Goal: Task Accomplishment & Management: Manage account settings

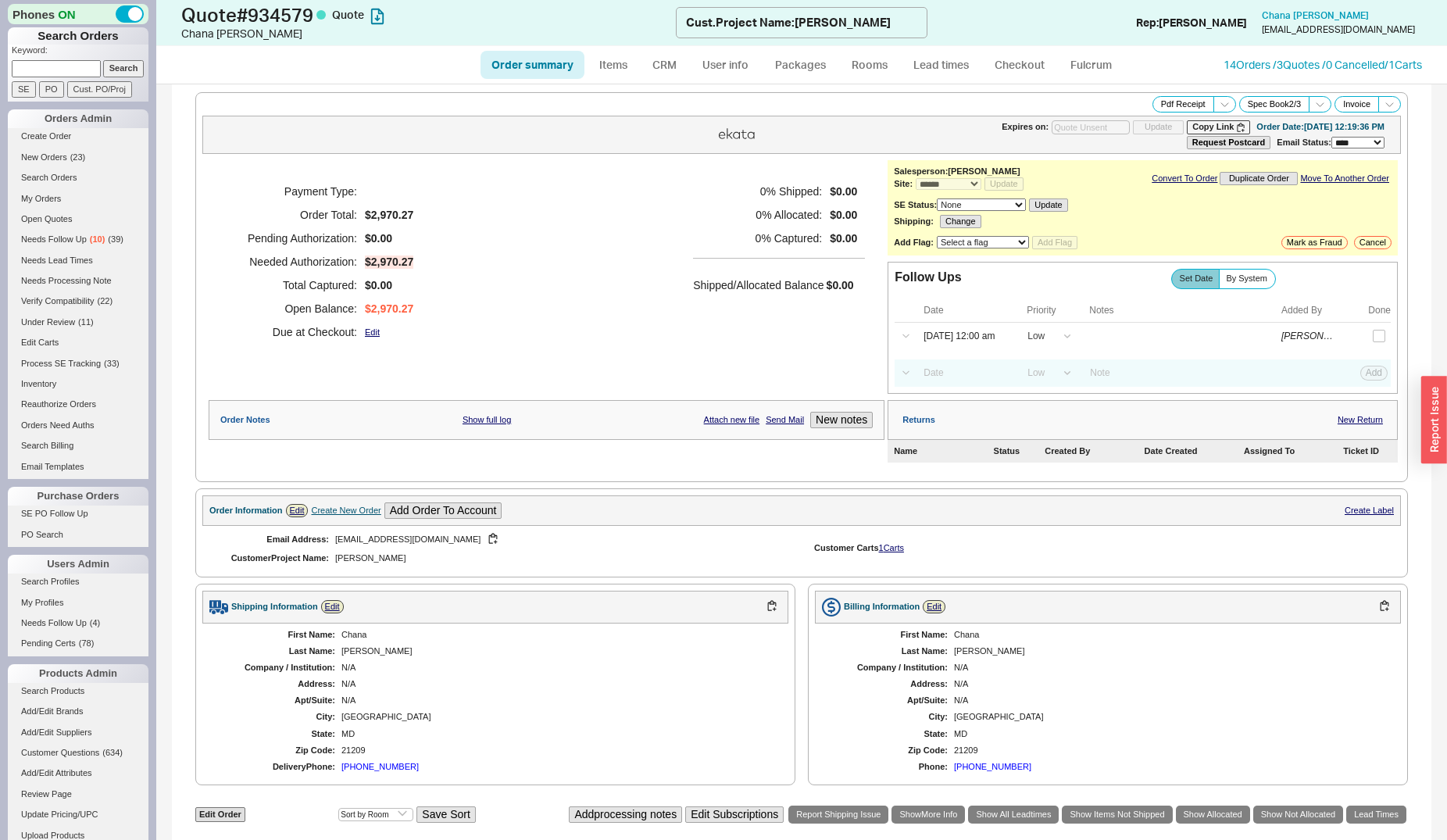
select select "*"
select select "LOW"
select select "3"
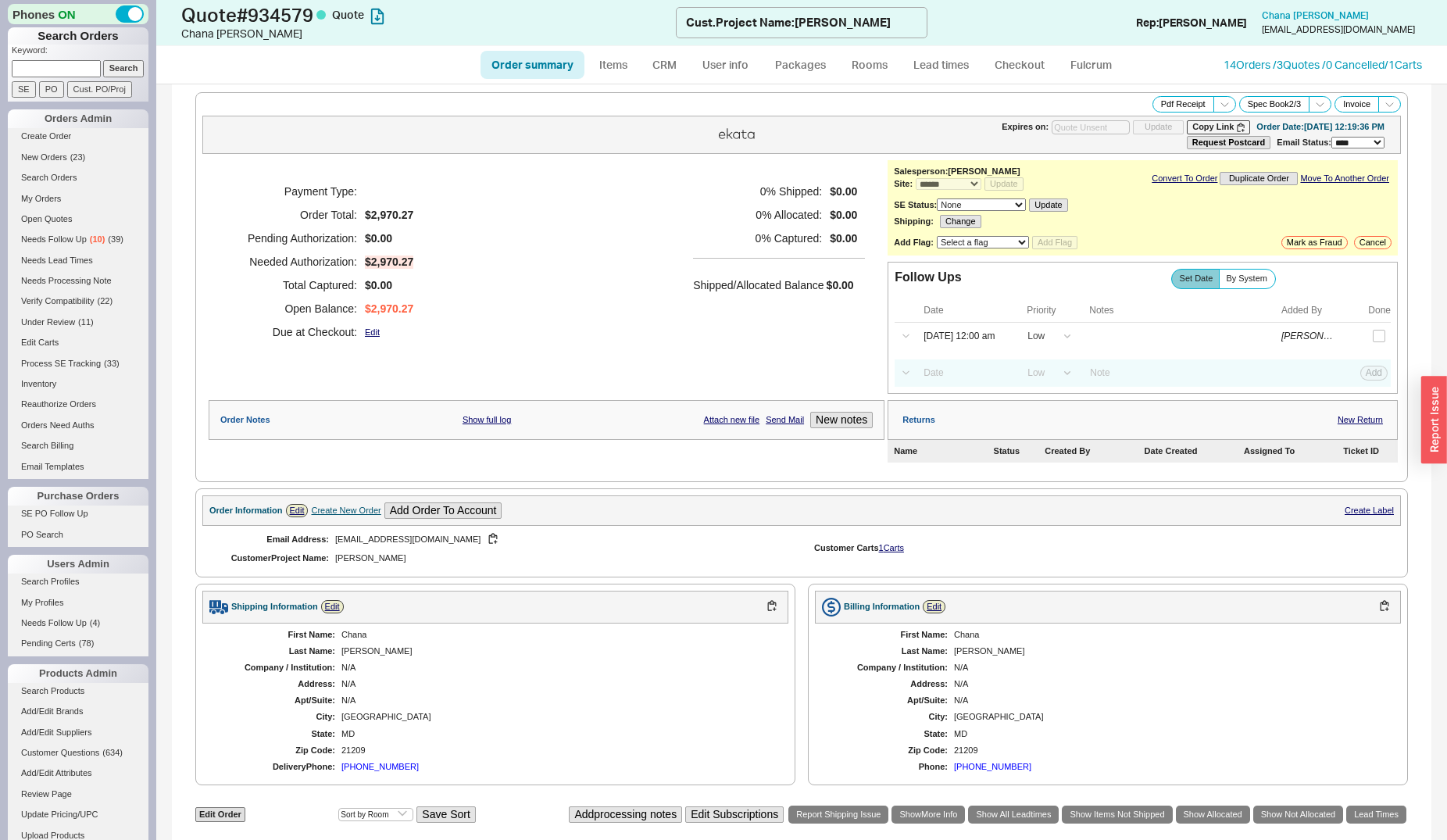
scroll to position [318, 0]
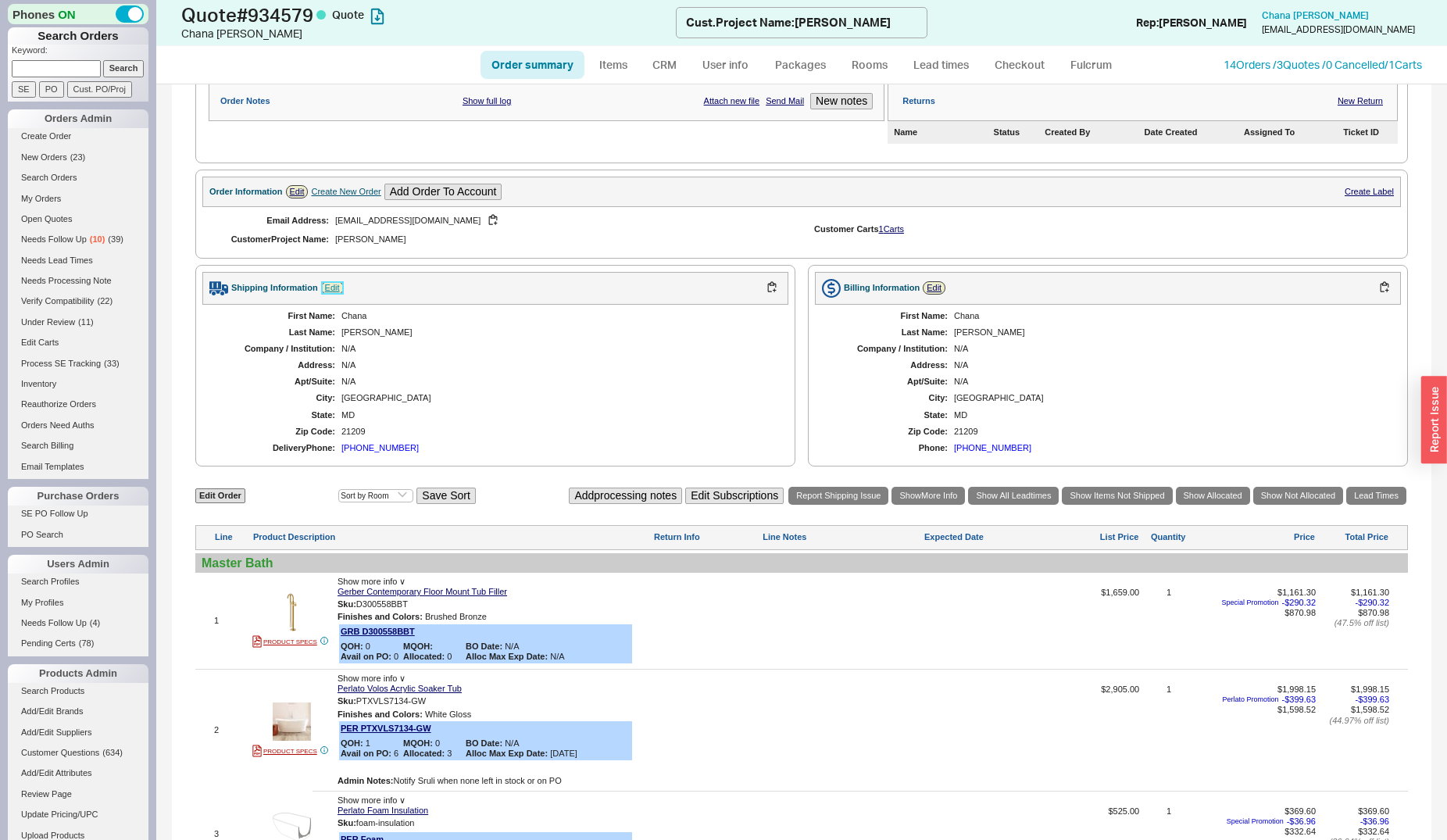
click at [331, 289] on link "Edit" at bounding box center [332, 287] width 23 height 13
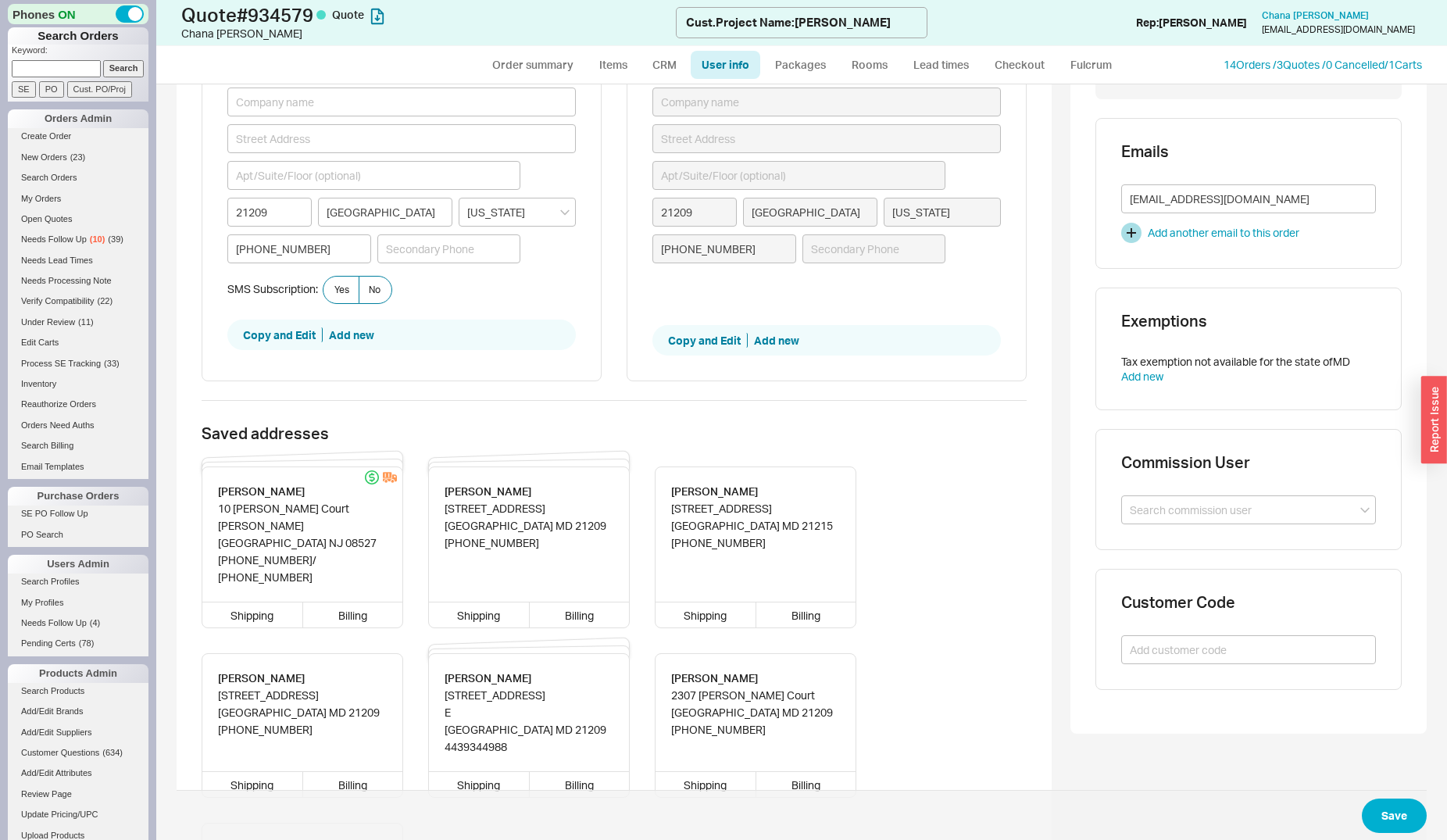
scroll to position [160, 0]
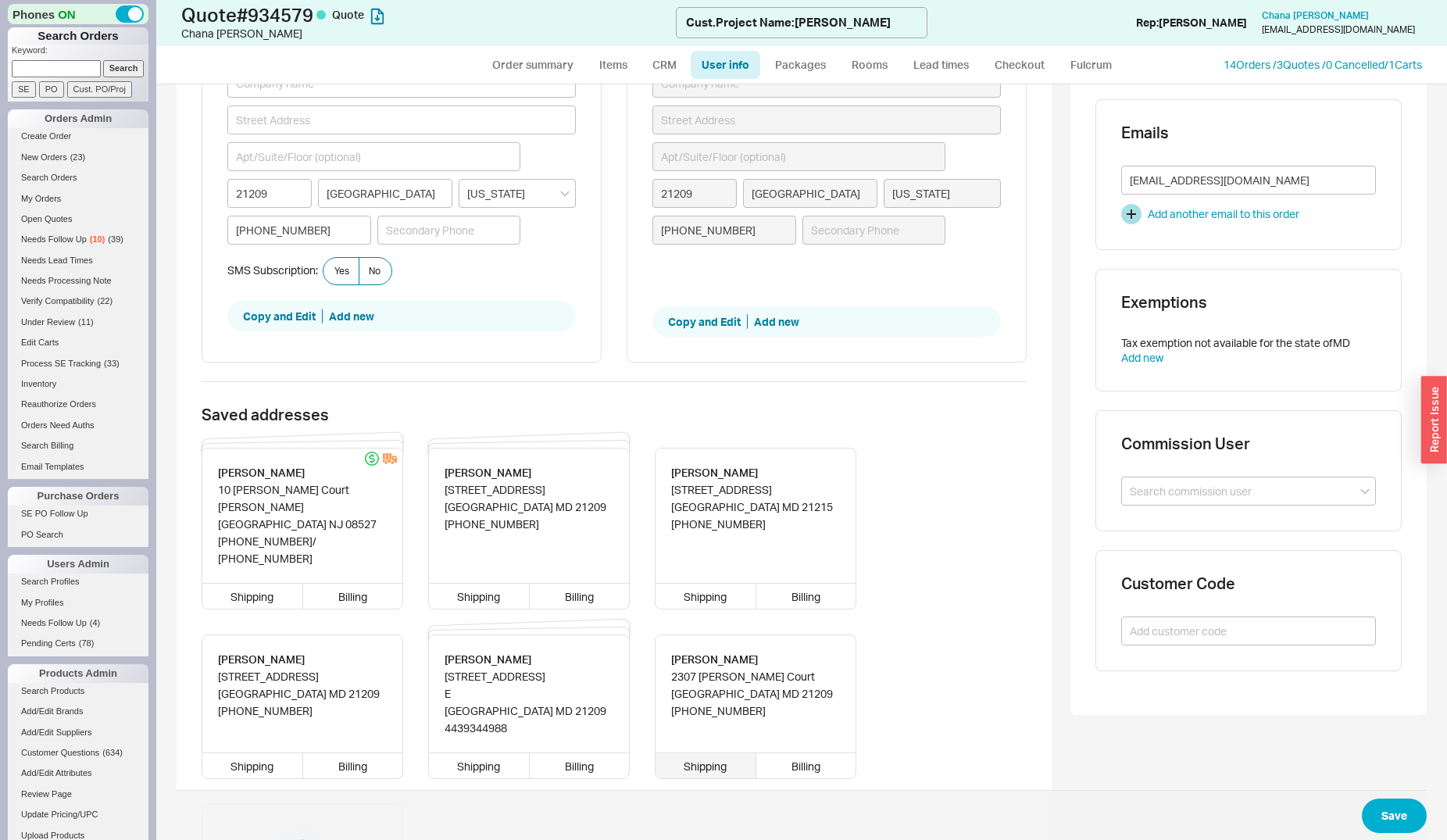
click at [709, 754] on div "Shipping" at bounding box center [706, 766] width 101 height 25
type input "2307 [PERSON_NAME] Court"
click at [806, 754] on div "Billing" at bounding box center [806, 766] width 100 height 25
type input "2307 Gerard Court"
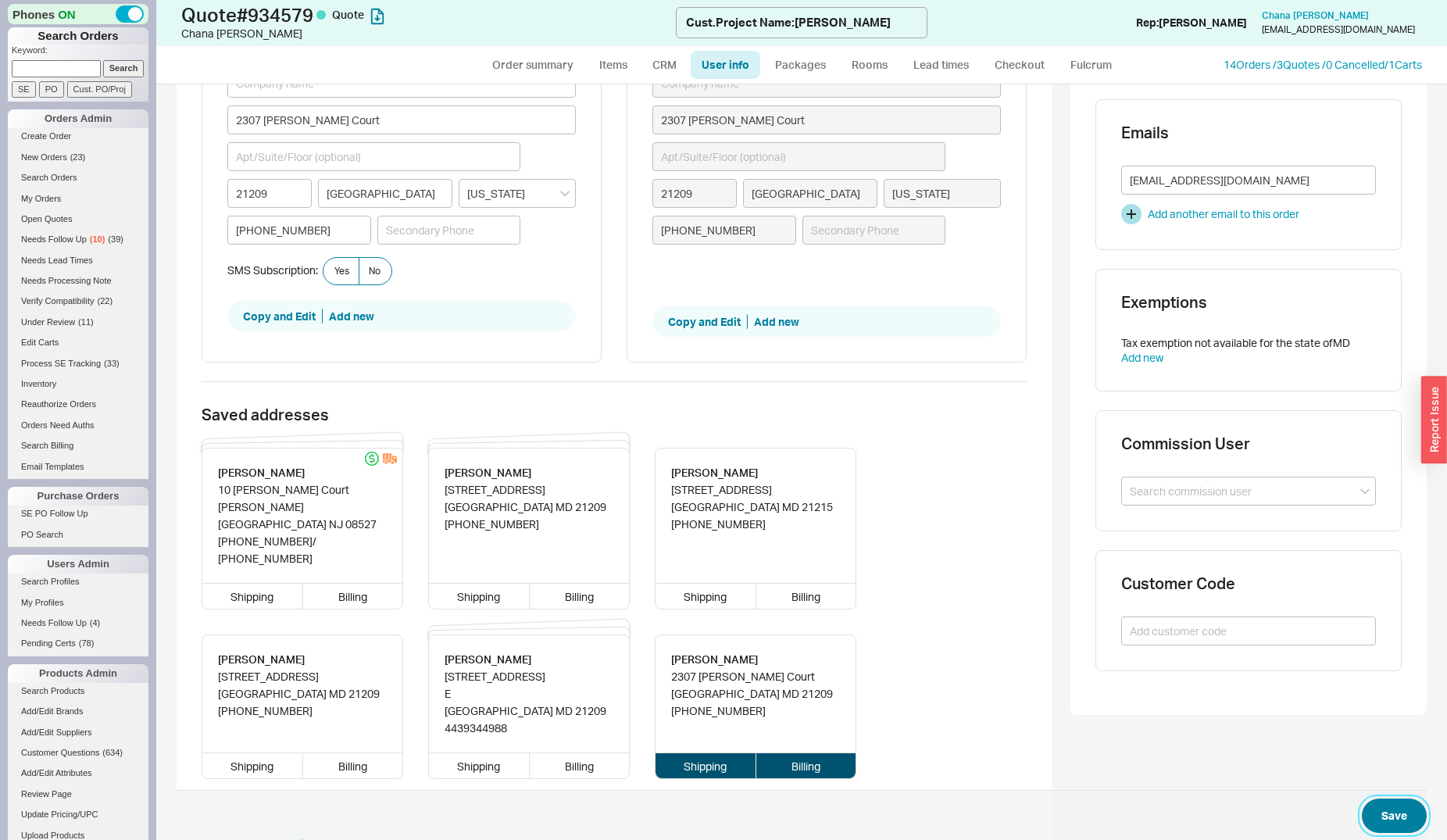
click at [1381, 800] on button "Save" at bounding box center [1394, 816] width 65 height 34
select select "*"
select select "LOW"
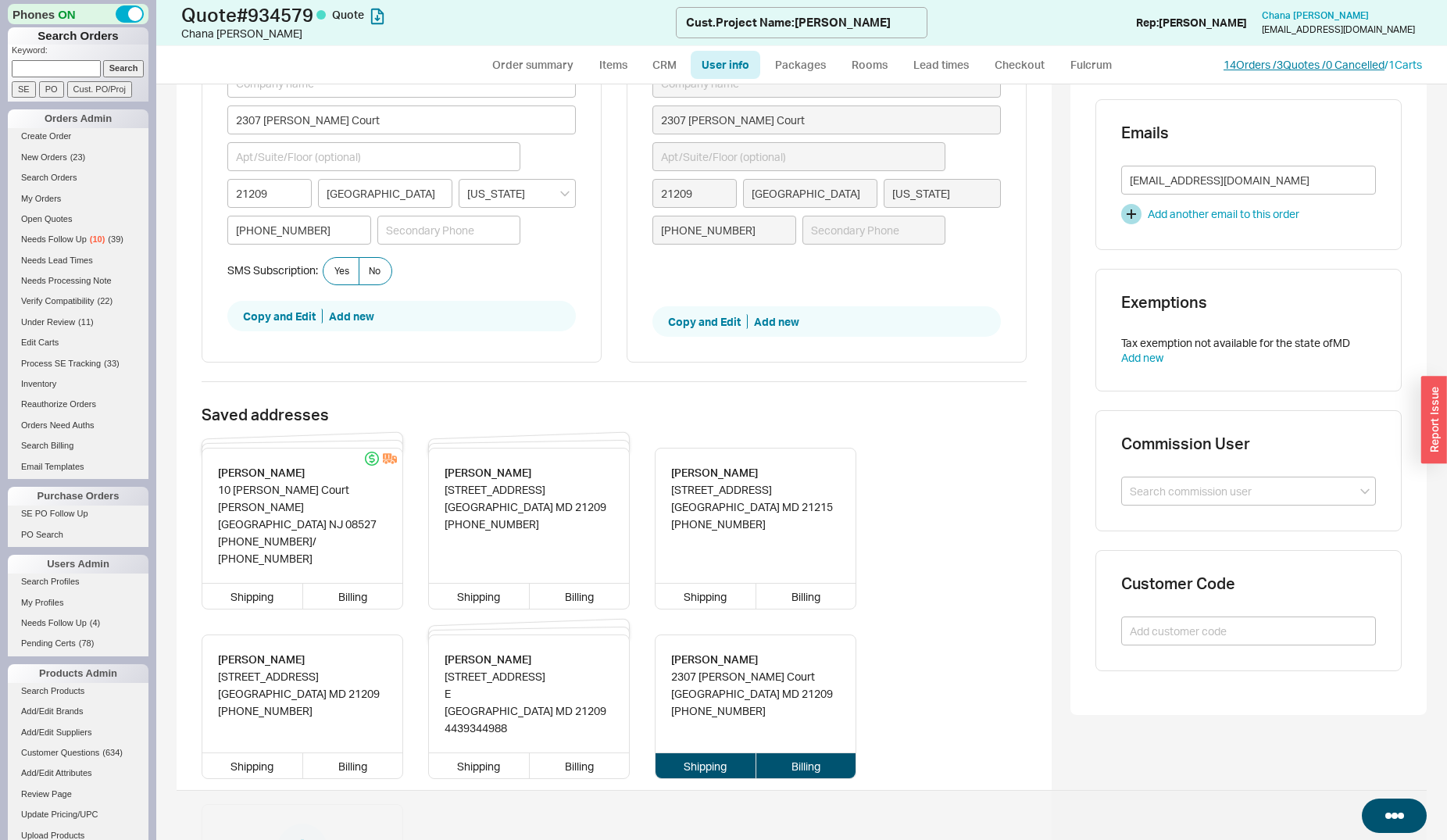
select select "3"
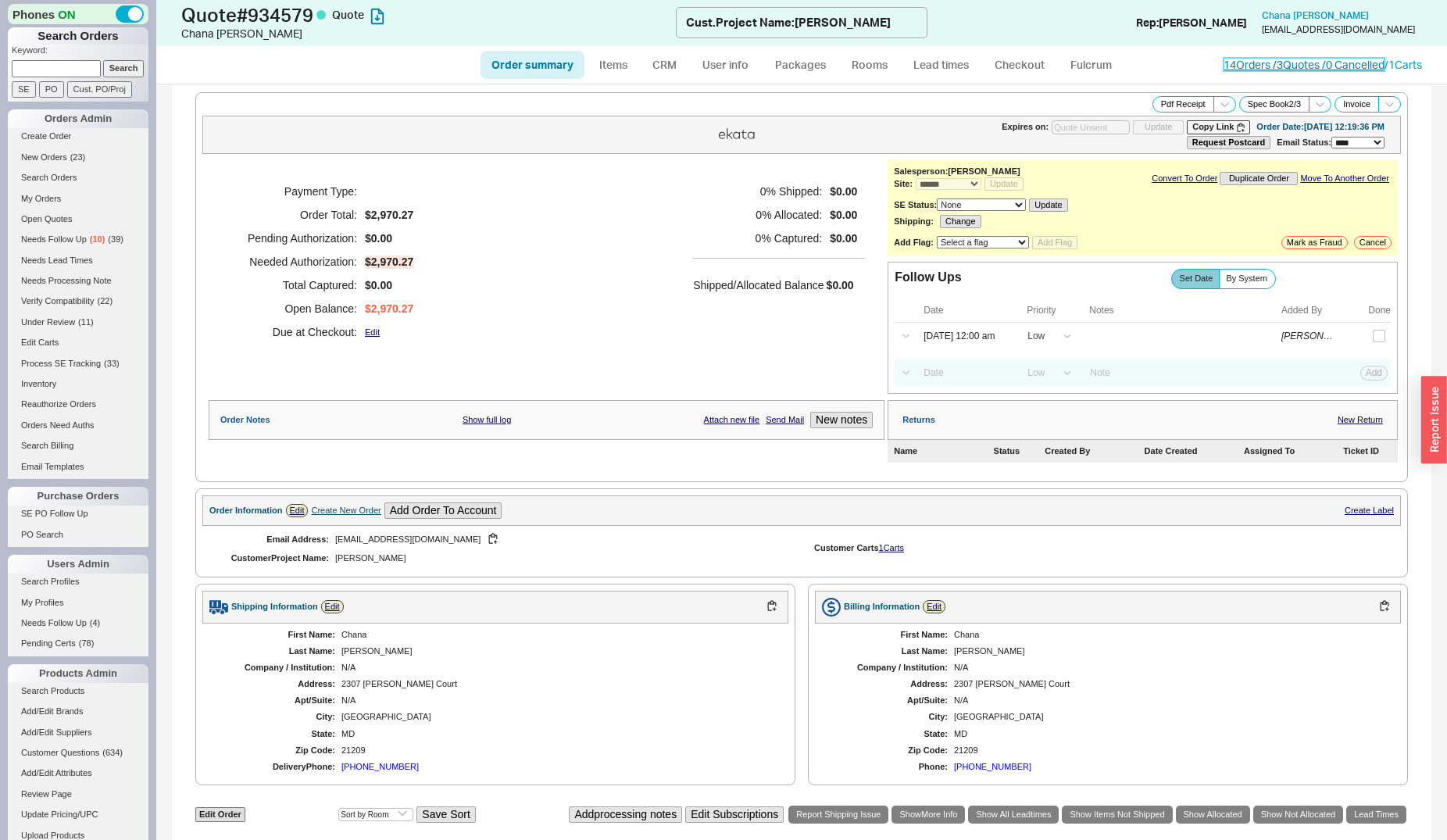
click at [1263, 65] on link "14 Orders / 3 Quotes / 0 Cancelled" at bounding box center [1304, 64] width 161 height 13
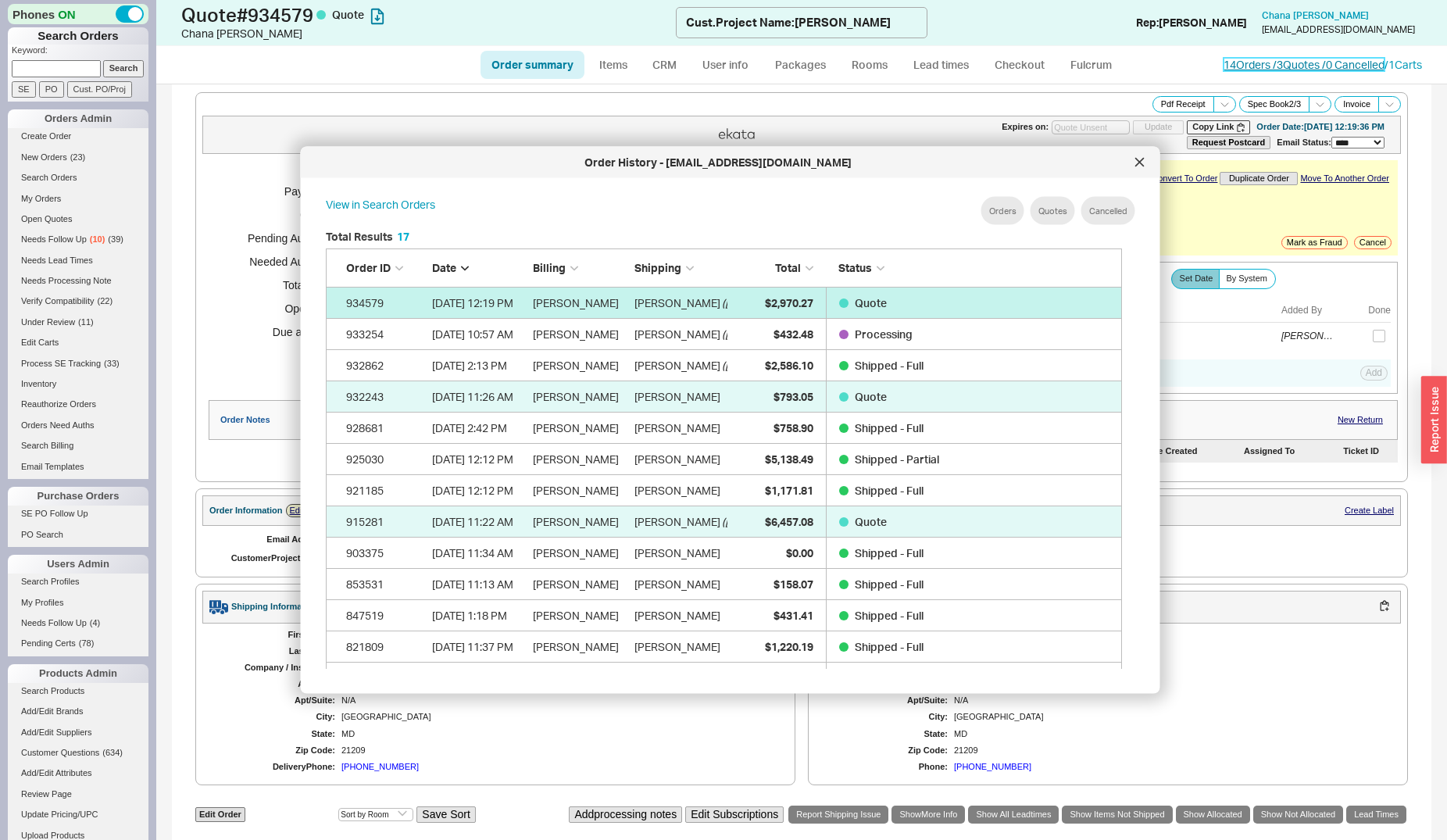
scroll to position [465, 808]
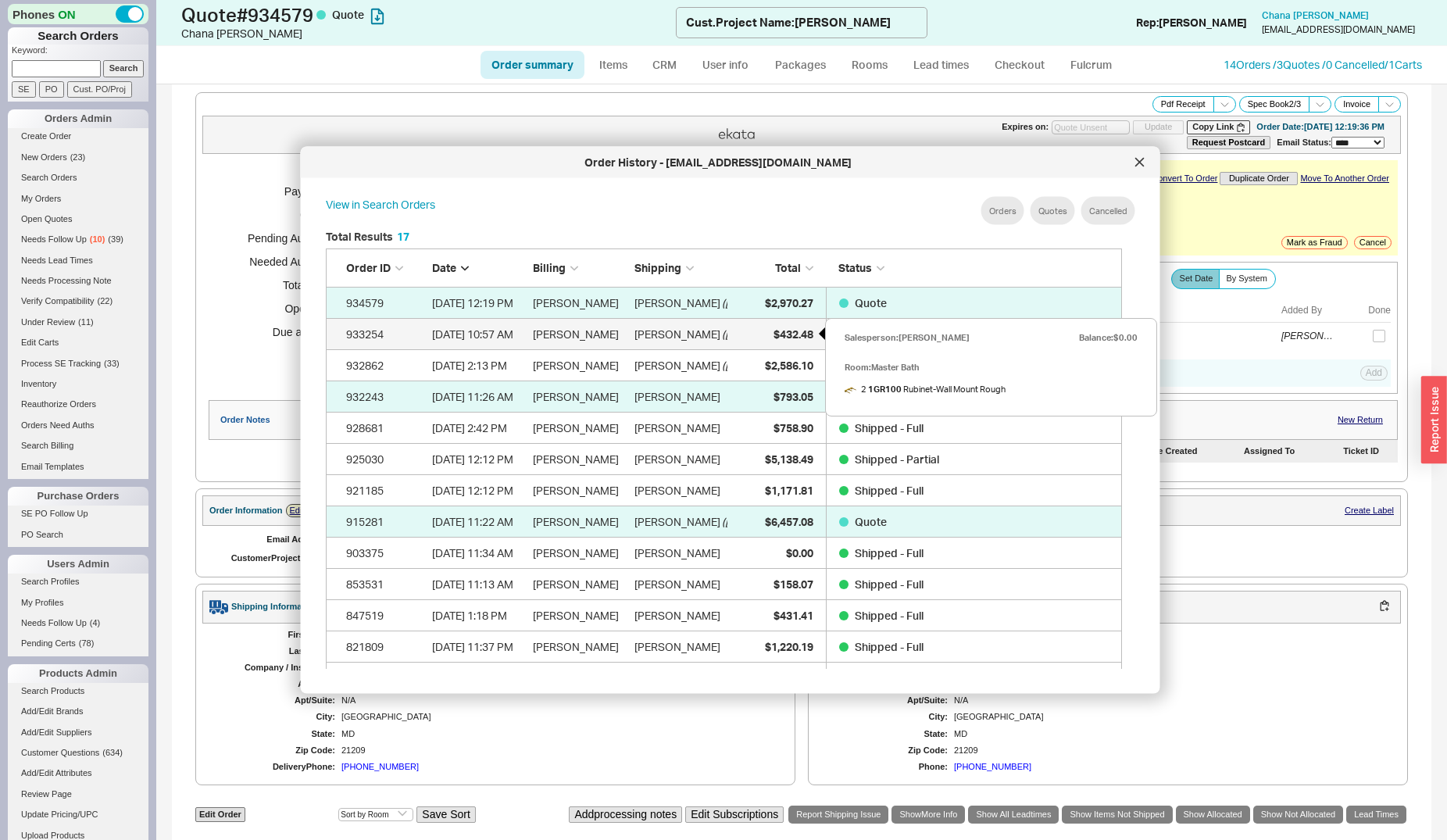
click at [798, 331] on span "$432.48" at bounding box center [793, 332] width 40 height 13
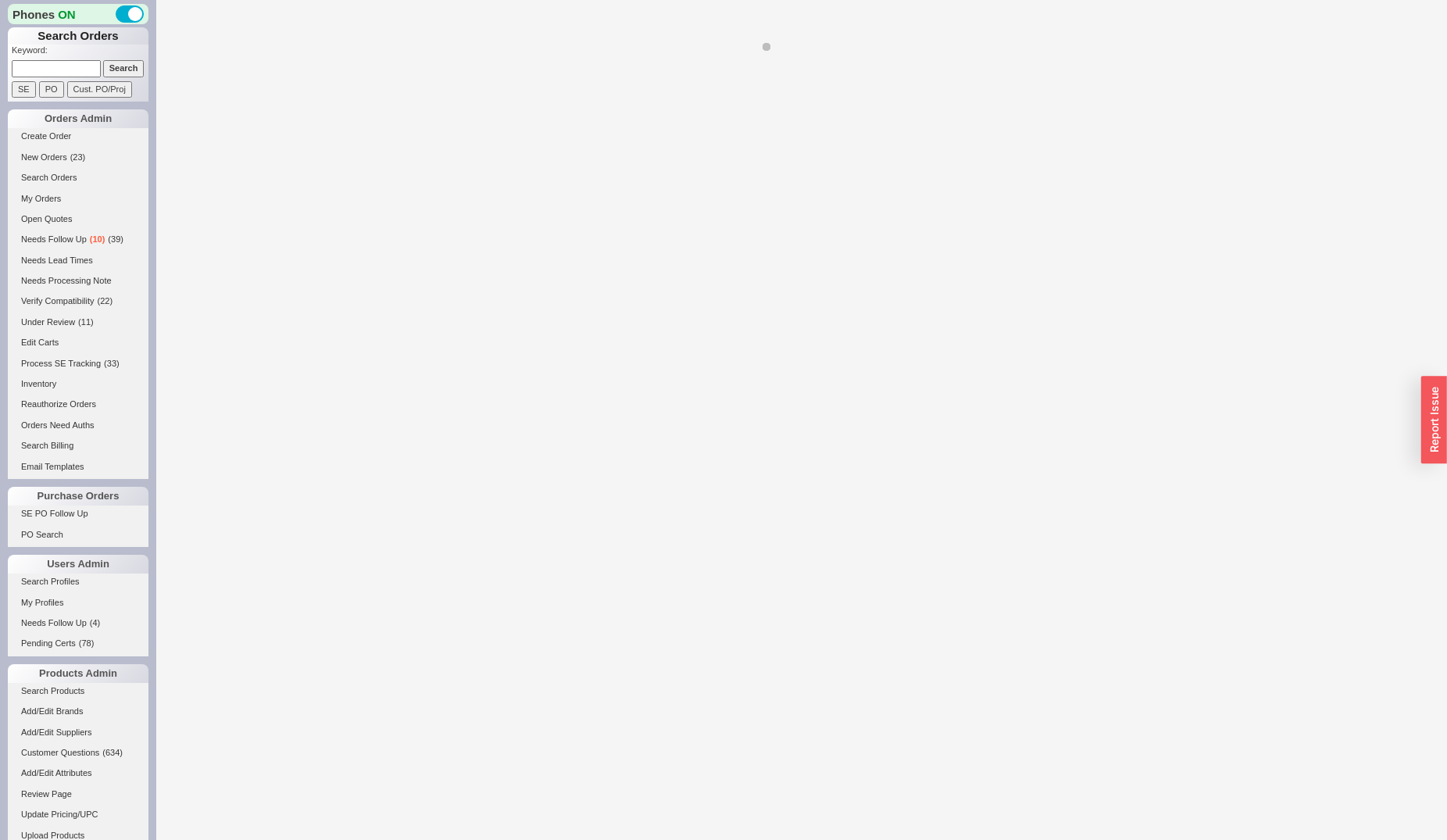
select select "*"
select select "LOW"
select select "3"
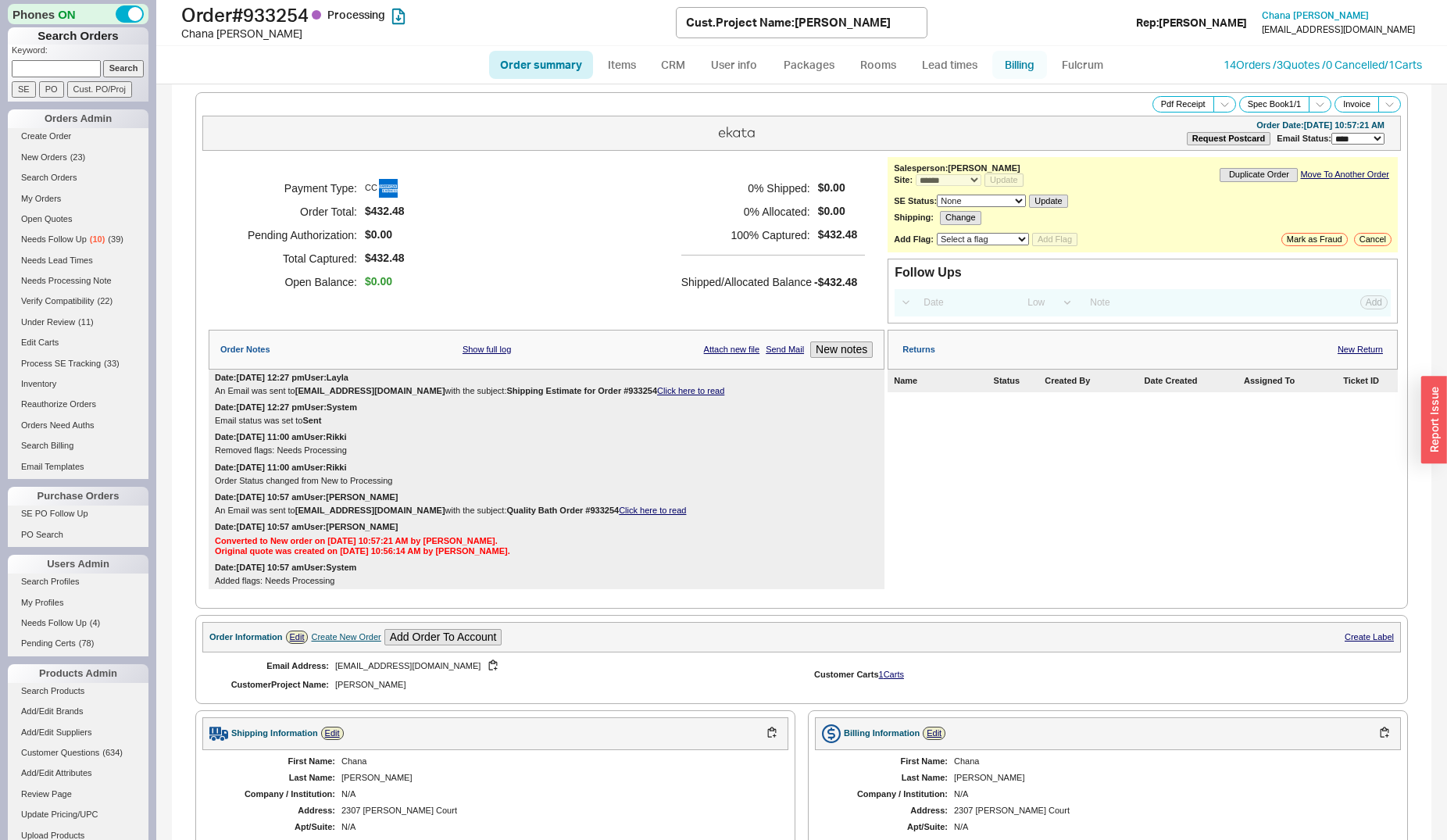
click at [1020, 79] on link "Billing" at bounding box center [1020, 65] width 55 height 28
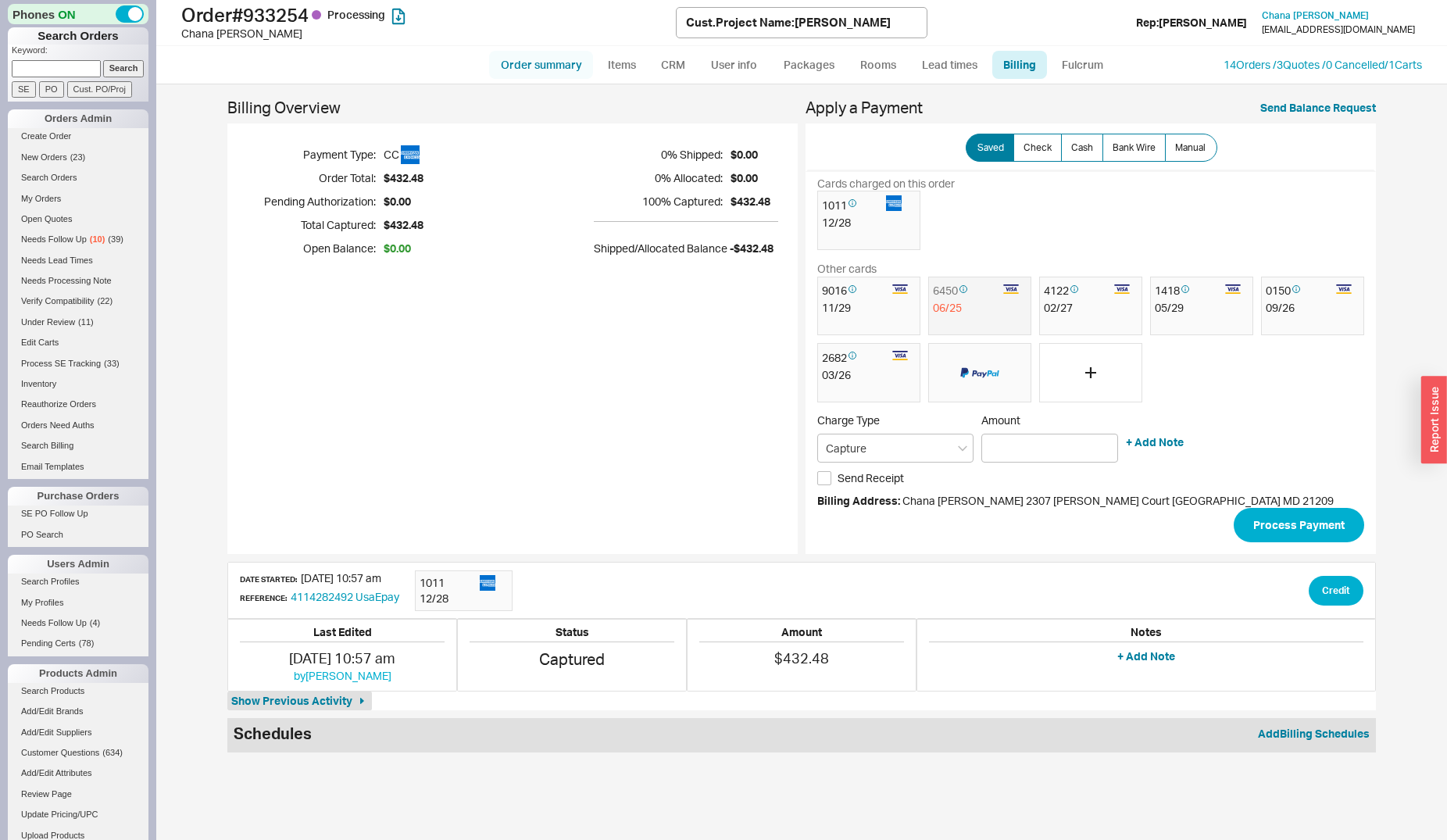
click at [538, 62] on link "Order summary" at bounding box center [541, 65] width 104 height 28
select select "*"
select select "LOW"
select select "3"
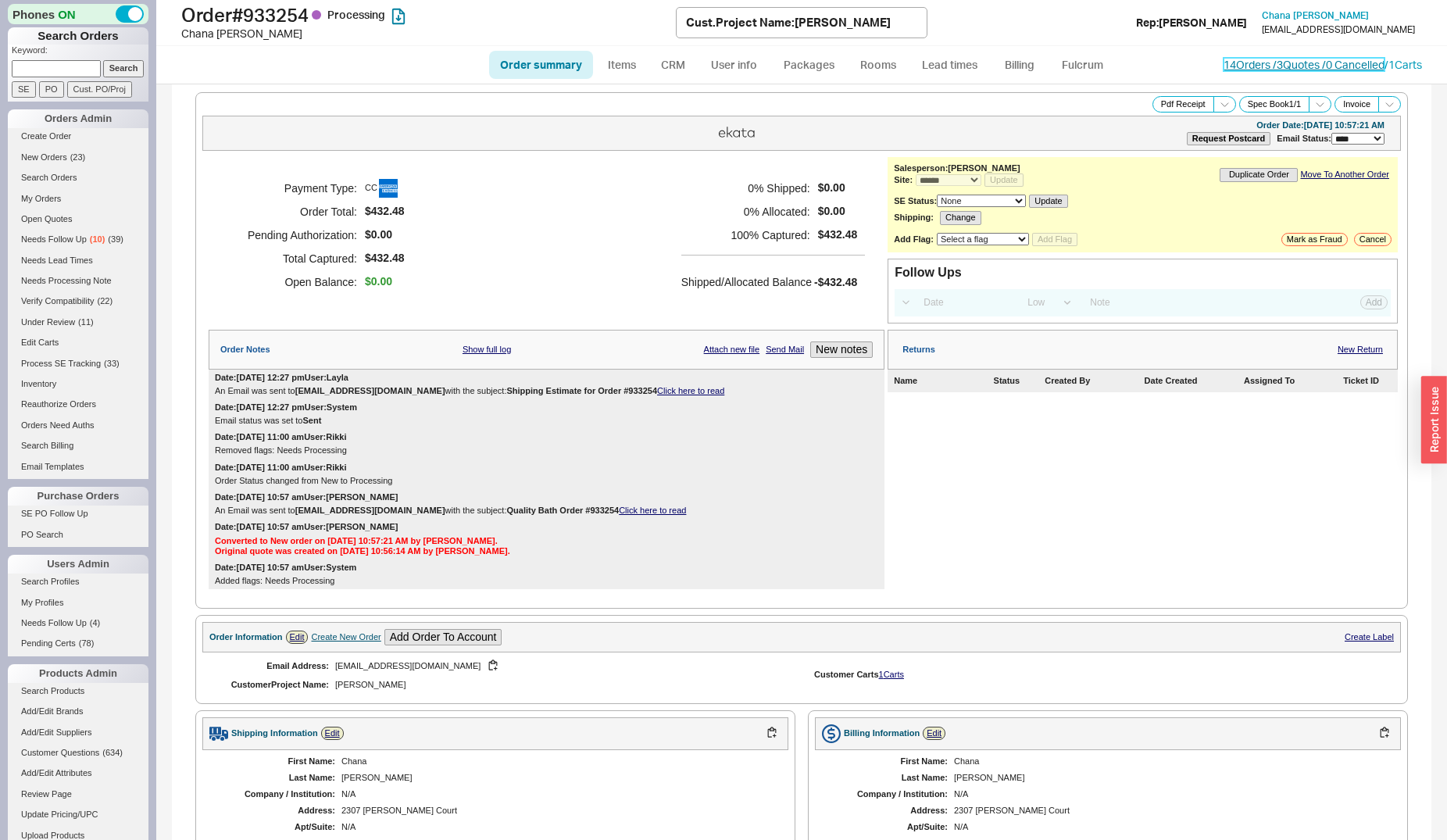
click at [1284, 65] on link "14 Orders / 3 Quotes / 0 Cancelled" at bounding box center [1304, 64] width 161 height 13
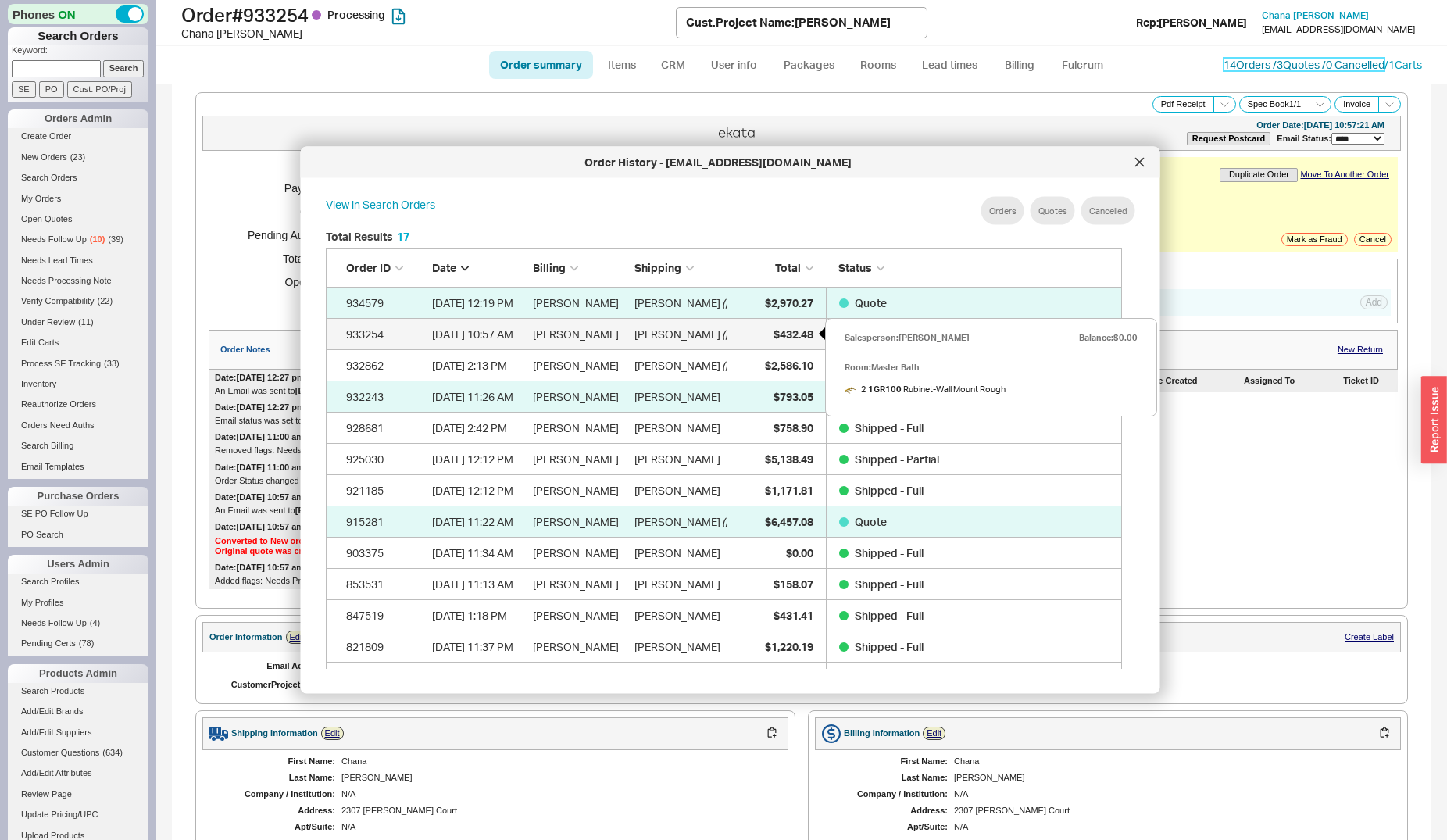
scroll to position [465, 808]
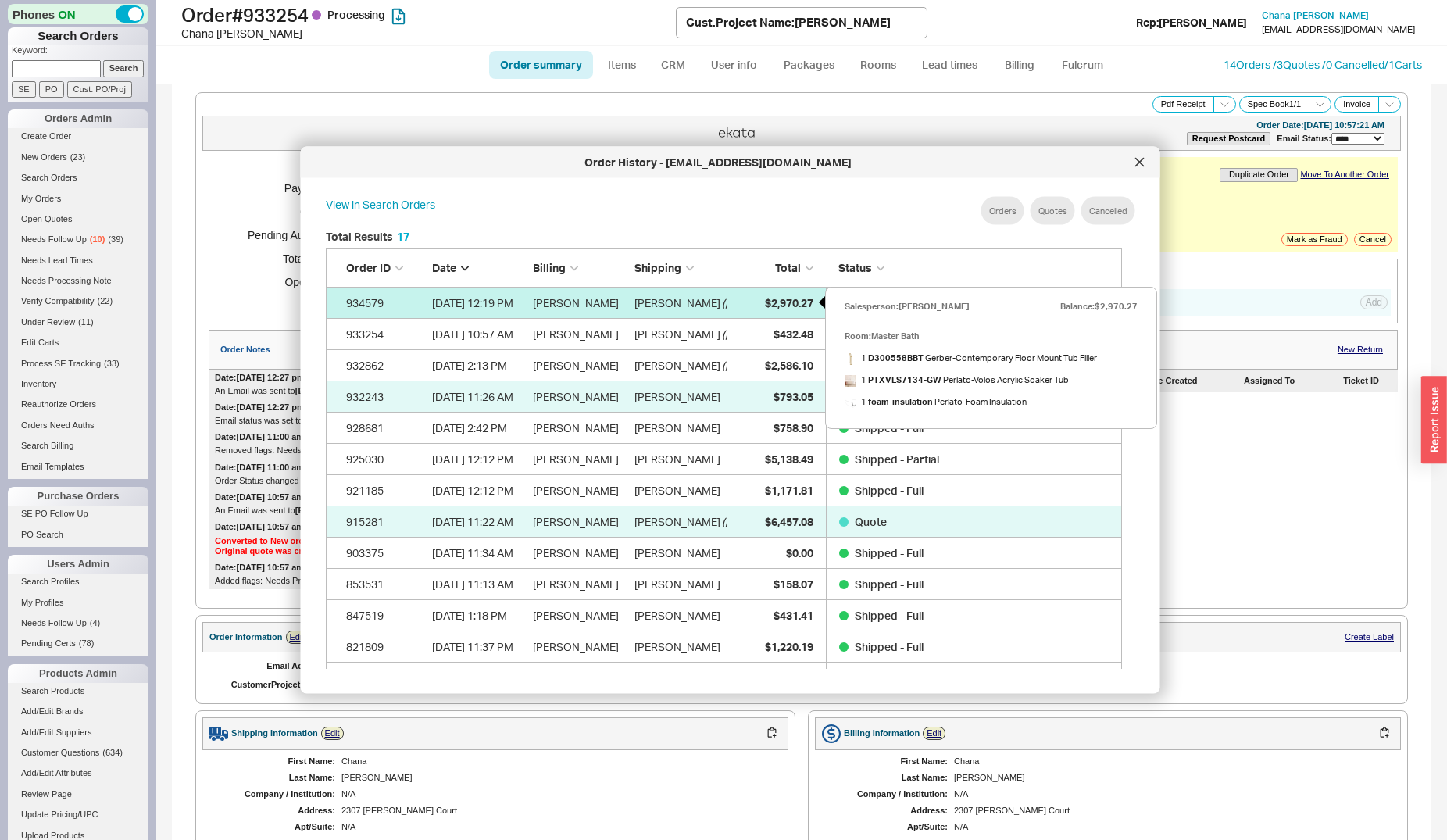
click at [777, 302] on span "$2,970.27" at bounding box center [788, 302] width 49 height 13
select select "*"
select select "LOW"
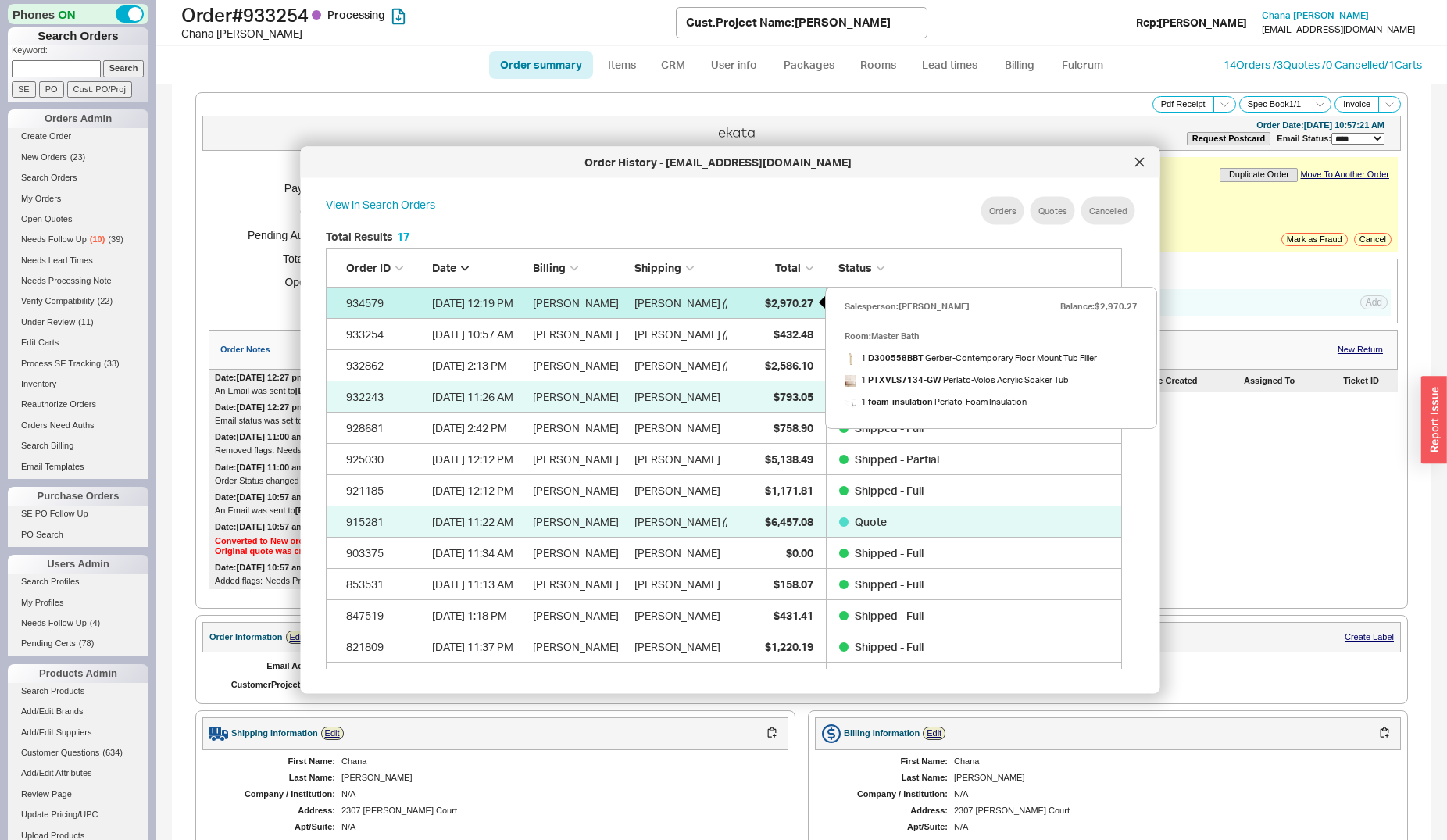
select select "3"
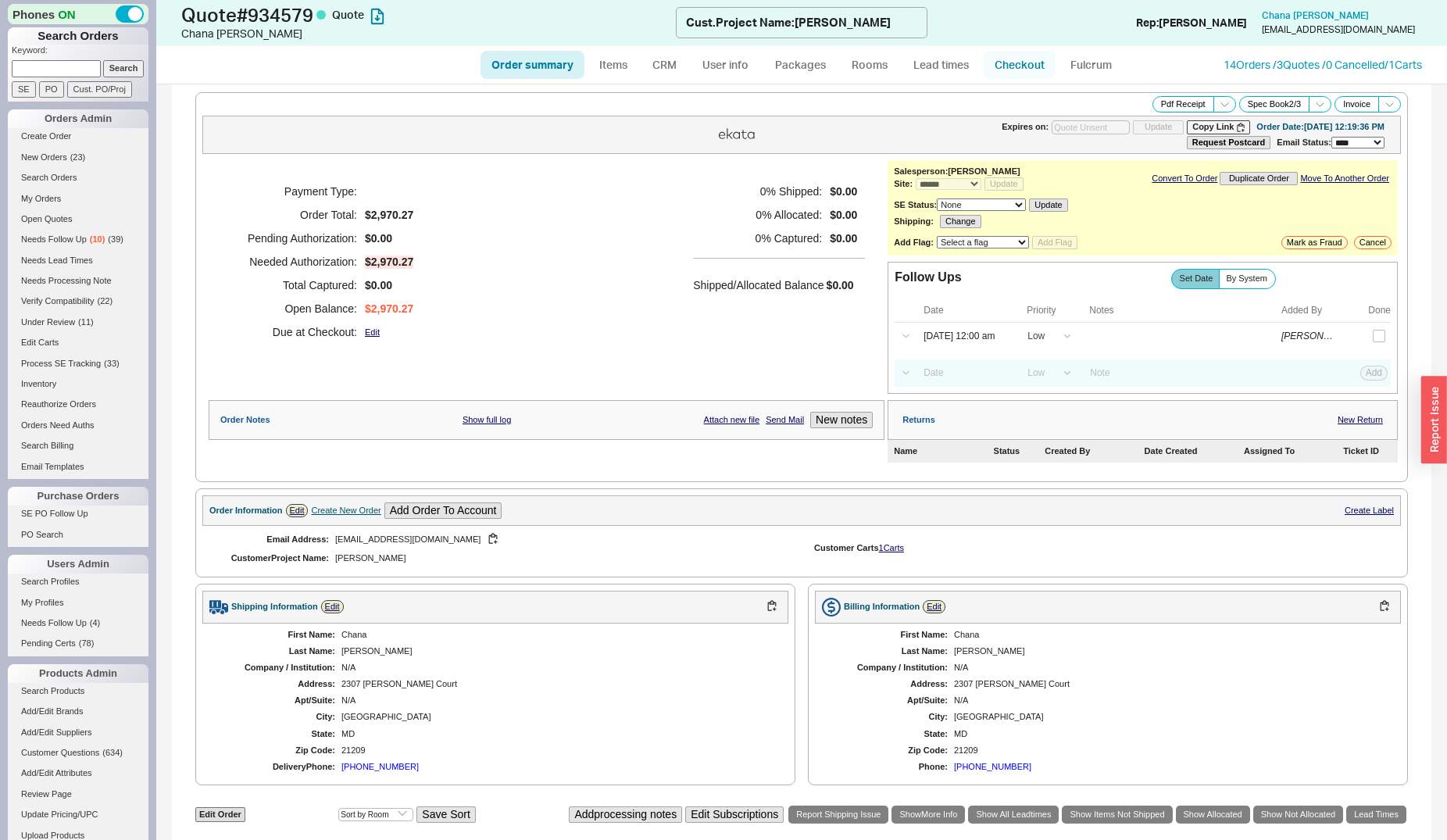
click at [1013, 58] on link "Checkout" at bounding box center [1020, 65] width 72 height 28
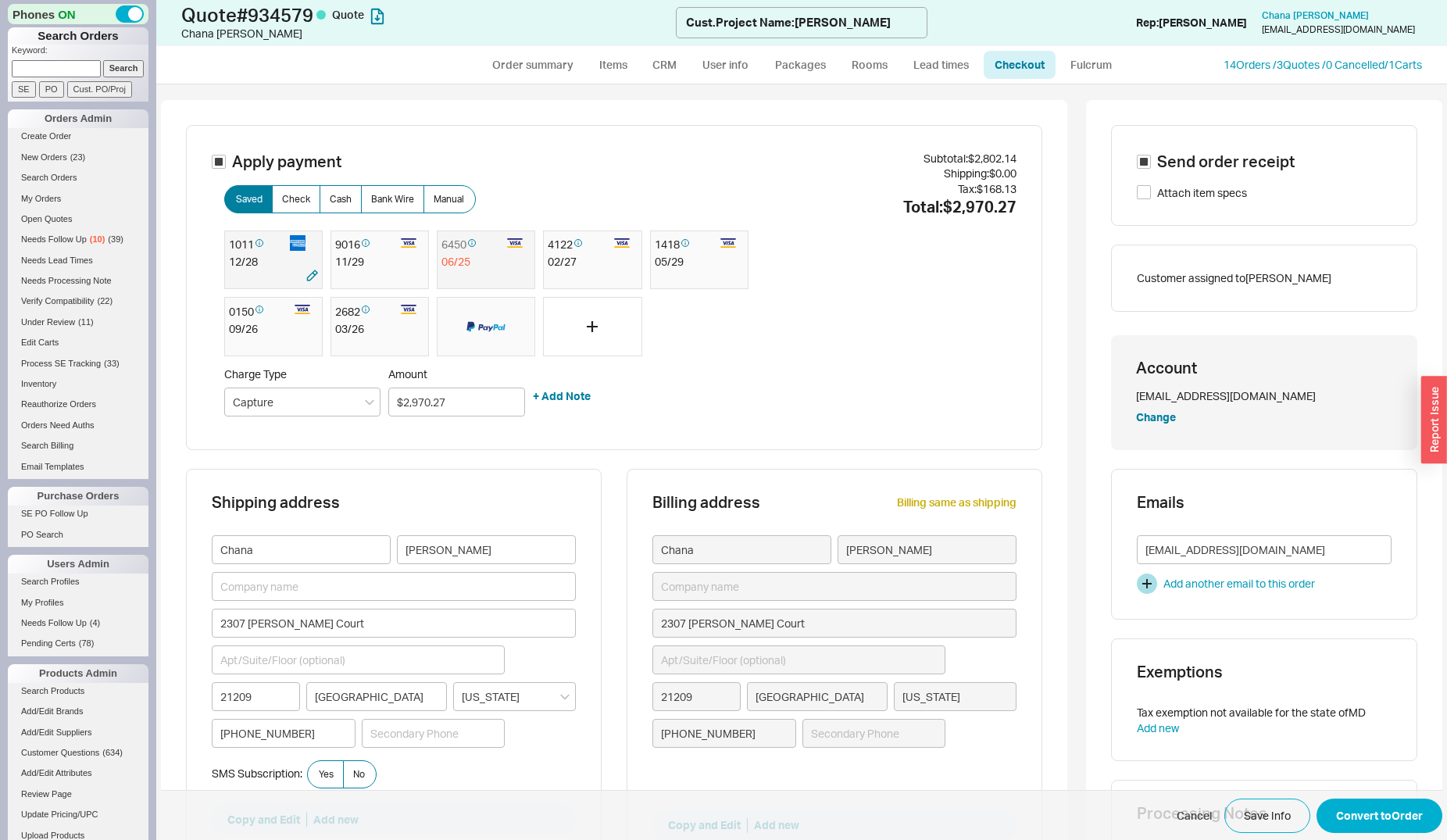
click at [232, 249] on div "1011" at bounding box center [258, 245] width 59 height 19
click at [1348, 816] on button "Convert to Order" at bounding box center [1379, 816] width 126 height 34
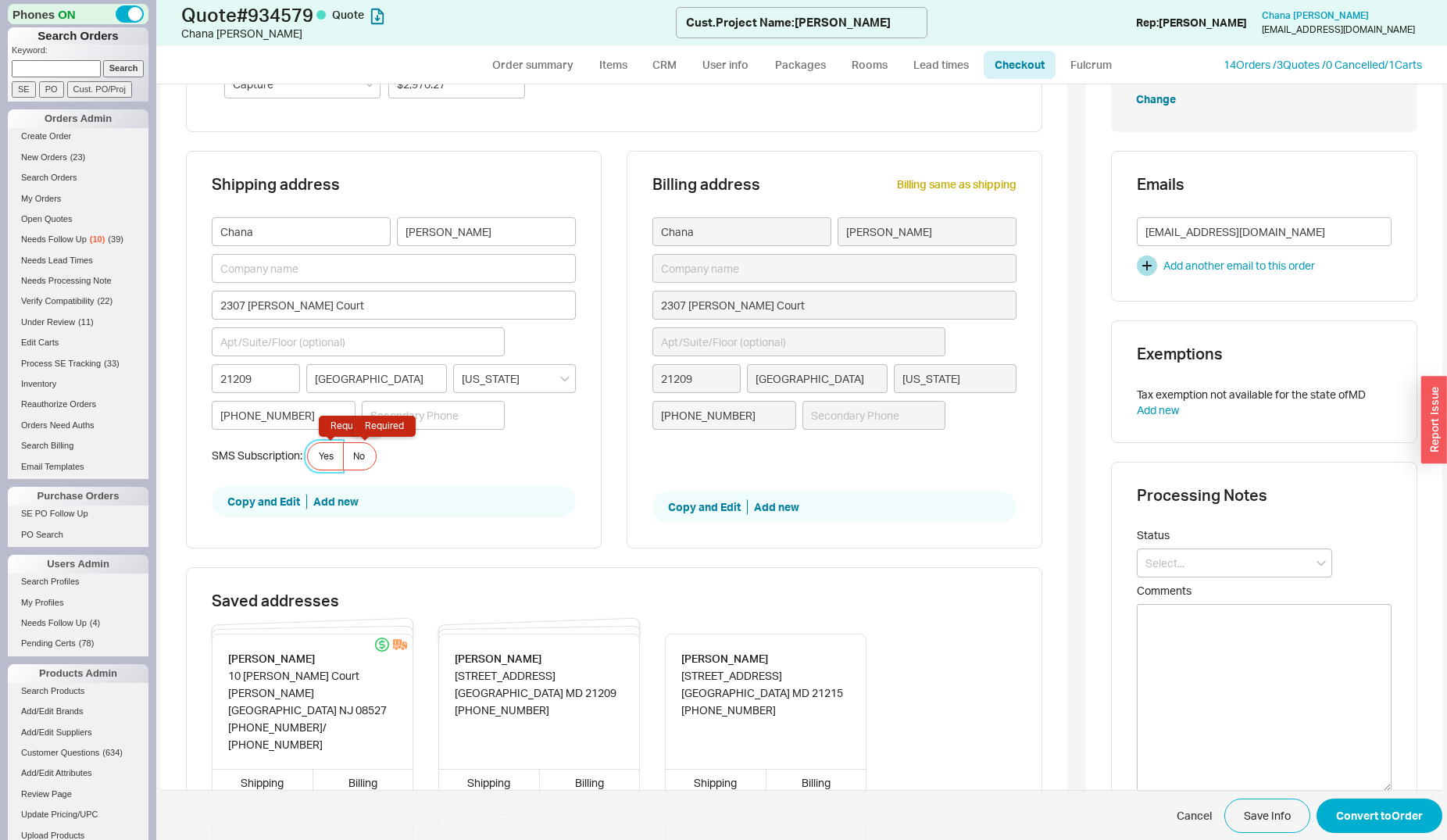
scroll to position [318, 0]
click at [343, 455] on label "No Required" at bounding box center [359, 455] width 34 height 28
click at [0, 0] on input "No Required" at bounding box center [0, 0] width 0 height 0
click at [1369, 797] on span "Cancel Save Info Convert to Order" at bounding box center [802, 816] width 1281 height 51
click at [1369, 808] on button "Convert to Order" at bounding box center [1379, 816] width 126 height 34
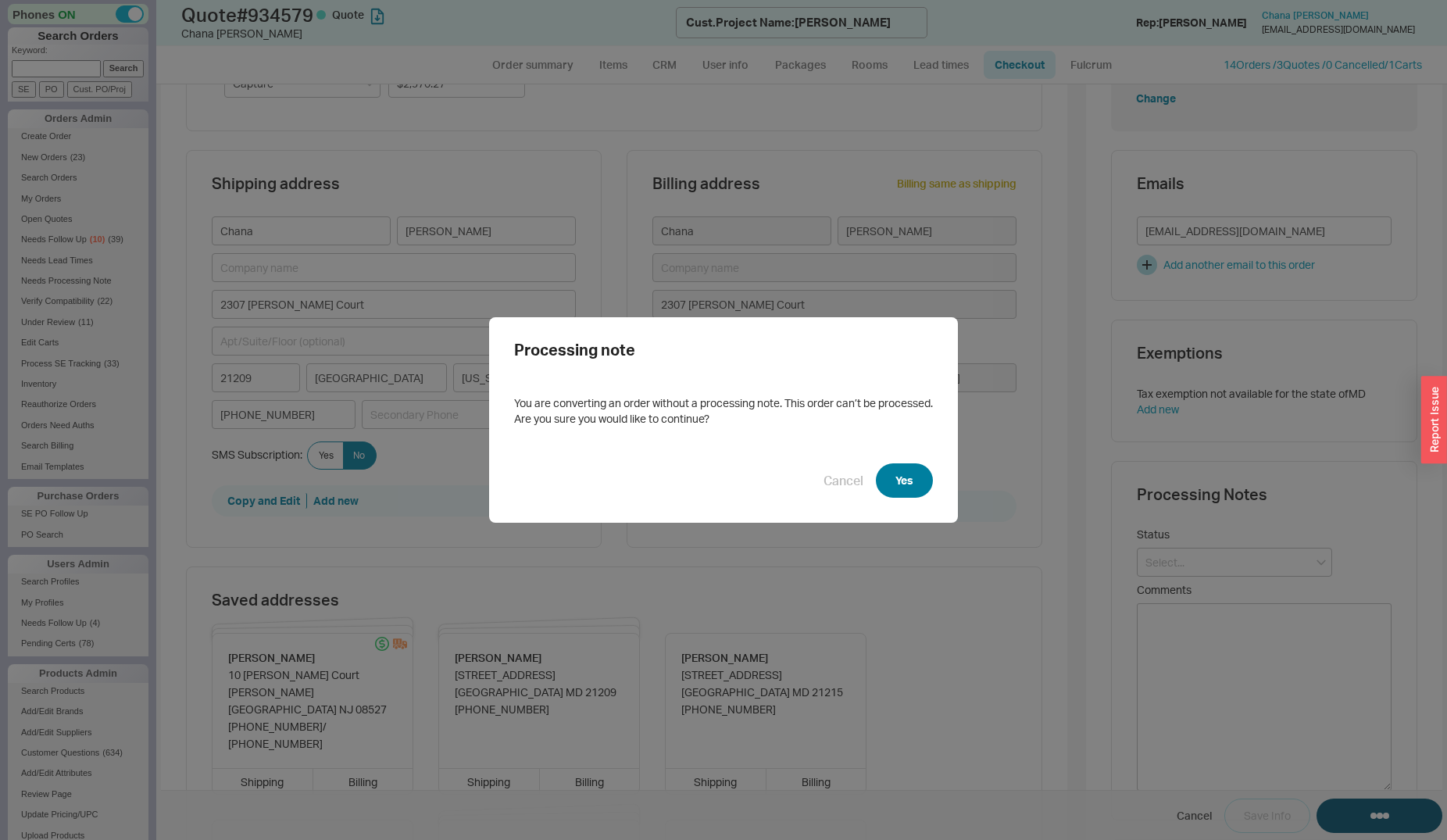
click at [882, 475] on button "Yes" at bounding box center [904, 480] width 57 height 34
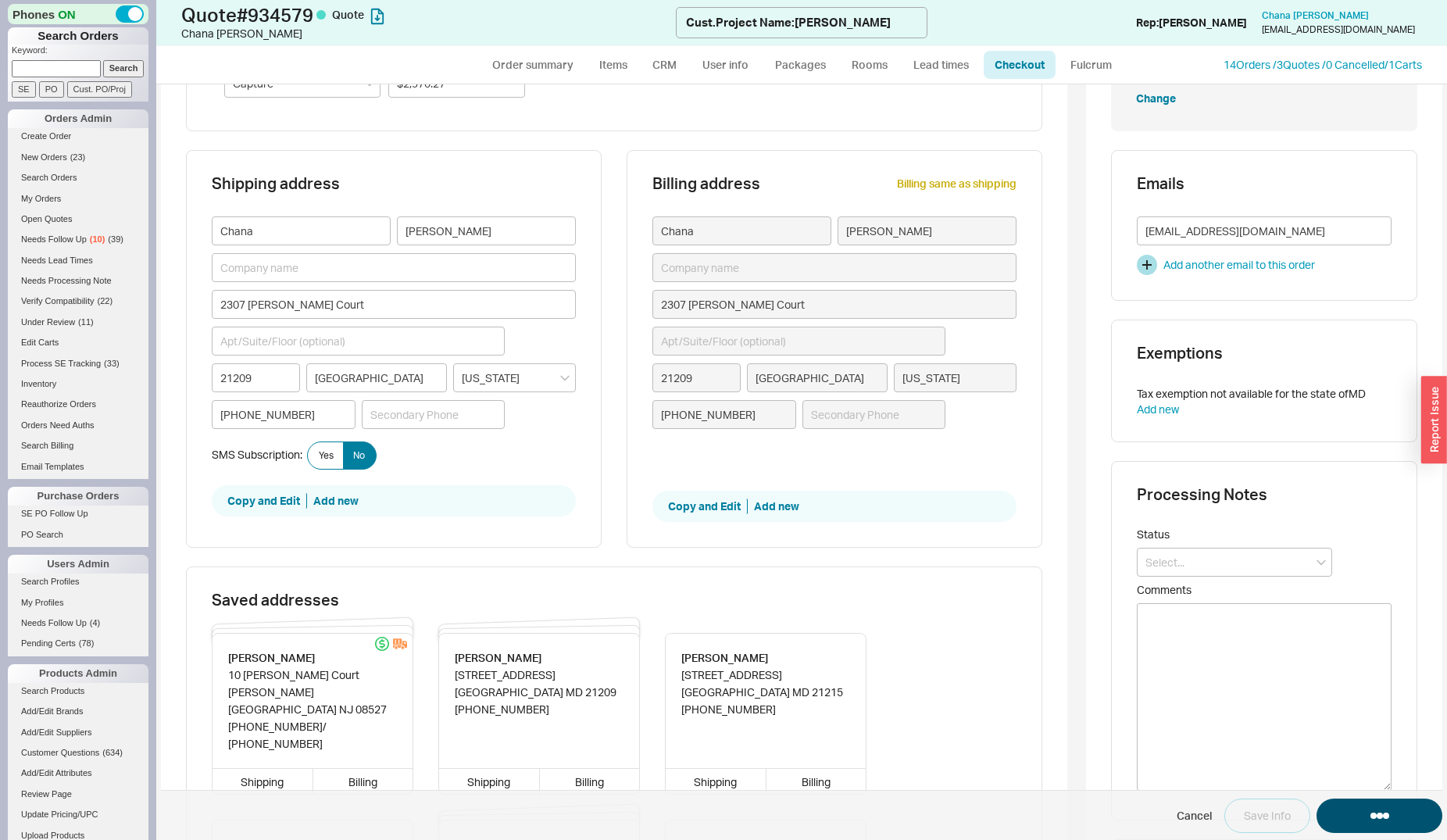
select select "*"
select select "LOW"
select select "3"
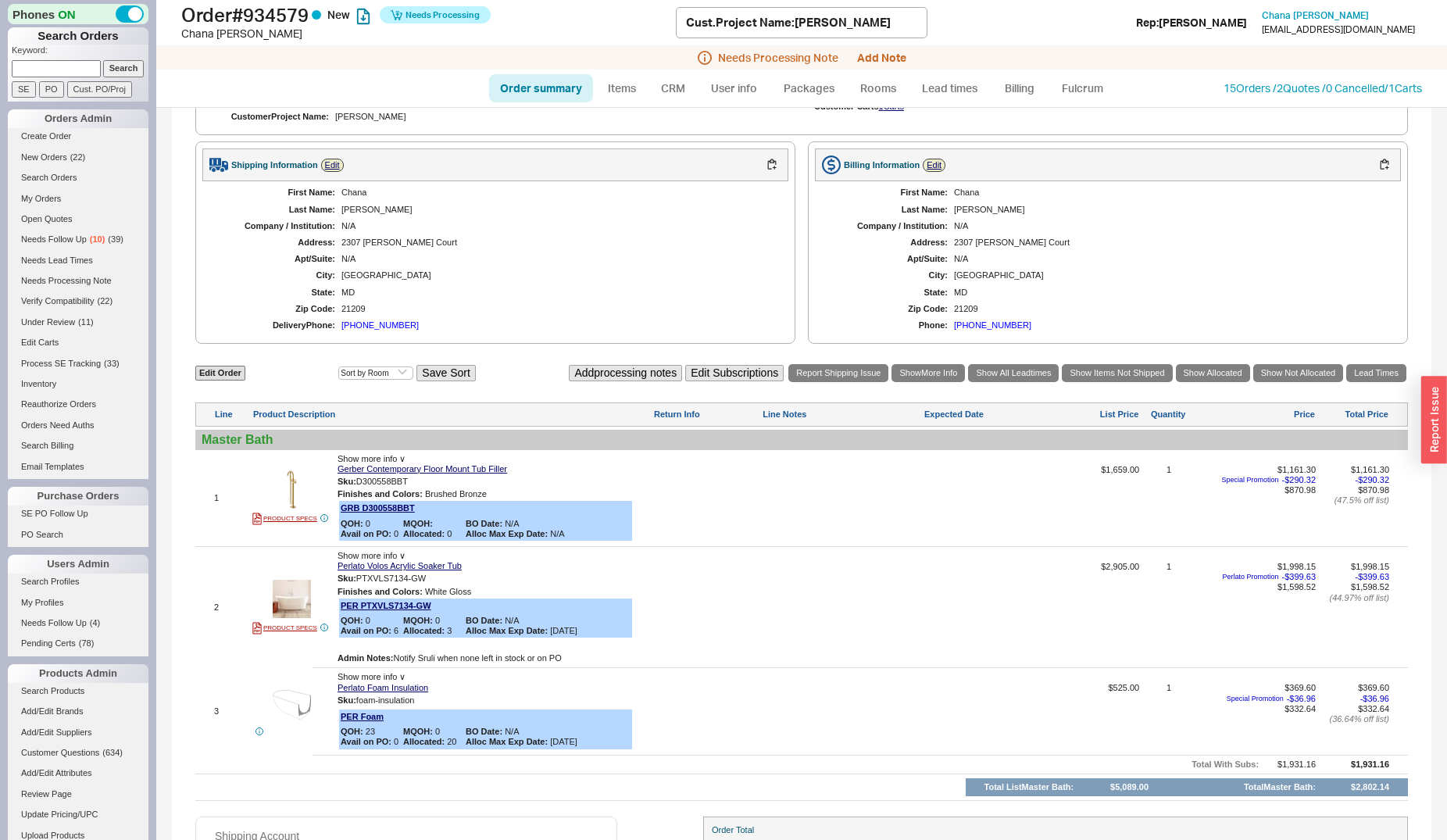
scroll to position [481, 0]
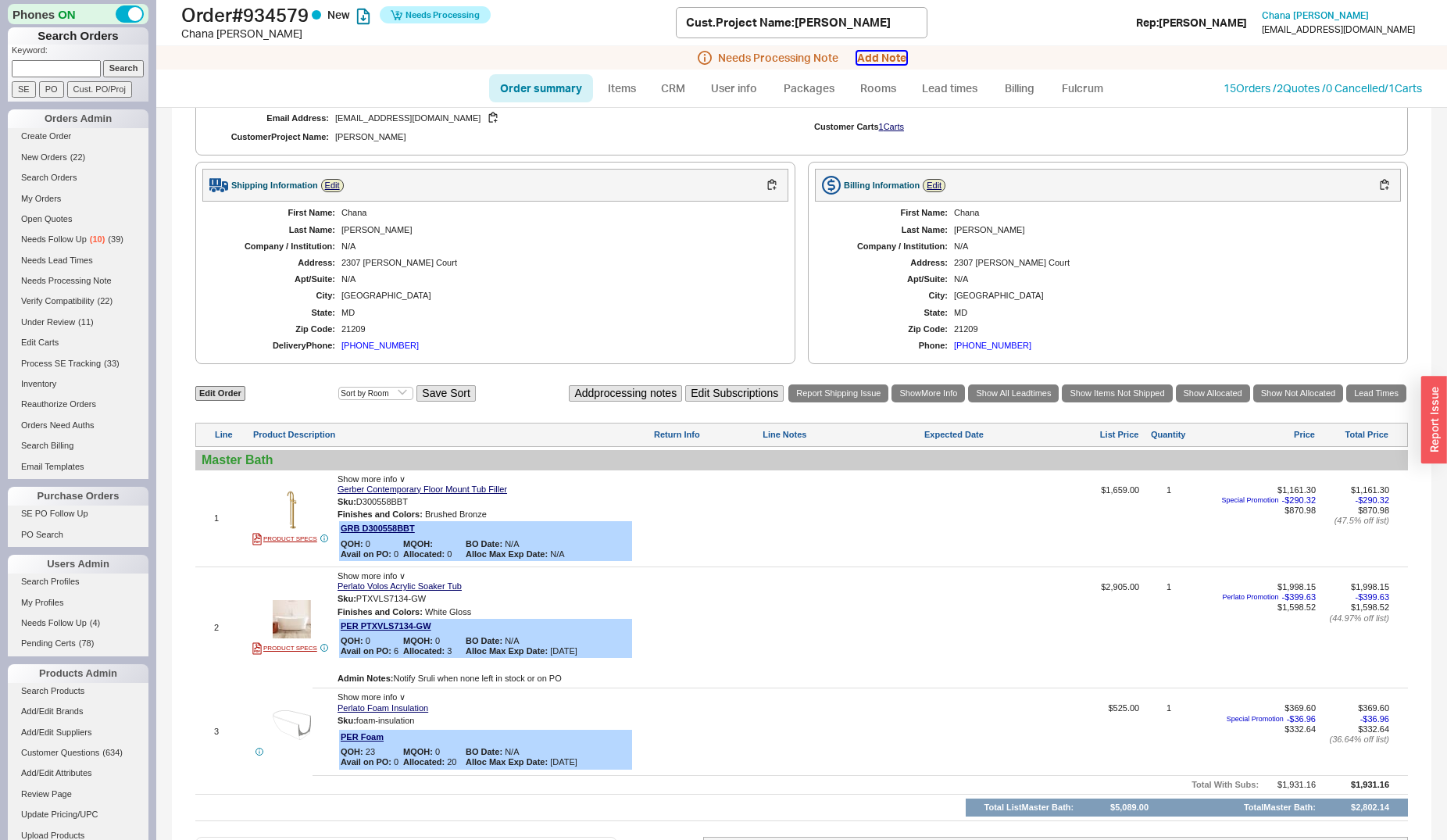
click at [877, 63] on button "Add Note" at bounding box center [882, 58] width 49 height 12
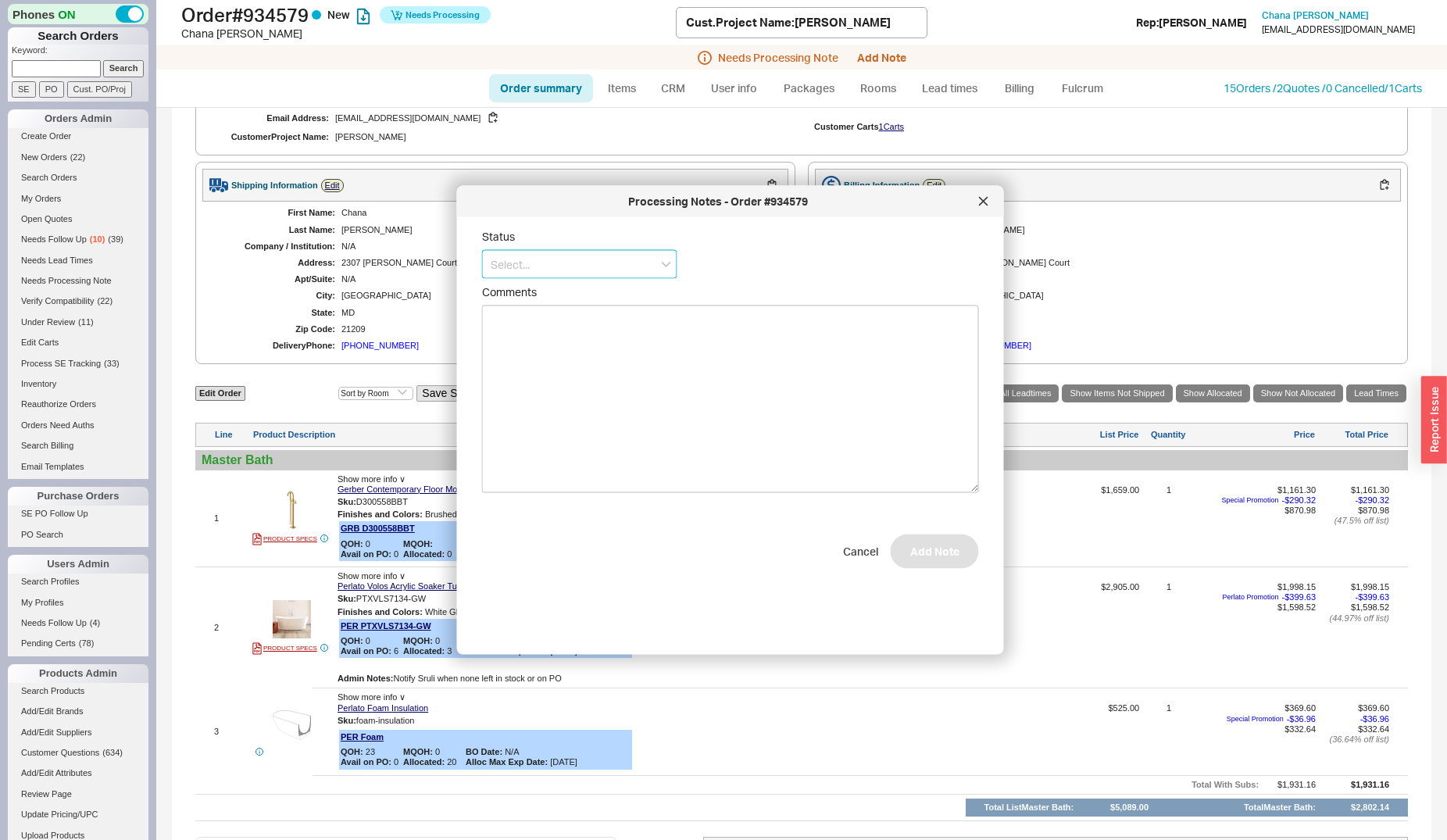
click at [543, 259] on input at bounding box center [580, 264] width 195 height 29
click at [559, 352] on div "Ships as Available" at bounding box center [580, 352] width 194 height 28
type input "Ships as Available"
click at [904, 573] on div "Status Ships as Available Do not wait for any items Comments Cancel Add Note" at bounding box center [743, 429] width 522 height 400
click at [904, 551] on button "Add Note" at bounding box center [934, 558] width 88 height 34
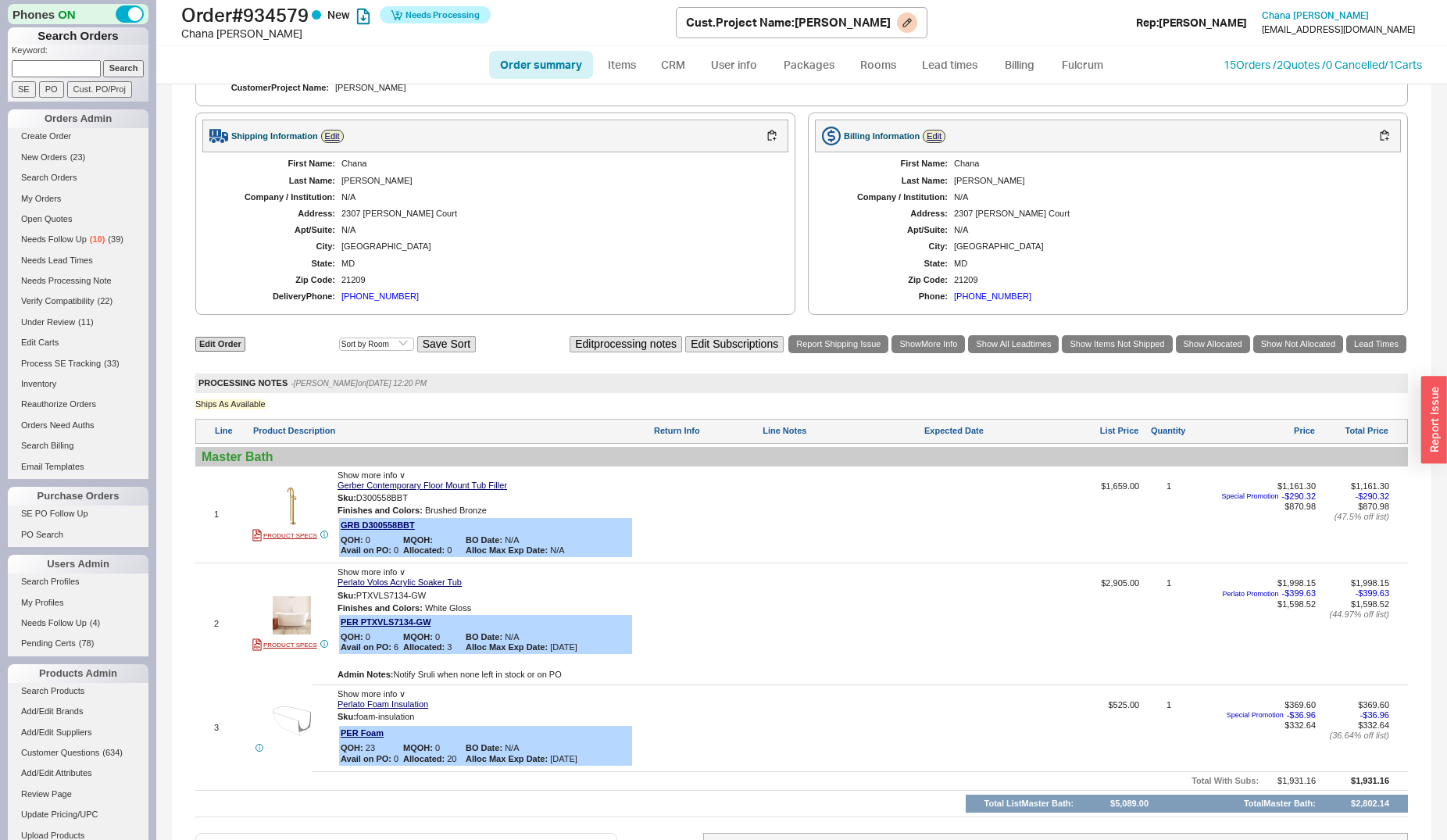
scroll to position [504, 0]
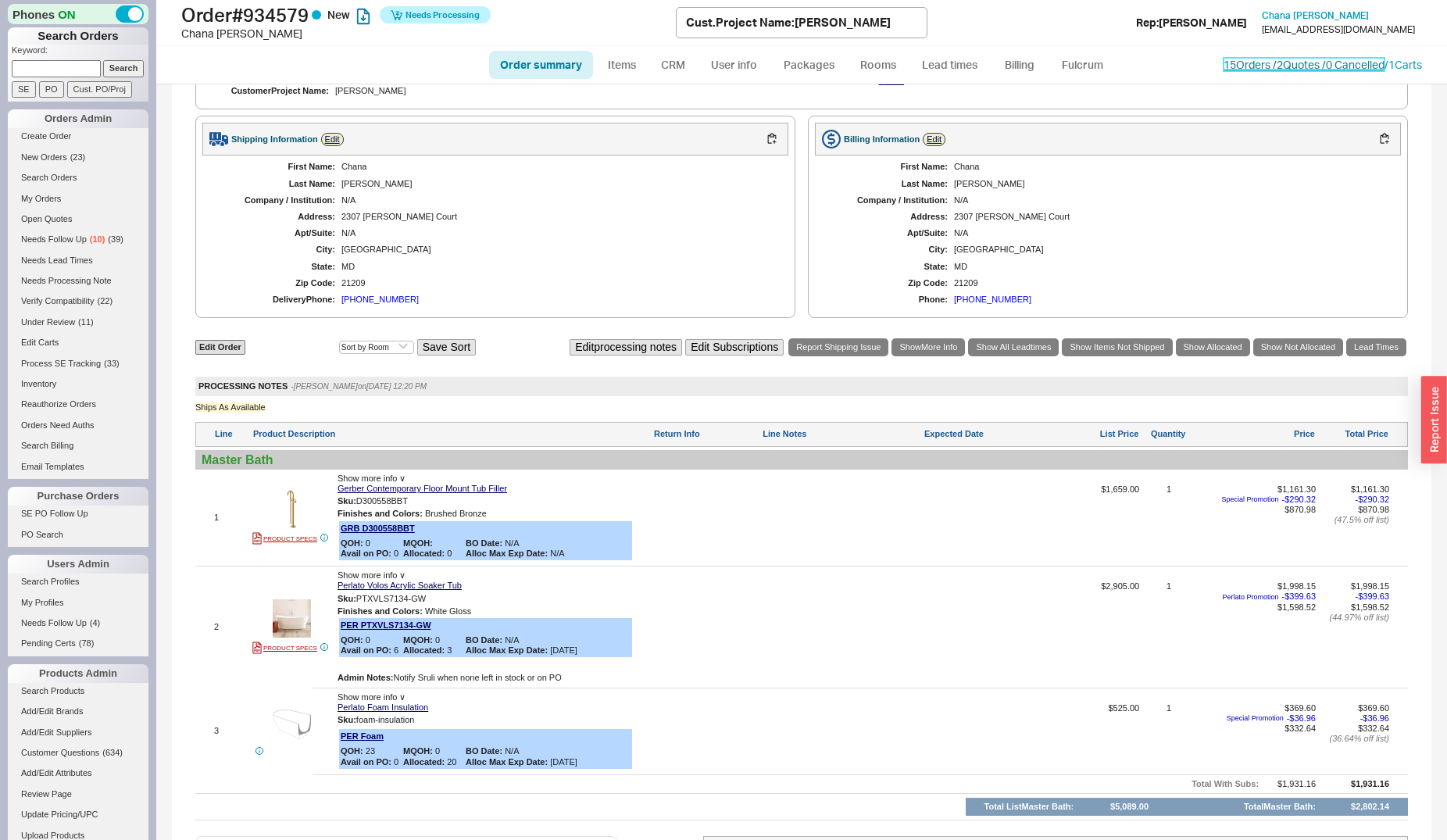
click at [1230, 65] on link "15 Orders / 2 Quotes / 0 Cancelled" at bounding box center [1304, 64] width 161 height 13
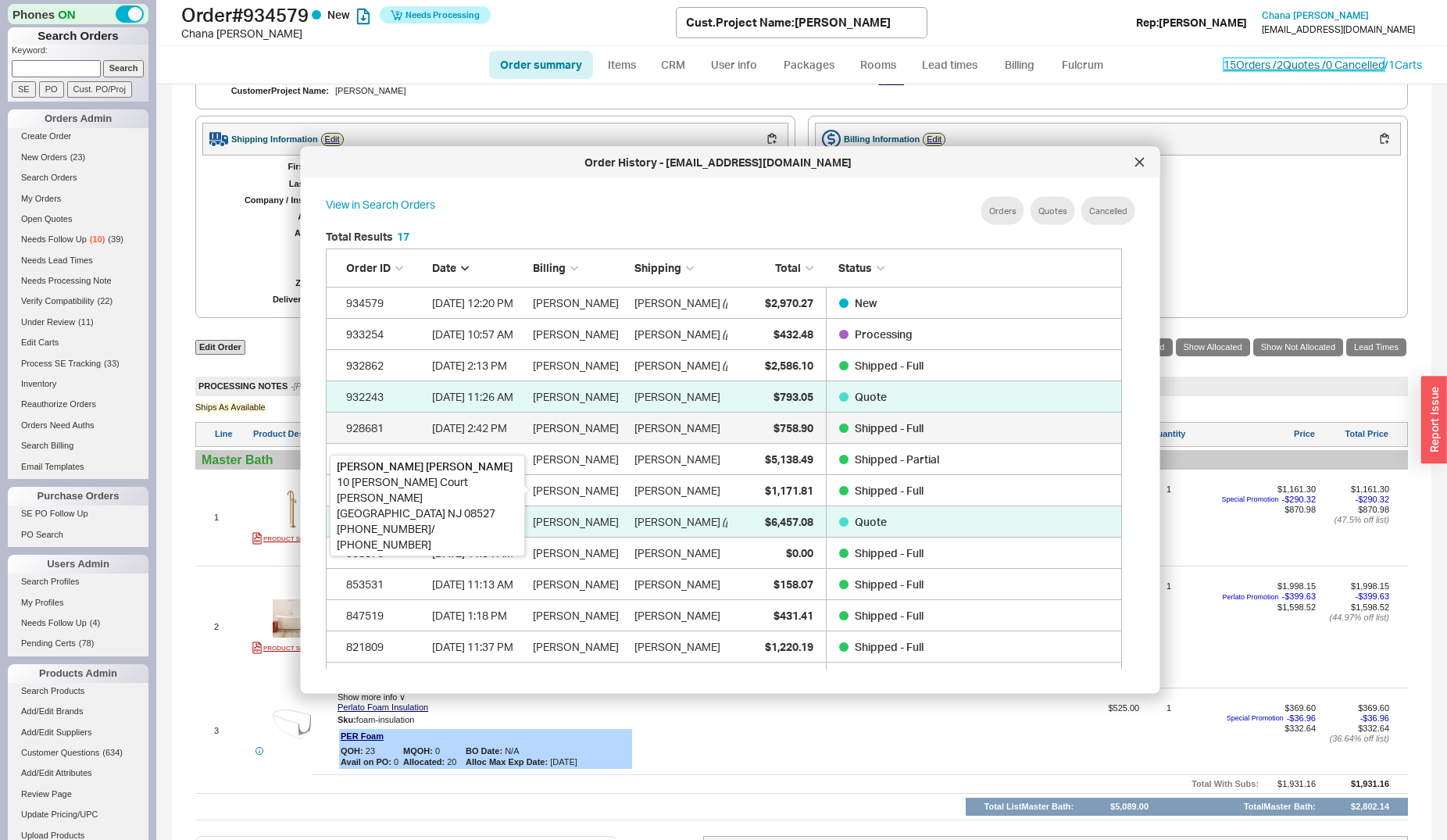
scroll to position [557, 783]
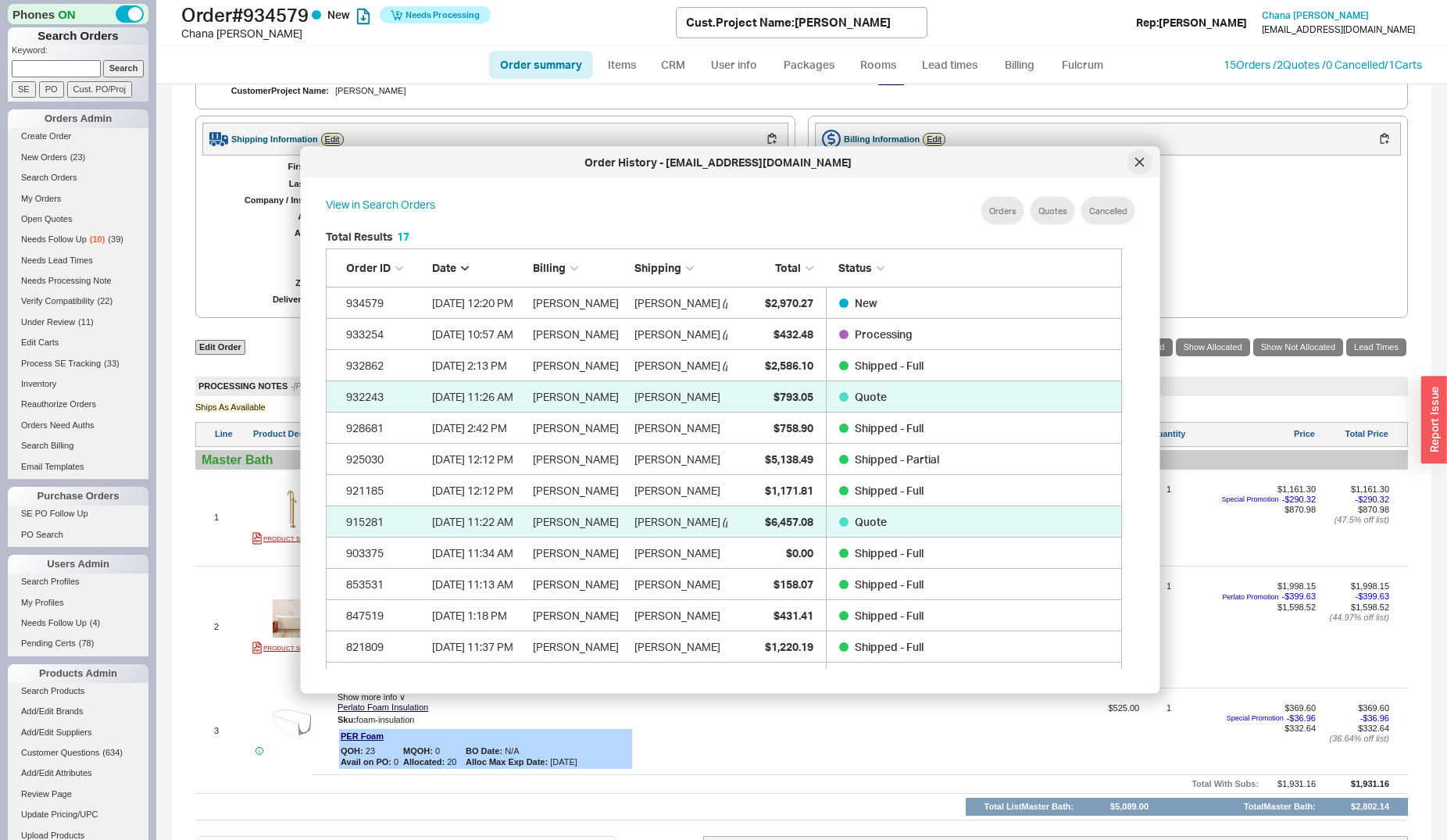
click at [1138, 167] on div at bounding box center [1140, 162] width 25 height 25
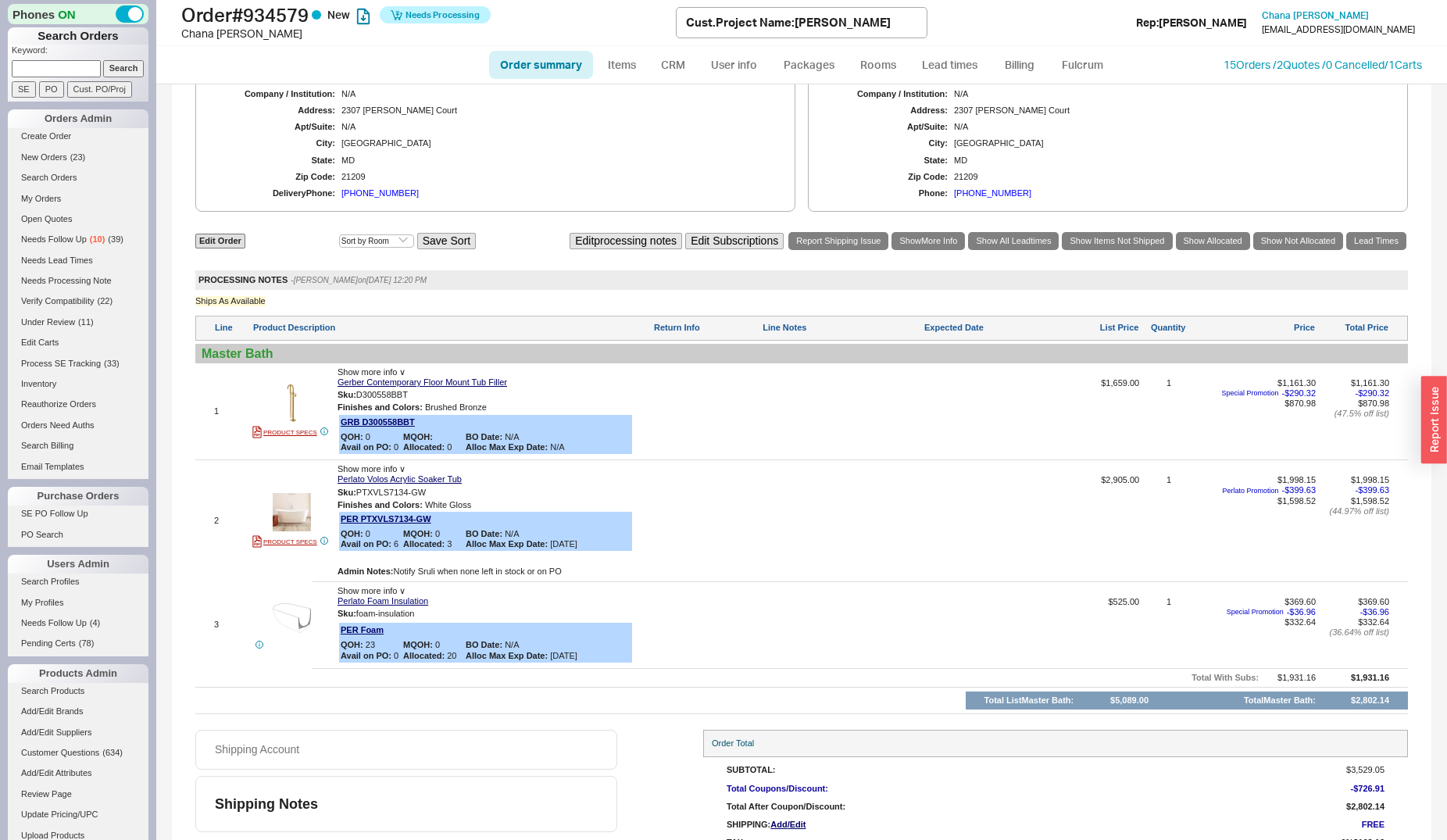
scroll to position [584, 0]
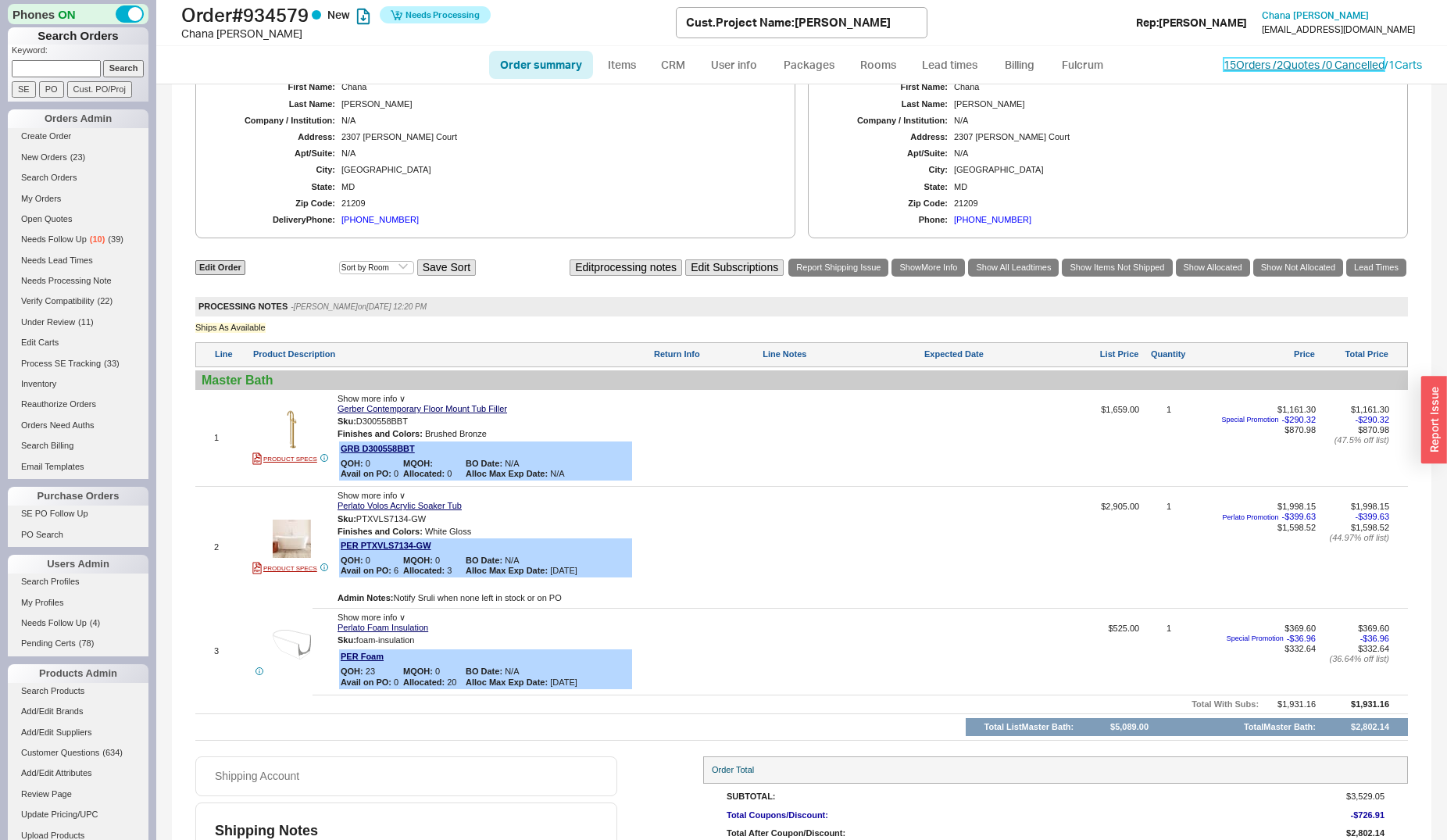
click at [1247, 58] on link "15 Orders / 2 Quotes / 0 Cancelled" at bounding box center [1304, 64] width 161 height 13
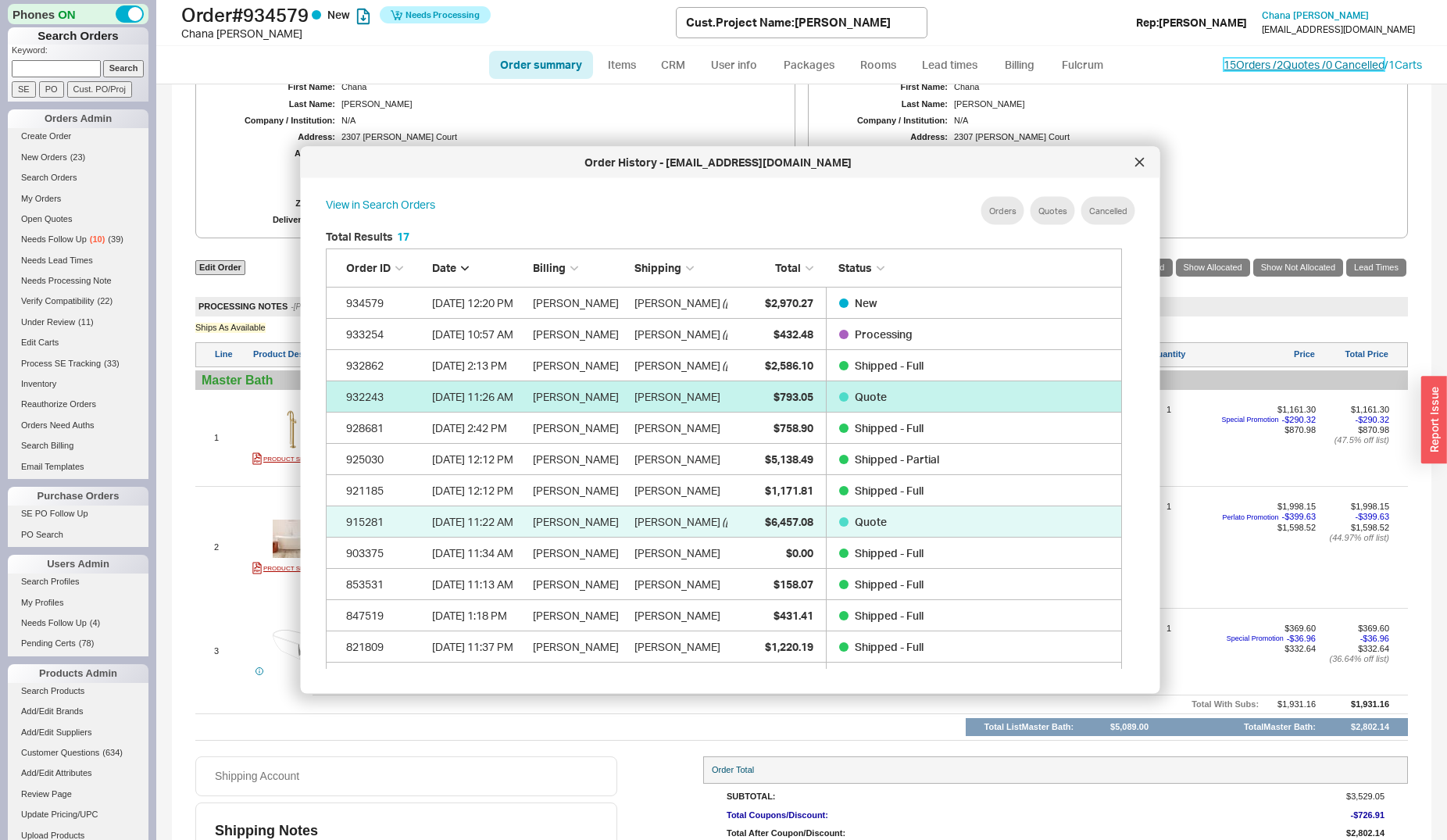
scroll to position [465, 808]
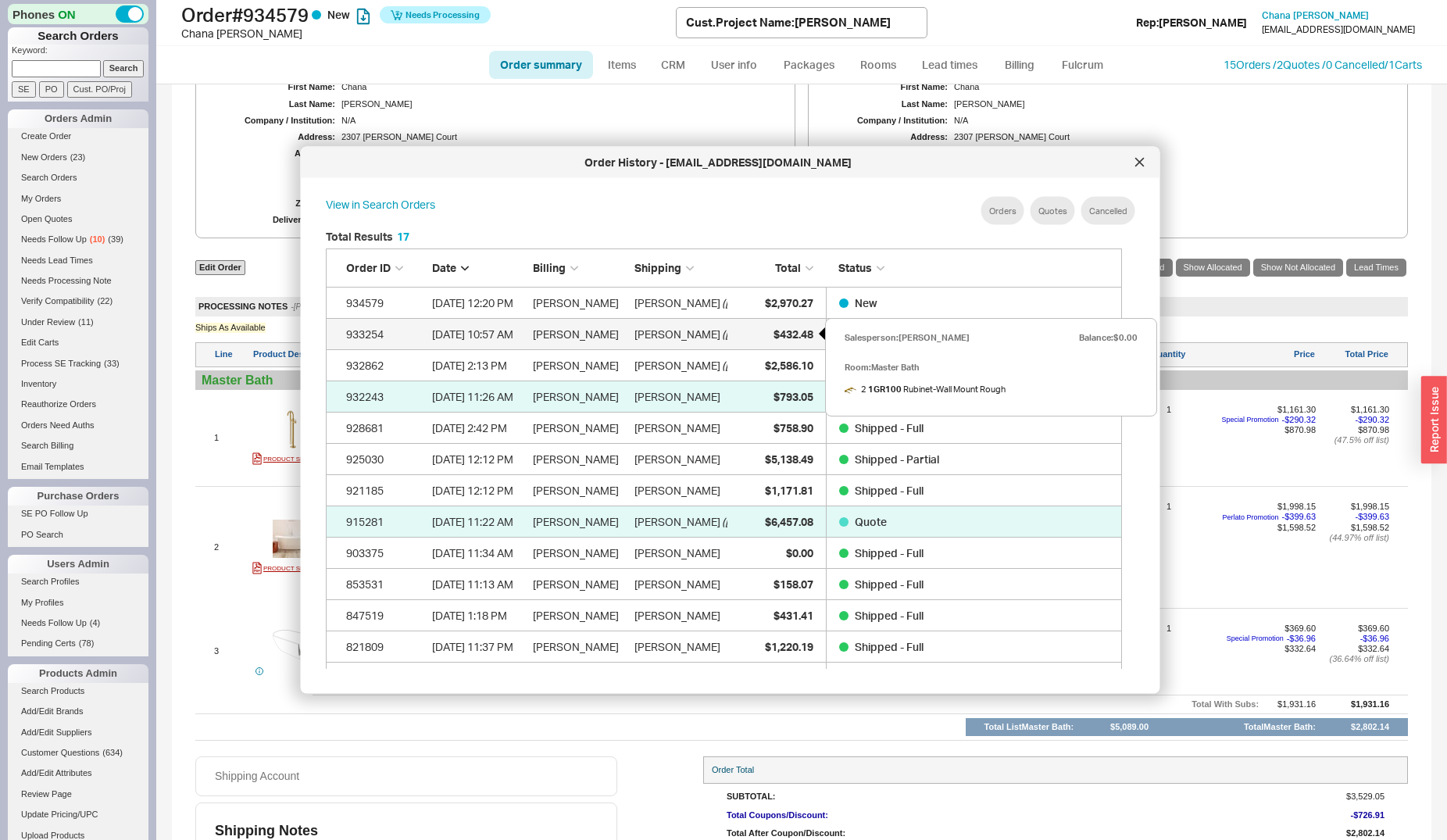
click at [774, 331] on span "$432.48" at bounding box center [793, 332] width 40 height 13
select select "*"
select select "LOW"
select select "3"
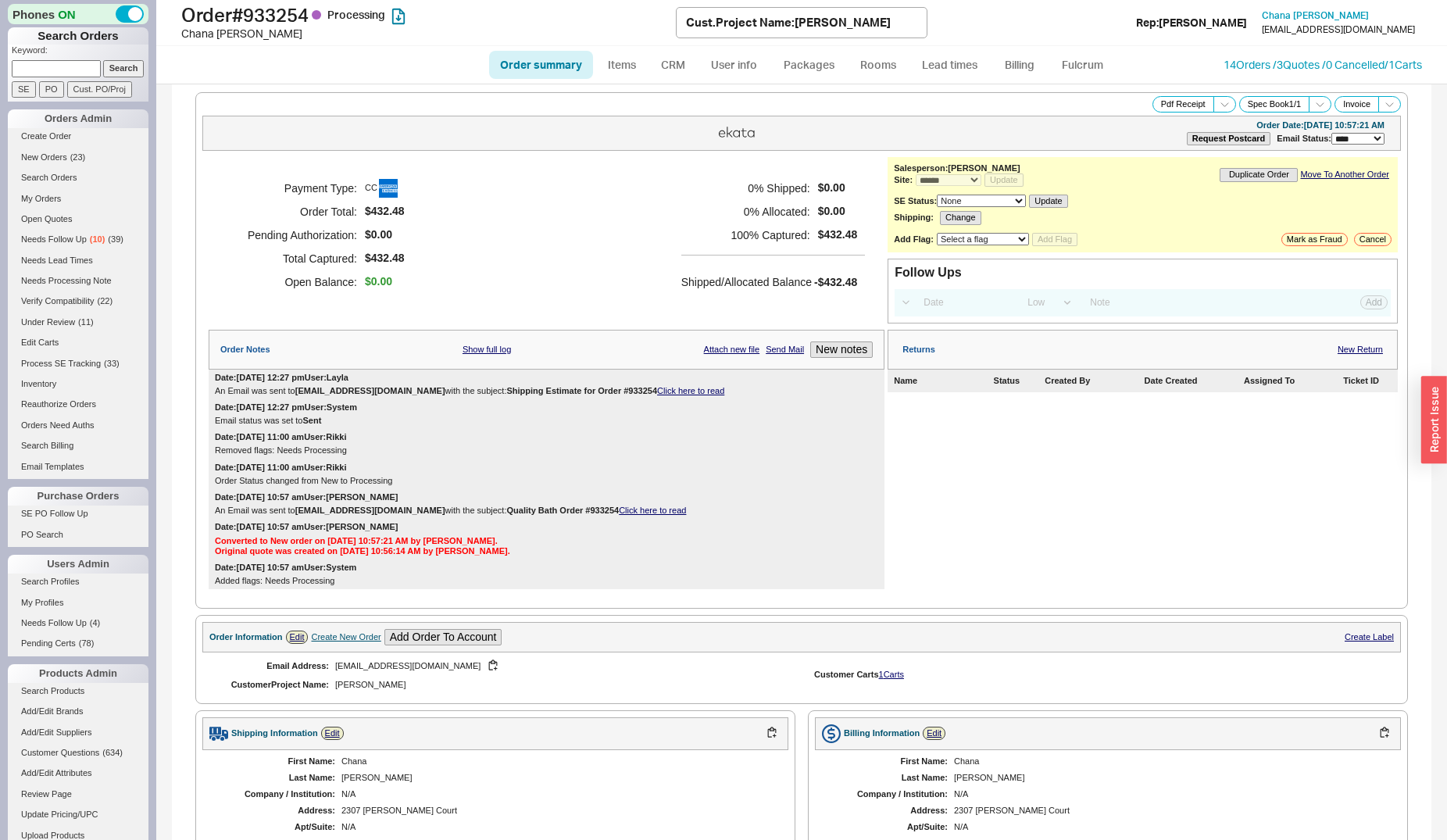
scroll to position [478, 0]
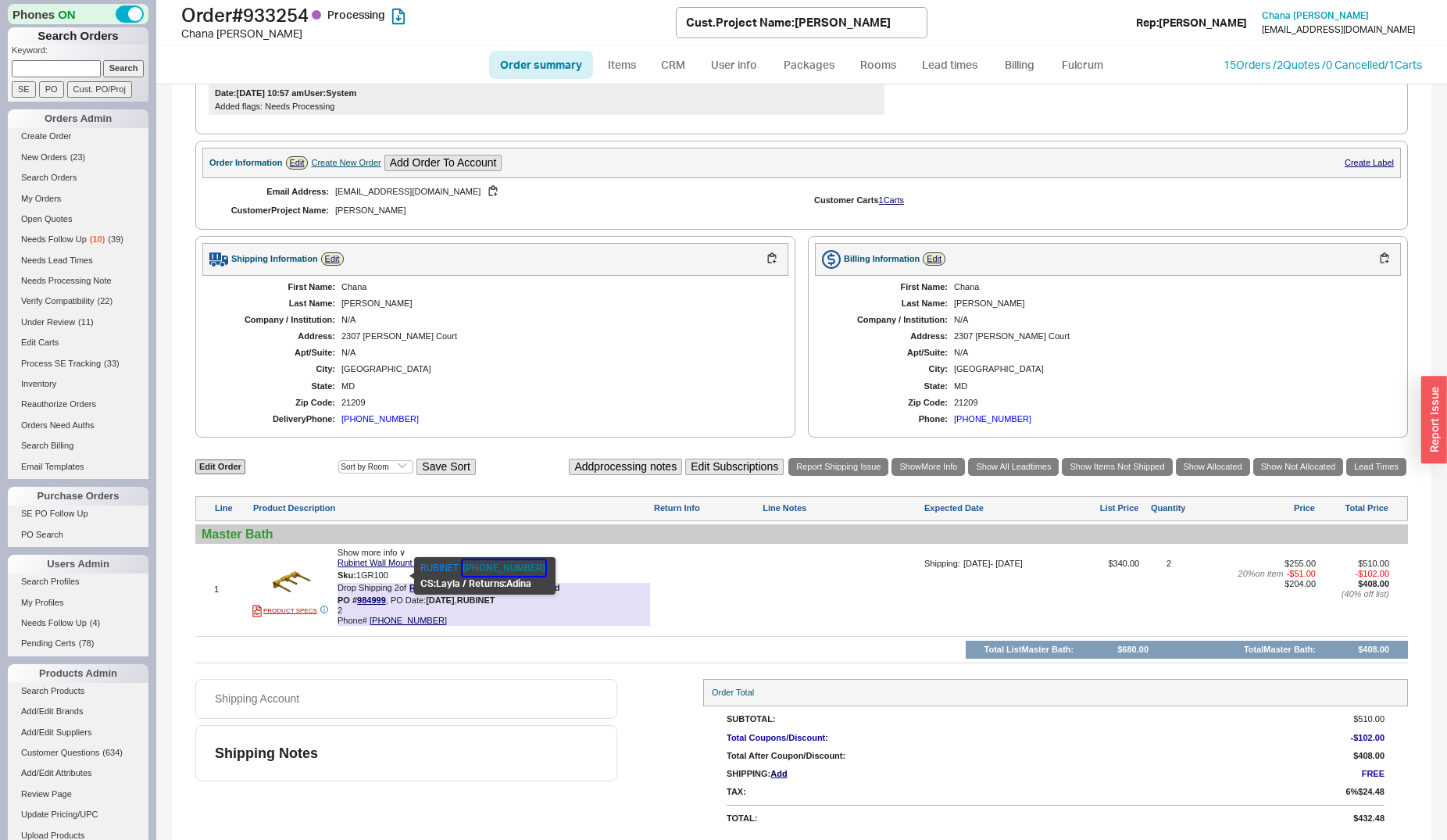
click at [478, 570] on button "800-461-5901" at bounding box center [503, 568] width 83 height 16
click at [78, 69] on input at bounding box center [56, 68] width 89 height 17
type input "bekomdesign.com"
click at [103, 60] on input "Search" at bounding box center [123, 68] width 41 height 17
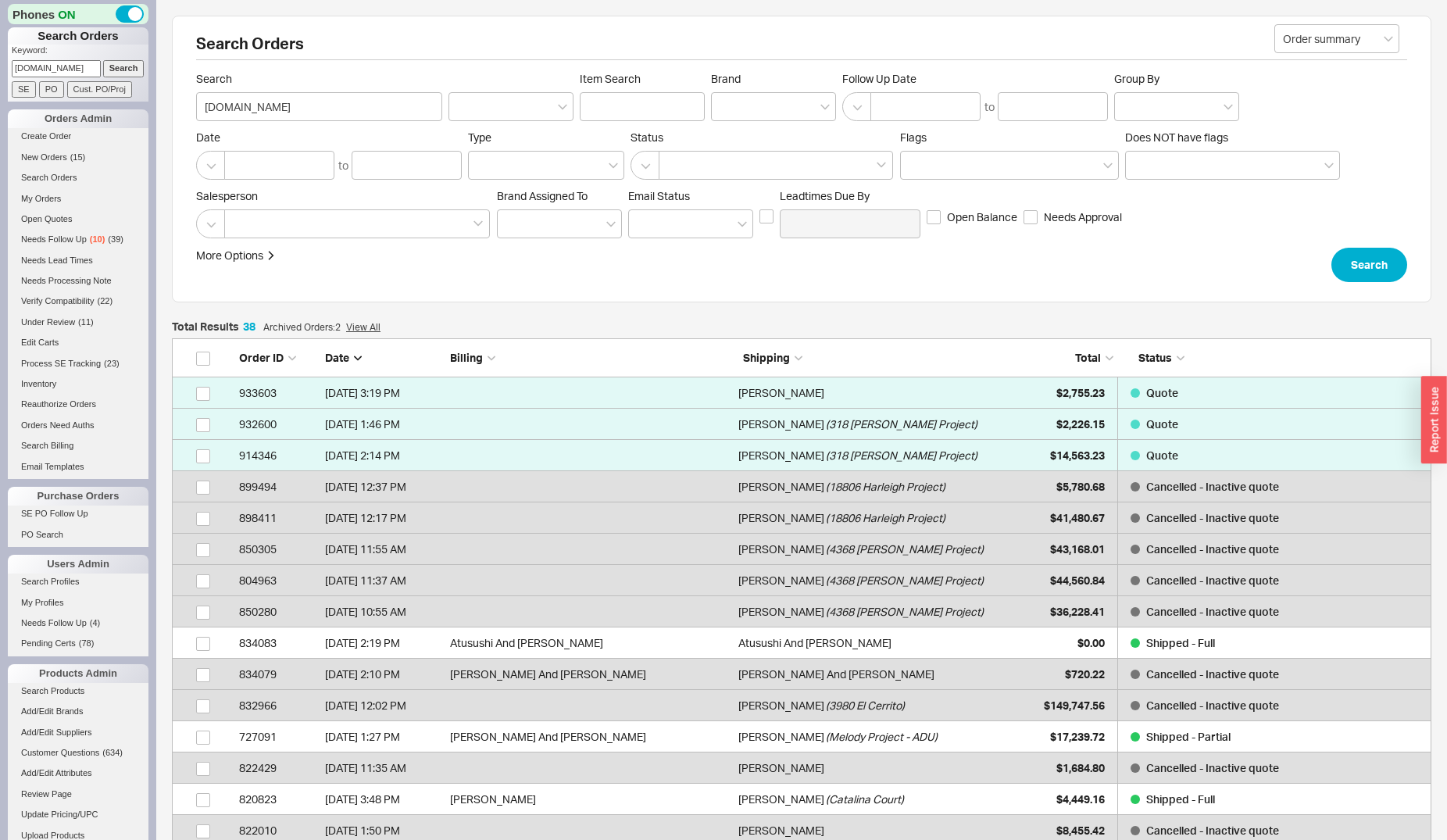
scroll to position [1213, 1246]
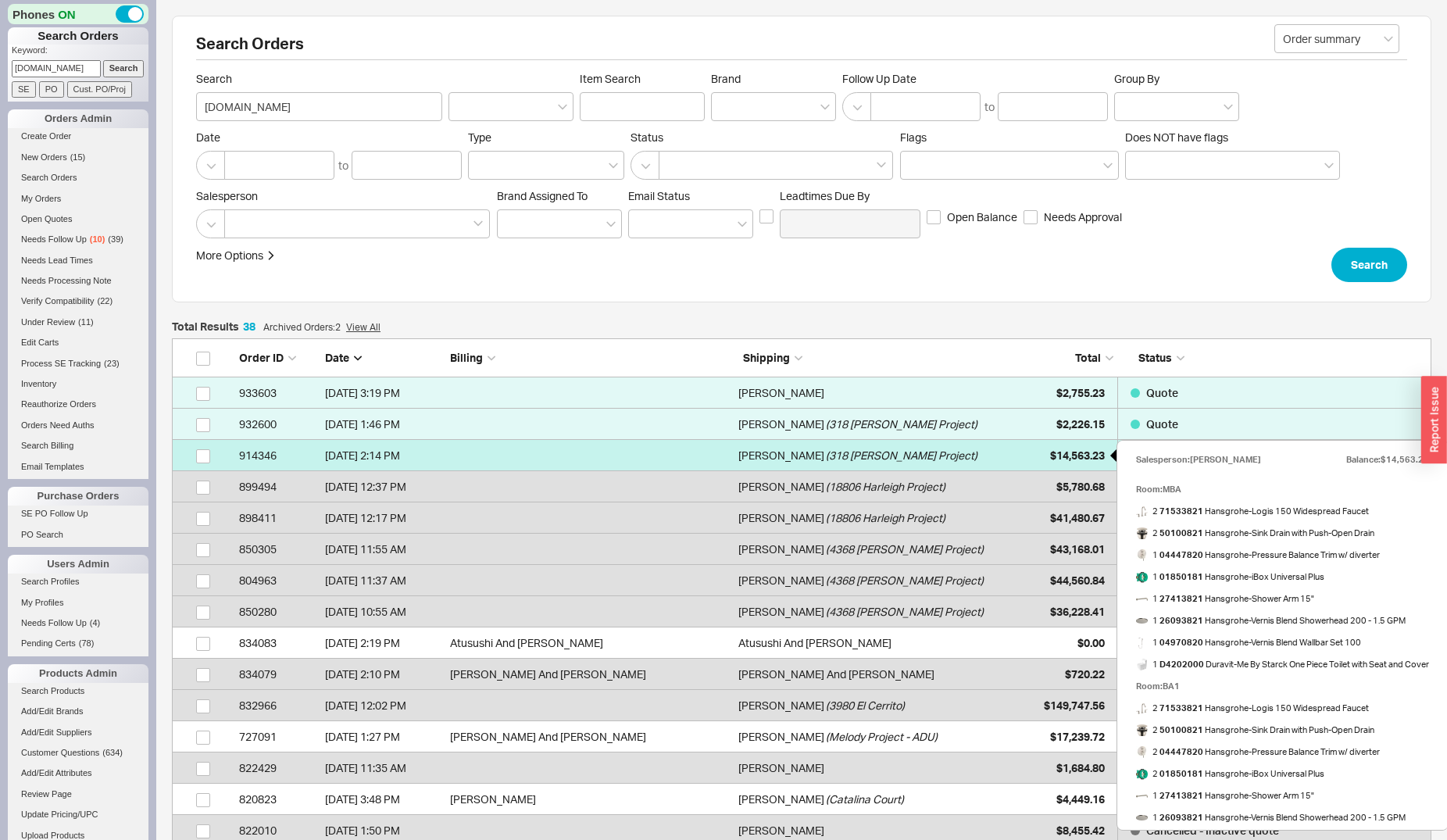
click at [1063, 457] on span "$14,563.23" at bounding box center [1077, 454] width 55 height 13
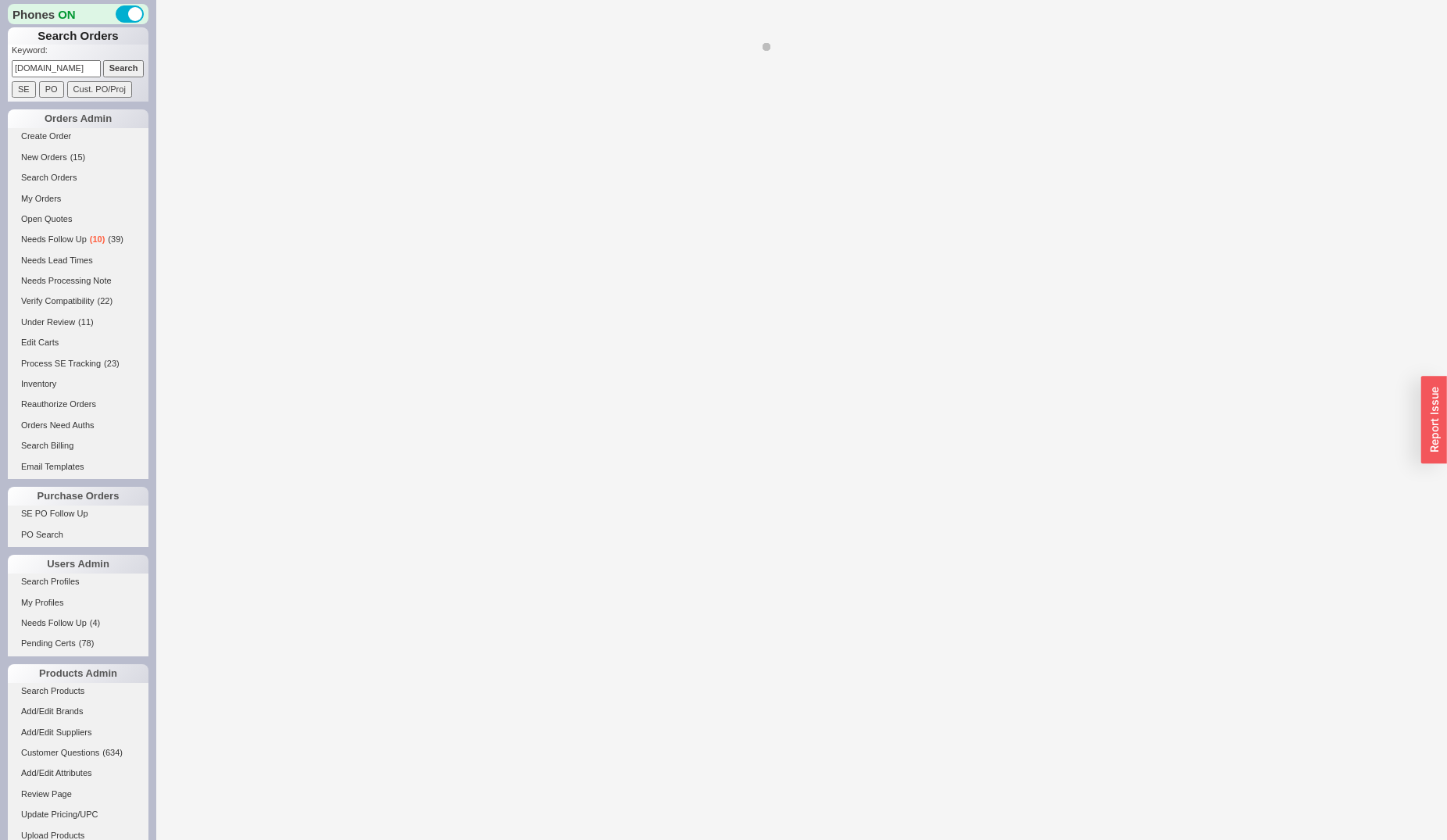
select select "*"
select select "LOW"
select select "3"
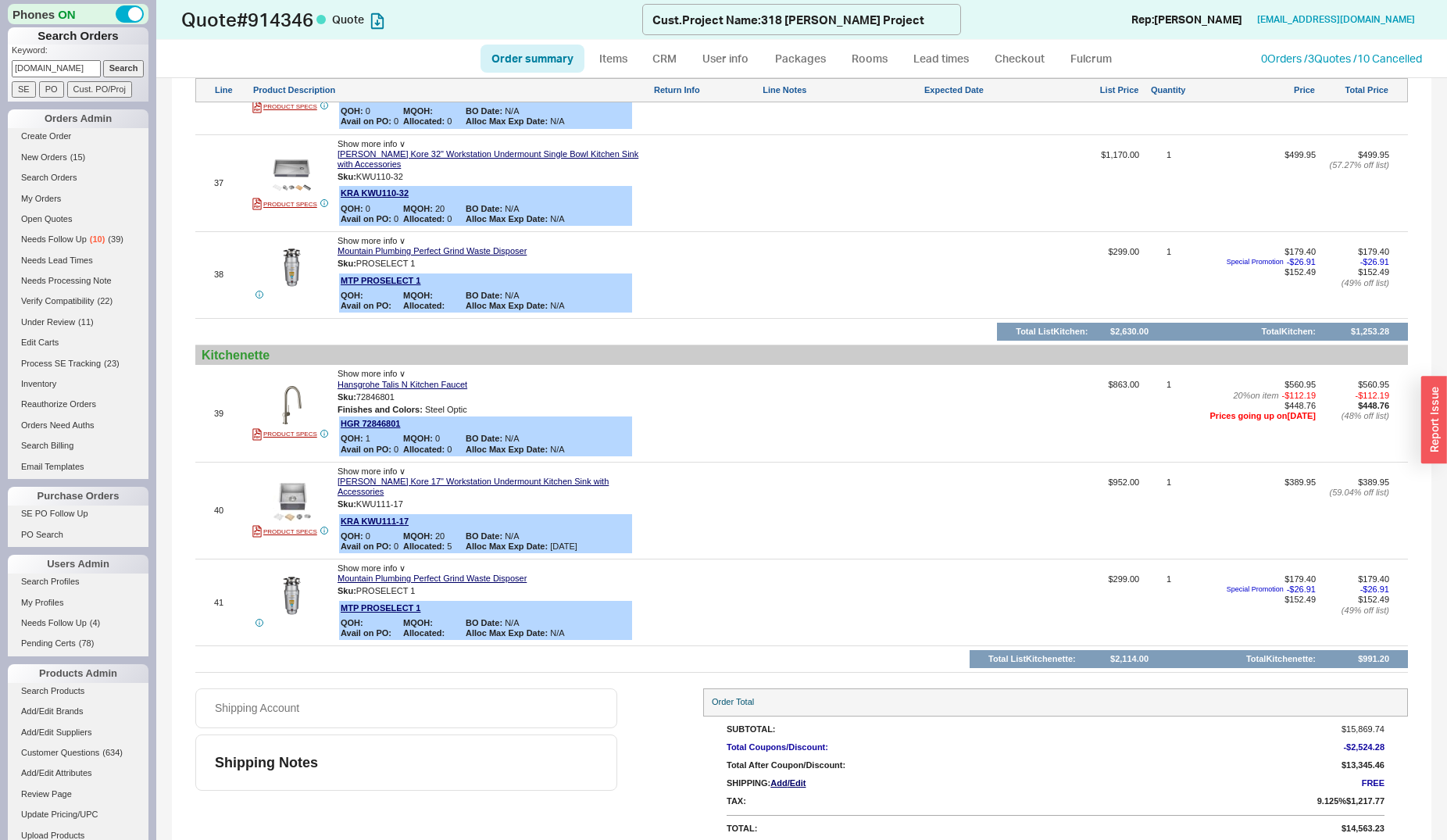
scroll to position [4614, 0]
click at [294, 393] on img at bounding box center [292, 405] width 38 height 38
click at [290, 489] on img at bounding box center [292, 502] width 38 height 38
click at [618, 58] on link "Items" at bounding box center [613, 58] width 51 height 28
select select "3"
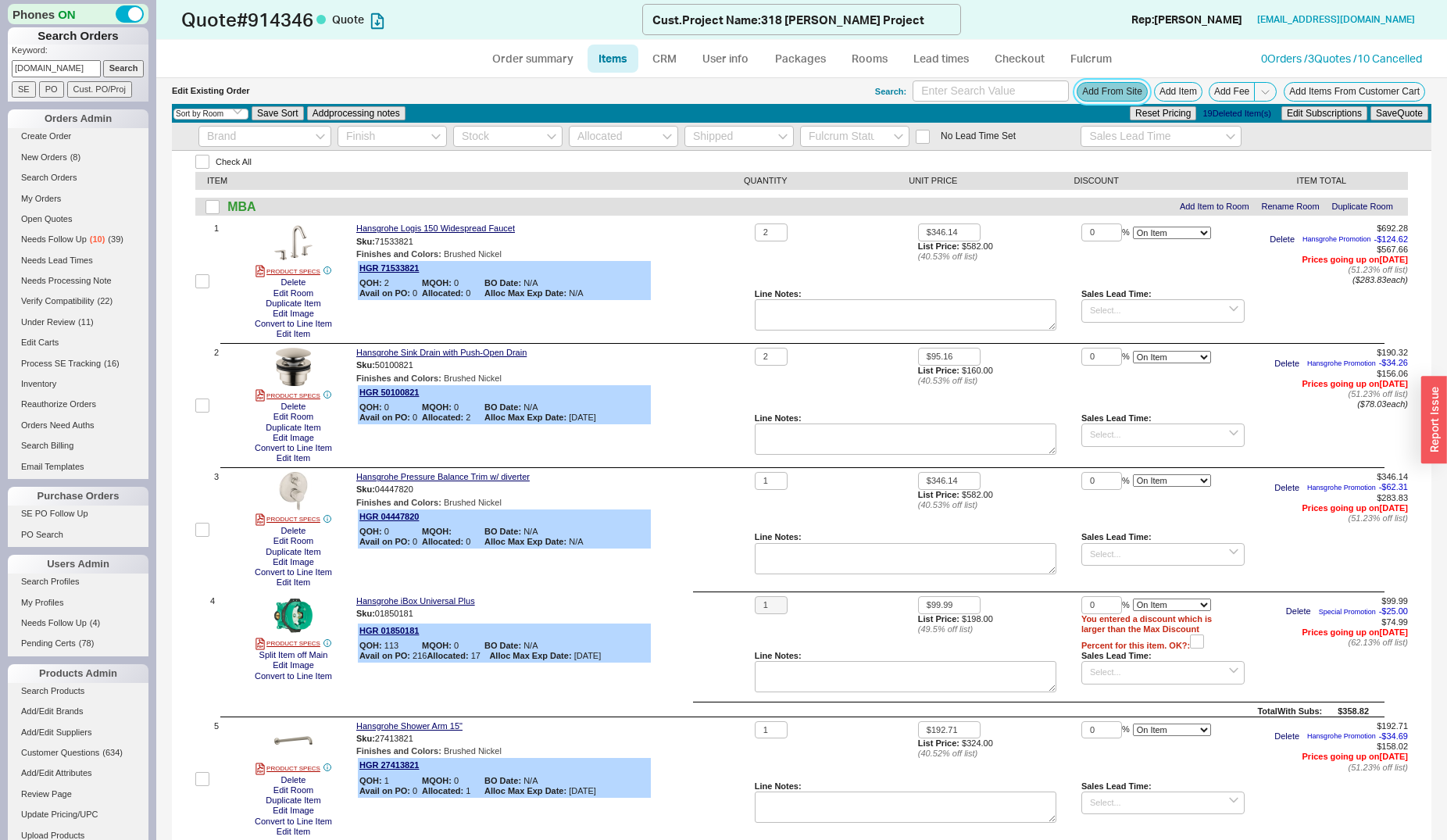
click at [1101, 94] on button "Add From Site" at bounding box center [1112, 92] width 72 height 19
click at [1154, 92] on button "Add Item" at bounding box center [1178, 92] width 49 height 19
click at [1172, 89] on button "Add Item" at bounding box center [1178, 92] width 49 height 19
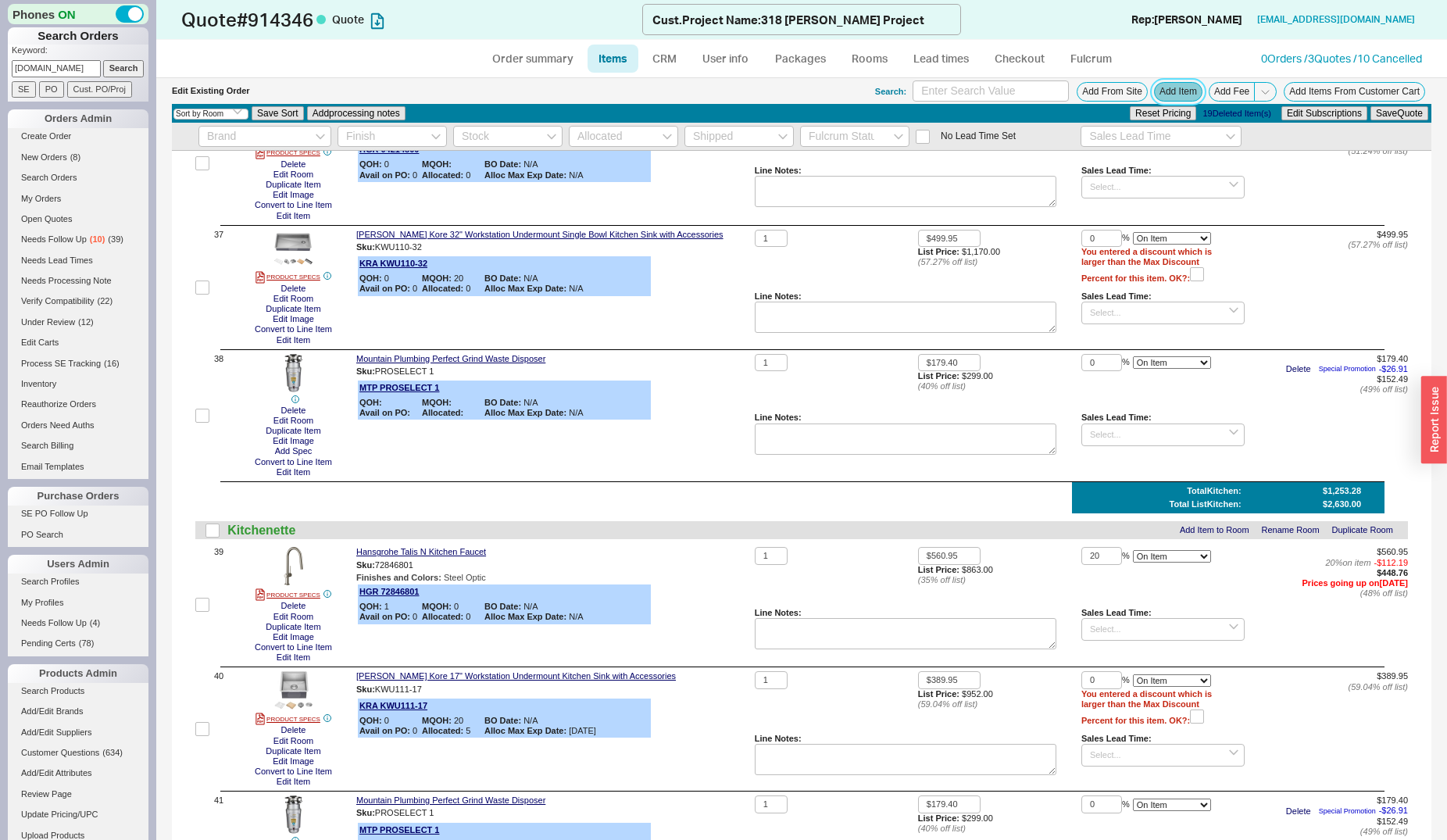
scroll to position [4702, 0]
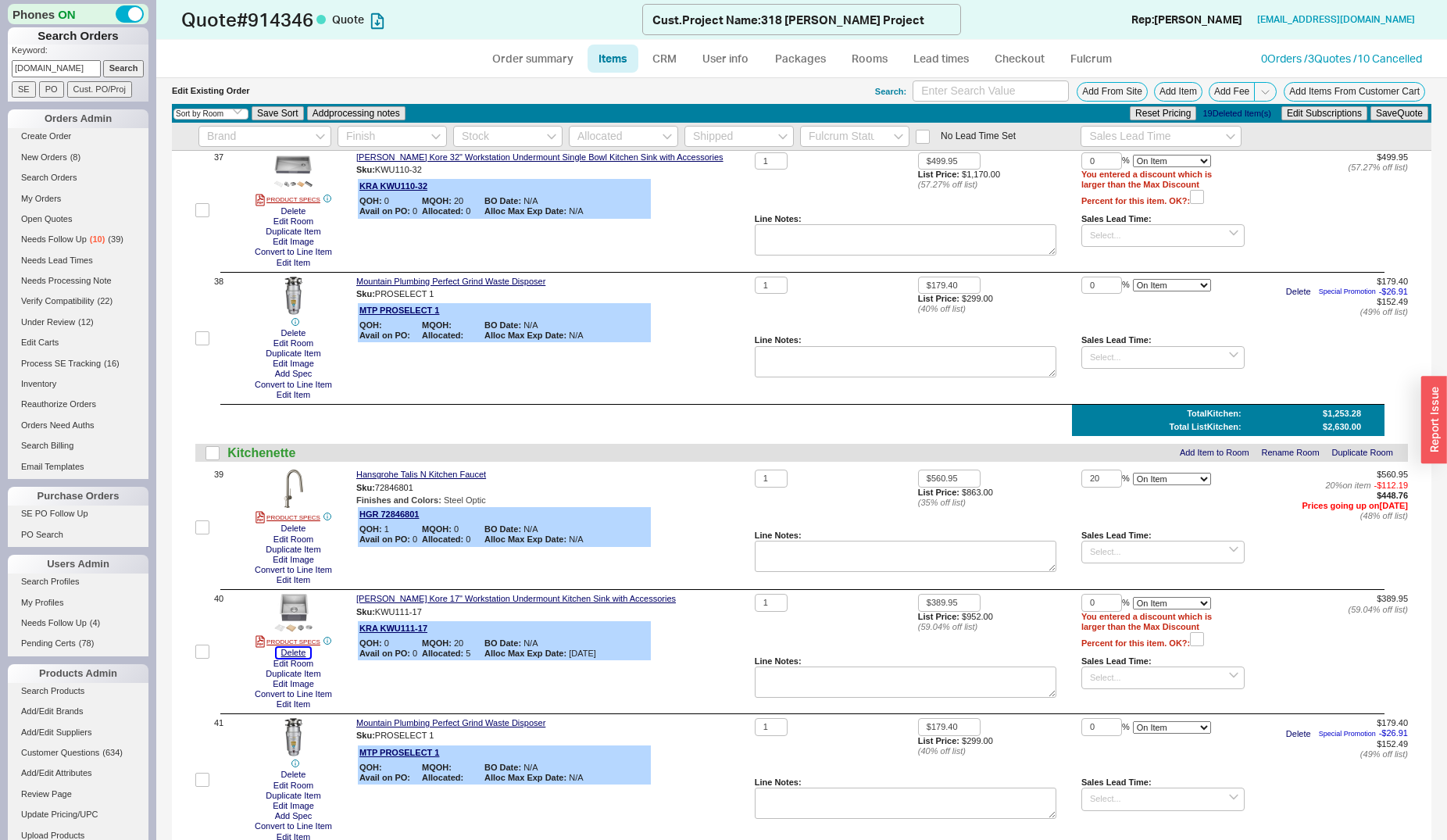
click at [295, 650] on button "Delete" at bounding box center [293, 653] width 34 height 10
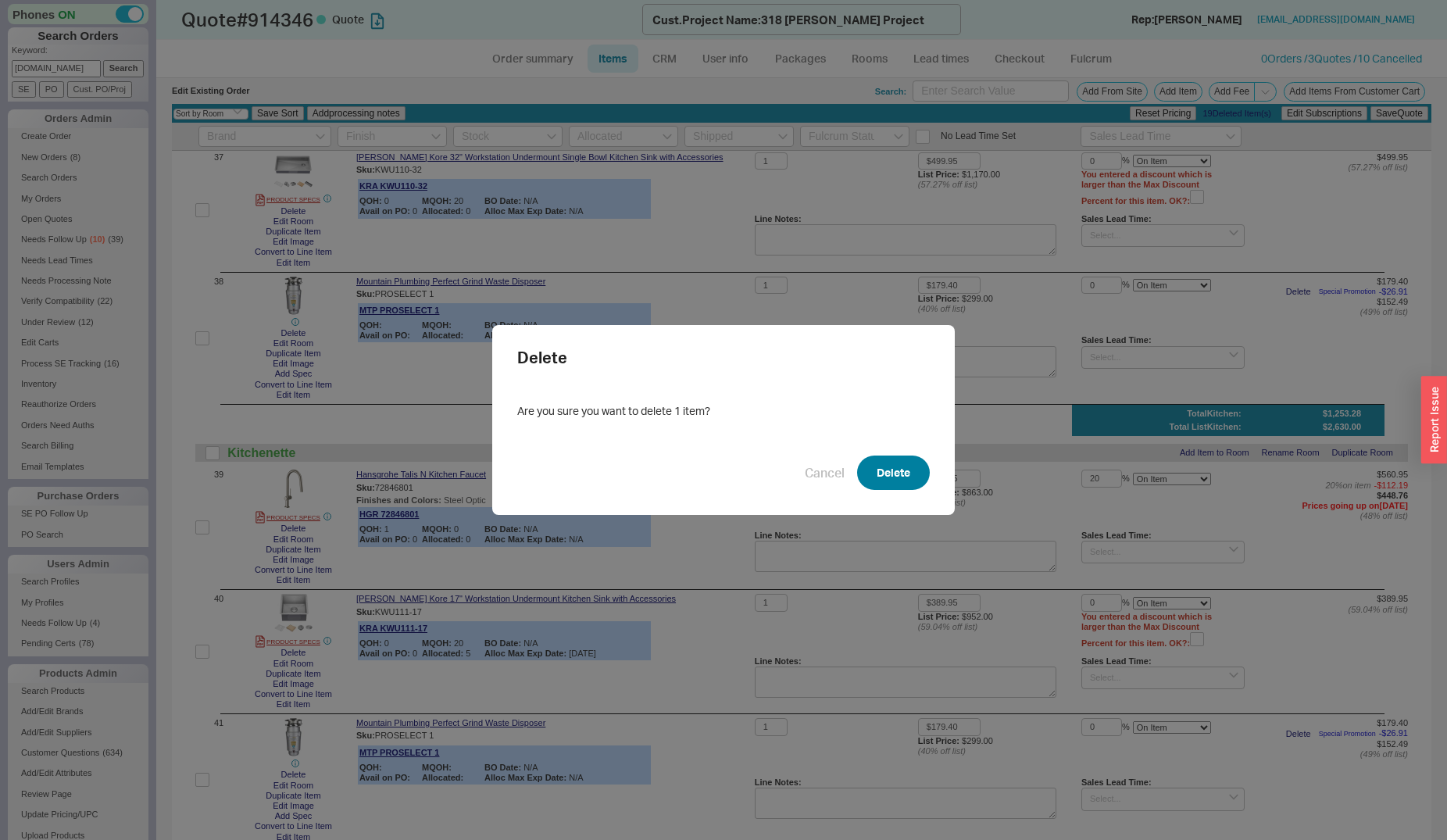
click at [890, 475] on button "Delete" at bounding box center [893, 472] width 72 height 34
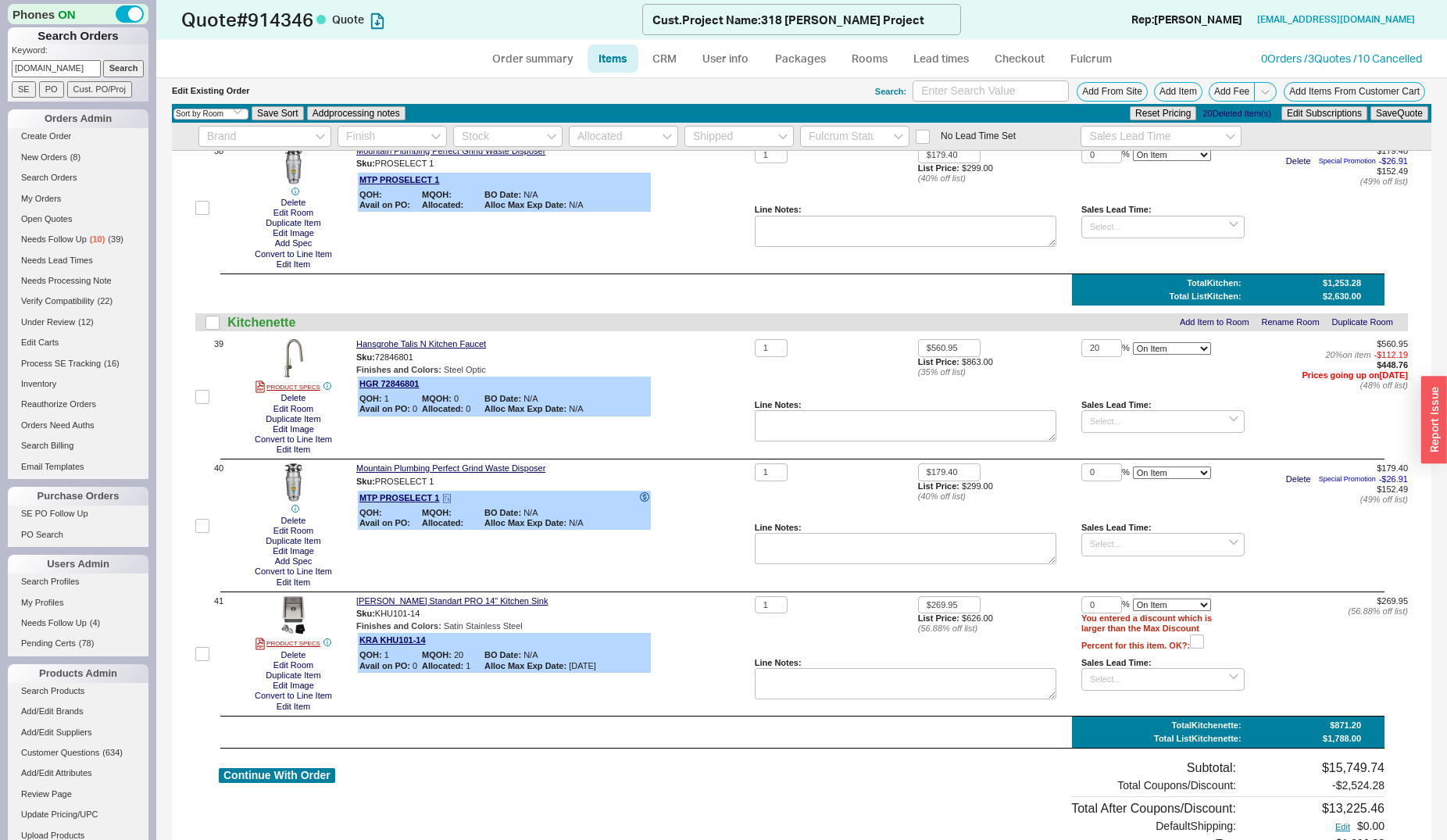
scroll to position [4862, 0]
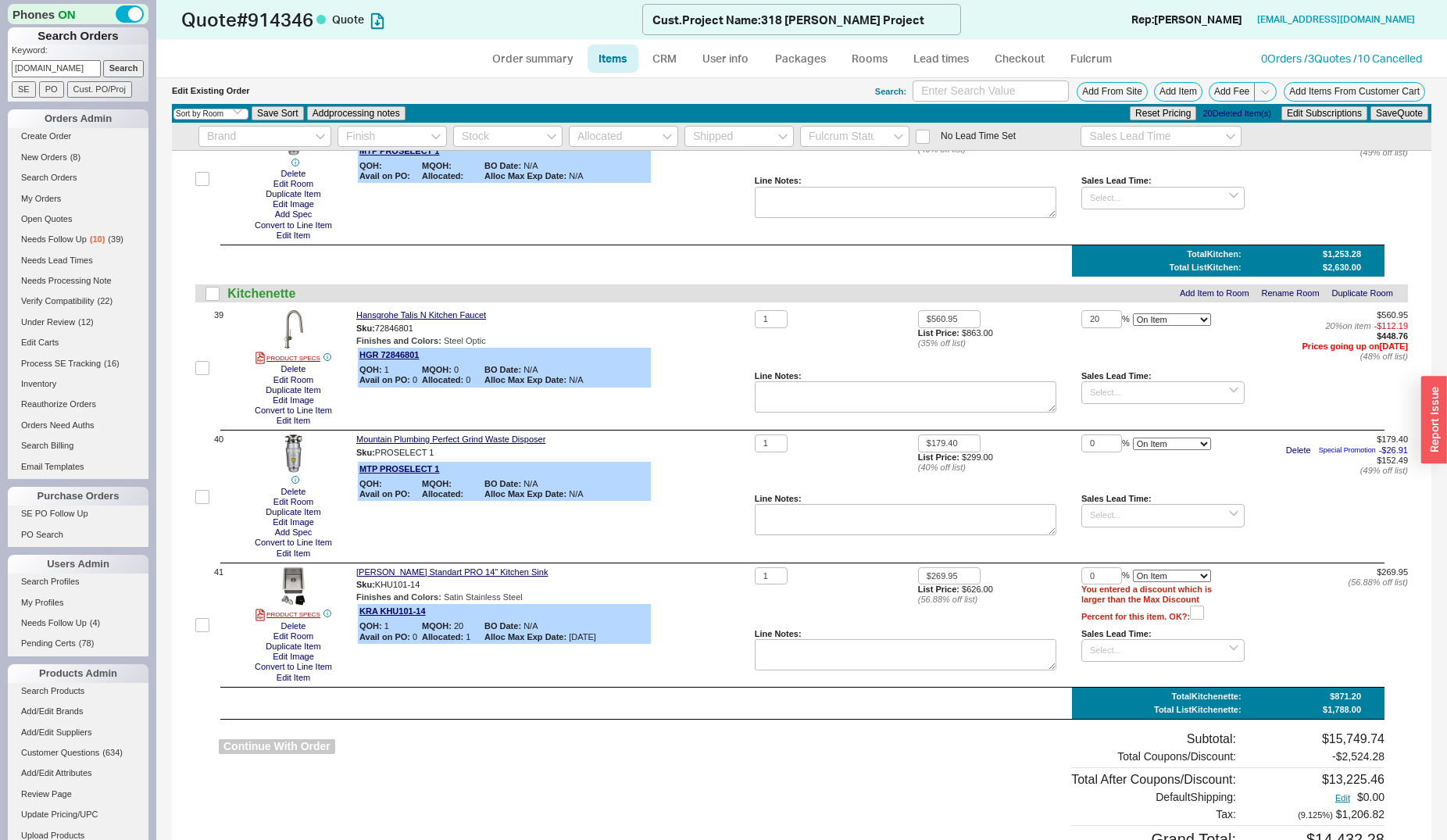
click at [300, 748] on button "Continue With Order" at bounding box center [276, 746] width 116 height 15
select select "*"
select select "LOW"
select select "3"
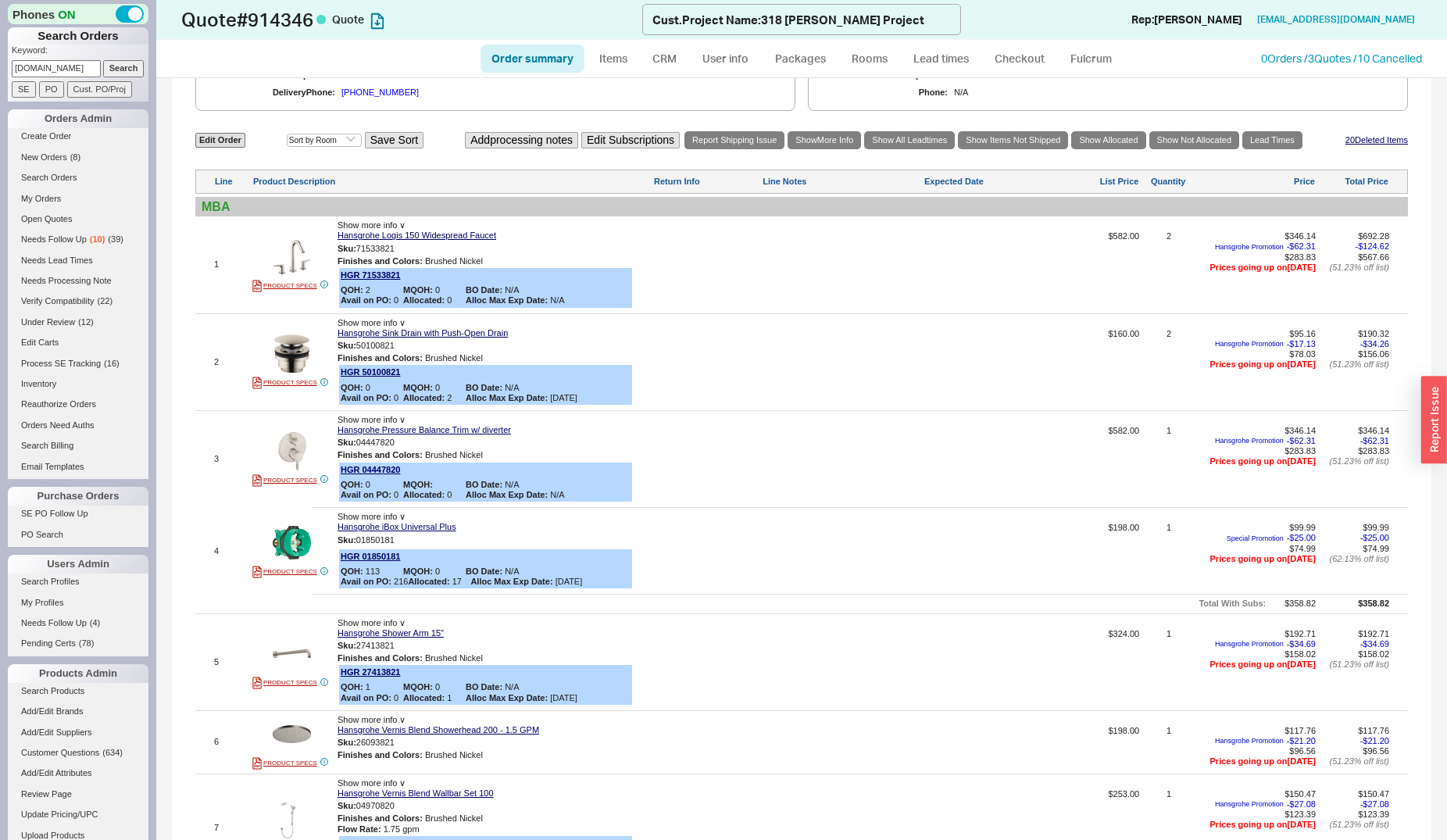
scroll to position [956, 0]
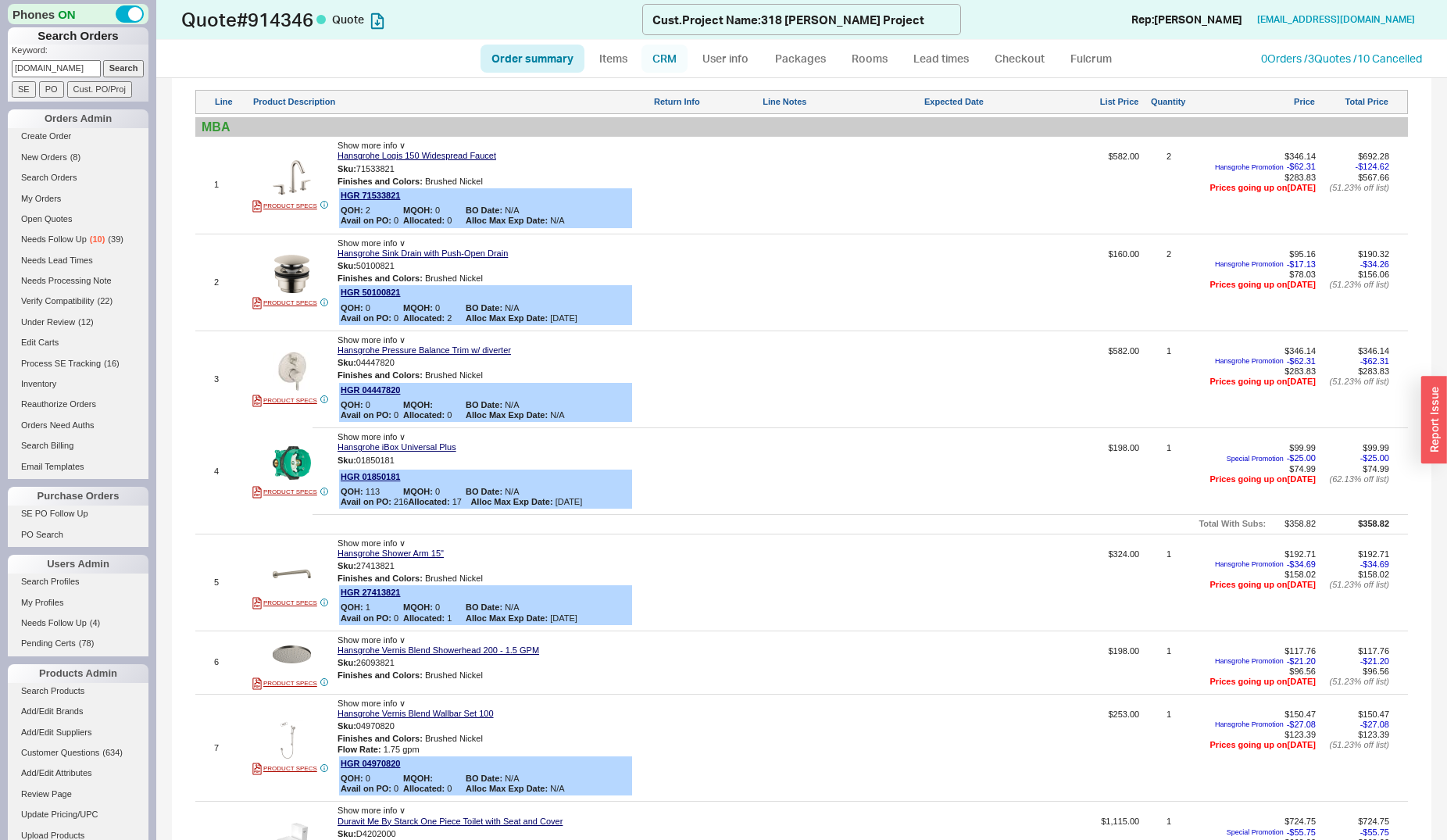
click at [667, 59] on link "CRM" at bounding box center [664, 58] width 46 height 28
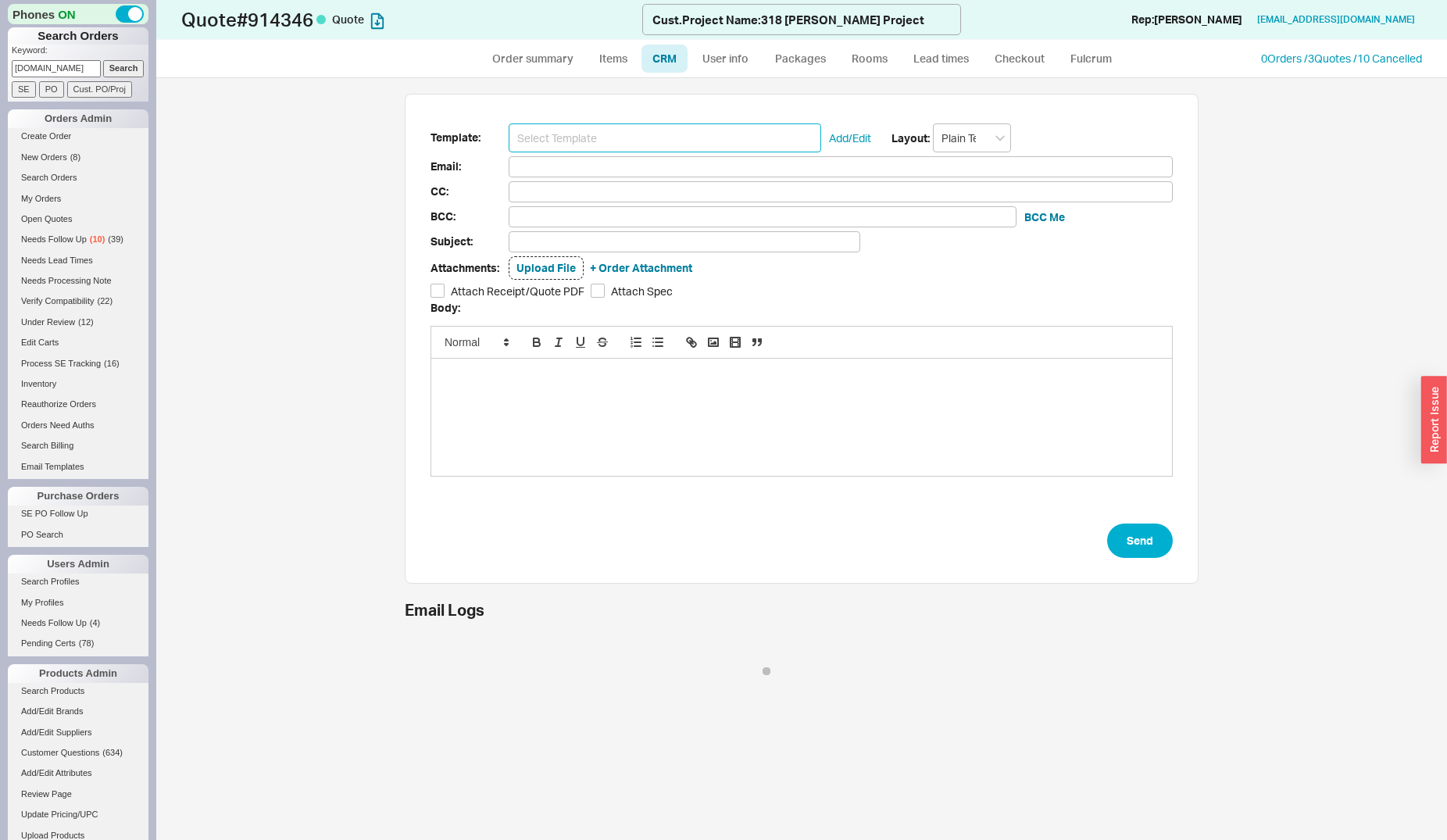
click at [671, 133] on input at bounding box center [665, 138] width 312 height 29
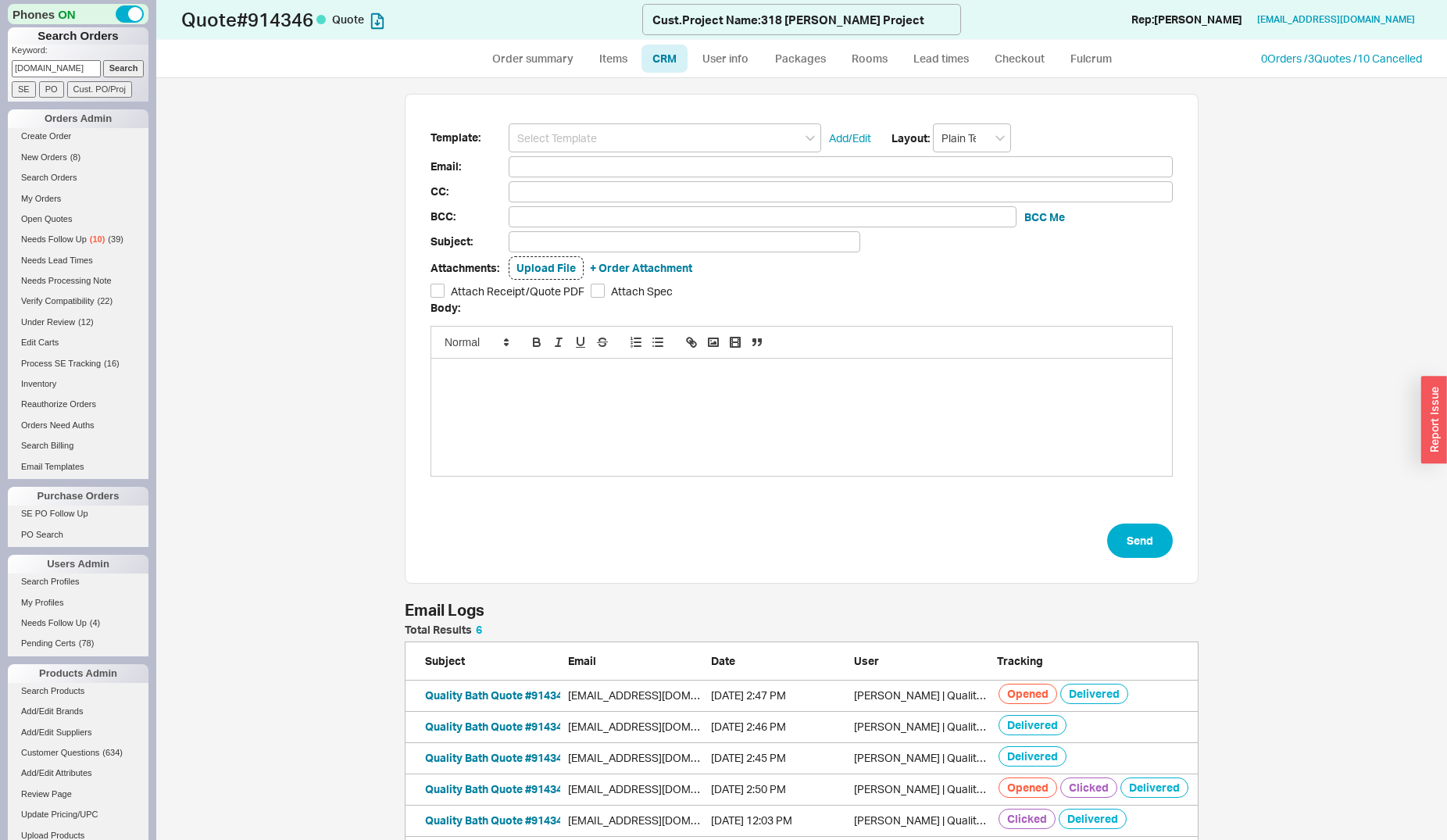
scroll to position [230, 781]
click at [647, 131] on input at bounding box center [665, 138] width 312 height 29
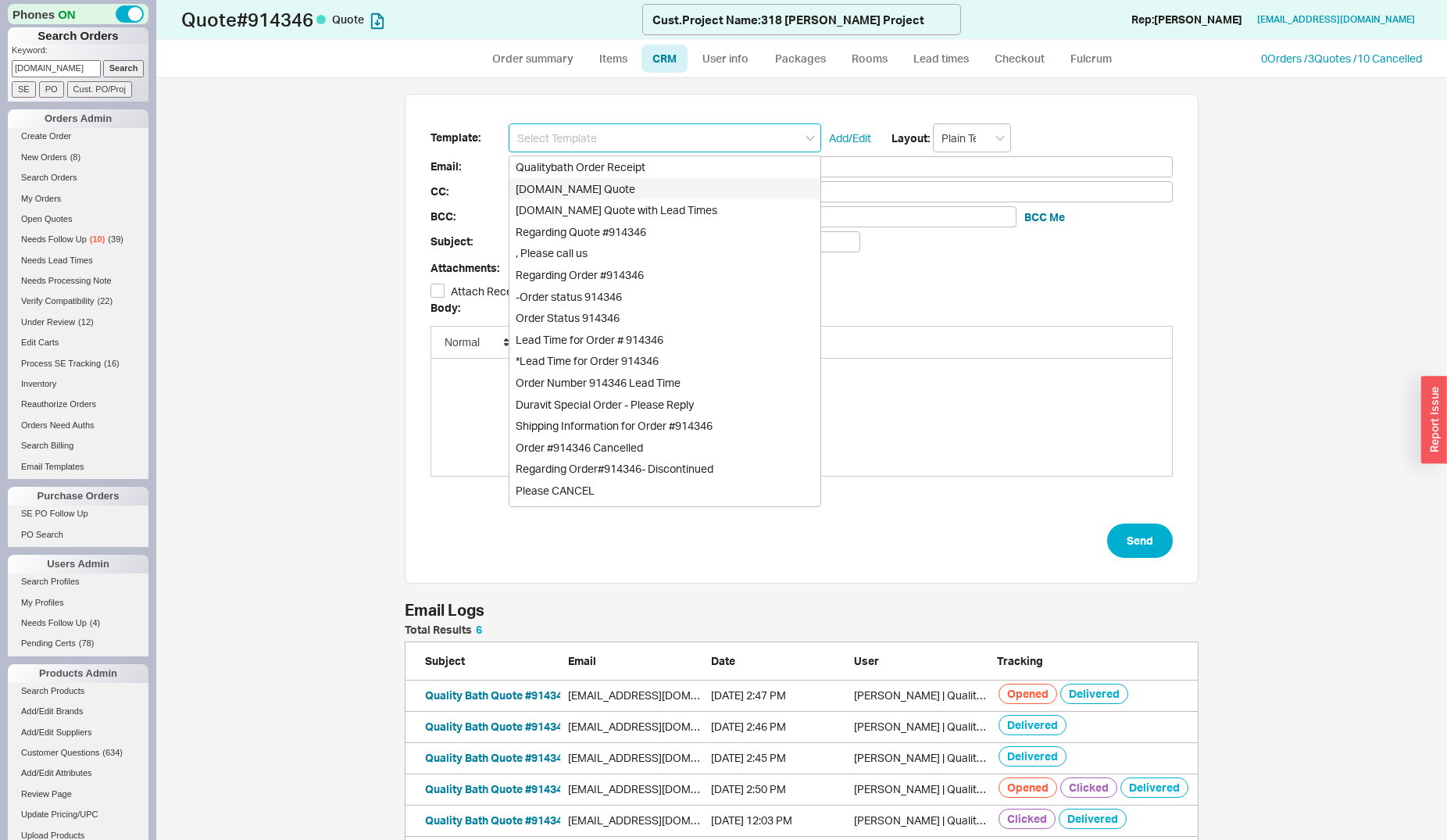
click at [634, 182] on div "Qualitybath.com Quote" at bounding box center [665, 188] width 311 height 22
type input "Receipt"
type input "apmayorga@bekomdesign.com"
type input "sbowen@bekomdesign.com, rkmeron@bekomdesign.com"
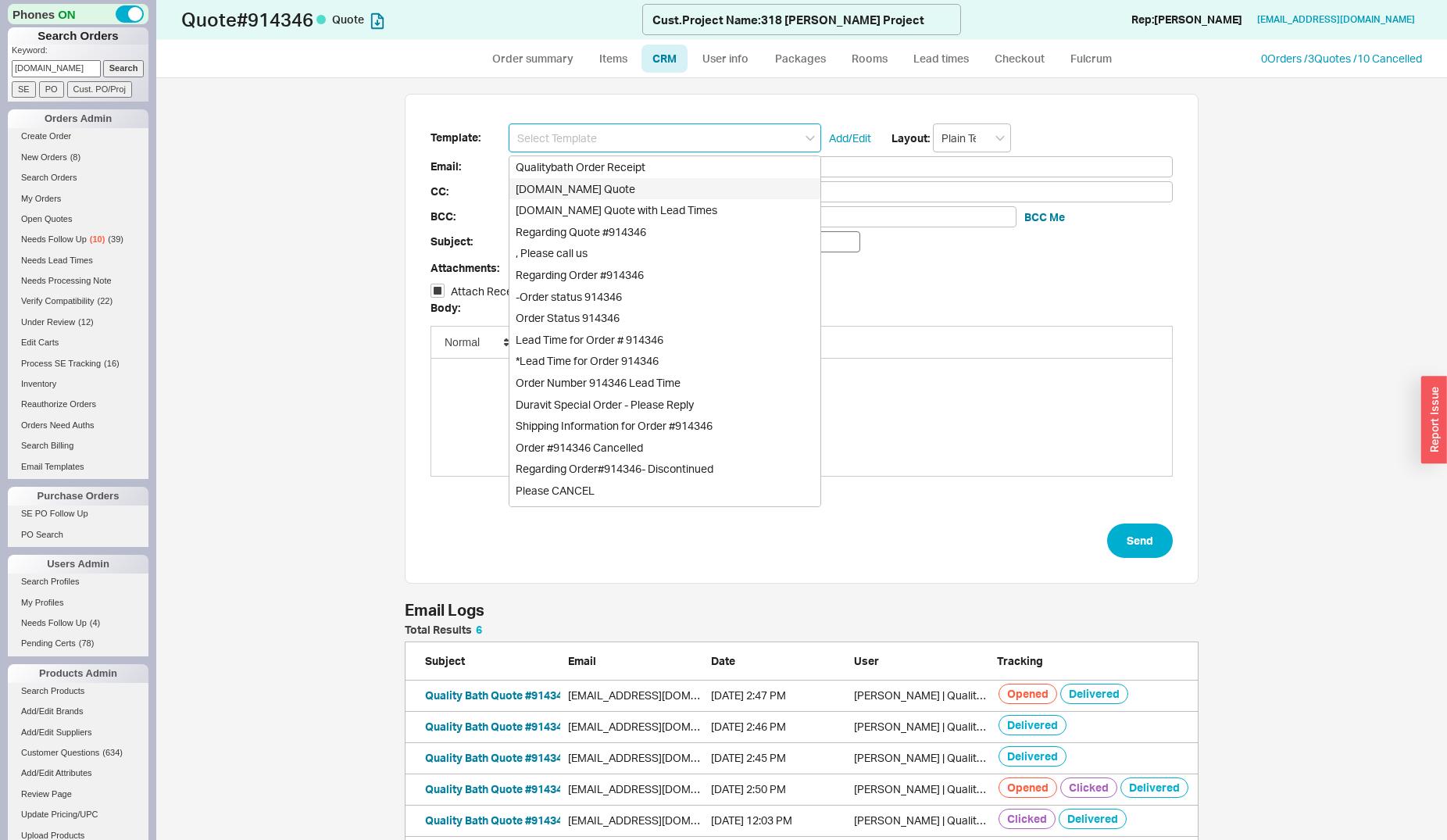
type input "sbowen@bekomdesign.com, rkmeron@bekomdesign.com"
type input "Quality Bath Quote #914346"
checkbox input "true"
type input "Qualitybath.com Quote"
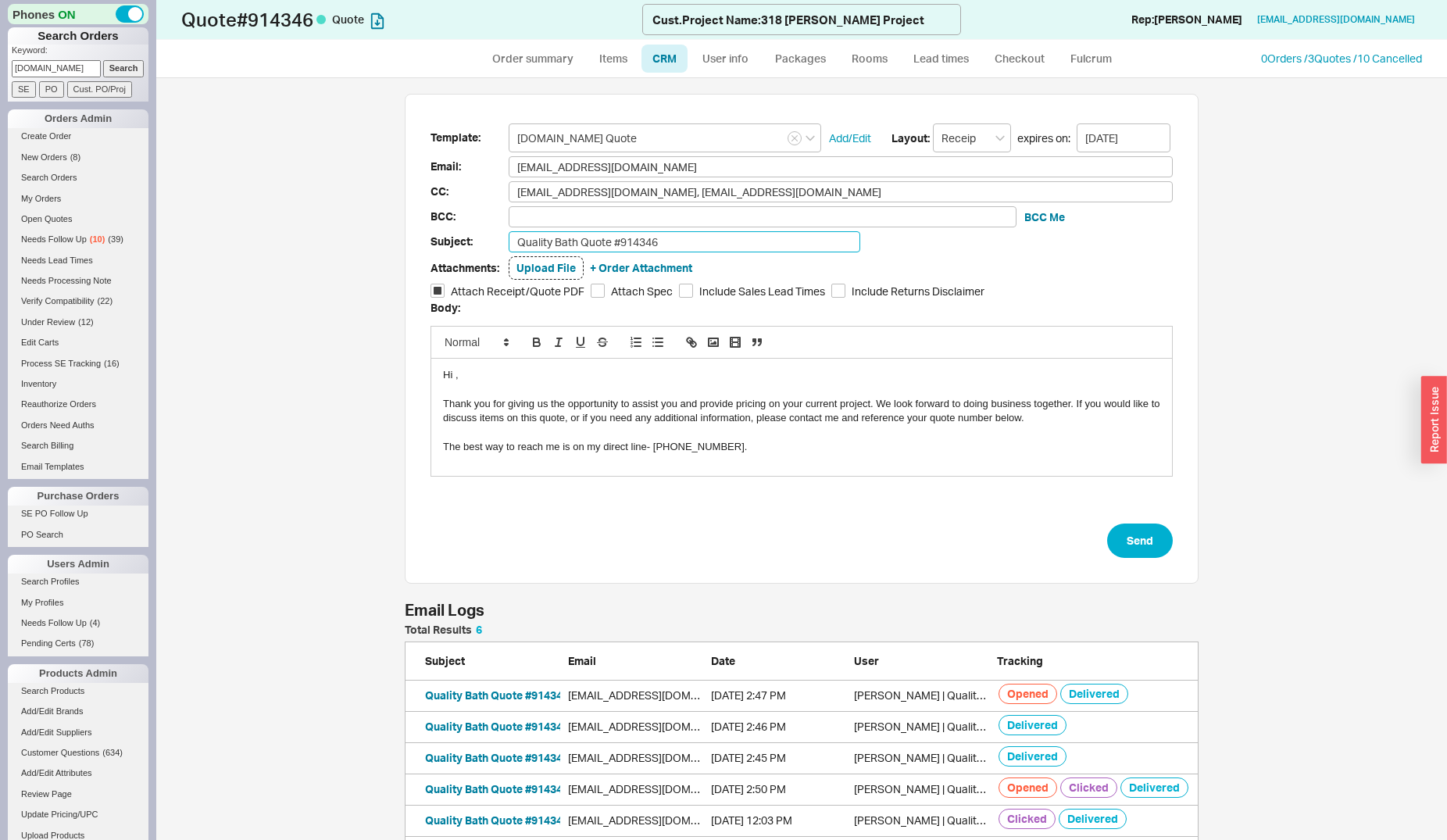
click at [676, 236] on input "Quality Bath Quote #914346" at bounding box center [684, 242] width 352 height 21
type input "Quality Bath Quote #914346 (Revised)"
click at [1138, 559] on div "Template: Qualitybath.com Quote Add/Edit Layout: Receipt expires on: 09/01/2025…" at bounding box center [802, 338] width 794 height 490
click at [1130, 543] on button "Send" at bounding box center [1139, 540] width 65 height 34
select select "*"
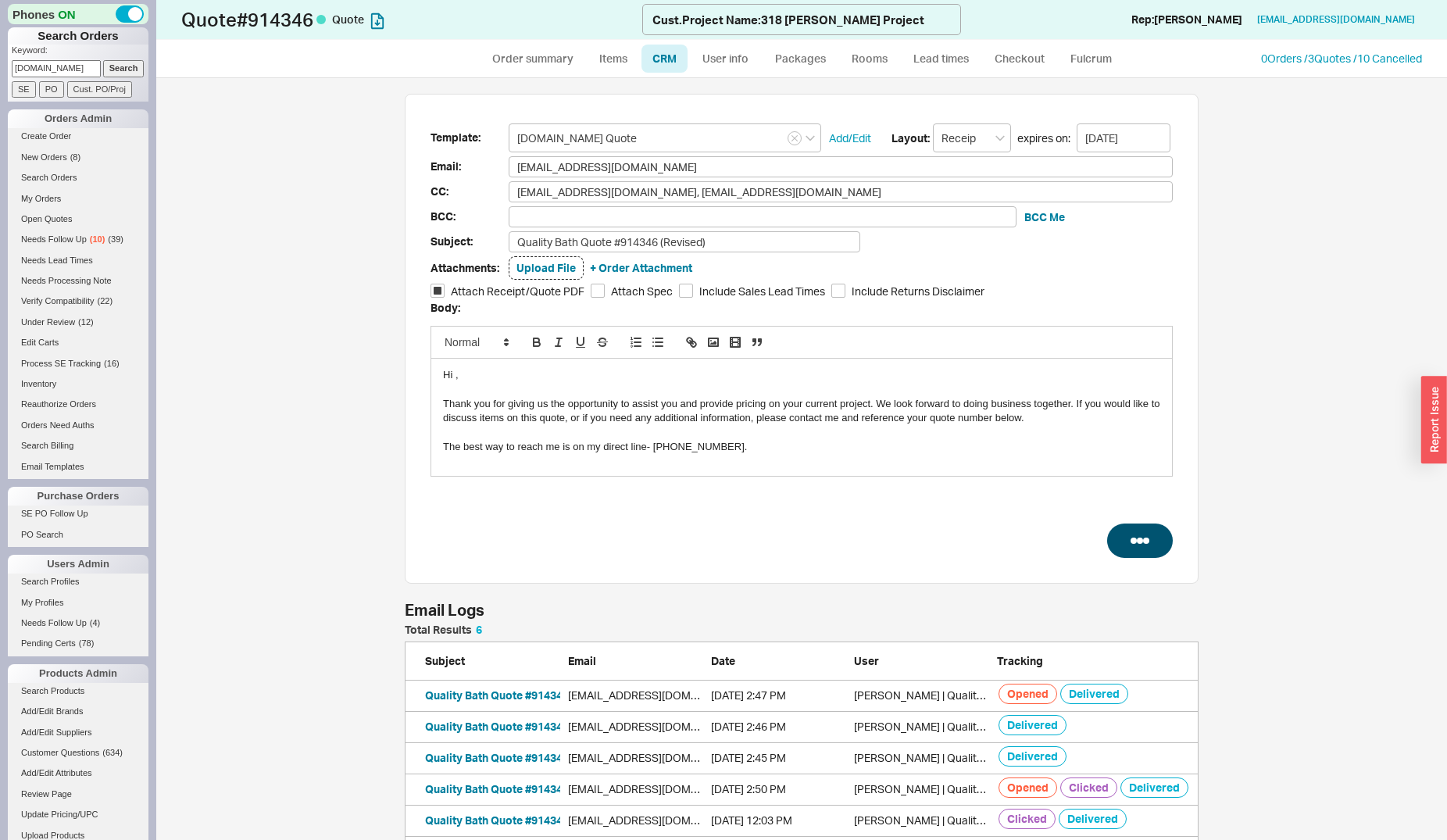
select select "*"
select select "LOW"
select select "3"
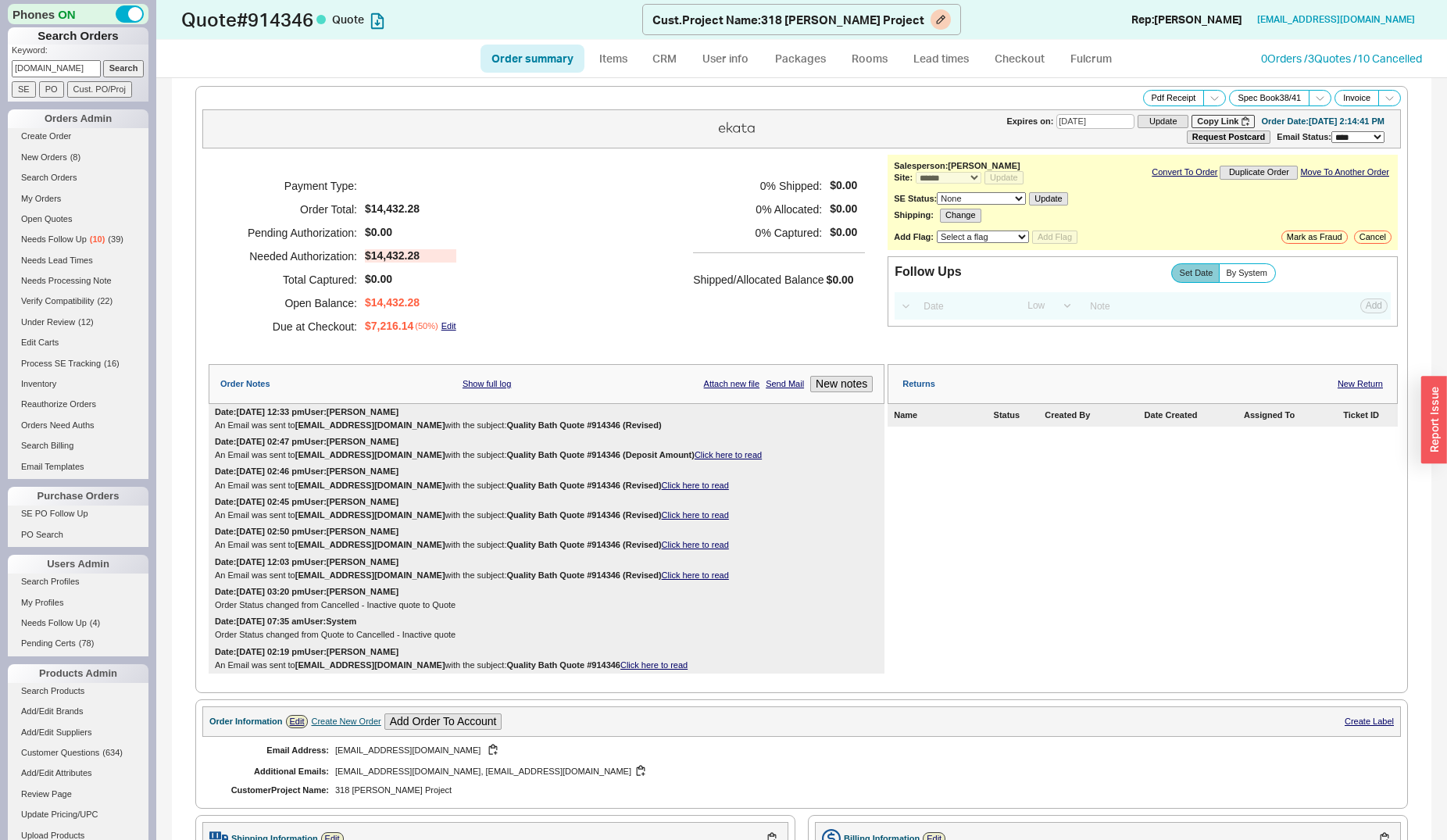
type input "09/01/2025"
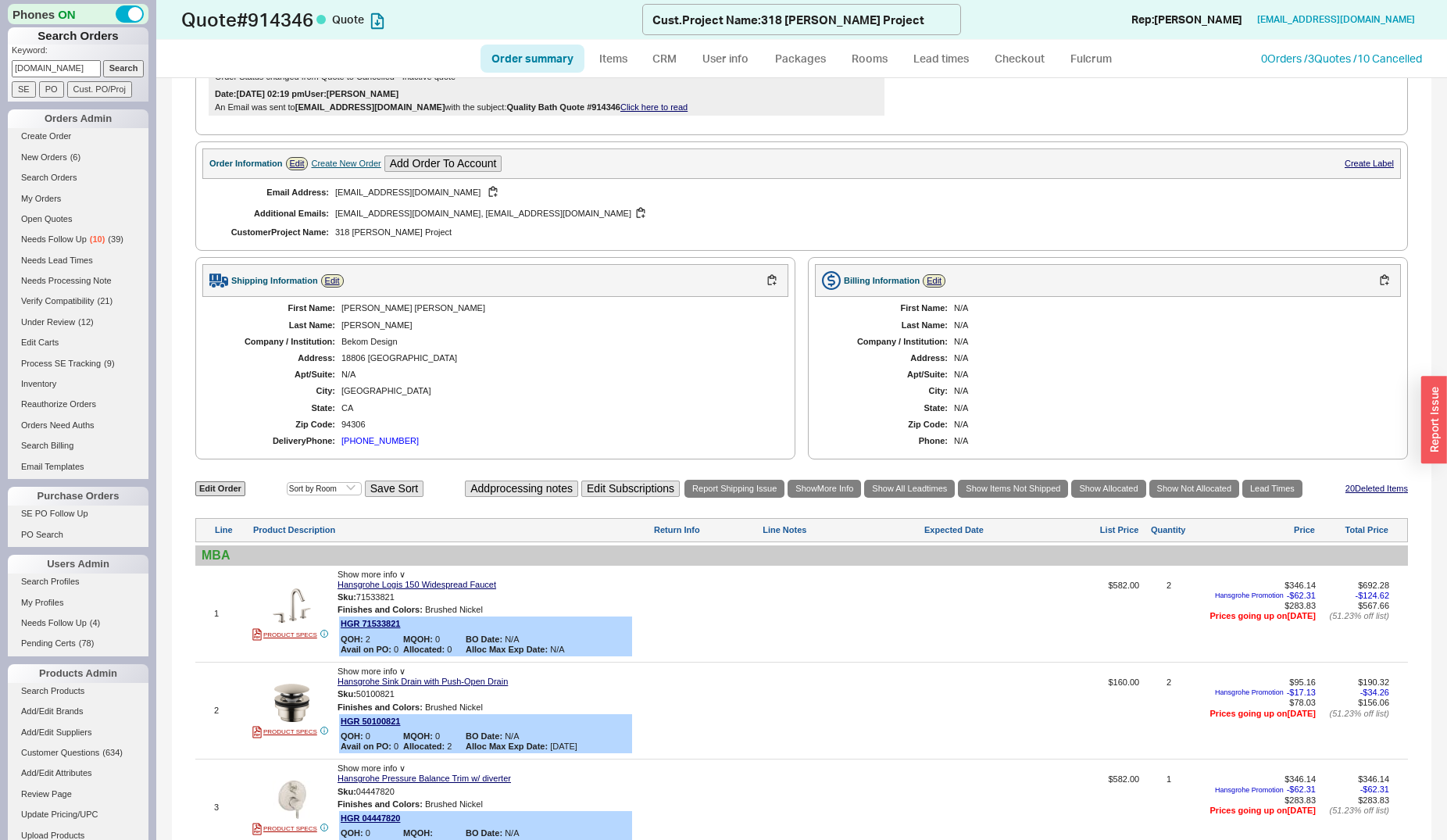
scroll to position [1116, 0]
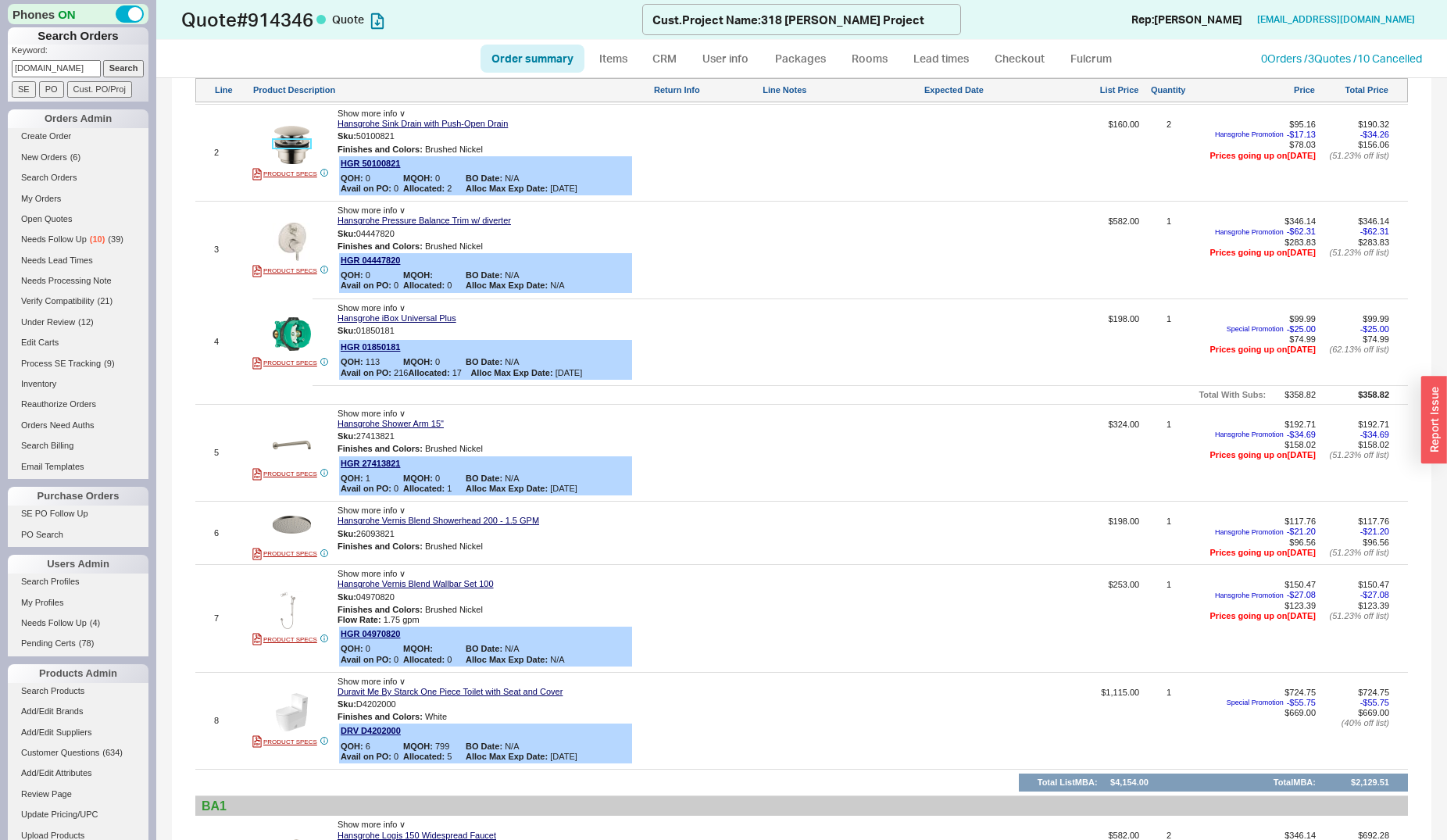
click at [295, 147] on img at bounding box center [292, 145] width 38 height 38
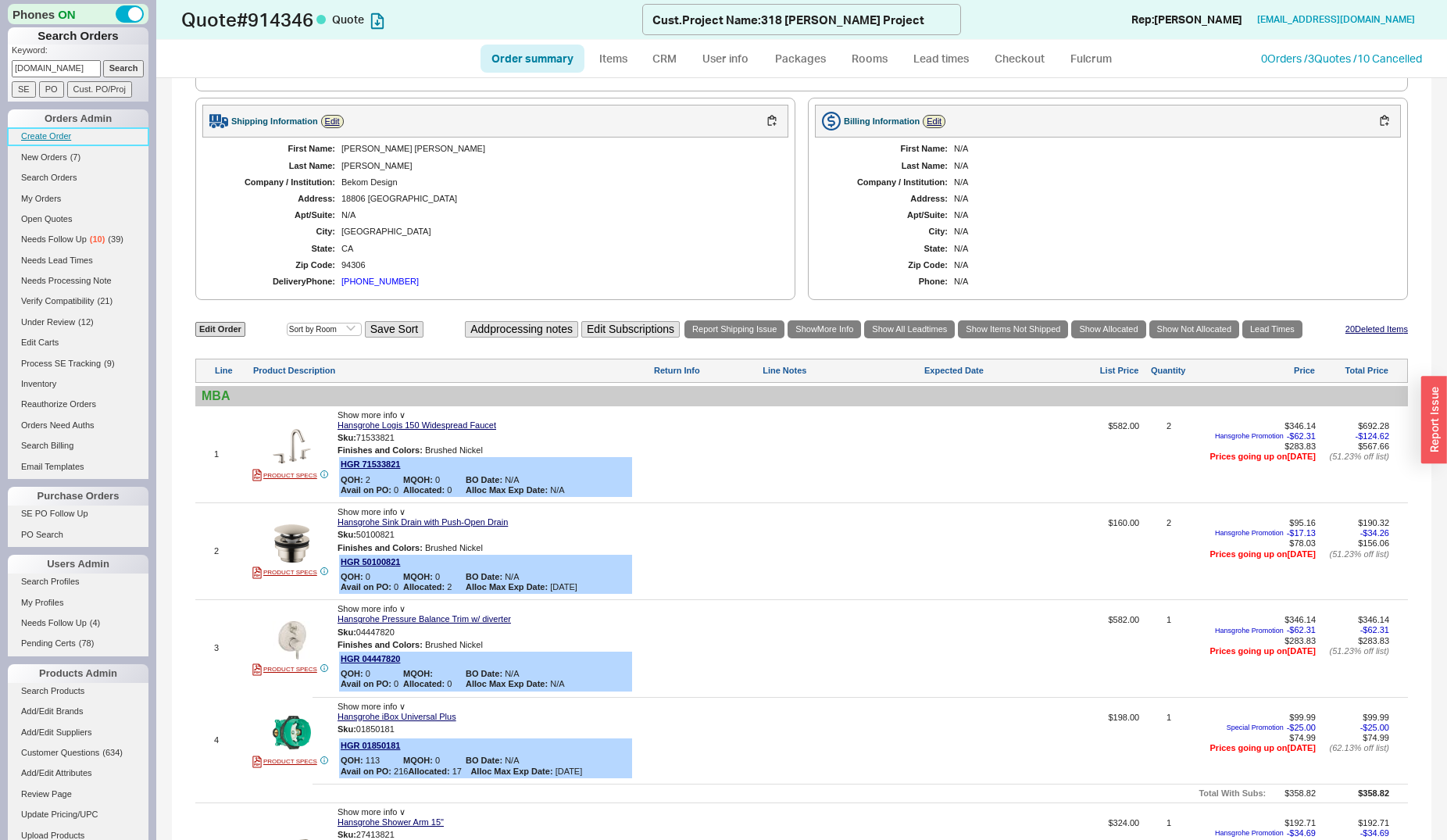
click at [32, 136] on link "Create Order" at bounding box center [78, 136] width 140 height 17
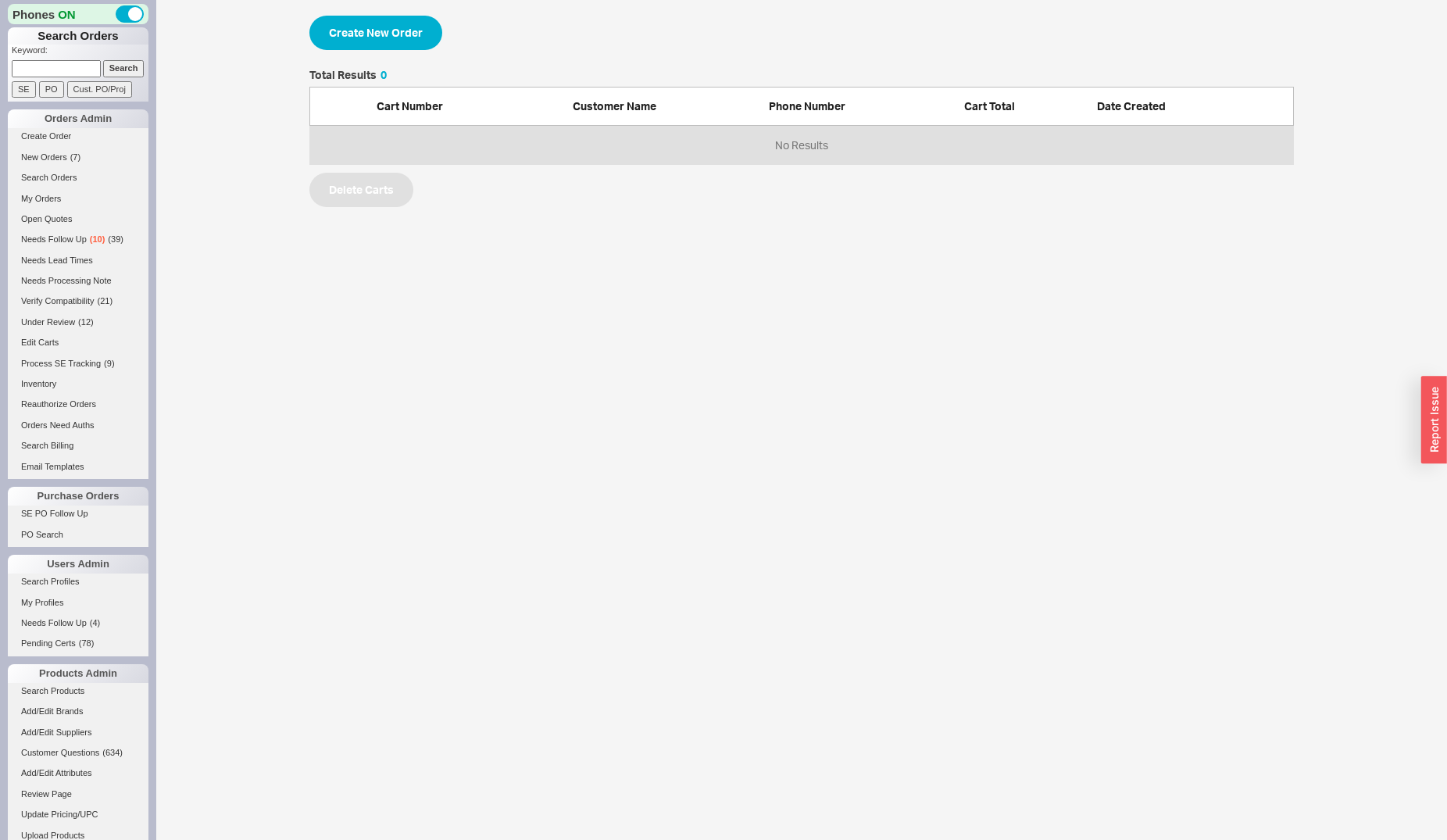
select select "3"
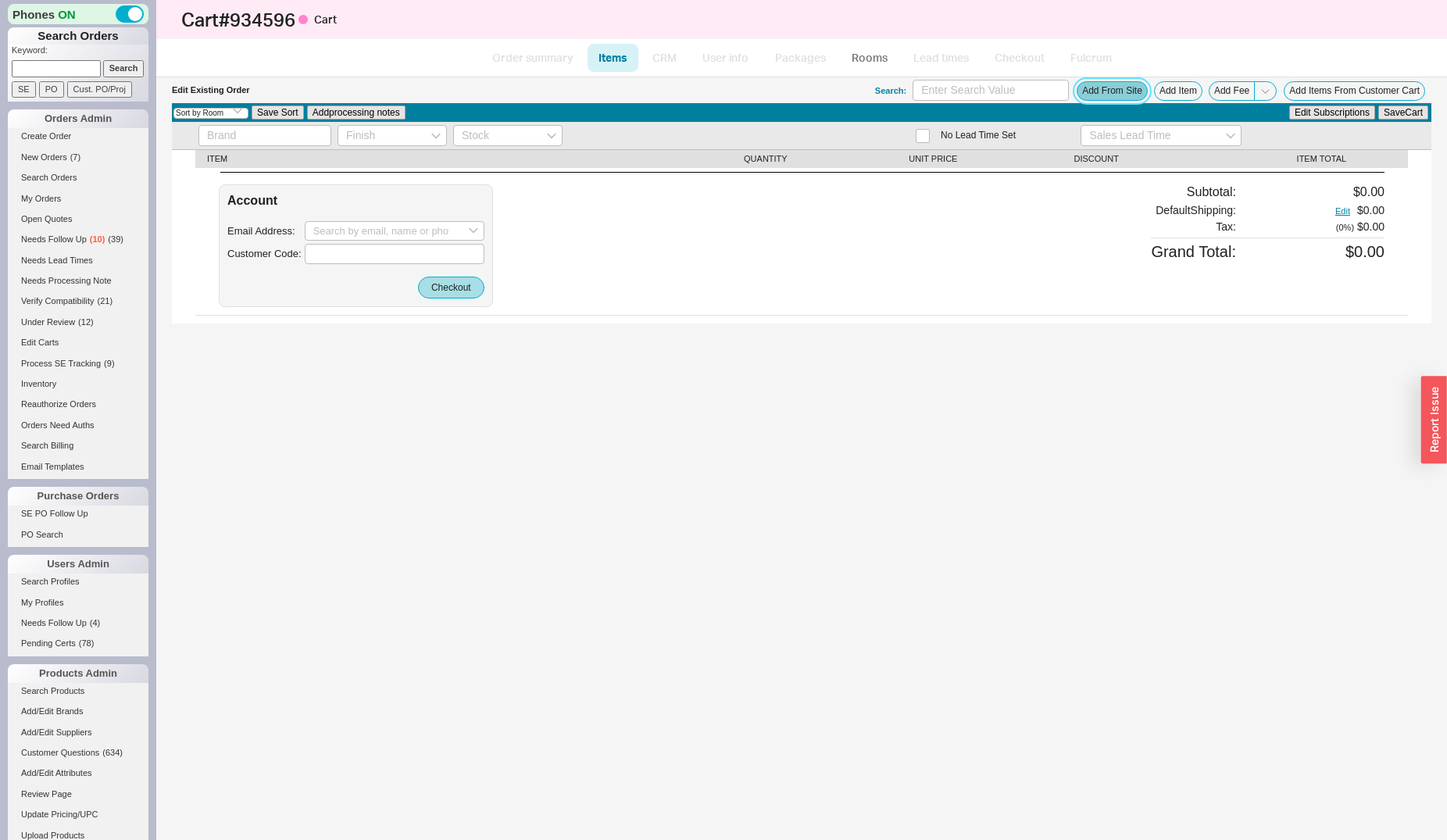
click at [1114, 93] on button "Add From Site" at bounding box center [1112, 91] width 72 height 19
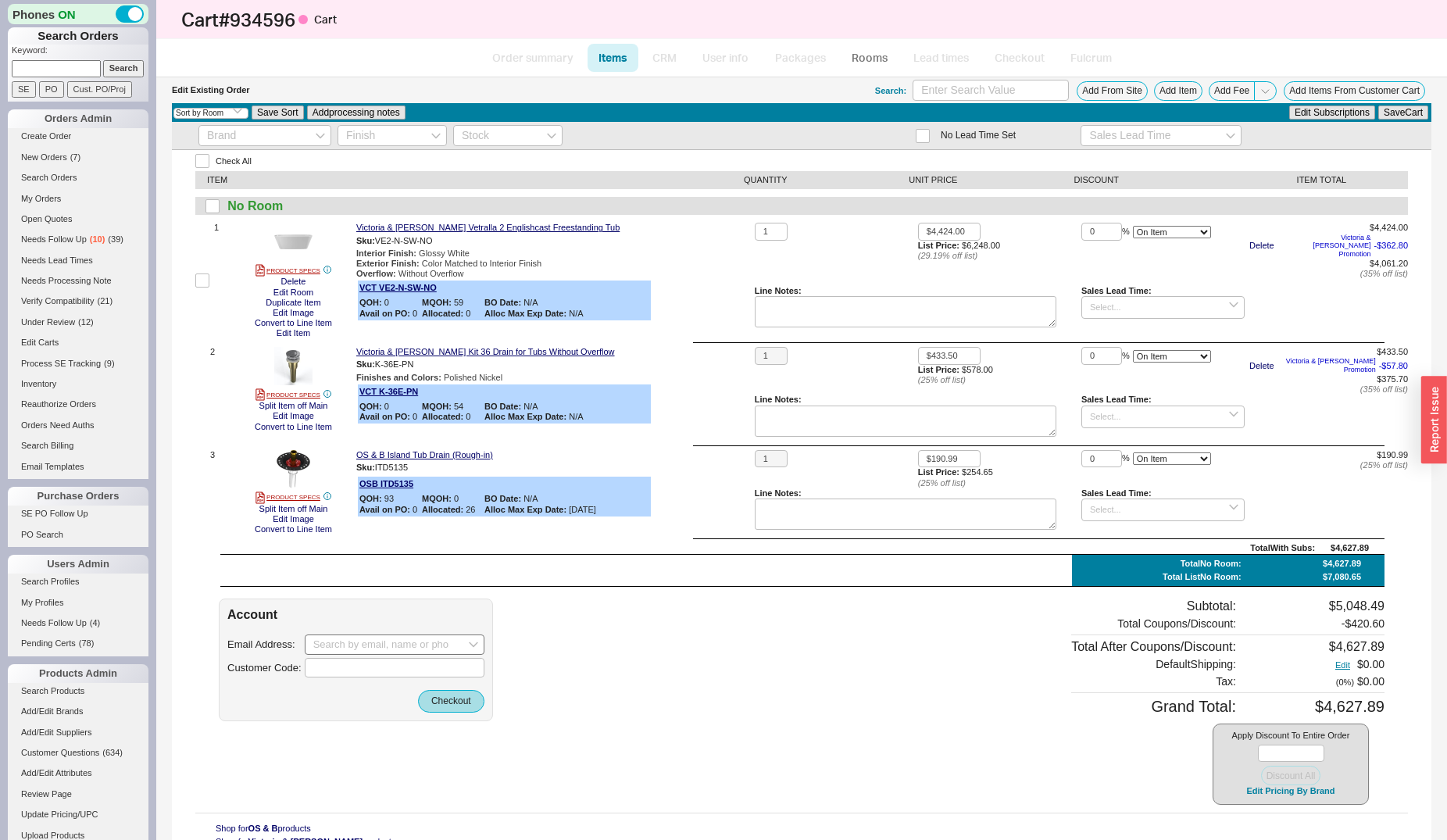
click at [361, 634] on input at bounding box center [394, 644] width 180 height 20
click at [387, 645] on input at bounding box center [394, 644] width 180 height 20
paste input "assaadhage@gmail.com"
click at [378, 668] on div "assaadhage@gmail.com" at bounding box center [394, 677] width 162 height 24
type input "assaadhage@gmail.com"
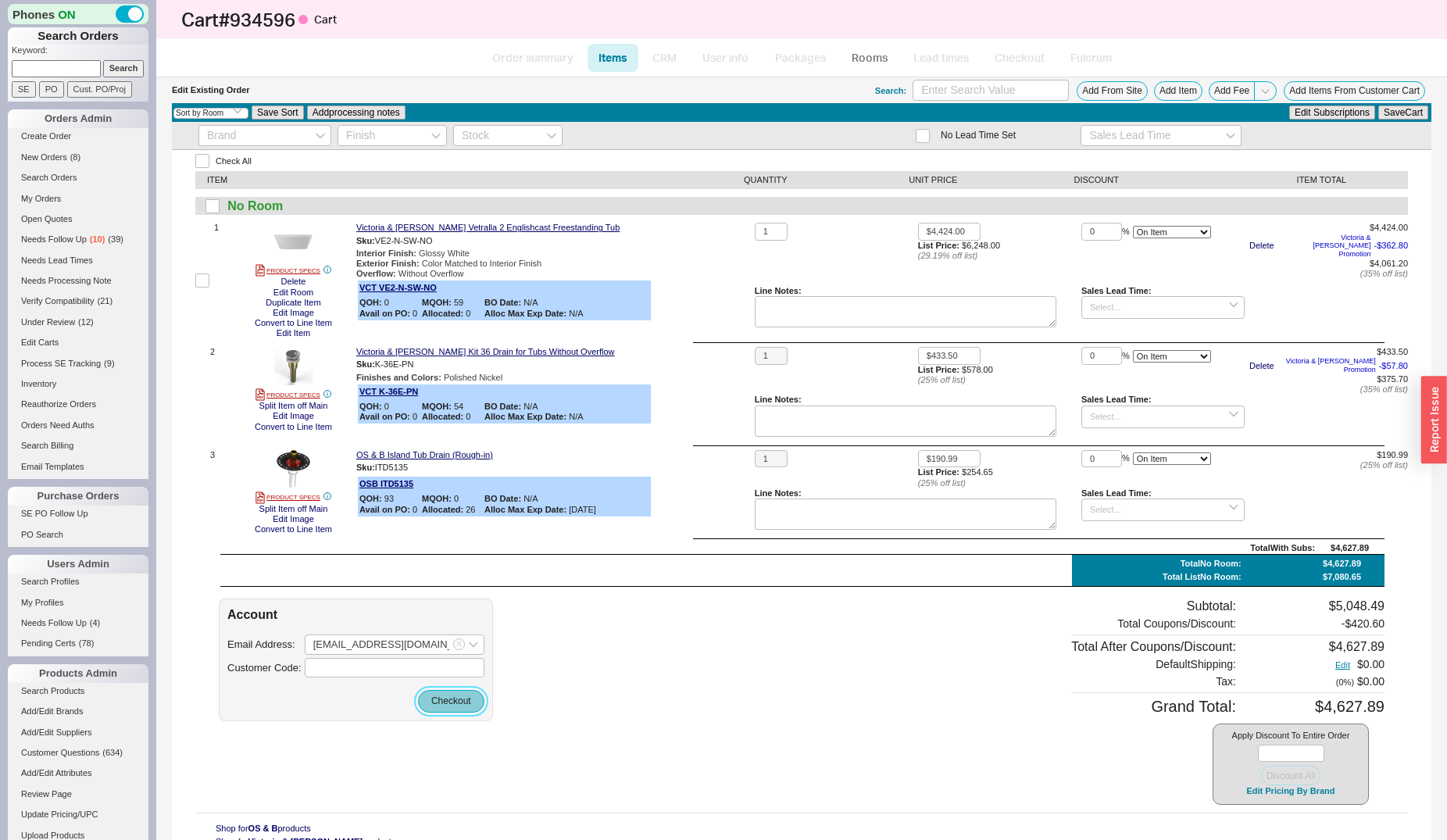
click at [435, 693] on button "Checkout" at bounding box center [451, 700] width 66 height 22
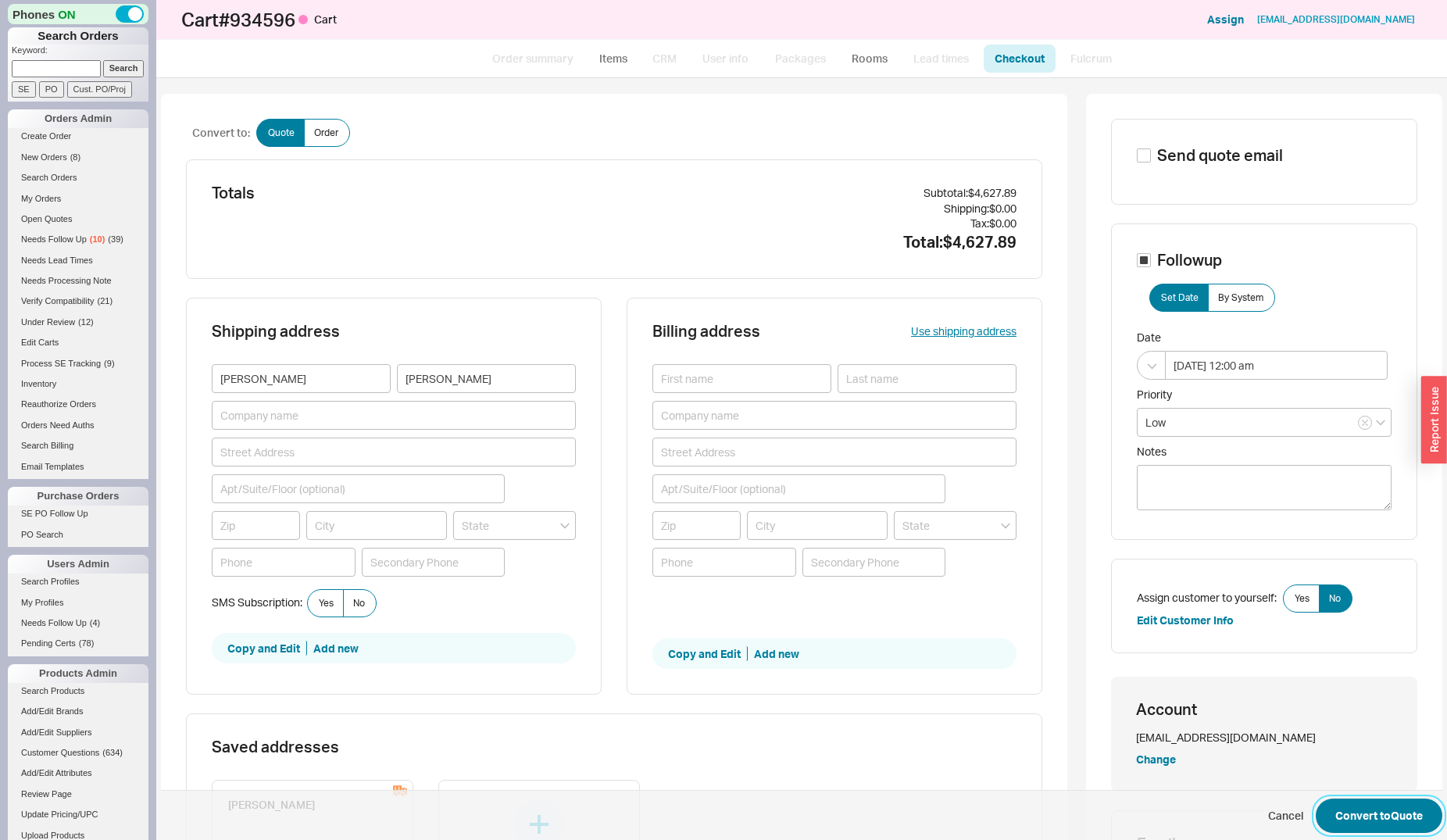
click at [1347, 821] on button "Convert to Quote" at bounding box center [1379, 816] width 126 height 34
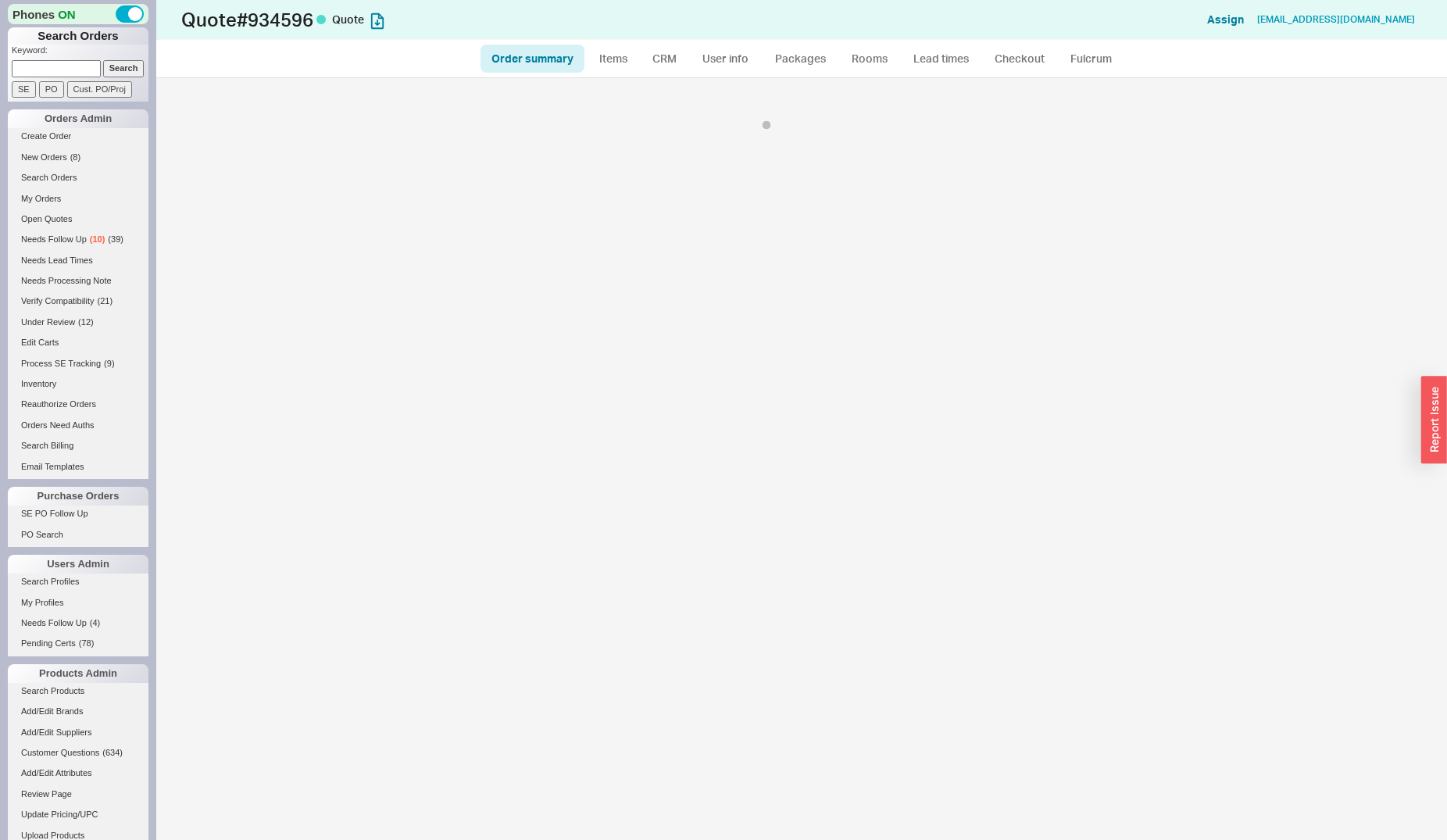
select select "*"
select select "LOW"
select select "3"
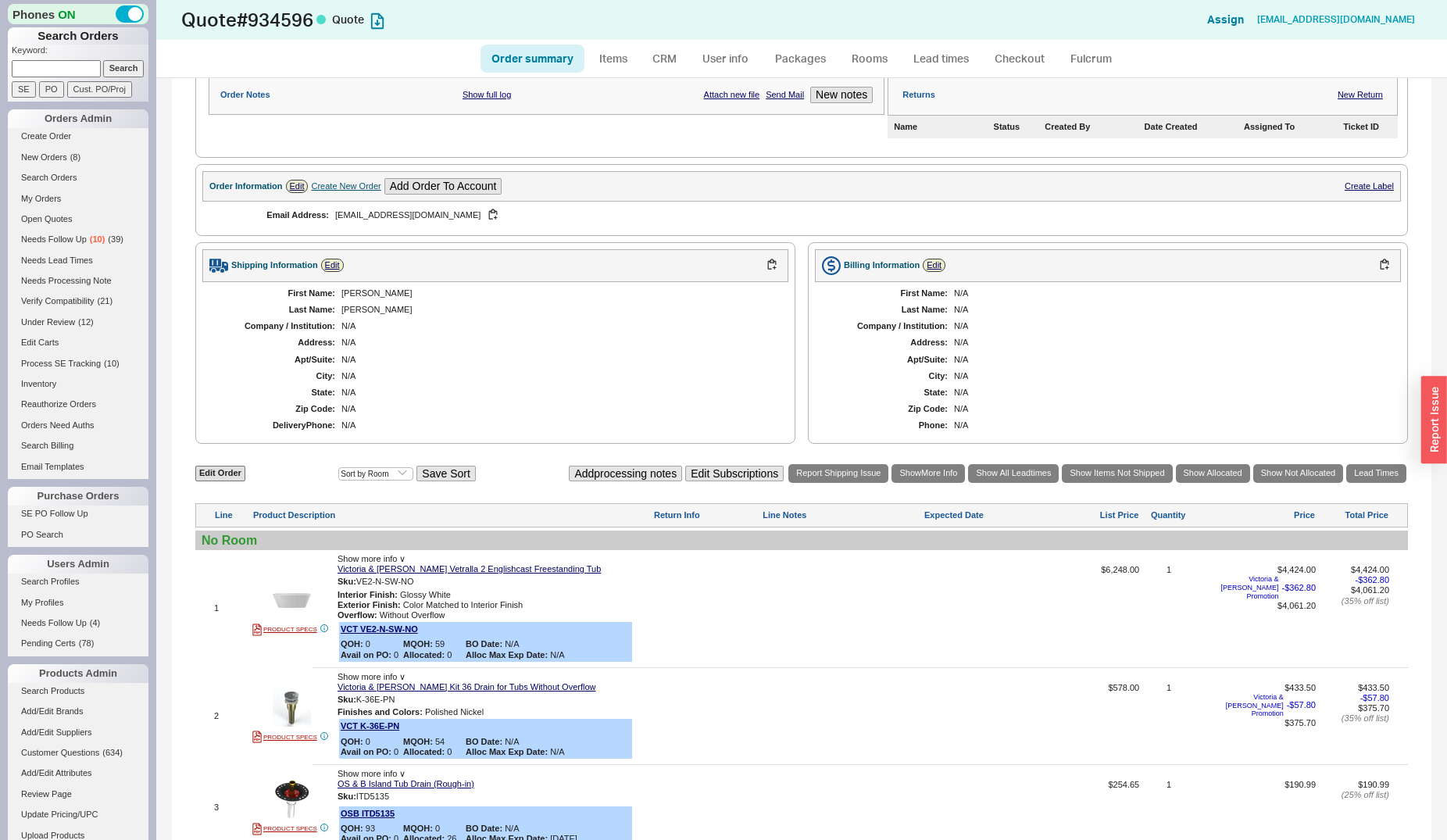
scroll to position [556, 0]
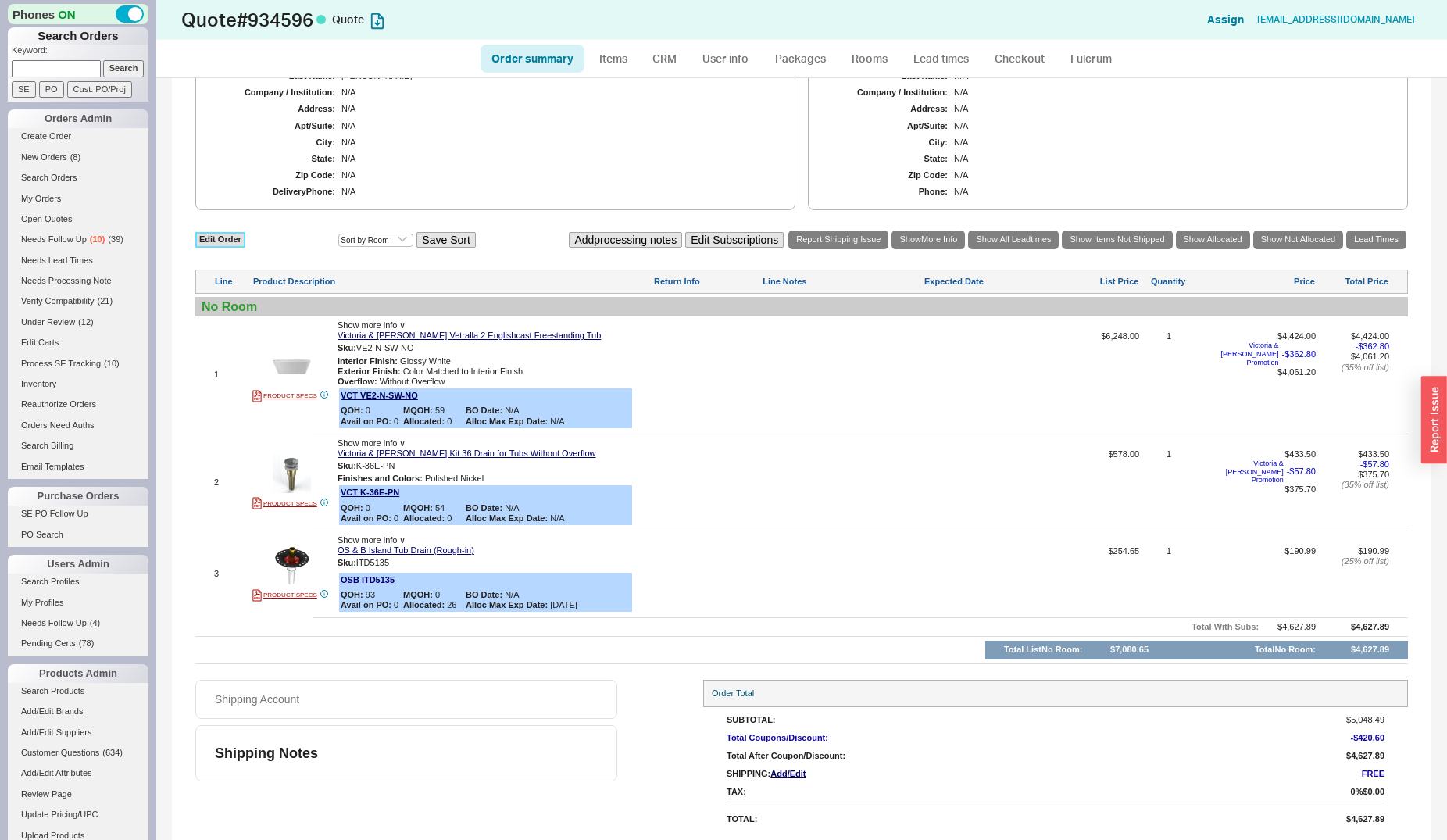
click at [227, 242] on link "Edit Order" at bounding box center [220, 239] width 50 height 15
select select "3"
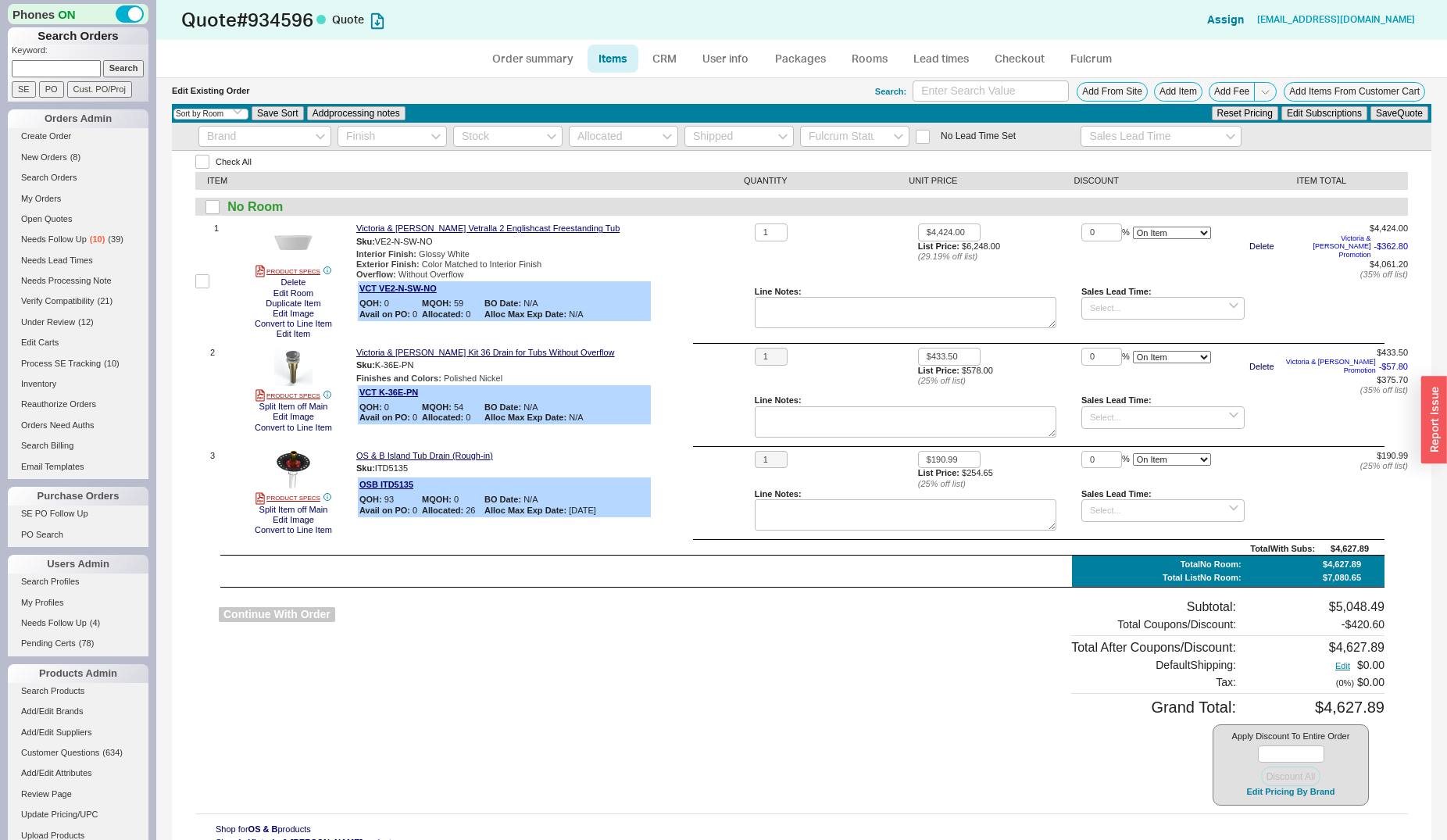
click at [229, 607] on button "Continue With Order" at bounding box center [276, 614] width 116 height 15
select select "*"
select select "LOW"
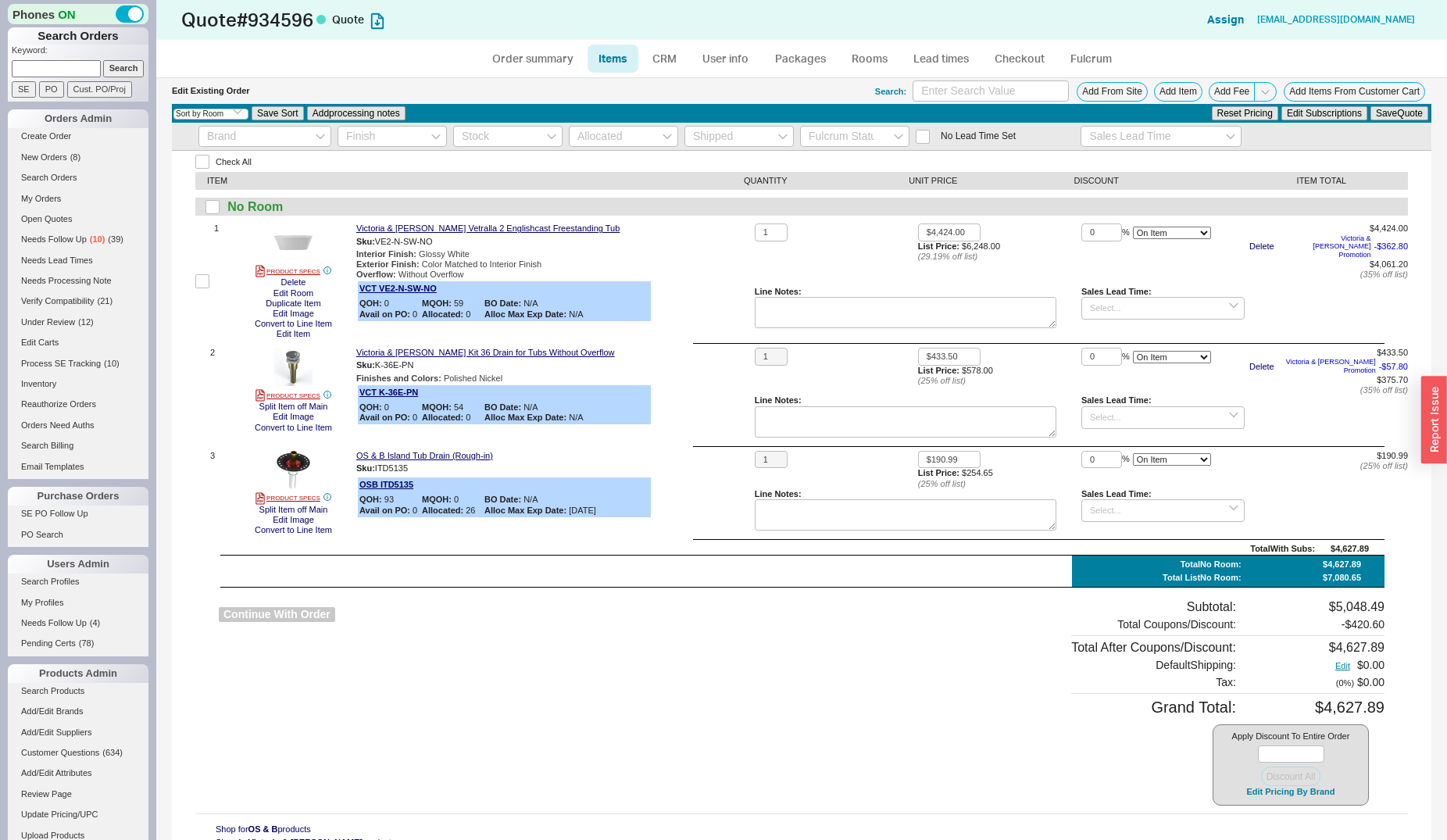
select select "3"
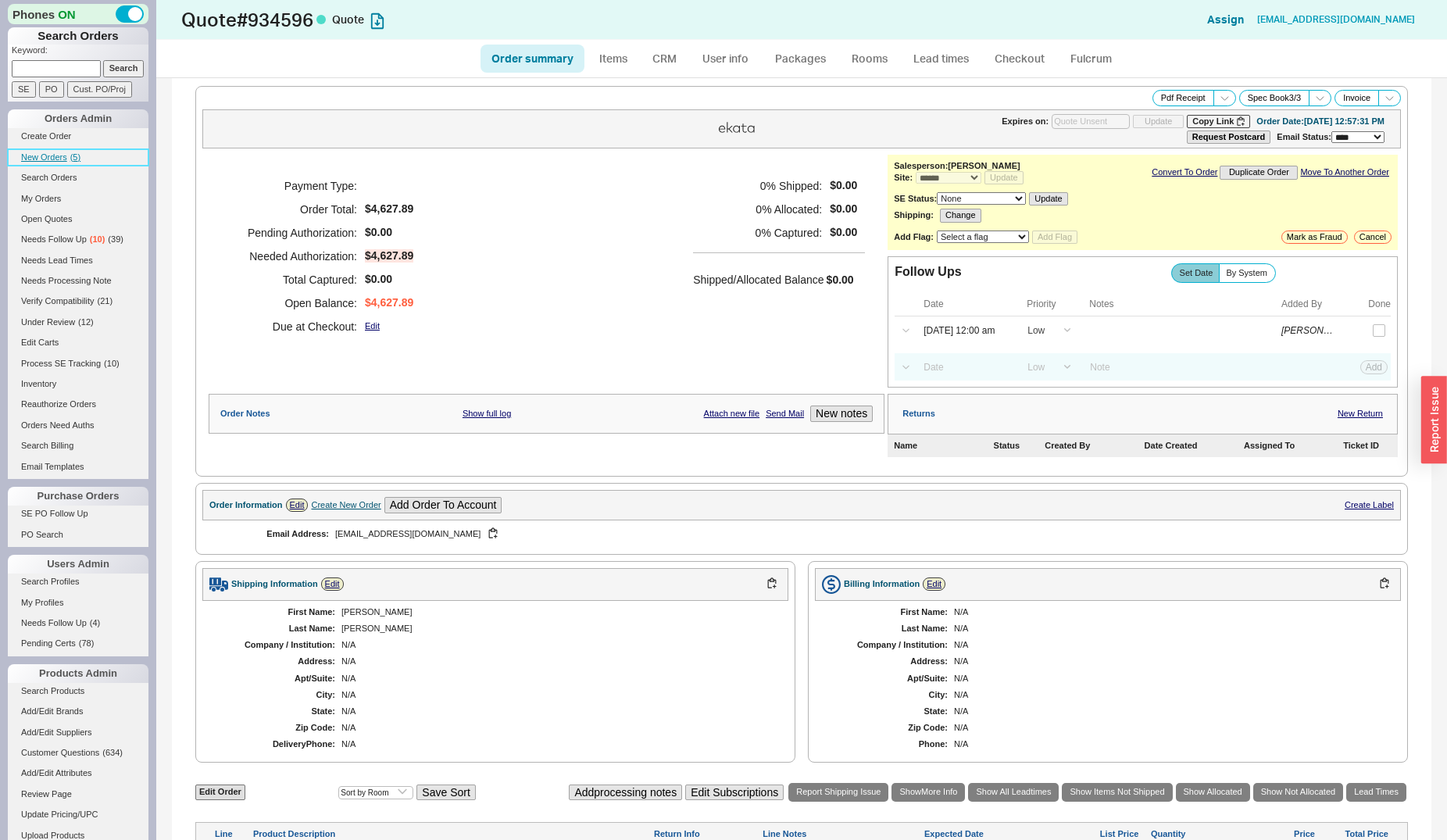
click at [58, 158] on span "New Orders" at bounding box center [44, 157] width 46 height 10
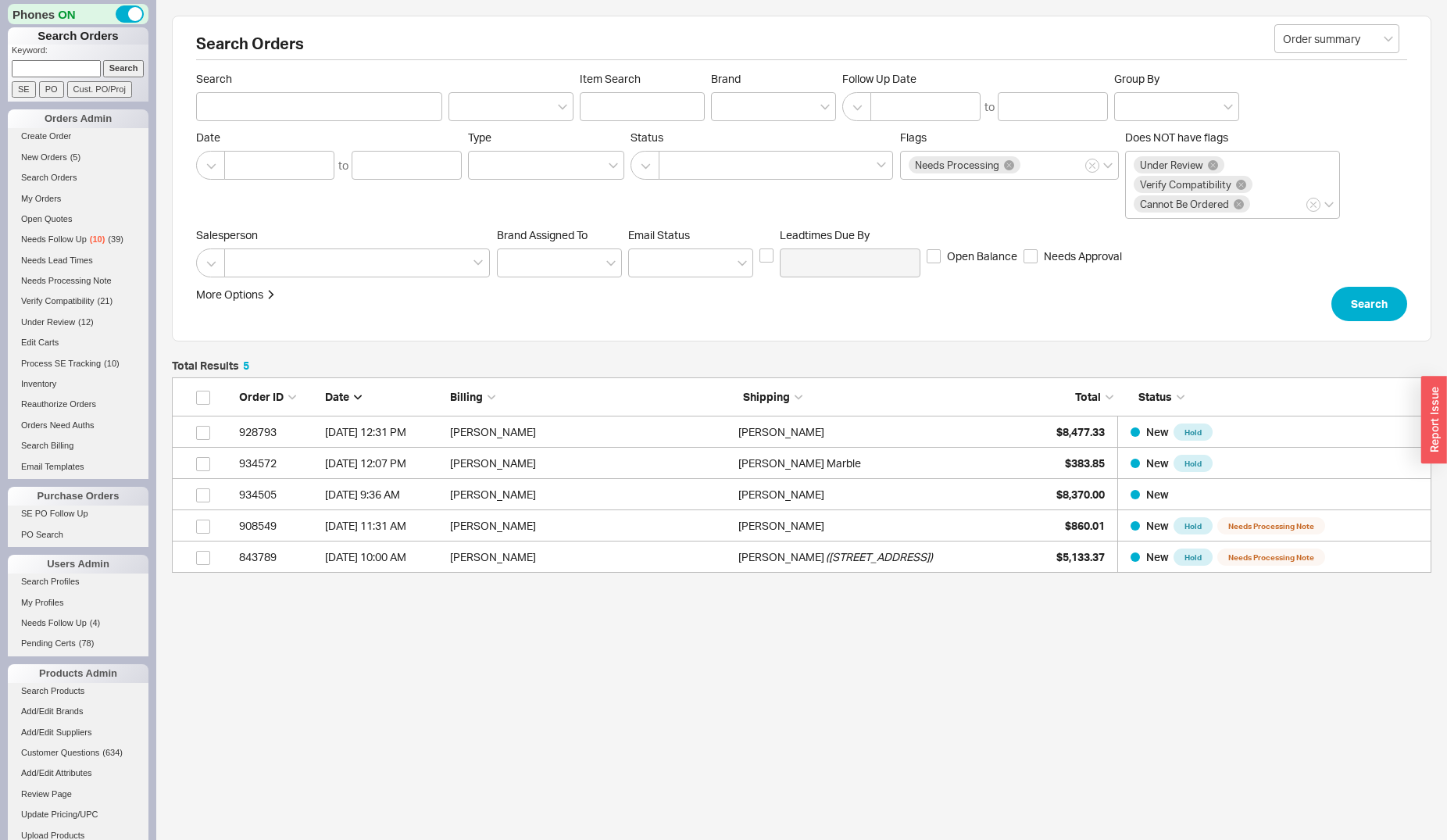
scroll to position [14, 14]
click at [52, 68] on input at bounding box center [56, 68] width 89 height 17
type input "930210"
click at [103, 60] on input "Search" at bounding box center [123, 68] width 41 height 17
type input "930210"
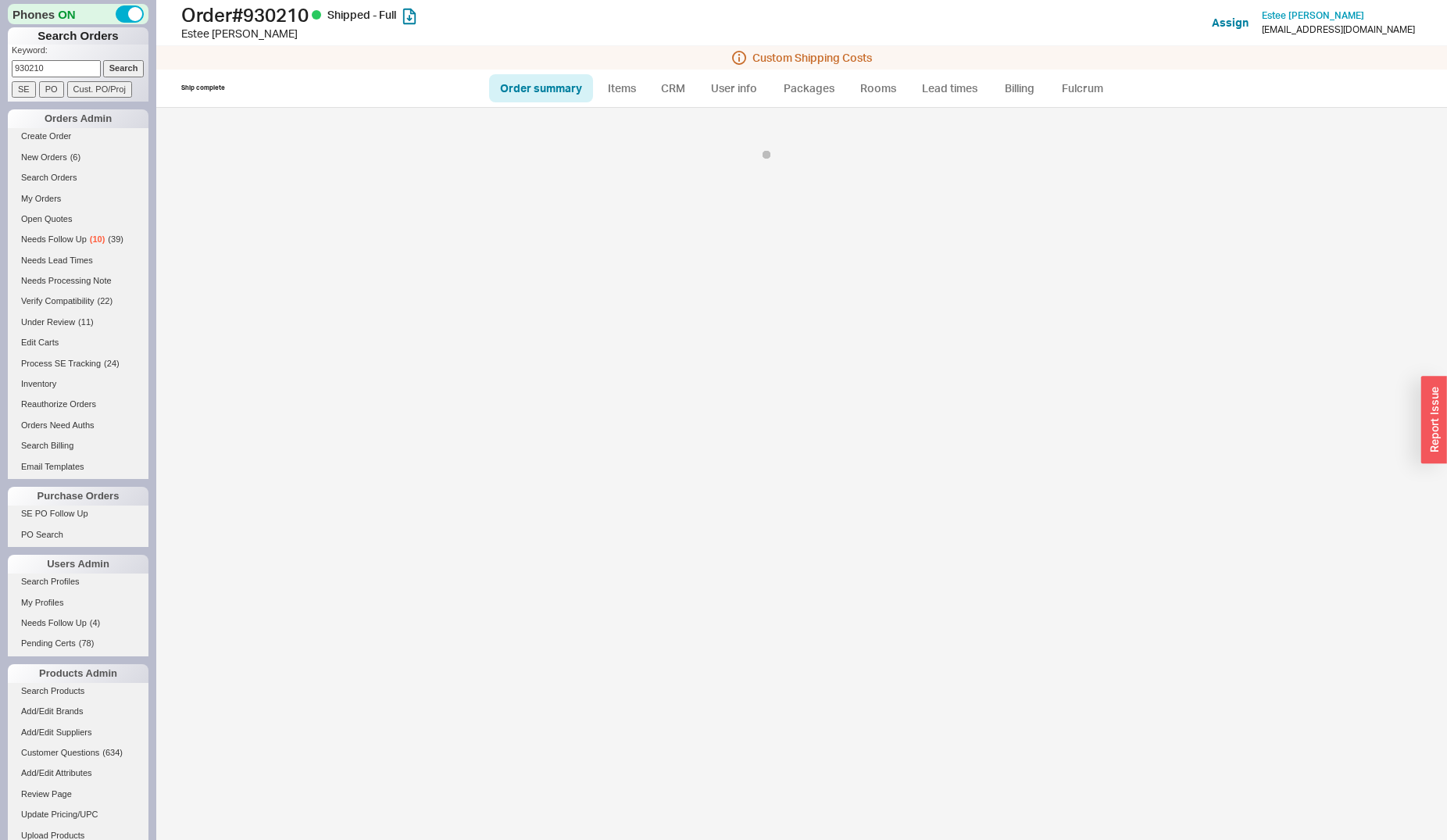
select select "*"
select select "LOW"
select select "3"
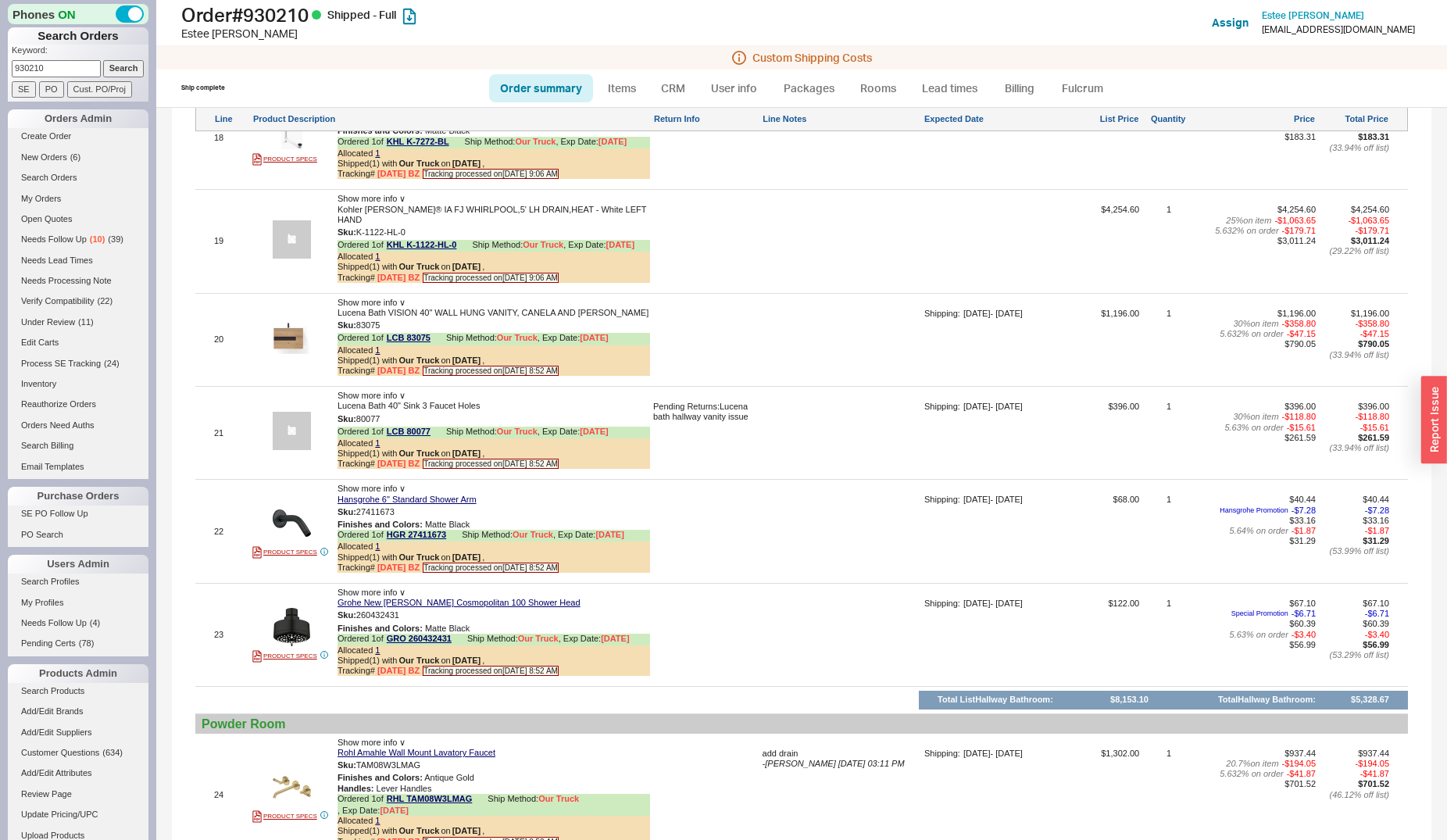
scroll to position [3666, 0]
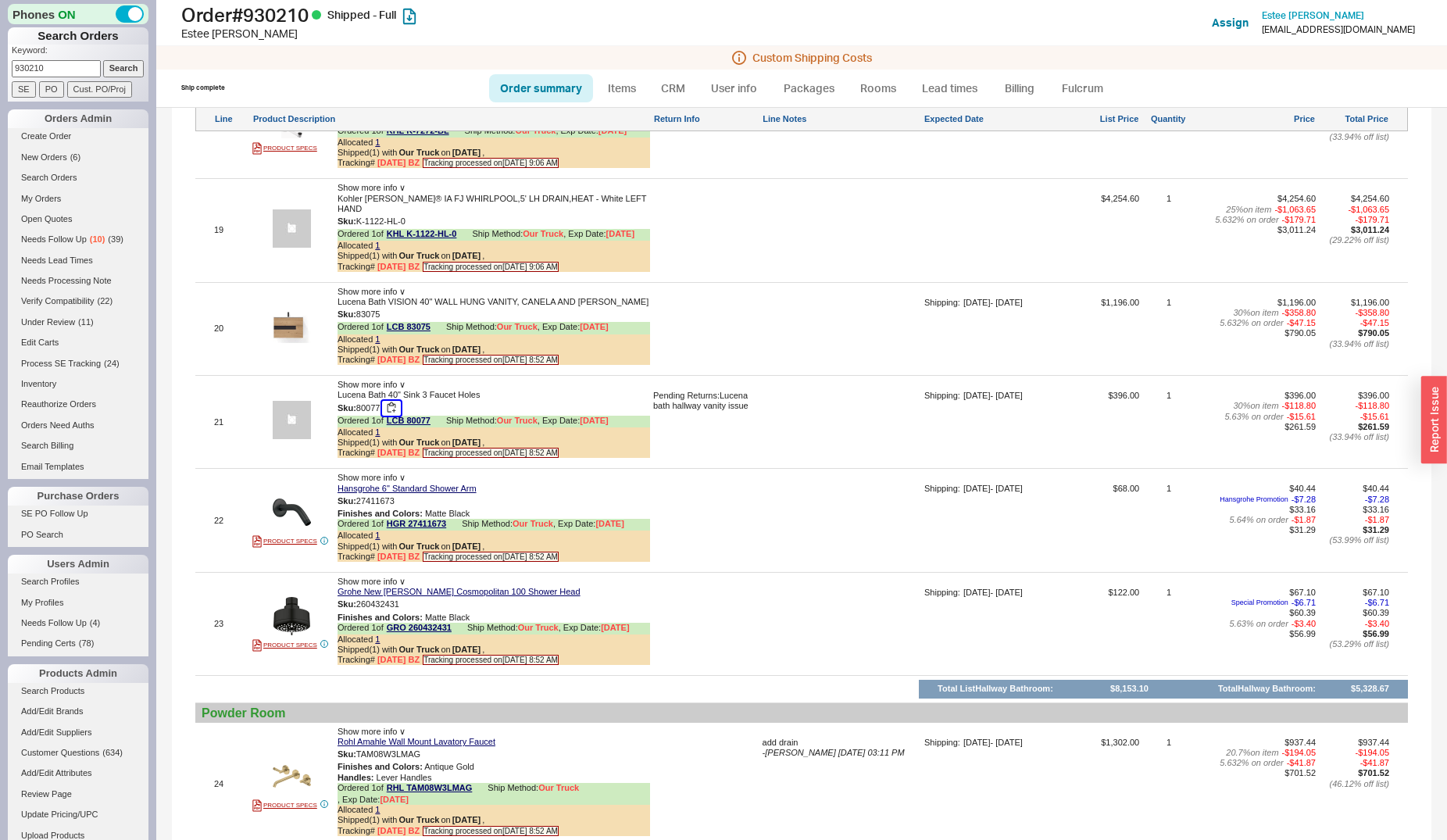
click at [392, 401] on button "button" at bounding box center [391, 408] width 18 height 15
click at [418, 416] on link "LCB 80077" at bounding box center [408, 421] width 44 height 11
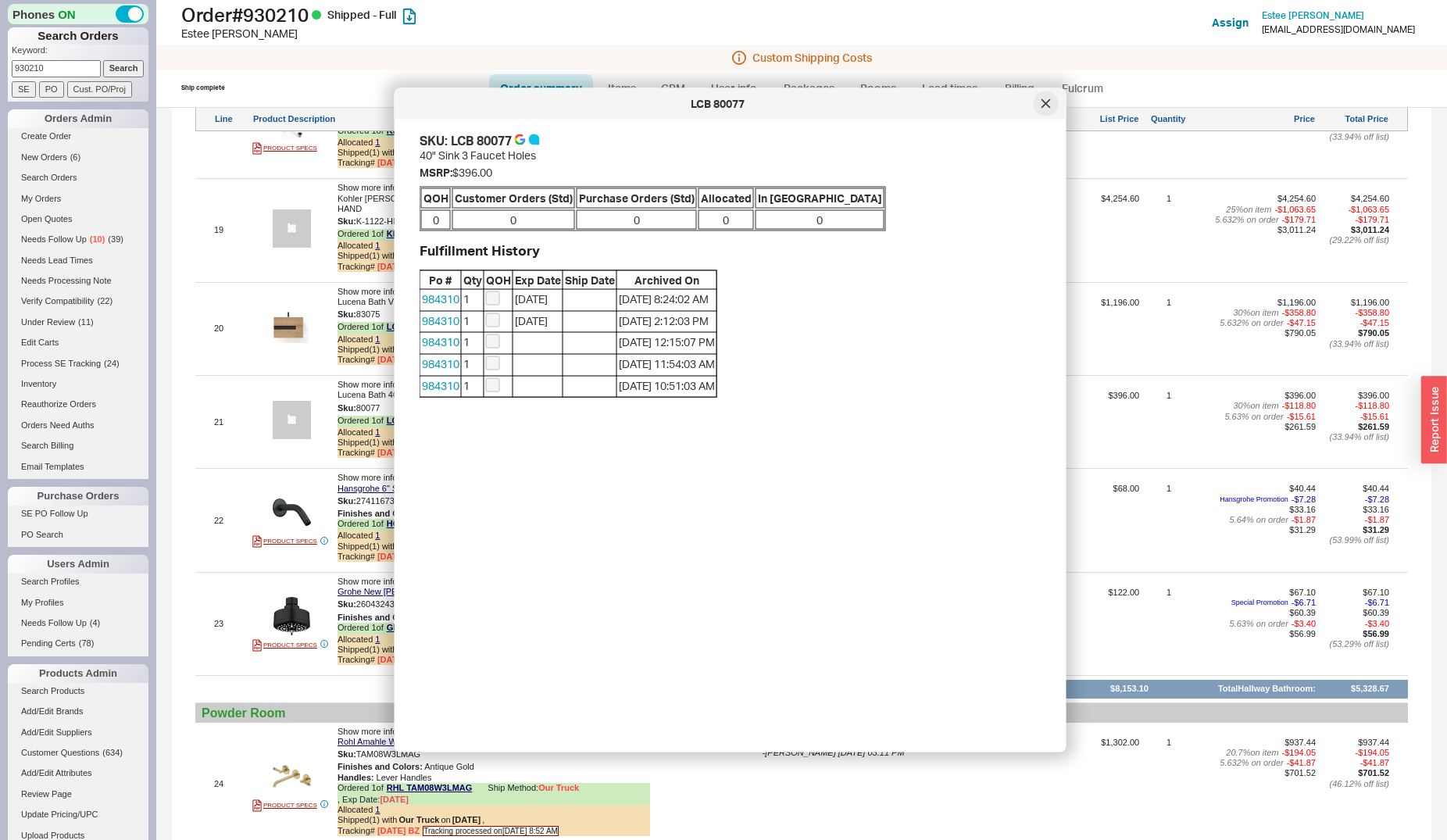
click at [1052, 102] on div at bounding box center [1046, 104] width 25 height 25
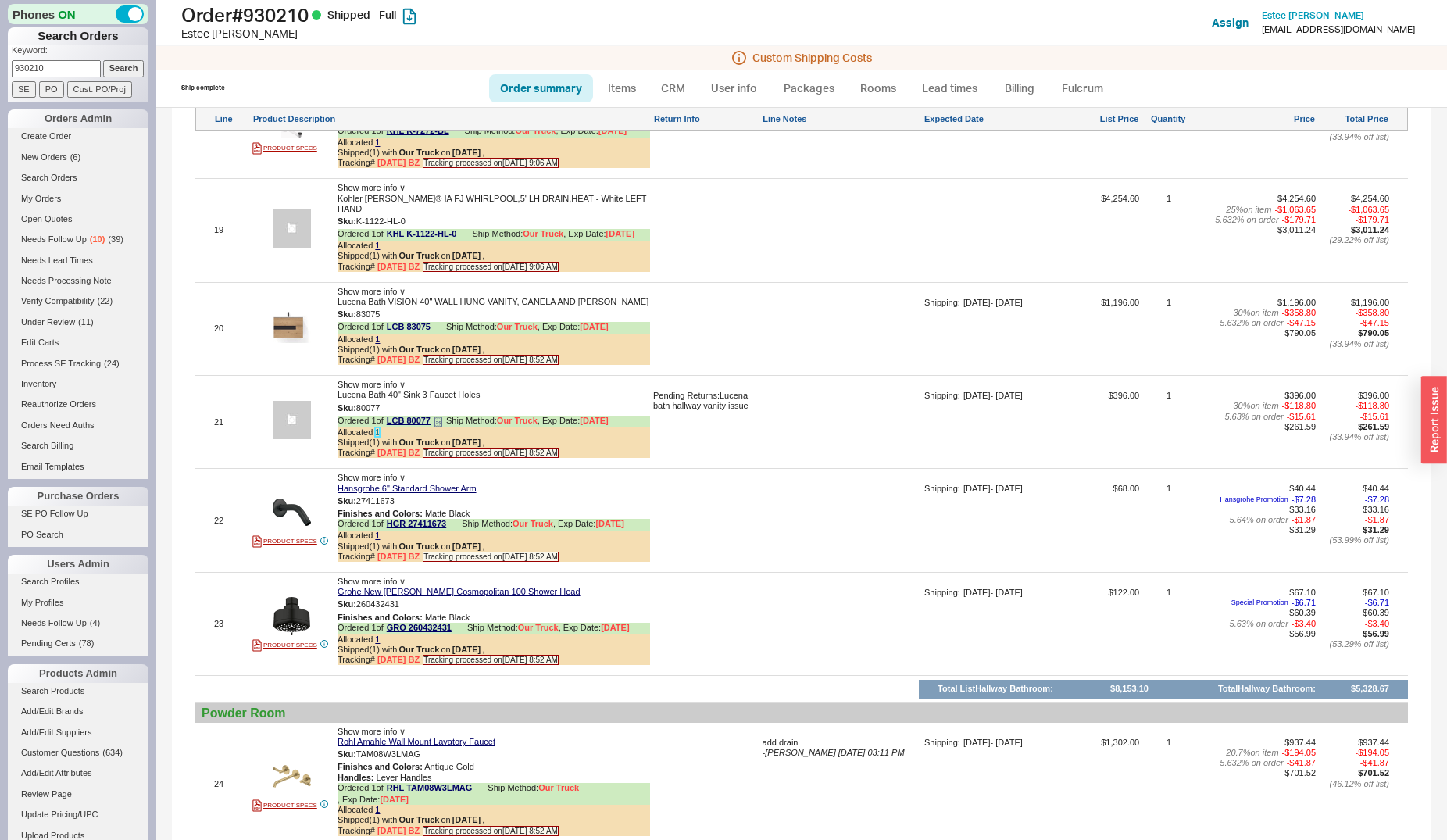
click at [378, 427] on link "1" at bounding box center [377, 432] width 4 height 10
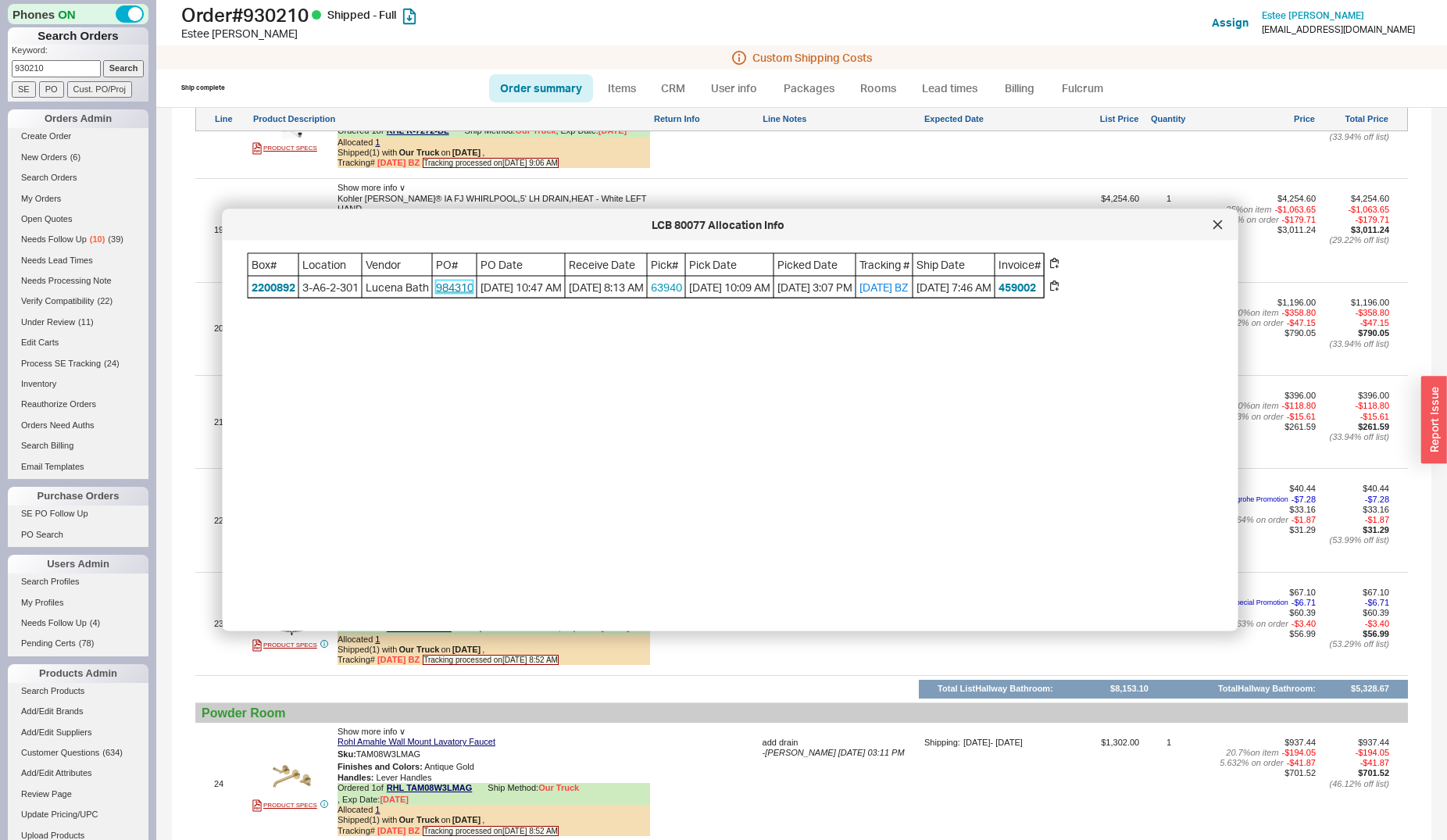
click at [468, 293] on link "984310" at bounding box center [454, 286] width 38 height 13
drag, startPoint x: 1212, startPoint y: 220, endPoint x: 434, endPoint y: 195, distance: 778.4
click at [1212, 221] on div at bounding box center [1218, 225] width 25 height 25
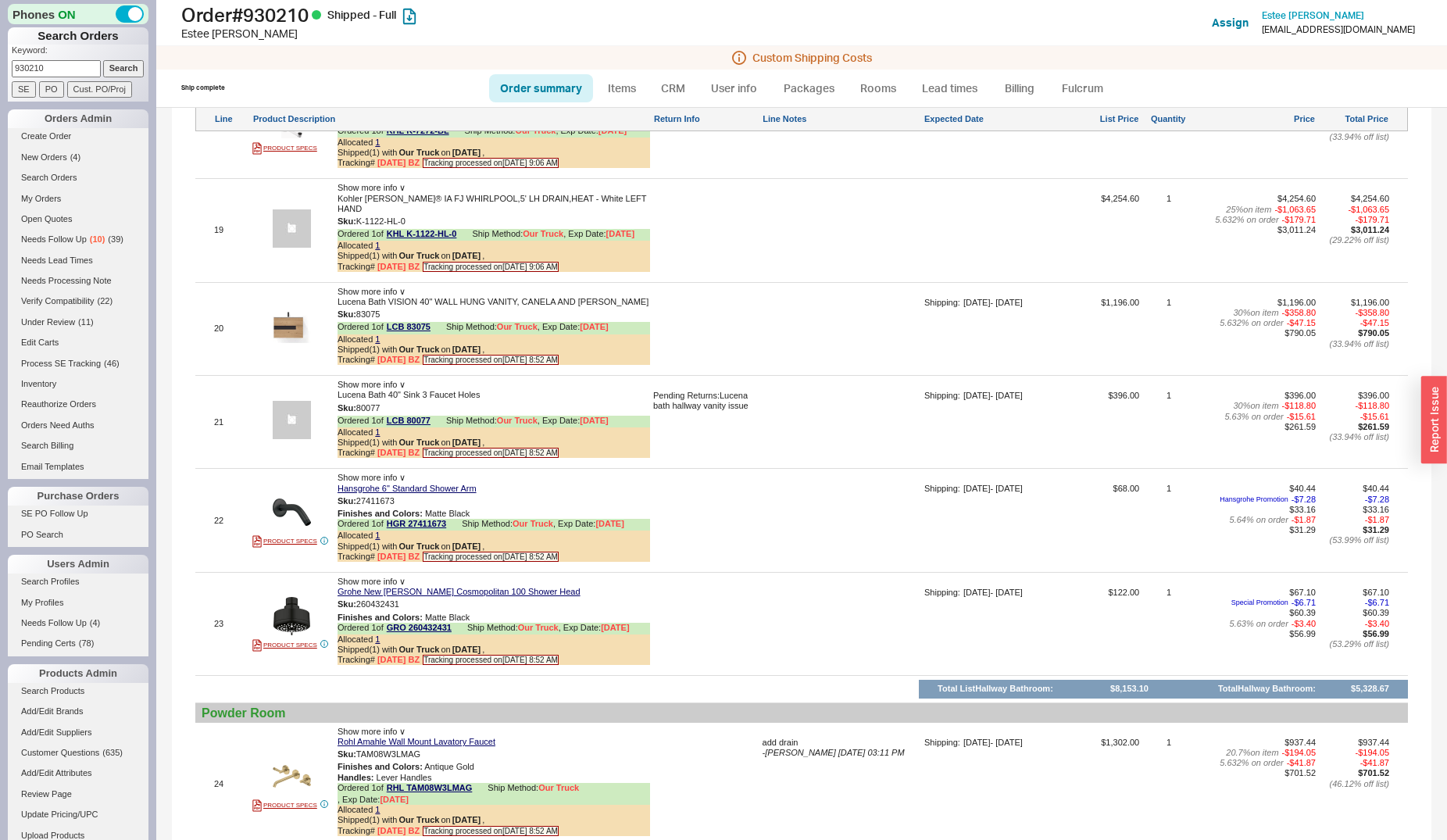
click at [49, 66] on input "930210" at bounding box center [56, 68] width 89 height 17
type input "yodzeen"
click at [103, 60] on input "Search" at bounding box center [123, 68] width 41 height 17
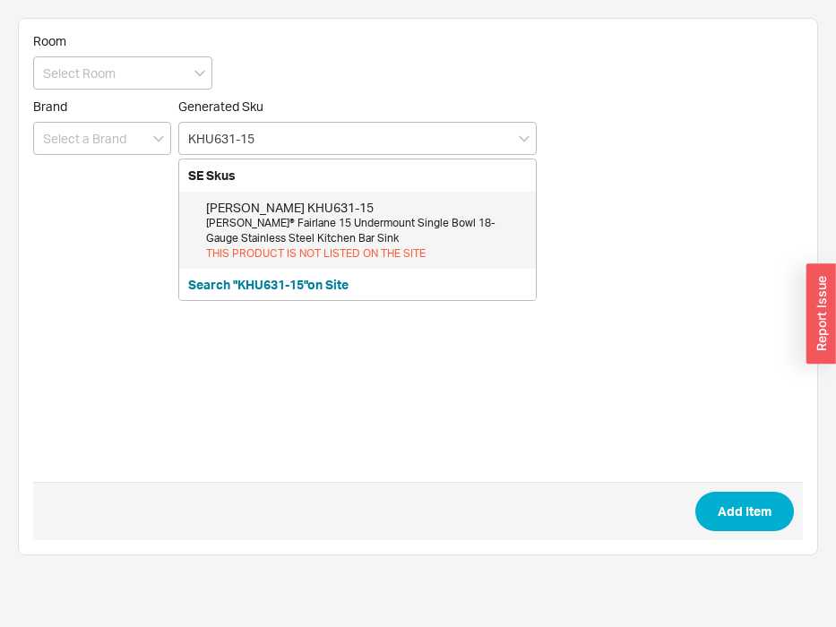
click at [406, 233] on div "[PERSON_NAME]® Fairlane 15 Undermount Single Bowl 18-Gauge Stainless Steel Kitc…" at bounding box center [366, 231] width 321 height 30
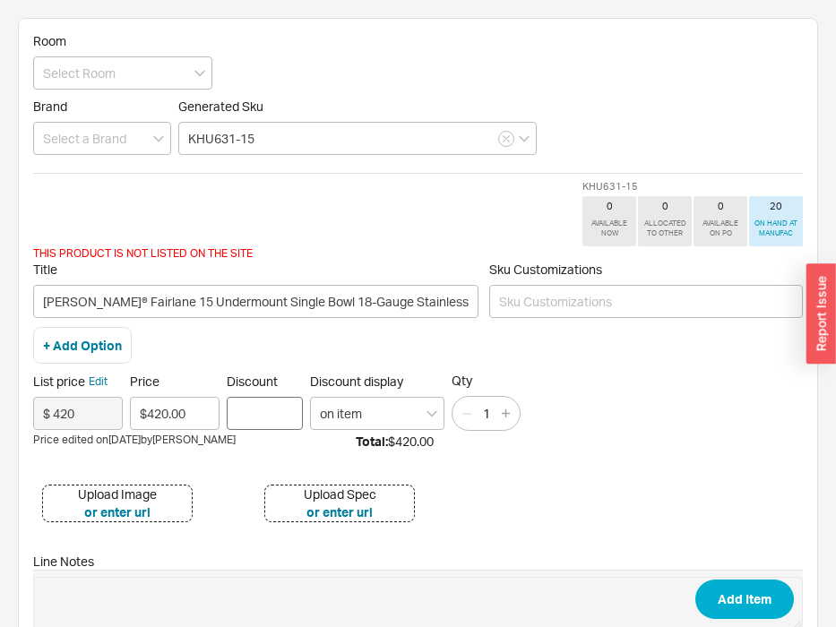
type input "KHU631-15"
click at [247, 416] on input "Discount" at bounding box center [265, 413] width 76 height 33
type input "57"
click at [254, 137] on input "KHU631-15" at bounding box center [357, 138] width 358 height 33
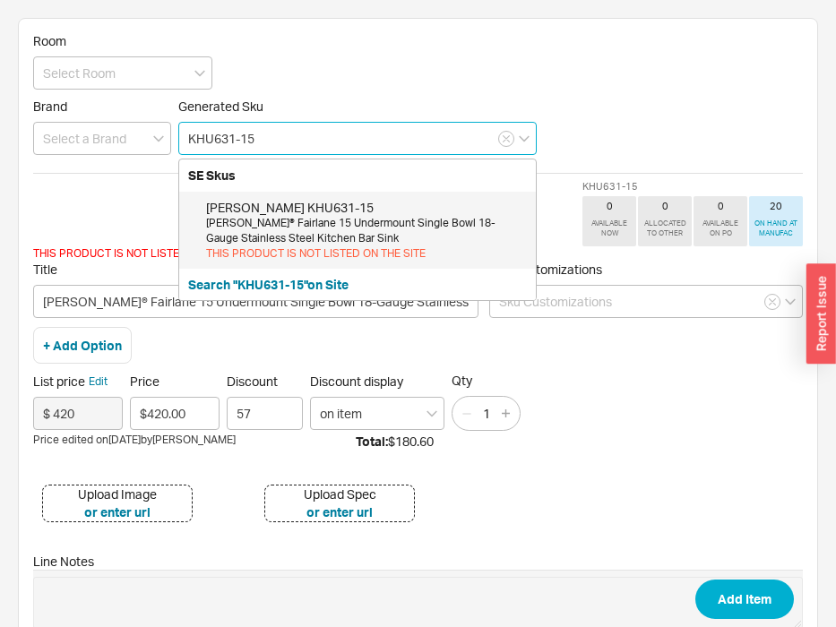
click at [254, 137] on input "KHU631-15" at bounding box center [357, 138] width 358 height 33
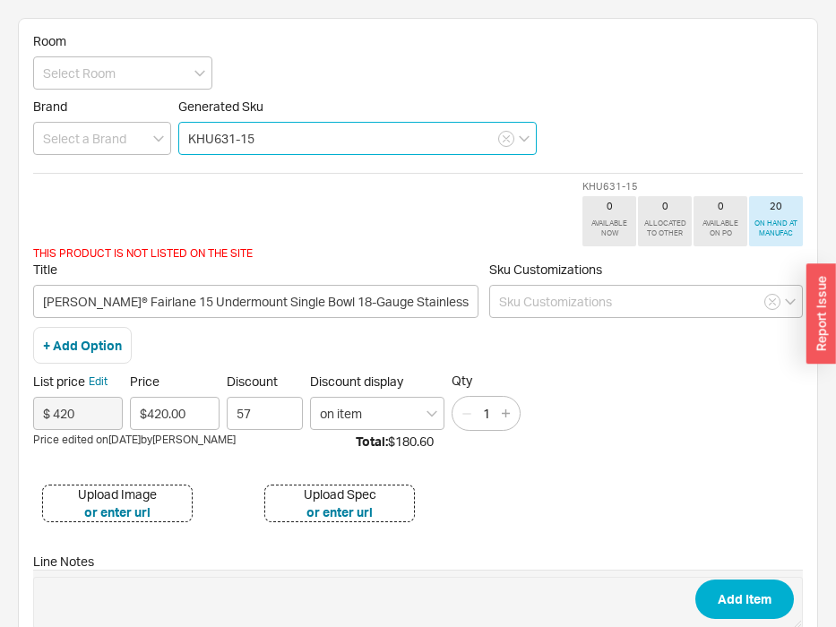
click at [254, 137] on input "KHU631-15" at bounding box center [357, 138] width 358 height 33
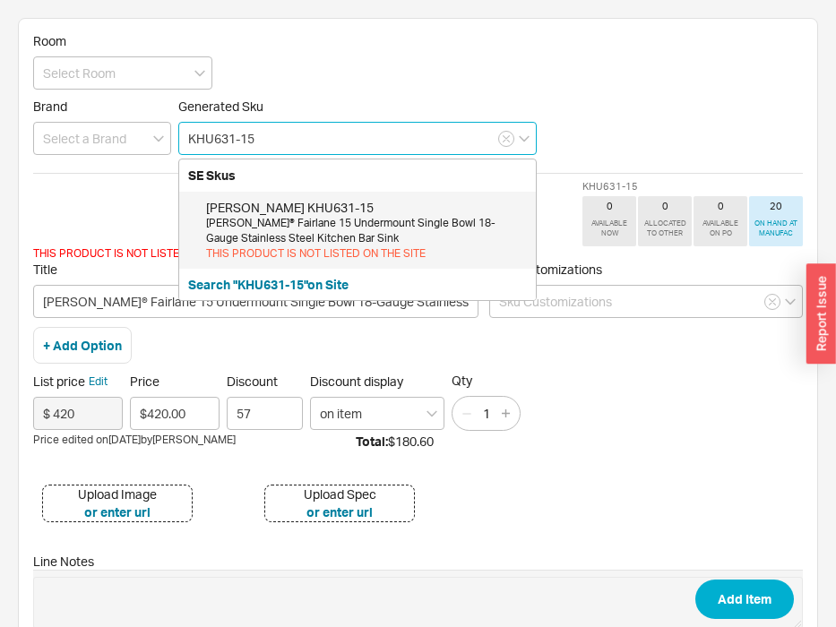
paste input "101-14"
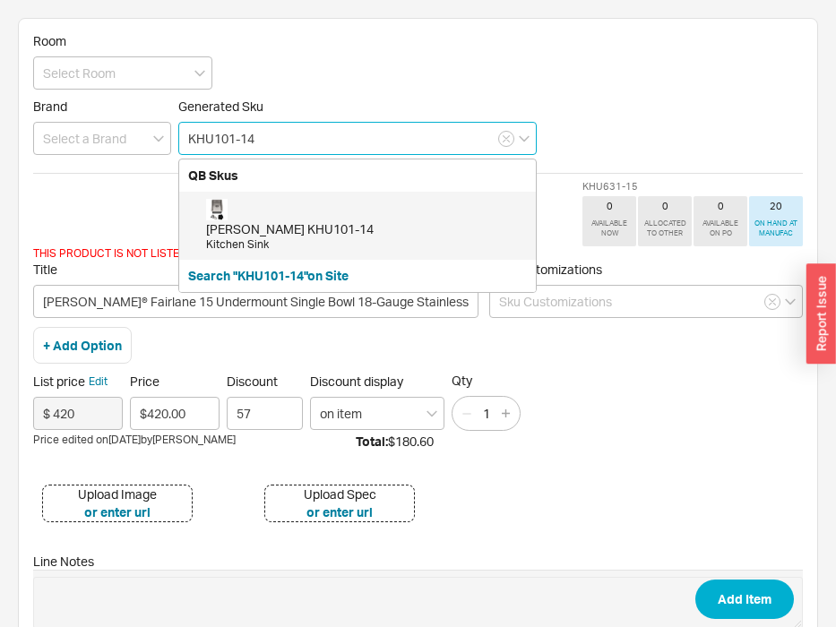
click at [281, 236] on div "Kraus KHU101-14" at bounding box center [366, 229] width 321 height 18
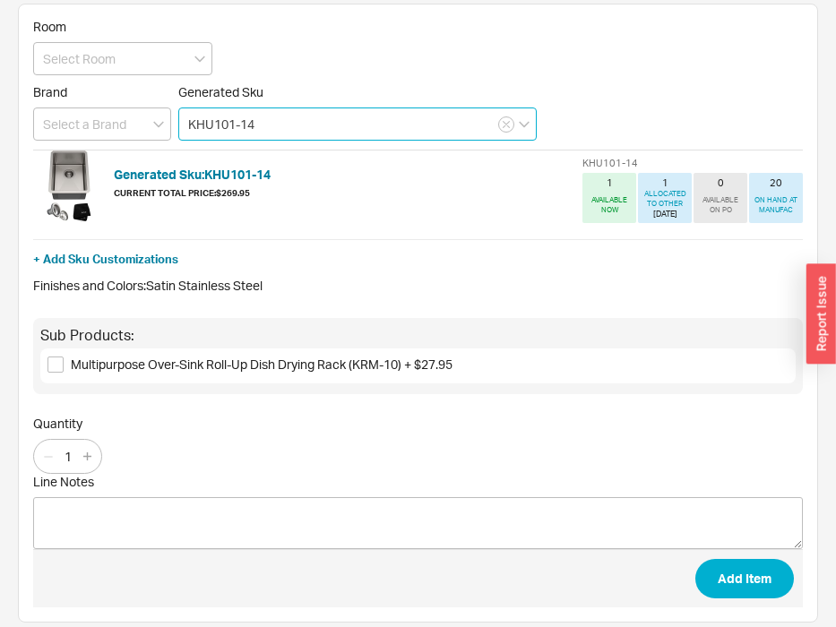
scroll to position [28, 0]
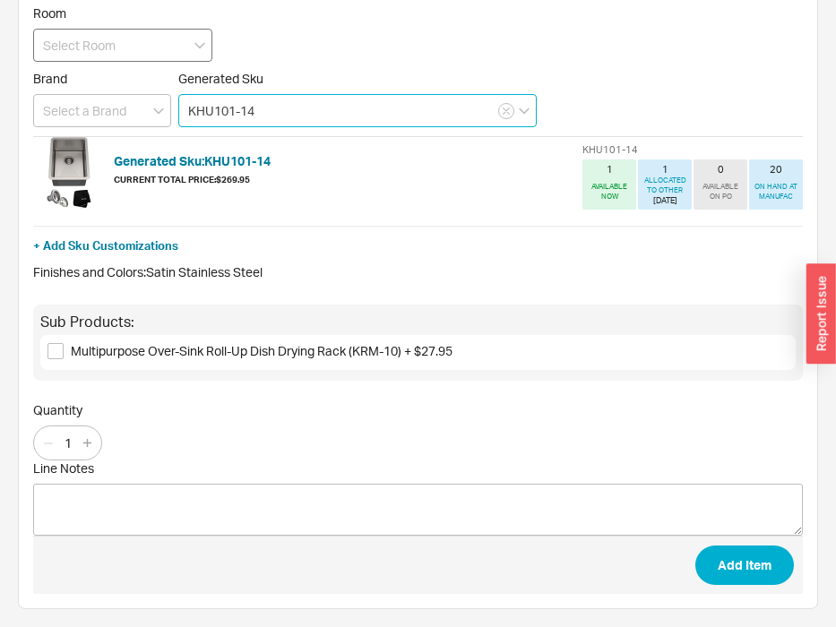
type input "KHU101-14"
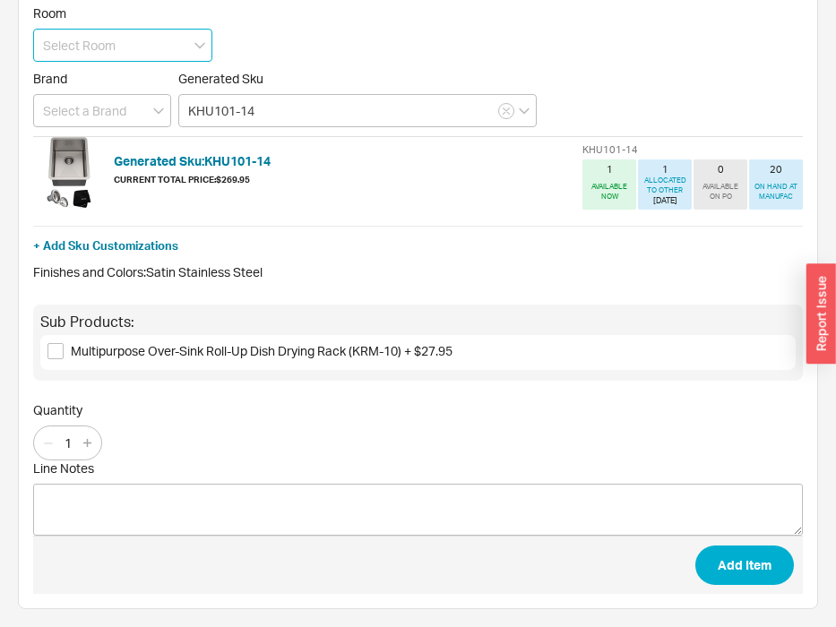
click at [90, 42] on input at bounding box center [122, 45] width 179 height 33
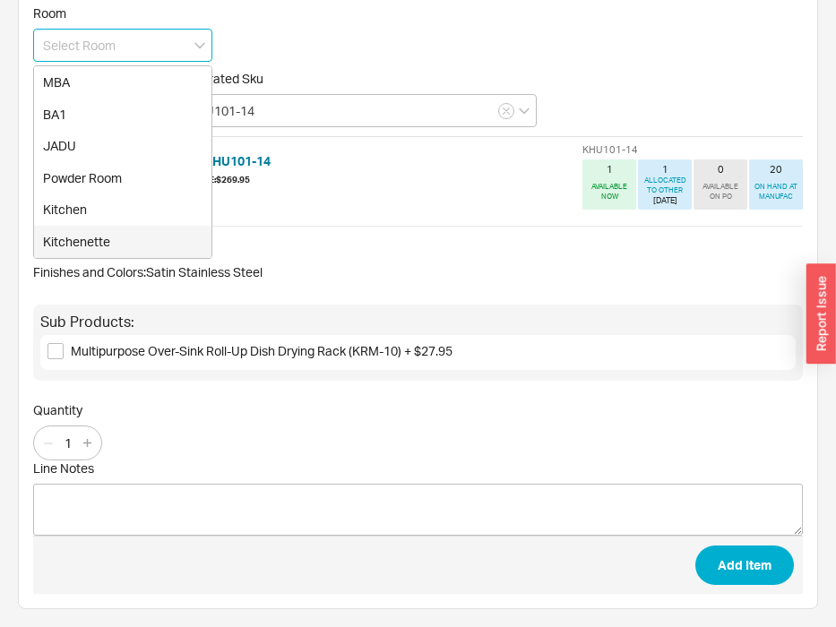
click at [98, 239] on div "Kitchenette" at bounding box center [122, 242] width 177 height 32
type input "Kitchenette"
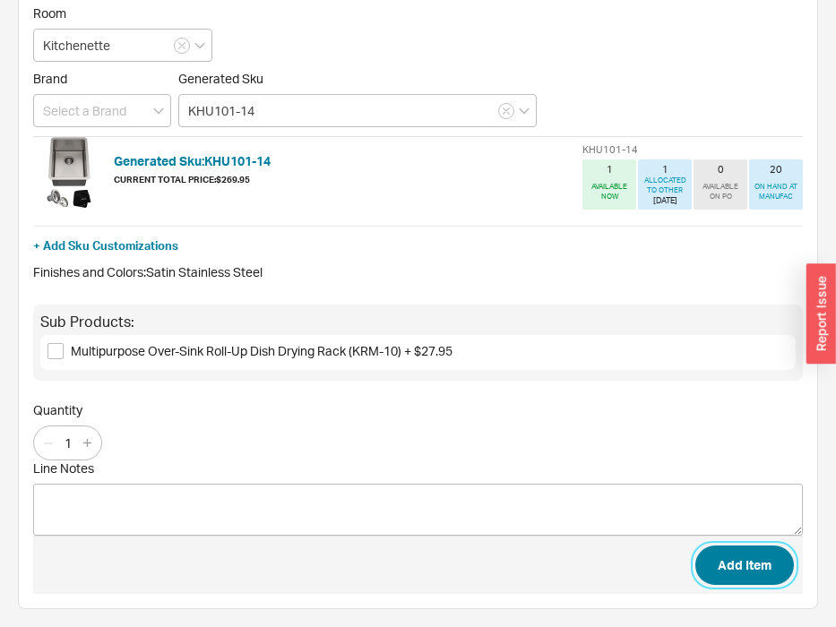
click at [742, 563] on button "Add Item" at bounding box center [744, 565] width 99 height 39
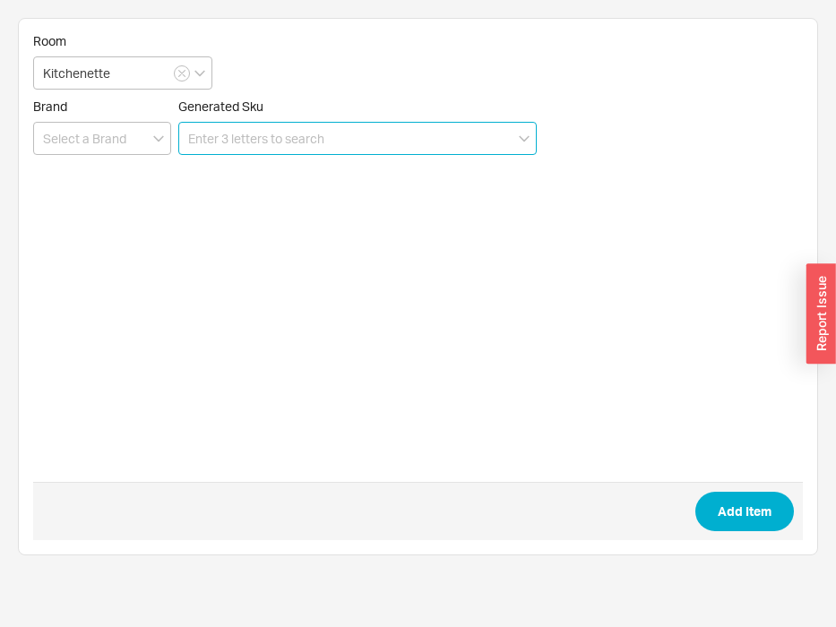
scroll to position [0, 0]
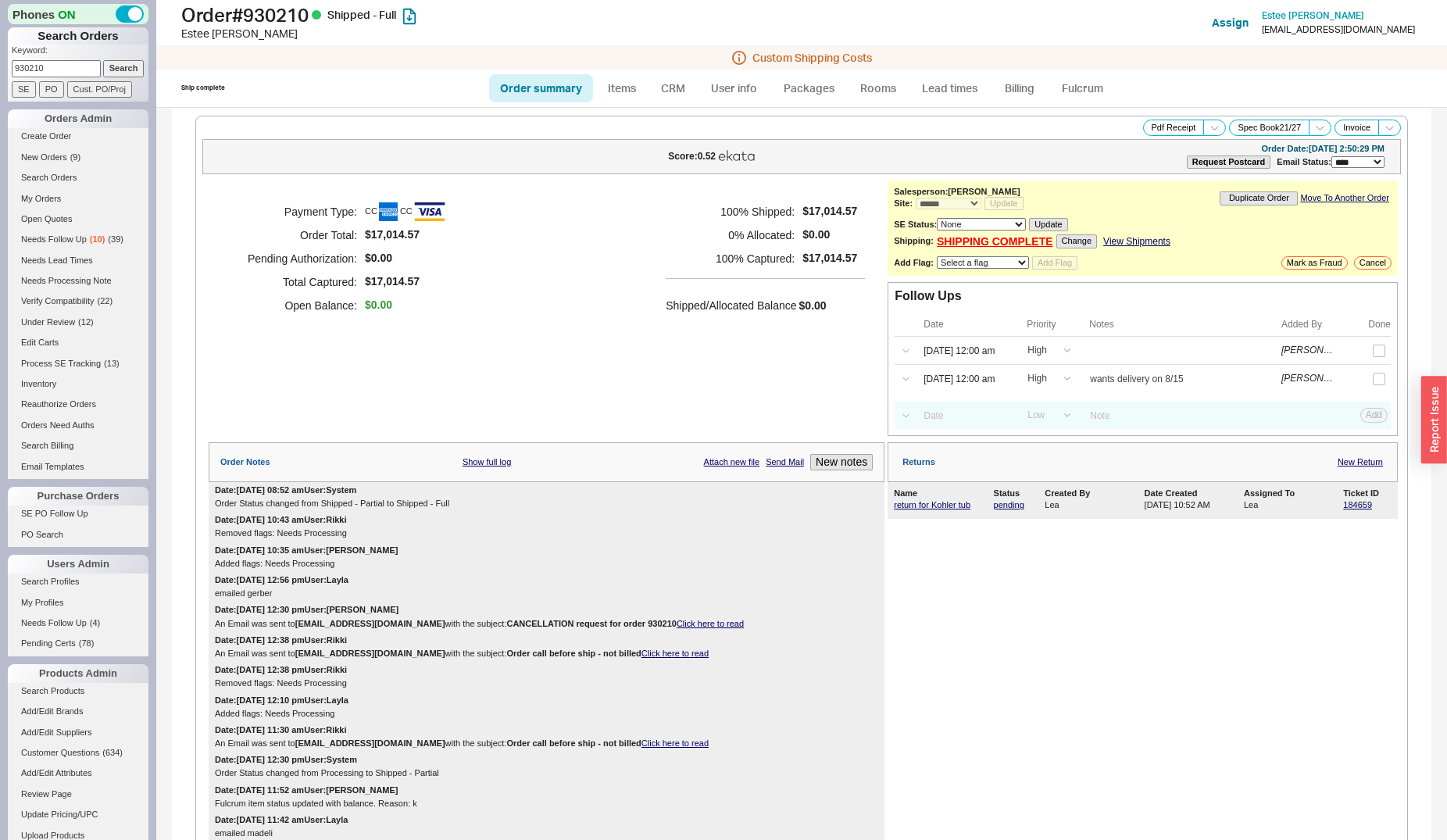
select select "*"
select select "LOW"
select select "3"
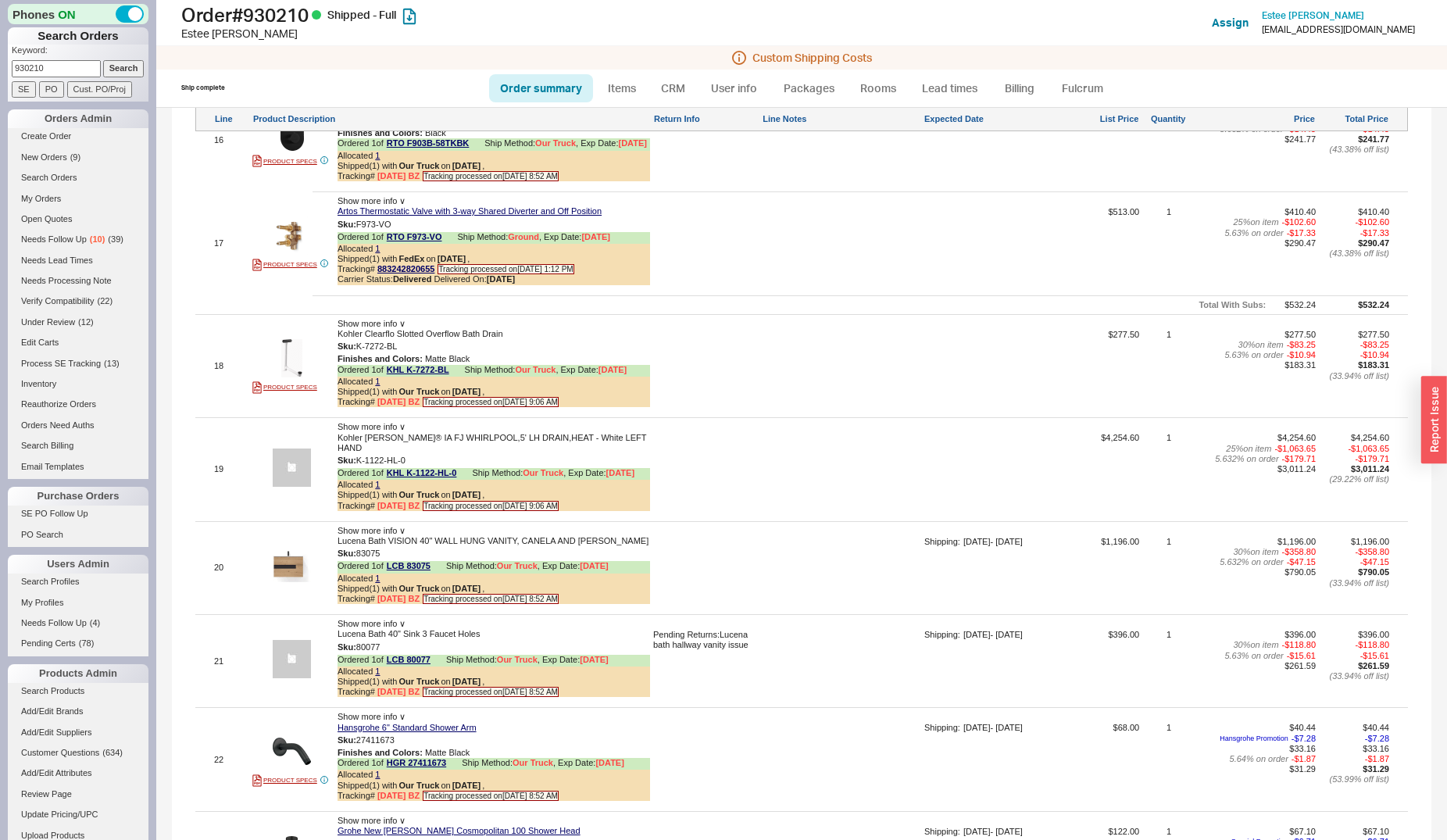
click at [81, 72] on input "930210" at bounding box center [56, 68] width 89 height 17
type input "6623"
click at [103, 60] on input "Search" at bounding box center [123, 68] width 41 height 17
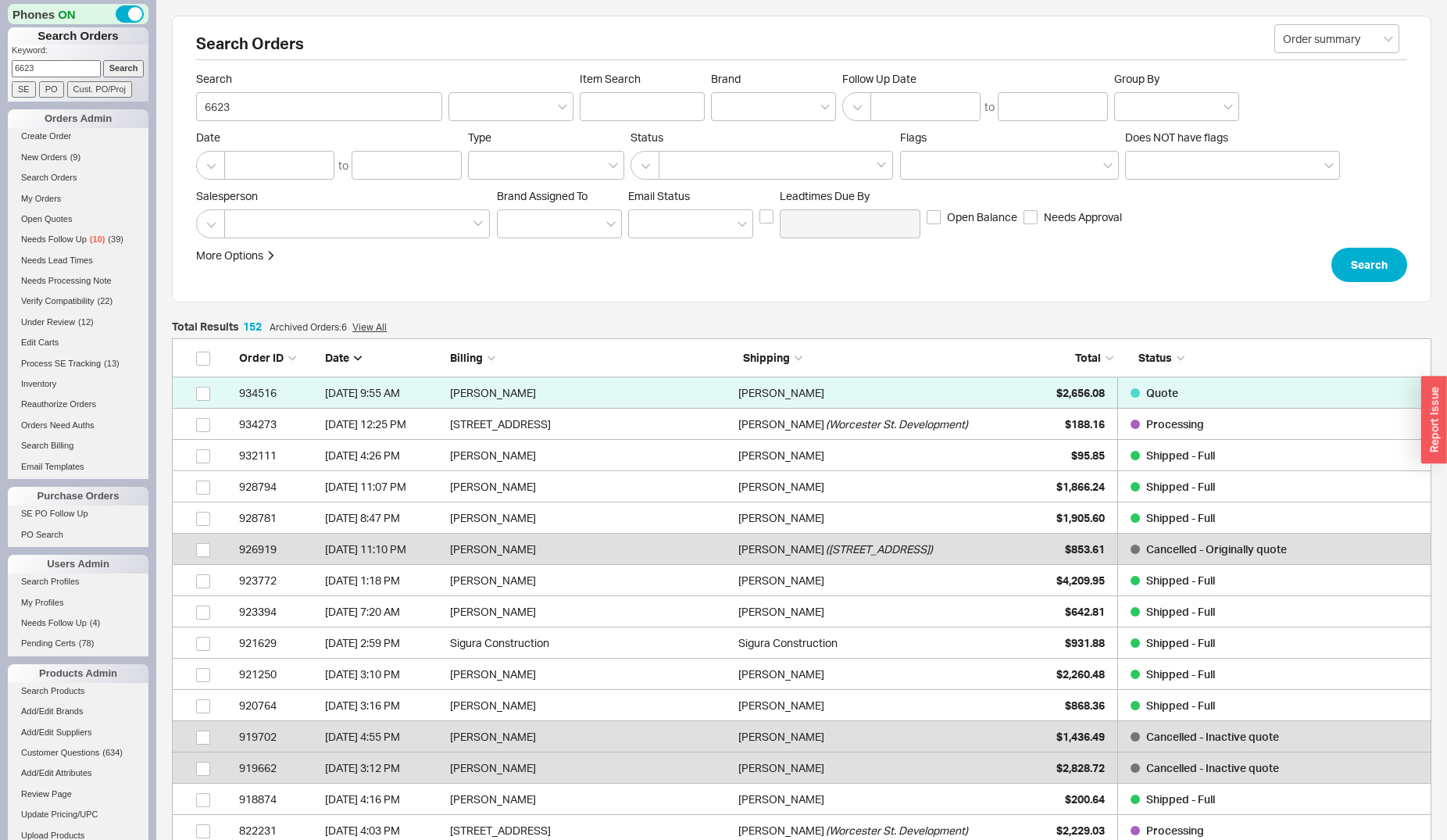
scroll to position [14, 14]
click at [1072, 420] on span "$188.16" at bounding box center [1085, 423] width 40 height 13
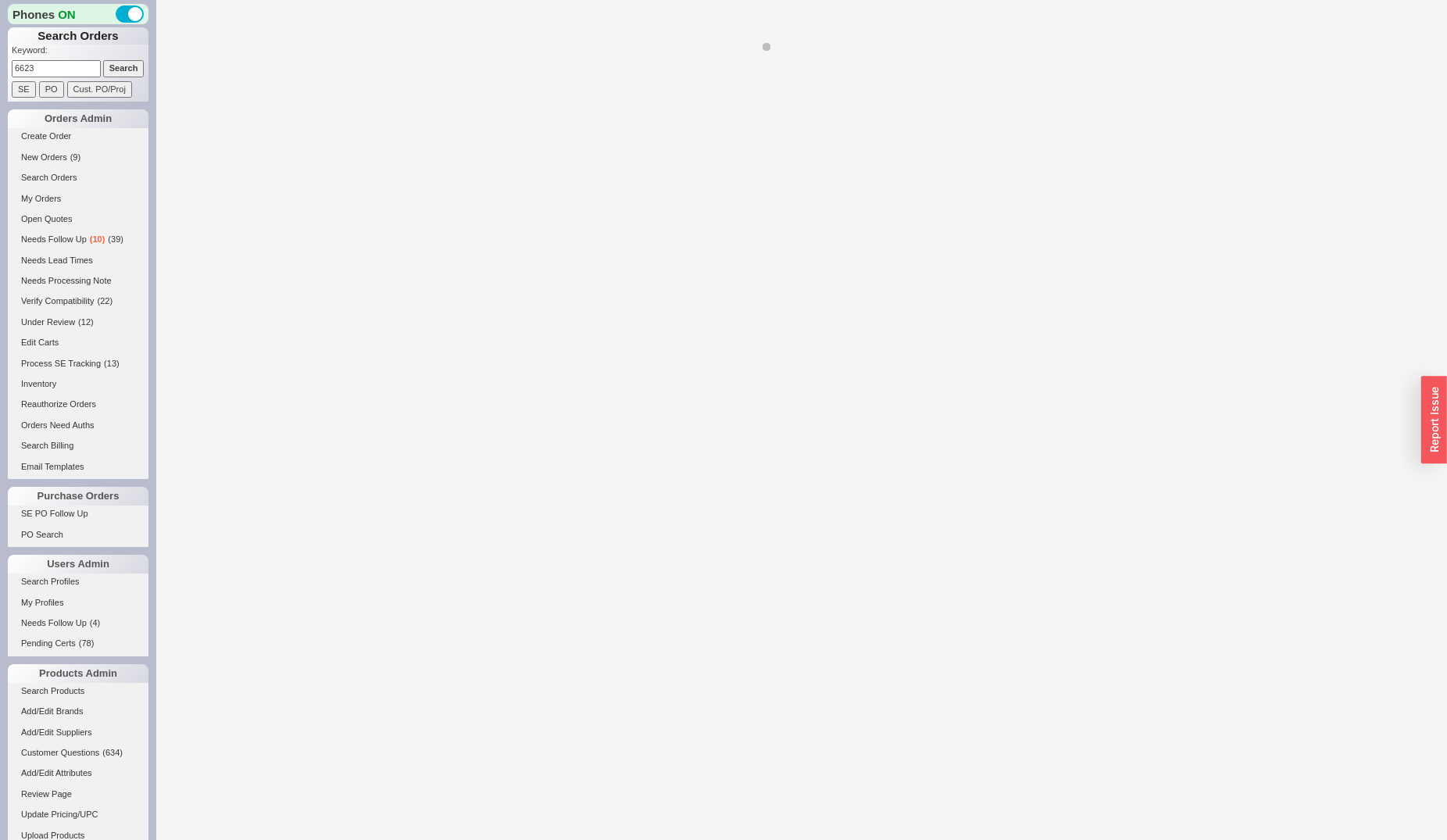
select select "*"
select select "LOW"
select select "3"
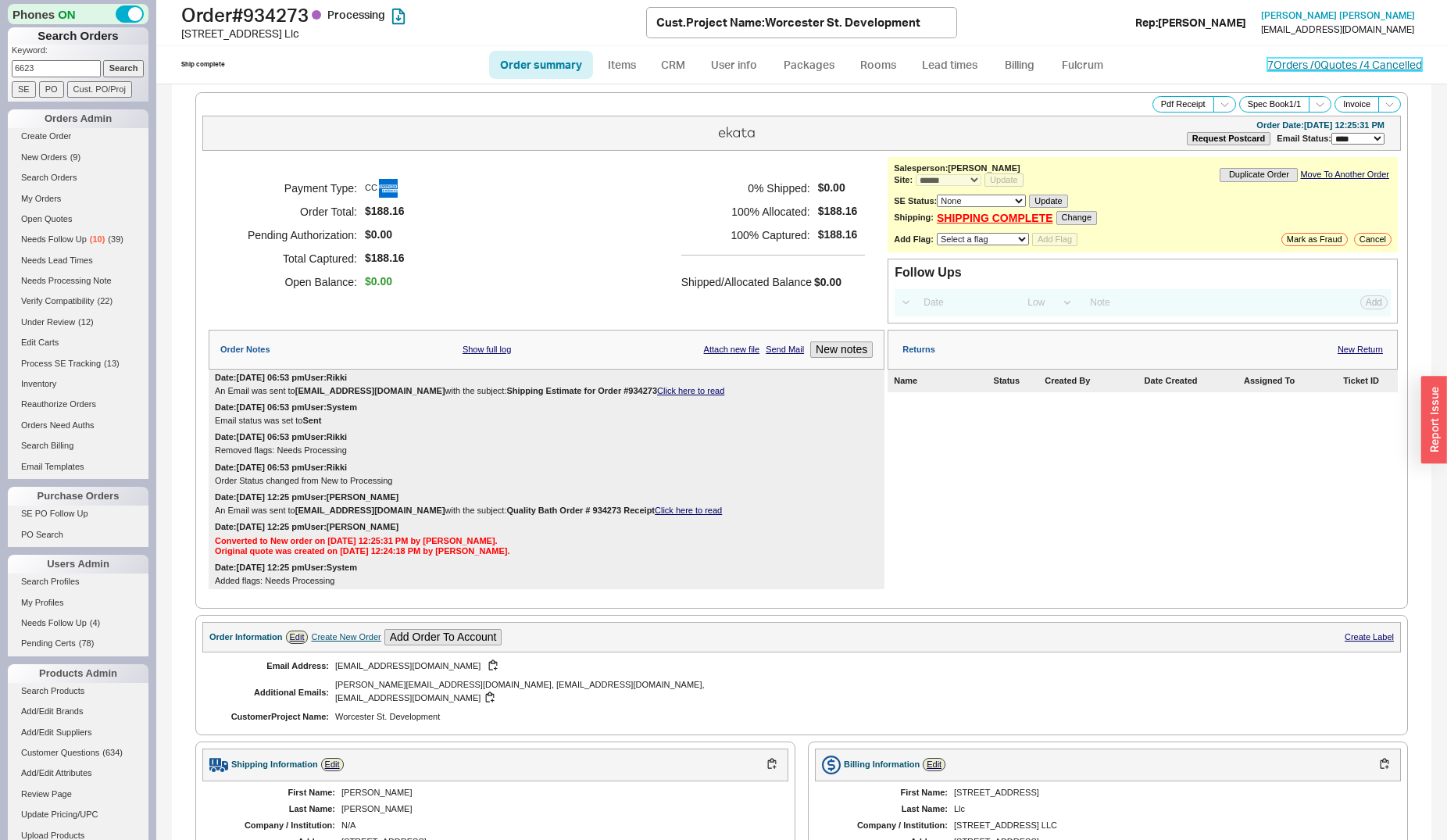
click at [1298, 65] on link "7 Orders / 0 Quotes / 4 Cancelled" at bounding box center [1344, 64] width 154 height 13
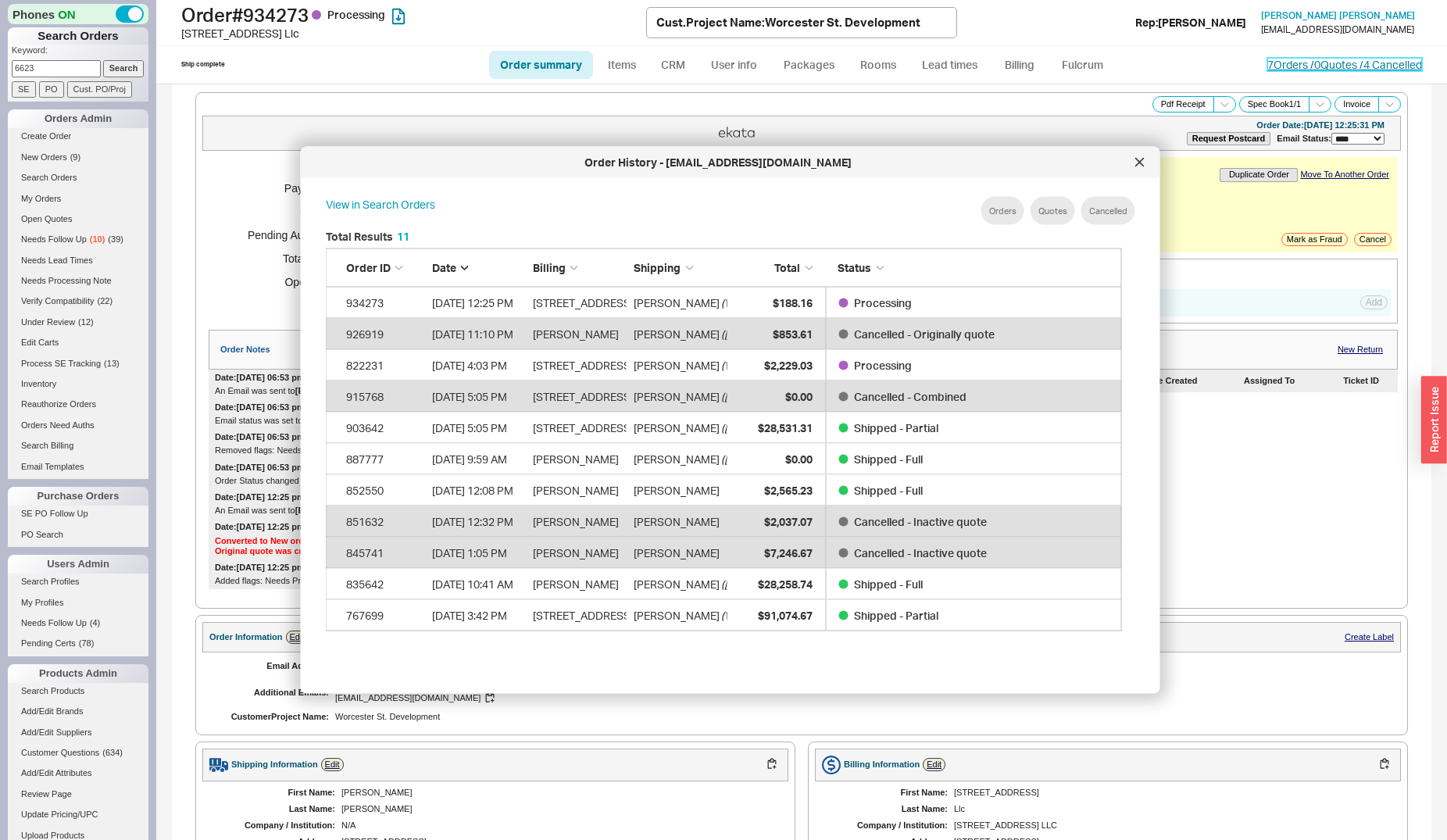
scroll to position [465, 808]
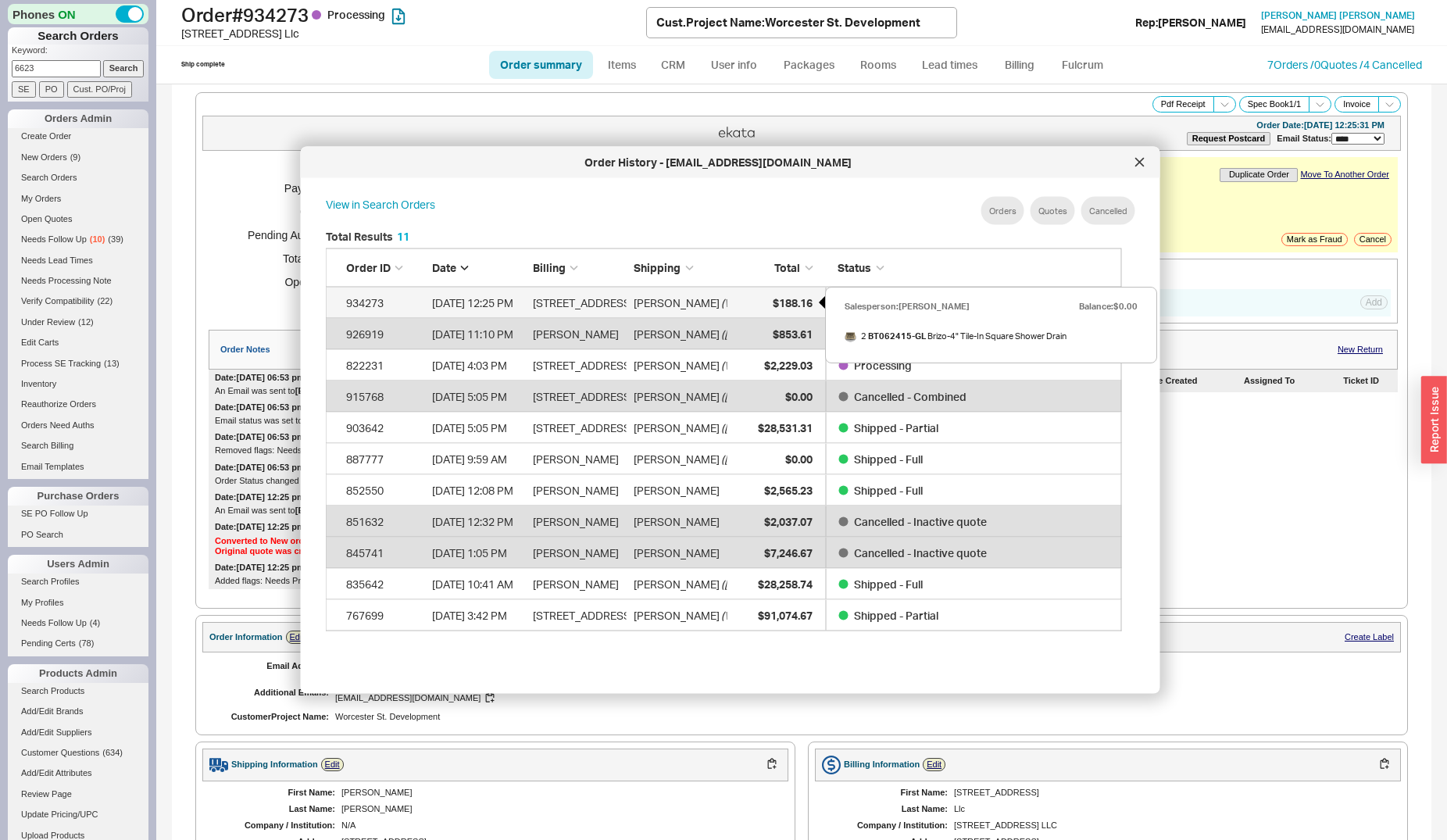
click at [806, 304] on span "$188.16" at bounding box center [793, 302] width 40 height 13
select select "*"
select select "LOW"
select select "3"
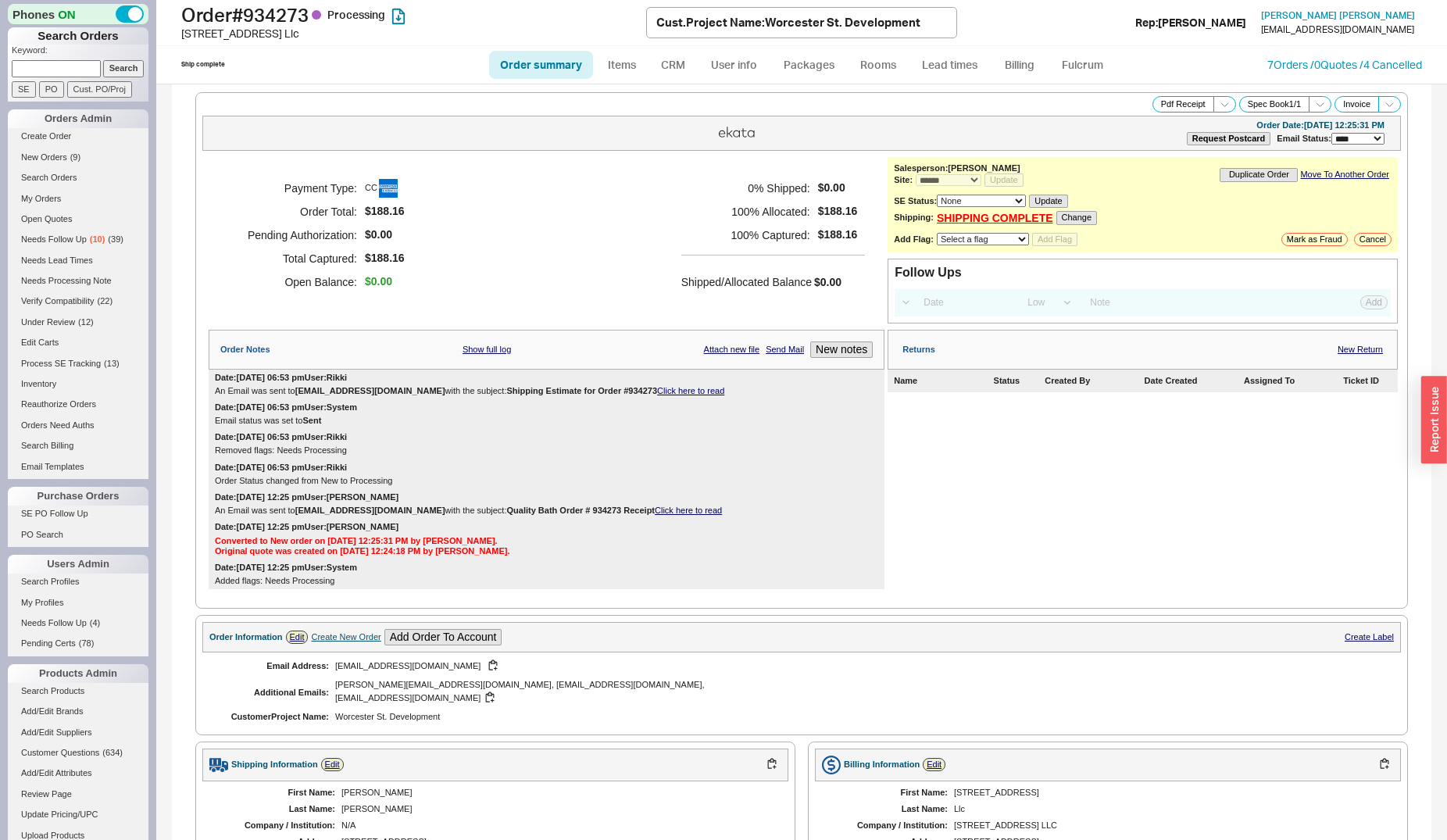
scroll to position [453, 0]
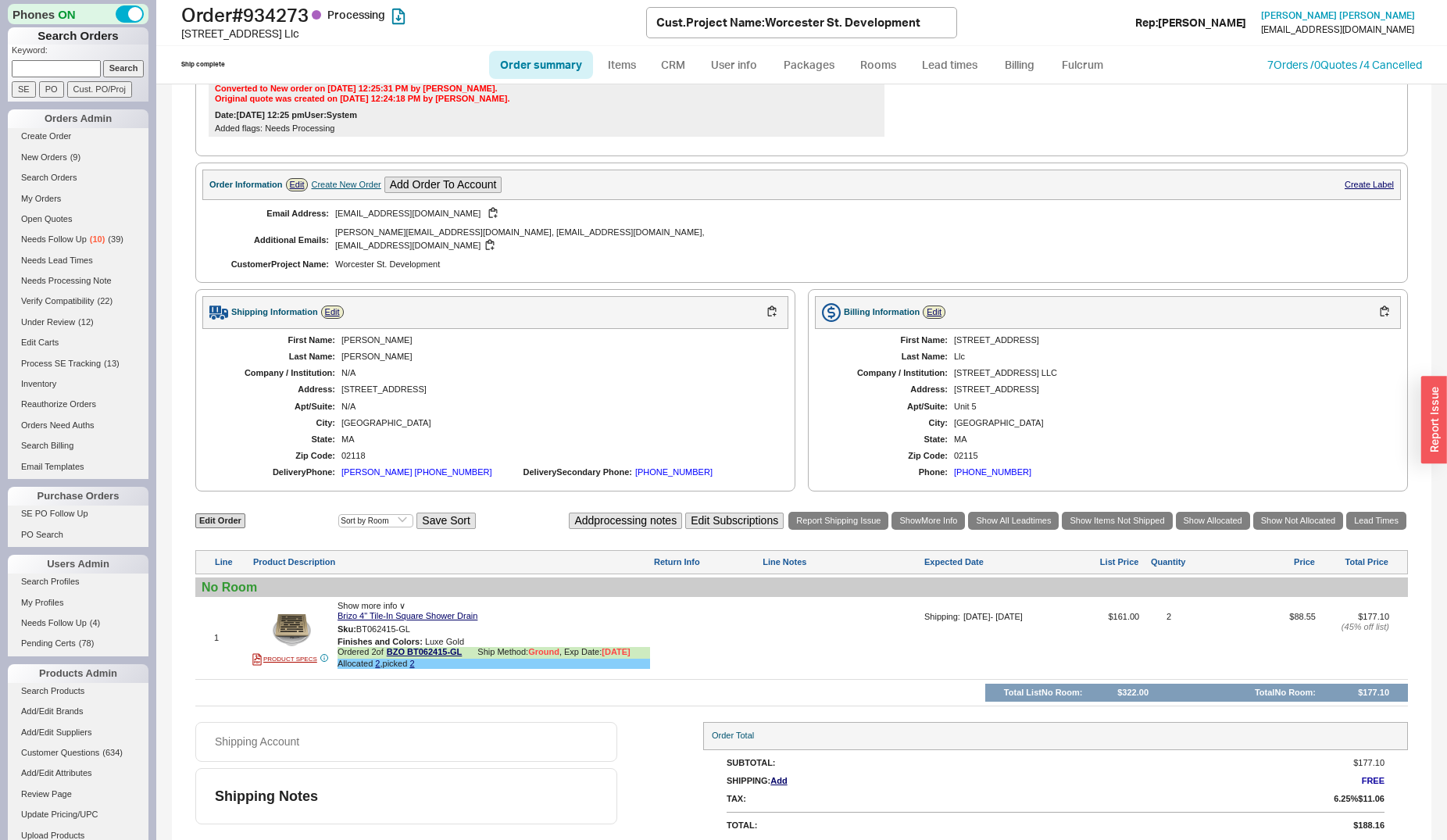
click at [635, 468] on div "(508) 250-6623" at bounding box center [673, 473] width 78 height 10
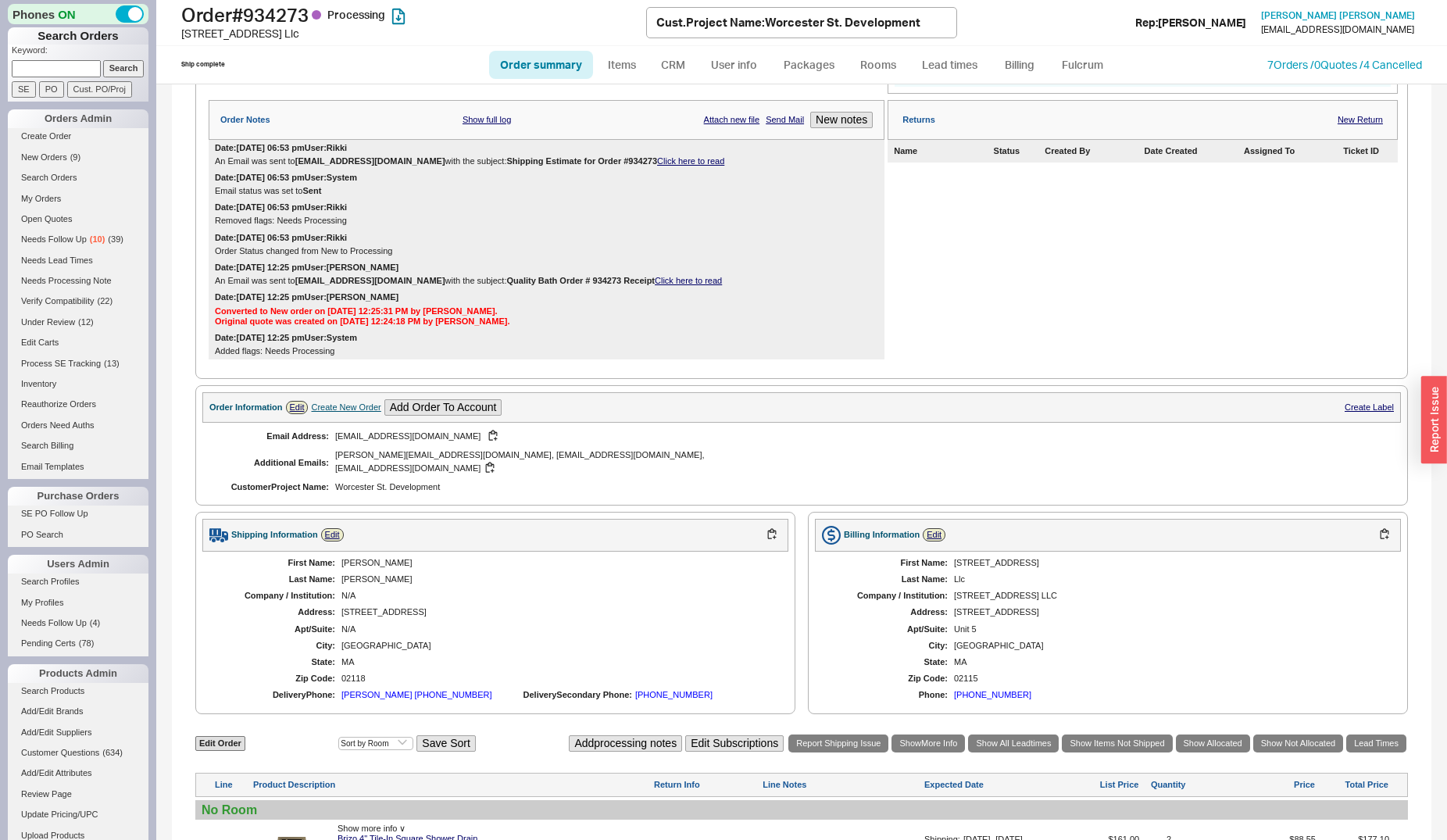
scroll to position [214, 0]
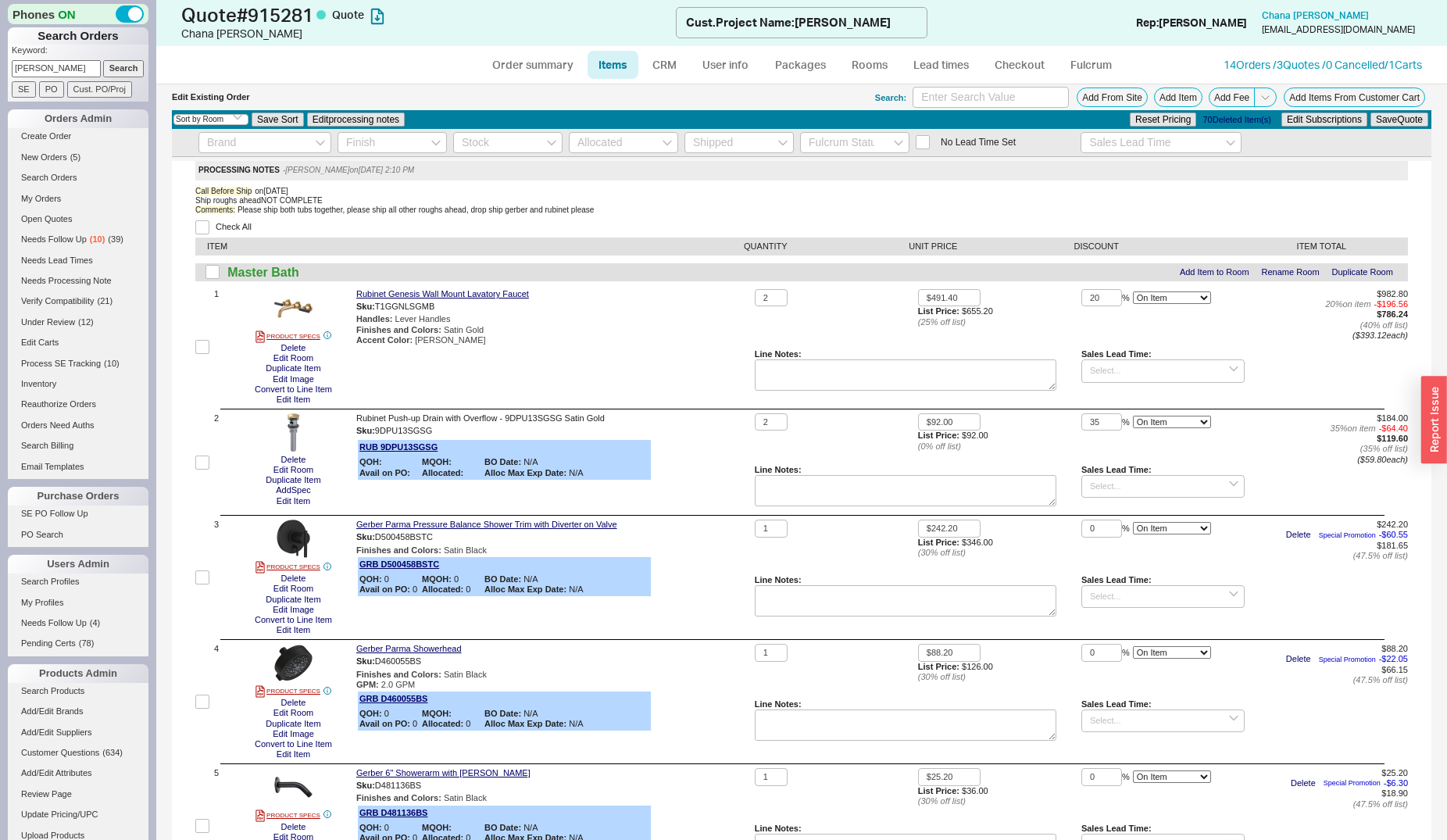
select select "3"
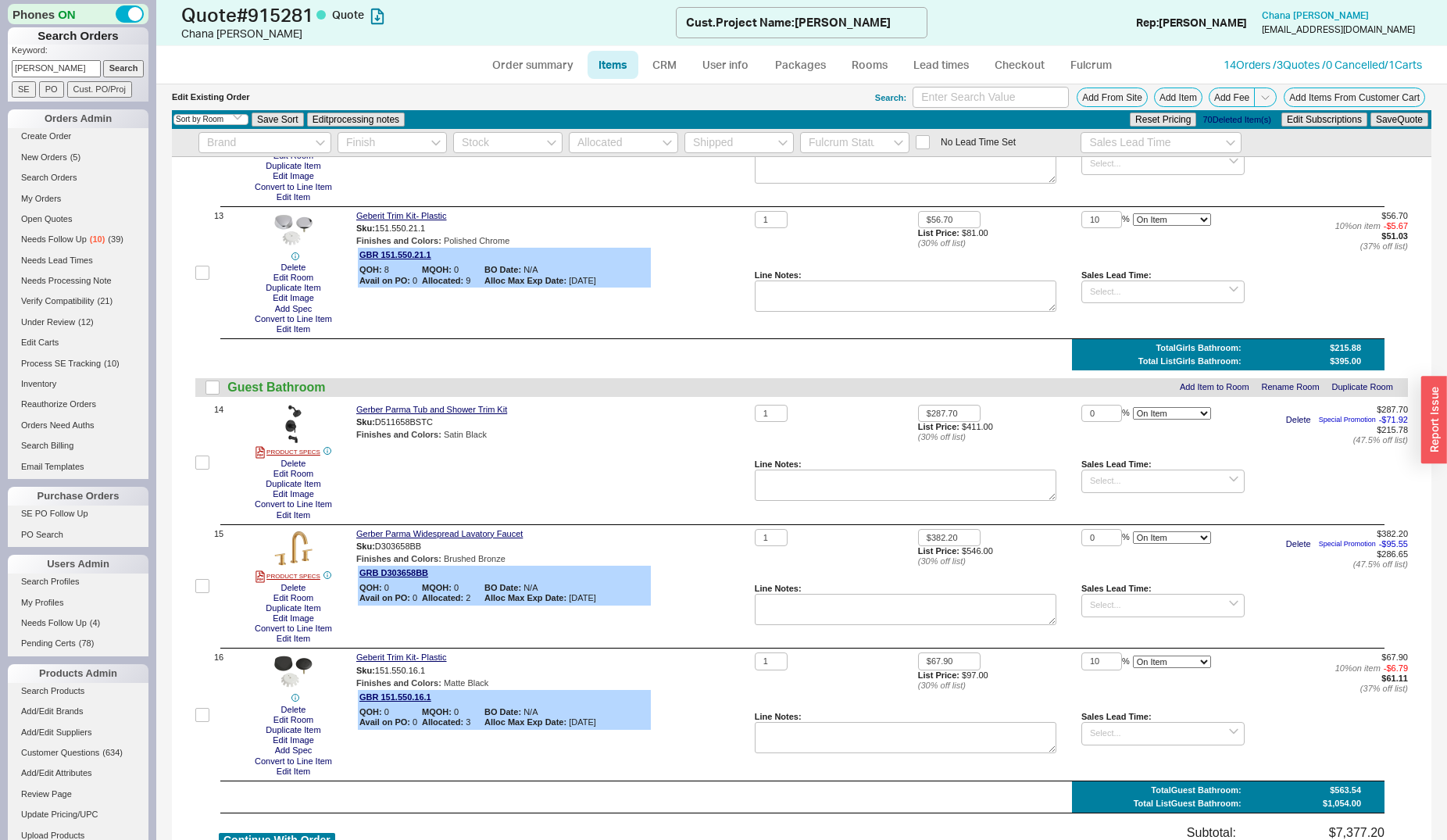
scroll to position [1992, 0]
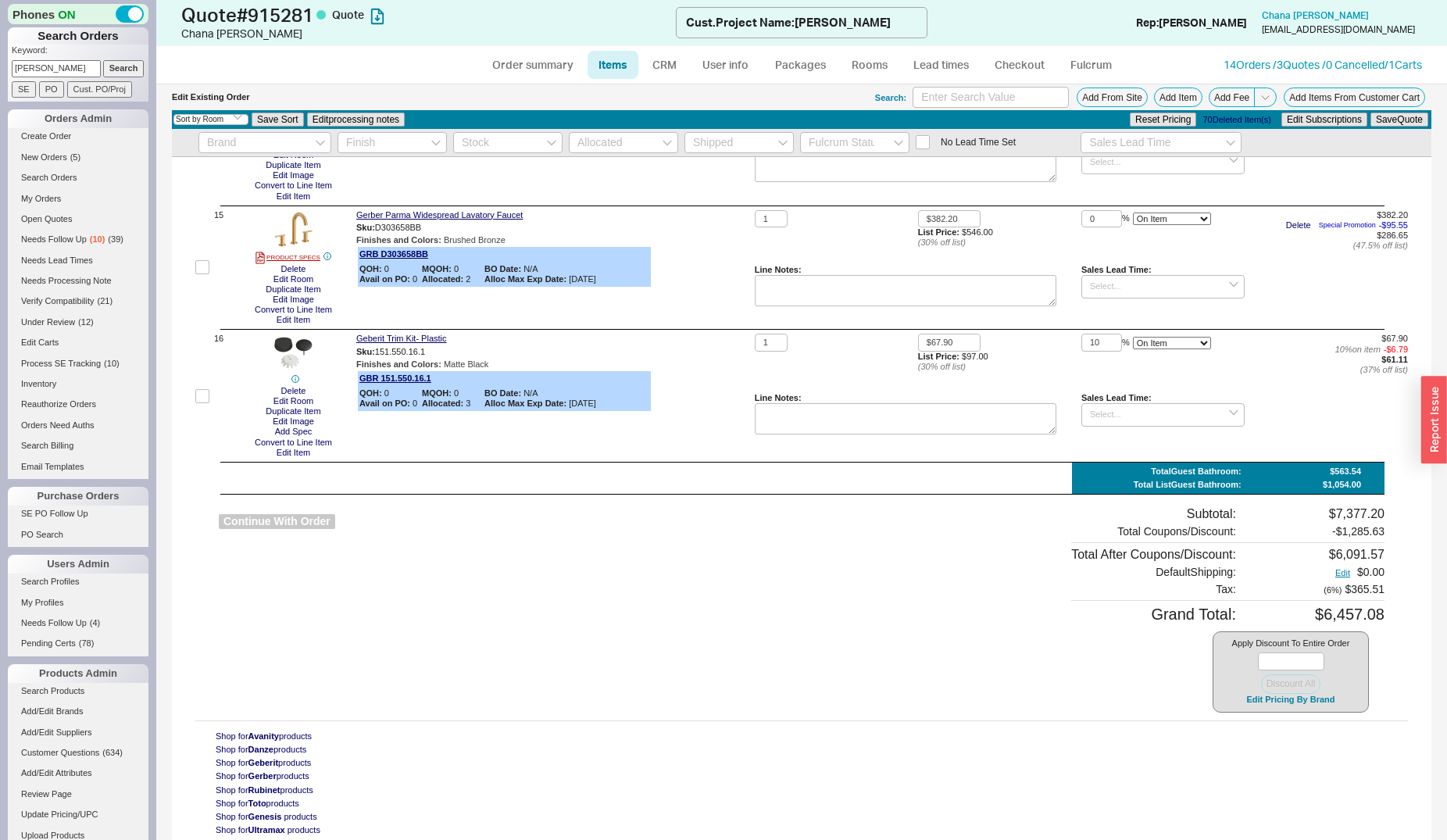
click at [290, 521] on button "Continue With Order" at bounding box center [276, 521] width 116 height 15
select select "*"
select select "LOW"
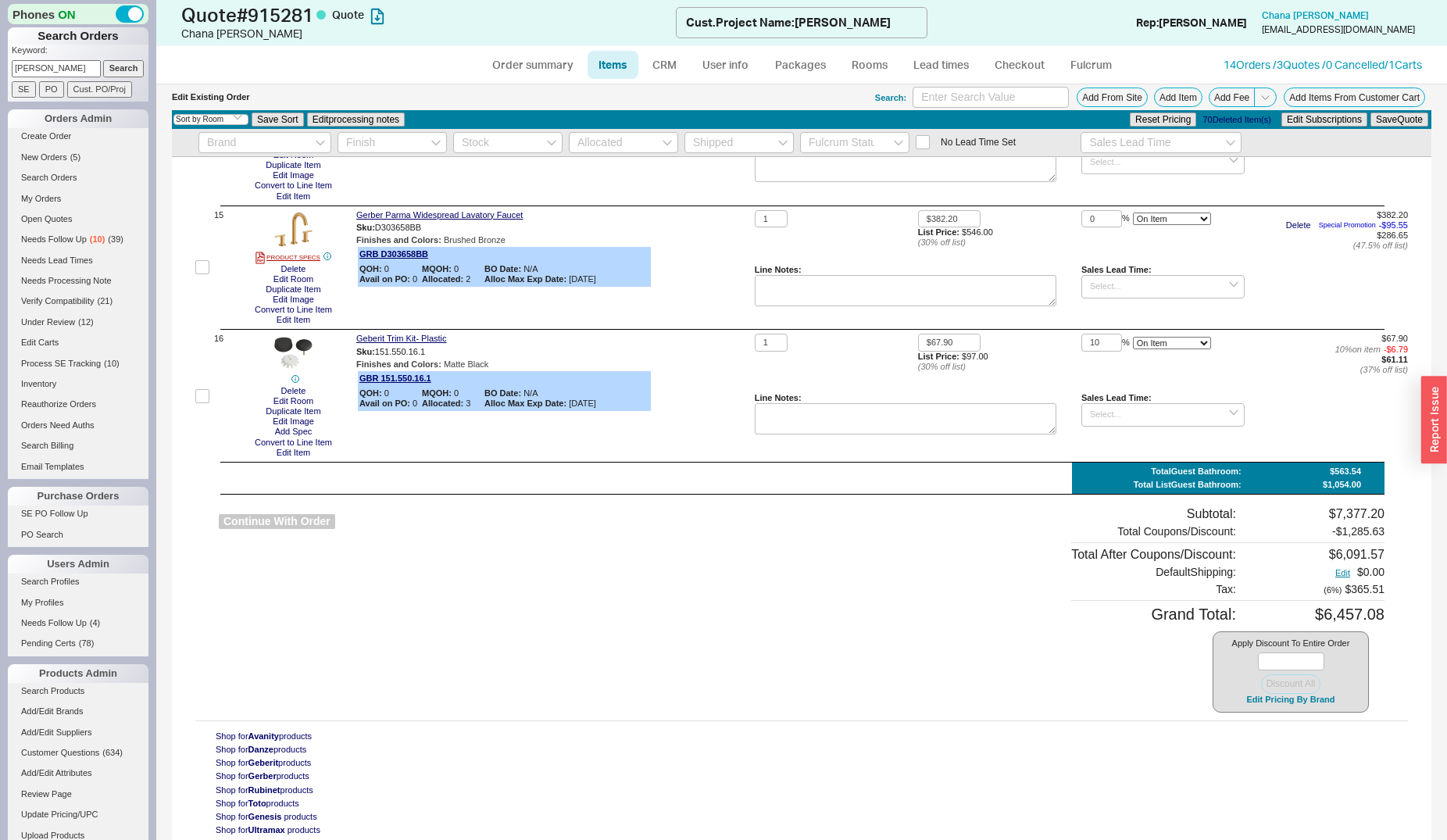
select select "3"
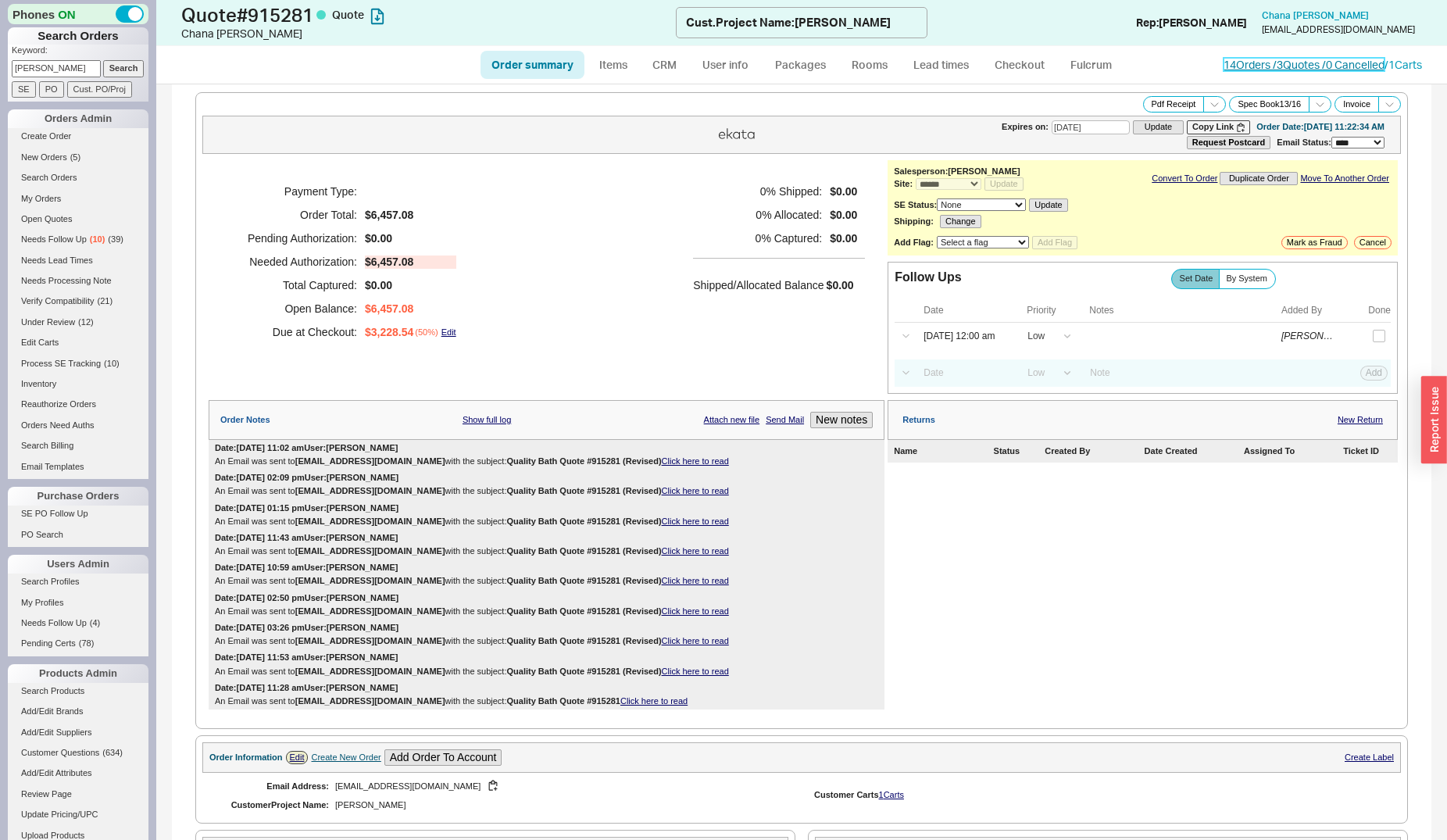
click at [1246, 64] on link "14 Orders / 3 Quotes / 0 Cancelled" at bounding box center [1304, 64] width 161 height 13
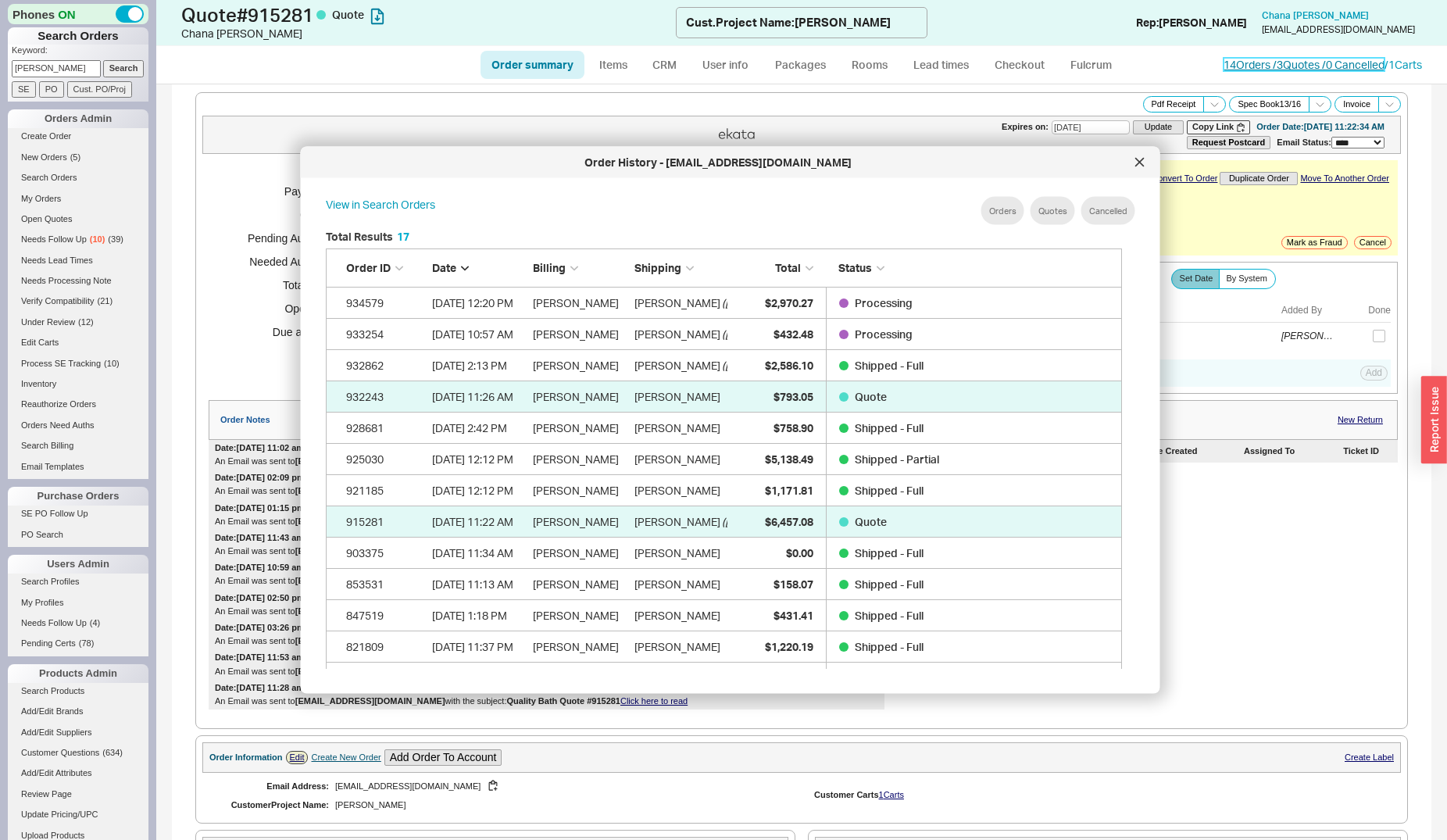
scroll to position [465, 808]
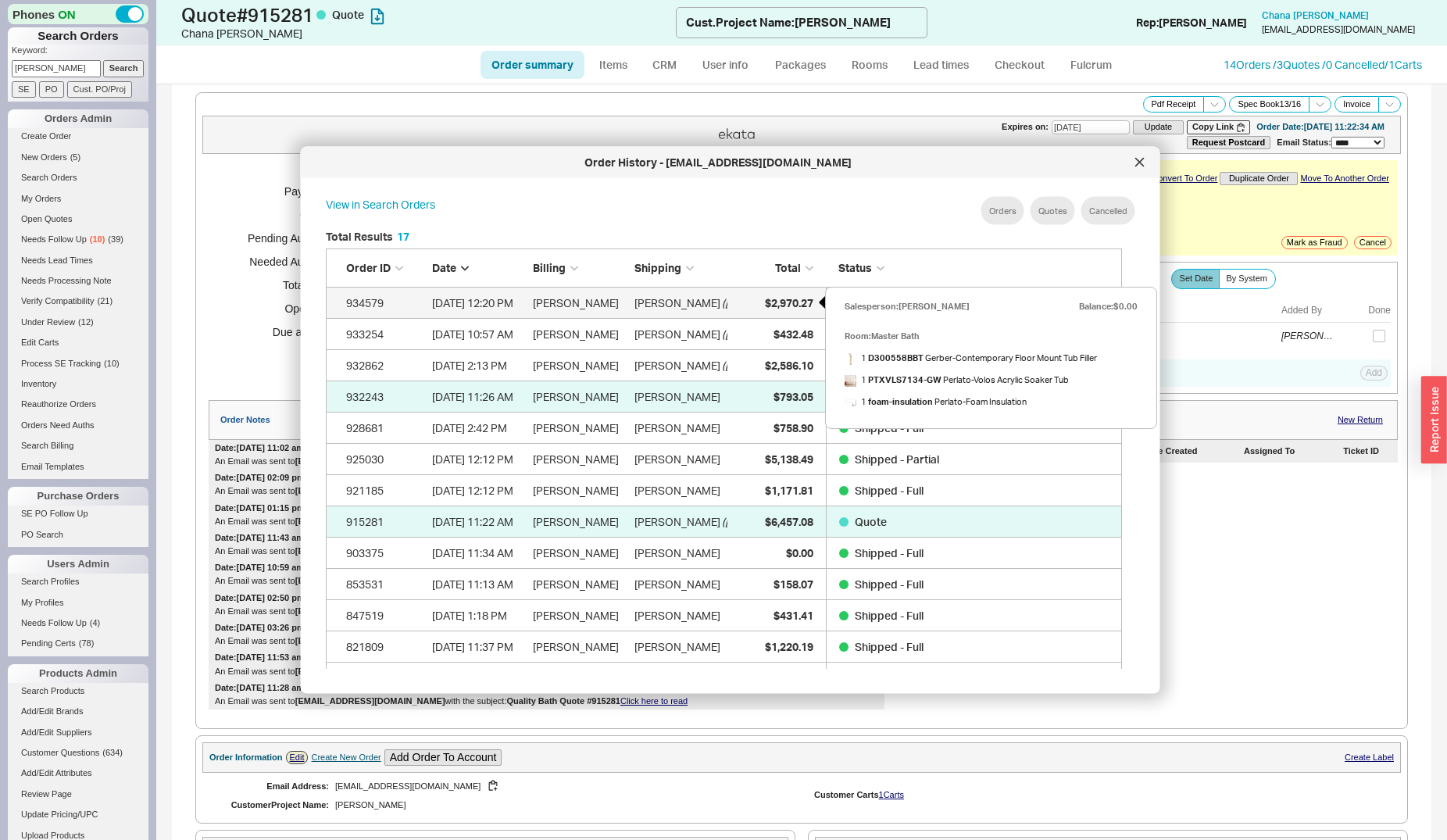
click at [784, 298] on span "$2,970.27" at bounding box center [788, 302] width 49 height 13
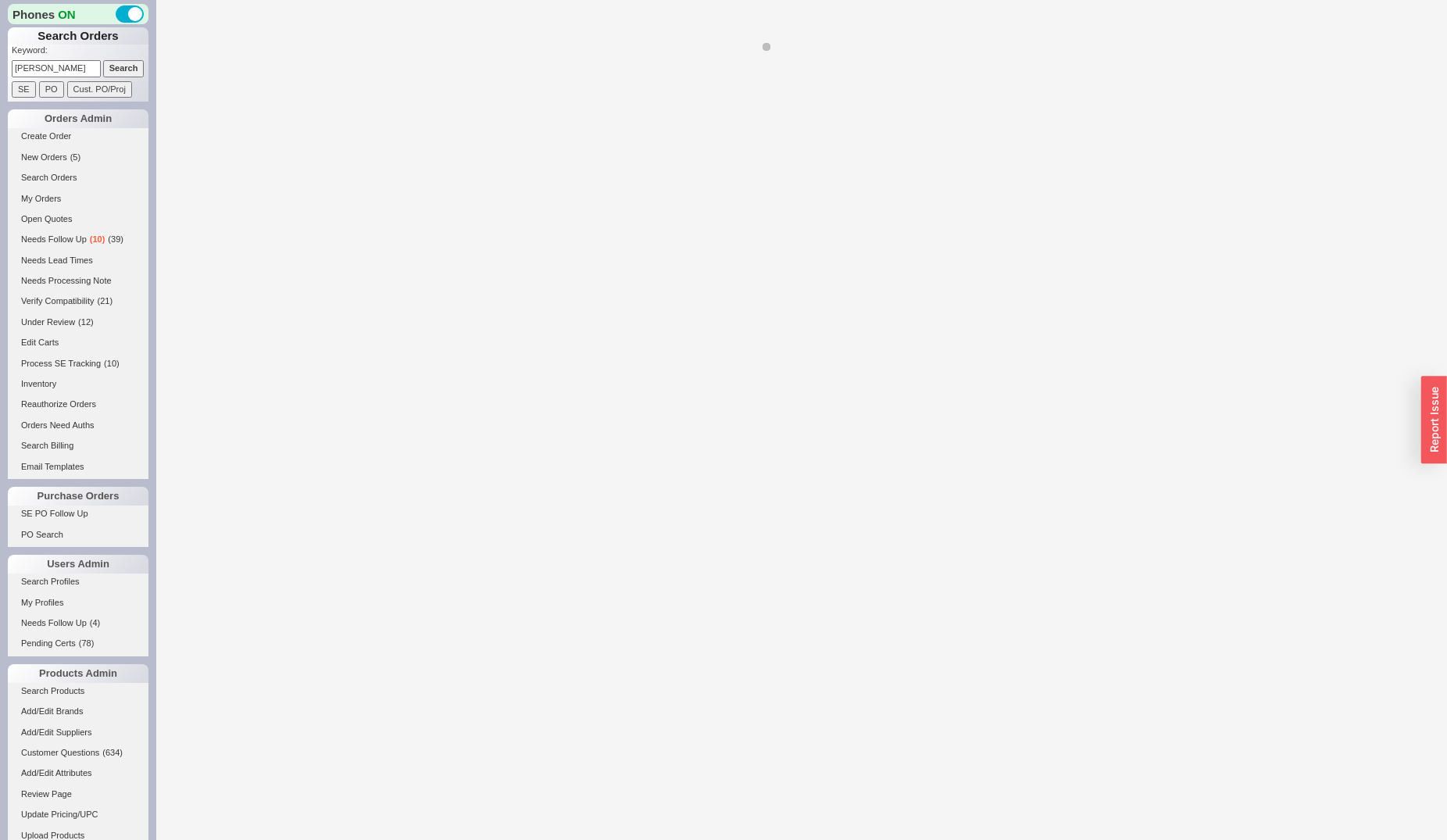
select select "*"
select select "LOW"
select select "3"
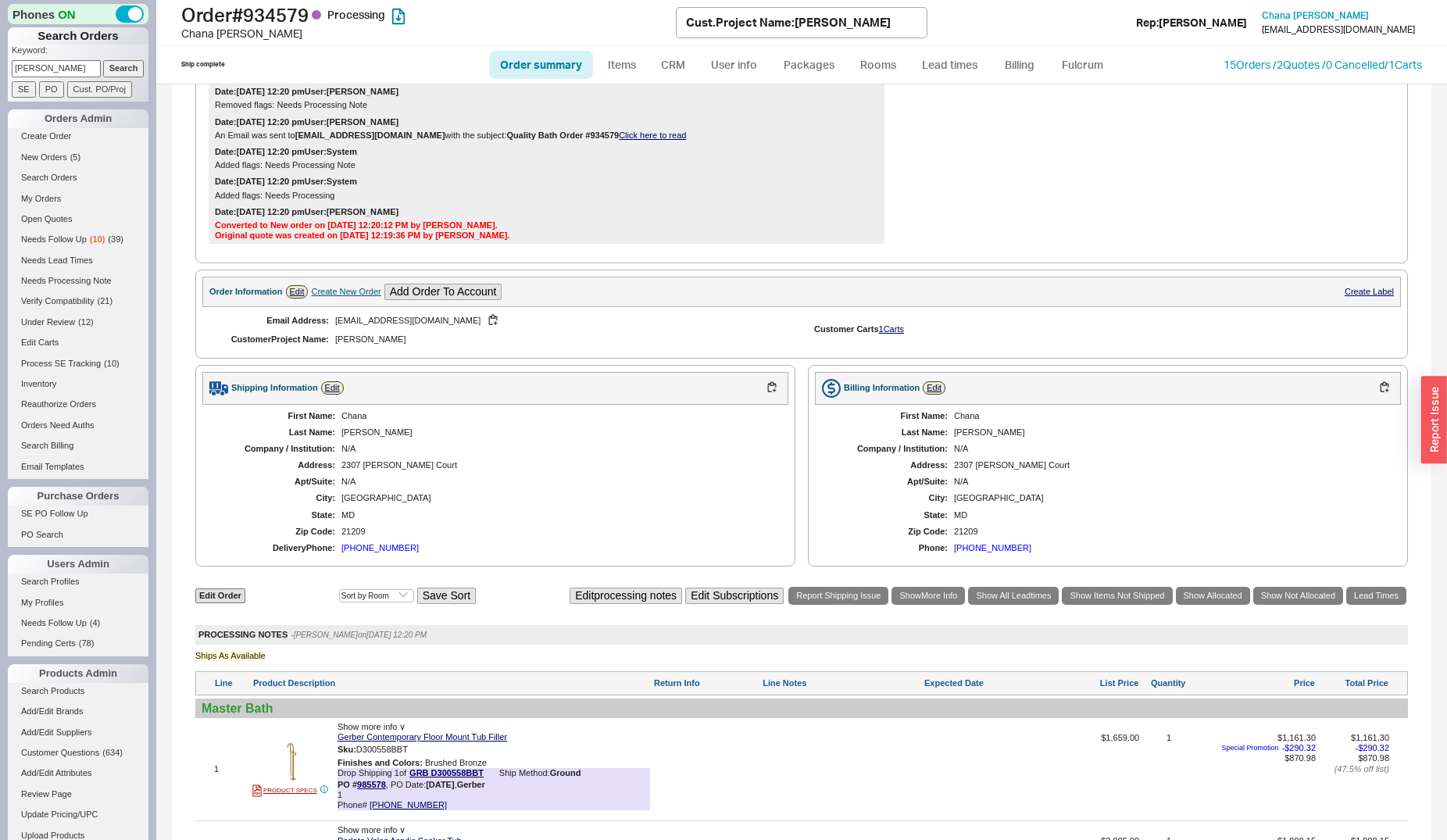
scroll to position [318, 0]
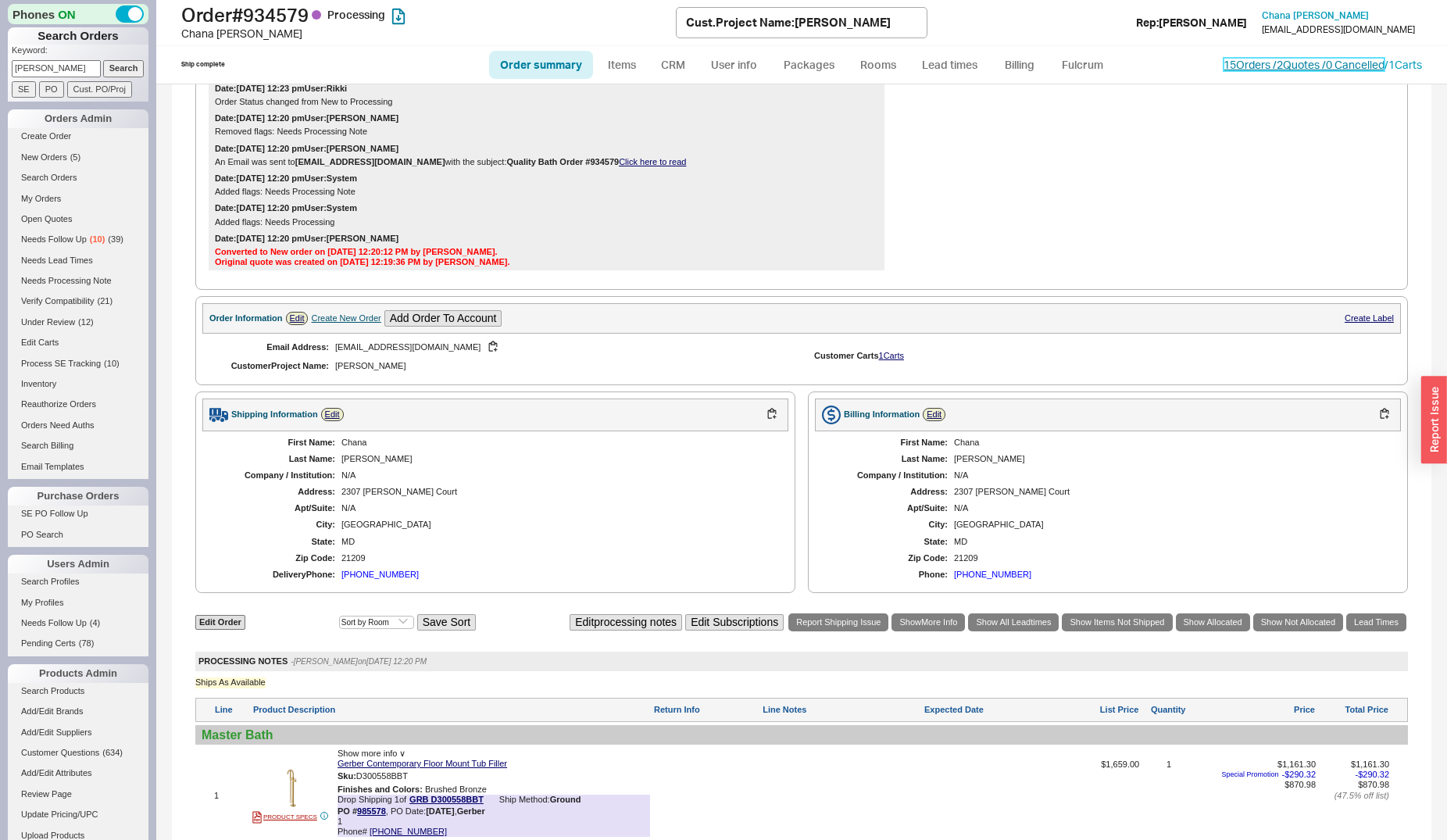
click at [1224, 64] on link "15 Orders / 2 Quotes / 0 Cancelled" at bounding box center [1304, 64] width 161 height 13
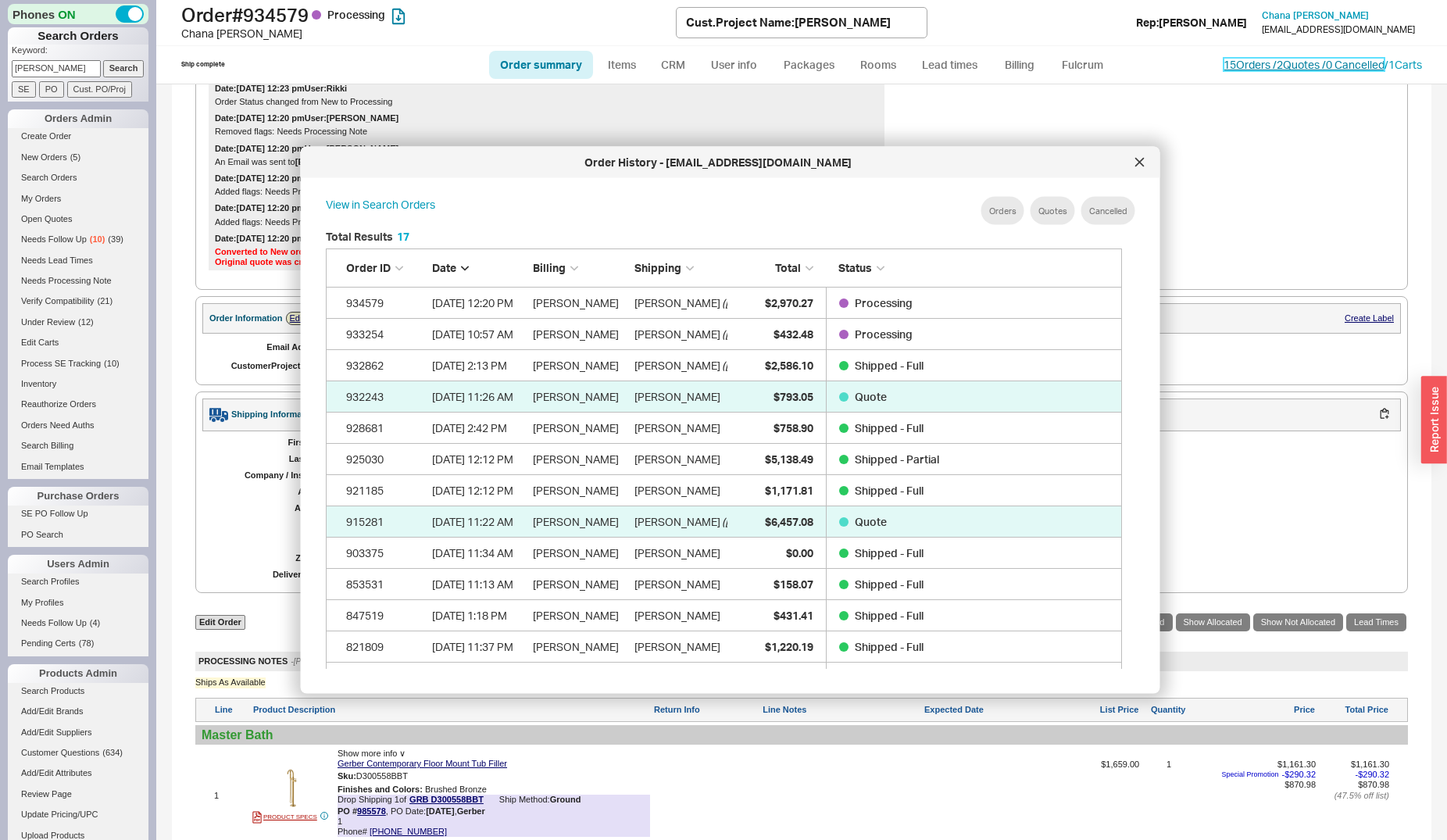
scroll to position [465, 808]
click at [796, 335] on span "$432.48" at bounding box center [793, 332] width 40 height 13
select select "*"
select select "LOW"
select select "3"
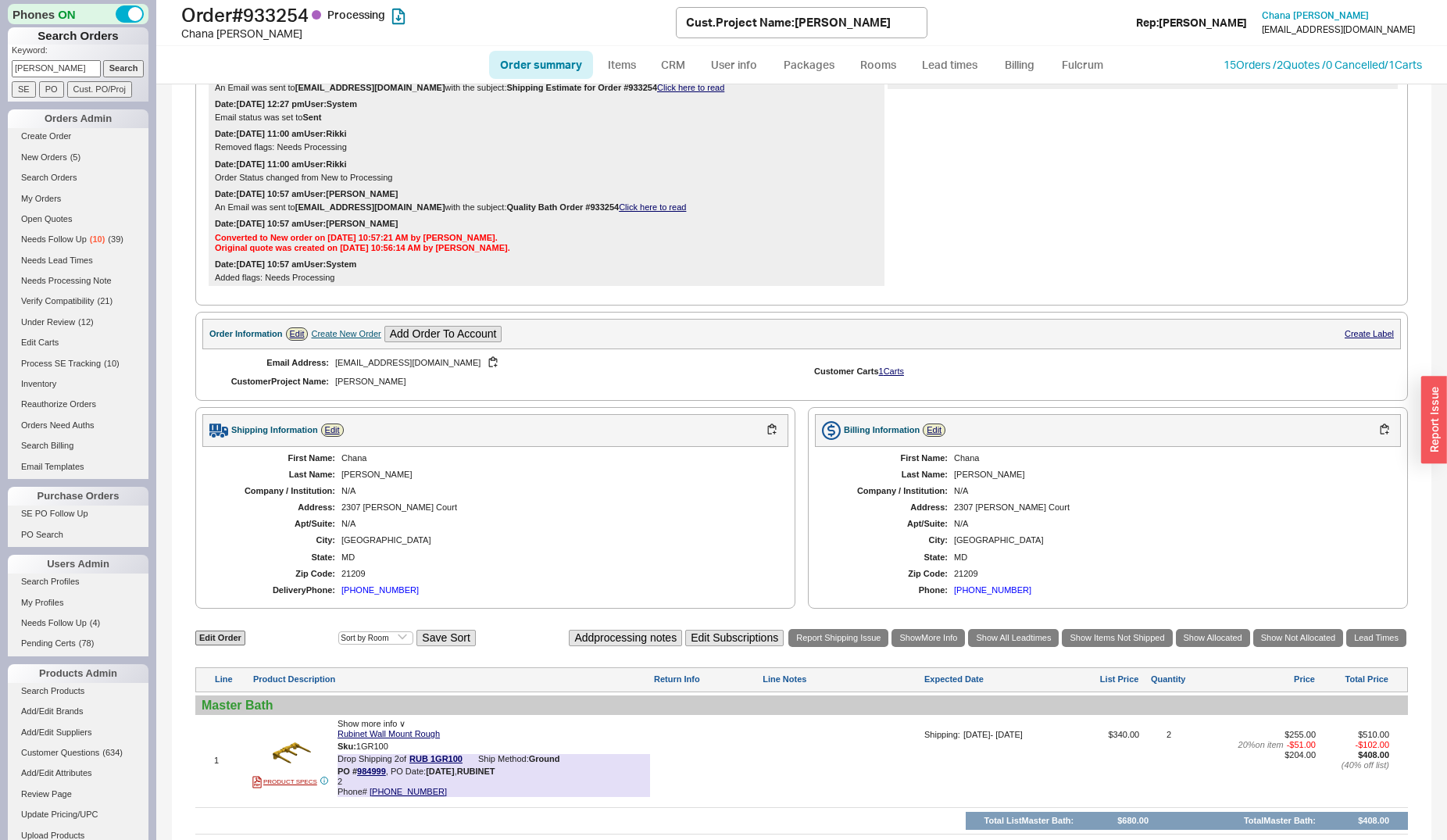
scroll to position [160, 0]
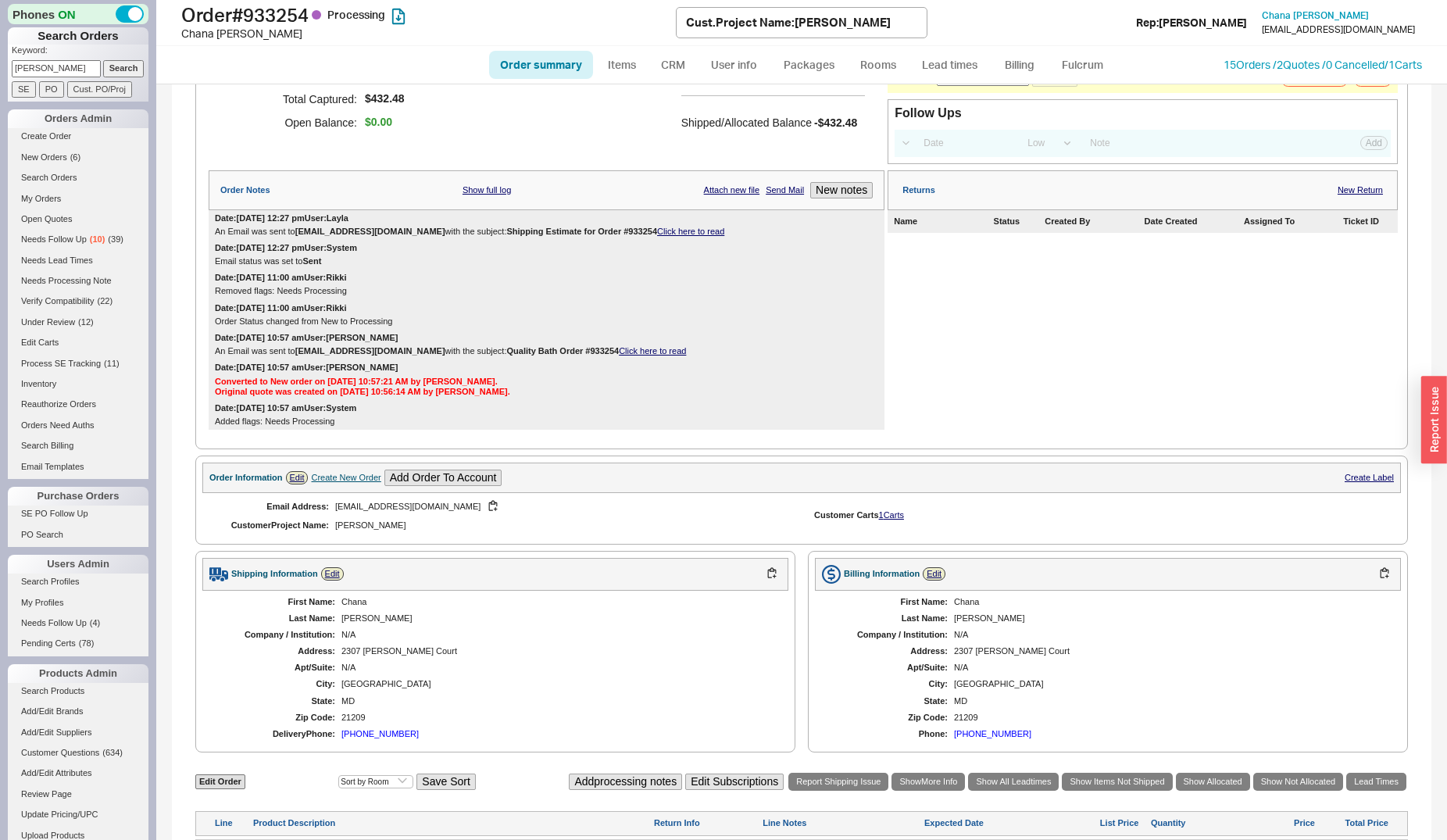
click at [64, 69] on input "chana engel" at bounding box center [56, 68] width 89 height 17
type input "923519"
click at [103, 60] on input "Search" at bounding box center [123, 68] width 41 height 17
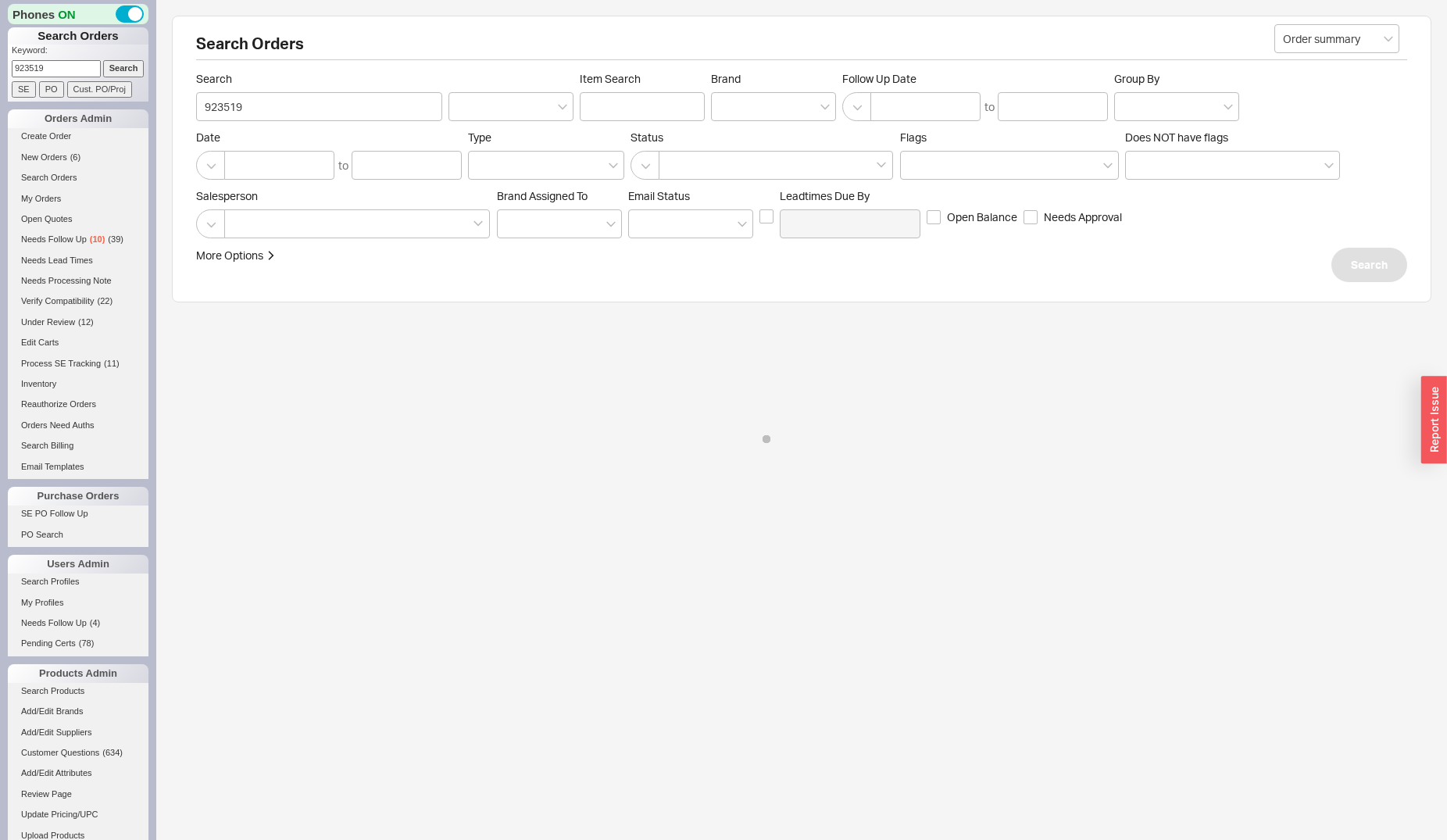
select select "*"
select select "LOW"
select select "3"
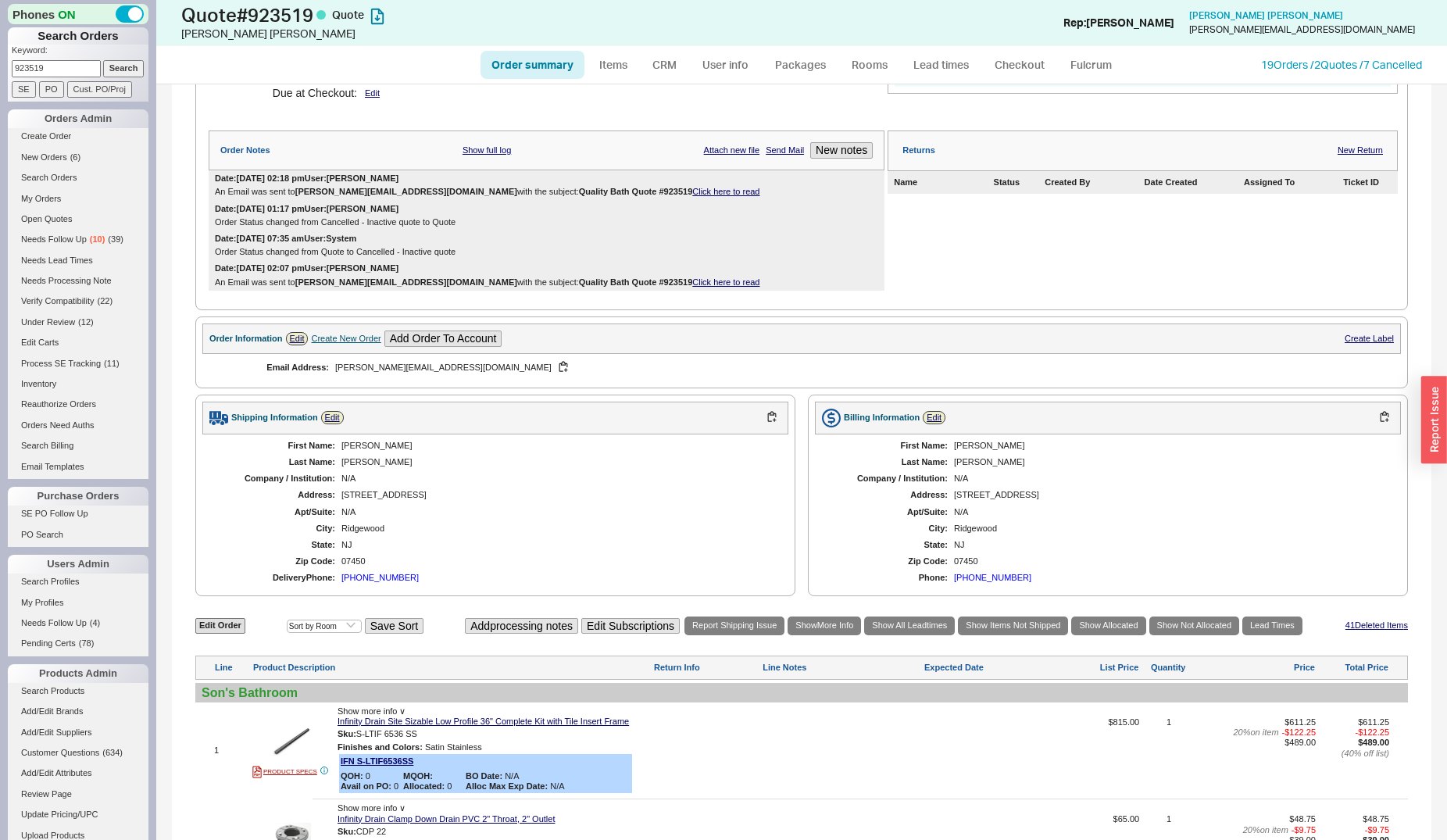
scroll to position [399, 0]
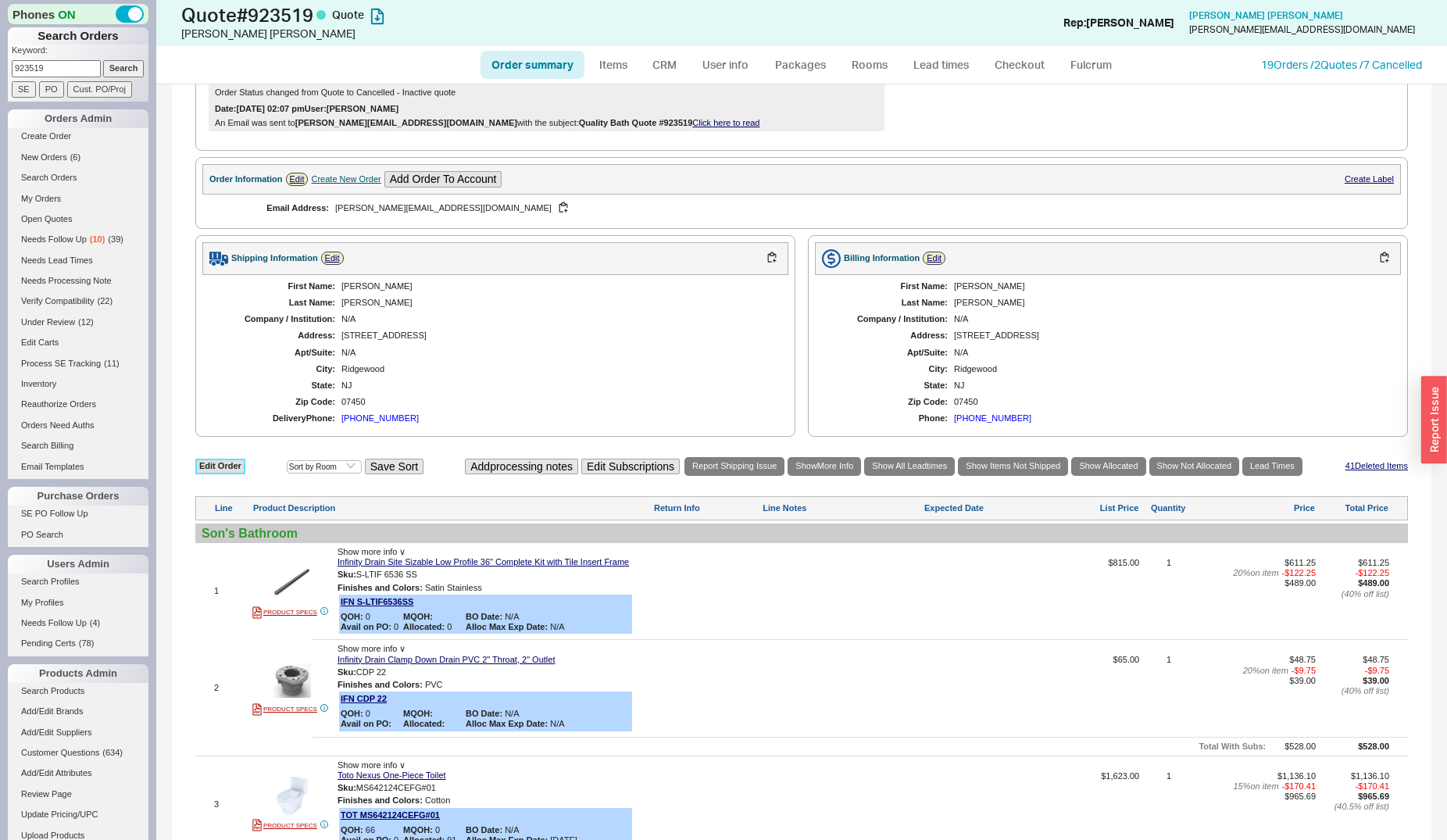
click at [230, 468] on link "Edit Order" at bounding box center [220, 466] width 50 height 15
select select "3"
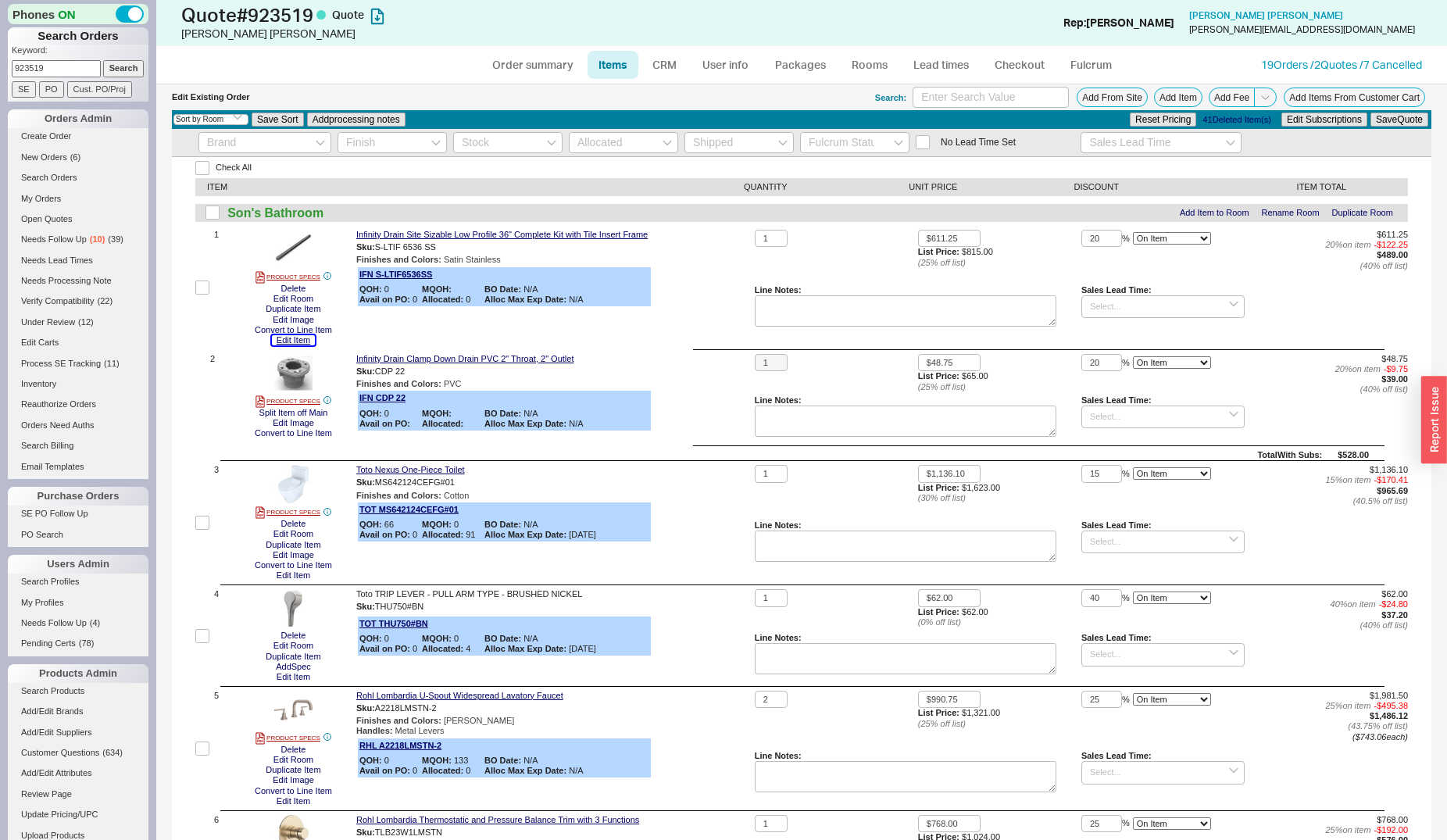
click at [290, 338] on button "Edit Item" at bounding box center [293, 340] width 43 height 10
click at [288, 680] on button "Edit Item" at bounding box center [293, 677] width 43 height 10
click at [302, 577] on button "Edit Item" at bounding box center [293, 576] width 43 height 10
click at [298, 634] on button "Delete" at bounding box center [293, 636] width 34 height 10
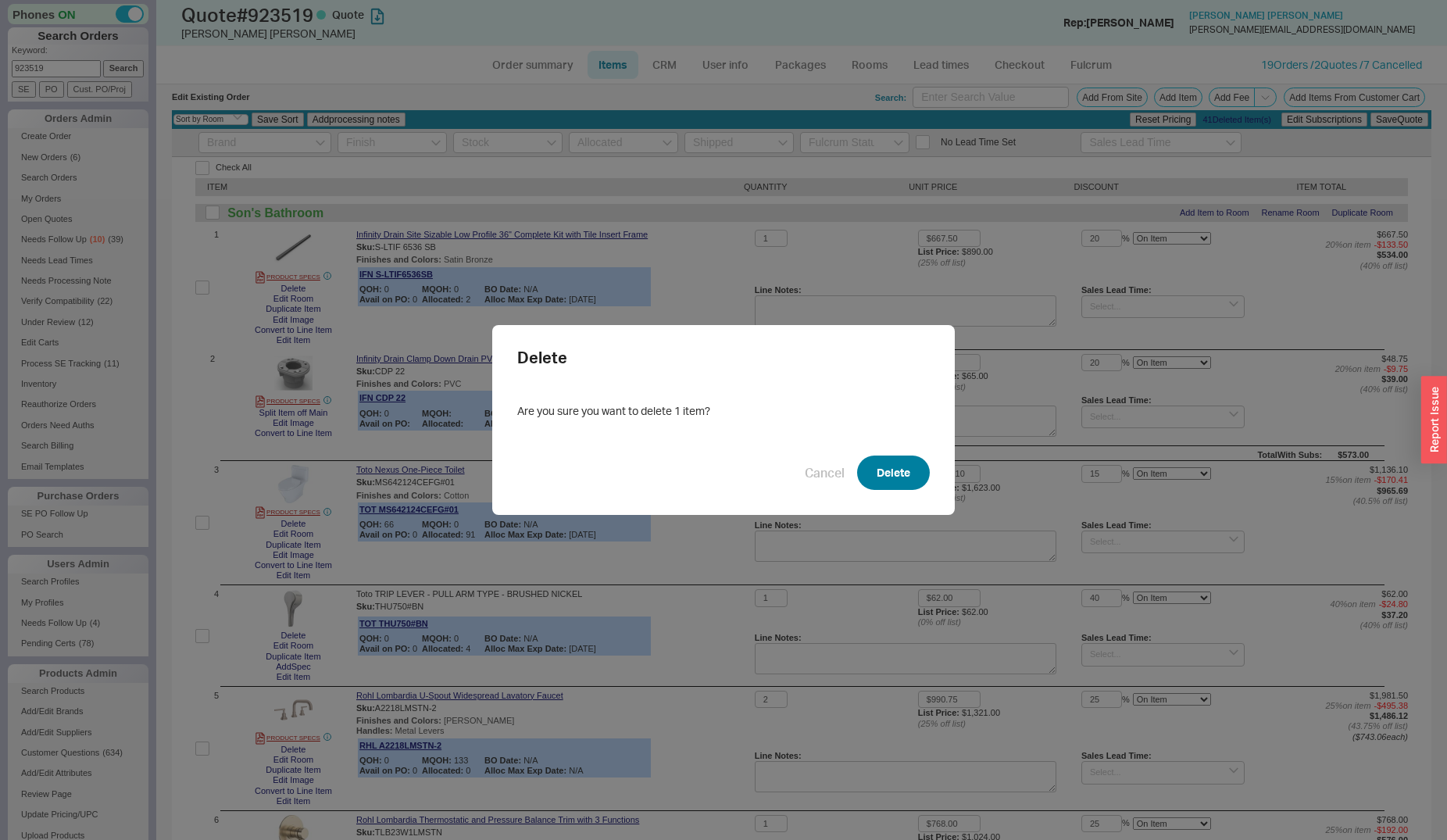
click at [881, 473] on button "Delete" at bounding box center [893, 472] width 72 height 34
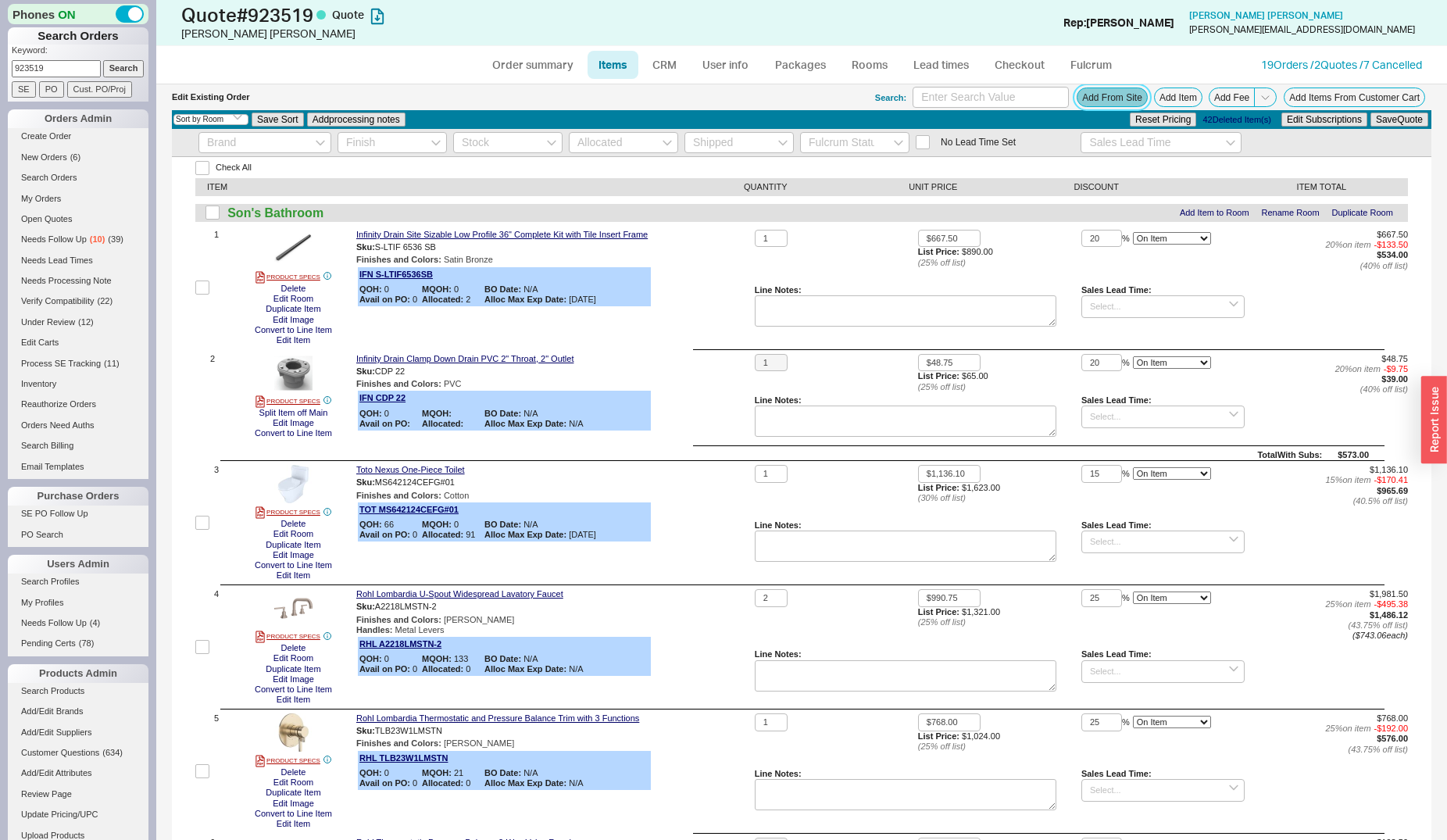
click at [1095, 96] on button "Add From Site" at bounding box center [1112, 97] width 72 height 19
drag, startPoint x: 1087, startPoint y: 103, endPoint x: 1007, endPoint y: 154, distance: 94.9
click at [1087, 102] on button "Add From Site" at bounding box center [1112, 97] width 72 height 19
click at [198, 290] on input "checkbox" at bounding box center [202, 288] width 14 height 14
checkbox input "true"
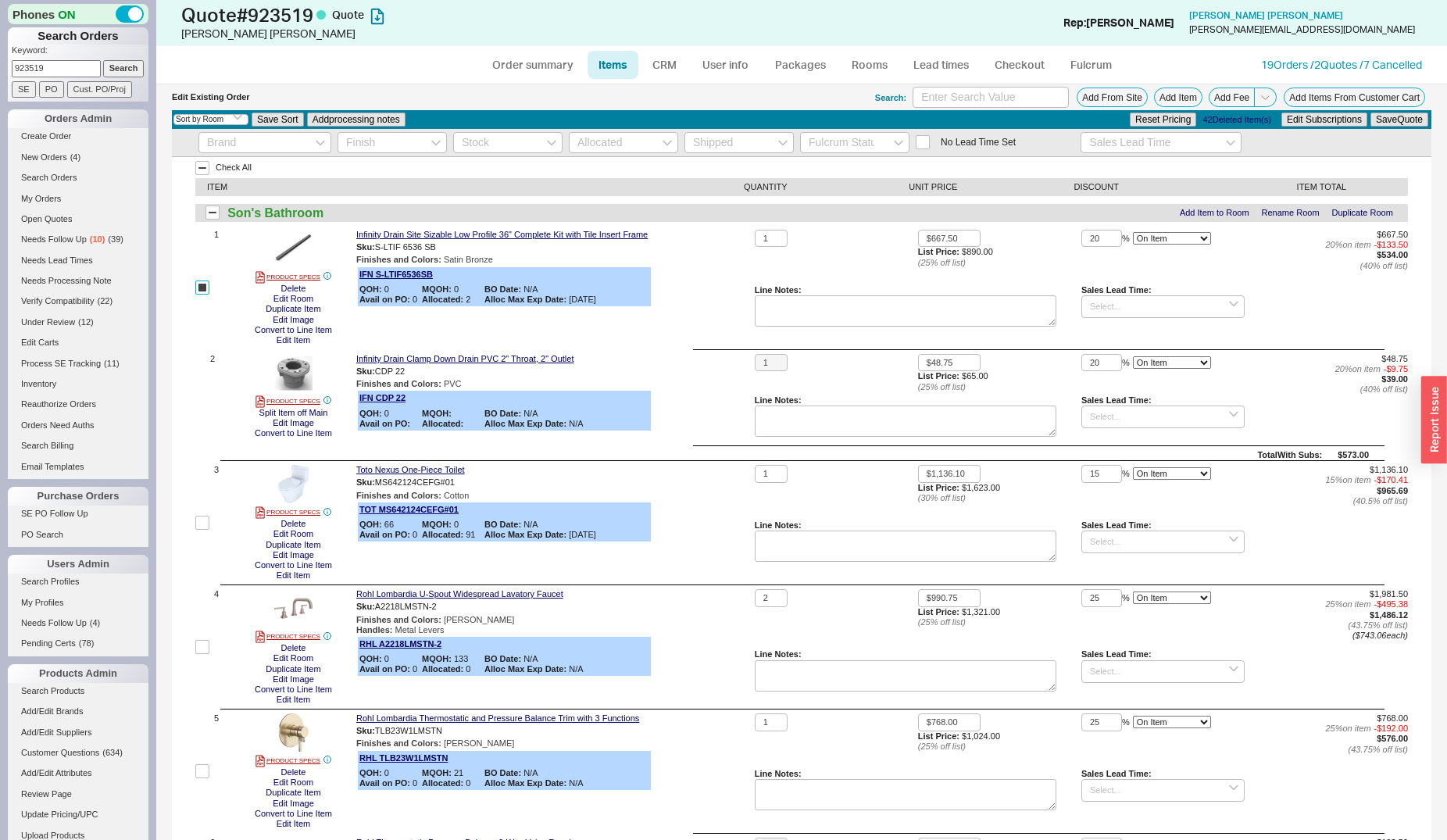
checkbox input "true"
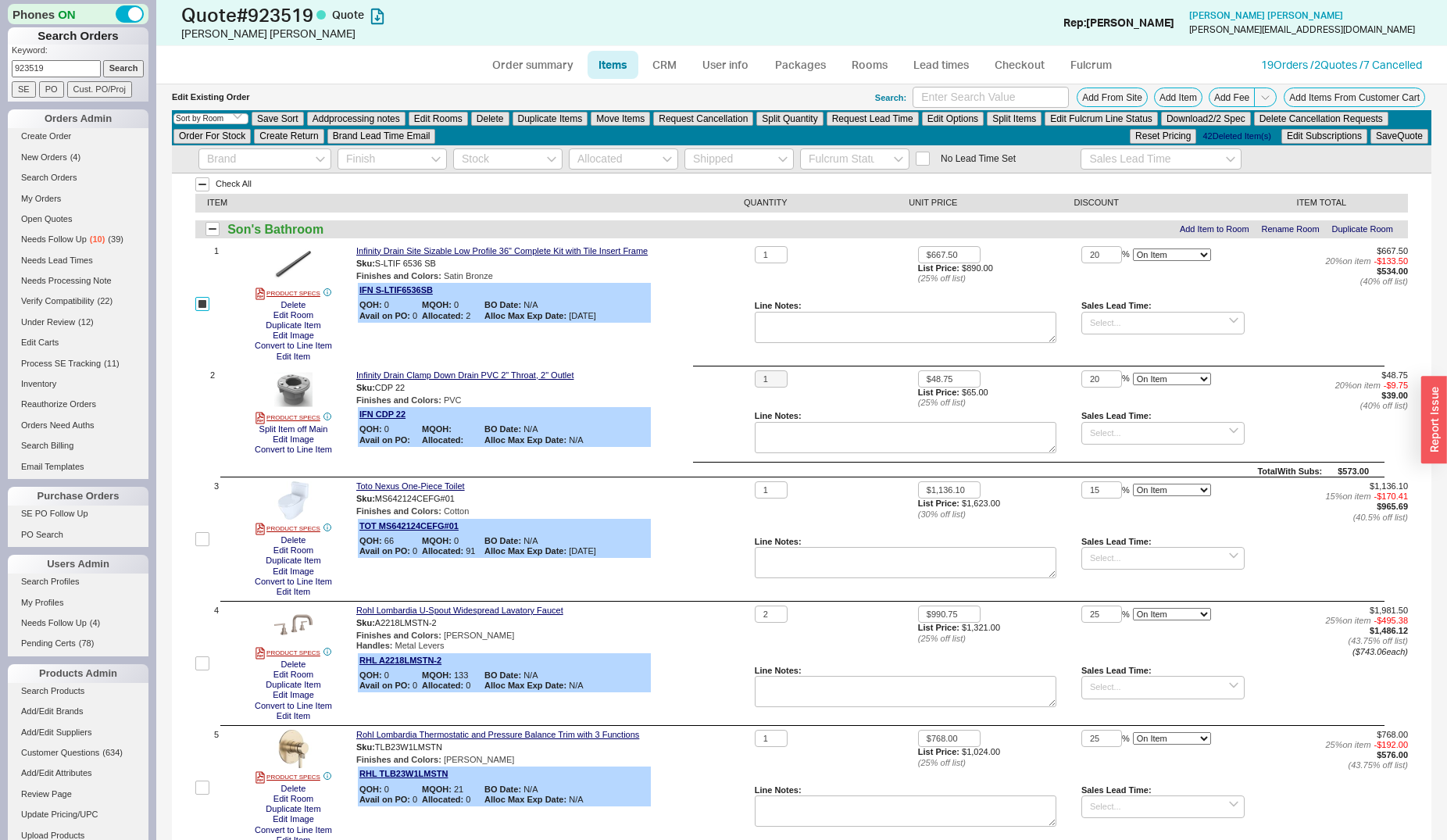
click at [207, 301] on input "checkbox" at bounding box center [202, 304] width 14 height 14
checkbox input "false"
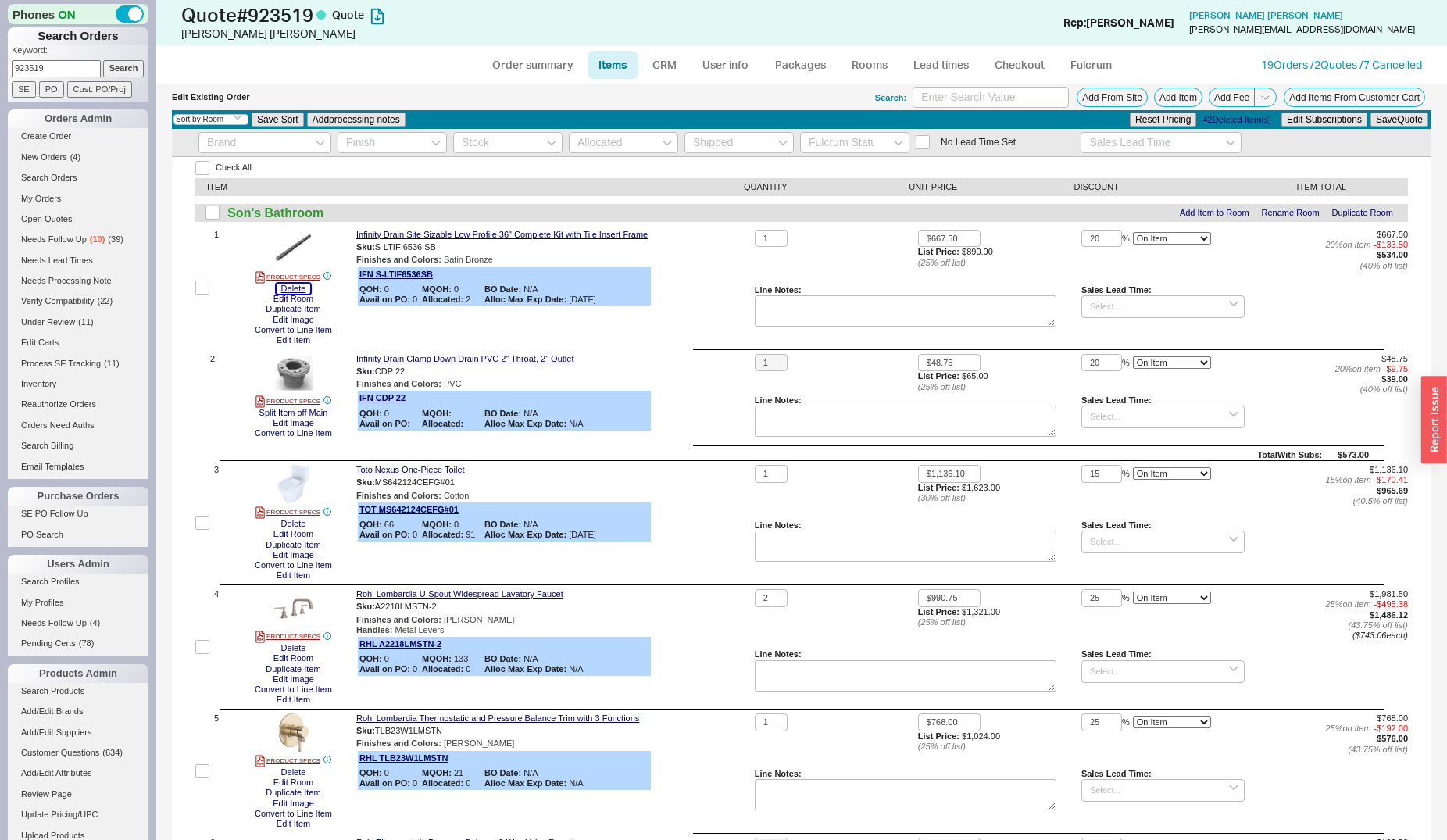
click at [287, 289] on button "Delete" at bounding box center [293, 289] width 34 height 10
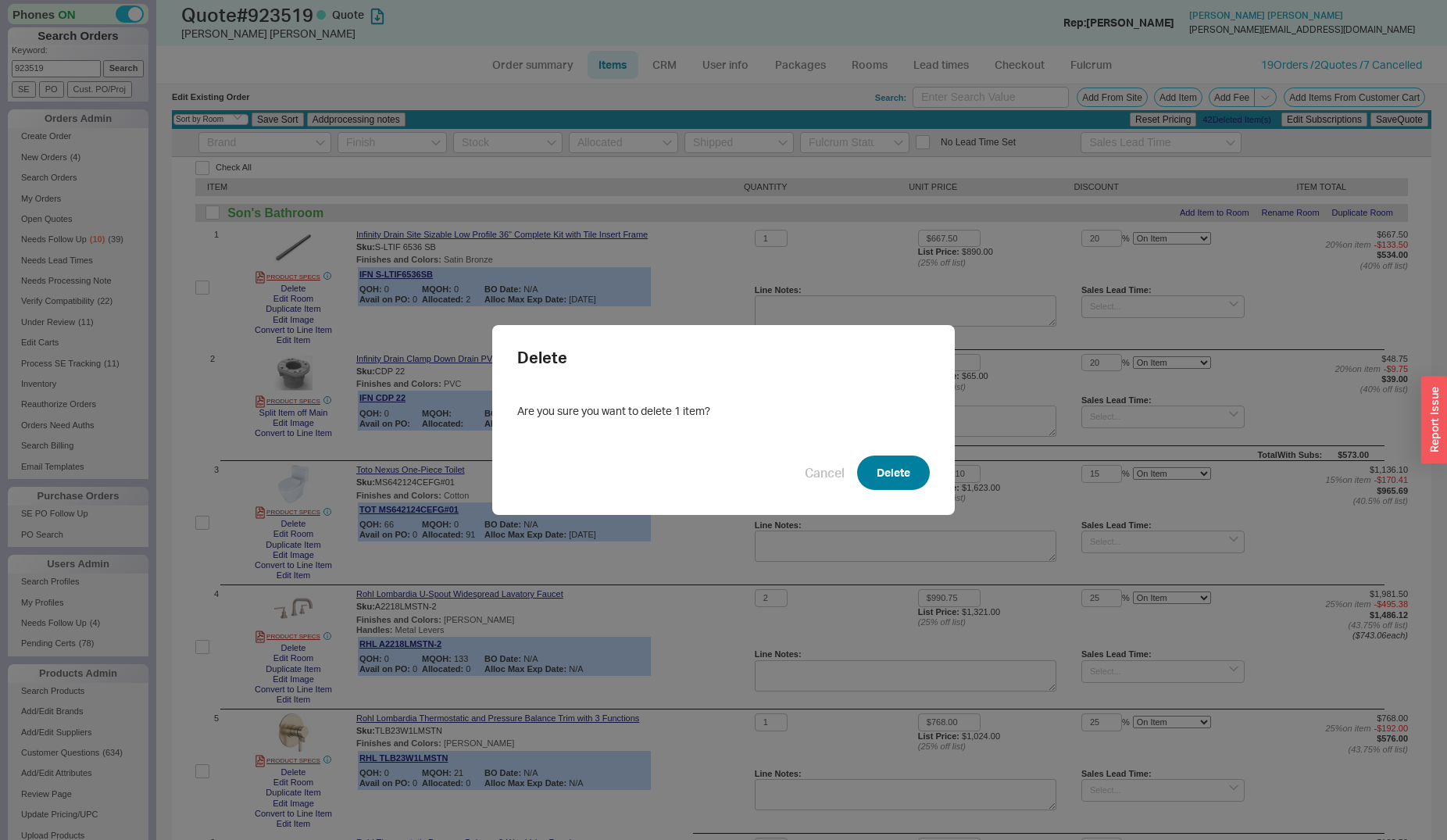
click at [881, 466] on button "Delete" at bounding box center [893, 472] width 72 height 34
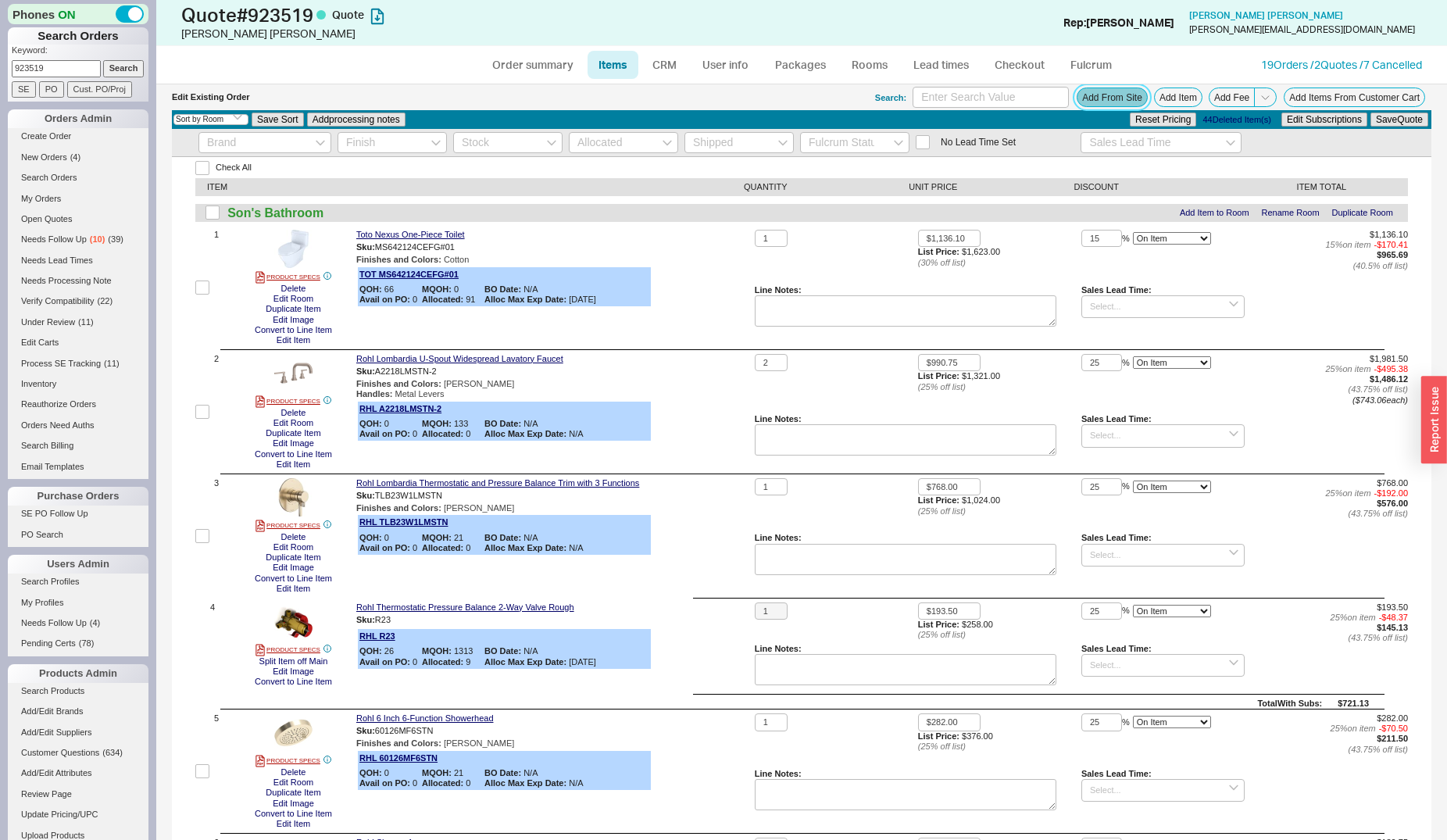
click at [1082, 106] on button "Add From Site" at bounding box center [1112, 97] width 72 height 19
click at [1087, 101] on button "Add From Site" at bounding box center [1112, 97] width 72 height 19
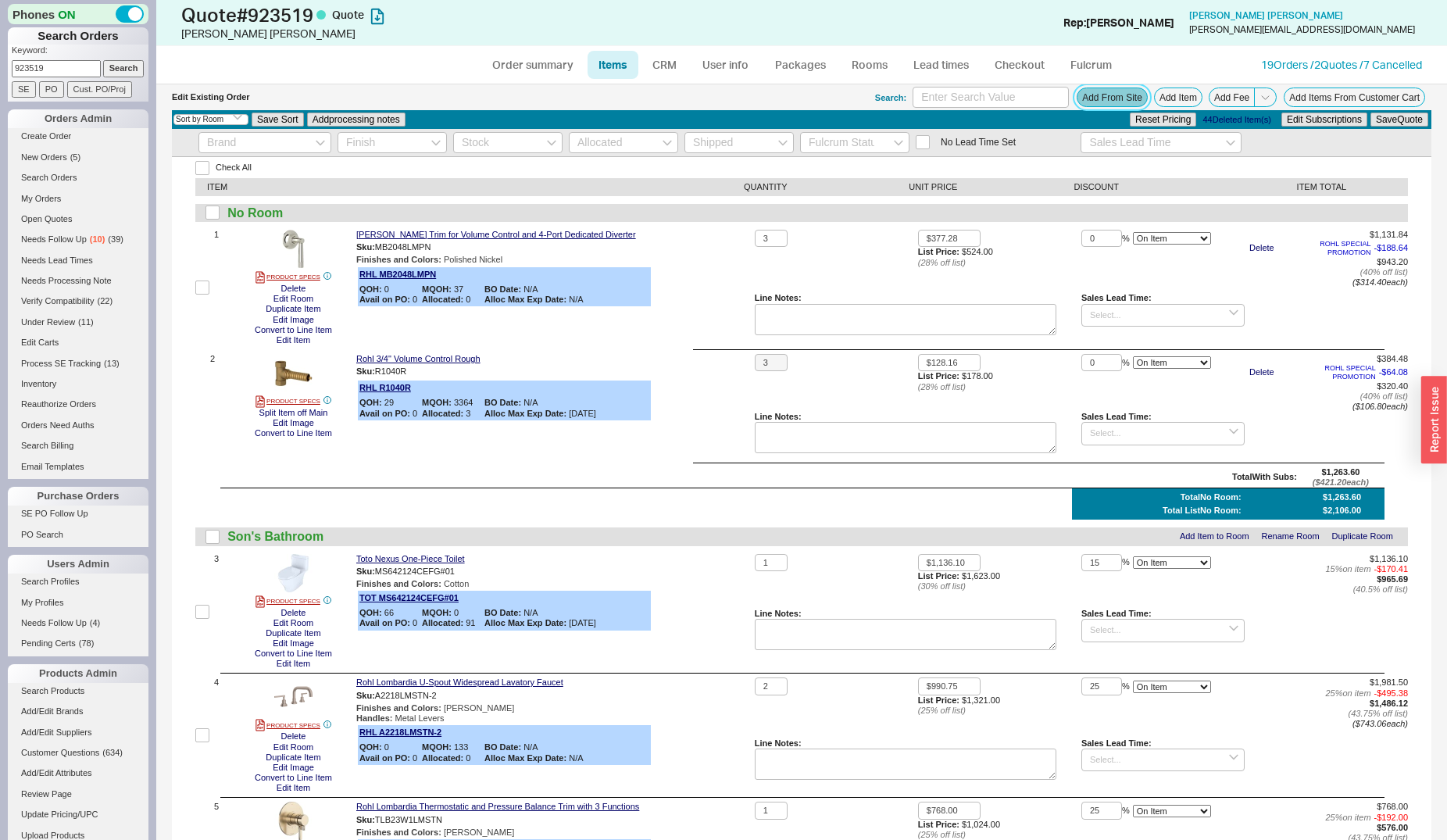
click at [1076, 103] on button "Add From Site" at bounding box center [1112, 97] width 72 height 19
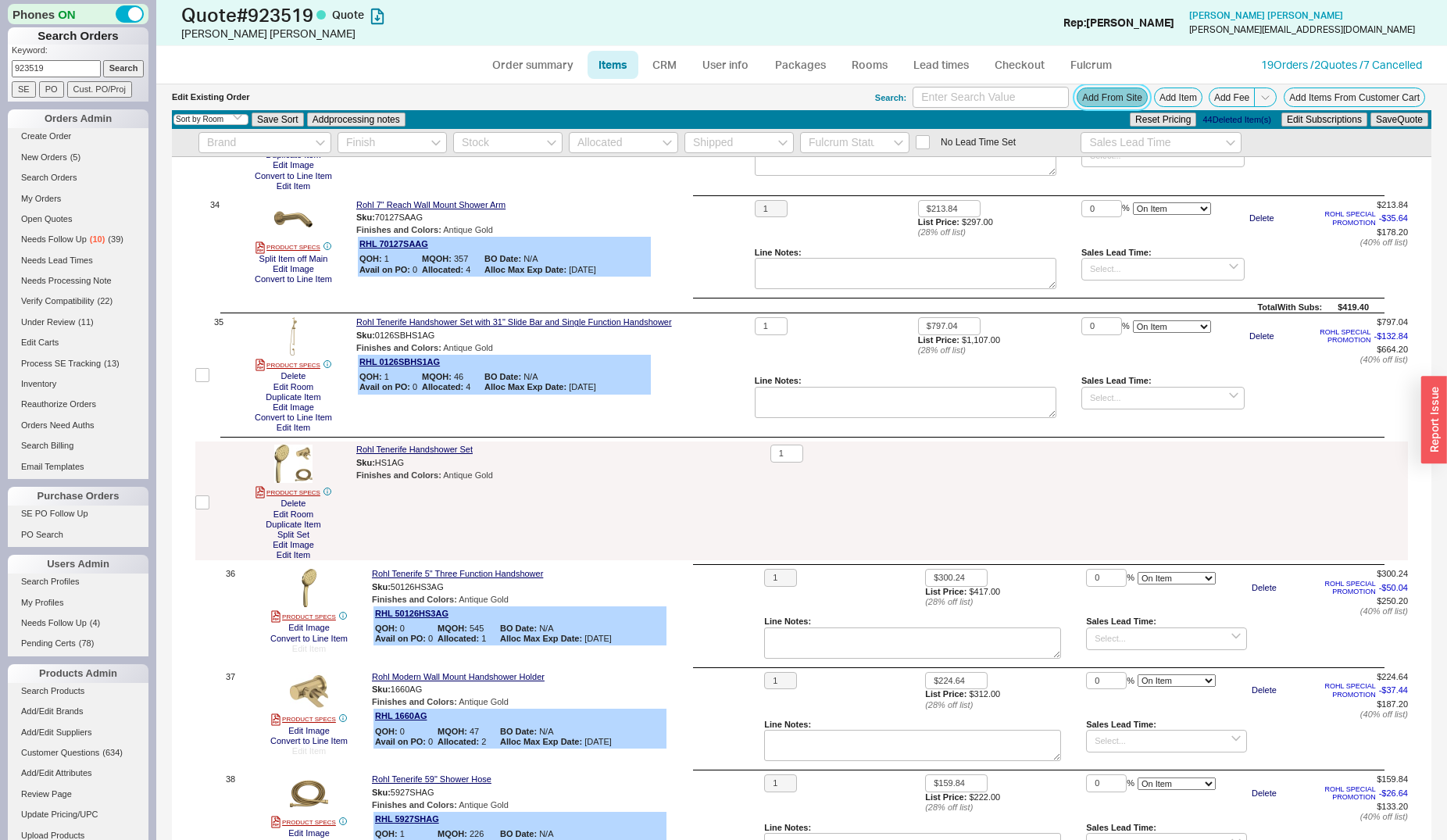
scroll to position [4895, 0]
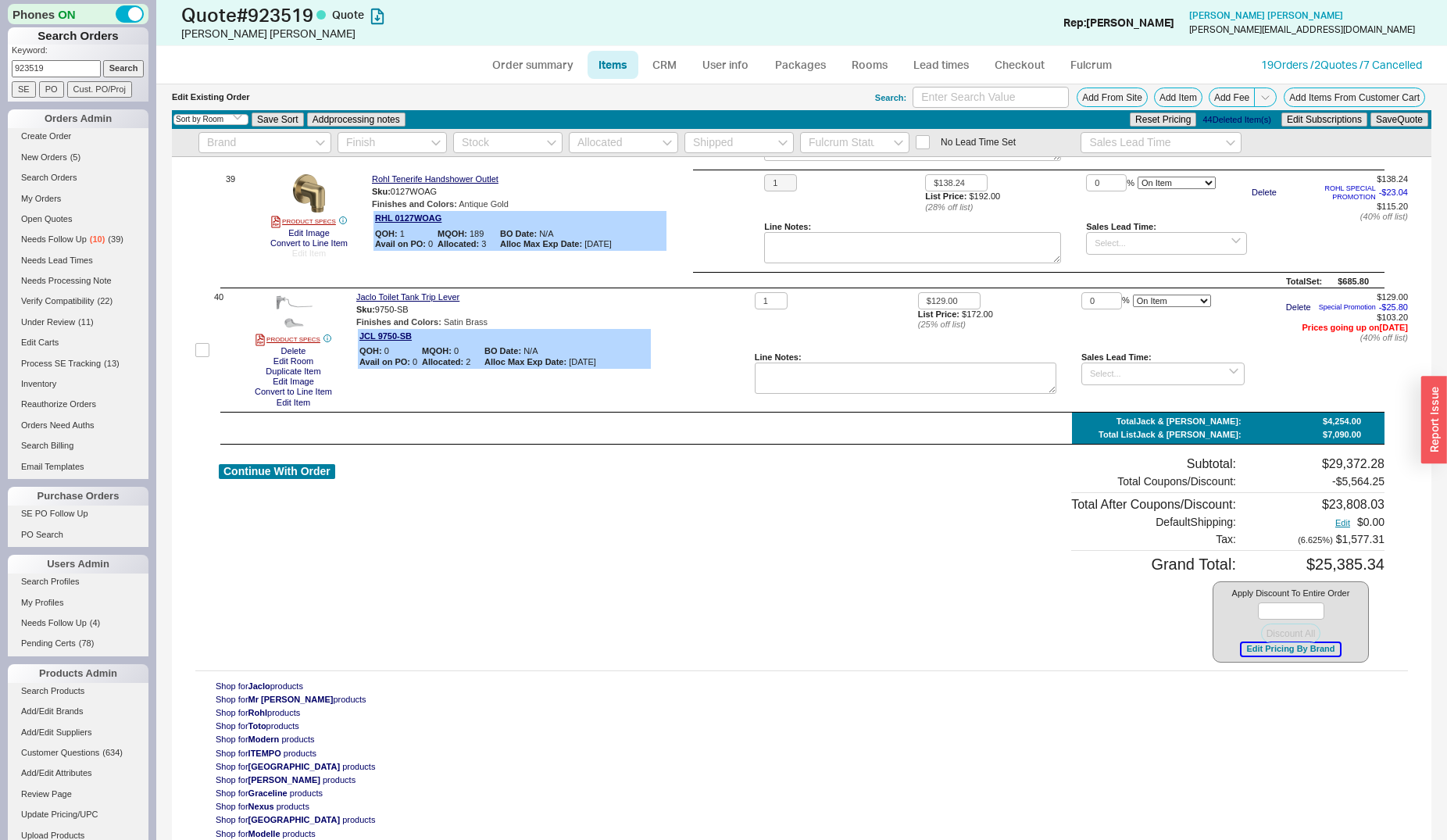
click at [1250, 653] on button "Edit Pricing By Brand" at bounding box center [1290, 648] width 98 height 11
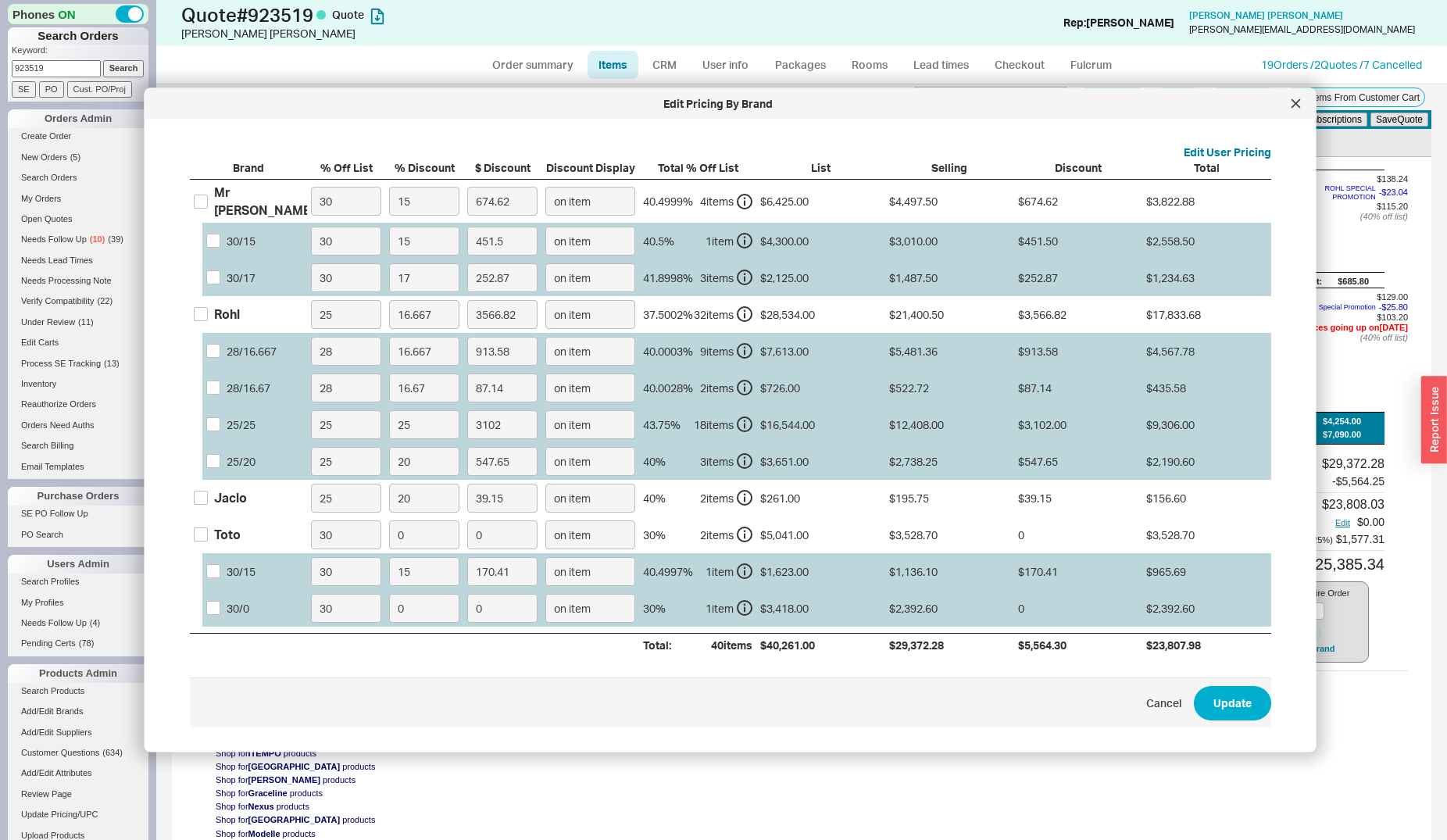
click at [223, 196] on div "Mr Steam" at bounding box center [264, 201] width 101 height 35
click at [208, 196] on input "Mr Steam" at bounding box center [201, 201] width 14 height 14
checkbox input "true"
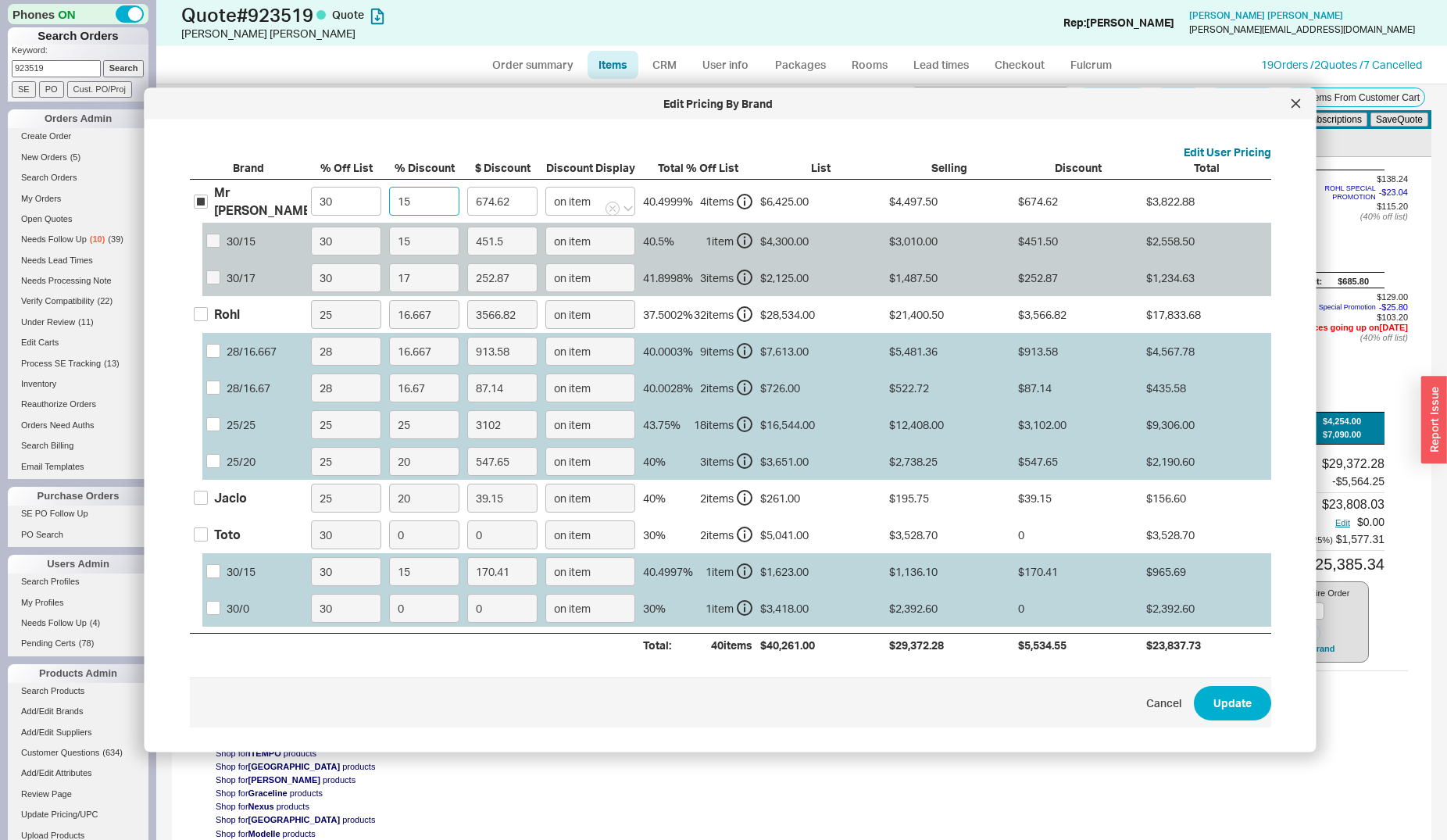
drag, startPoint x: 415, startPoint y: 195, endPoint x: 391, endPoint y: 195, distance: 24.0
click at [391, 195] on input "15" at bounding box center [424, 201] width 71 height 29
type input "2"
type input "89.95"
type input "21"
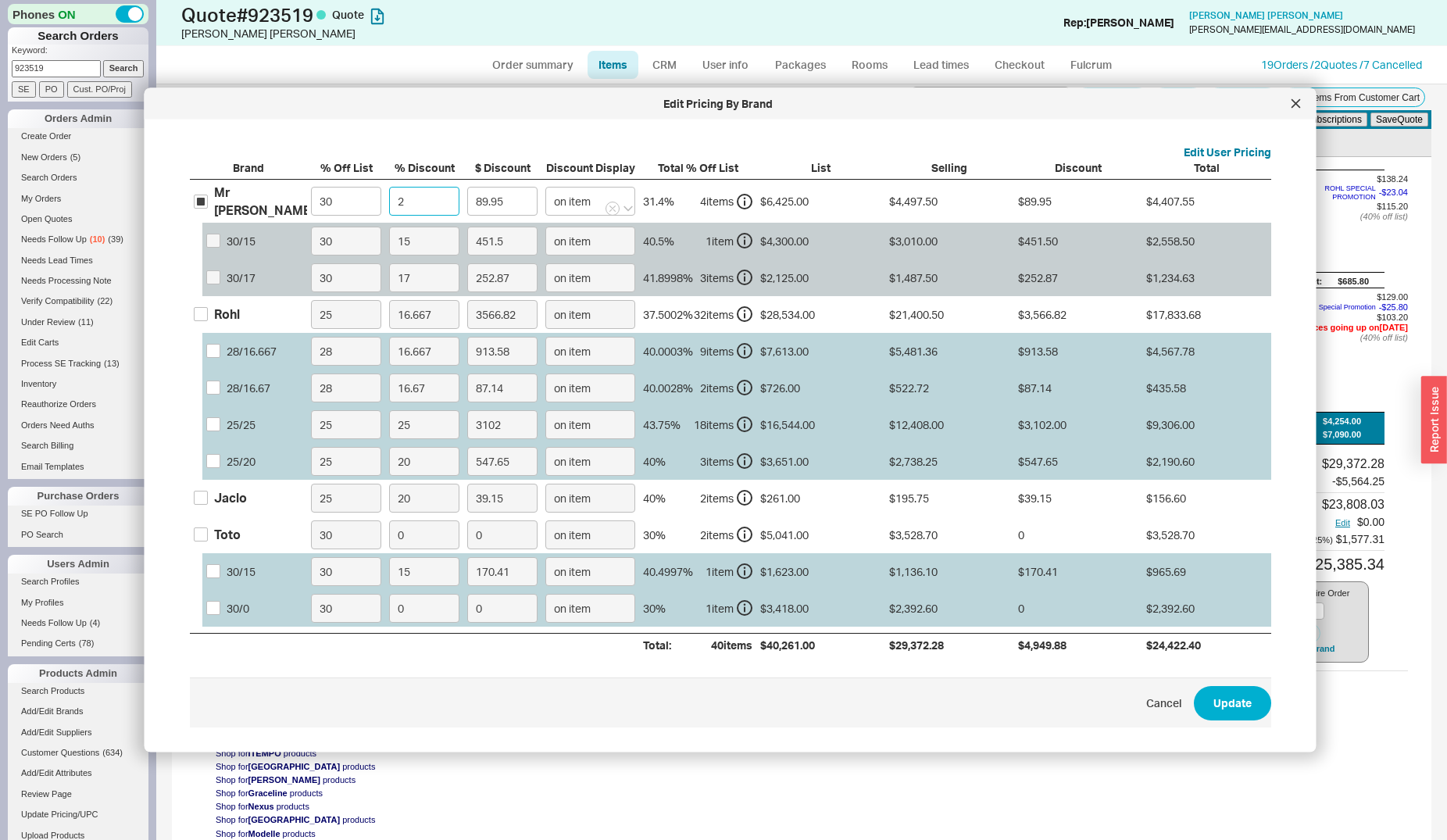
type input "944.47"
type input "21"
click at [1200, 693] on button "Update" at bounding box center [1232, 703] width 78 height 34
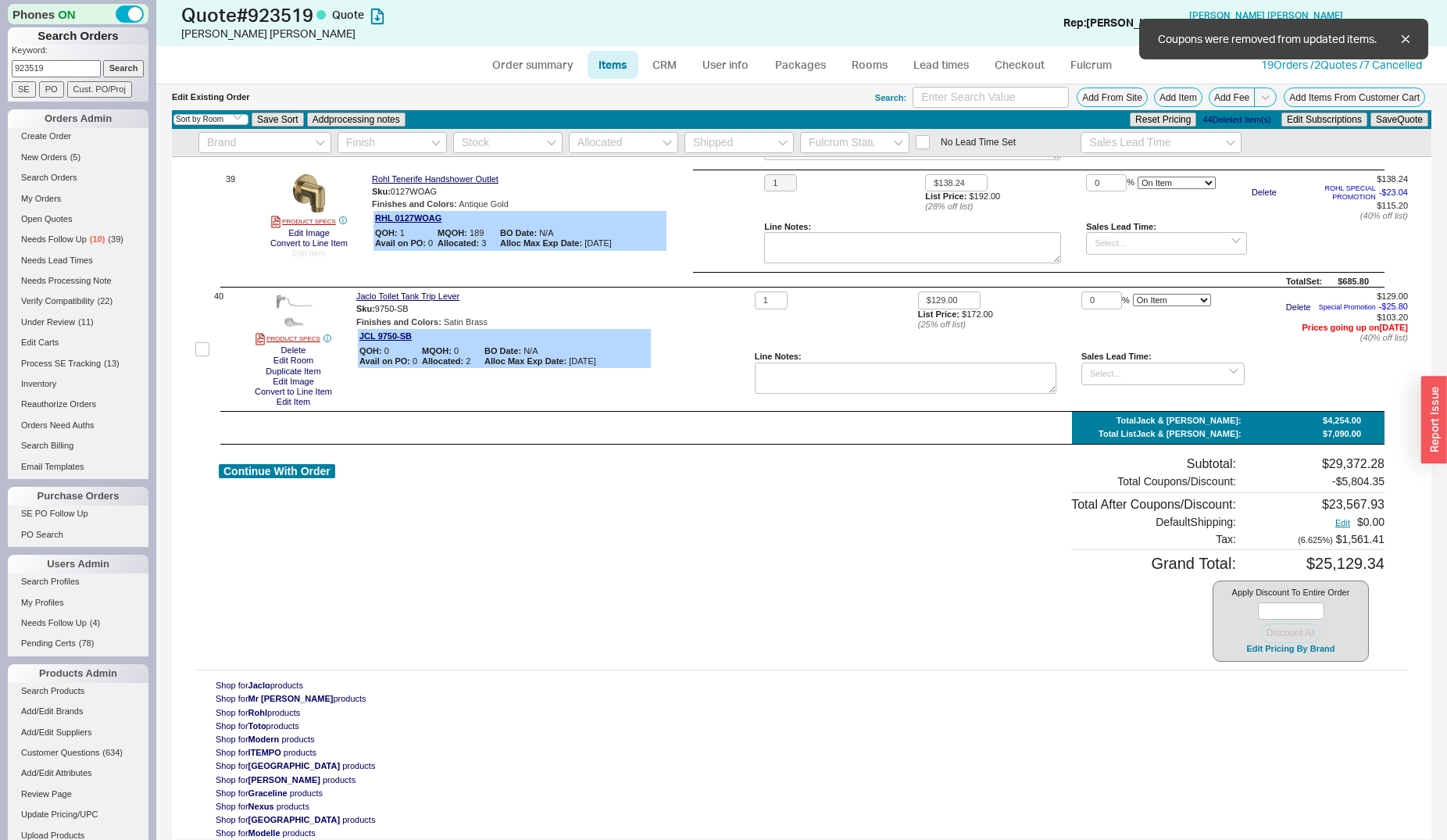
type input "21"
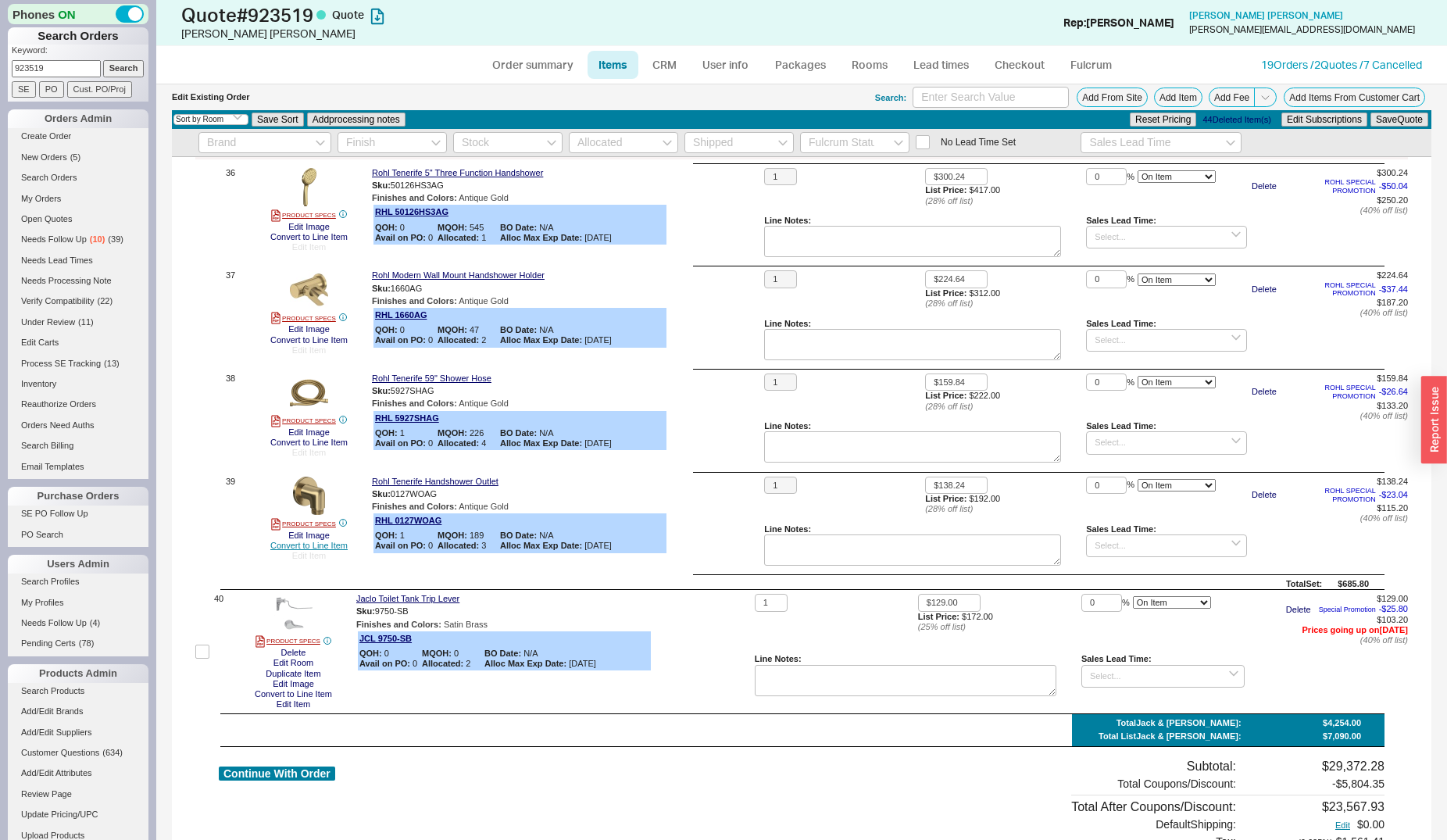
scroll to position [4168, 0]
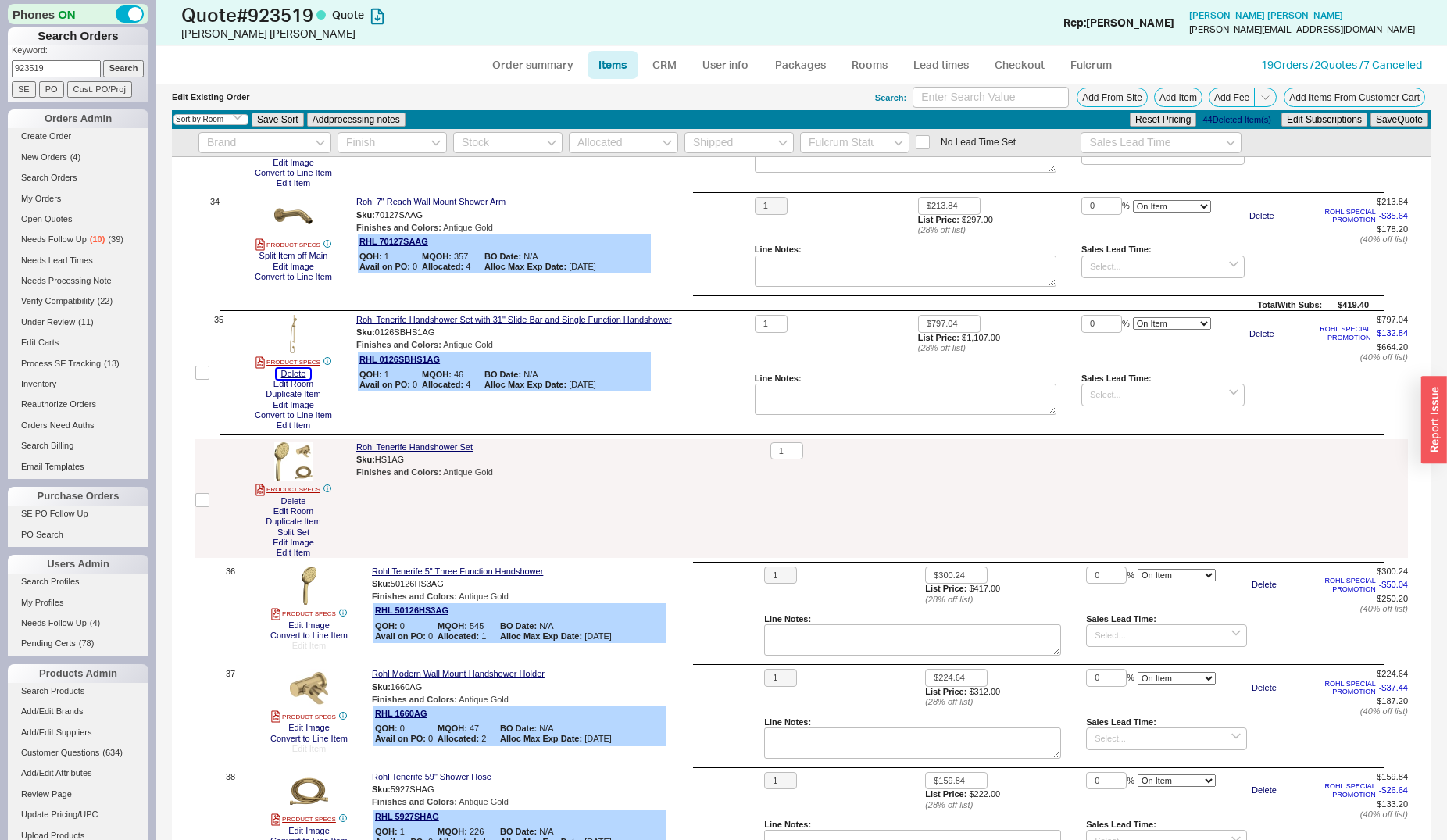
click at [297, 378] on button "Delete" at bounding box center [293, 374] width 34 height 10
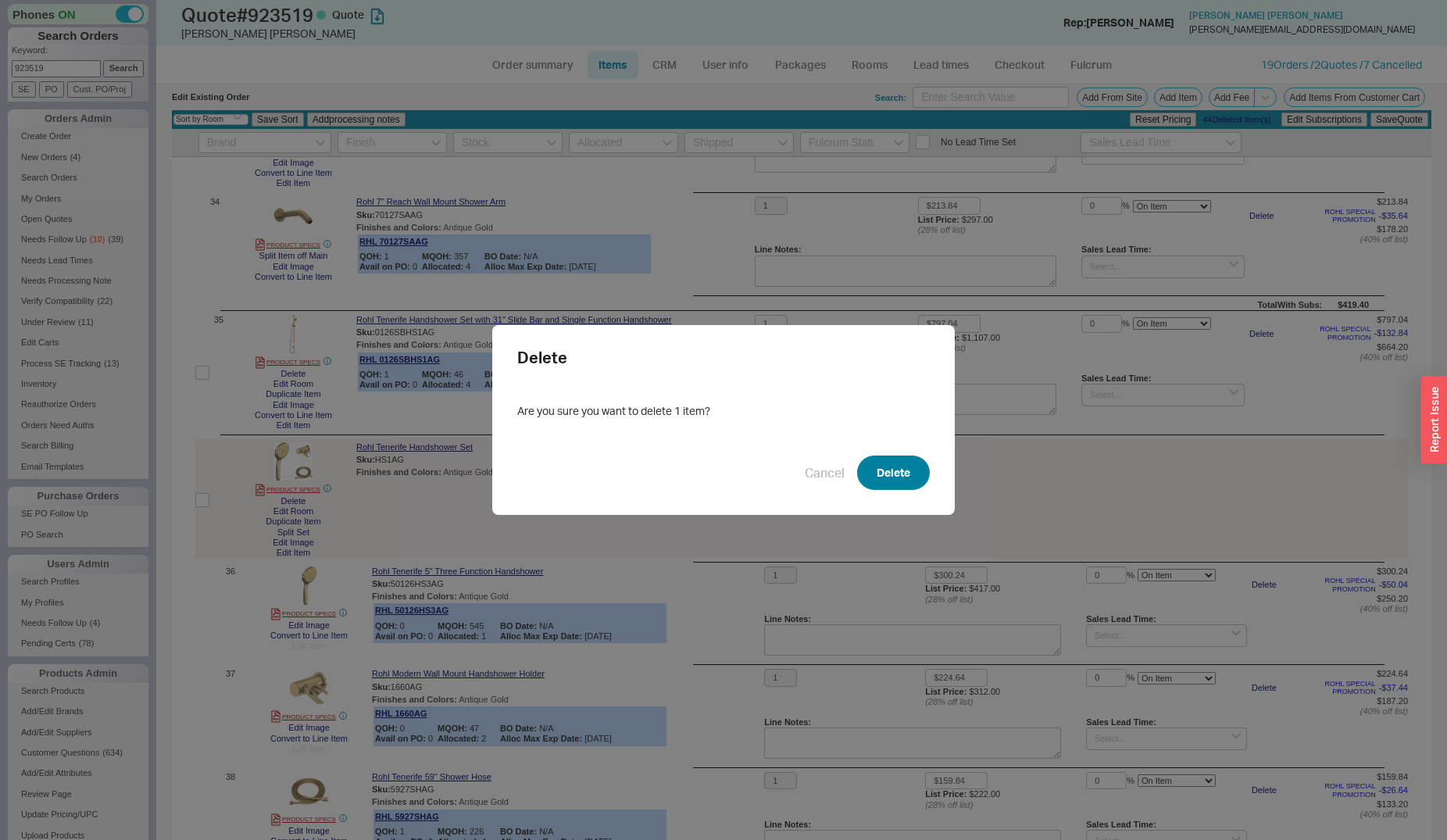
click at [888, 471] on button "Delete" at bounding box center [893, 472] width 72 height 34
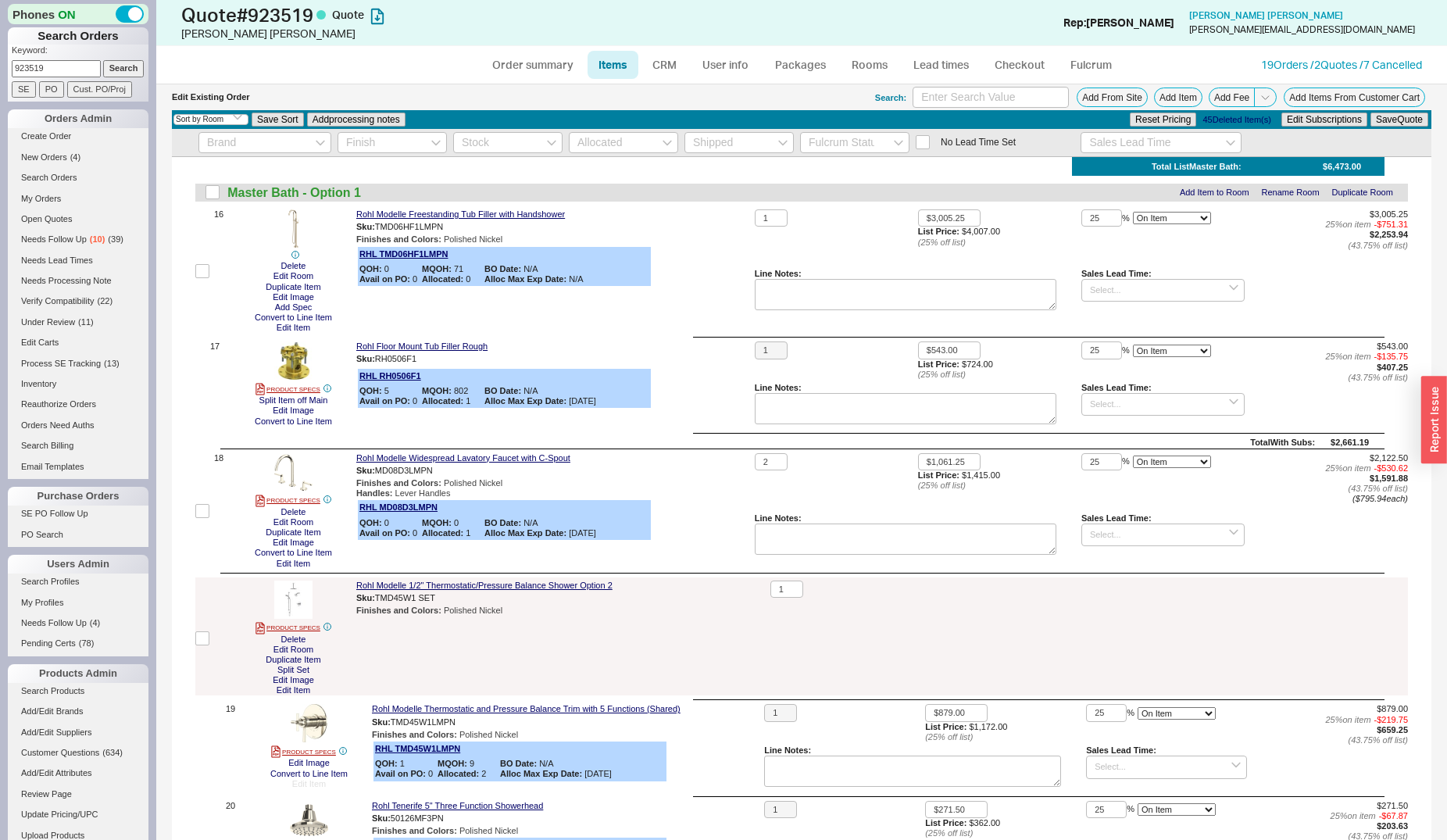
scroll to position [1971, 0]
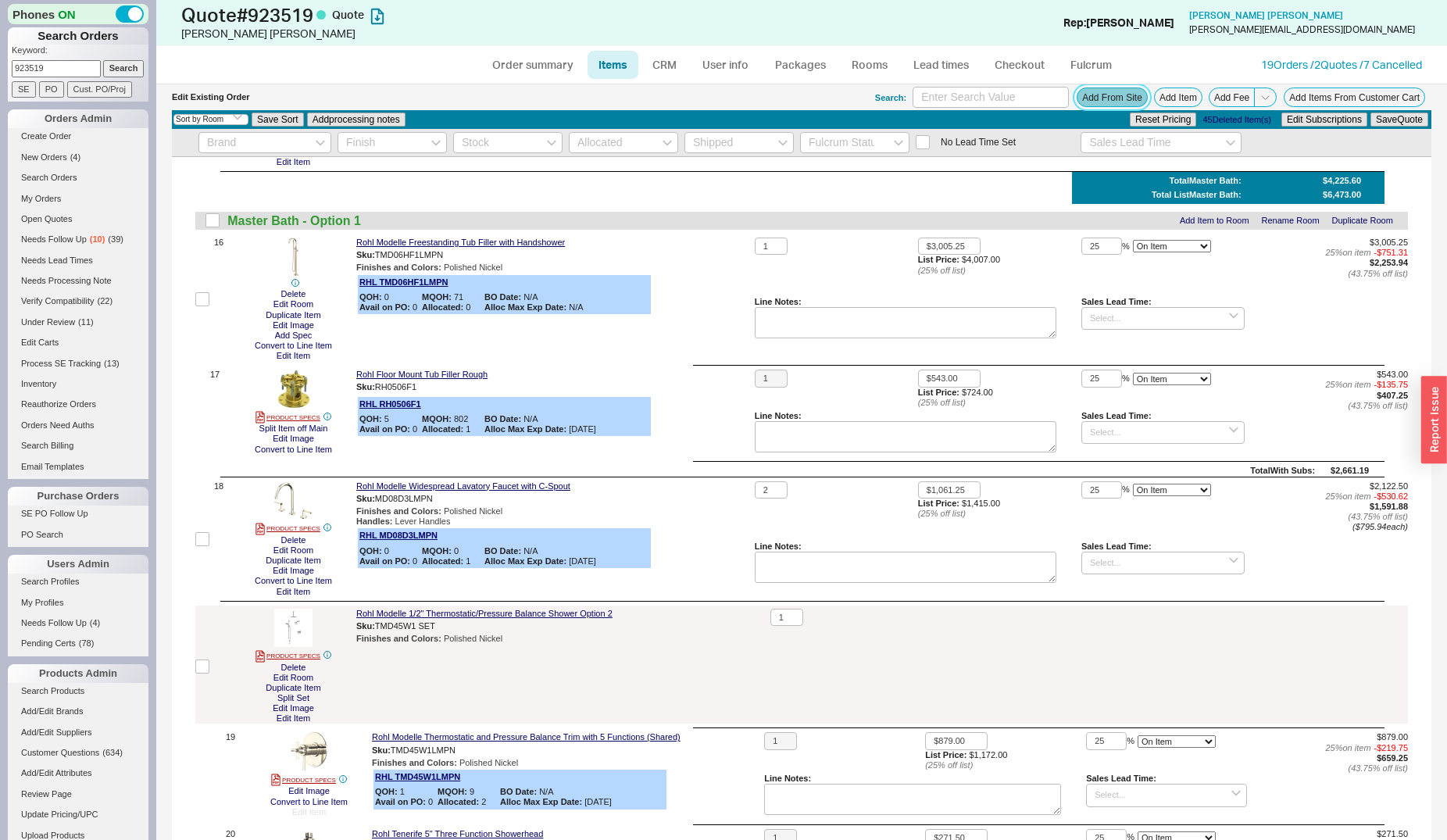
click at [1093, 95] on button "Add From Site" at bounding box center [1112, 97] width 72 height 19
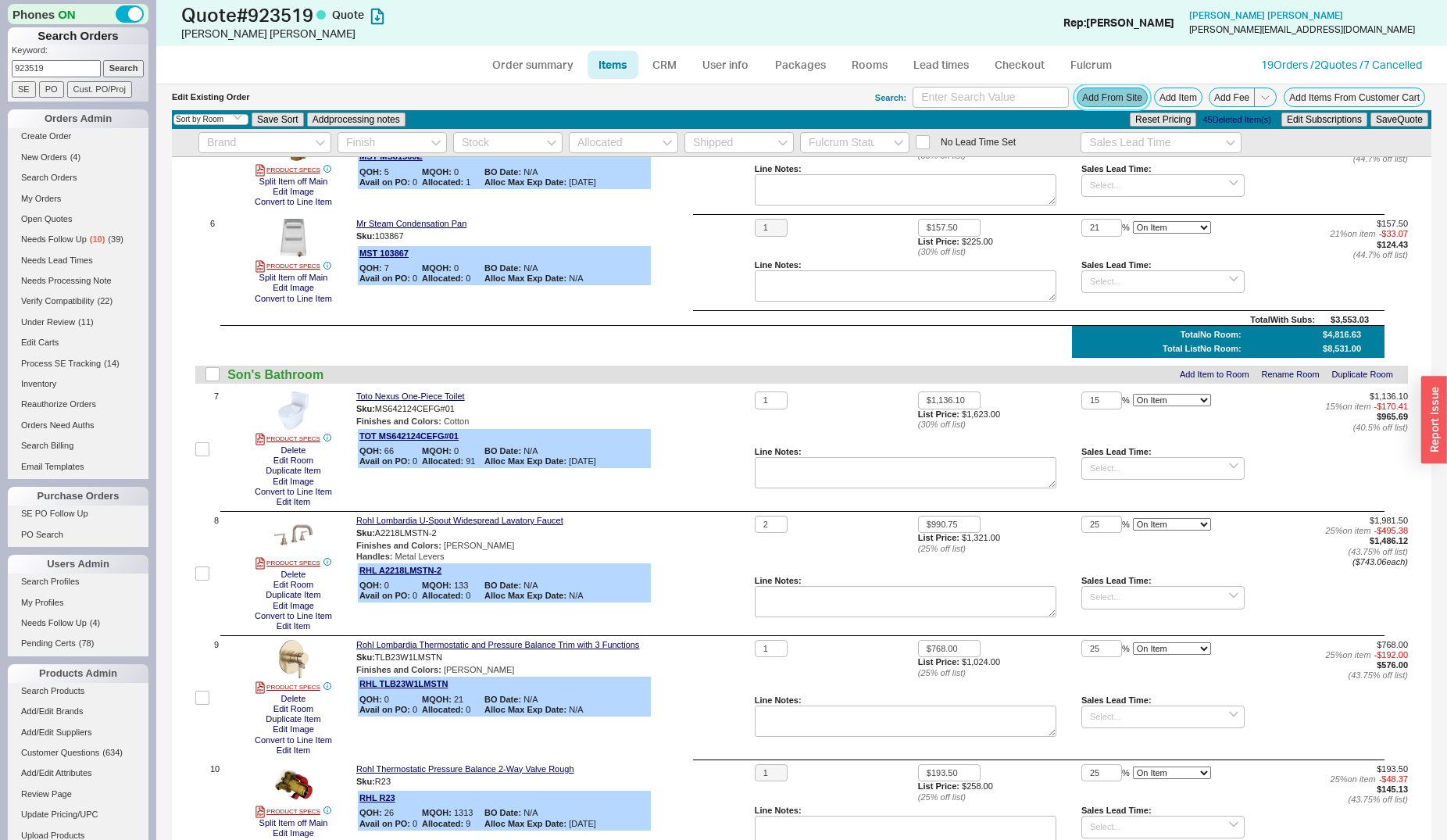
scroll to position [536, 0]
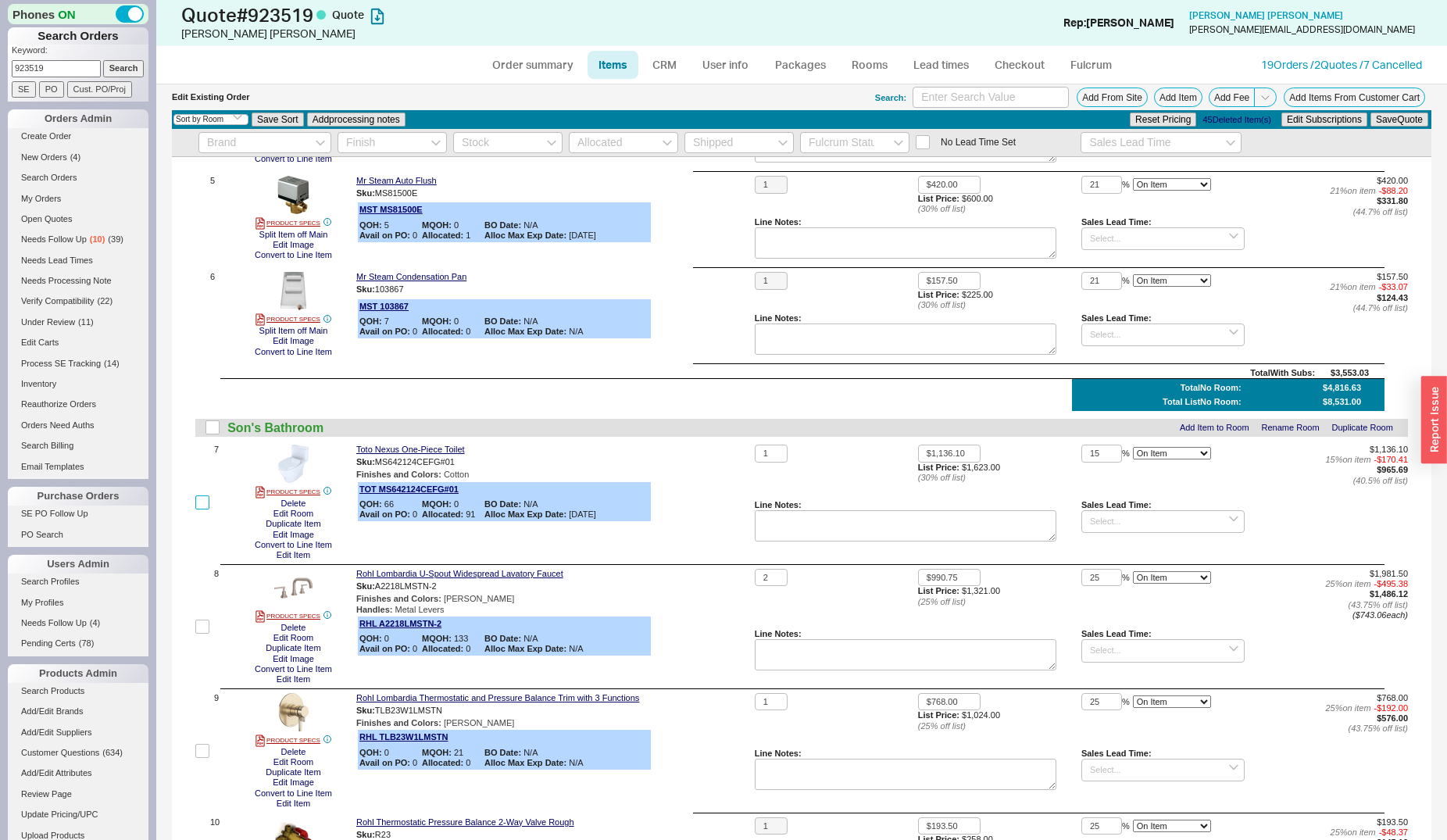
drag, startPoint x: 201, startPoint y: 508, endPoint x: 242, endPoint y: 480, distance: 49.6
click at [201, 508] on input "checkbox" at bounding box center [202, 502] width 14 height 14
checkbox input "true"
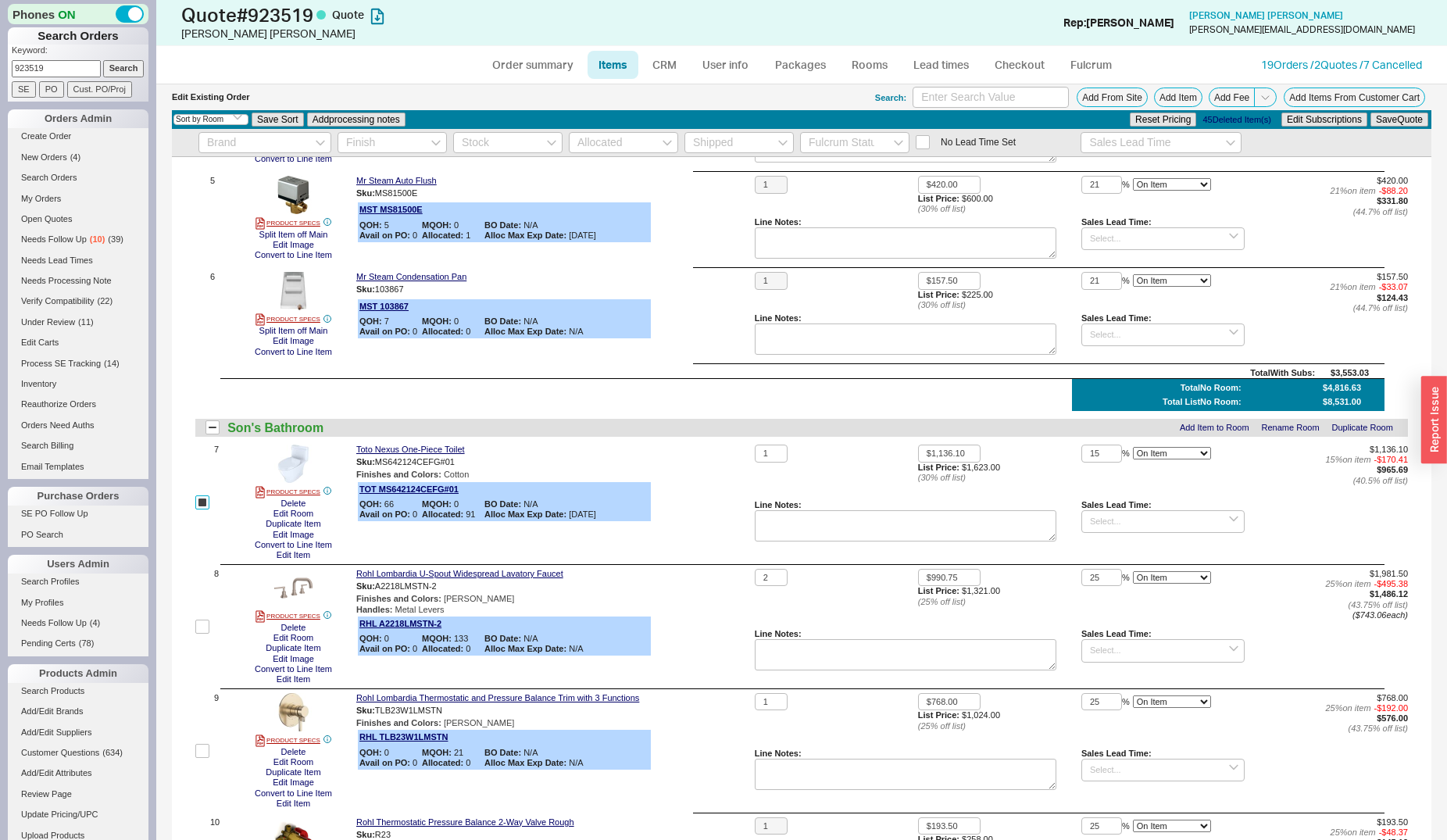
scroll to position [552, 0]
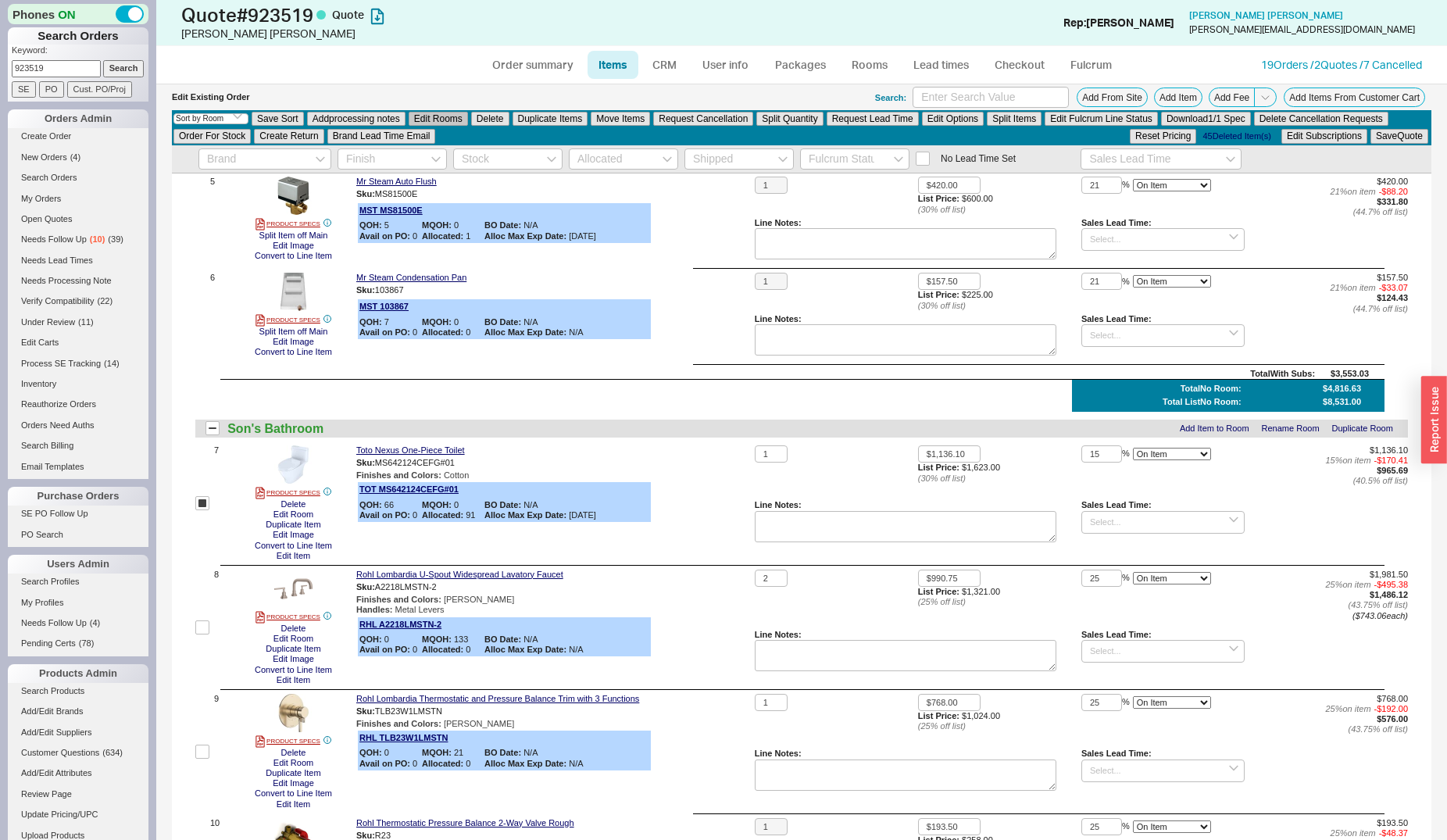
click at [439, 124] on button "Edit Rooms" at bounding box center [439, 119] width 59 height 14
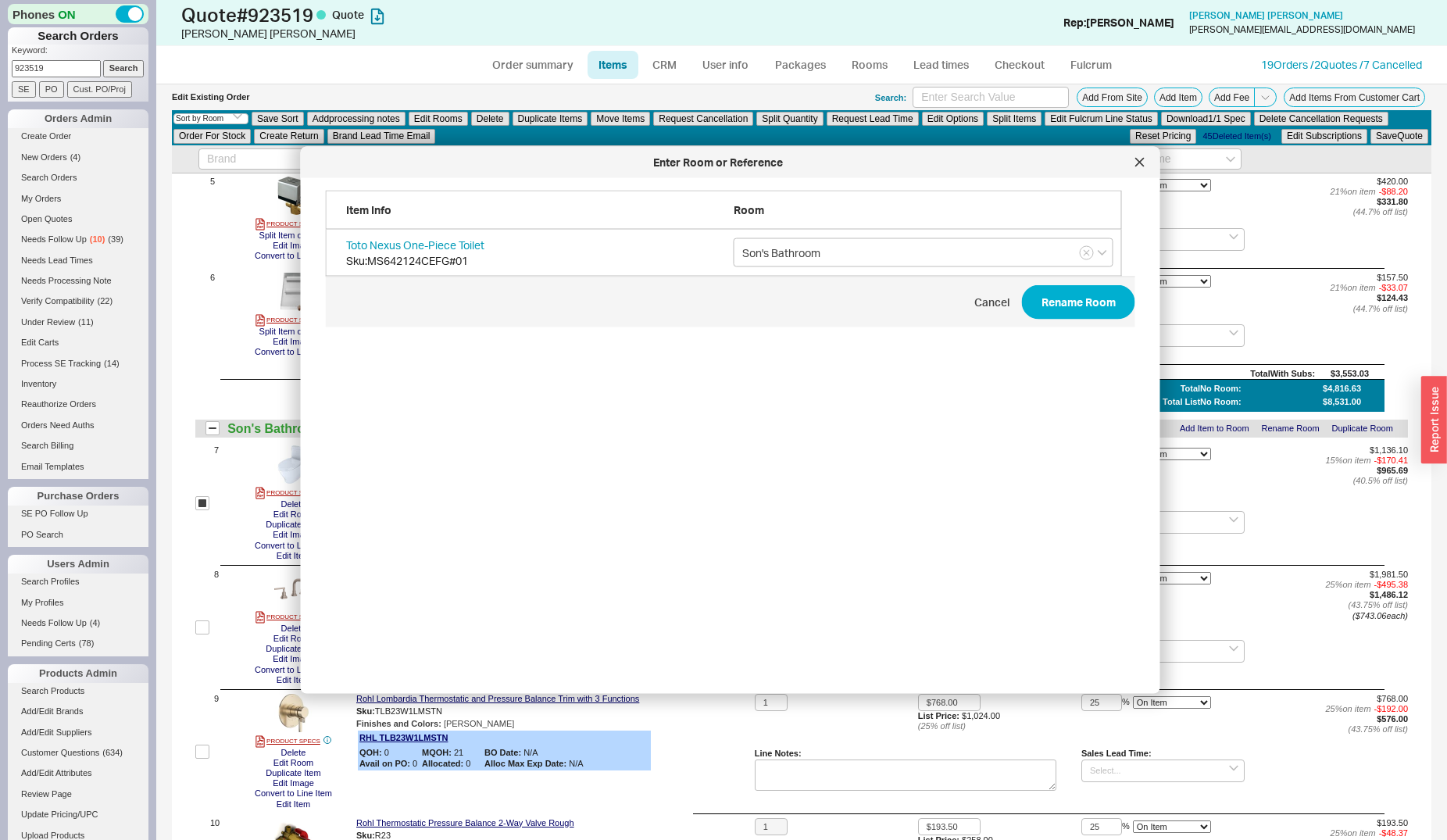
scroll to position [465, 808]
click at [862, 256] on input "Son's Bathroom" at bounding box center [923, 252] width 379 height 29
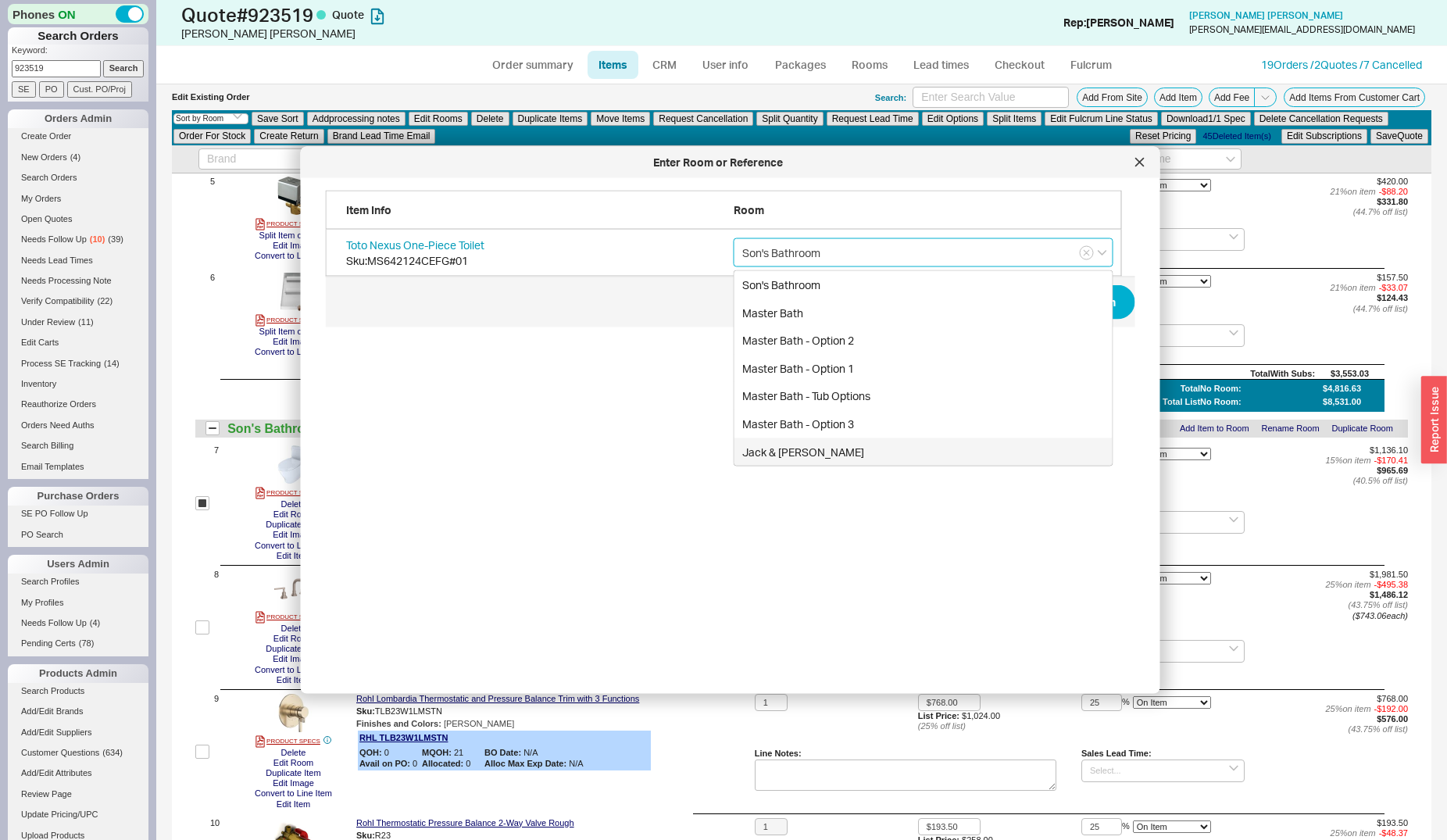
click at [823, 447] on div "Jack & Jill" at bounding box center [924, 452] width 379 height 28
type input "Jack & Jill"
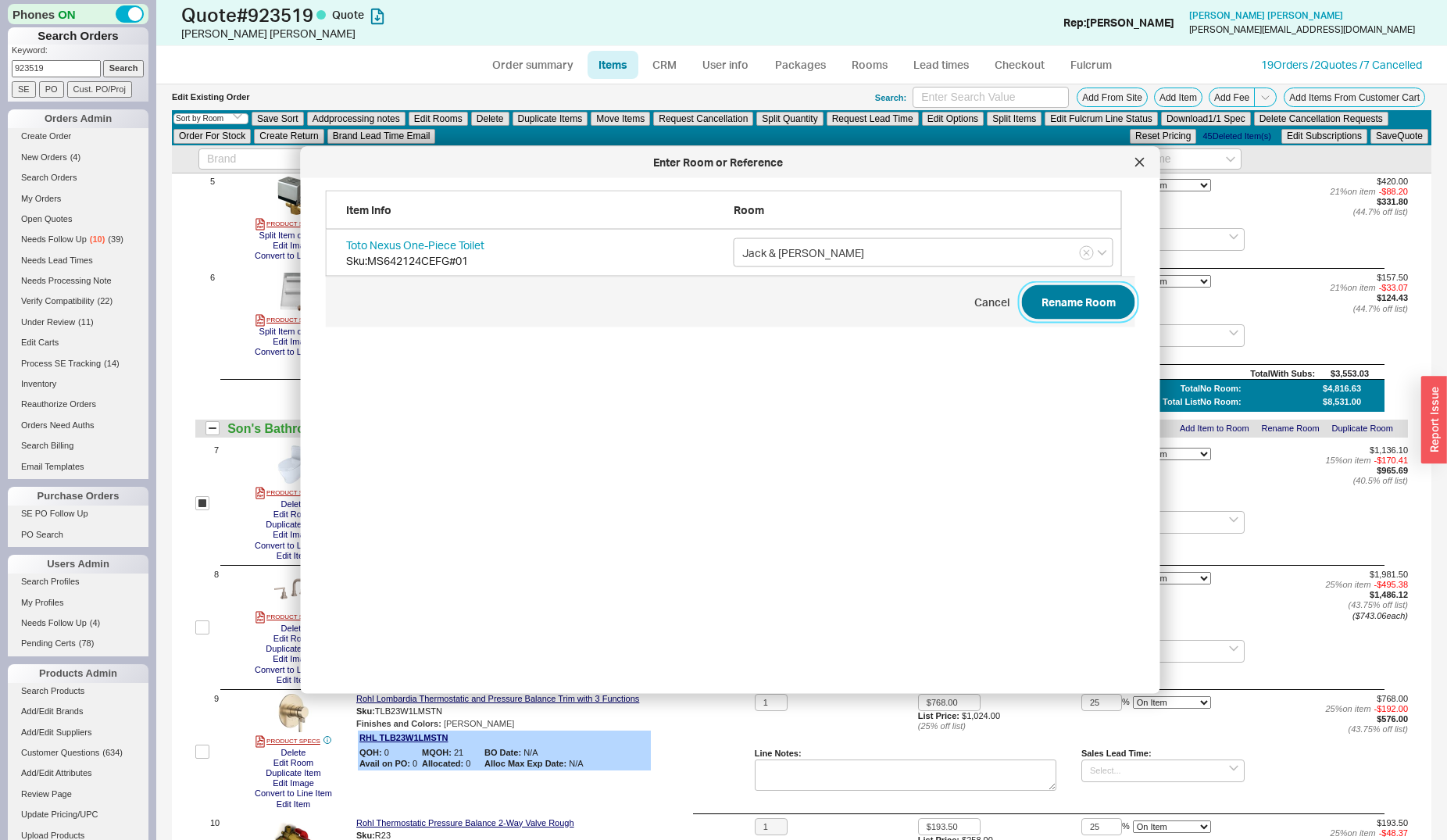
click at [1056, 297] on button "Rename Room" at bounding box center [1079, 302] width 113 height 34
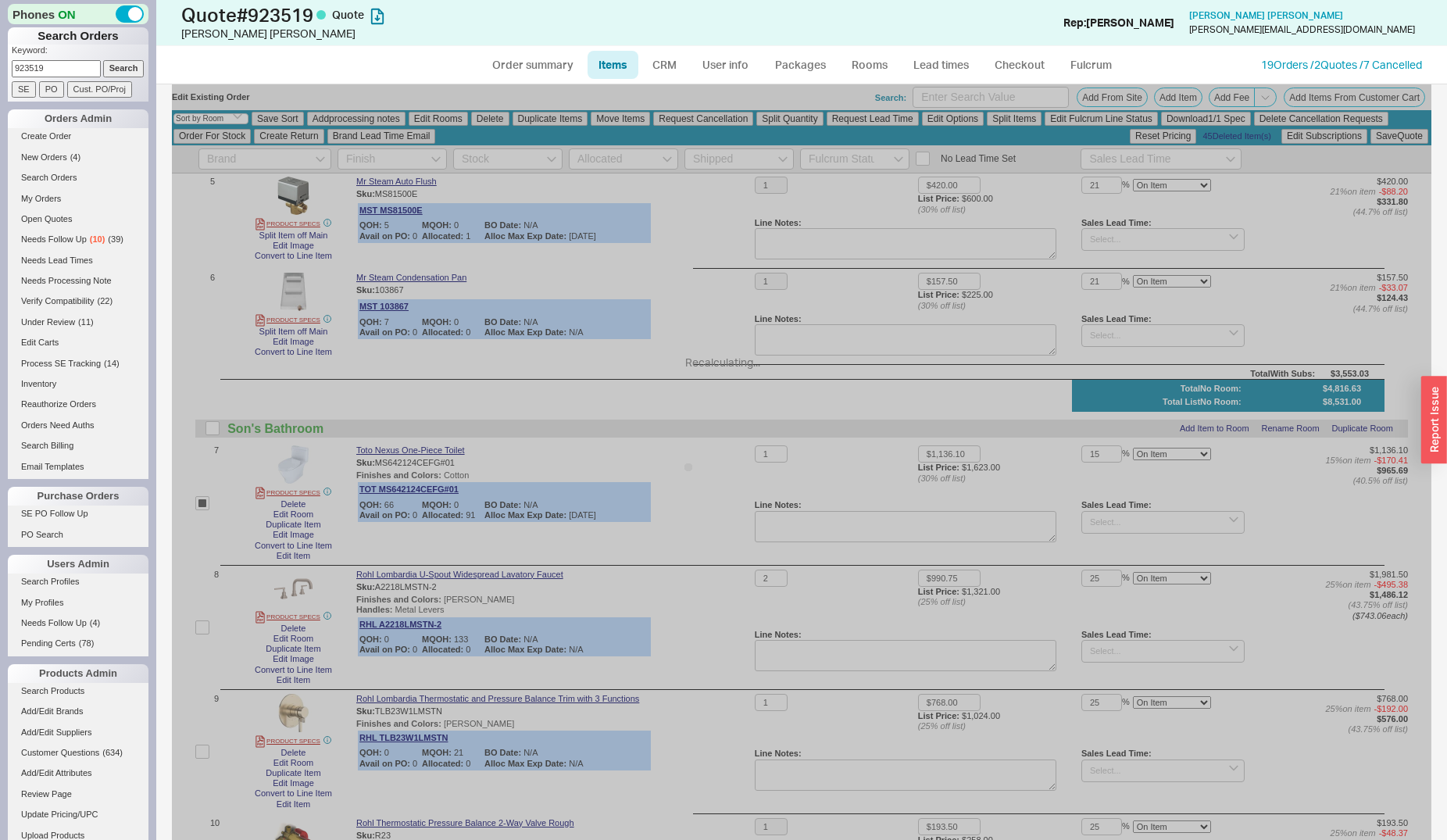
checkbox input "false"
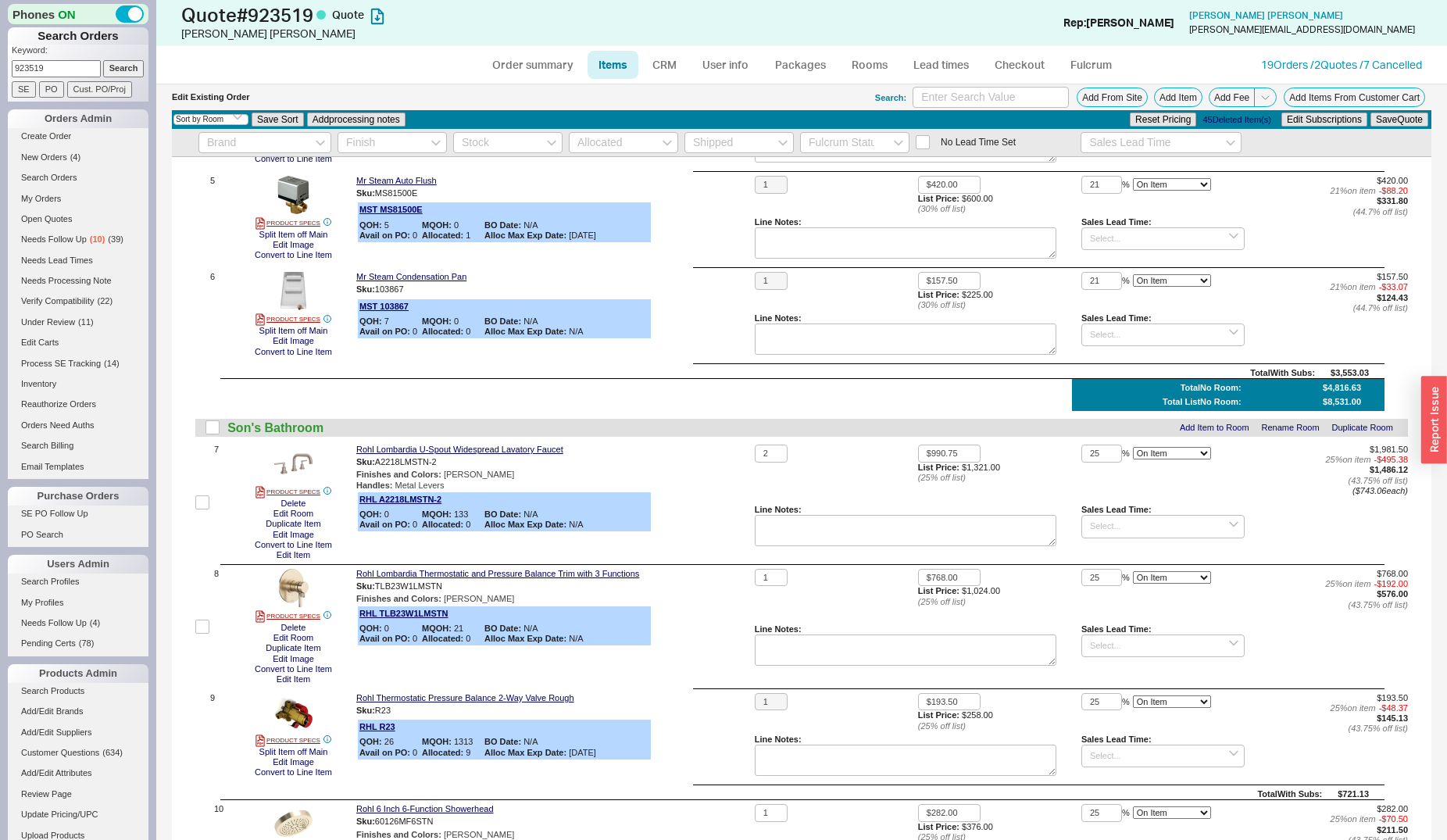
scroll to position [218, 0]
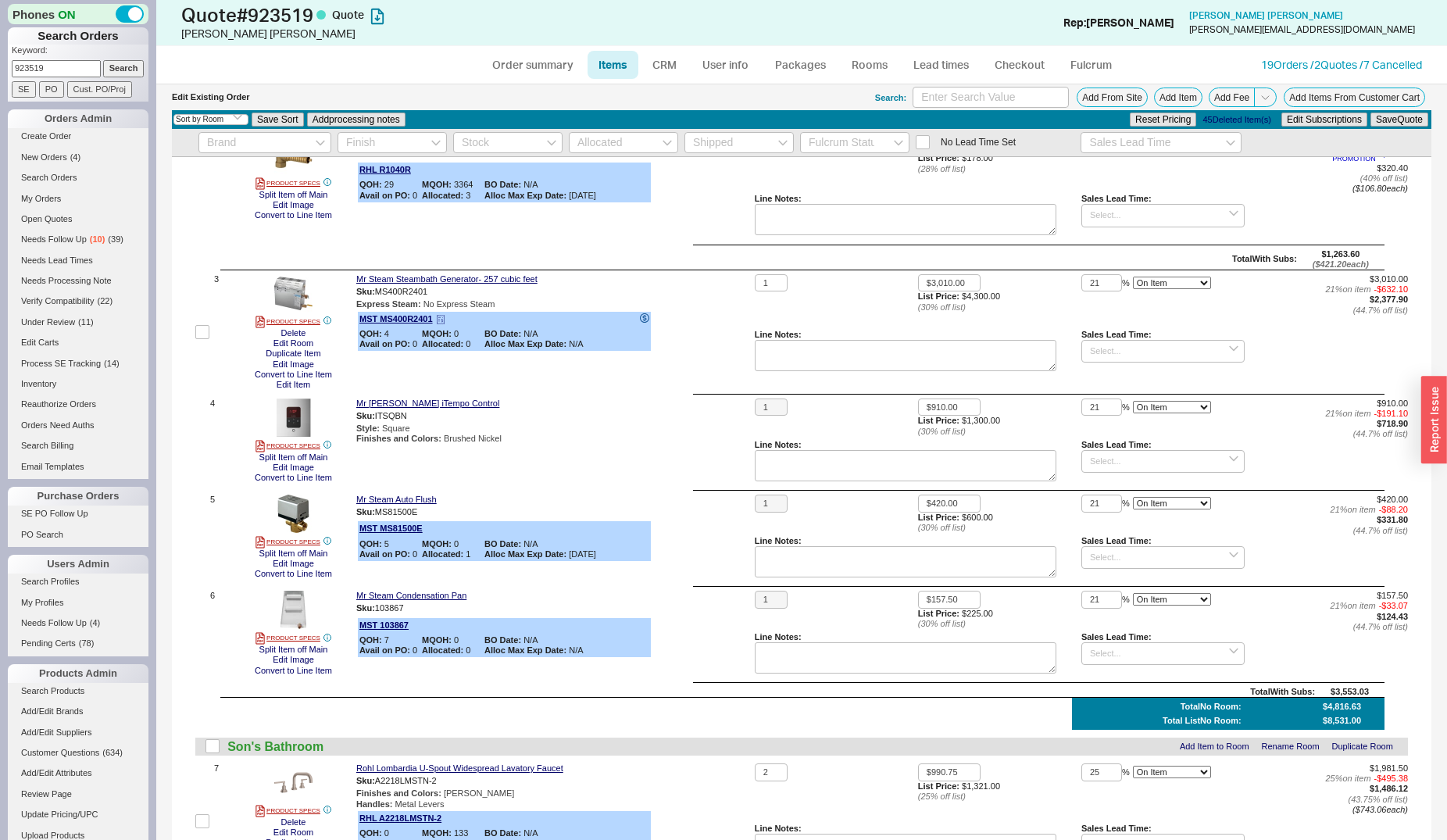
click at [644, 318] on icon at bounding box center [645, 318] width 10 height 10
click at [642, 318] on icon at bounding box center [645, 318] width 10 height 10
click at [1109, 101] on button "Add From Site" at bounding box center [1112, 97] width 72 height 19
click at [642, 531] on icon at bounding box center [645, 527] width 10 height 10
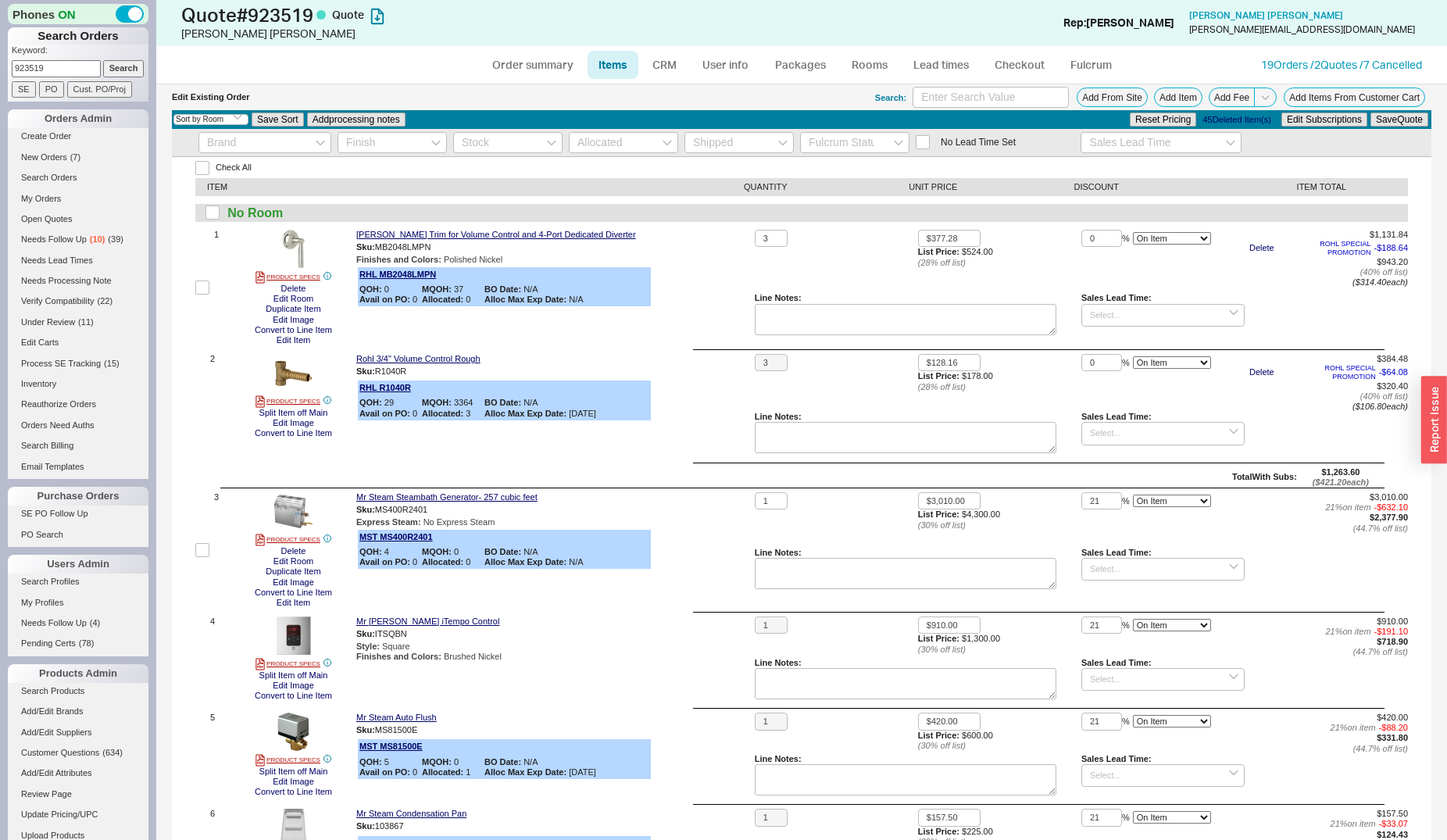
scroll to position [79, 0]
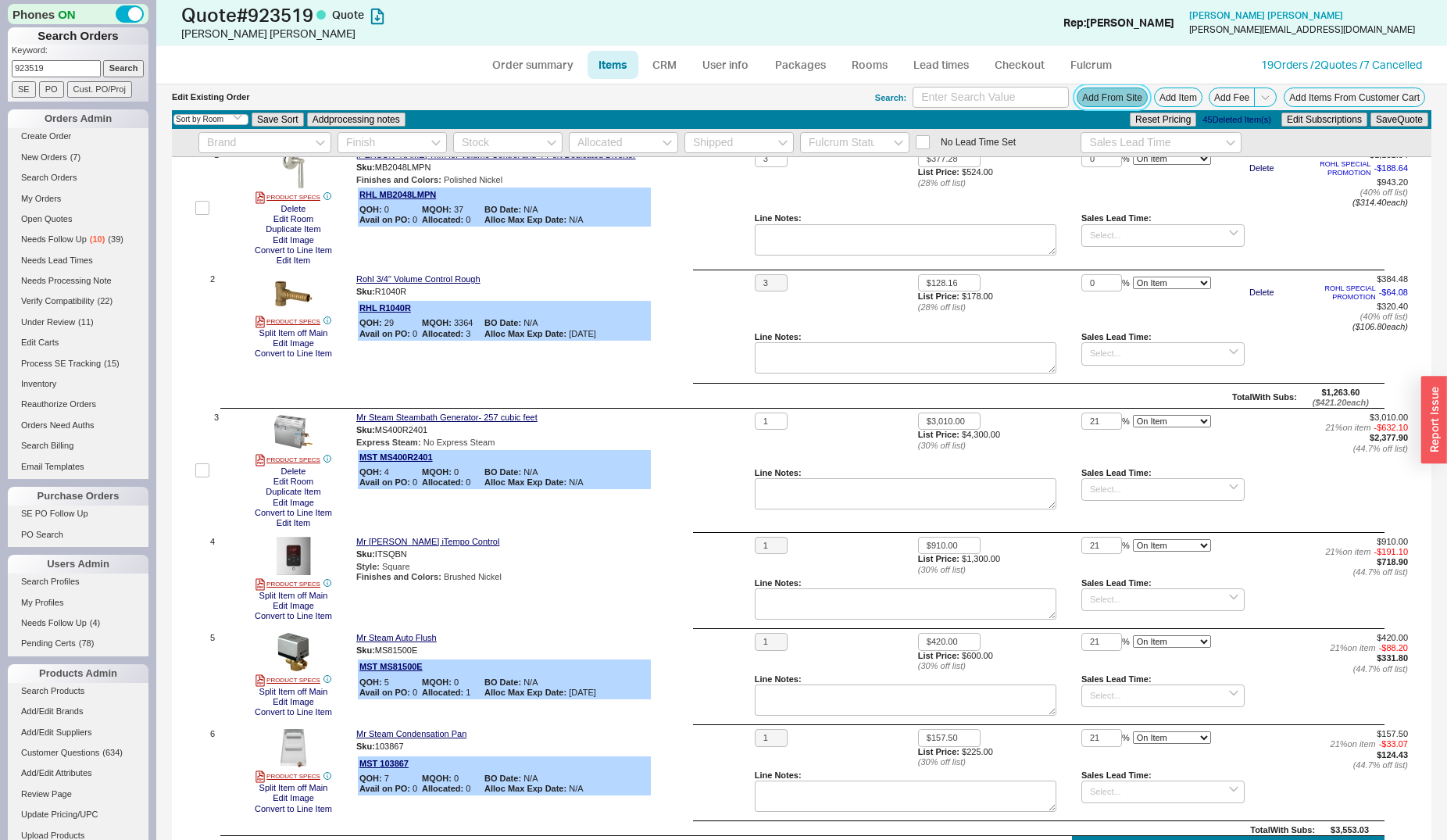
click at [1091, 92] on button "Add From Site" at bounding box center [1112, 97] width 72 height 19
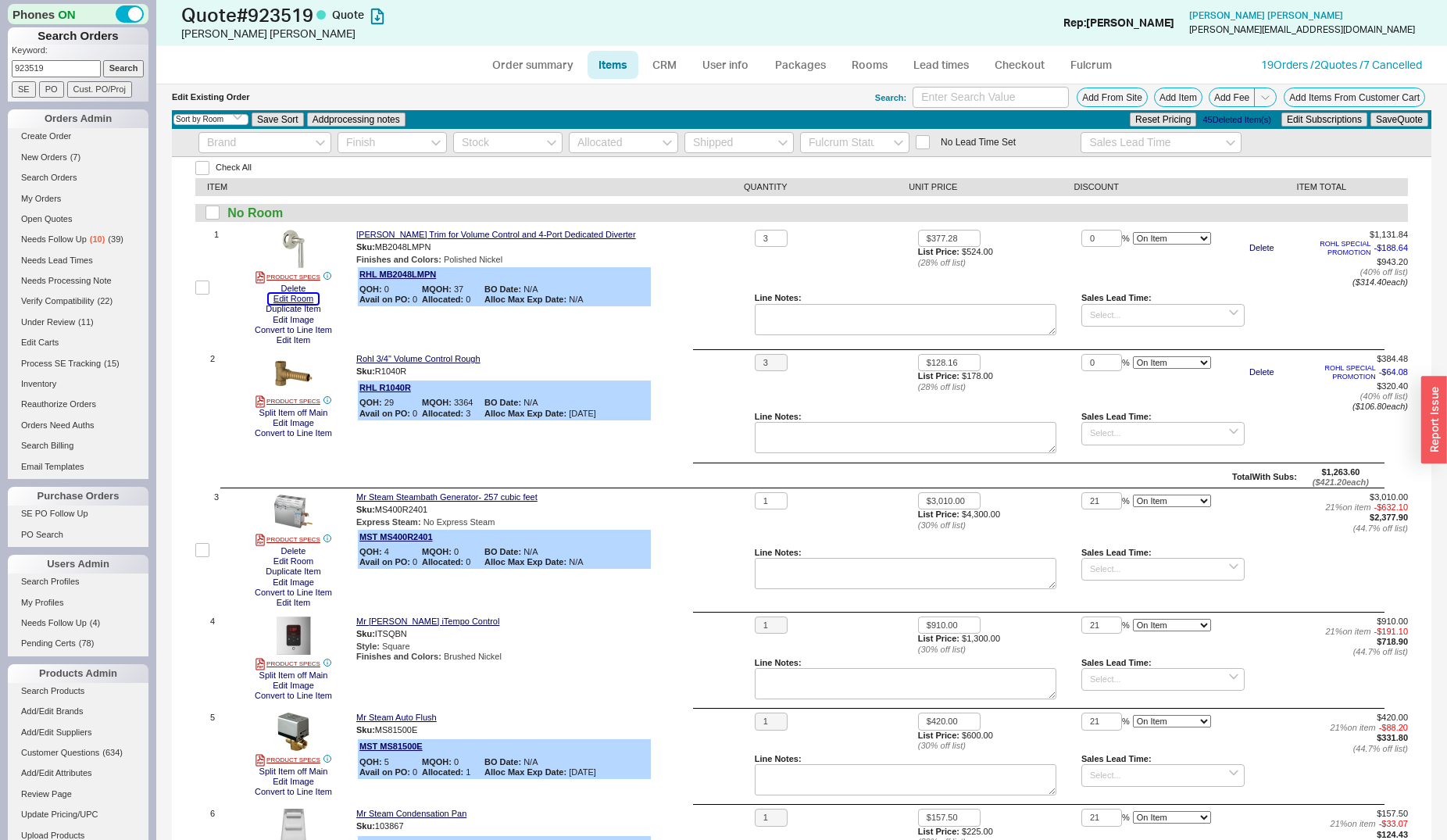
click at [294, 296] on button "Edit Room" at bounding box center [293, 299] width 49 height 10
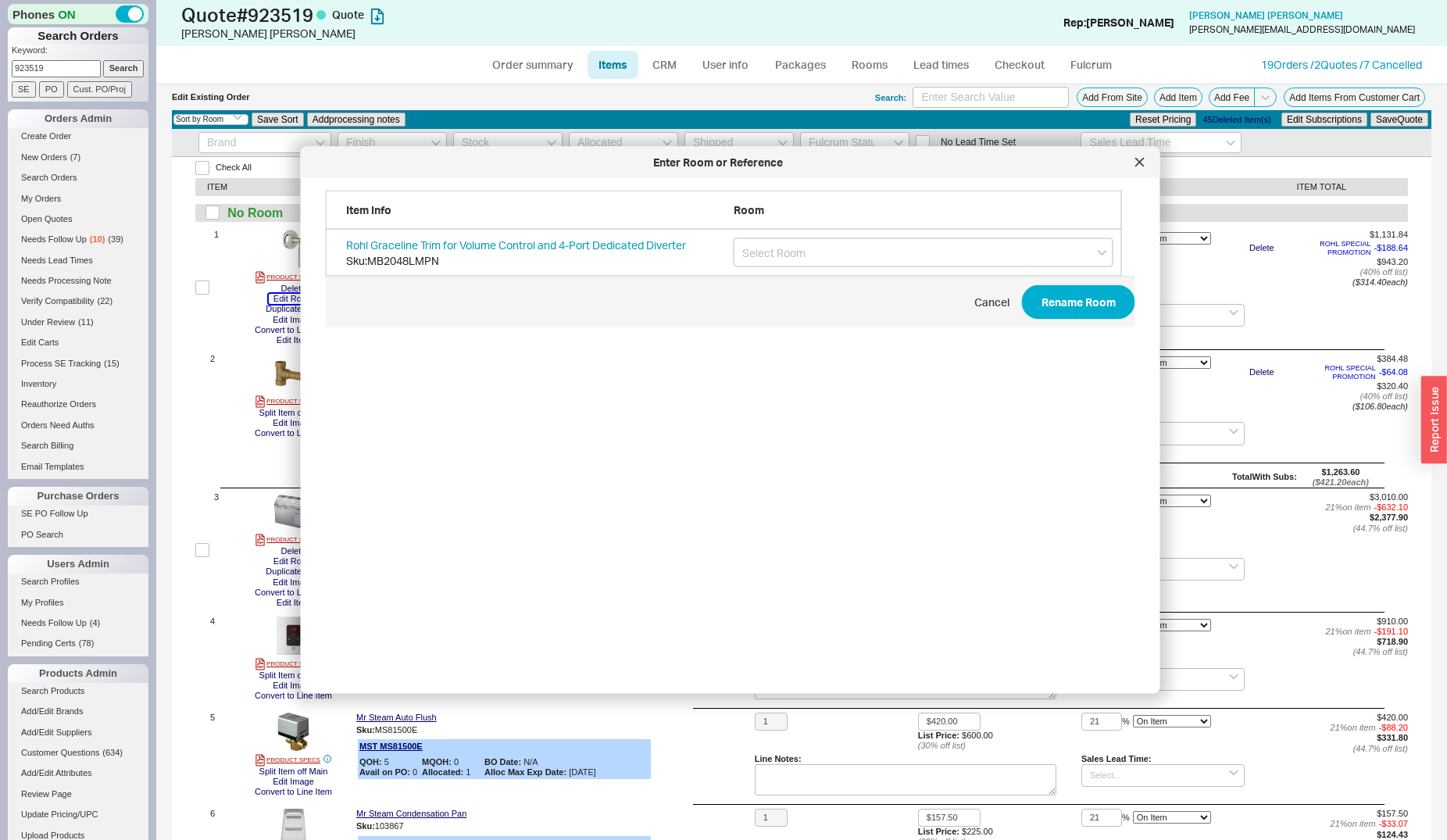
scroll to position [465, 808]
click at [1142, 161] on icon at bounding box center [1140, 162] width 10 height 10
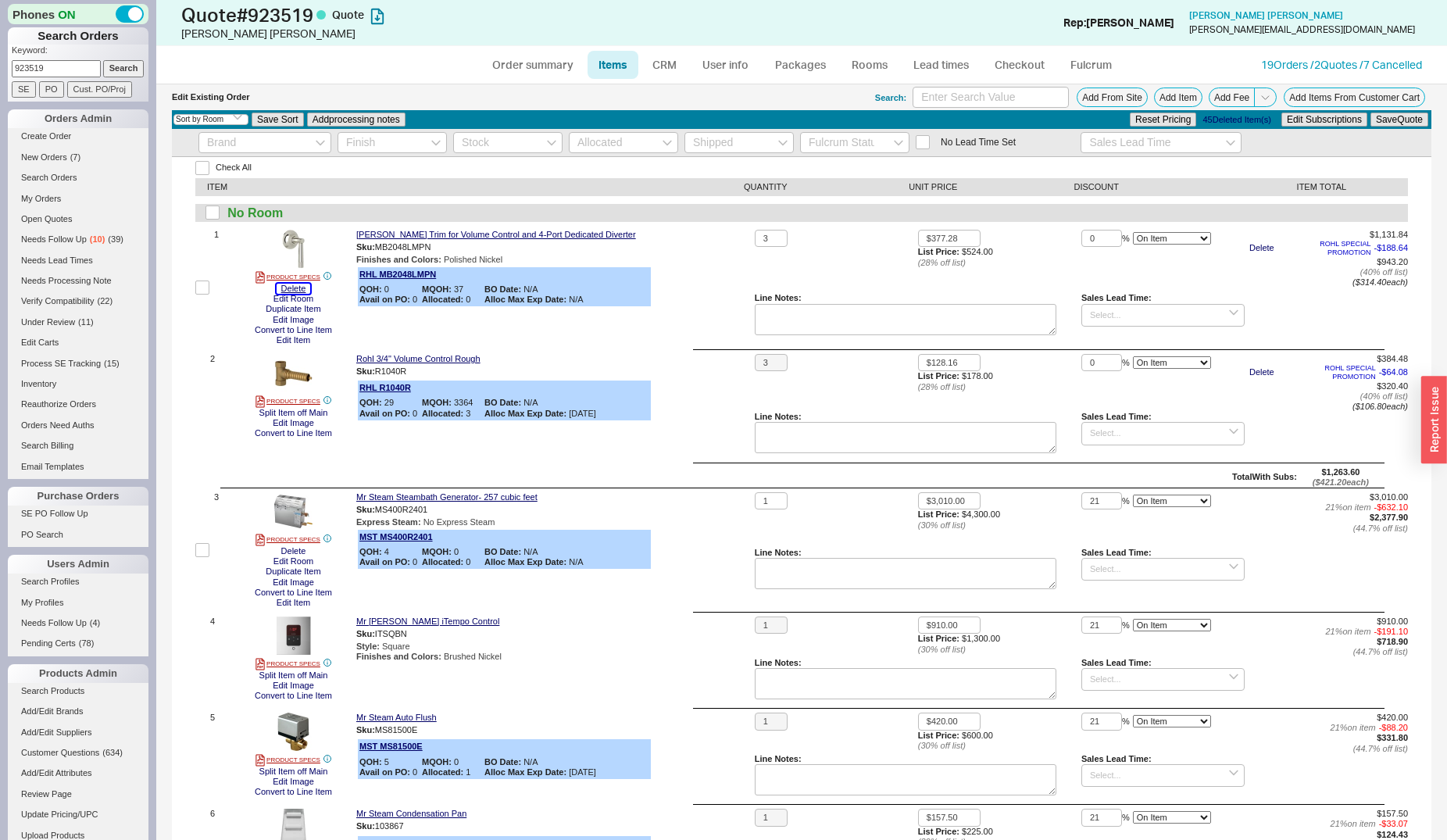
click at [291, 288] on button "Delete" at bounding box center [293, 289] width 34 height 10
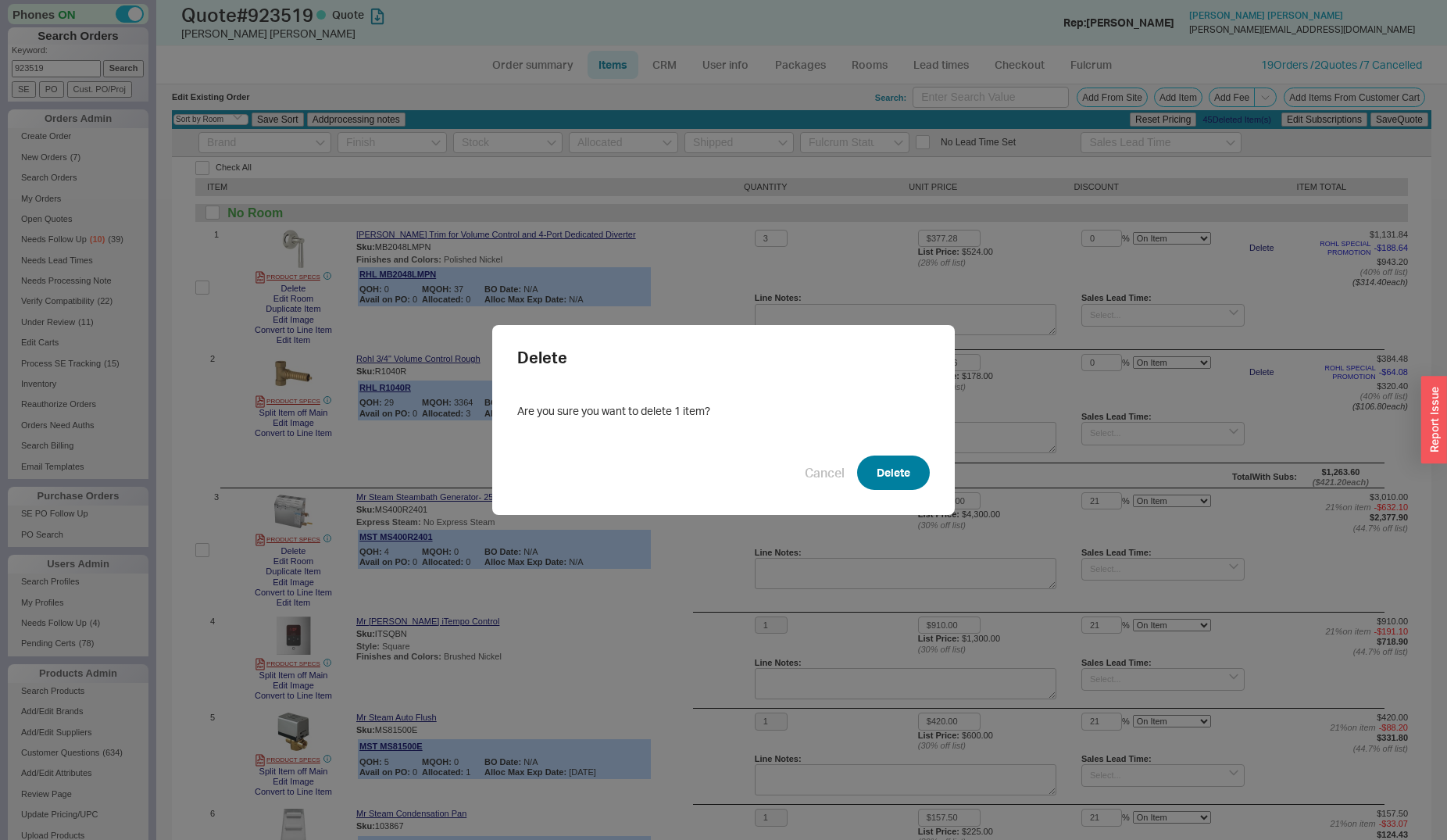
click at [876, 458] on button "Delete" at bounding box center [893, 472] width 72 height 34
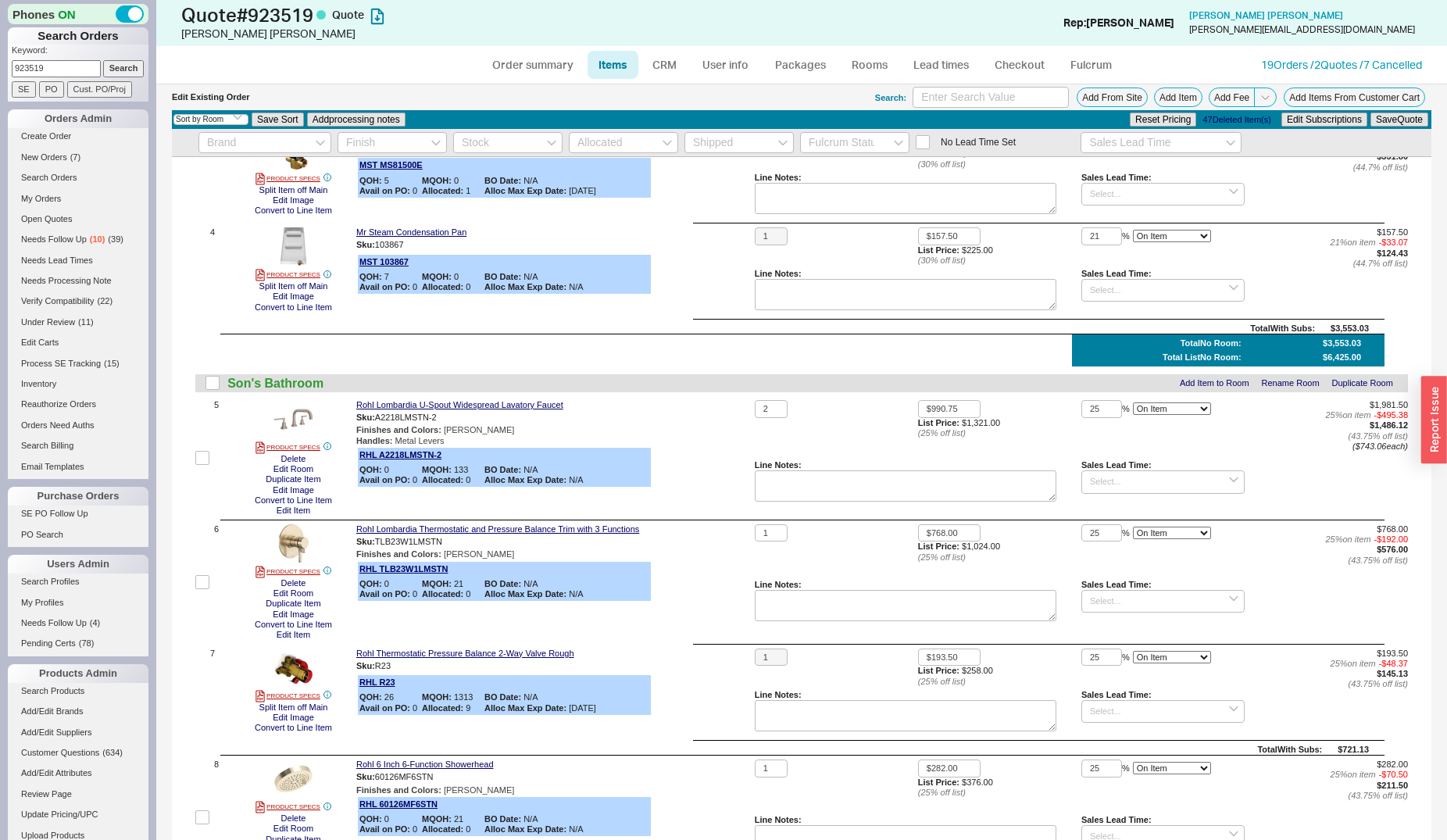
scroll to position [0, 0]
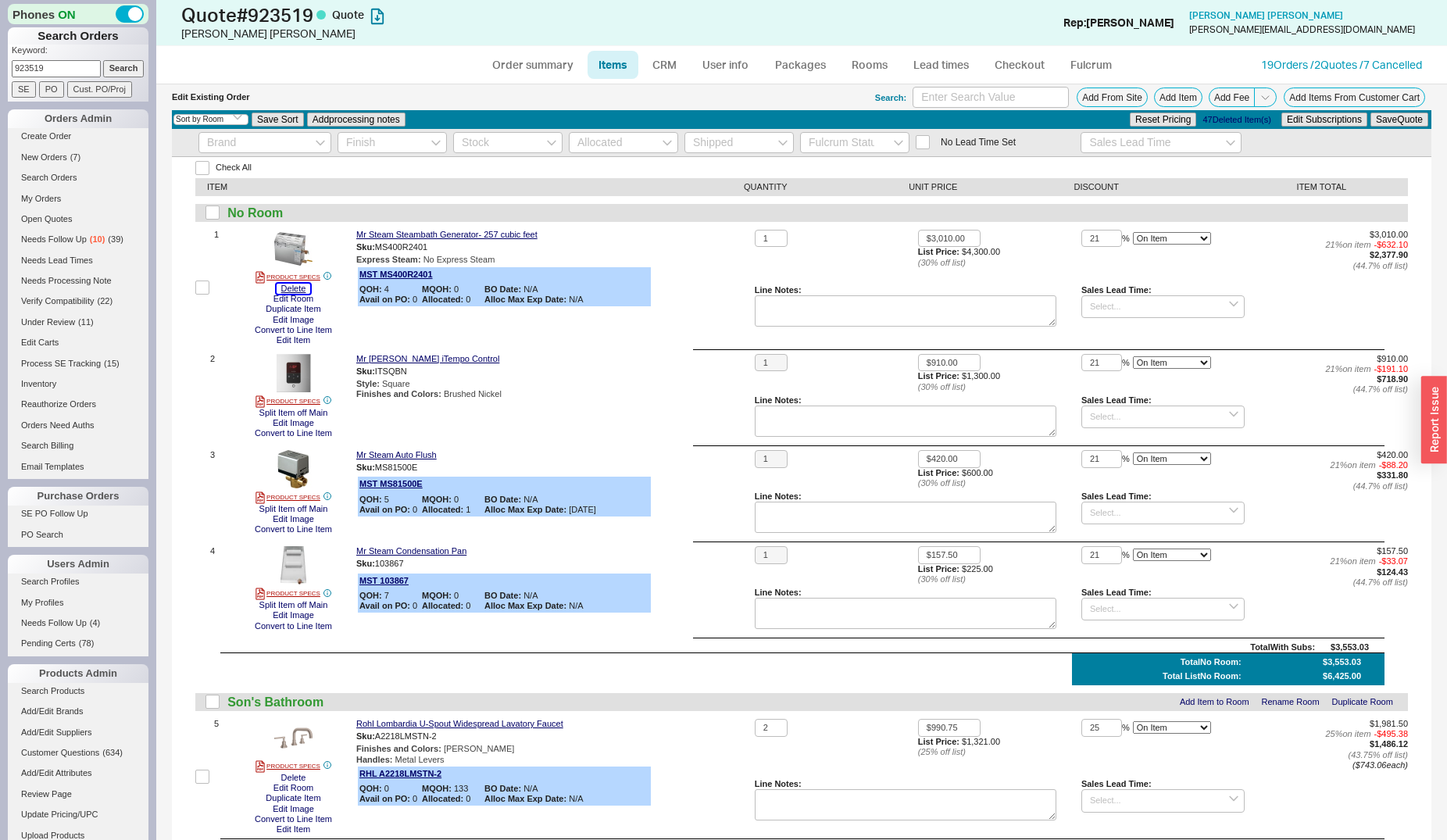
click at [289, 292] on button "Delete" at bounding box center [293, 289] width 34 height 10
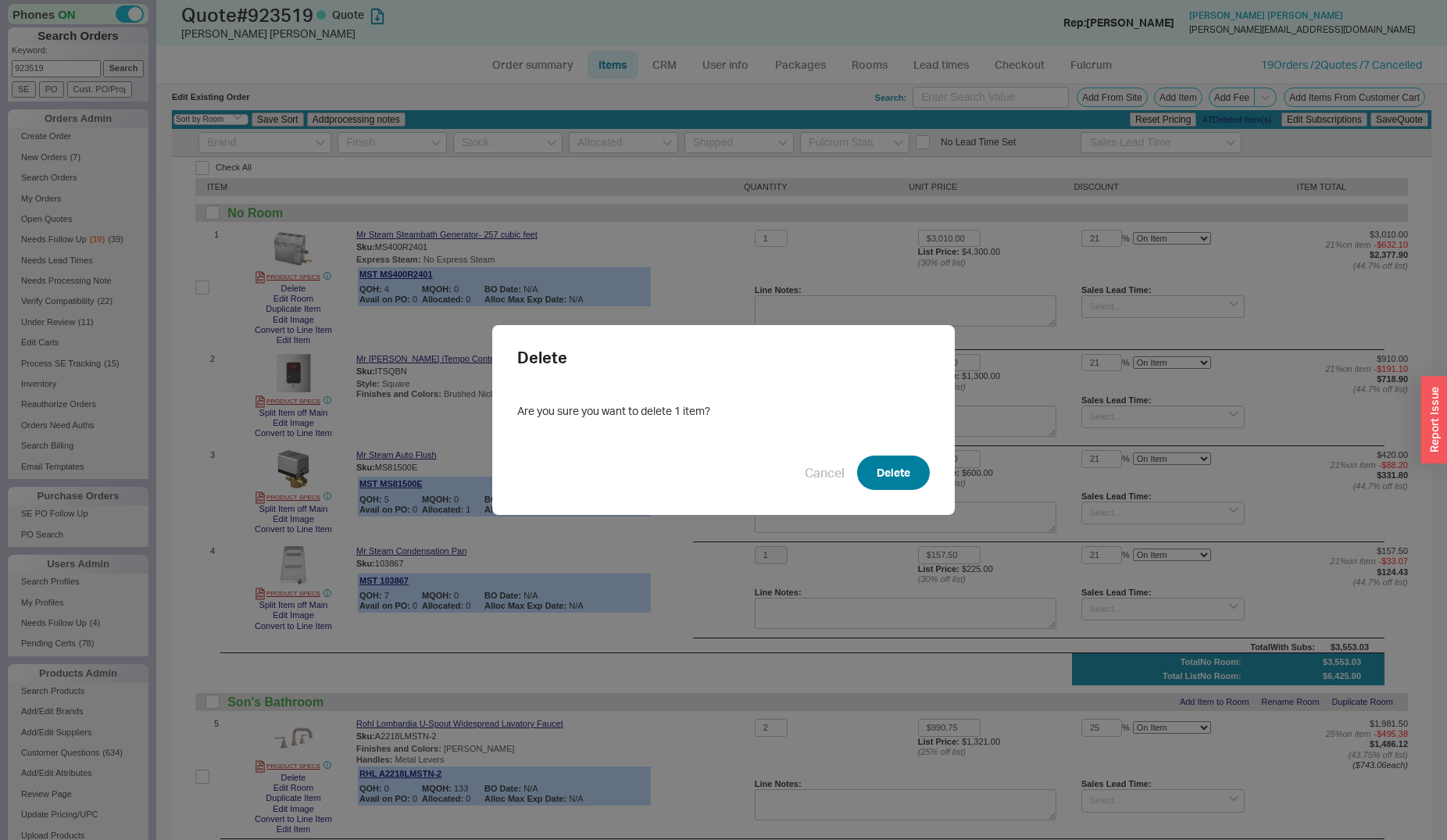
click at [857, 467] on button "Delete" at bounding box center [893, 472] width 72 height 34
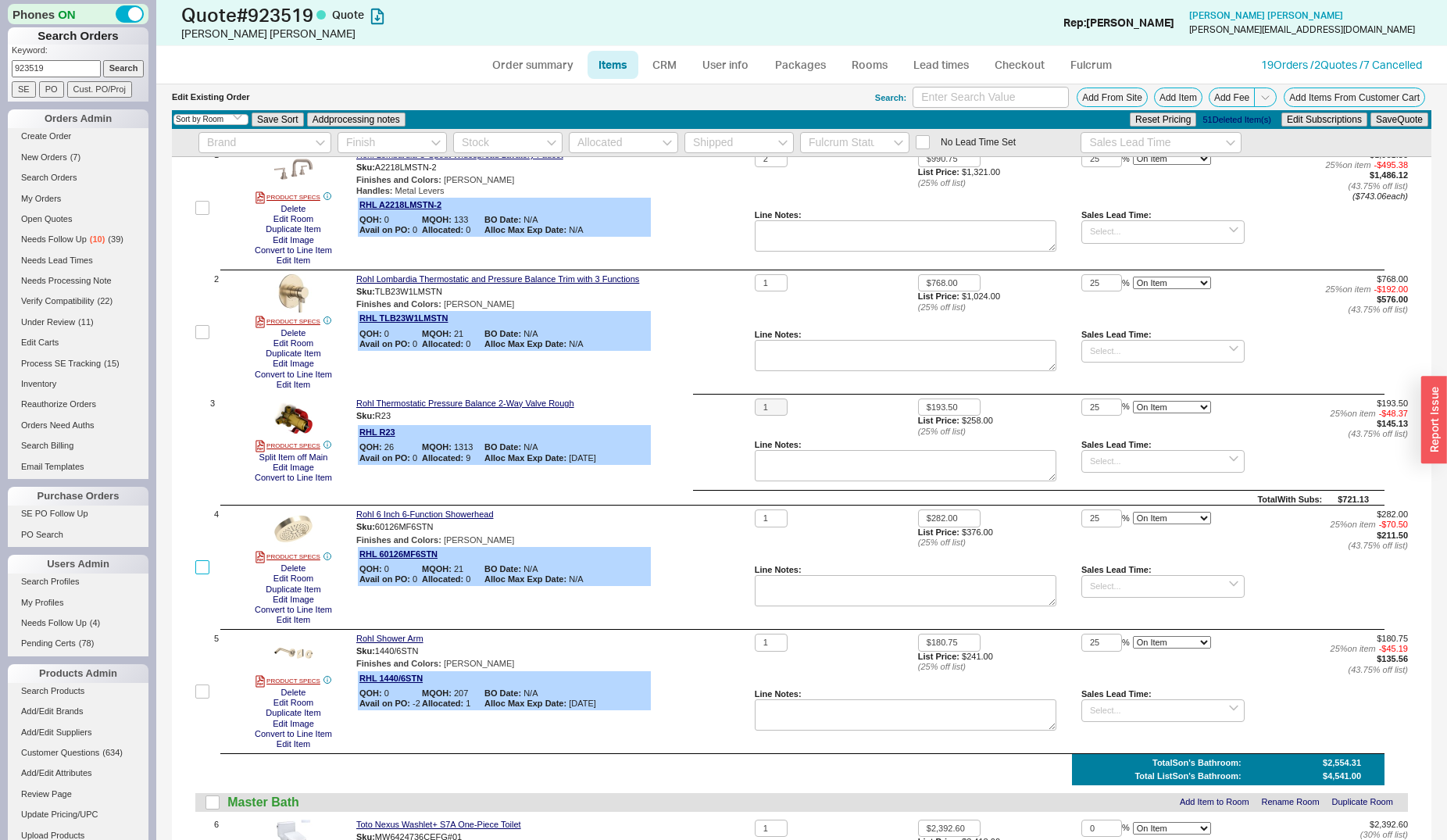
click at [203, 565] on input "checkbox" at bounding box center [202, 567] width 14 height 14
checkbox input "true"
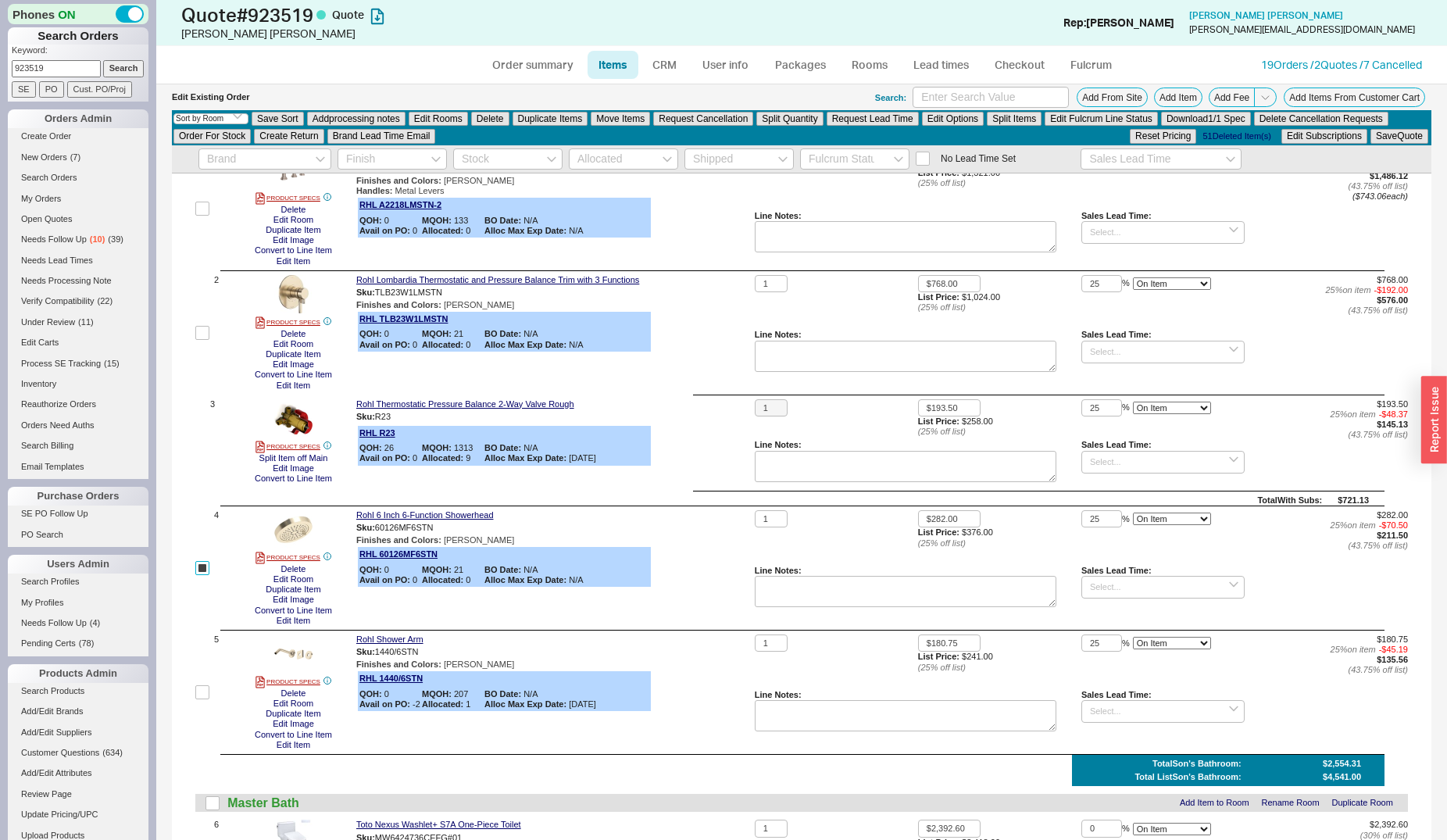
click at [207, 565] on input "checkbox" at bounding box center [202, 568] width 14 height 14
checkbox input "false"
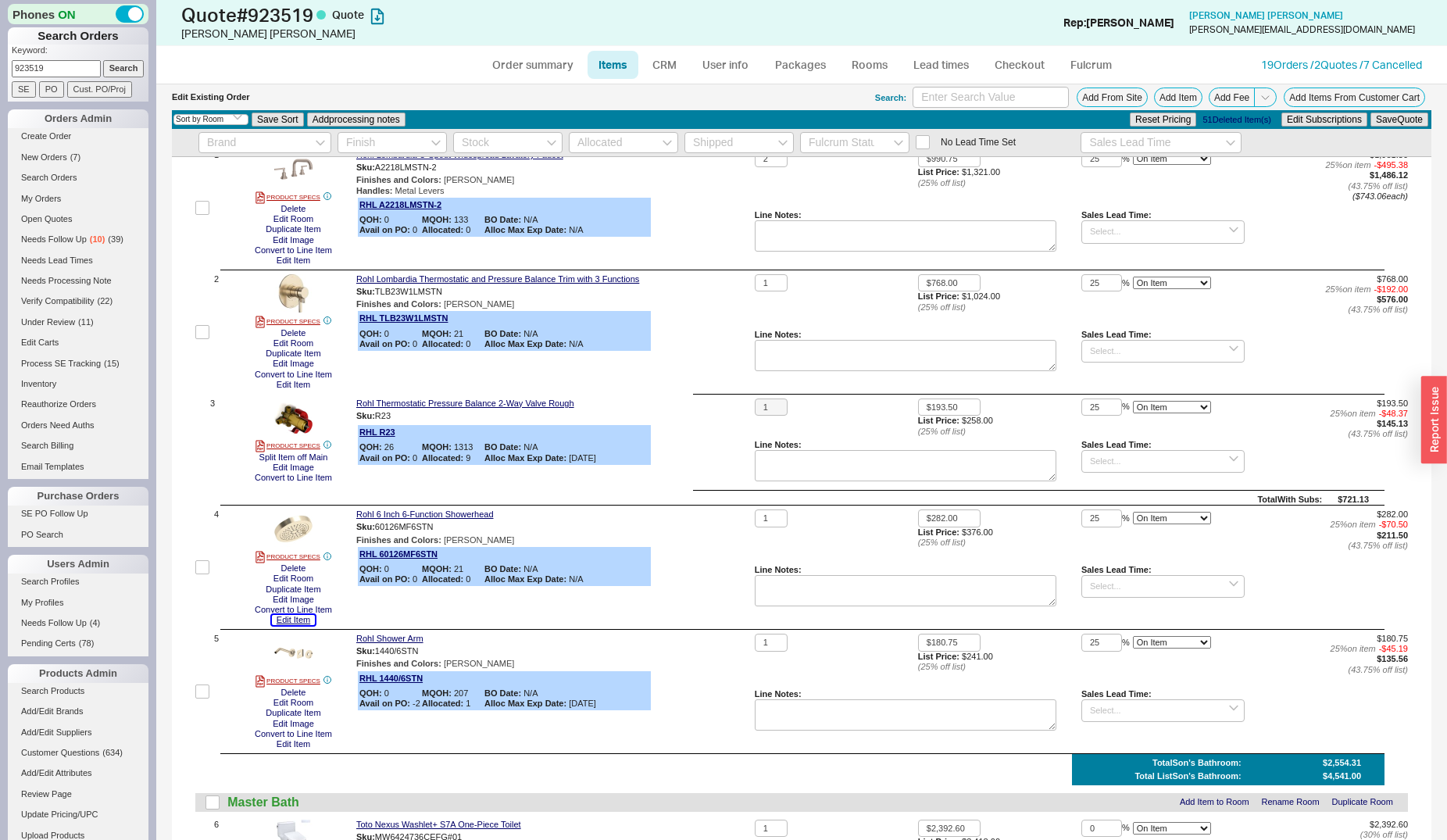
click at [304, 624] on button "Edit Item" at bounding box center [293, 620] width 43 height 10
click at [290, 741] on button "Edit Item" at bounding box center [293, 744] width 43 height 10
click at [303, 334] on button "Delete" at bounding box center [293, 333] width 34 height 10
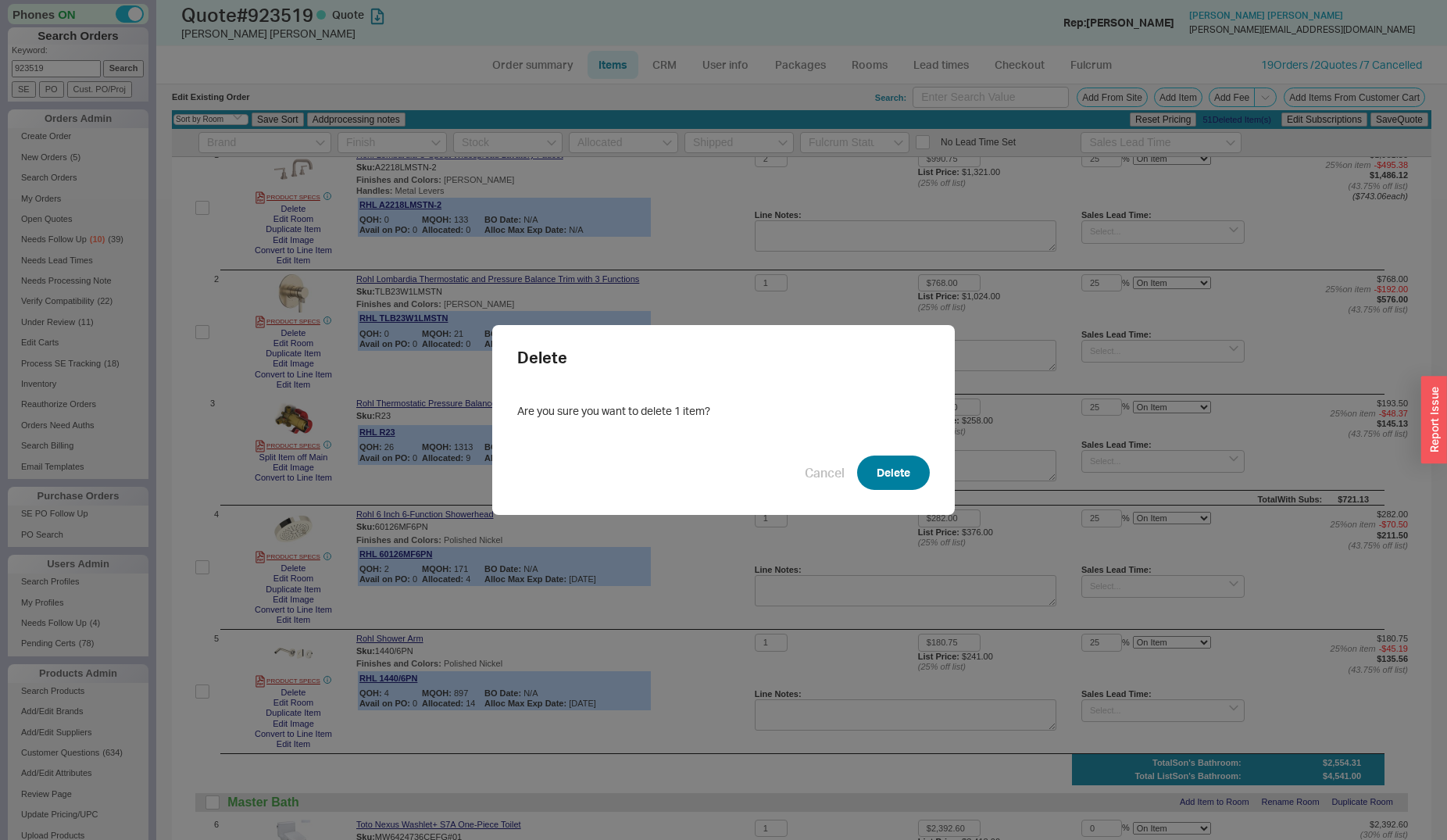
click at [894, 473] on button "Delete" at bounding box center [893, 472] width 72 height 34
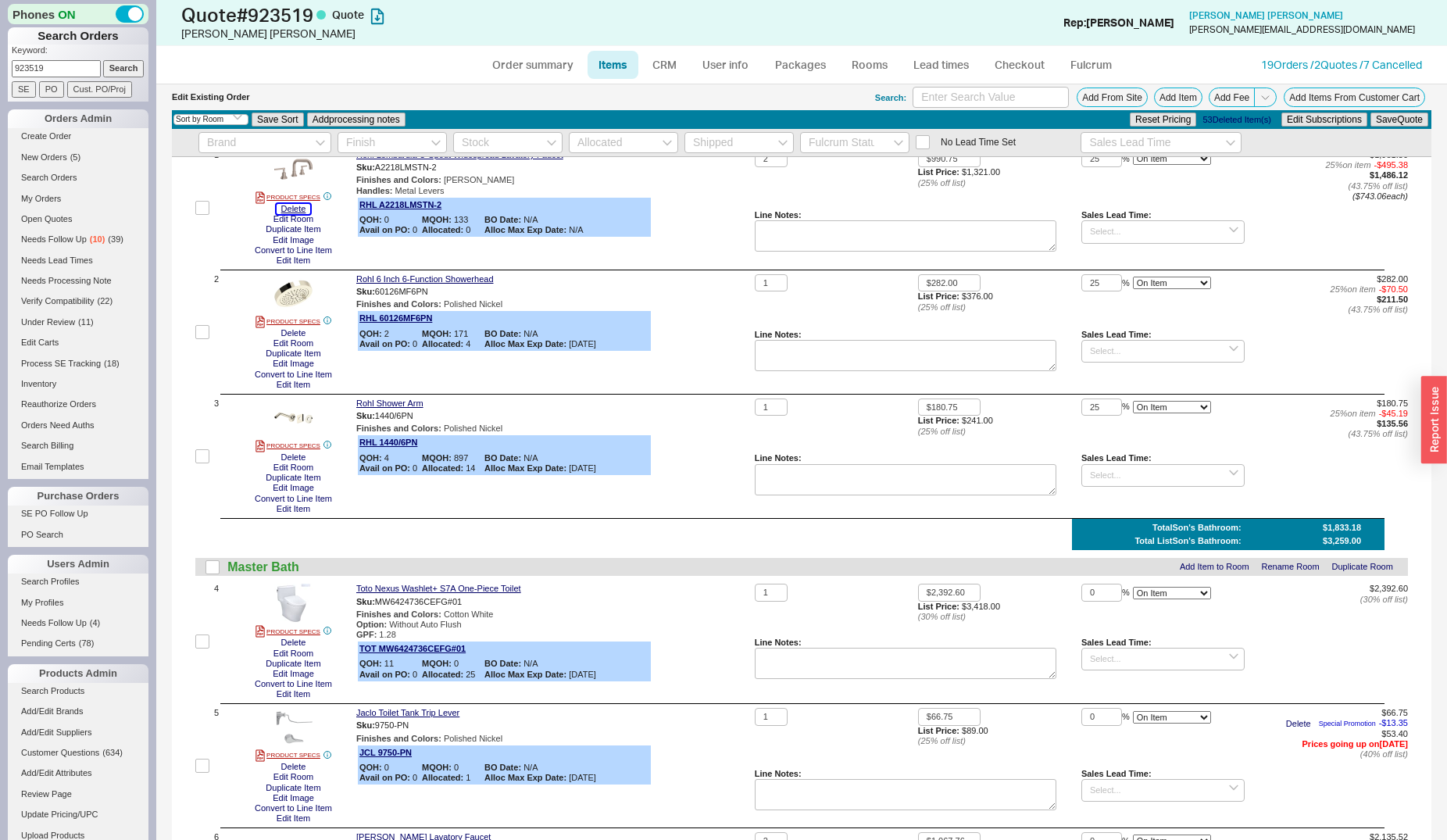
click at [304, 214] on button "Delete" at bounding box center [293, 209] width 34 height 10
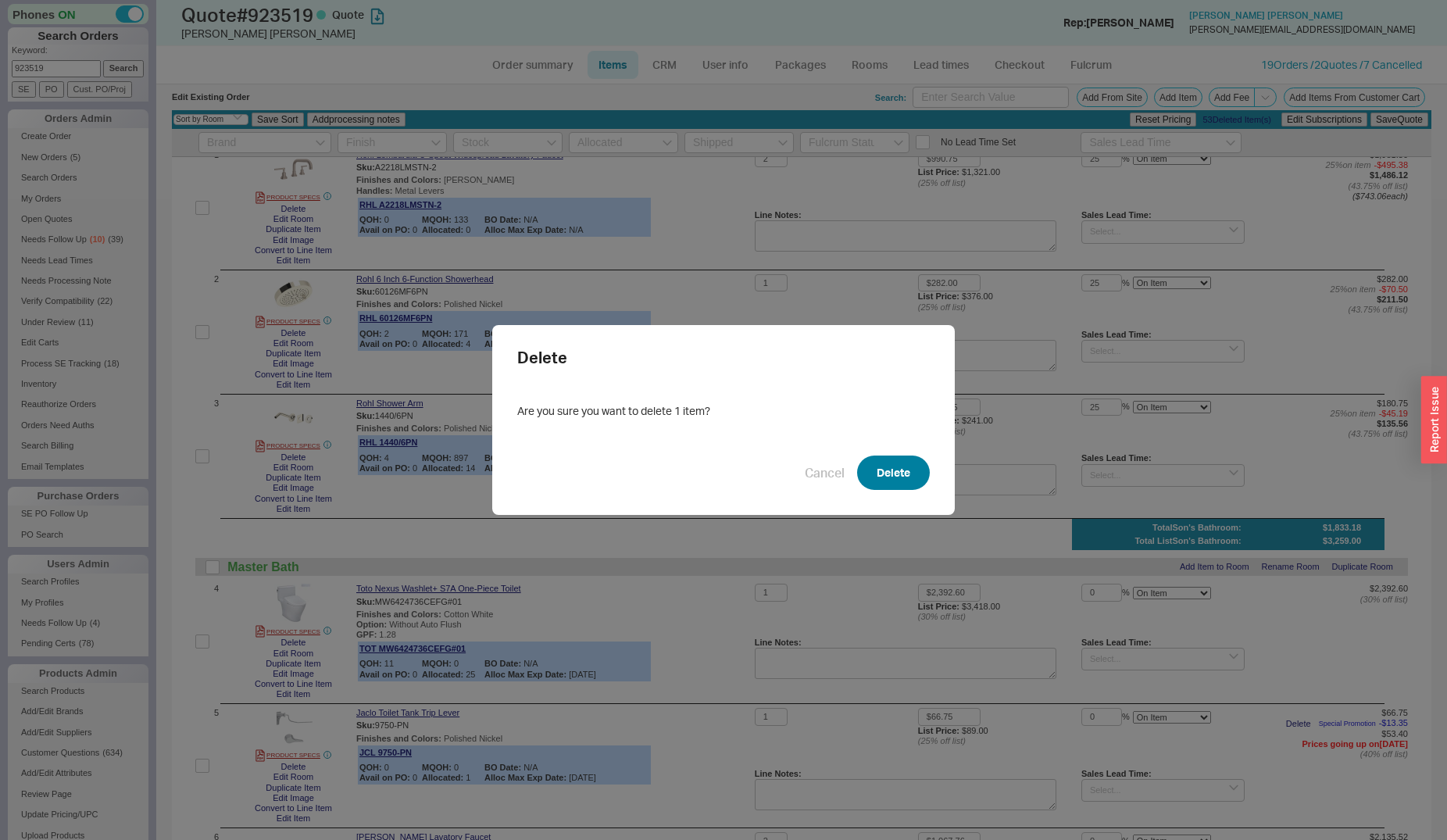
click at [866, 465] on button "Delete" at bounding box center [893, 472] width 72 height 34
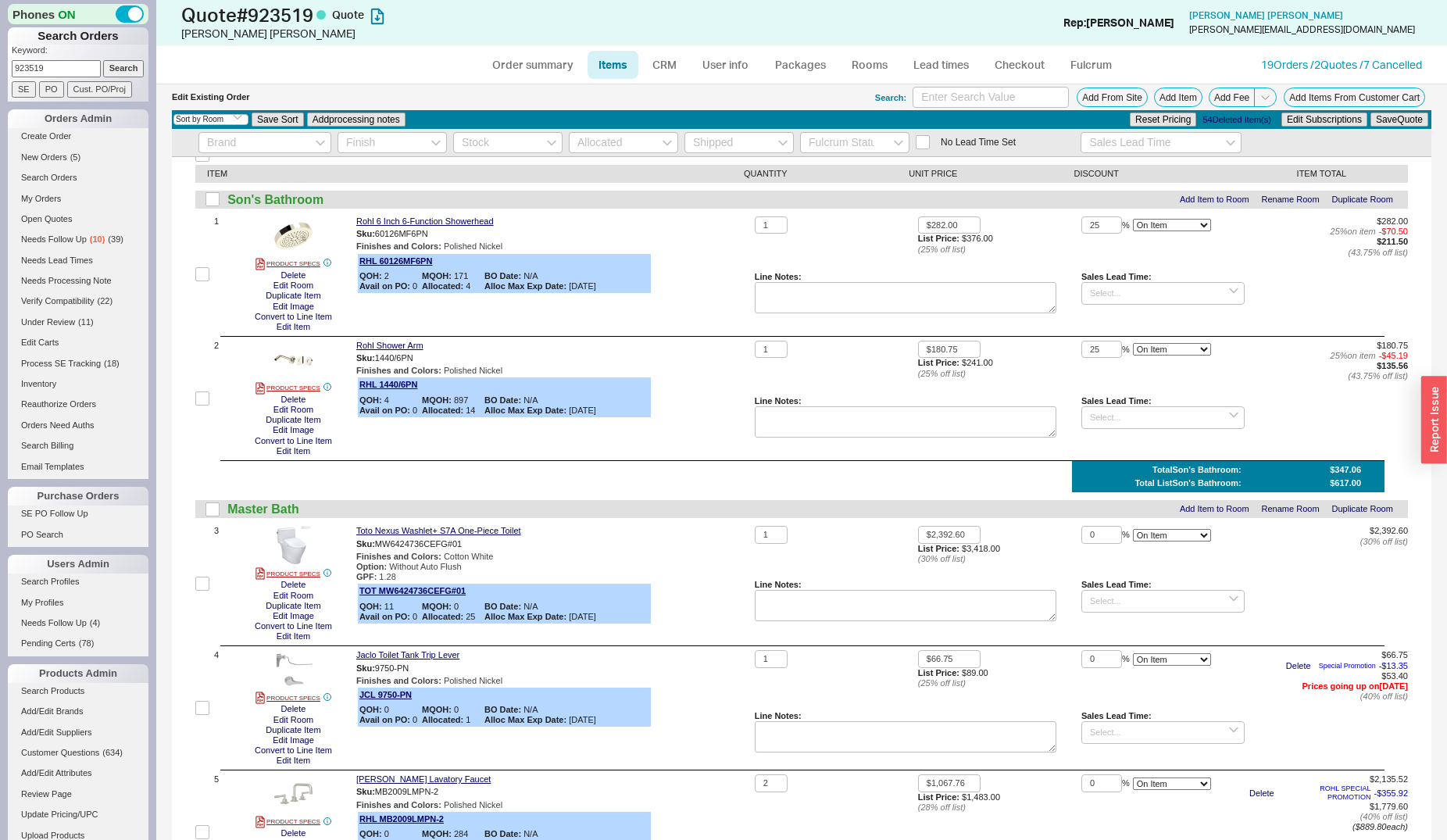
scroll to position [0, 0]
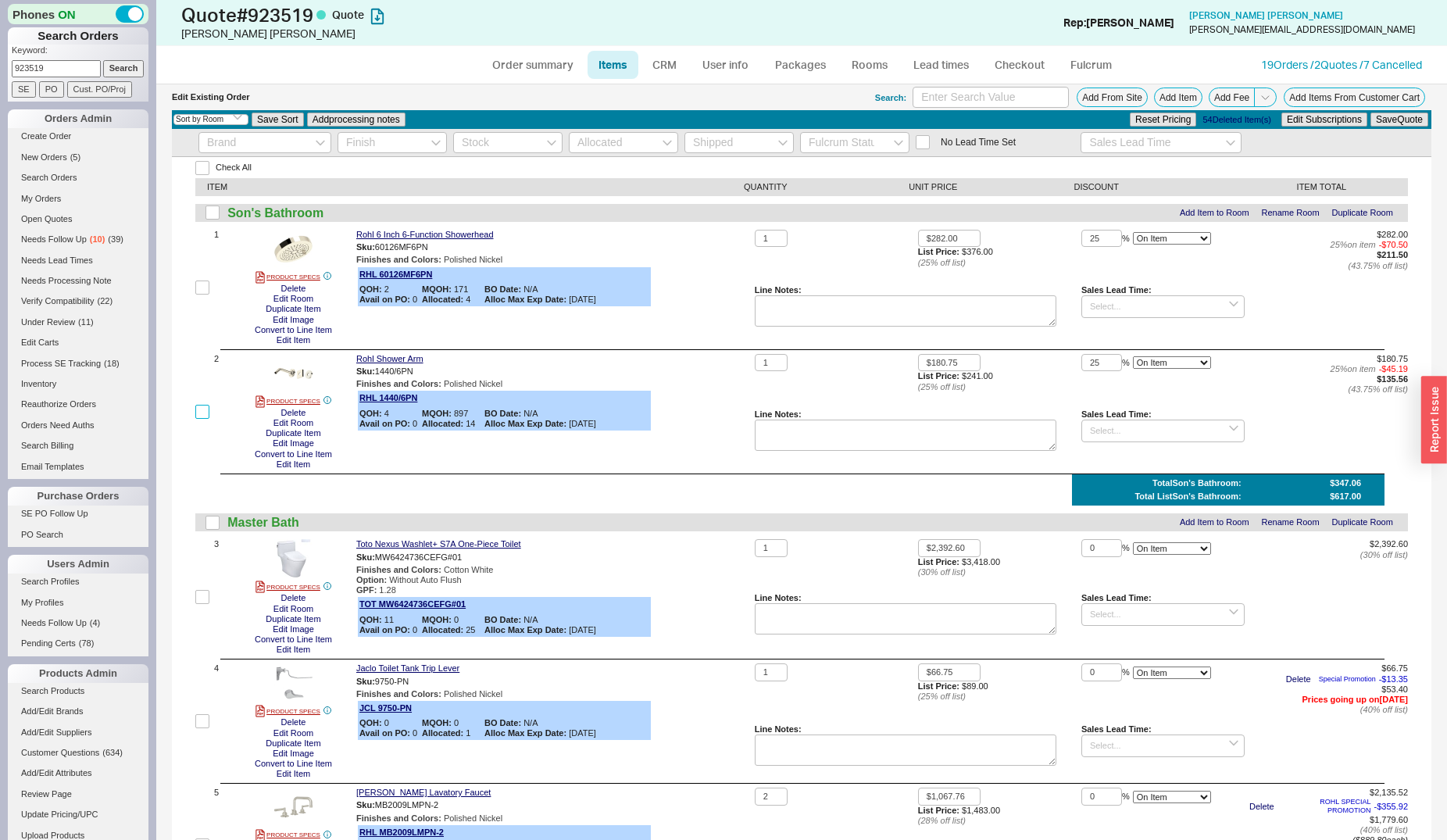
click at [205, 410] on input "checkbox" at bounding box center [202, 412] width 14 height 14
checkbox input "true"
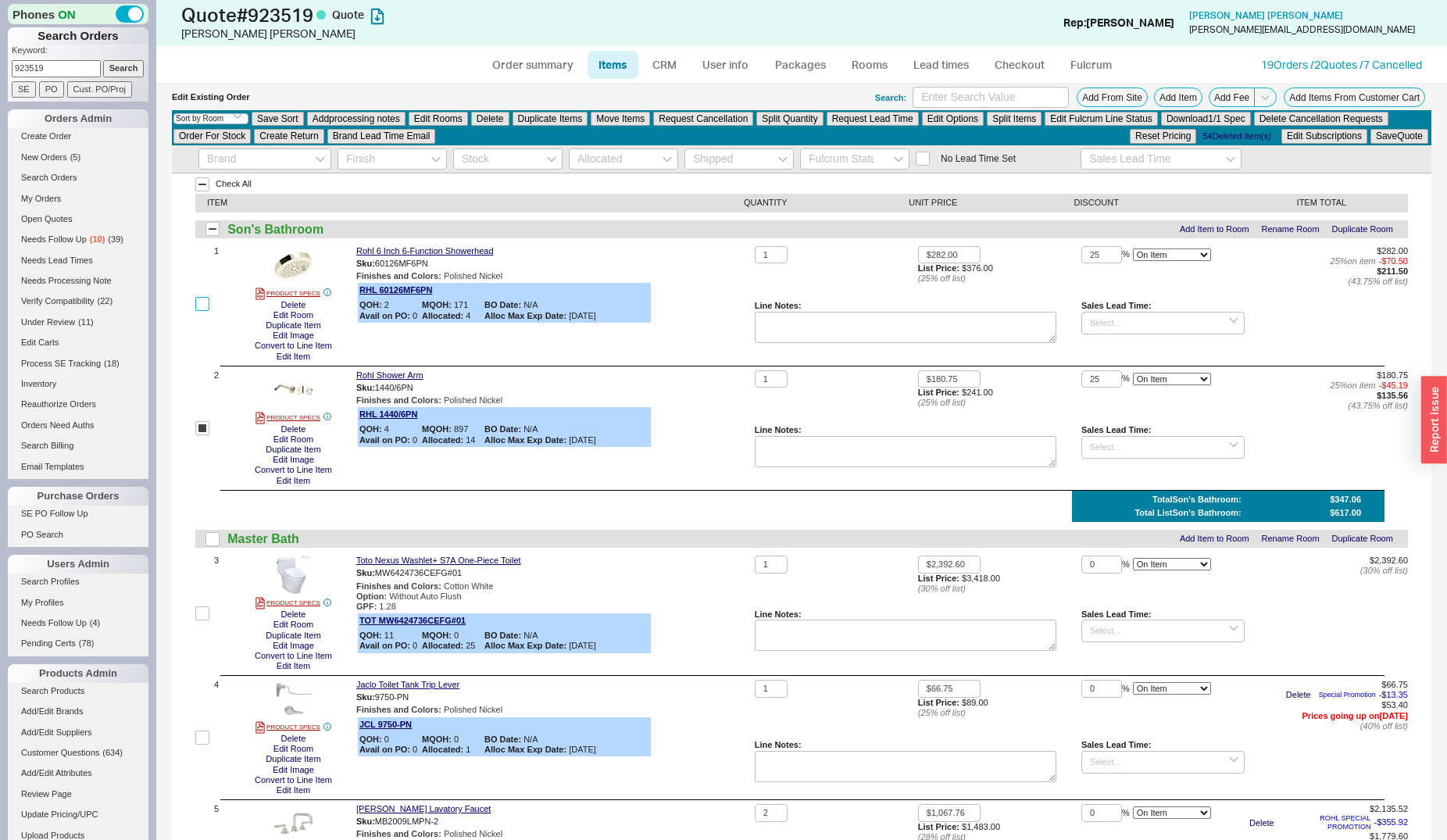
click at [203, 305] on input "checkbox" at bounding box center [202, 304] width 14 height 14
checkbox input "true"
click at [456, 119] on button "Edit Rooms" at bounding box center [439, 119] width 59 height 14
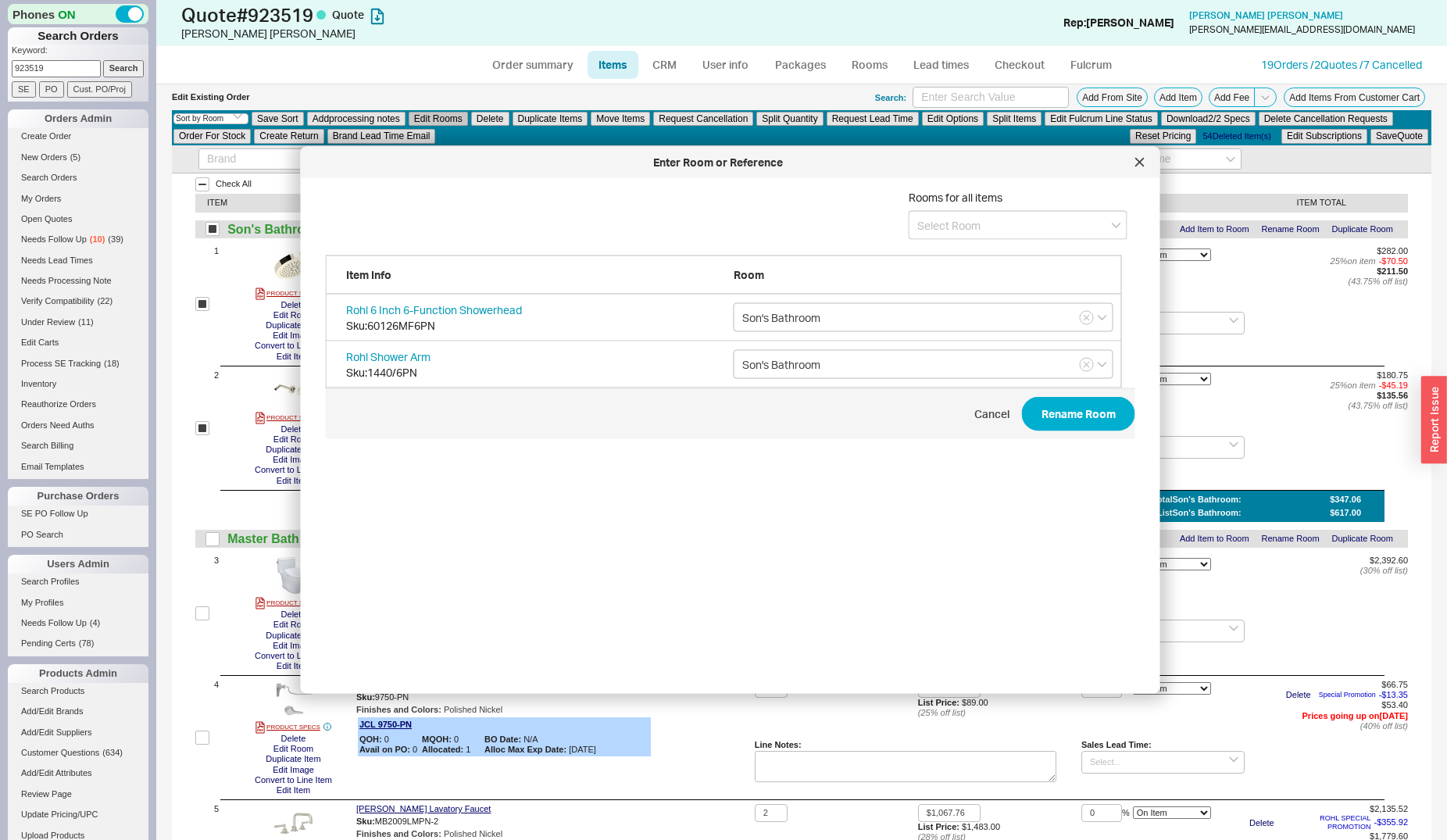
scroll to position [465, 808]
click at [958, 236] on input at bounding box center [1018, 225] width 219 height 29
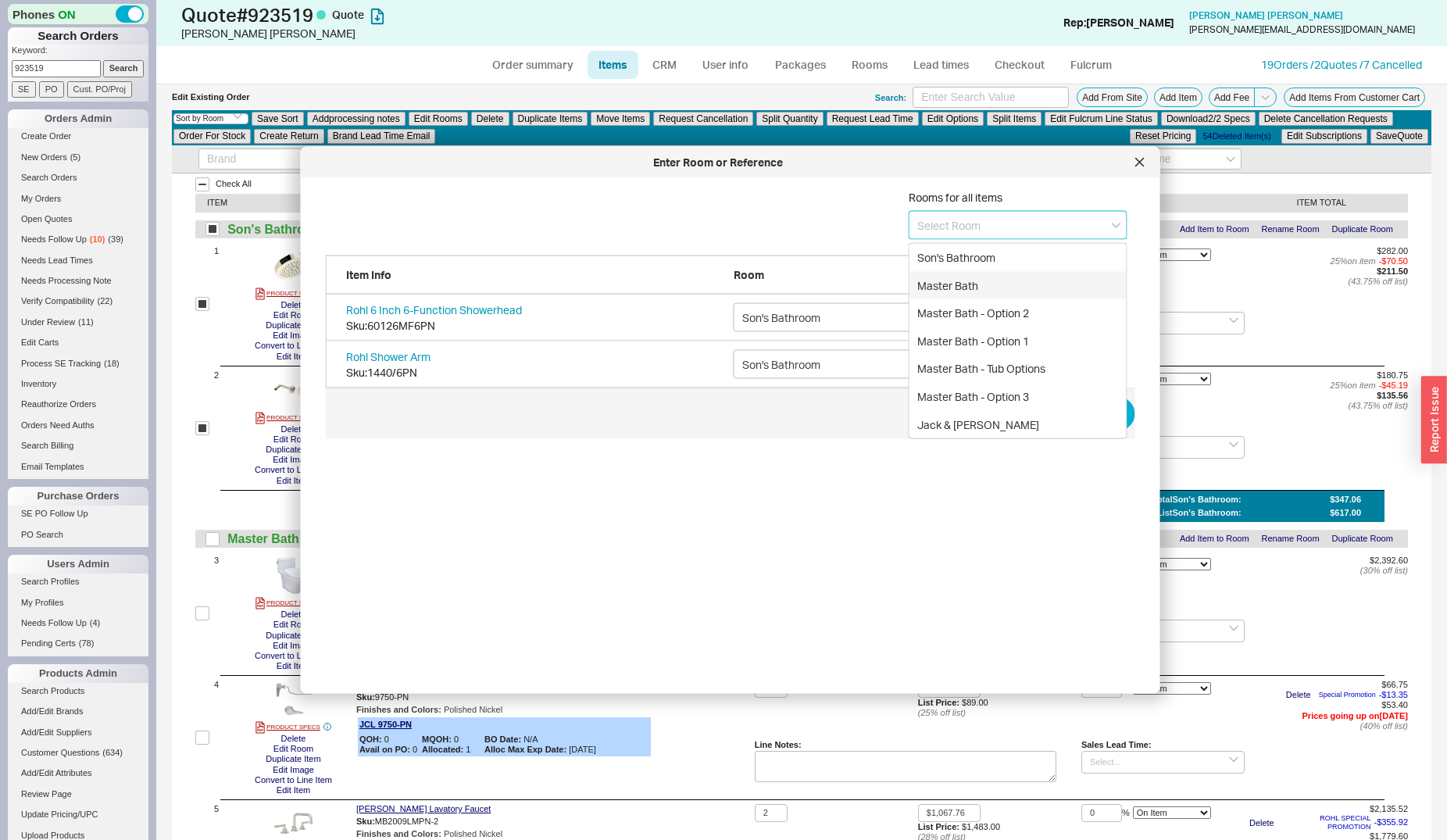
click at [952, 276] on div "Master Bath" at bounding box center [1018, 285] width 217 height 28
type input "Master Bath"
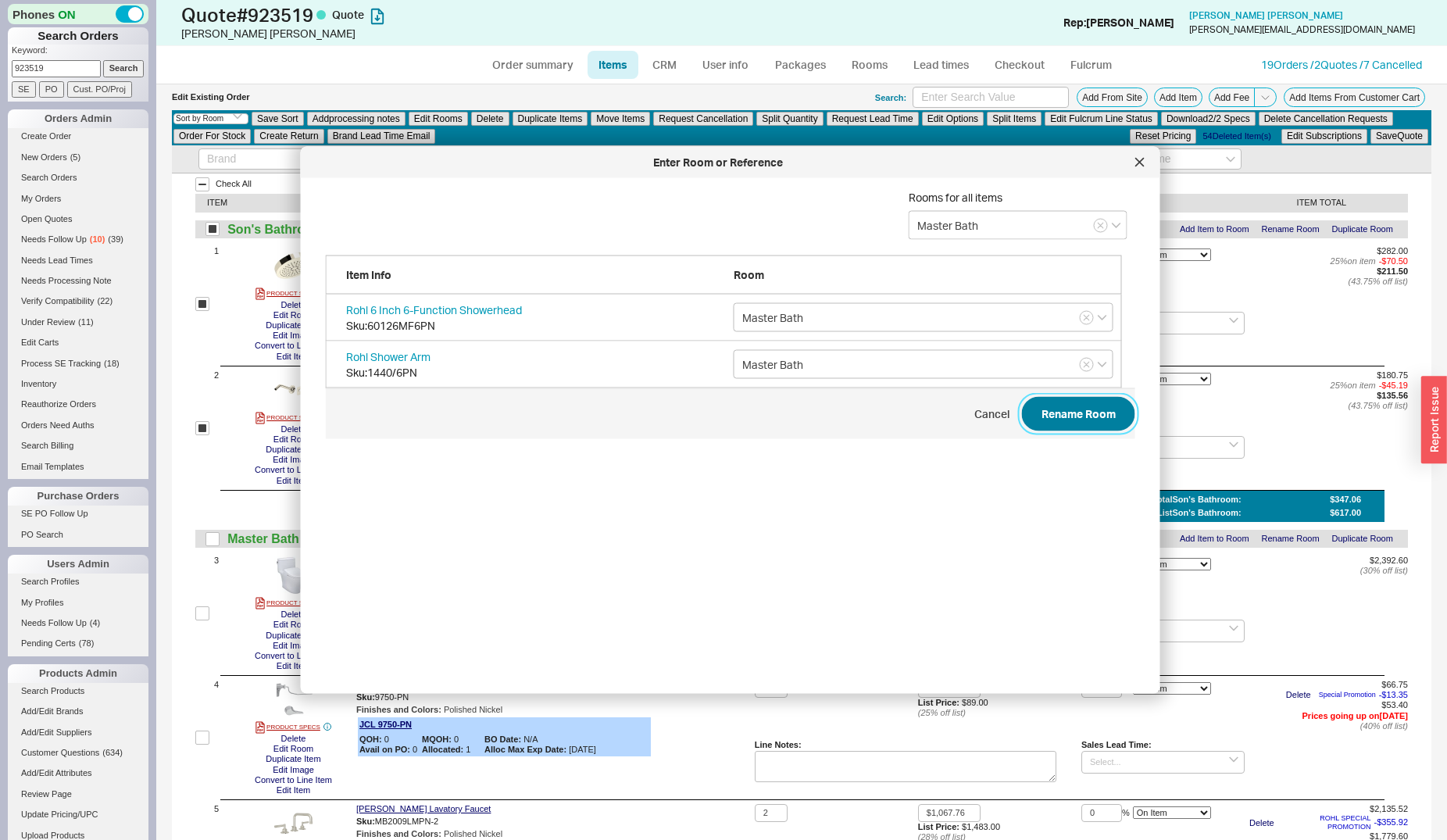
click at [1051, 401] on button "Rename Room" at bounding box center [1079, 413] width 113 height 34
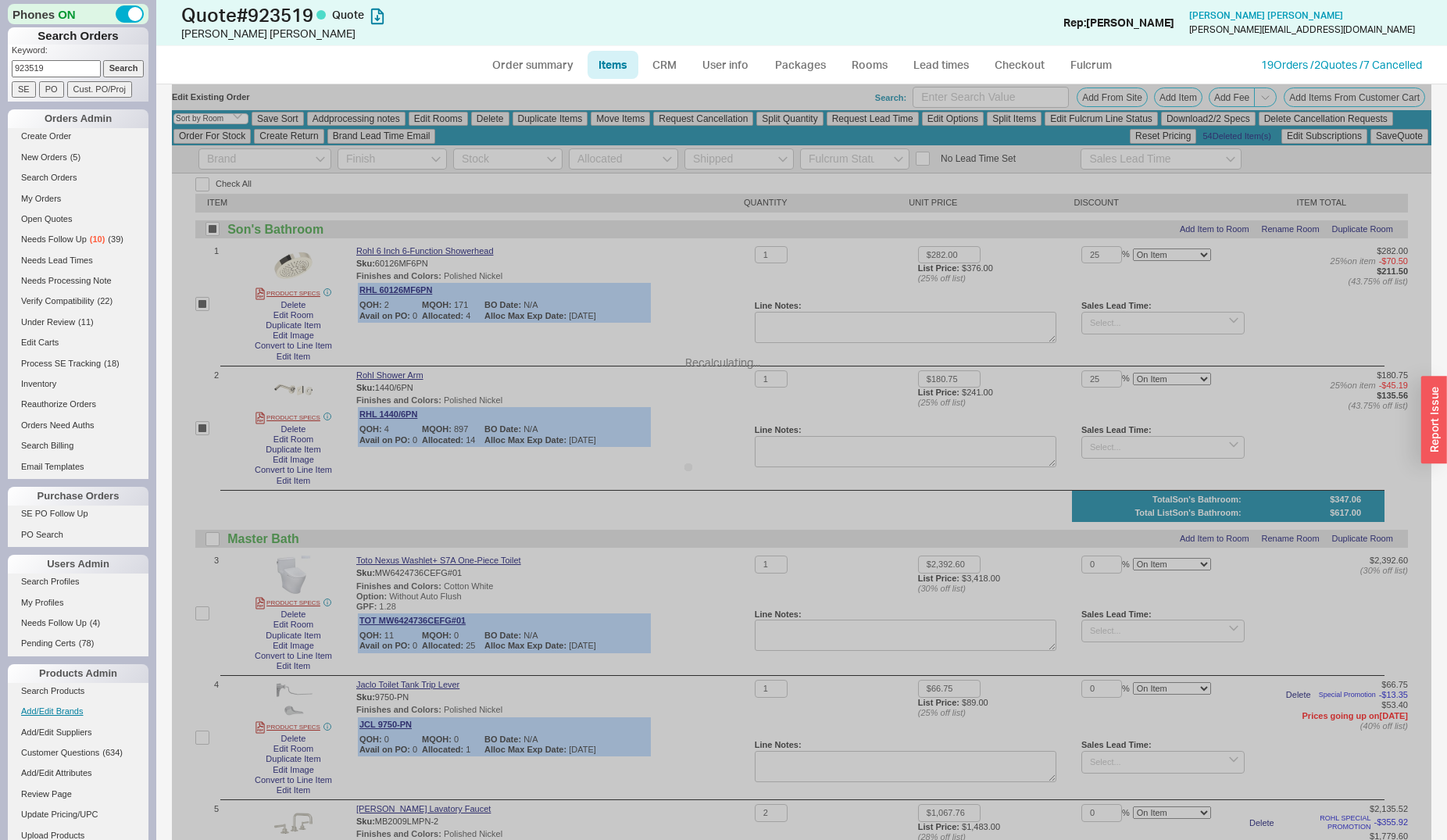
checkbox input "false"
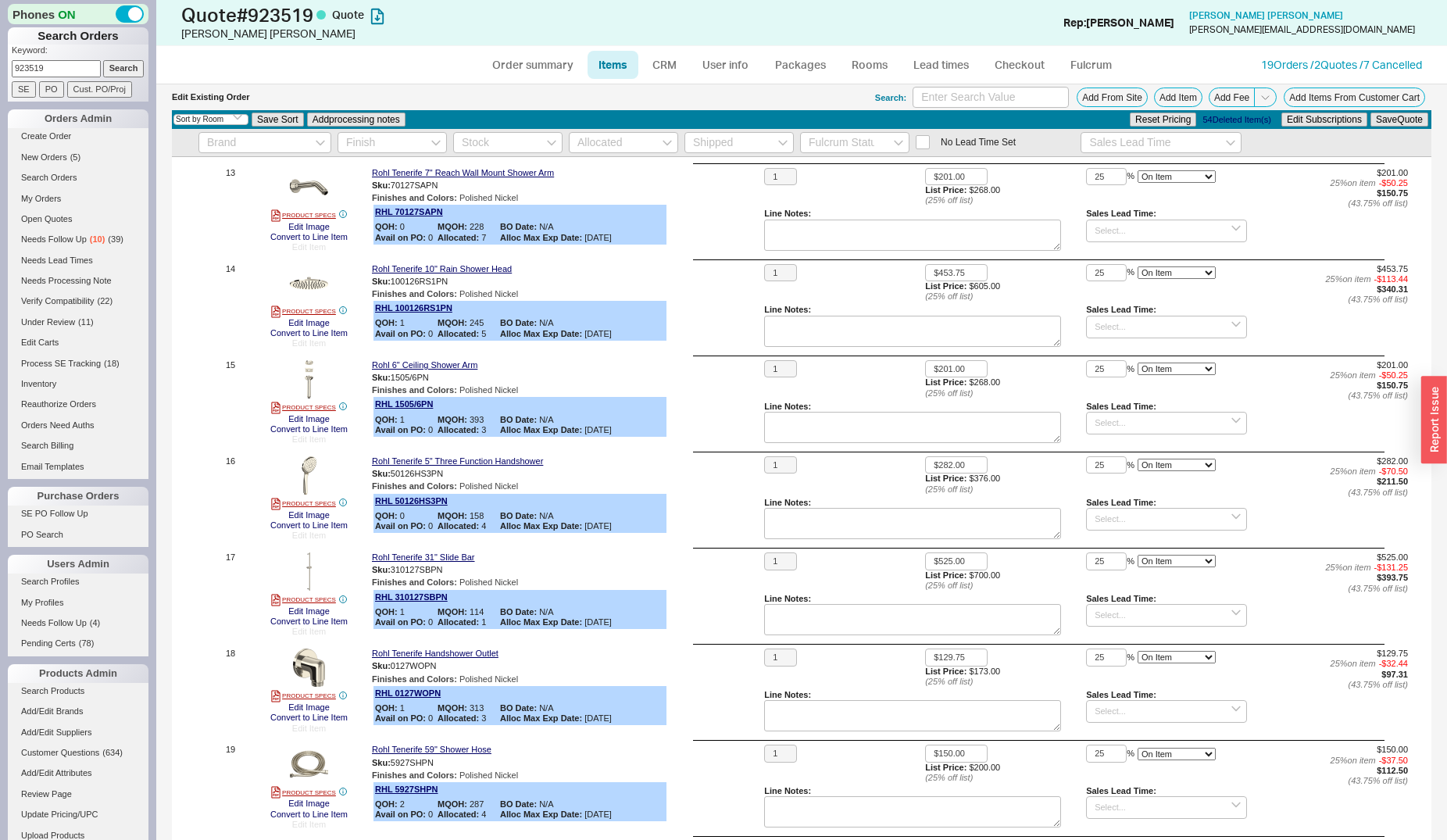
scroll to position [1275, 0]
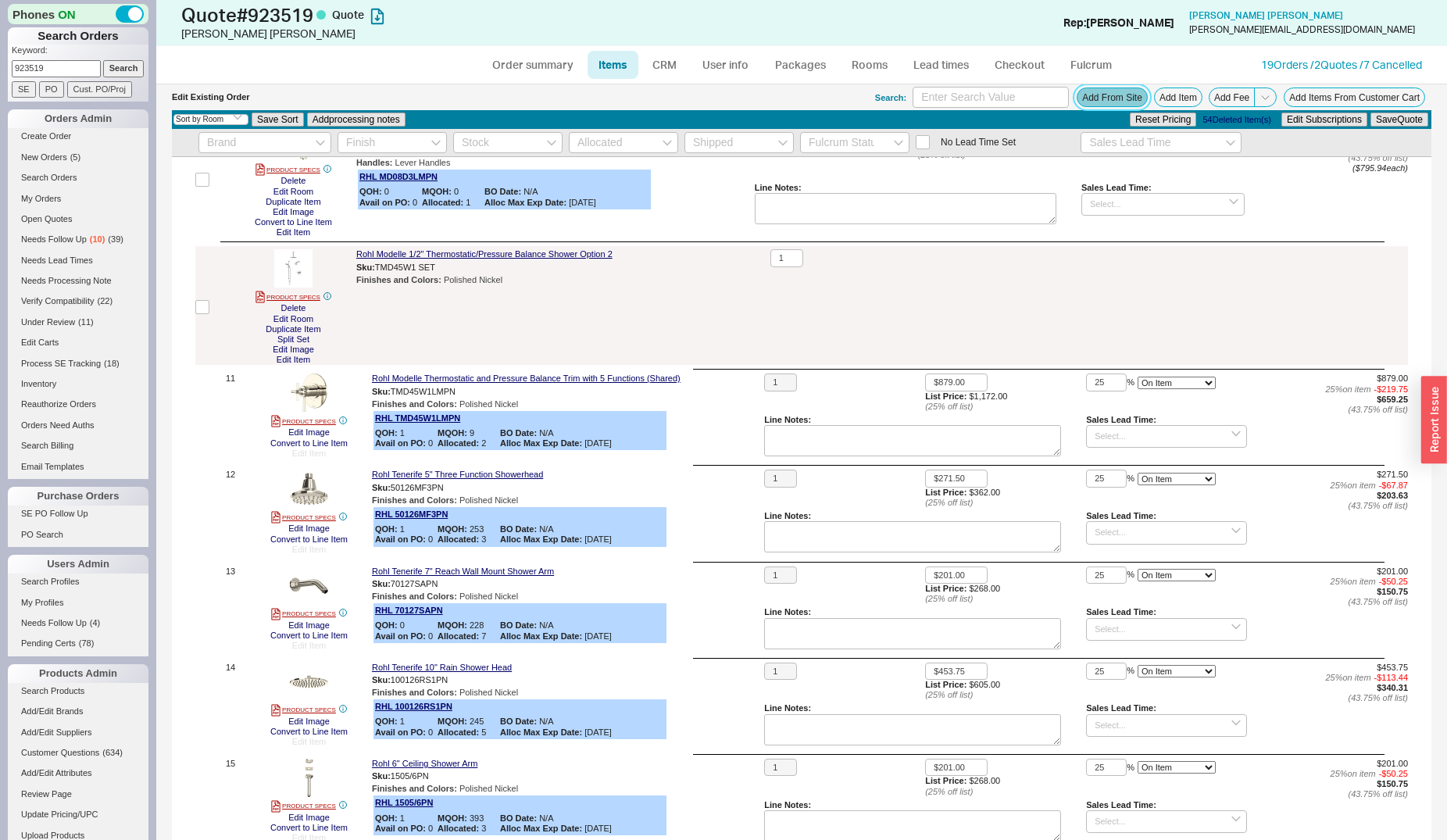
click at [1076, 102] on button "Add From Site" at bounding box center [1112, 97] width 72 height 19
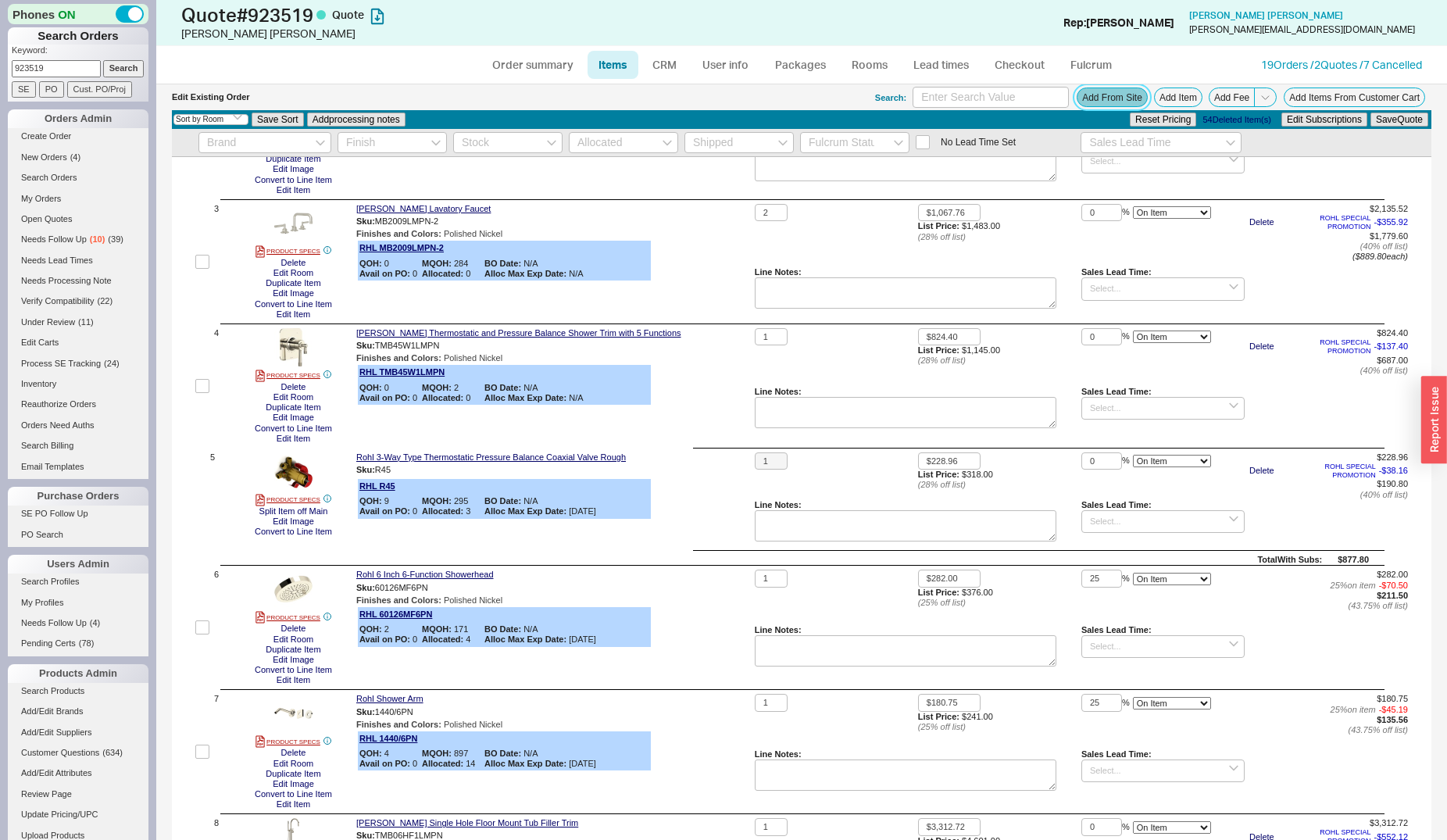
scroll to position [245, 0]
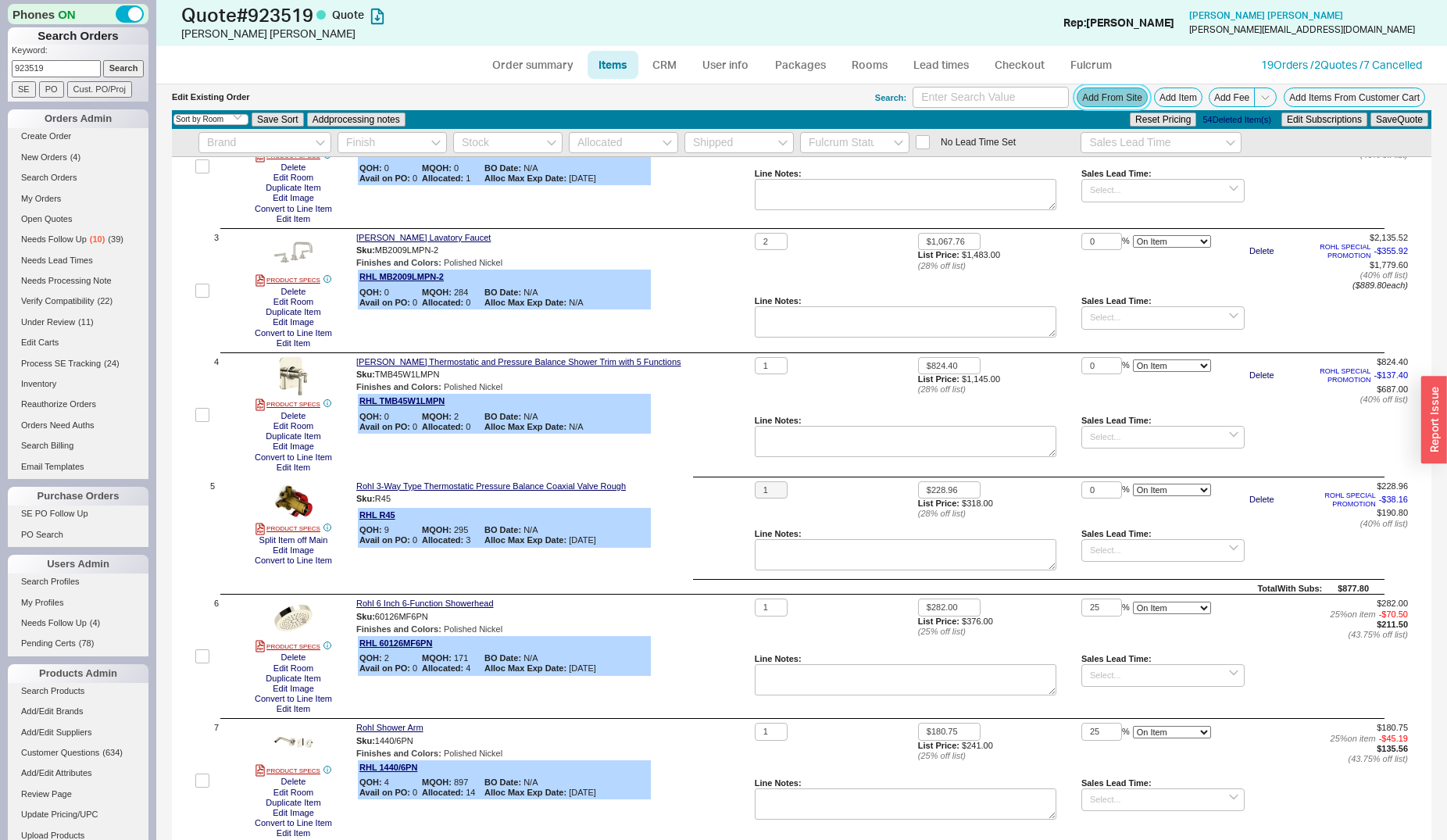
click at [1081, 95] on button "Add From Site" at bounding box center [1112, 97] width 72 height 19
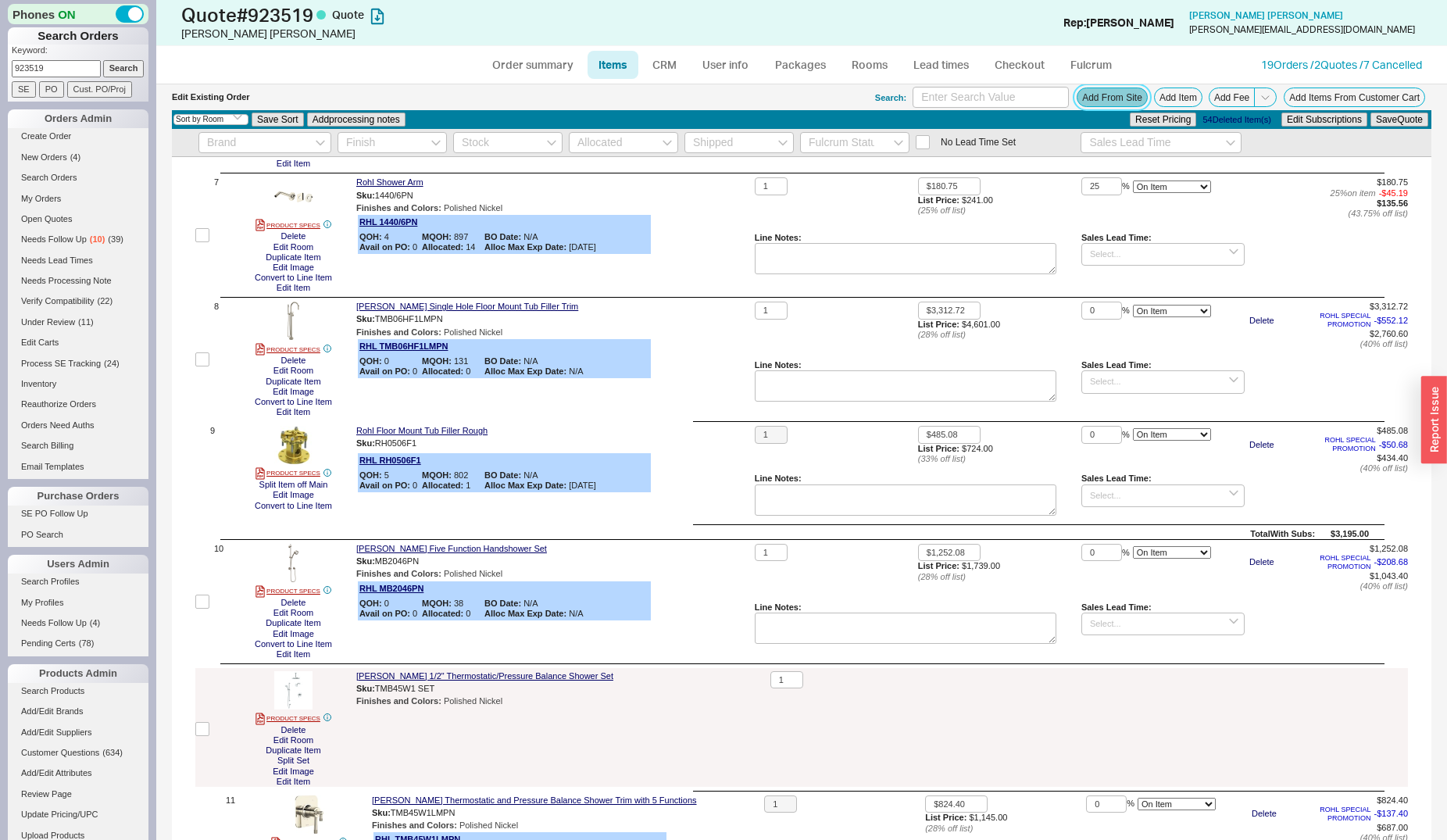
scroll to position [877, 0]
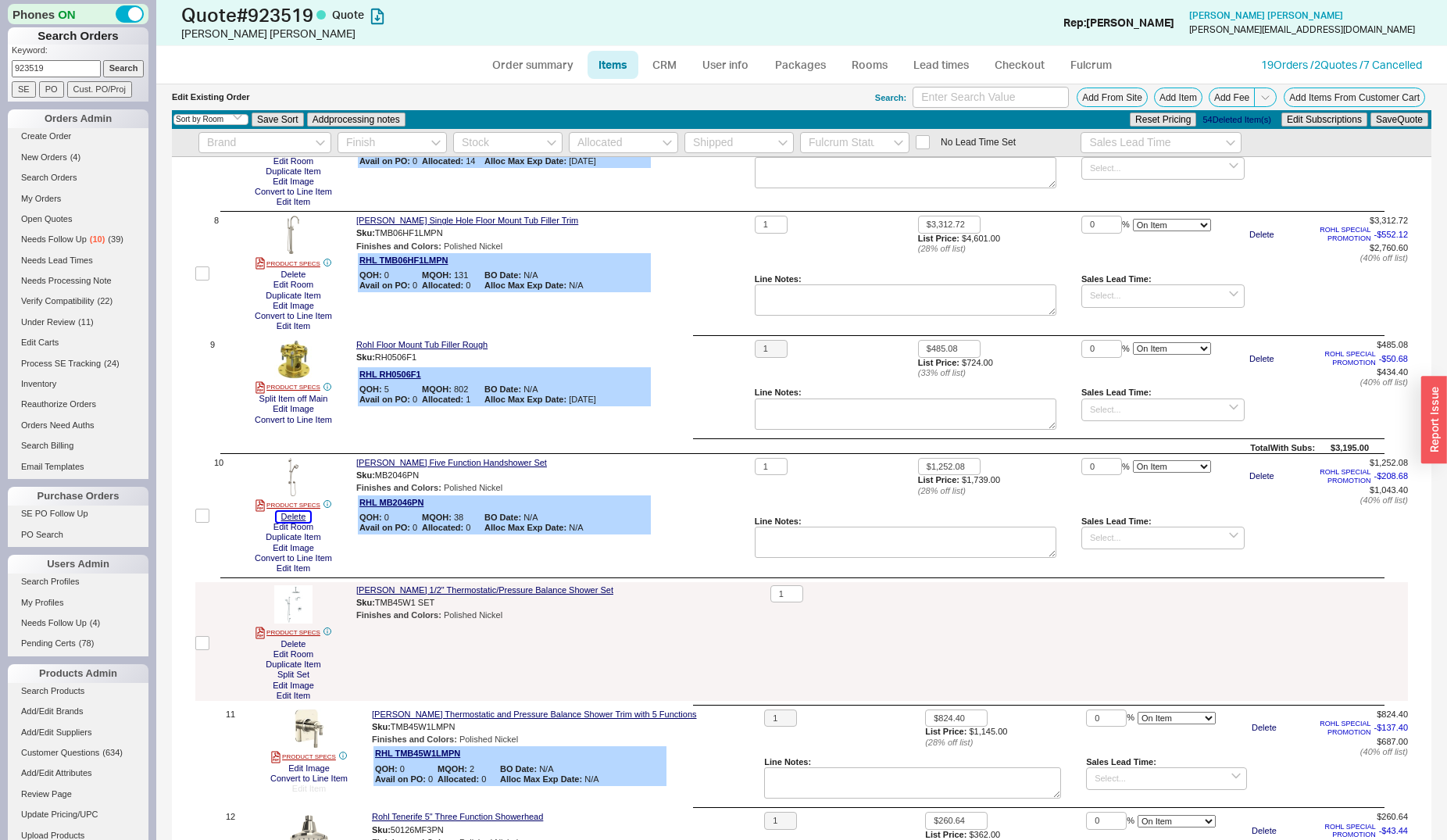
click at [304, 521] on button "Delete" at bounding box center [293, 517] width 34 height 10
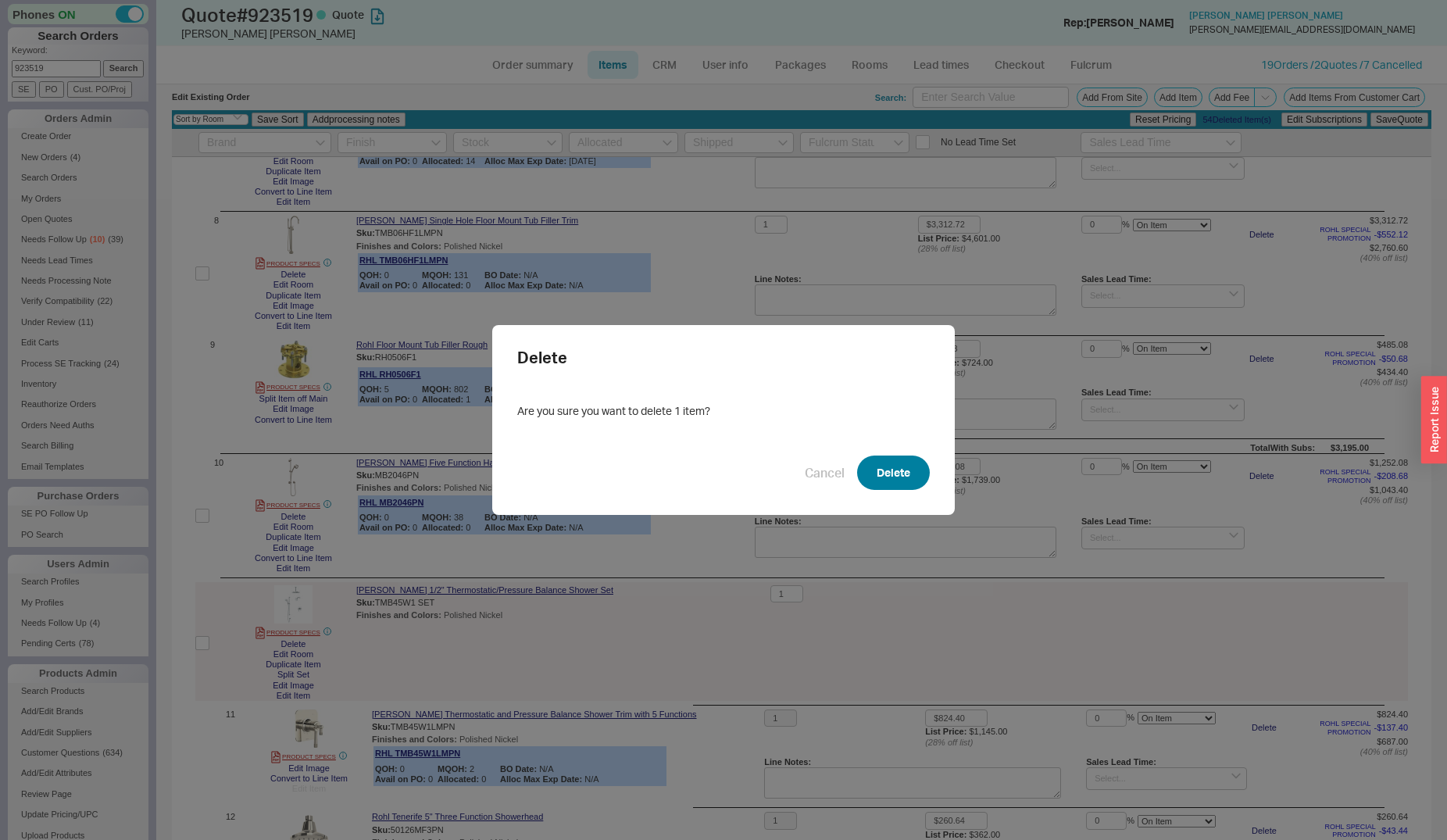
click at [861, 481] on button "Delete" at bounding box center [893, 472] width 72 height 34
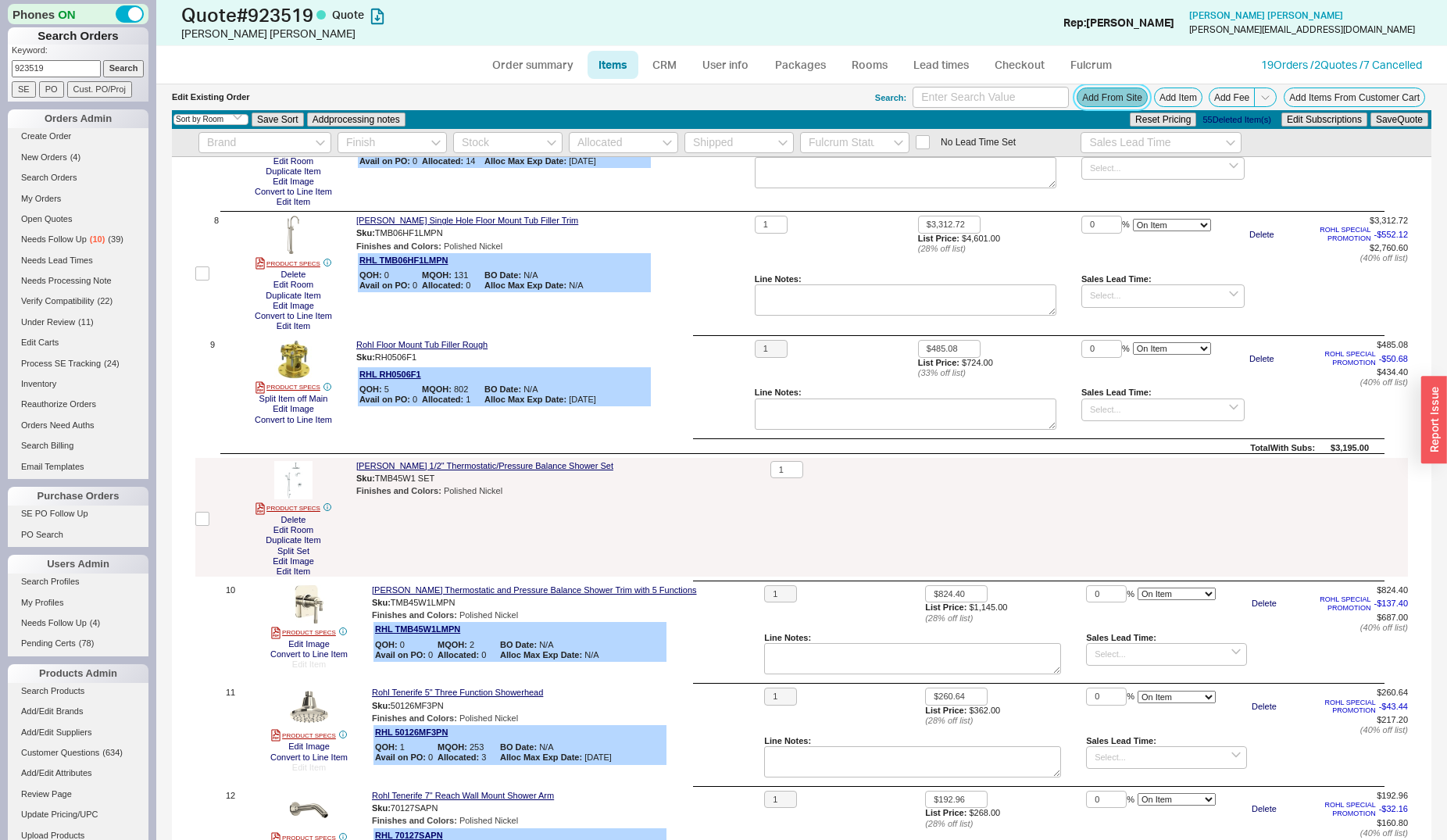
click at [1087, 103] on button "Add From Site" at bounding box center [1112, 97] width 72 height 19
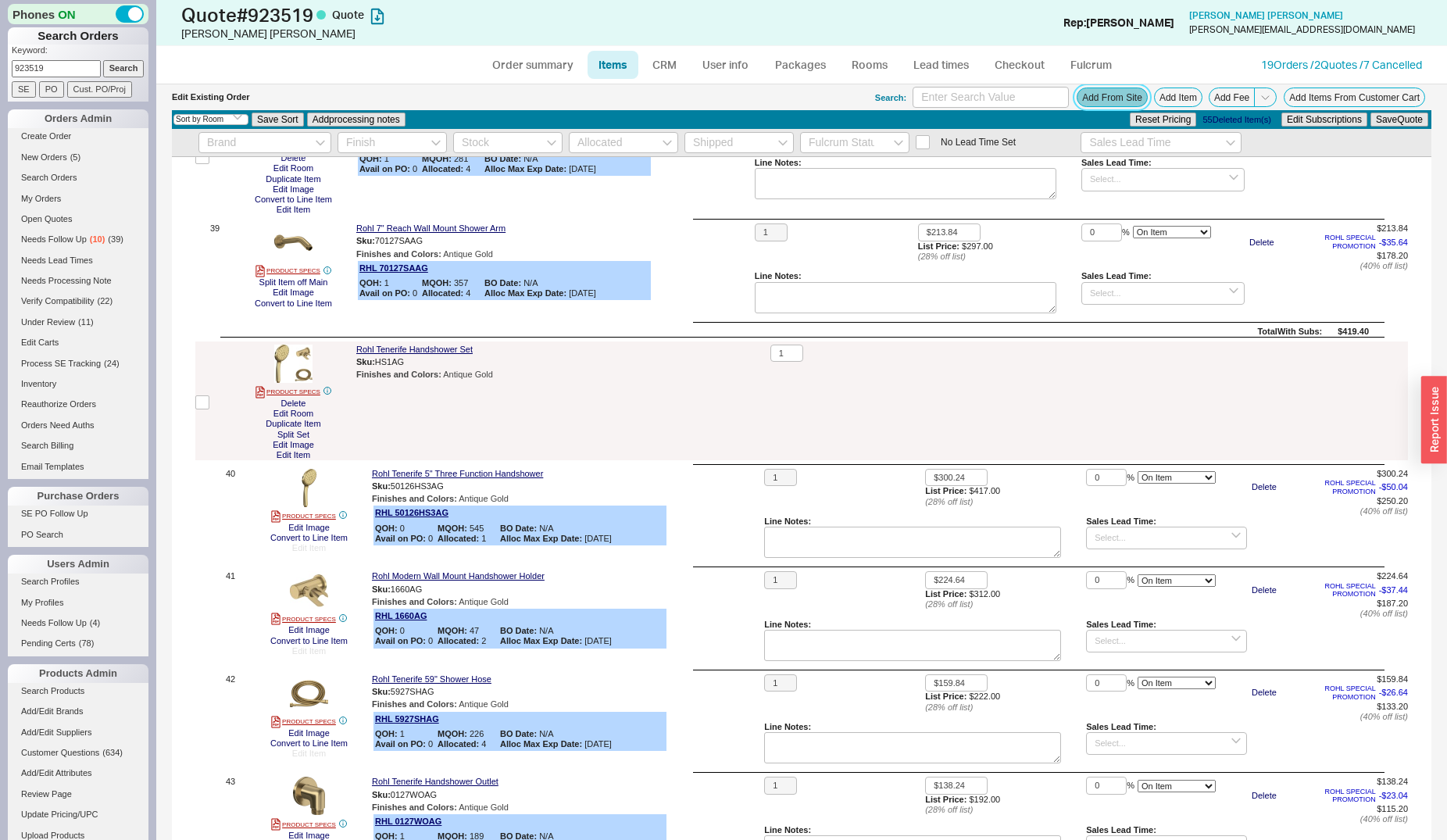
scroll to position [5378, 0]
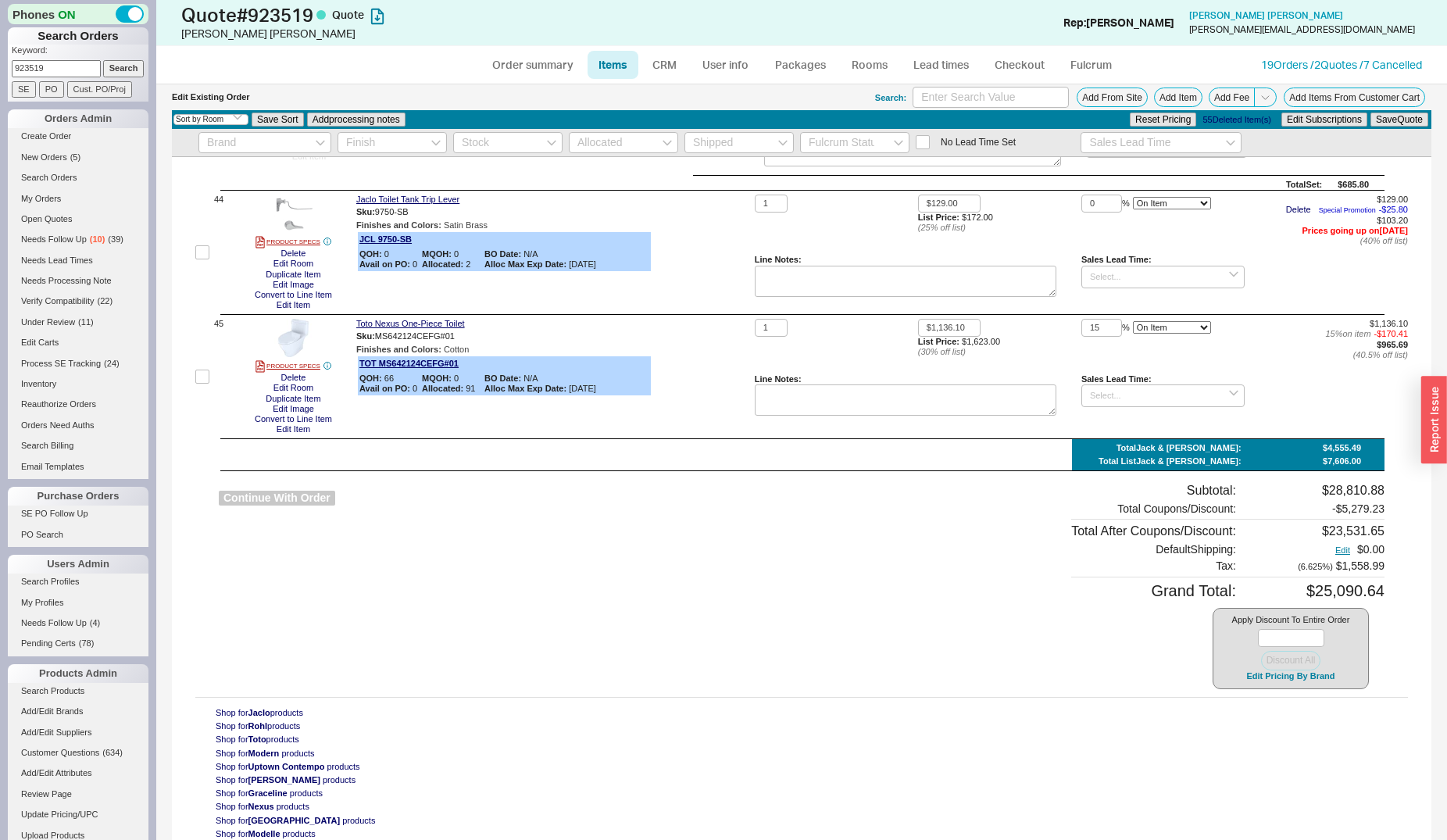
click at [288, 502] on button "Continue With Order" at bounding box center [276, 498] width 116 height 15
select select "*"
select select "LOW"
select select "3"
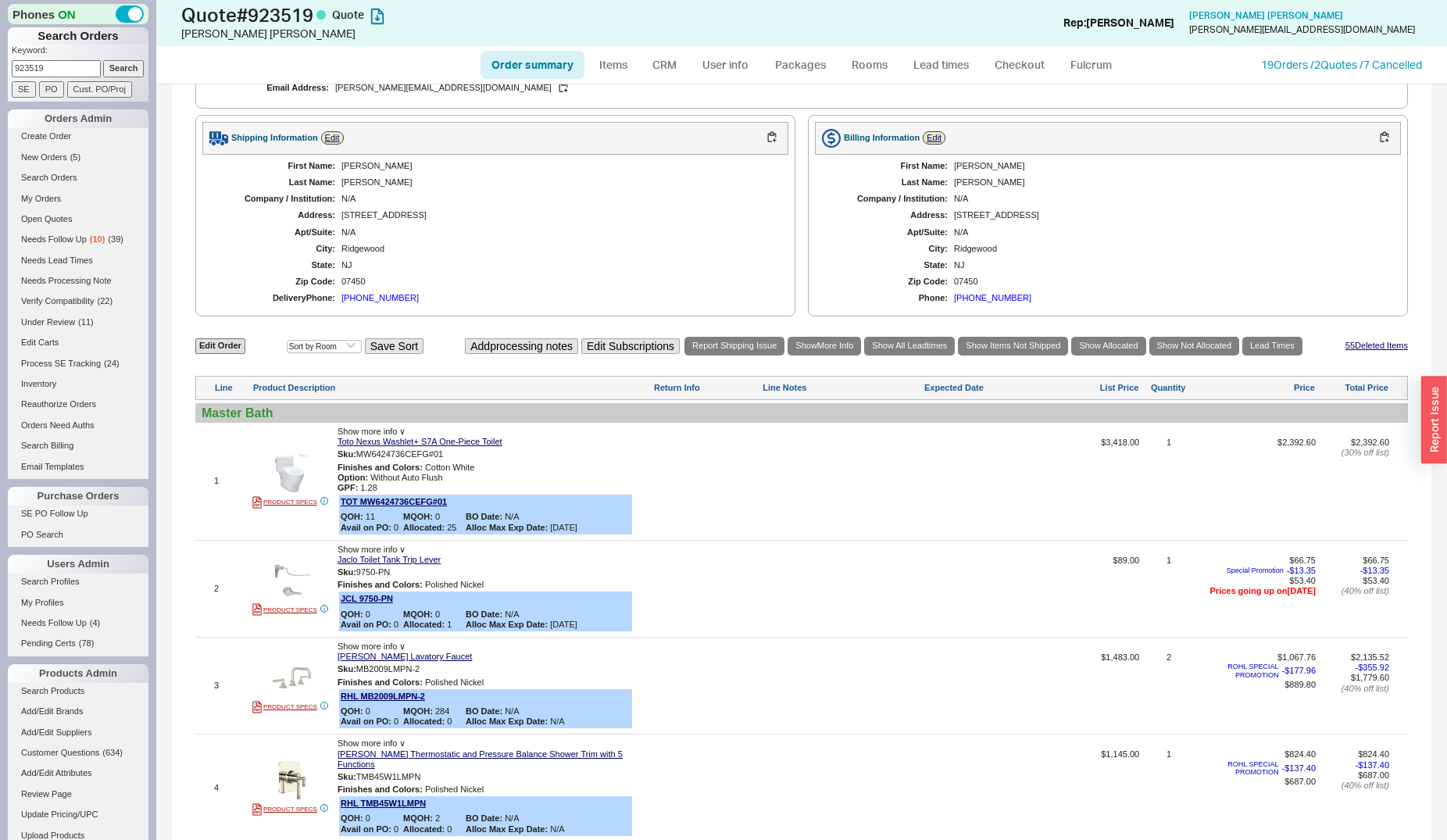
scroll to position [558, 0]
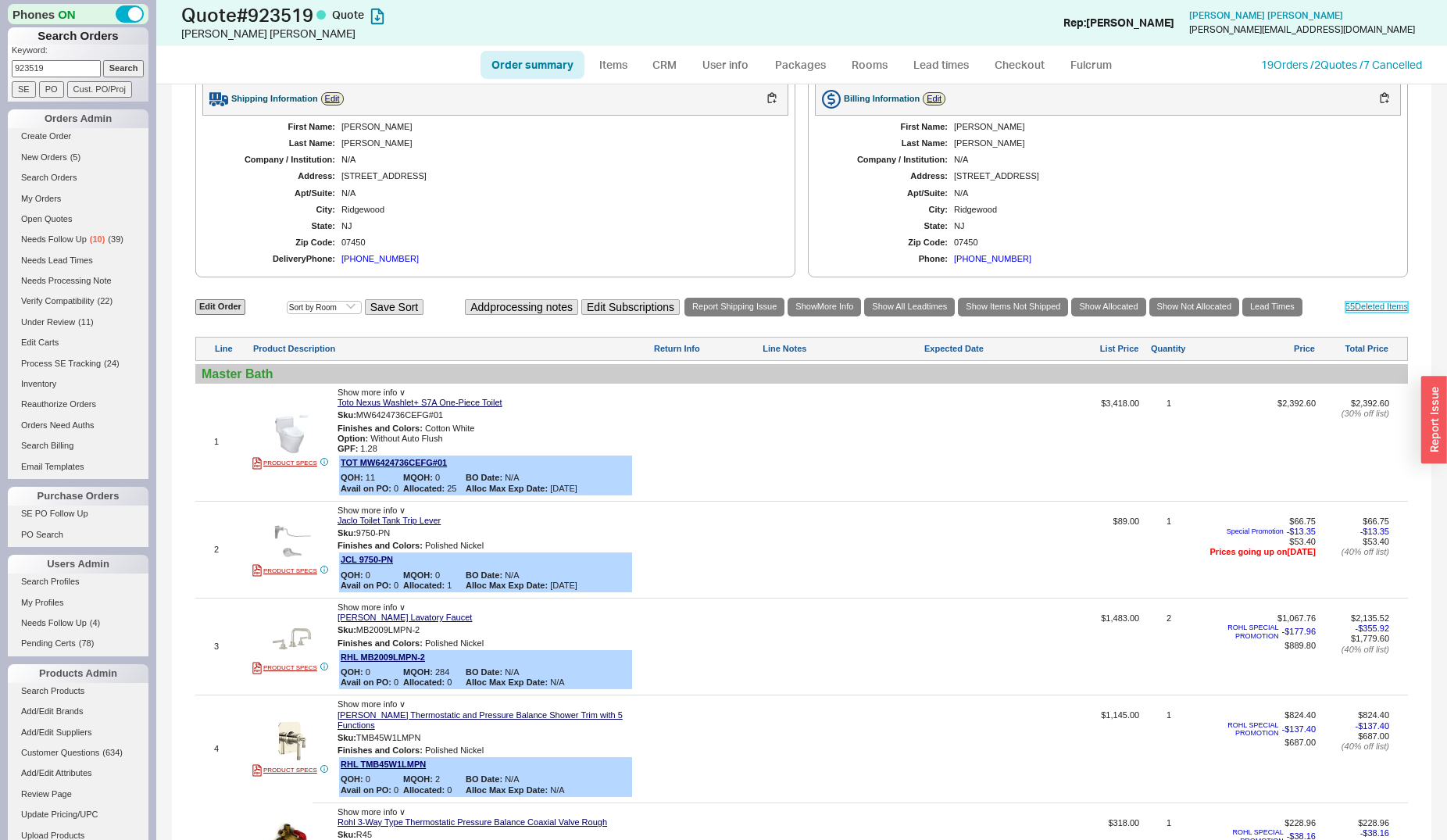
click at [1369, 304] on link "55 Deleted Item s" at bounding box center [1377, 307] width 63 height 10
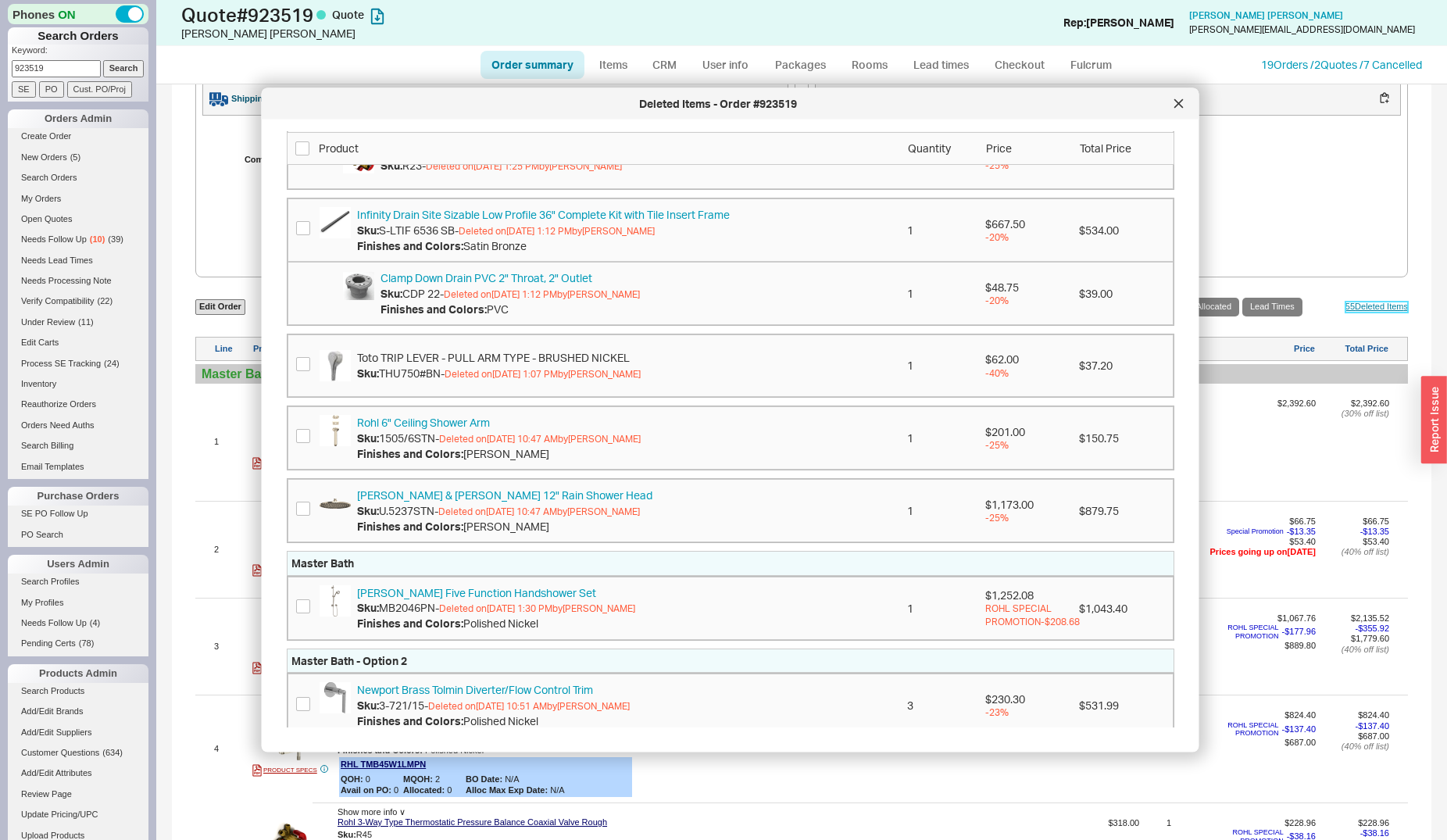
scroll to position [743, 0]
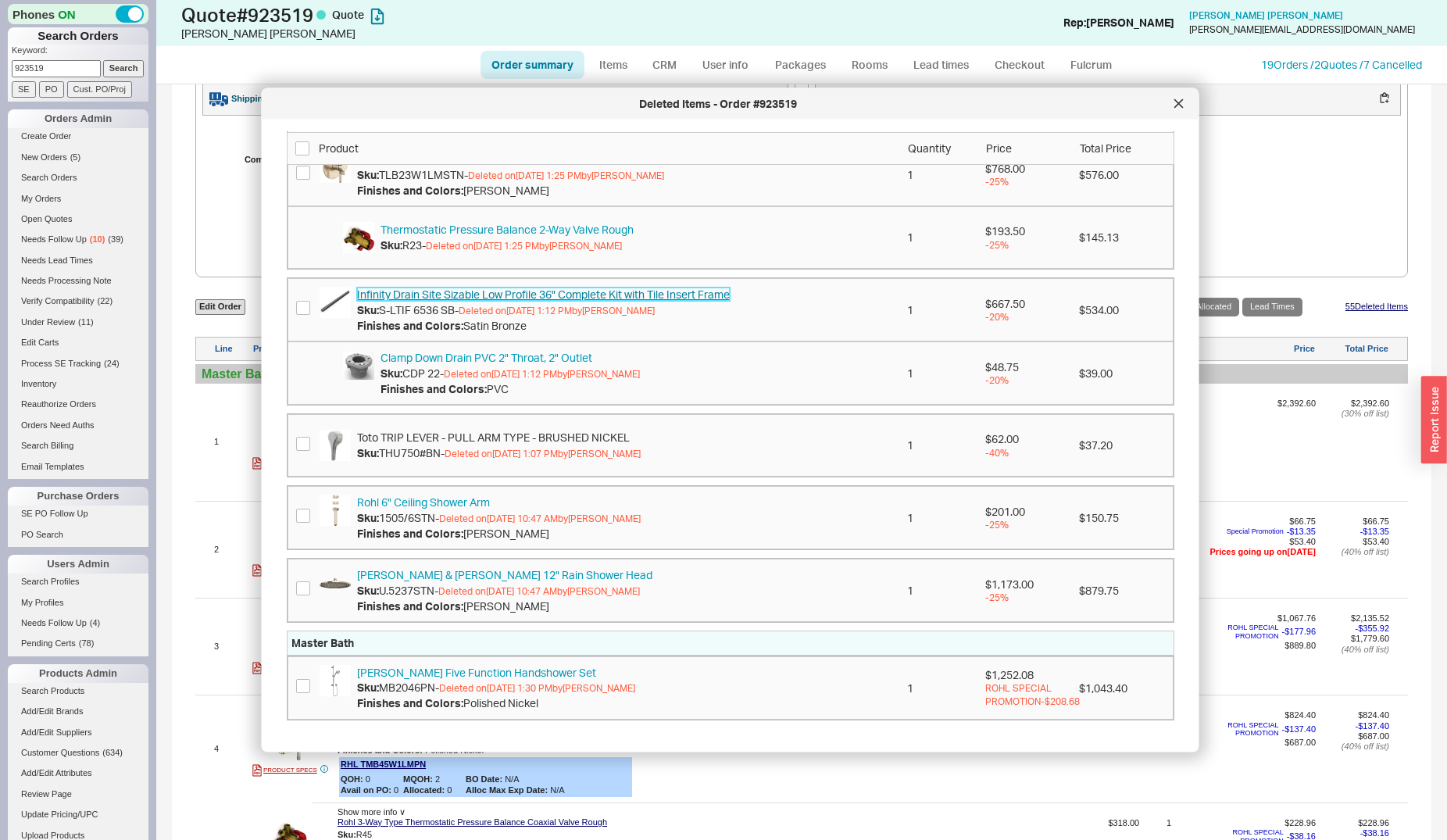
click at [393, 302] on link "Infinity Drain Site Sizable Low Profile 36" Complete Kit with Tile Insert Frame" at bounding box center [543, 295] width 372 height 13
click at [1180, 104] on icon at bounding box center [1177, 103] width 8 height 8
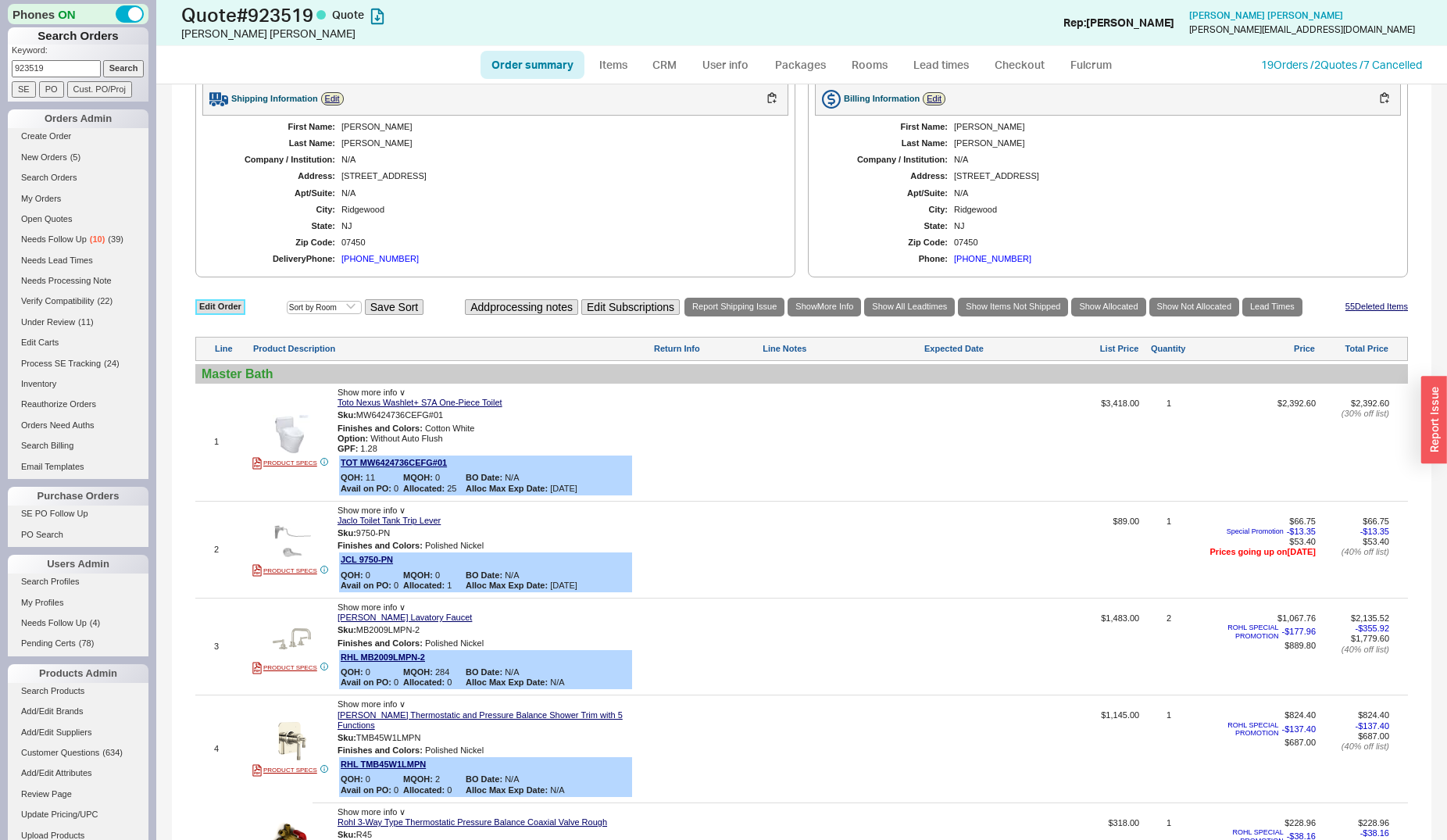
click at [222, 301] on link "Edit Order" at bounding box center [220, 306] width 50 height 15
select select "3"
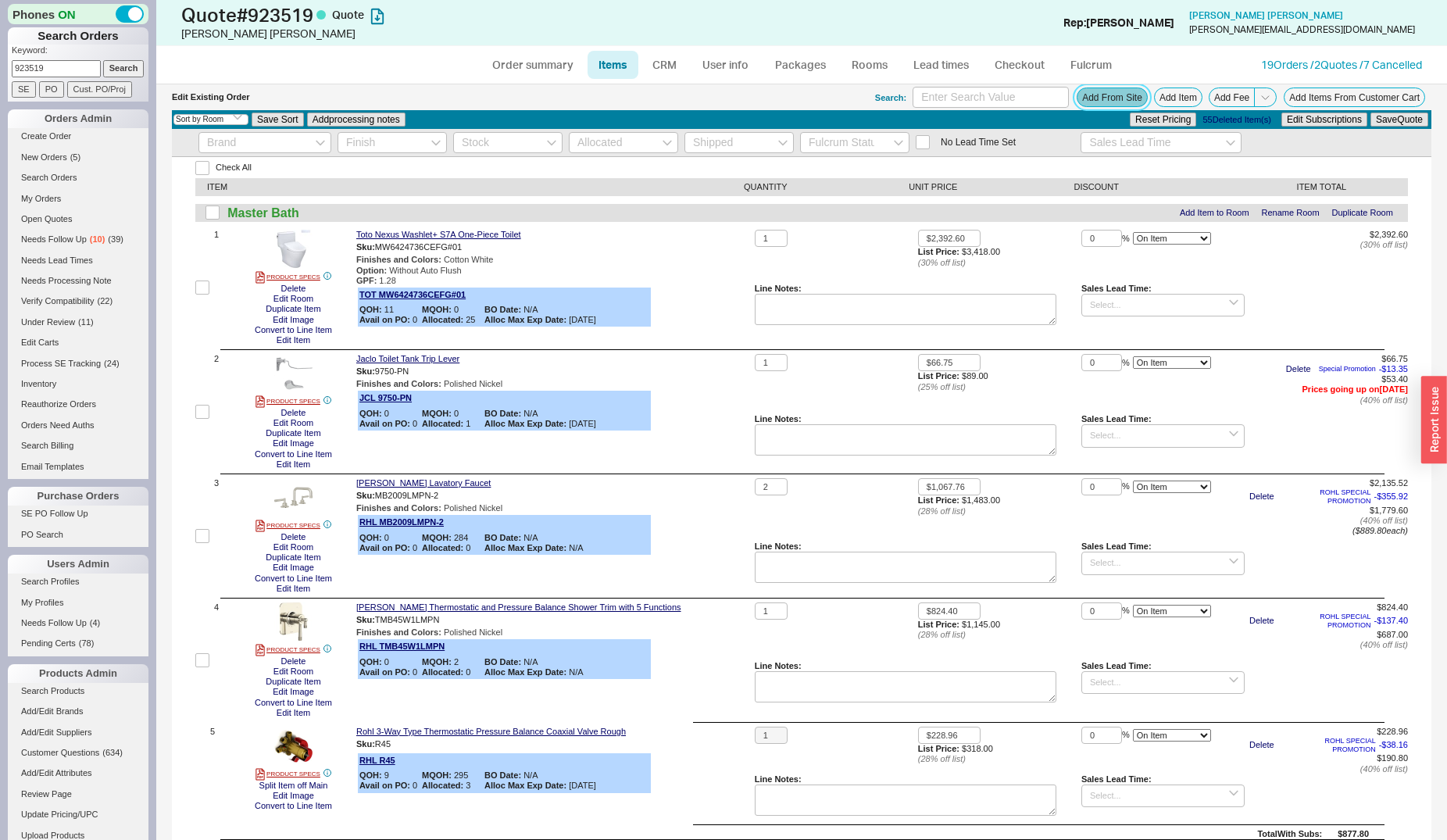
click at [1076, 100] on button "Add From Site" at bounding box center [1112, 97] width 72 height 19
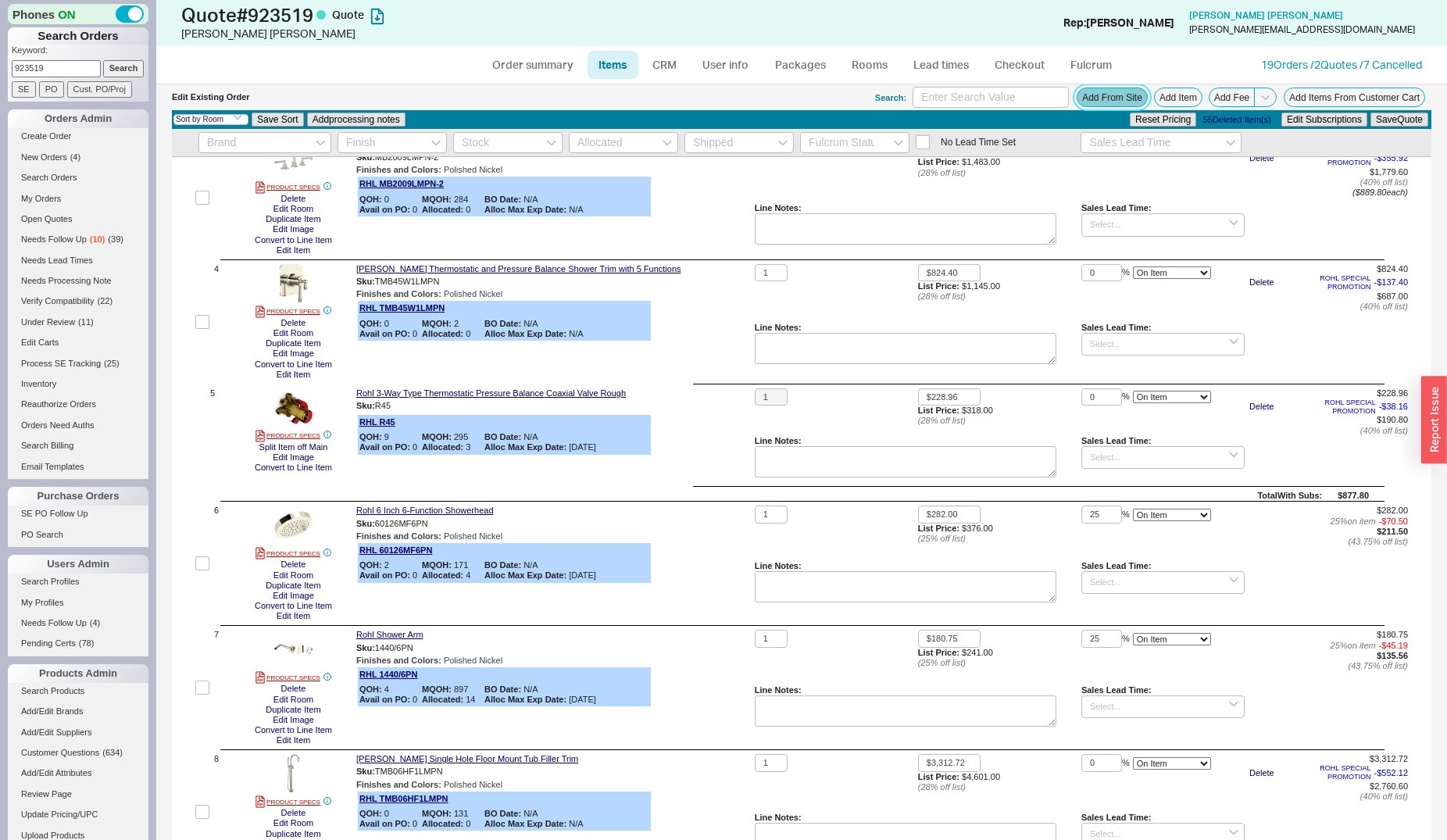
scroll to position [318, 0]
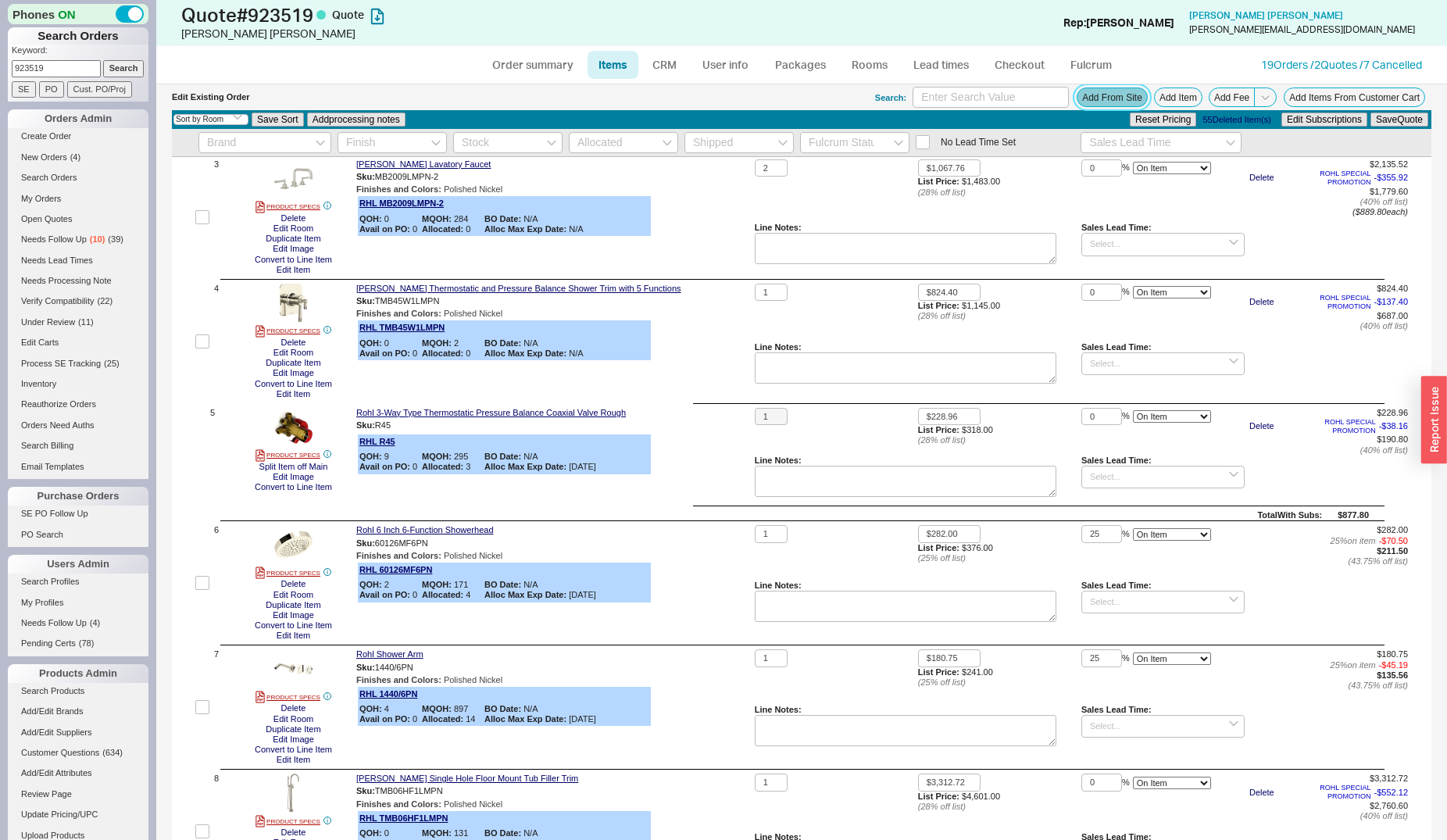
click at [1096, 90] on button "Add From Site" at bounding box center [1112, 97] width 72 height 19
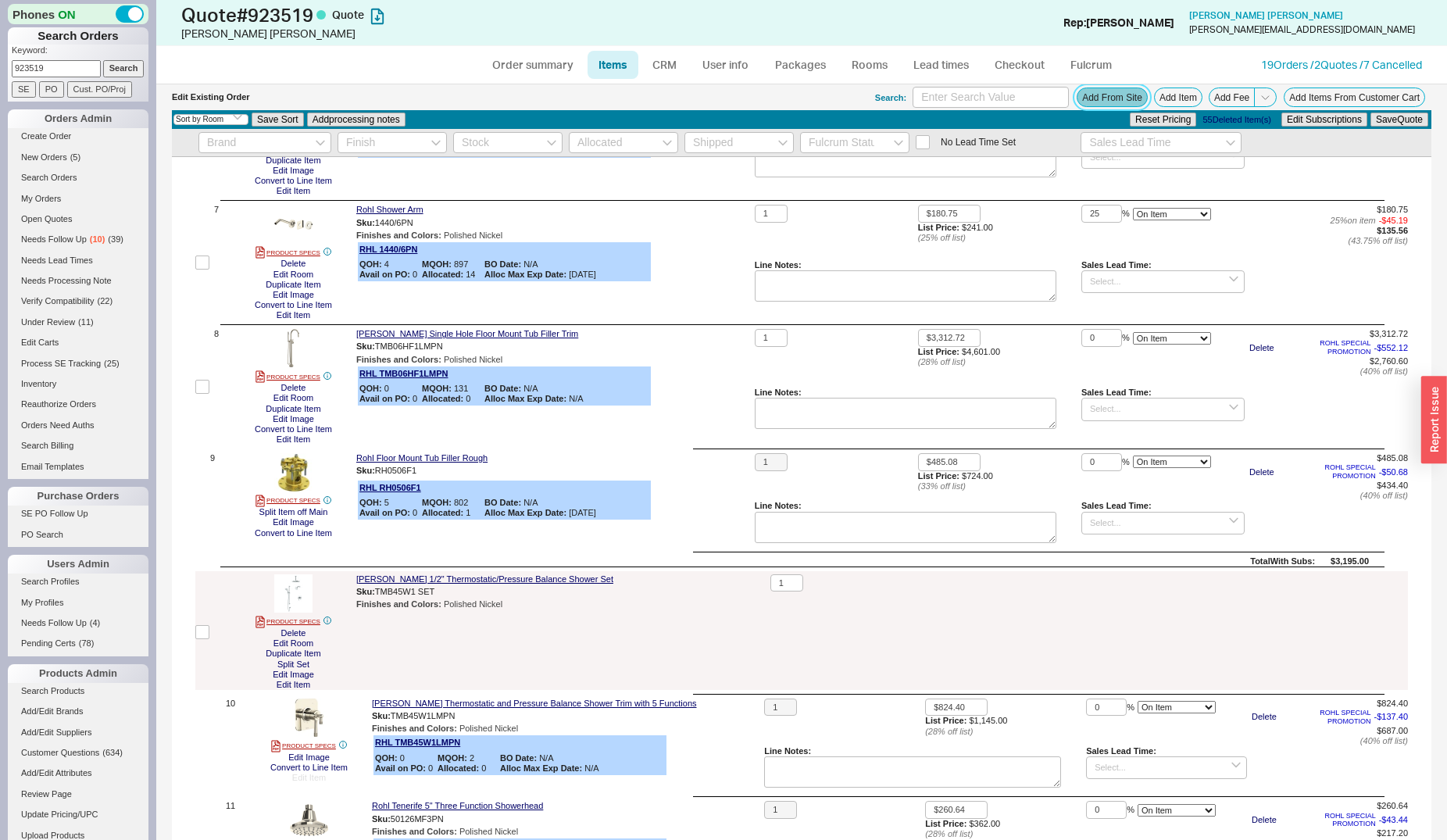
scroll to position [797, 0]
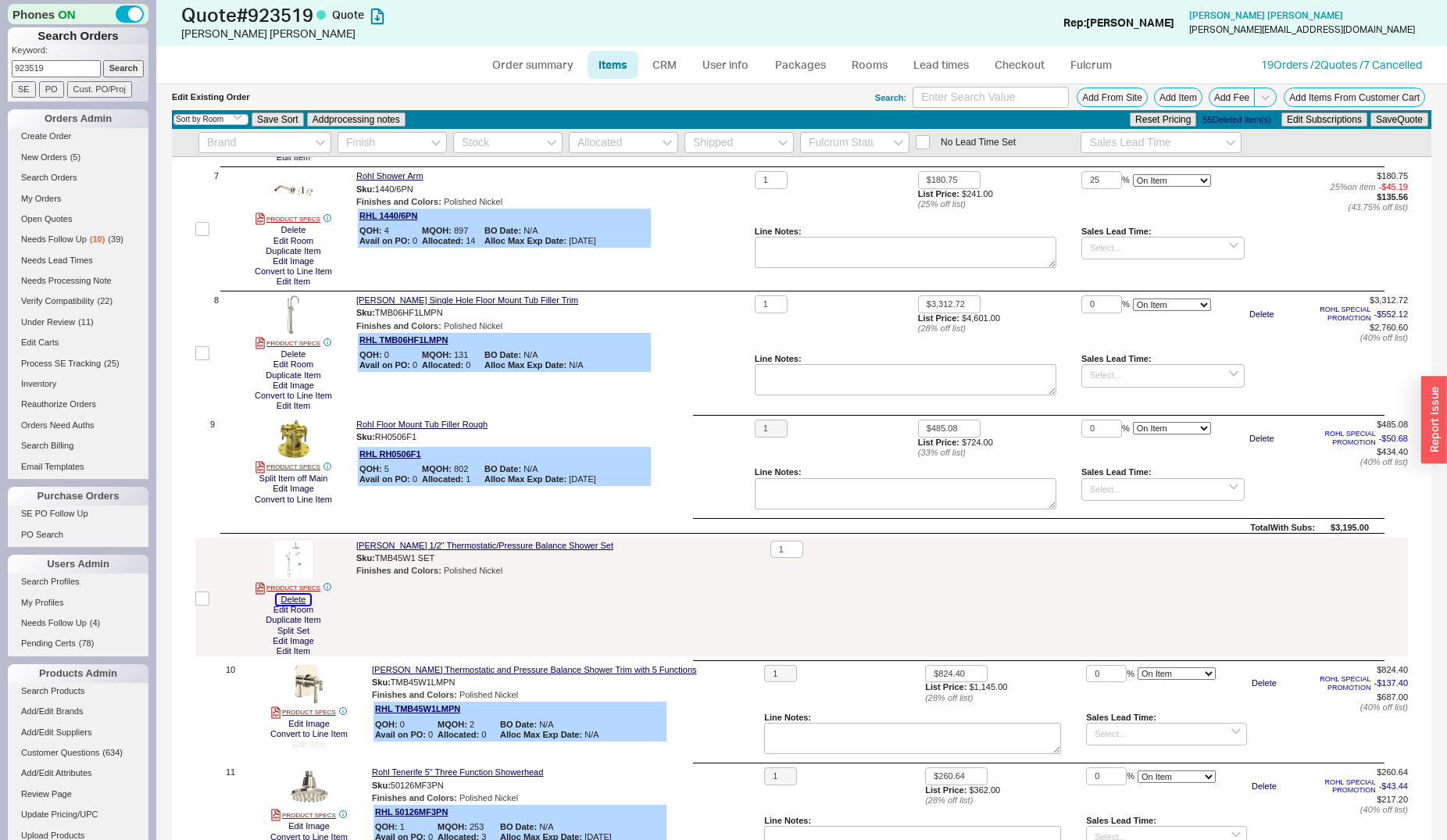
click at [297, 604] on button "Delete" at bounding box center [293, 600] width 34 height 10
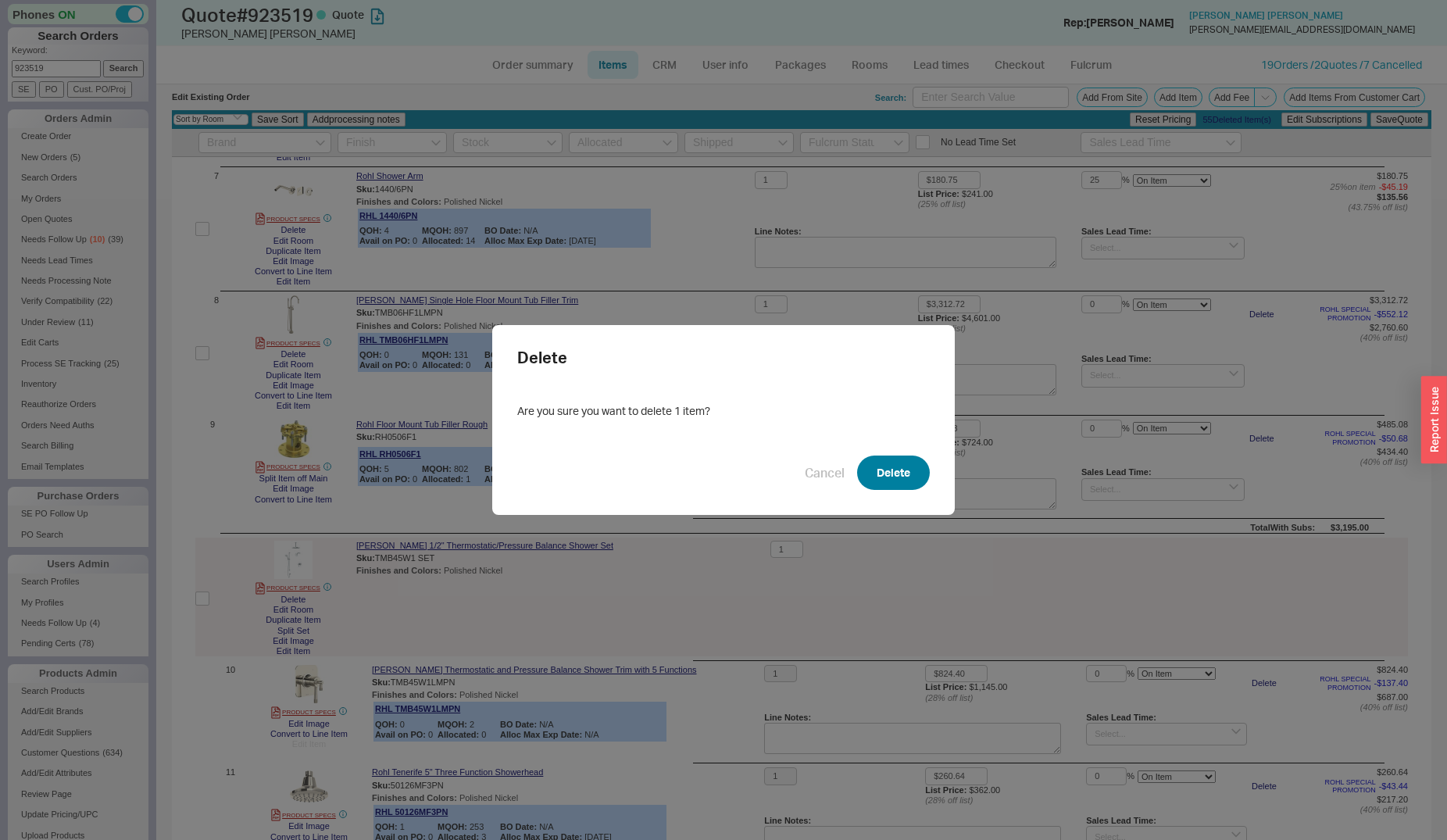
click at [893, 474] on button "Delete" at bounding box center [893, 472] width 72 height 34
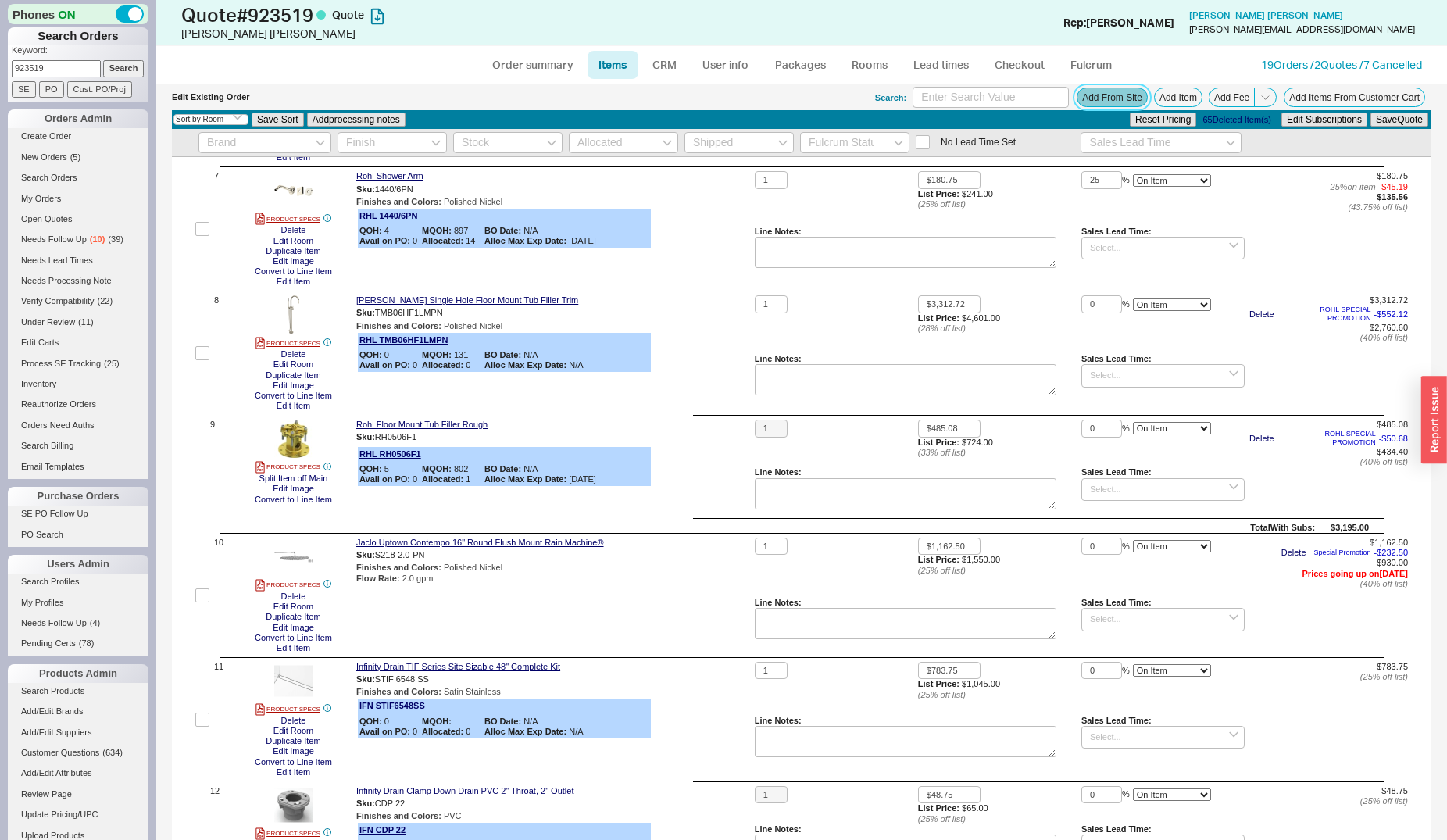
click at [1106, 99] on button "Add From Site" at bounding box center [1112, 97] width 72 height 19
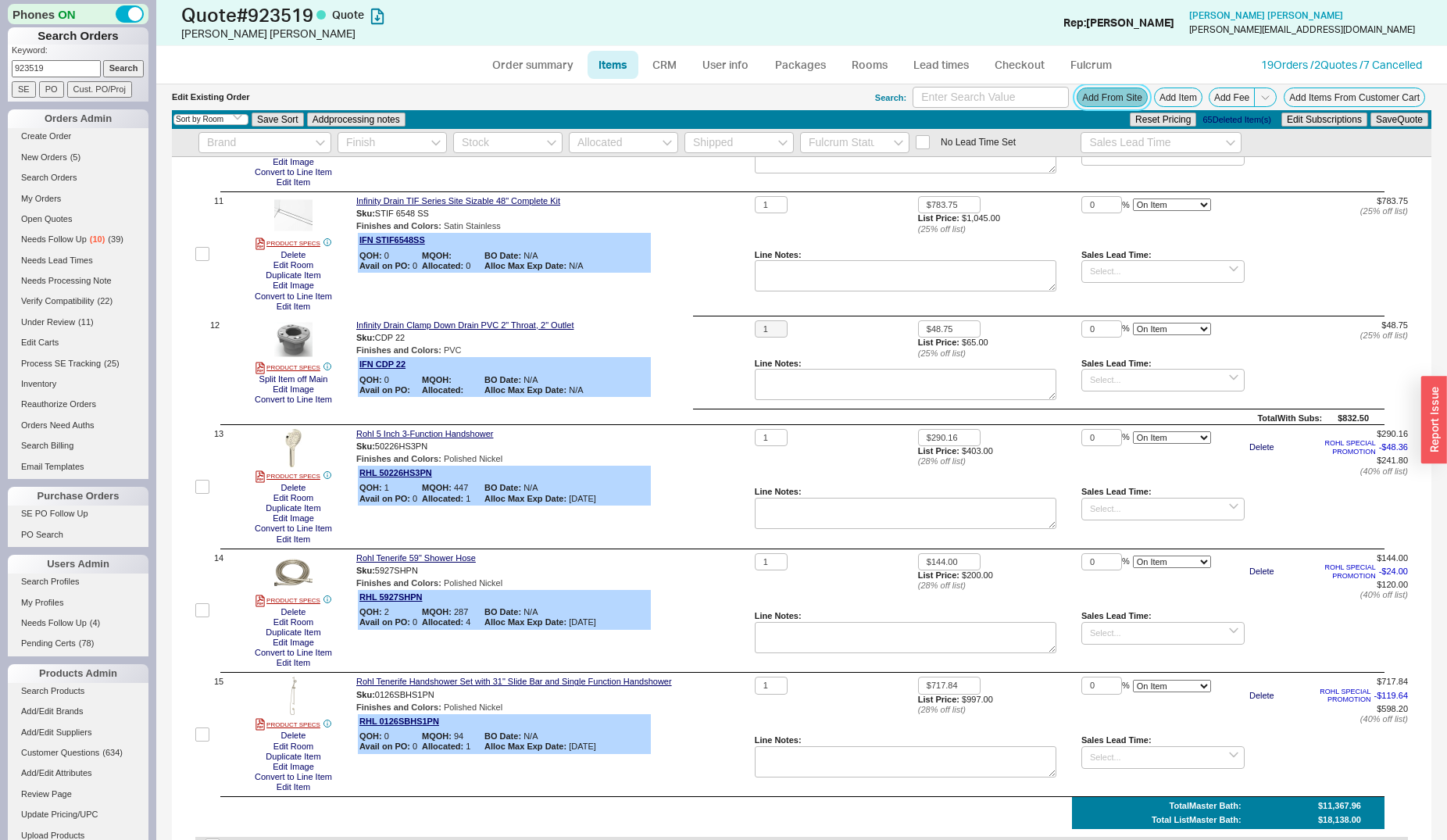
scroll to position [1275, 0]
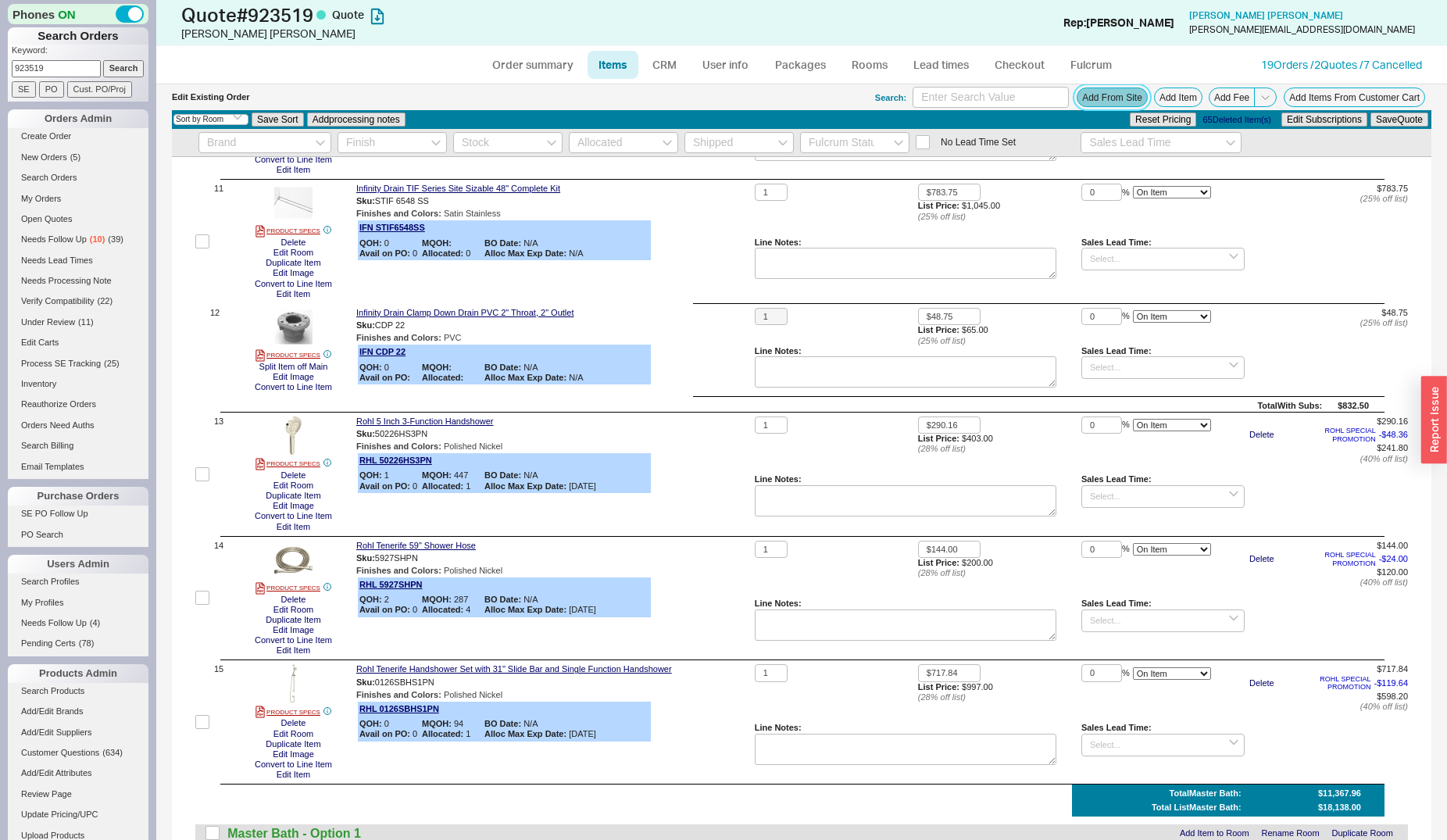
click at [1095, 93] on button "Add From Site" at bounding box center [1112, 97] width 72 height 19
click at [1095, 103] on button "Add From Site" at bounding box center [1112, 97] width 72 height 19
click at [1099, 93] on button "Add From Site" at bounding box center [1112, 97] width 72 height 19
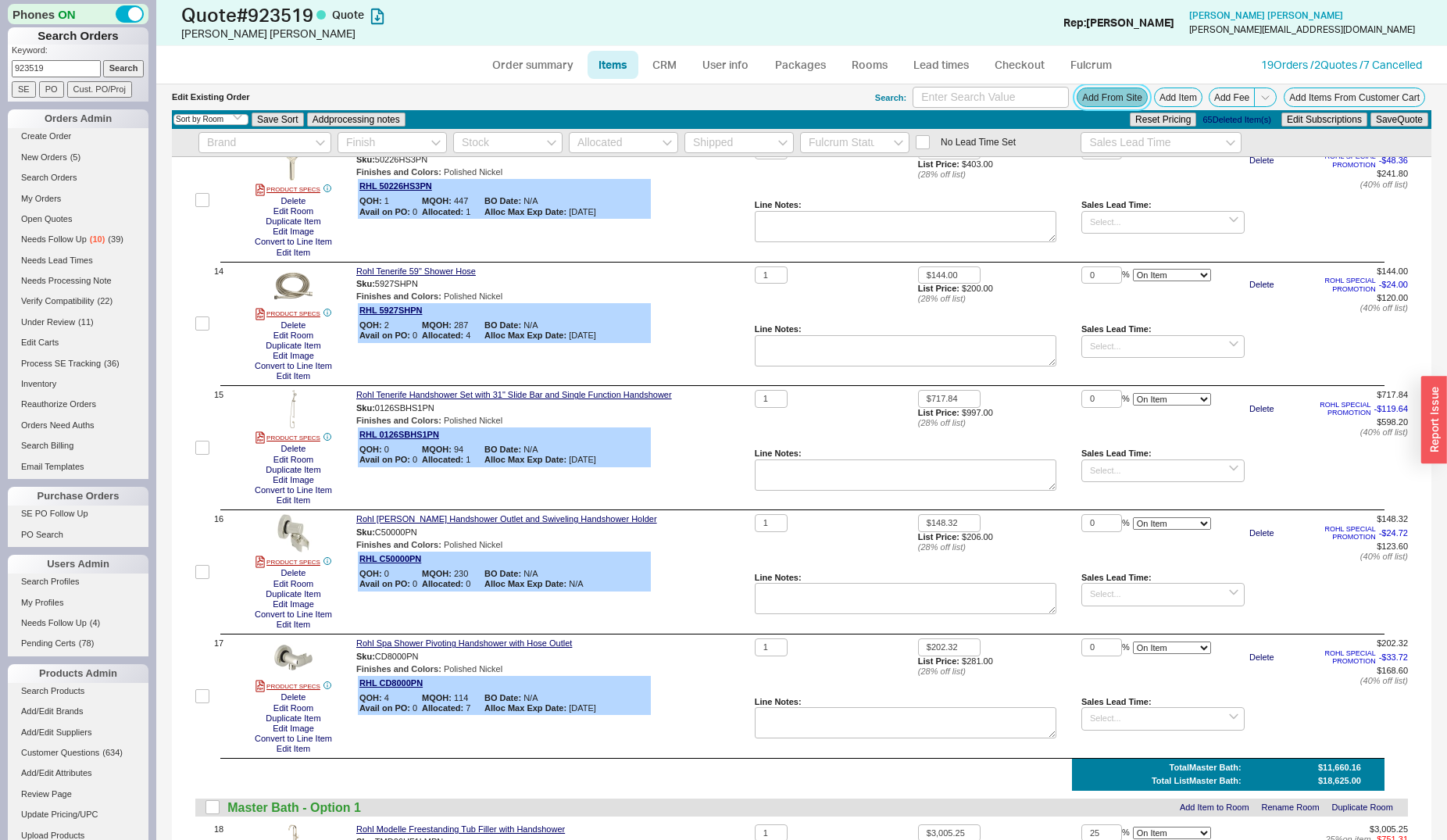
scroll to position [1594, 0]
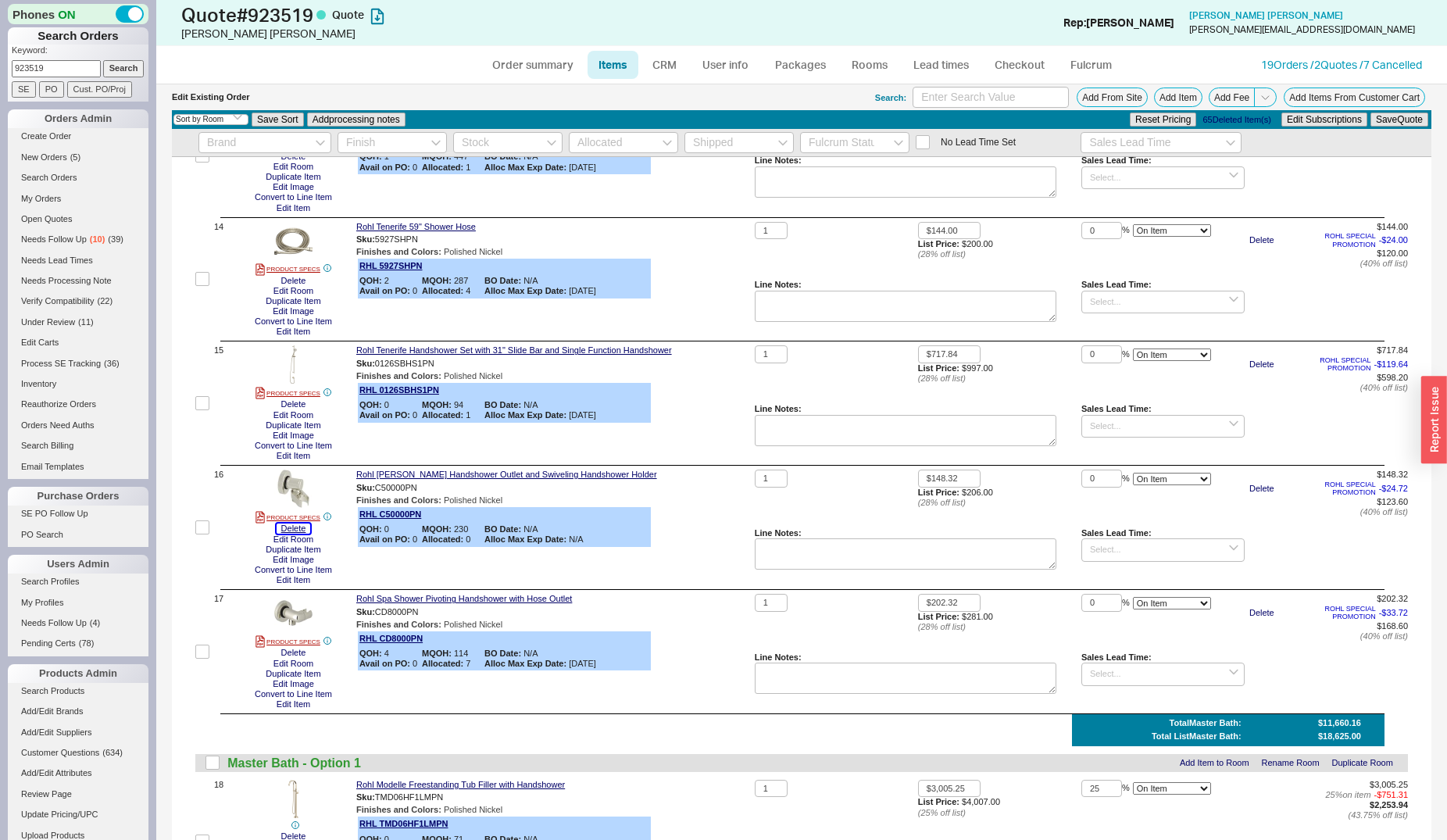
click at [303, 534] on button "Delete" at bounding box center [293, 529] width 34 height 10
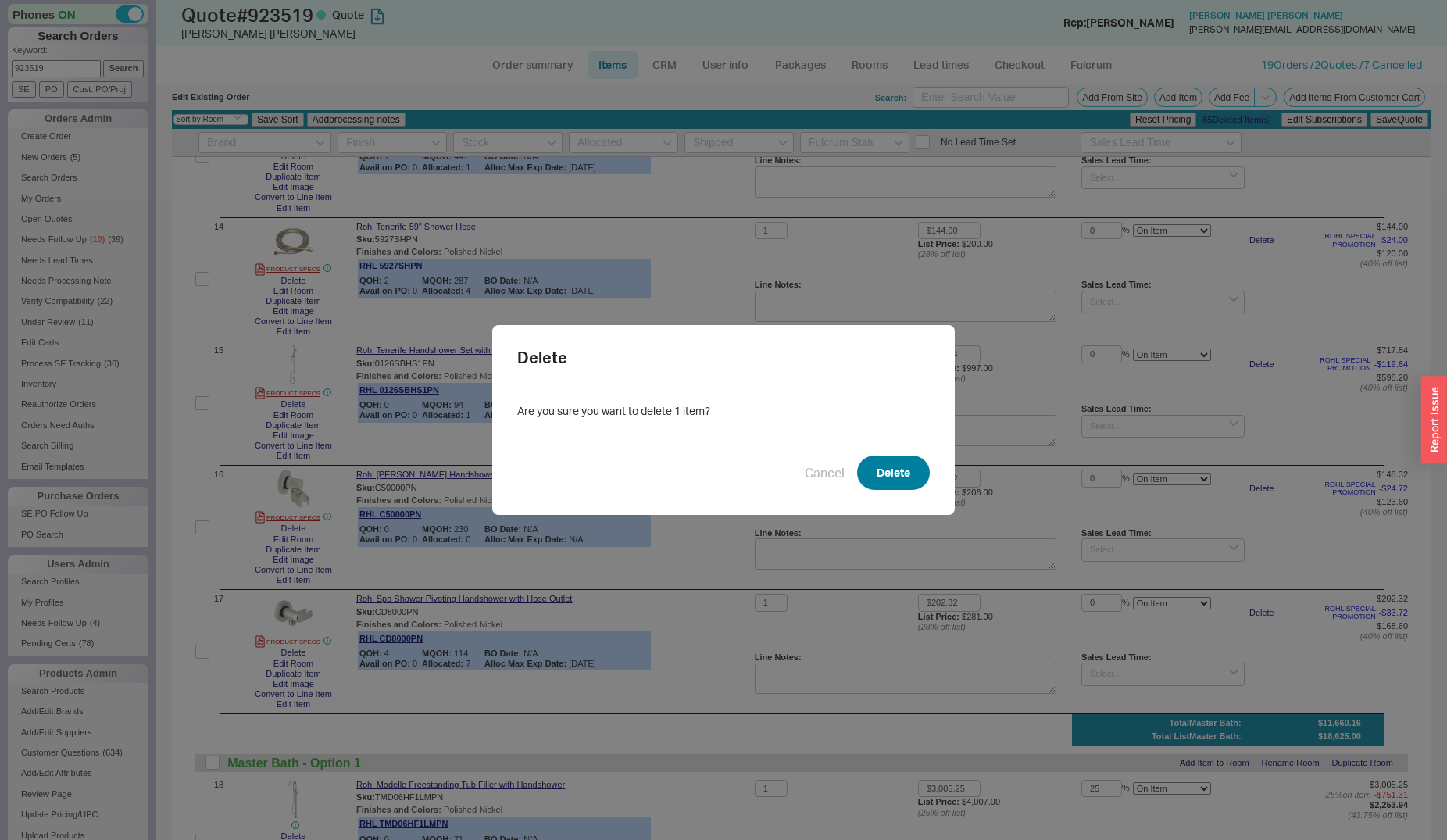
click at [870, 468] on button "Delete" at bounding box center [893, 472] width 72 height 34
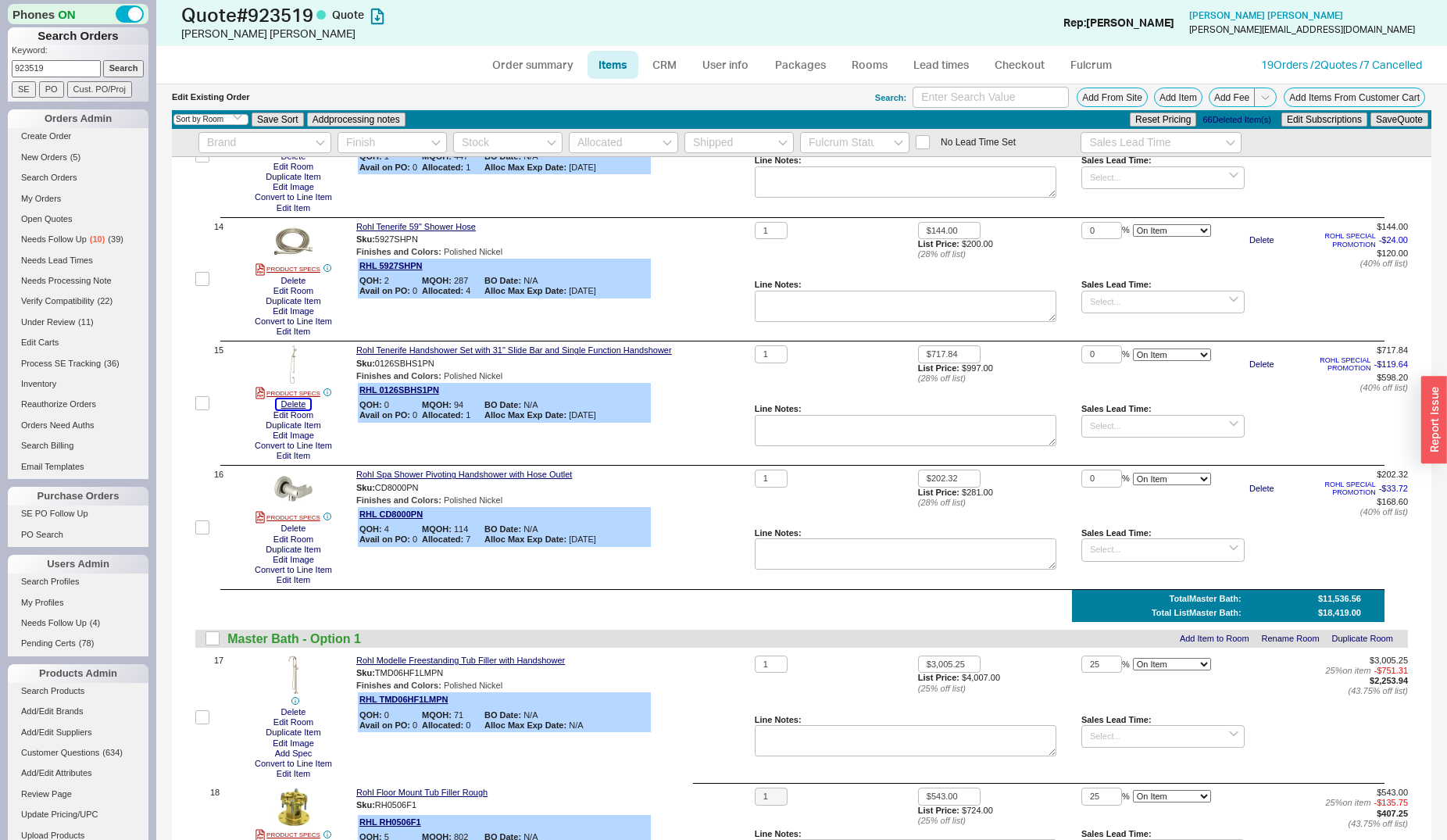
click at [297, 409] on button "Delete" at bounding box center [293, 405] width 34 height 10
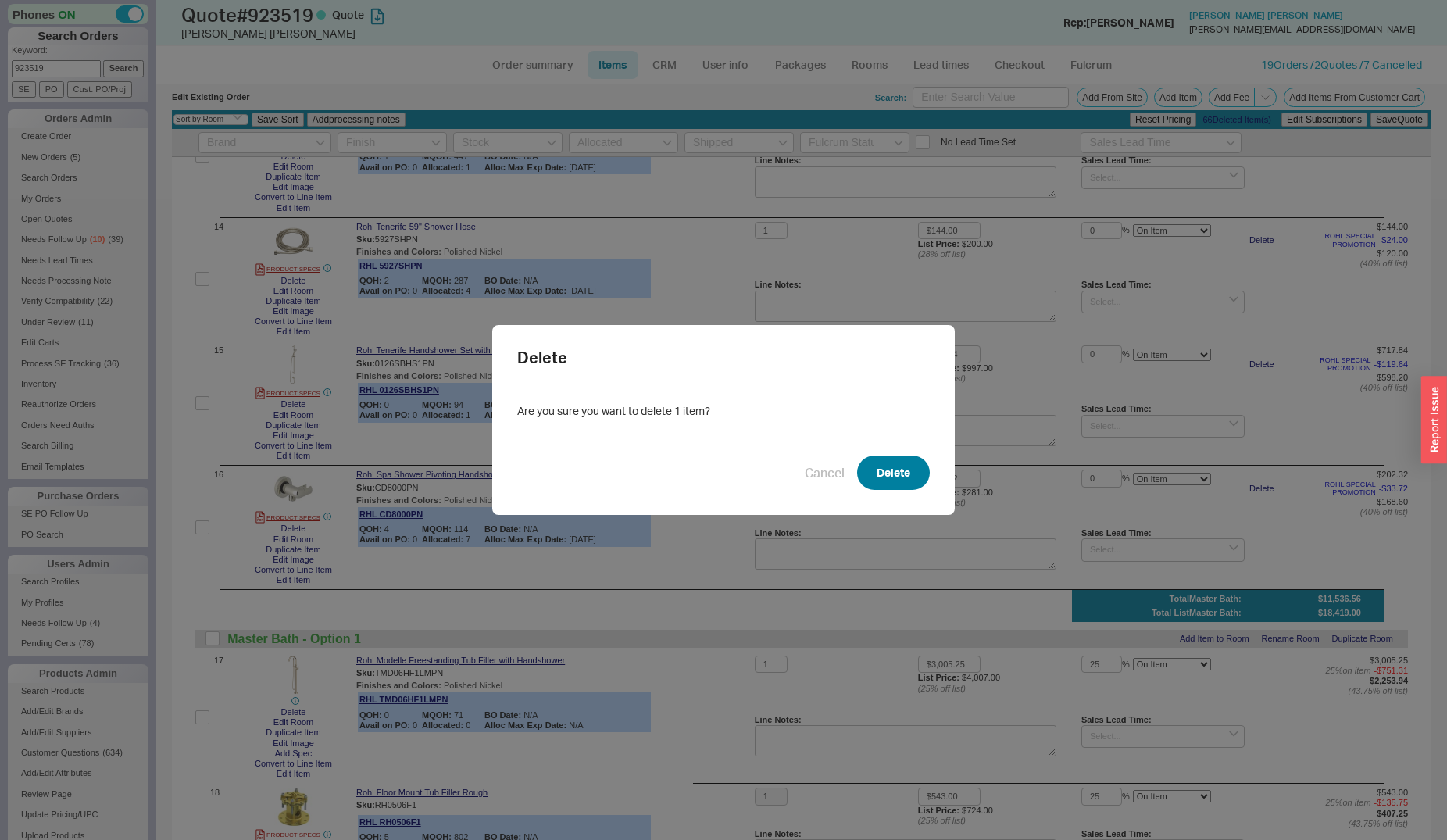
click at [898, 467] on button "Delete" at bounding box center [893, 472] width 72 height 34
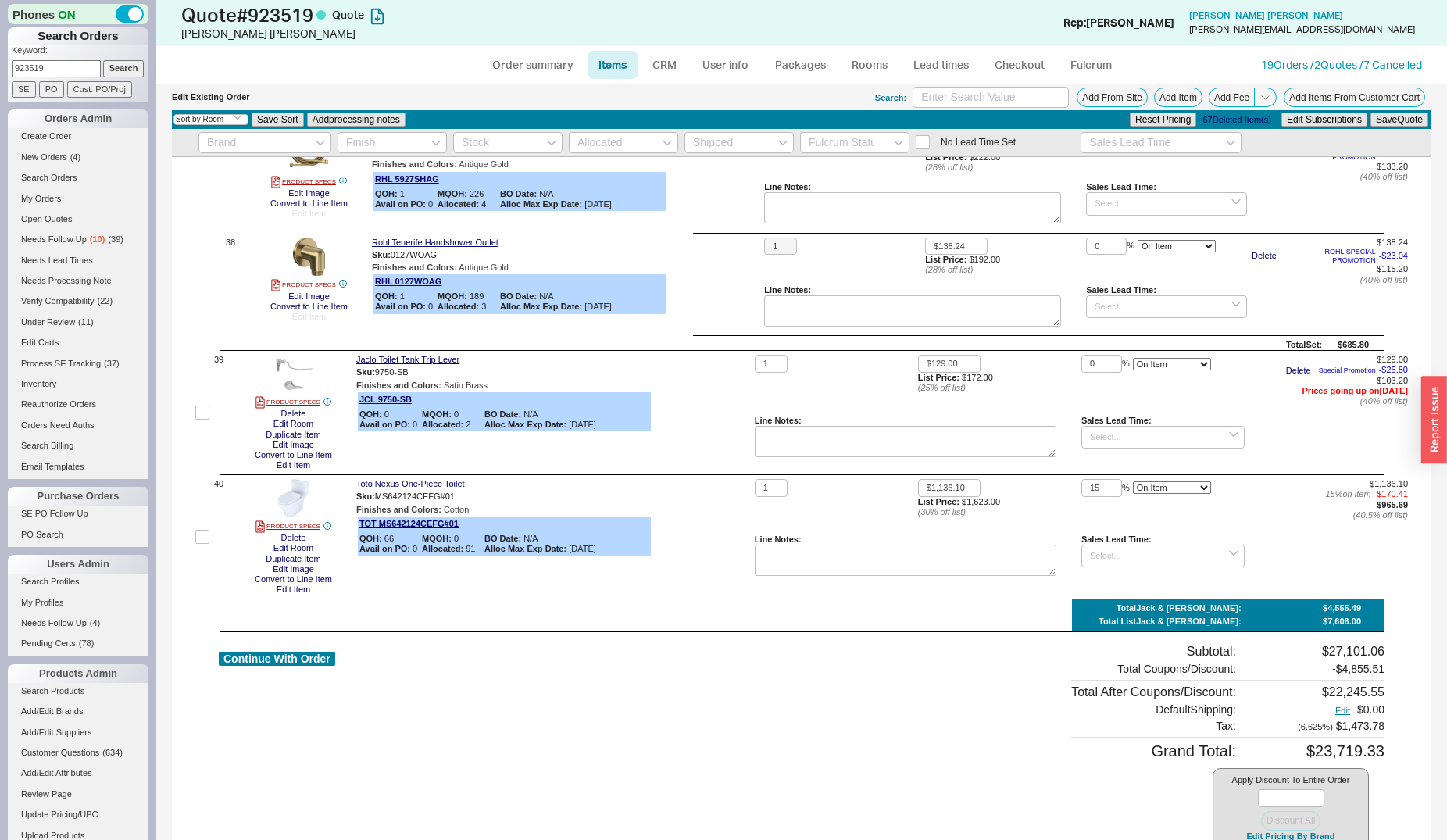
scroll to position [4819, 0]
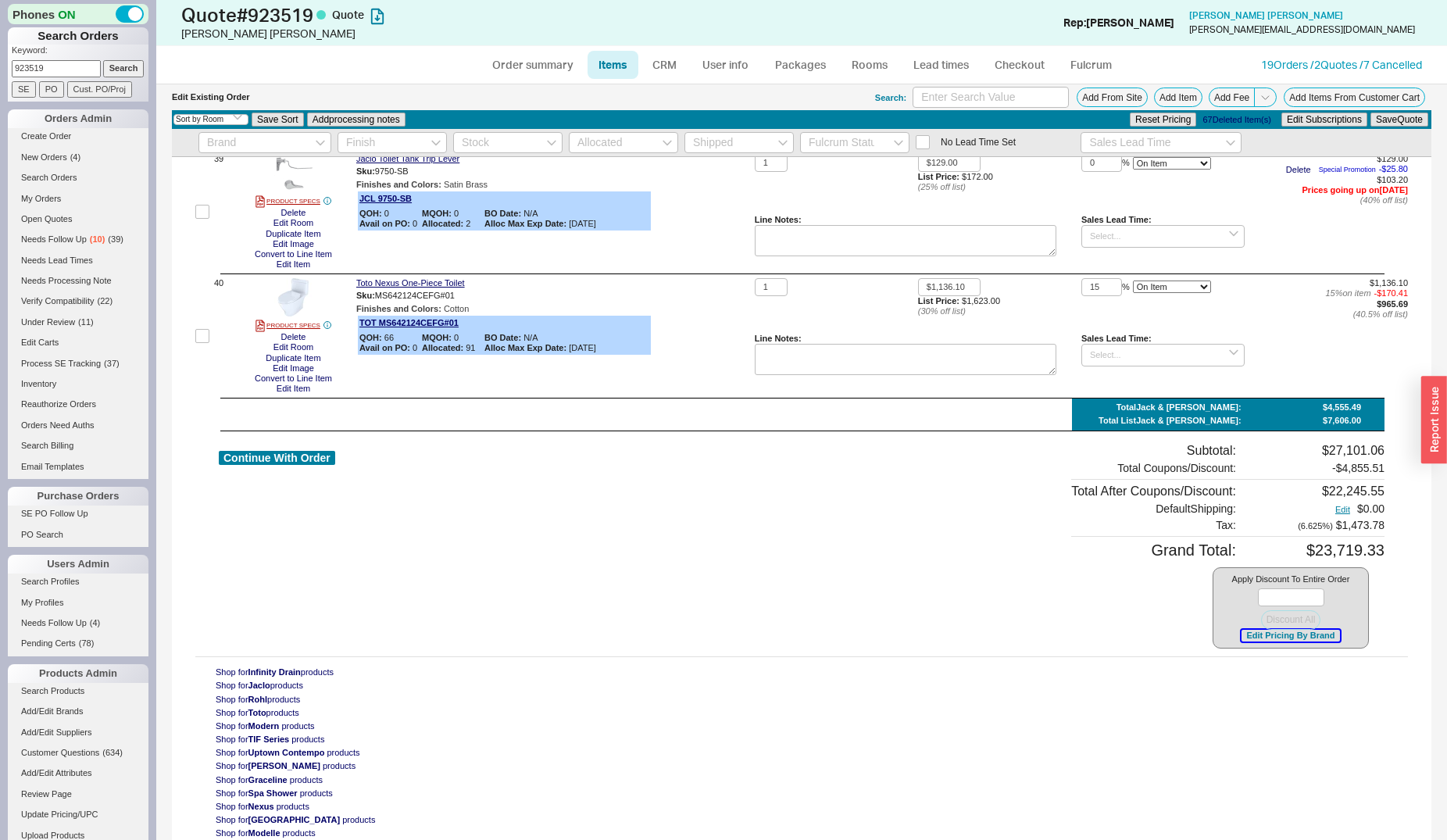
click at [1278, 639] on button "Edit Pricing By Brand" at bounding box center [1290, 635] width 98 height 11
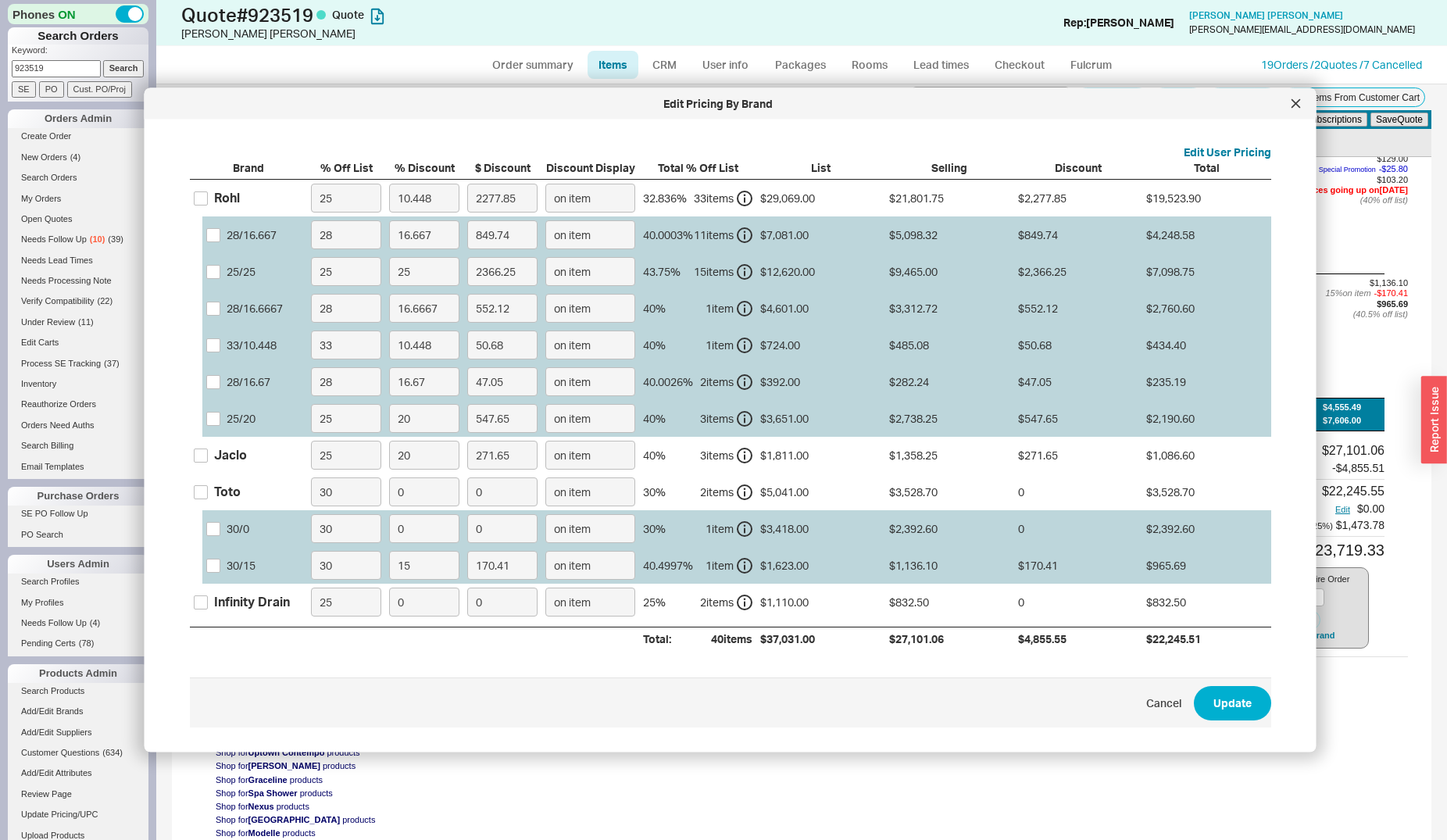
click at [241, 197] on div "Rohl" at bounding box center [249, 198] width 117 height 37
click at [227, 197] on div "Rohl" at bounding box center [227, 198] width 26 height 17
click at [208, 197] on input "Rohl" at bounding box center [201, 198] width 14 height 14
checkbox input "true"
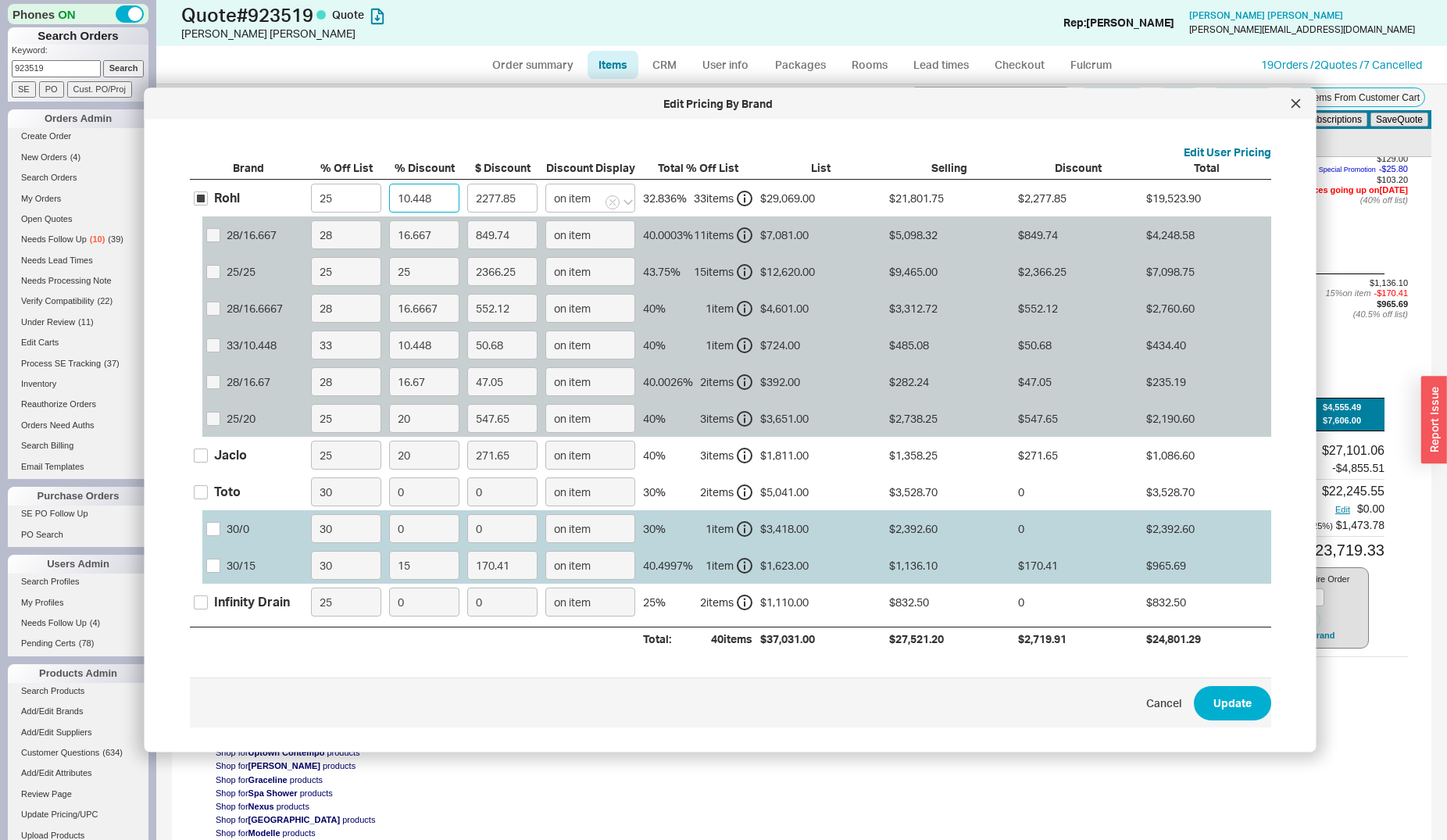
drag, startPoint x: 441, startPoint y: 201, endPoint x: 383, endPoint y: 183, distance: 60.7
click at [389, 186] on input "10.448" at bounding box center [424, 198] width 71 height 29
type input "2"
type input "436.03"
type input "25"
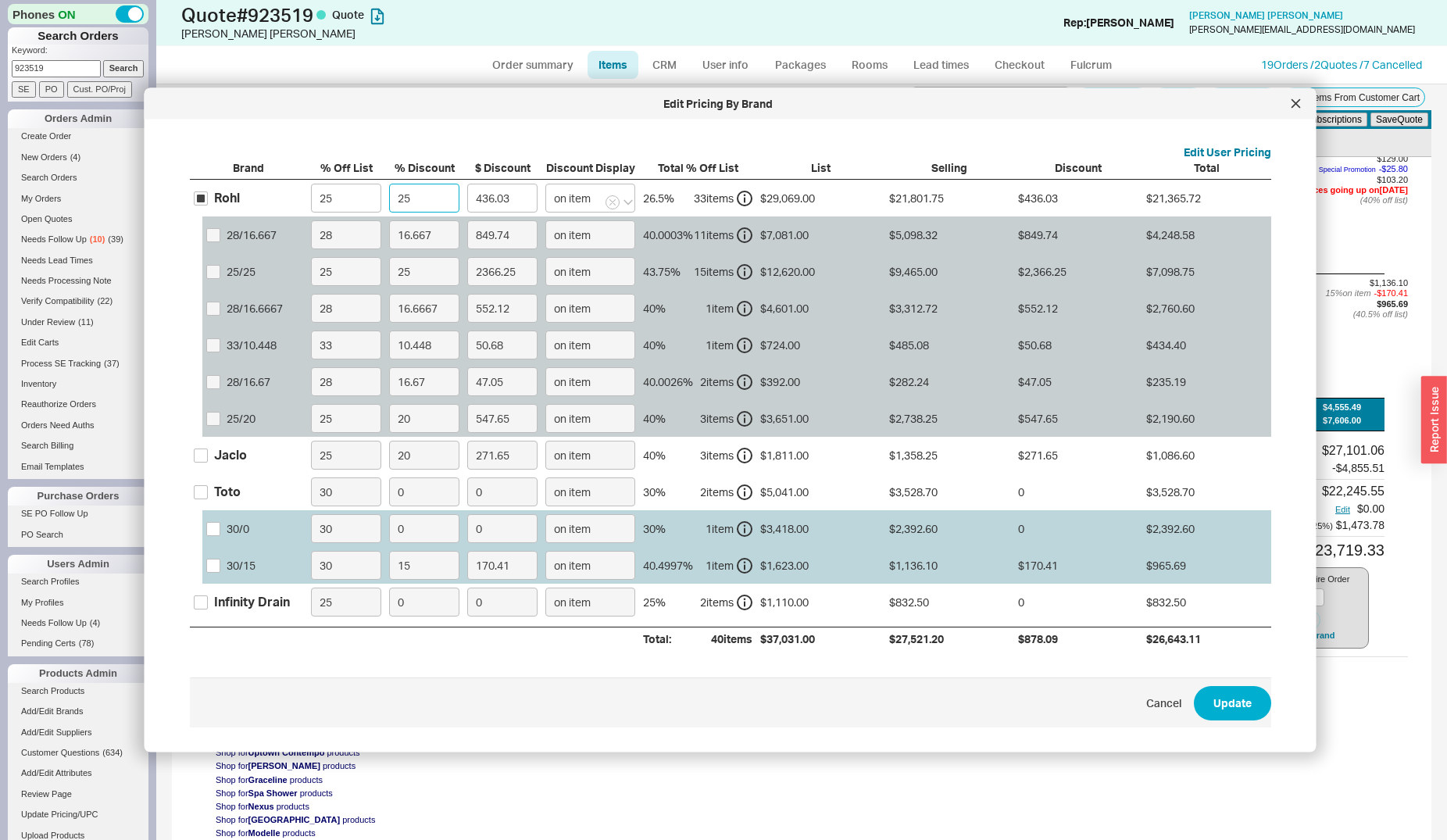
type input "5450.44"
type input "25"
click at [235, 495] on div "Toto" at bounding box center [227, 492] width 26 height 17
click at [208, 495] on input "Toto" at bounding box center [201, 491] width 14 height 14
checkbox input "true"
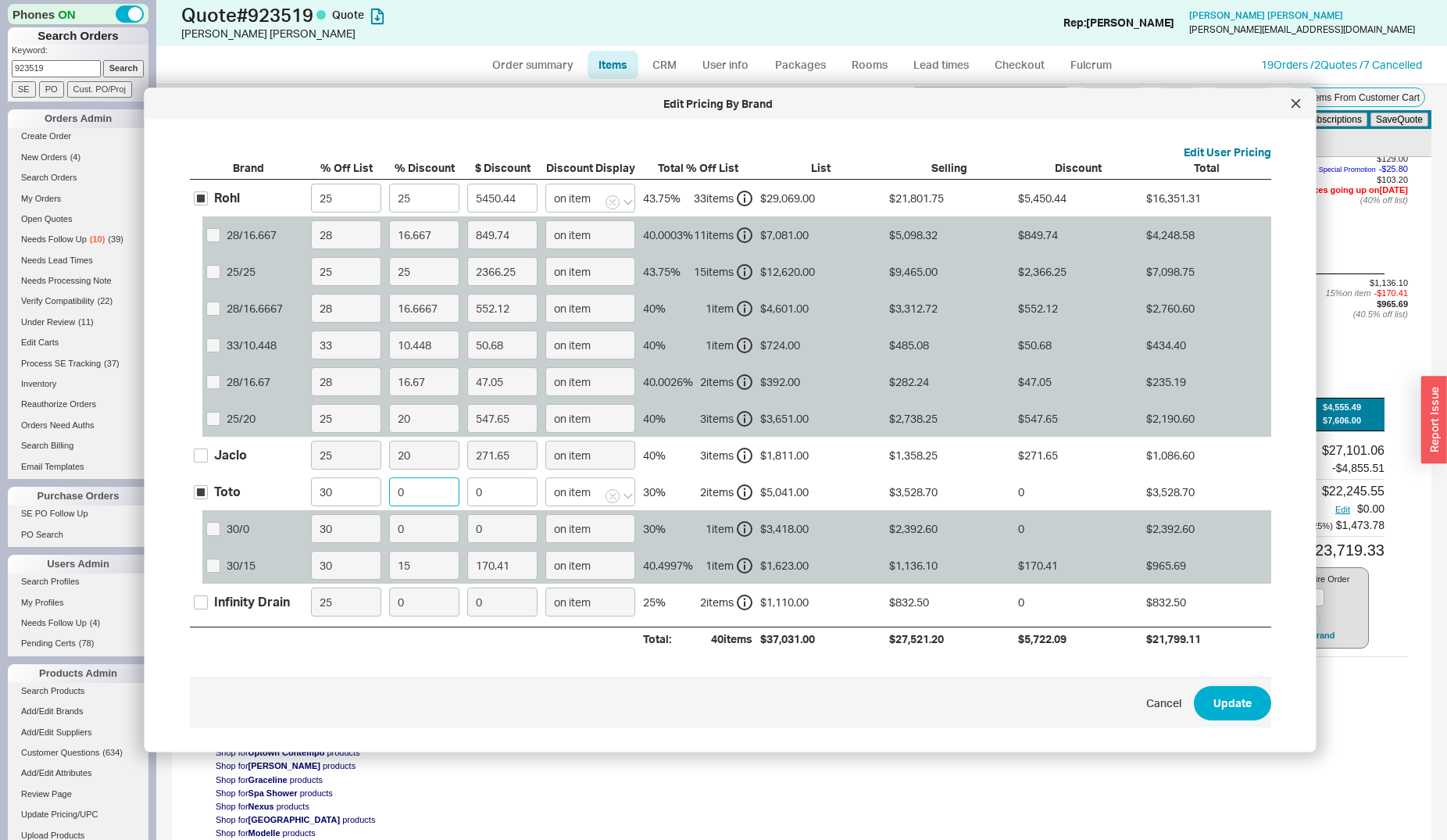
drag, startPoint x: 406, startPoint y: 496, endPoint x: 390, endPoint y: 487, distance: 18.4
click at [390, 487] on input "0" at bounding box center [424, 491] width 71 height 29
type input "1"
type input "35.29"
type input "15"
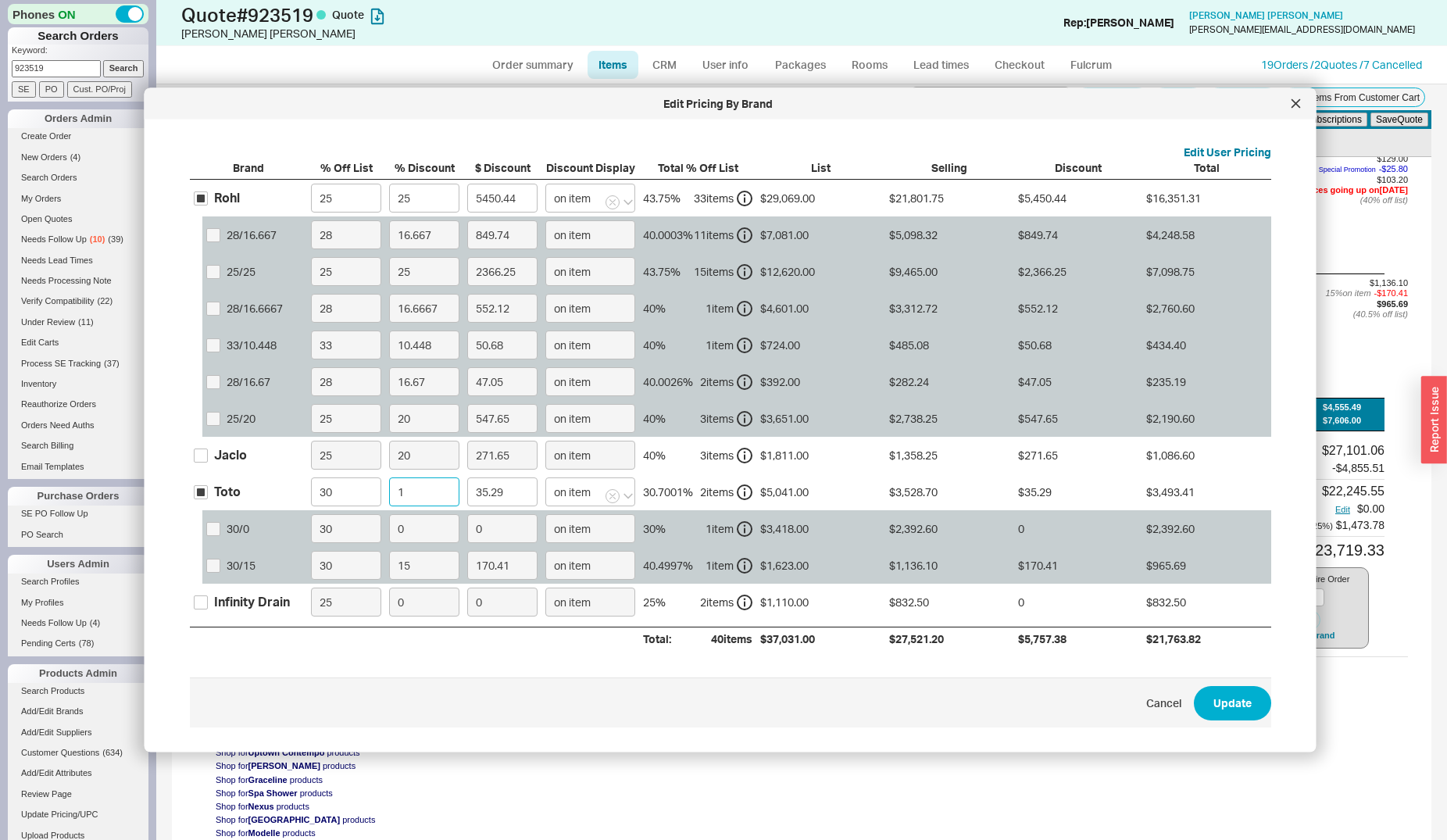
type input "529.3"
type input "15"
click at [251, 601] on div "Infinity Drain" at bounding box center [251, 602] width 76 height 17
click at [208, 601] on input "Infinity Drain" at bounding box center [201, 602] width 14 height 14
checkbox input "true"
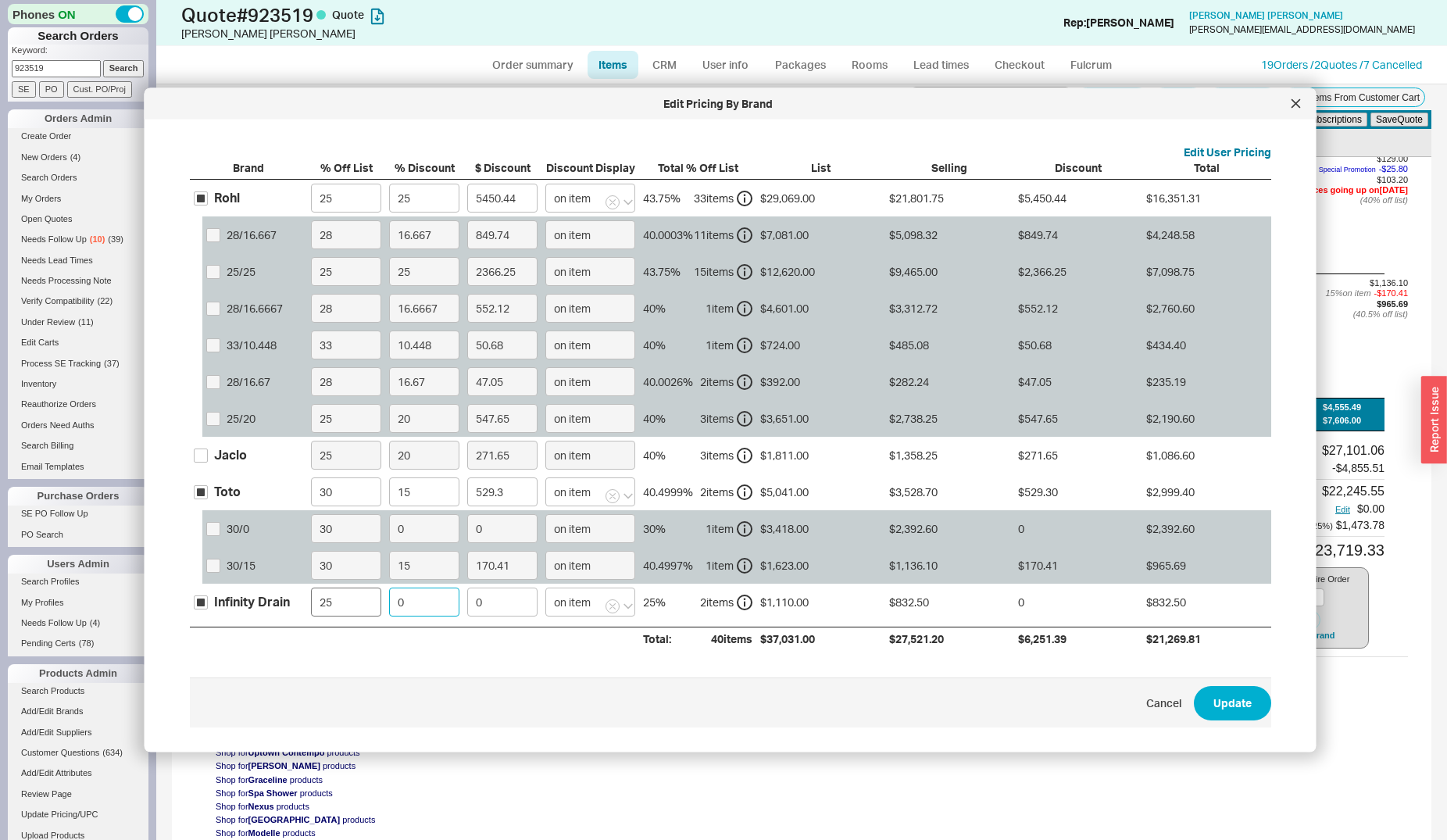
drag, startPoint x: 384, startPoint y: 611, endPoint x: 370, endPoint y: 611, distance: 14.0
click at [389, 611] on input "0" at bounding box center [424, 602] width 71 height 29
type input "2"
type input "16.65"
type input "20"
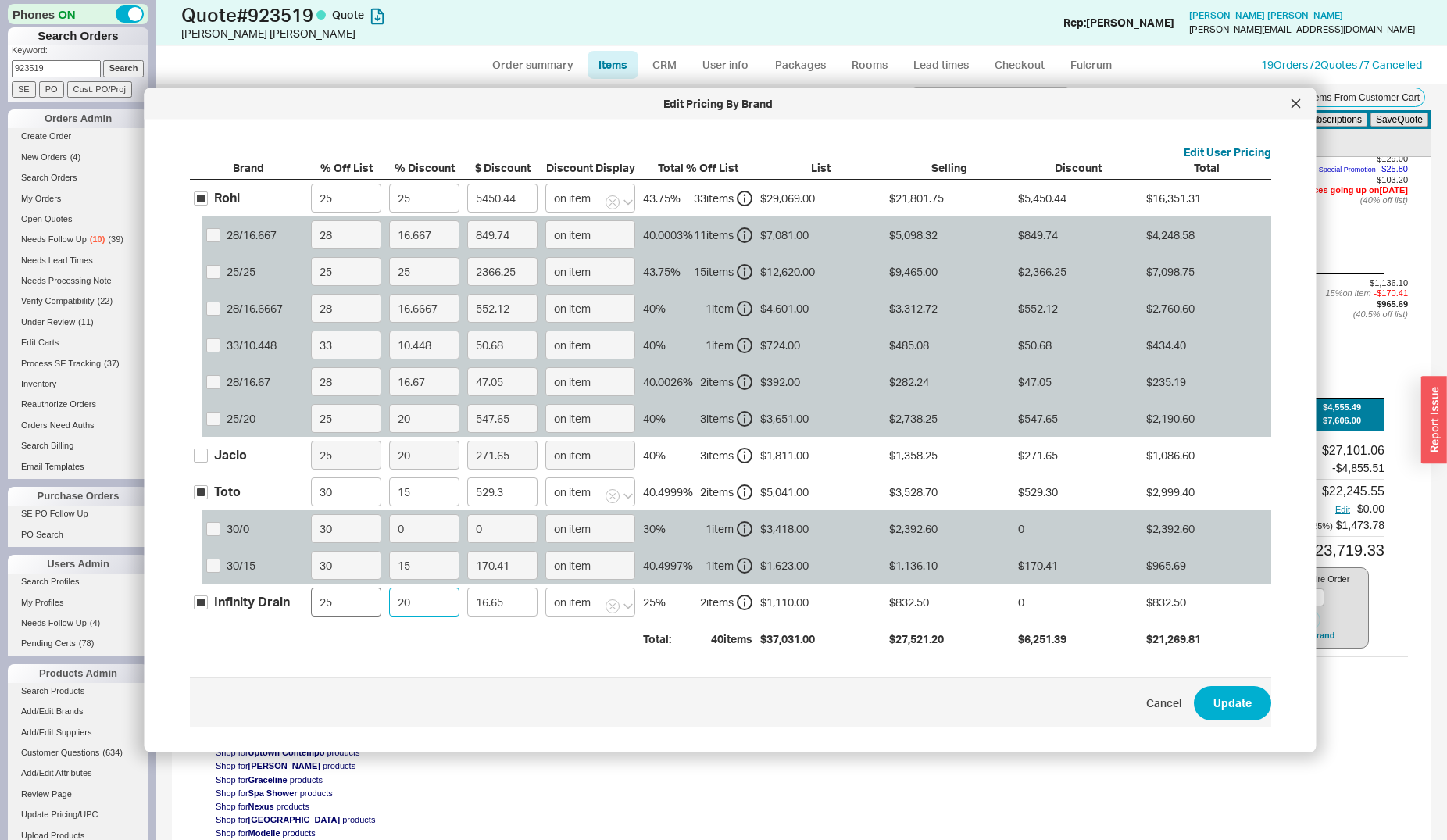
type input "166.5"
type input "20"
drag, startPoint x: 1204, startPoint y: 703, endPoint x: 1196, endPoint y: 693, distance: 12.8
click at [1203, 703] on button "Update" at bounding box center [1232, 703] width 78 height 34
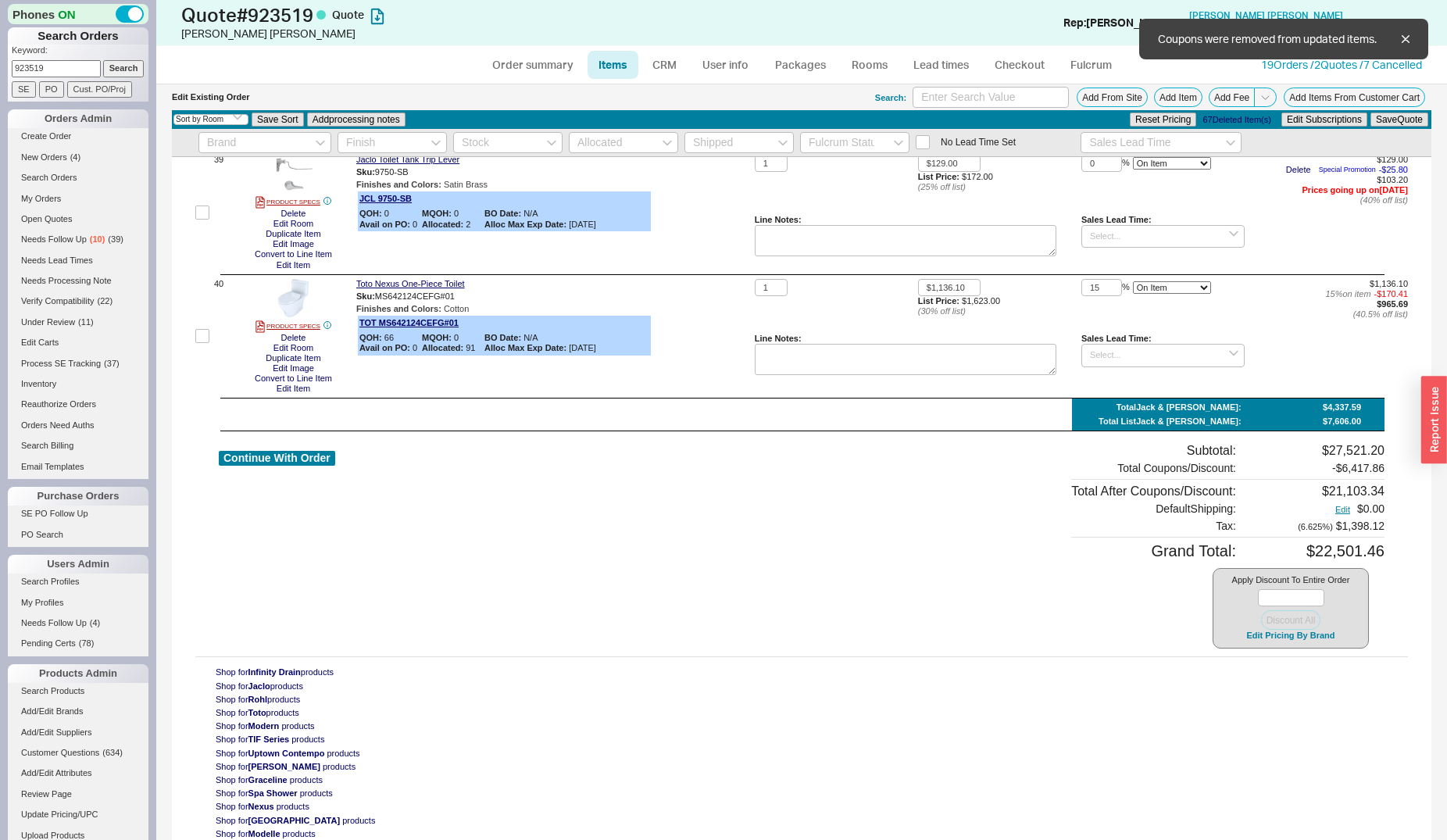
type input "15"
type input "$1,112.25"
type input "25"
type input "$858.75"
type input "25"
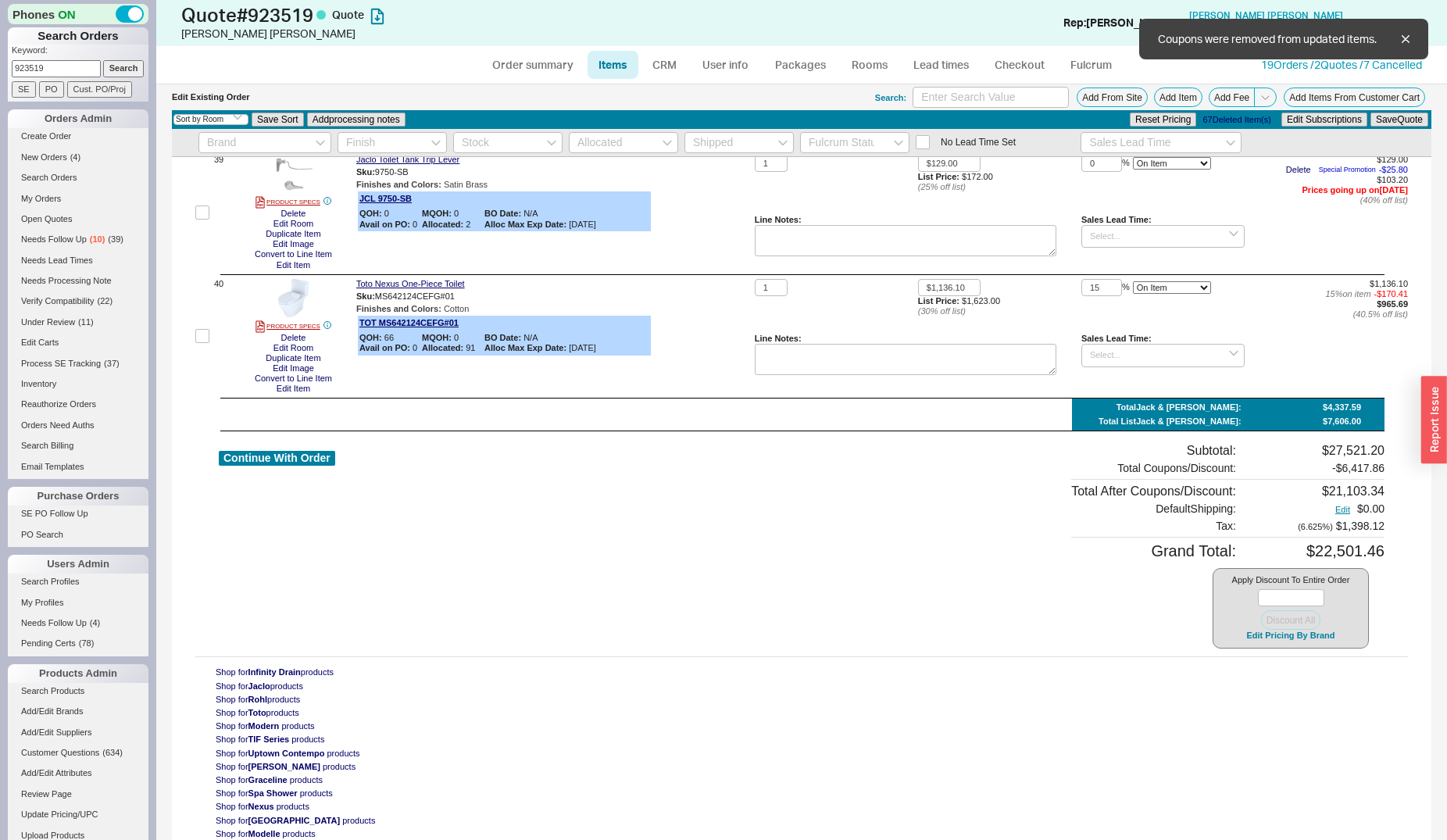
type input "$238.50"
type input "25"
type input "$3,450.75"
type input "25"
type input "$543.00"
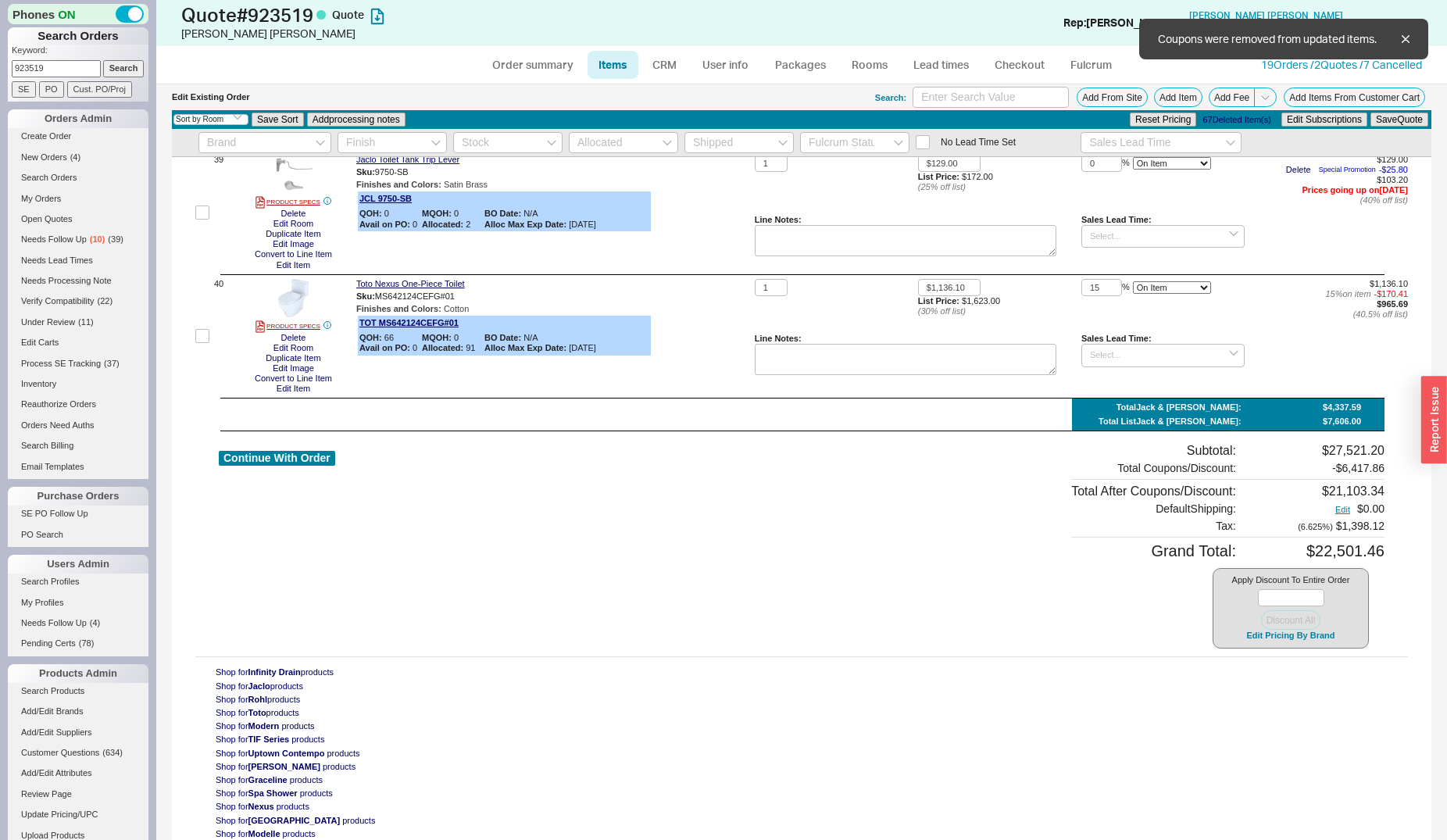
type input "25"
type input "$238.50"
type input "25"
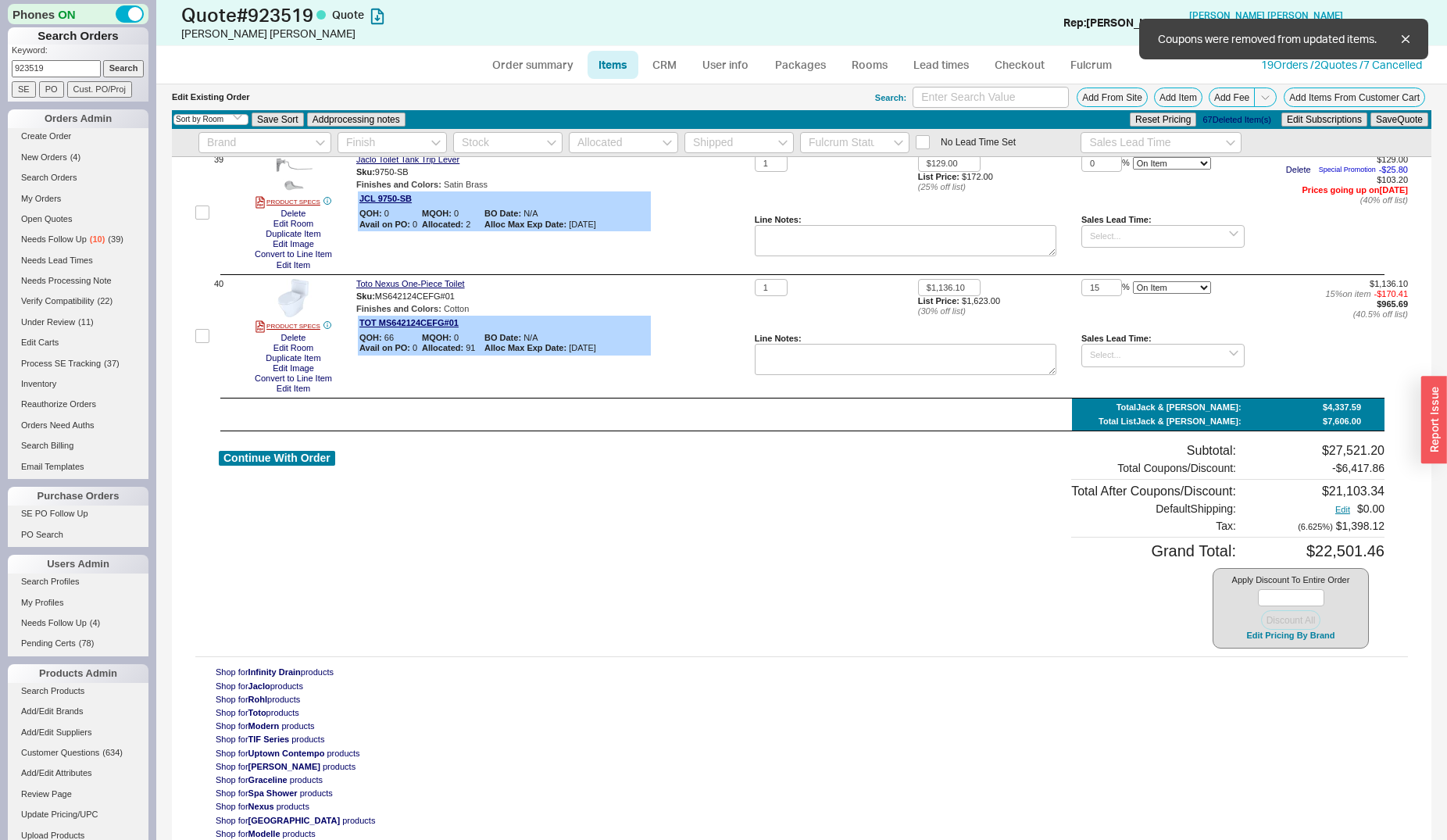
type input "25"
type input "$301.50"
type input "25"
type input "$222.75"
type input "25"
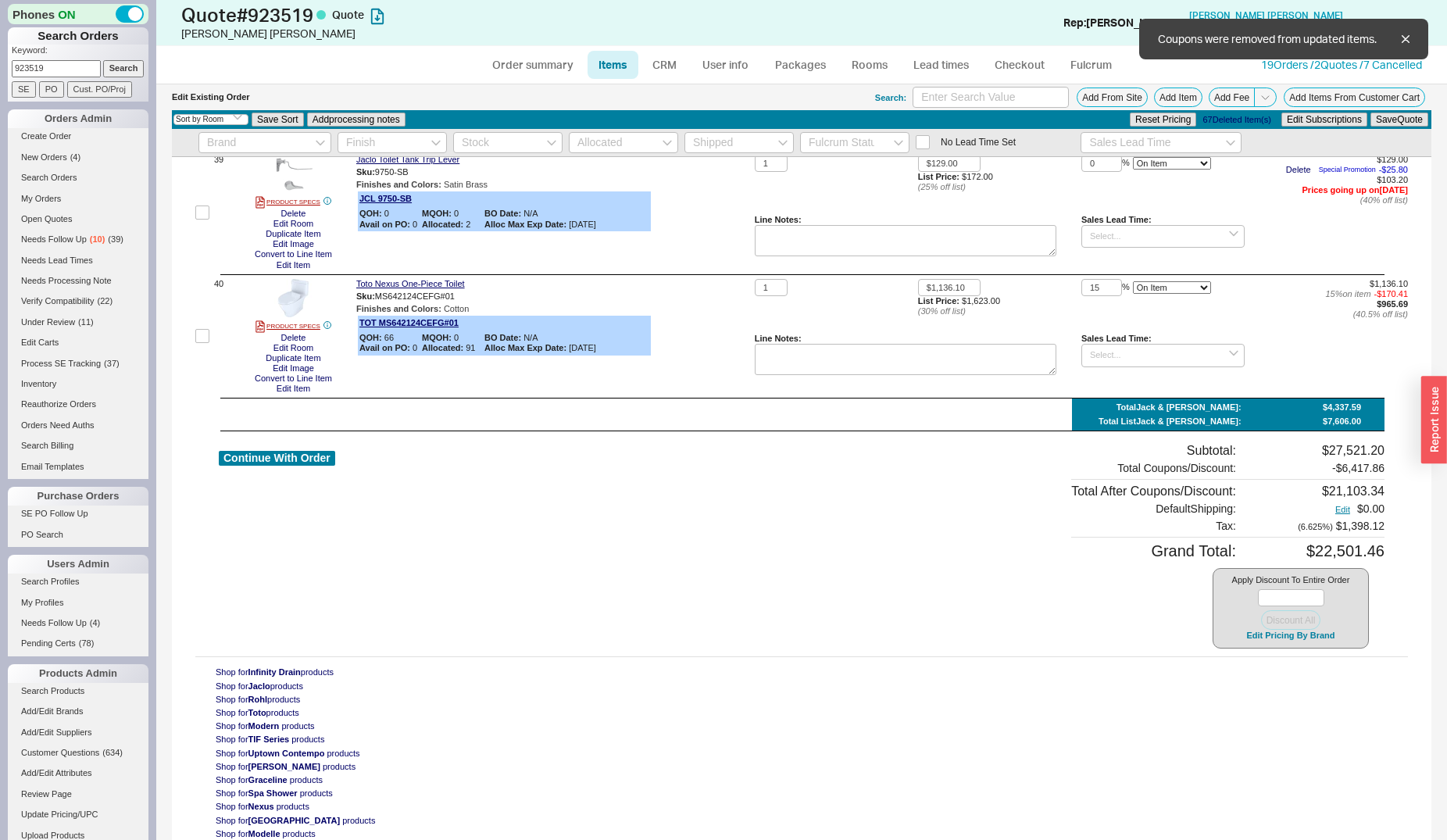
type input "$312.75"
type input "25"
type input "$234.00"
type input "25"
type input "$166.50"
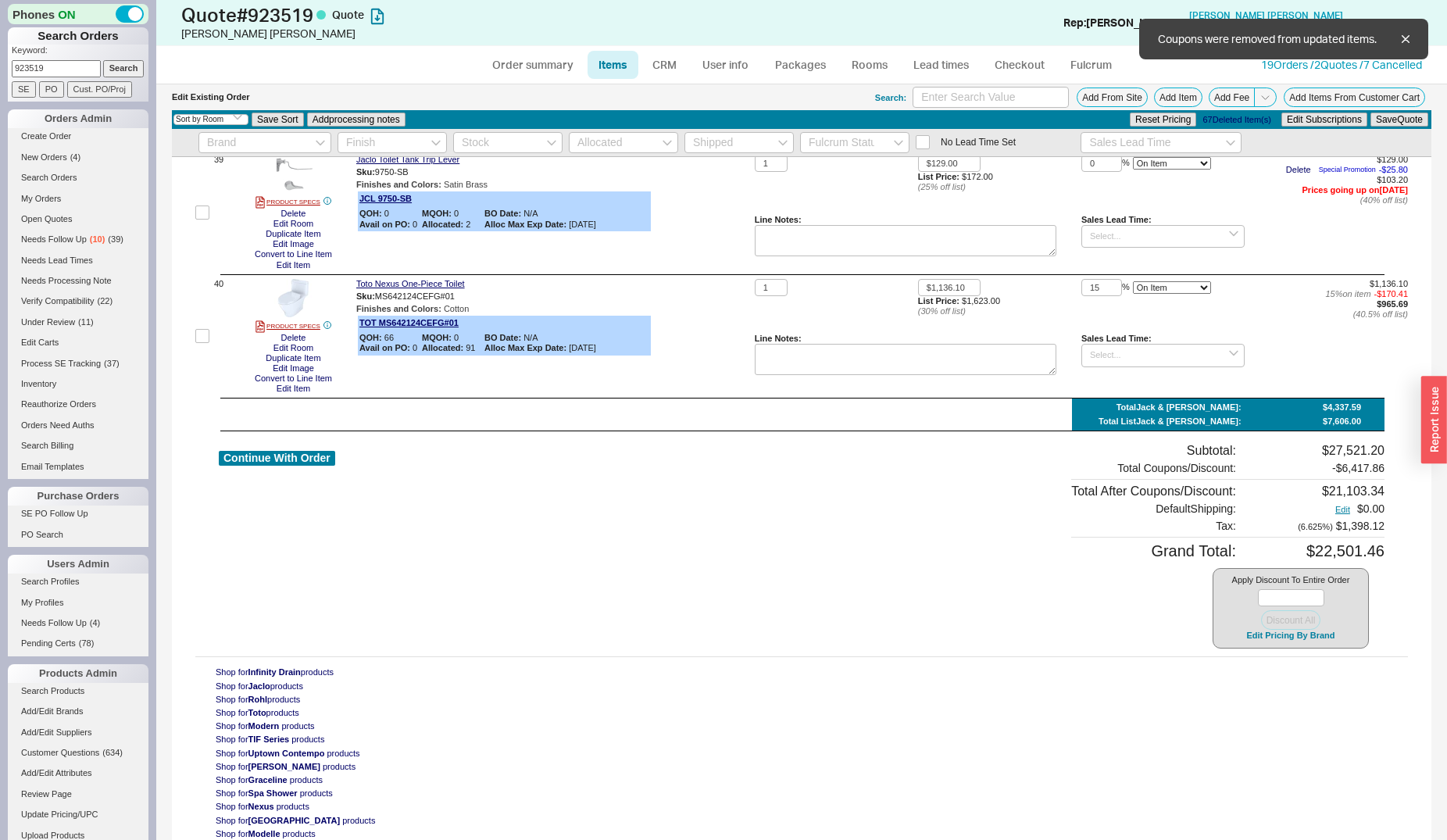
type input "25"
type input "$144.00"
type input "25"
type input "20"
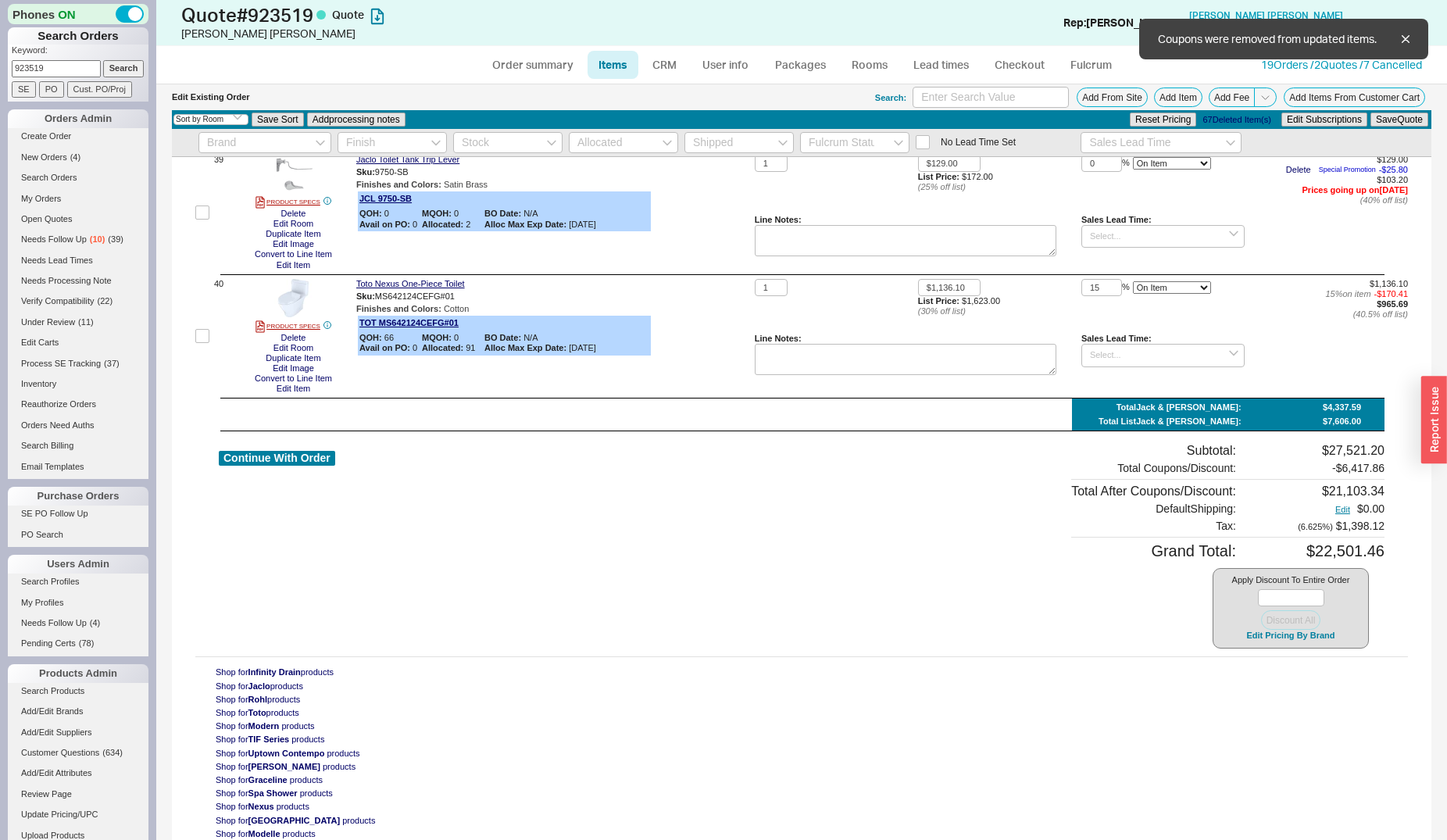
type input "$302.25"
type input "25"
type input "$150.00"
type input "25"
type input "$210.75"
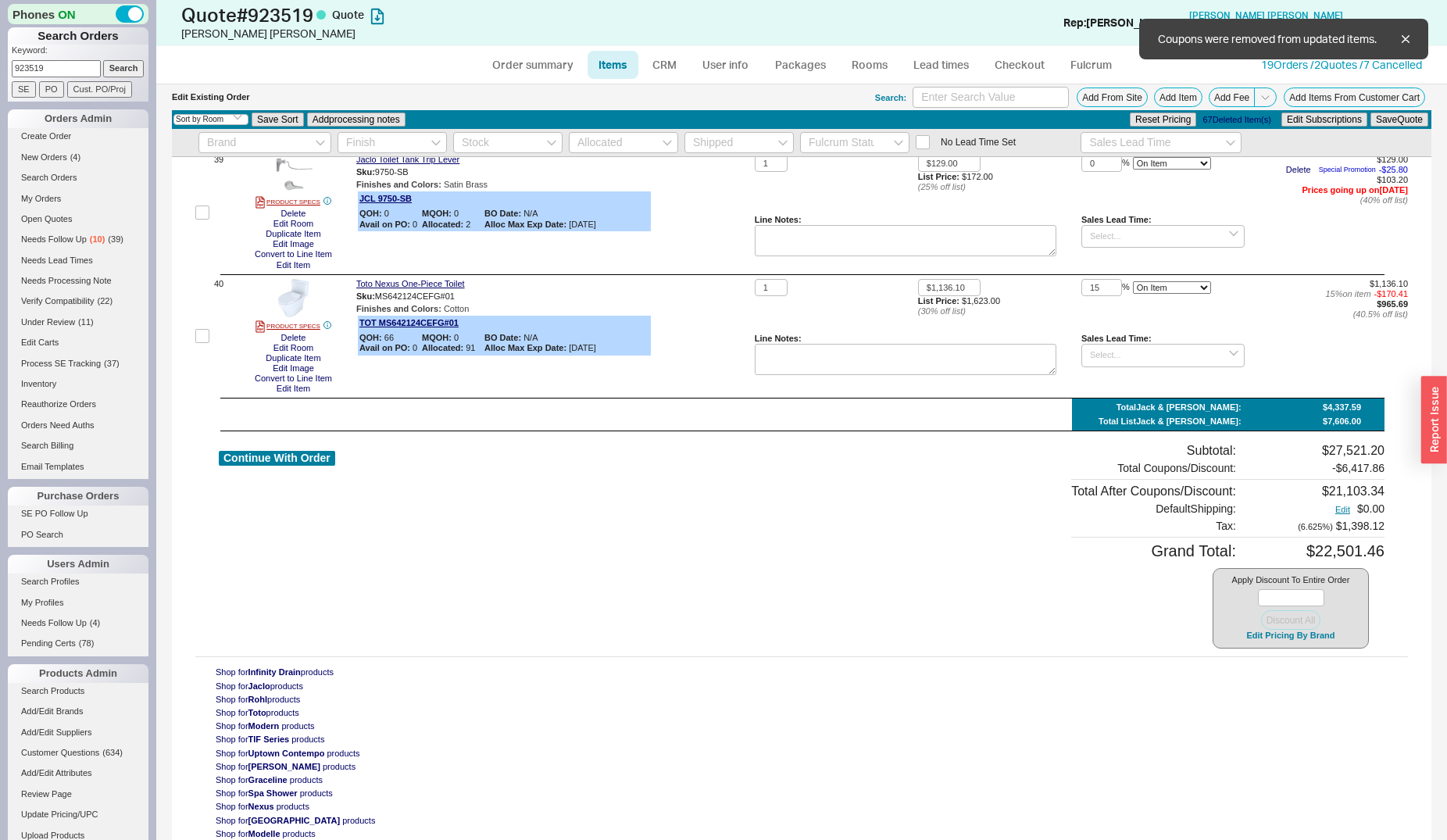
type input "25"
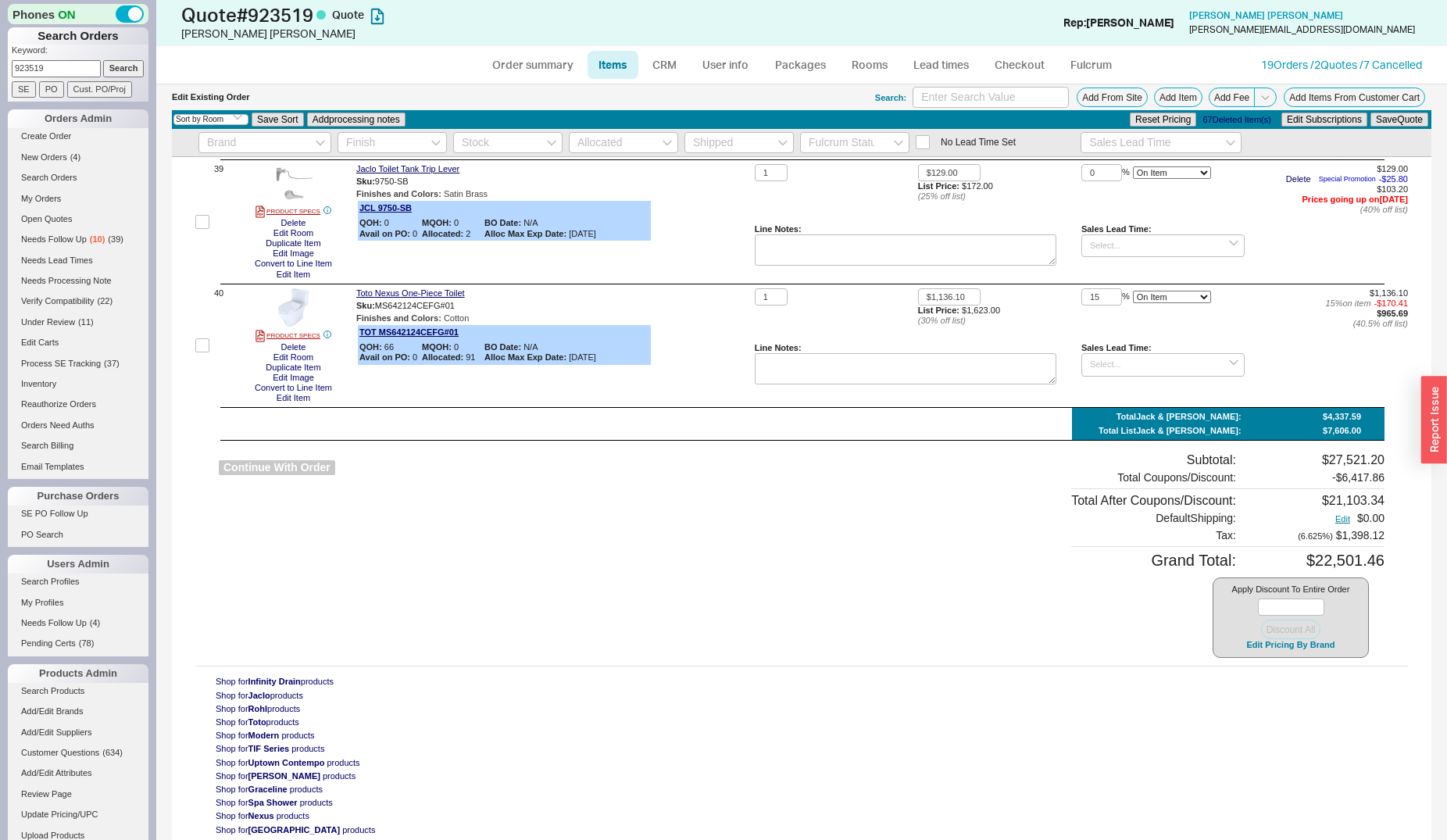
click at [287, 461] on button "Continue With Order" at bounding box center [276, 468] width 116 height 15
select select "*"
select select "LOW"
select select "3"
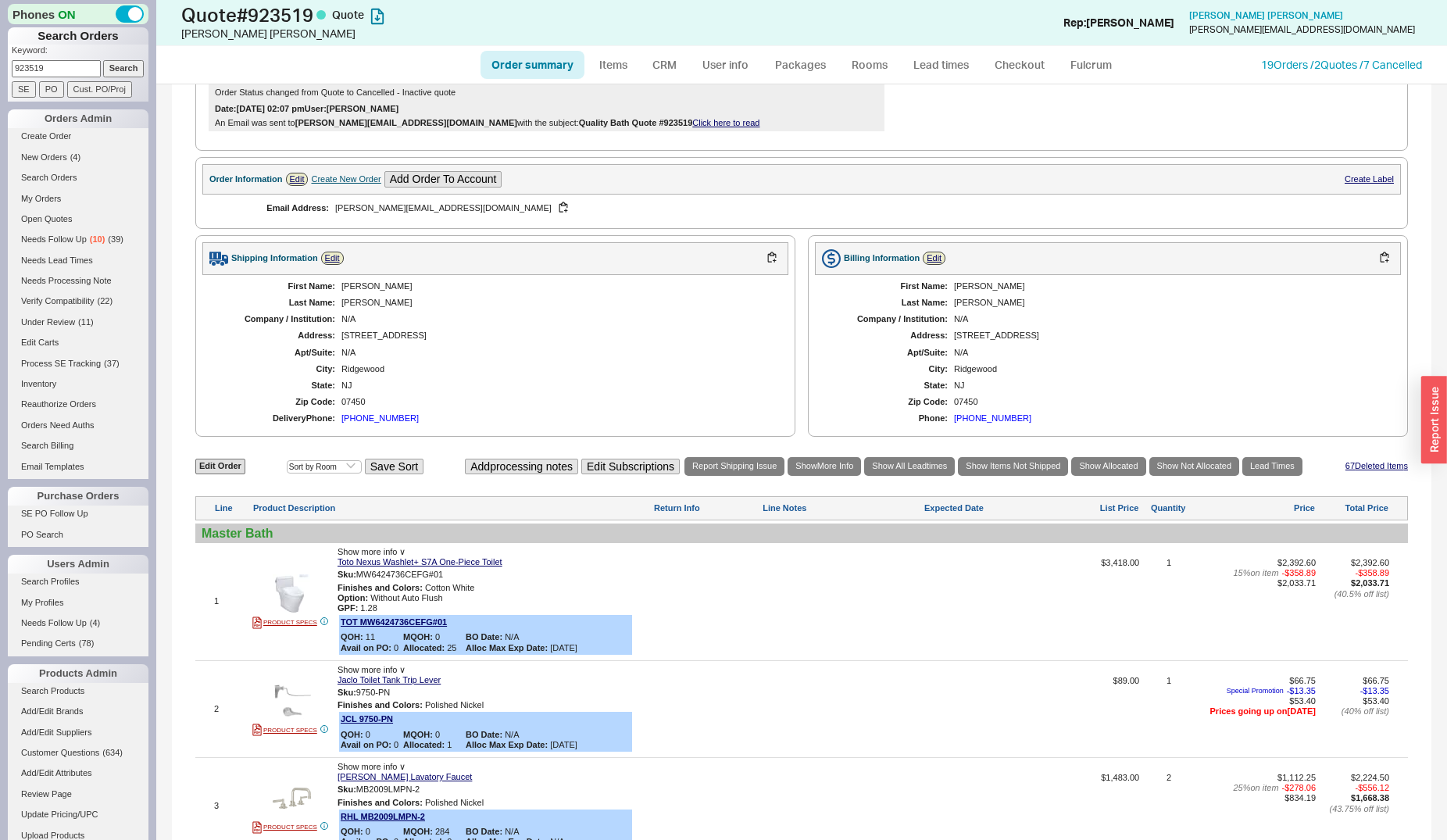
scroll to position [638, 0]
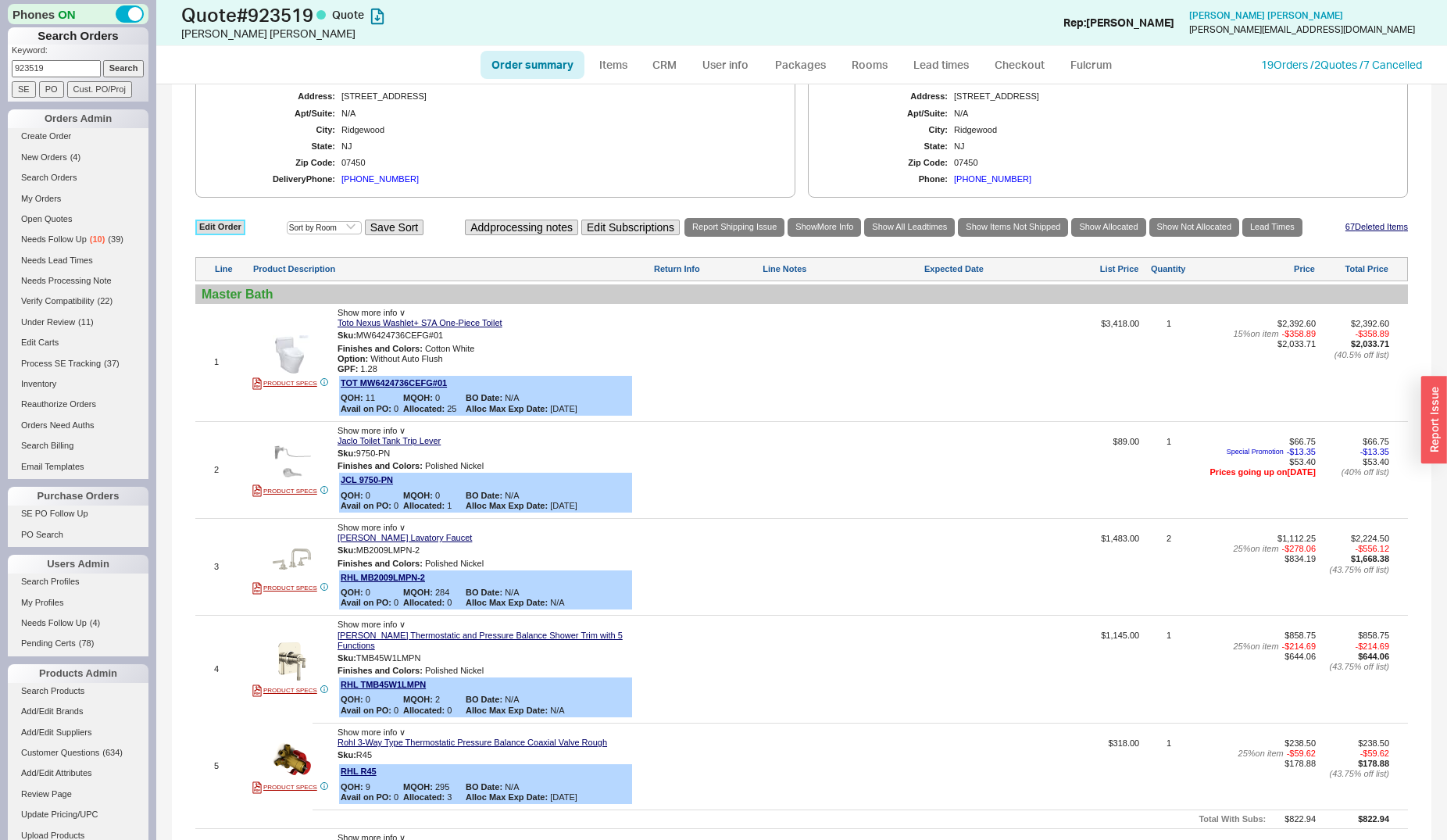
click at [220, 232] on link "Edit Order" at bounding box center [220, 227] width 50 height 15
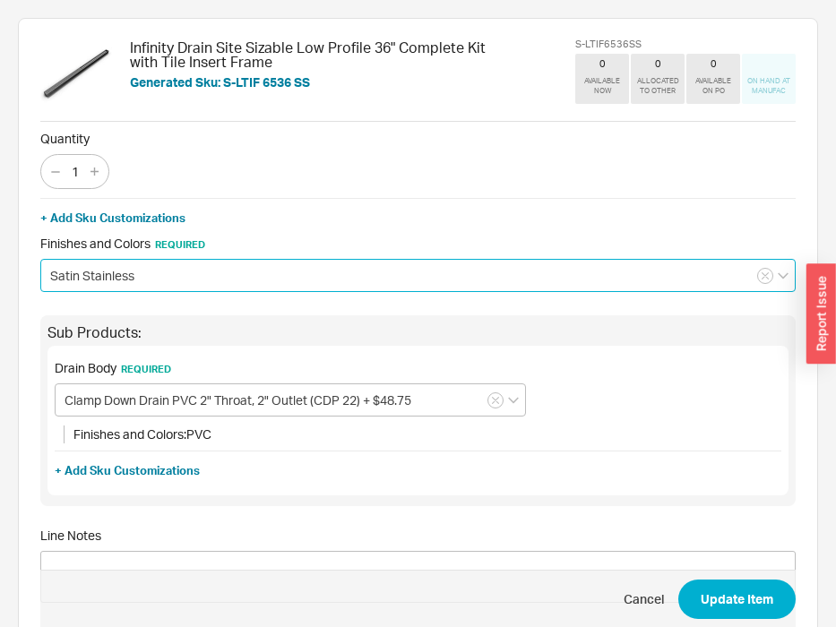
click at [182, 262] on input "Satin Stainless" at bounding box center [417, 275] width 755 height 33
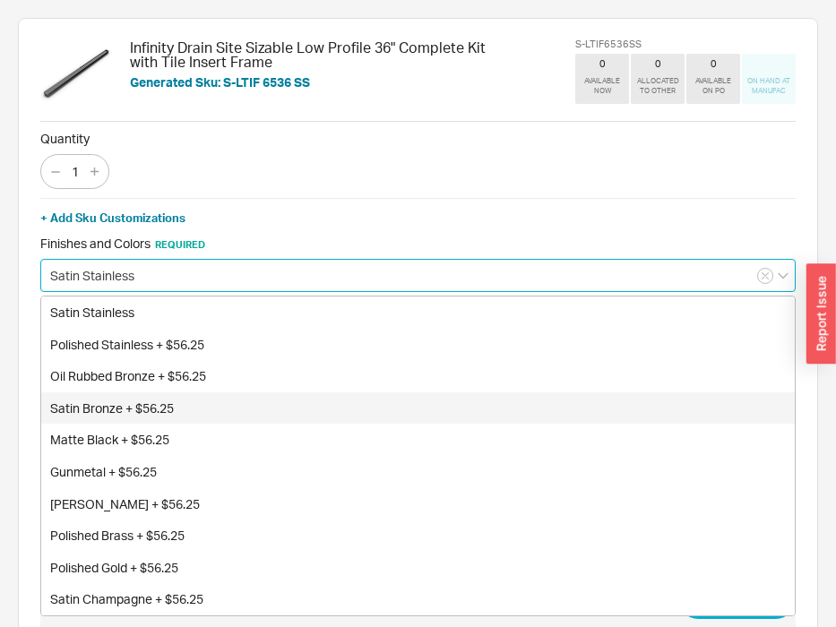
click at [138, 412] on div "Satin Bronze + $56.25" at bounding box center [417, 408] width 753 height 32
type input "Satin Bronze + $56.25"
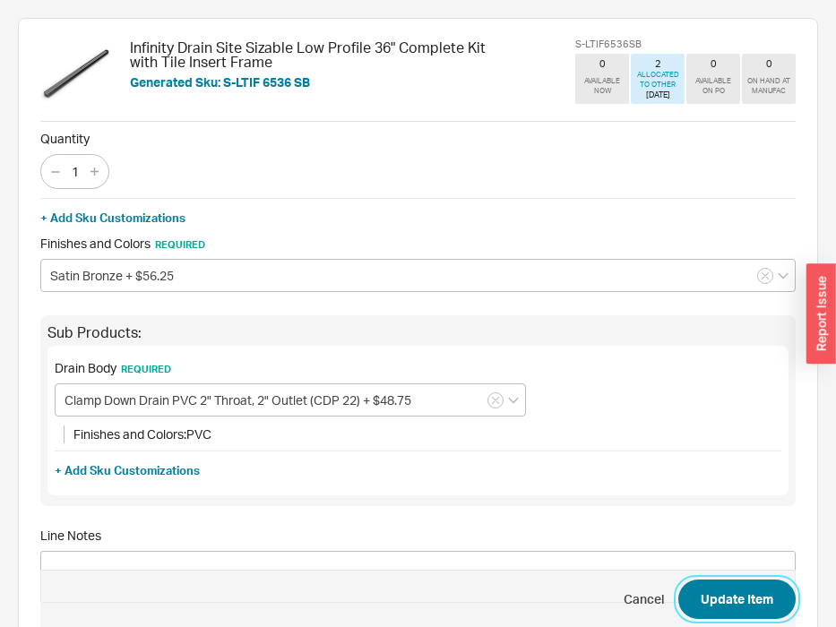
click at [736, 617] on button "Update Item" at bounding box center [736, 599] width 117 height 39
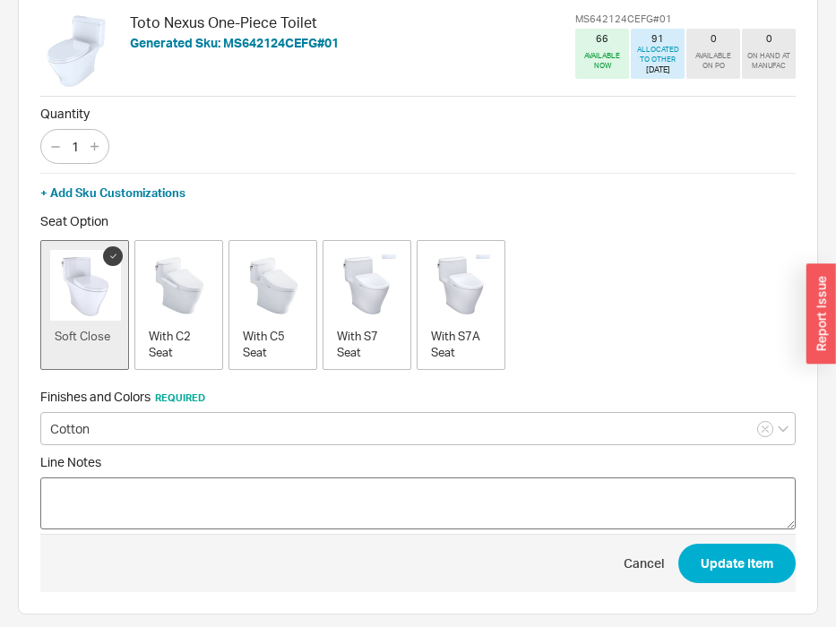
scroll to position [33, 0]
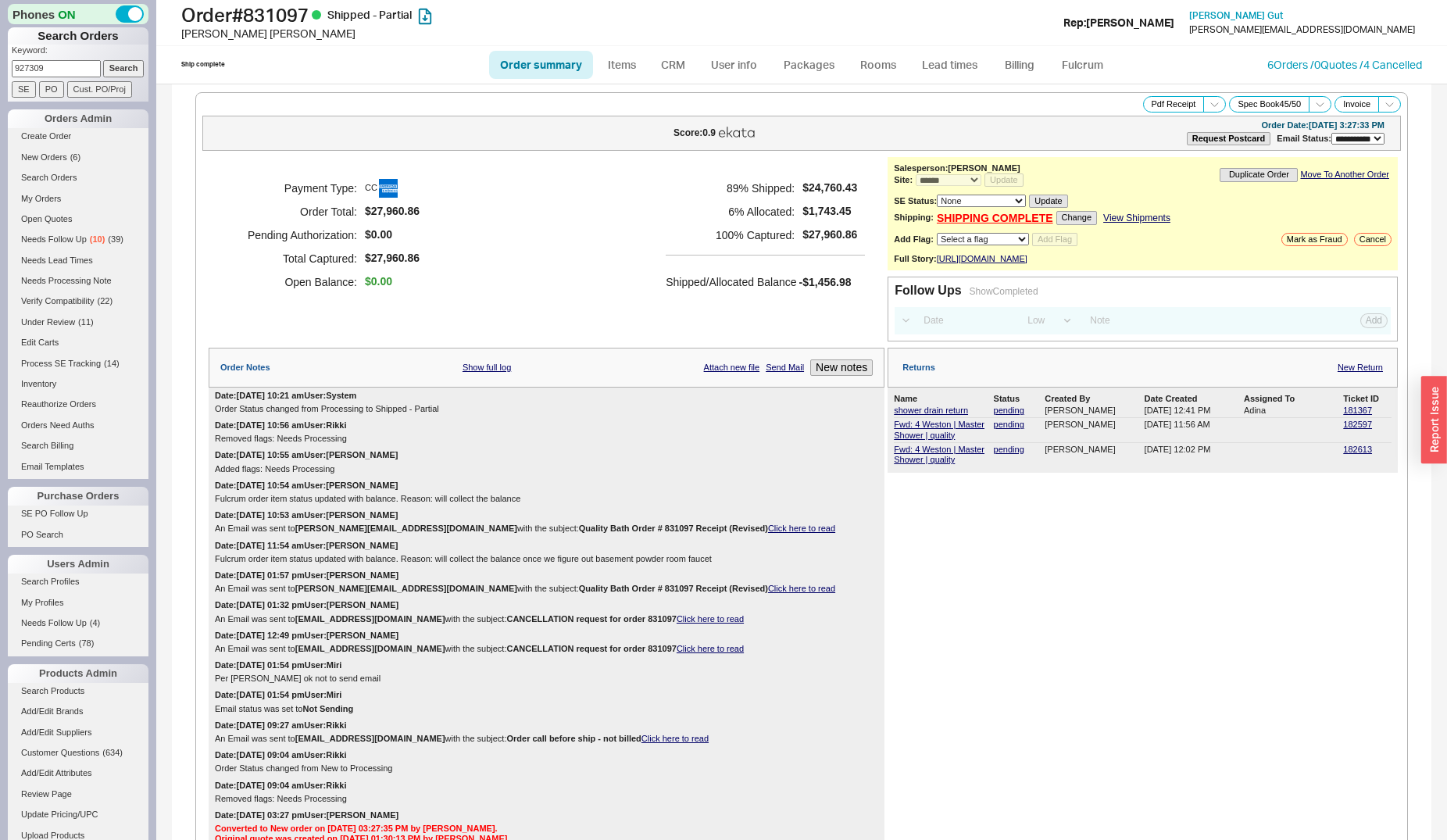
select select "**"
select select "*"
select select "LOW"
select select "3"
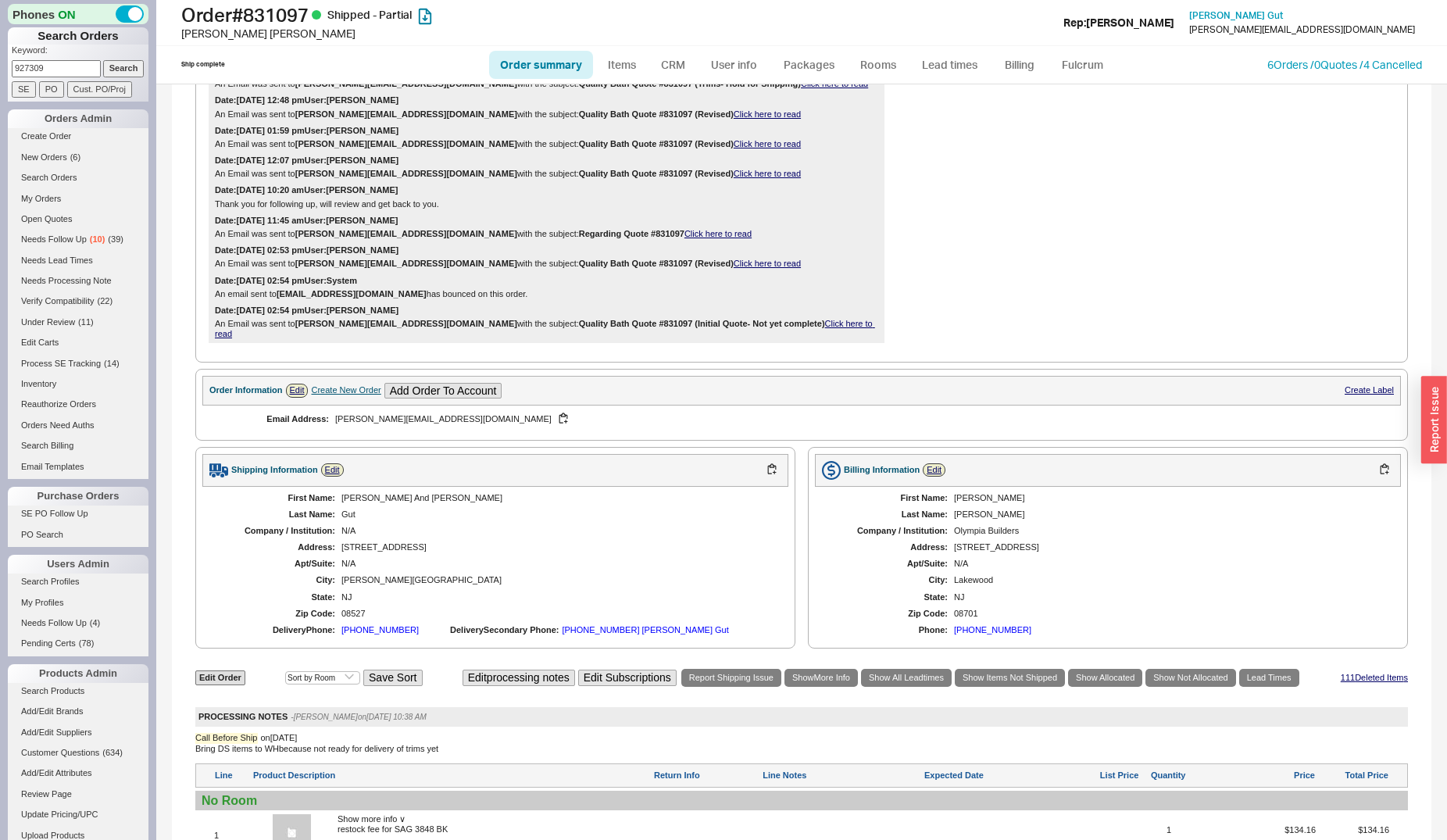
click at [61, 67] on input "927309" at bounding box center [56, 68] width 89 height 17
type input "kettner"
click at [103, 60] on input "Search" at bounding box center [123, 68] width 41 height 17
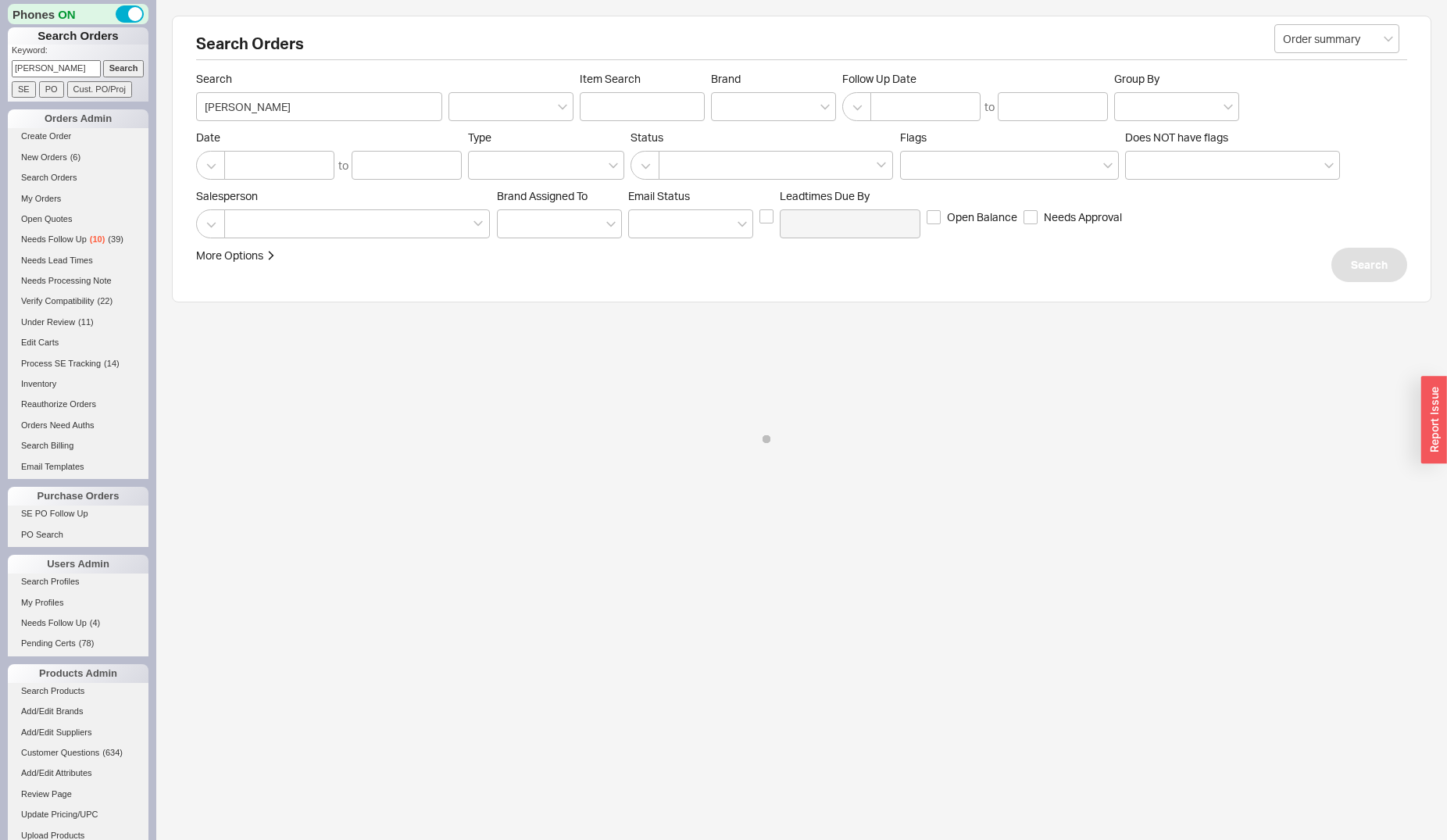
select select "*"
select select "LOW"
select select "3"
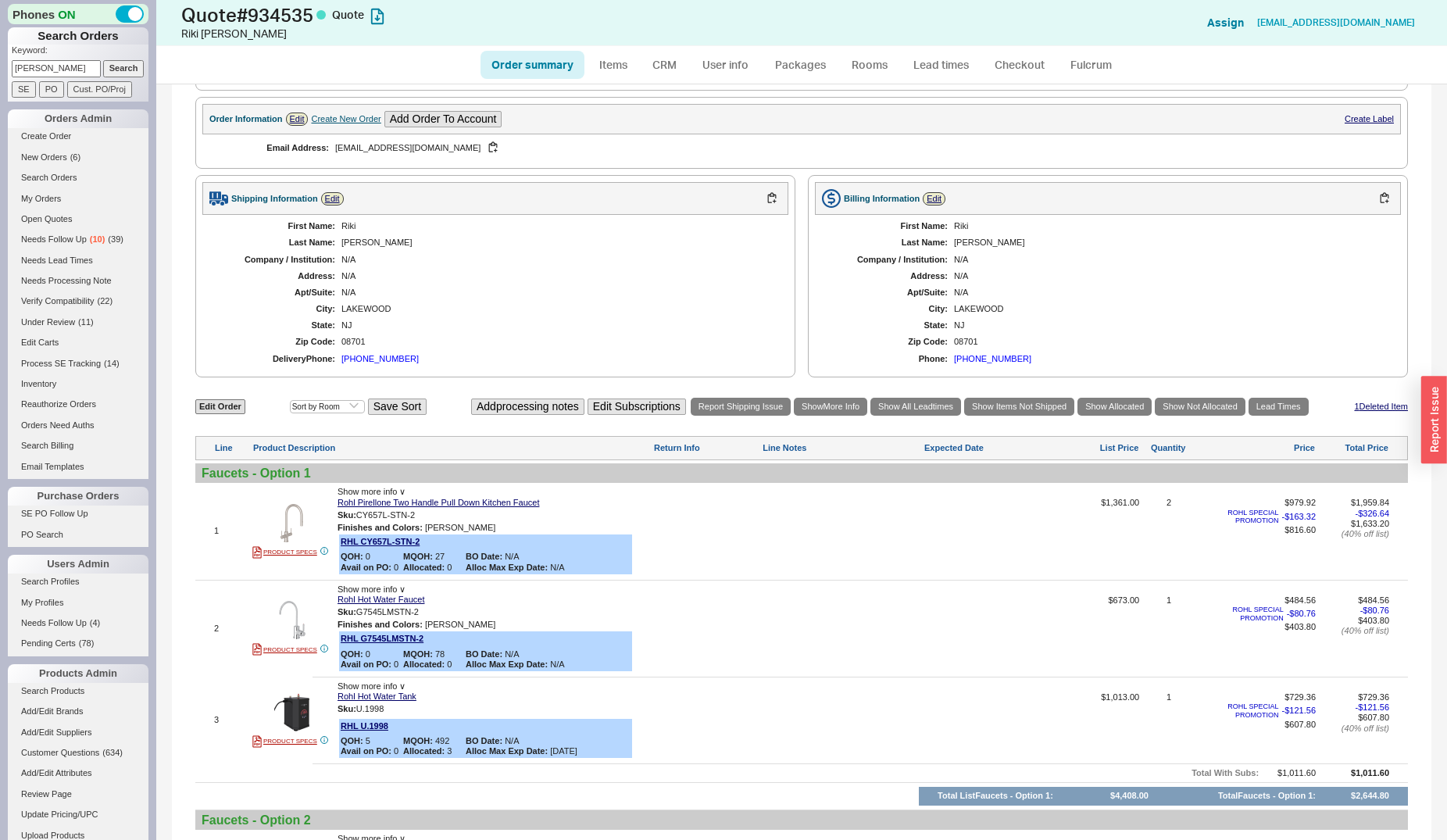
scroll to position [79, 0]
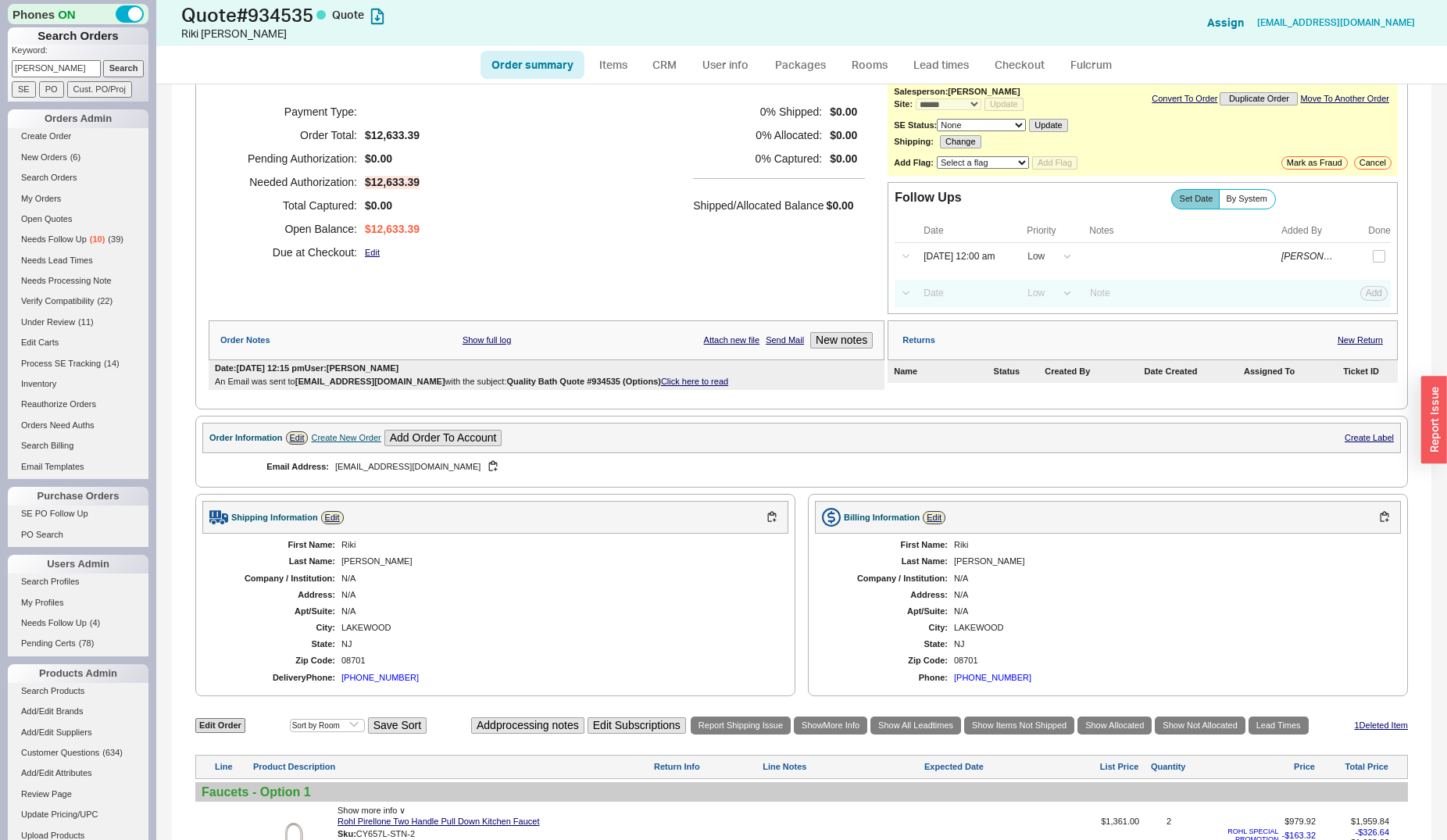
click at [672, 386] on link "Click here to read" at bounding box center [694, 381] width 67 height 10
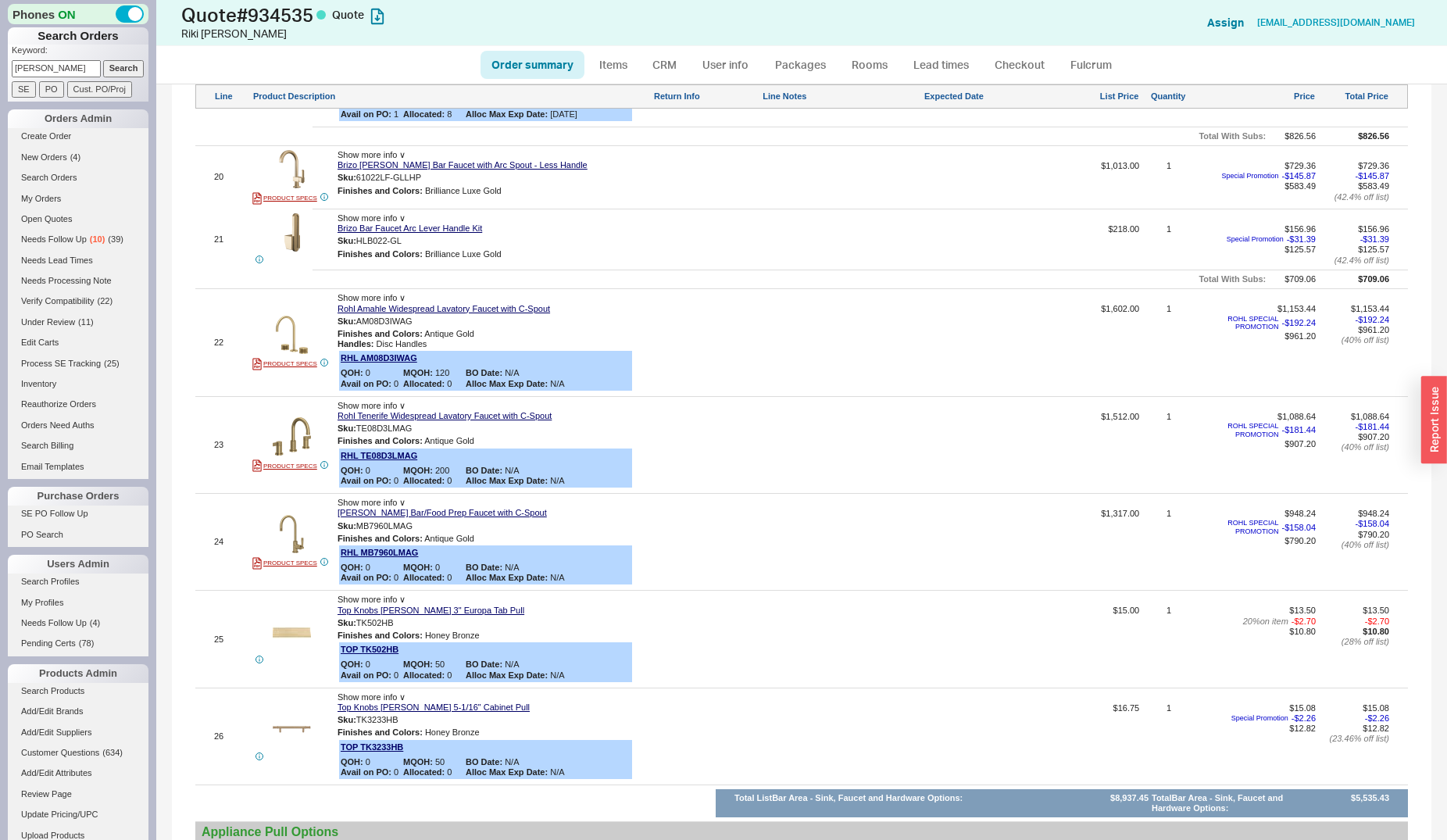
scroll to position [2428, 0]
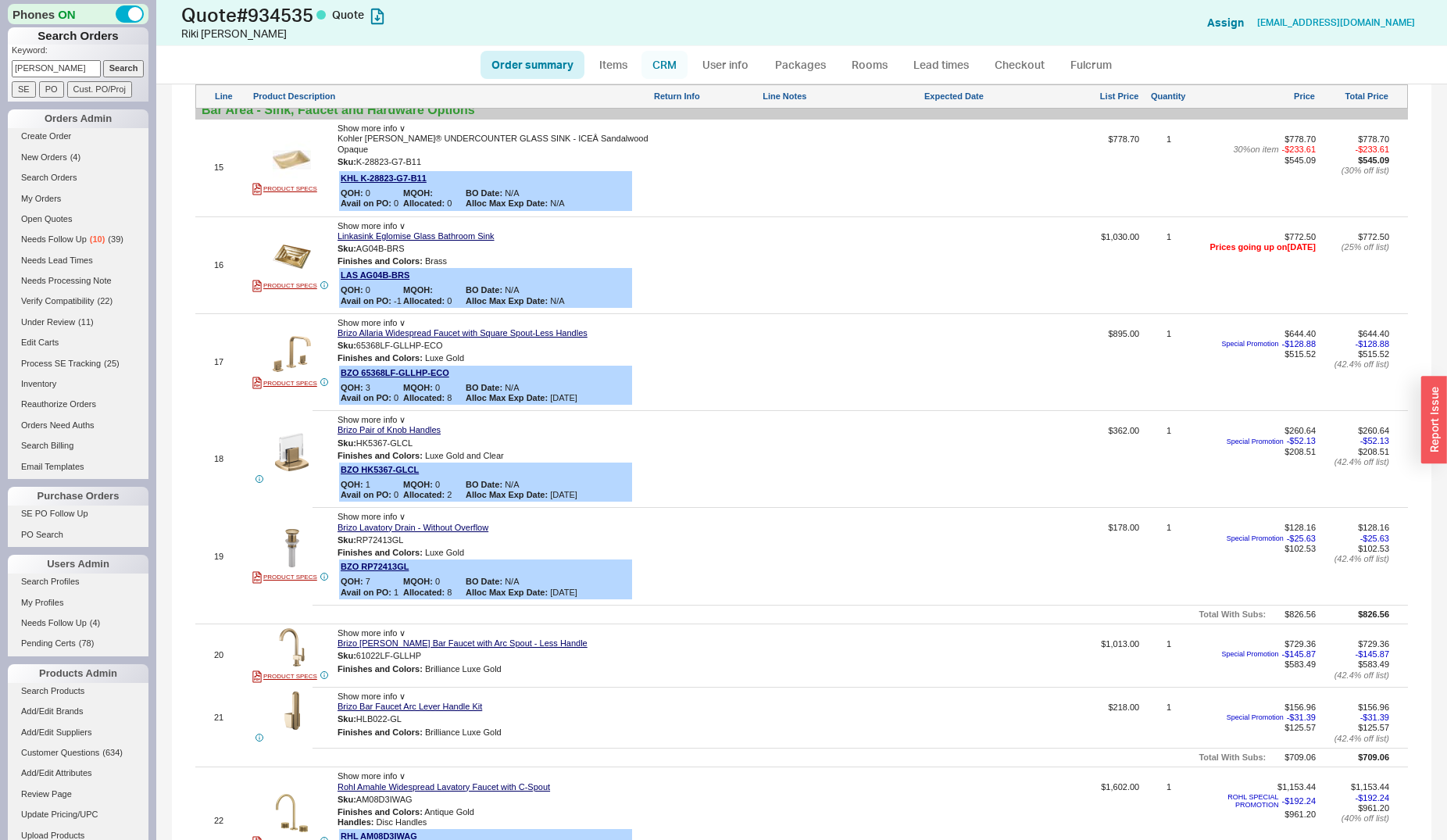
click at [674, 69] on link "CRM" at bounding box center [664, 65] width 46 height 28
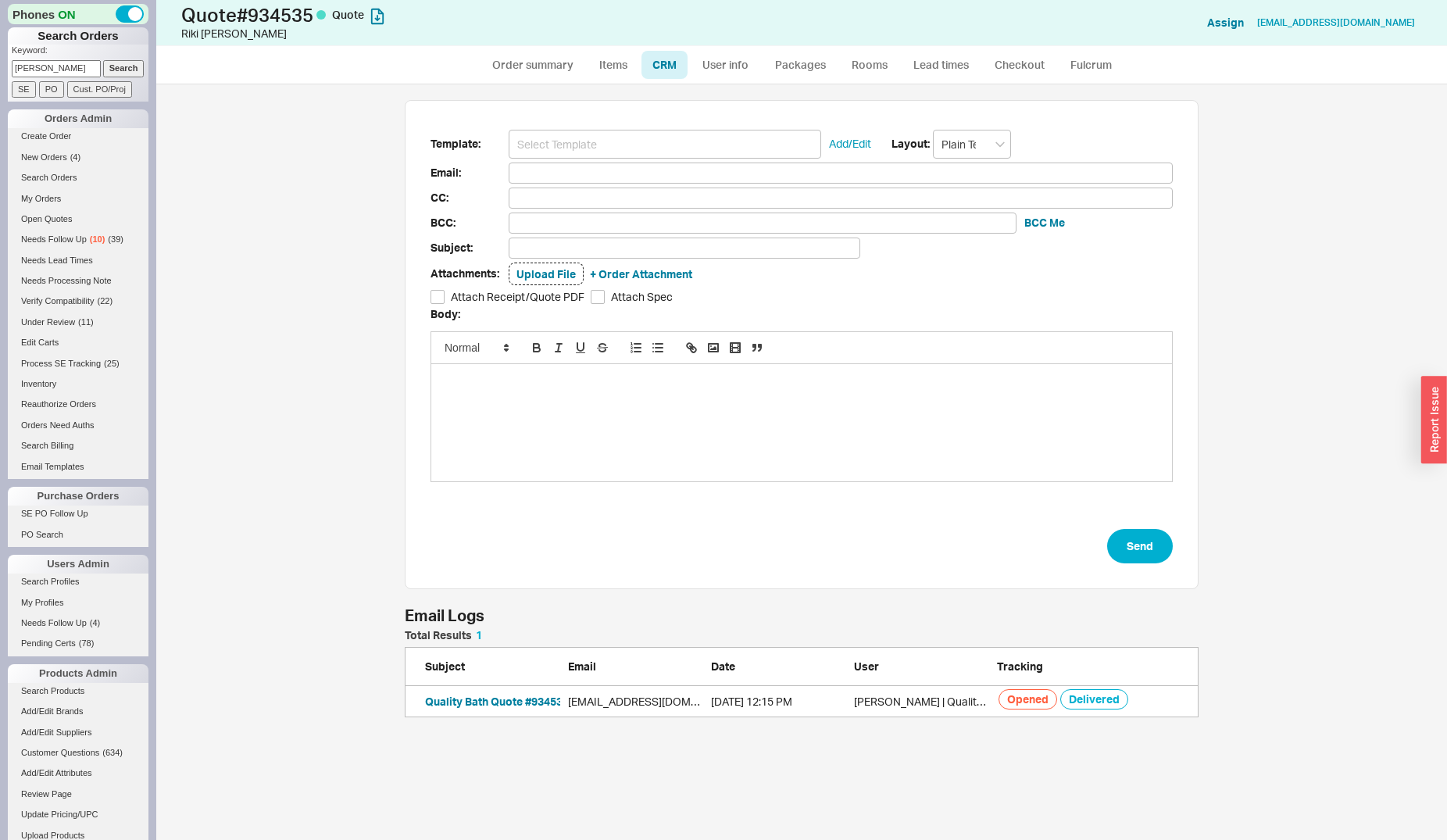
scroll to position [74, 781]
click at [468, 710] on div "Quality Bath Quote #934535 (Options) rikikettner@gmail.com 08/18/2025 12:15 PM …" at bounding box center [802, 702] width 794 height 31
click at [470, 705] on button "Quality Bath Quote #934535 (Options)" at bounding box center [522, 701] width 195 height 16
click at [508, 73] on link "Order summary" at bounding box center [532, 65] width 104 height 28
select select "*"
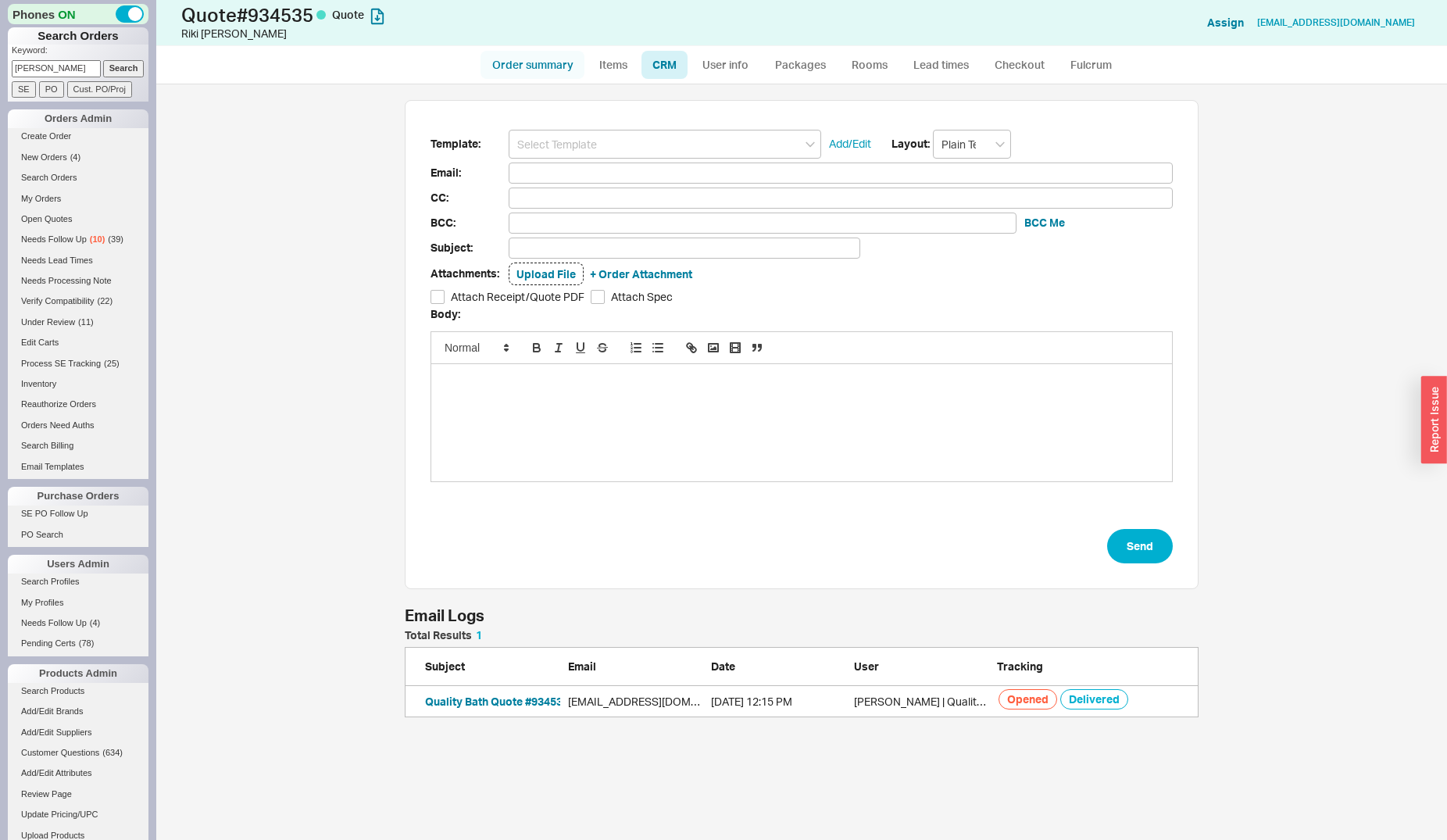
select select "*"
select select "LOW"
select select "3"
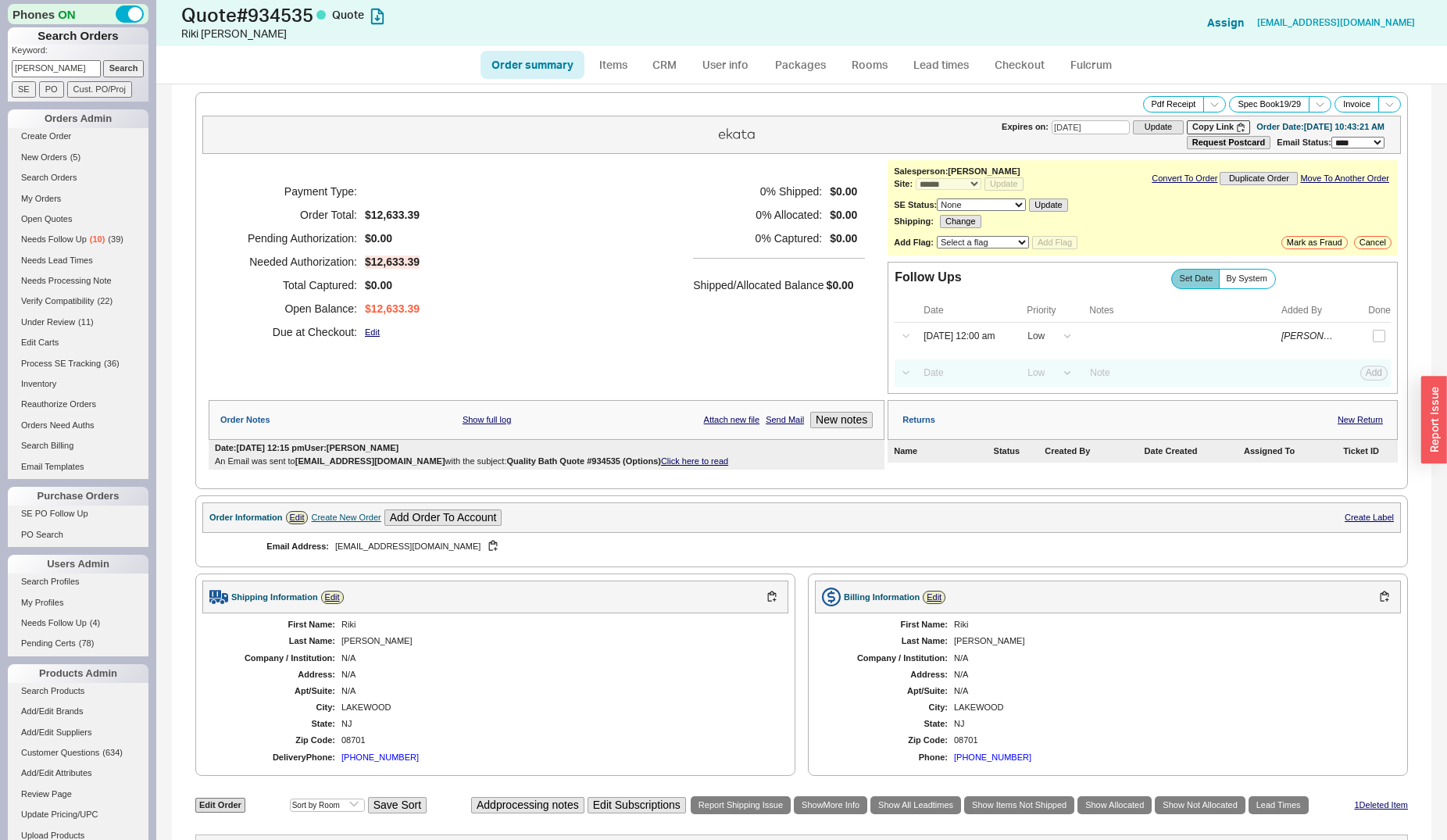
scroll to position [318, 0]
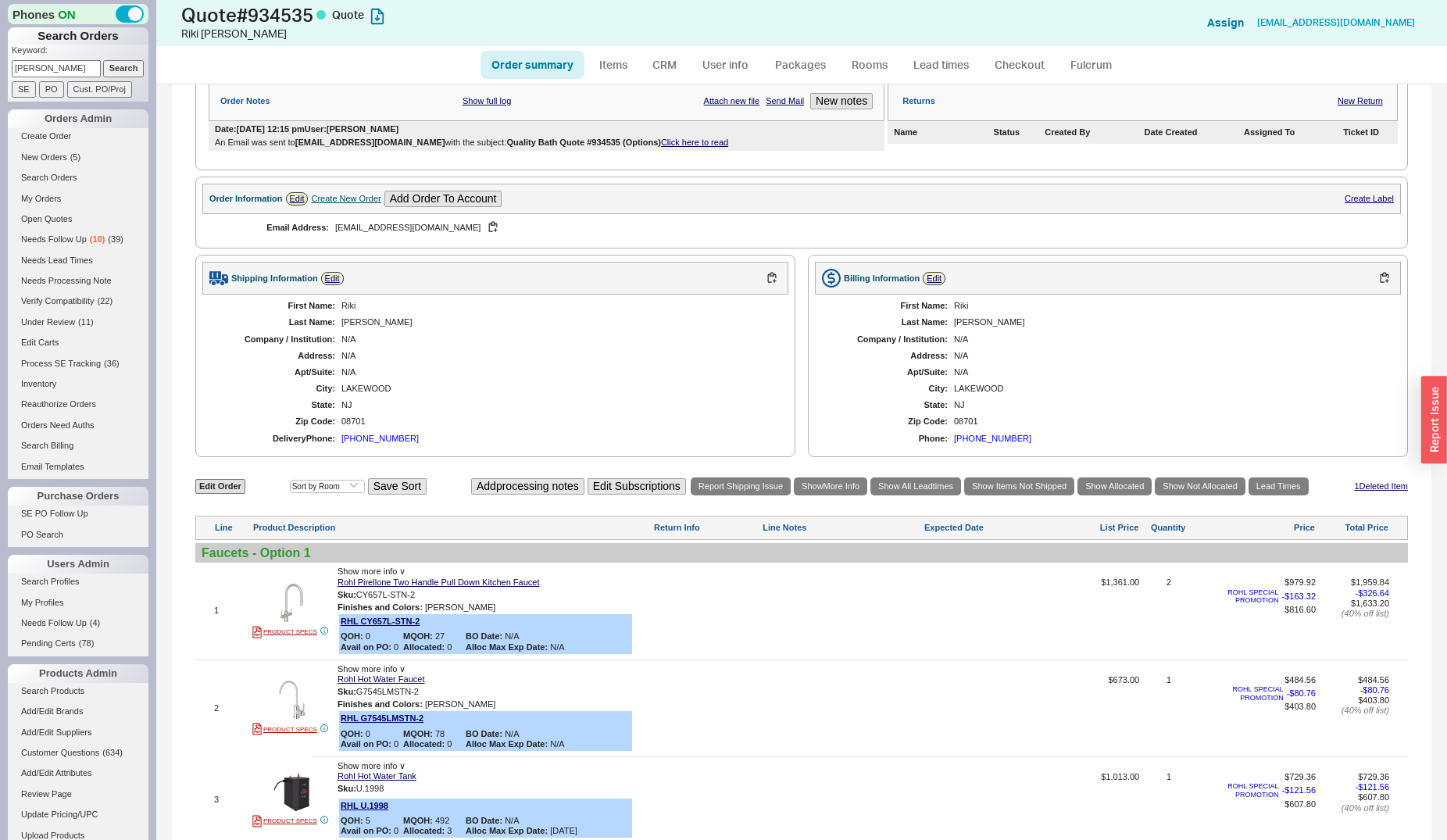
click at [662, 147] on div "An Email was sent to rikikettner@gmail.com with the subject: Quality Bath Quote…" at bounding box center [546, 143] width 664 height 10
click at [663, 147] on link "Click here to read" at bounding box center [694, 142] width 67 height 10
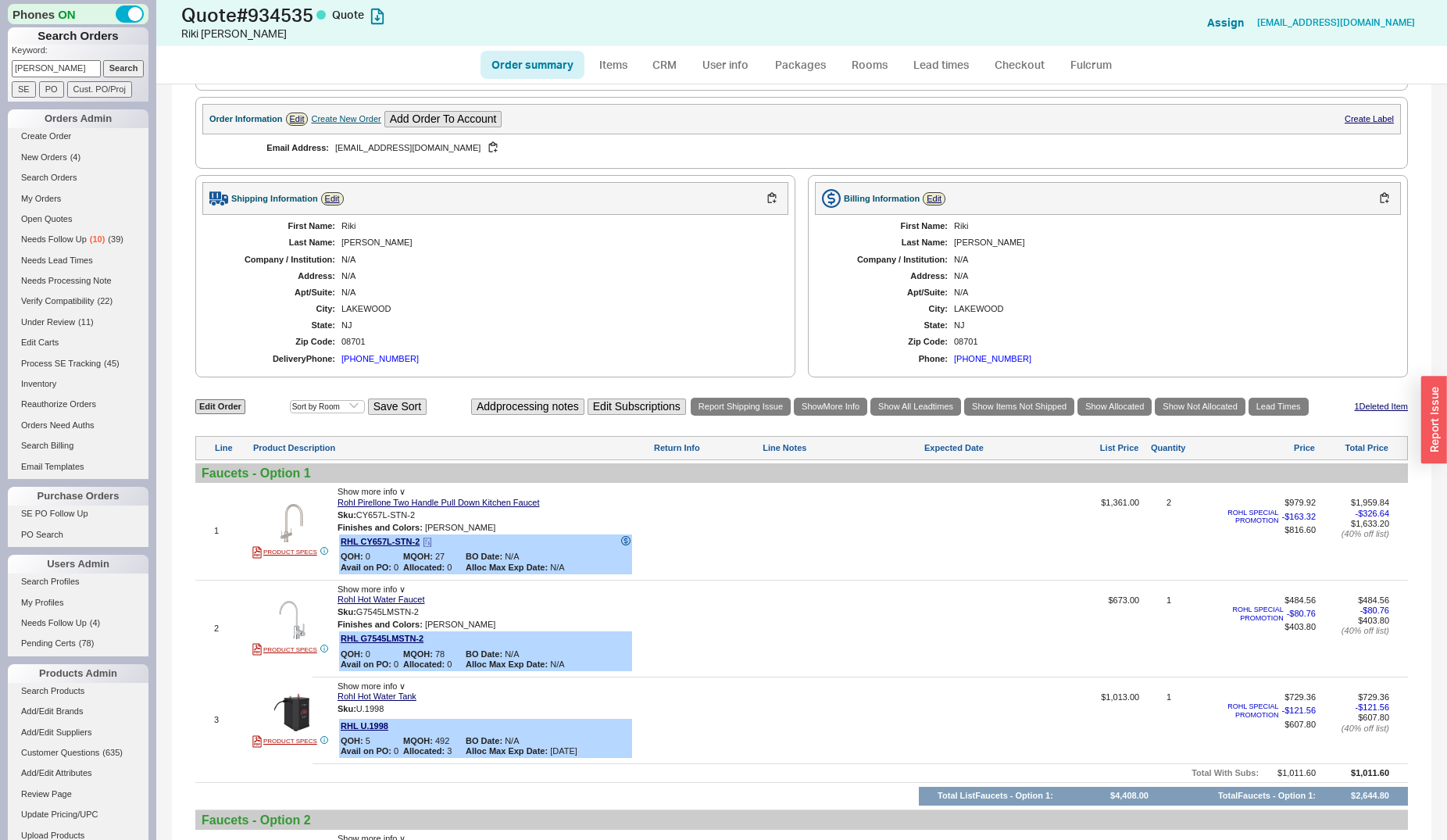
scroll to position [478, 0]
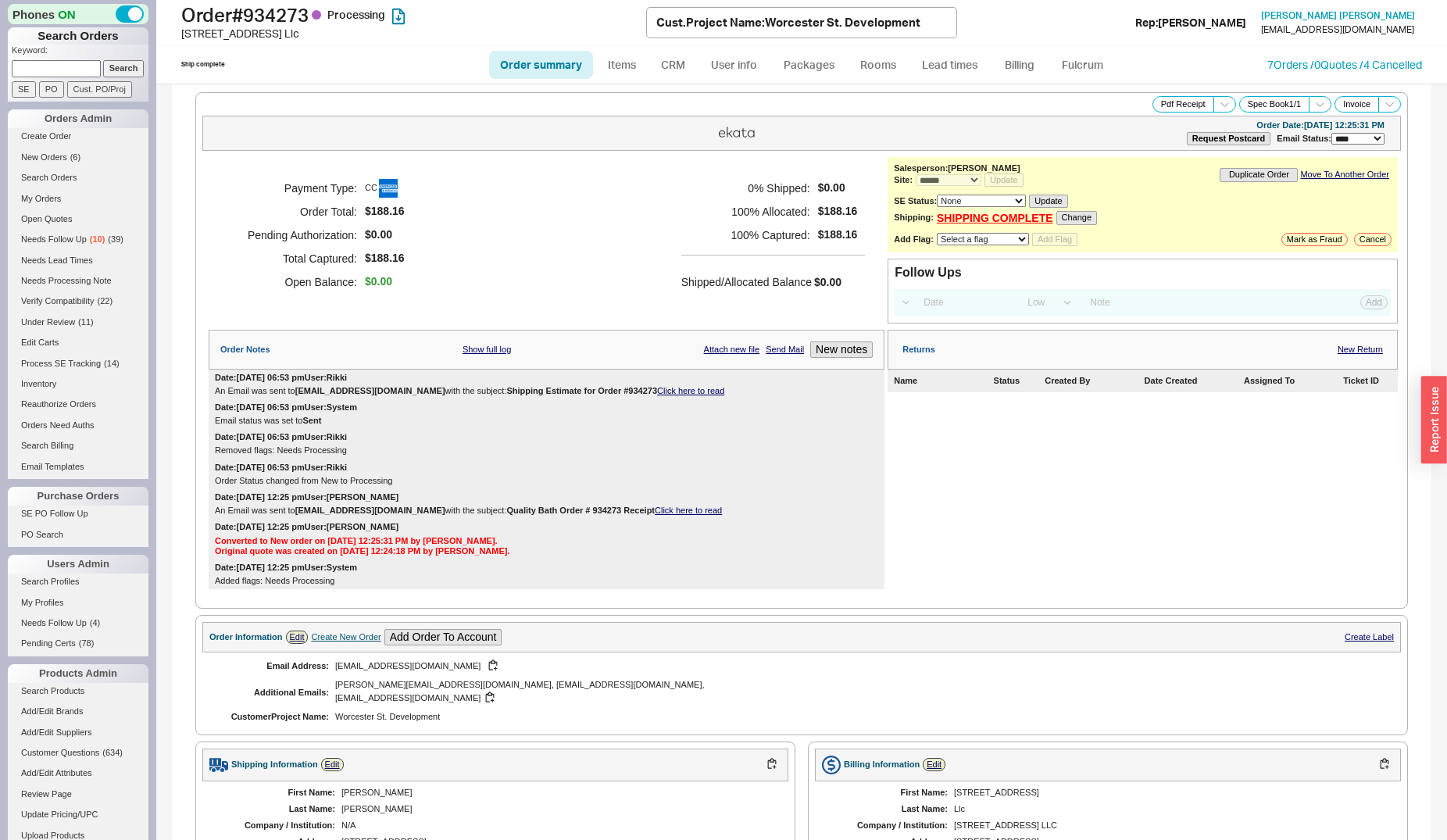
select select "*"
select select "LOW"
select select "3"
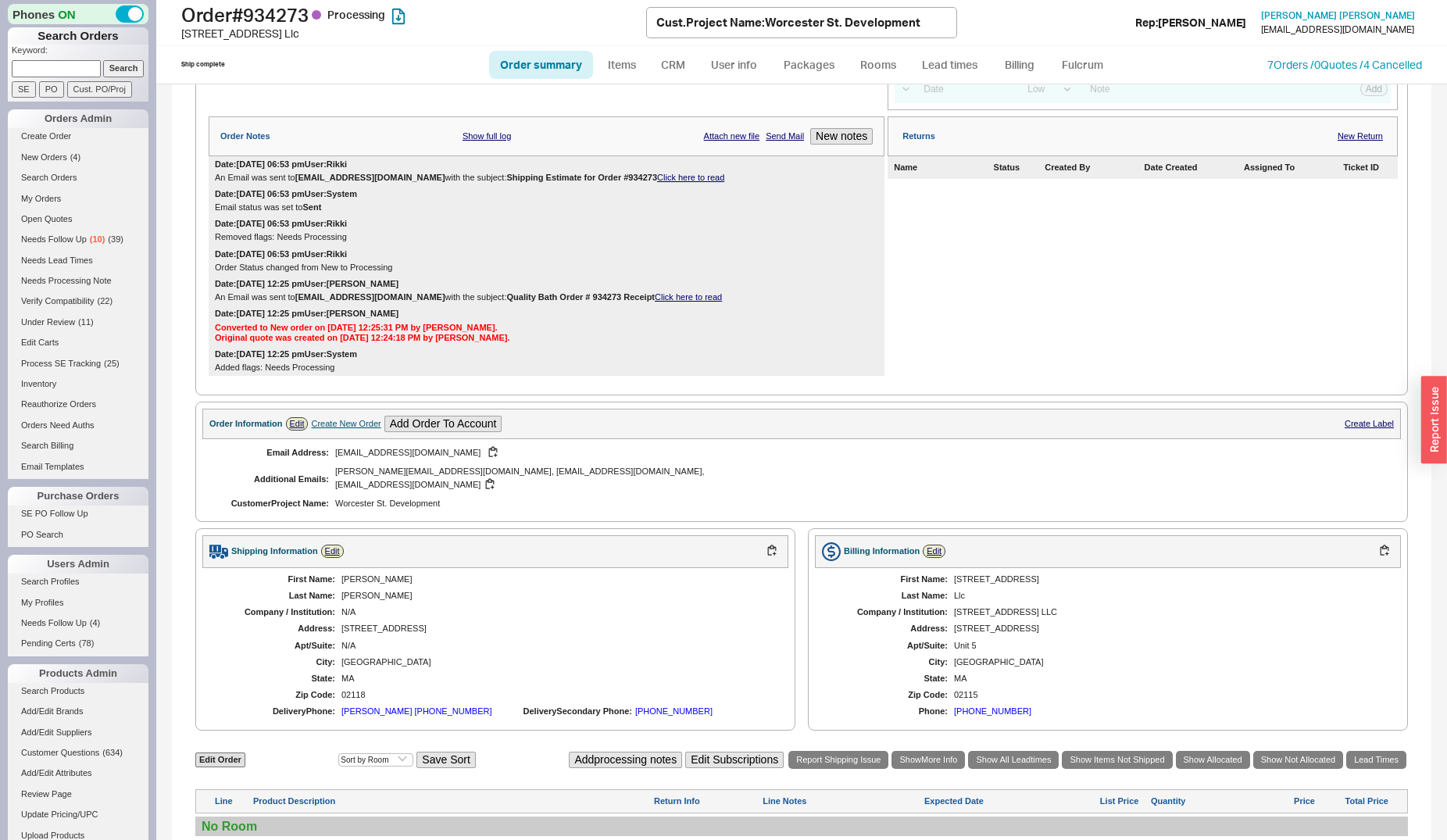
scroll to position [453, 0]
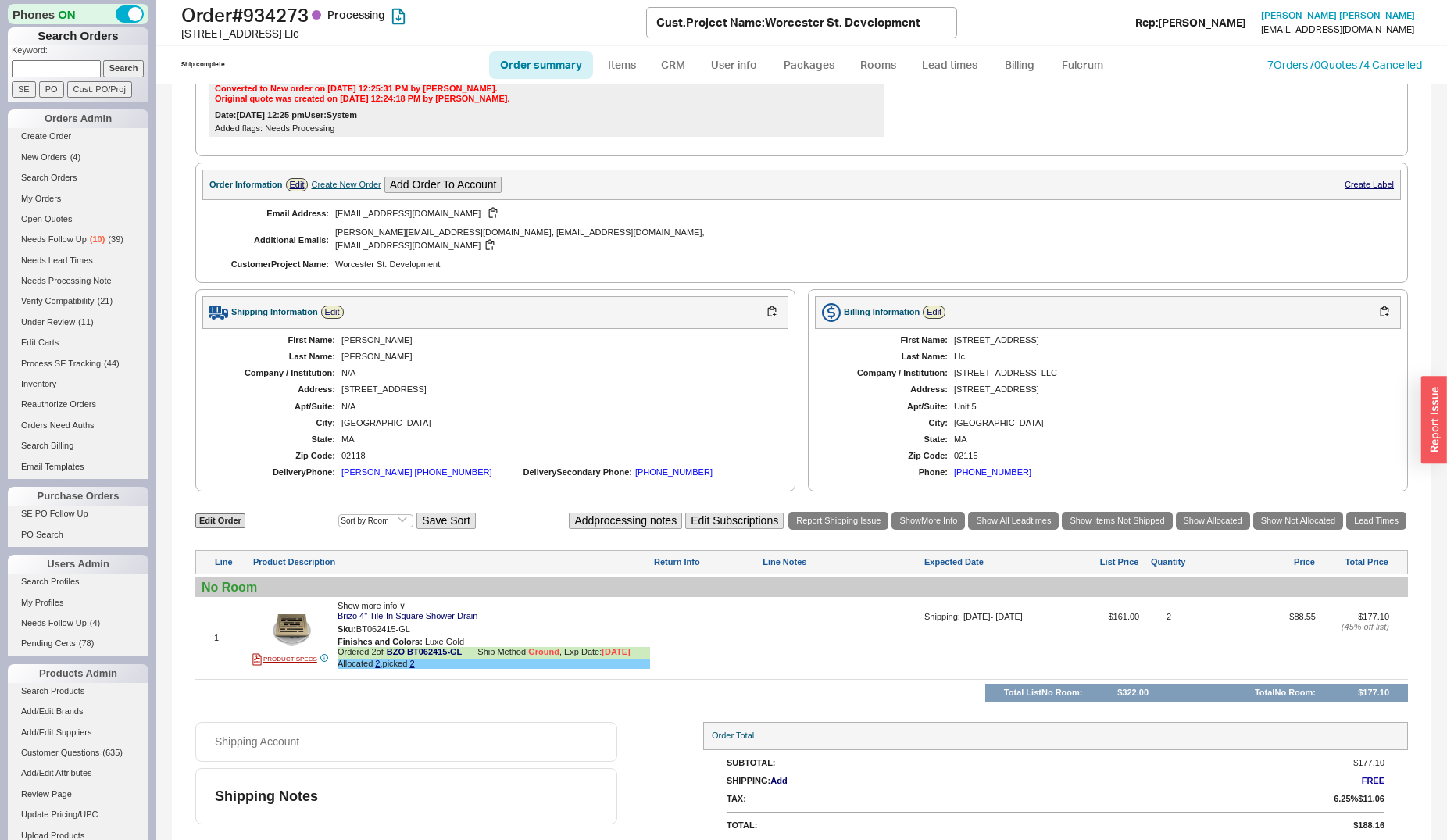
click at [69, 65] on input at bounding box center [56, 68] width 89 height 17
type input "[PERSON_NAME]"
click at [103, 60] on input "Search" at bounding box center [123, 68] width 41 height 17
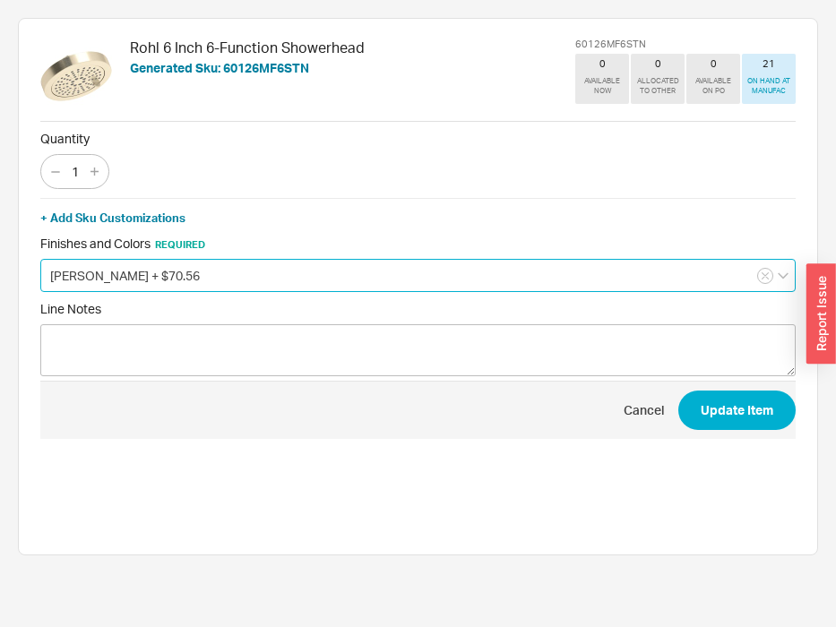
click at [162, 277] on input "[PERSON_NAME] + $70.56" at bounding box center [417, 275] width 755 height 33
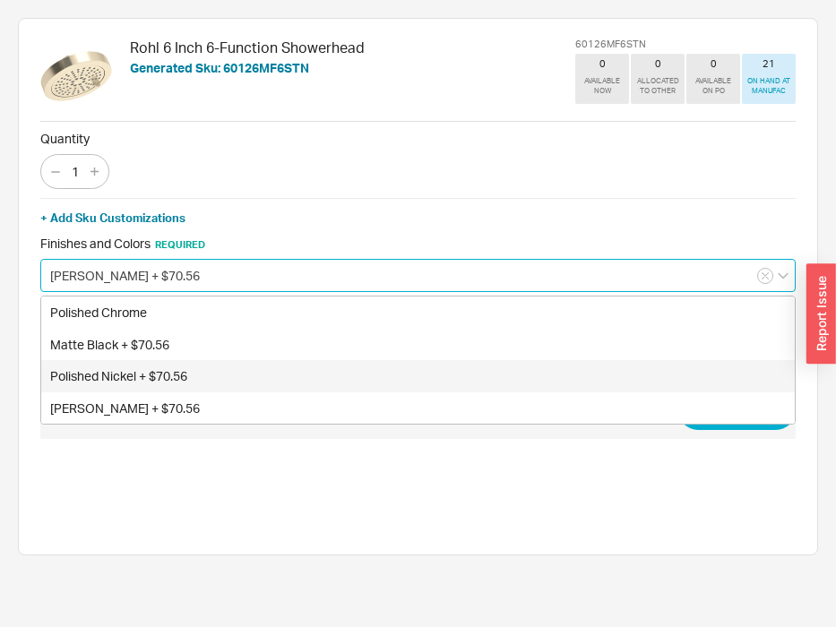
click at [142, 371] on div "Polished Nickel + $70.56" at bounding box center [417, 376] width 753 height 32
type input "Polished Nickel + $70.56"
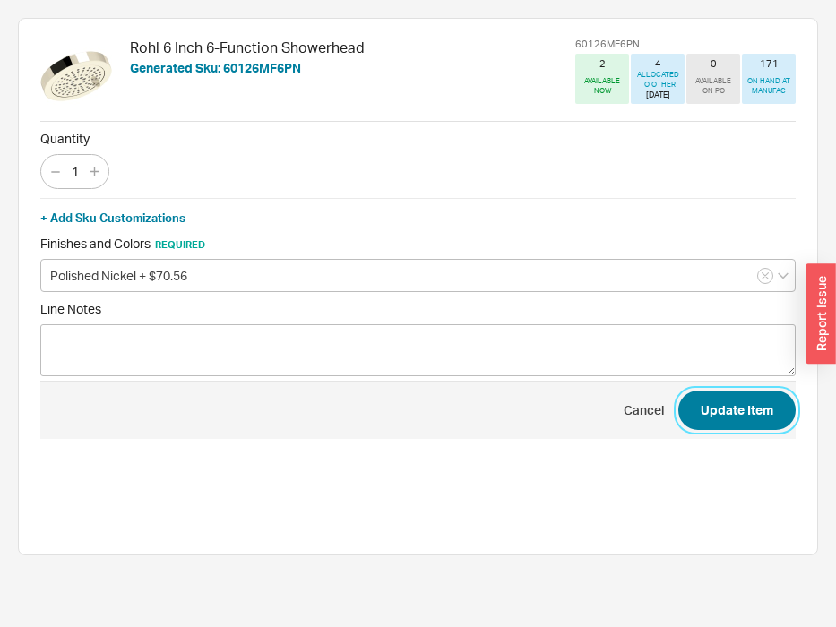
click at [703, 391] on button "Update Item" at bounding box center [736, 410] width 117 height 39
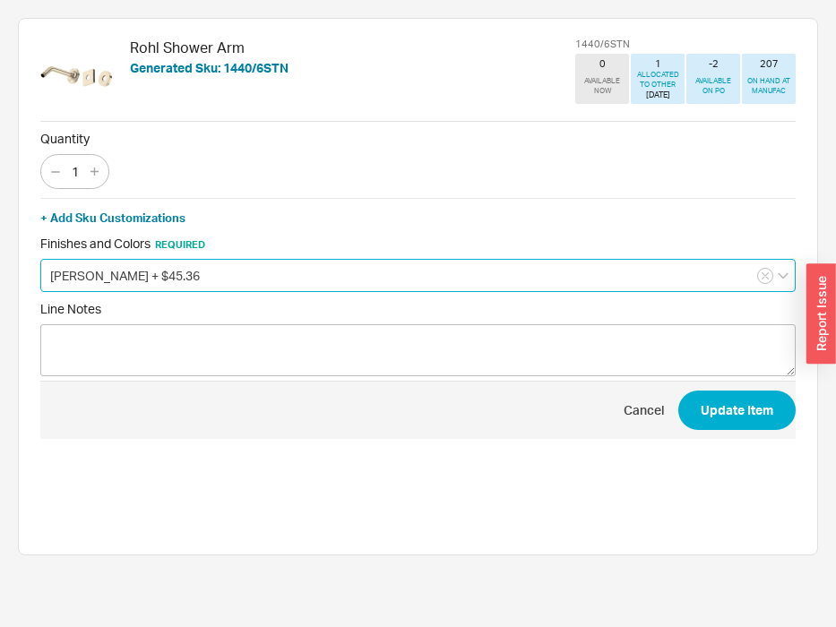
click at [307, 286] on input "[PERSON_NAME] + $45.36" at bounding box center [417, 275] width 755 height 33
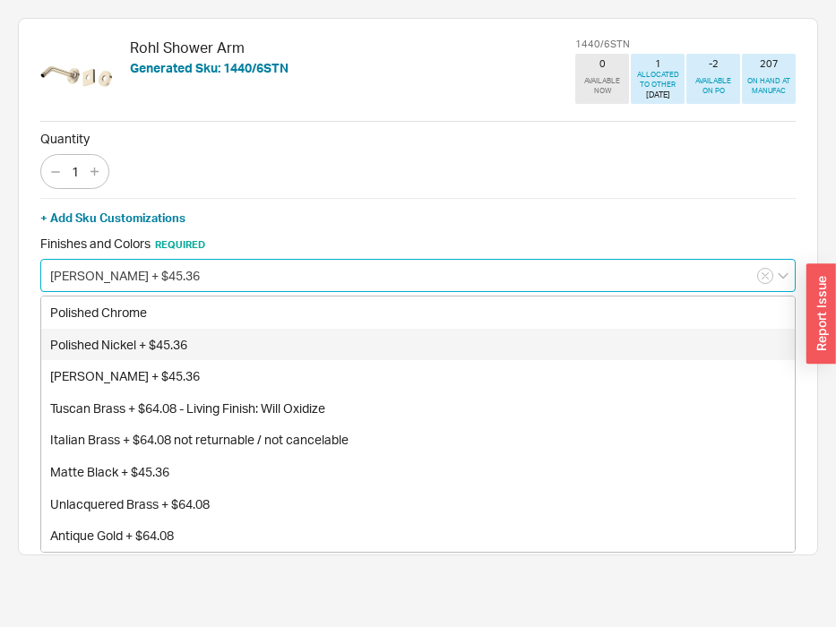
click at [264, 353] on div "Polished Nickel + $45.36" at bounding box center [417, 345] width 753 height 32
type input "Polished Nickel + $45.36"
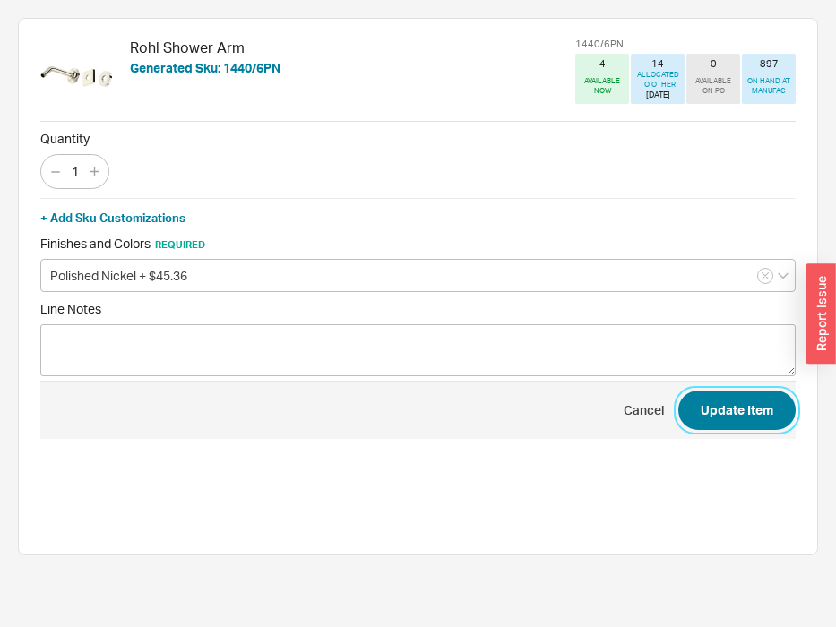
click at [709, 399] on button "Update Item" at bounding box center [736, 410] width 117 height 39
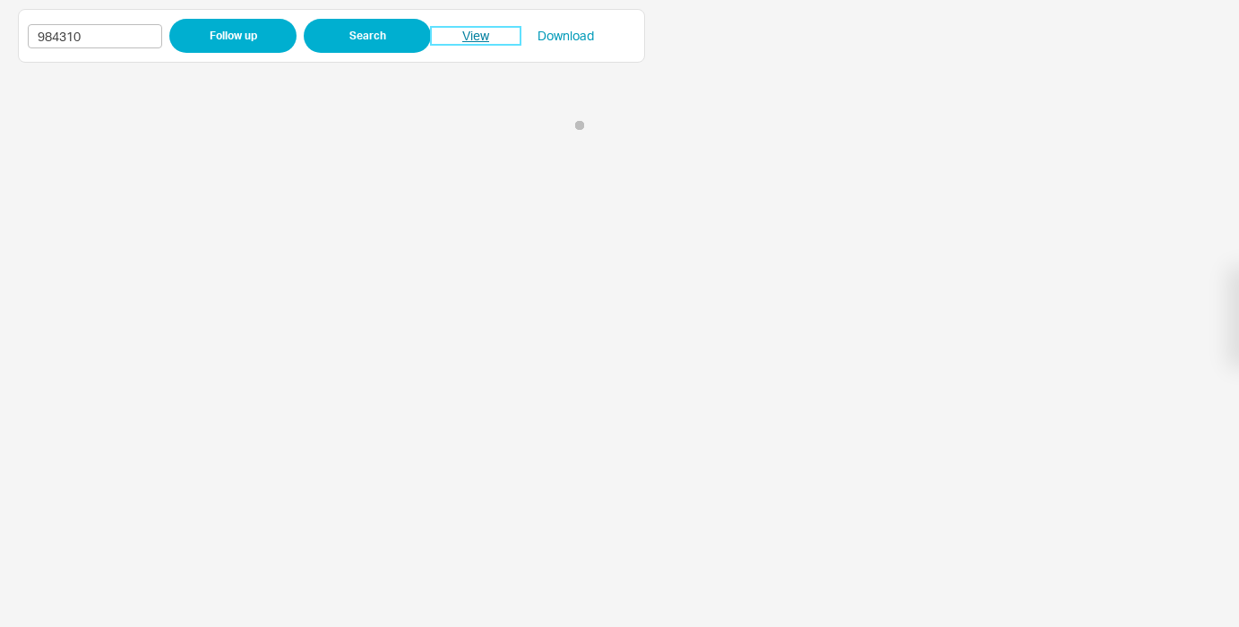
click at [474, 41] on link "View" at bounding box center [476, 36] width 90 height 18
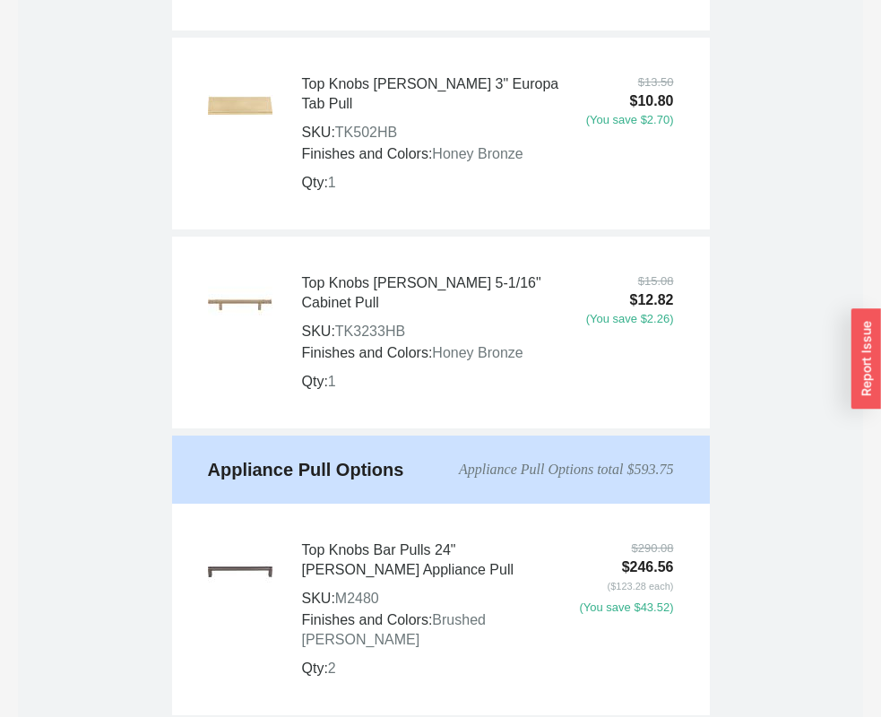
scroll to position [6853, 0]
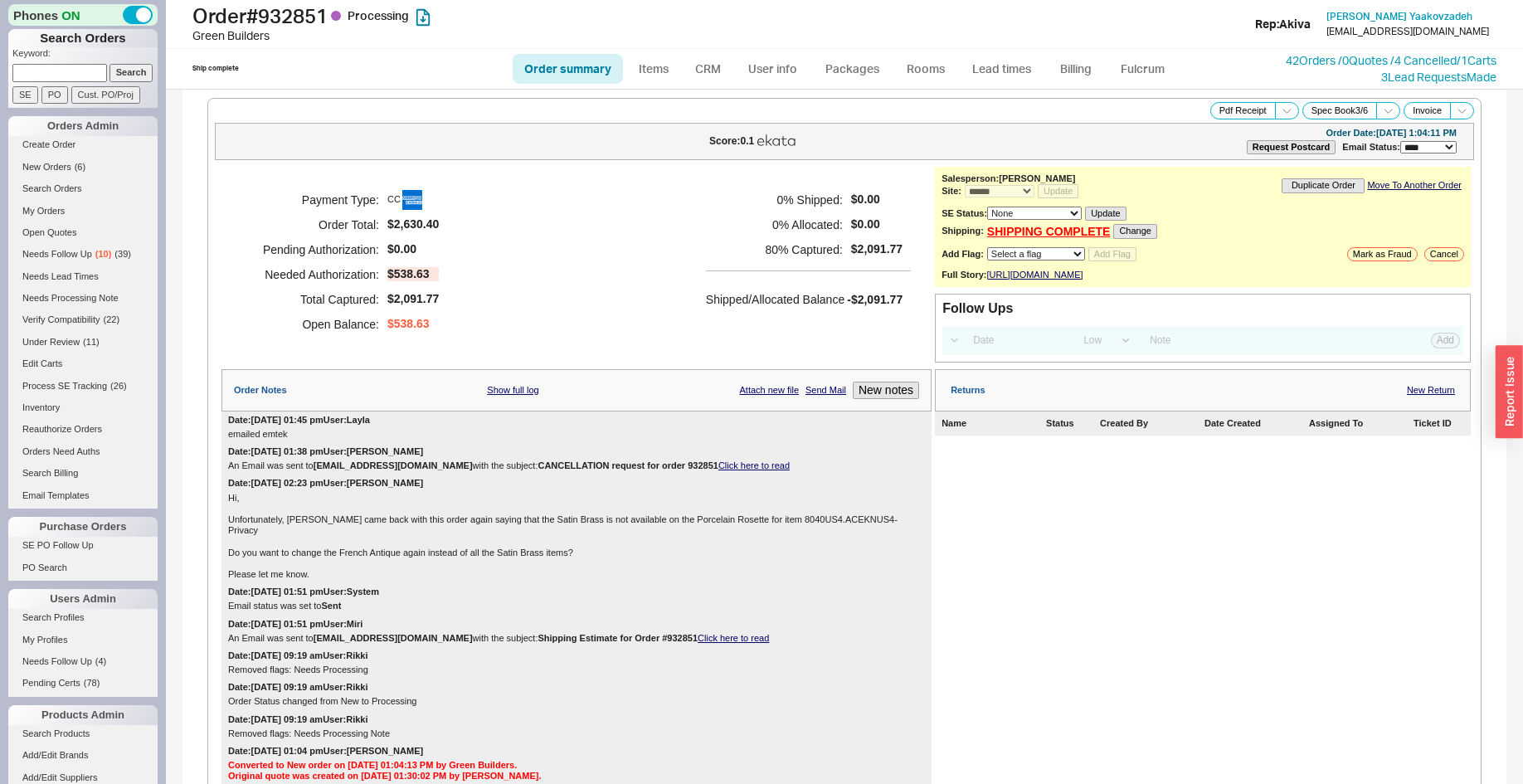
select select "*"
select select "LOW"
select select "3"
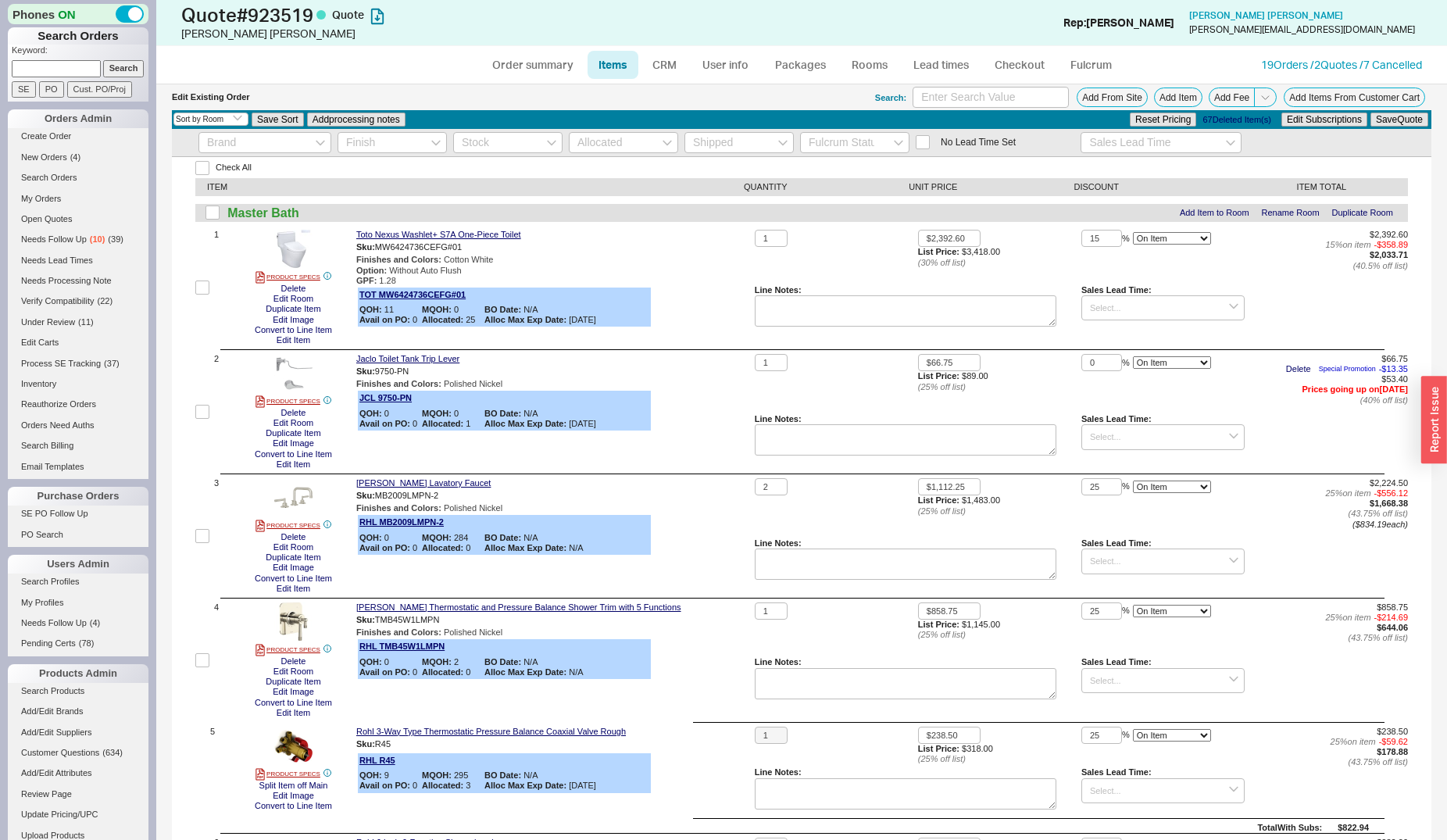
select select "3"
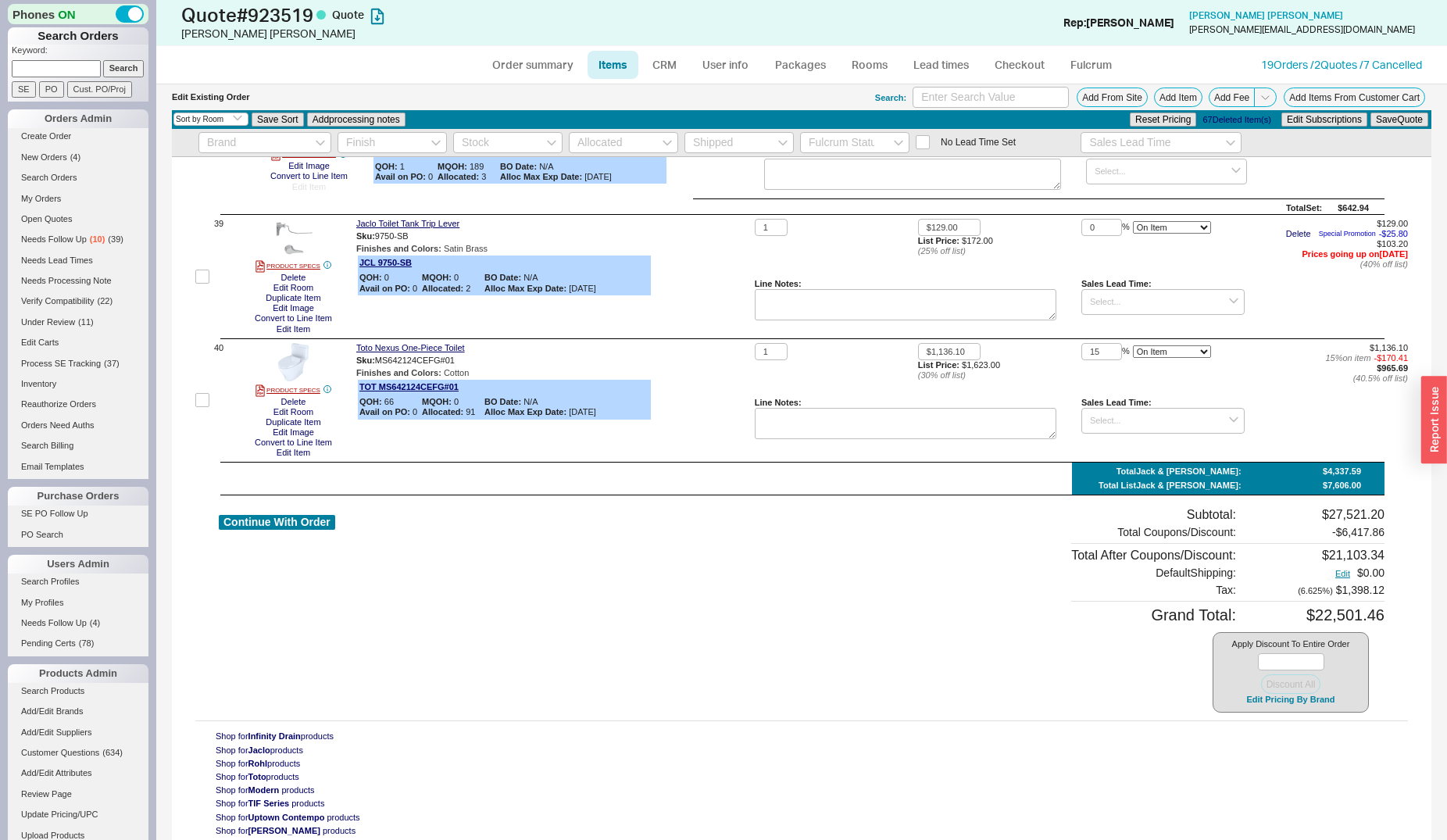
scroll to position [4708, 0]
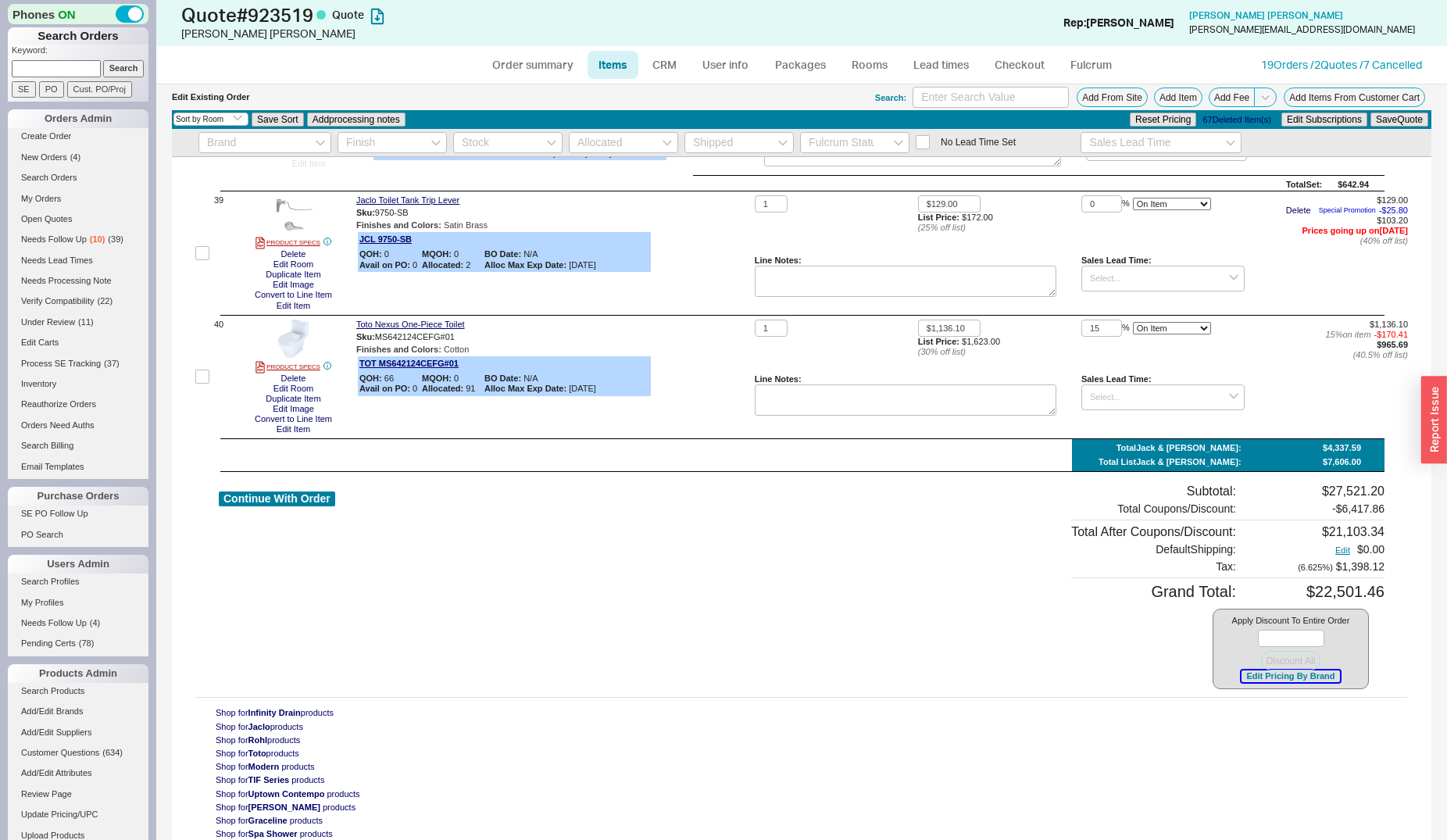
click at [1285, 671] on button "Edit Pricing By Brand" at bounding box center [1290, 676] width 98 height 11
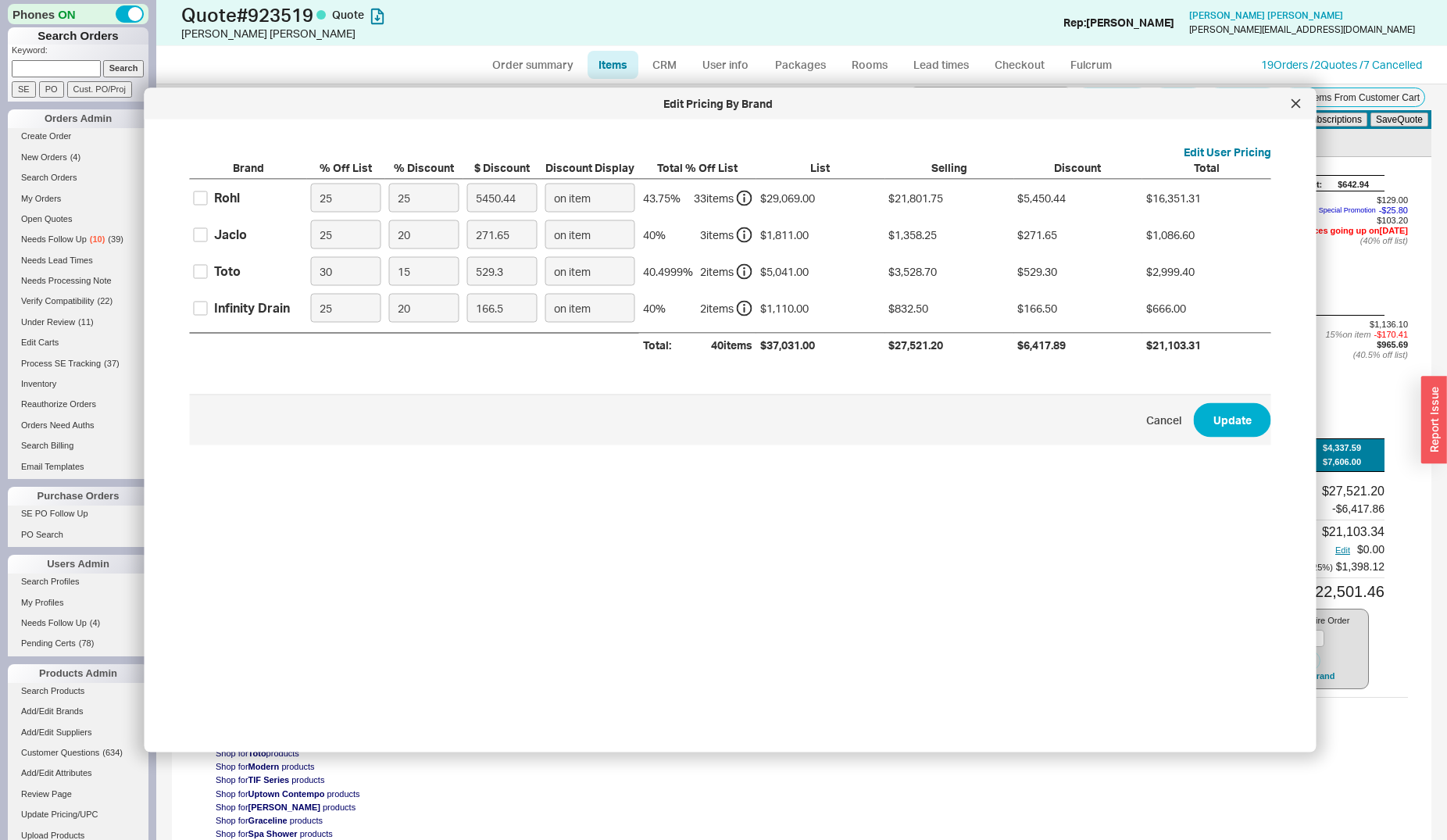
click at [218, 275] on div "Toto" at bounding box center [227, 271] width 26 height 17
click at [208, 275] on input "Toto" at bounding box center [201, 271] width 14 height 14
click at [229, 273] on div "Toto" at bounding box center [227, 271] width 26 height 17
click at [208, 273] on input "Toto" at bounding box center [201, 271] width 14 height 14
click at [203, 275] on input "Toto" at bounding box center [201, 271] width 14 height 14
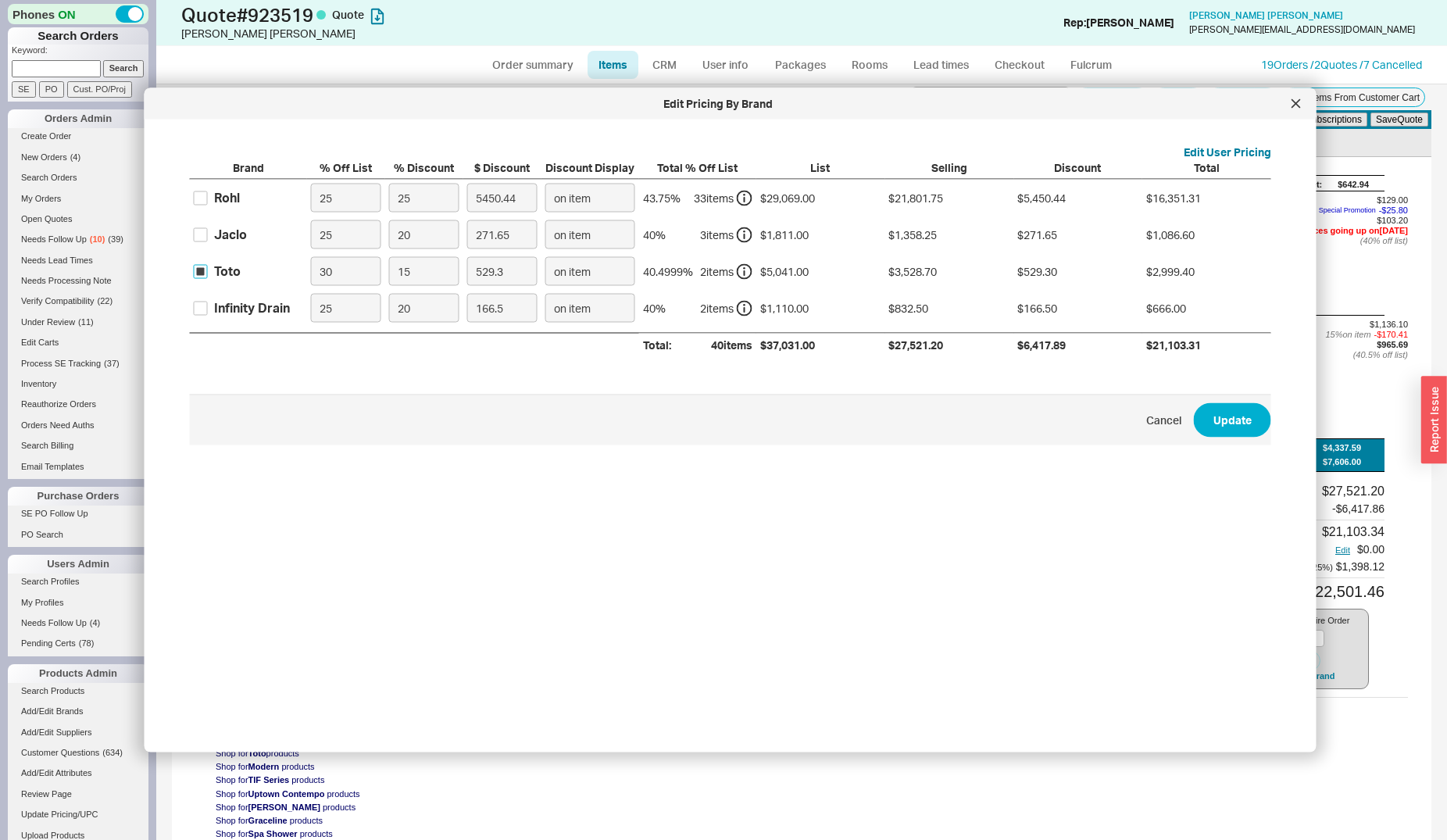
checkbox input "true"
drag, startPoint x: 411, startPoint y: 266, endPoint x: 393, endPoint y: 257, distance: 20.1
click at [393, 257] on input "15" at bounding box center [424, 271] width 71 height 29
type input "1"
type input "35.29"
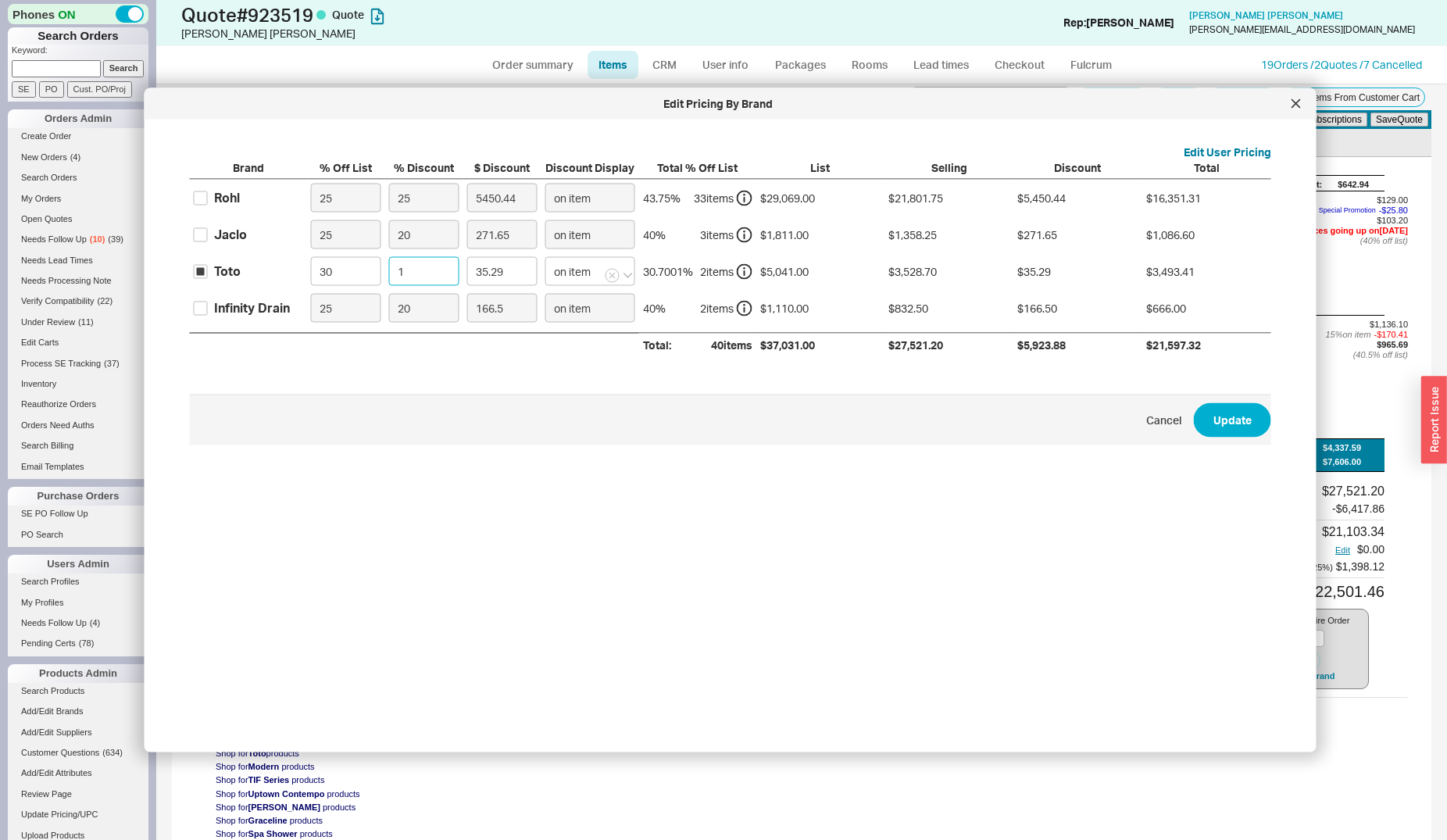
type input "18"
type input "635.17"
type input "18"
click at [1210, 429] on button "Update" at bounding box center [1232, 419] width 78 height 34
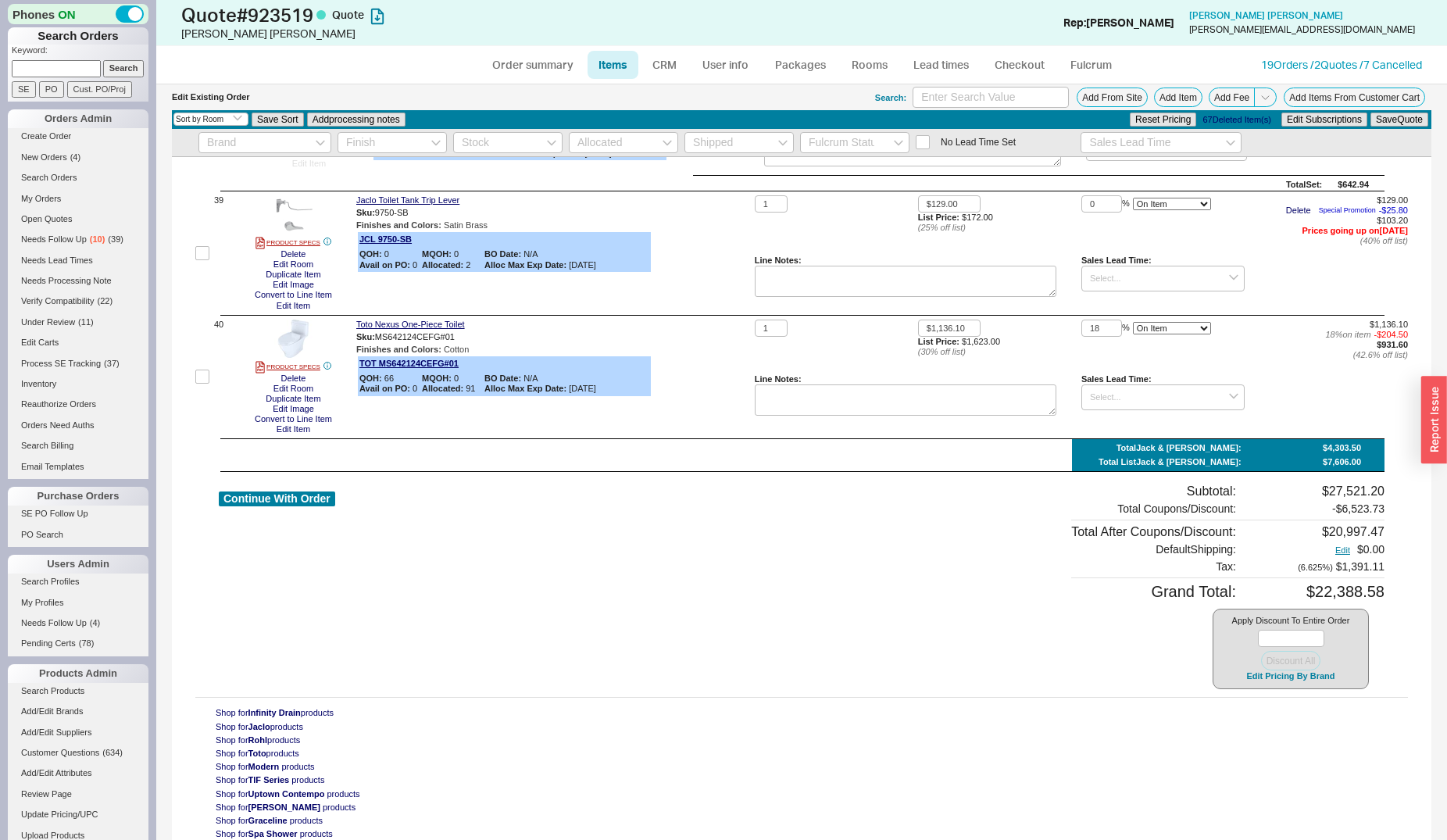
type input "18"
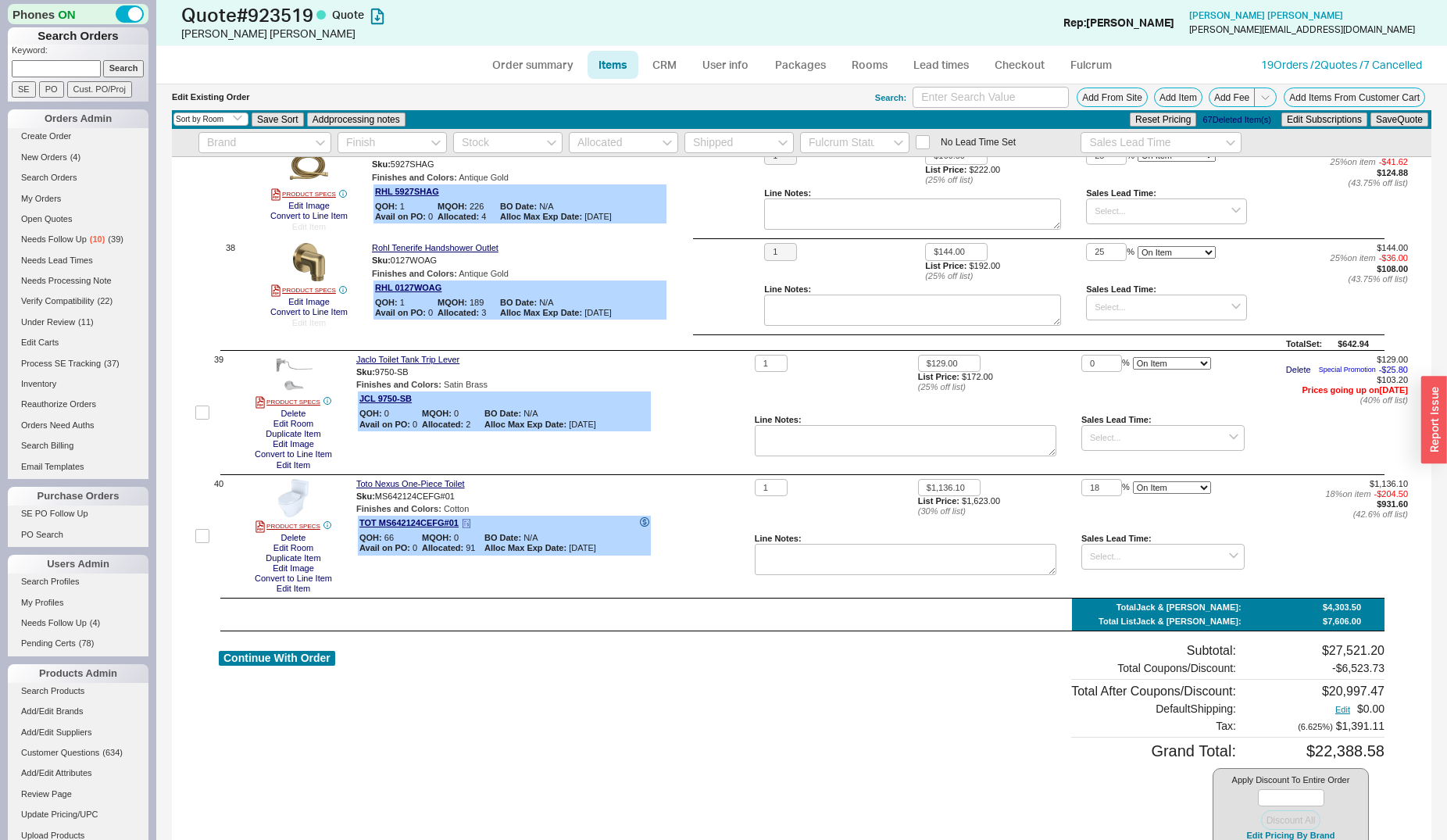
click at [644, 517] on icon at bounding box center [645, 522] width 10 height 10
click at [1245, 830] on button "Edit Pricing By Brand" at bounding box center [1290, 835] width 98 height 11
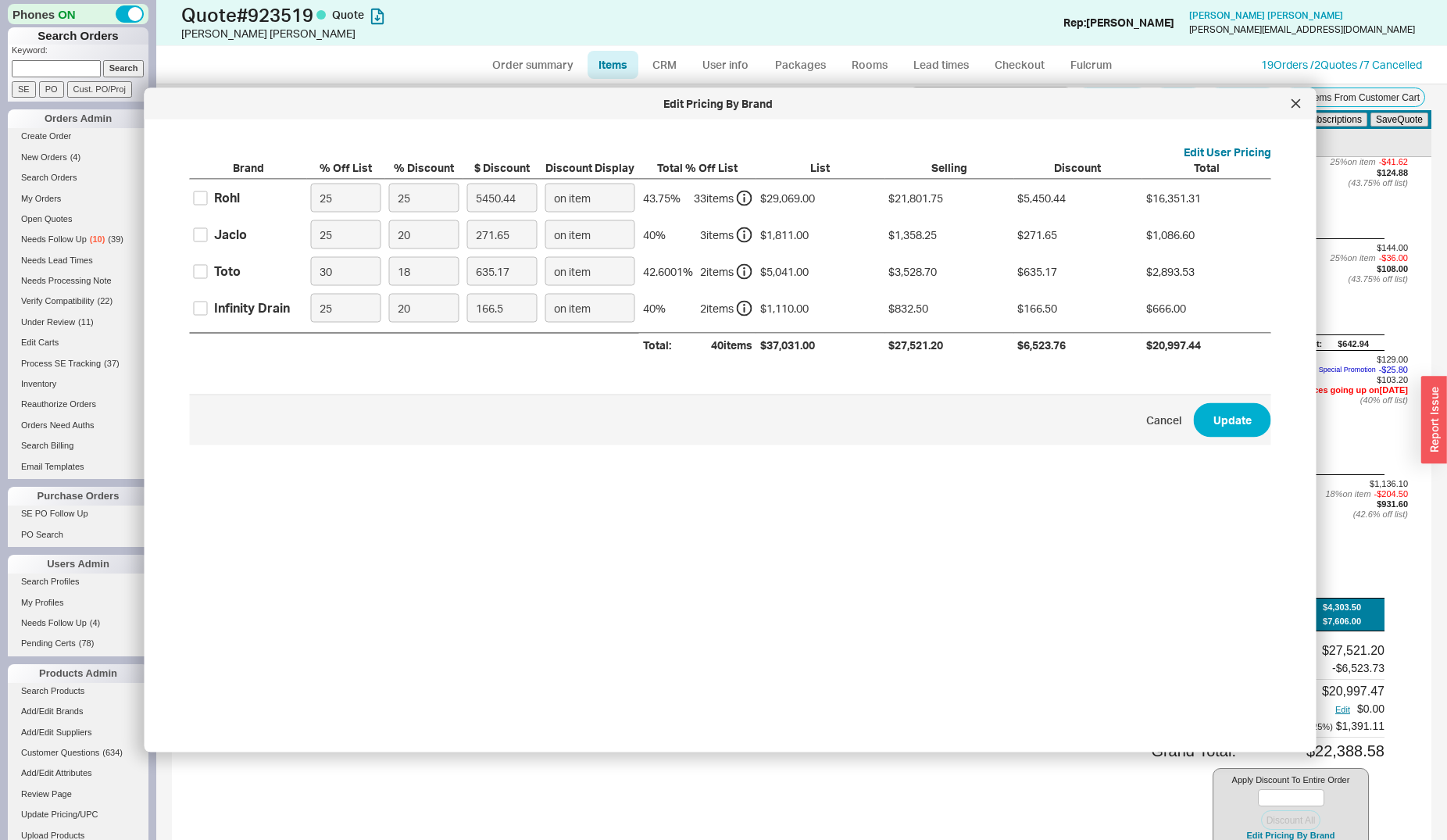
click at [222, 266] on div "Toto" at bounding box center [227, 271] width 26 height 17
click at [208, 266] on input "Toto" at bounding box center [201, 271] width 14 height 14
checkbox input "true"
drag, startPoint x: 403, startPoint y: 269, endPoint x: 390, endPoint y: 268, distance: 13.0
click at [390, 269] on input "18" at bounding box center [424, 271] width 71 height 29
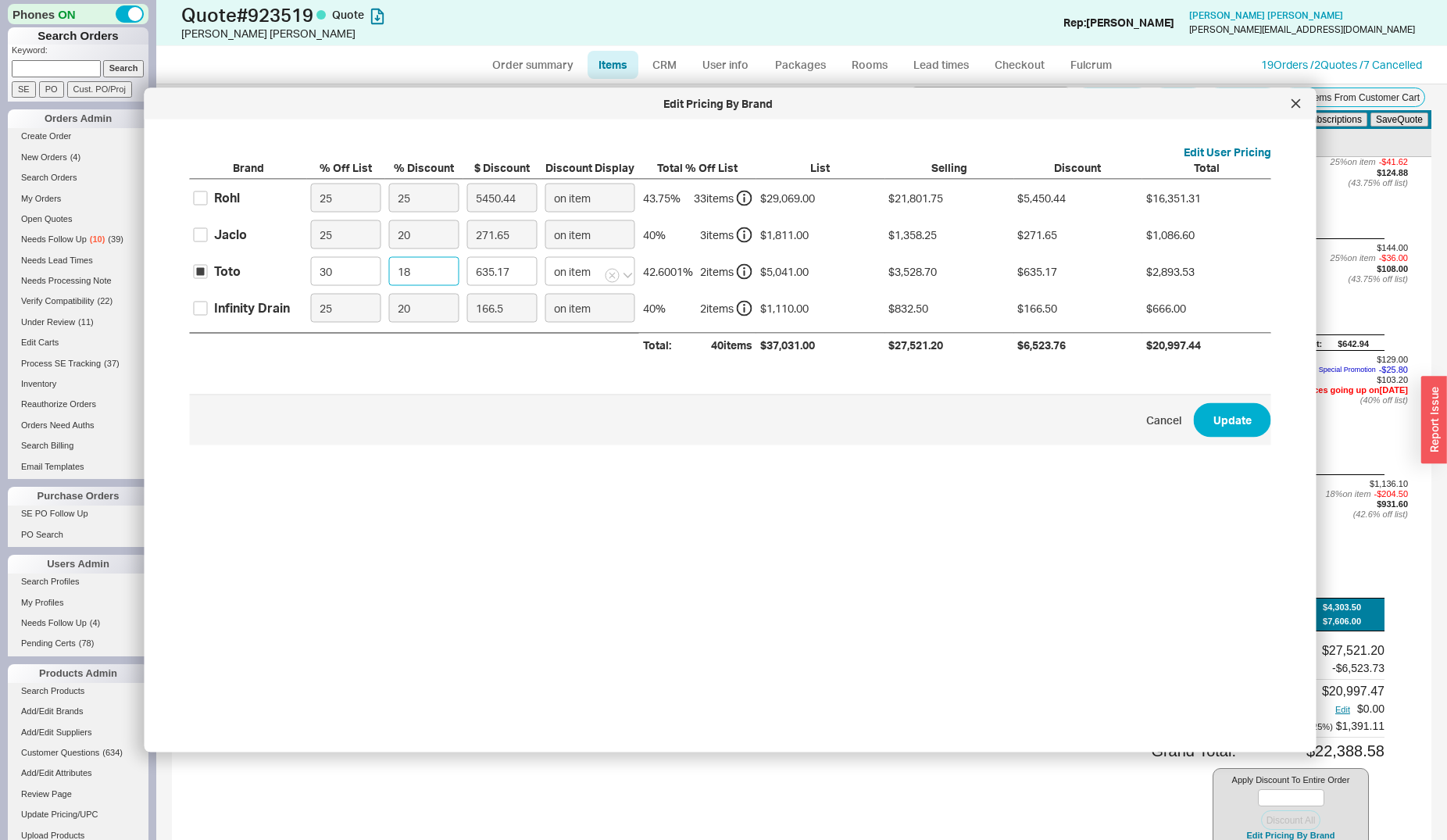
type input "2"
type input "70.57"
type input "20"
type input "705.74"
type input "20"
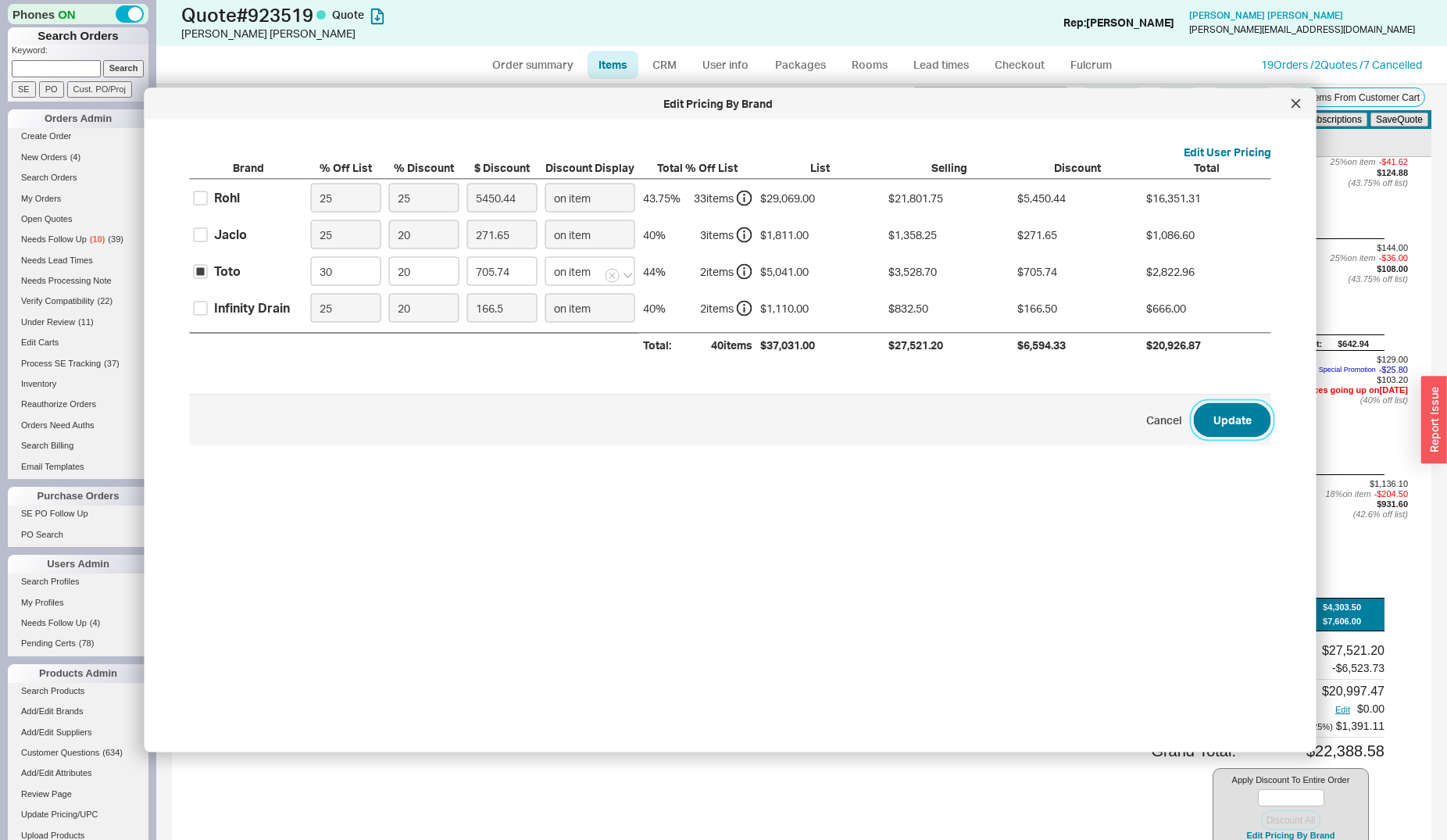
click at [1194, 423] on button "Update" at bounding box center [1232, 419] width 78 height 34
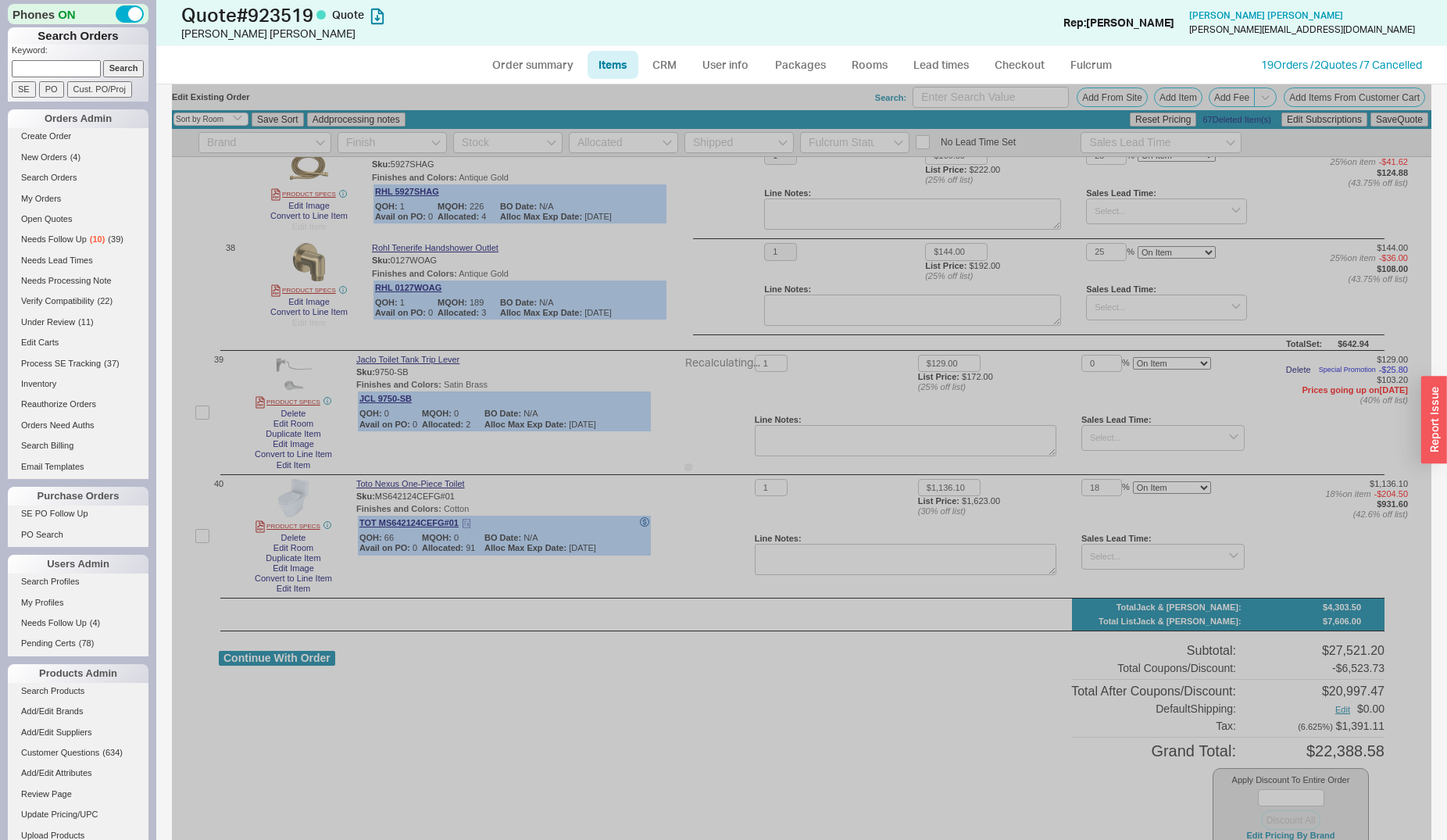
type input "20"
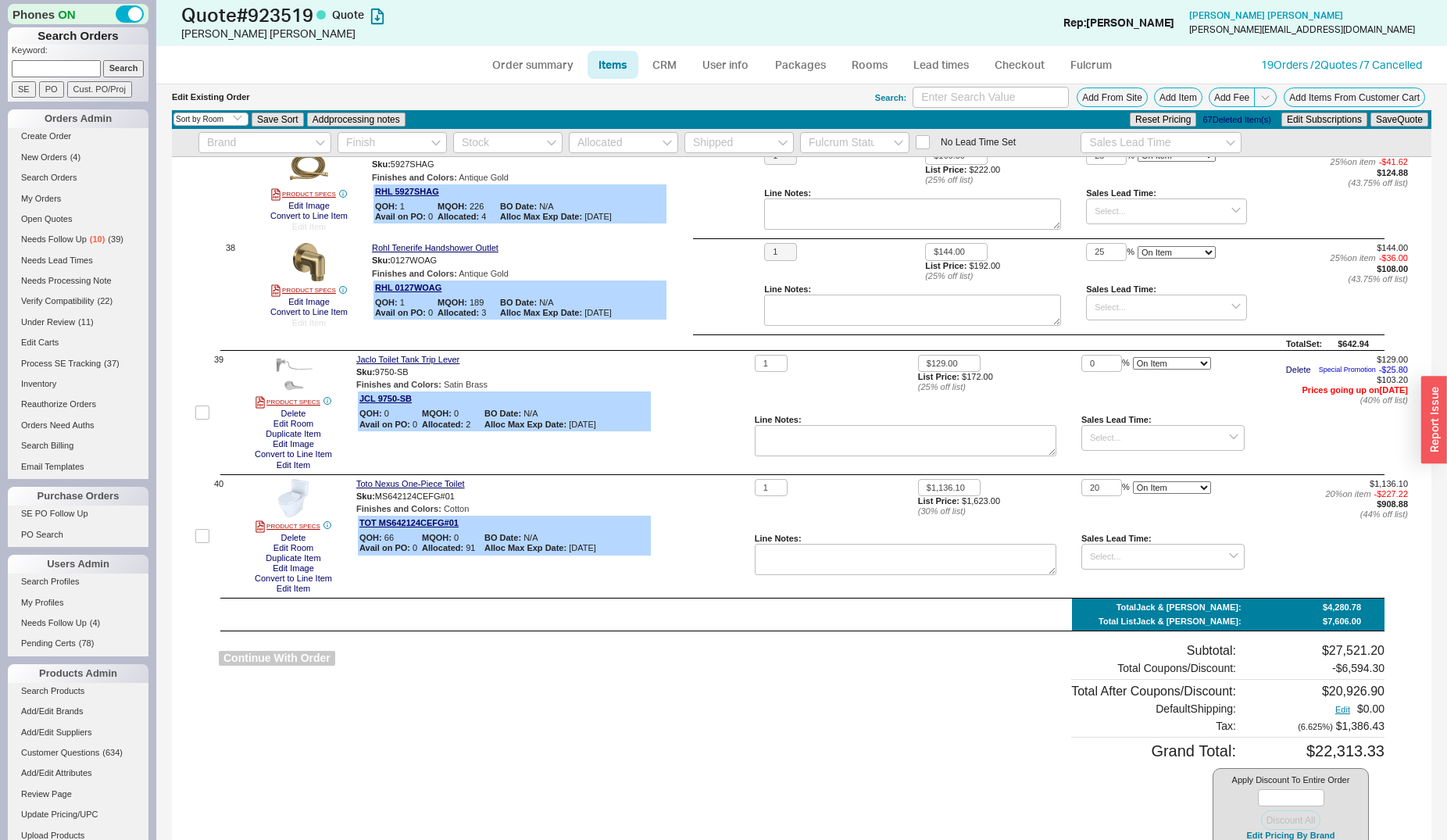
click at [275, 651] on button "Continue With Order" at bounding box center [276, 658] width 116 height 15
select select "*"
select select "LOW"
select select "3"
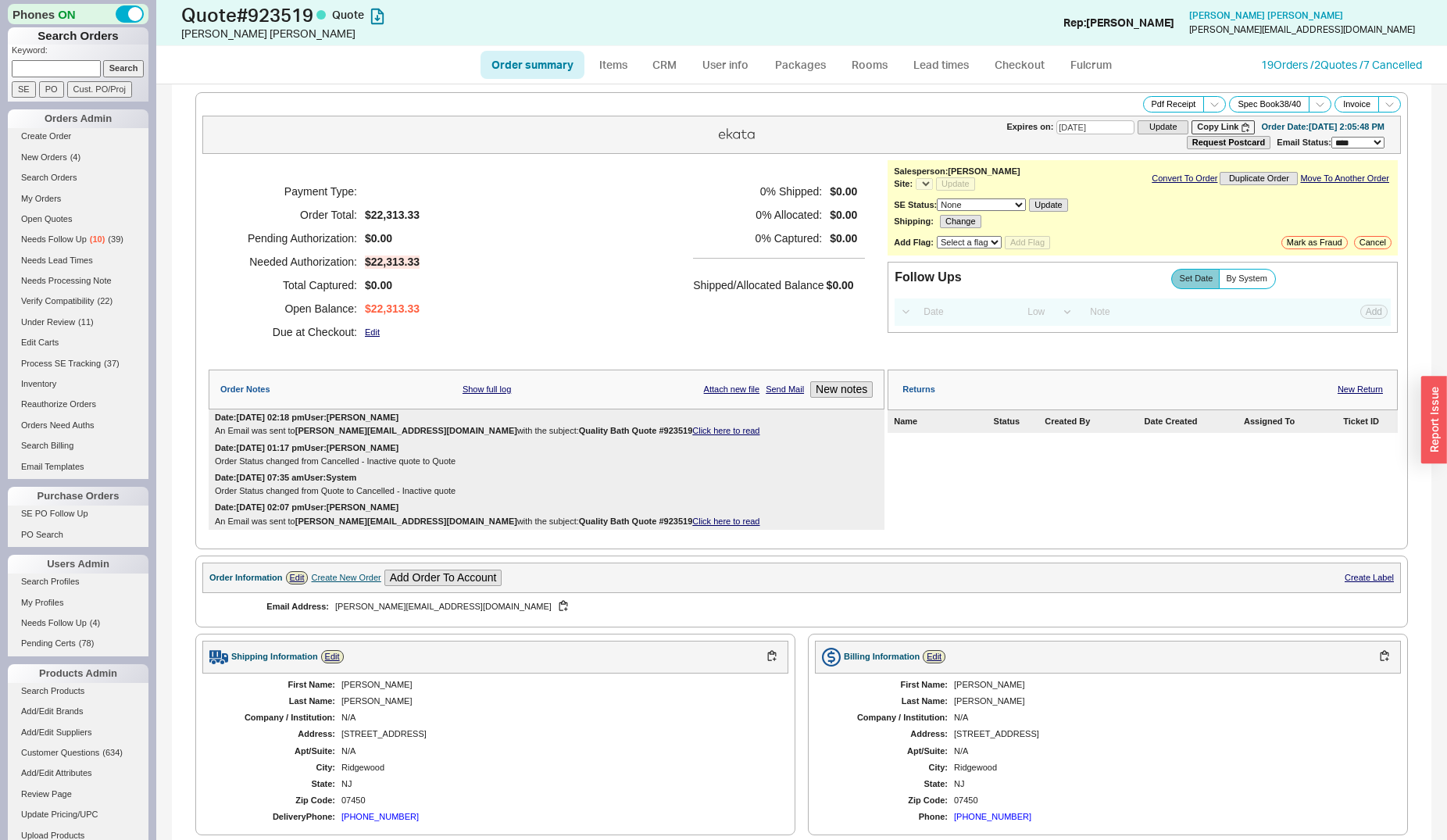
select select "*"
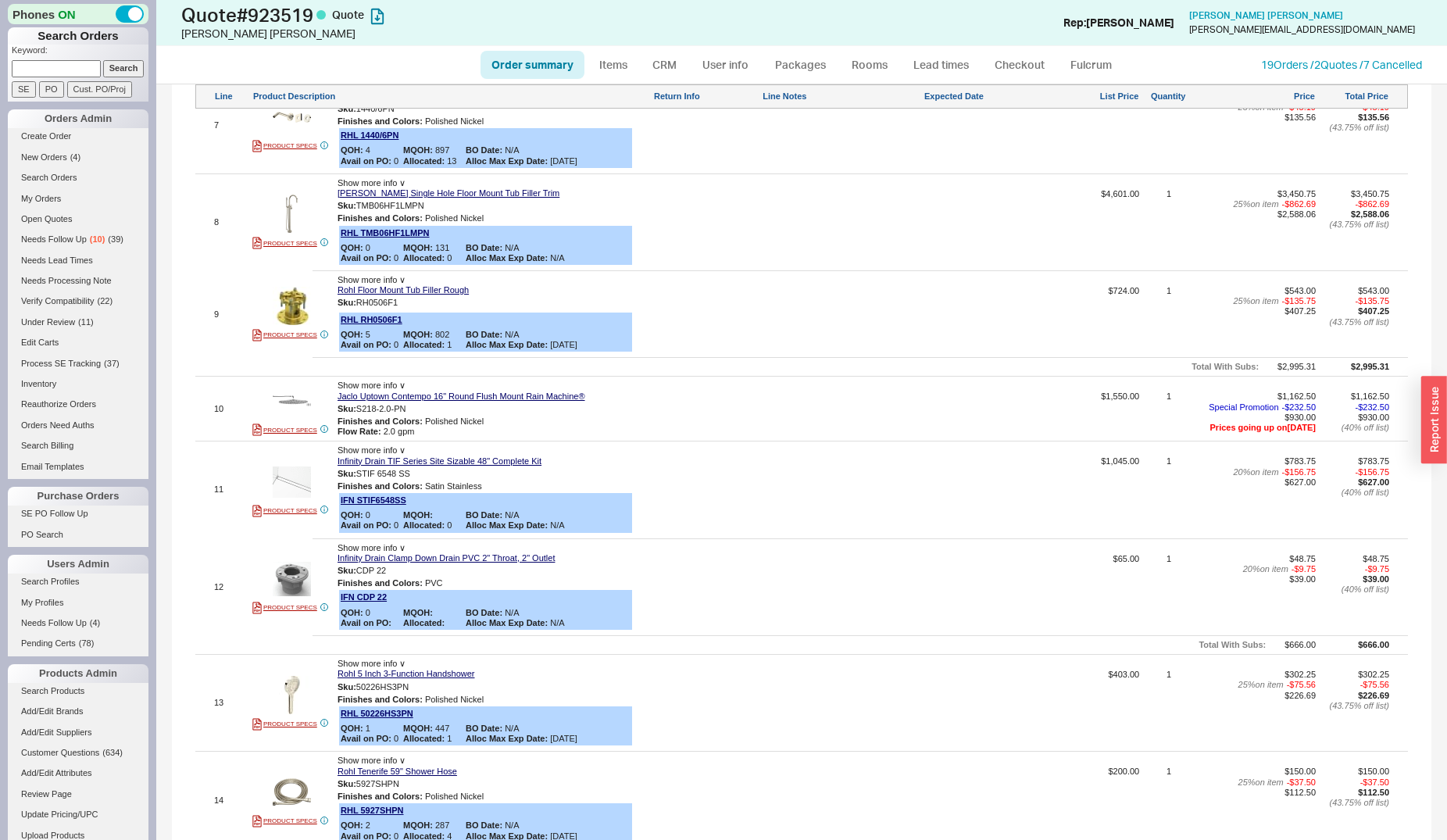
scroll to position [1435, 0]
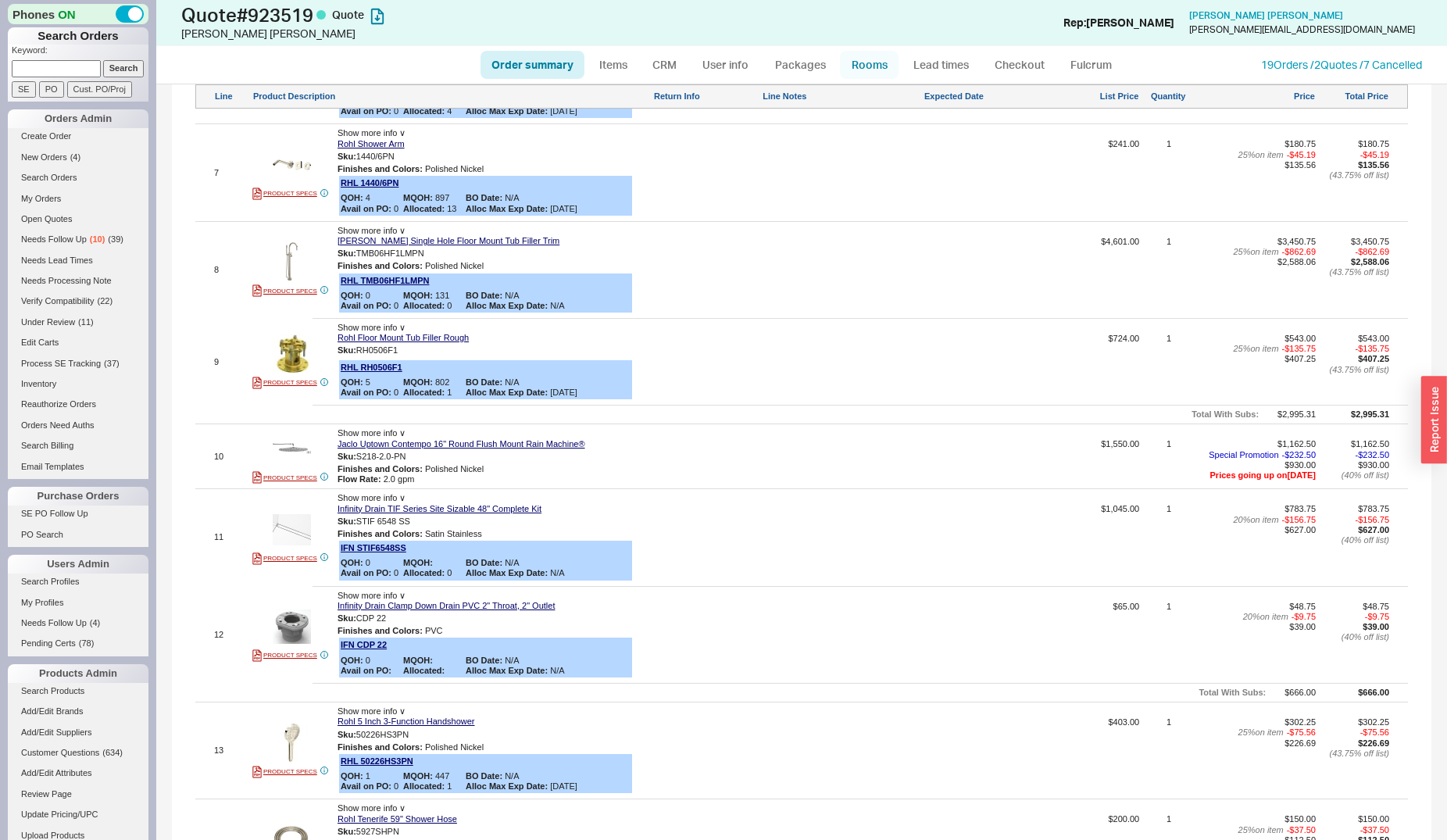
click at [852, 68] on link "Rooms" at bounding box center [869, 65] width 58 height 28
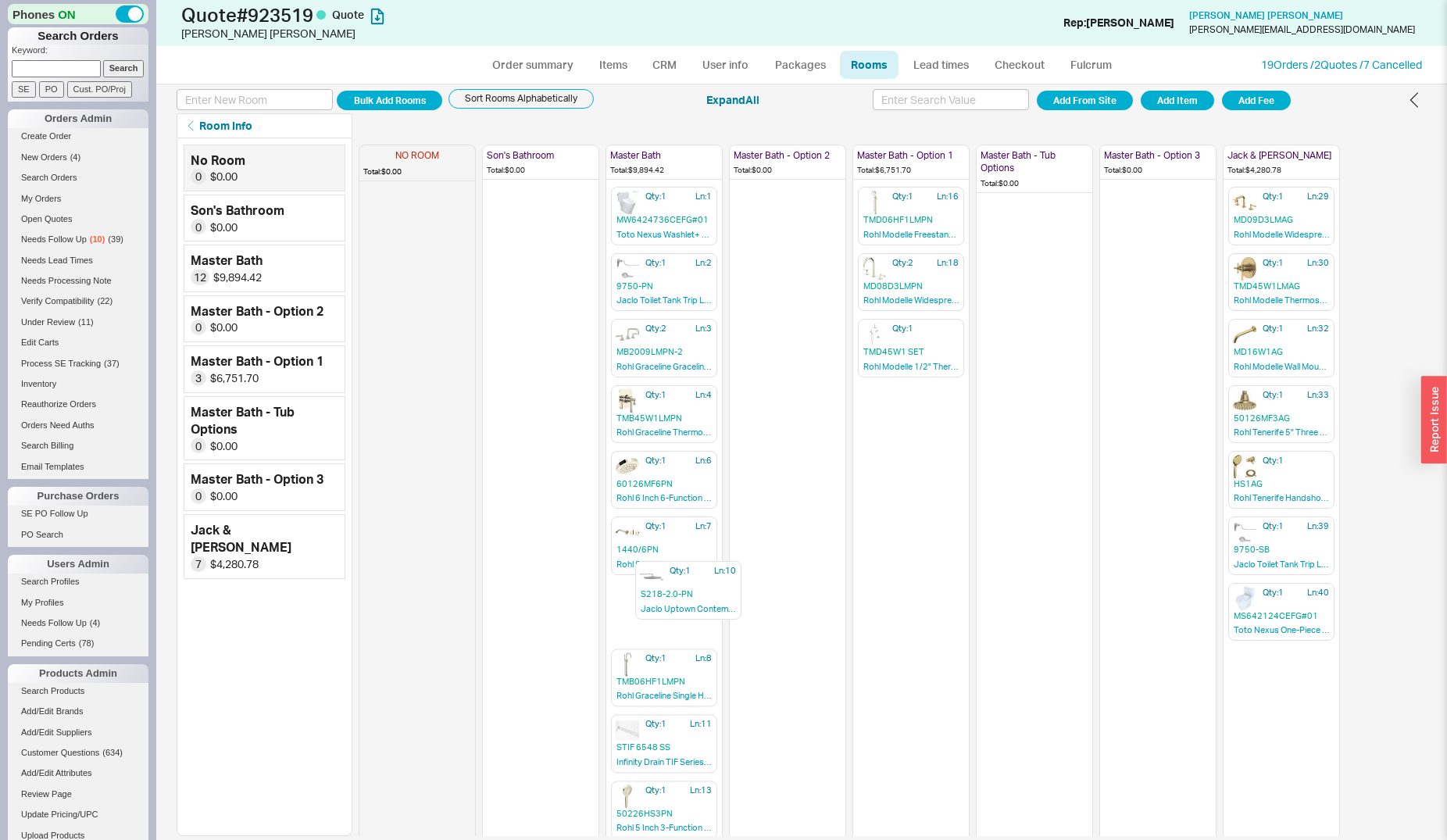
scroll to position [2, 0]
drag, startPoint x: 652, startPoint y: 687, endPoint x: 655, endPoint y: 603, distance: 84.1
click at [659, 589] on div "NO ROOM Total: $0.00 Son's Bathroom Total: $0.00 Master Bath Total: $9,894.42 Q…" at bounding box center [849, 486] width 981 height 698
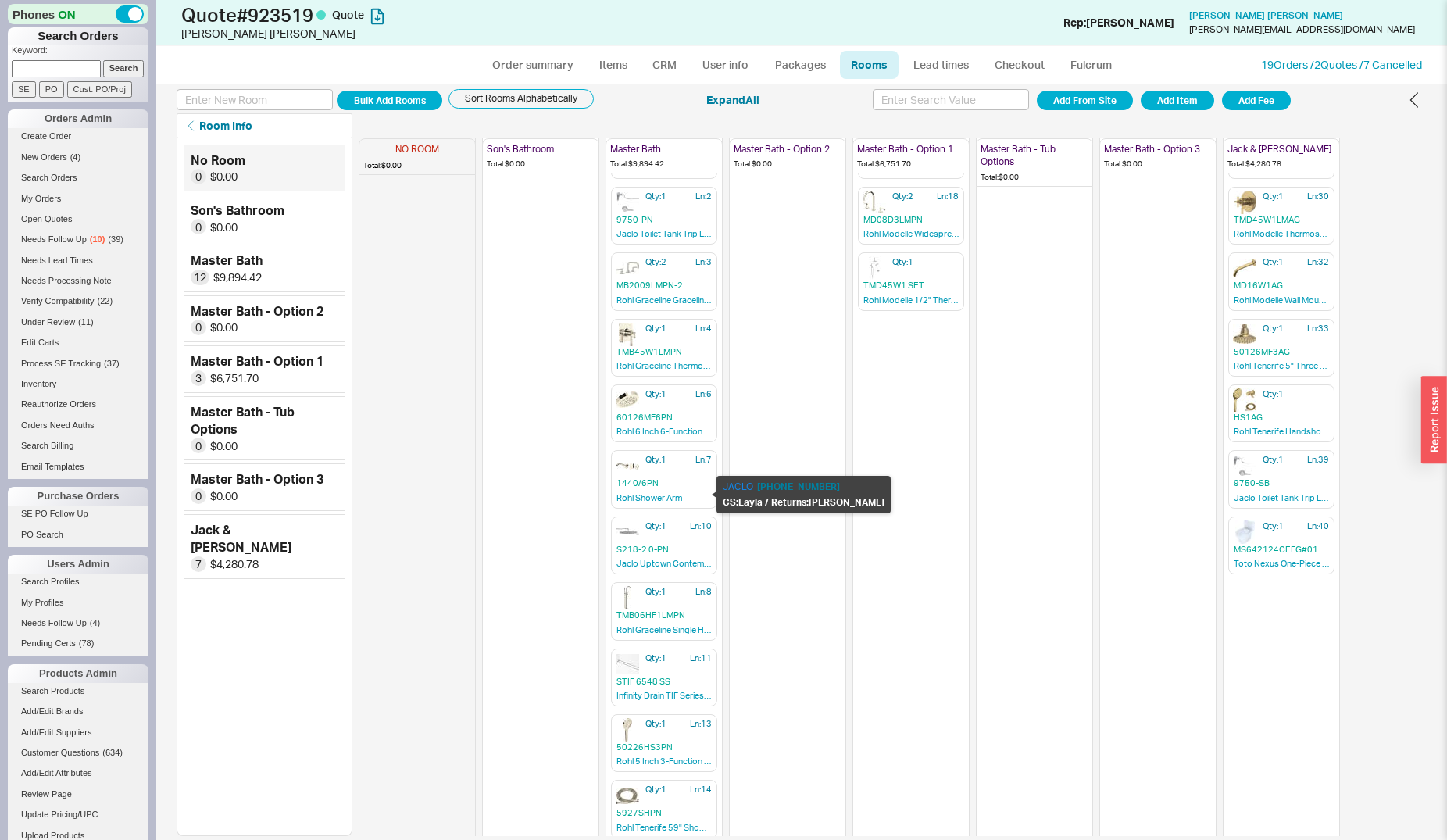
scroll to position [142, 0]
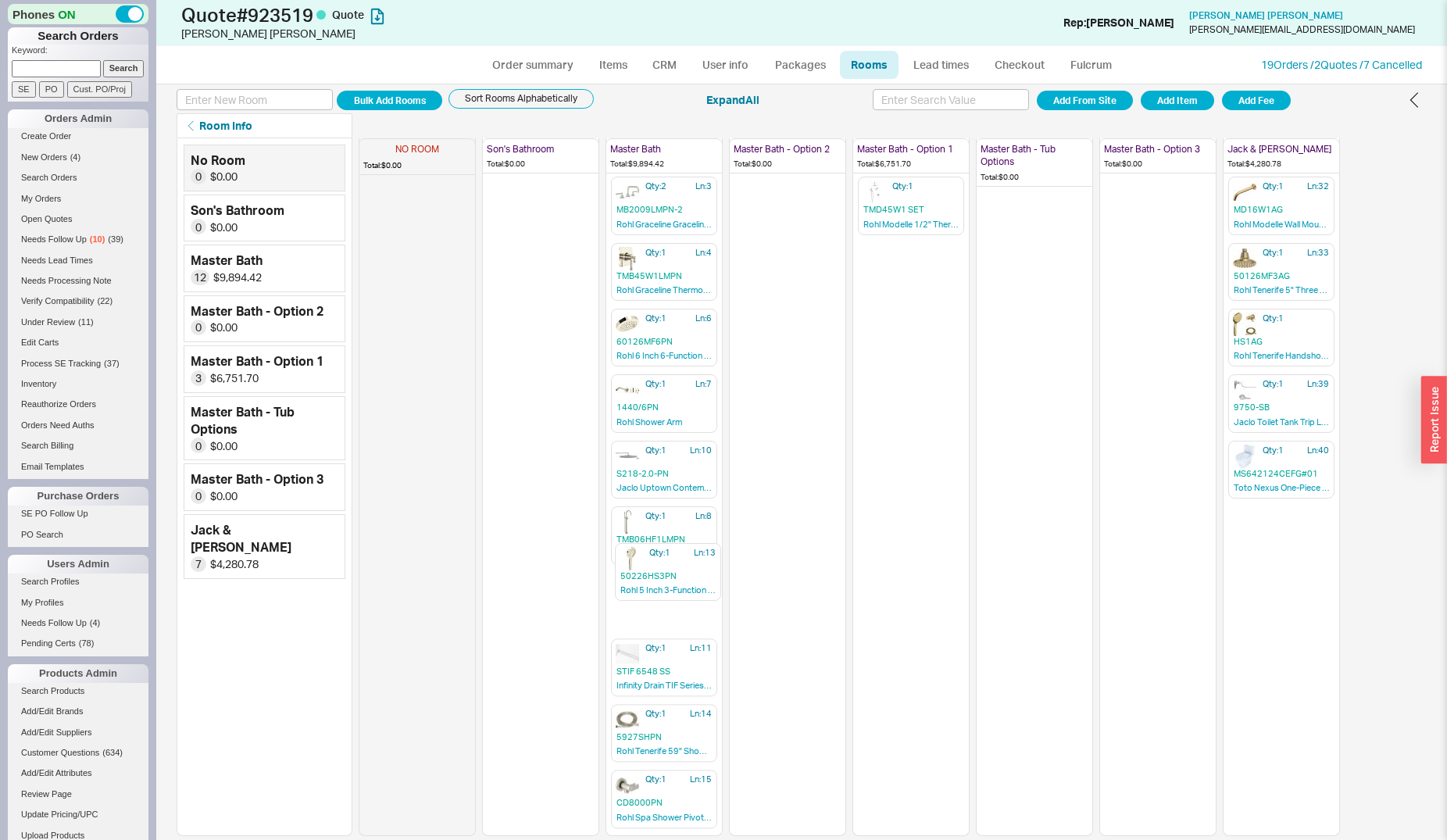
drag, startPoint x: 652, startPoint y: 662, endPoint x: 655, endPoint y: 532, distance: 130.0
click at [655, 534] on div "NO ROOM Total: $0.00 Son's Bathroom Total: $0.00 Master Bath Total: $9,894.42 Q…" at bounding box center [849, 345] width 981 height 698
click at [641, 727] on div "Qty: 1 Ln: 14 5927SHPN Rohl Tenerife 59" Shower Hose" at bounding box center [665, 733] width 106 height 58
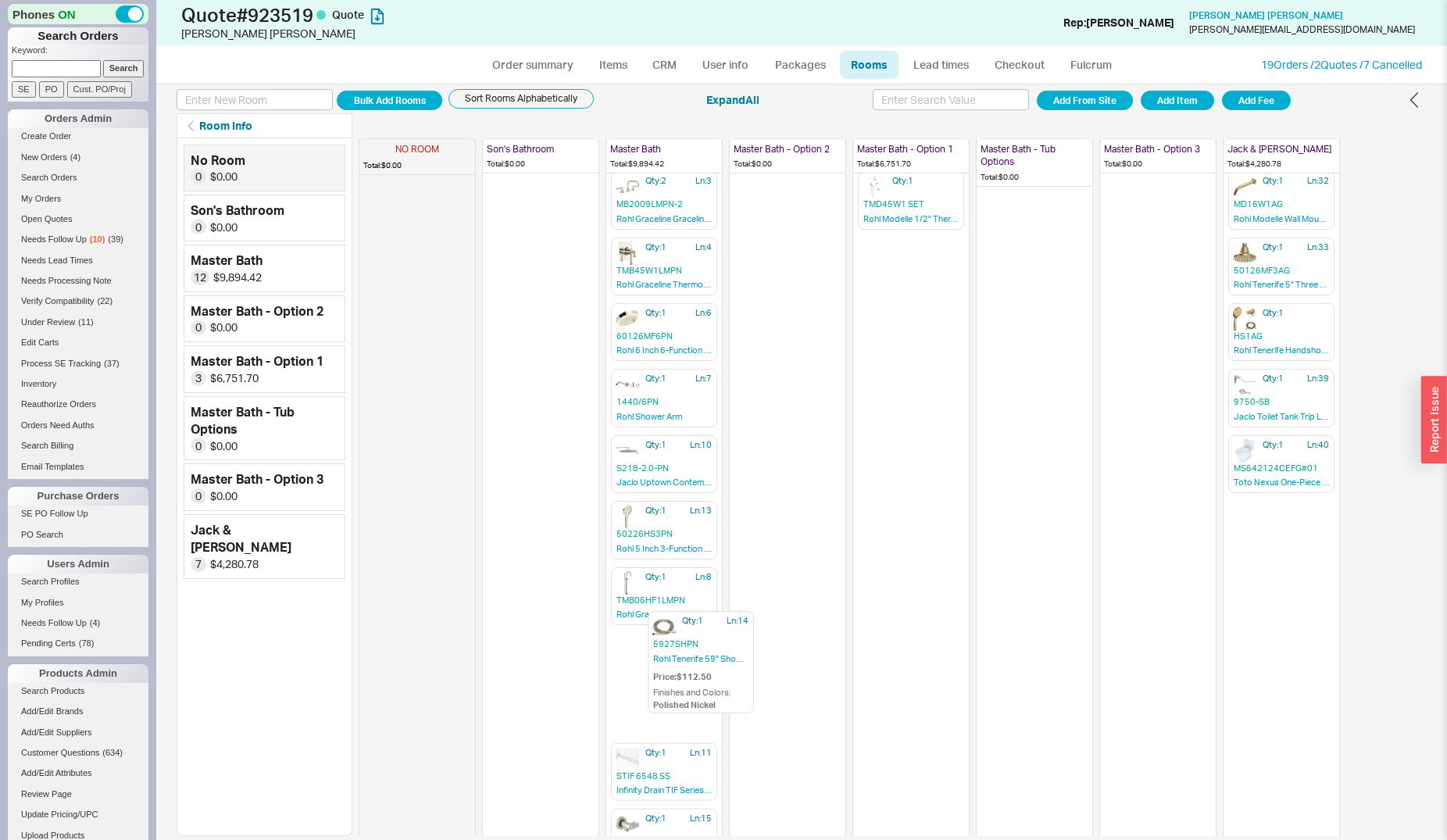
scroll to position [149, 0]
drag, startPoint x: 641, startPoint y: 727, endPoint x: 656, endPoint y: 585, distance: 142.8
click at [656, 585] on div "NO ROOM Total: $0.00 Son's Bathroom Total: $0.00 Master Bath Total: $9,894.42 Q…" at bounding box center [849, 338] width 981 height 698
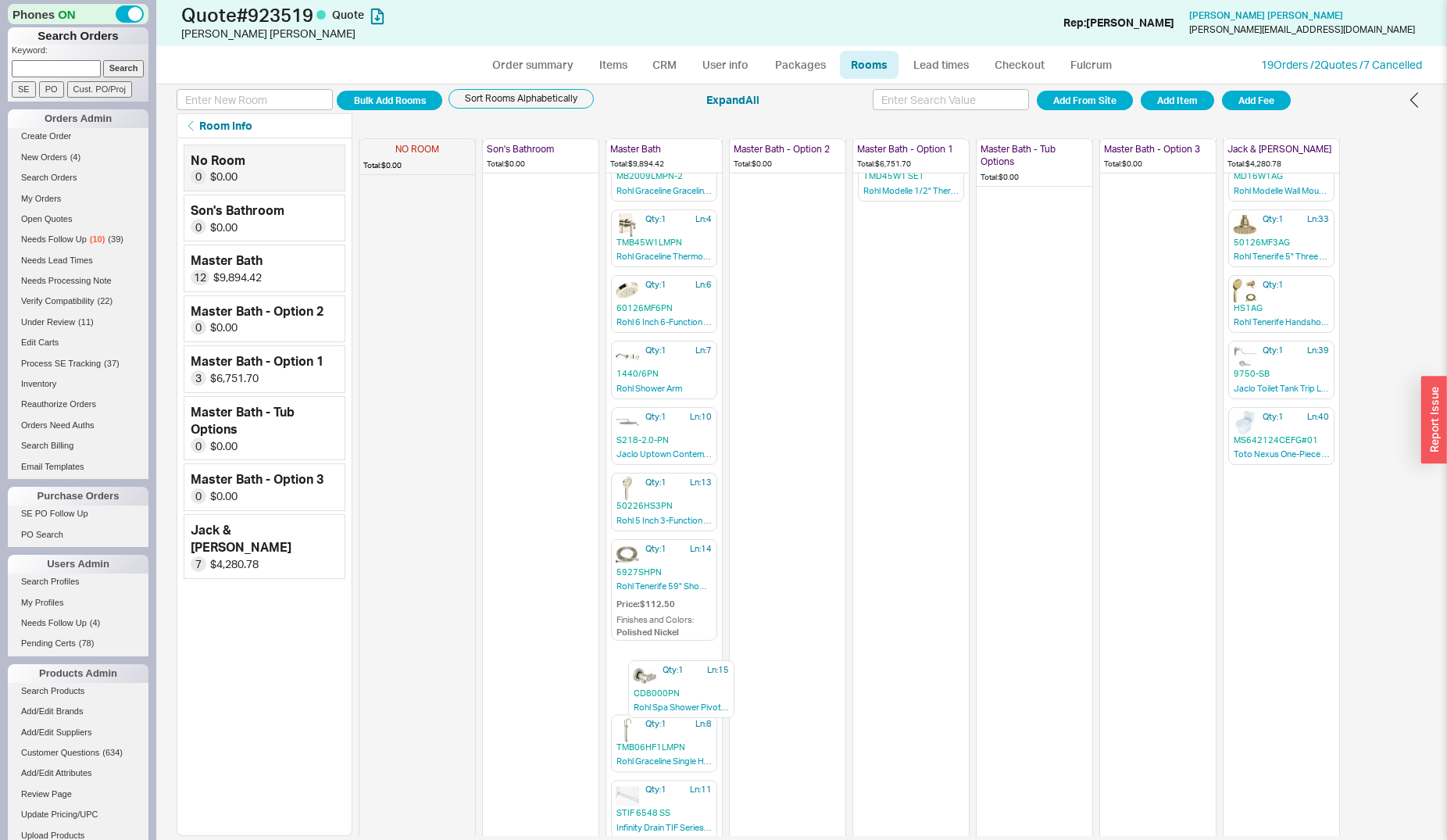
drag, startPoint x: 645, startPoint y: 816, endPoint x: 649, endPoint y: 659, distance: 157.1
click at [666, 672] on div "NO ROOM Total: $0.00 Son's Bathroom Total: $0.00 Master Bath Total: $9,894.42 Q…" at bounding box center [892, 488] width 1068 height 698
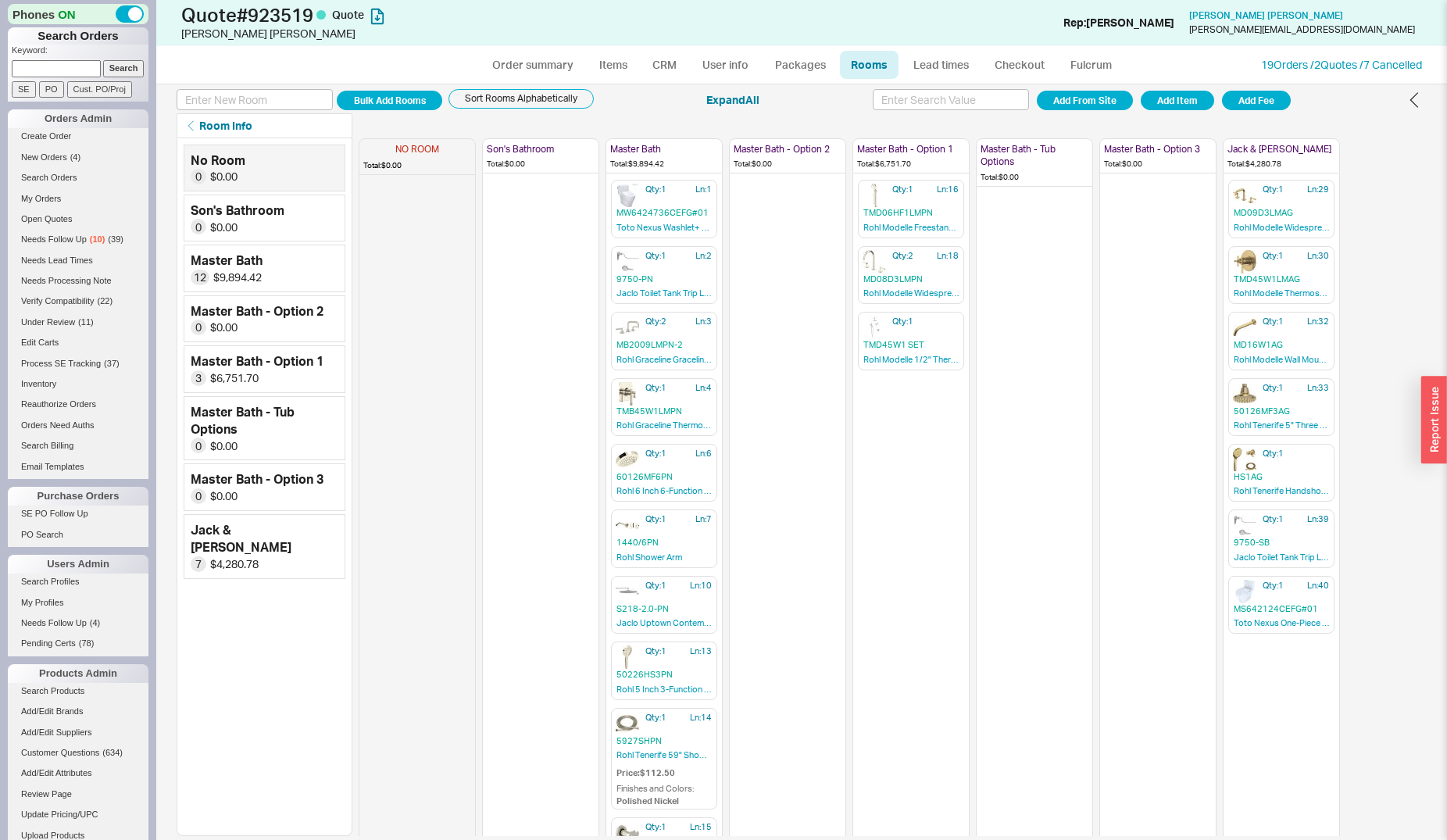
scroll to position [0, 0]
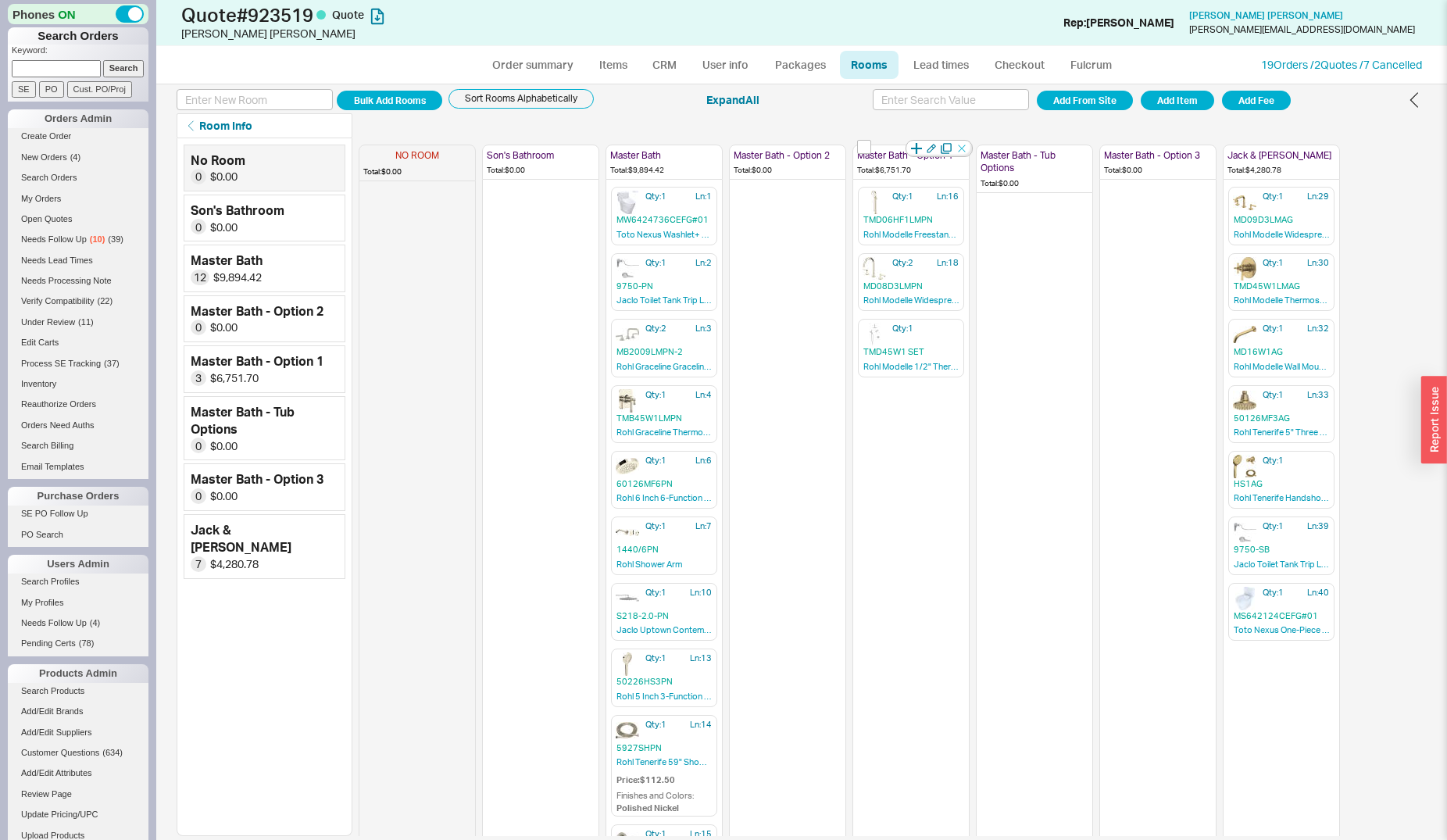
click at [965, 154] on icon "button" at bounding box center [962, 148] width 16 height 16
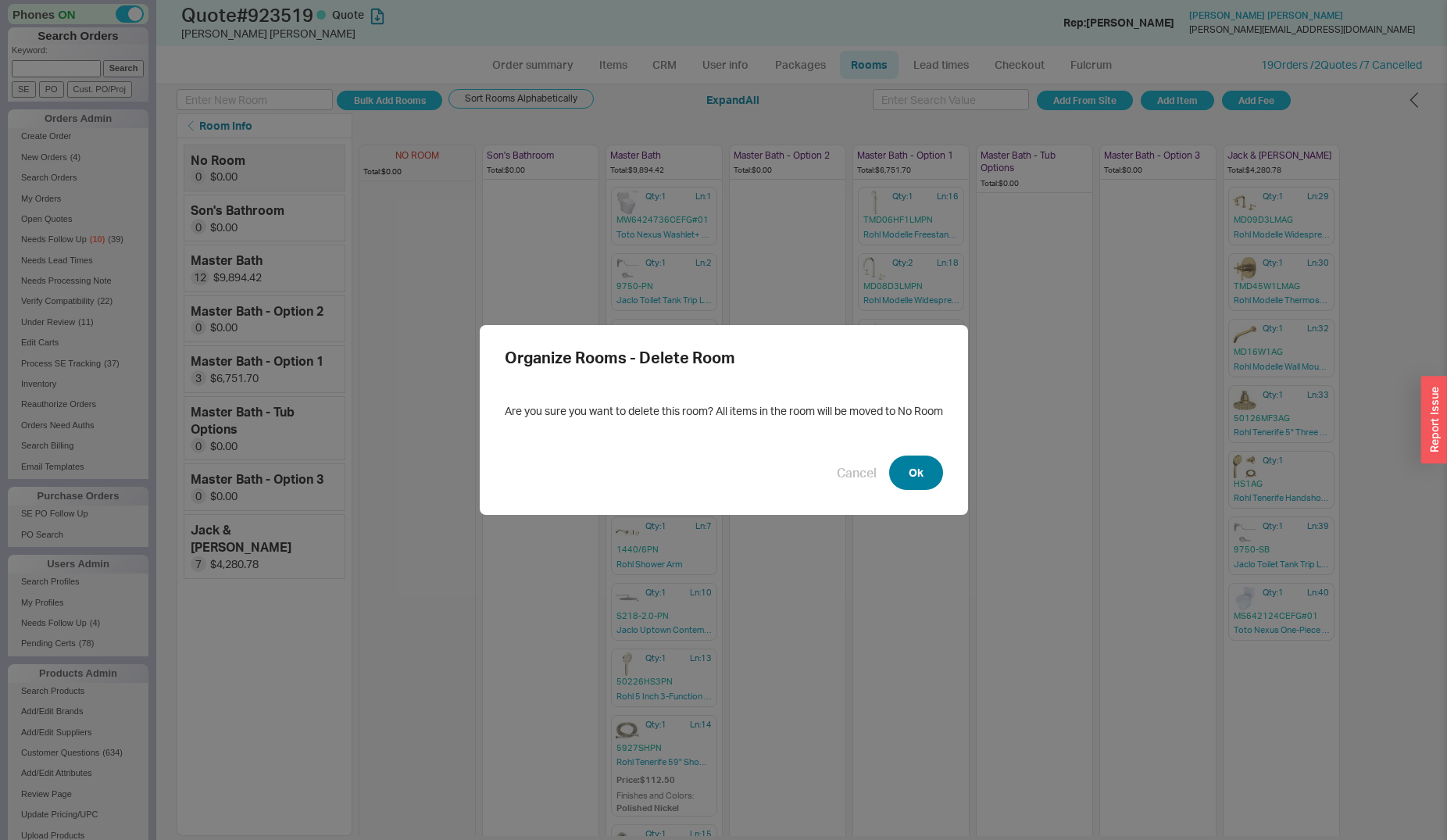
click at [902, 469] on button "Ok" at bounding box center [916, 472] width 54 height 34
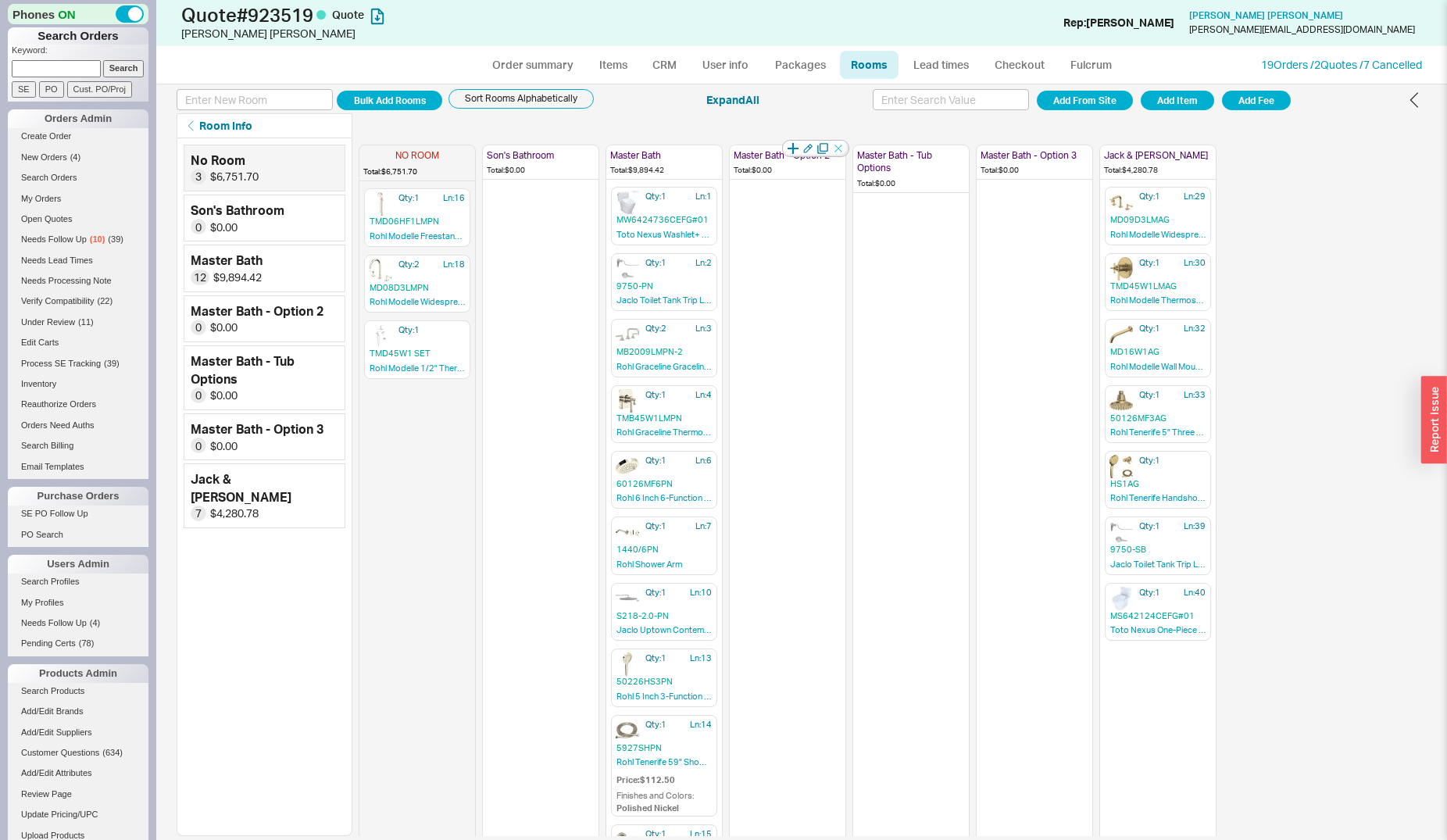
click at [842, 154] on icon "button" at bounding box center [838, 148] width 16 height 16
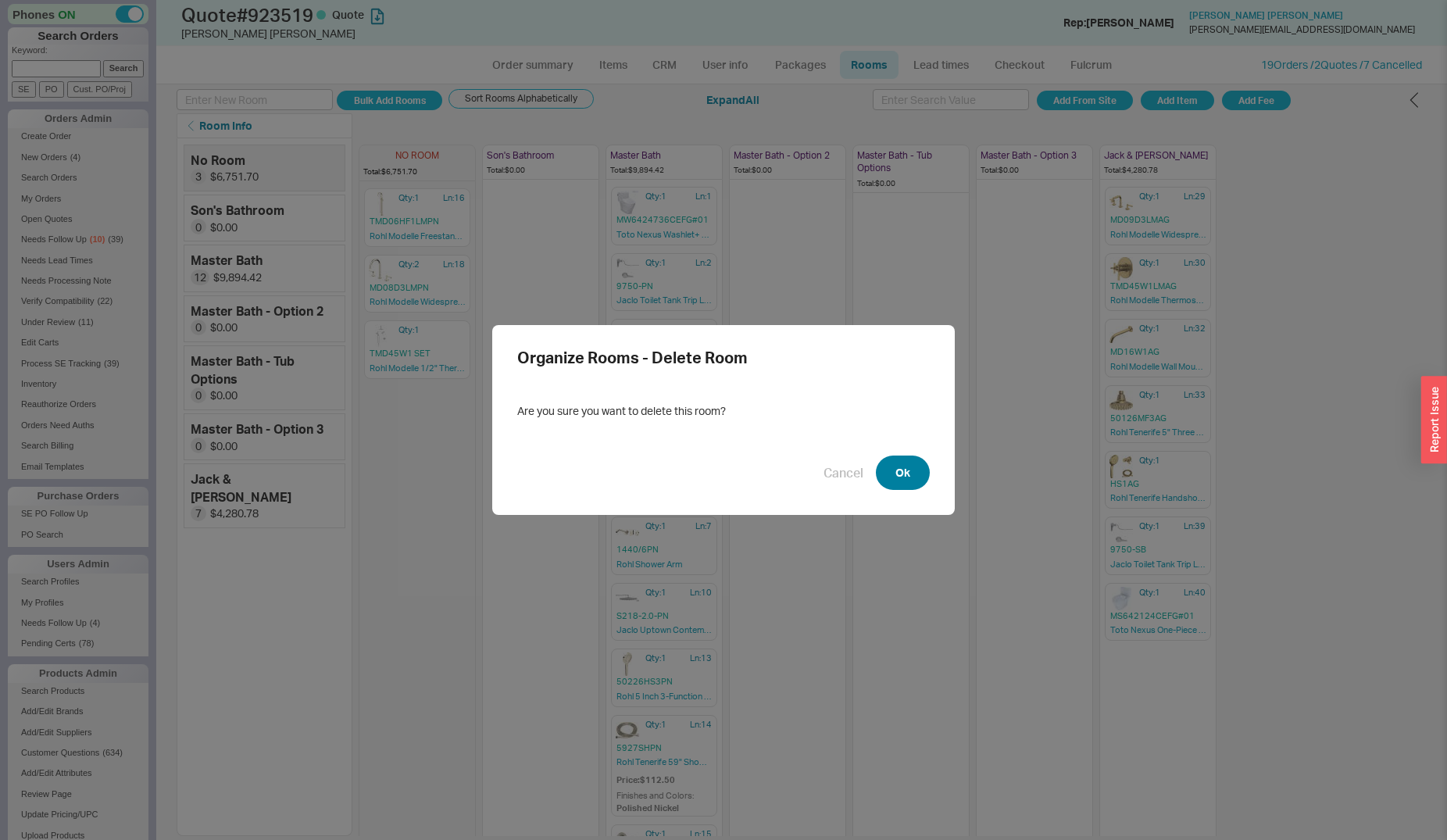
click at [912, 461] on button "Ok" at bounding box center [903, 472] width 54 height 34
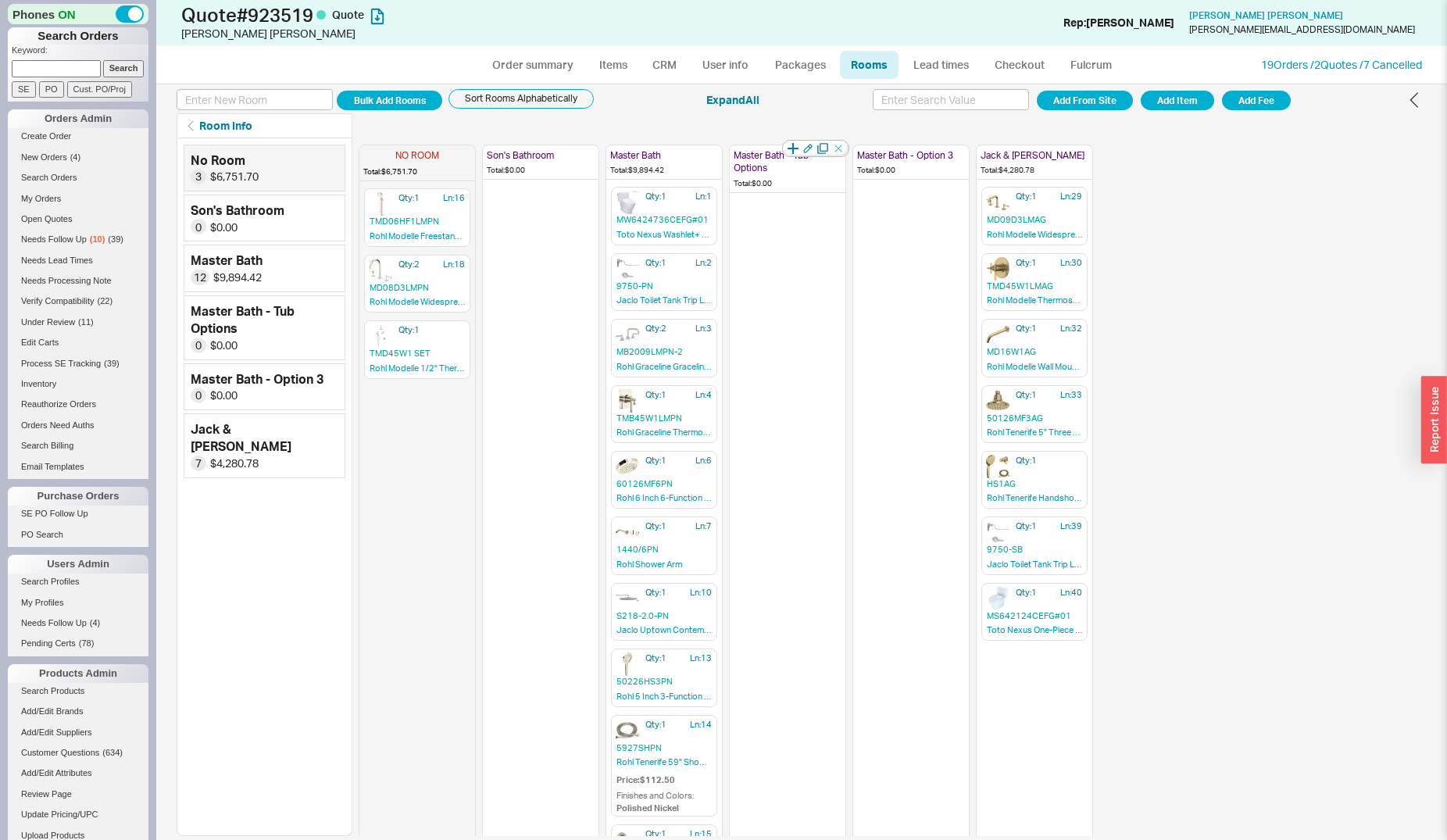
click at [839, 148] on icon "button" at bounding box center [838, 148] width 16 height 16
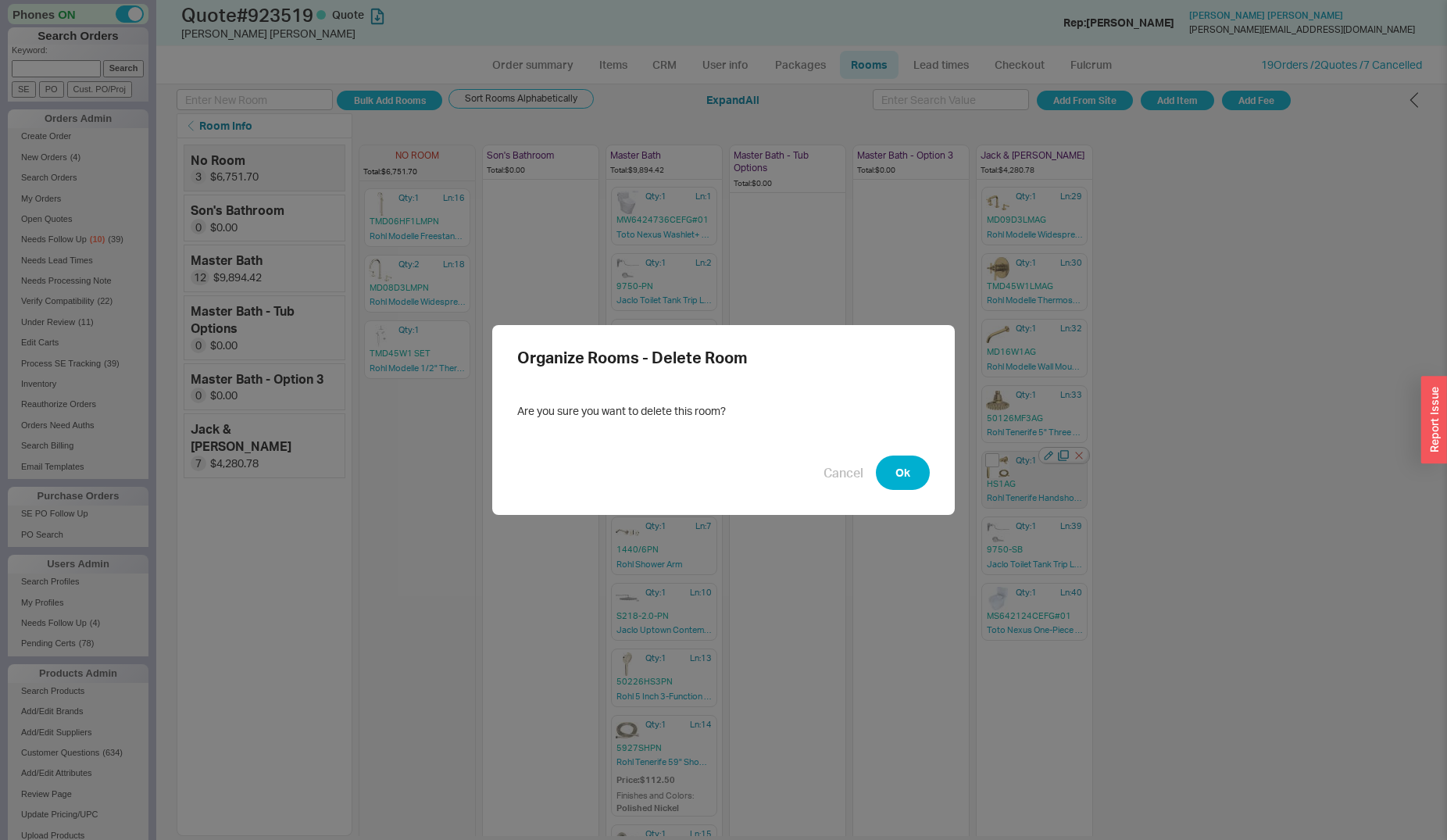
click at [907, 474] on button "Ok" at bounding box center [903, 472] width 54 height 34
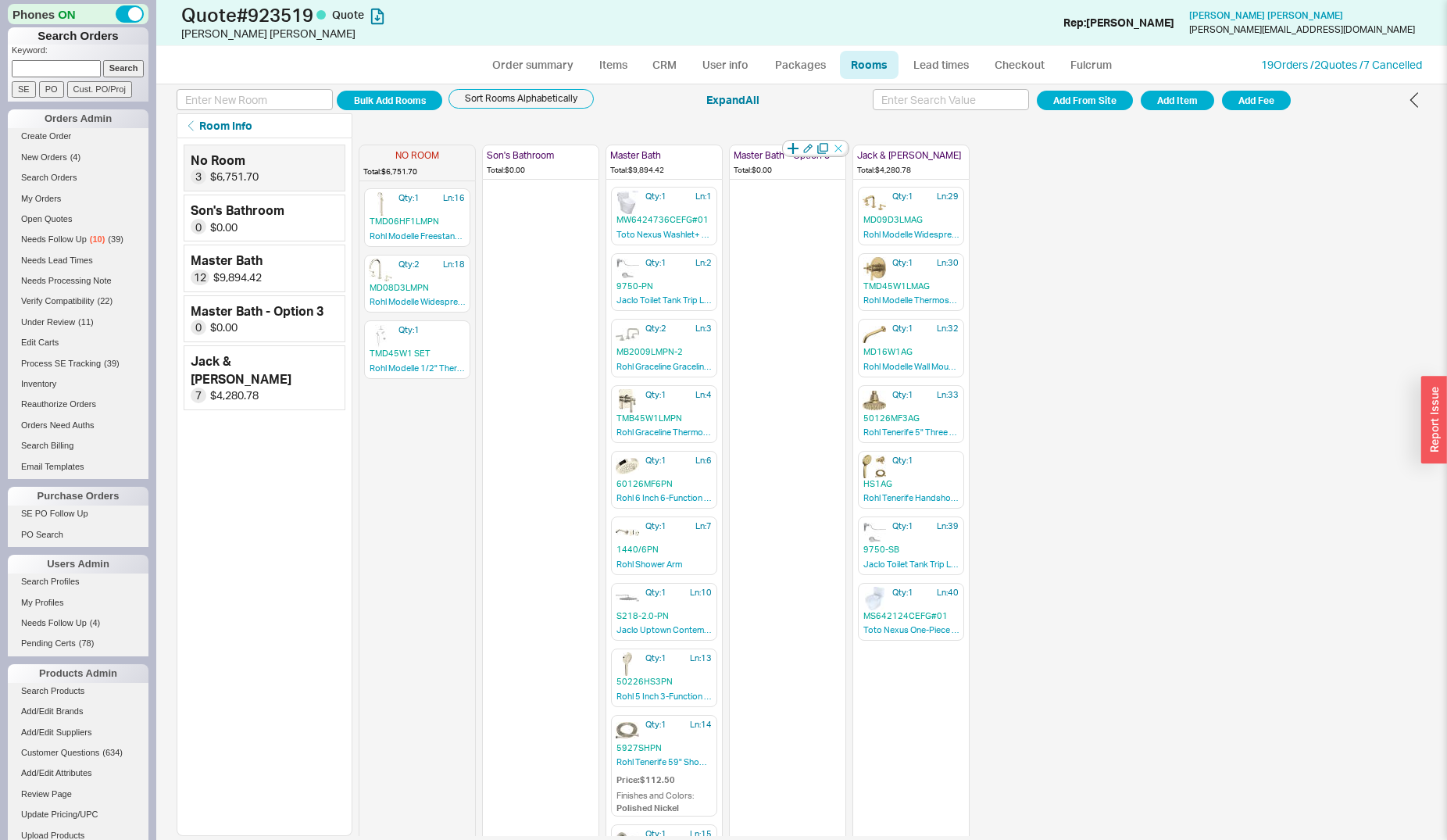
click at [839, 150] on icon "button" at bounding box center [838, 148] width 16 height 16
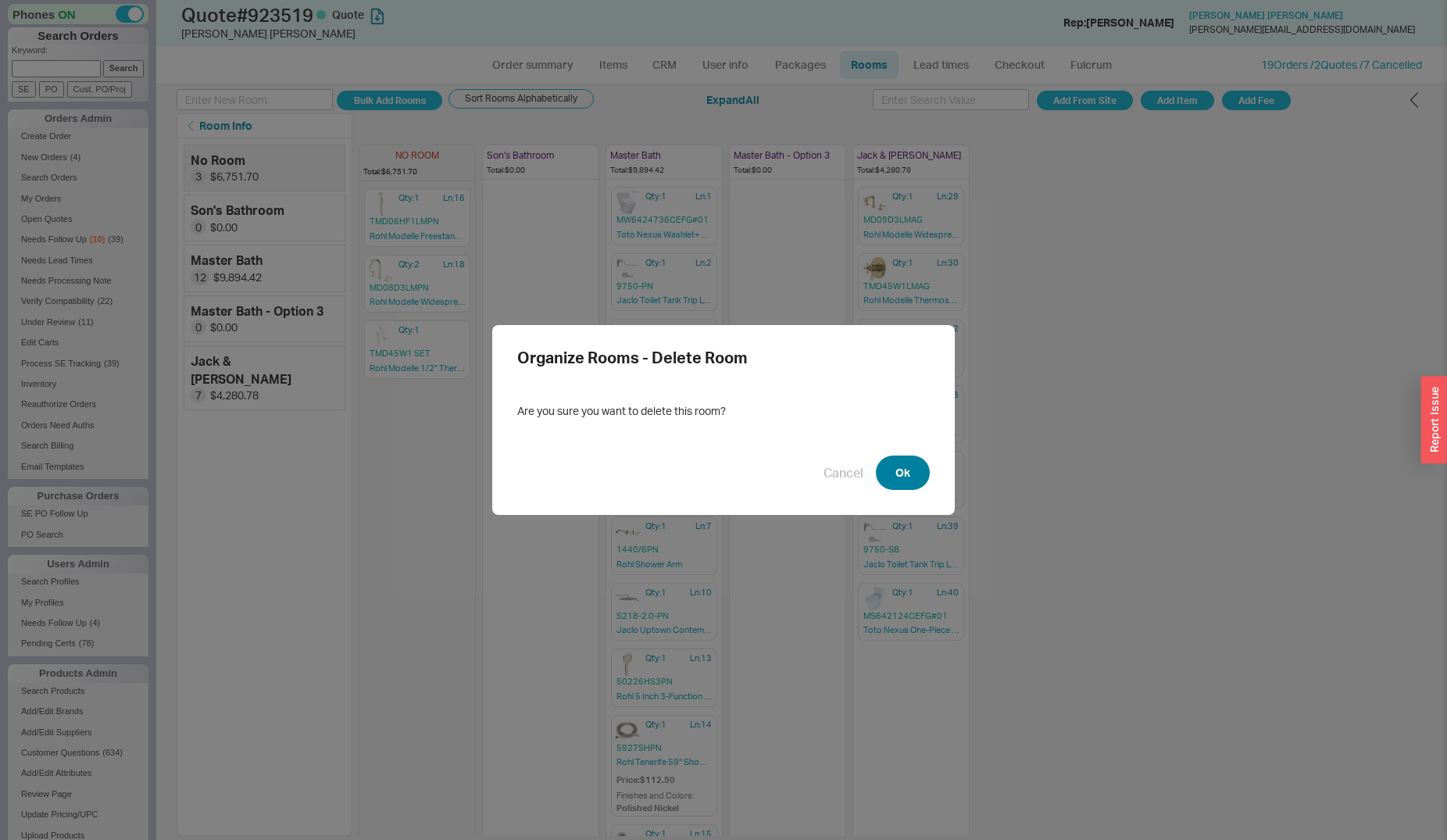
click at [894, 475] on button "Ok" at bounding box center [903, 472] width 54 height 34
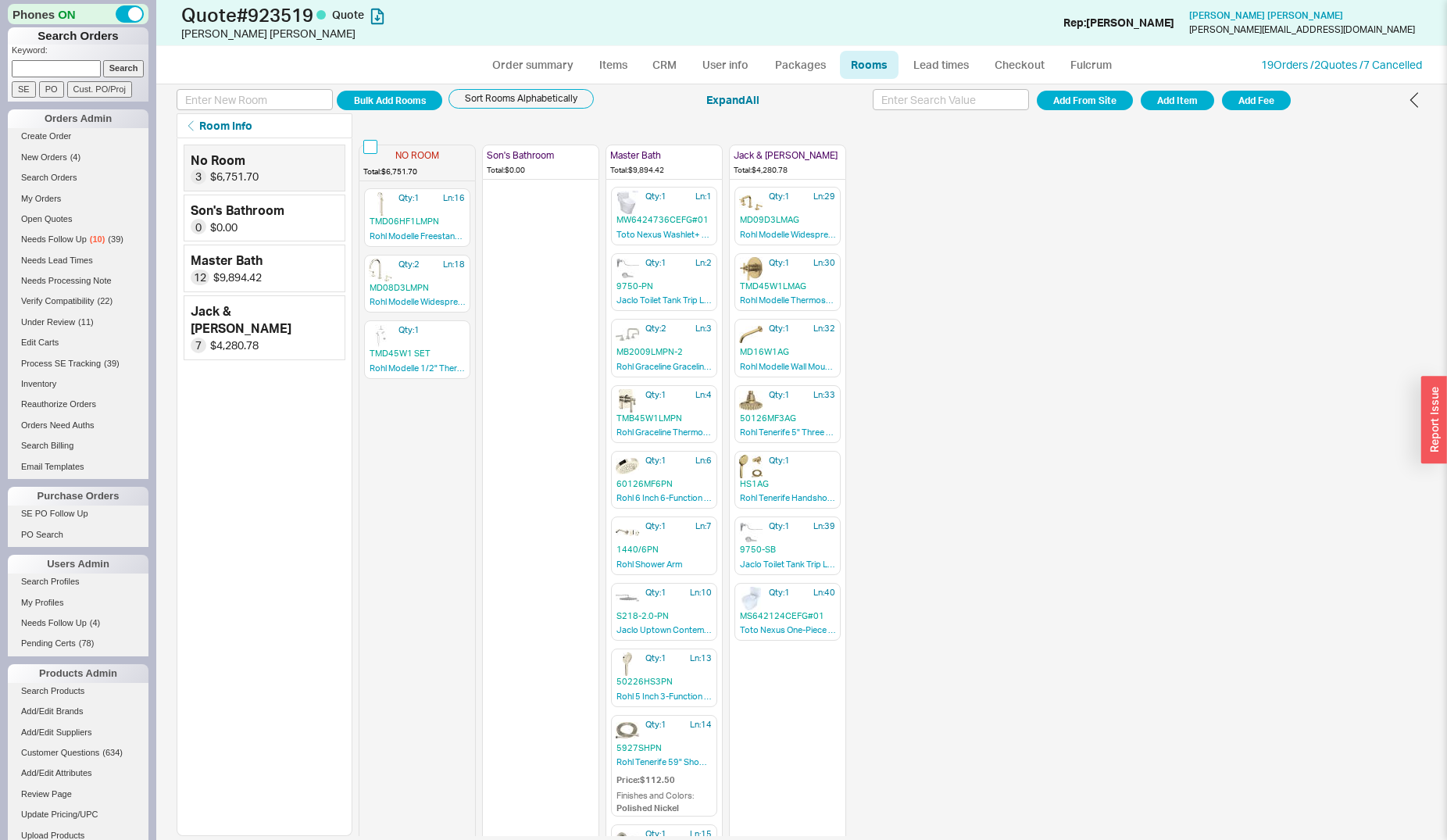
click at [369, 145] on input "checkbox" at bounding box center [371, 147] width 14 height 14
checkbox input "true"
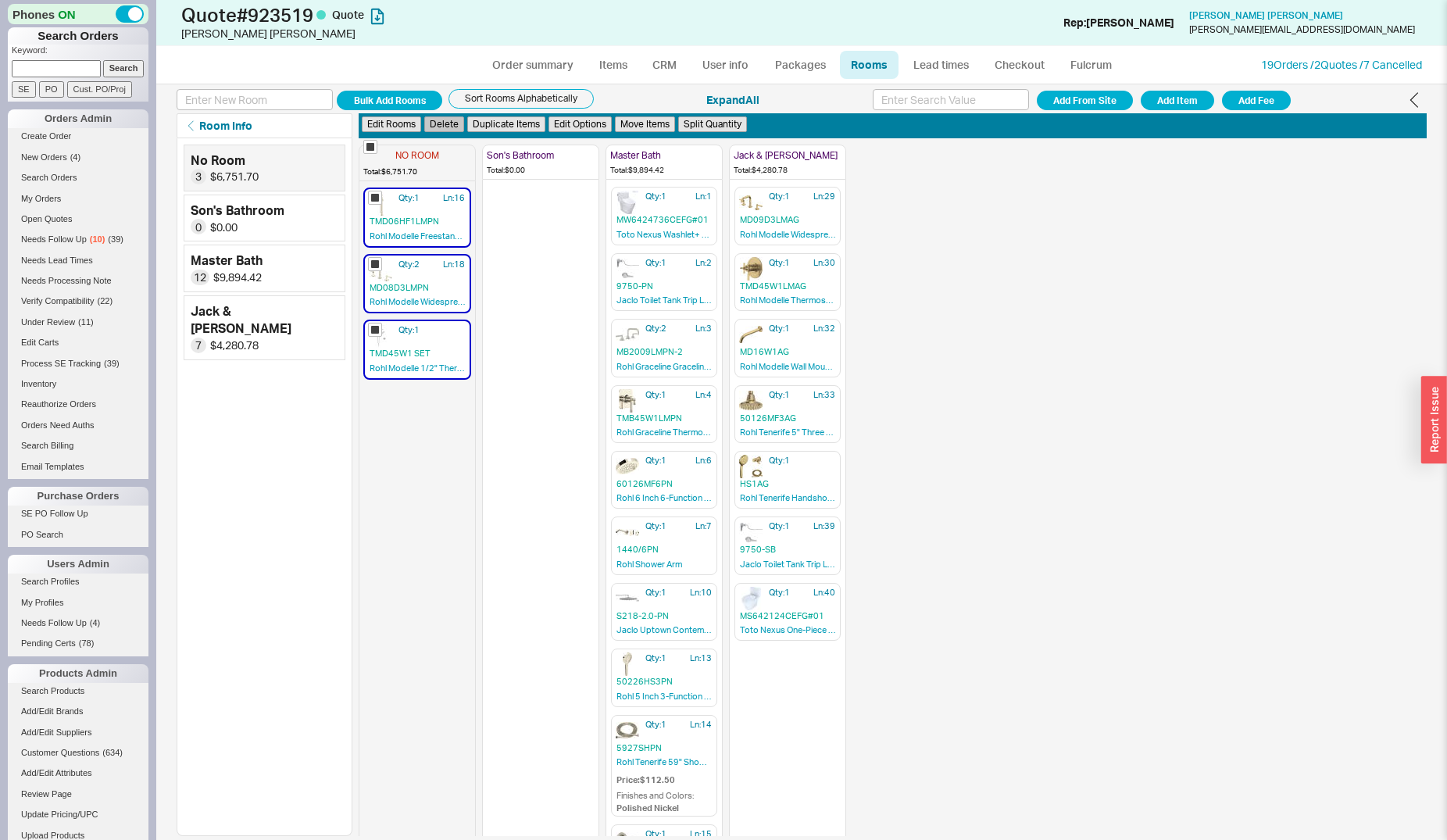
click at [432, 124] on button "Delete" at bounding box center [444, 124] width 40 height 17
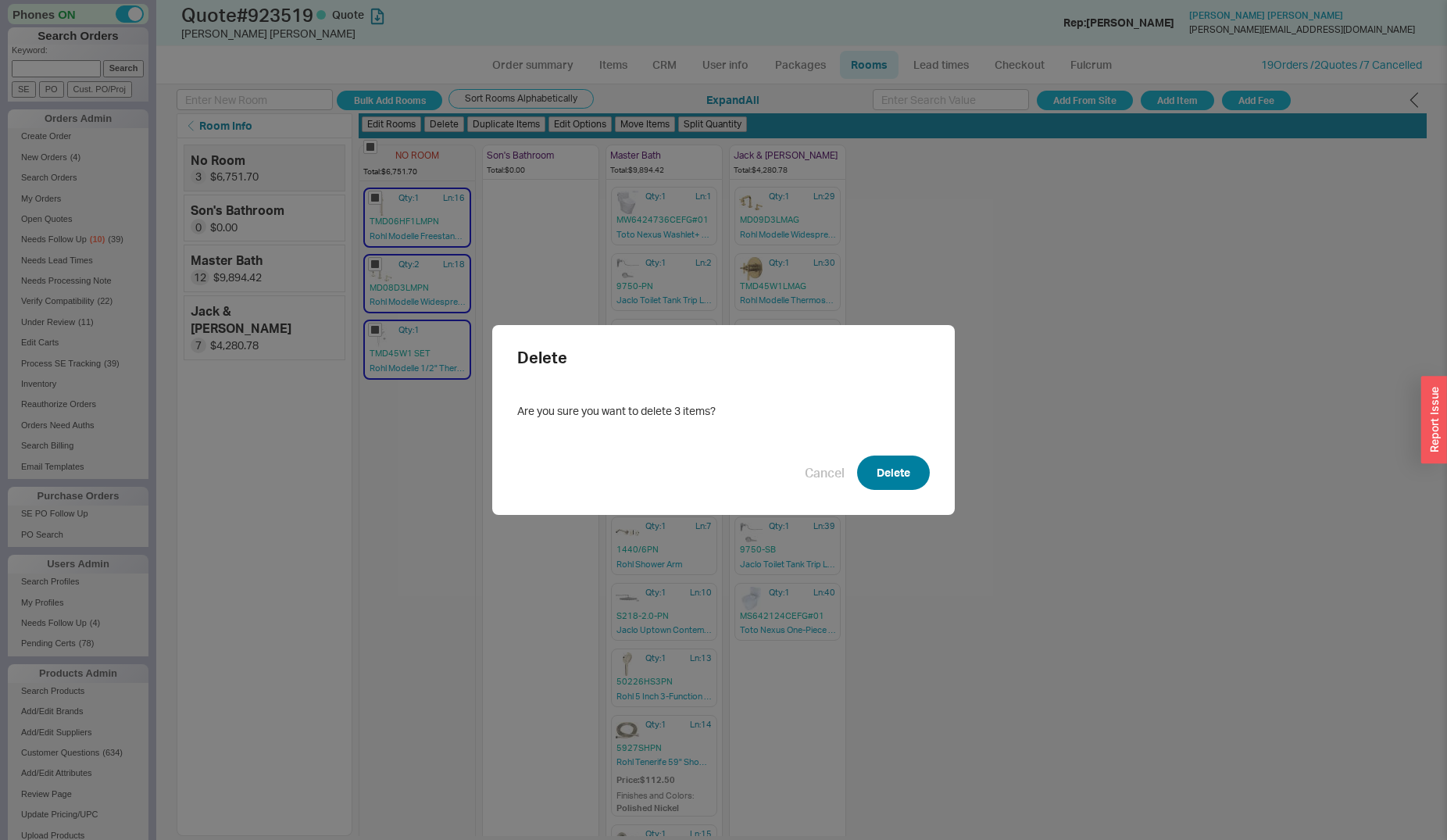
click at [877, 465] on button "Delete" at bounding box center [893, 472] width 72 height 34
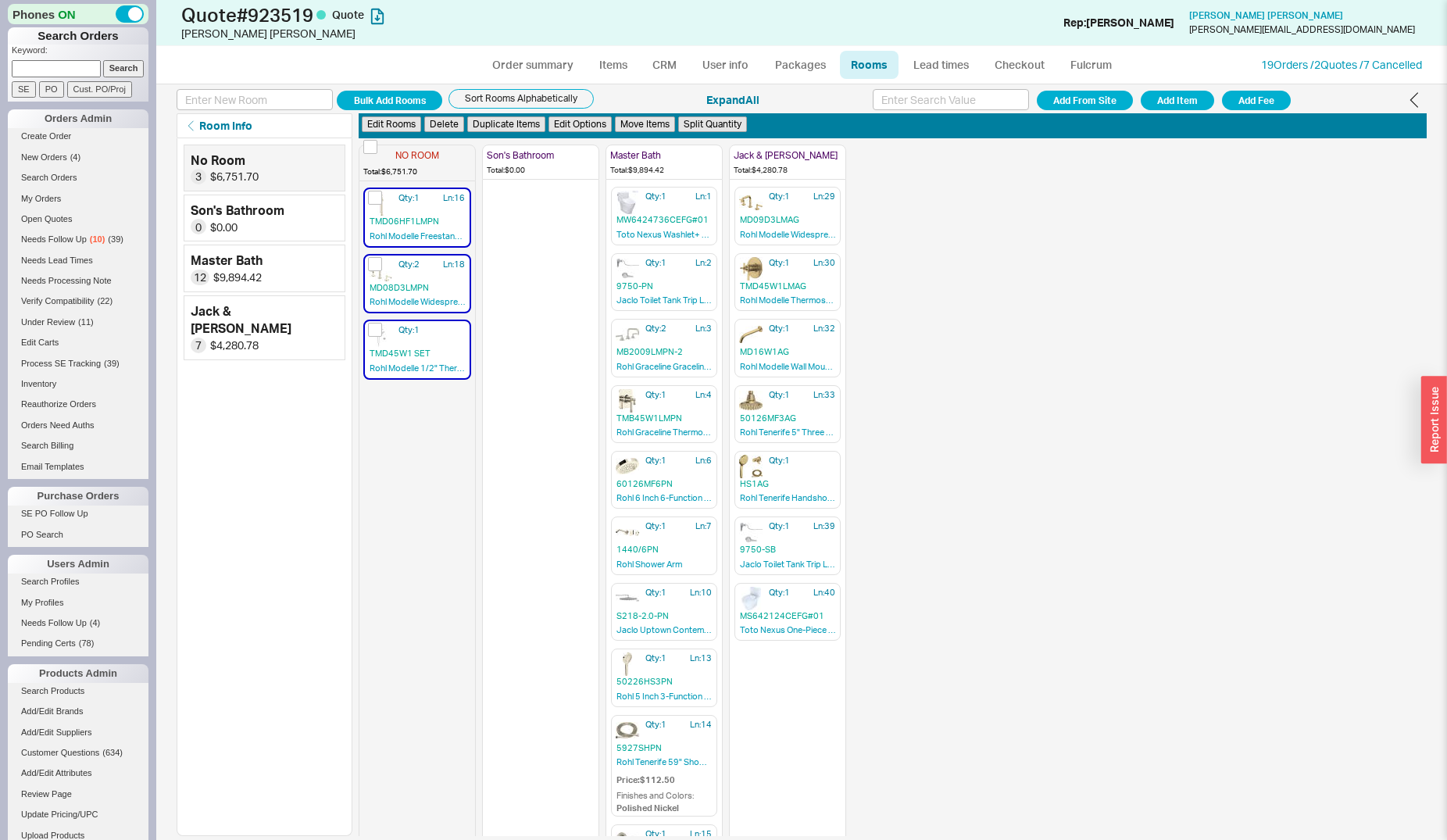
checkbox input "false"
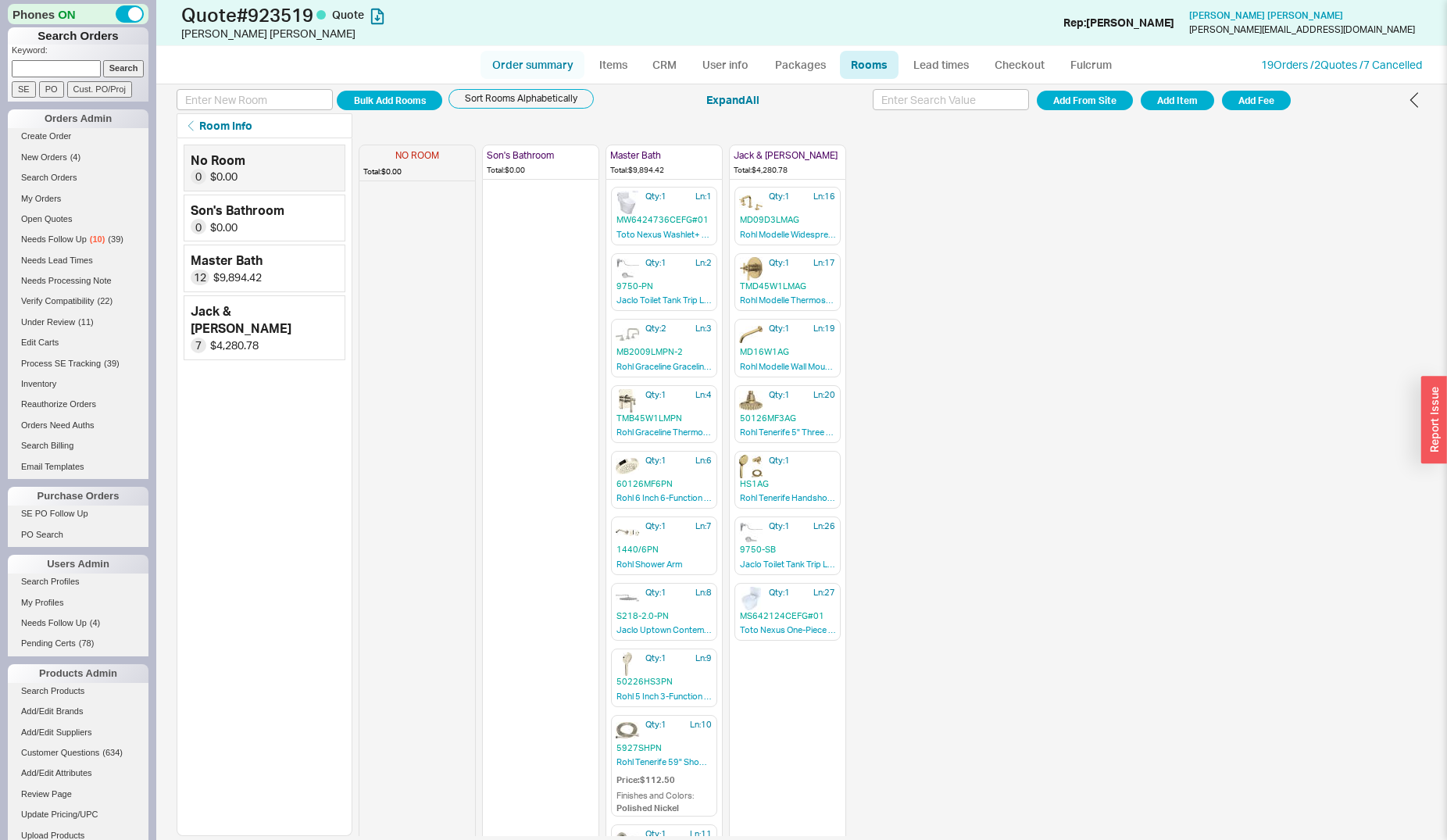
click at [499, 67] on link "Order summary" at bounding box center [532, 65] width 104 height 28
select select "*"
select select "LOW"
select select "3"
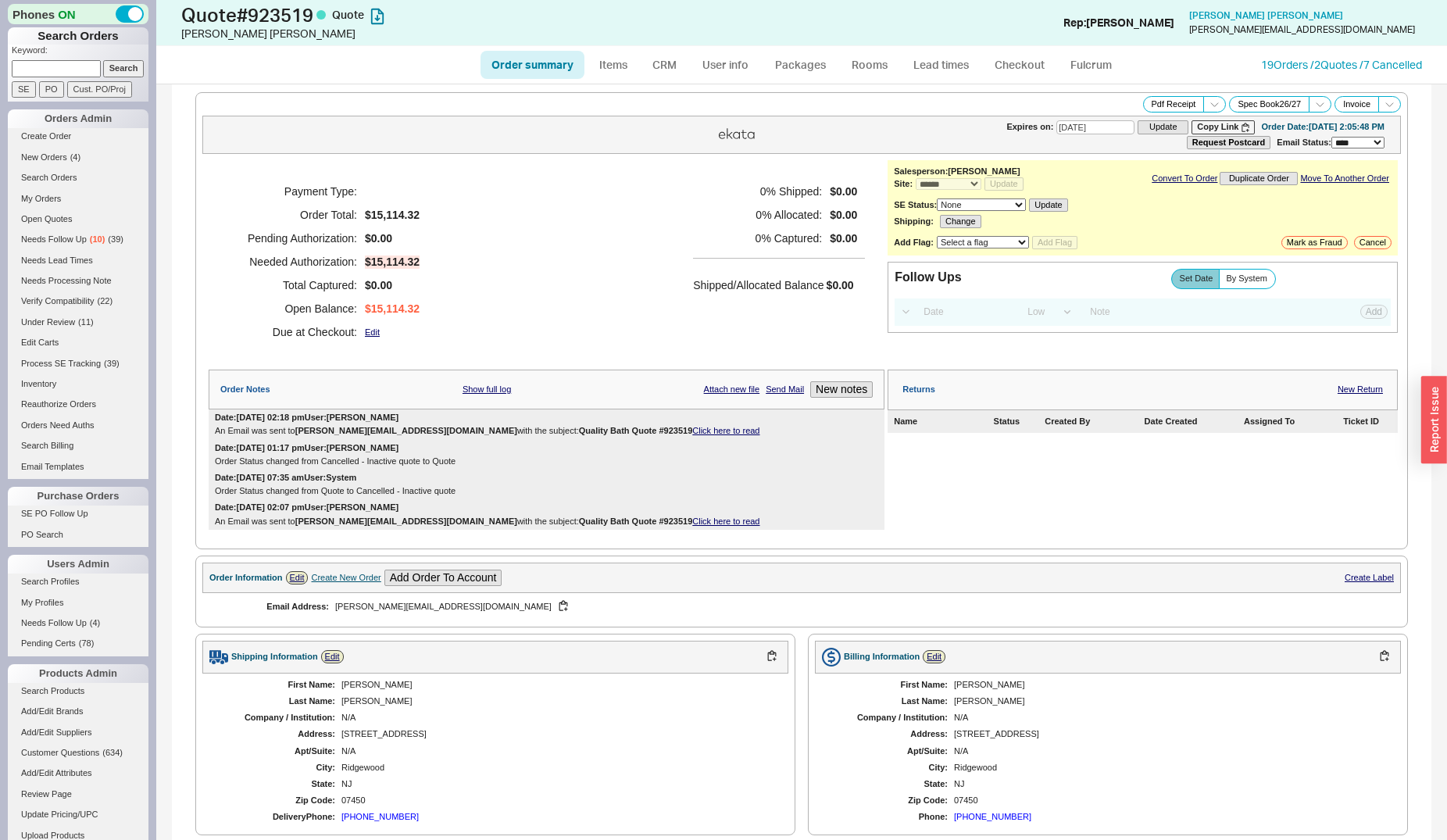
scroll to position [239, 0]
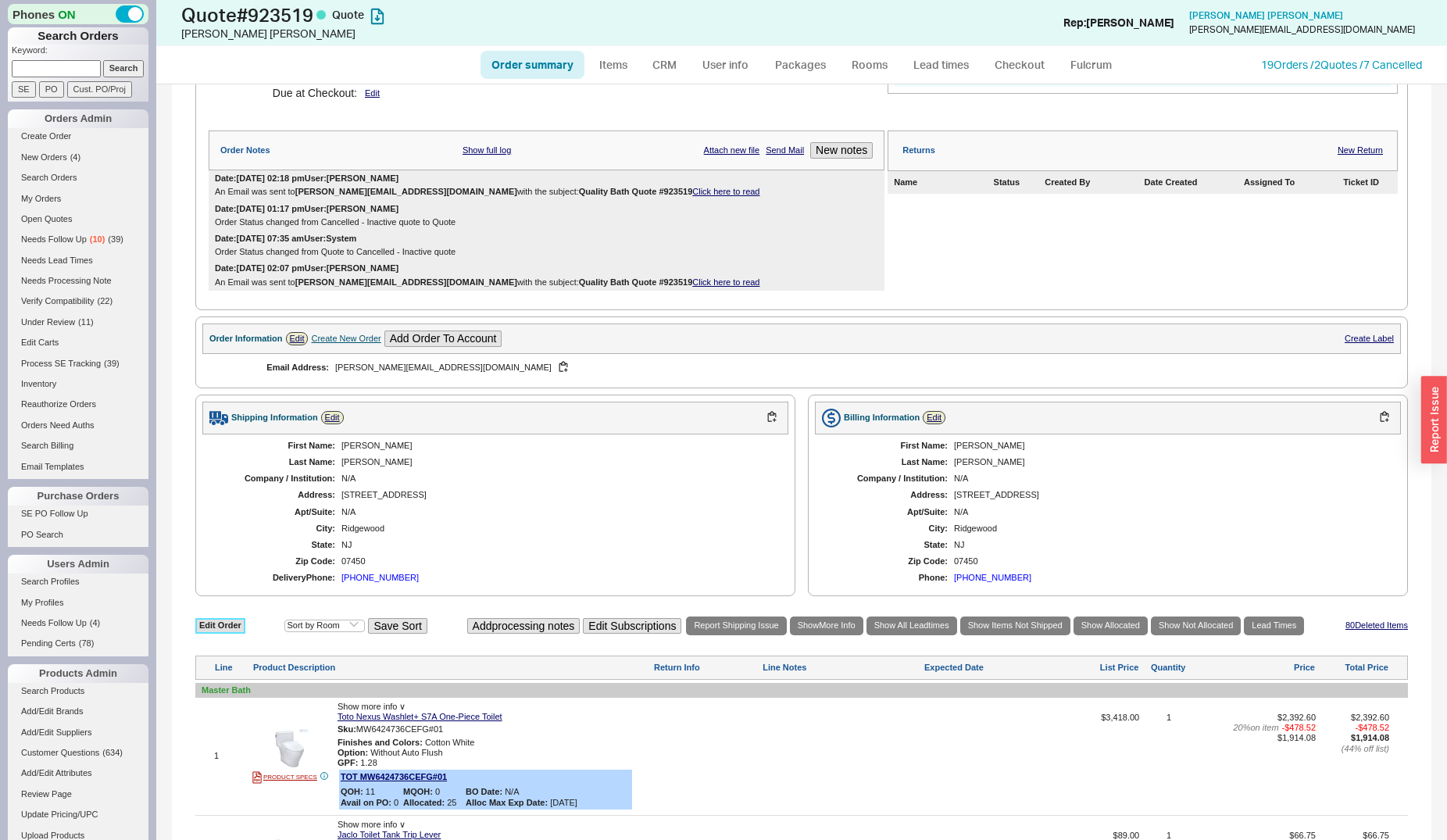
click at [224, 628] on link "Edit Order" at bounding box center [220, 625] width 50 height 15
select select "3"
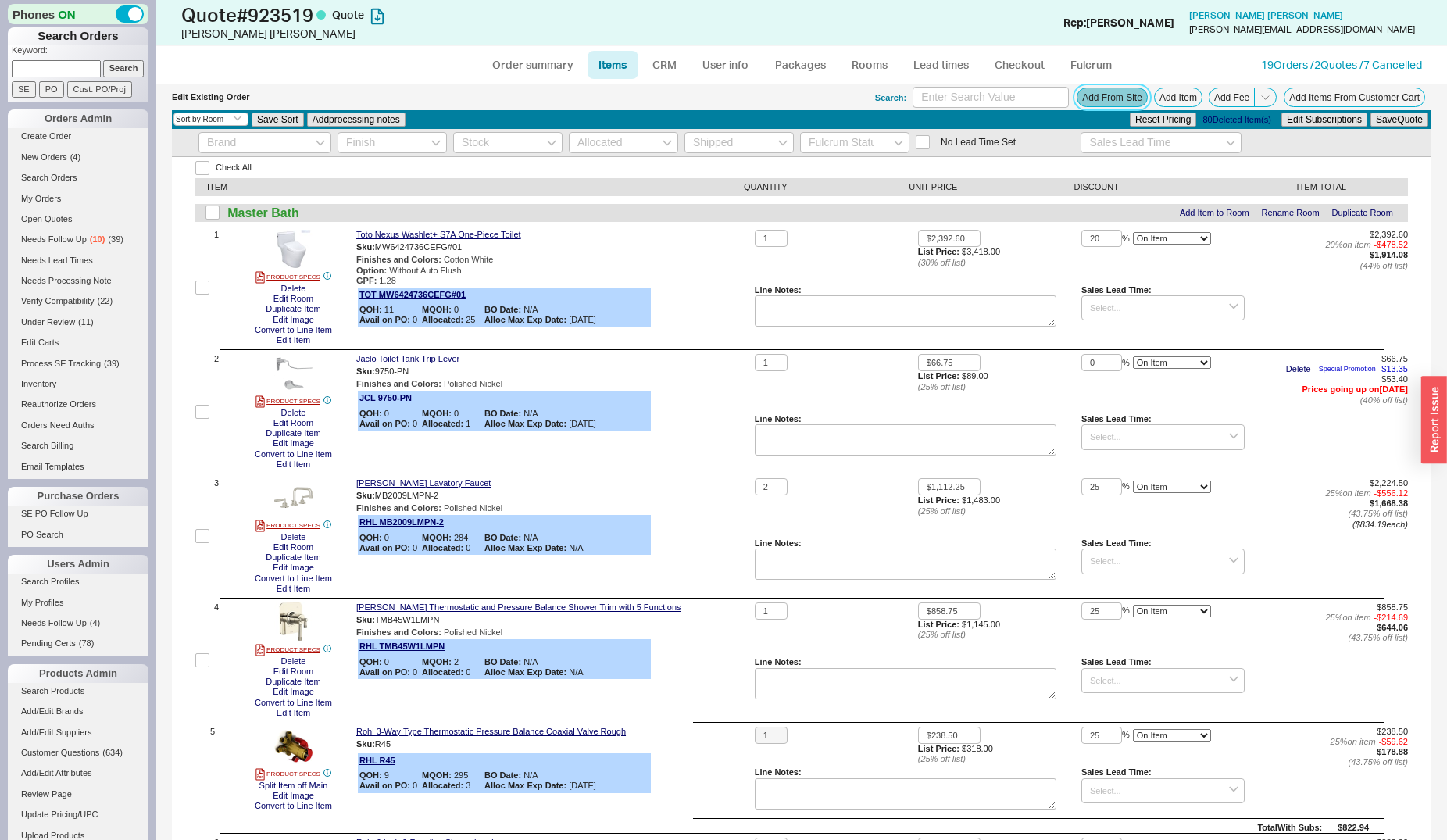
click at [1076, 99] on button "Add From Site" at bounding box center [1112, 97] width 72 height 19
drag, startPoint x: 650, startPoint y: 462, endPoint x: 684, endPoint y: 475, distance: 36.4
click at [760, 478] on input "2" at bounding box center [771, 487] width 33 height 18
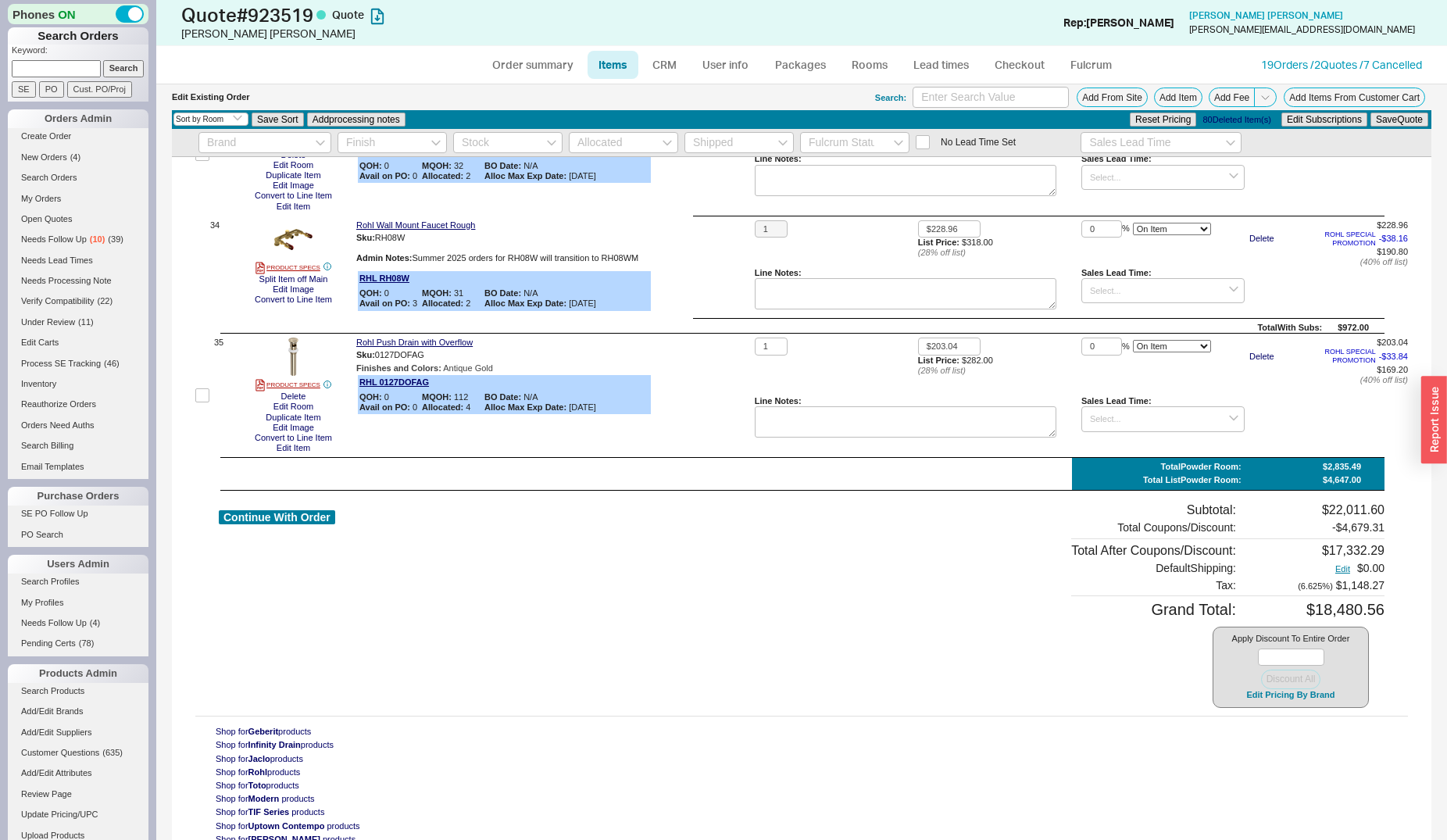
scroll to position [4374, 0]
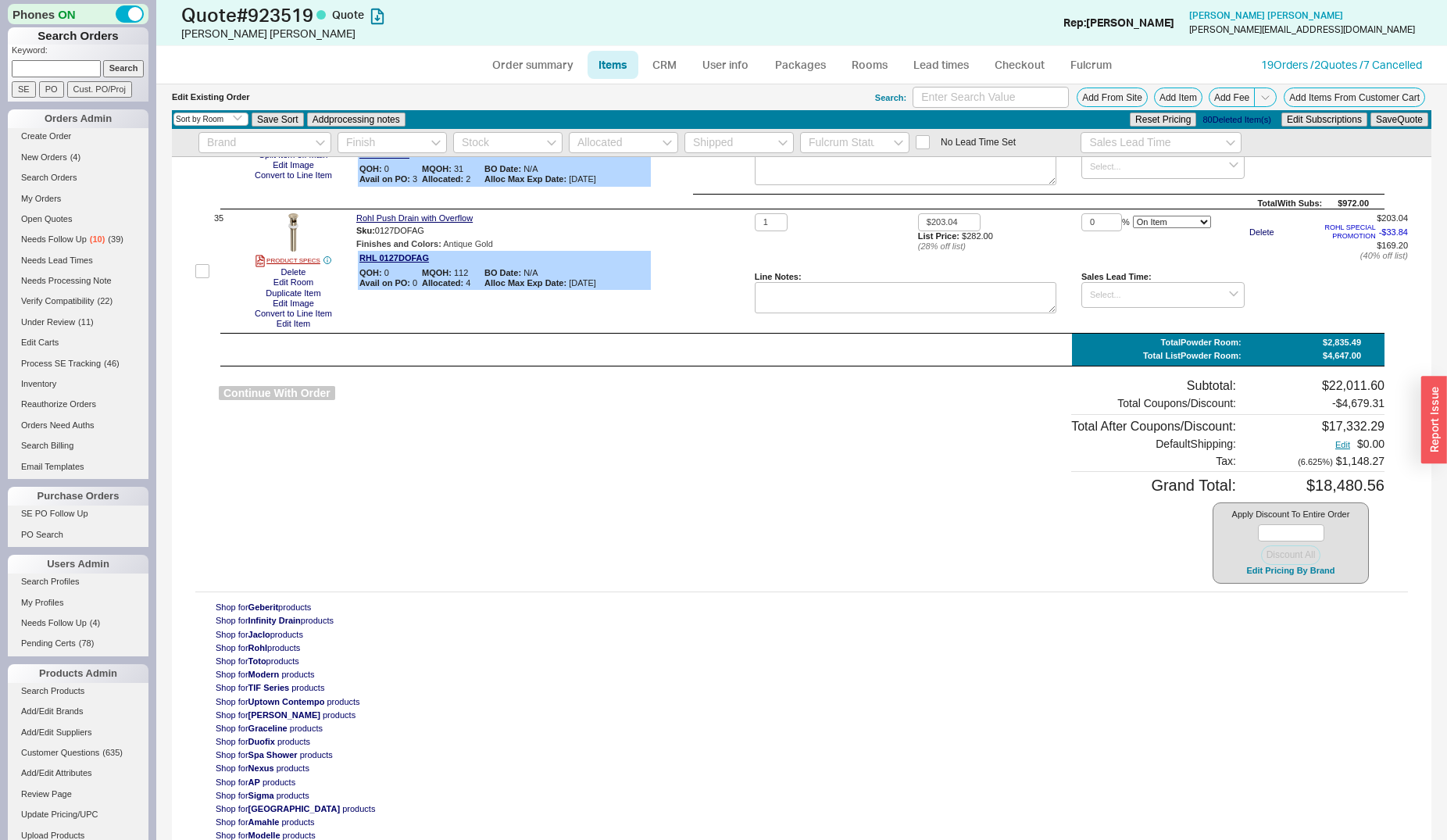
click at [297, 401] on div "Continue With Order" at bounding box center [276, 481] width 116 height 206
click at [297, 386] on button "Continue With Order" at bounding box center [276, 393] width 116 height 15
select select "*"
select select "LOW"
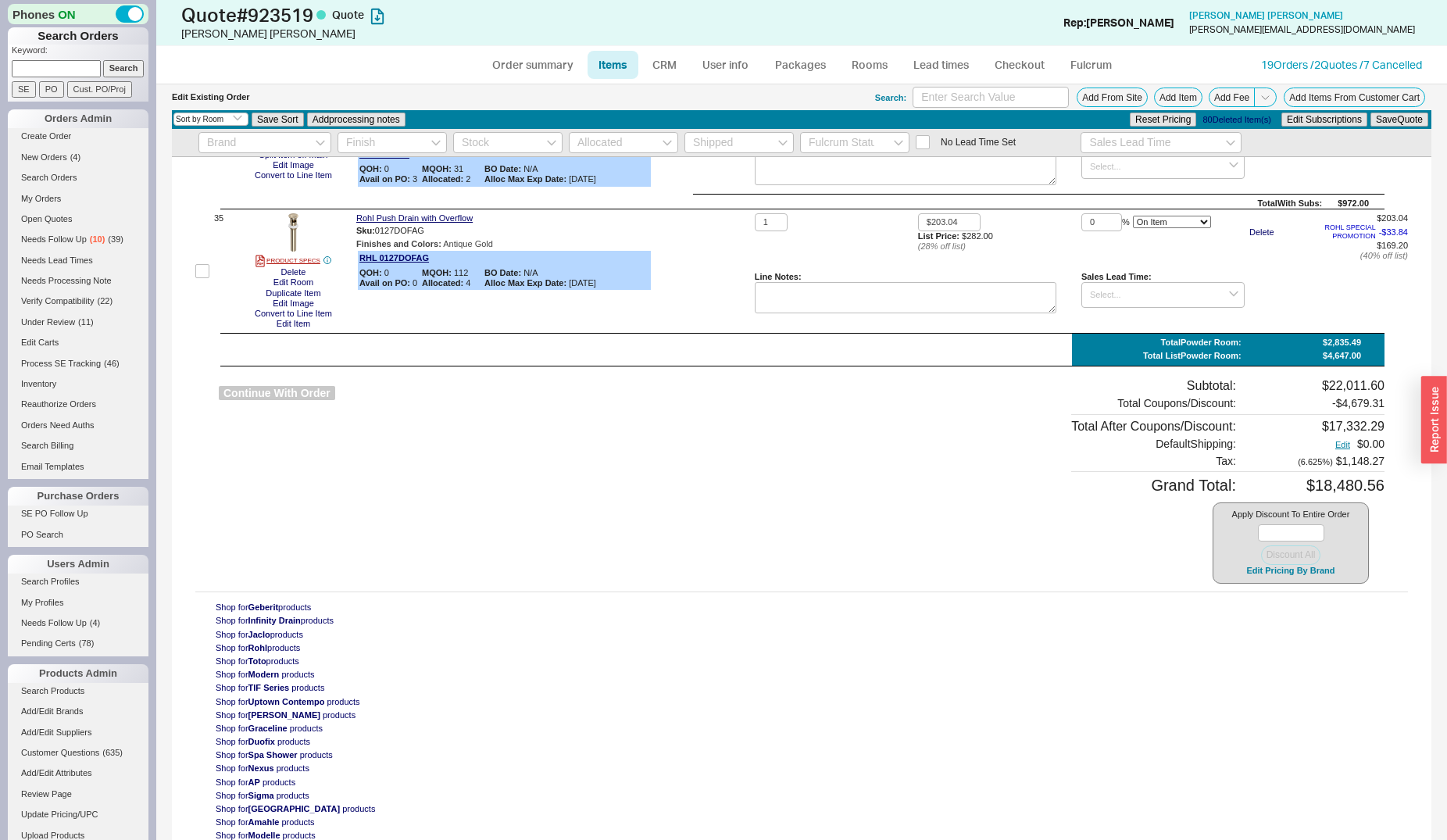
select select "3"
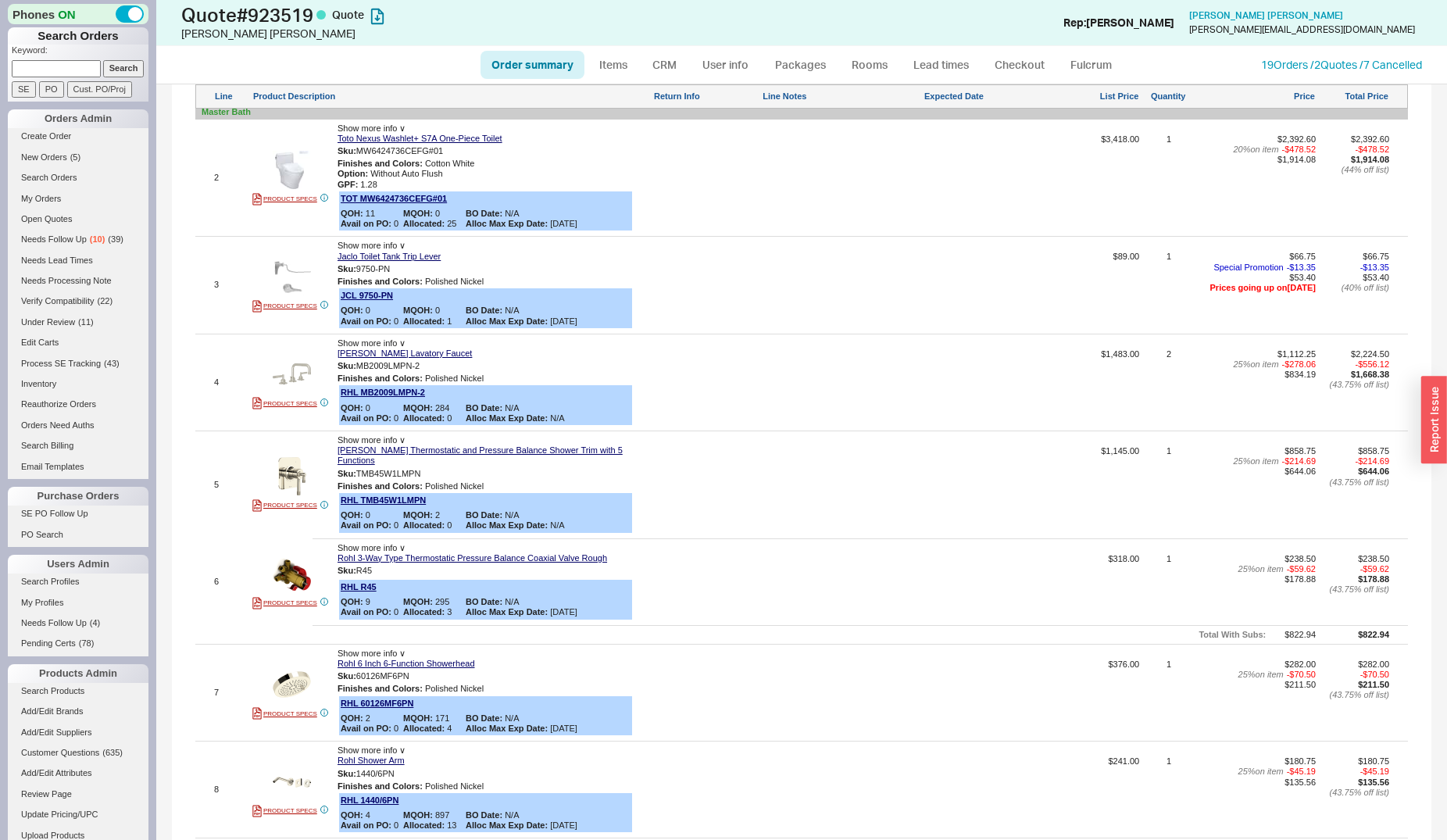
scroll to position [478, 0]
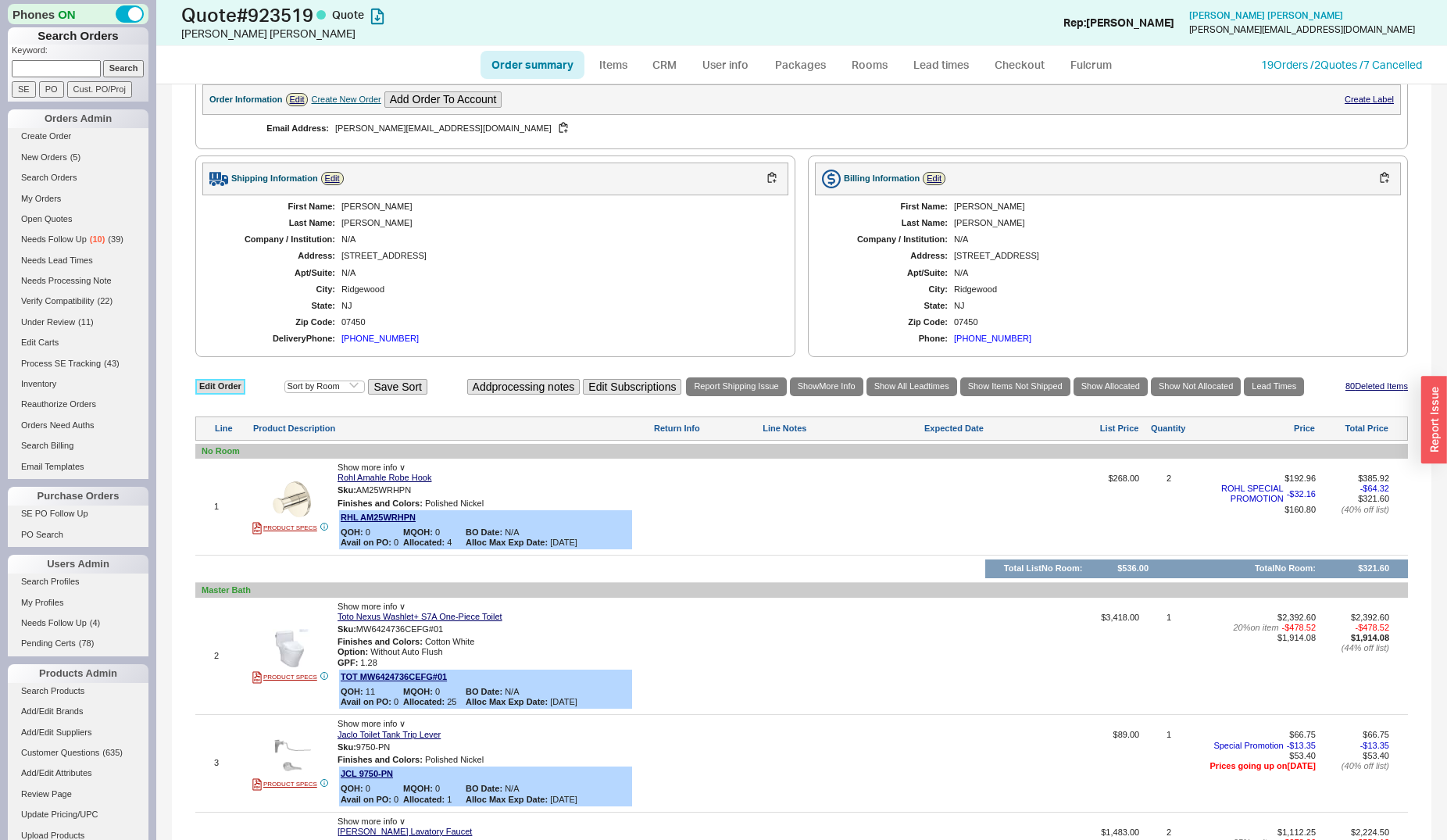
click at [237, 390] on link "Edit Order" at bounding box center [220, 386] width 50 height 15
select select "3"
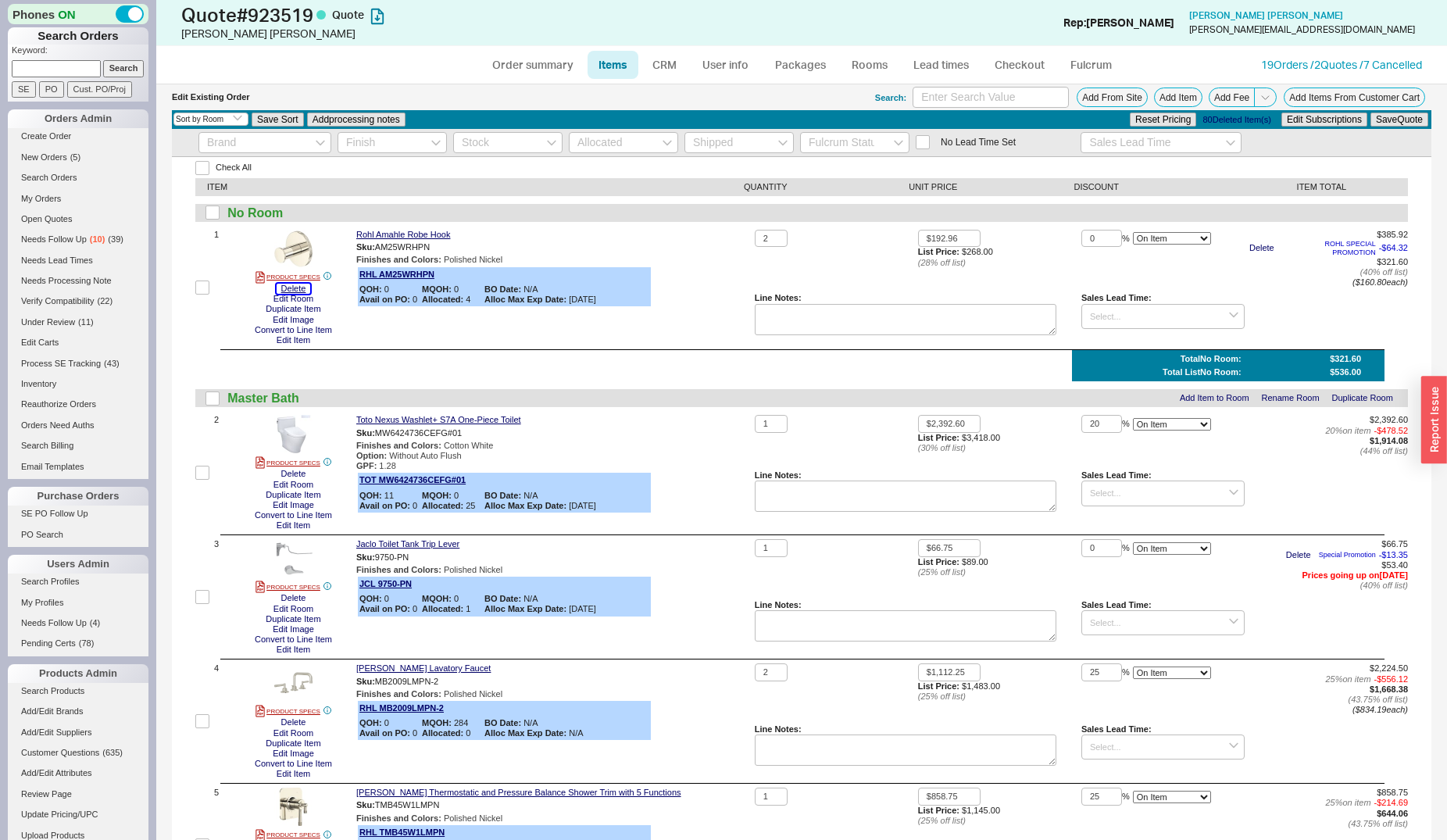
click at [293, 289] on button "Delete" at bounding box center [293, 289] width 34 height 10
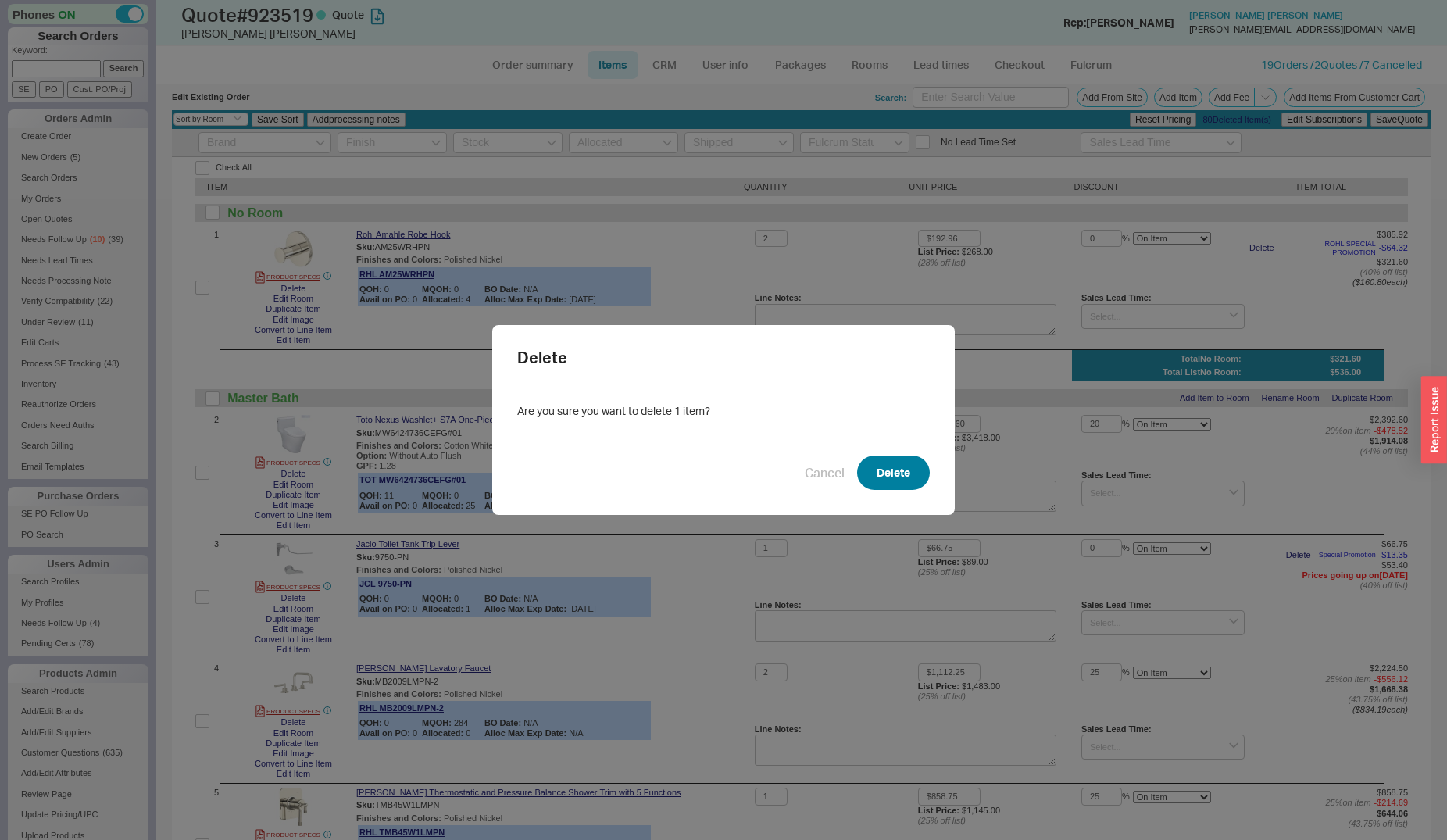
click at [861, 478] on button "Delete" at bounding box center [893, 472] width 72 height 34
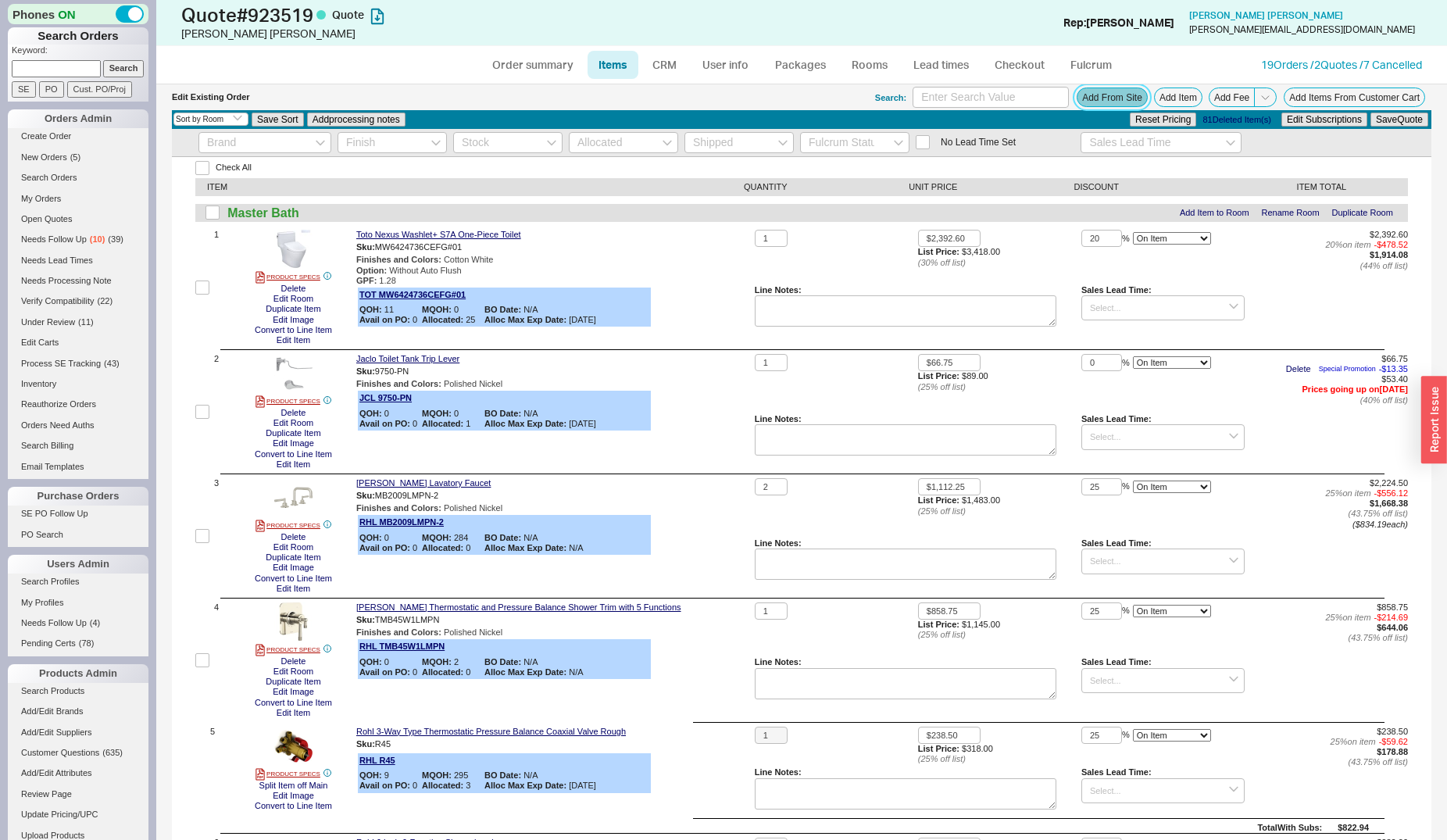
click at [1076, 106] on button "Add From Site" at bounding box center [1112, 97] width 72 height 19
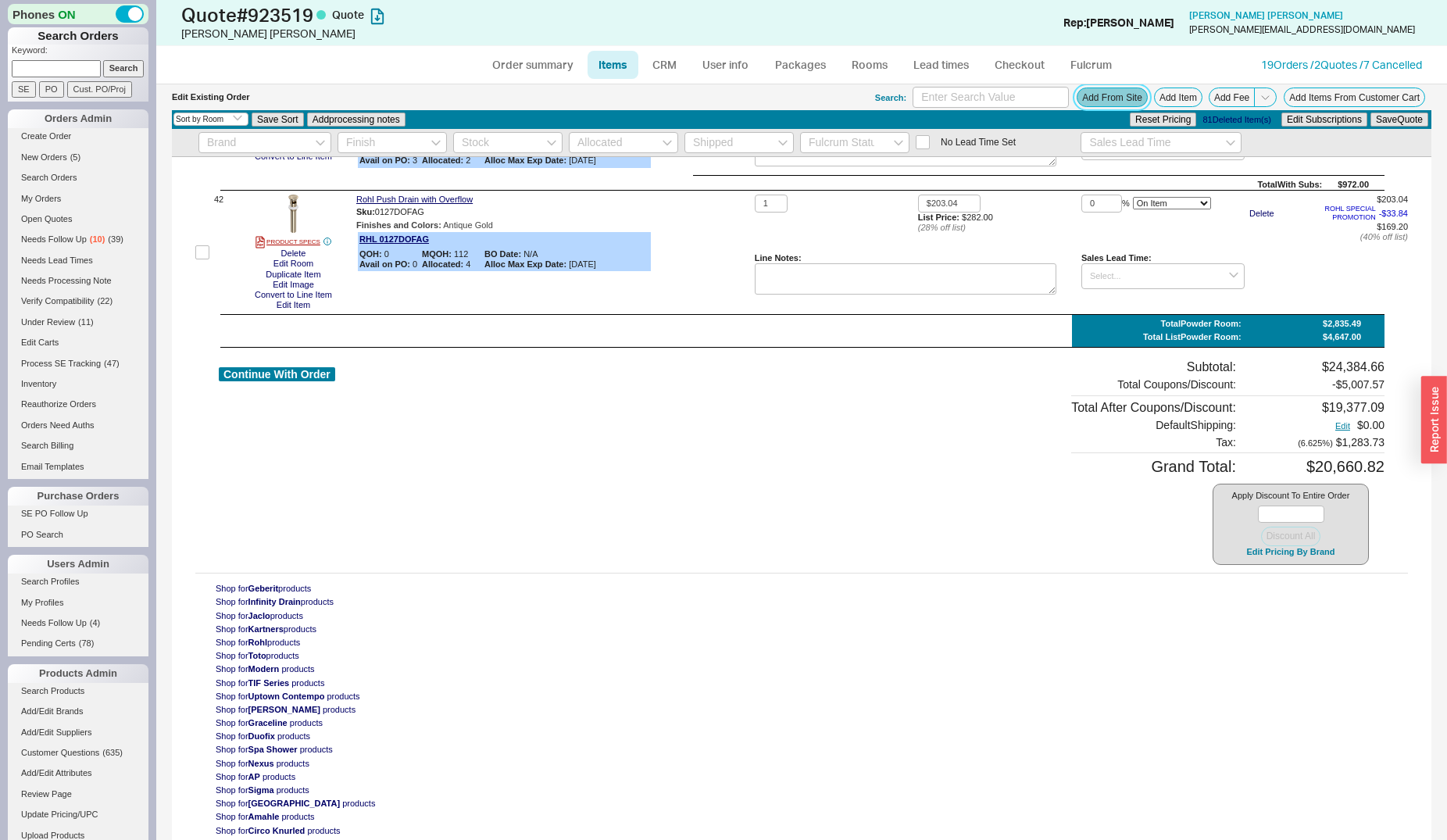
scroll to position [5209, 0]
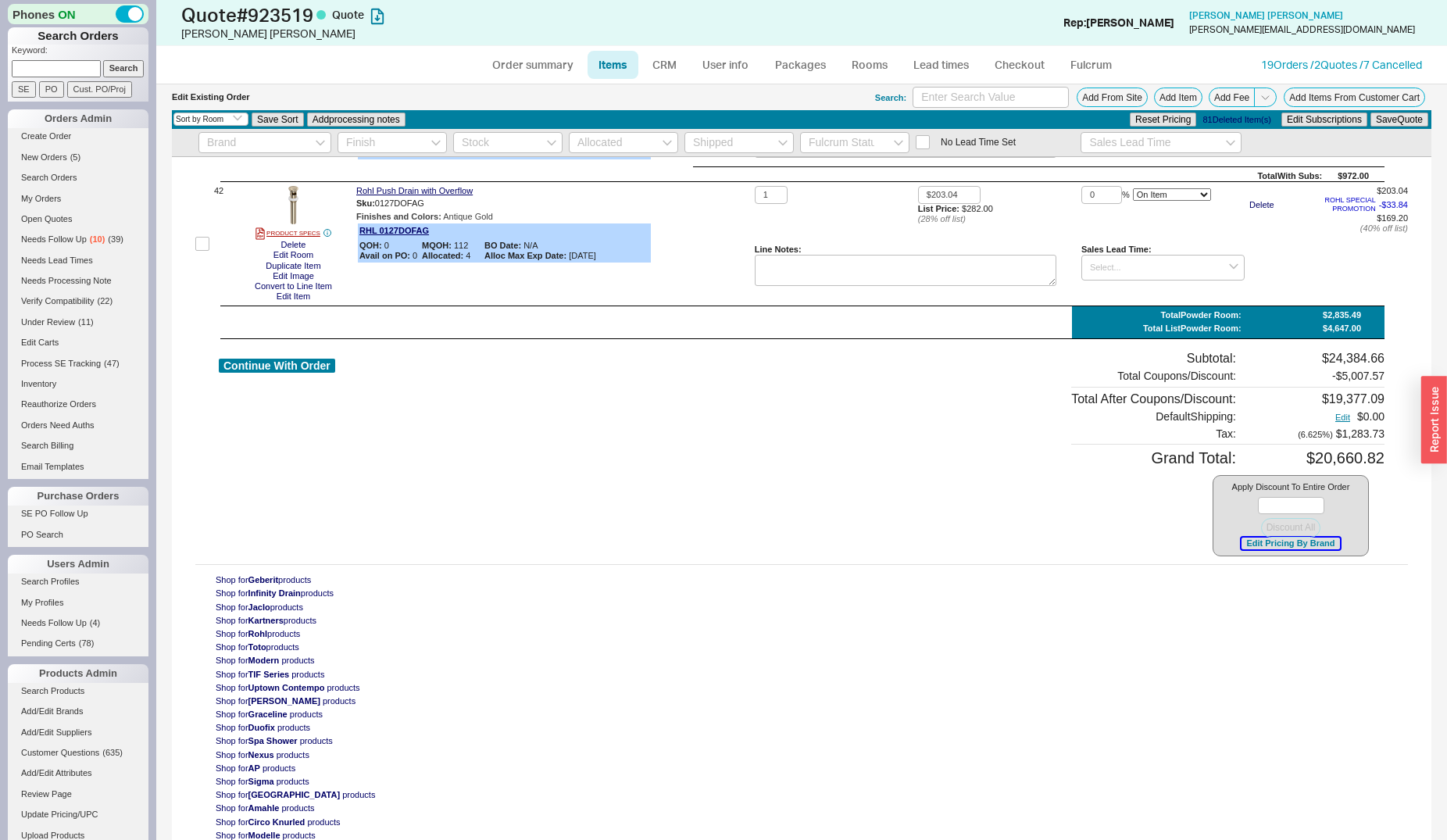
click at [1289, 543] on button "Edit Pricing By Brand" at bounding box center [1290, 543] width 98 height 11
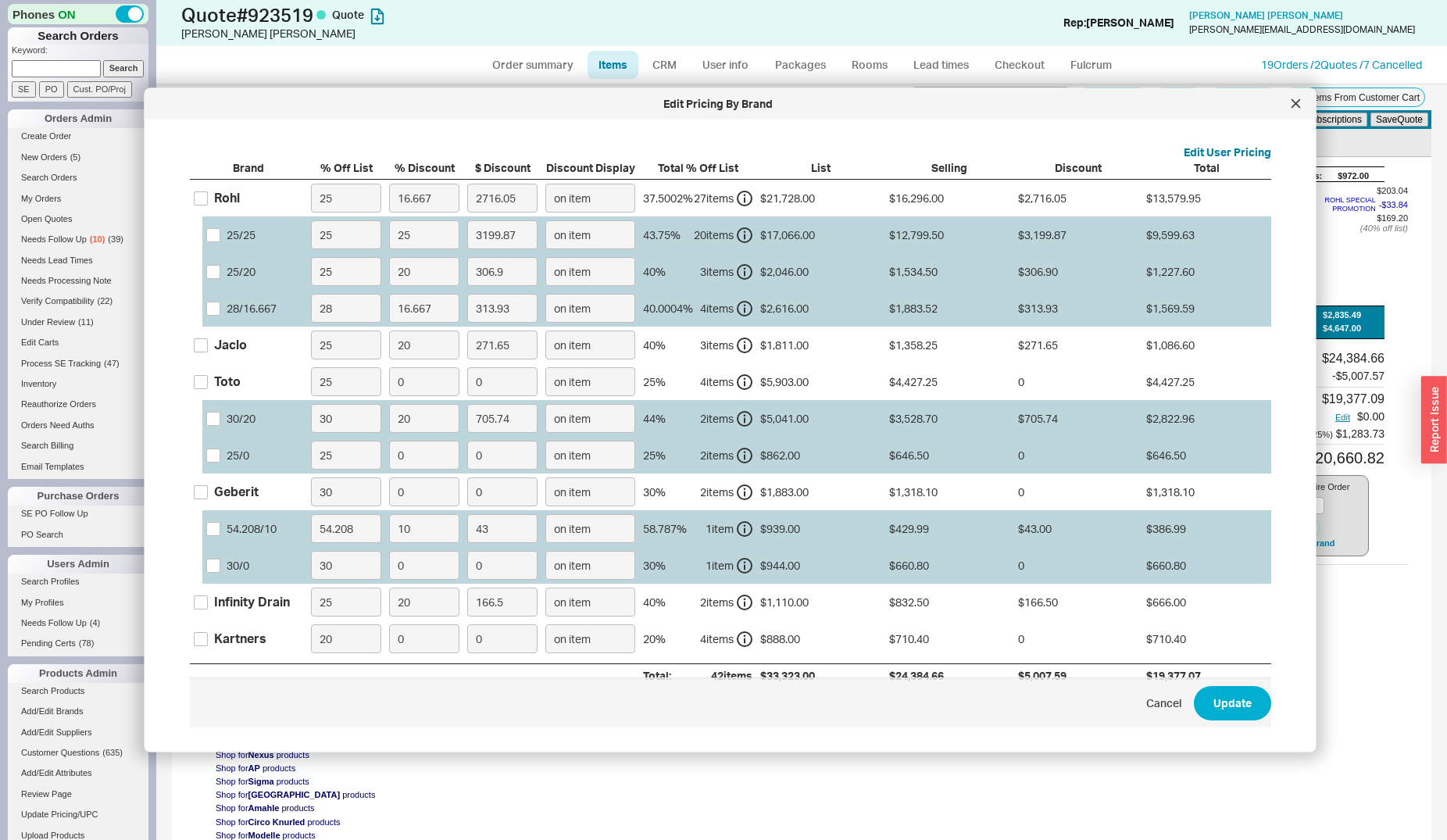
click at [229, 198] on div "Rohl" at bounding box center [227, 198] width 26 height 17
click at [208, 198] on input "Rohl" at bounding box center [201, 198] width 14 height 14
checkbox input "true"
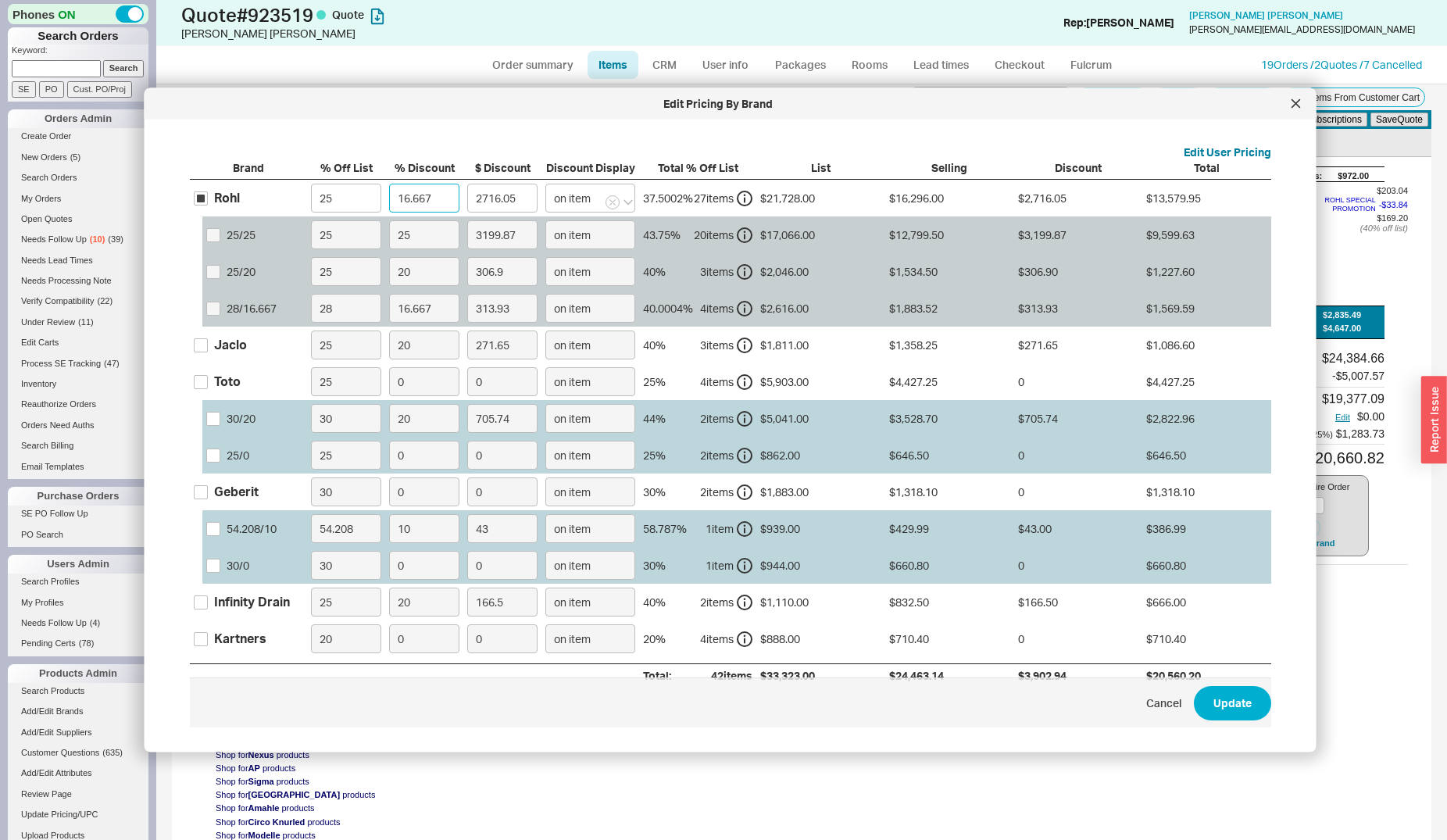
drag, startPoint x: 443, startPoint y: 201, endPoint x: 387, endPoint y: 201, distance: 56.0
click at [389, 201] on input "16.667" at bounding box center [424, 198] width 71 height 29
type input "2"
type input "325.92"
type input "25"
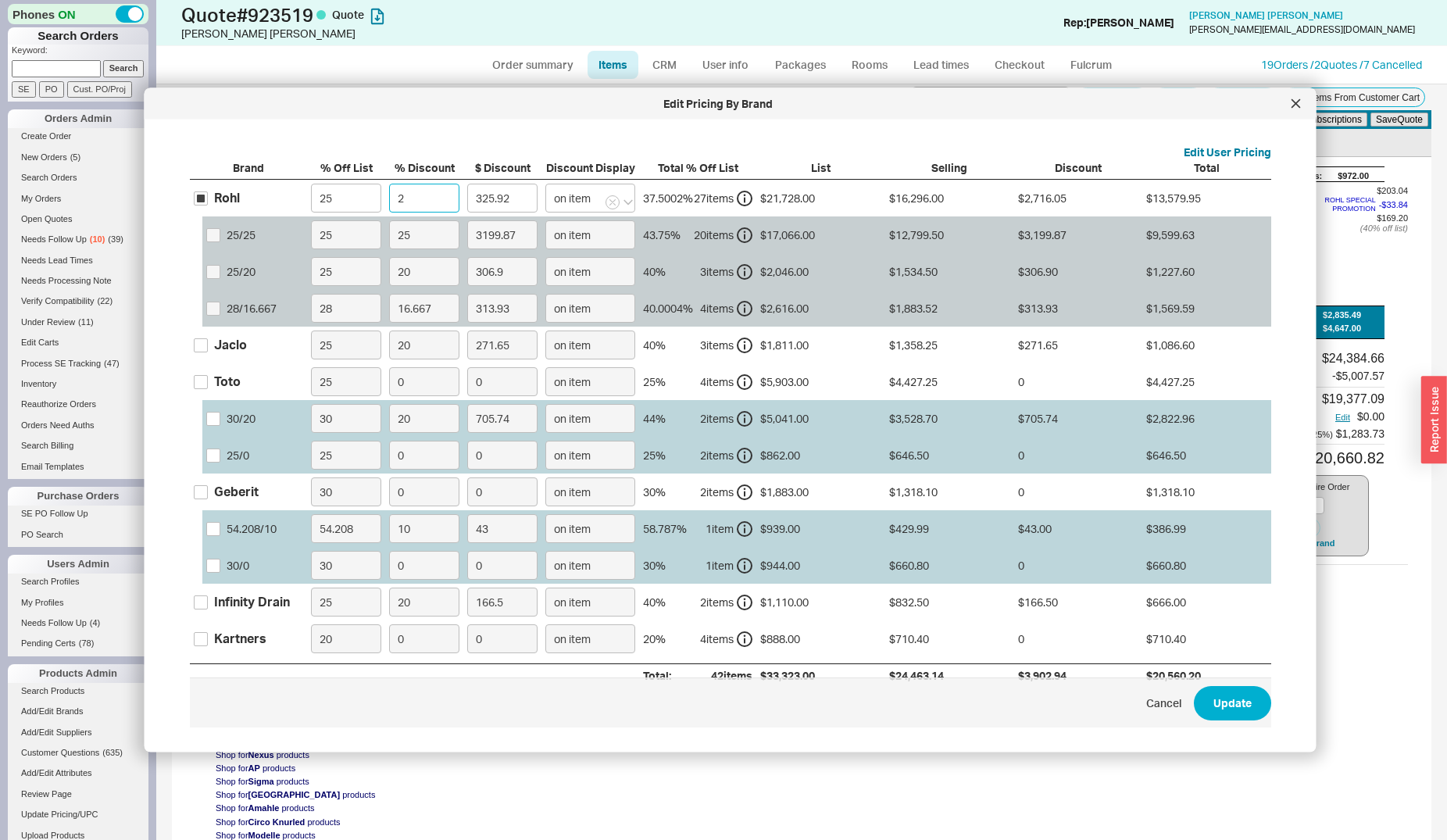
type input "4074"
type input "25"
click at [1221, 711] on button "Update" at bounding box center [1232, 703] width 78 height 34
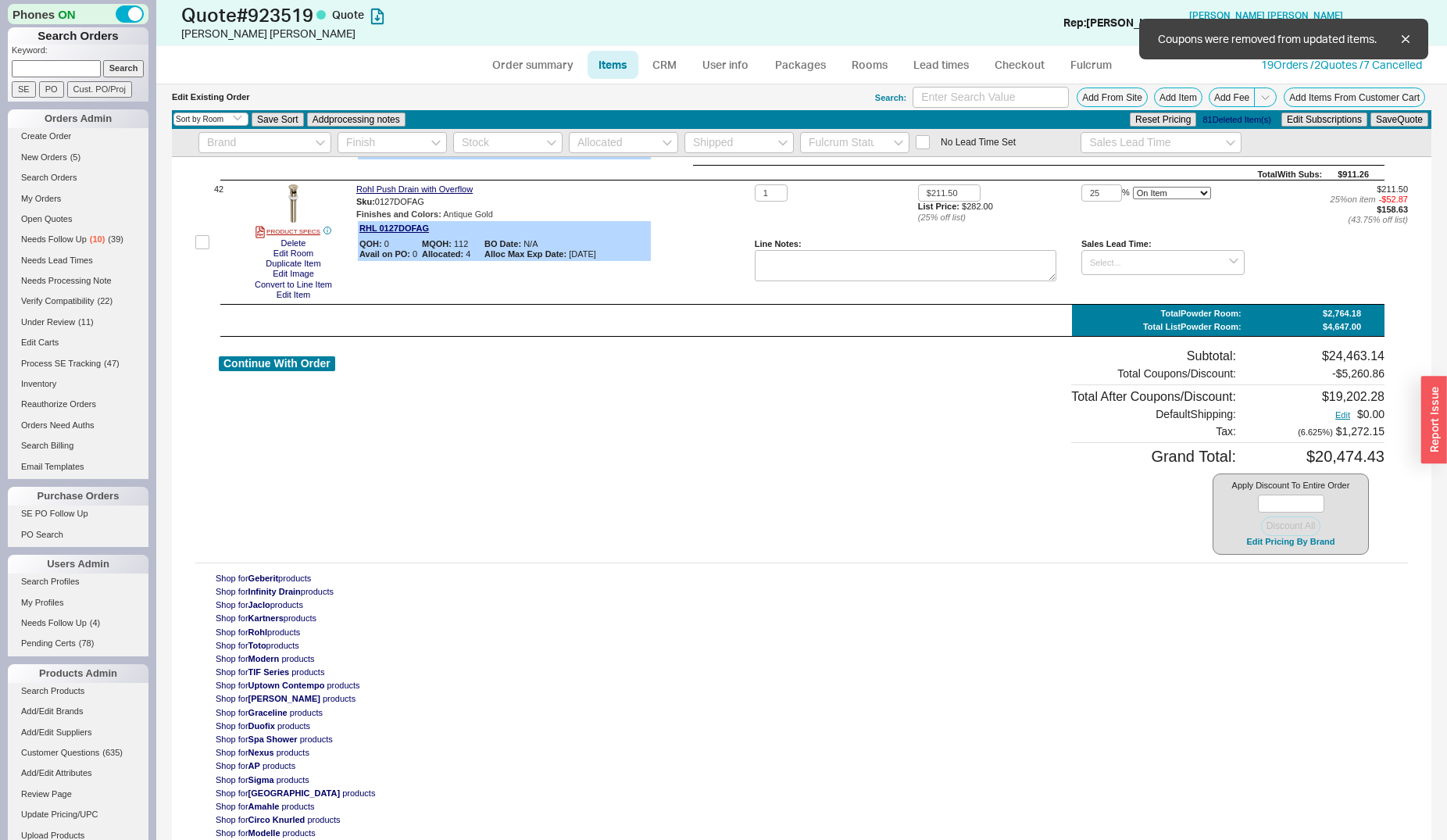
type input "$976.50"
type input "25"
type input "$238.50"
type input "25"
type input "$211.50"
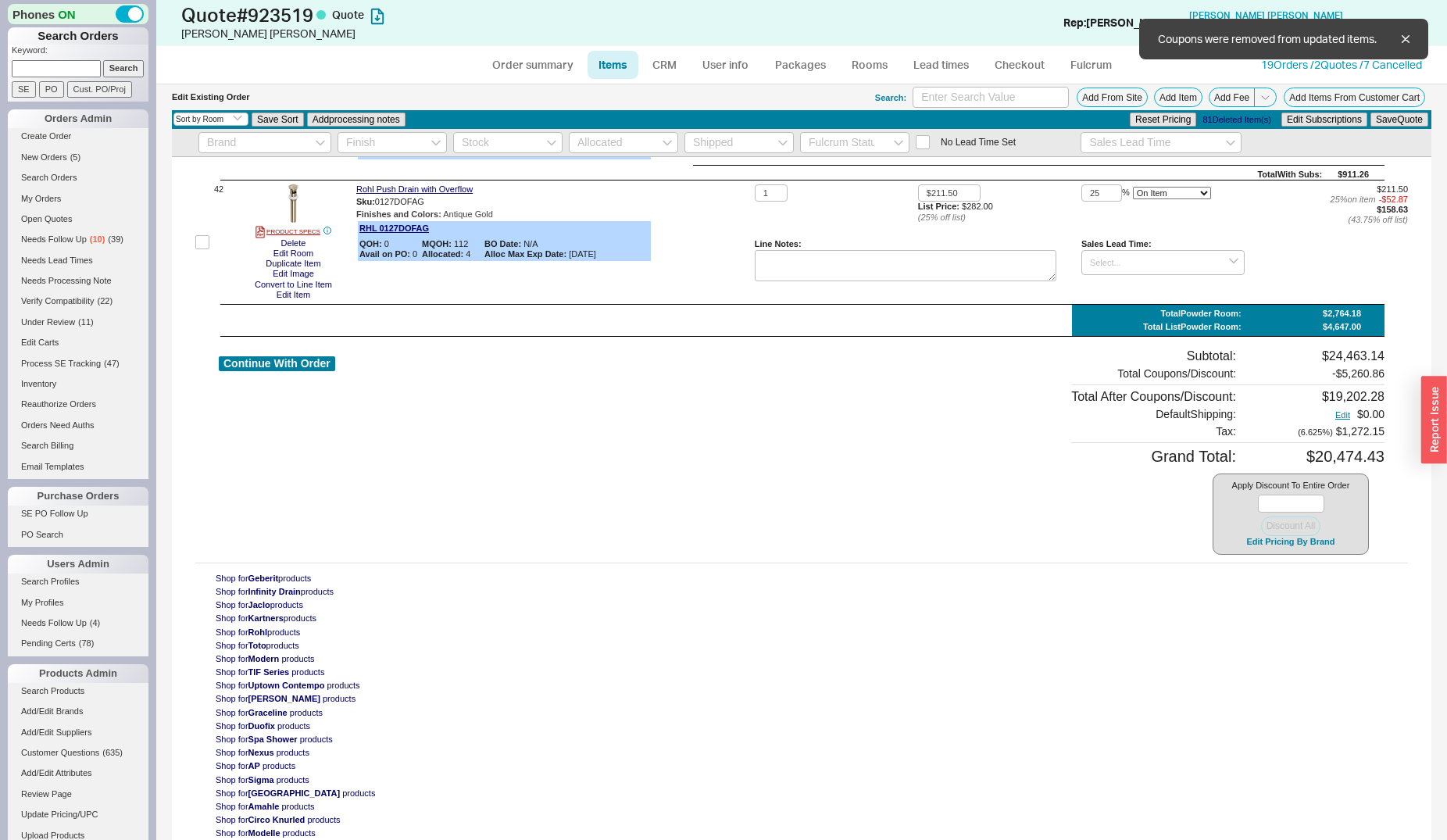
type input "25"
type input "$267.75"
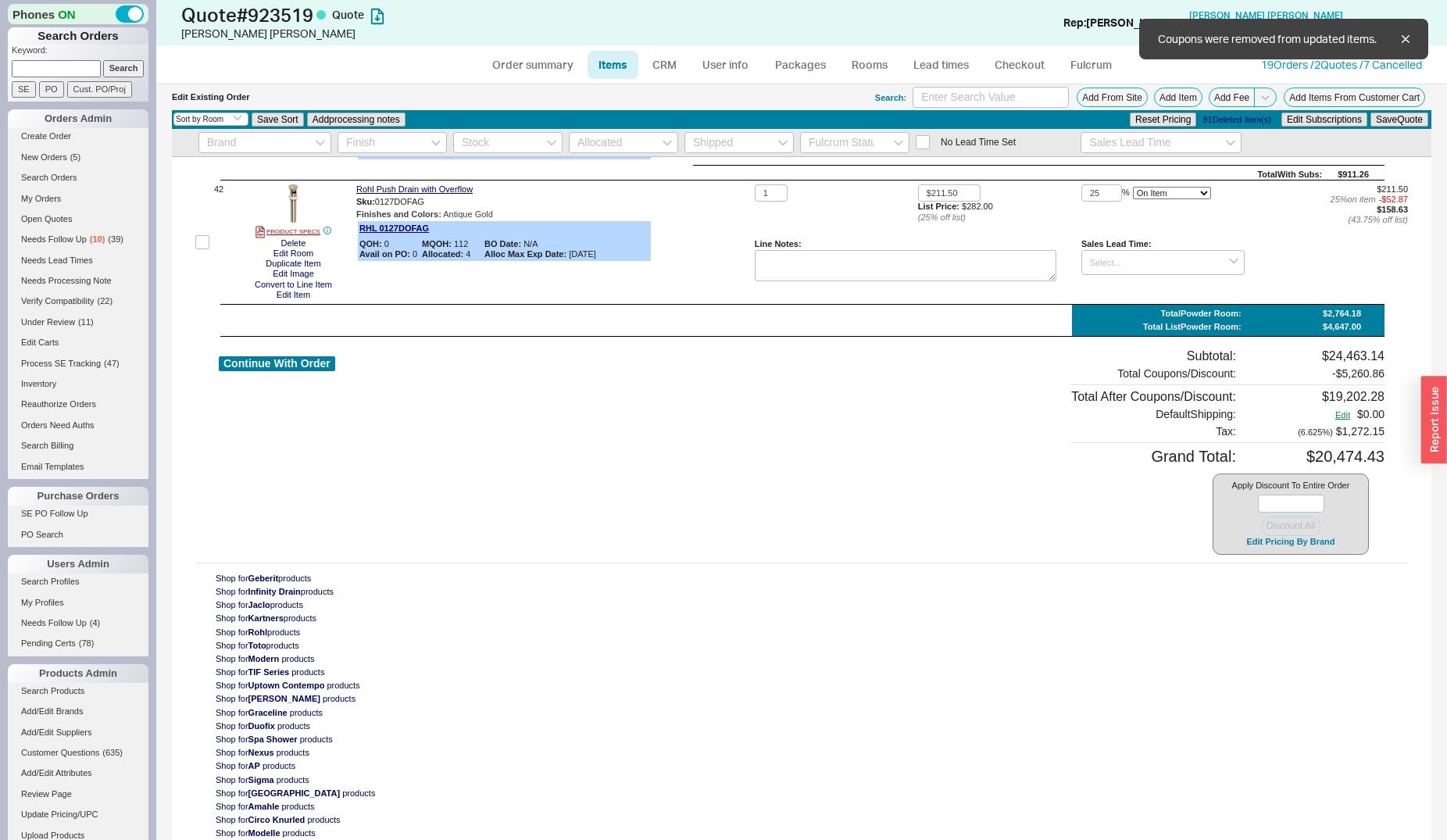
type input "25"
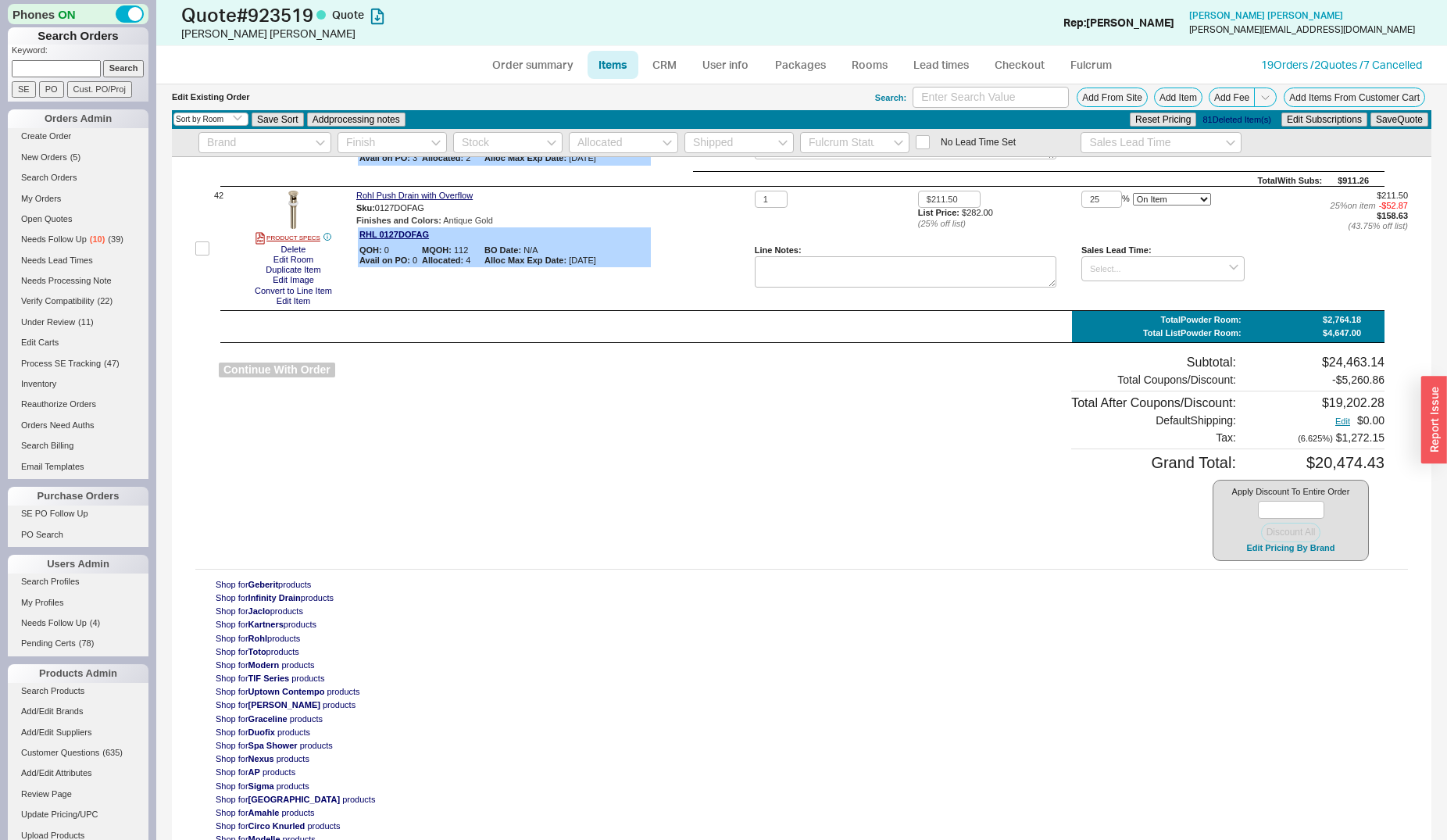
click at [297, 370] on button "Continue With Order" at bounding box center [276, 370] width 116 height 15
select select "*"
select select "LOW"
select select "3"
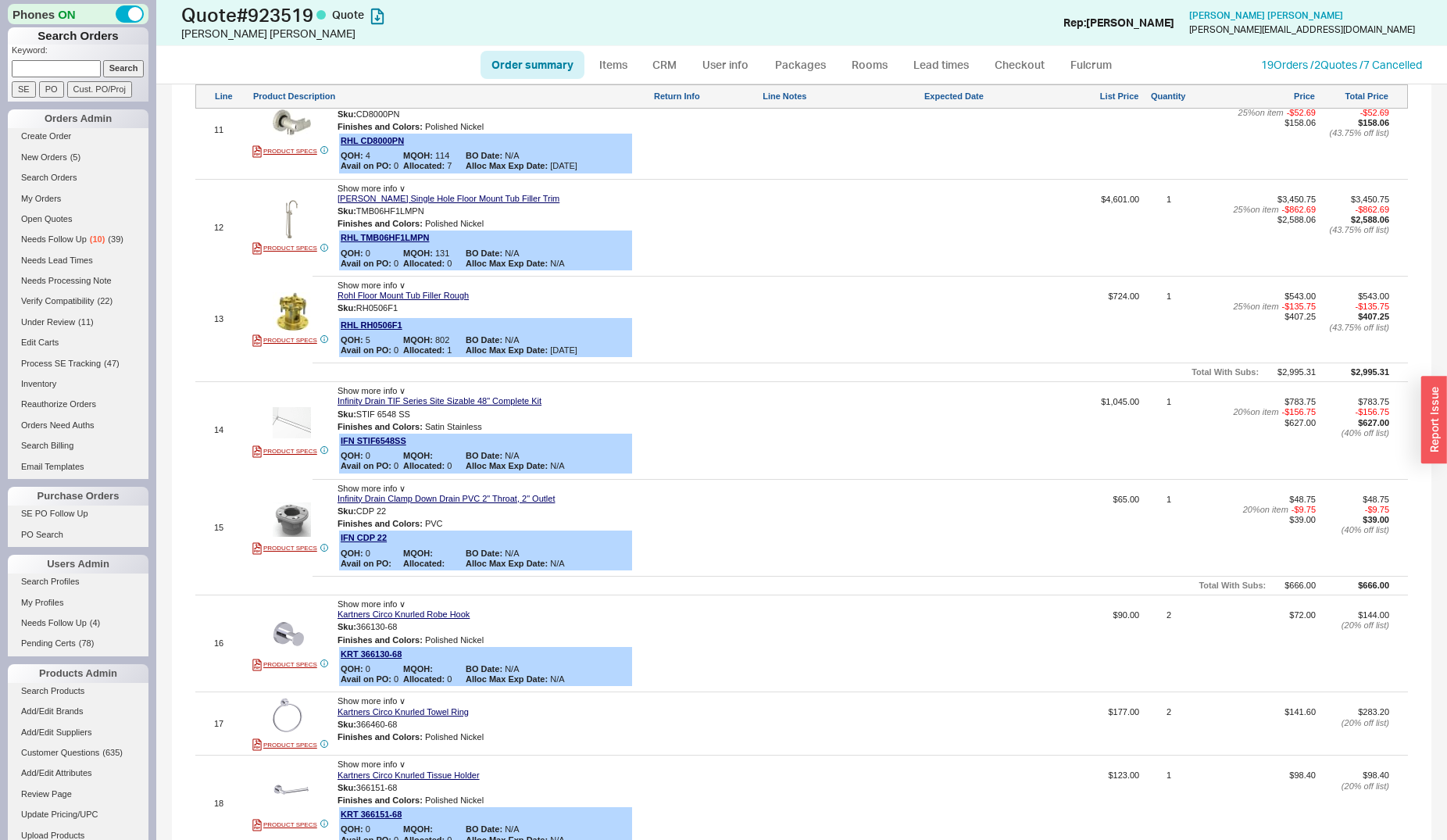
scroll to position [2152, 0]
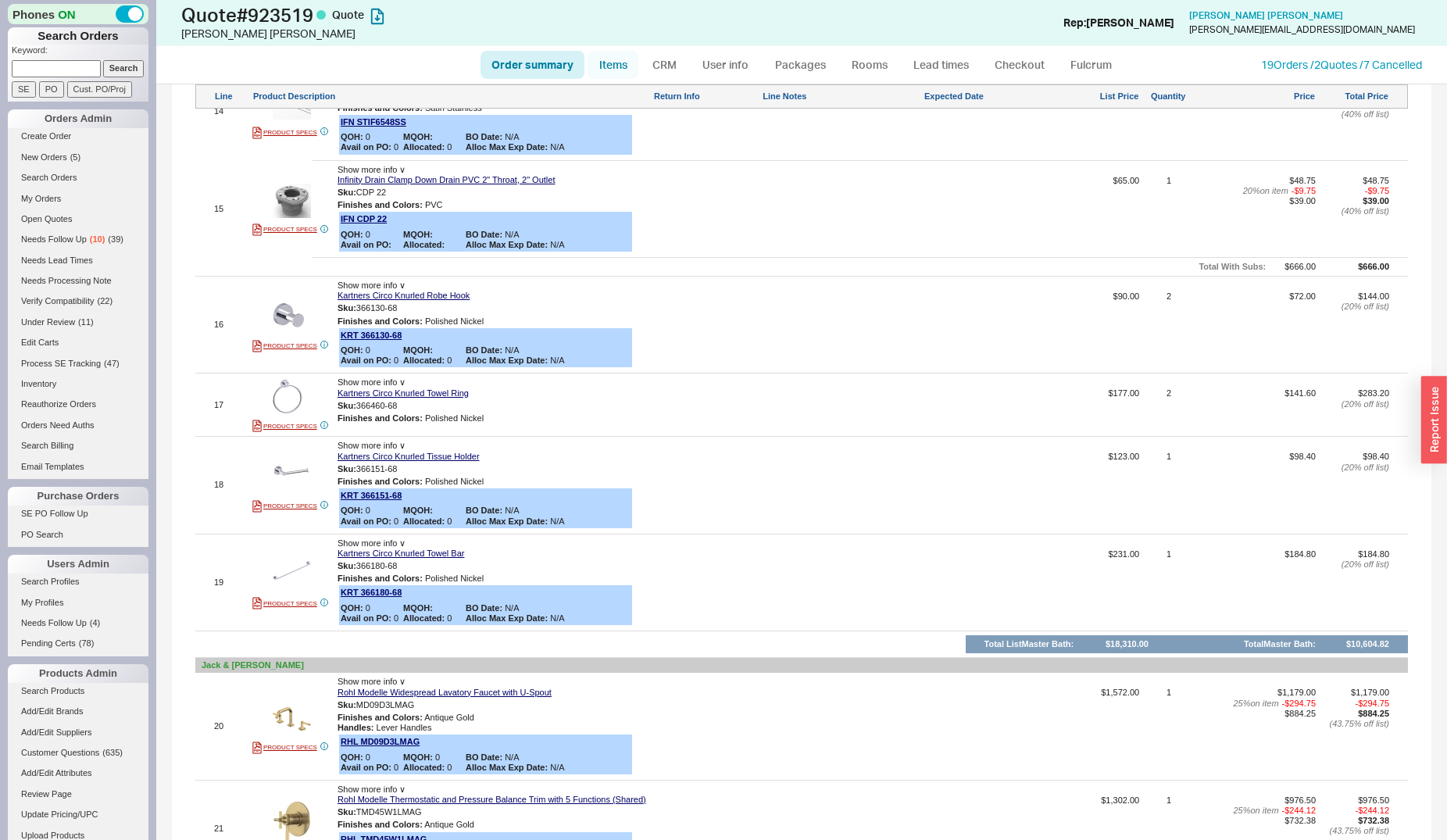
click at [611, 68] on link "Items" at bounding box center [613, 65] width 51 height 28
select select "3"
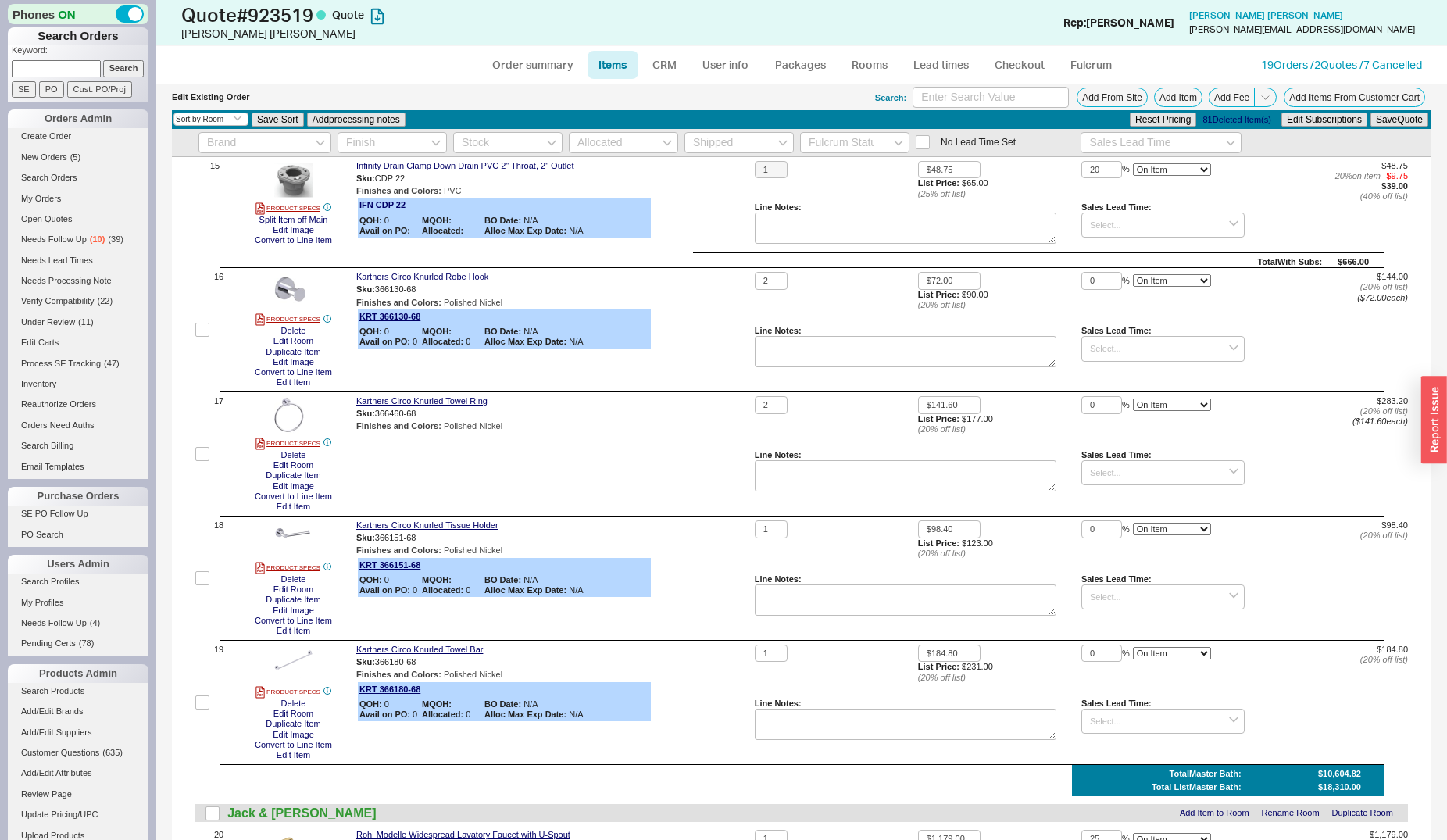
scroll to position [1834, 0]
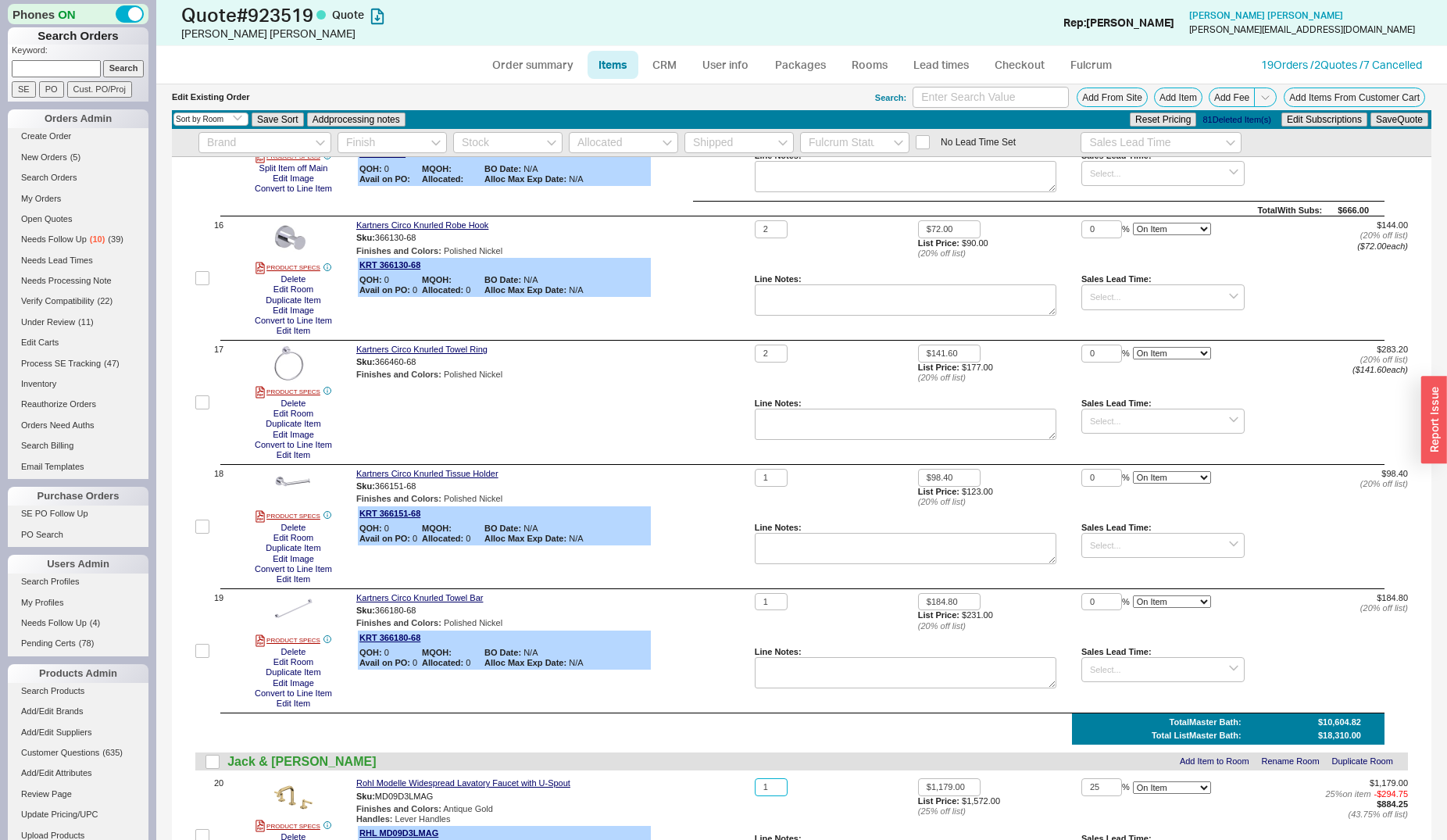
drag, startPoint x: 757, startPoint y: 792, endPoint x: 652, endPoint y: 741, distance: 116.7
click at [754, 796] on input "1" at bounding box center [771, 787] width 33 height 18
type input "2"
click at [1370, 113] on button "Save Quote" at bounding box center [1399, 120] width 58 height 14
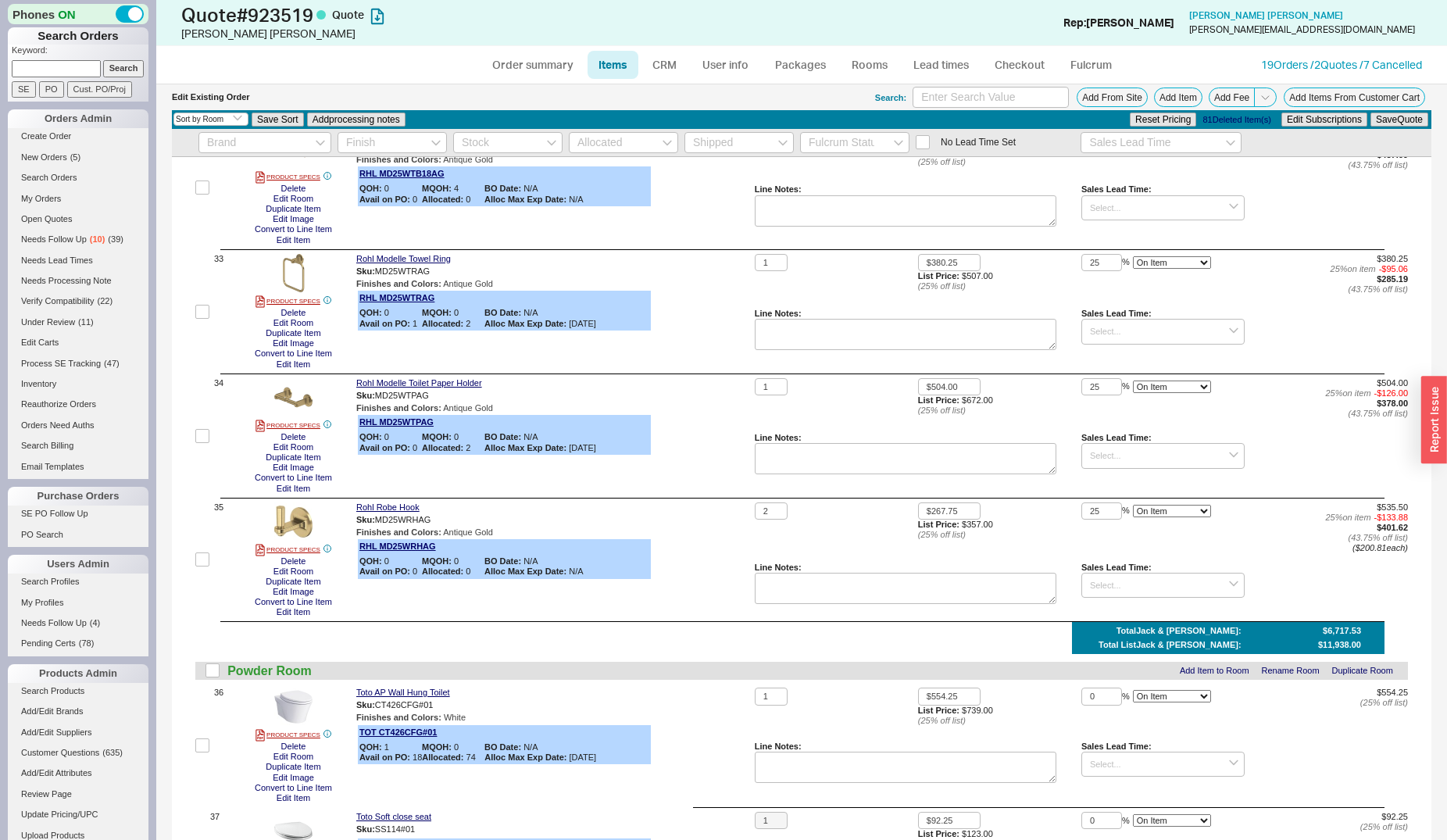
scroll to position [3587, 0]
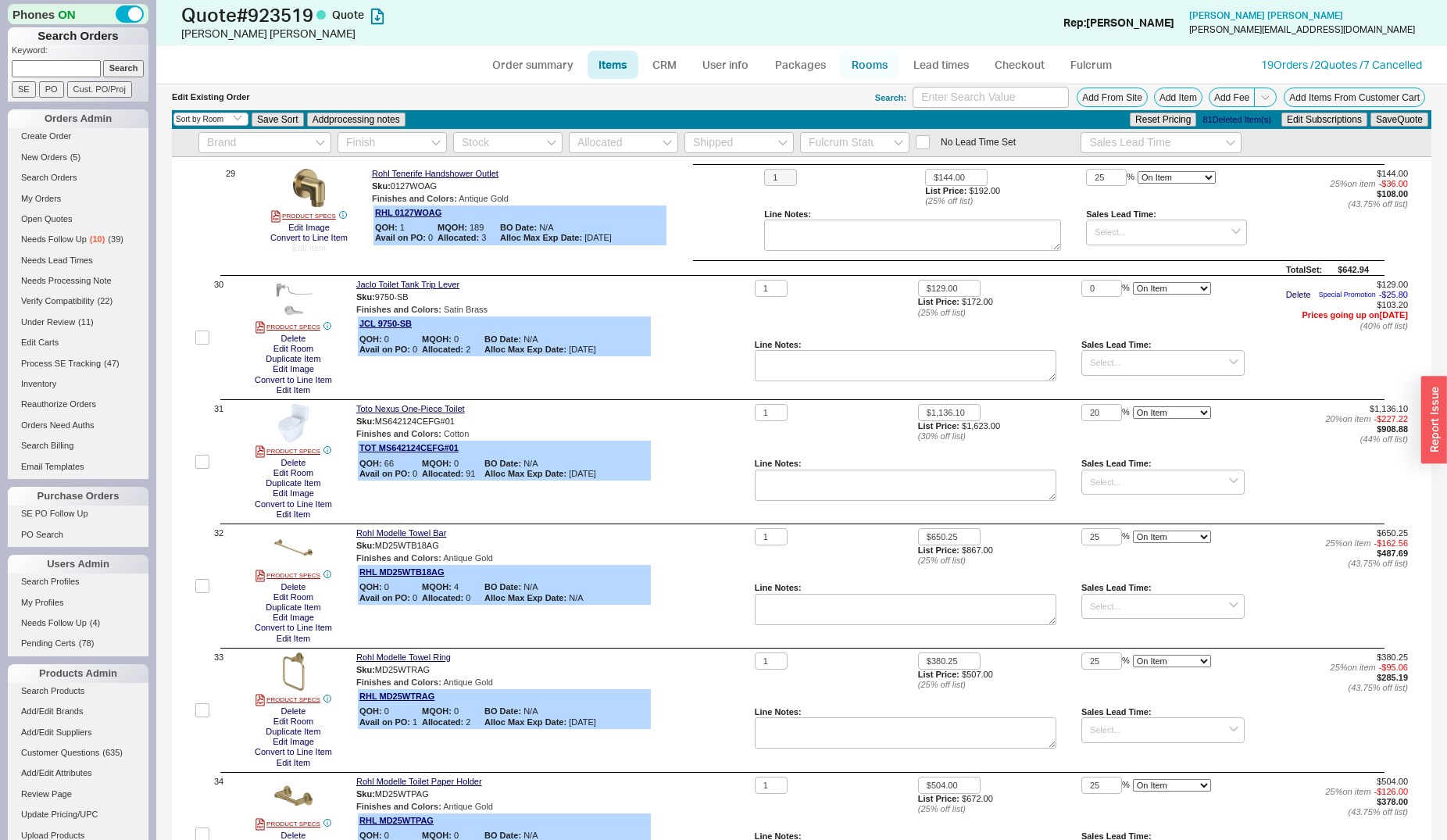
click at [859, 61] on link "Rooms" at bounding box center [869, 65] width 58 height 28
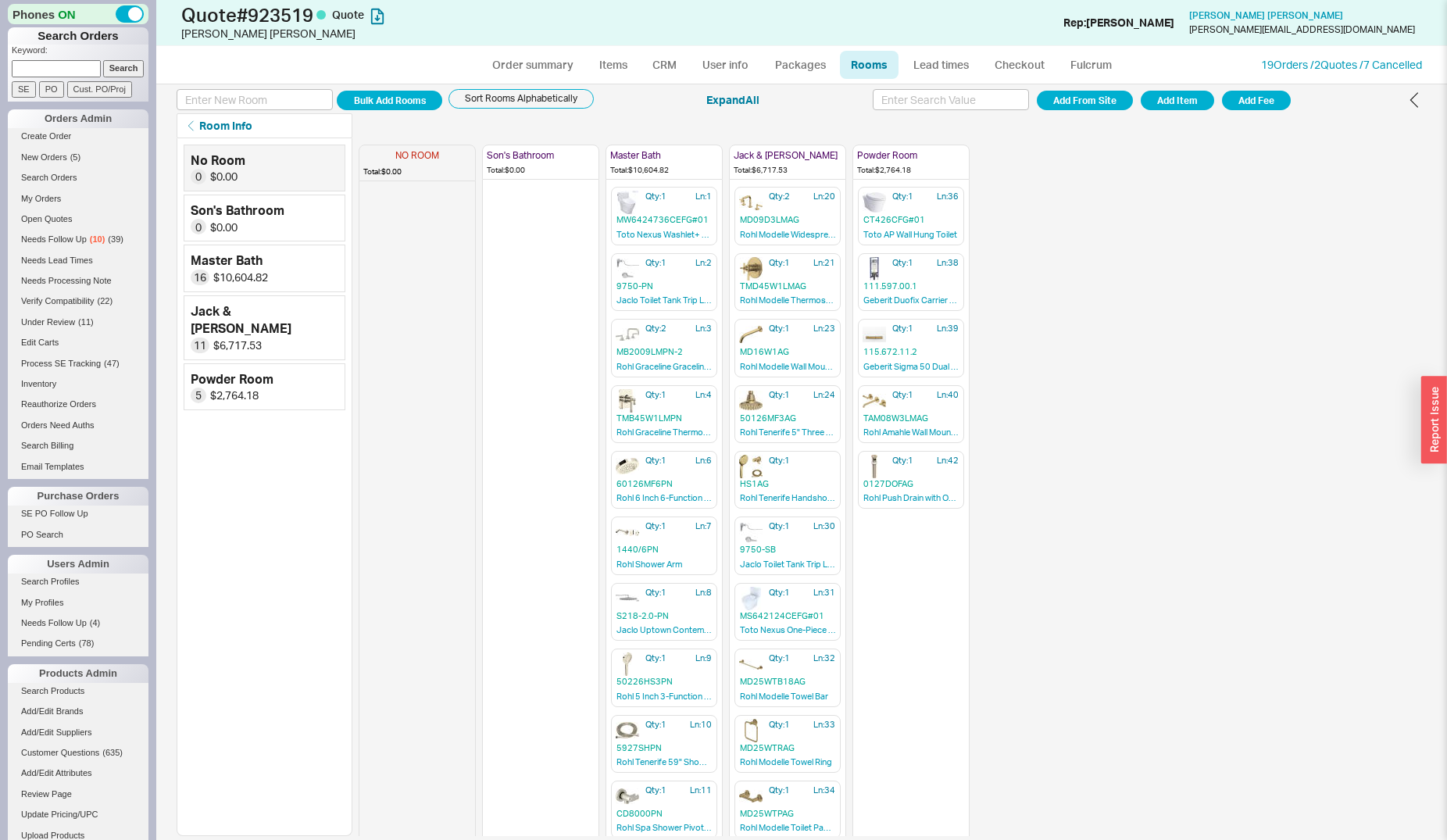
scroll to position [160, 0]
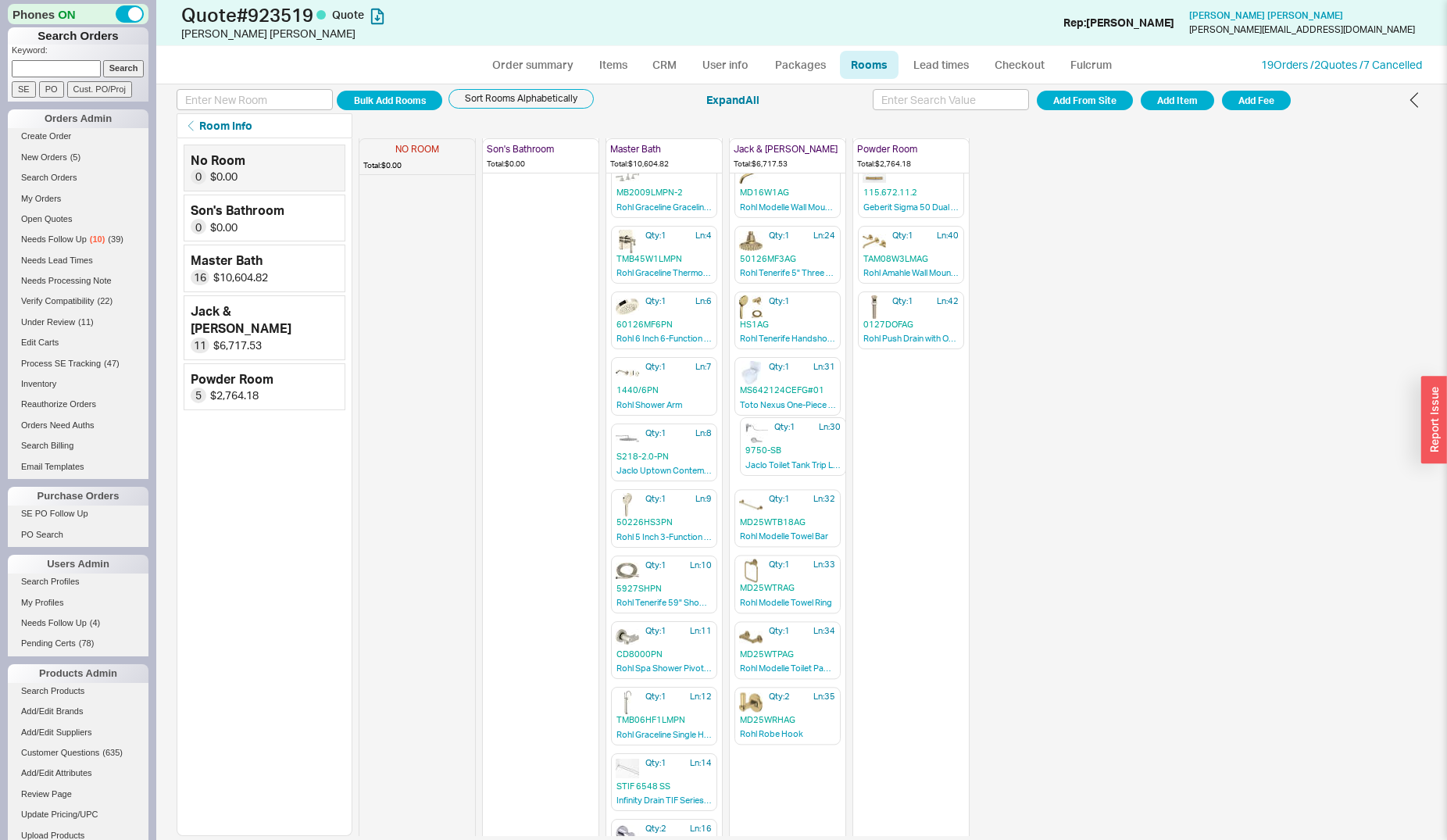
drag, startPoint x: 760, startPoint y: 380, endPoint x: 768, endPoint y: 440, distance: 60.5
click at [768, 440] on div "NO ROOM Total: $0.00 Son's Bathroom Total: $0.00 Master Bath Total: $10,604.82 …" at bounding box center [664, 328] width 611 height 698
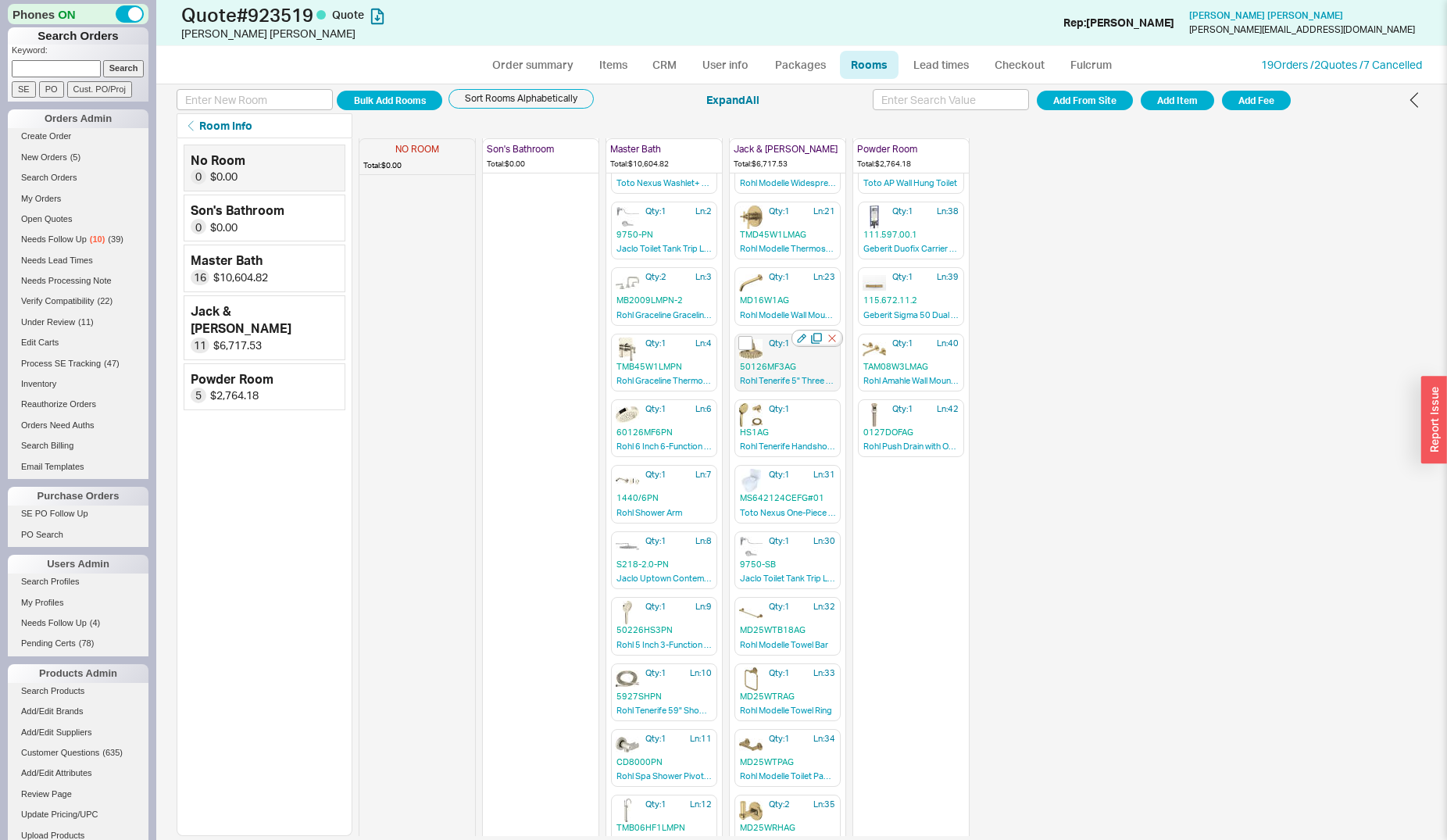
scroll to position [0, 0]
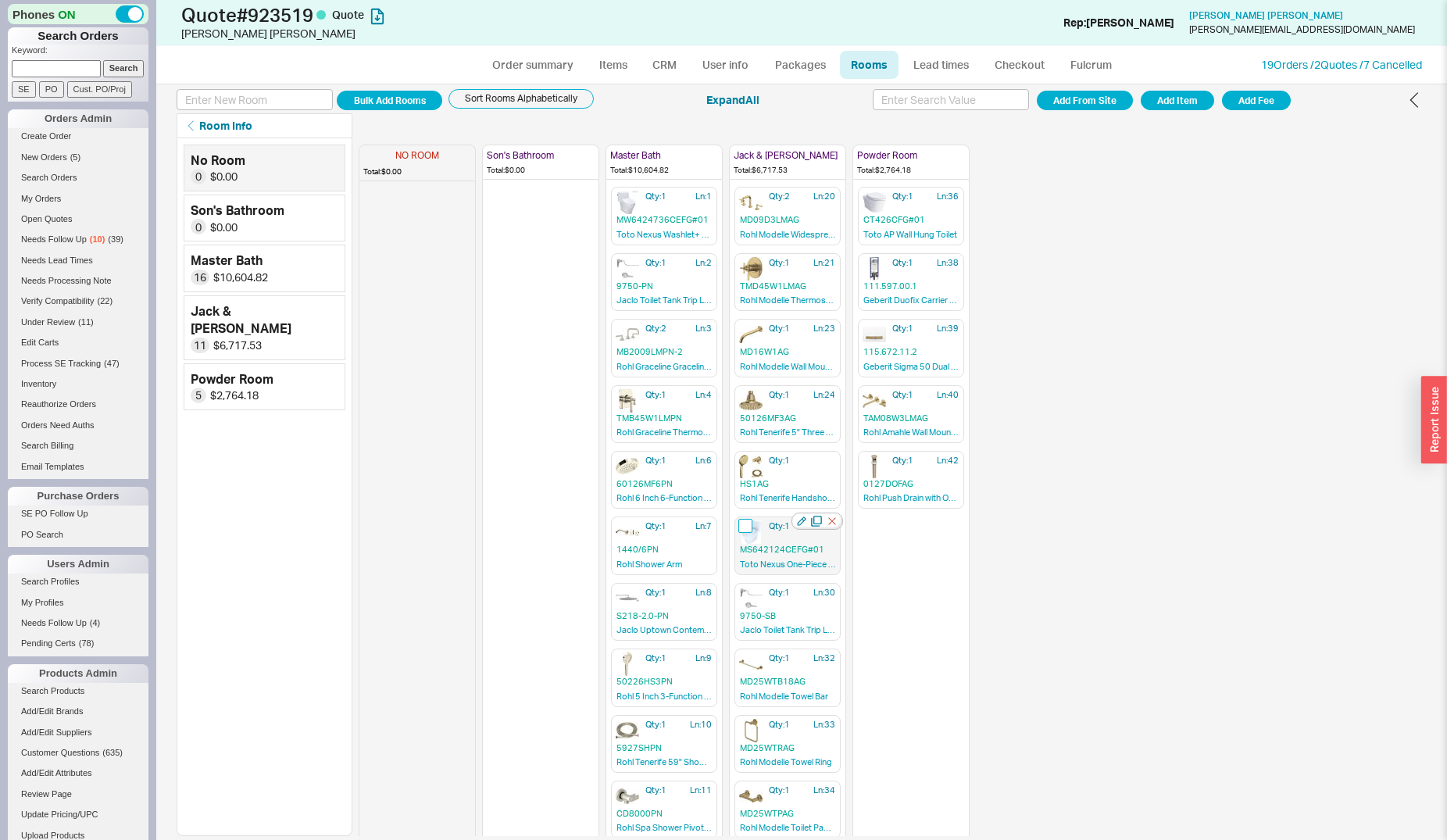
click at [745, 530] on input "checkbox" at bounding box center [746, 526] width 14 height 14
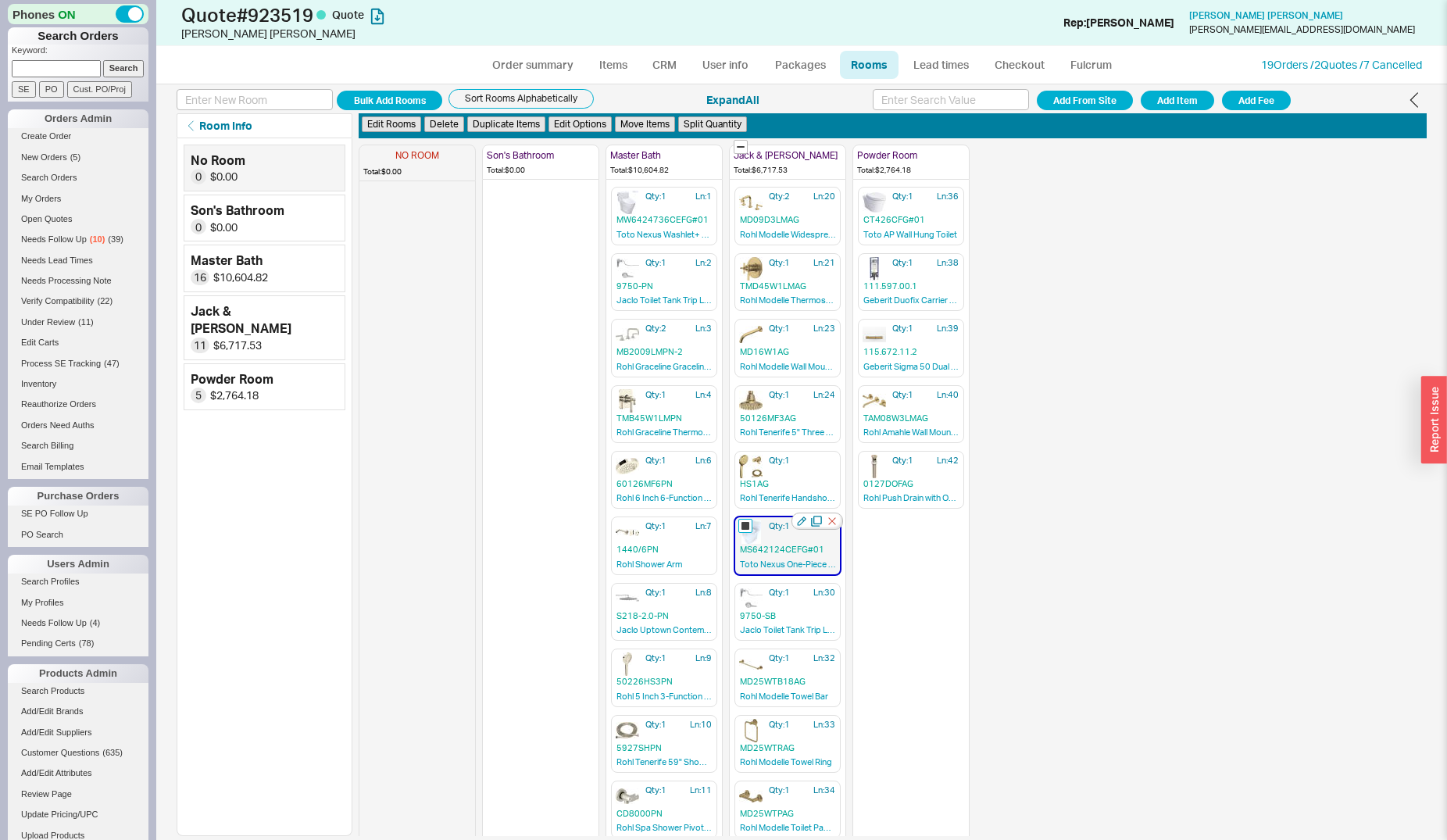
click at [745, 530] on input "checkbox" at bounding box center [746, 526] width 14 height 14
checkbox input "false"
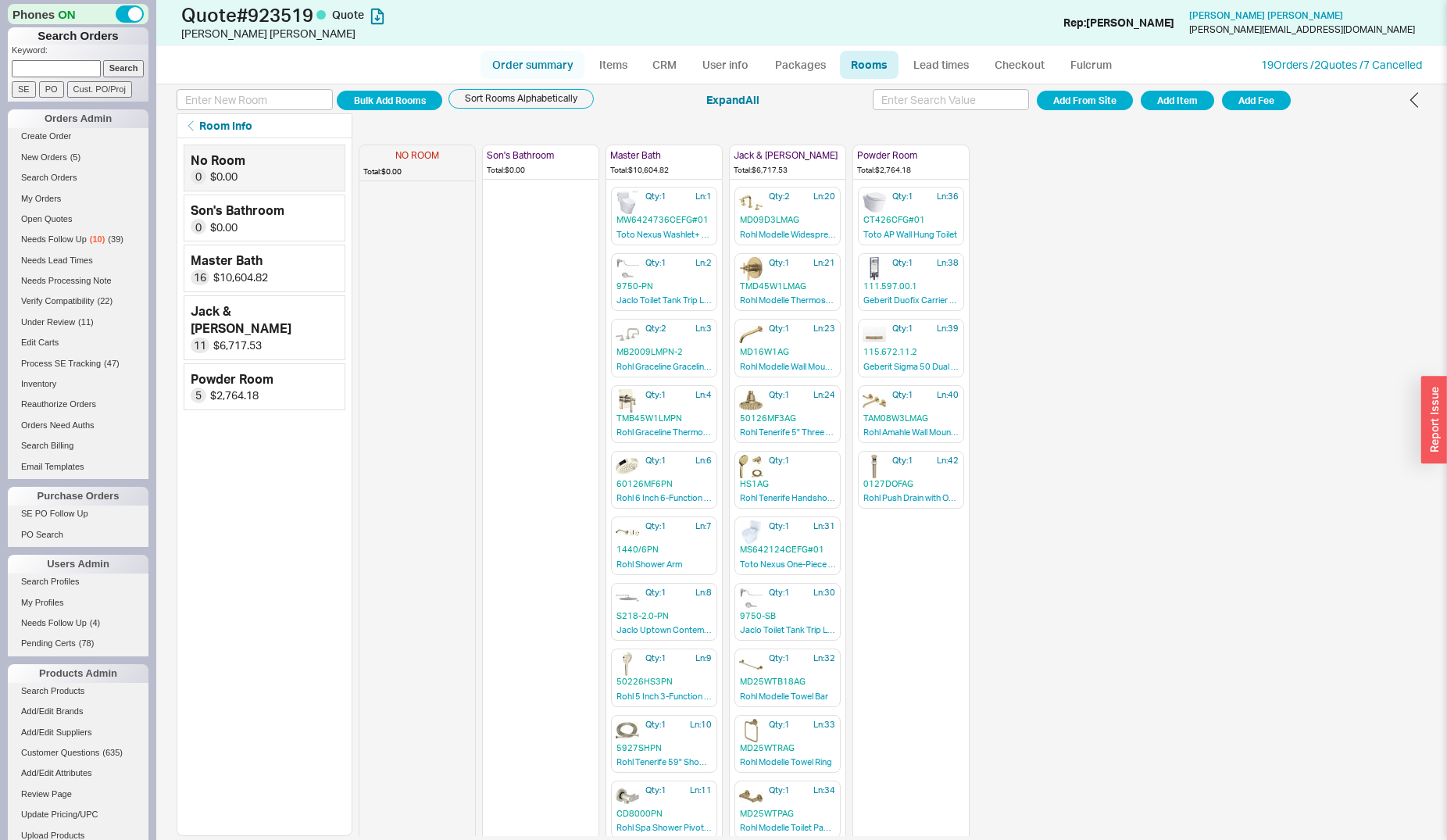
click at [547, 56] on link "Order summary" at bounding box center [532, 65] width 104 height 28
select select "*"
select select "LOW"
select select "3"
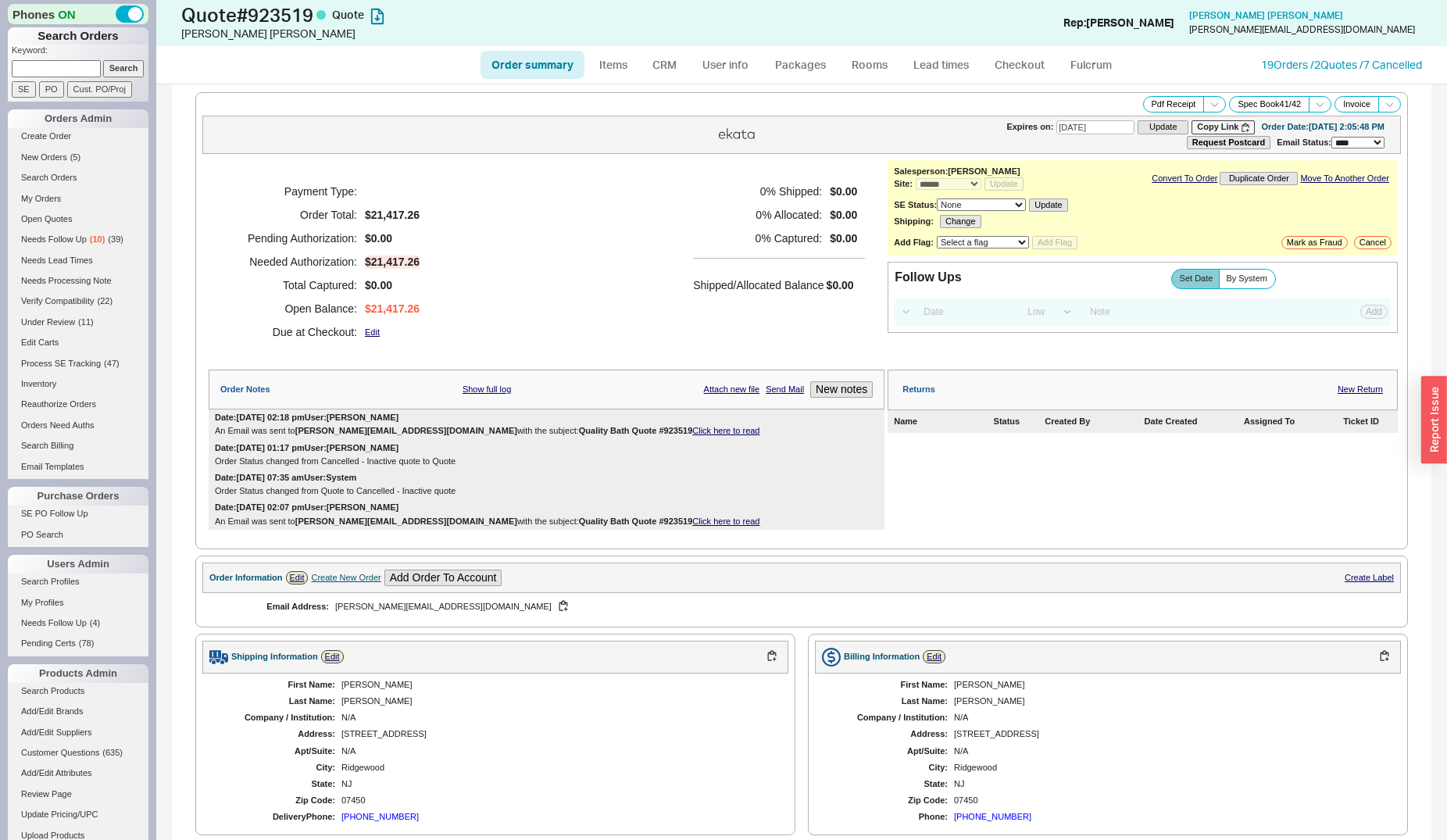
scroll to position [318, 0]
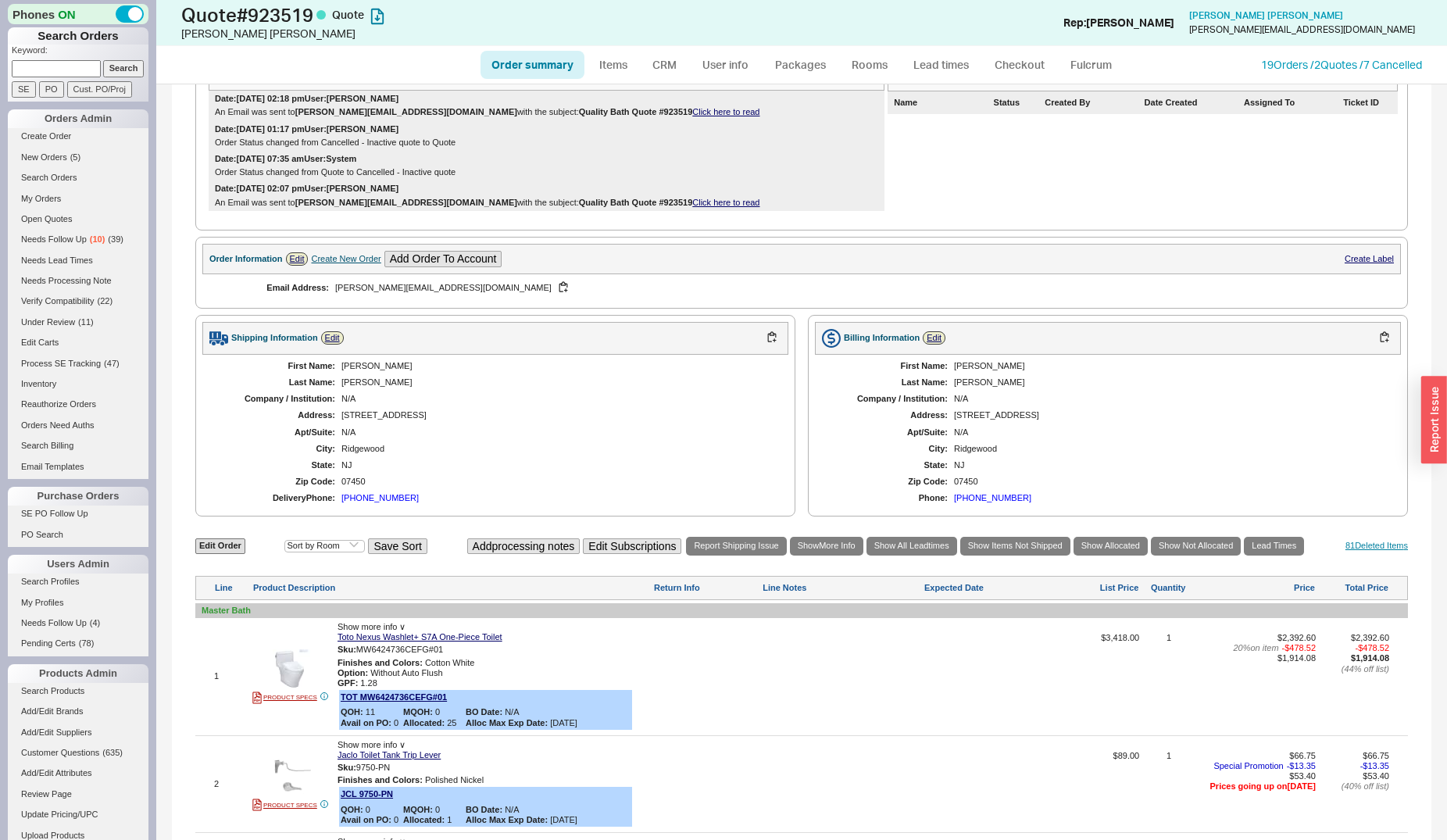
click at [1362, 536] on div "Edit Order Select an option Sort by Brand Sort by Room Save Sort Add processing…" at bounding box center [802, 546] width 1212 height 21
click at [1362, 547] on link "81 Deleted Item s" at bounding box center [1377, 546] width 63 height 10
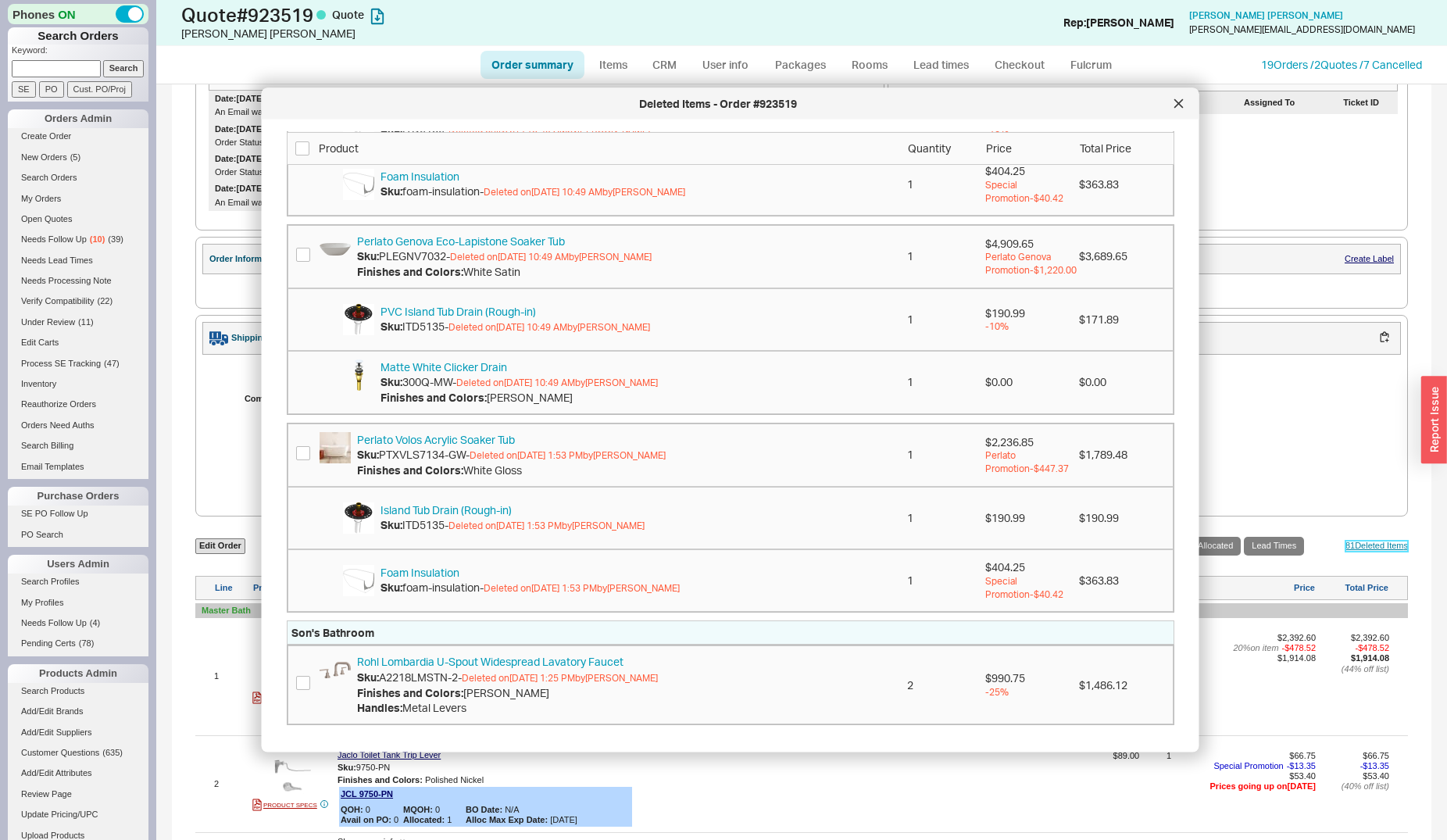
scroll to position [4065, 0]
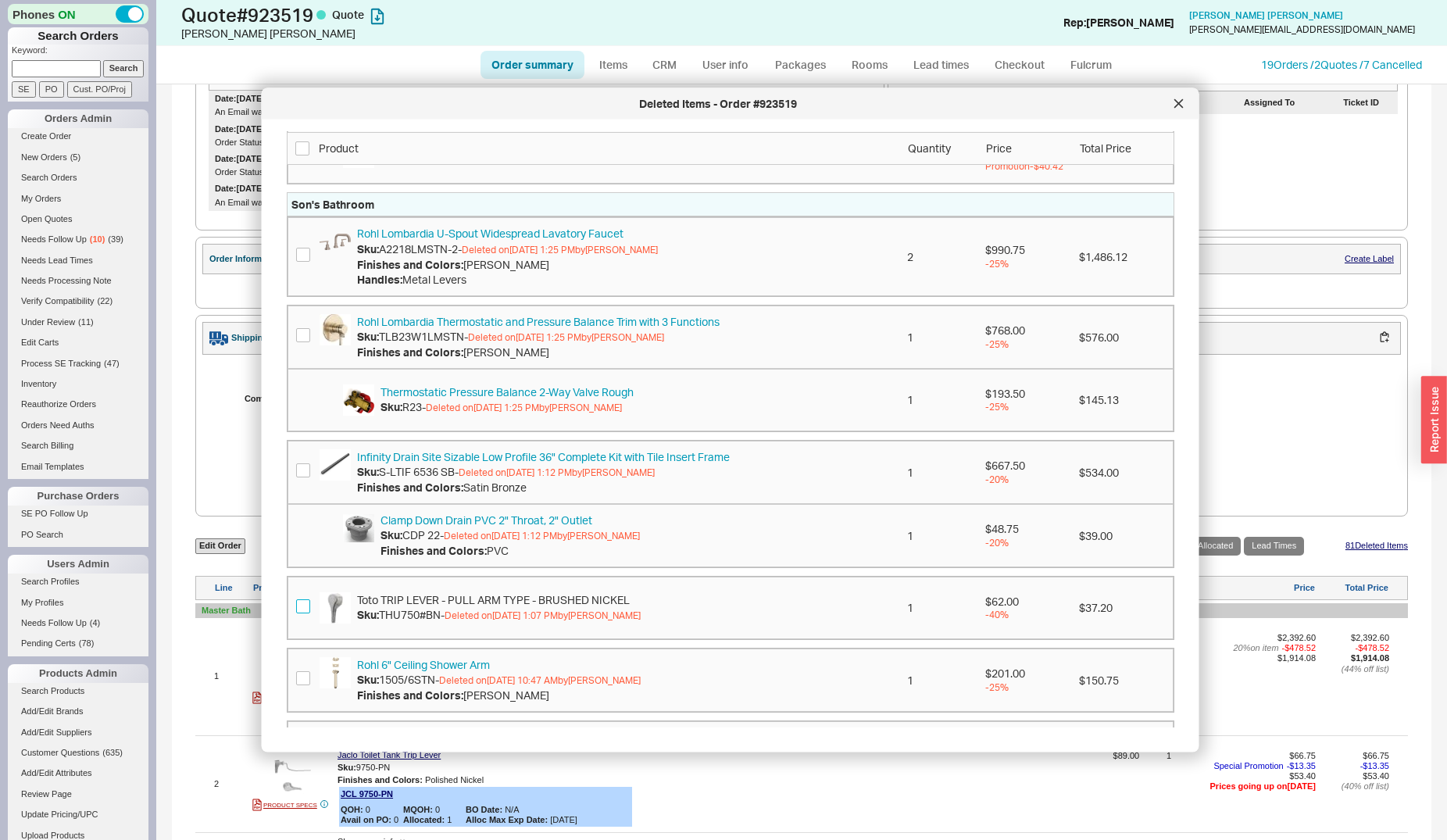
click at [299, 613] on input "checkbox" at bounding box center [304, 606] width 14 height 14
checkbox input "true"
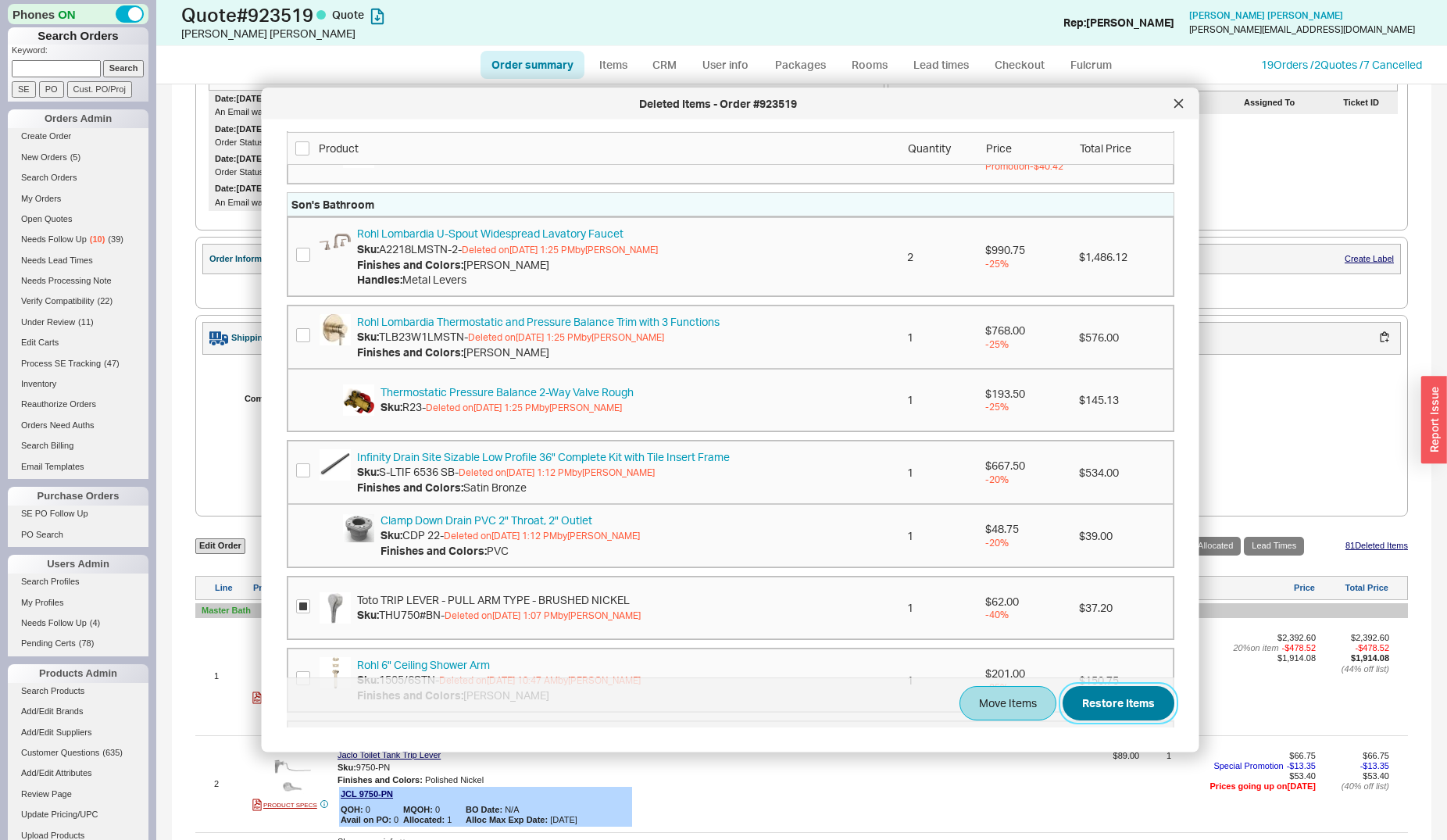
click at [1109, 697] on button "Restore Items" at bounding box center [1118, 703] width 112 height 34
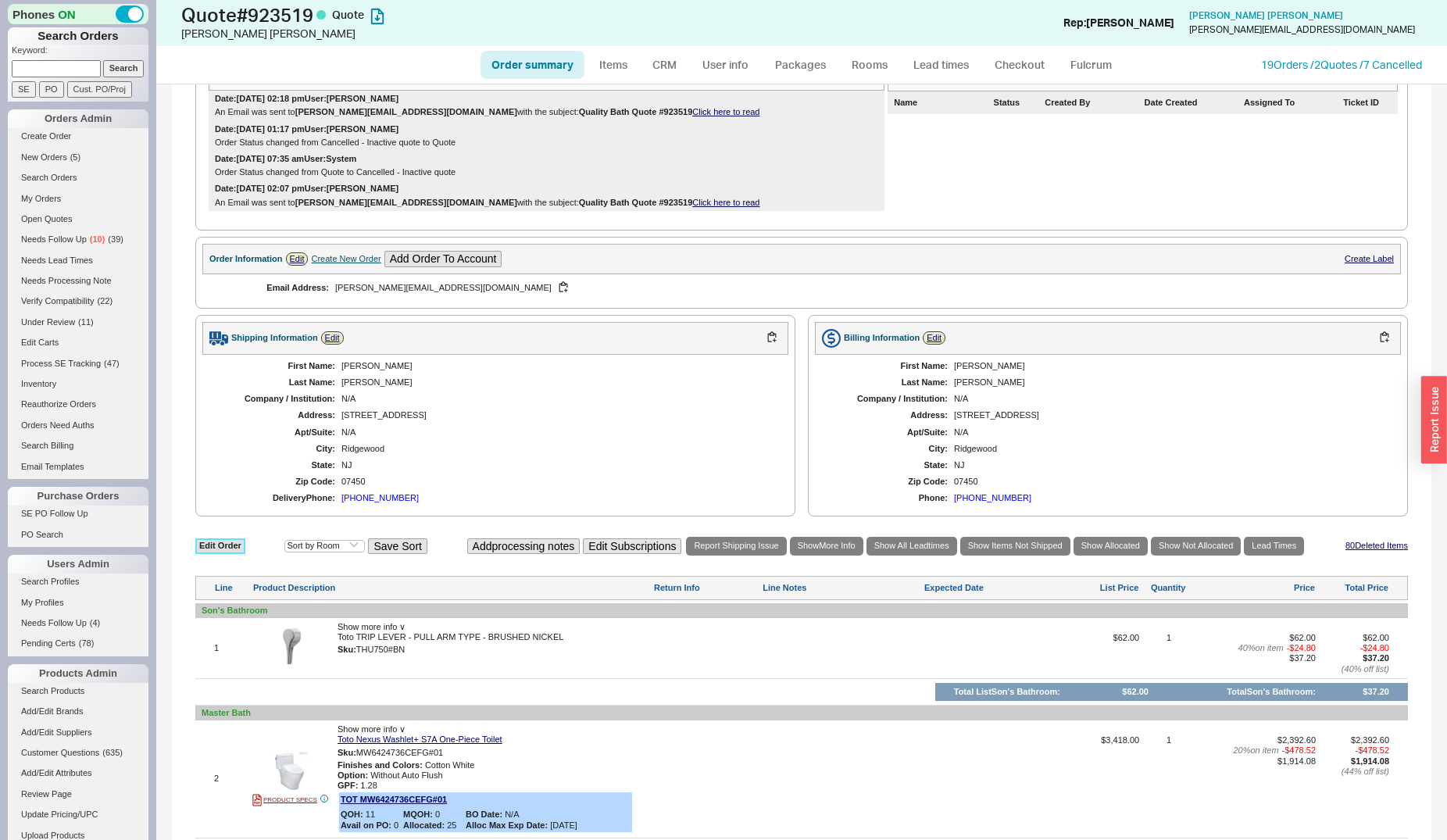
click at [206, 550] on link "Edit Order" at bounding box center [220, 545] width 50 height 15
select select "3"
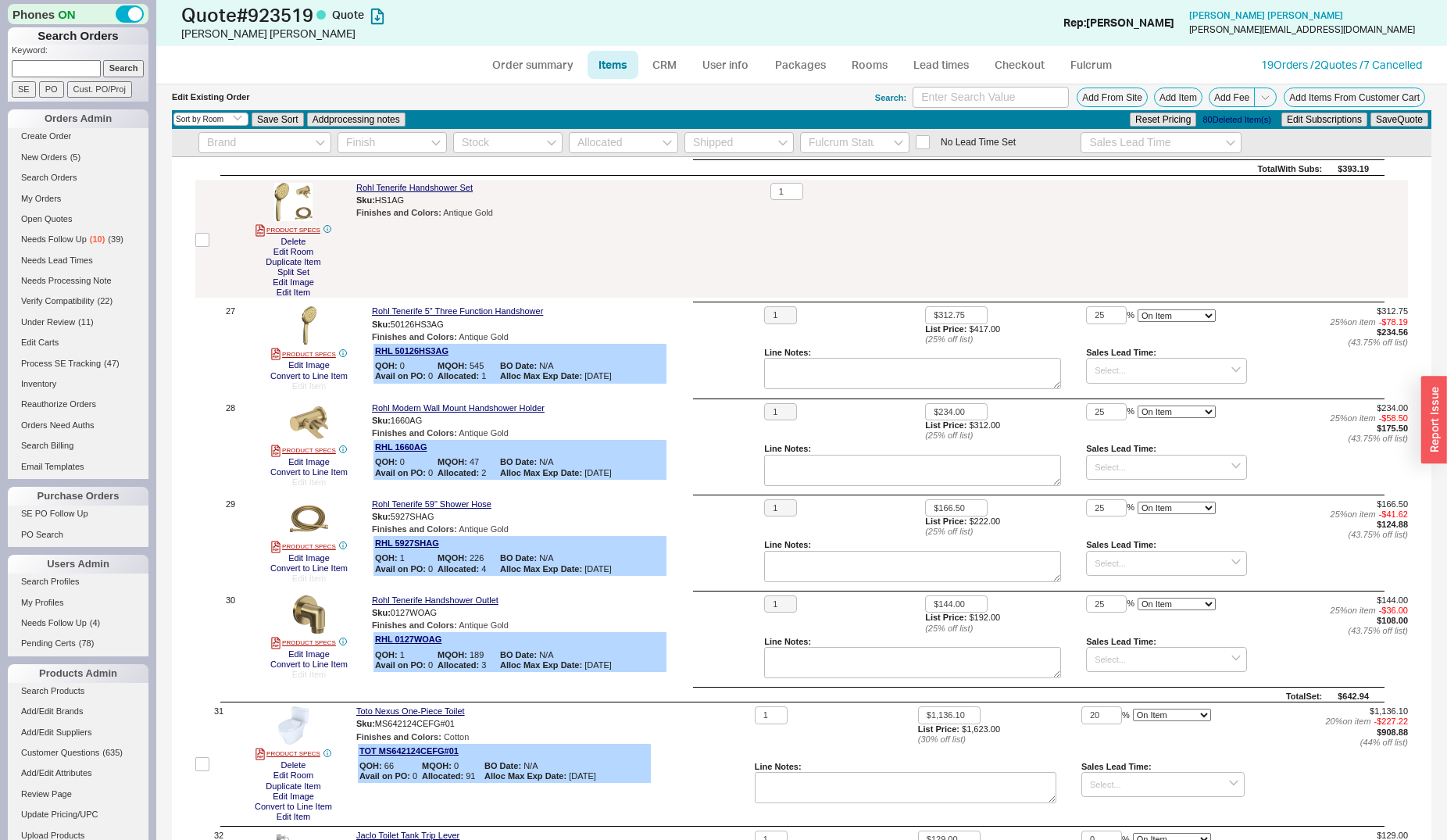
scroll to position [3348, 0]
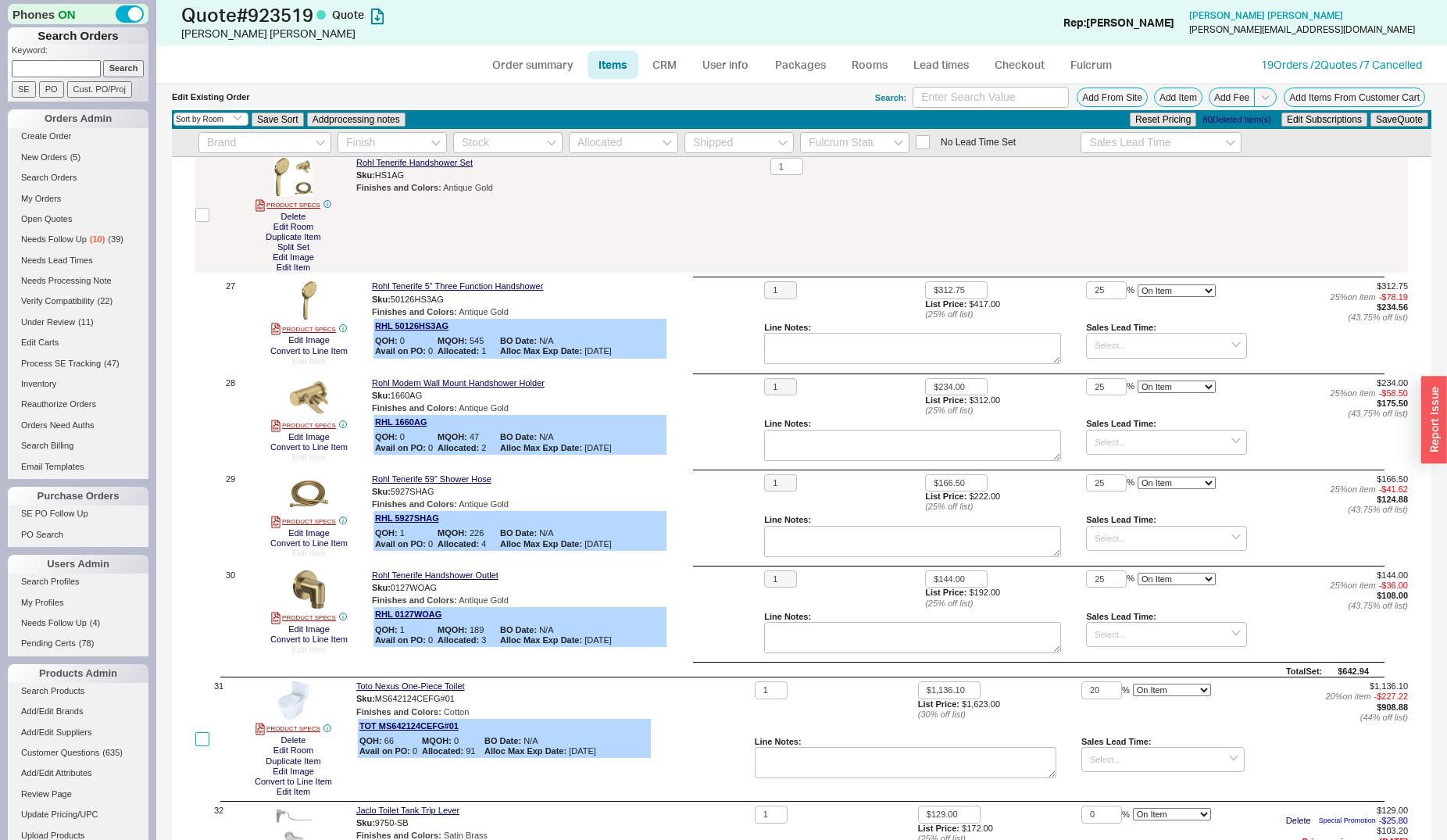
click at [205, 738] on input "checkbox" at bounding box center [202, 739] width 14 height 14
checkbox input "true"
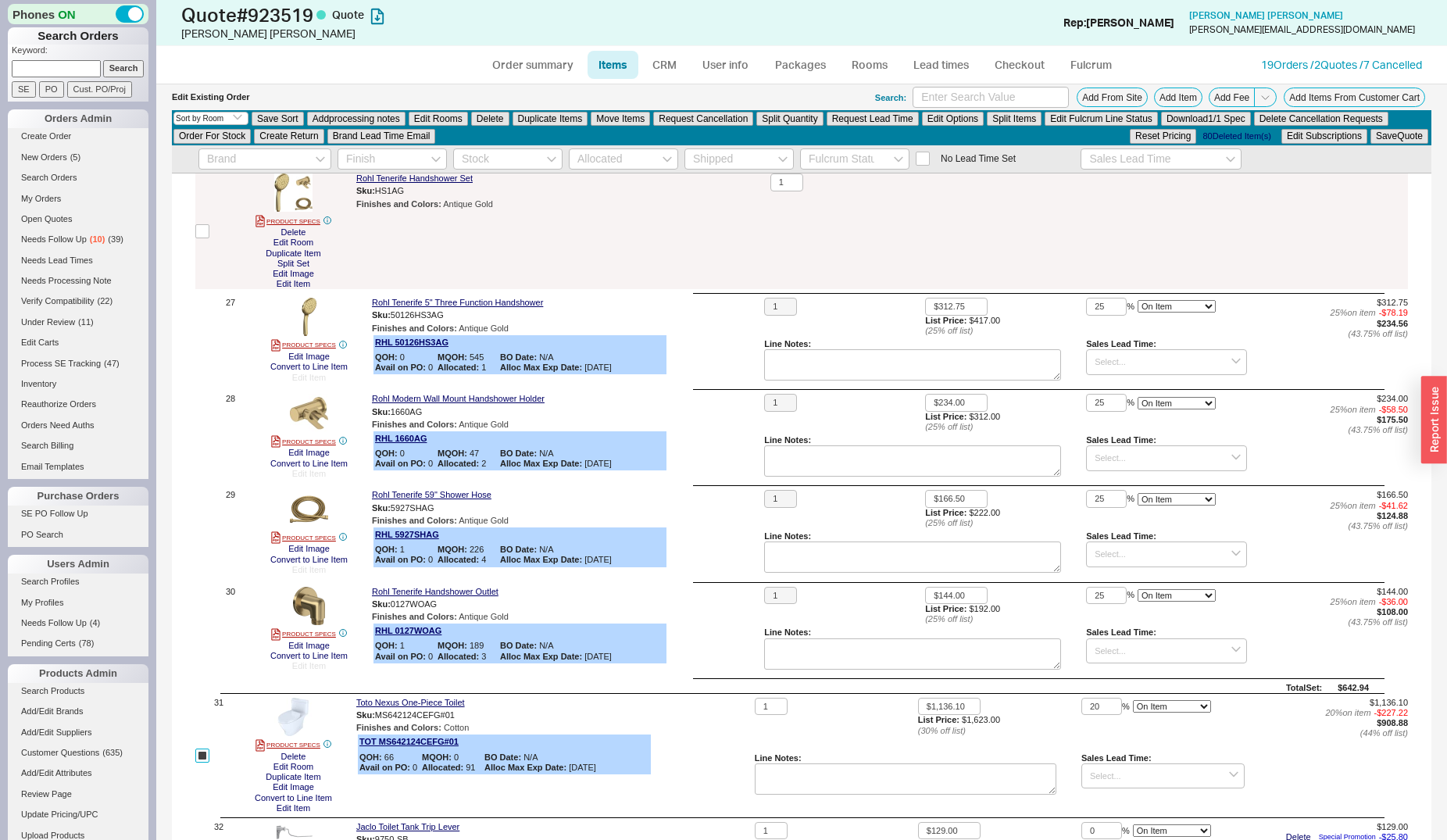
checkbox input "true"
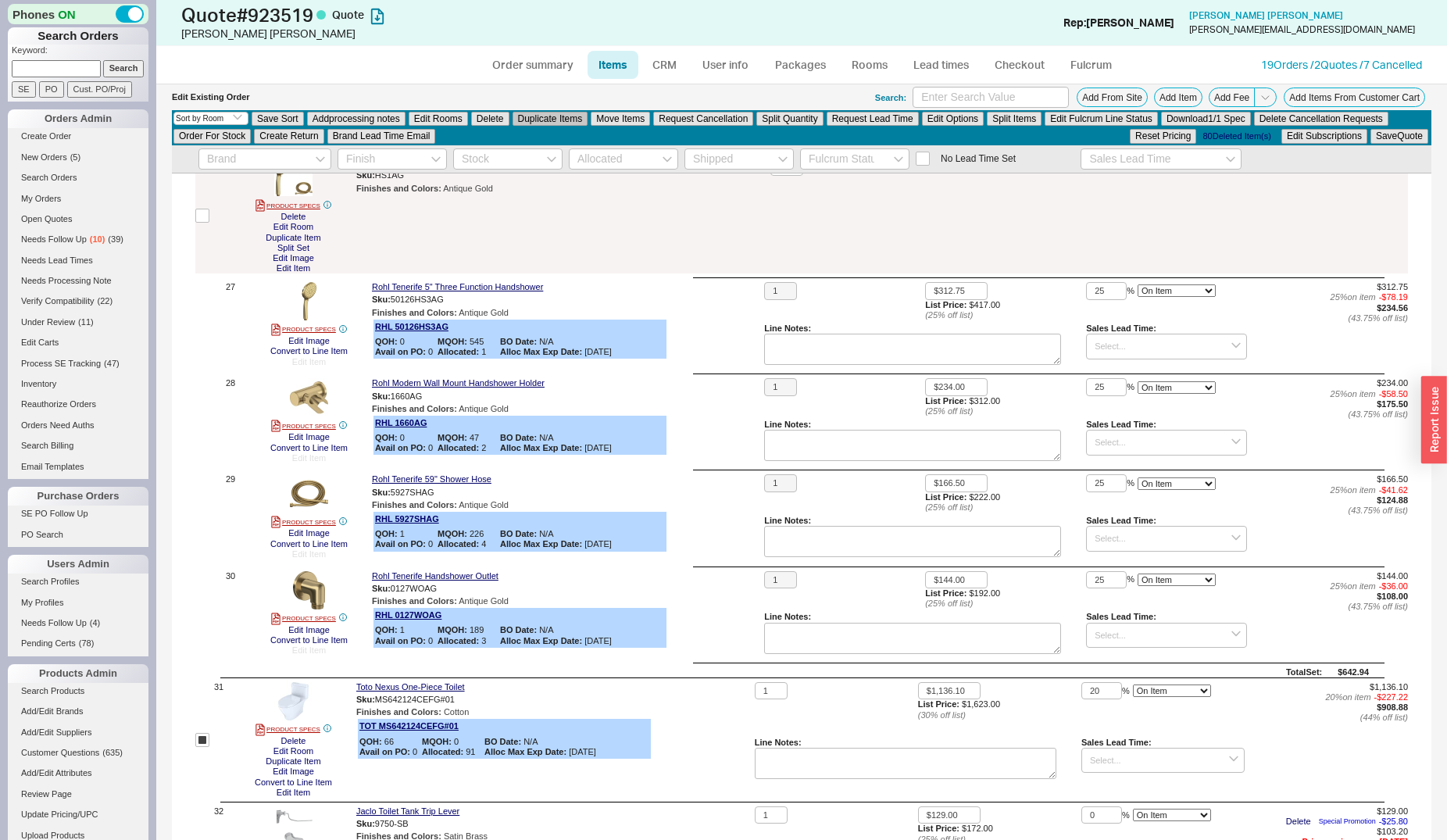
click at [530, 120] on button "Duplicate Items" at bounding box center [550, 119] width 76 height 14
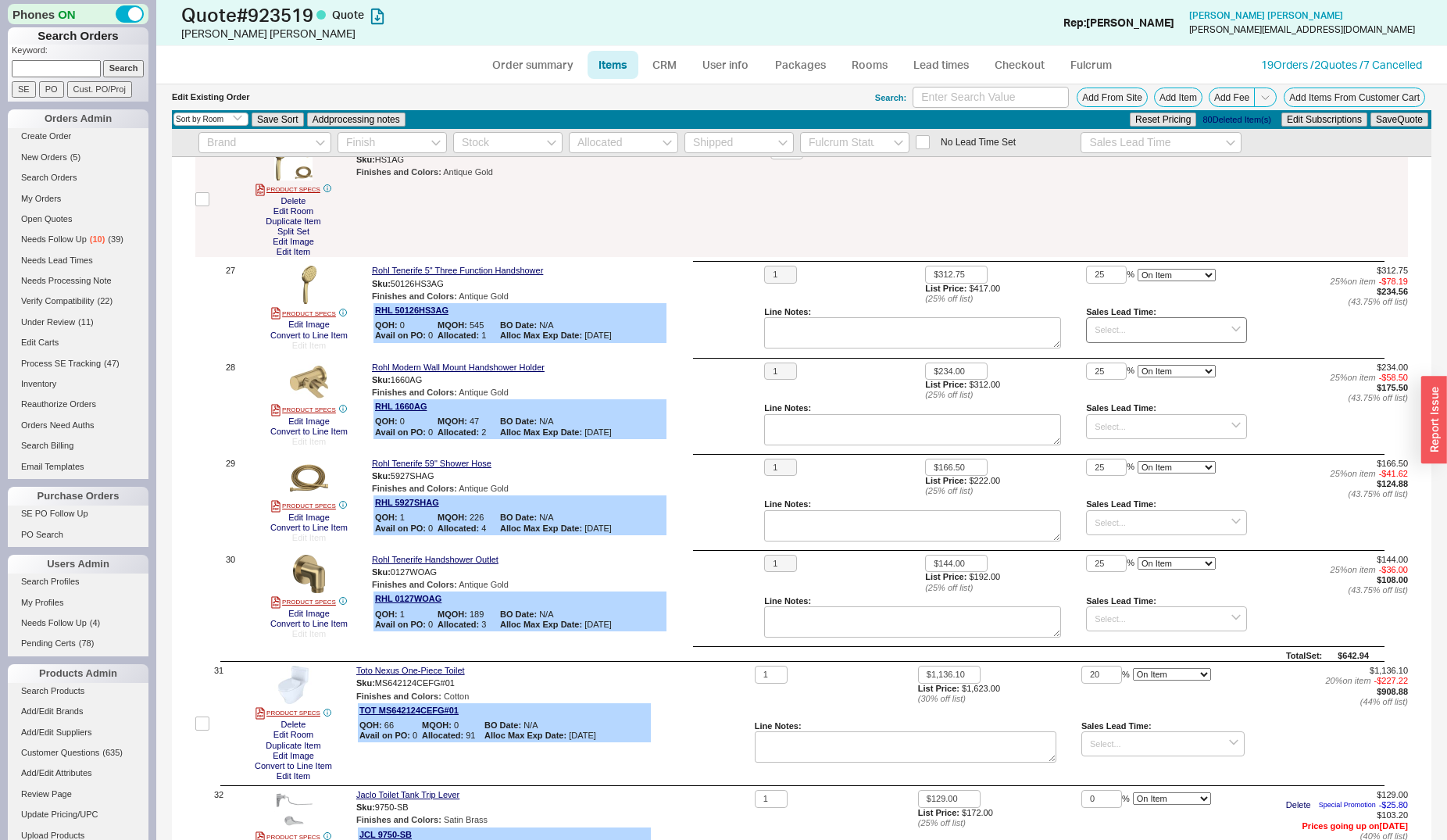
checkbox input "false"
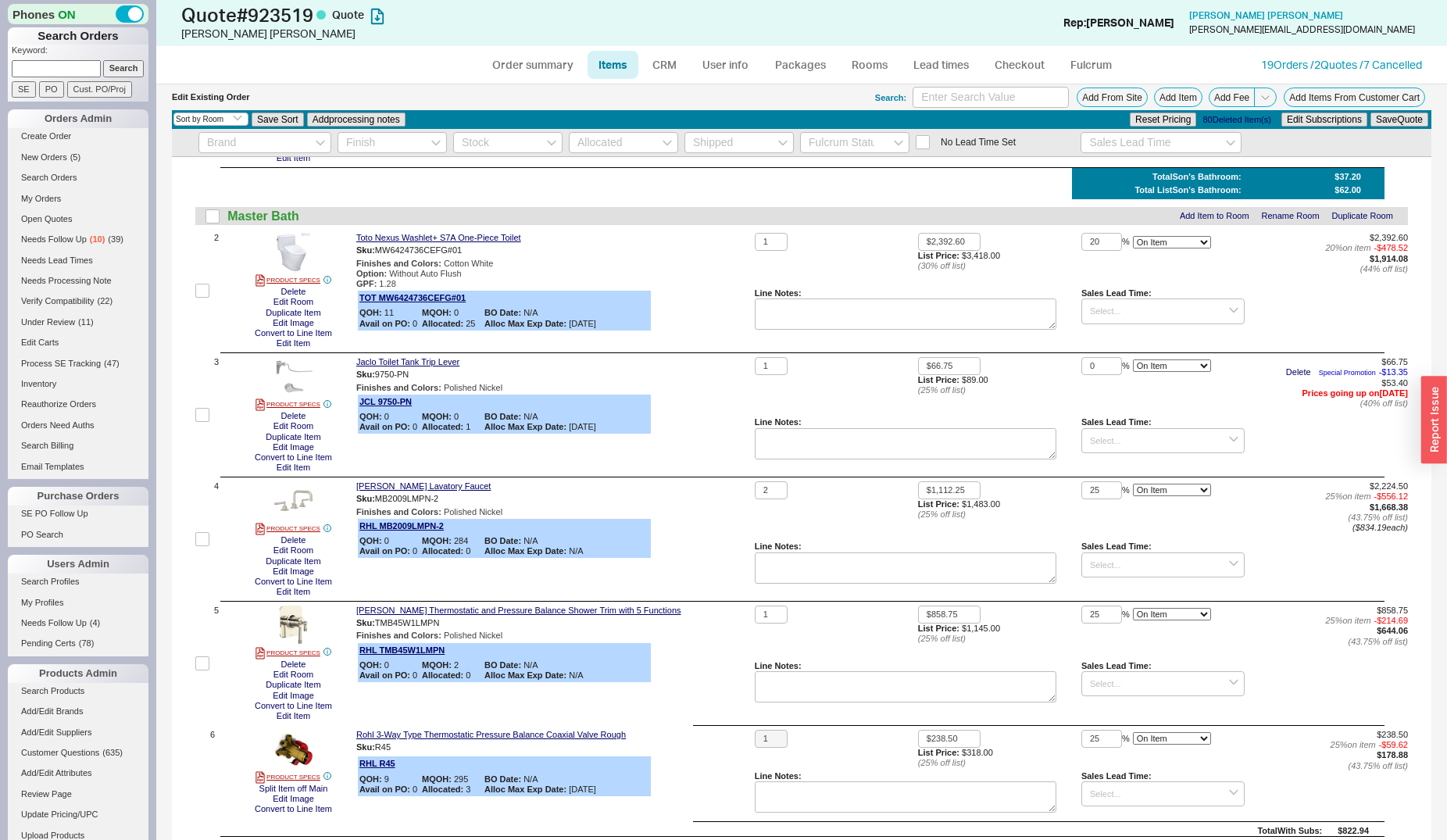
scroll to position [0, 0]
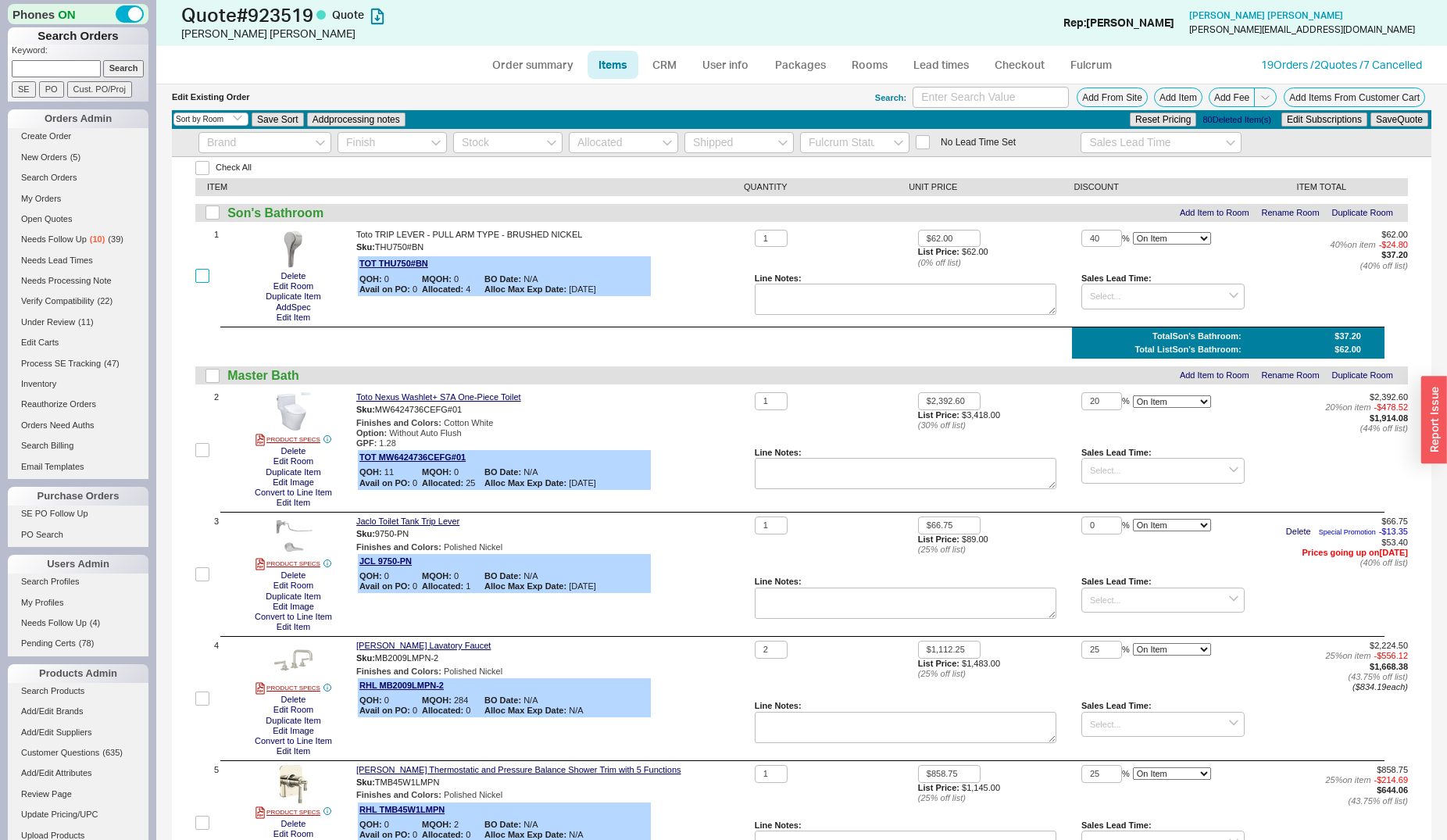
click at [204, 272] on input "checkbox" at bounding box center [202, 276] width 14 height 14
checkbox input "true"
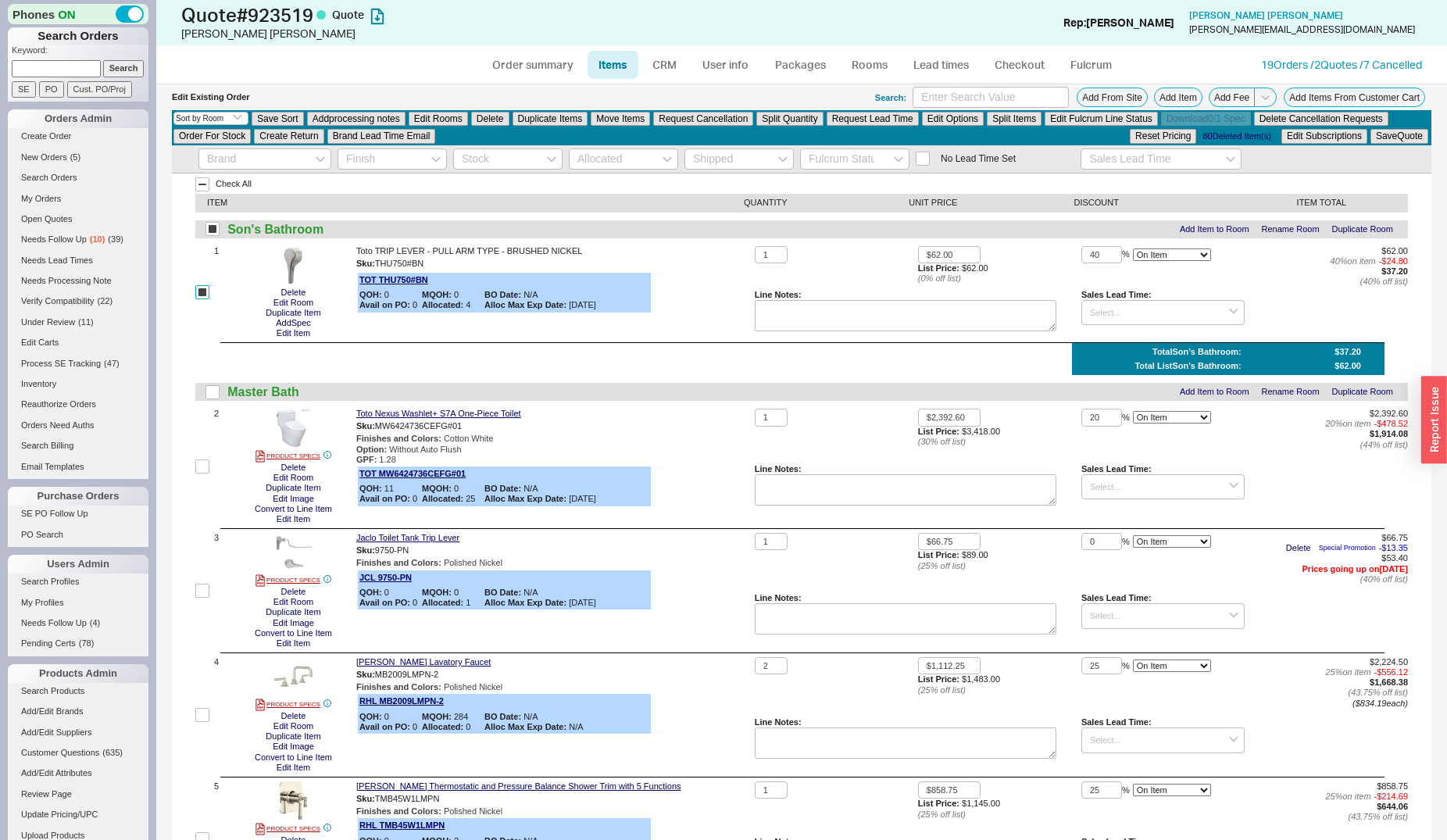
checkbox input "true"
click at [434, 116] on button "Edit Rooms" at bounding box center [439, 119] width 59 height 14
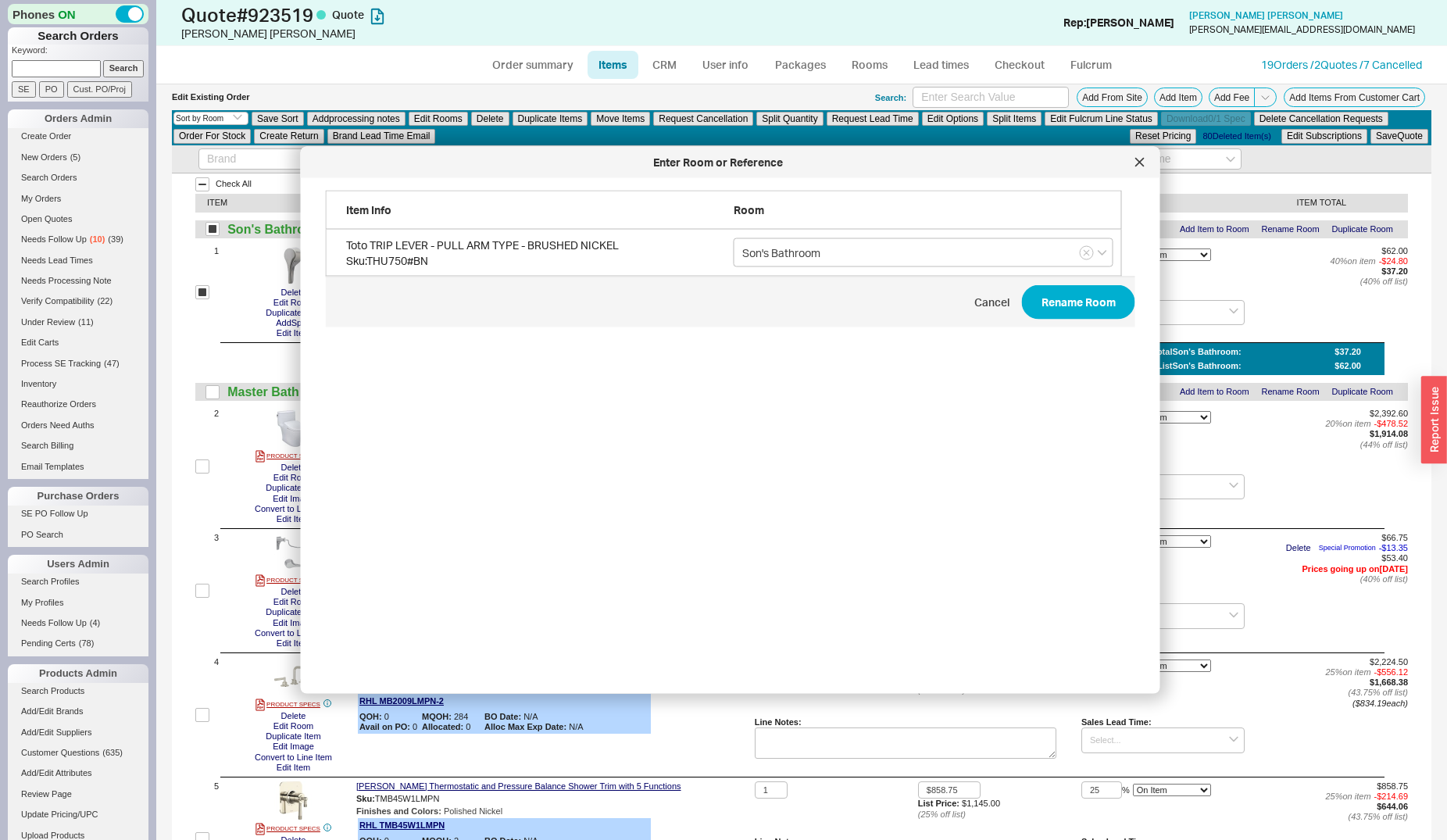
scroll to position [465, 808]
click at [823, 262] on input "Son's Bathroom" at bounding box center [923, 252] width 379 height 29
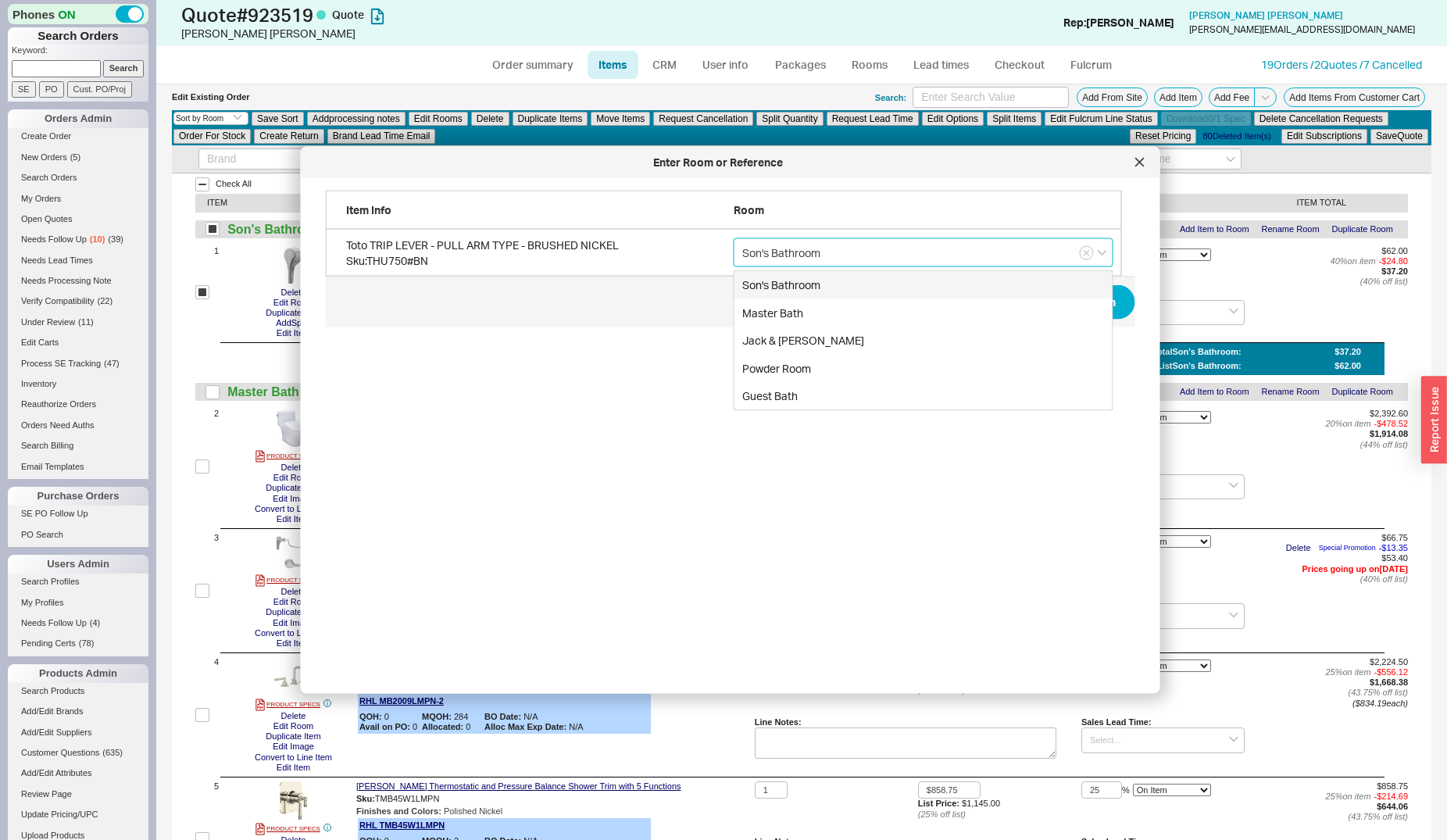
click at [823, 262] on input "Son's Bathroom" at bounding box center [923, 252] width 379 height 29
click at [783, 397] on div "Guest Bath" at bounding box center [924, 396] width 379 height 28
type input "Guest Bath"
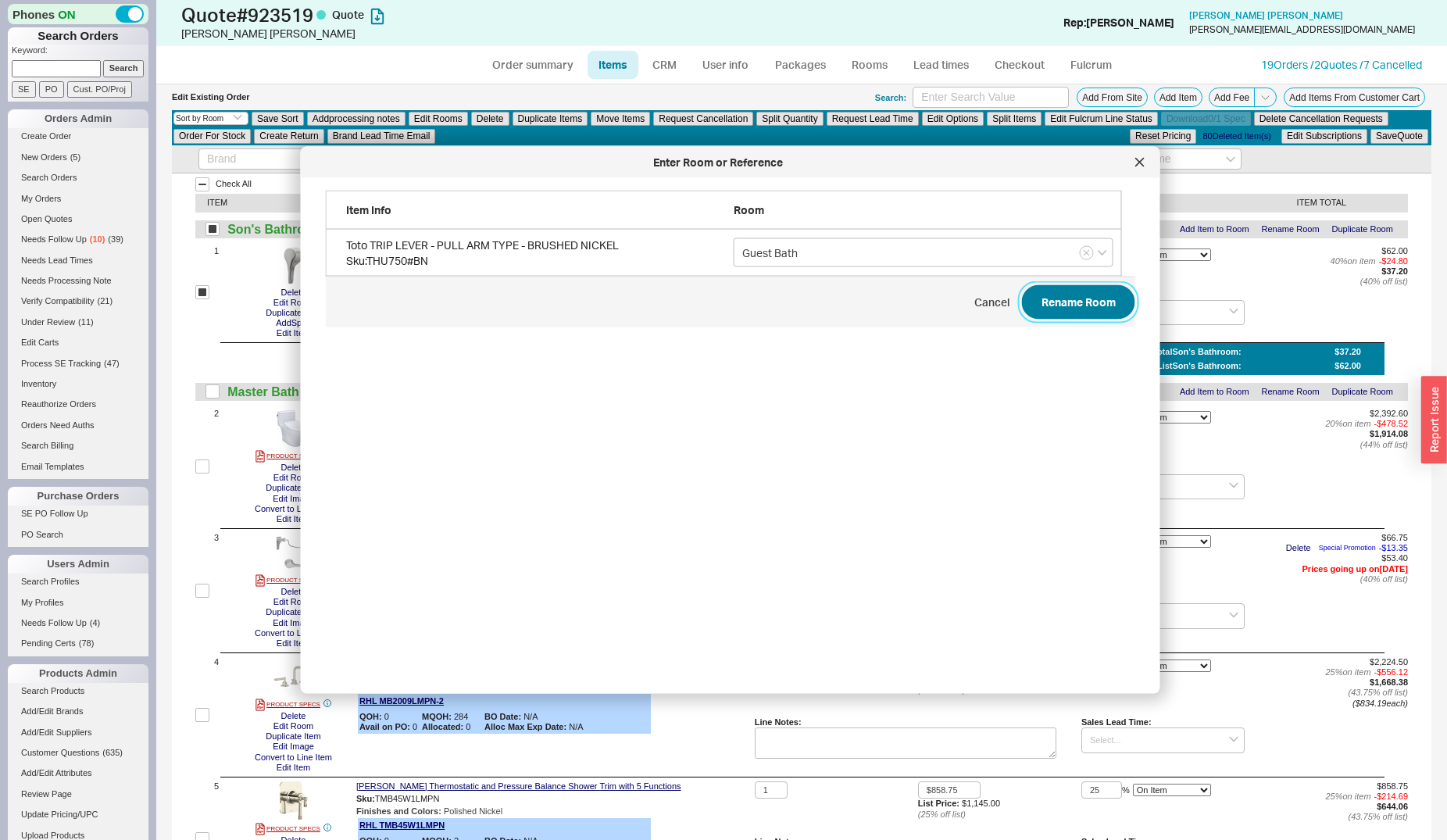
click at [1031, 294] on button "Rename Room" at bounding box center [1079, 302] width 113 height 34
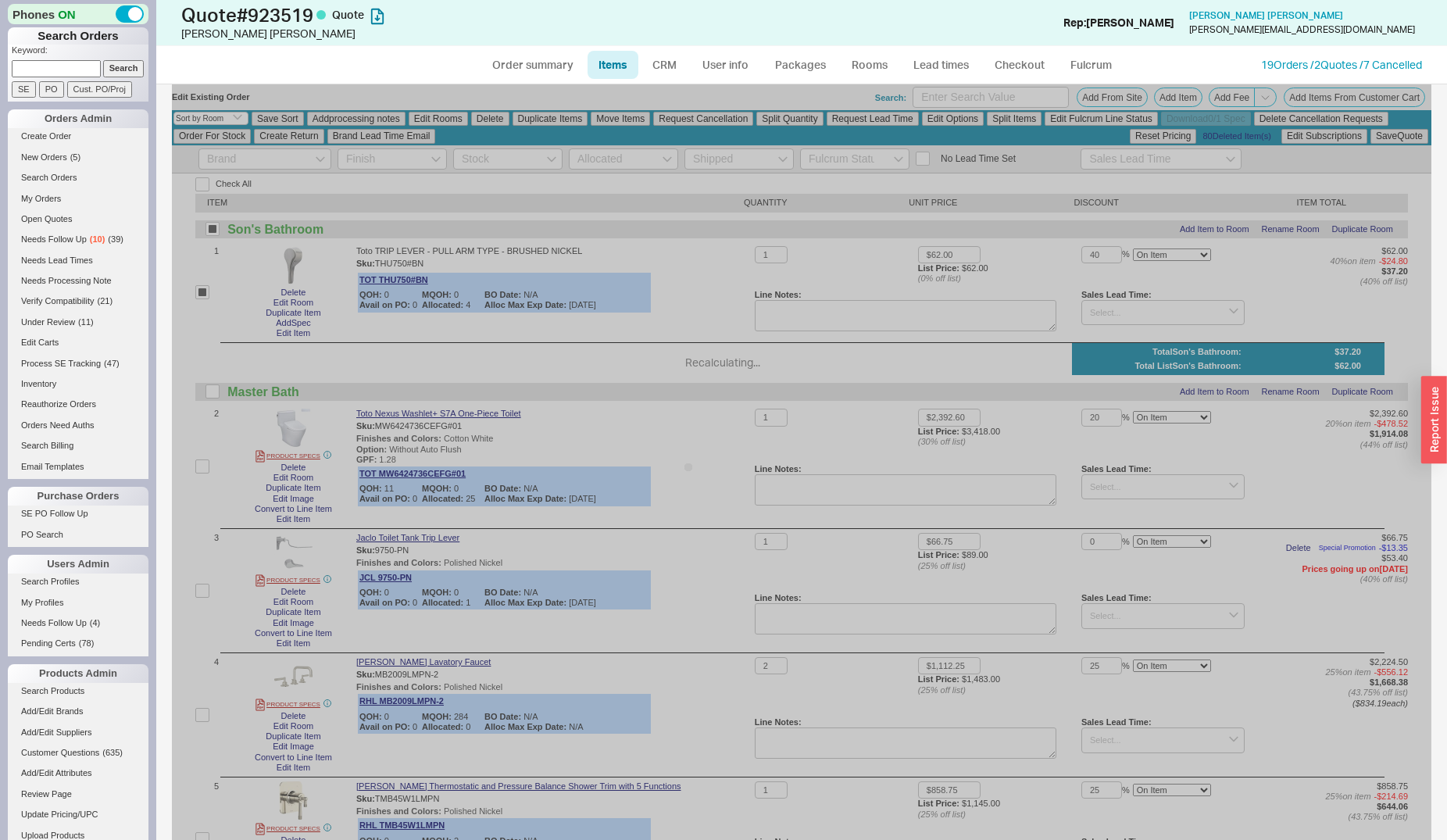
checkbox input "false"
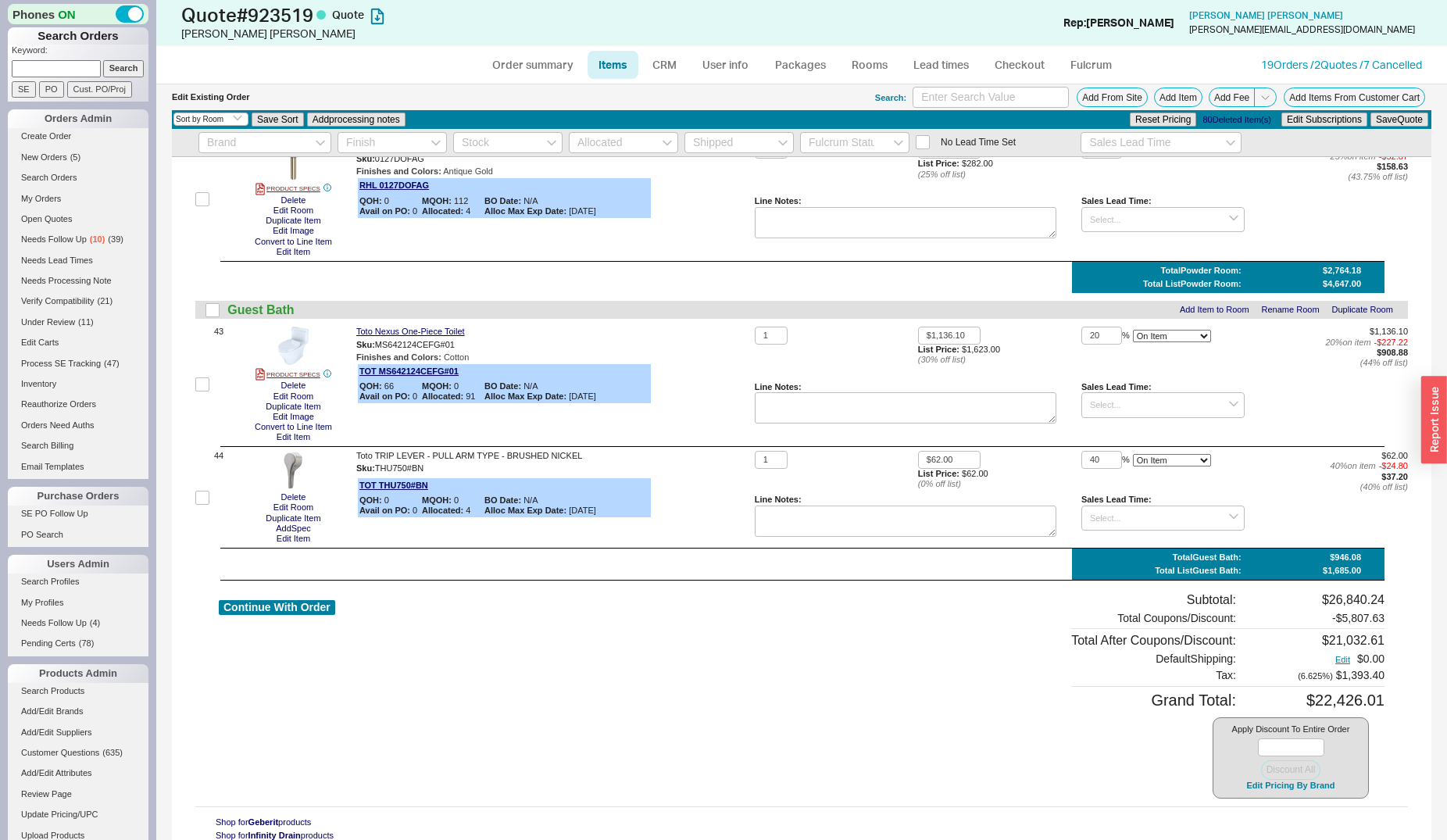
scroll to position [5261, 0]
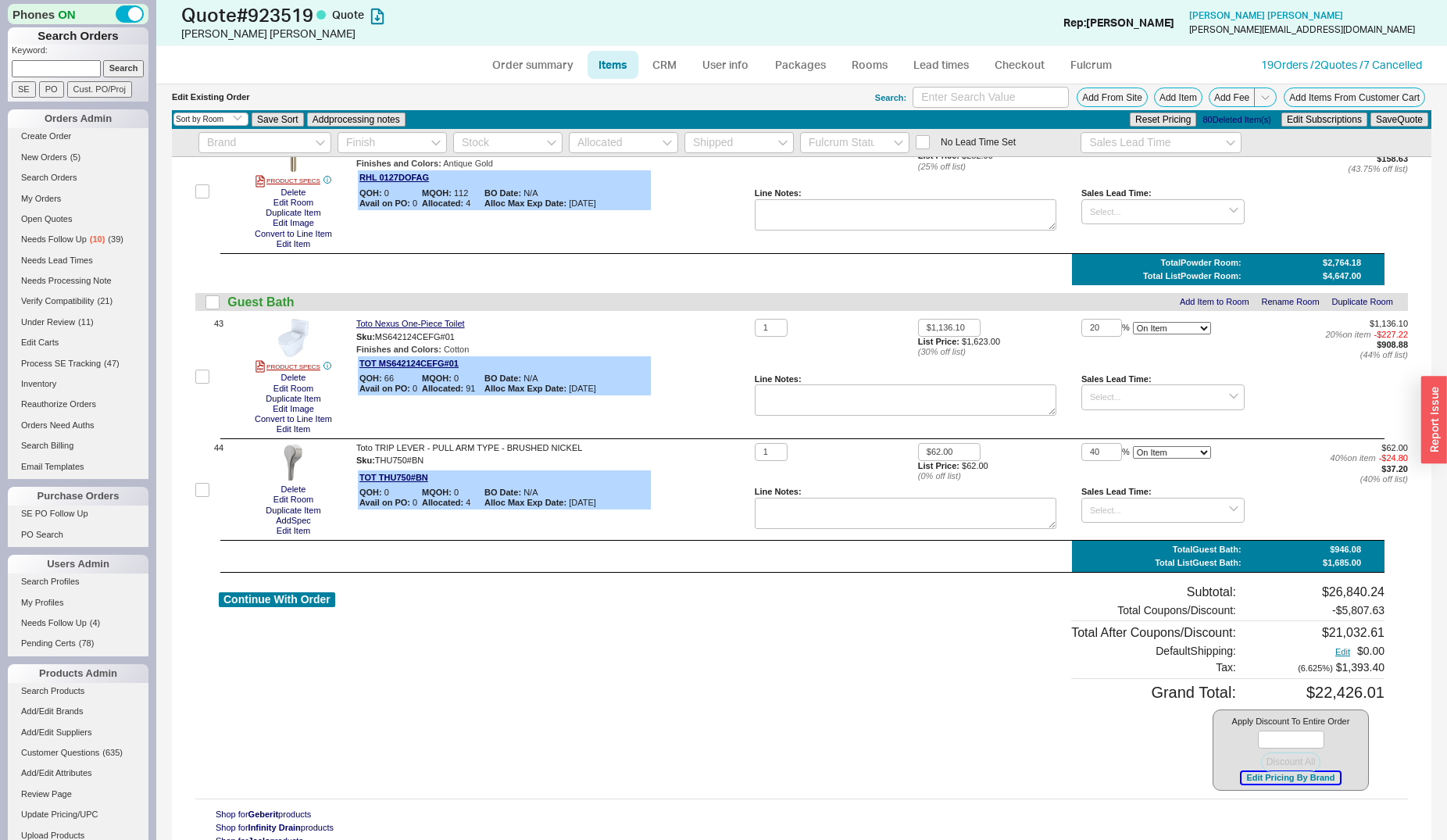
click at [1280, 772] on button "Edit Pricing By Brand" at bounding box center [1290, 777] width 98 height 11
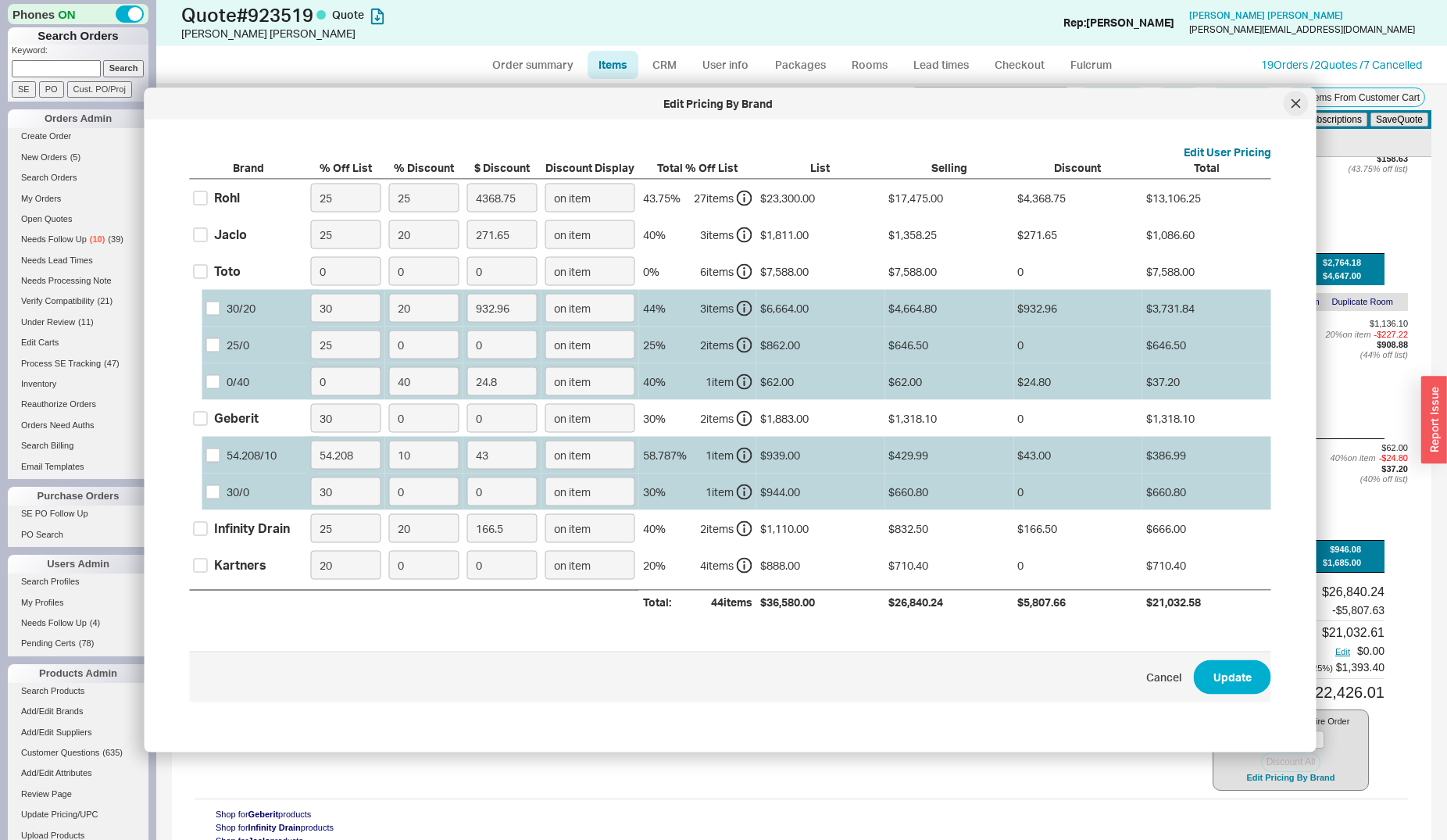
click at [1293, 106] on icon at bounding box center [1295, 103] width 8 height 8
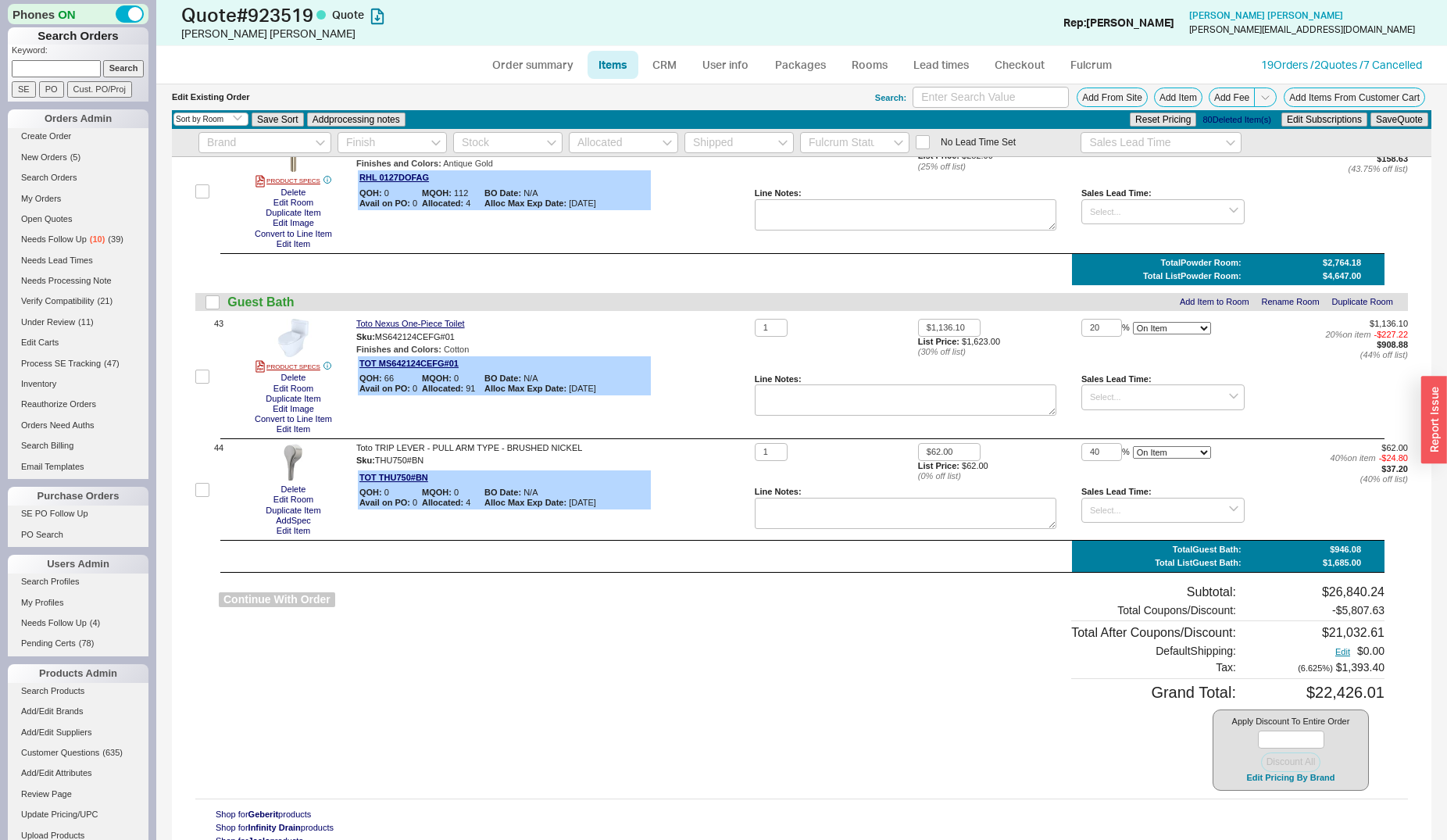
click at [304, 597] on button "Continue With Order" at bounding box center [276, 599] width 116 height 15
select select "*"
select select "LOW"
select select "3"
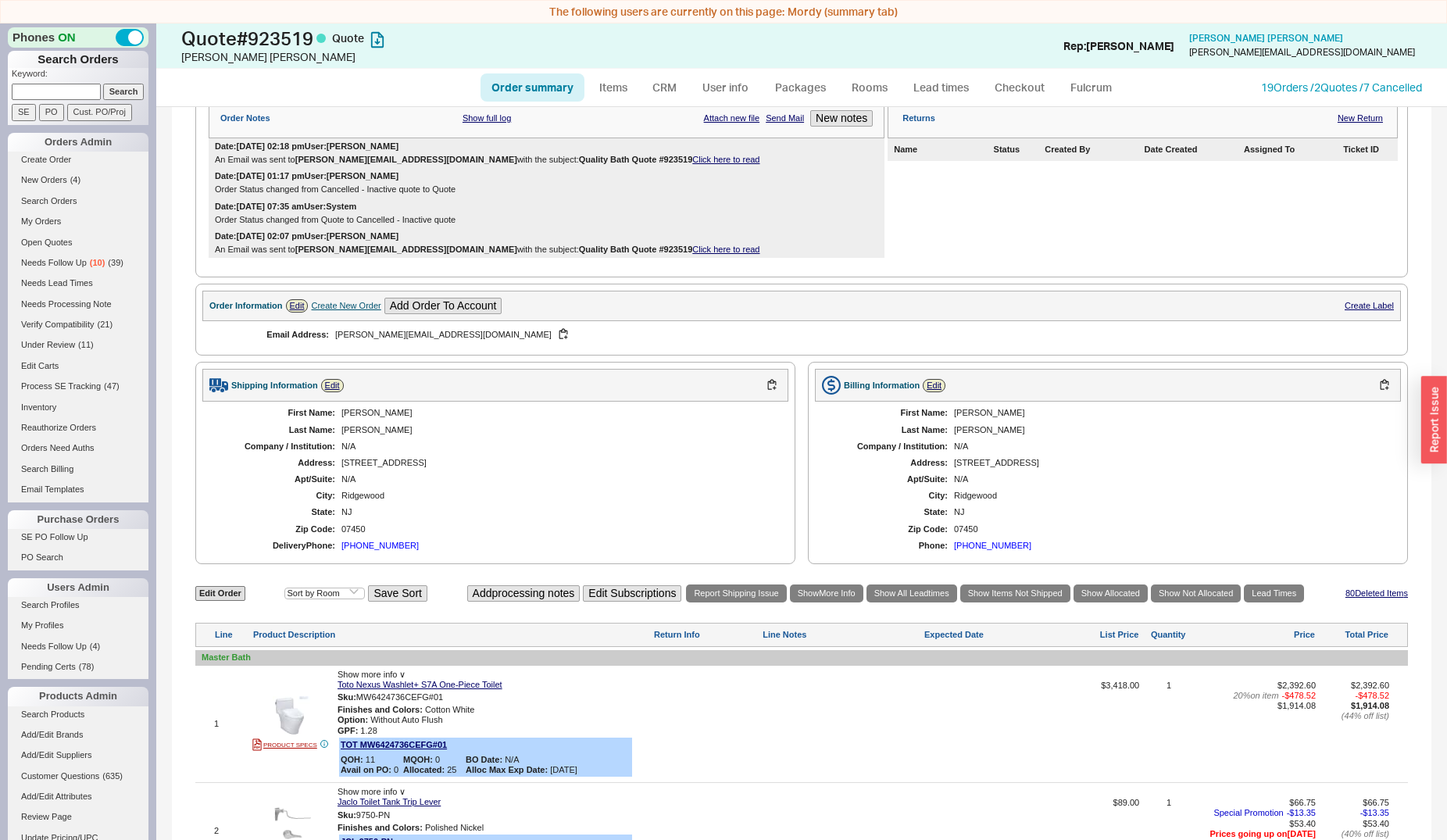
scroll to position [318, 0]
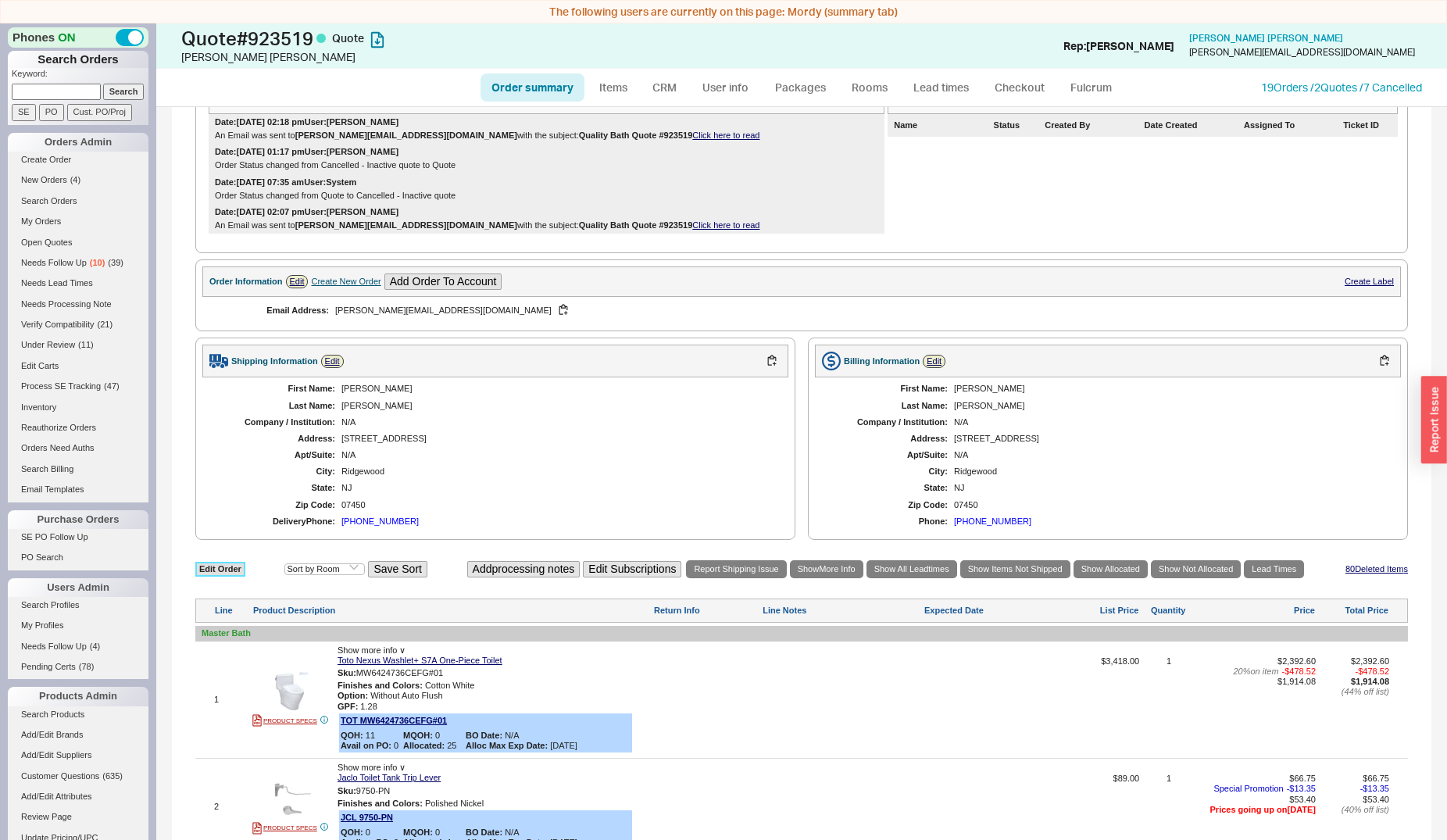
click at [224, 566] on link "Edit Order" at bounding box center [220, 569] width 50 height 15
select select "3"
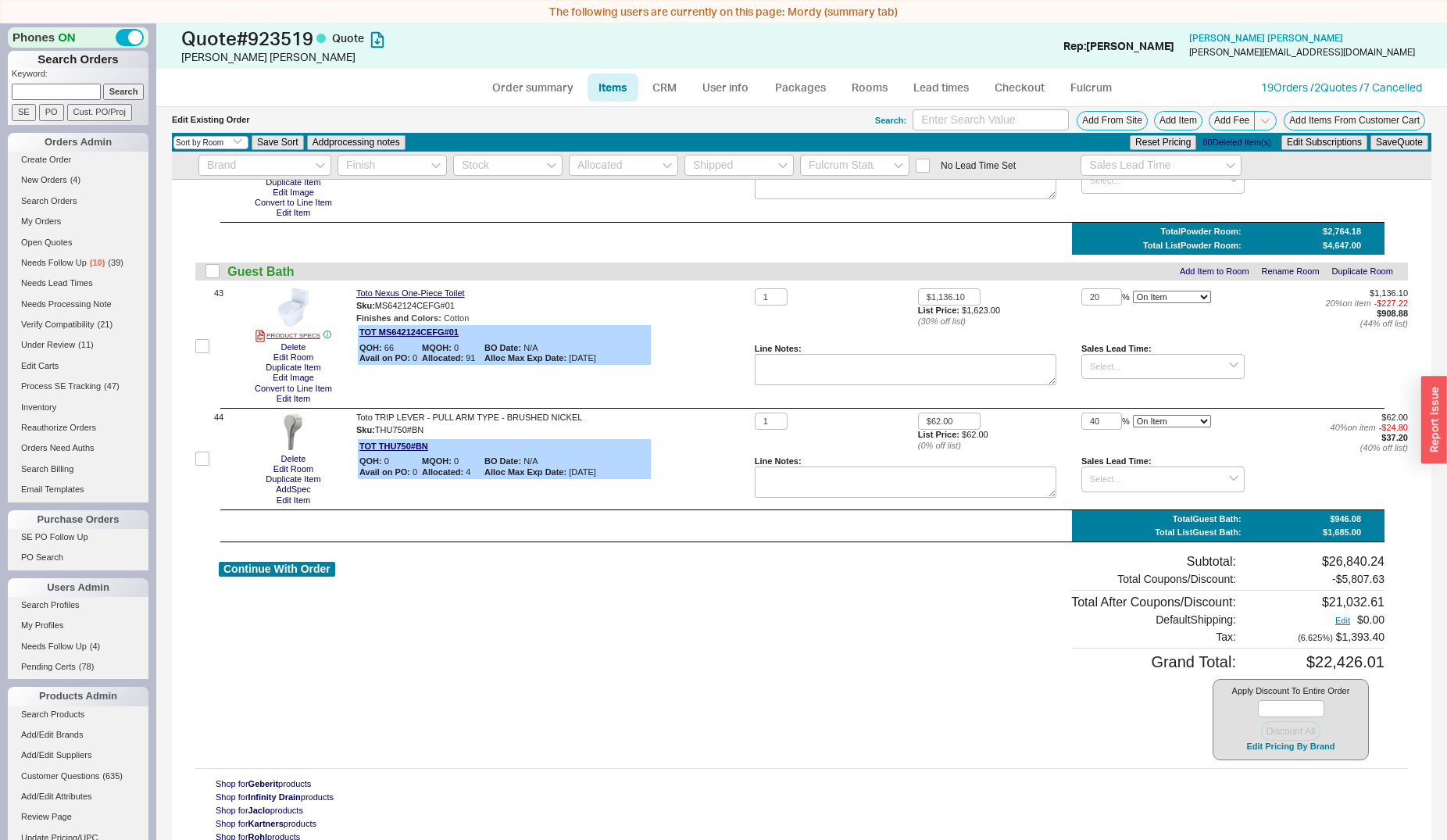
scroll to position [5427, 0]
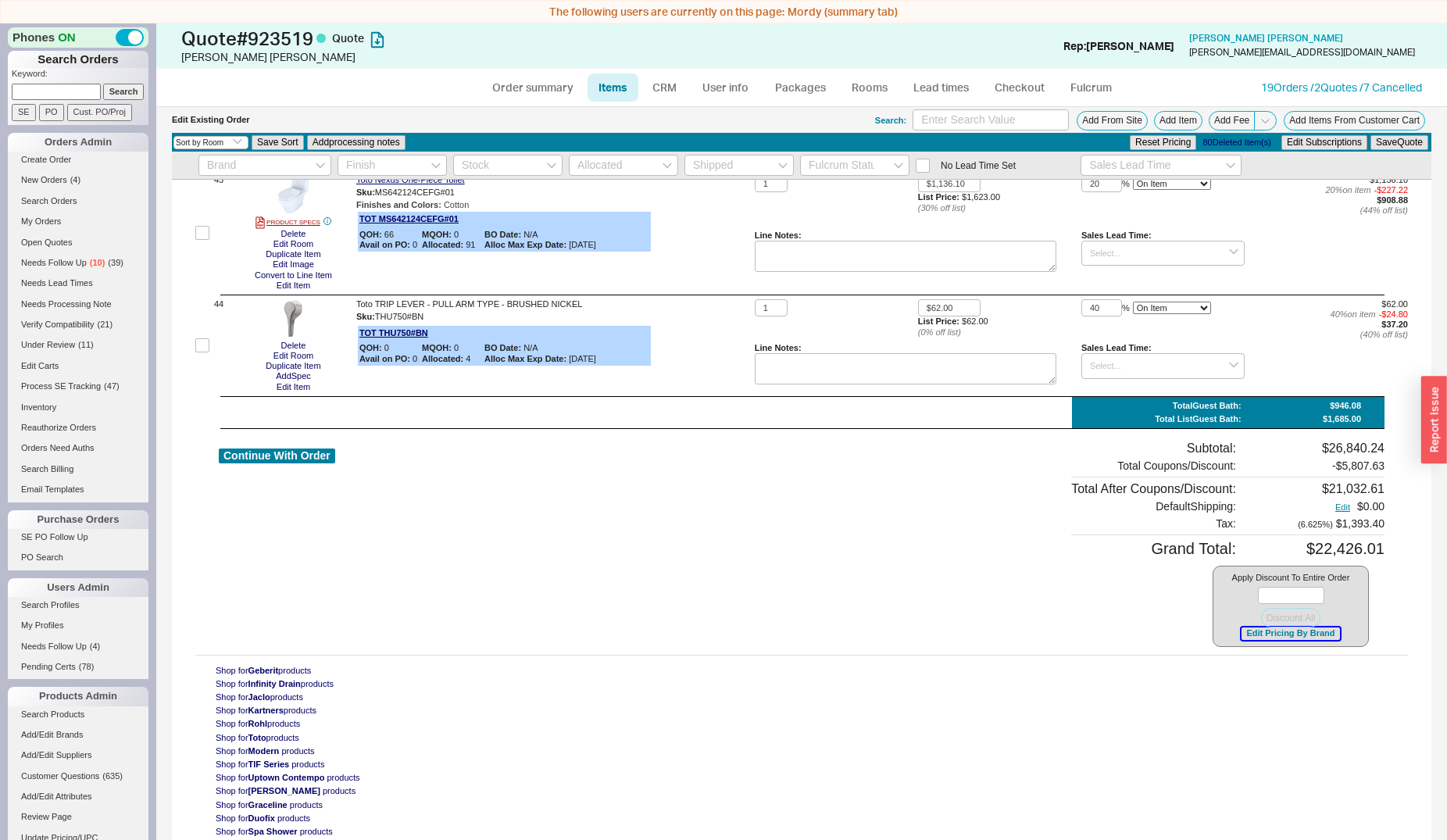
click at [1252, 632] on button "Edit Pricing By Brand" at bounding box center [1290, 632] width 98 height 11
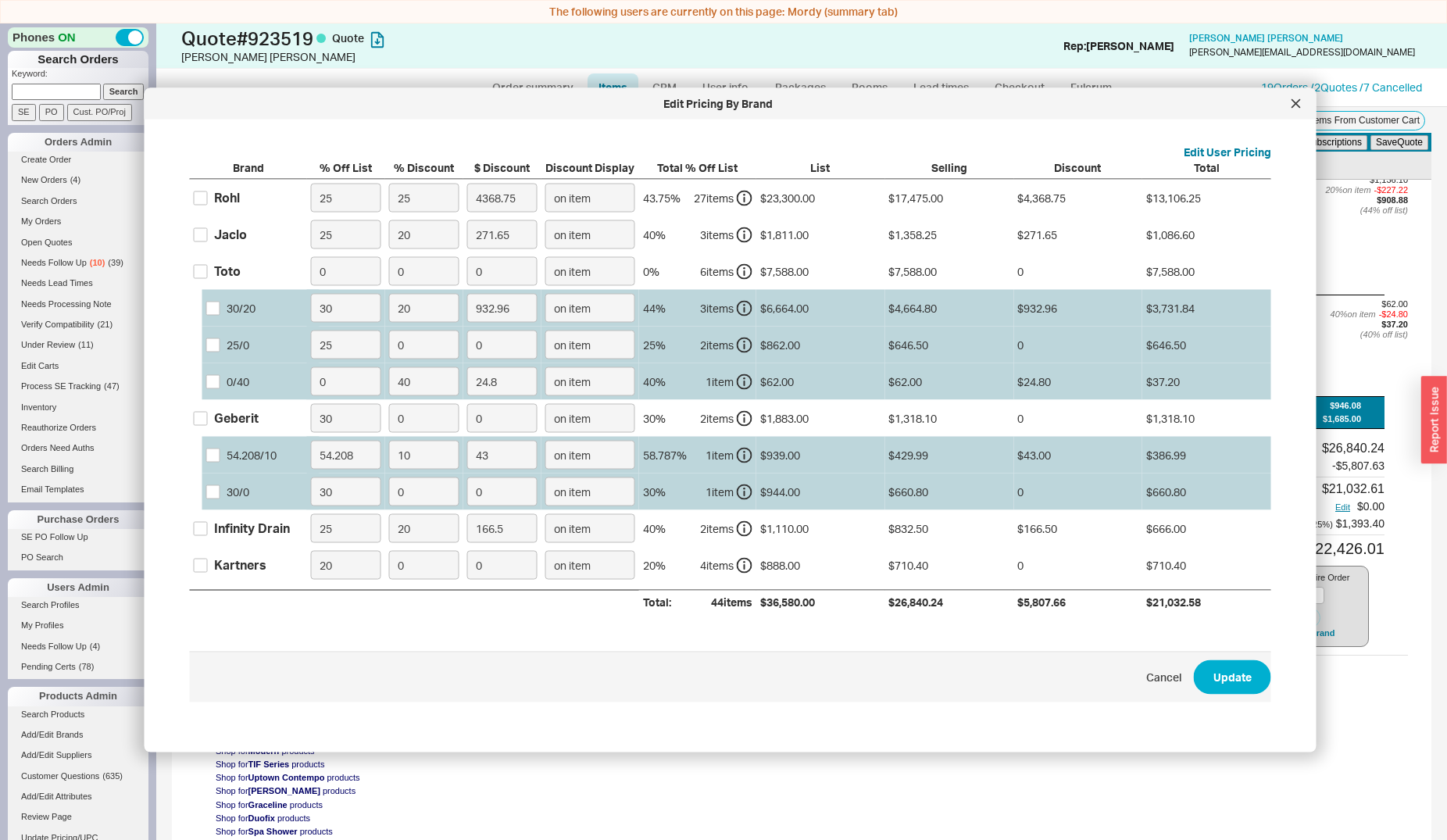
click at [222, 199] on div "Rohl" at bounding box center [227, 198] width 26 height 17
click at [208, 199] on input "Rohl" at bounding box center [201, 198] width 14 height 14
checkbox input "true"
drag, startPoint x: 424, startPoint y: 197, endPoint x: 386, endPoint y: 197, distance: 38.0
click at [389, 197] on input "25" at bounding box center [424, 198] width 71 height 29
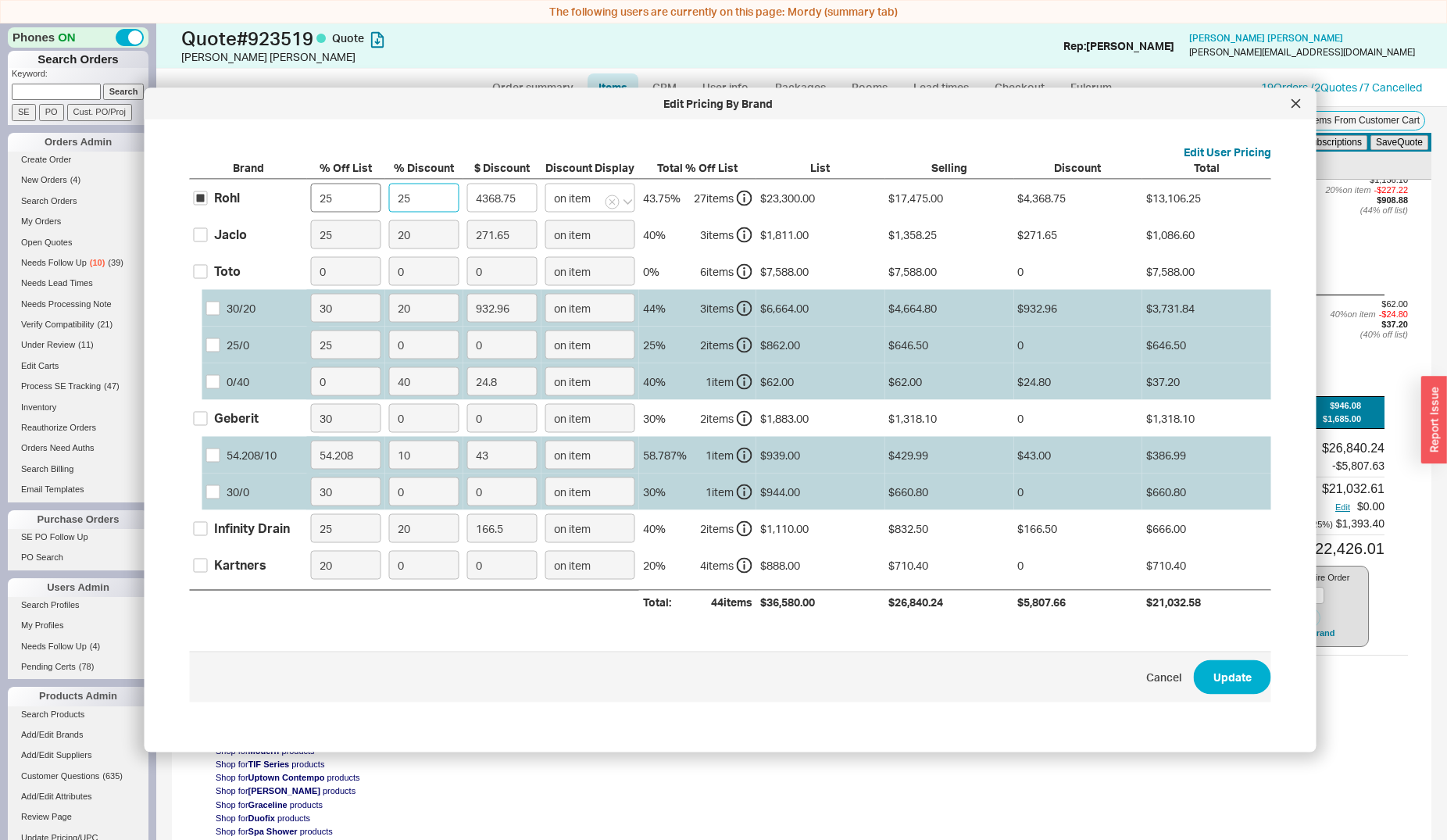
type input "3"
type input "524.25"
type input "30"
type input "5242.5"
type input "3"
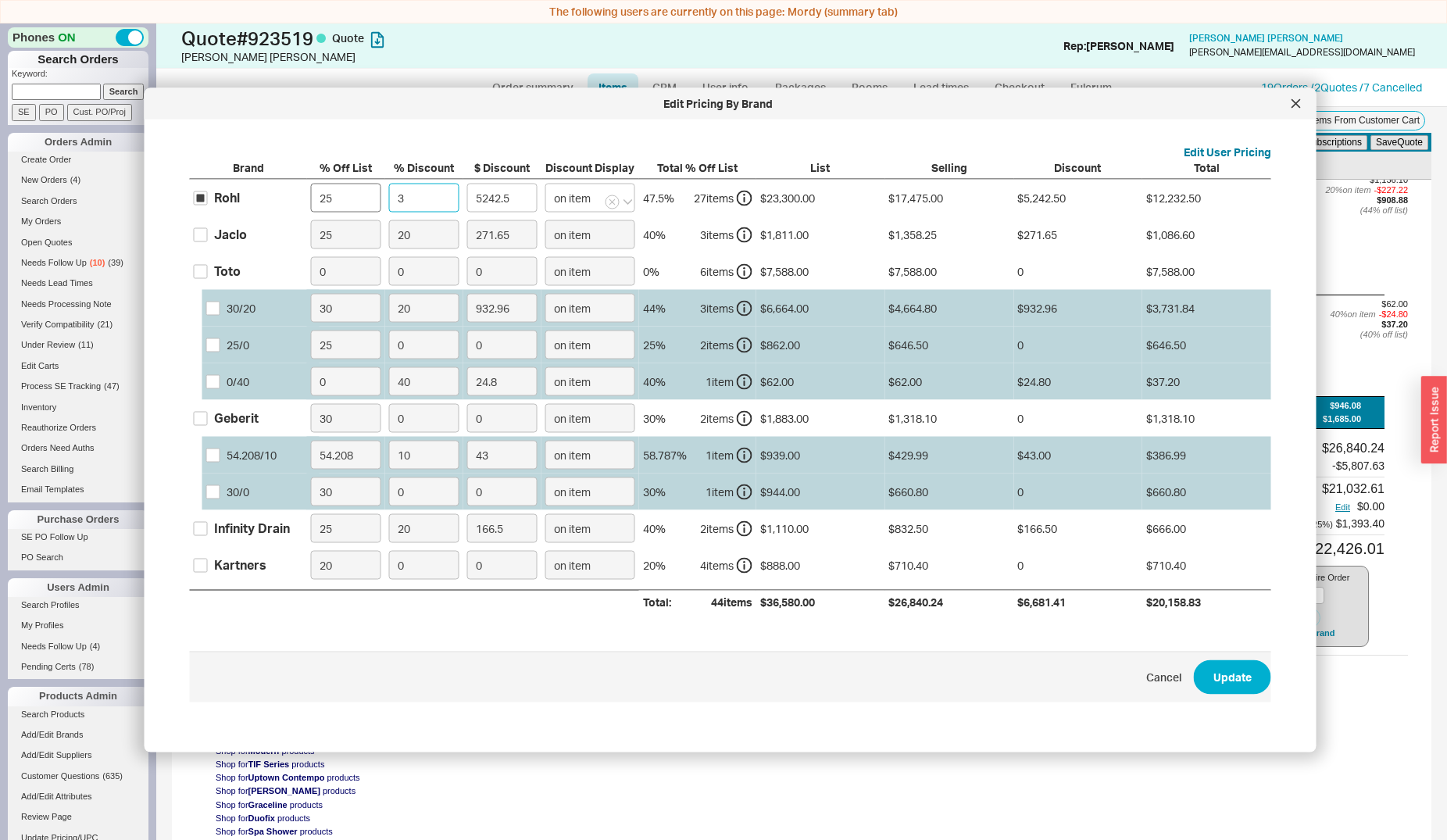
type input "524.25"
type input "33"
type input "5766.75"
type input "33.2"
type input "5801.7"
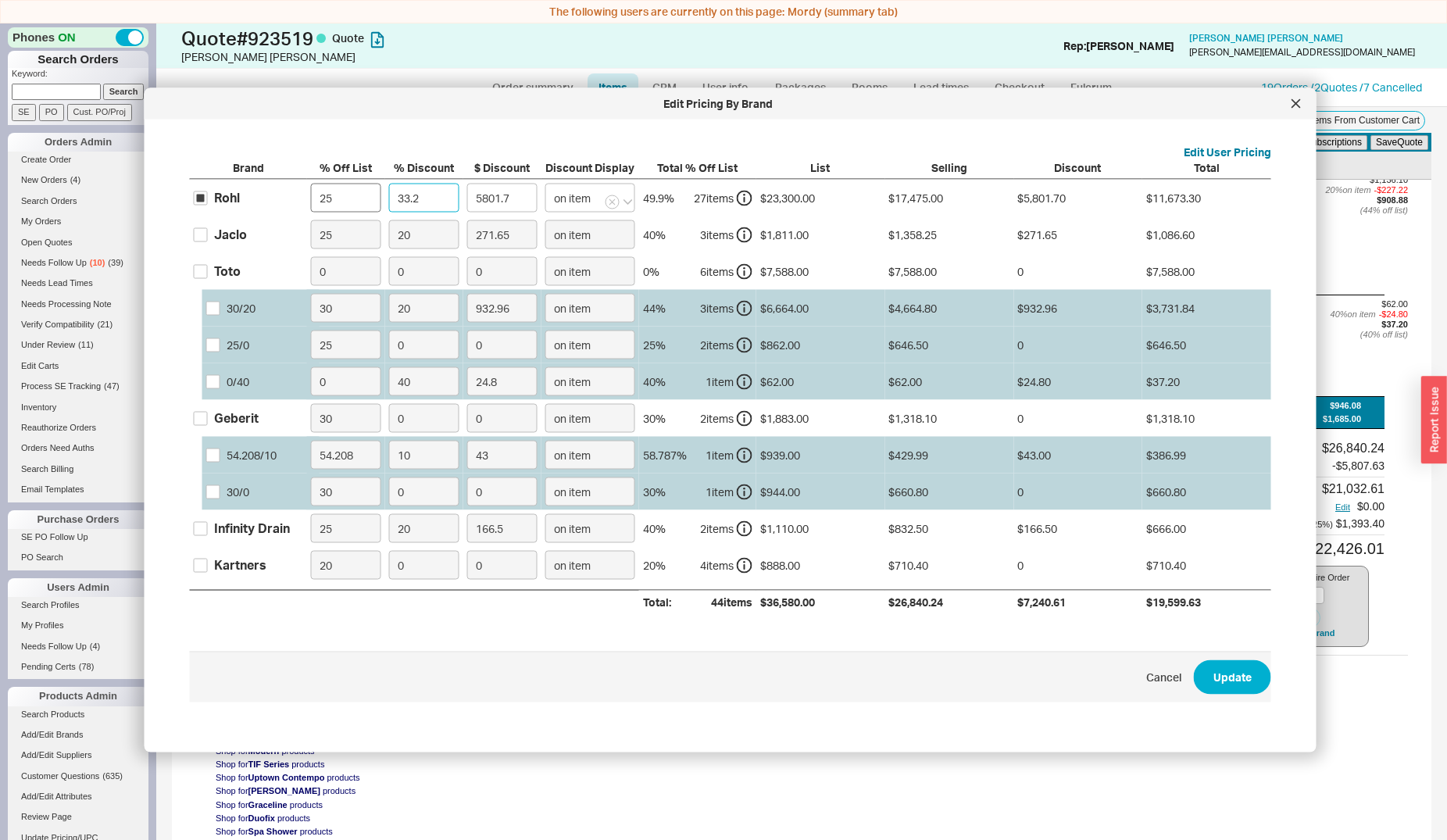
type input "33.25"
type input "5810.44"
type input "33.2"
type input "5801.7"
type input "33.29"
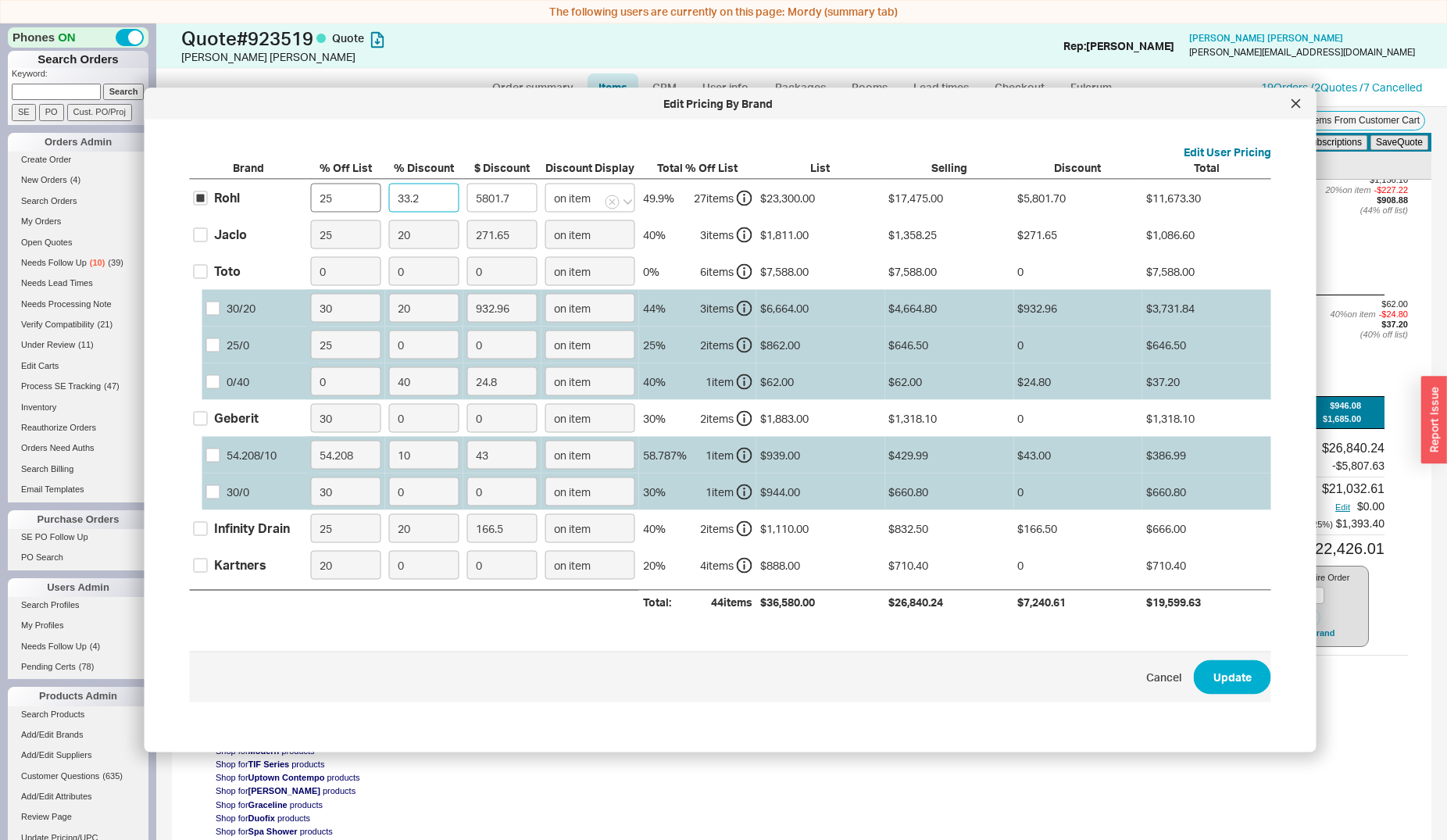
type input "5817.43"
type input "33.2"
type input "5801.7"
type input "33."
type input "5766.75"
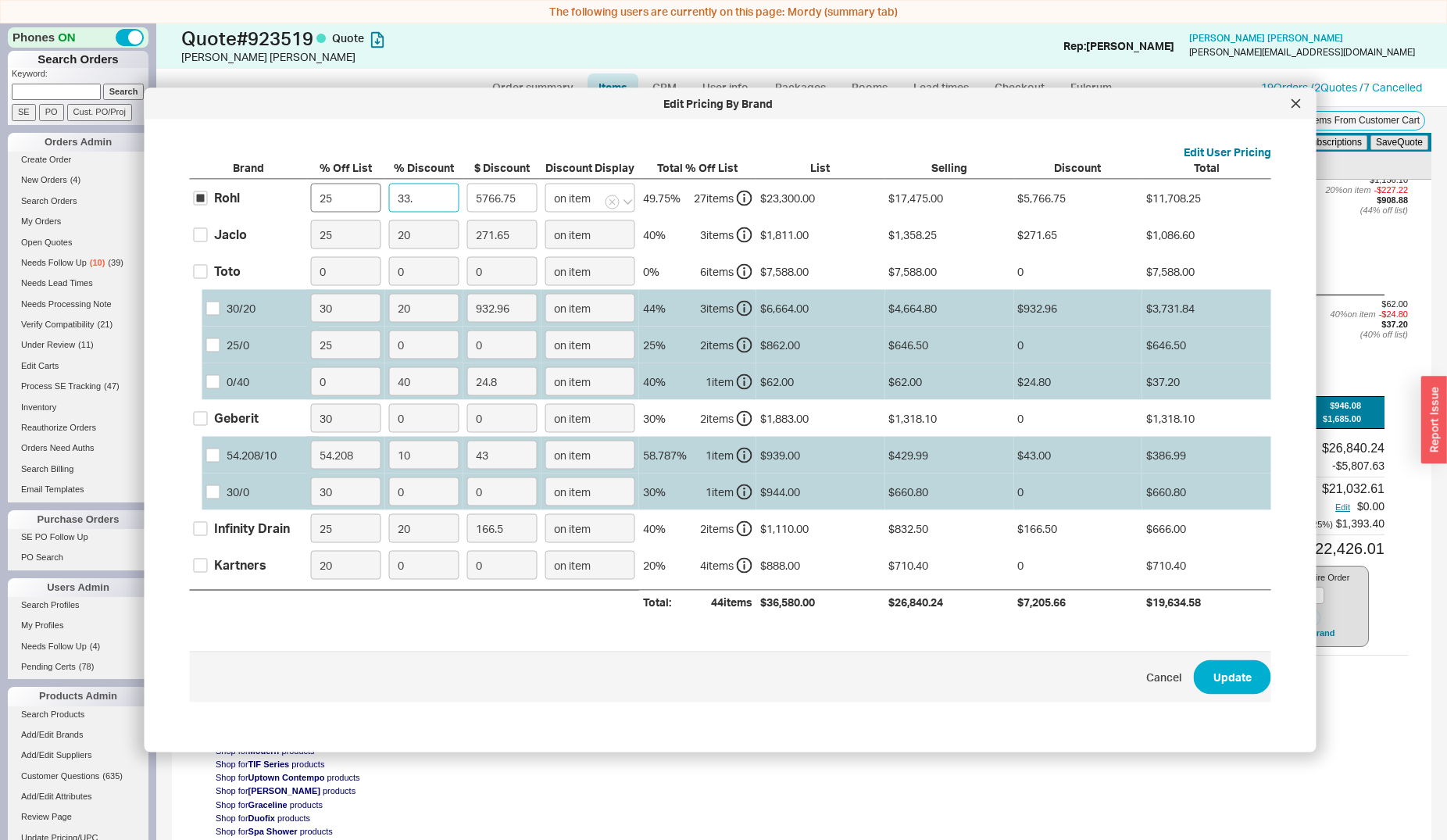
type input "33.3"
type input "5819.17"
type input "33.33"
type input "5824.42"
type input "33.3"
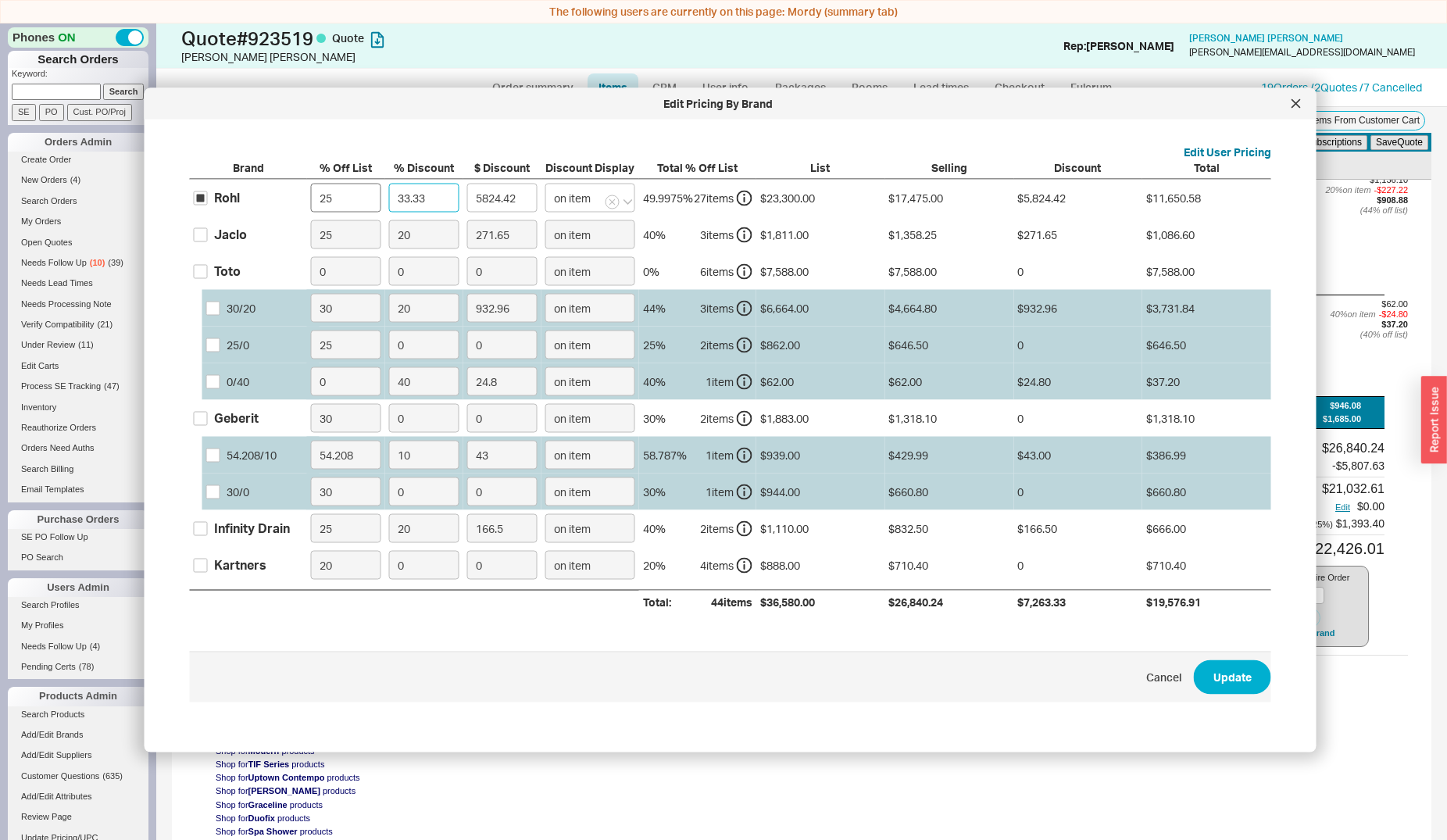
type input "5819.17"
type input "33.35"
type input "5827.91"
type input "33.35"
click at [229, 236] on div "Jaclo" at bounding box center [230, 235] width 33 height 17
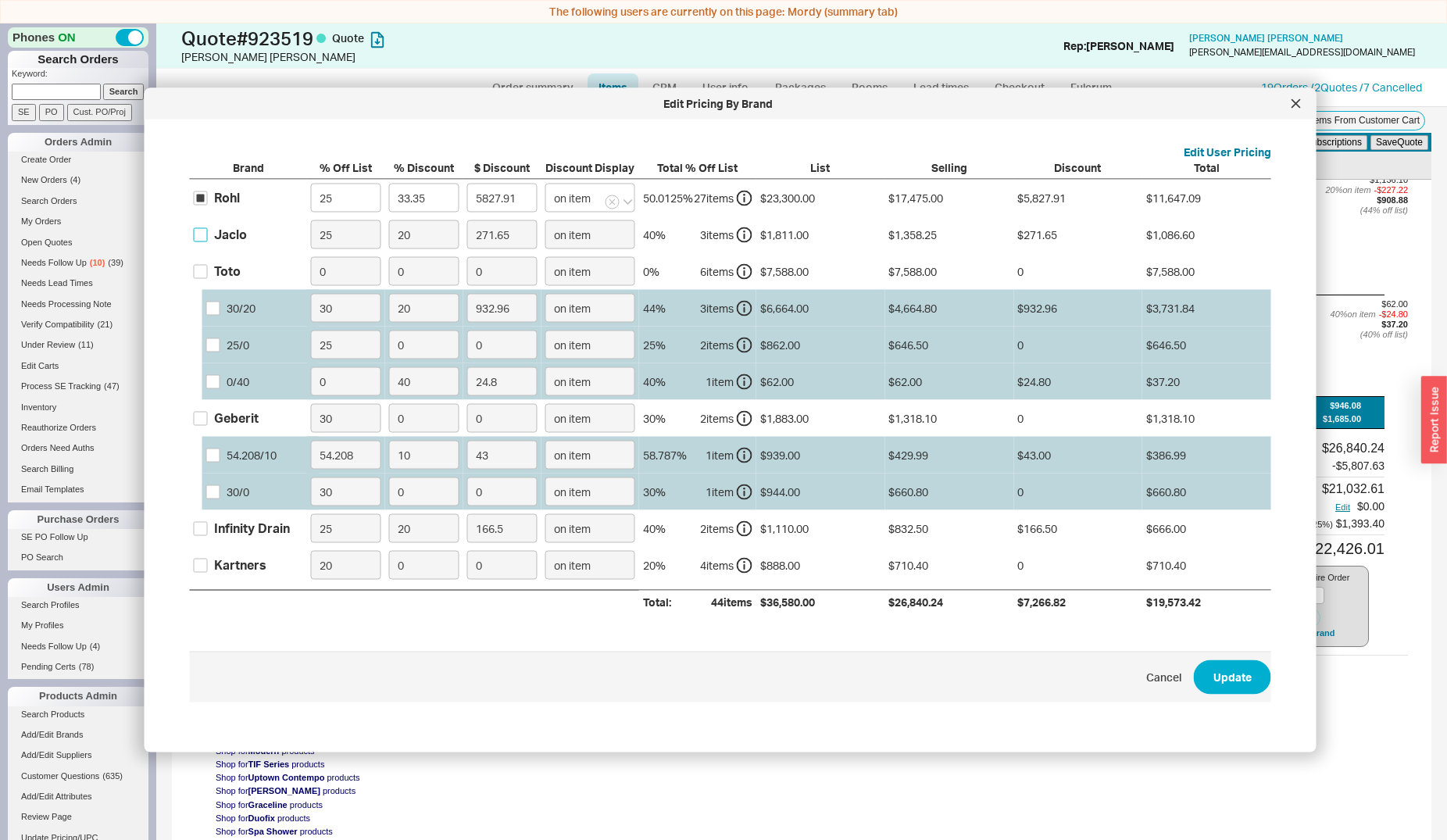
click at [208, 236] on input "Jaclo" at bounding box center [201, 235] width 14 height 14
click at [225, 238] on div "Jaclo" at bounding box center [230, 235] width 33 height 17
click at [208, 238] on input "Jaclo" at bounding box center [201, 235] width 14 height 14
checkbox input "false"
click at [236, 494] on div "30 / 0" at bounding box center [238, 492] width 23 height 16
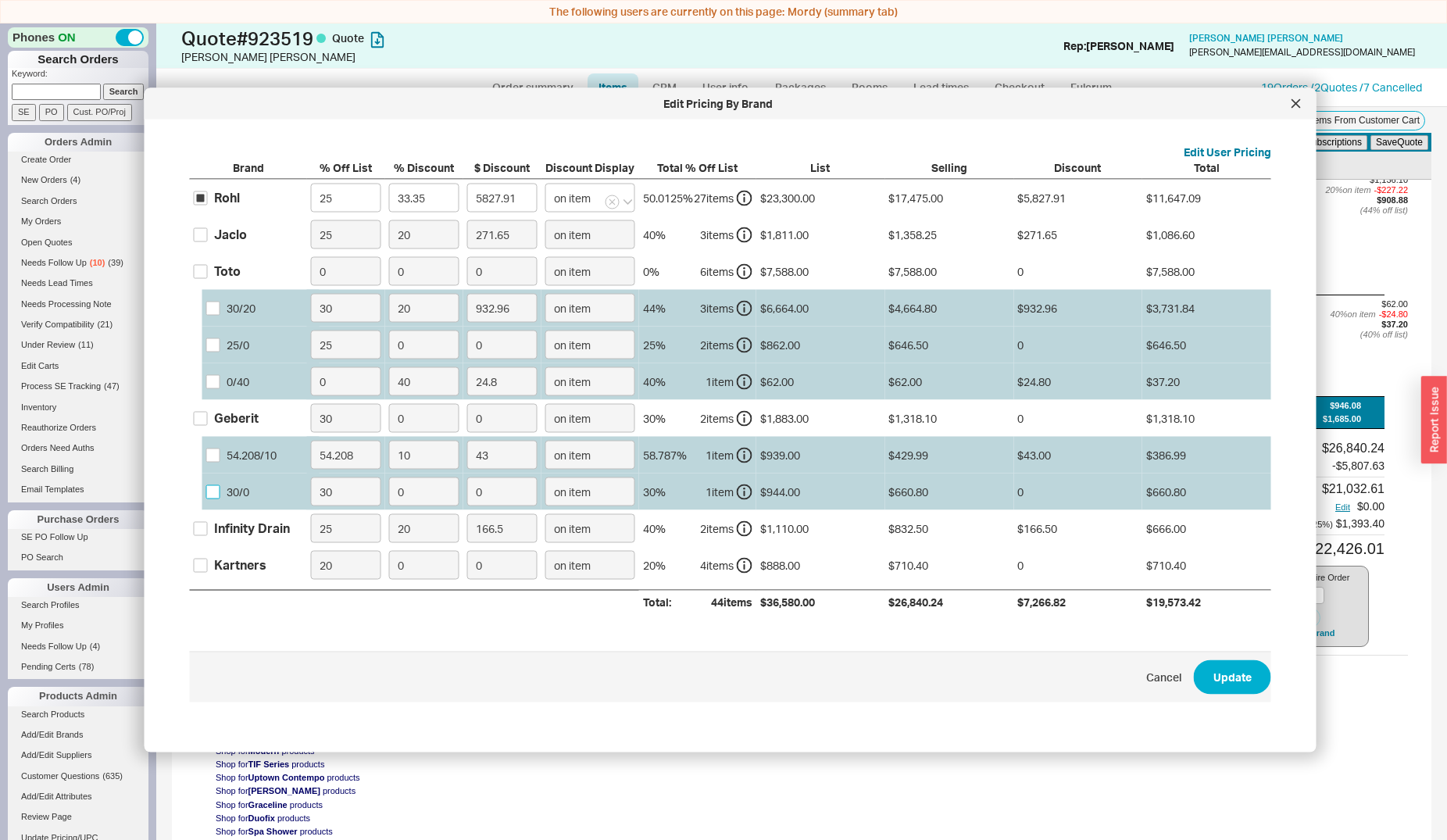
click at [221, 494] on input "30 / 0" at bounding box center [213, 491] width 14 height 14
checkbox input "true"
drag, startPoint x: 403, startPoint y: 496, endPoint x: 386, endPoint y: 494, distance: 17.1
click at [389, 494] on input "0" at bounding box center [424, 491] width 71 height 29
type input "2"
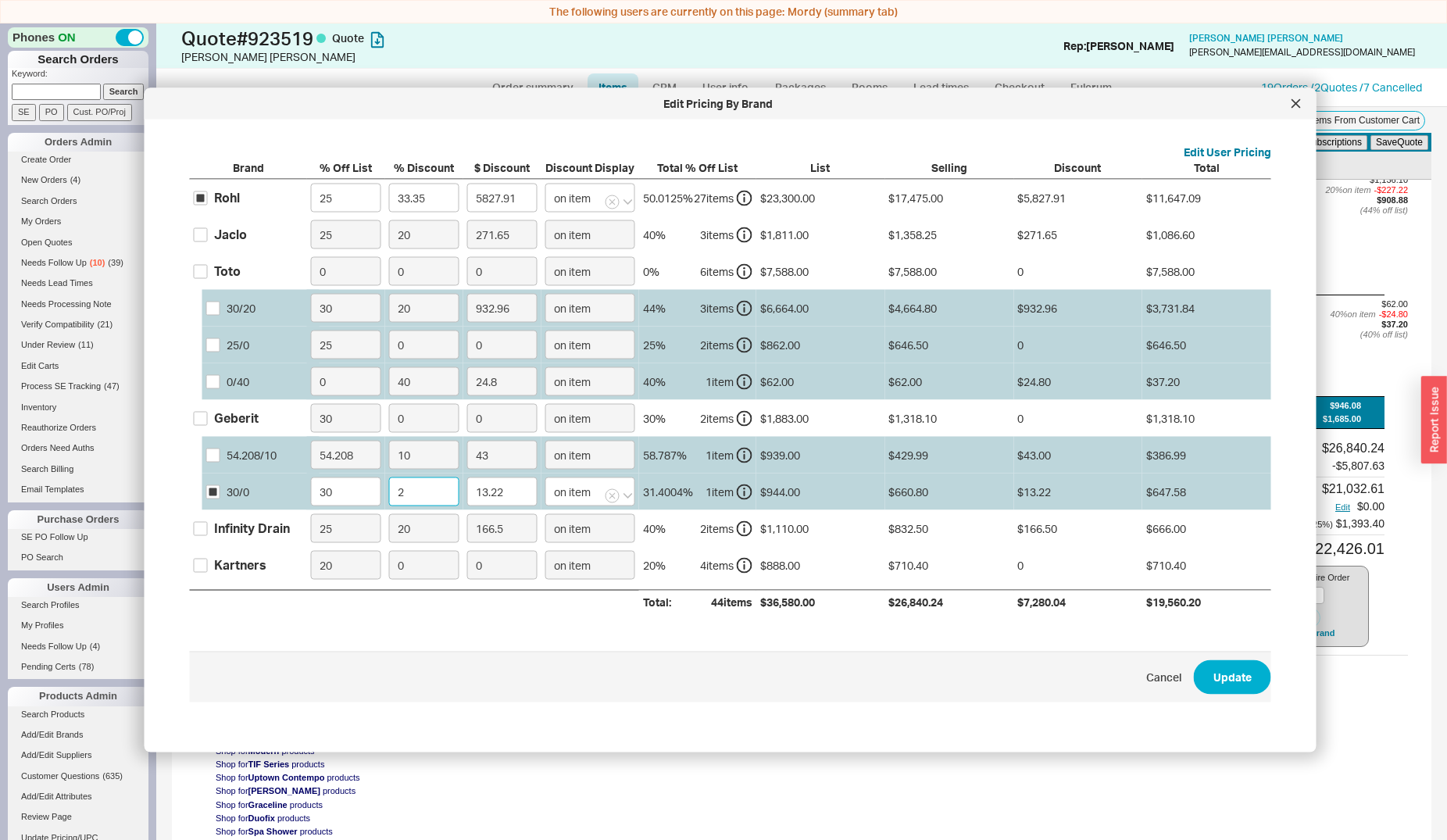
type input "13.22"
type input "25"
type input "165.2"
type input "2"
type input "13.22"
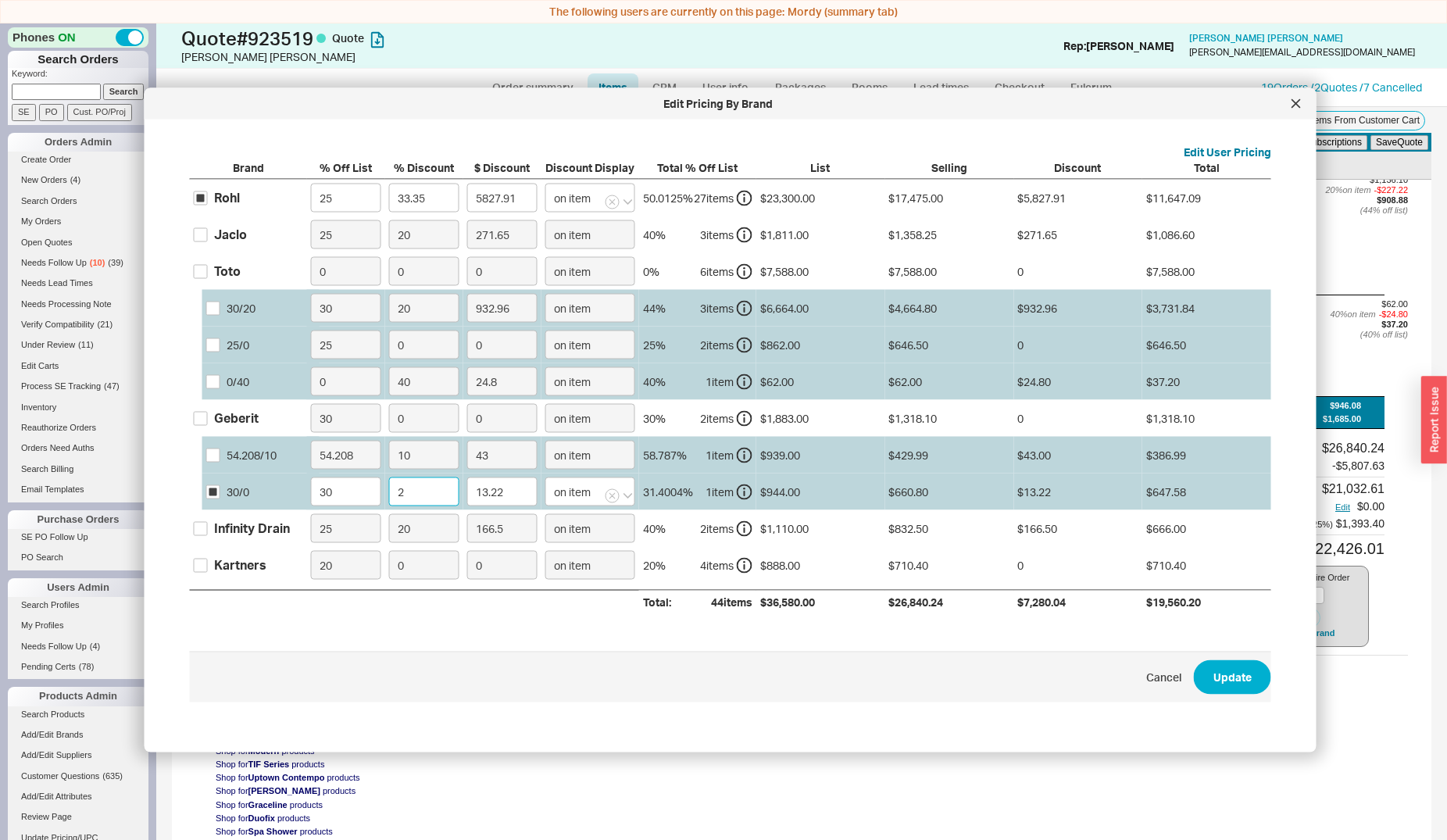
type input "28"
type input "185.02"
type input "2"
type input "13.22"
type input "29"
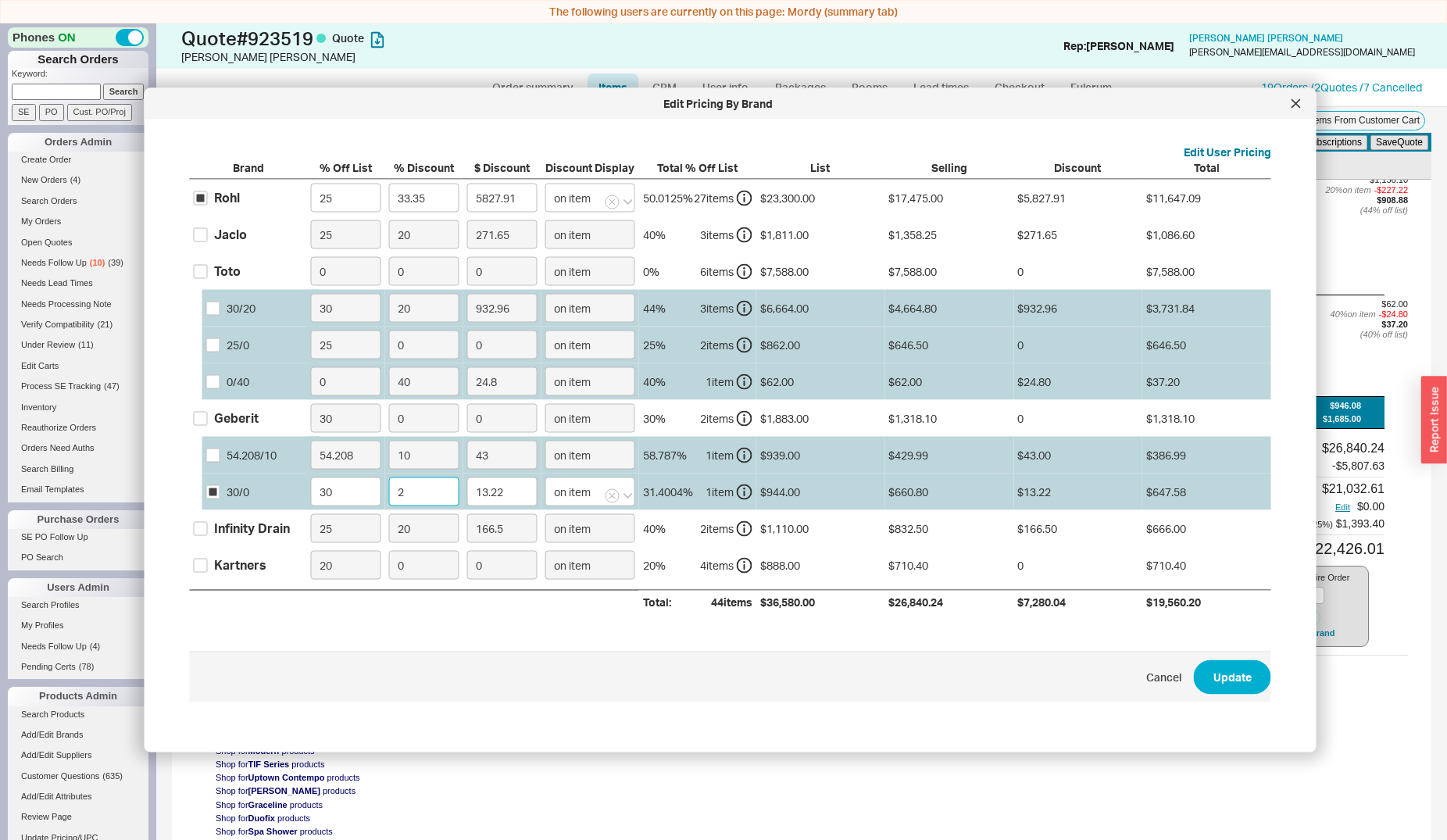
type input "191.63"
type input "29"
click at [252, 536] on div "Infinity Drain" at bounding box center [251, 529] width 76 height 17
click at [208, 536] on input "Infinity Drain" at bounding box center [201, 529] width 14 height 14
checkbox input "true"
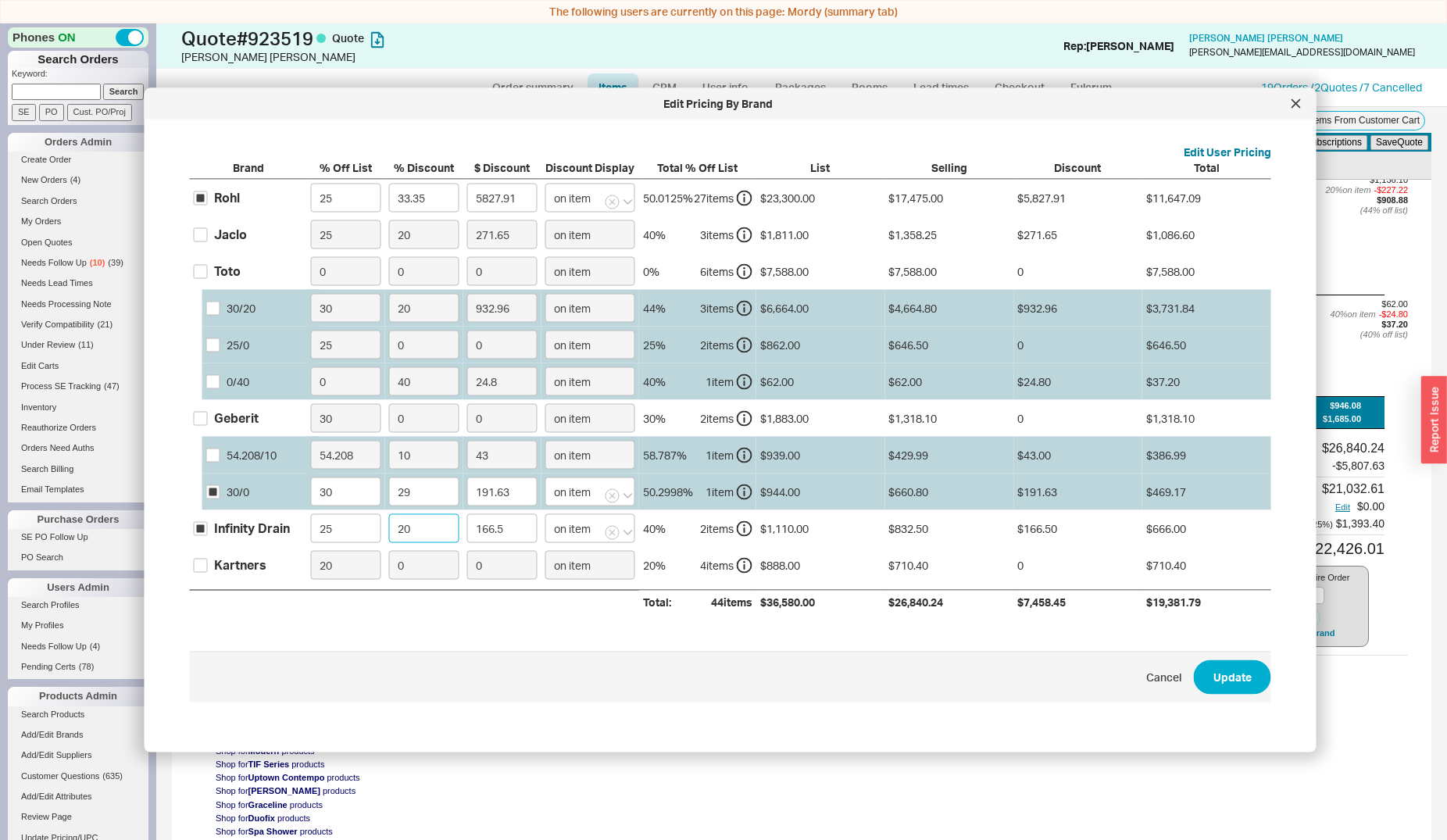
drag, startPoint x: 419, startPoint y: 529, endPoint x: 392, endPoint y: 529, distance: 27.0
click at [392, 529] on input "20" at bounding box center [424, 528] width 71 height 29
type input "3"
type input "24.97"
type input "33"
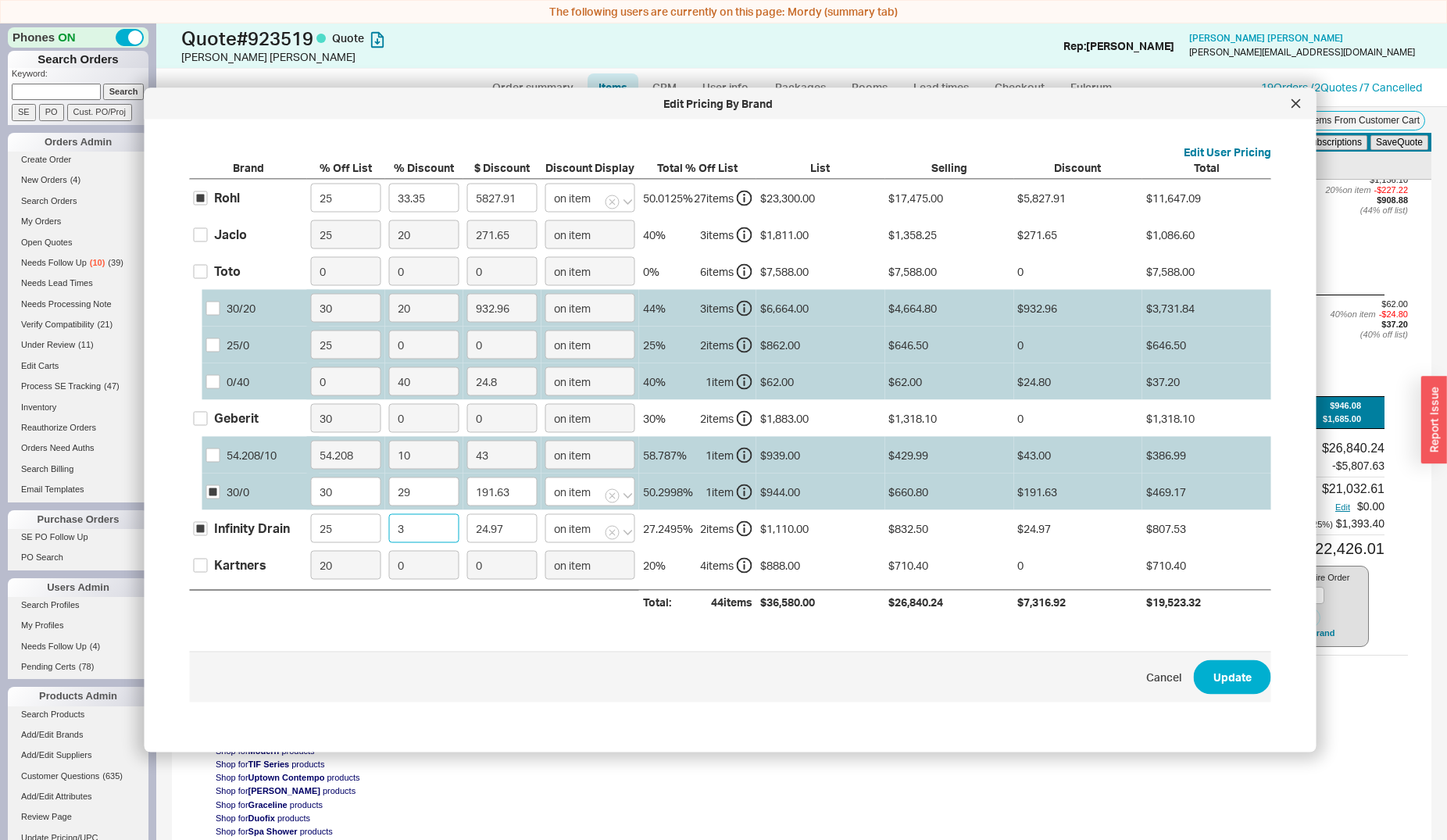
type input "274.72"
type input "33.3"
type input "277.22"
type input "33.35"
type input "277.64"
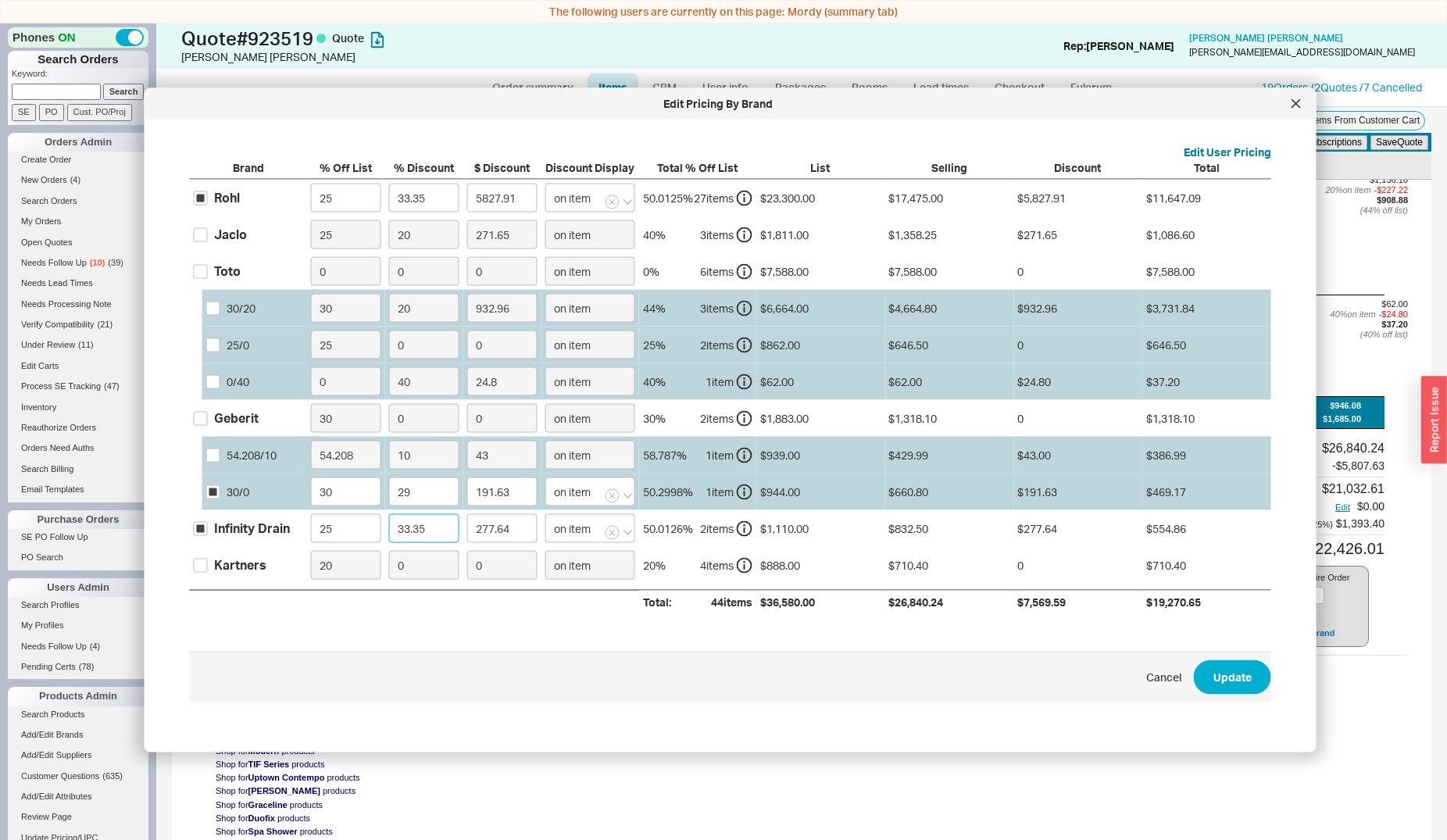
type input "33.35"
click at [233, 561] on div "Kartners" at bounding box center [240, 565] width 52 height 17
click at [208, 561] on input "Kartners" at bounding box center [201, 565] width 14 height 14
checkbox input "true"
drag, startPoint x: 403, startPoint y: 569, endPoint x: 392, endPoint y: 566, distance: 11.4
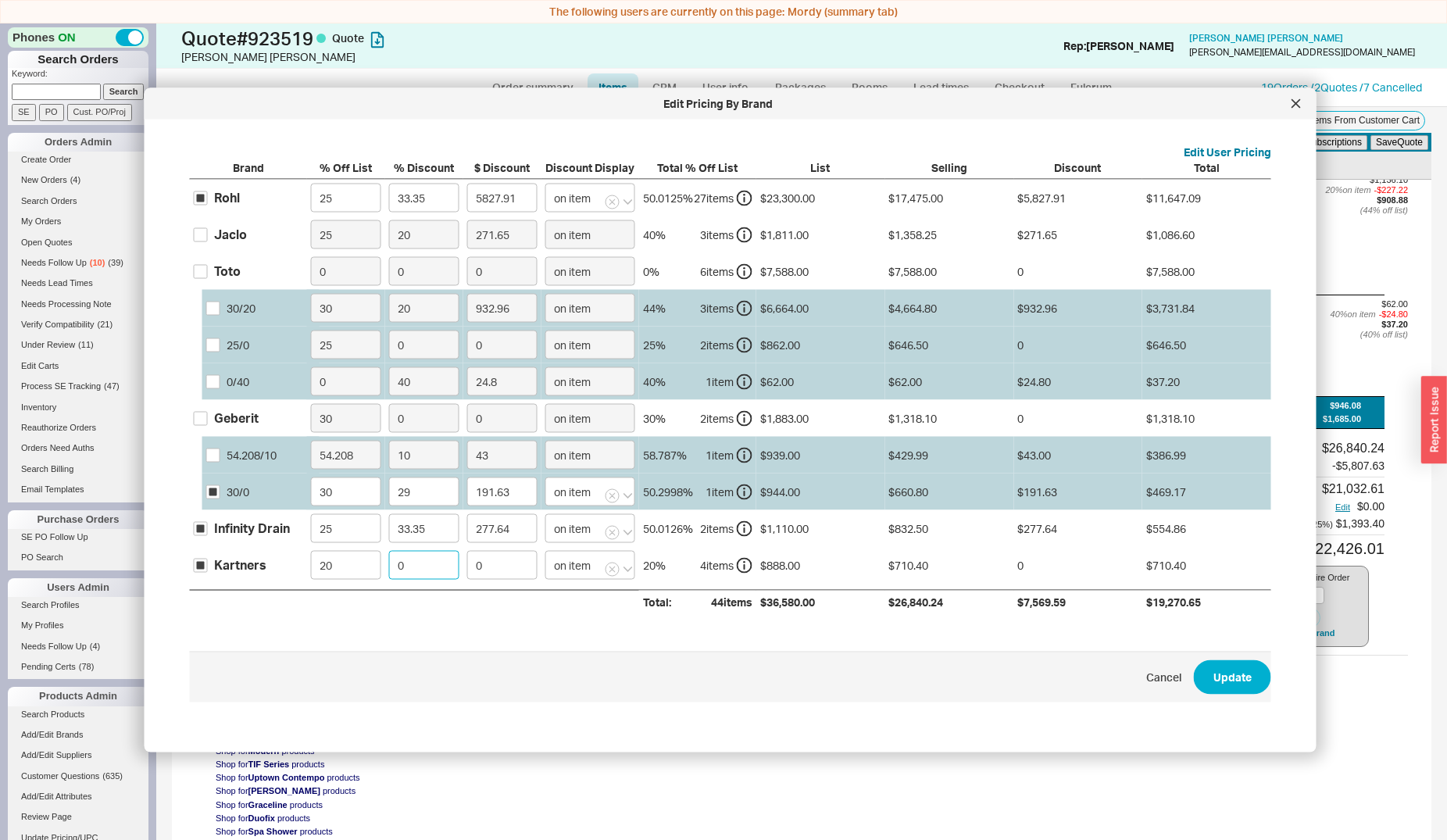
click at [393, 566] on input "0" at bounding box center [424, 565] width 71 height 29
type input "1"
type input "7.1"
type input "15"
type input "106.56"
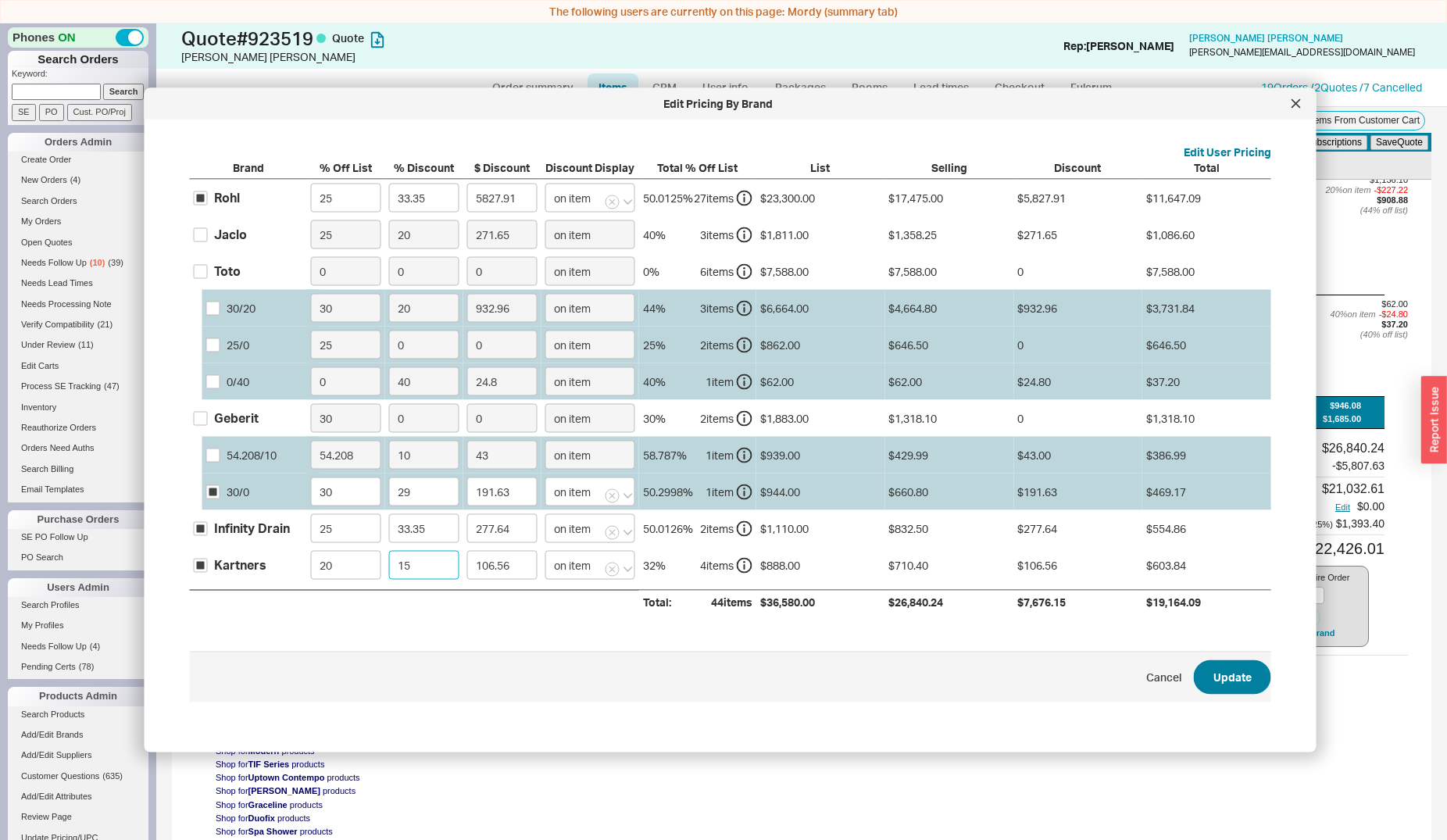
type input "15"
click at [1194, 682] on button "Update" at bounding box center [1232, 676] width 78 height 34
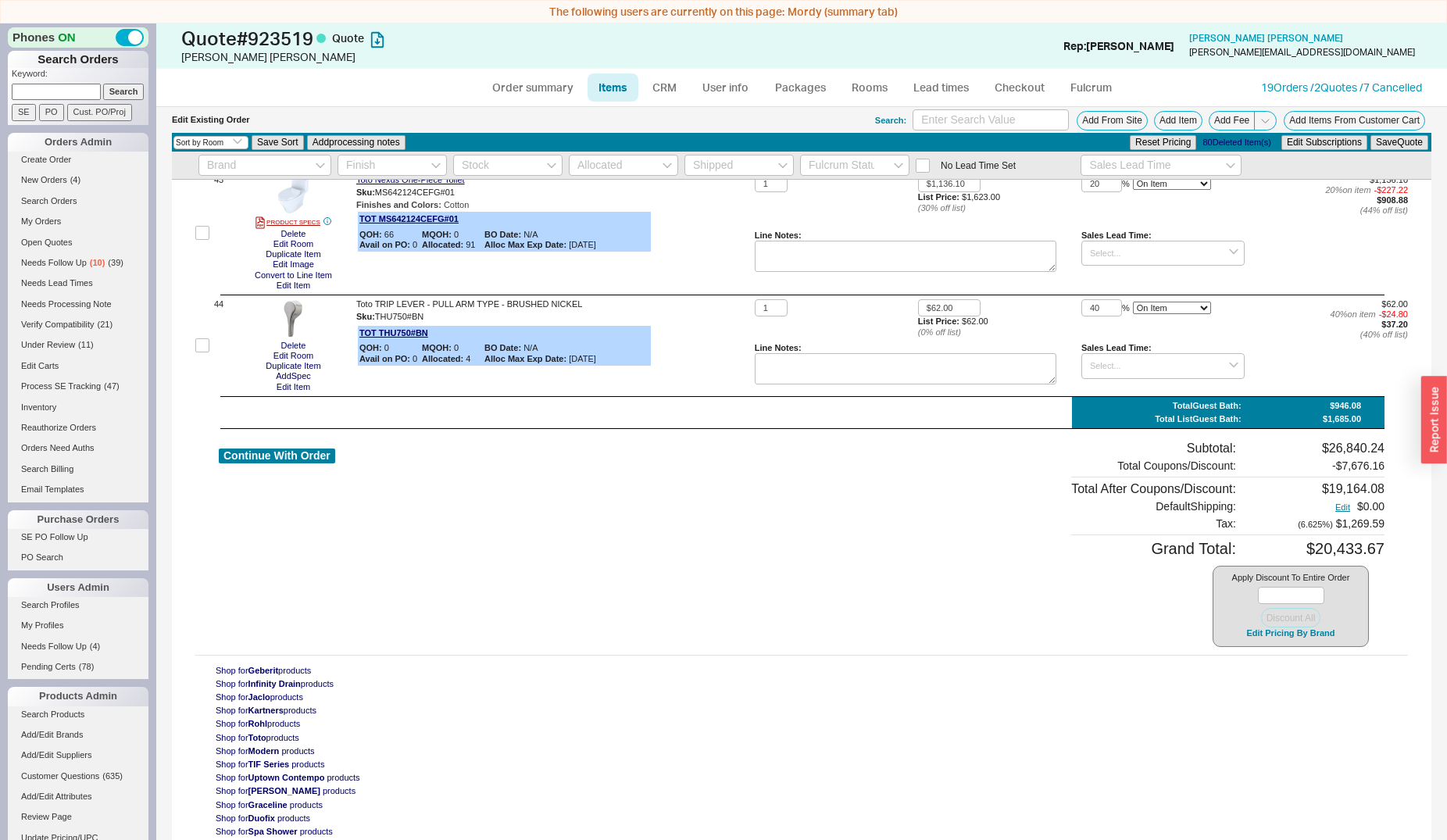
type input "33.35"
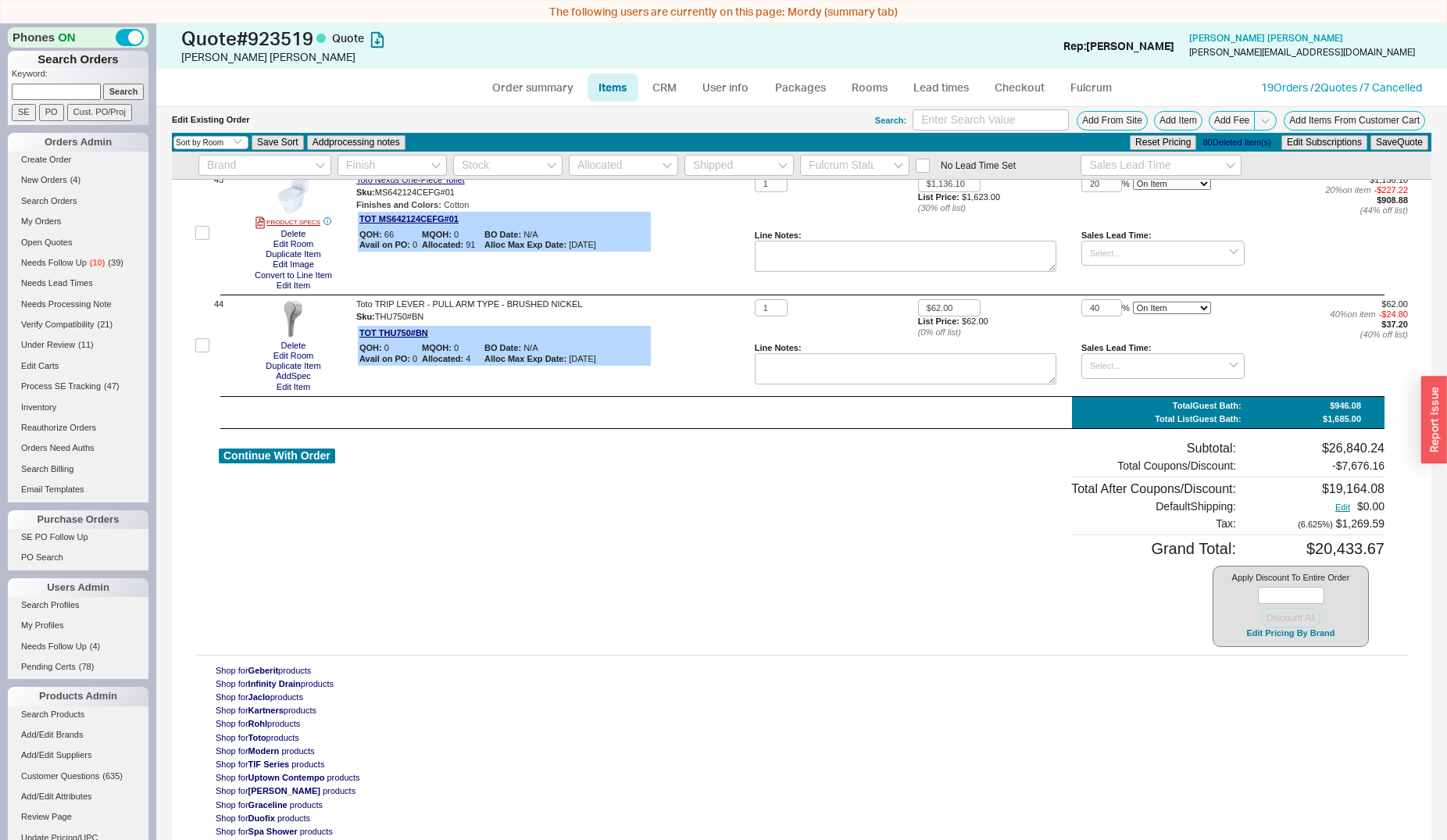
type input "33.35"
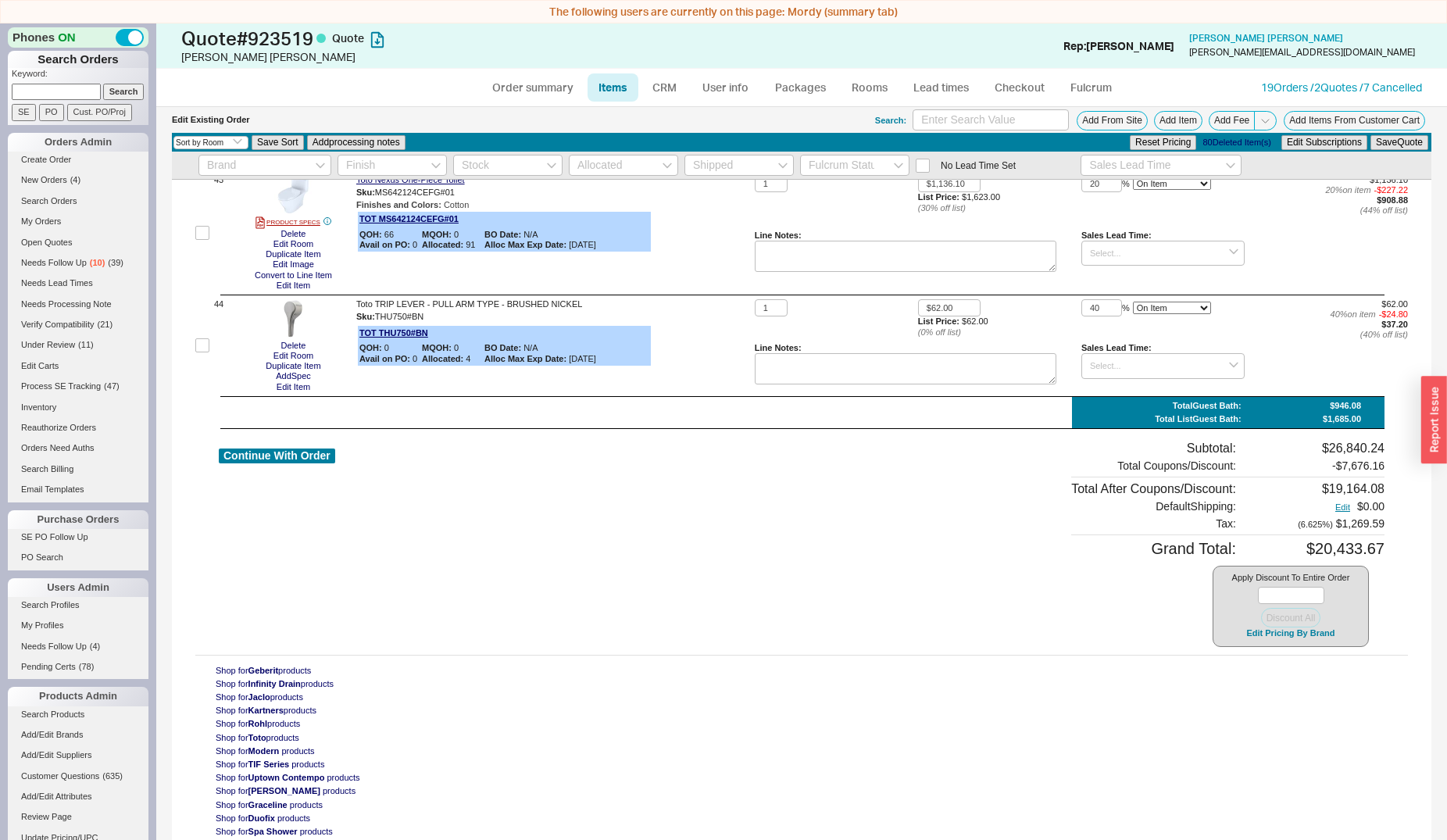
type input "33.35"
type input "15"
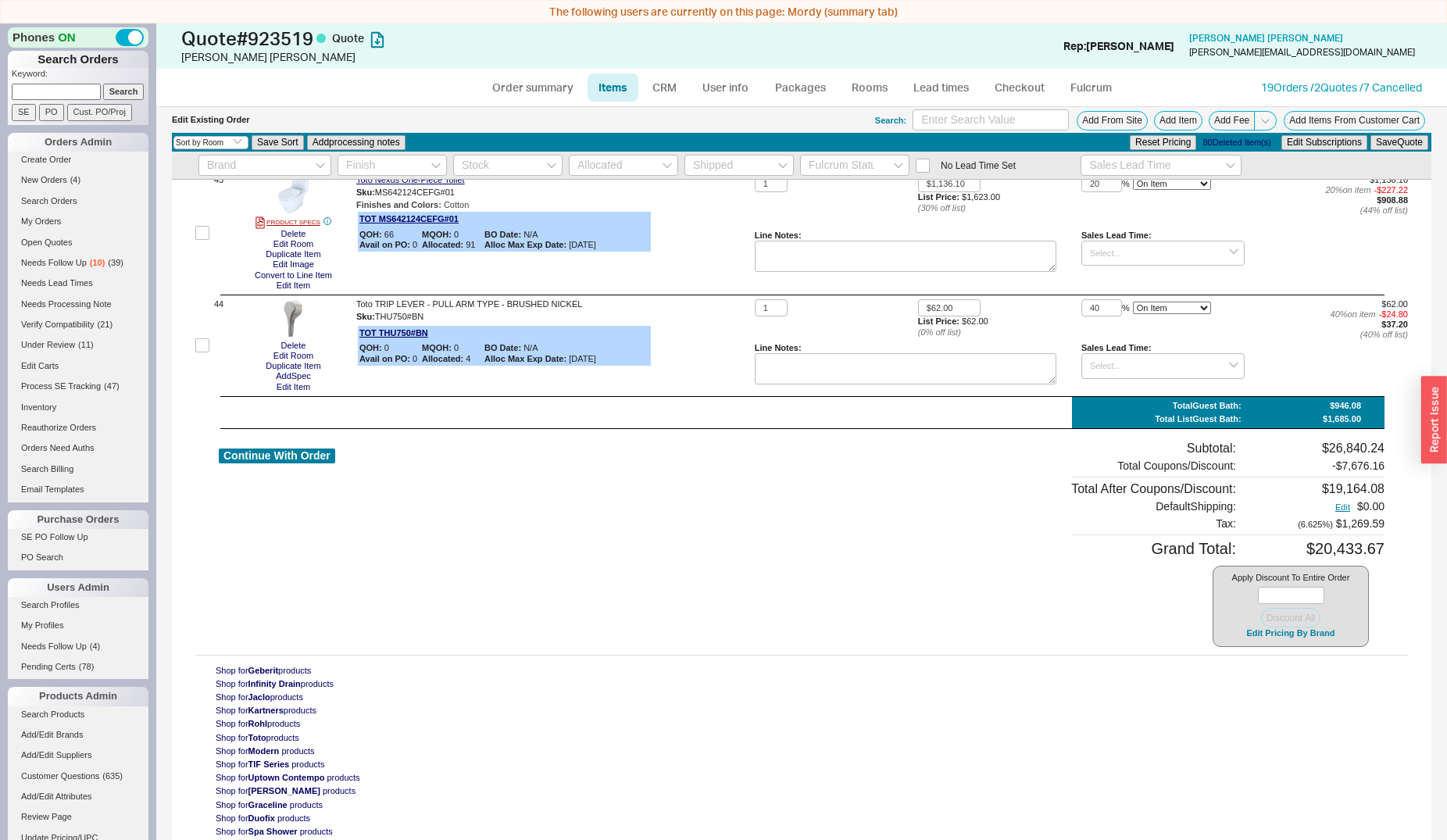
type input "15"
type input "33.35"
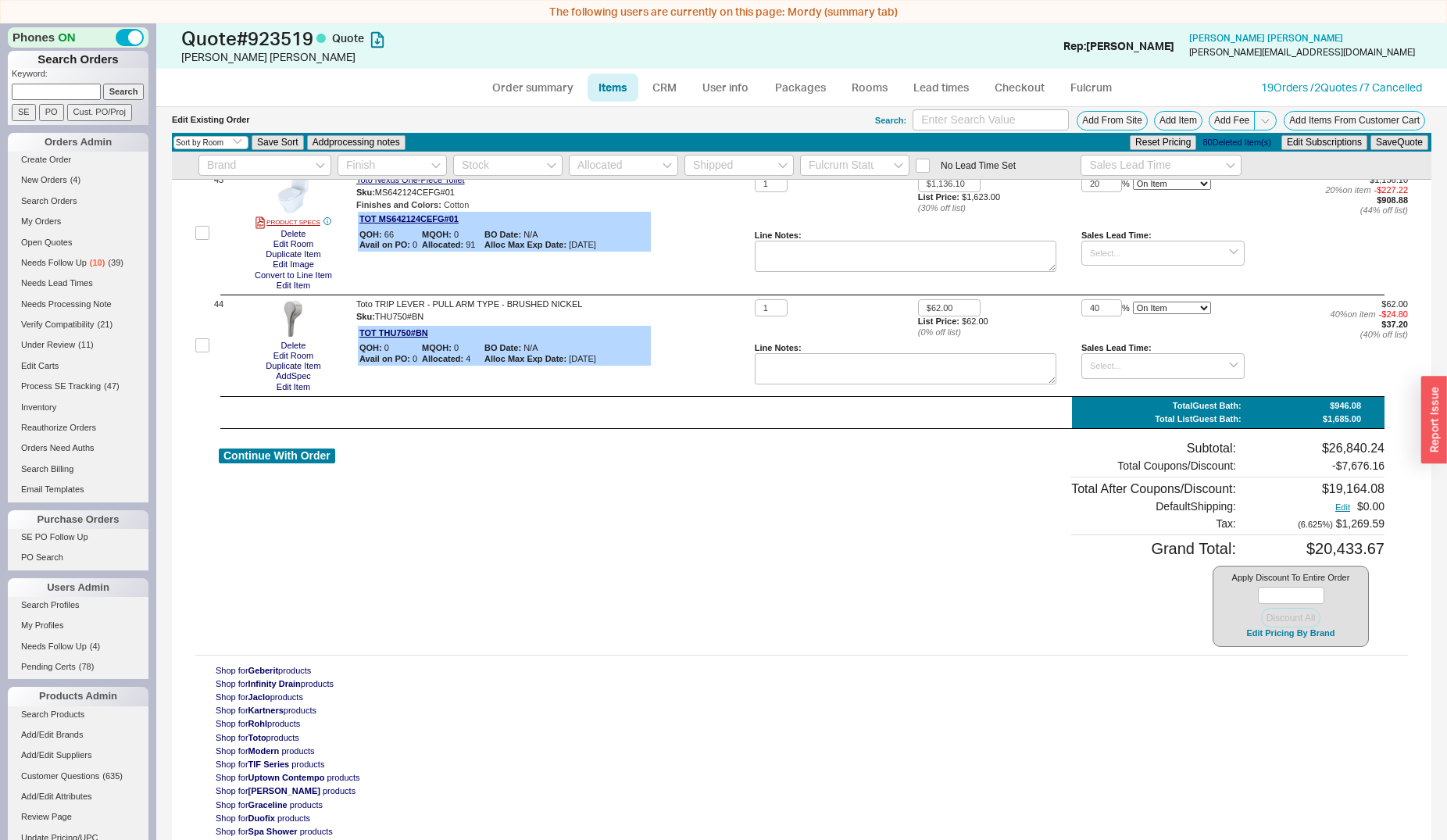
type input "33.35"
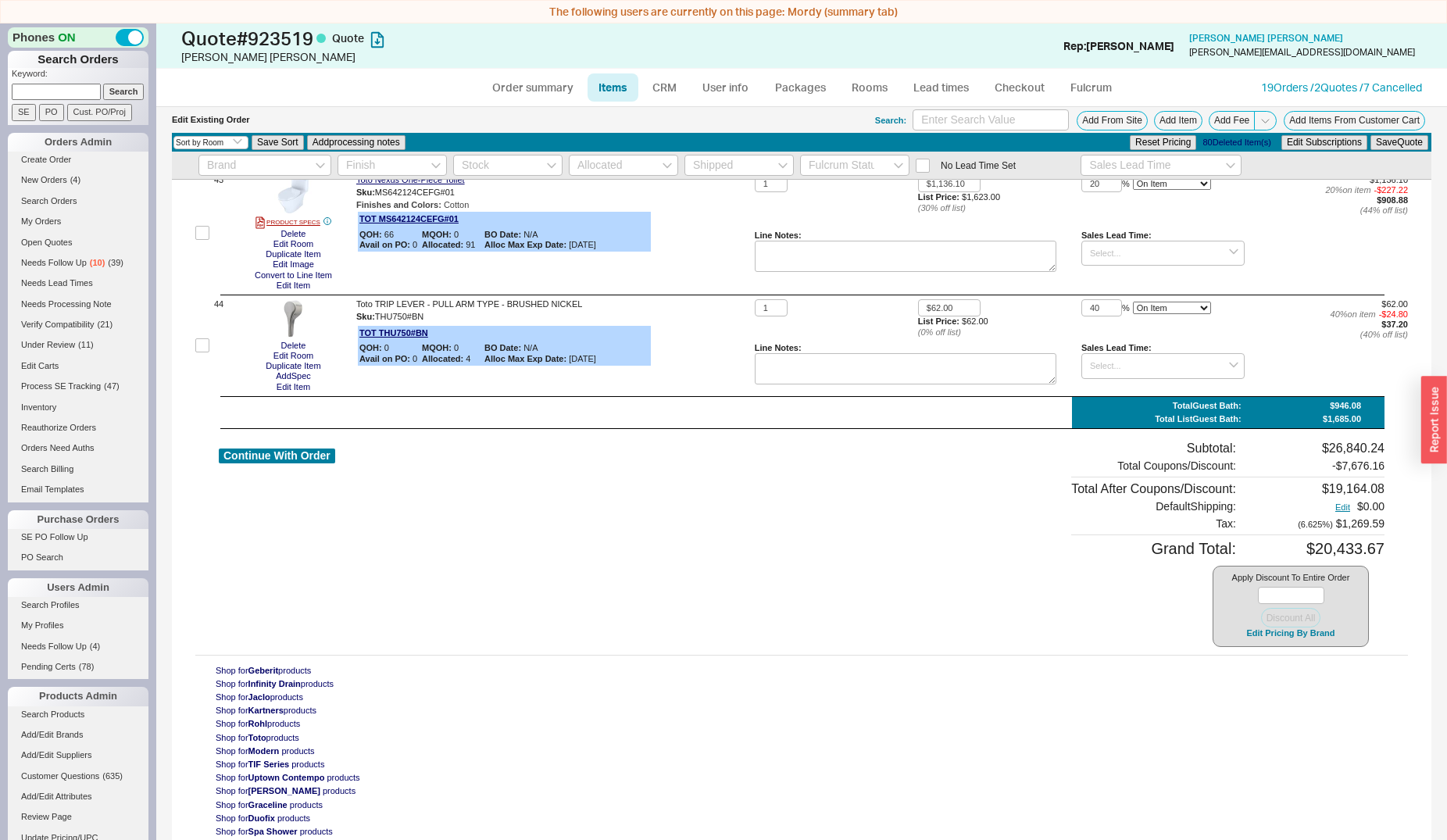
type input "33.35"
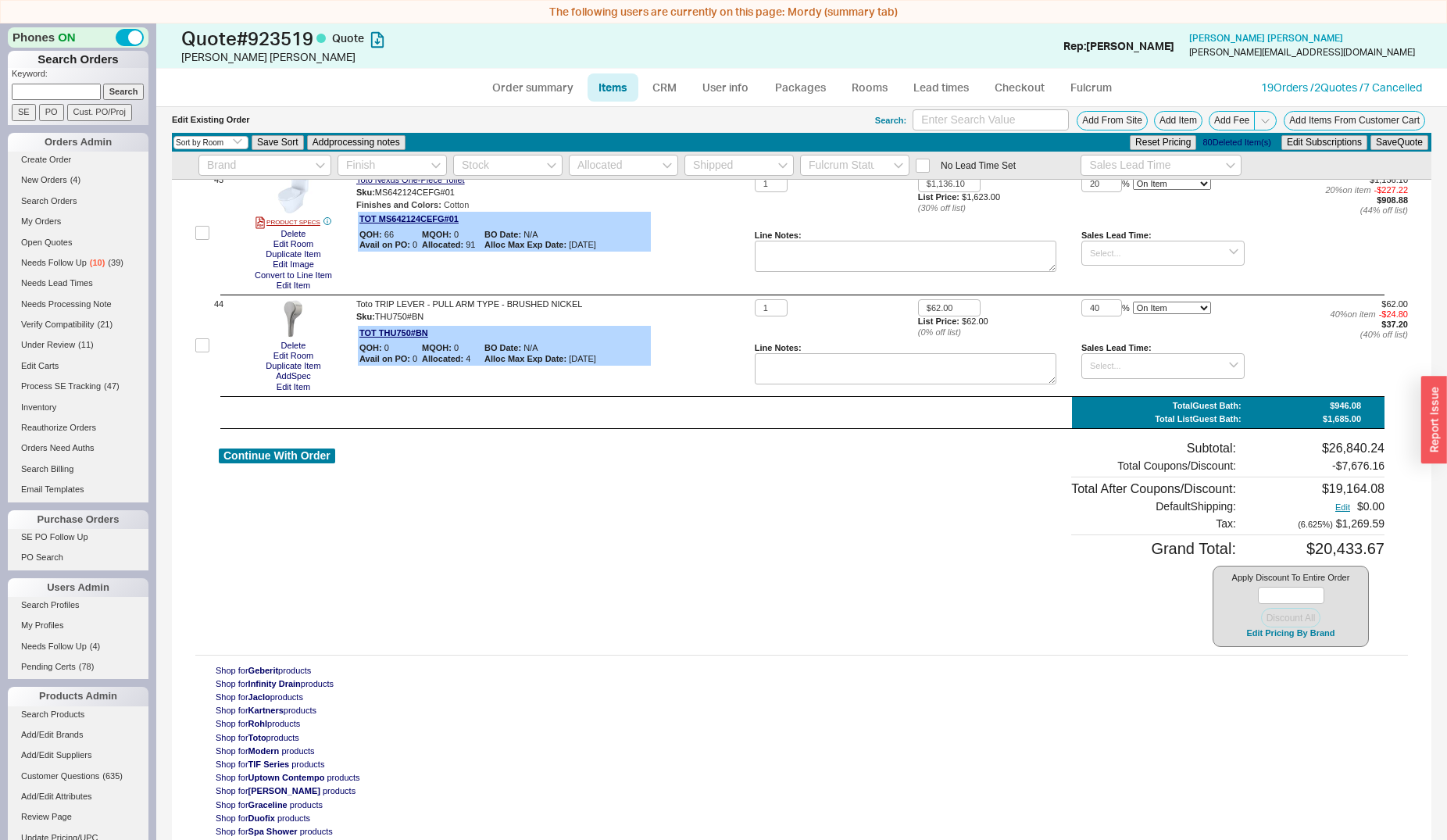
type input "29"
type input "33.35"
click at [263, 449] on button "Continue With Order" at bounding box center [276, 455] width 116 height 15
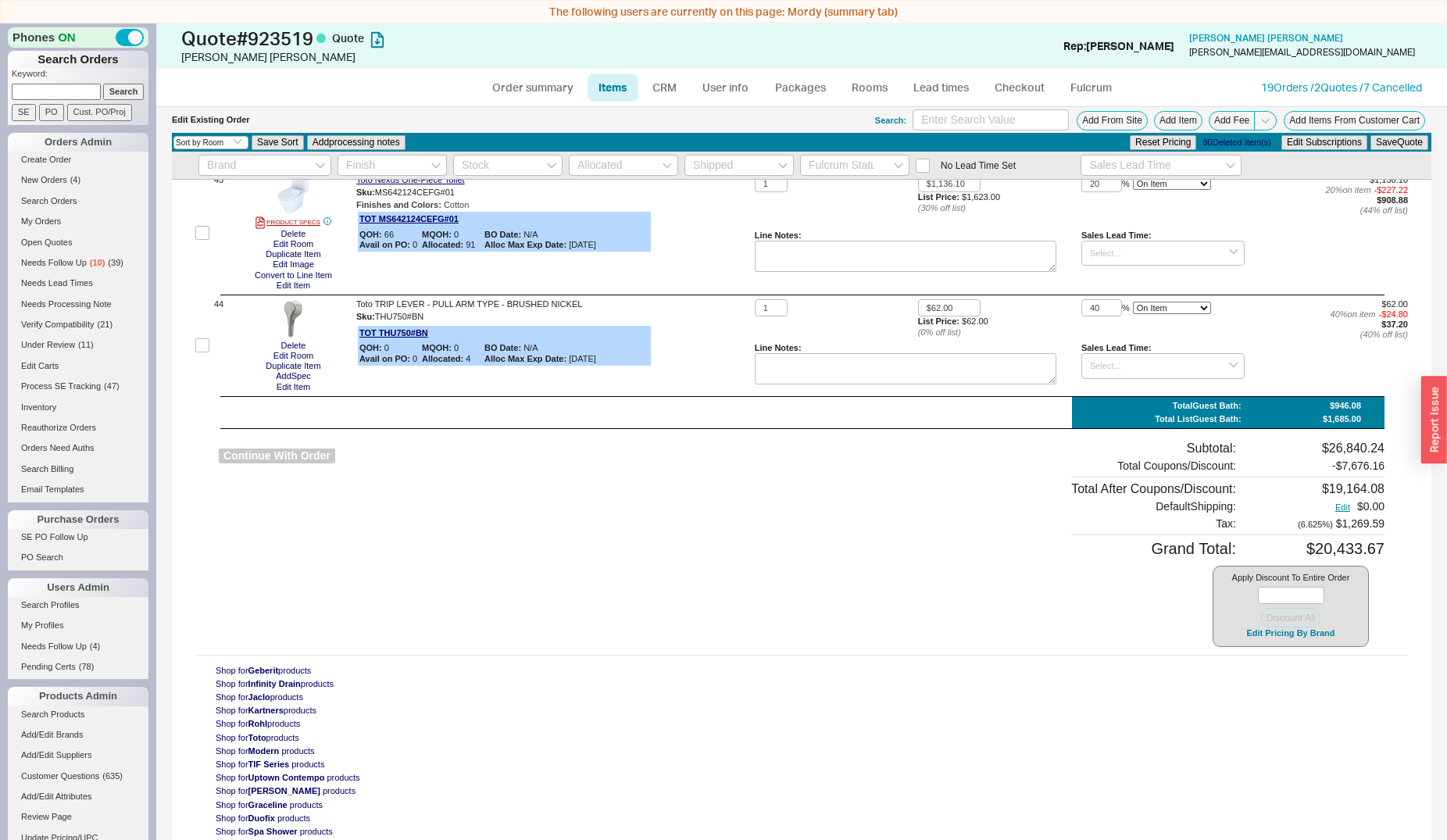
select select "*"
select select "LOW"
select select "3"
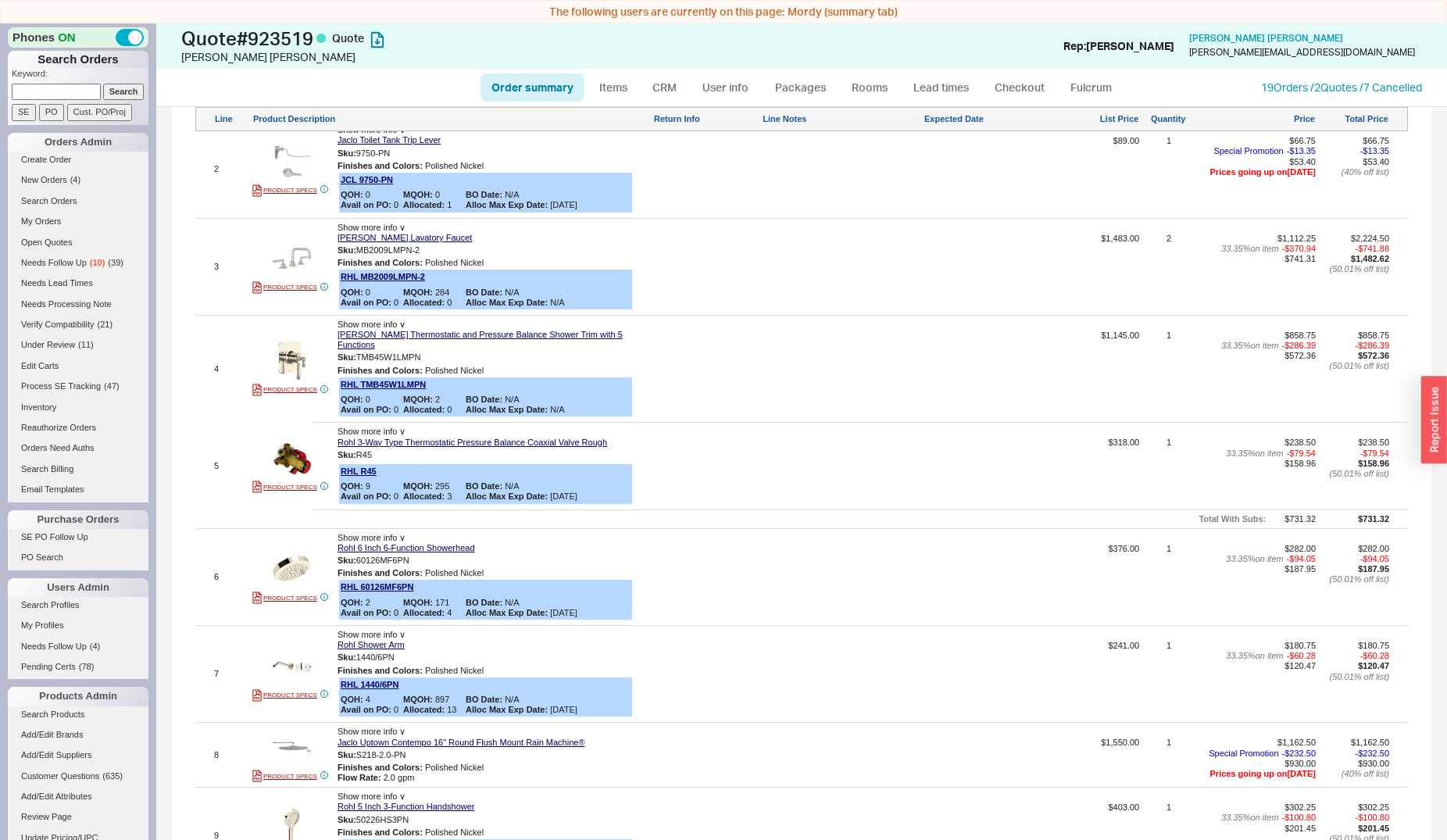
scroll to position [1275, 0]
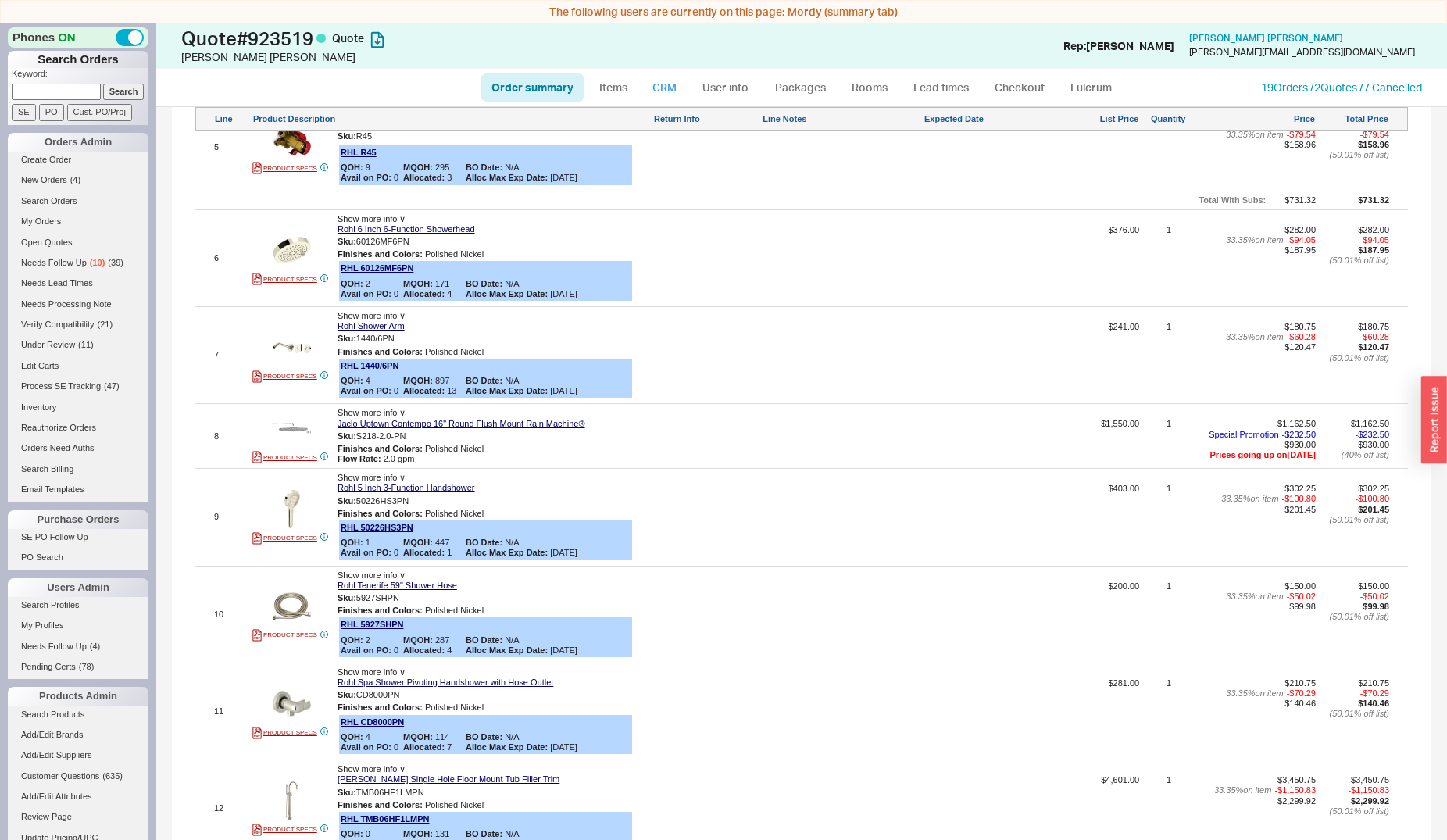
click at [671, 83] on link "CRM" at bounding box center [664, 87] width 46 height 28
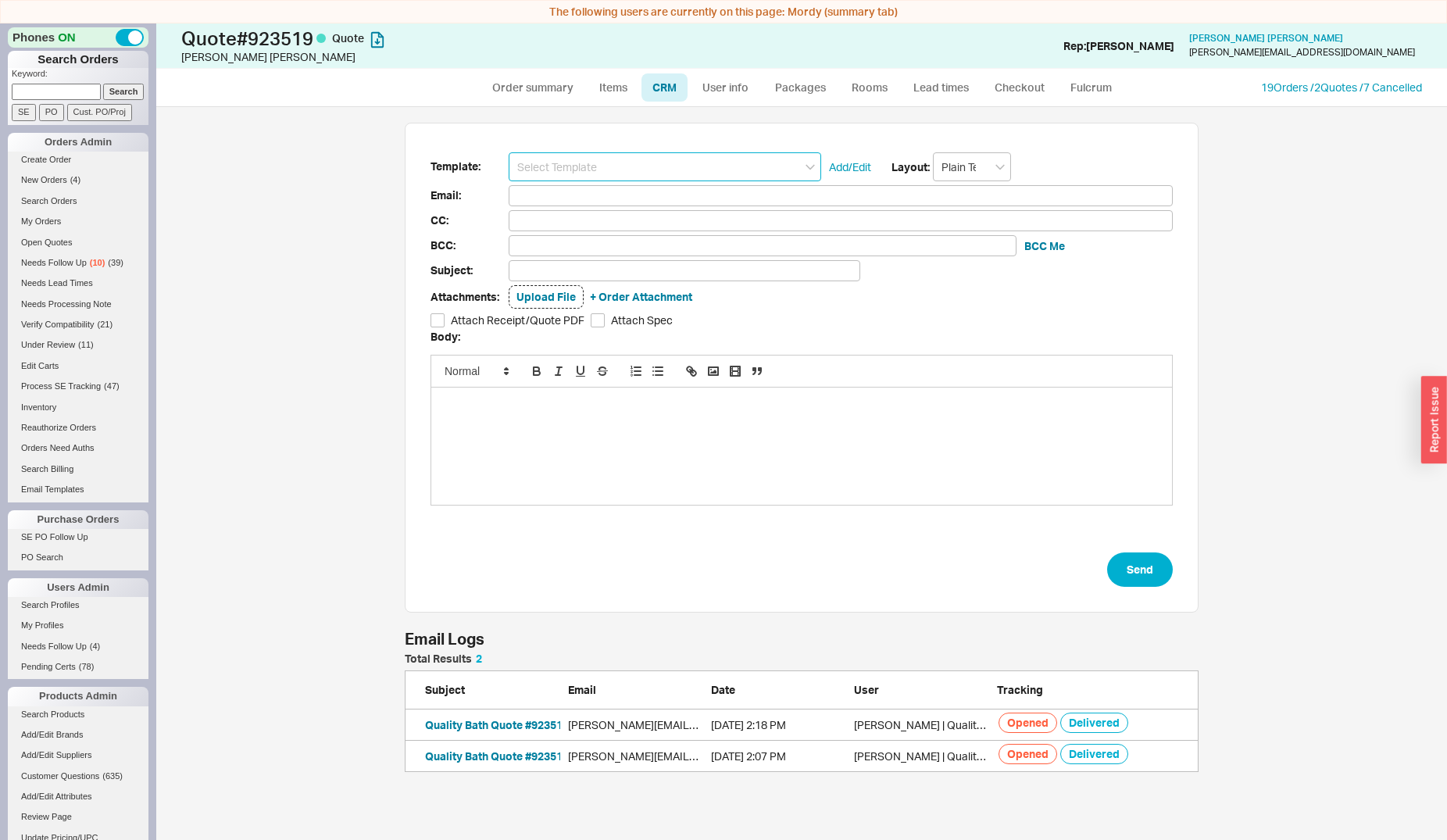
scroll to position [742, 1278]
click at [659, 159] on input at bounding box center [665, 167] width 312 height 29
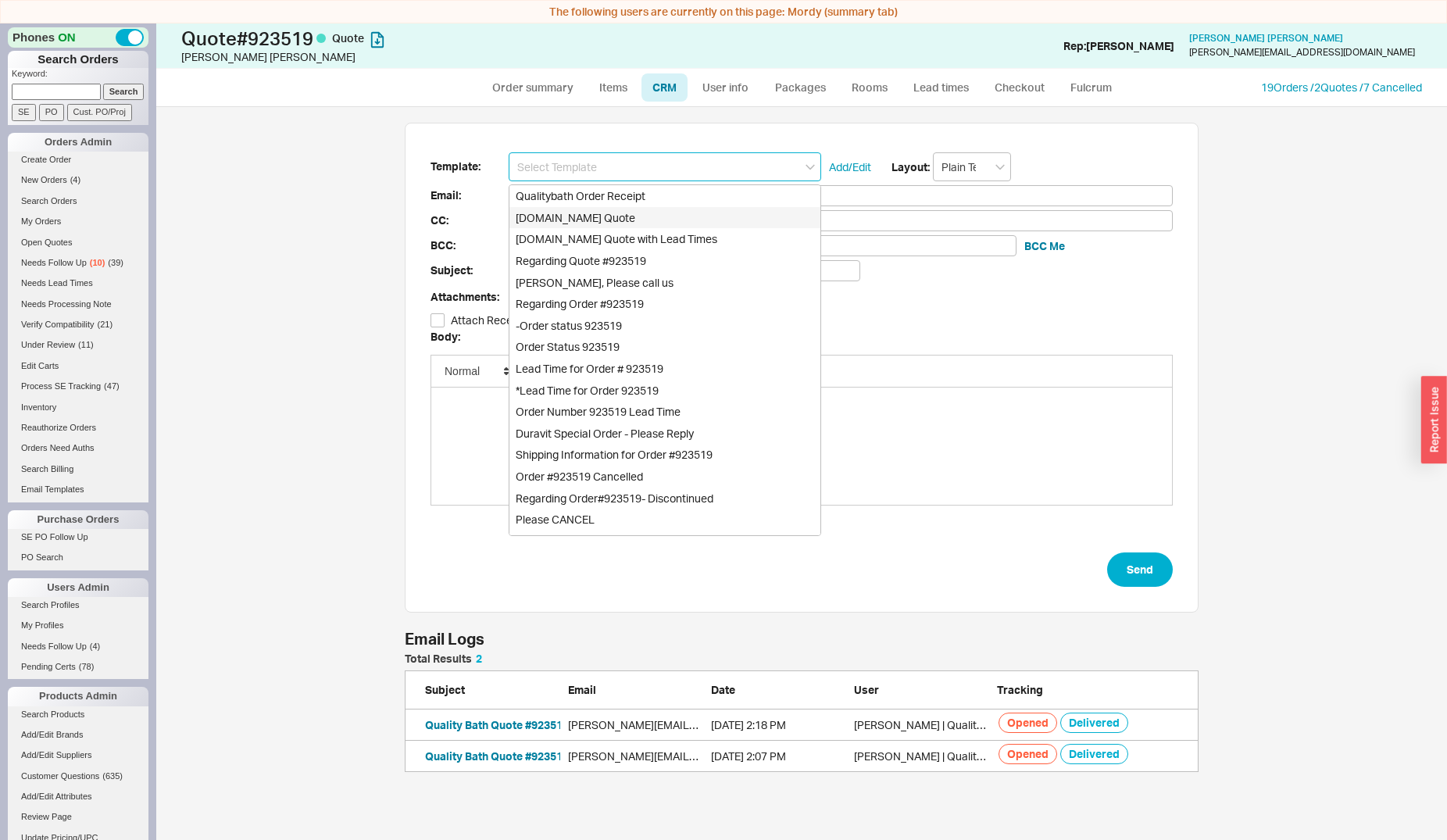
click at [652, 216] on div "Qualitybath.com Quote" at bounding box center [665, 217] width 311 height 22
type input "Qualitybath.com Quote"
type input "Receipt"
type input "joe@parkhillnj.com"
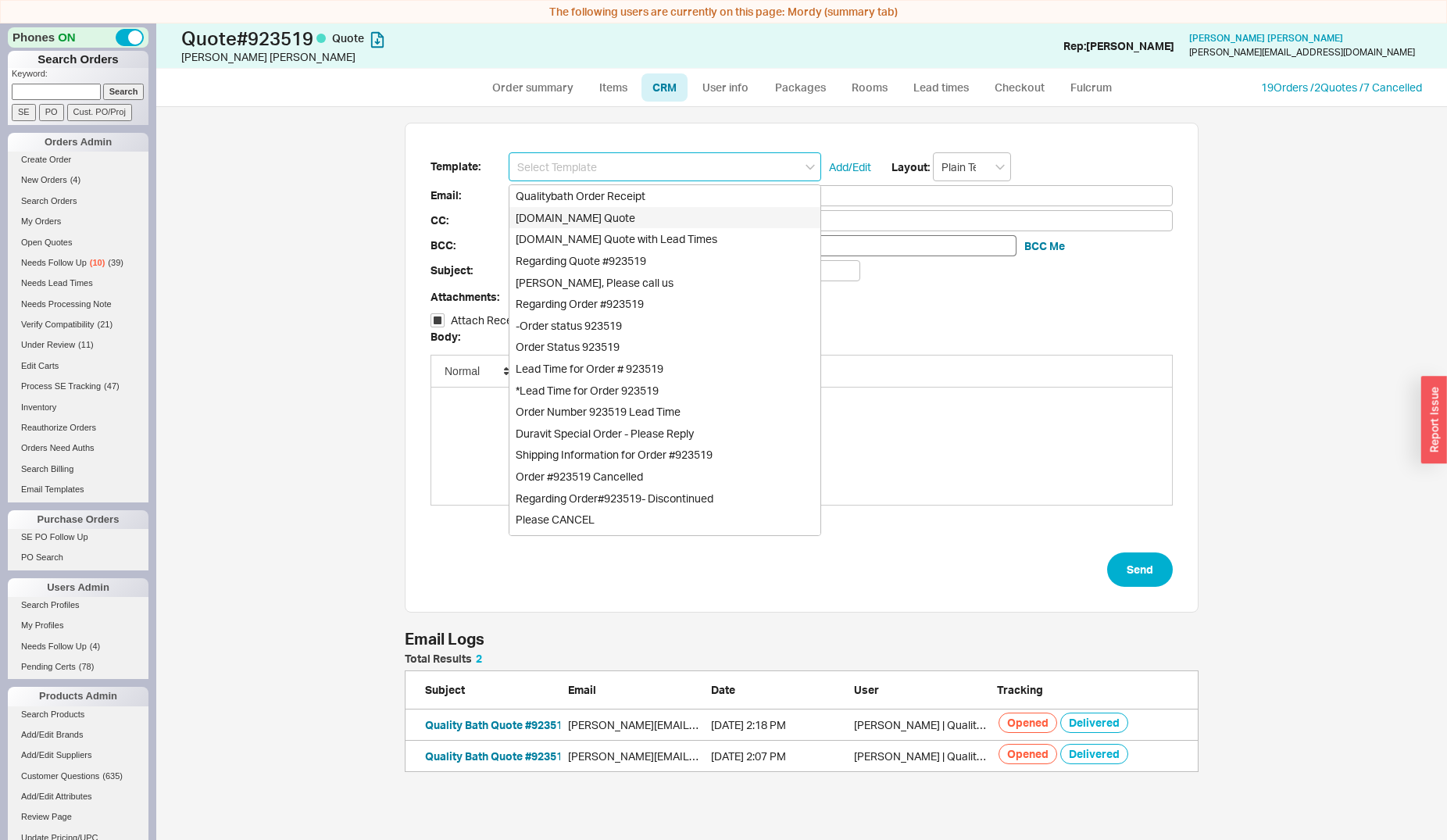
type input "Quality Bath Quote #923519"
checkbox input "true"
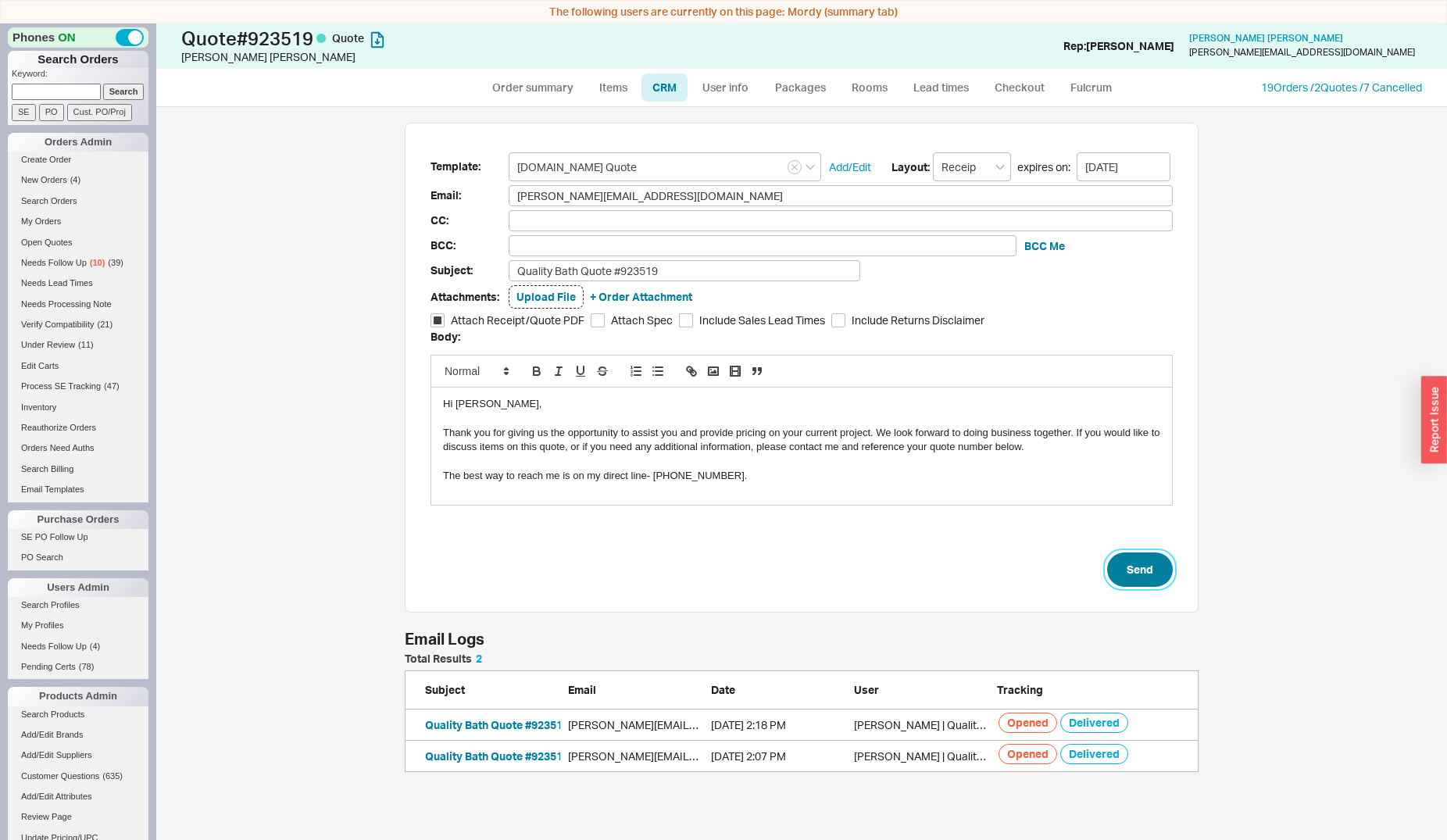
click at [1128, 563] on button "Send" at bounding box center [1139, 569] width 65 height 34
select select "*"
select select "LOW"
select select "3"
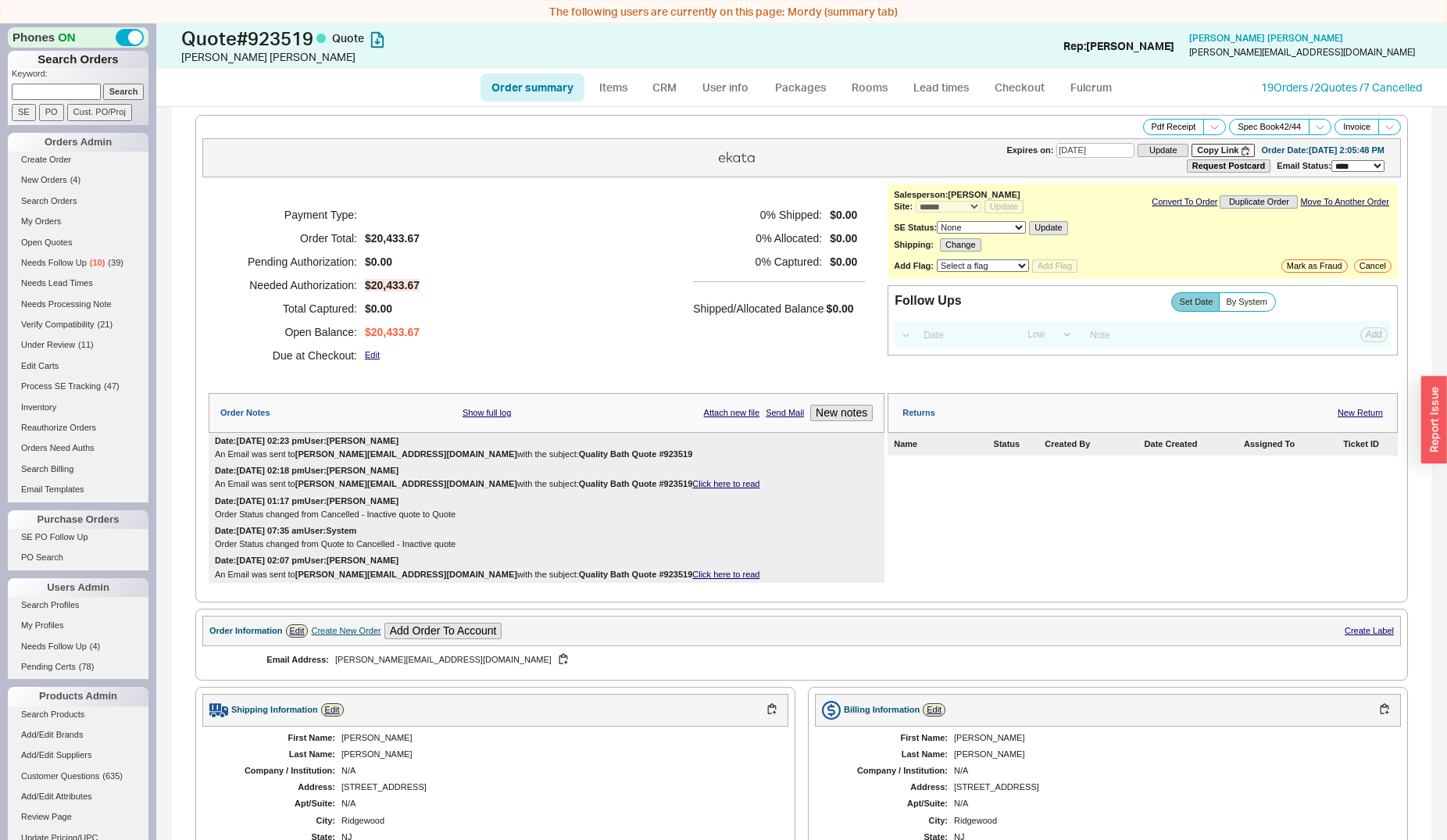
scroll to position [558, 0]
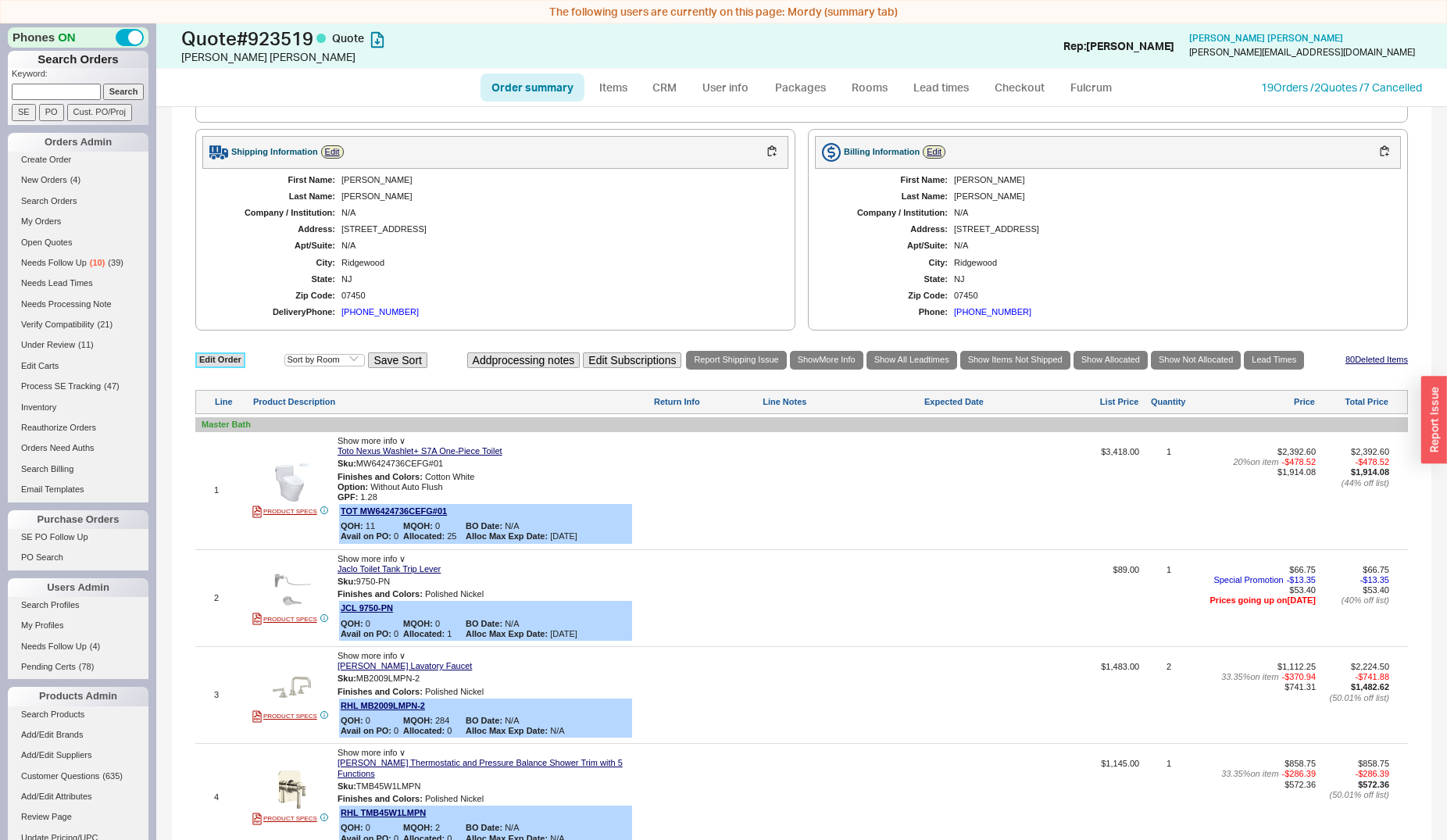
click at [201, 359] on link "Edit Order" at bounding box center [220, 359] width 50 height 15
select select "3"
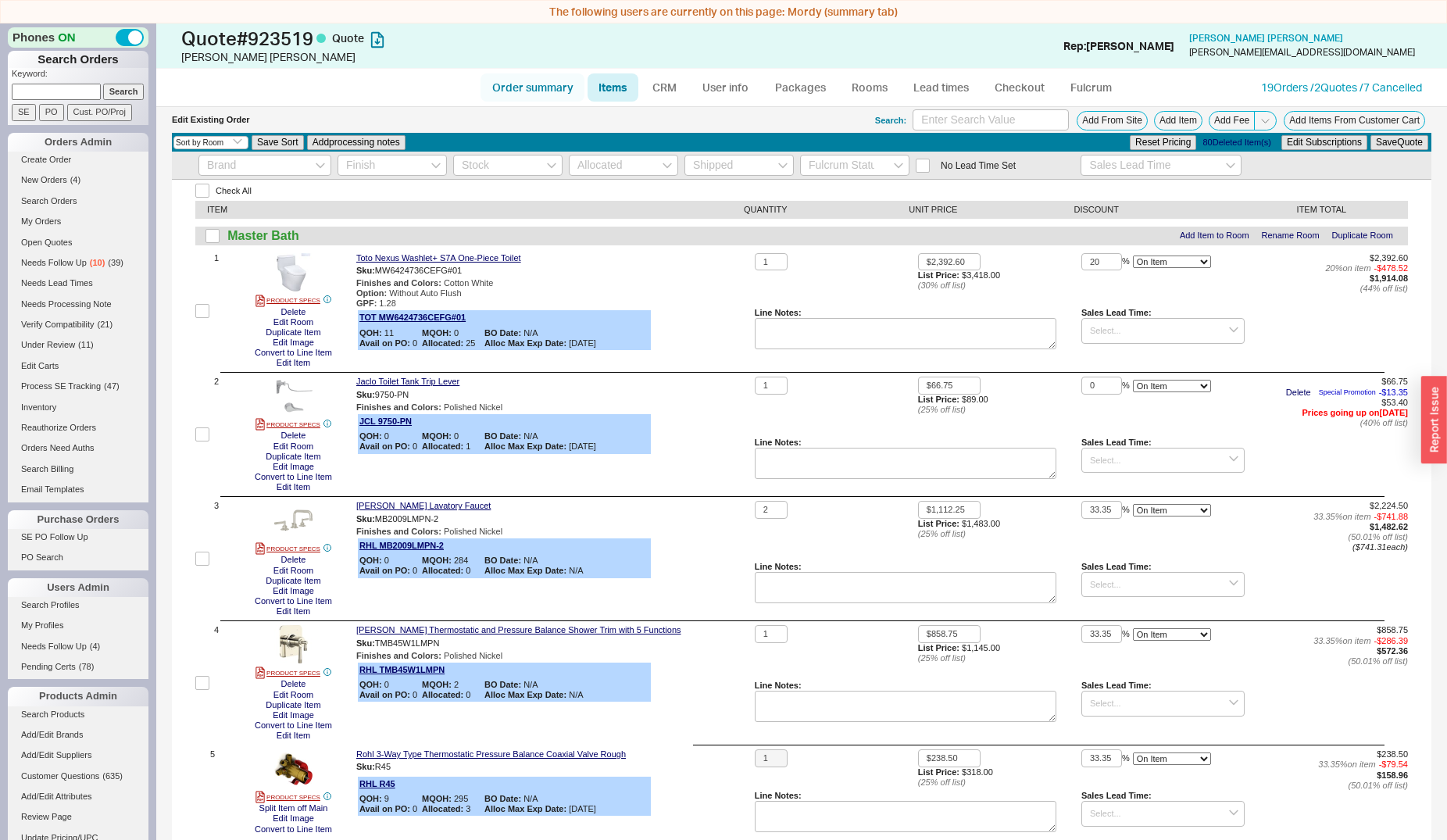
click at [577, 91] on link "Order summary" at bounding box center [532, 87] width 104 height 28
select select "*"
select select "LOW"
select select "3"
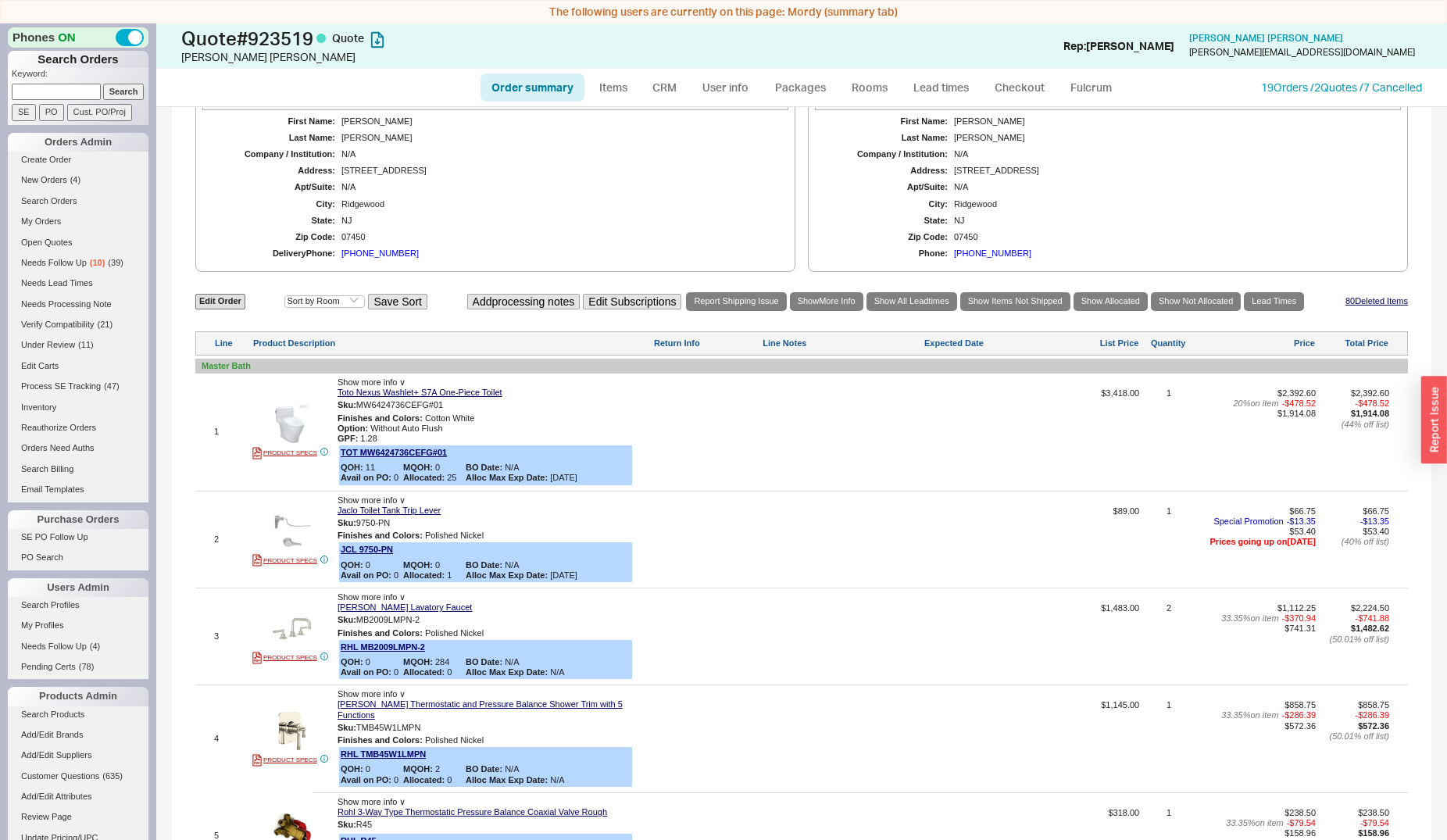
scroll to position [638, 0]
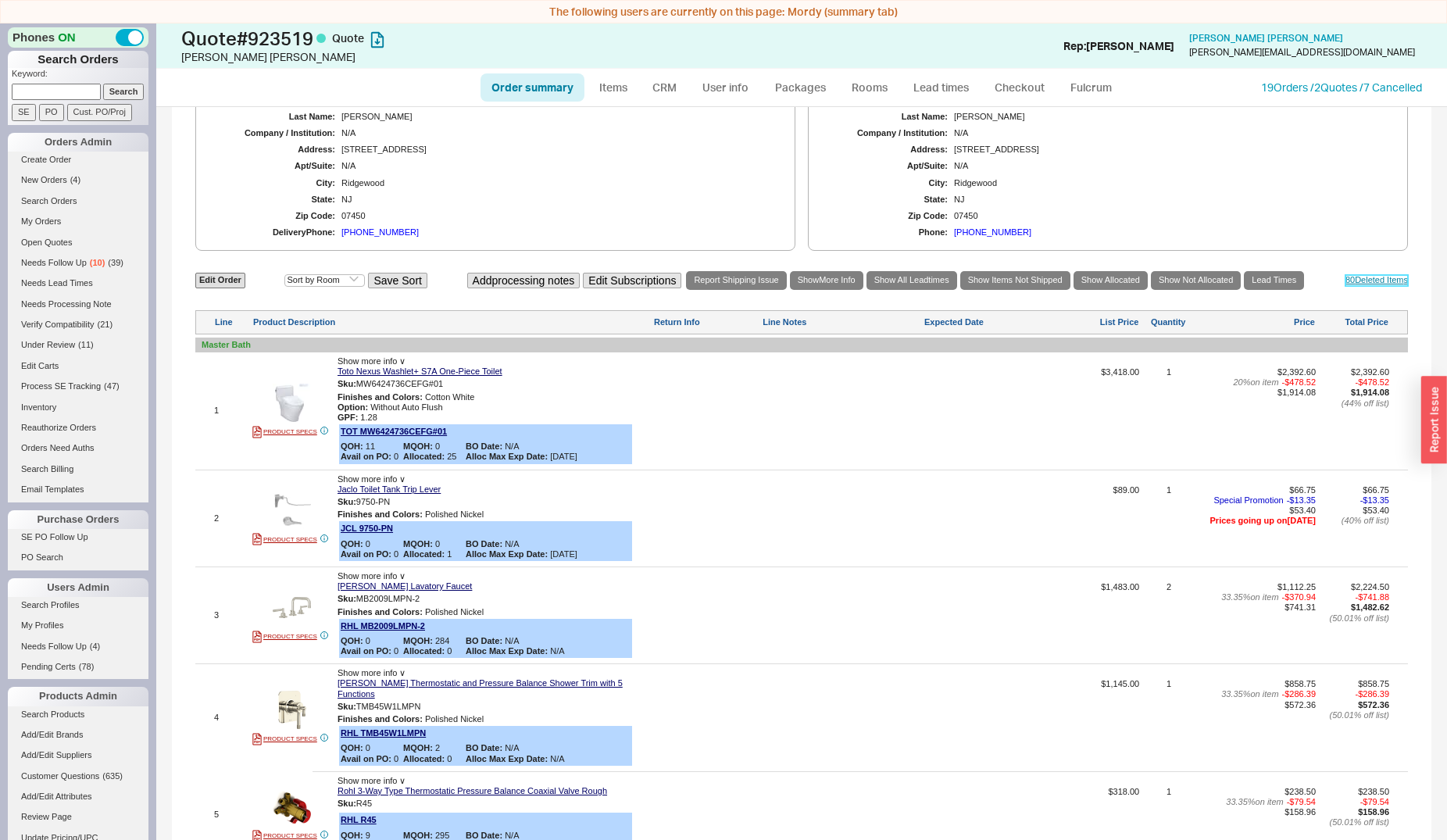
click at [1353, 277] on link "80 Deleted Item s" at bounding box center [1377, 280] width 63 height 10
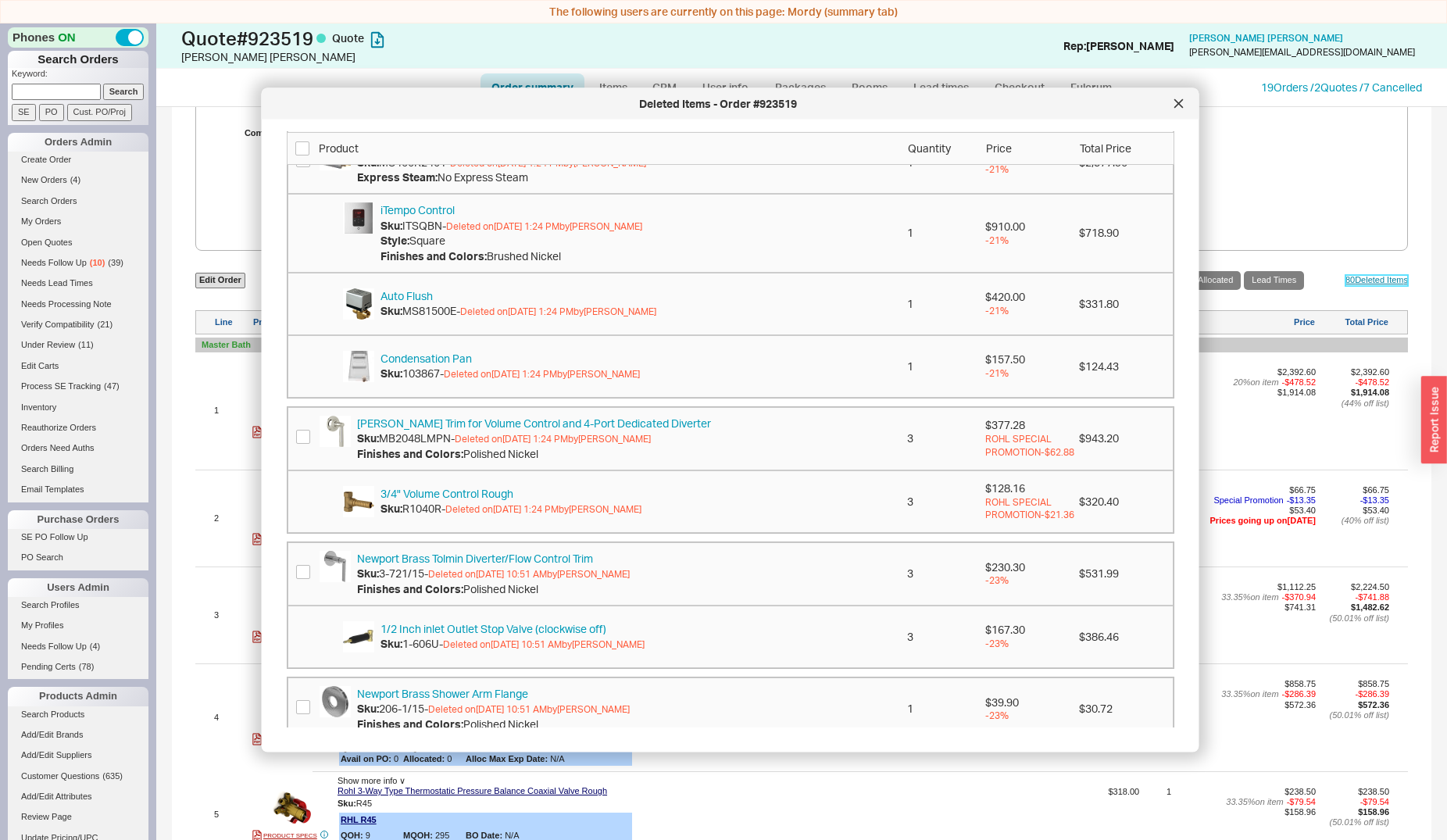
scroll to position [877, 0]
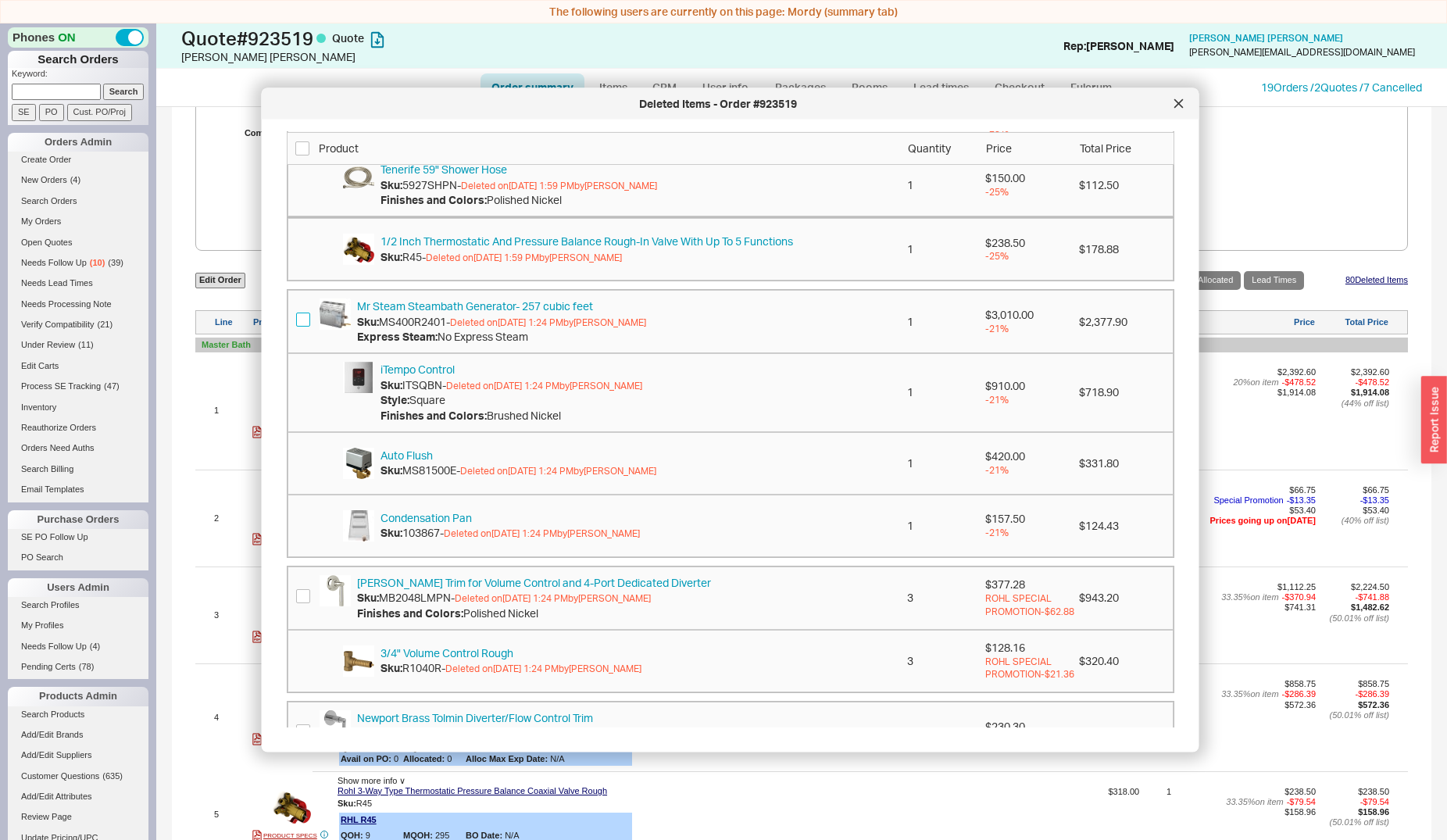
click at [305, 327] on input "checkbox" at bounding box center [304, 320] width 14 height 14
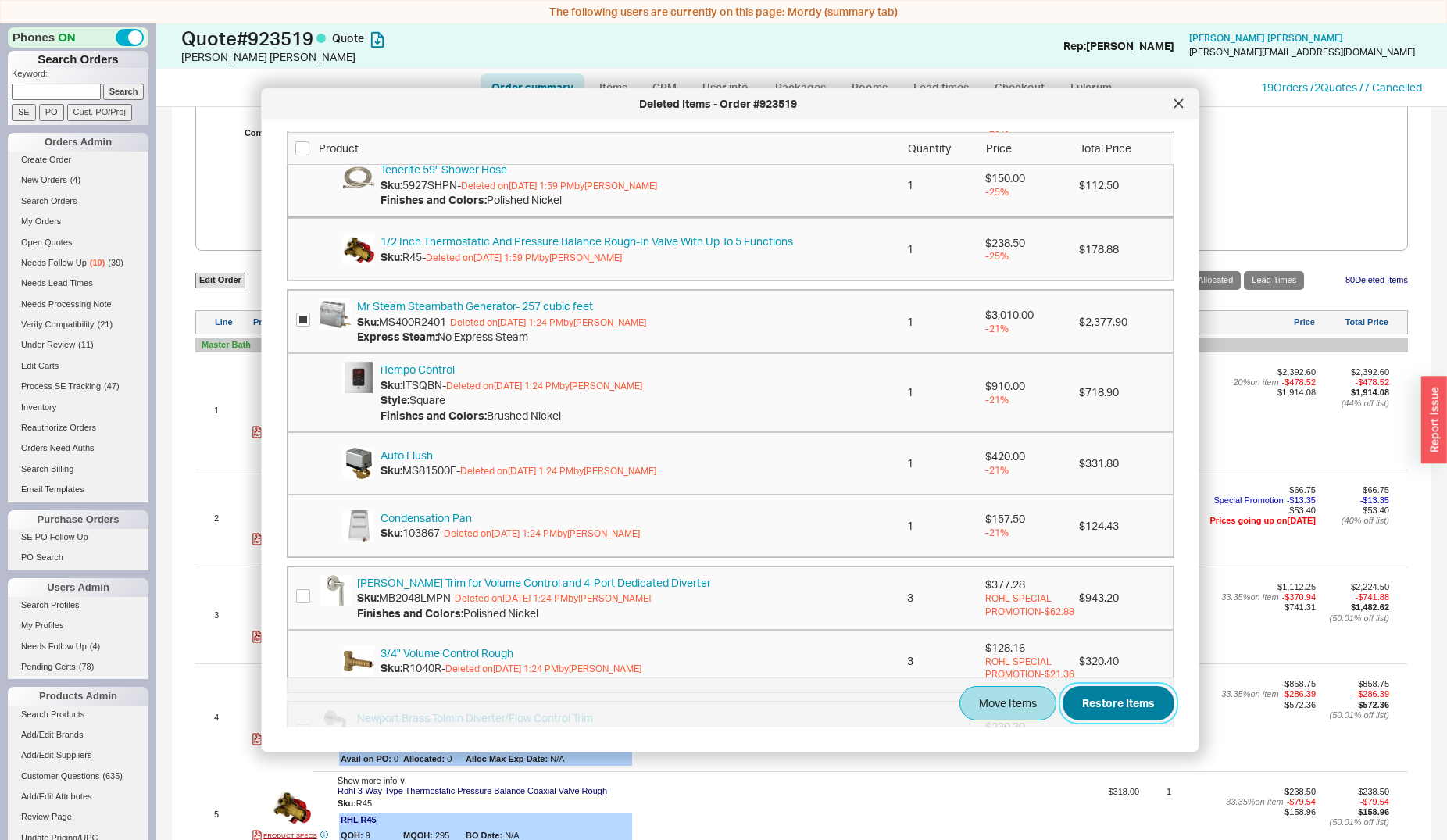
click at [1098, 707] on button "Restore Items" at bounding box center [1118, 703] width 112 height 34
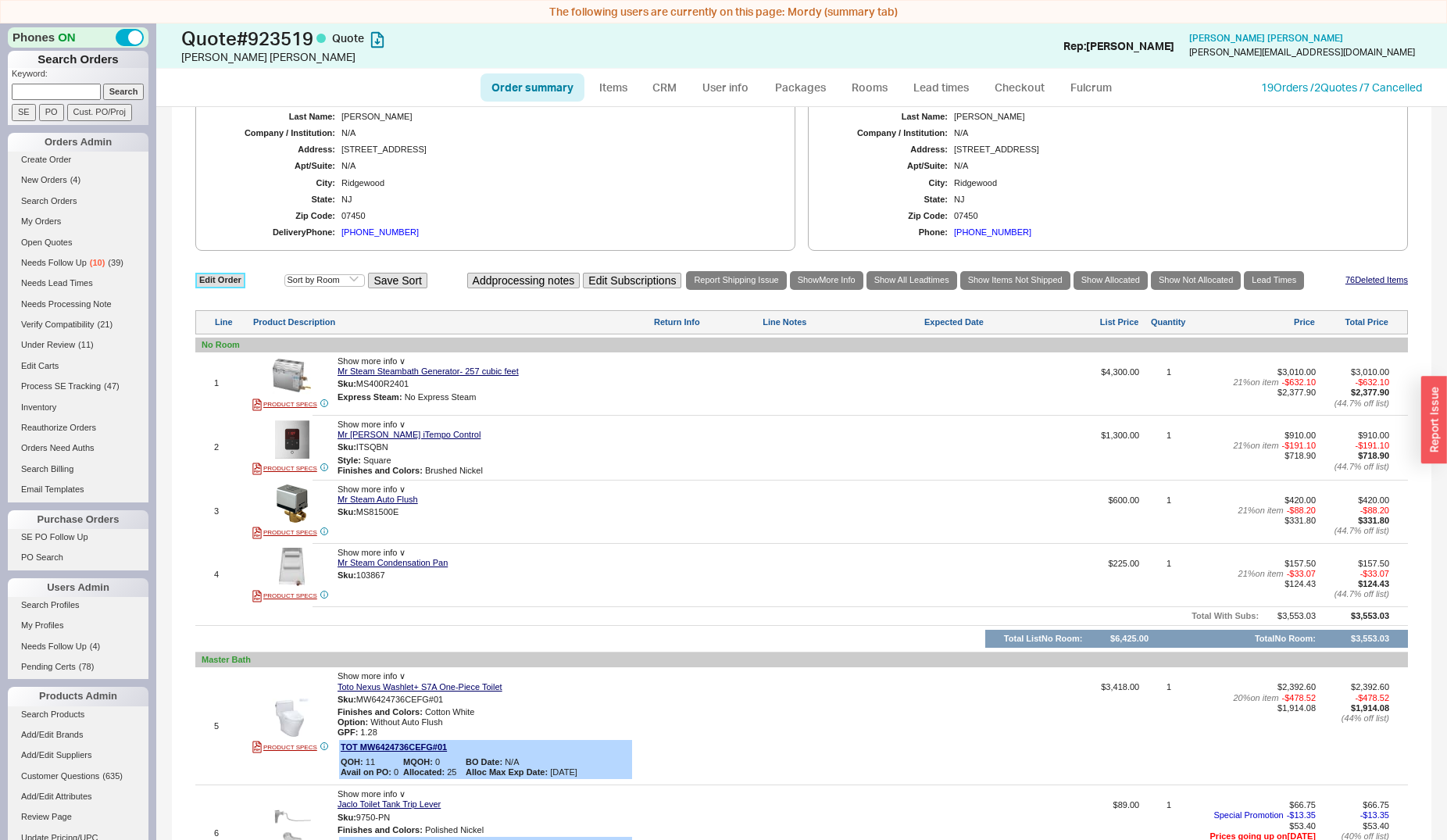
click at [222, 277] on link "Edit Order" at bounding box center [220, 280] width 50 height 15
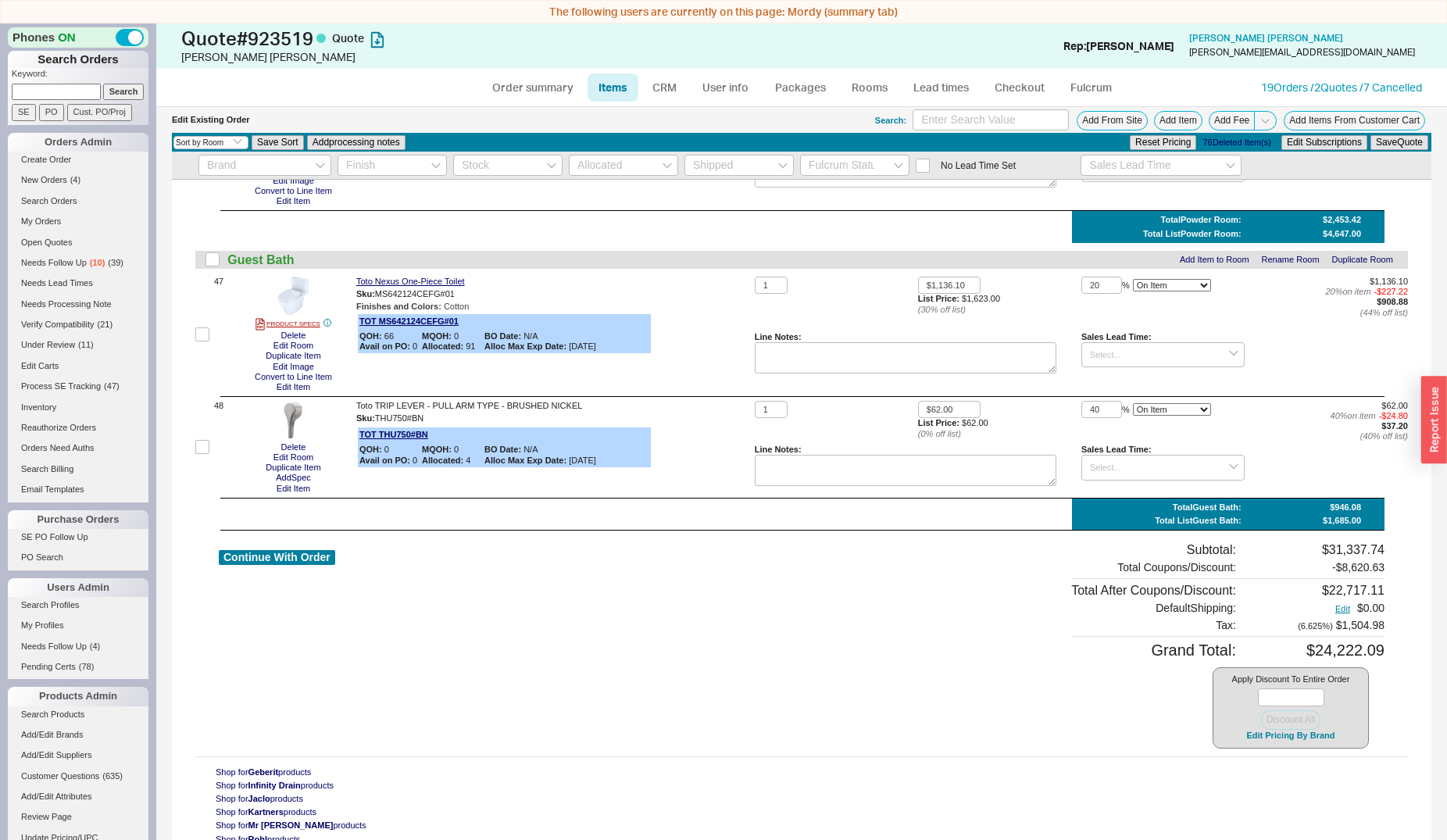
scroll to position [6005, 0]
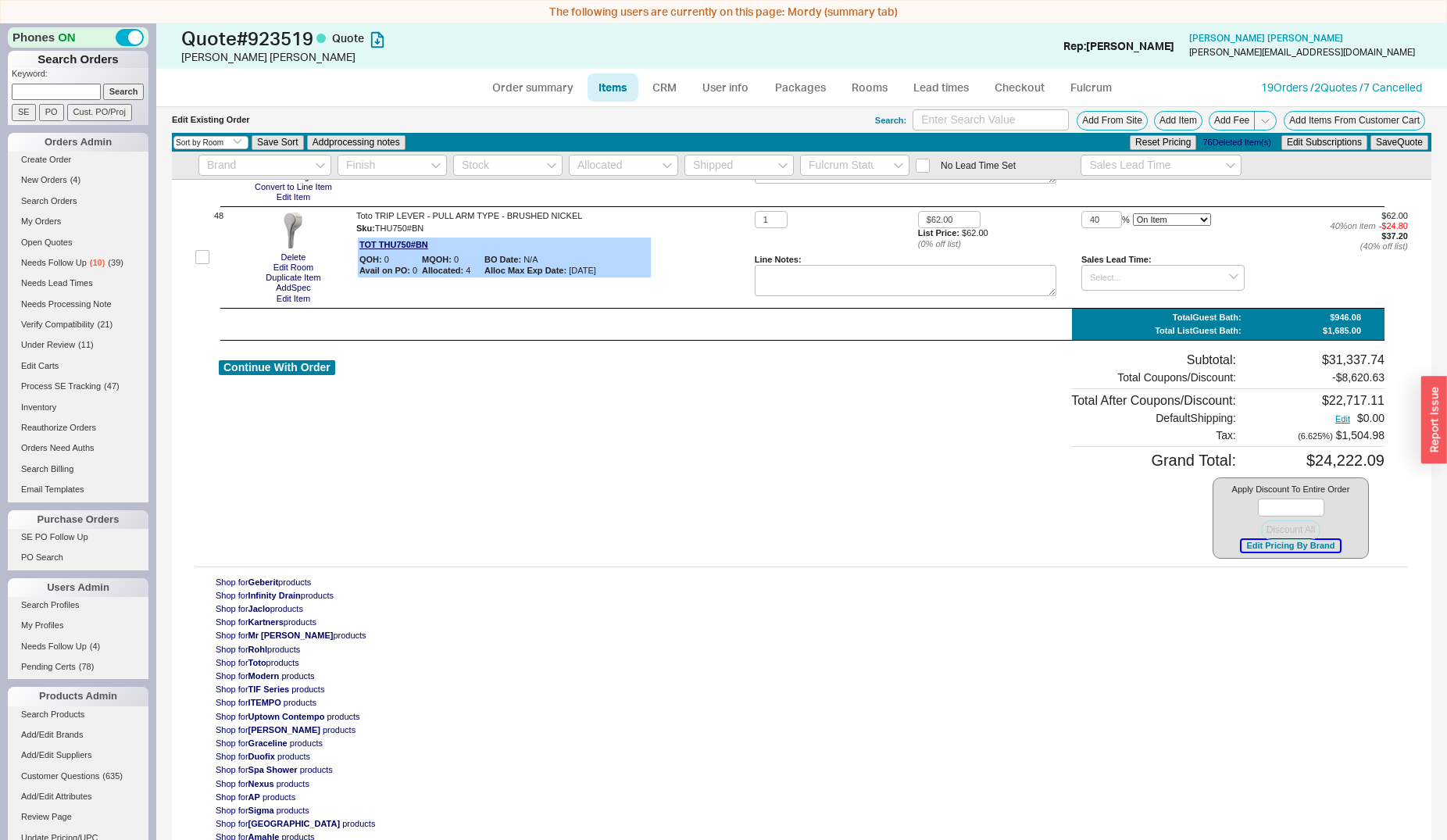
click at [1271, 540] on button "Edit Pricing By Brand" at bounding box center [1290, 545] width 98 height 11
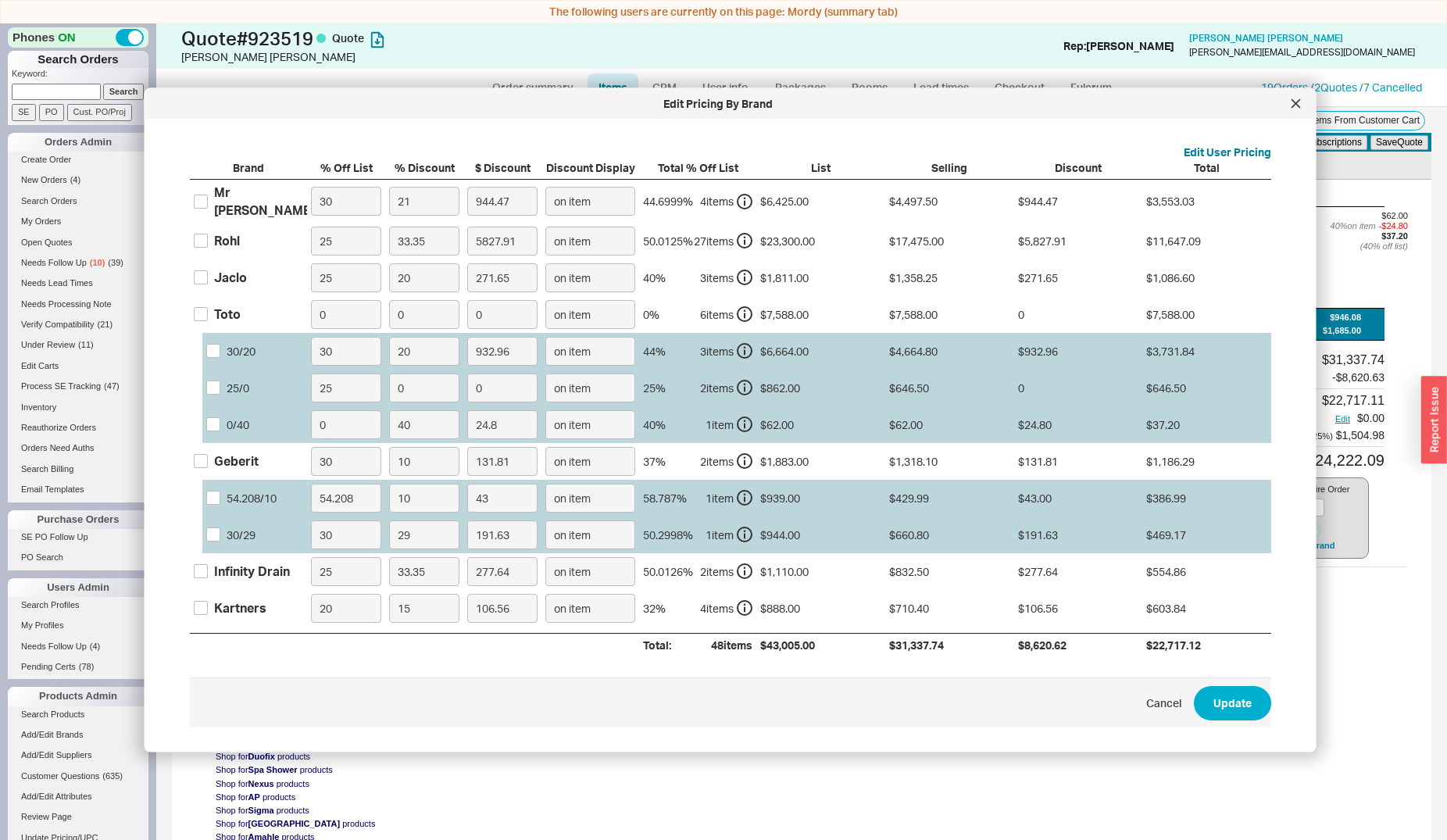
click at [229, 190] on div "Mr Steam" at bounding box center [264, 201] width 101 height 35
click at [208, 194] on input "Mr Steam" at bounding box center [201, 201] width 14 height 14
drag, startPoint x: 422, startPoint y: 194, endPoint x: 380, endPoint y: 199, distance: 42.3
click at [389, 199] on input "21" at bounding box center [424, 201] width 71 height 29
click at [1239, 700] on button "Update" at bounding box center [1232, 703] width 78 height 34
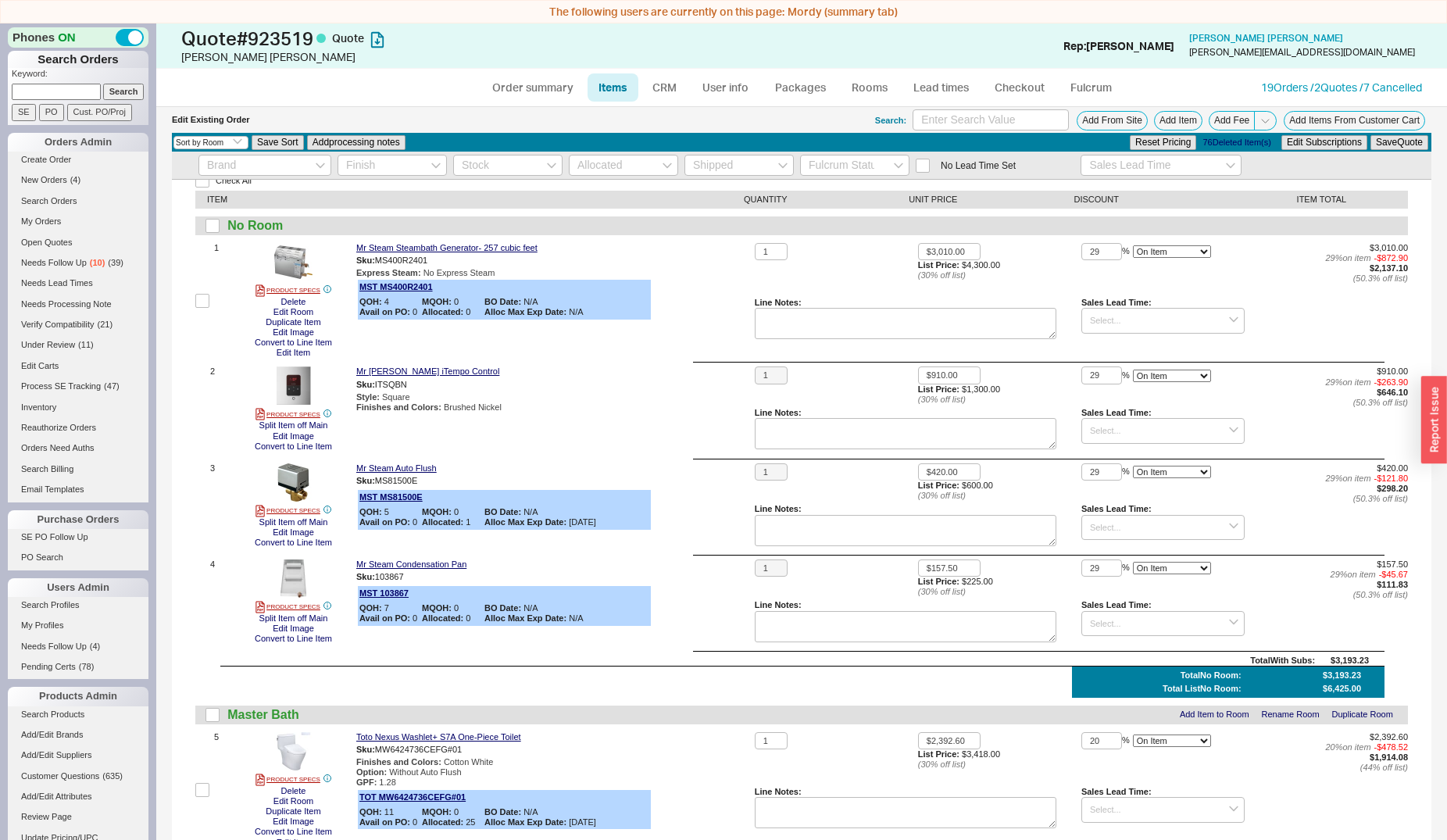
scroll to position [0, 0]
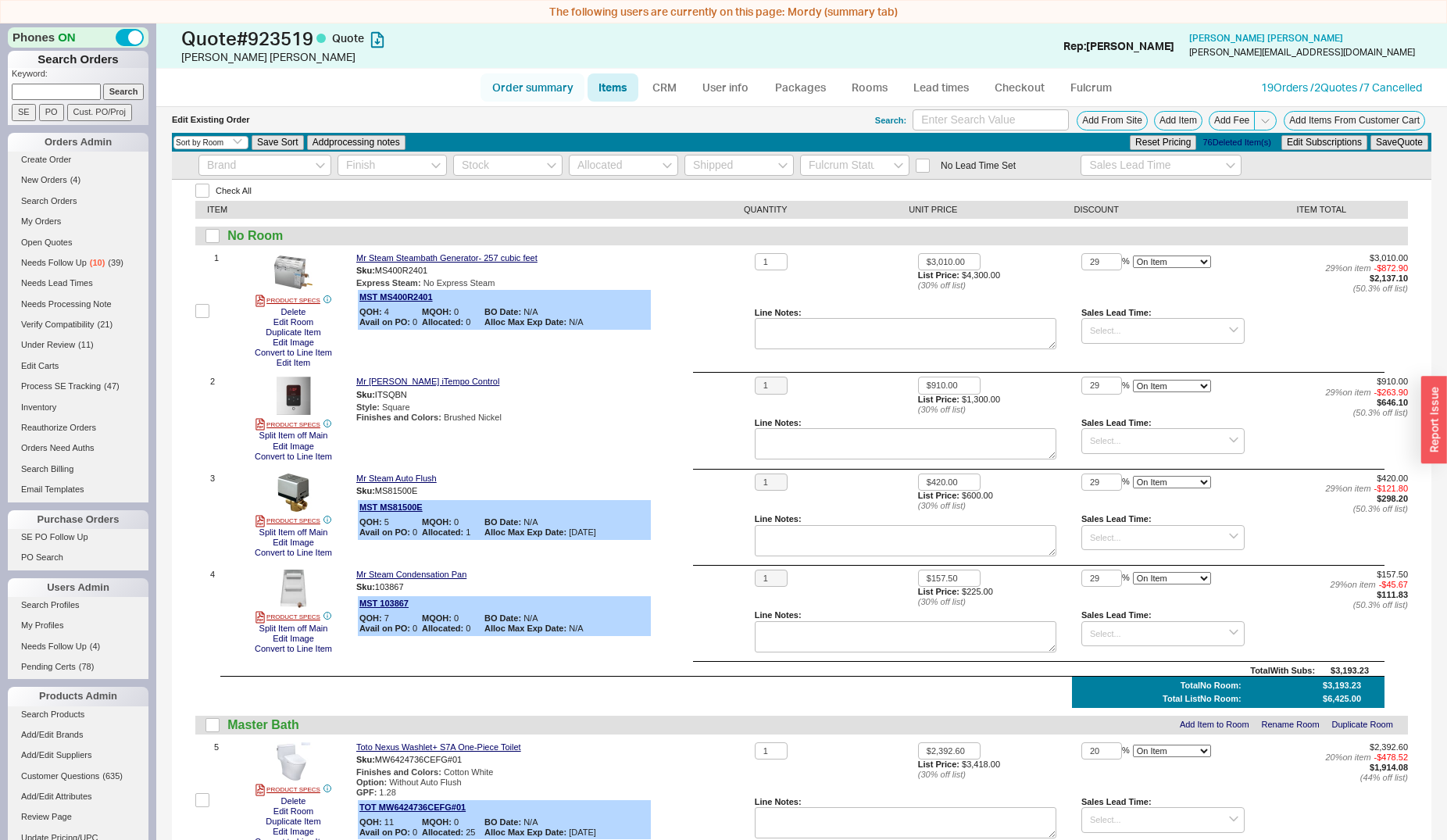
click at [531, 93] on link "Order summary" at bounding box center [532, 87] width 104 height 28
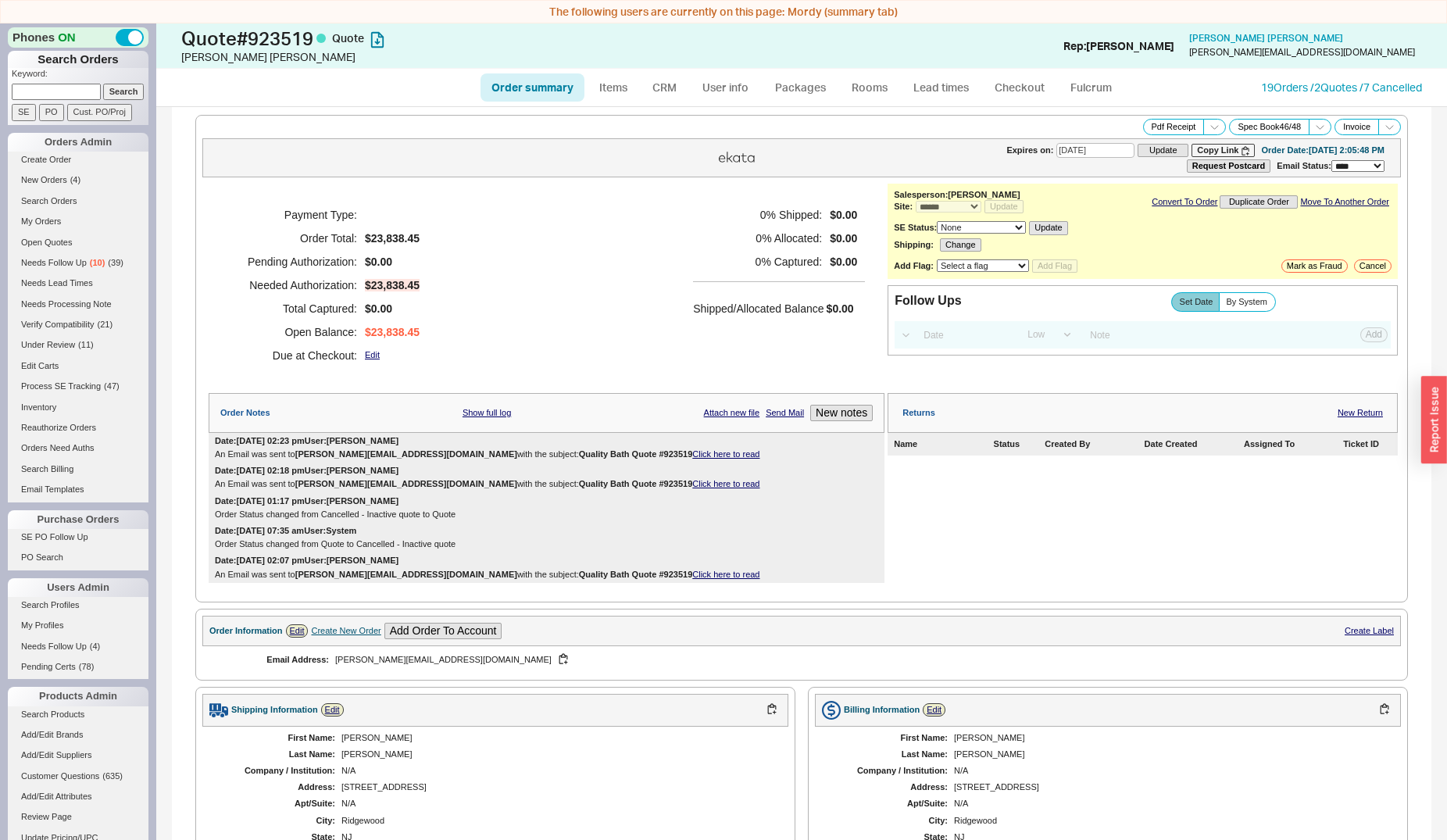
scroll to position [478, 0]
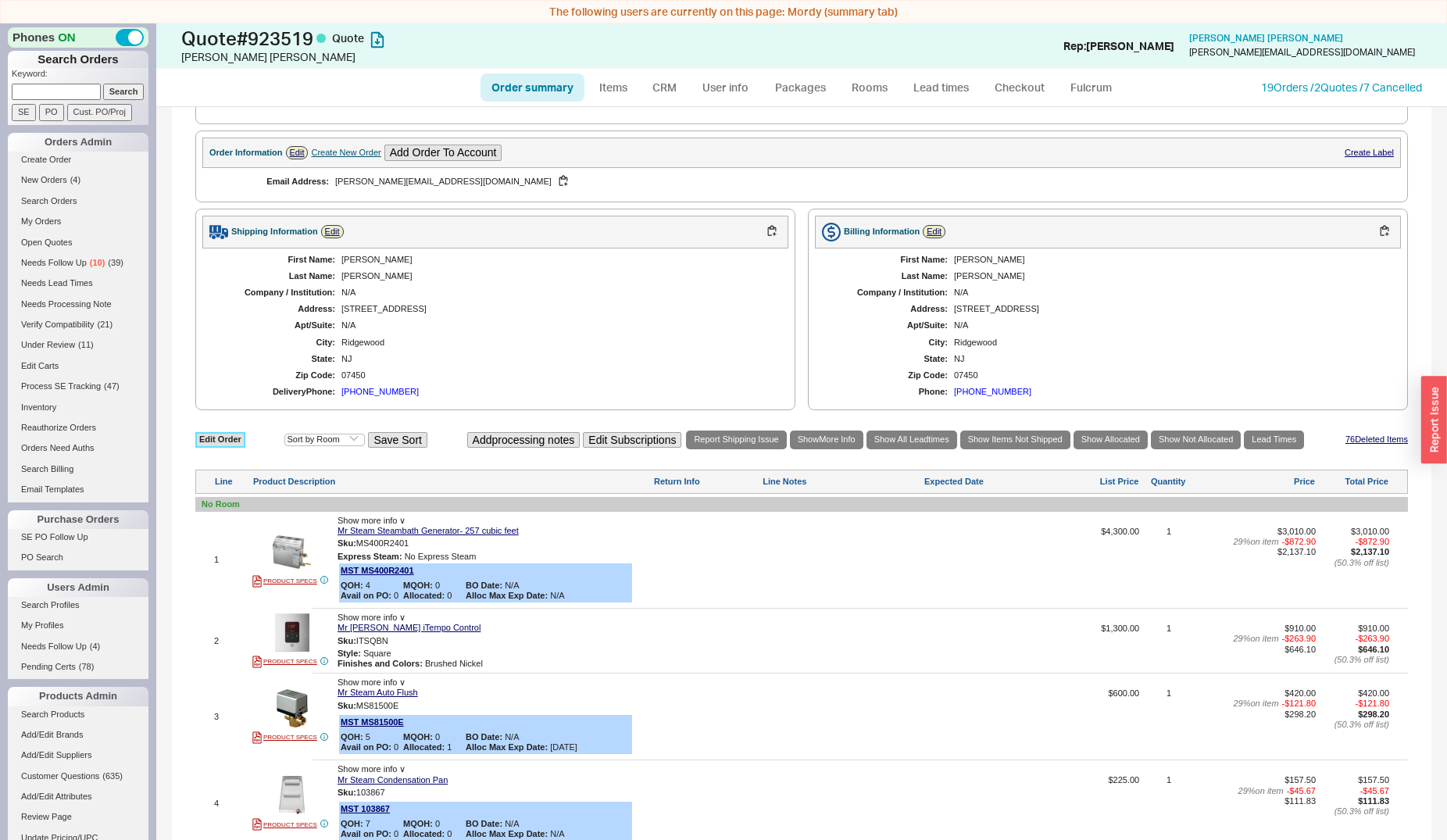
click at [224, 434] on link "Edit Order" at bounding box center [220, 439] width 50 height 15
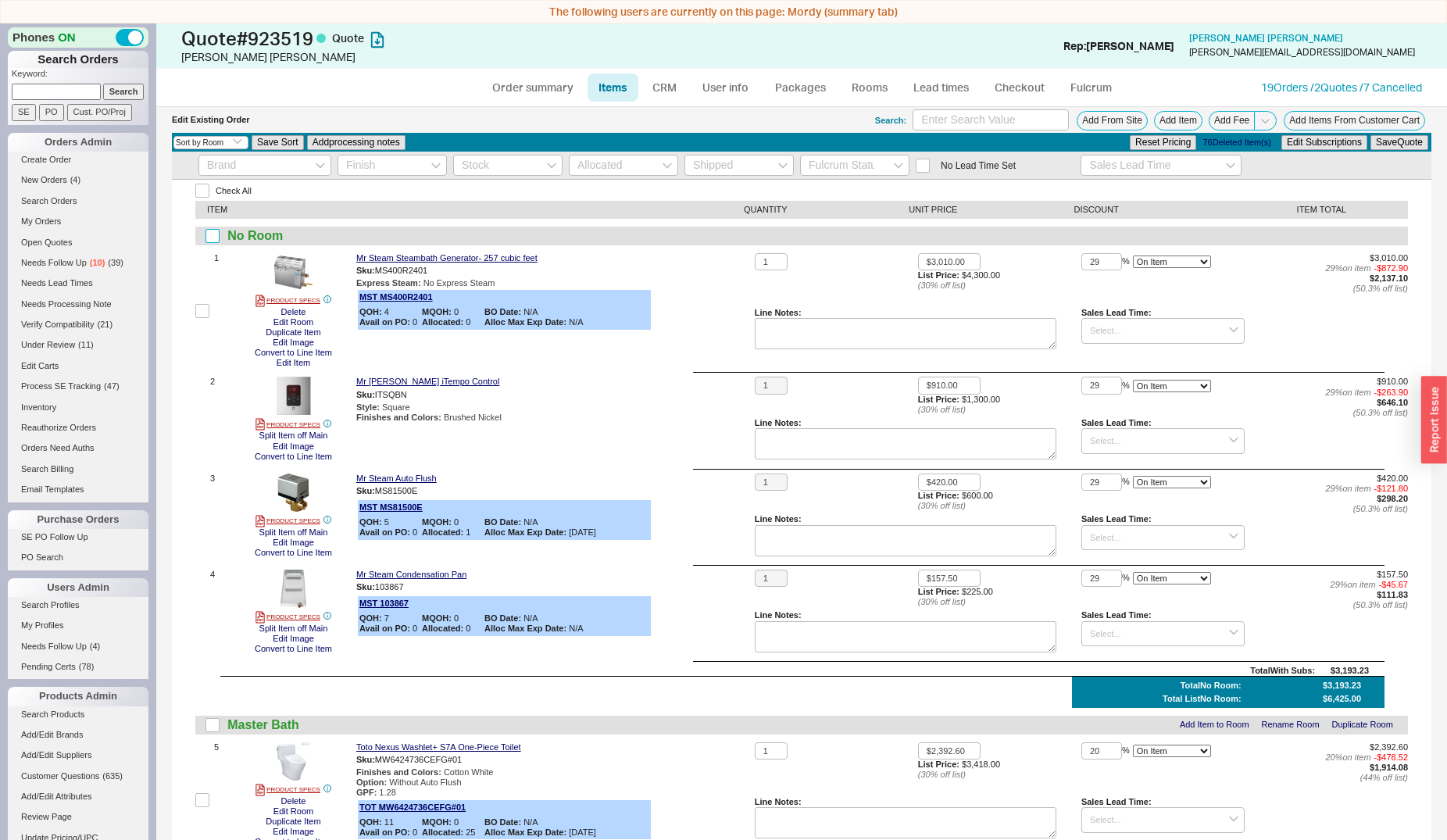
click at [214, 238] on input "checkbox" at bounding box center [213, 236] width 14 height 14
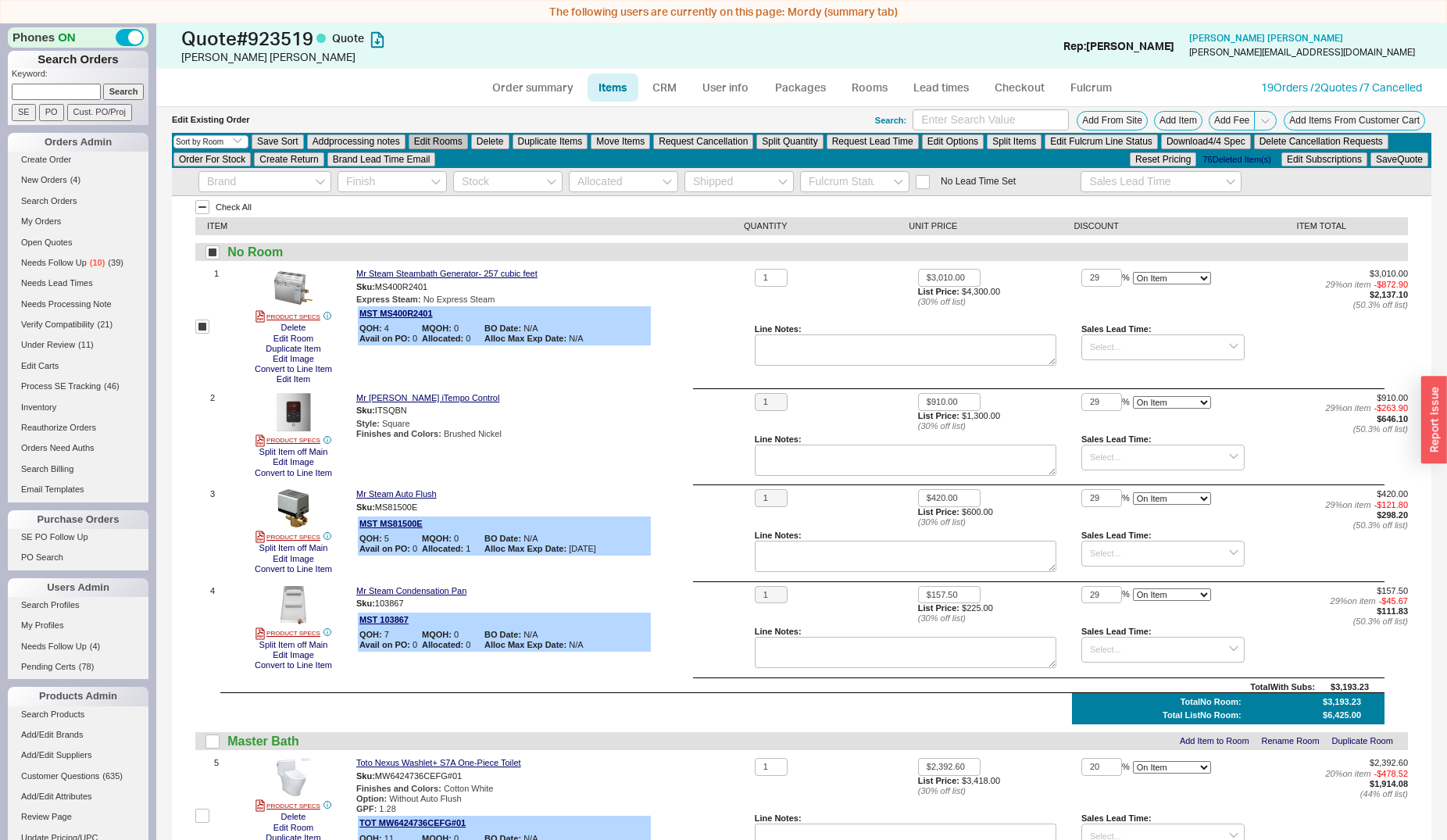
click at [434, 141] on button "Edit Rooms" at bounding box center [439, 141] width 59 height 14
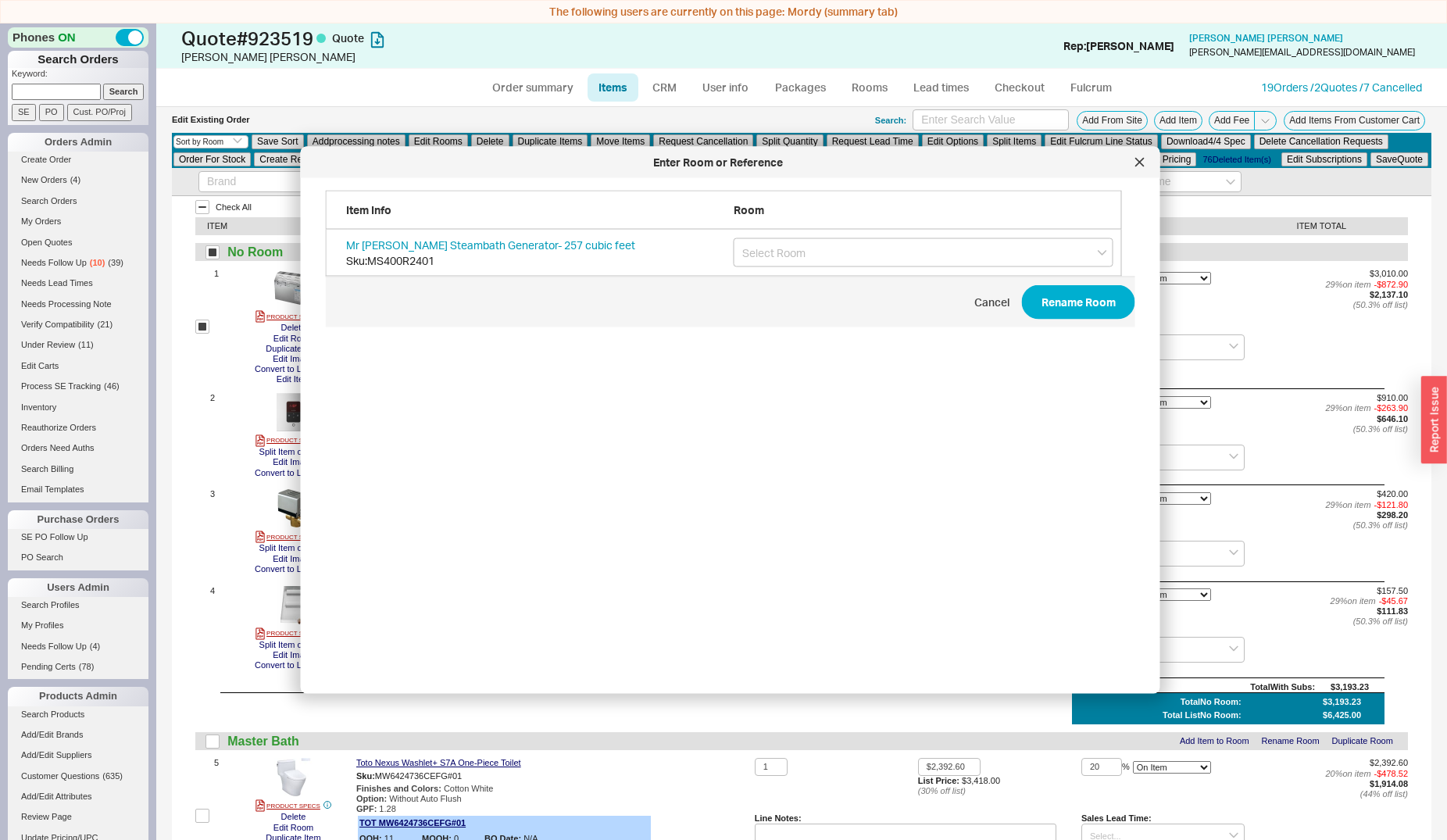
scroll to position [465, 808]
click at [765, 251] on input "grid" at bounding box center [923, 252] width 379 height 29
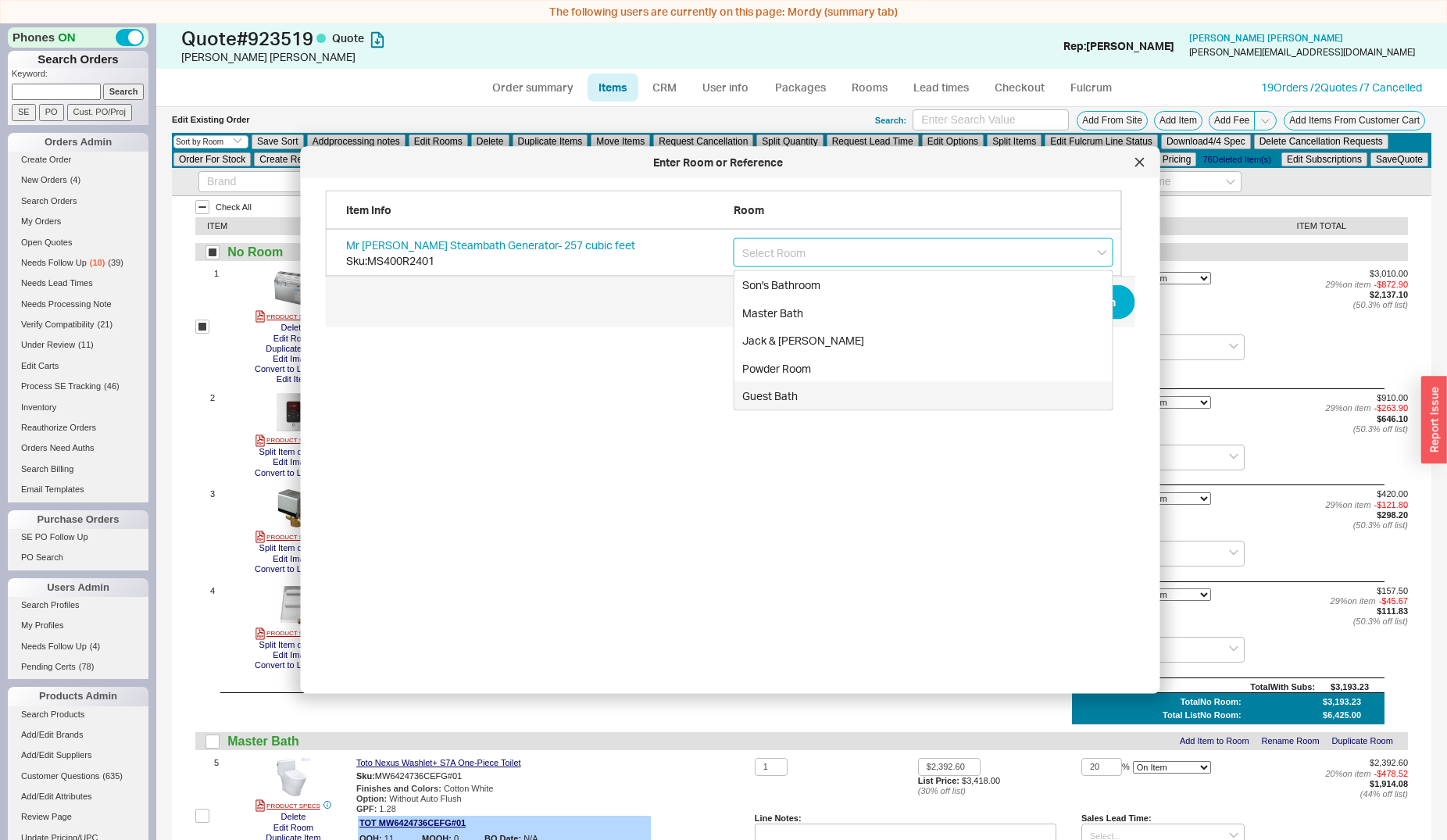
click at [766, 391] on div "Guest Bath" at bounding box center [924, 396] width 379 height 28
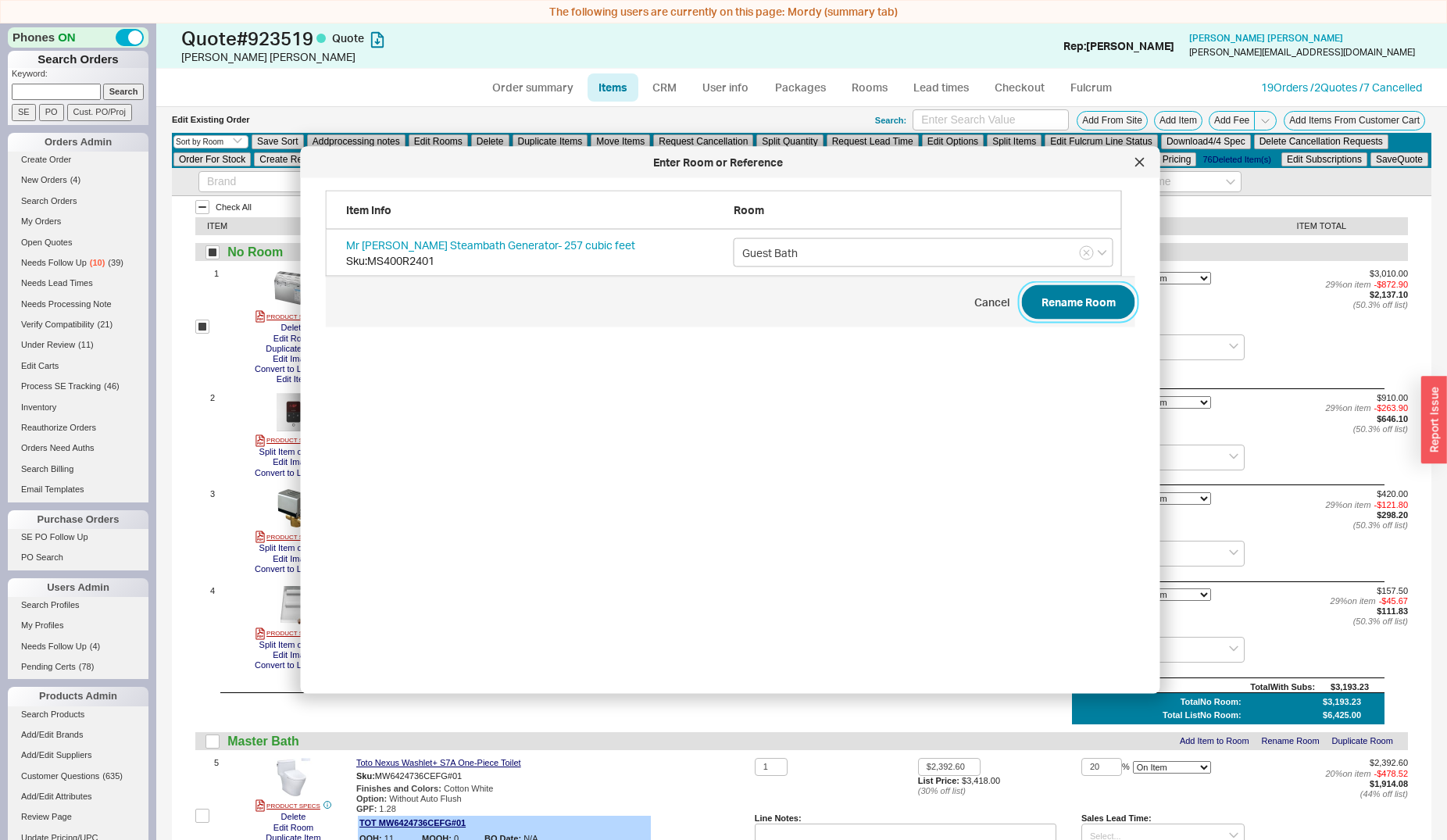
click at [1056, 304] on button "Rename Room" at bounding box center [1079, 302] width 113 height 34
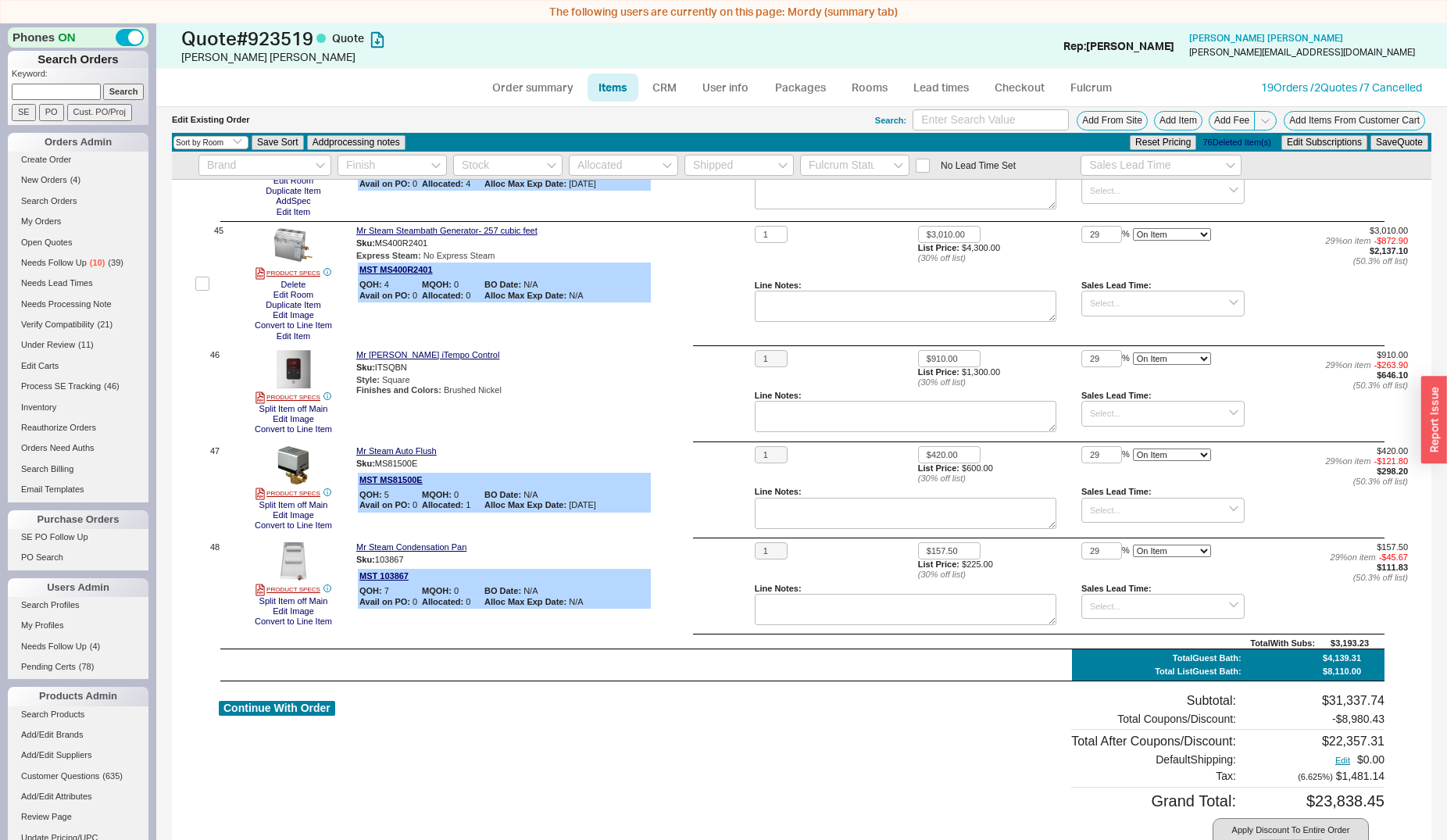
scroll to position [5579, 0]
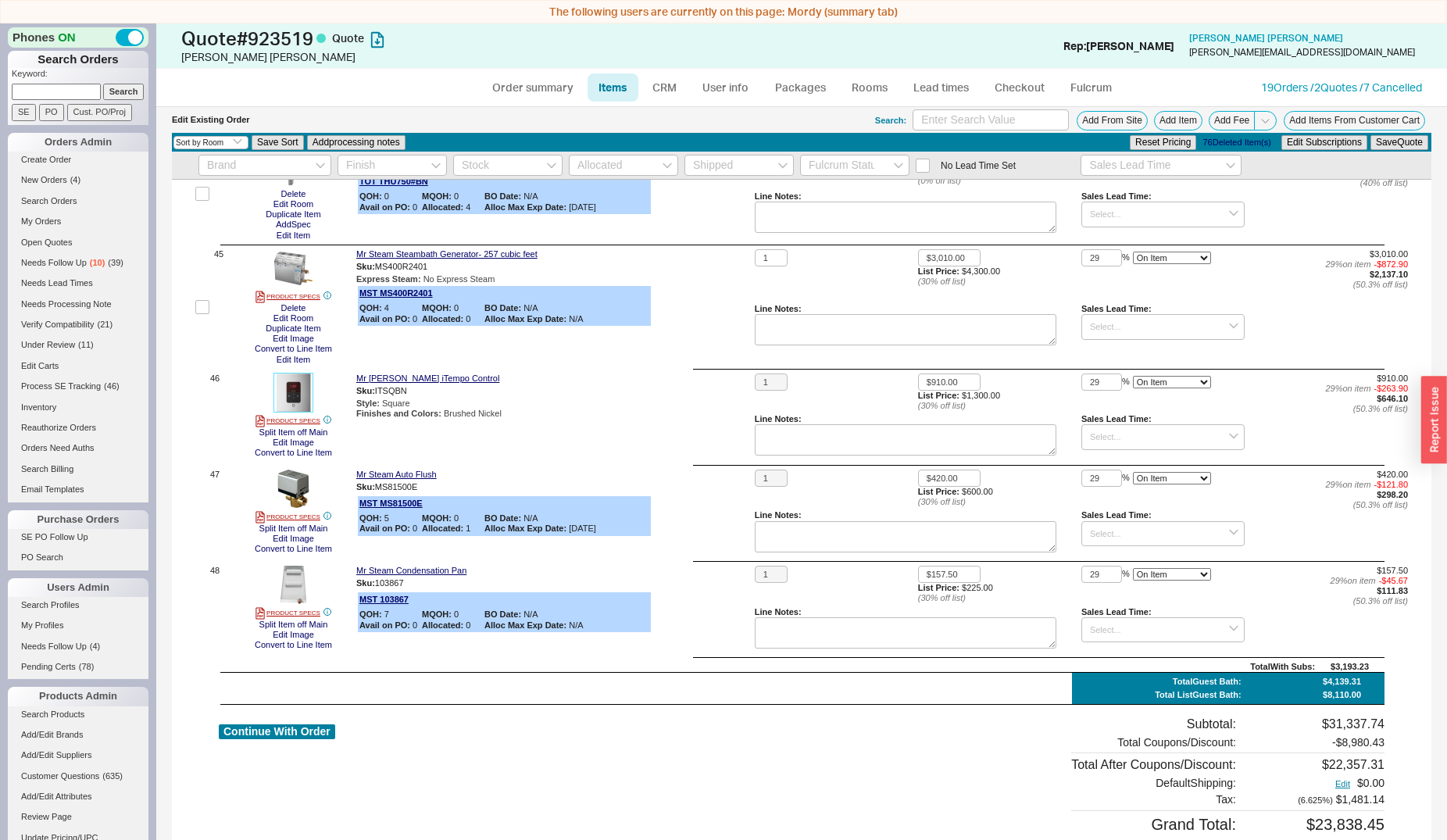
click at [310, 386] on img at bounding box center [293, 393] width 38 height 38
click at [316, 736] on div "Continue With Order" at bounding box center [276, 819] width 116 height 206
click at [312, 724] on button "Continue With Order" at bounding box center [276, 731] width 116 height 15
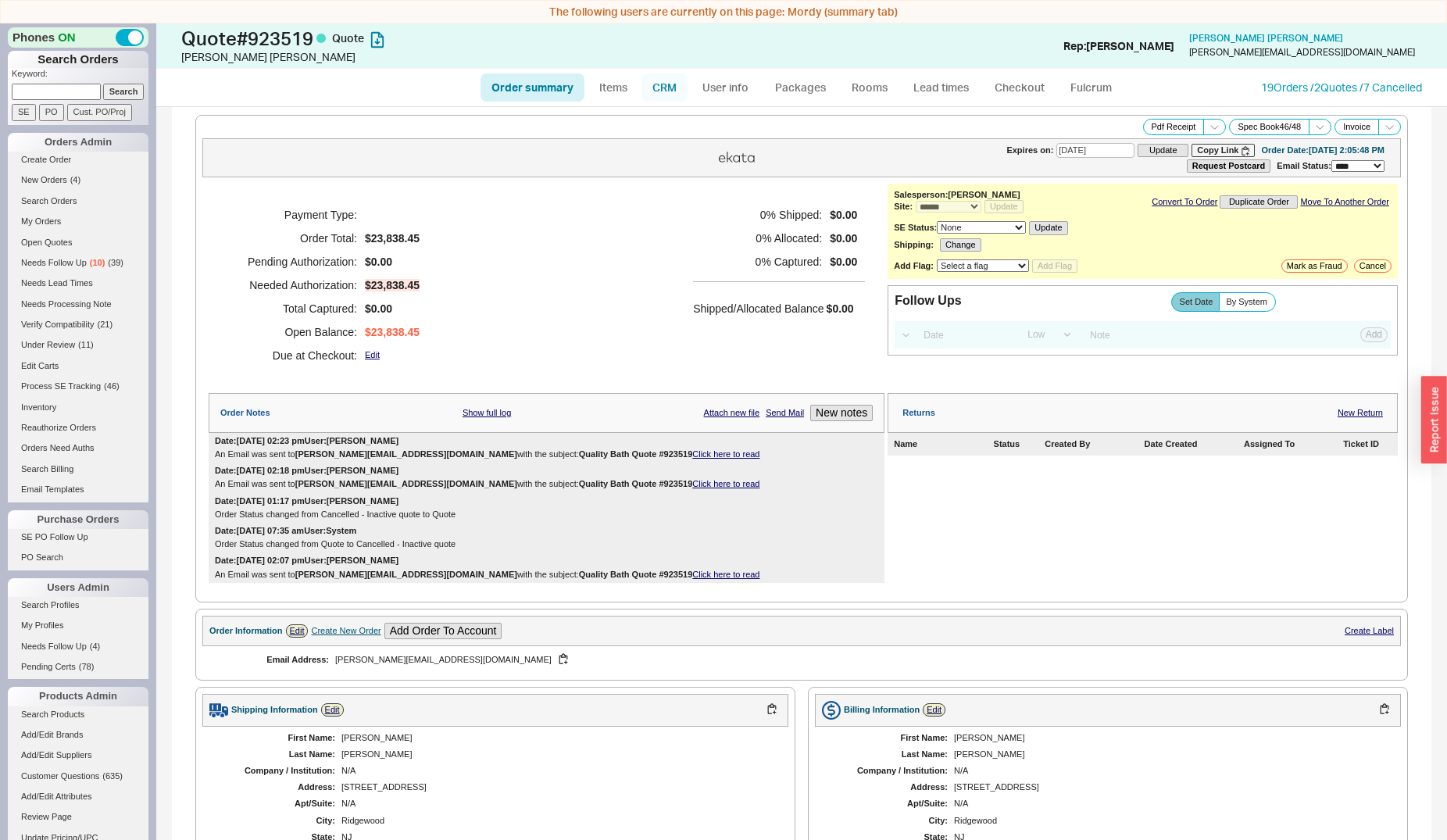
click at [657, 88] on link "CRM" at bounding box center [664, 87] width 46 height 28
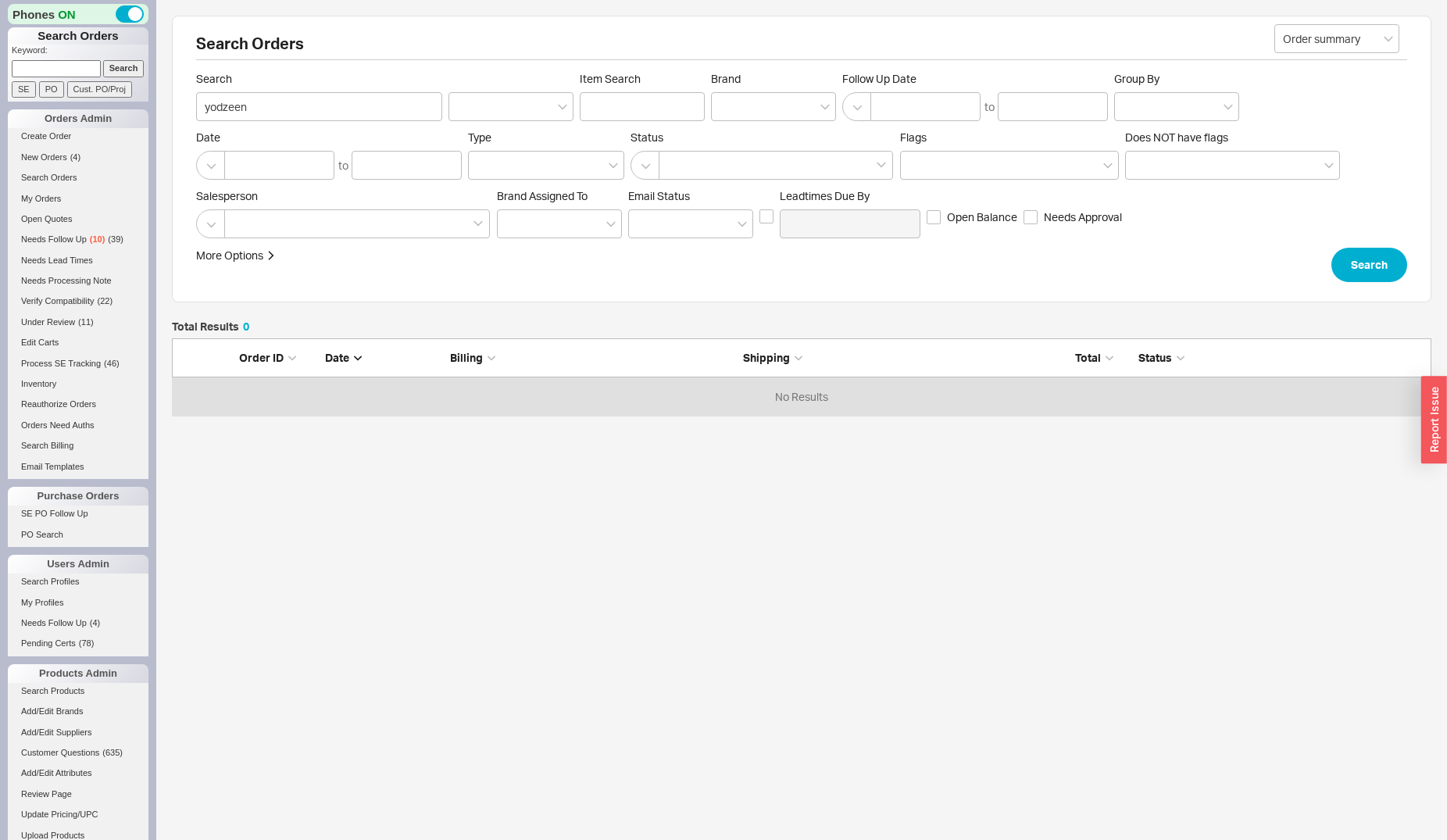
scroll to position [64, 1246]
click at [41, 381] on link "Inventory" at bounding box center [78, 384] width 140 height 17
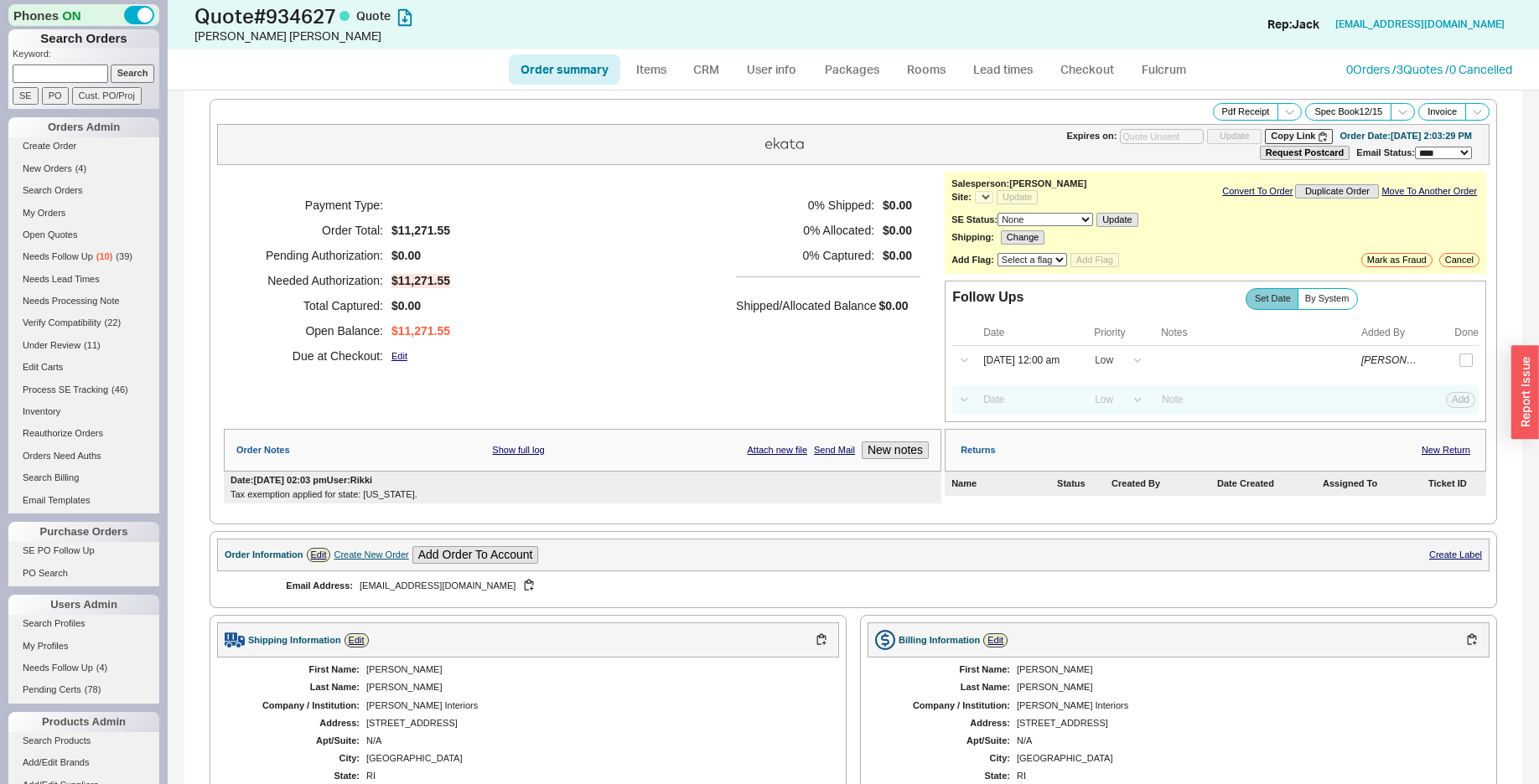
select select "*"
select select "LOW"
select select "3"
select select "*"
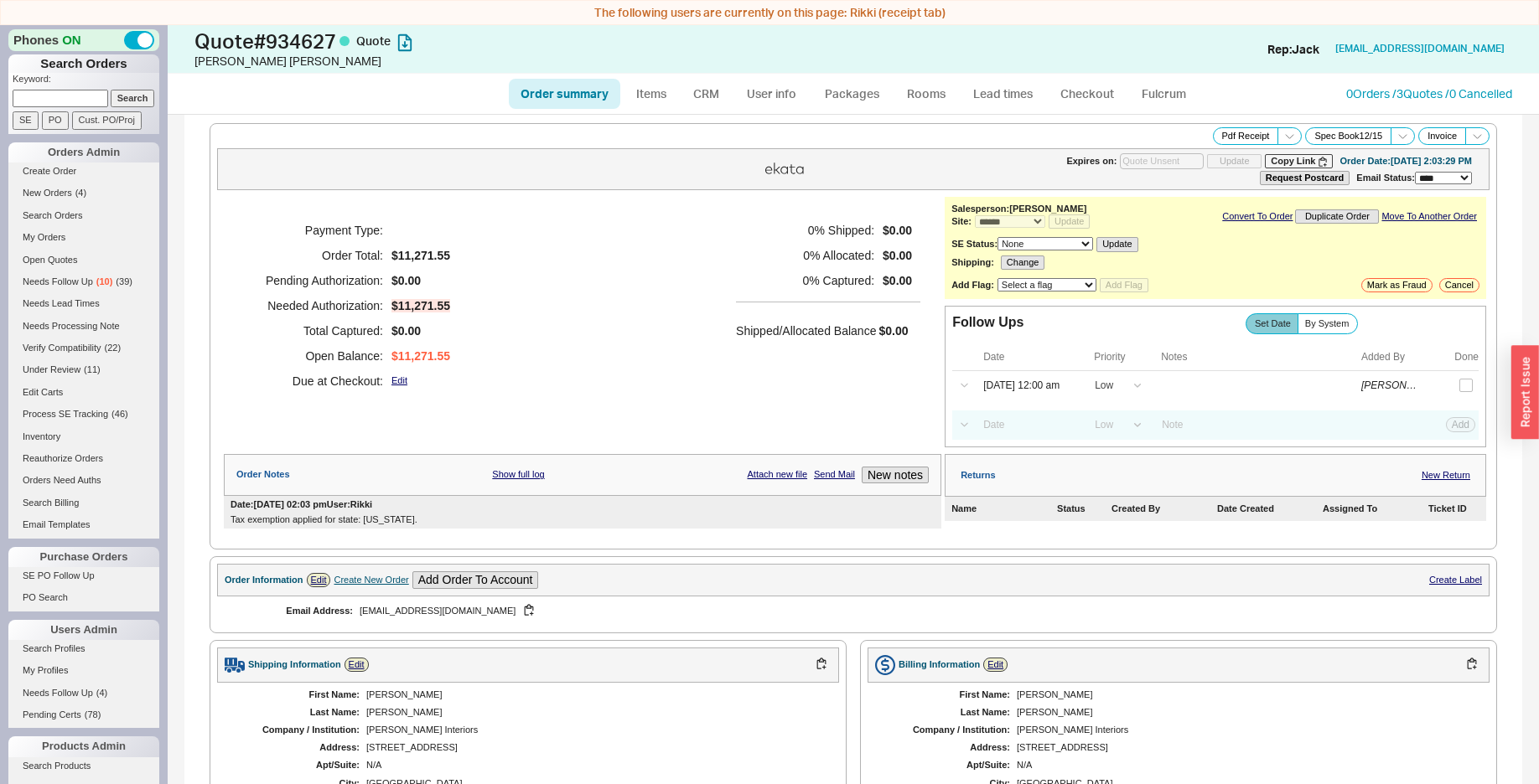
click at [320, 575] on div "Order Information Edit Create New Order Add Order To Account Create Label" at bounding box center [853, 580] width 1272 height 33
click at [323, 583] on link "Edit" at bounding box center [319, 580] width 24 height 14
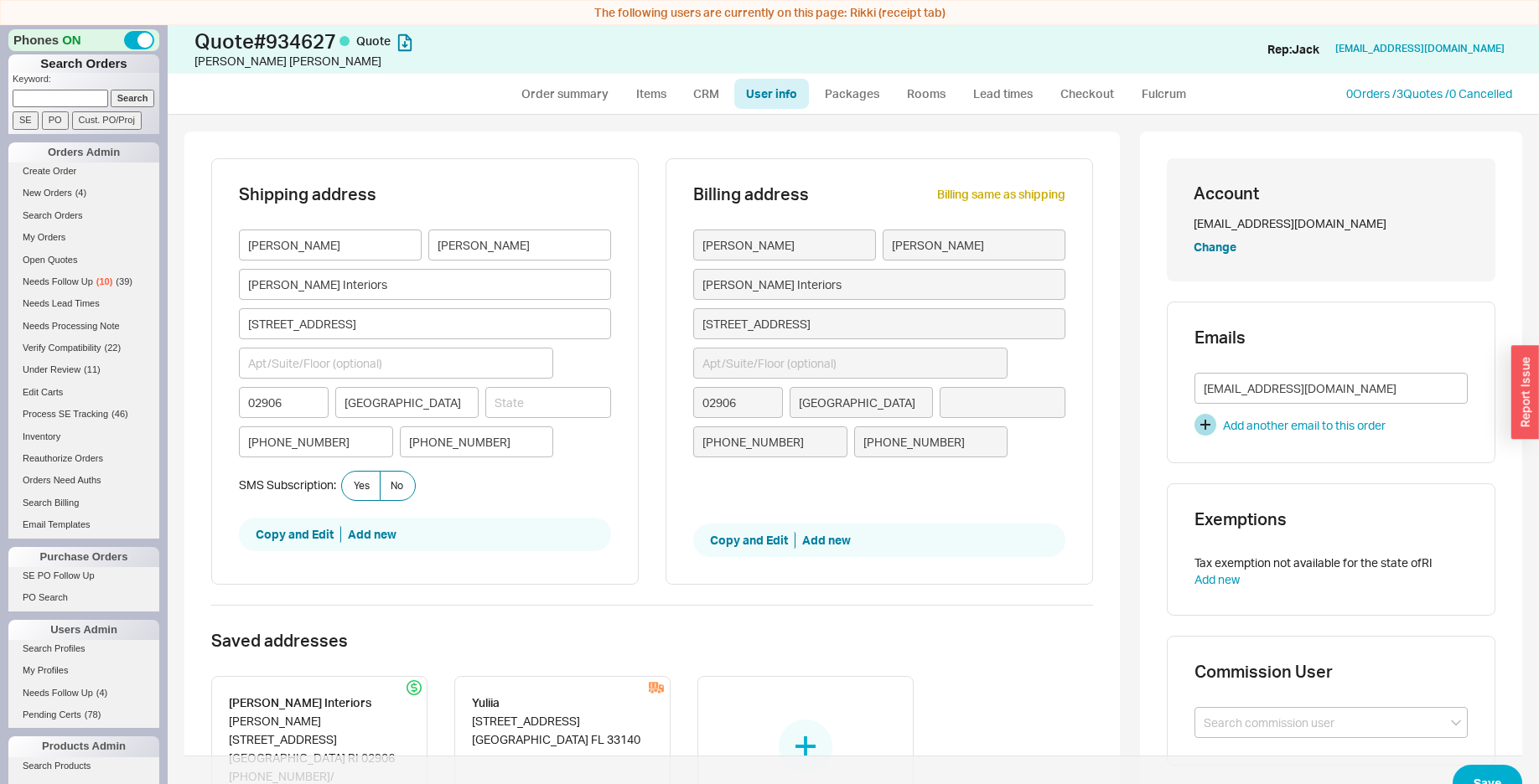
type input "[US_STATE]"
click at [1199, 246] on button "Change" at bounding box center [1215, 247] width 43 height 17
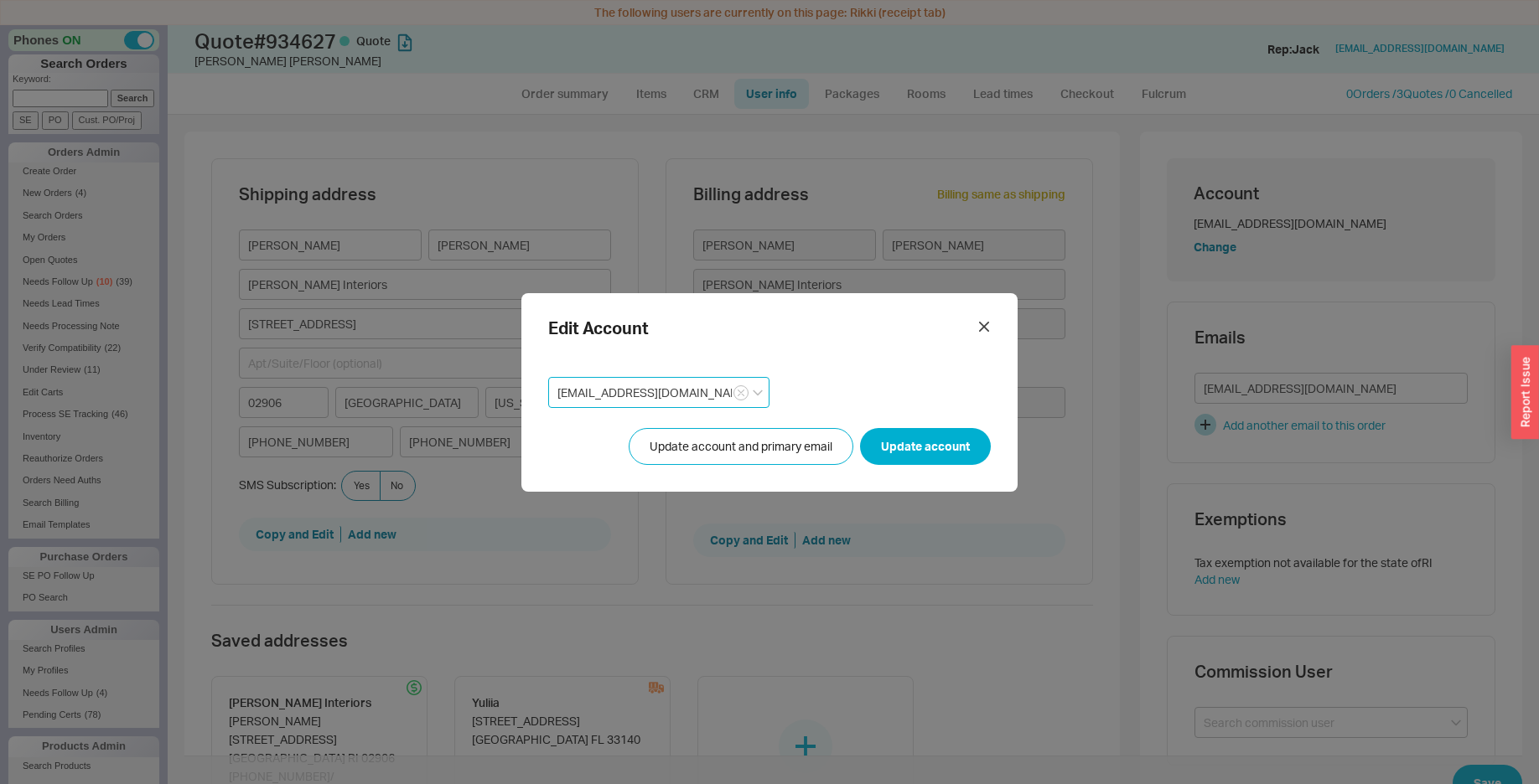
click at [678, 391] on input "[EMAIL_ADDRESS][DOMAIN_NAME]" at bounding box center [659, 392] width 221 height 31
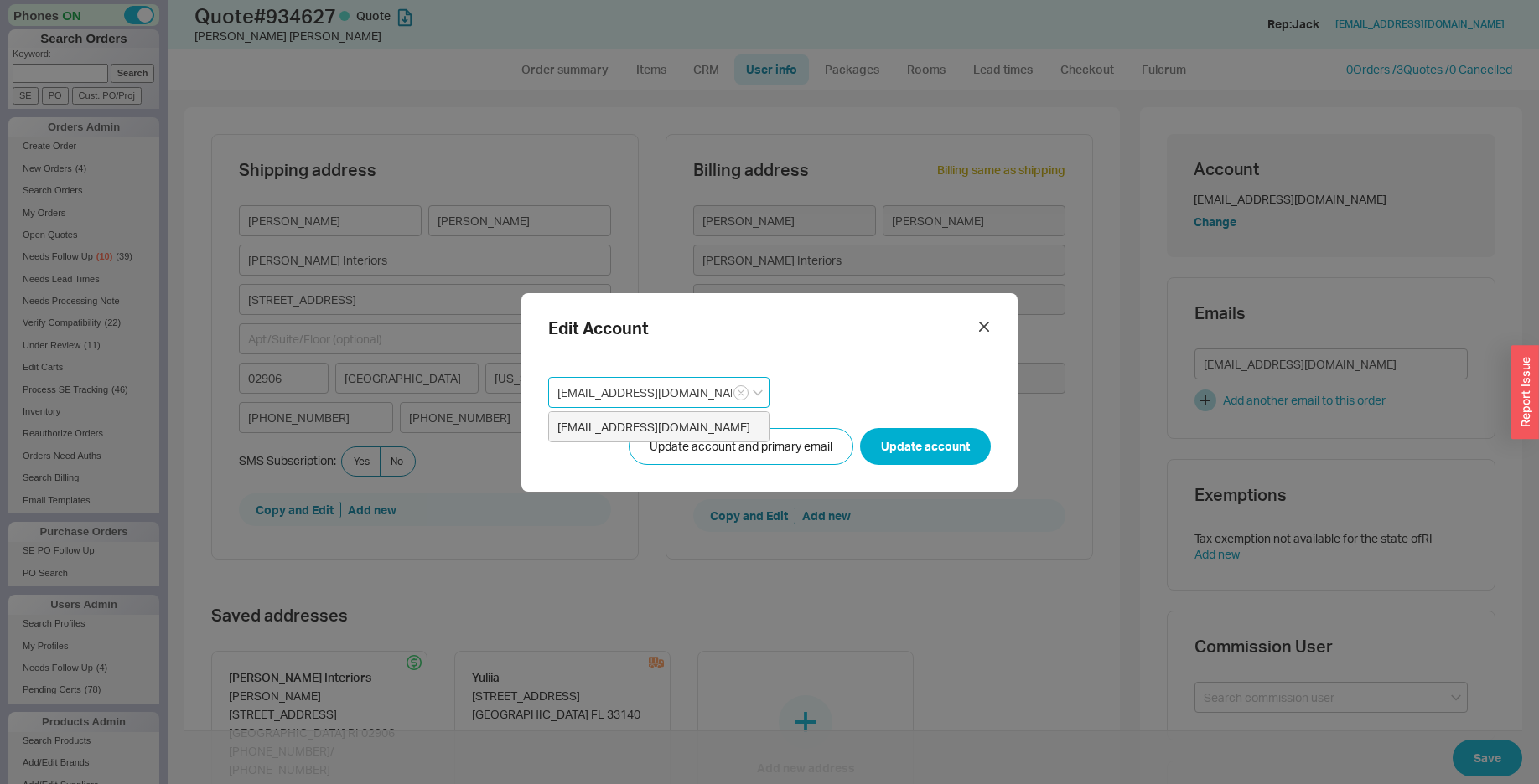
click at [678, 391] on input "[EMAIL_ADDRESS][DOMAIN_NAME]" at bounding box center [659, 392] width 221 height 31
click at [688, 417] on div "[EMAIL_ADDRESS][DOMAIN_NAME]" at bounding box center [659, 428] width 220 height 30
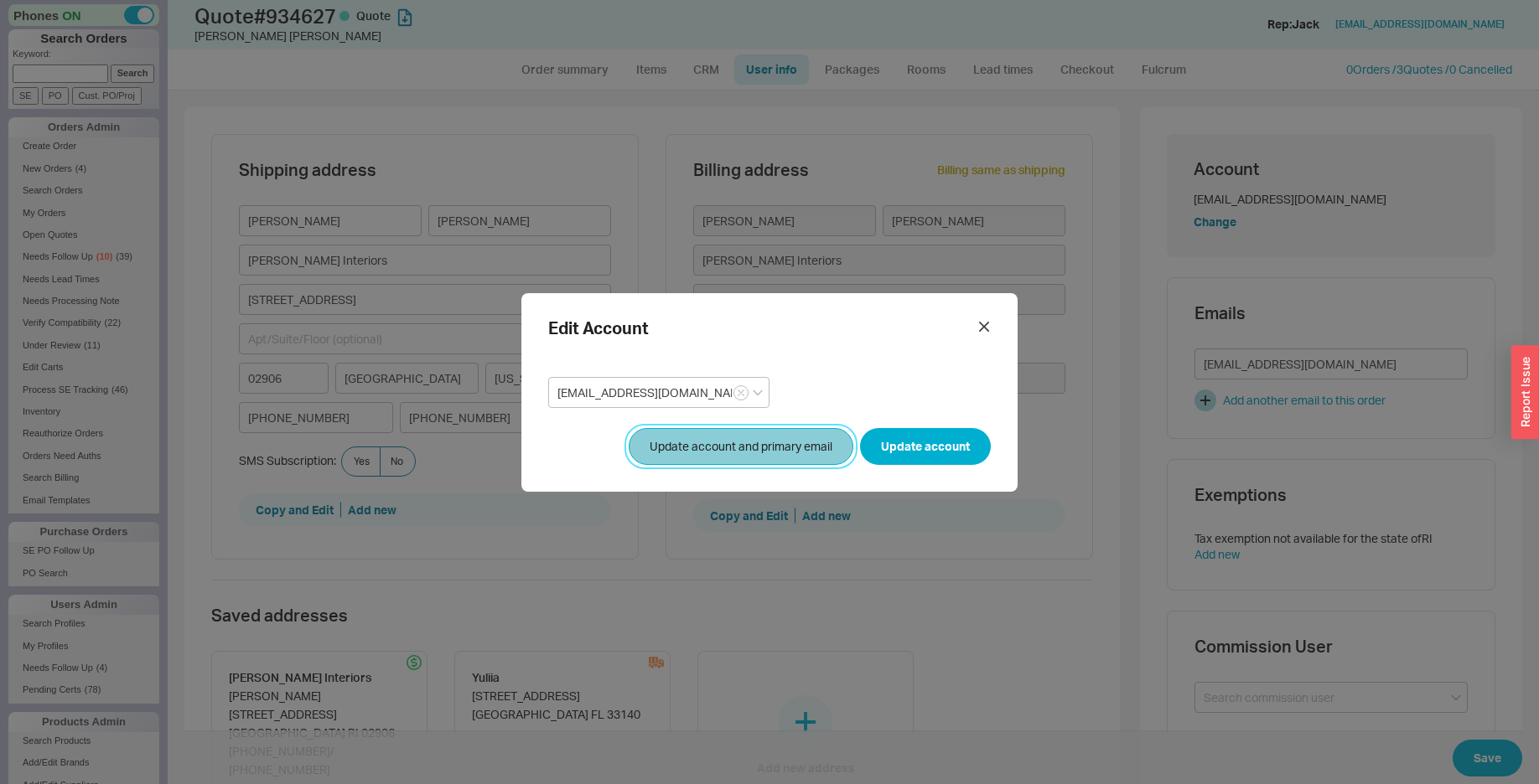
click at [749, 456] on button "Update account and primary email" at bounding box center [741, 446] width 225 height 36
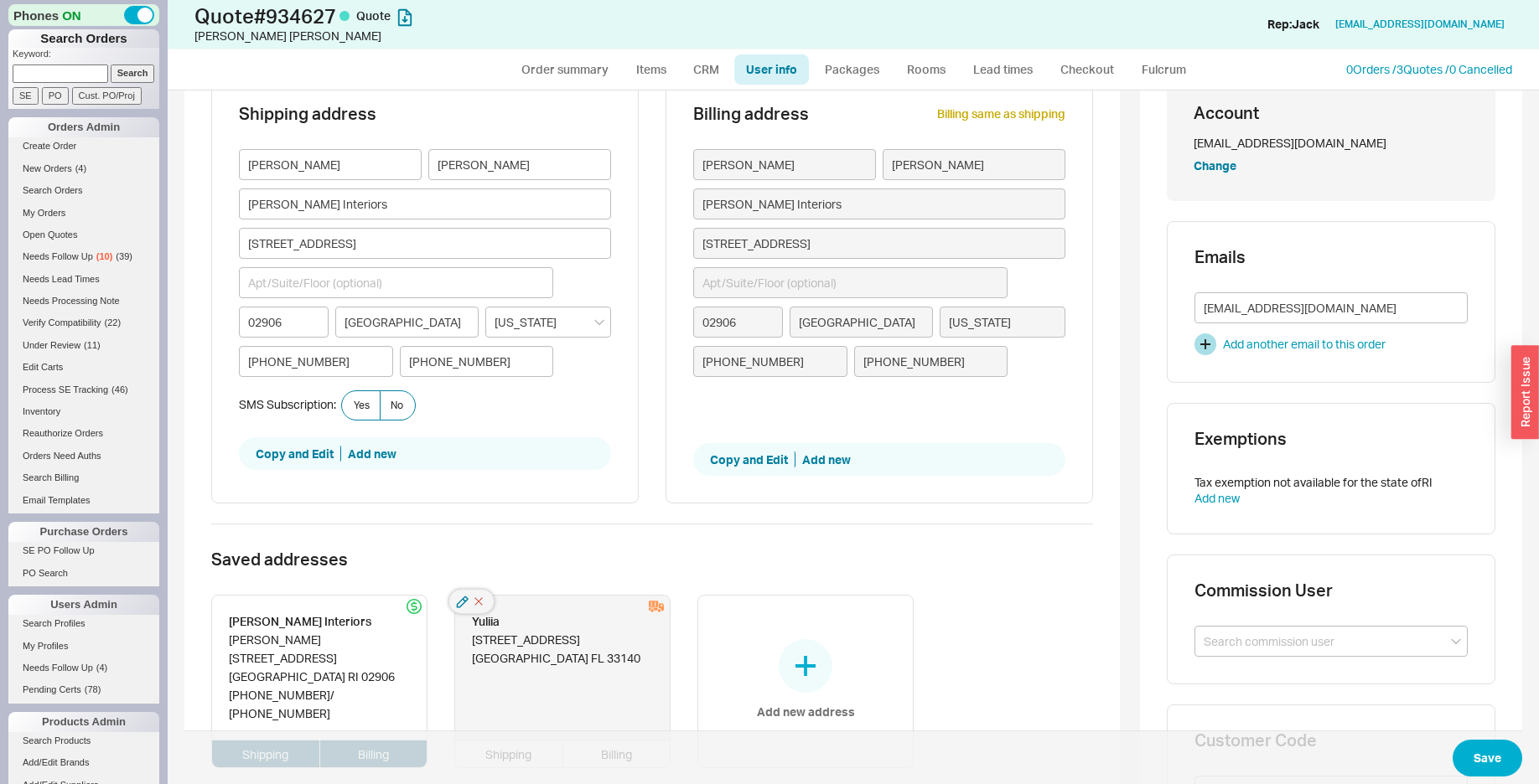
scroll to position [85, 0]
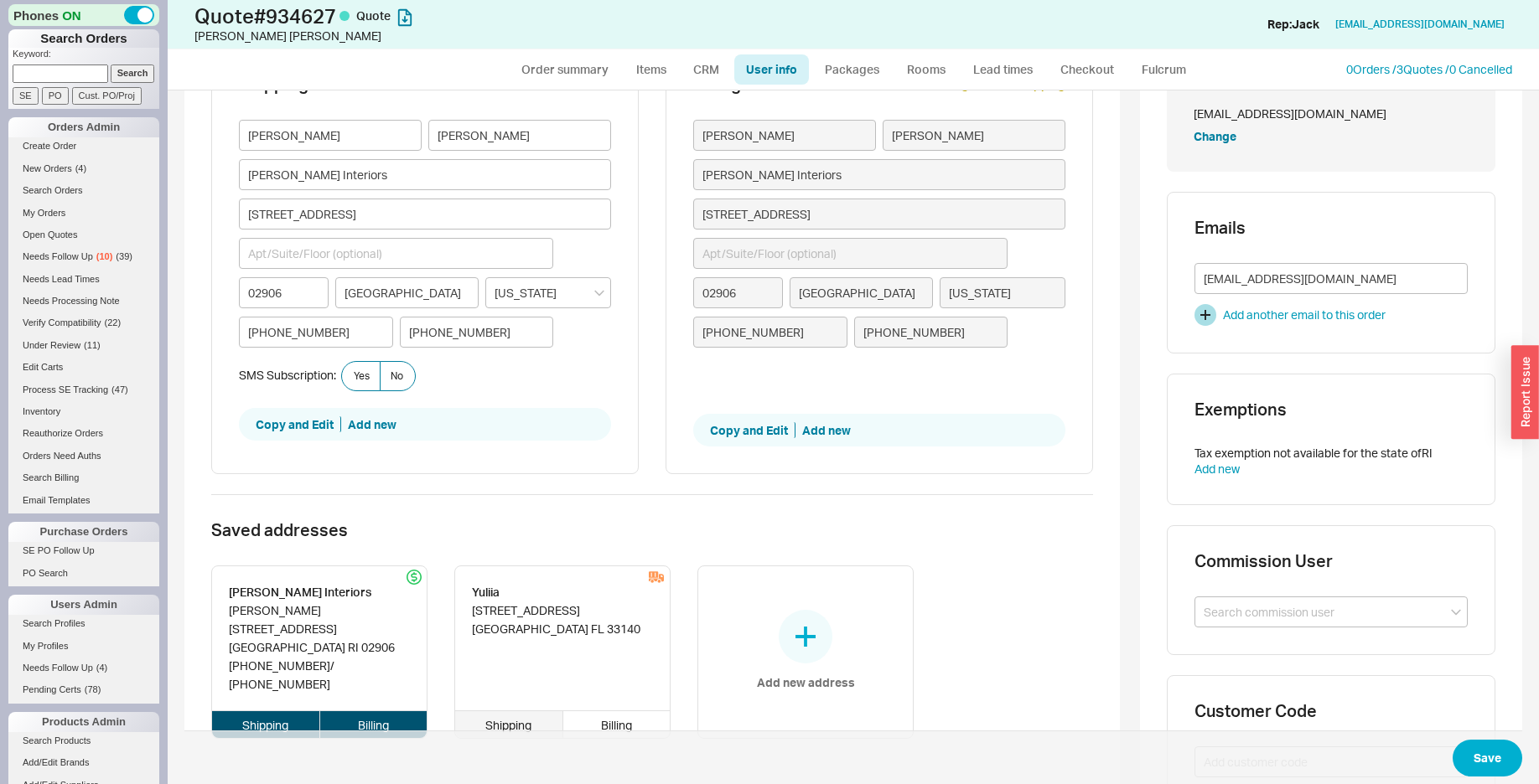
click at [516, 712] on div "Shipping" at bounding box center [509, 725] width 109 height 27
type input "Yuliia"
type input "[STREET_ADDRESS]"
type input "33140"
type input "[GEOGRAPHIC_DATA]"
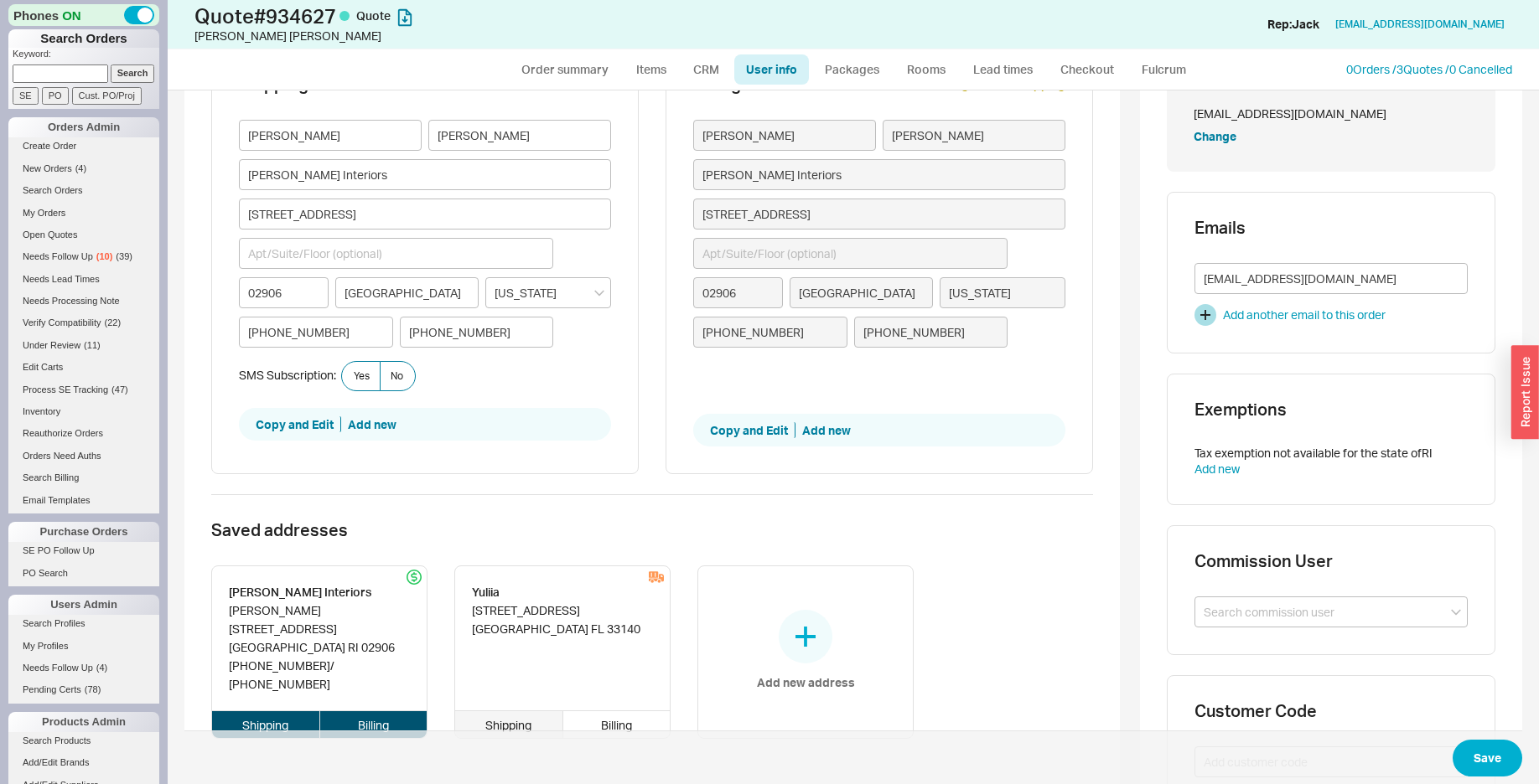
type input "[US_STATE]"
type input "[PERSON_NAME]"
type input "[PERSON_NAME] Interiors"
type input "[STREET_ADDRESS]"
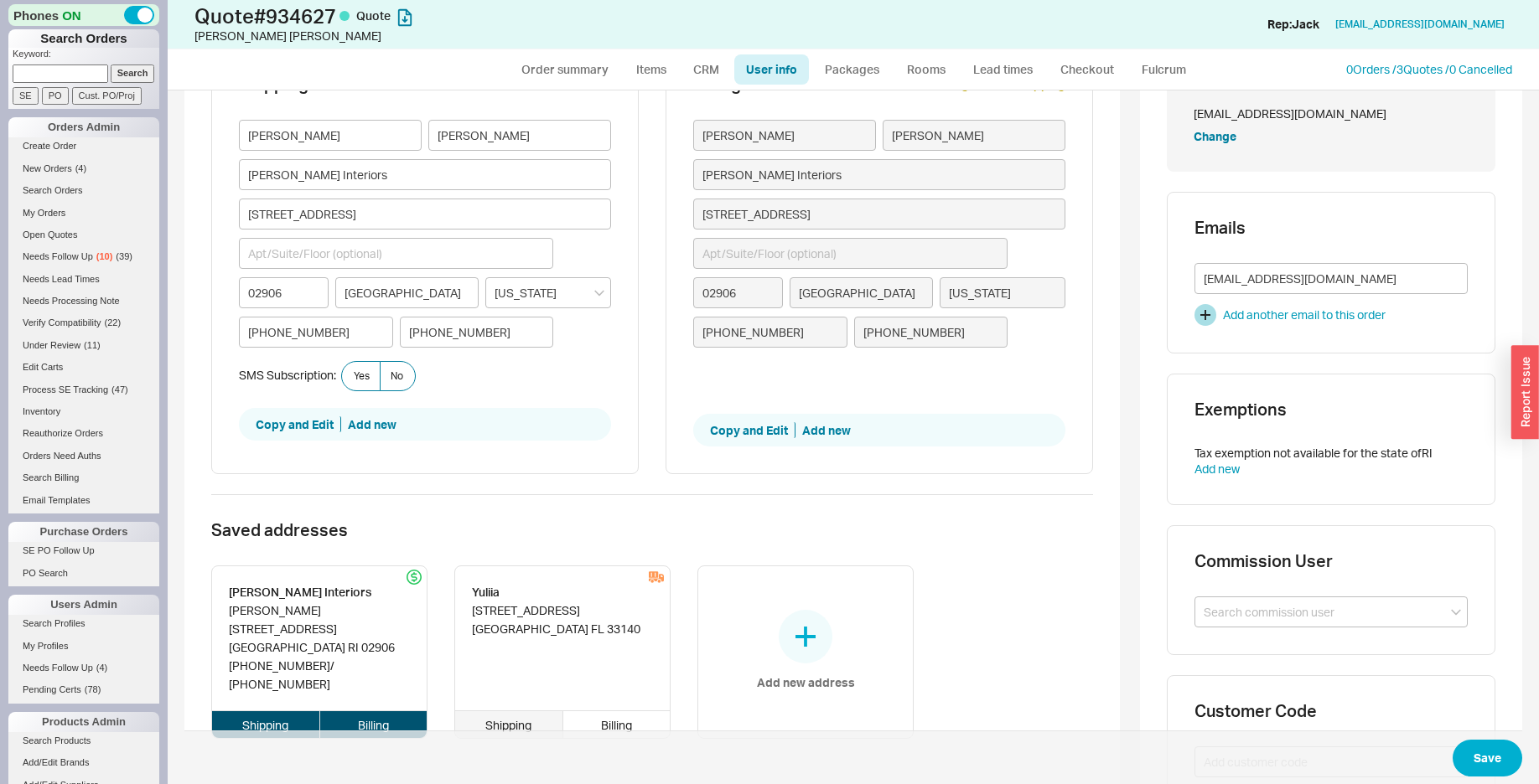
type input "02906"
type input "[GEOGRAPHIC_DATA]"
type input "[PHONE_NUMBER]"
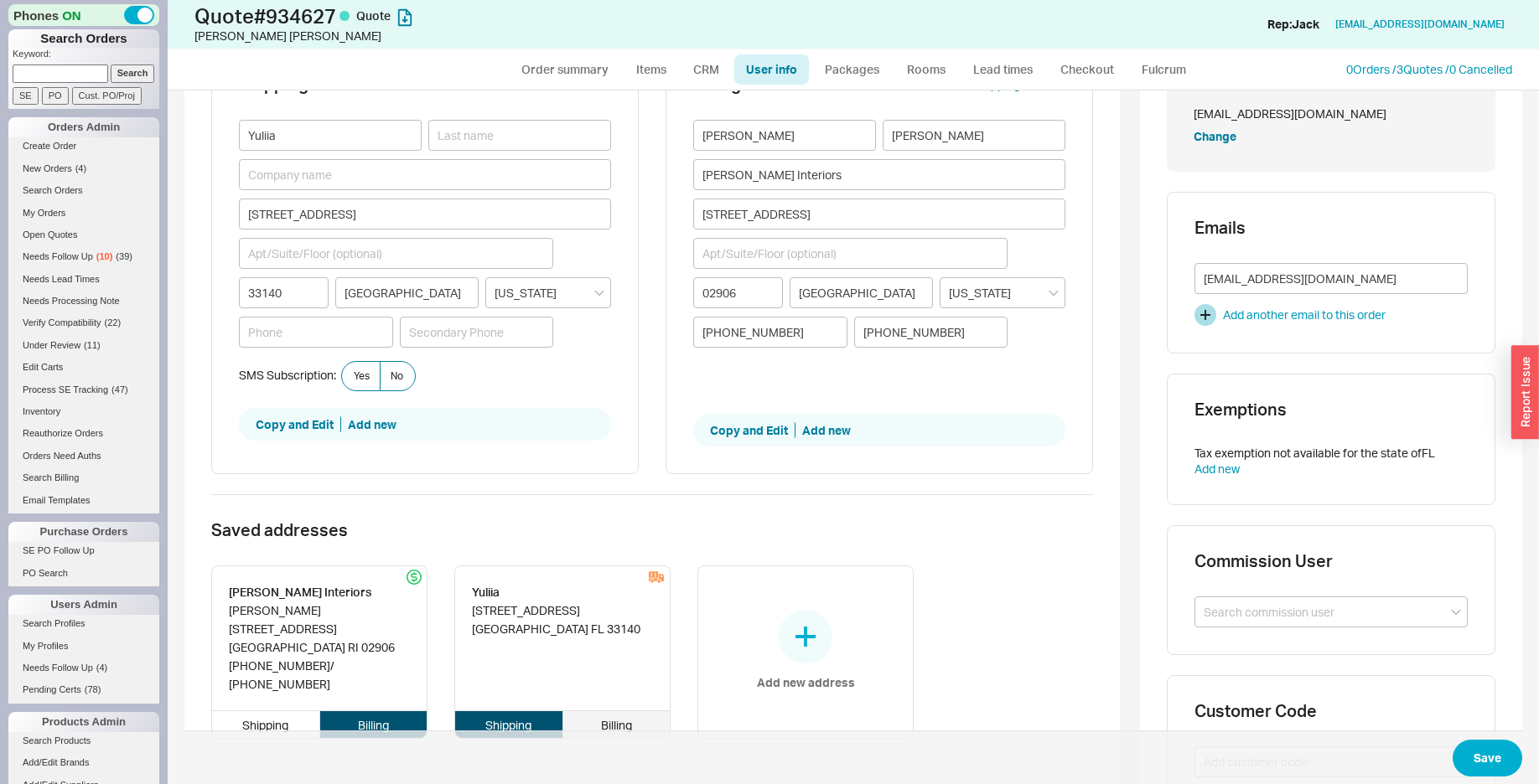
click at [618, 716] on div "Billing" at bounding box center [617, 725] width 108 height 27
type input "Yuliia"
type input "[STREET_ADDRESS]"
type input "33140"
type input "[GEOGRAPHIC_DATA]"
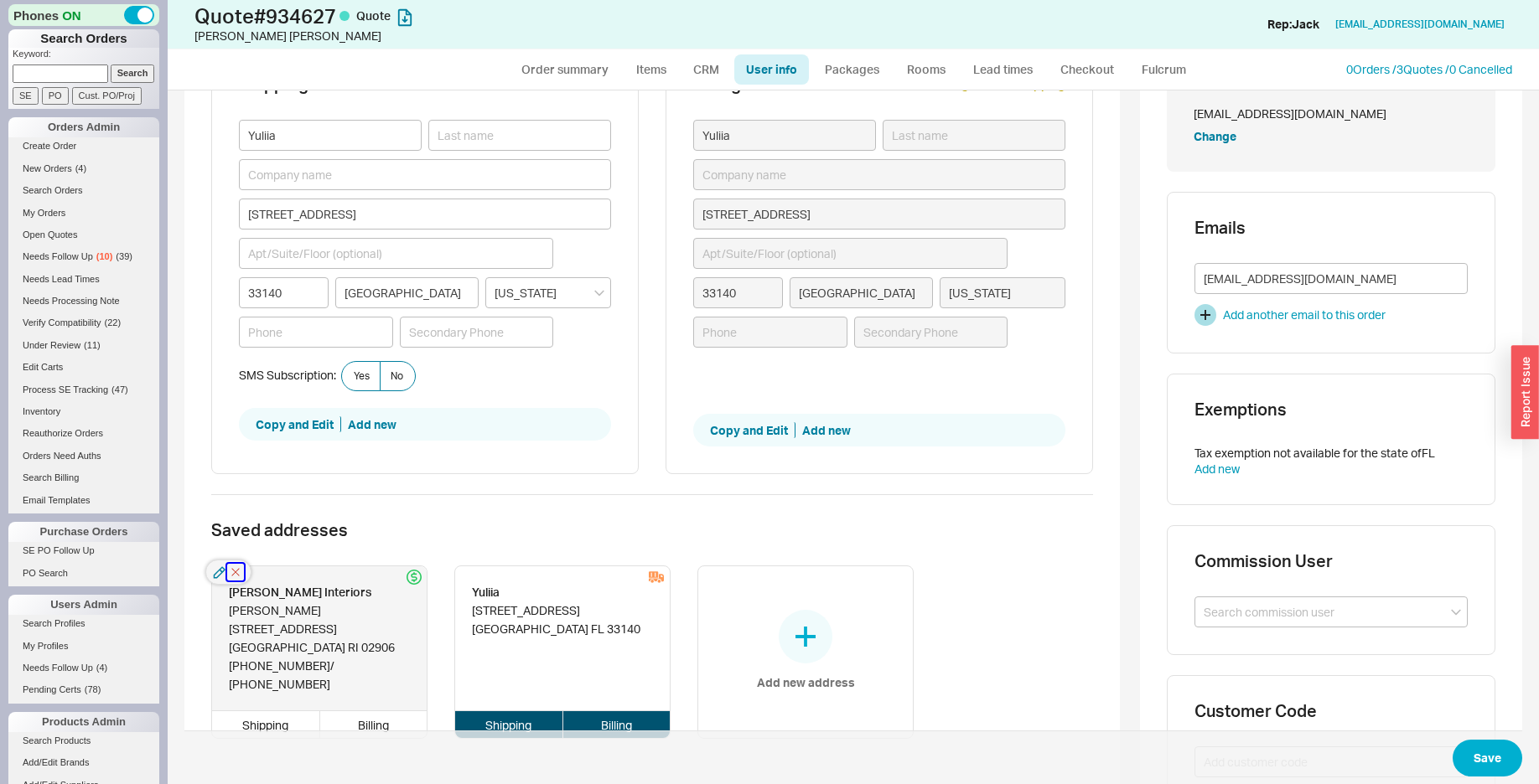
click at [236, 575] on icon "button" at bounding box center [236, 573] width 17 height 17
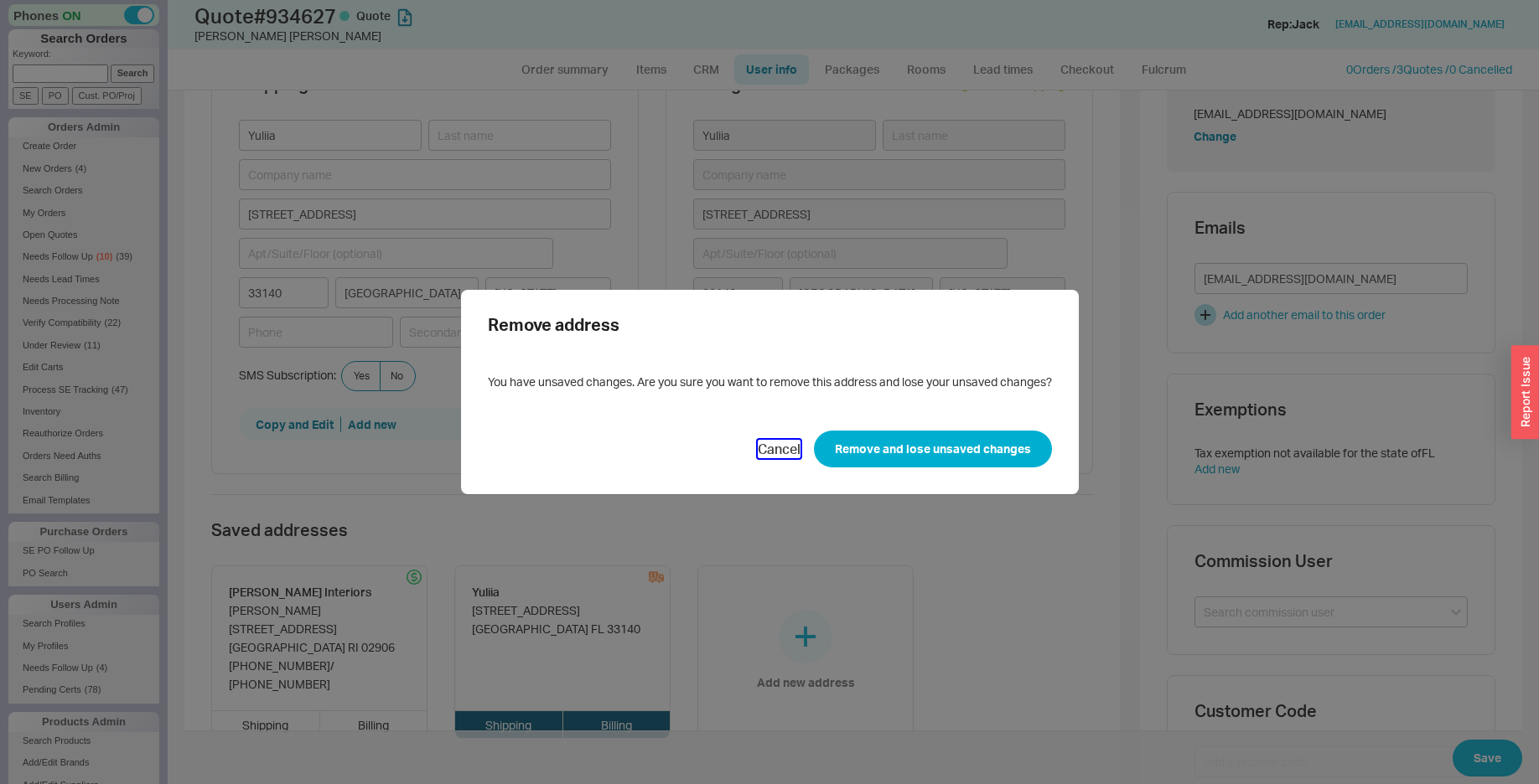
click at [767, 448] on button "Cancel" at bounding box center [779, 449] width 43 height 19
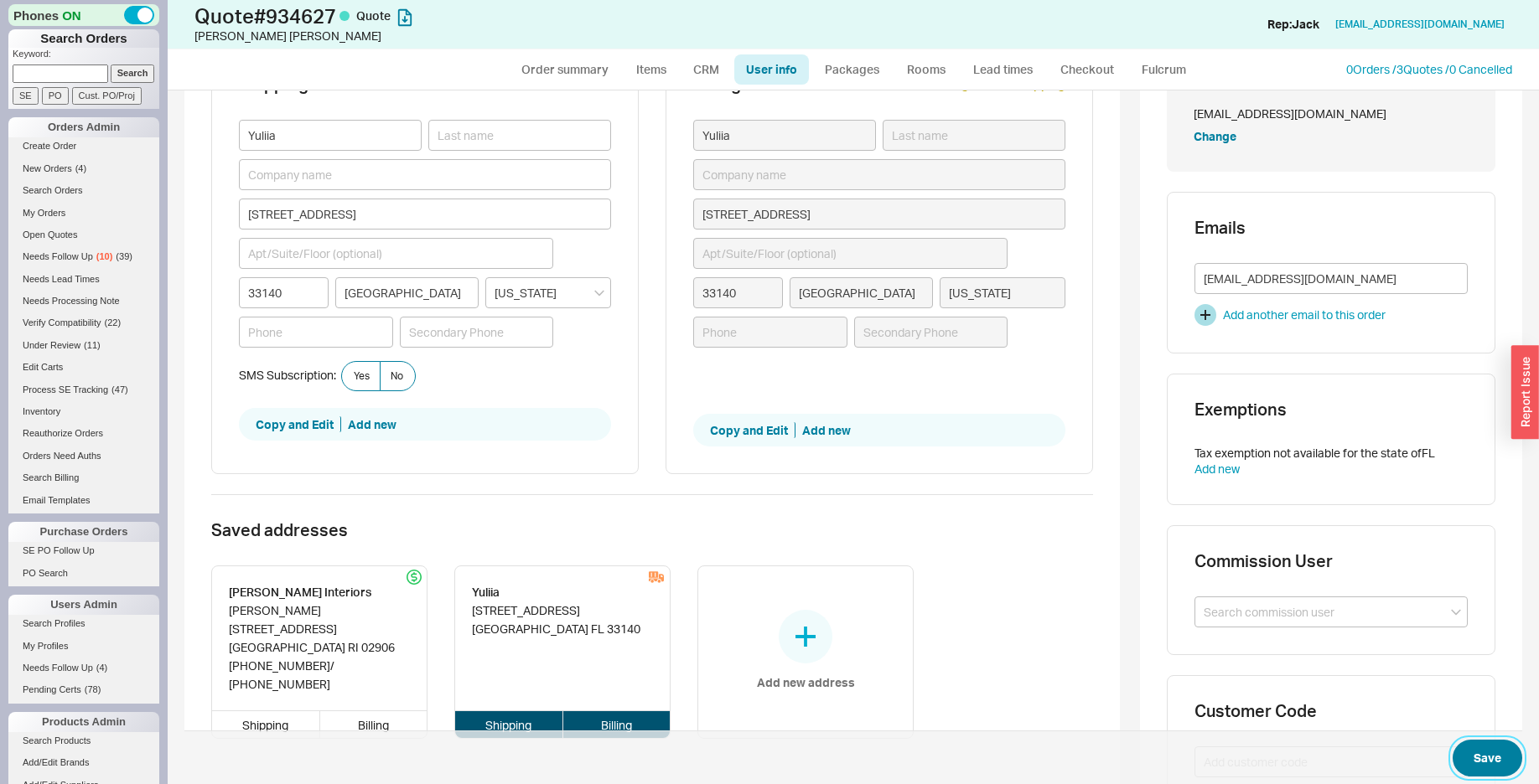
click at [1483, 758] on button "Save" at bounding box center [1487, 758] width 69 height 36
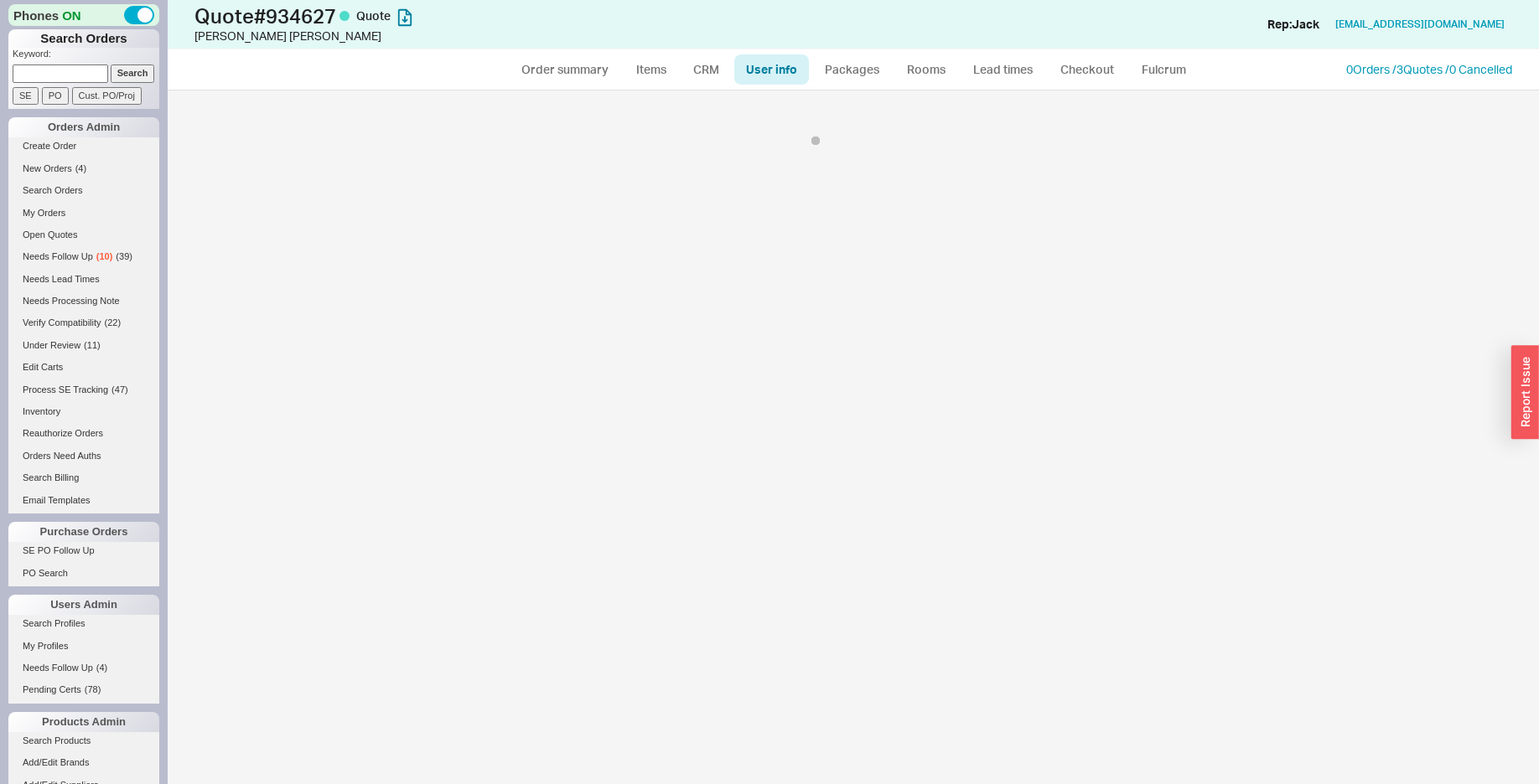
select select "*"
select select "LOW"
select select "3"
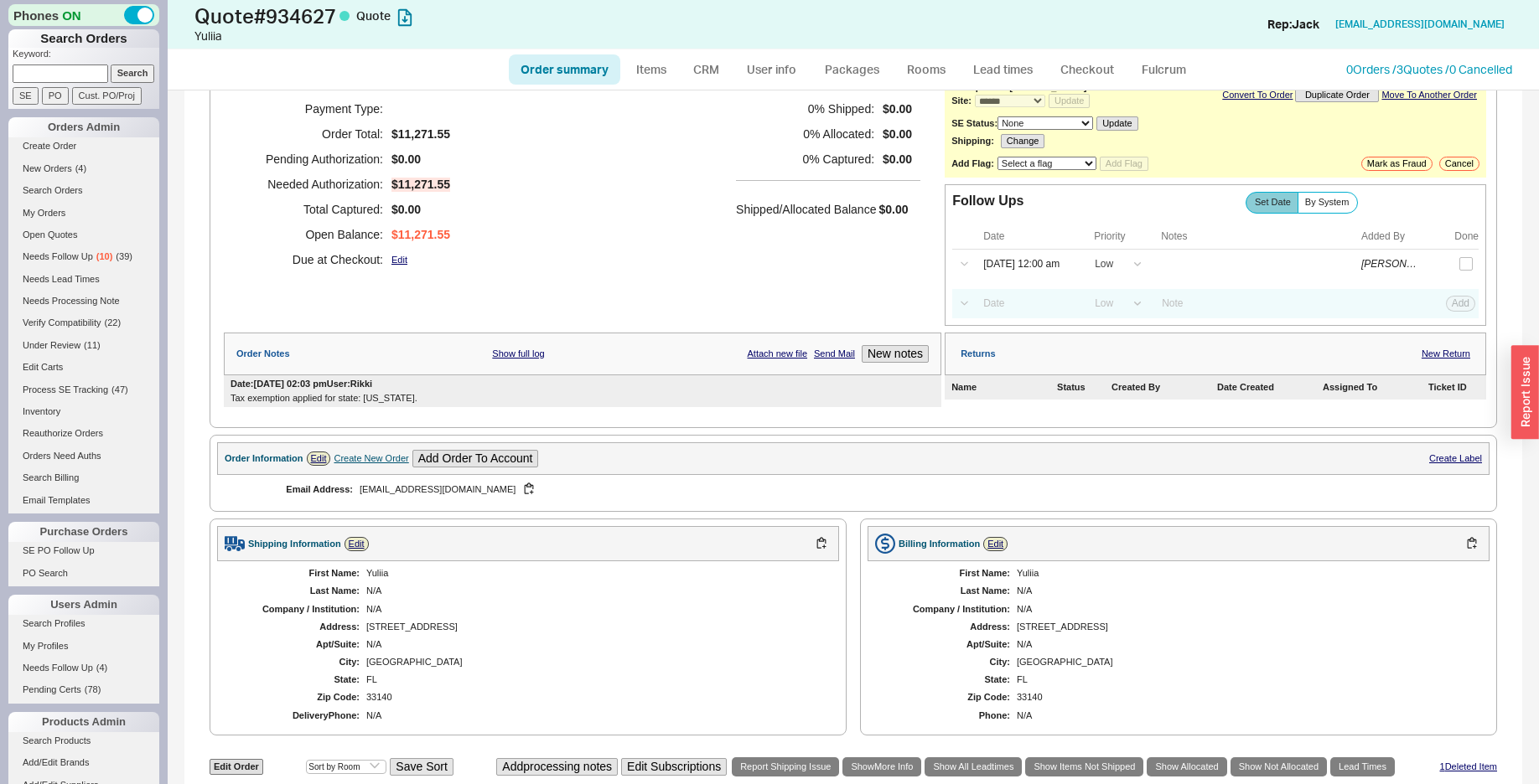
scroll to position [256, 0]
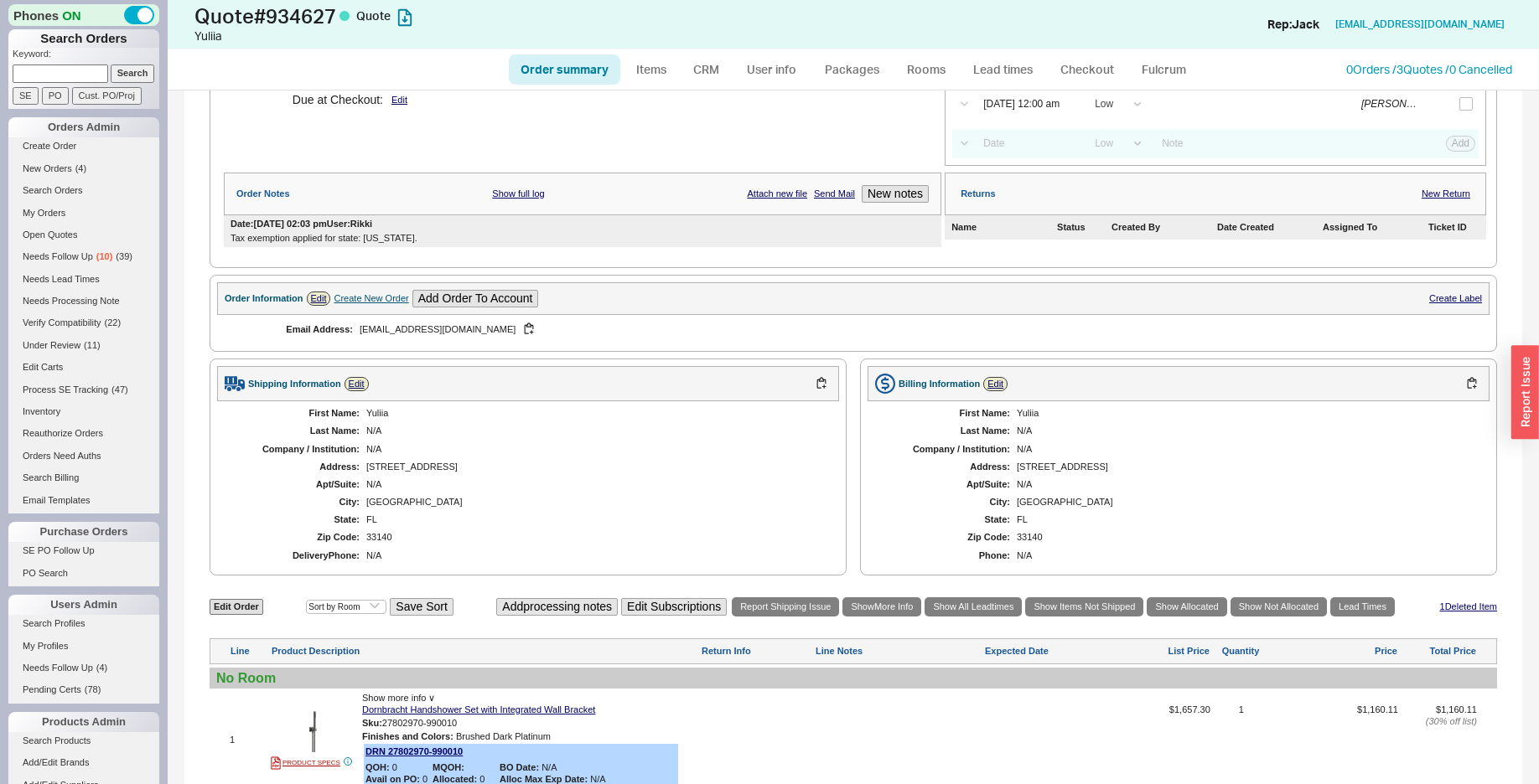
click at [355, 399] on div "Shipping Information Edit" at bounding box center [528, 384] width 622 height 36
click at [356, 390] on link "Edit" at bounding box center [356, 384] width 24 height 14
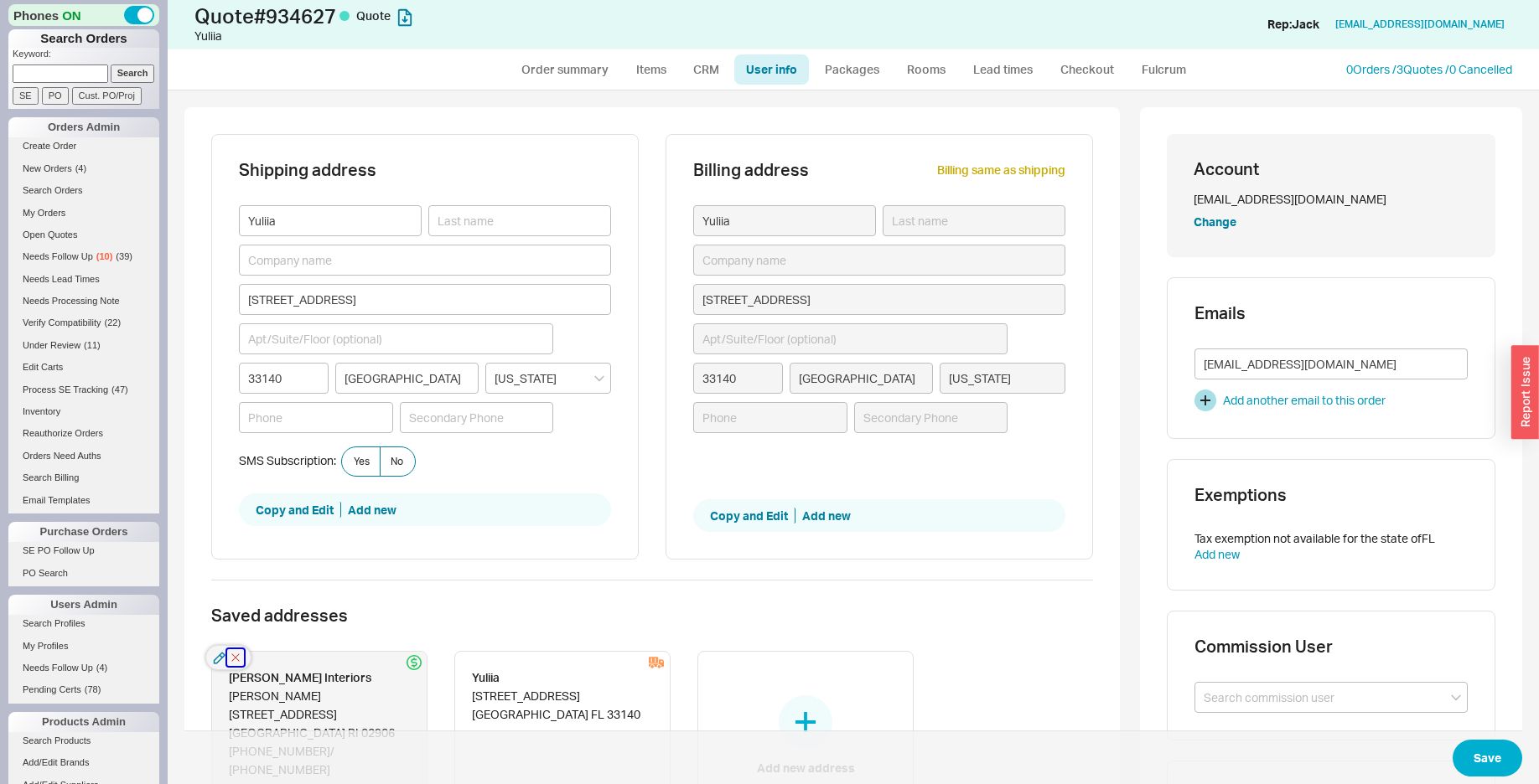
click at [240, 659] on icon "button" at bounding box center [236, 658] width 17 height 17
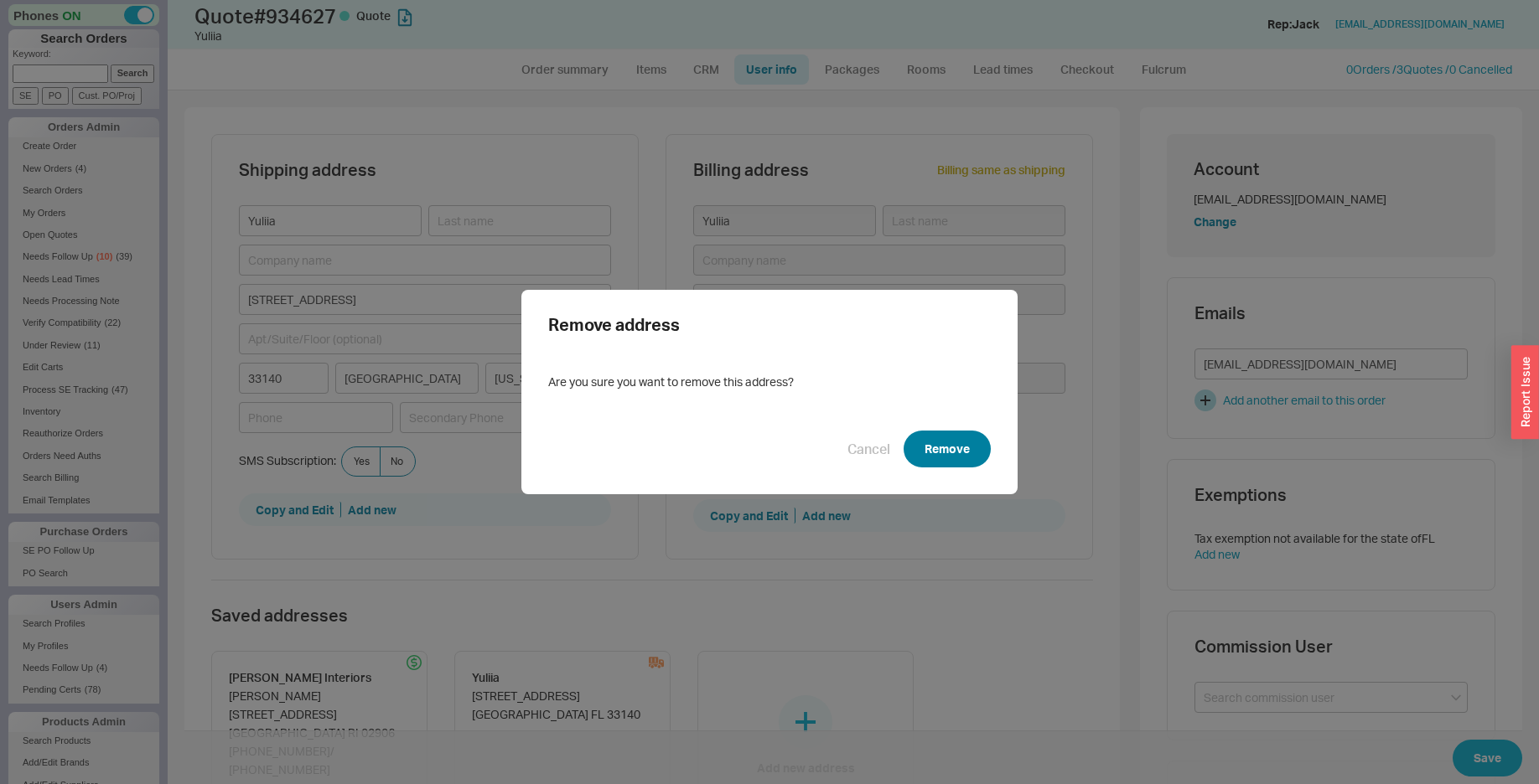
click at [921, 438] on button "Remove" at bounding box center [947, 448] width 87 height 36
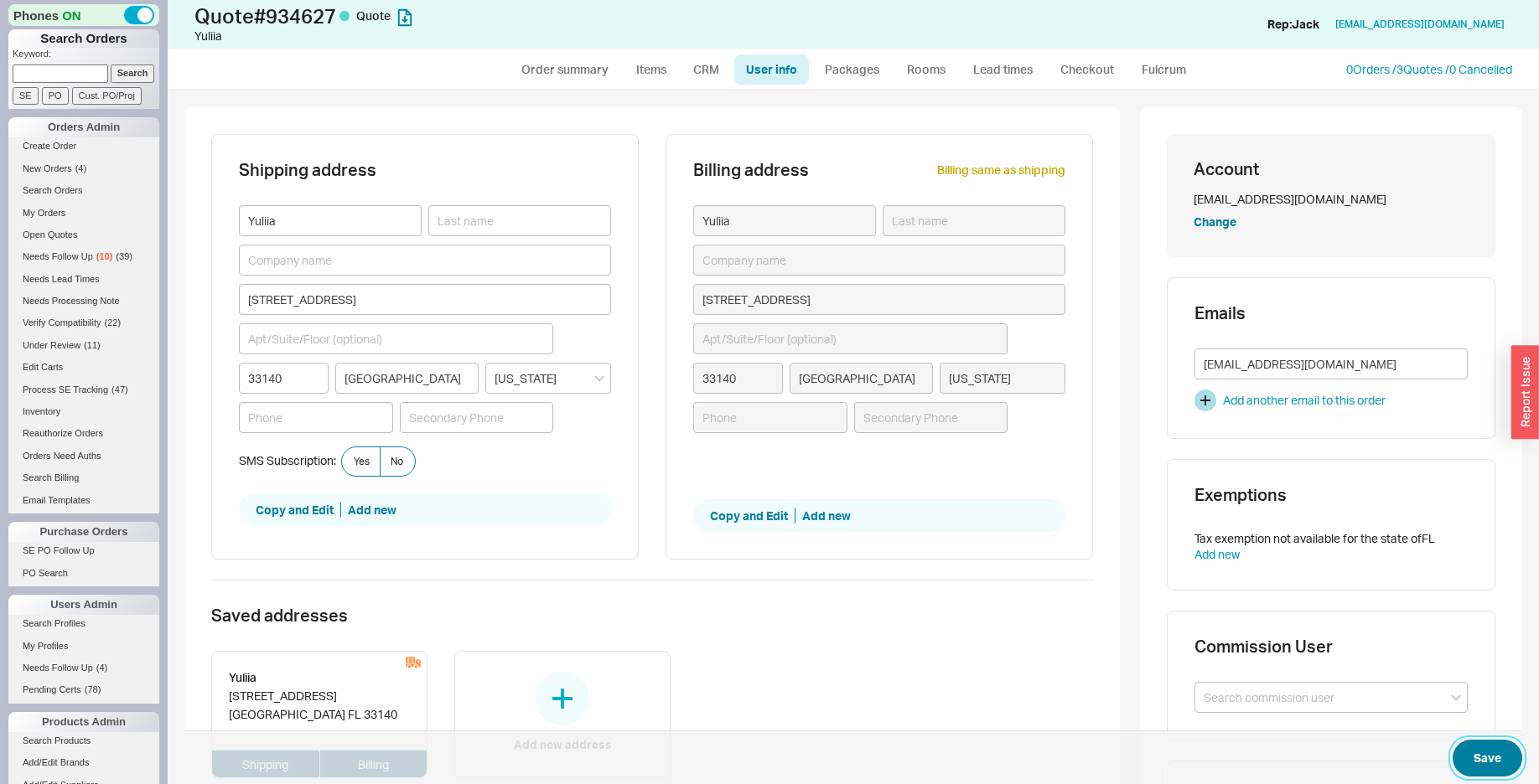
click at [1452, 757] on button "Save" at bounding box center [1487, 758] width 69 height 36
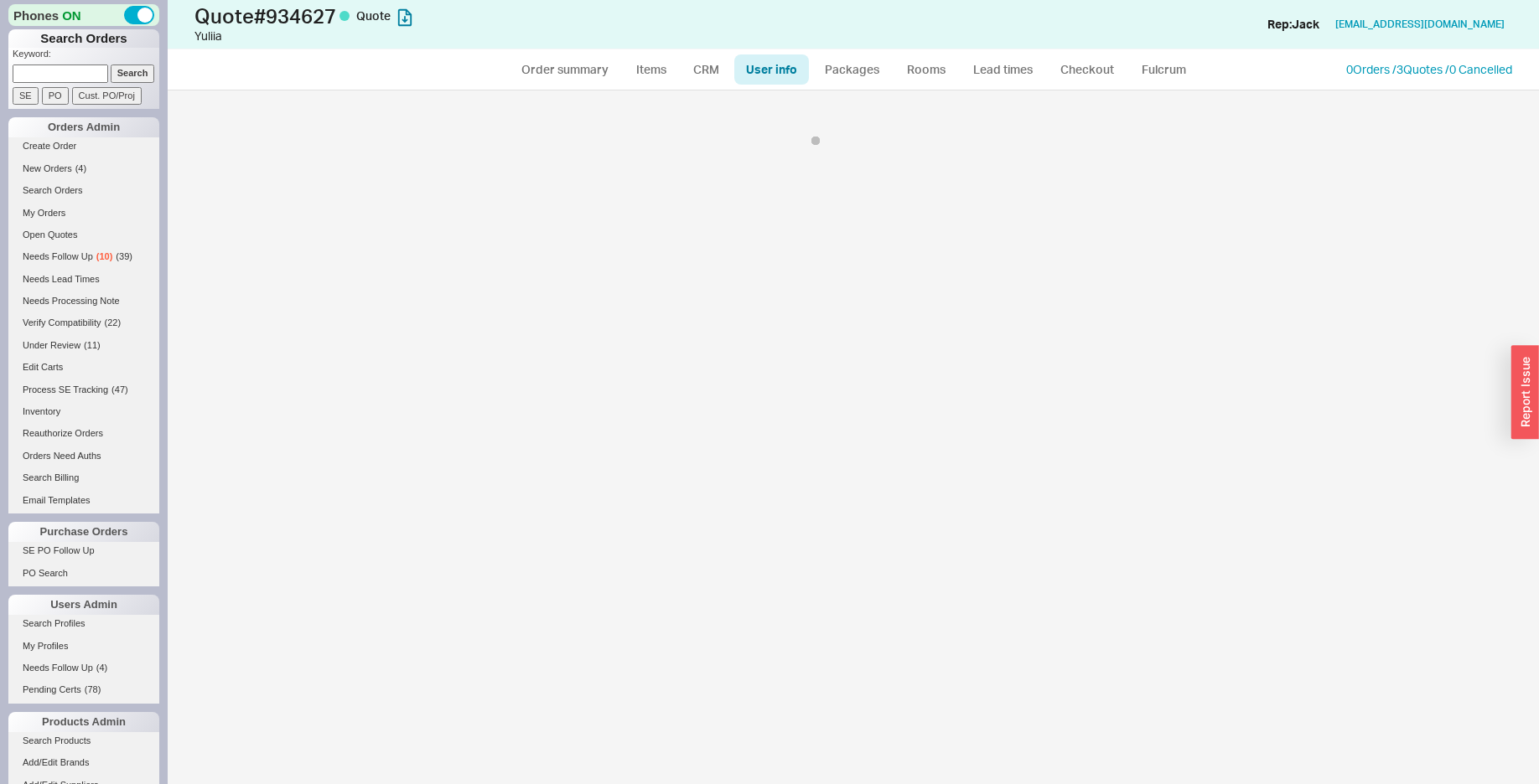
select select "*"
select select "LOW"
select select "3"
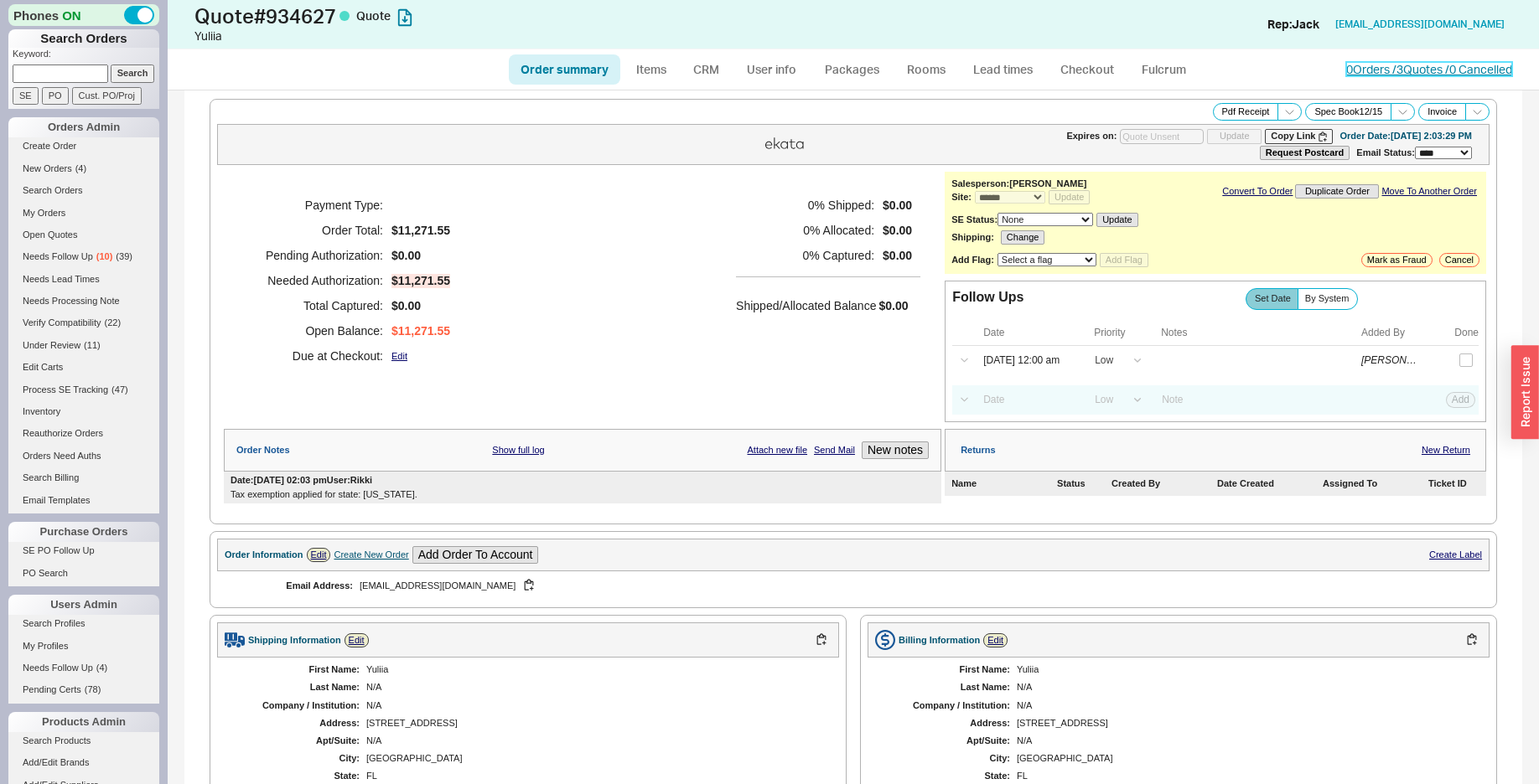
click at [1350, 69] on link "0 Orders / 3 Quotes / 0 Cancelled" at bounding box center [1429, 68] width 166 height 14
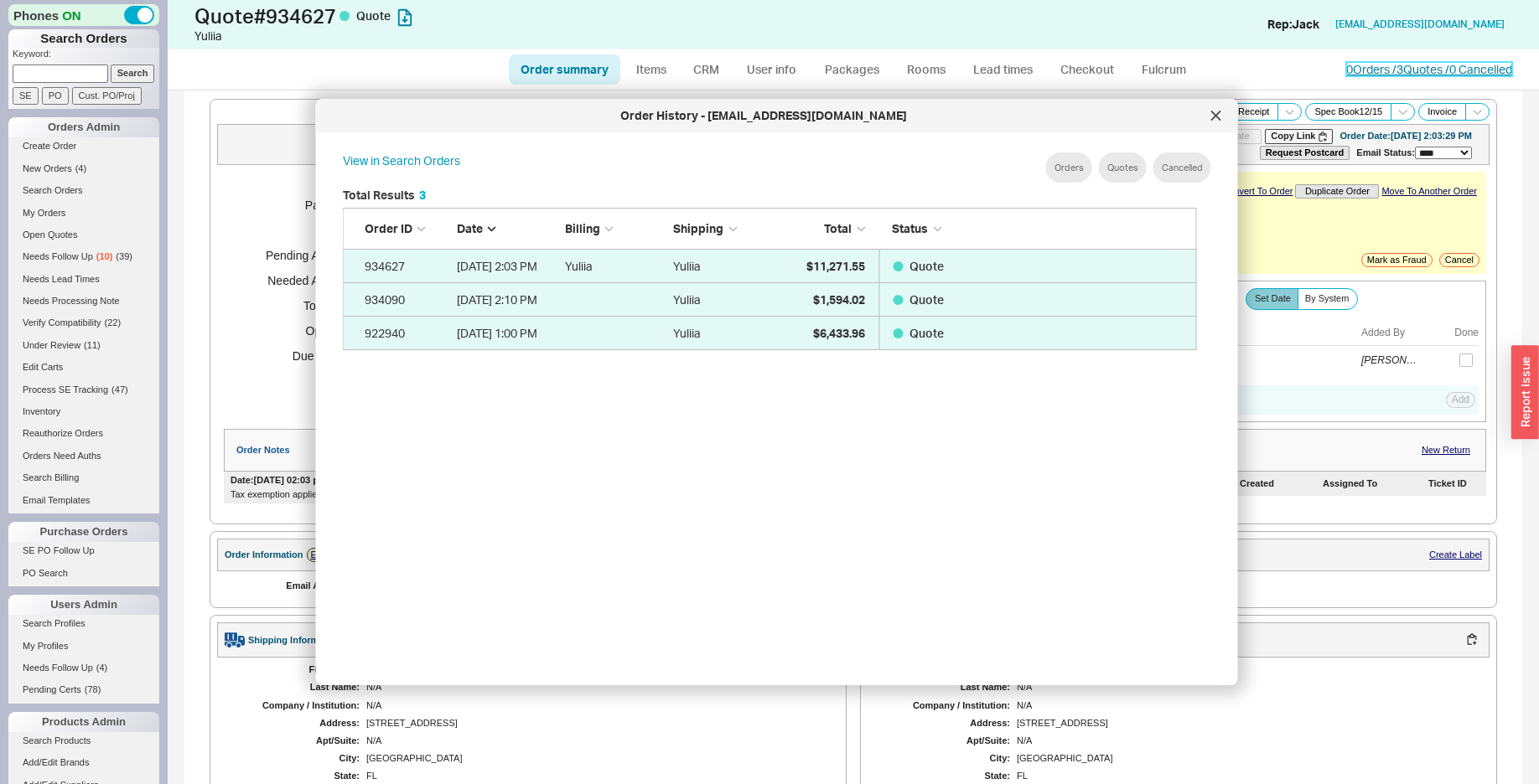
scroll to position [499, 866]
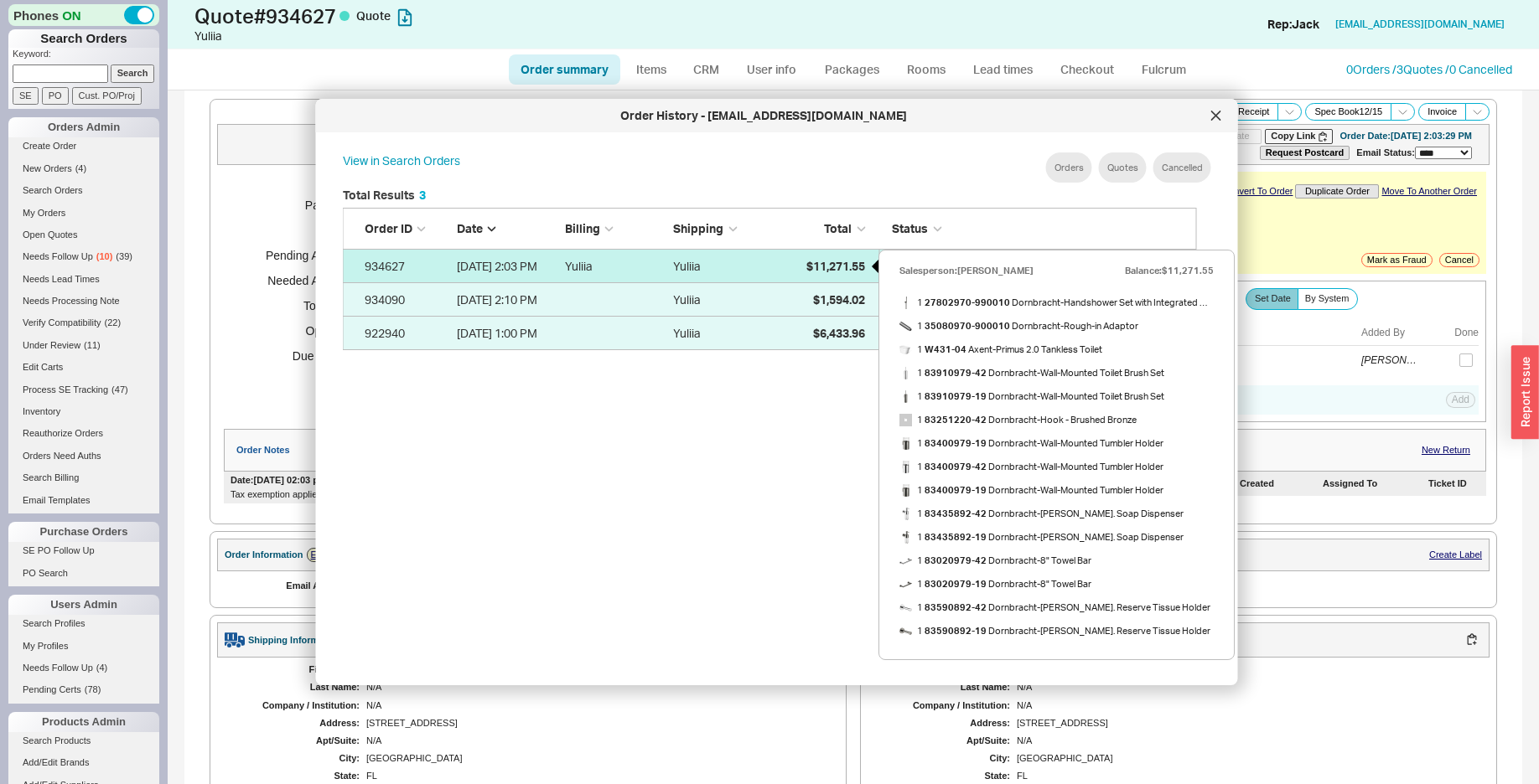
click at [818, 269] on span "$11,271.55" at bounding box center [835, 266] width 59 height 14
select select "*"
select select "LOW"
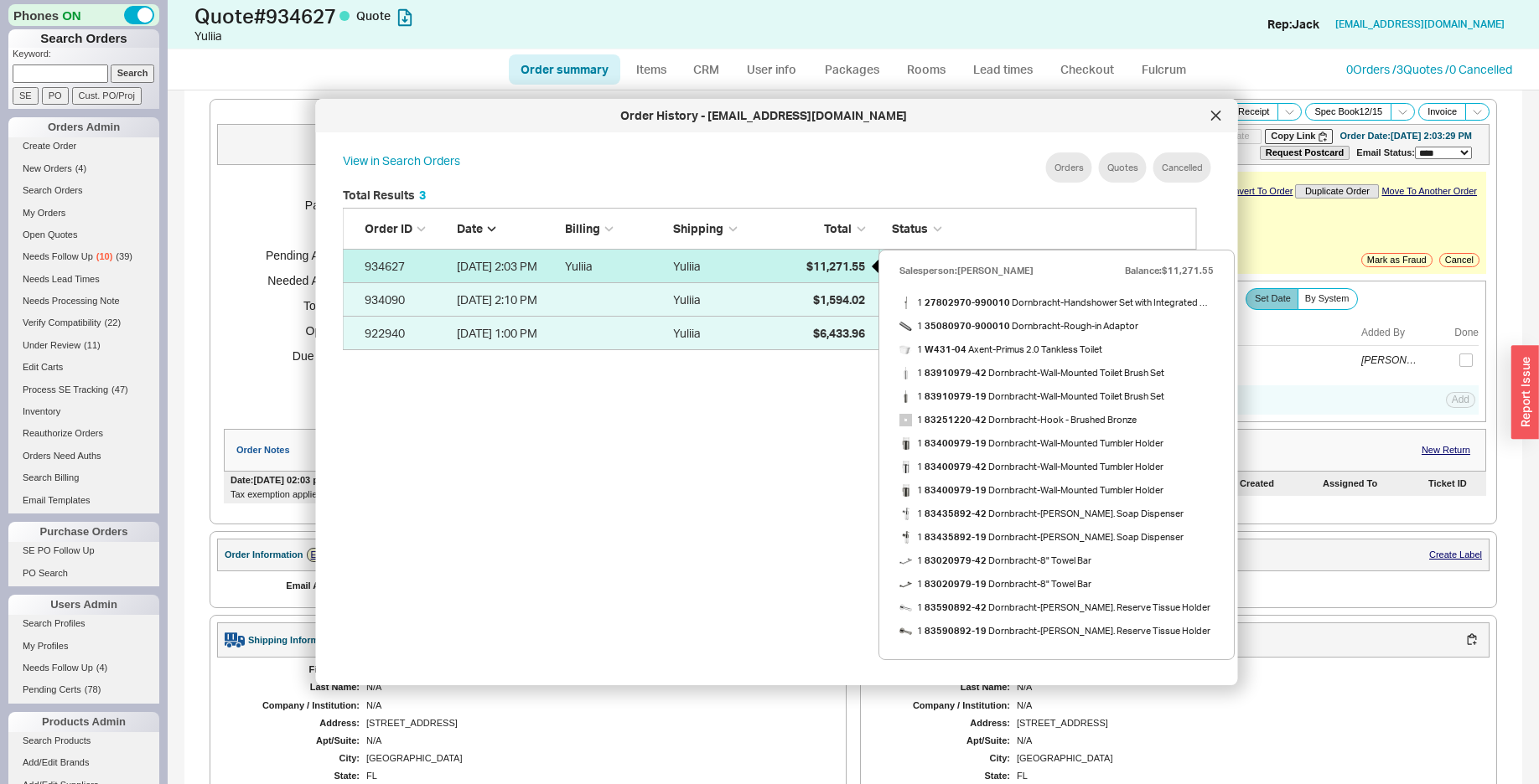
select select "3"
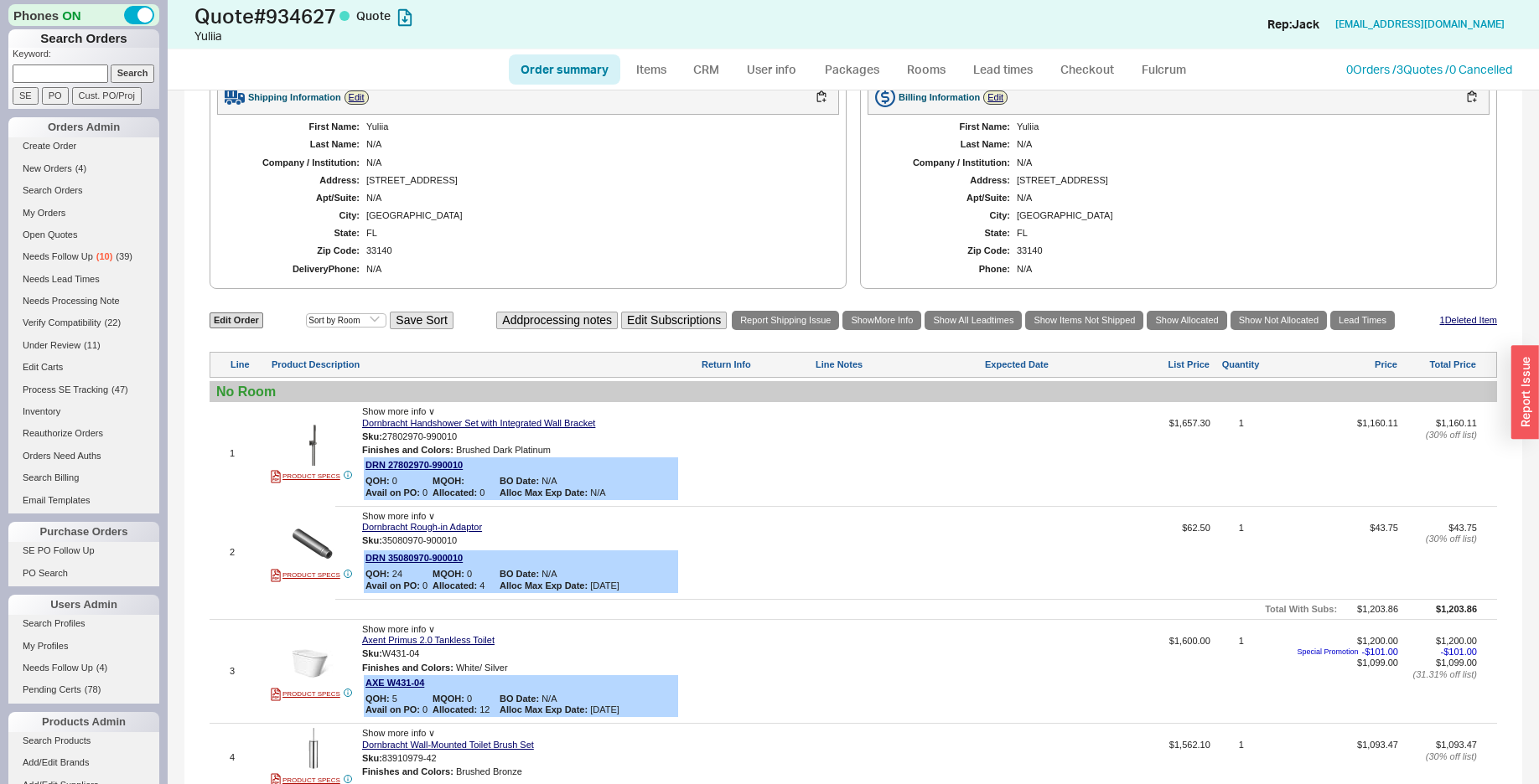
scroll to position [599, 0]
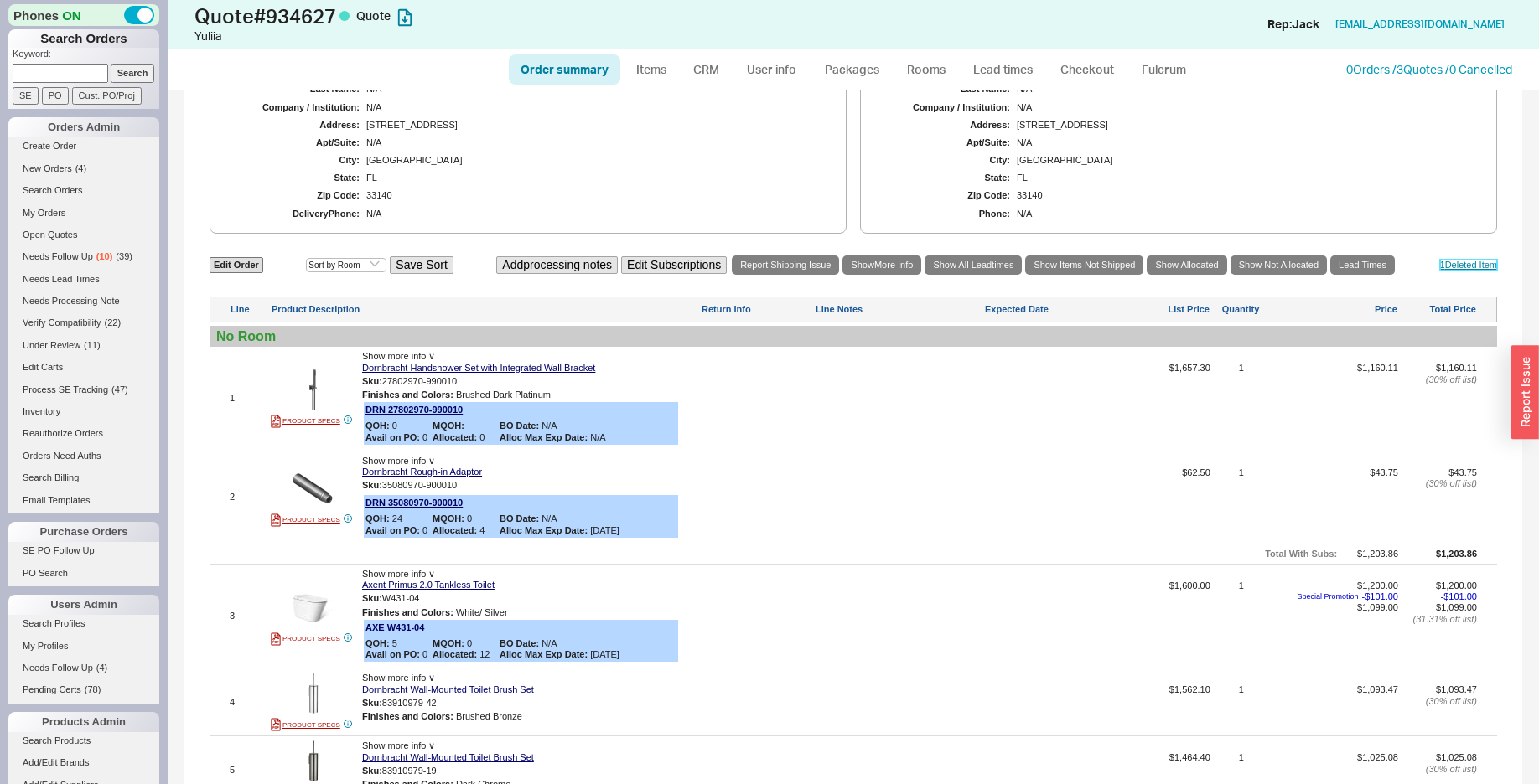
click at [1440, 270] on link "1 Deleted Item" at bounding box center [1469, 266] width 58 height 11
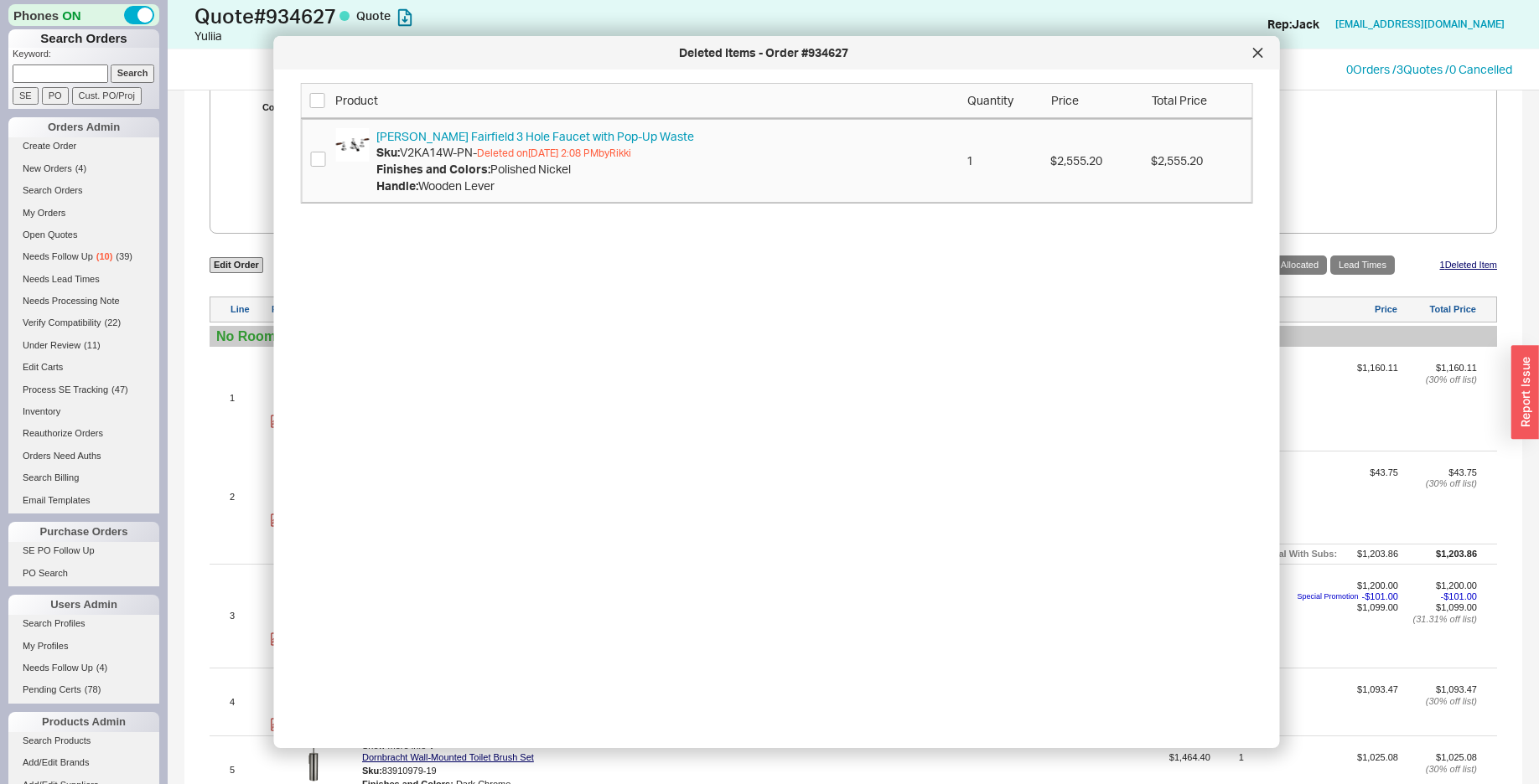
click at [328, 160] on div "[PERSON_NAME] Fairfield 3 Hole Faucet with Pop-Up Waste Sku: V2KA14W-PN - Delet…" at bounding box center [777, 161] width 932 height 66
click at [326, 160] on div at bounding box center [319, 161] width 17 height 20
click at [1257, 46] on div at bounding box center [1257, 52] width 27 height 27
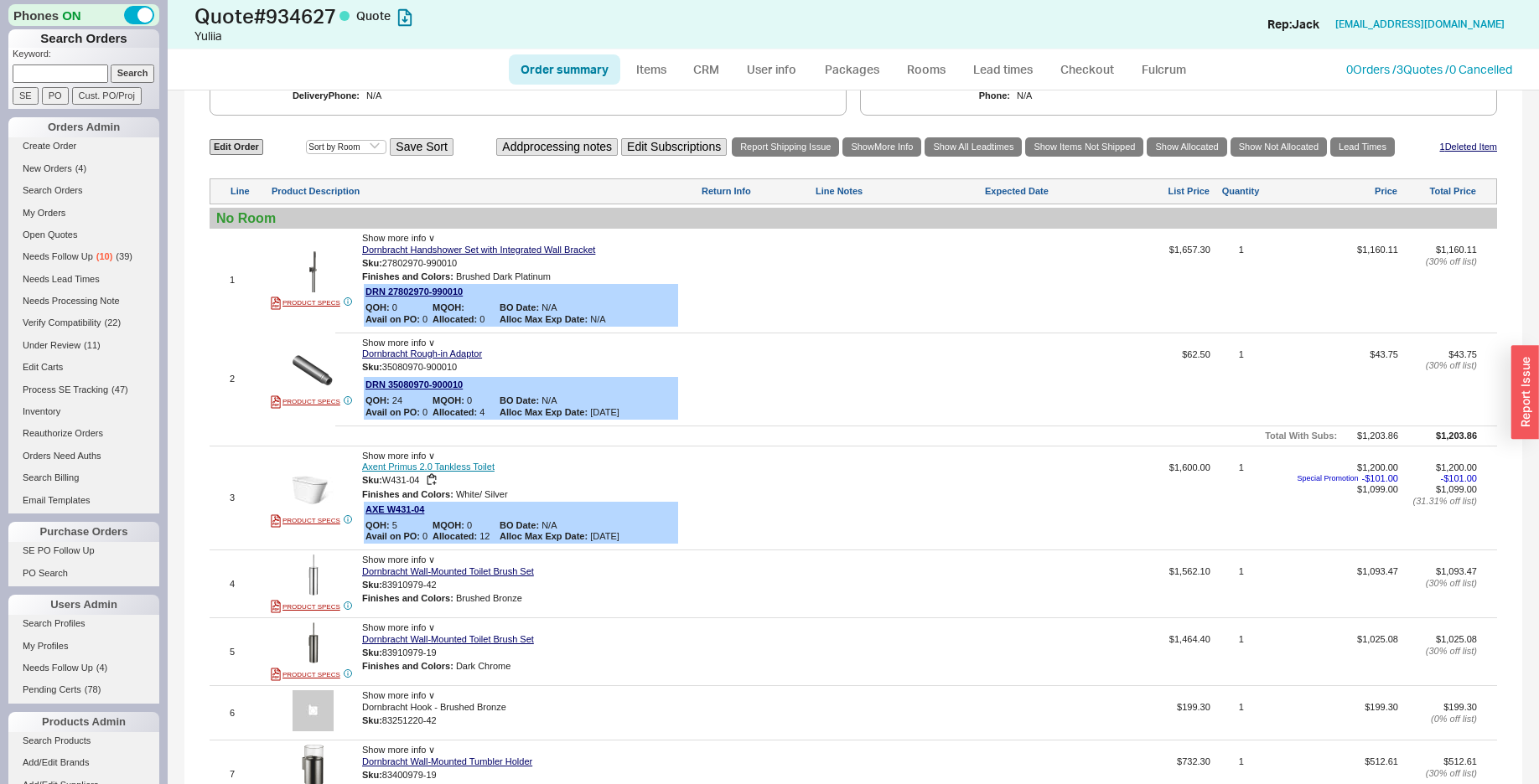
scroll to position [684, 0]
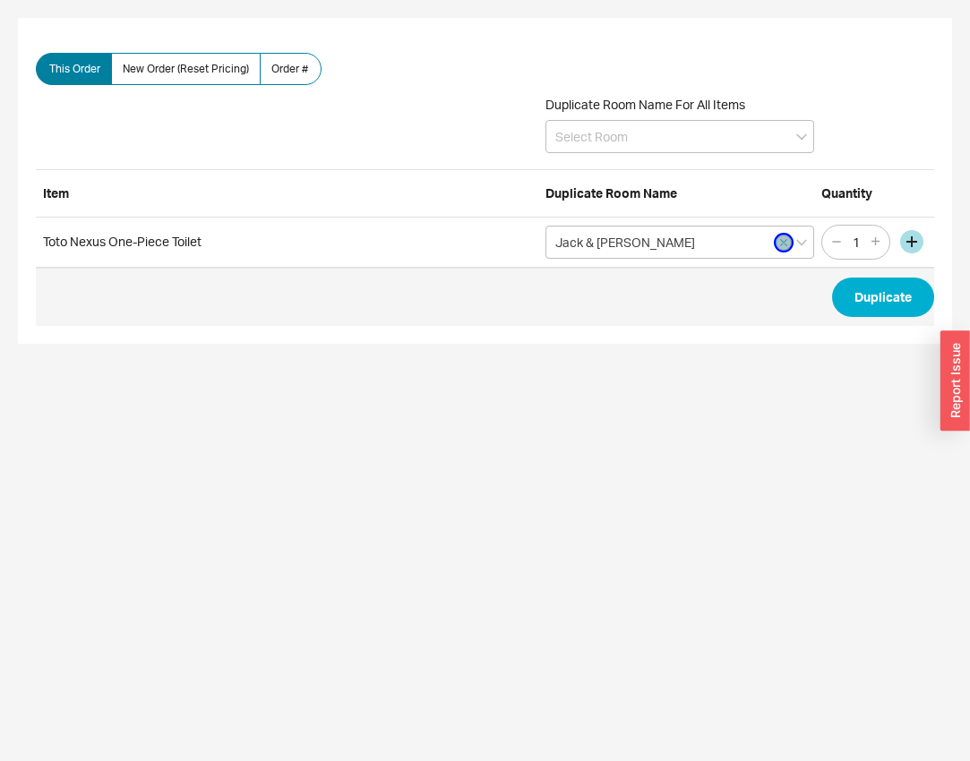
click at [788, 243] on button "button" at bounding box center [784, 243] width 16 height 16
click at [755, 238] on input at bounding box center [680, 242] width 269 height 33
click at [752, 276] on div "create option Guest Bath" at bounding box center [679, 279] width 267 height 32
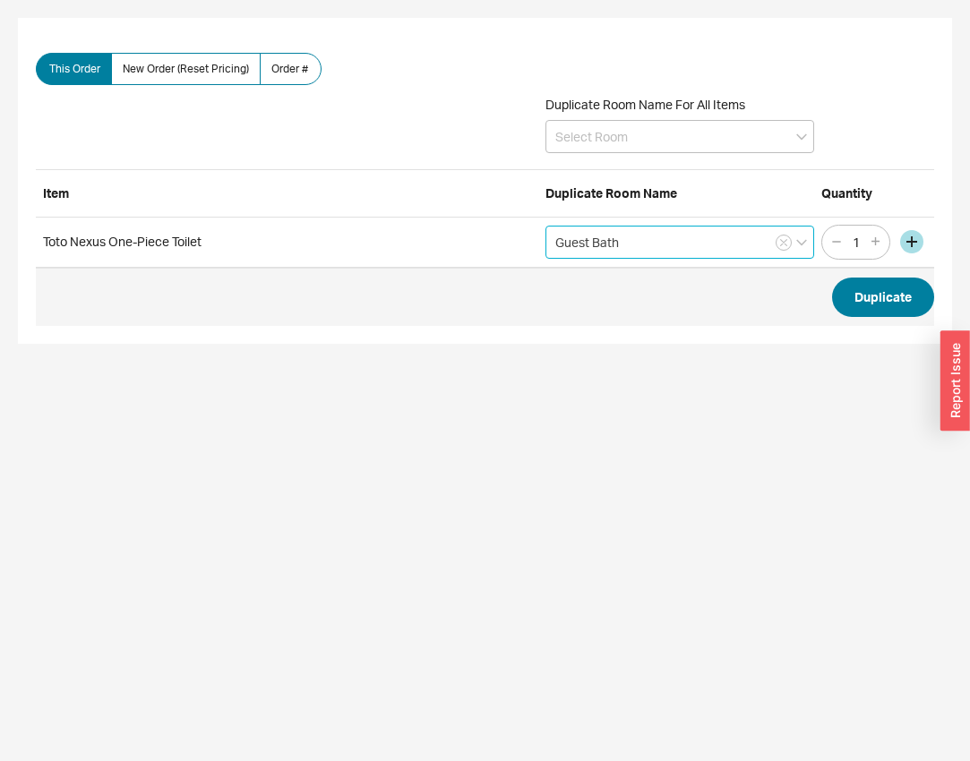
type input "Guest Bath"
click at [864, 303] on button "Duplicate" at bounding box center [883, 297] width 102 height 39
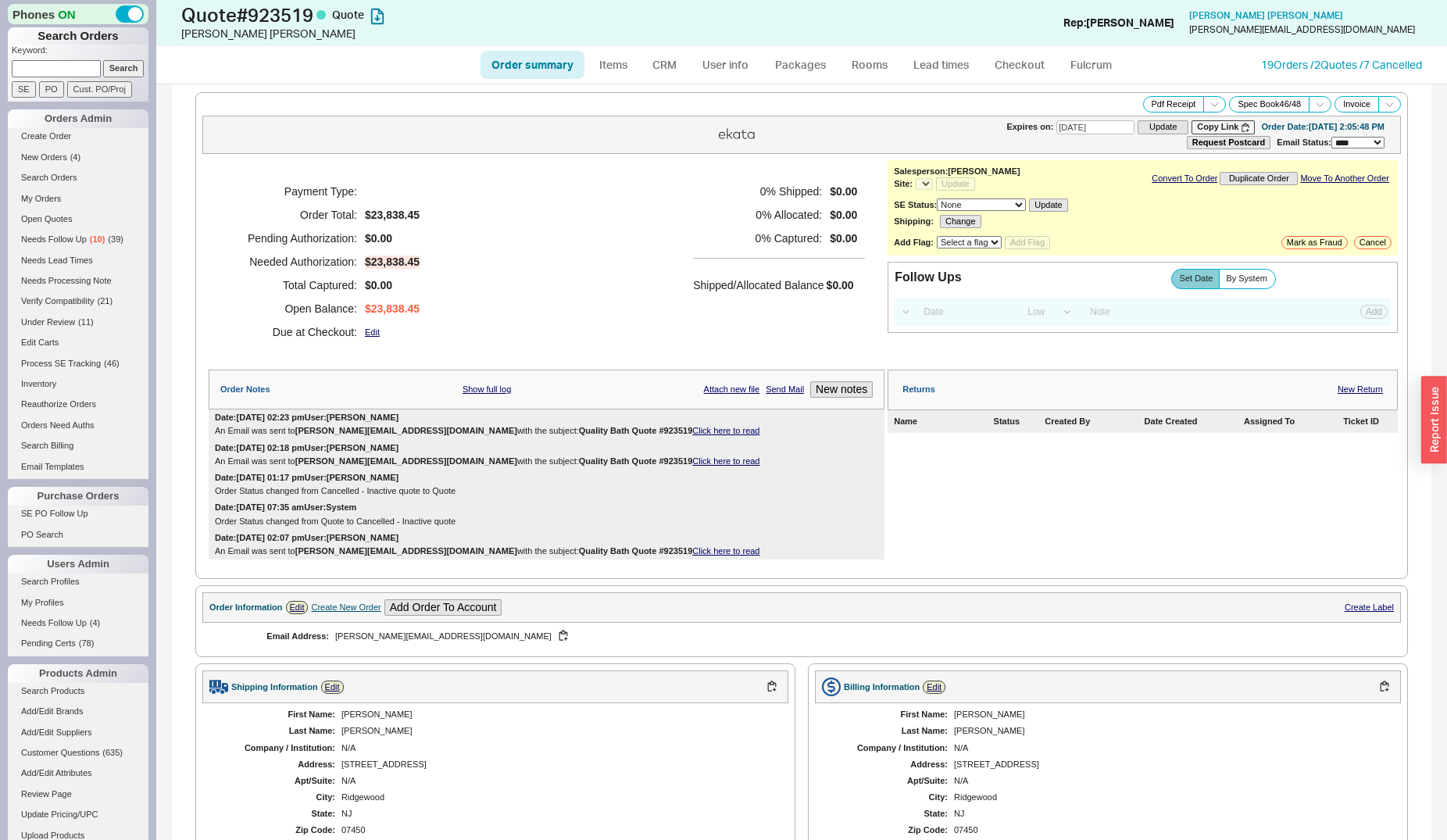
select select "*"
select select "LOW"
select select "3"
select select "*"
click at [676, 71] on link "CRM" at bounding box center [664, 65] width 46 height 28
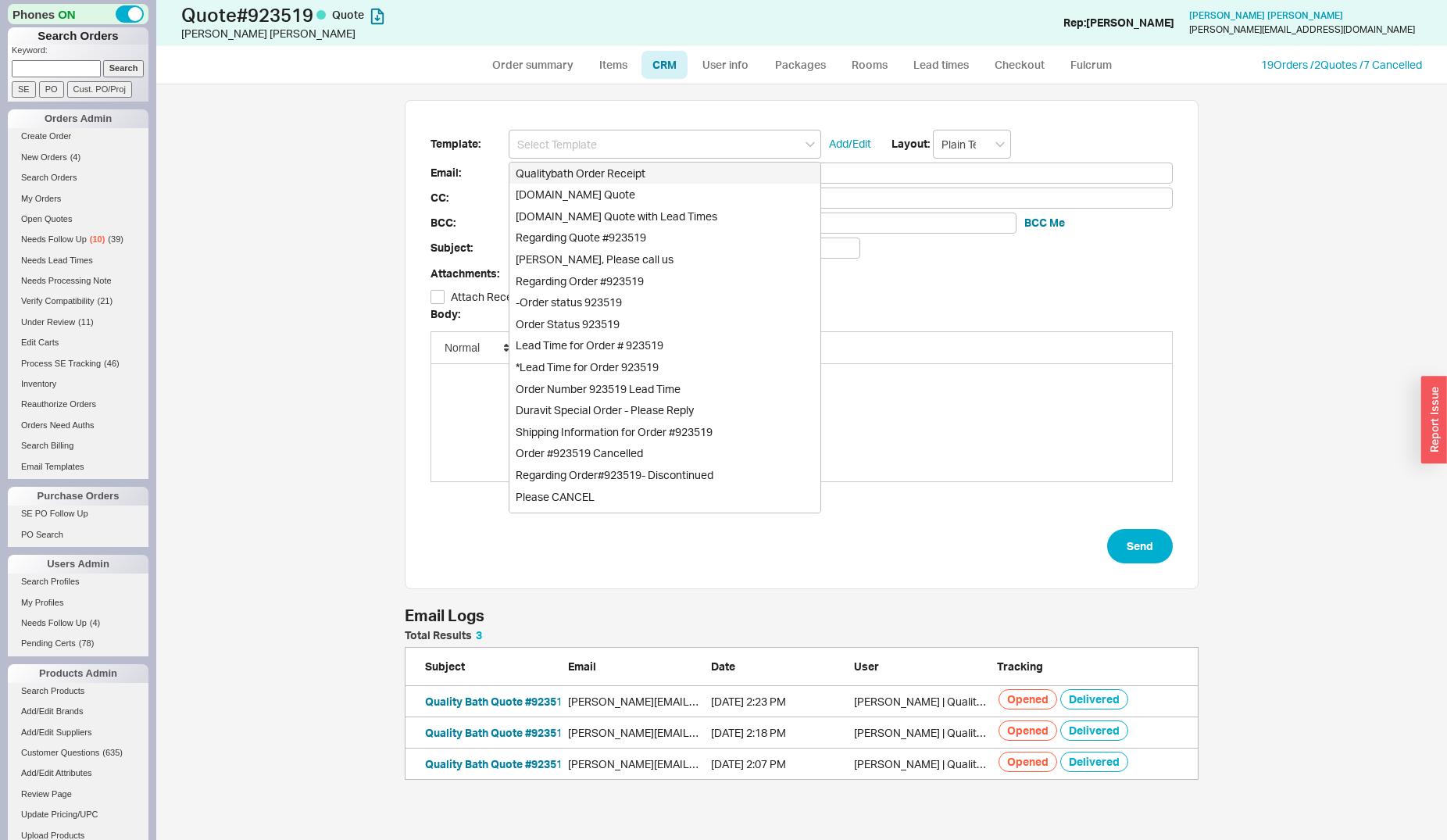
scroll to position [137, 781]
click at [677, 190] on div "[DOMAIN_NAME] Quote" at bounding box center [665, 195] width 311 height 22
type input "Receipt"
type input "[PERSON_NAME][EMAIL_ADDRESS][DOMAIN_NAME]"
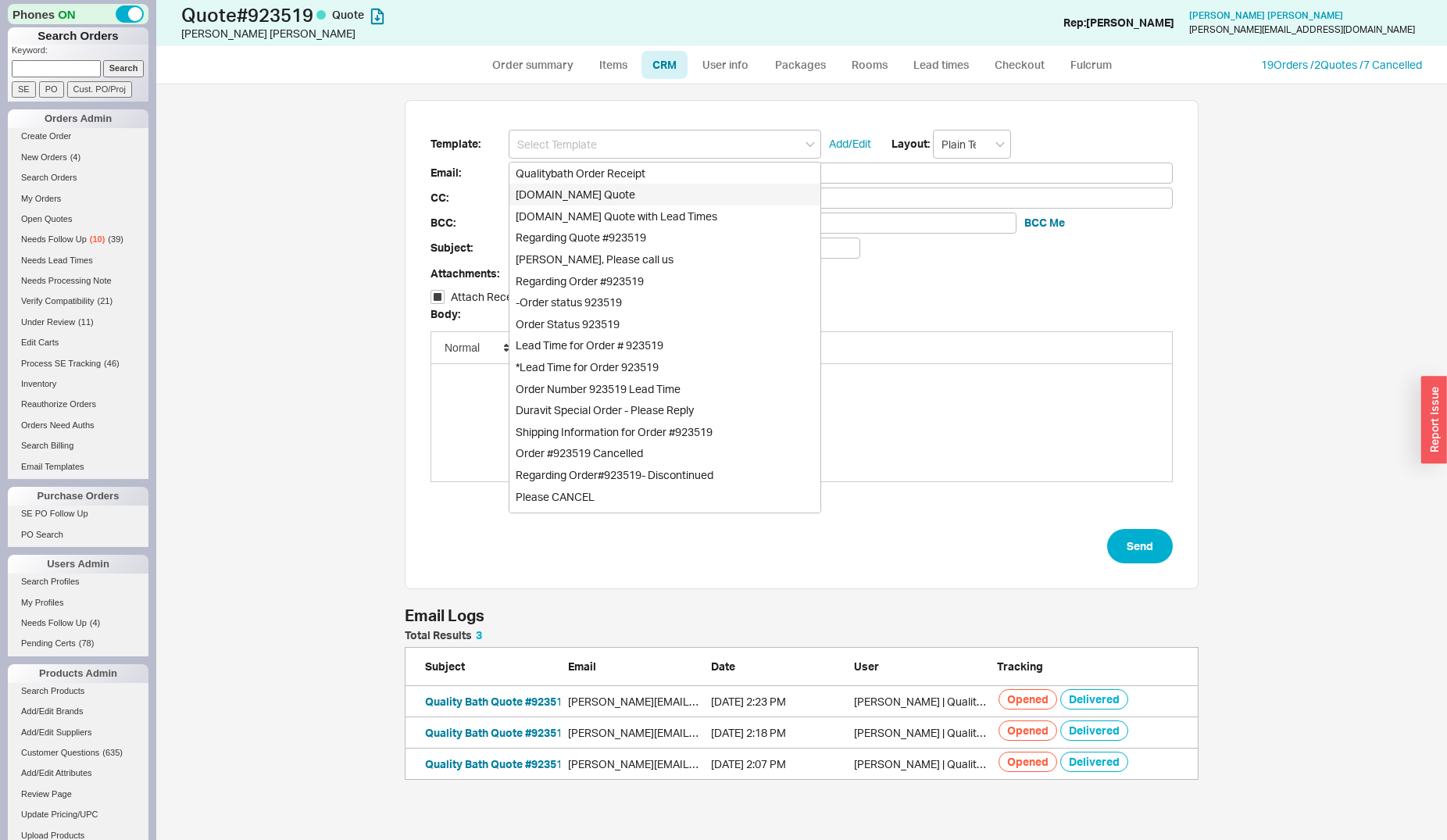
type input "Quality Bath Quote #923519"
checkbox input "true"
type input "[DOMAIN_NAME] Quote"
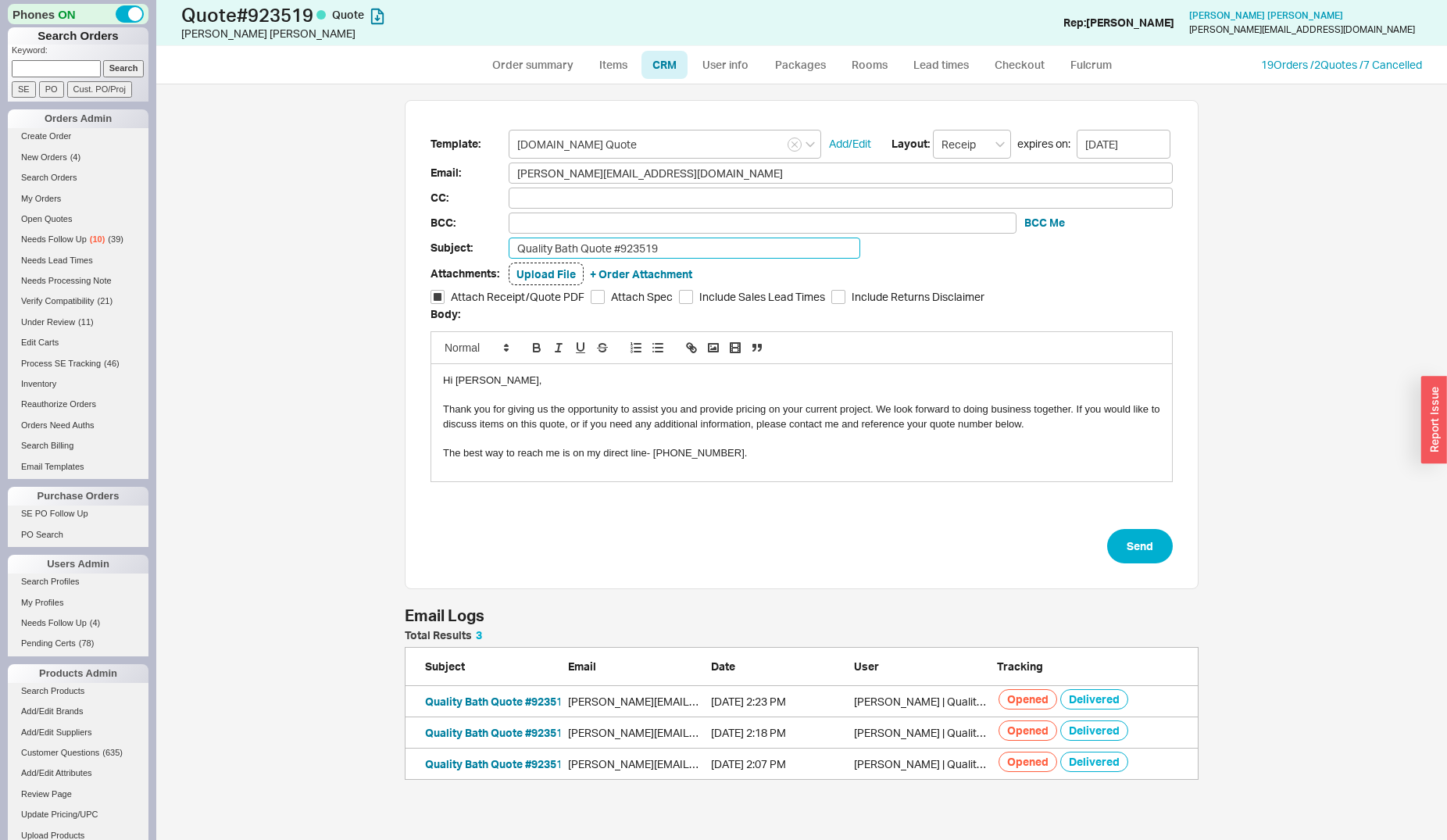
click at [720, 252] on input "Quality Bath Quote #923519" at bounding box center [684, 248] width 352 height 21
type input "Quality Bath Quote #923519 (Revised)"
click at [1141, 543] on button "Send" at bounding box center [1139, 545] width 65 height 34
select select "*"
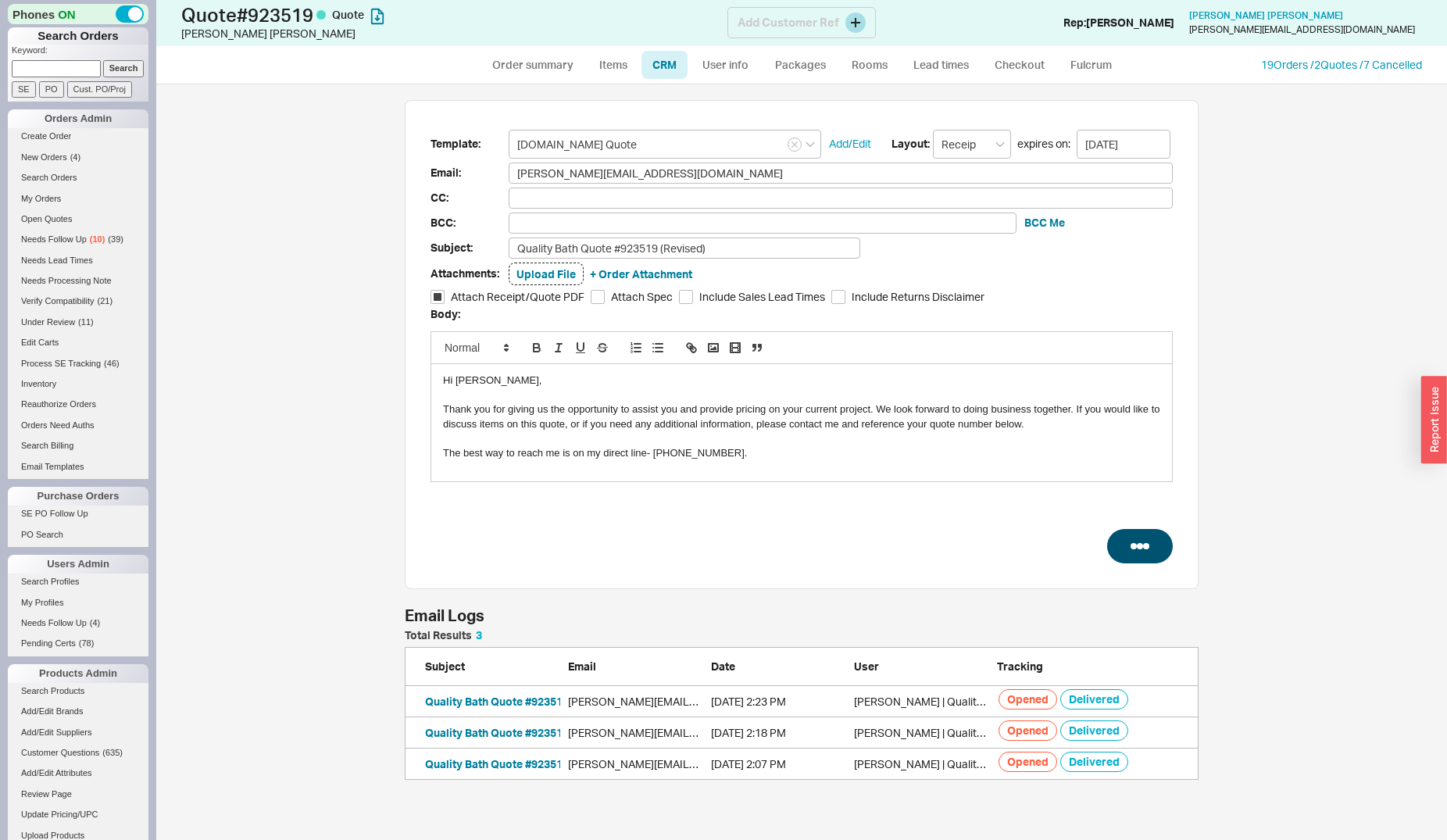
select select "LOW"
select select "3"
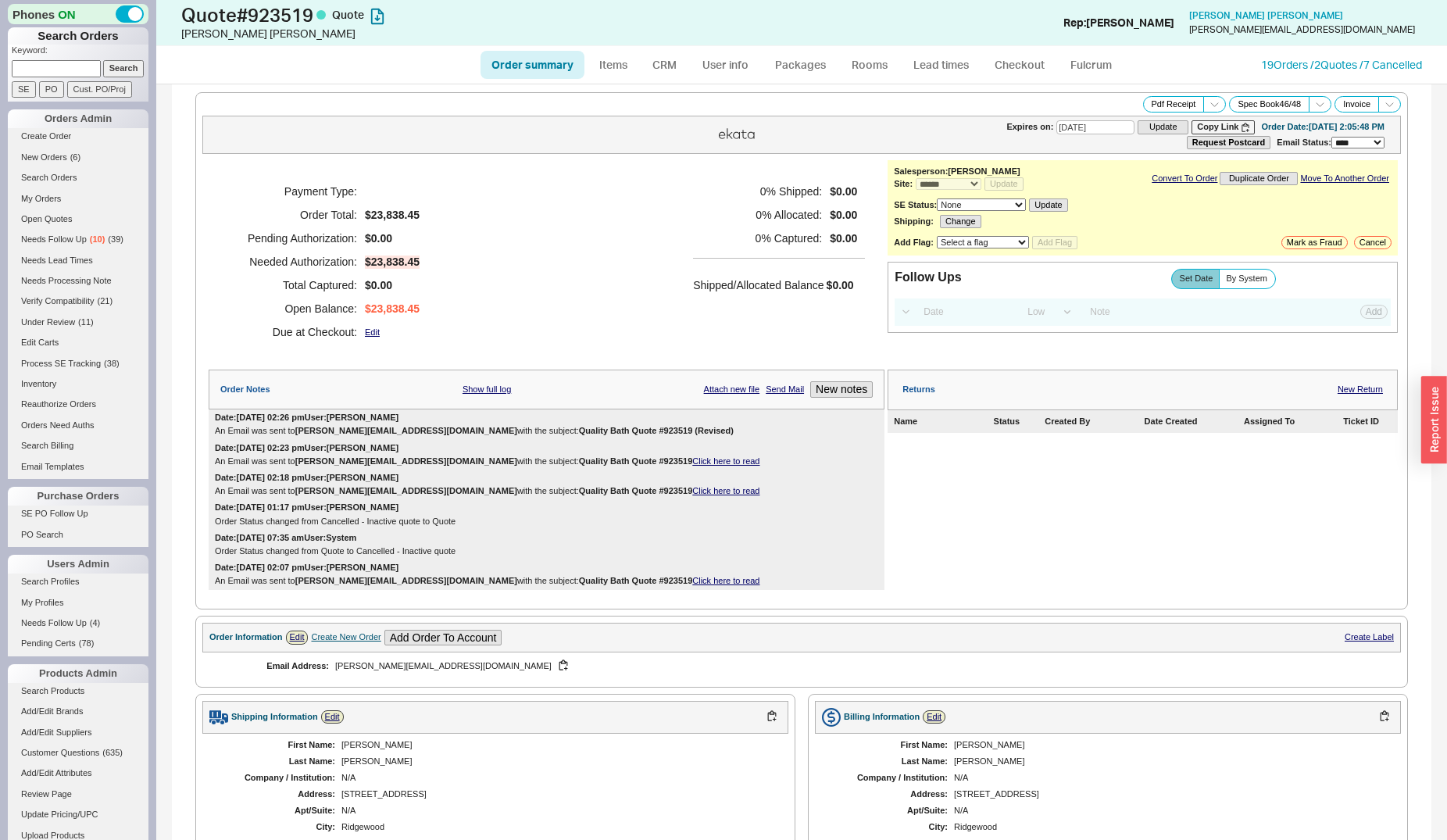
click at [525, 71] on link "Order summary" at bounding box center [532, 65] width 104 height 28
select select "*"
select select "LOW"
select select "3"
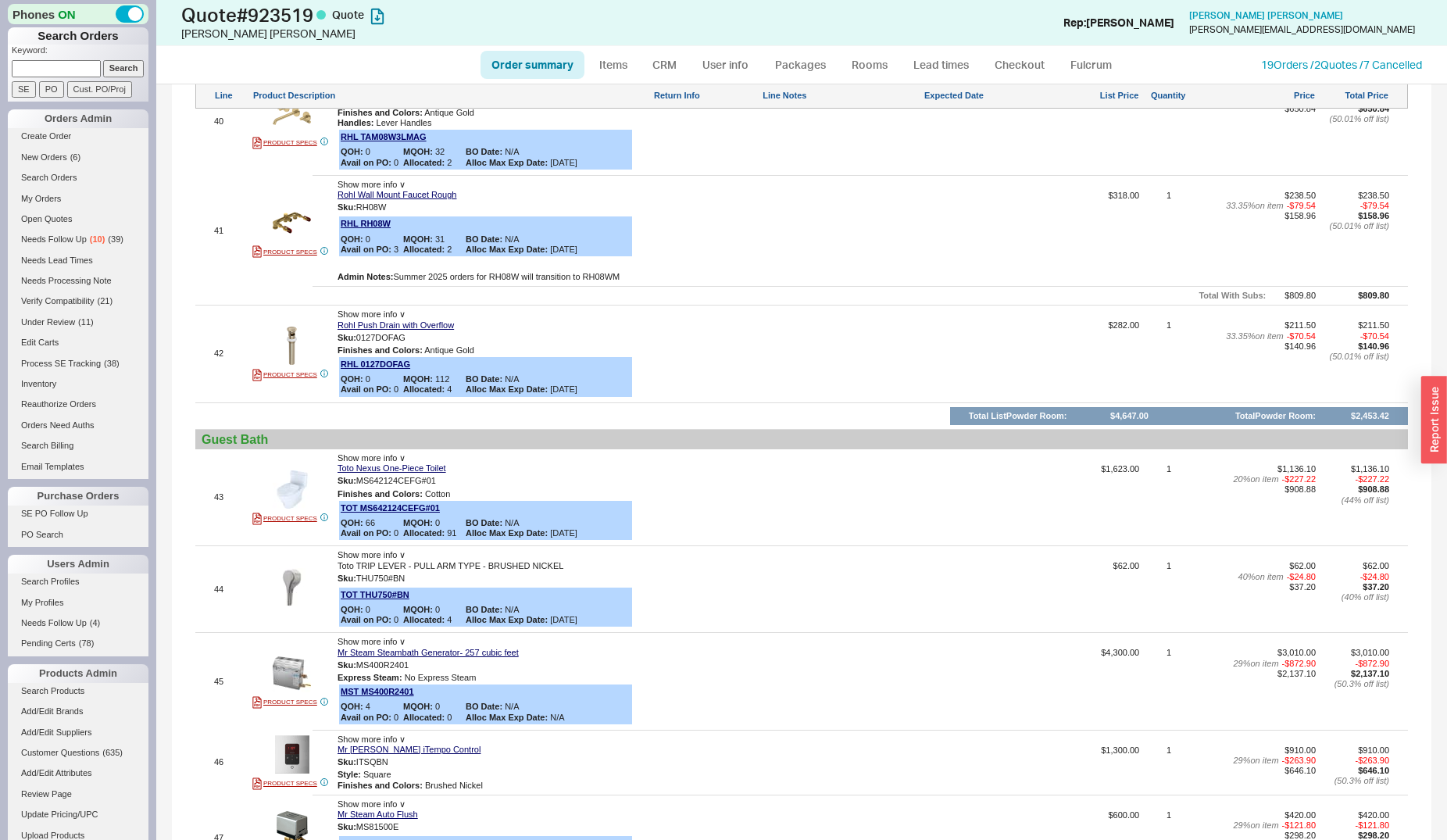
scroll to position [5262, 0]
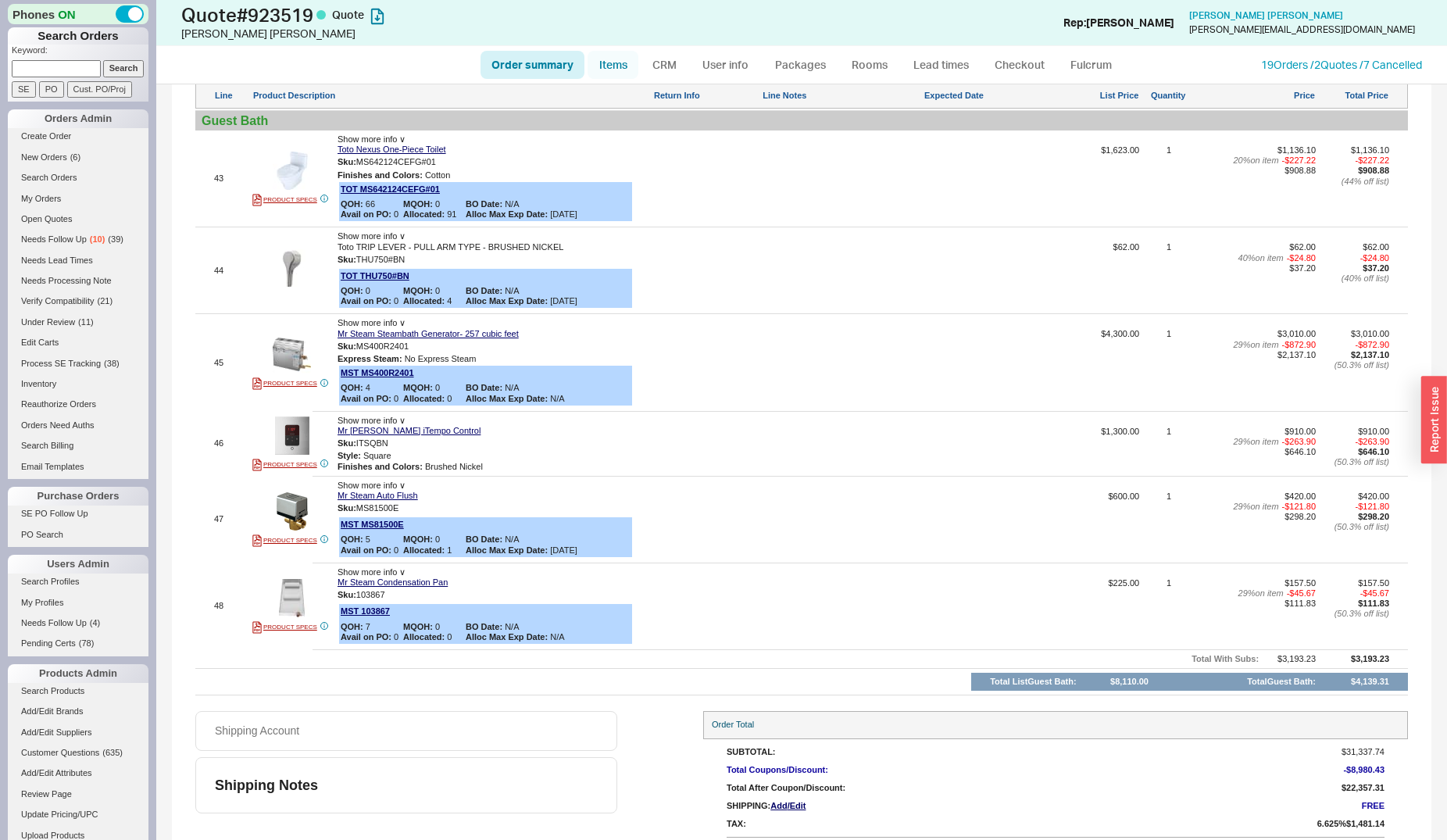
click at [631, 65] on link "Items" at bounding box center [613, 65] width 51 height 28
select select "3"
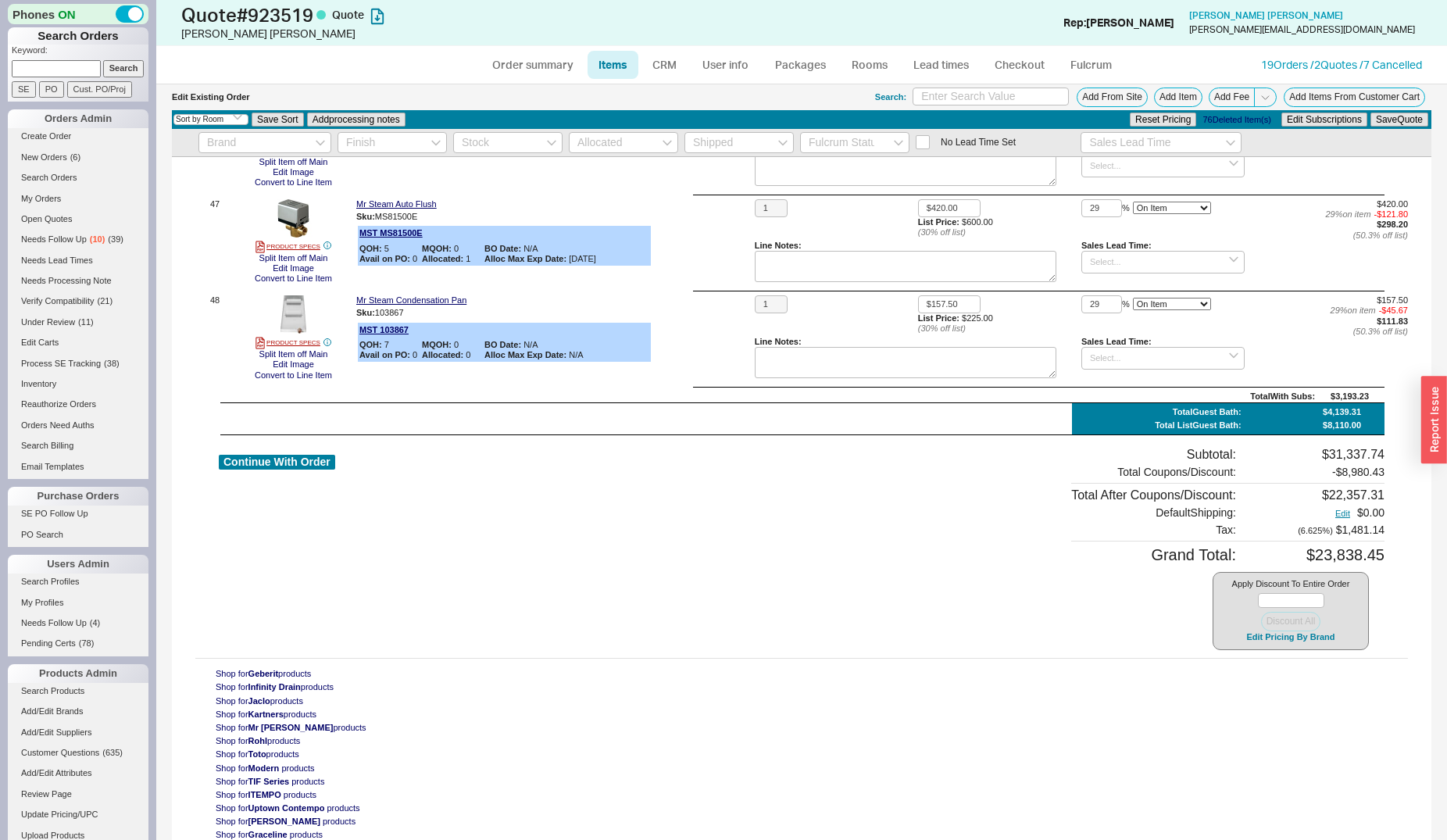
scroll to position [5622, 0]
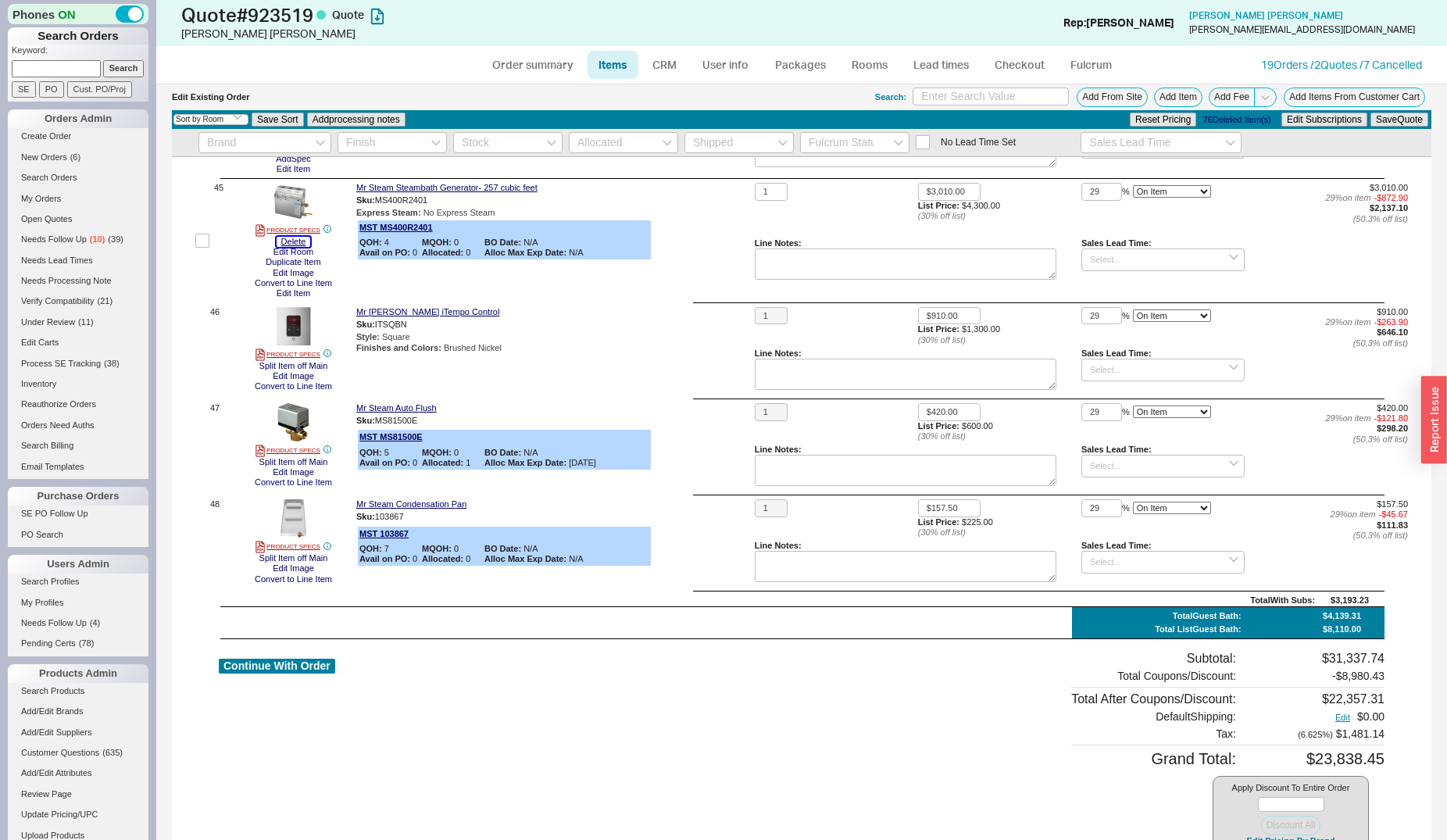
click at [288, 240] on button "Delete" at bounding box center [293, 242] width 34 height 10
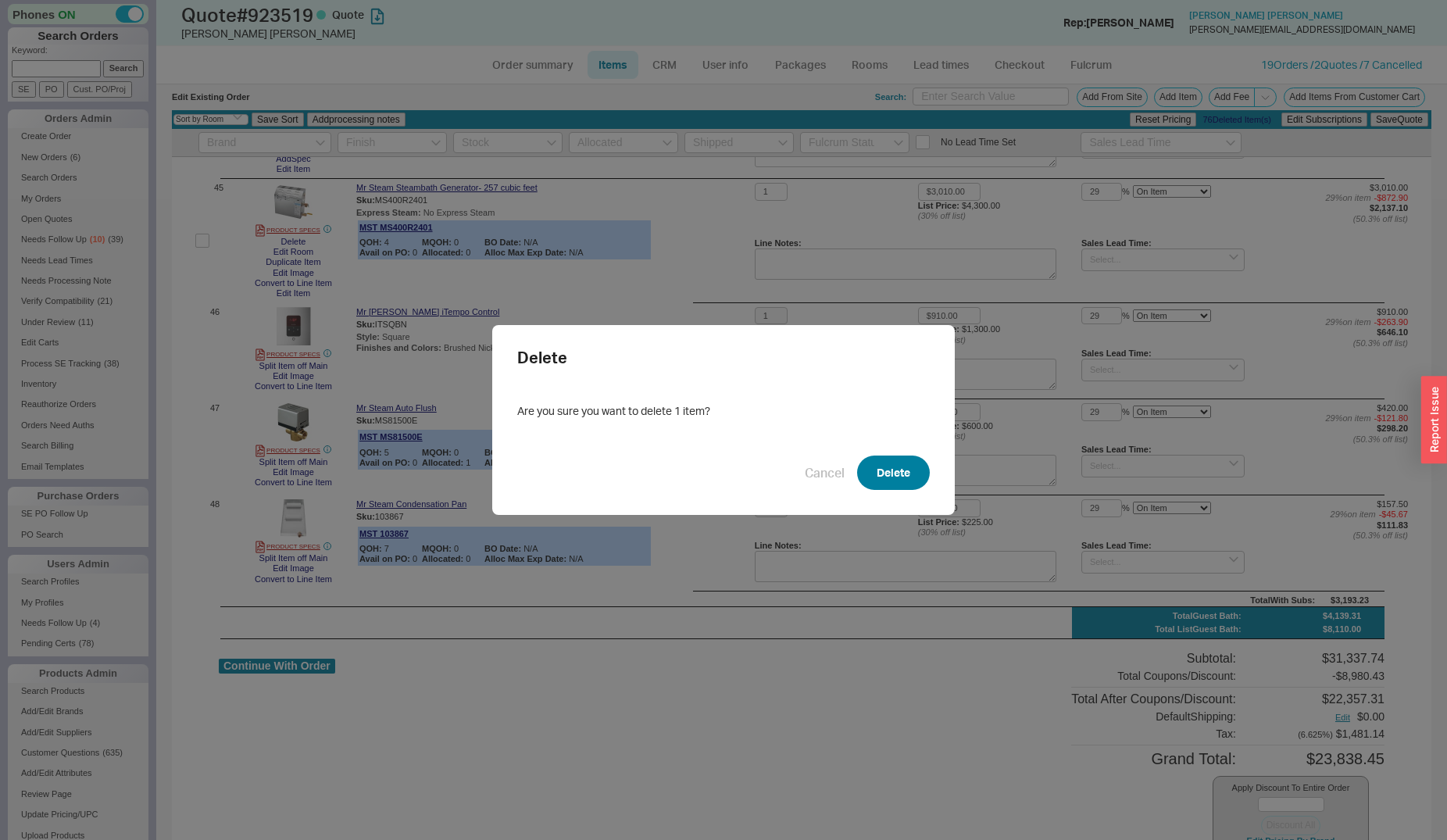
click at [901, 488] on button "Delete" at bounding box center [893, 472] width 72 height 34
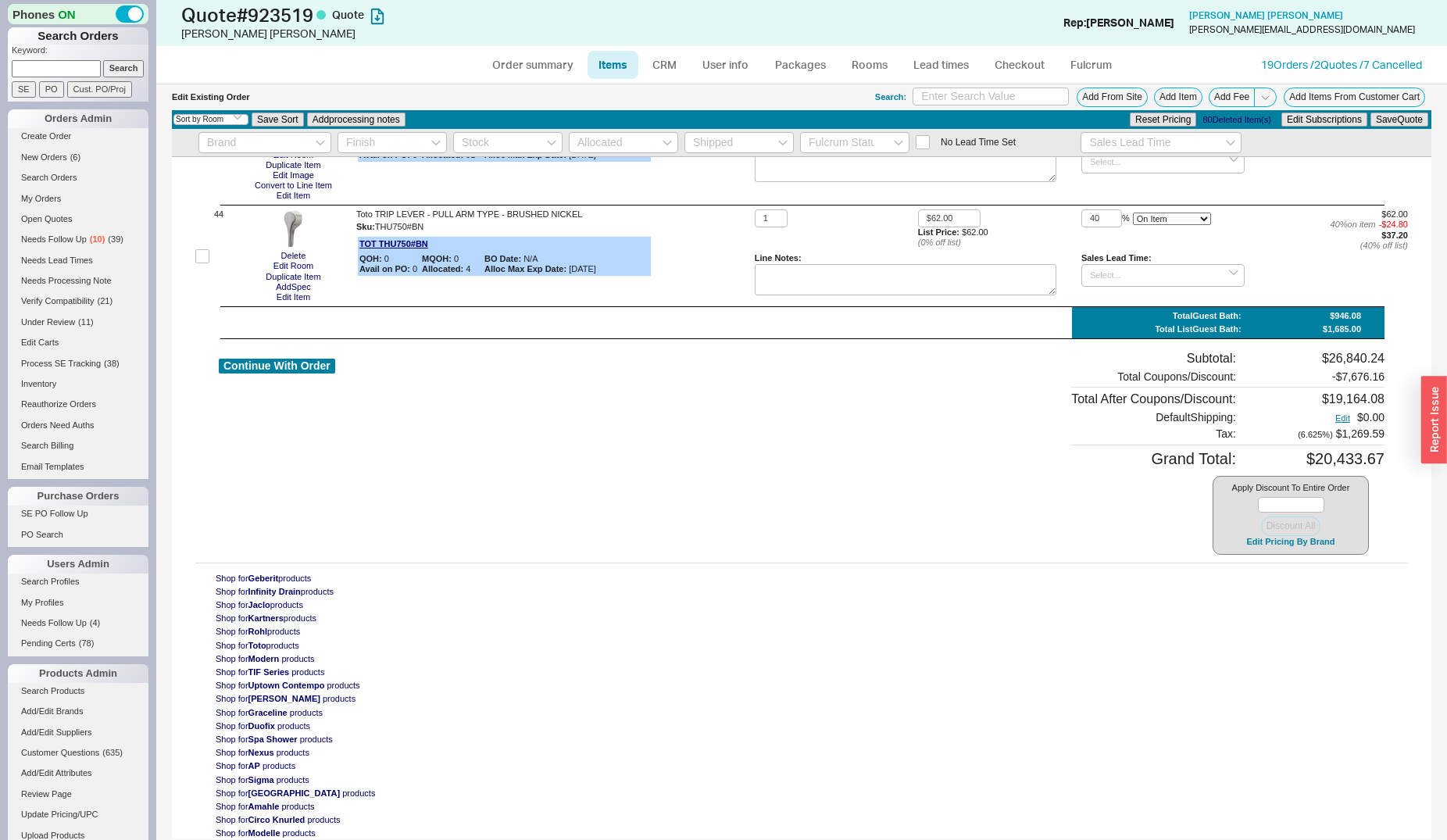
scroll to position [5487, 0]
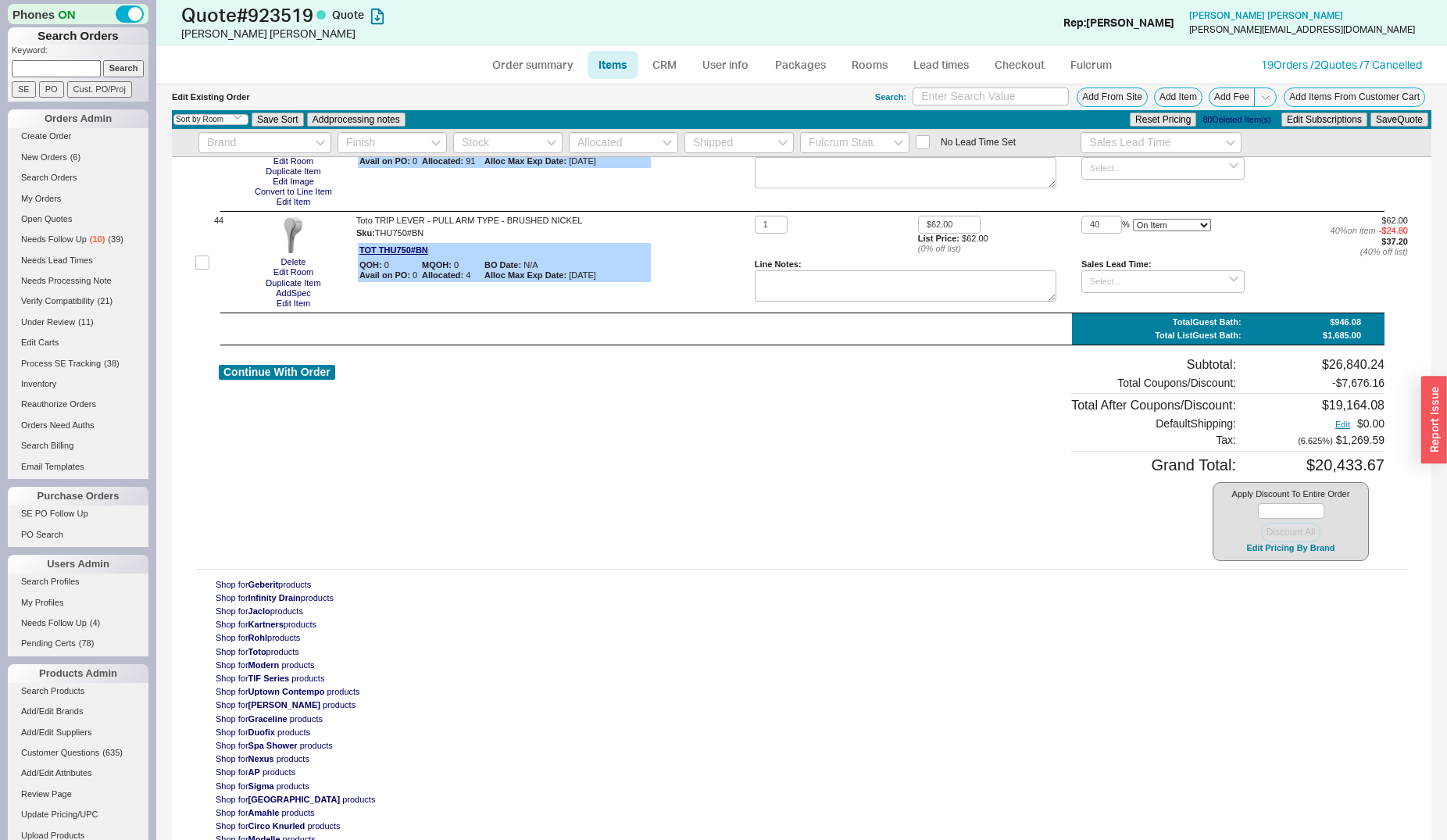
click at [304, 379] on div "Continue With Order" at bounding box center [276, 458] width 116 height 203
click at [310, 373] on button "Continue With Order" at bounding box center [276, 372] width 116 height 15
select select "*"
select select "LOW"
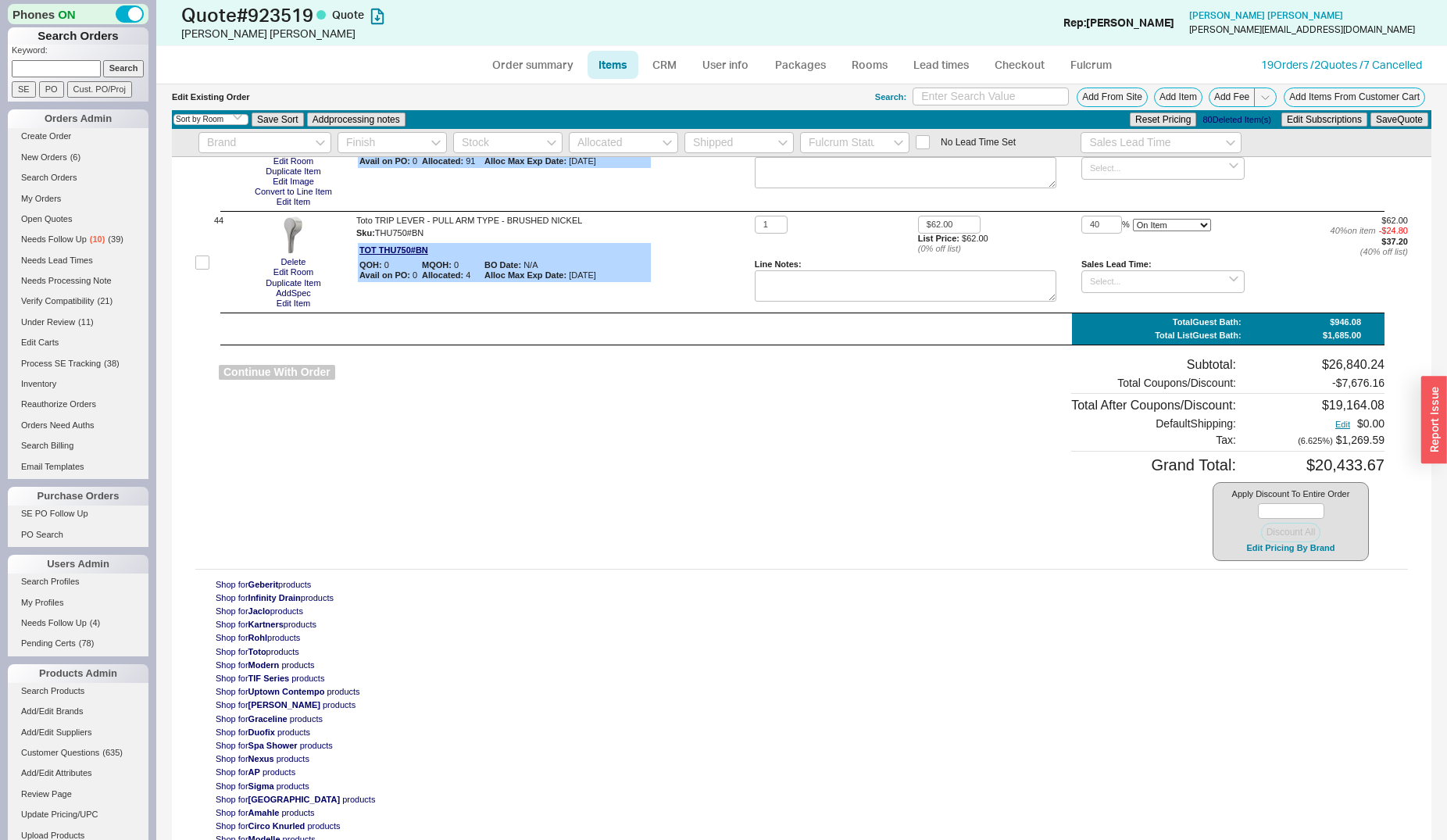
select select "3"
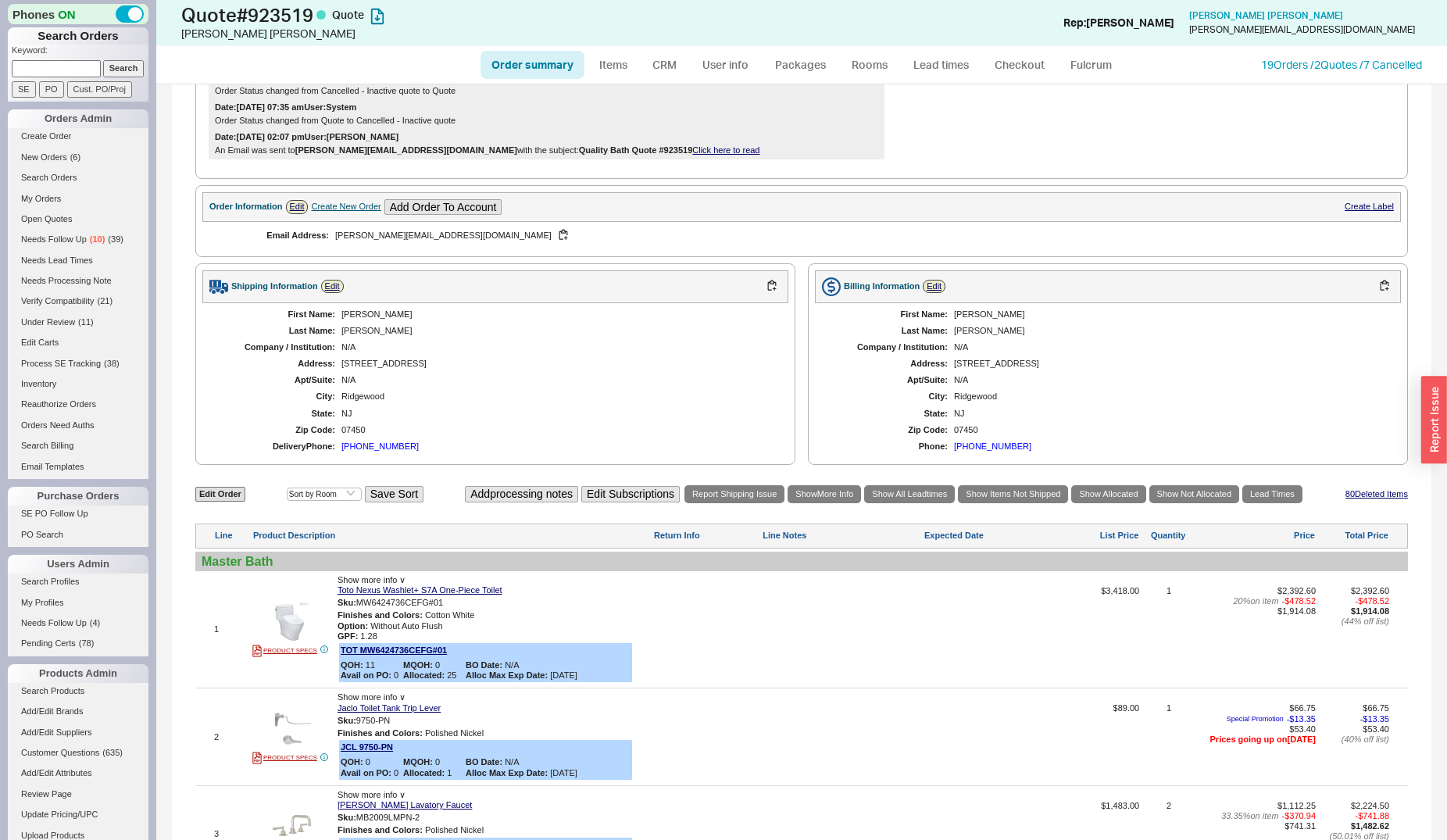
scroll to position [318, 0]
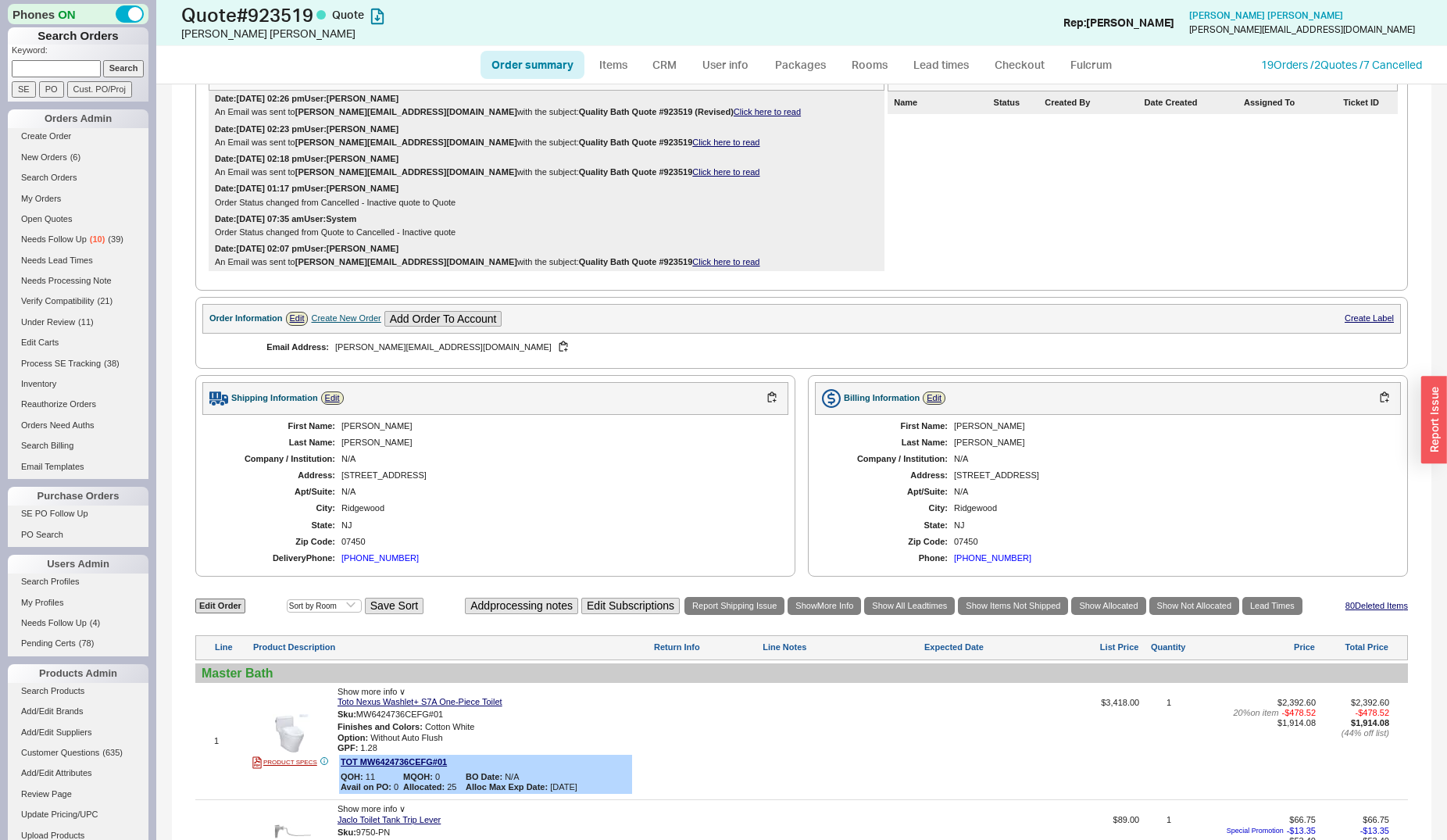
click at [551, 65] on link "Order summary" at bounding box center [532, 65] width 104 height 28
select select "*"
select select "LOW"
select select "3"
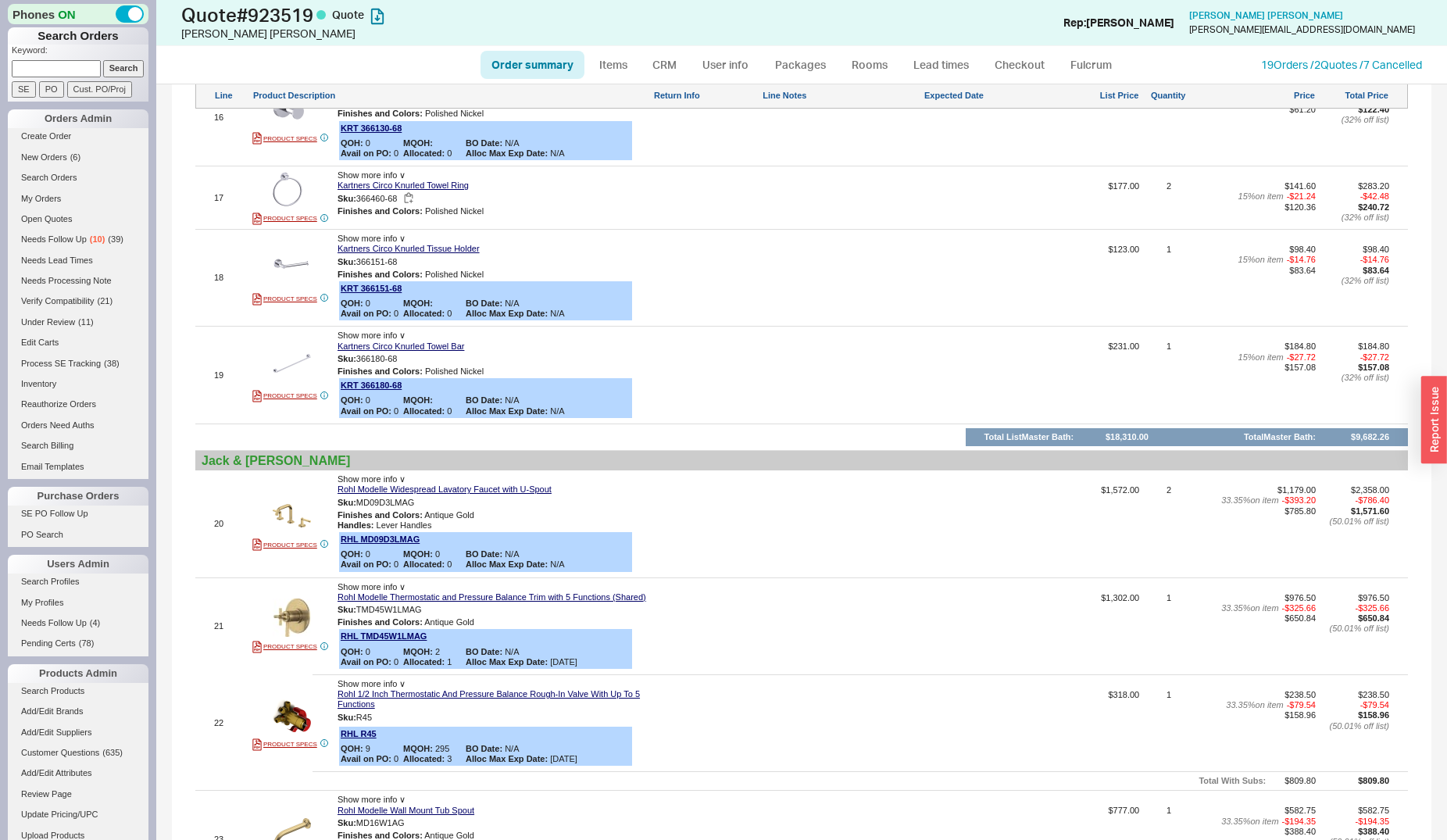
scroll to position [2231, 0]
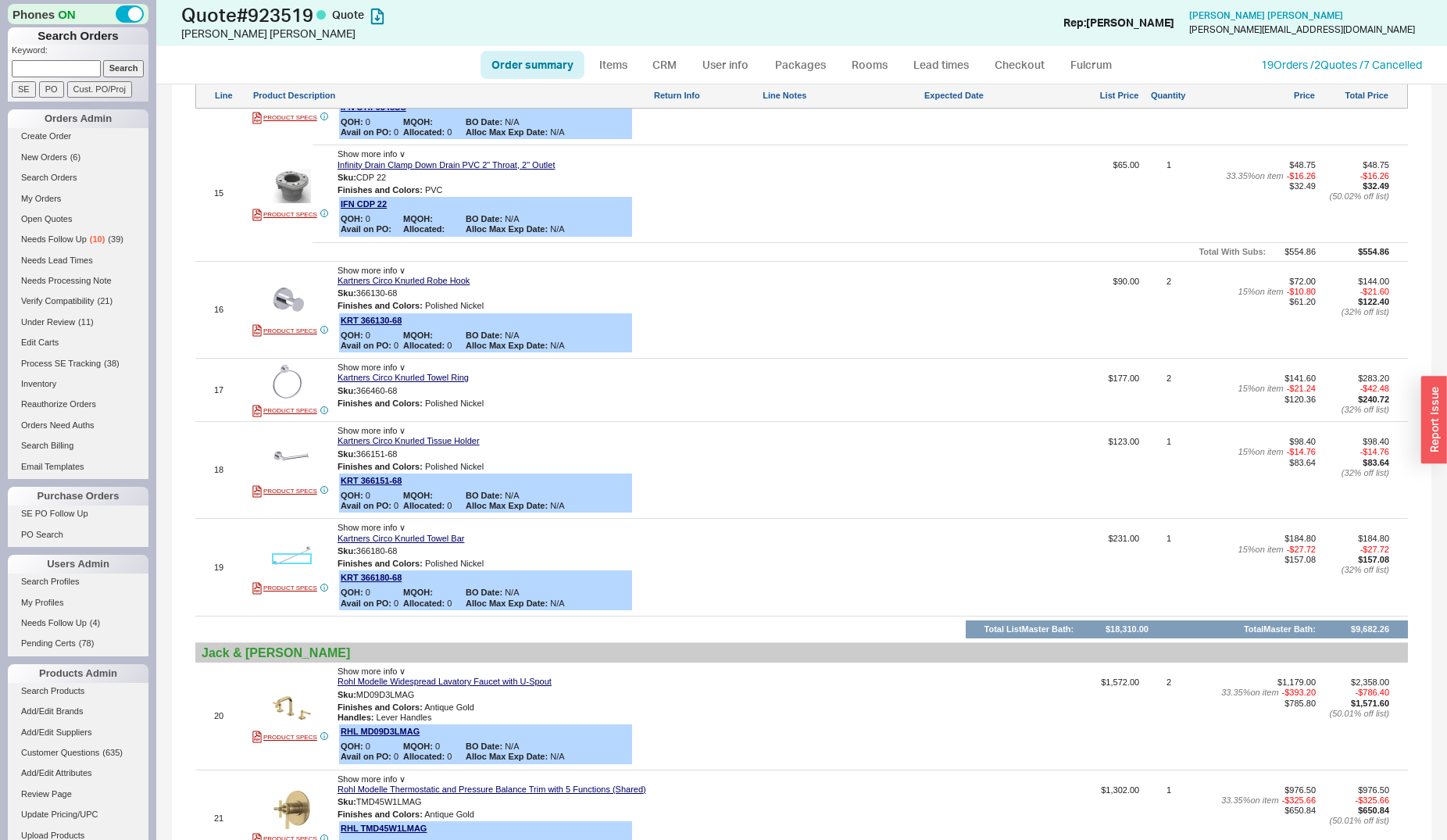
click at [294, 544] on img at bounding box center [292, 559] width 38 height 38
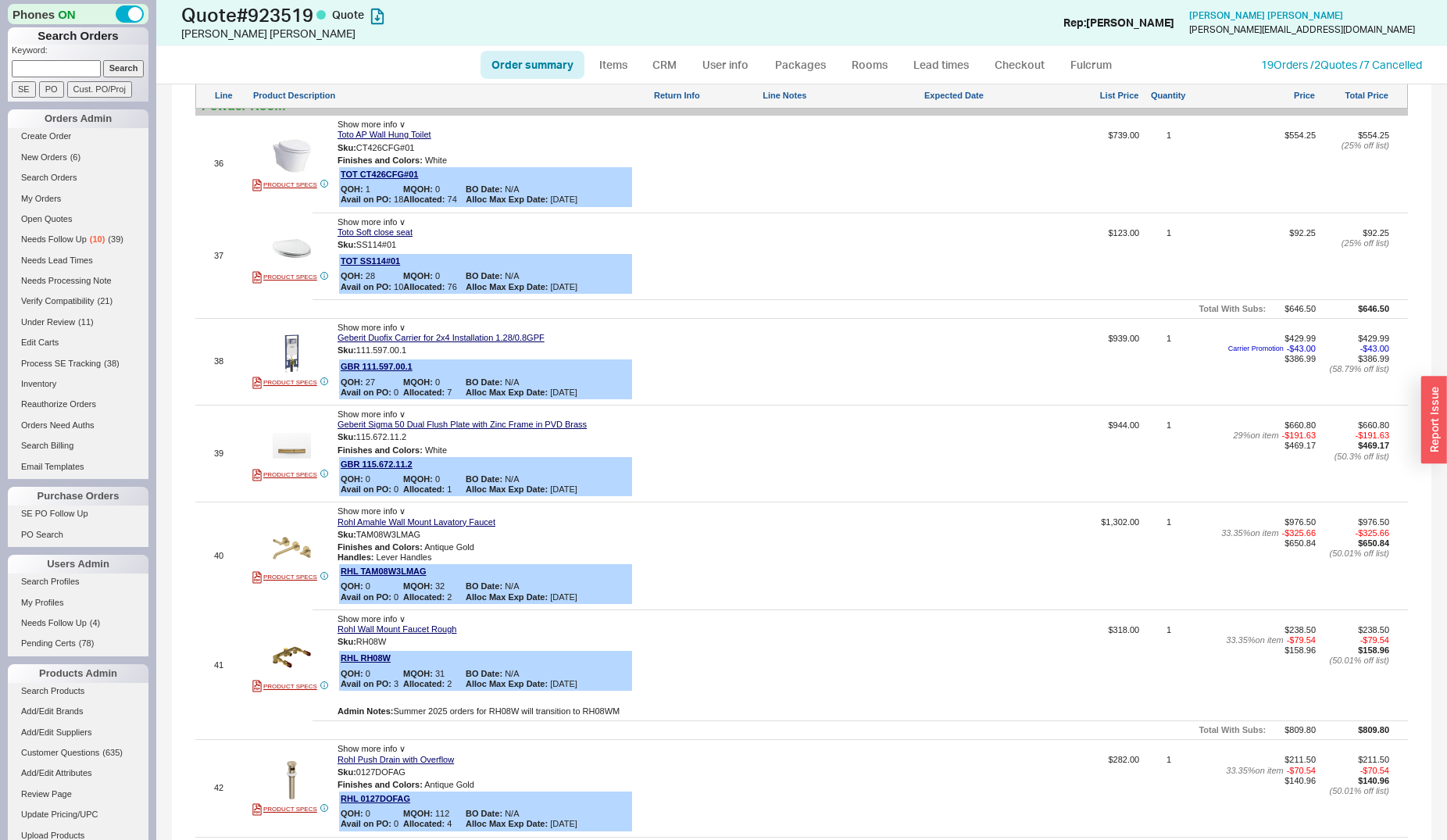
scroll to position [4543, 0]
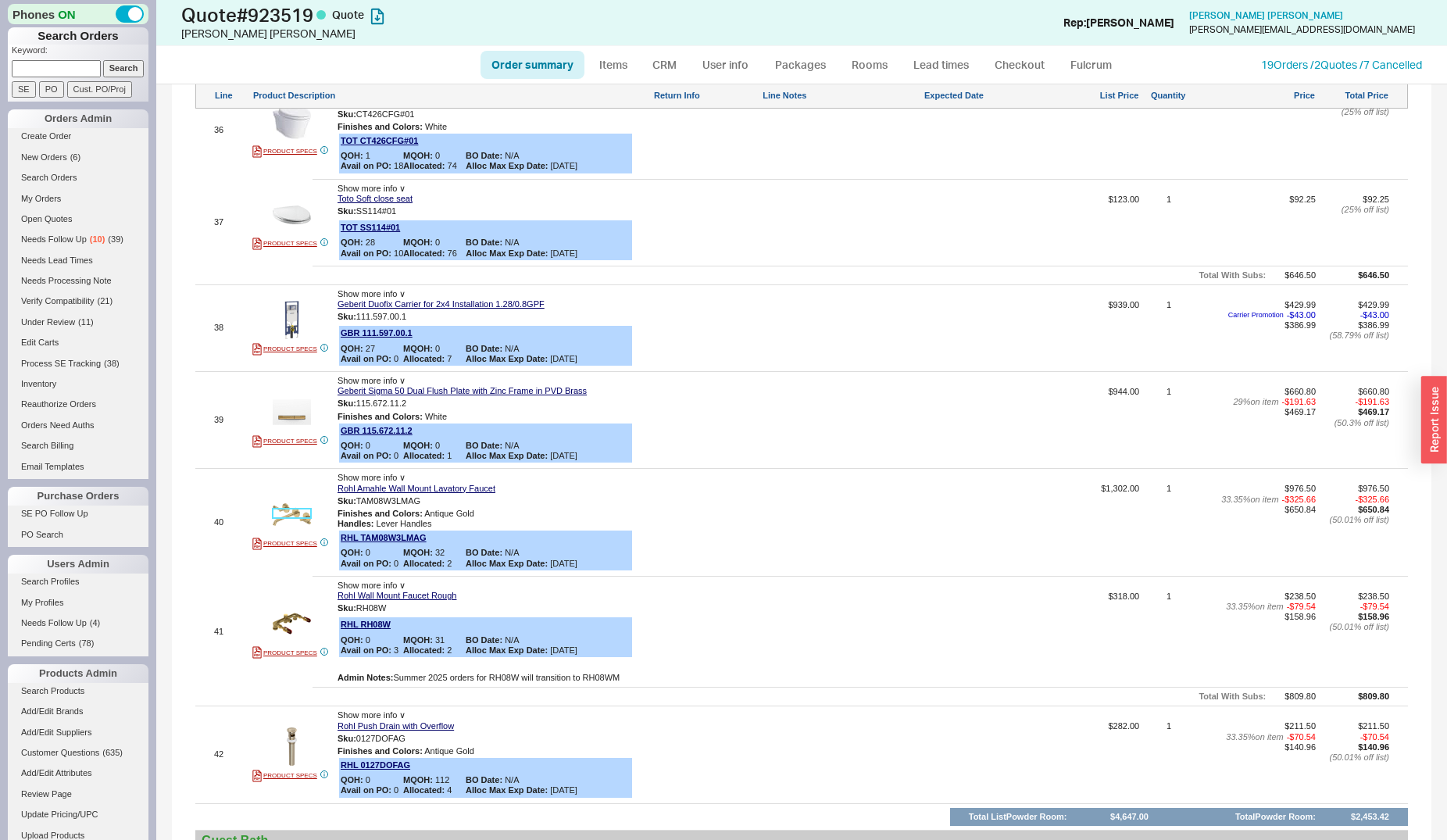
click at [300, 495] on img at bounding box center [292, 515] width 38 height 38
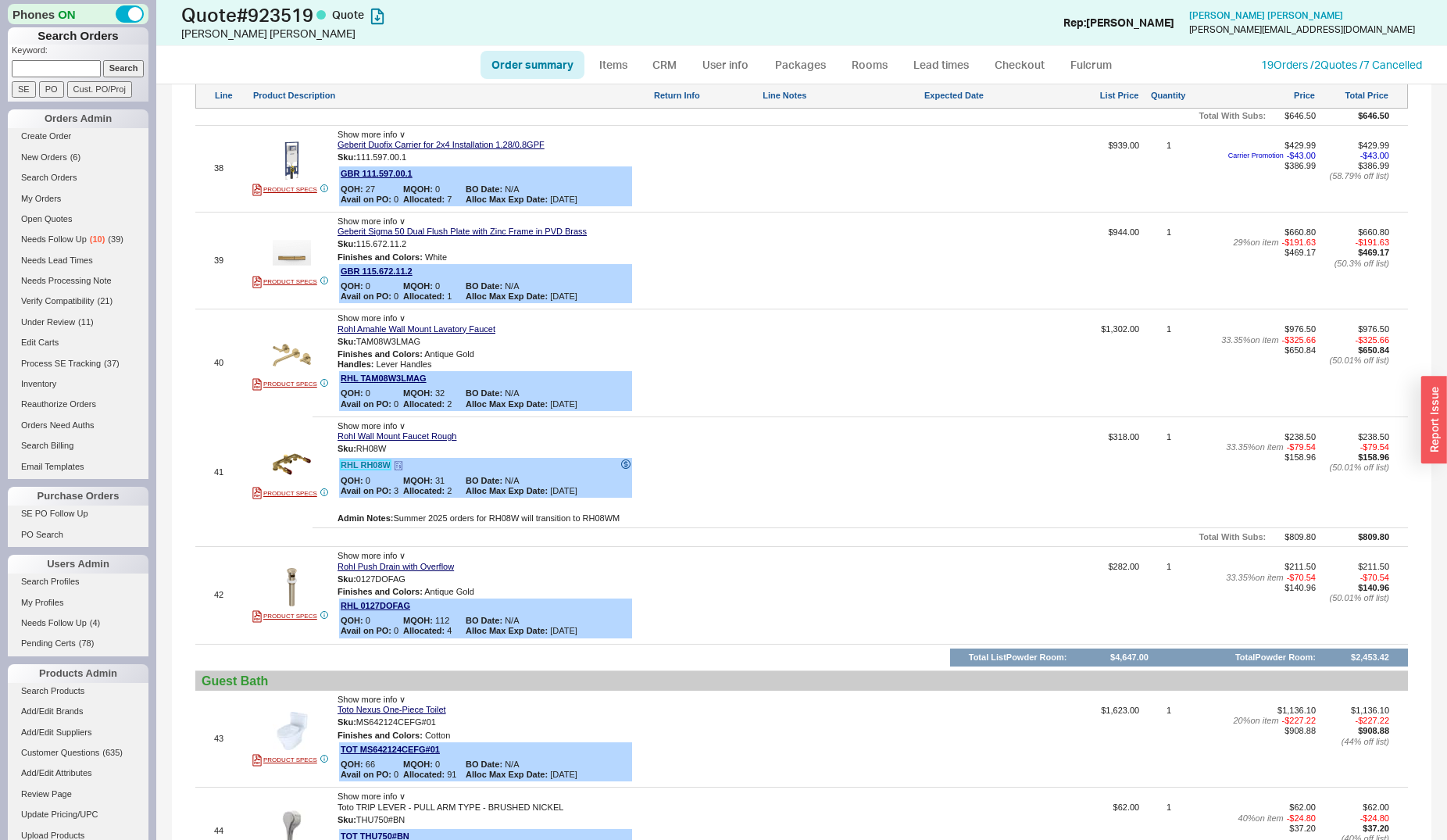
click at [360, 461] on link "RHL RH08W" at bounding box center [365, 465] width 50 height 10
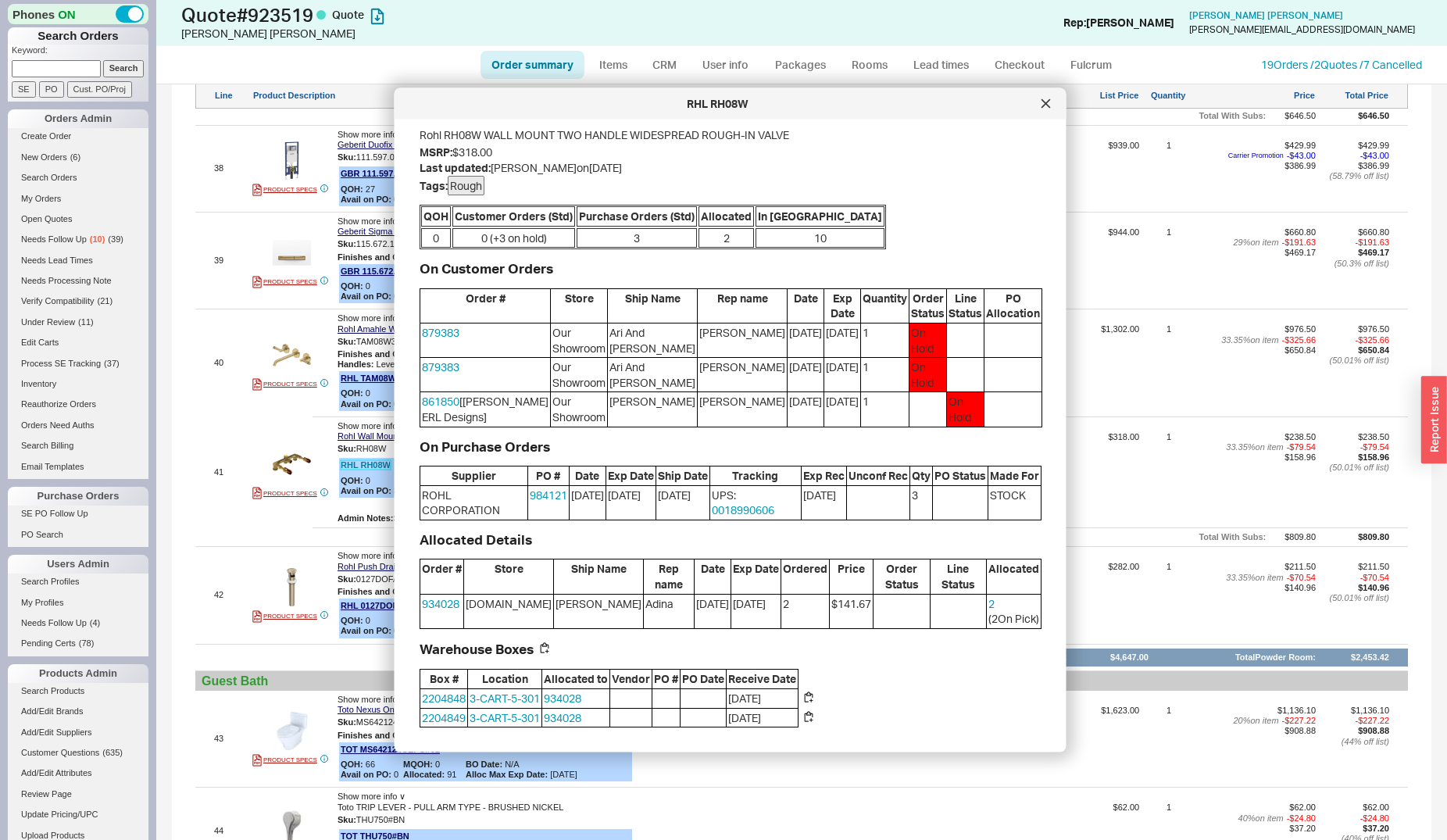
scroll to position [66, 0]
click at [747, 511] on link "0018990606" at bounding box center [742, 509] width 63 height 13
click at [1042, 99] on icon at bounding box center [1045, 103] width 8 height 8
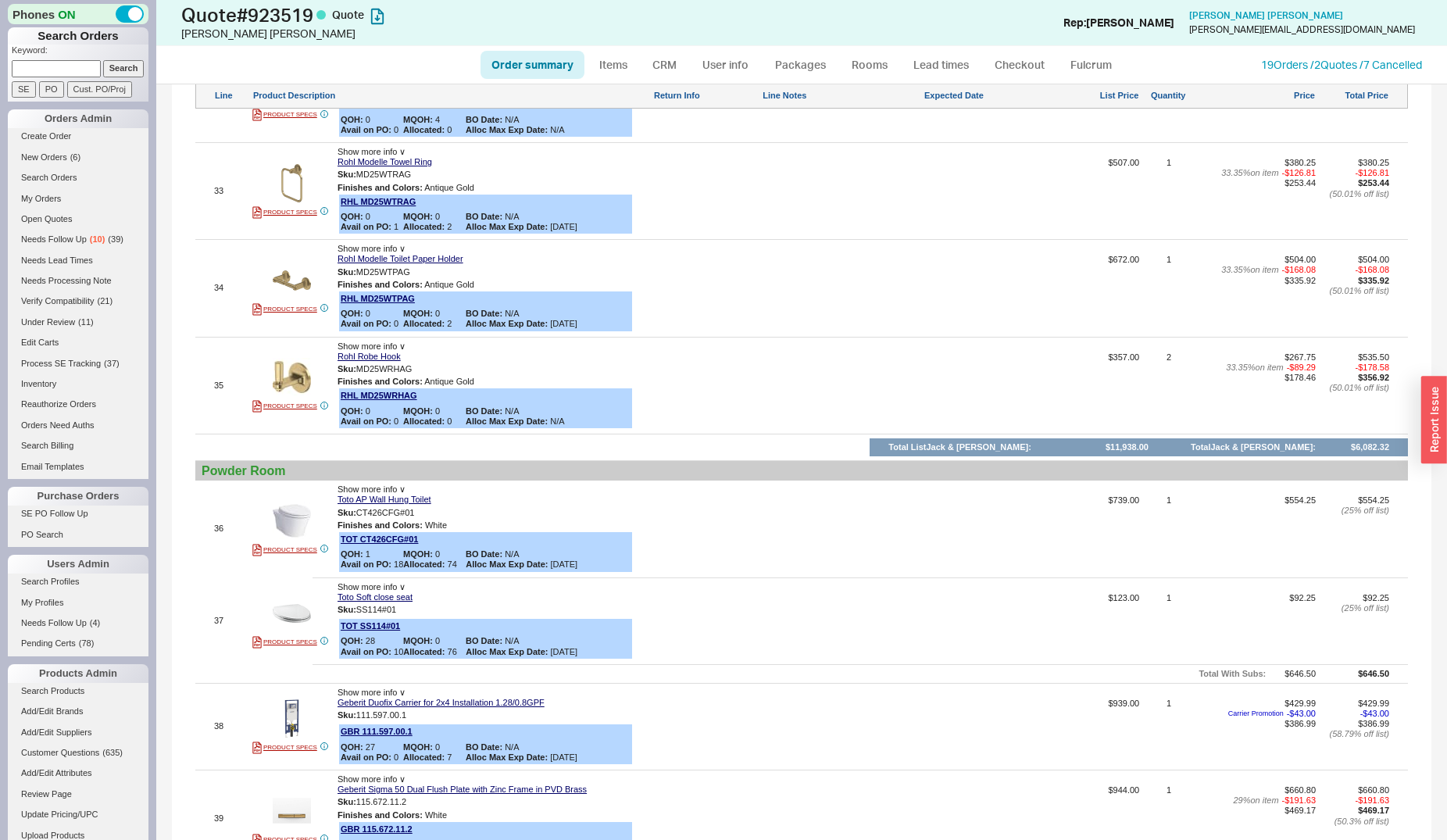
scroll to position [4463, 0]
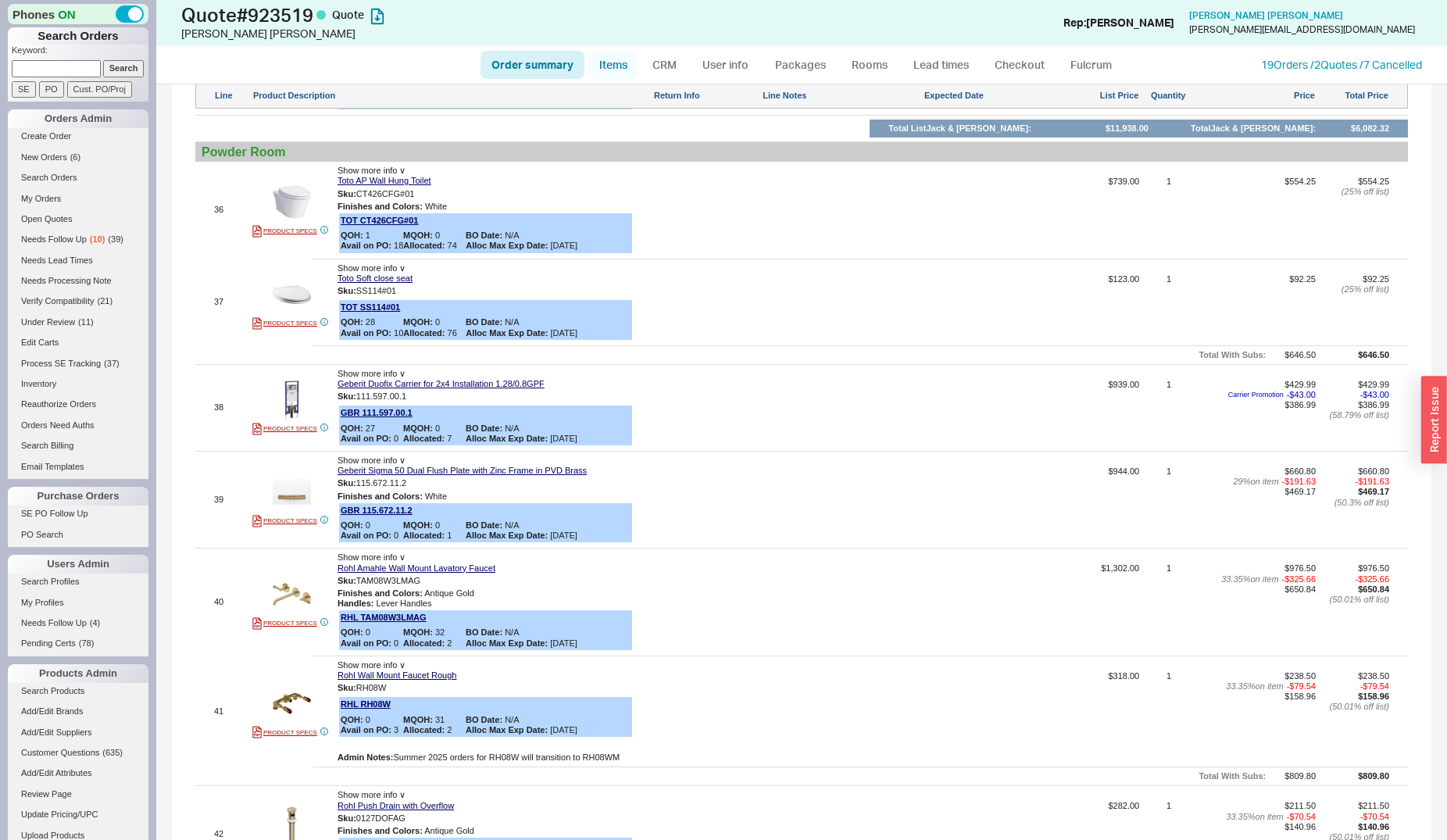
click at [631, 57] on link "Items" at bounding box center [613, 65] width 51 height 28
select select "3"
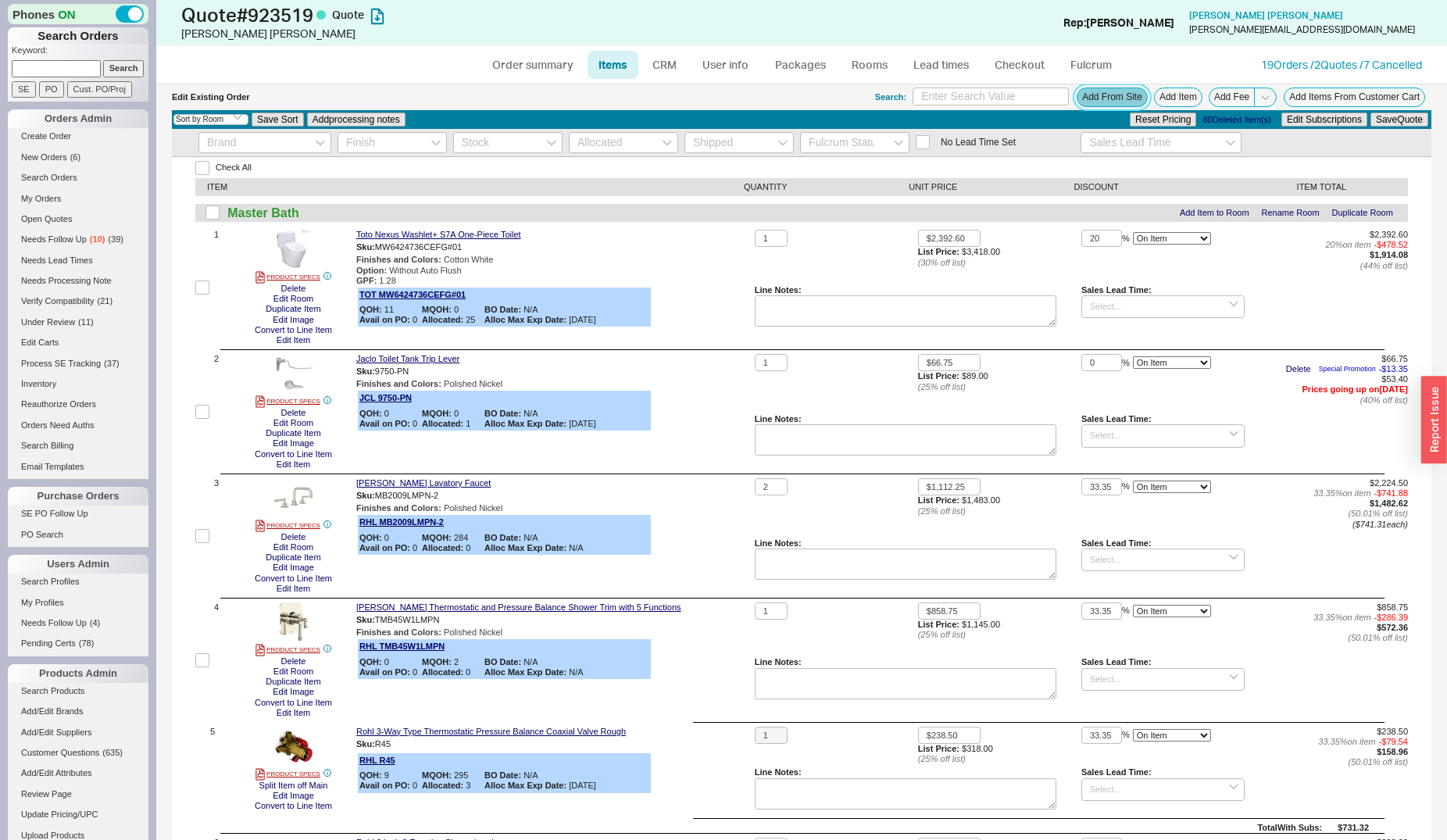
click at [1077, 96] on button "Add From Site" at bounding box center [1112, 97] width 72 height 19
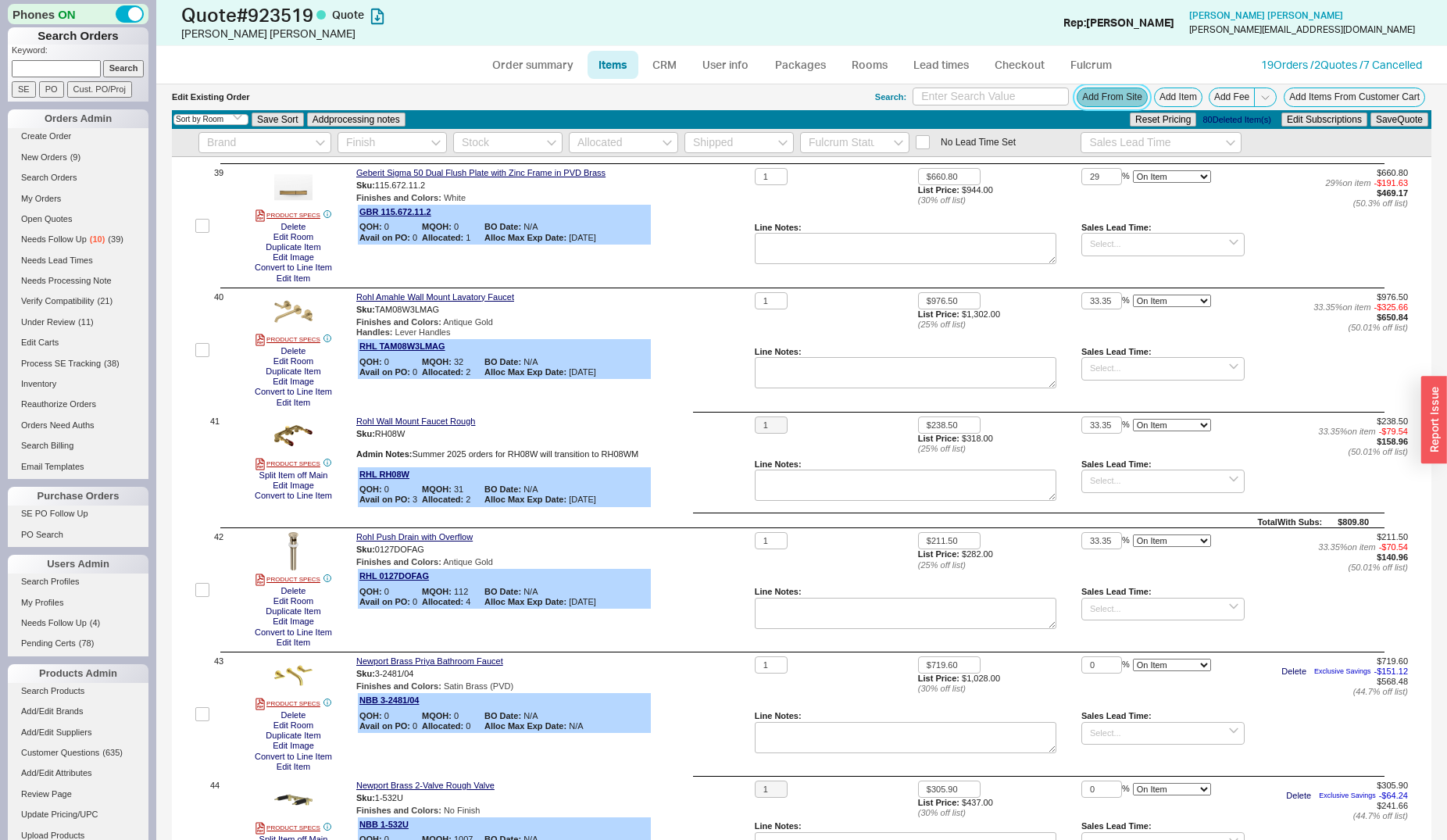
scroll to position [4941, 0]
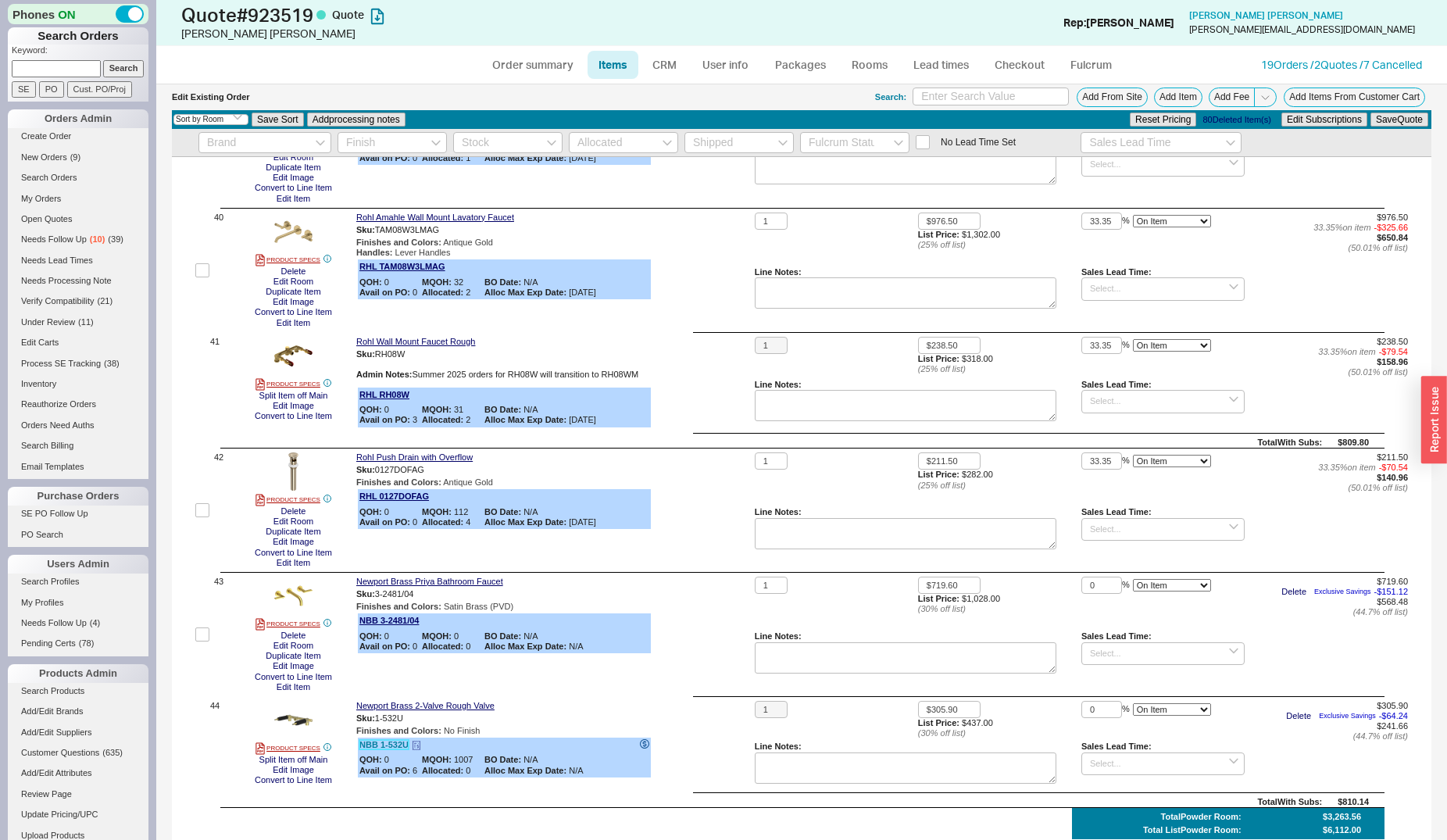
click at [380, 740] on link "NBB 1-532U" at bounding box center [384, 744] width 49 height 10
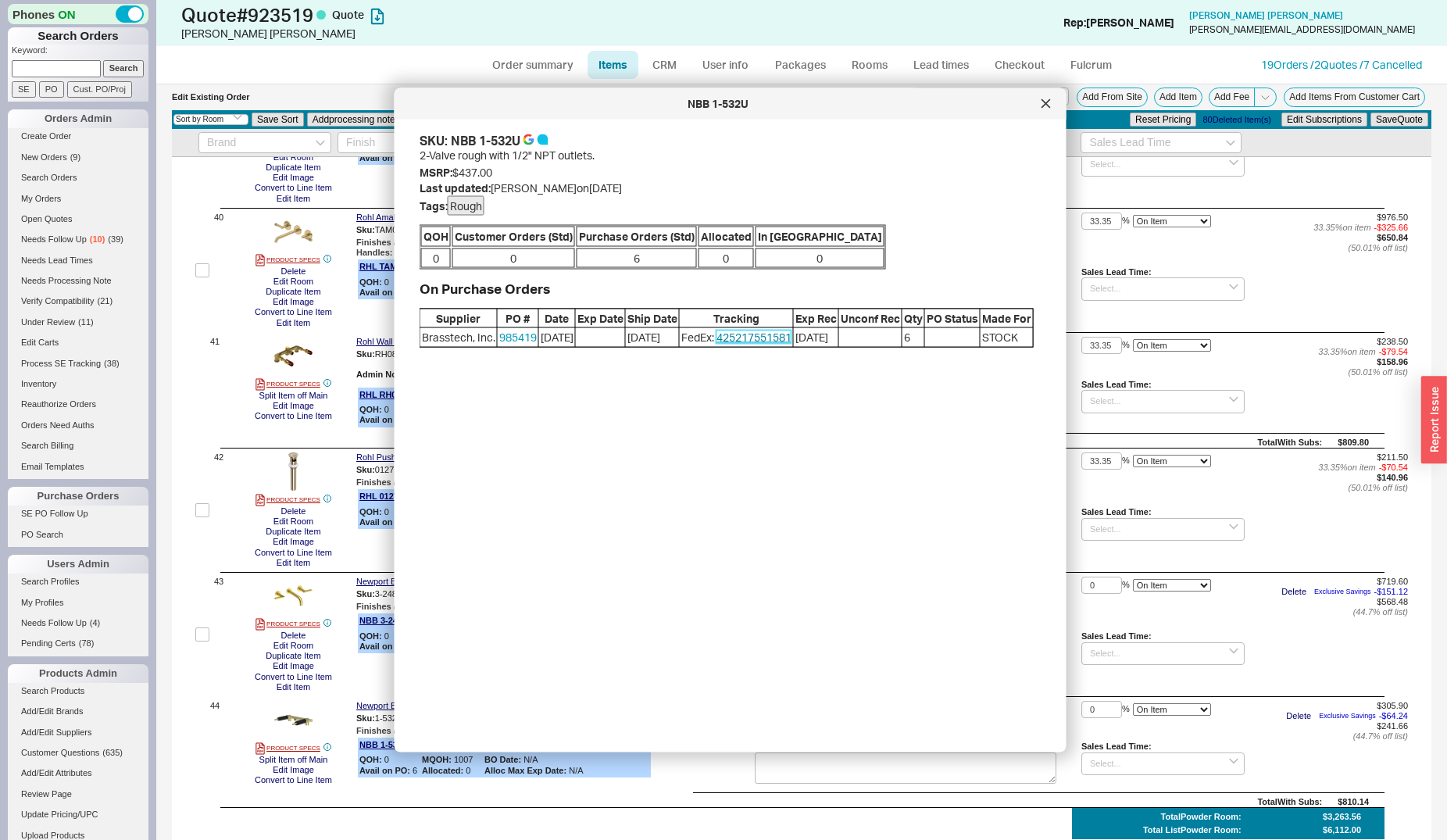
click at [745, 344] on link "425217551581" at bounding box center [754, 337] width 75 height 13
click at [1042, 101] on icon at bounding box center [1046, 104] width 10 height 10
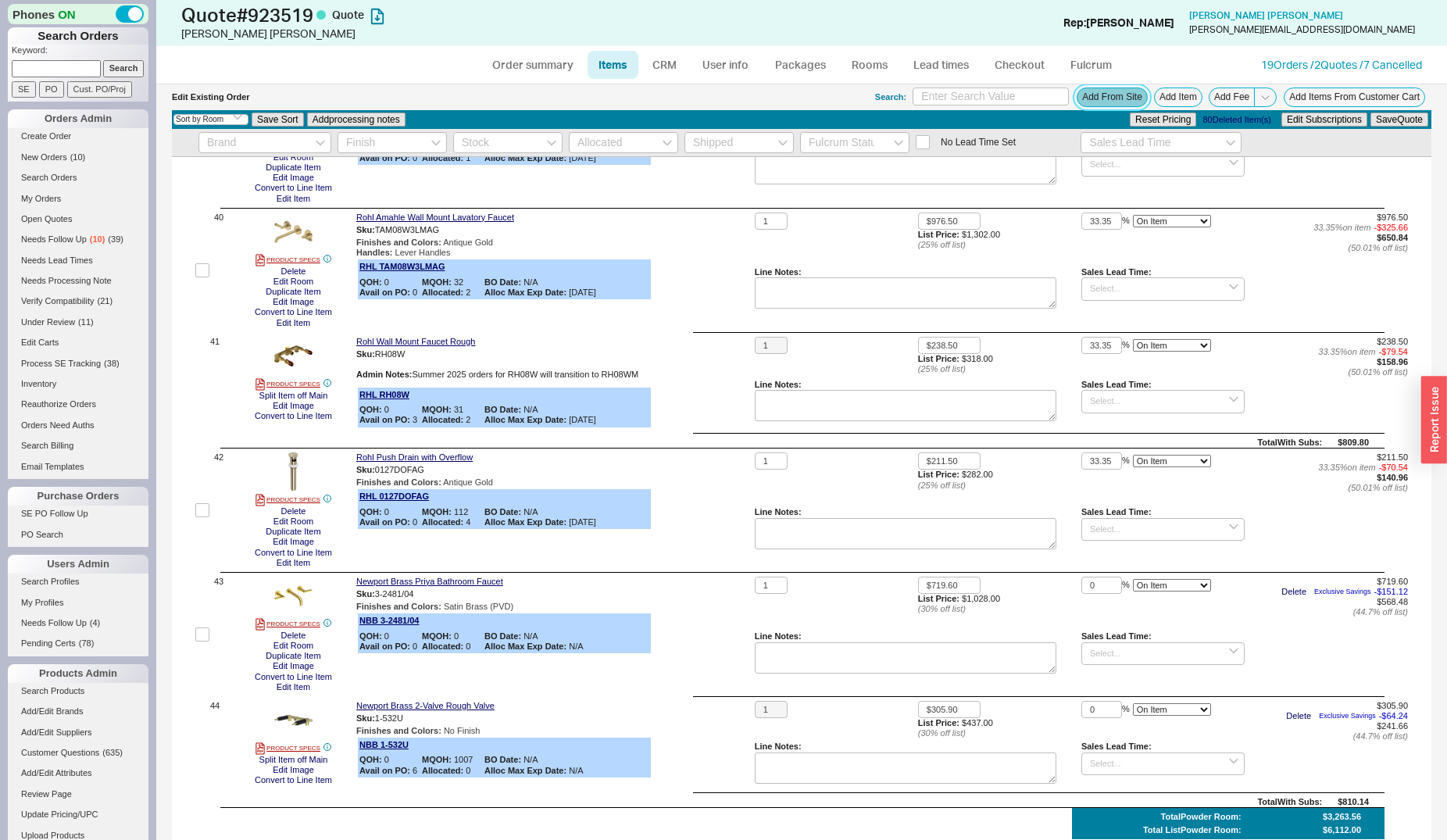
click at [1097, 97] on button "Add From Site" at bounding box center [1112, 97] width 72 height 19
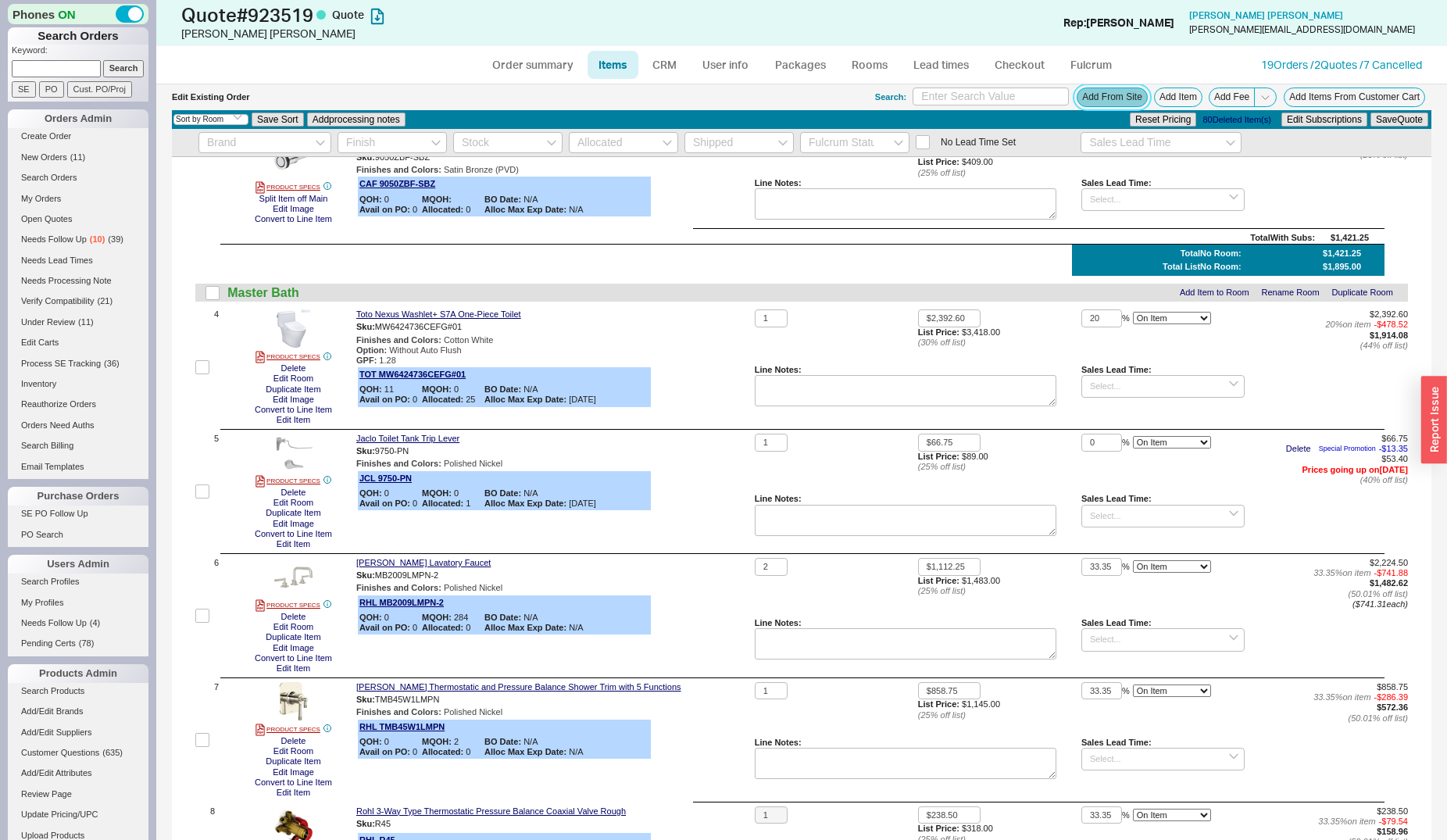
scroll to position [0, 0]
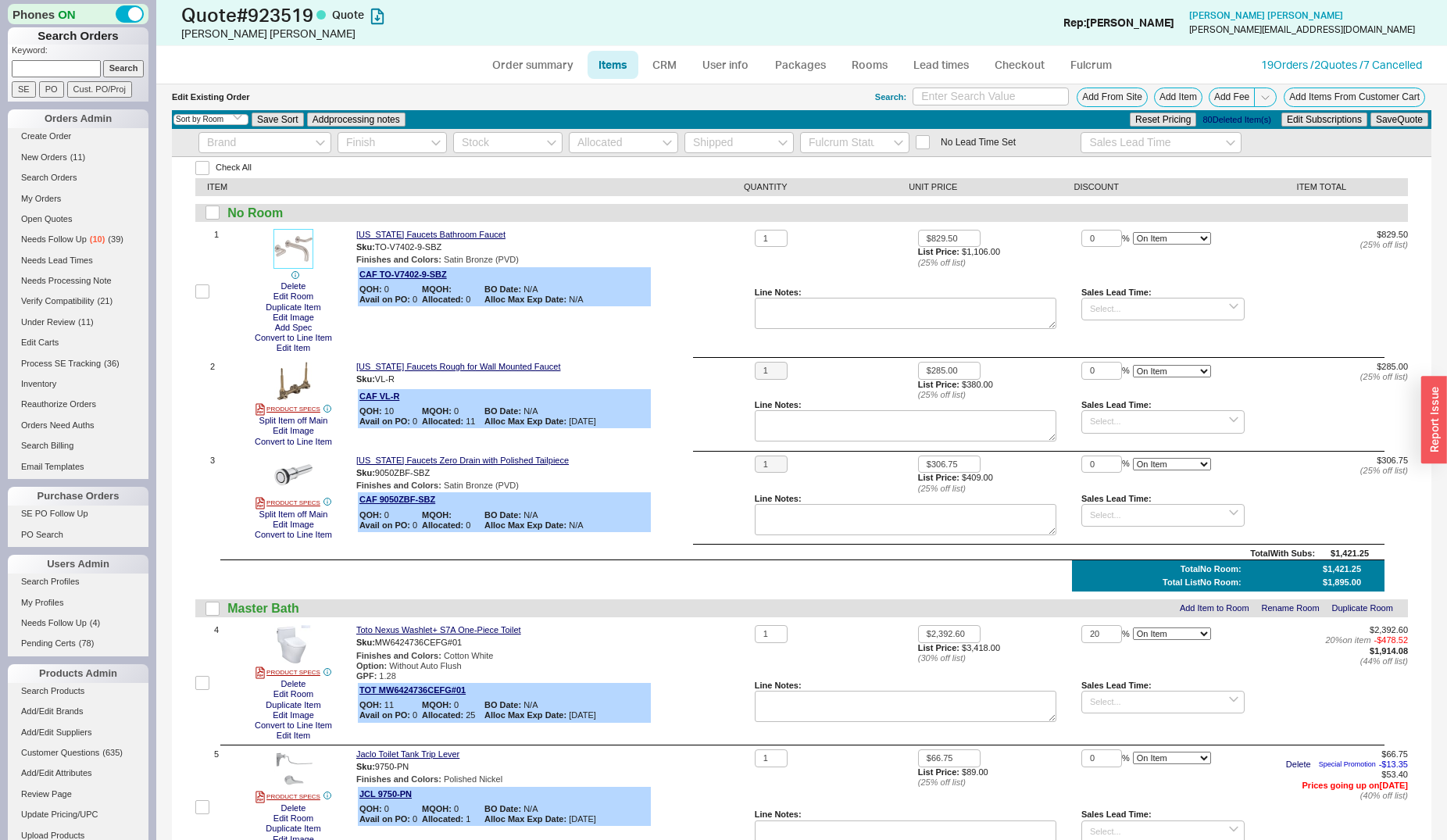
click at [298, 248] on img at bounding box center [293, 249] width 38 height 38
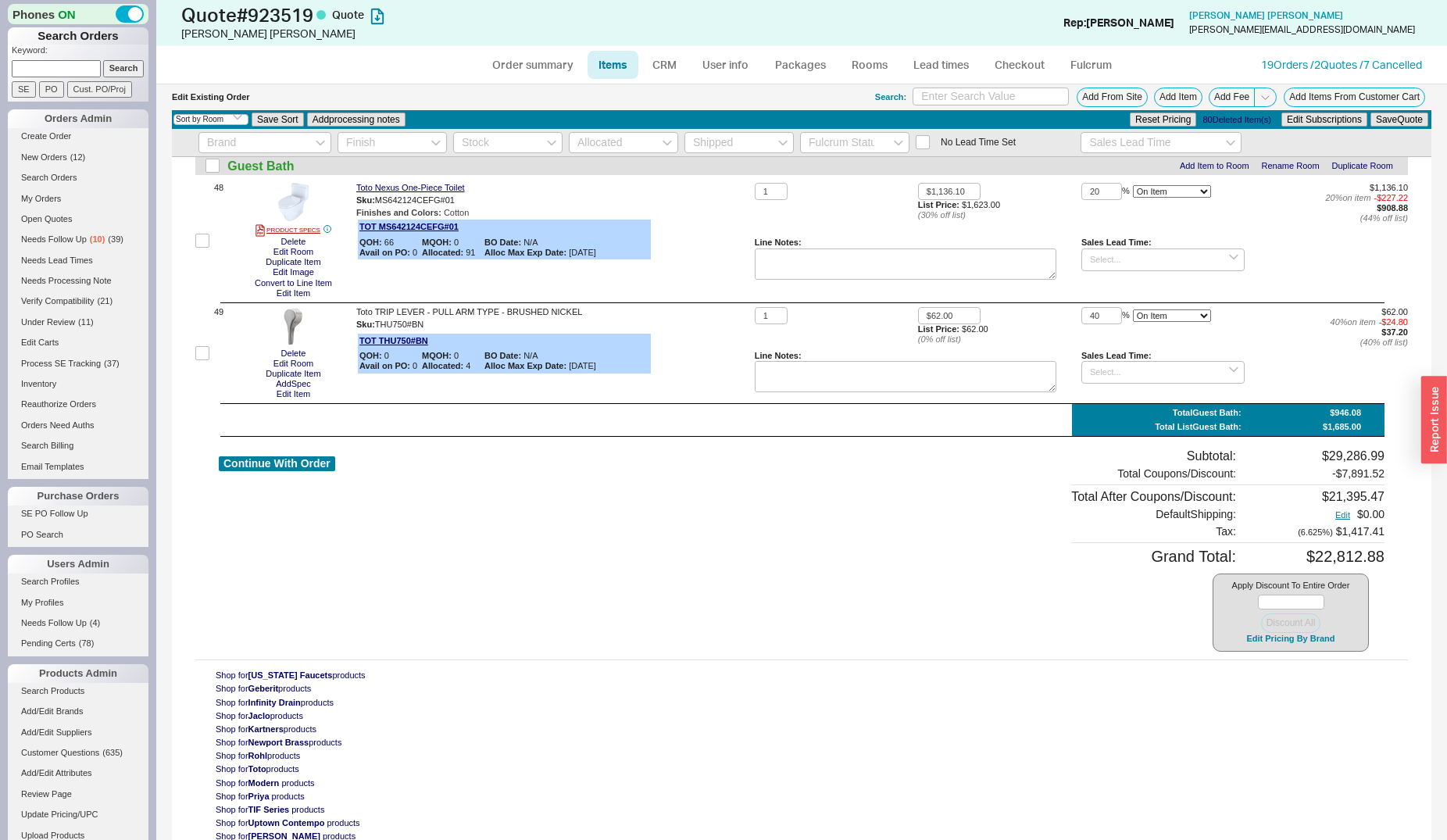
scroll to position [6184, 0]
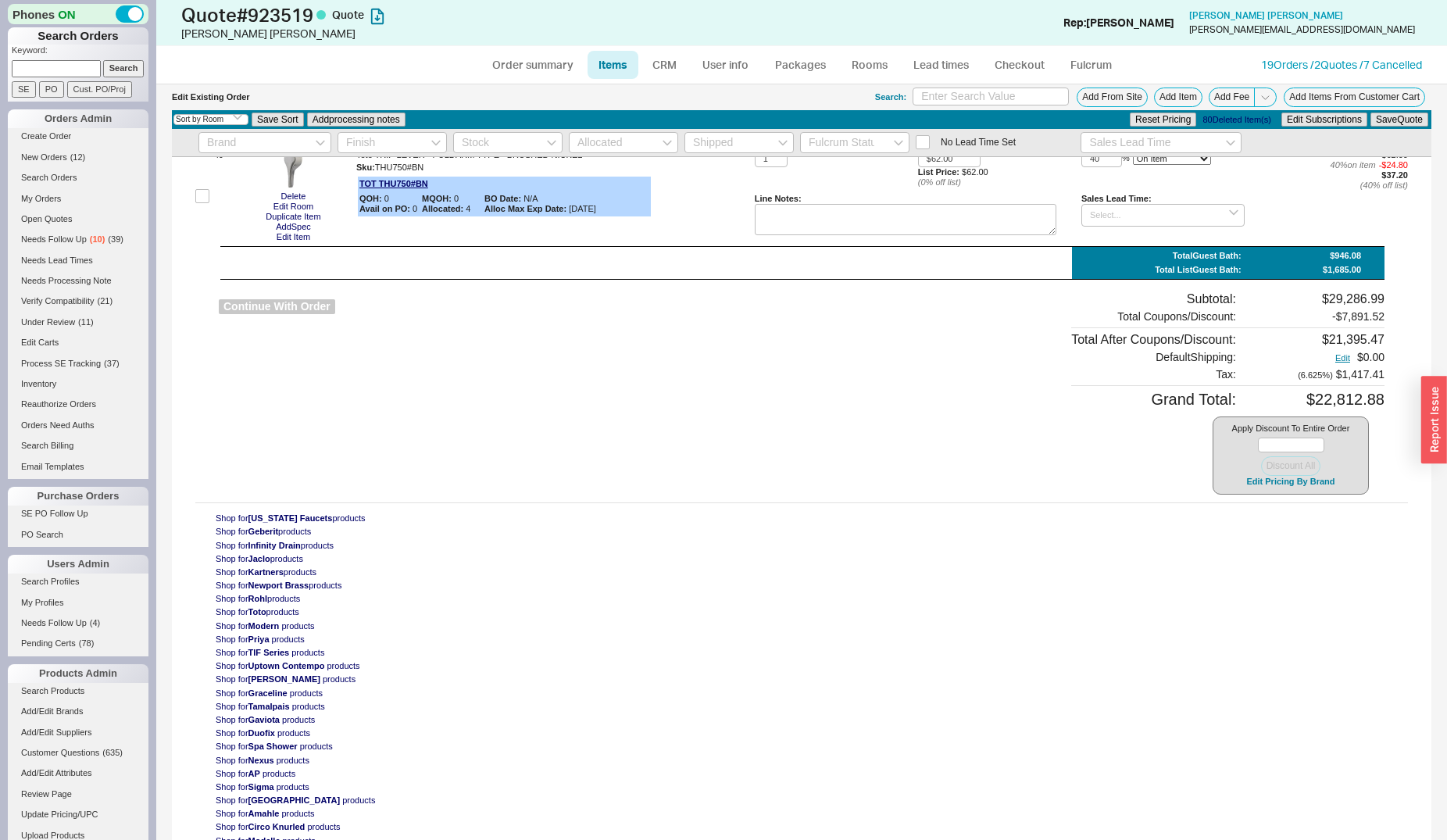
click at [311, 304] on button "Continue With Order" at bounding box center [276, 306] width 116 height 15
select select "*"
select select "LOW"
select select "3"
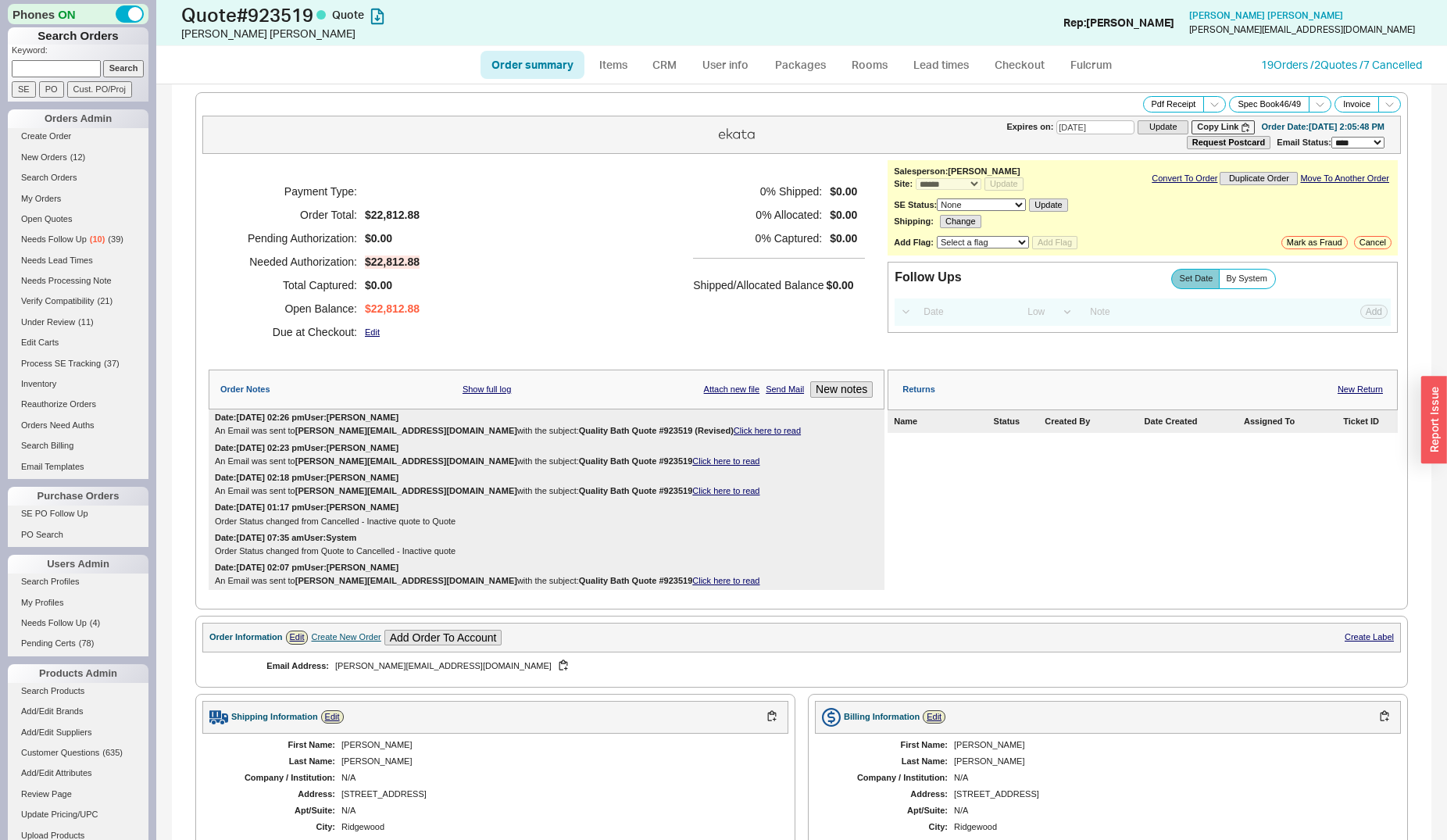
scroll to position [399, 0]
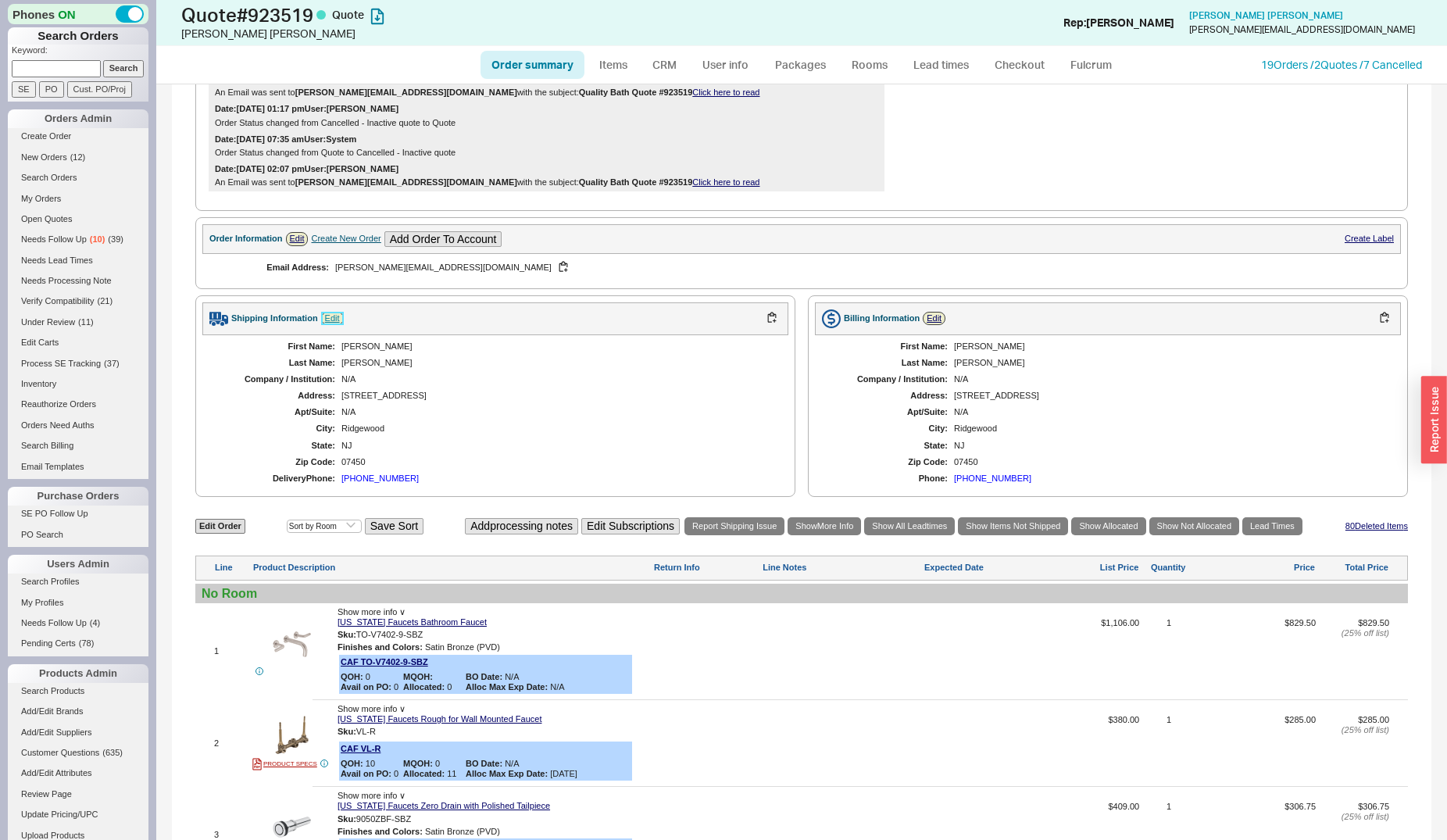
click at [331, 318] on link "Edit" at bounding box center [332, 318] width 23 height 13
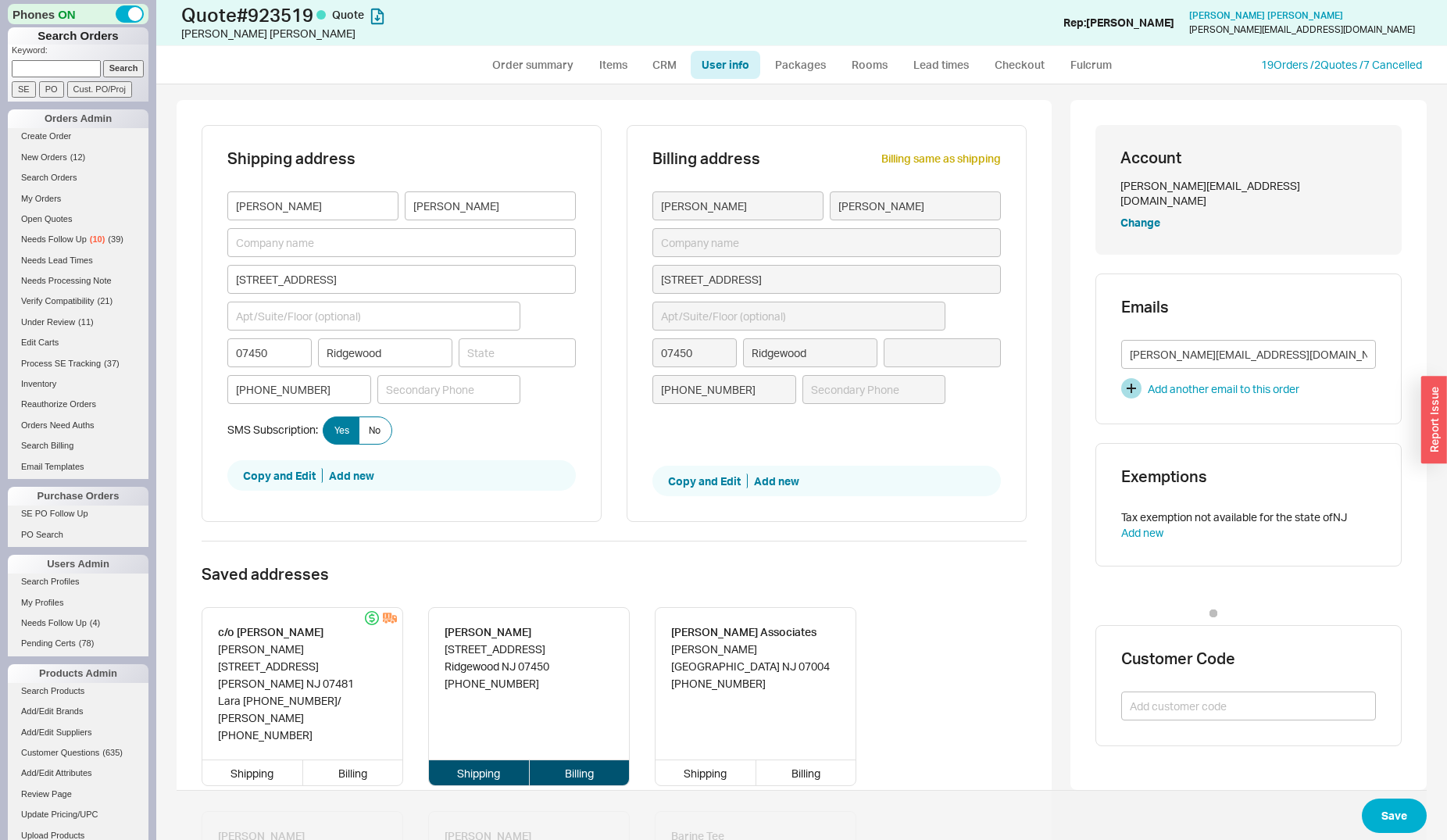
type input "New Jersey"
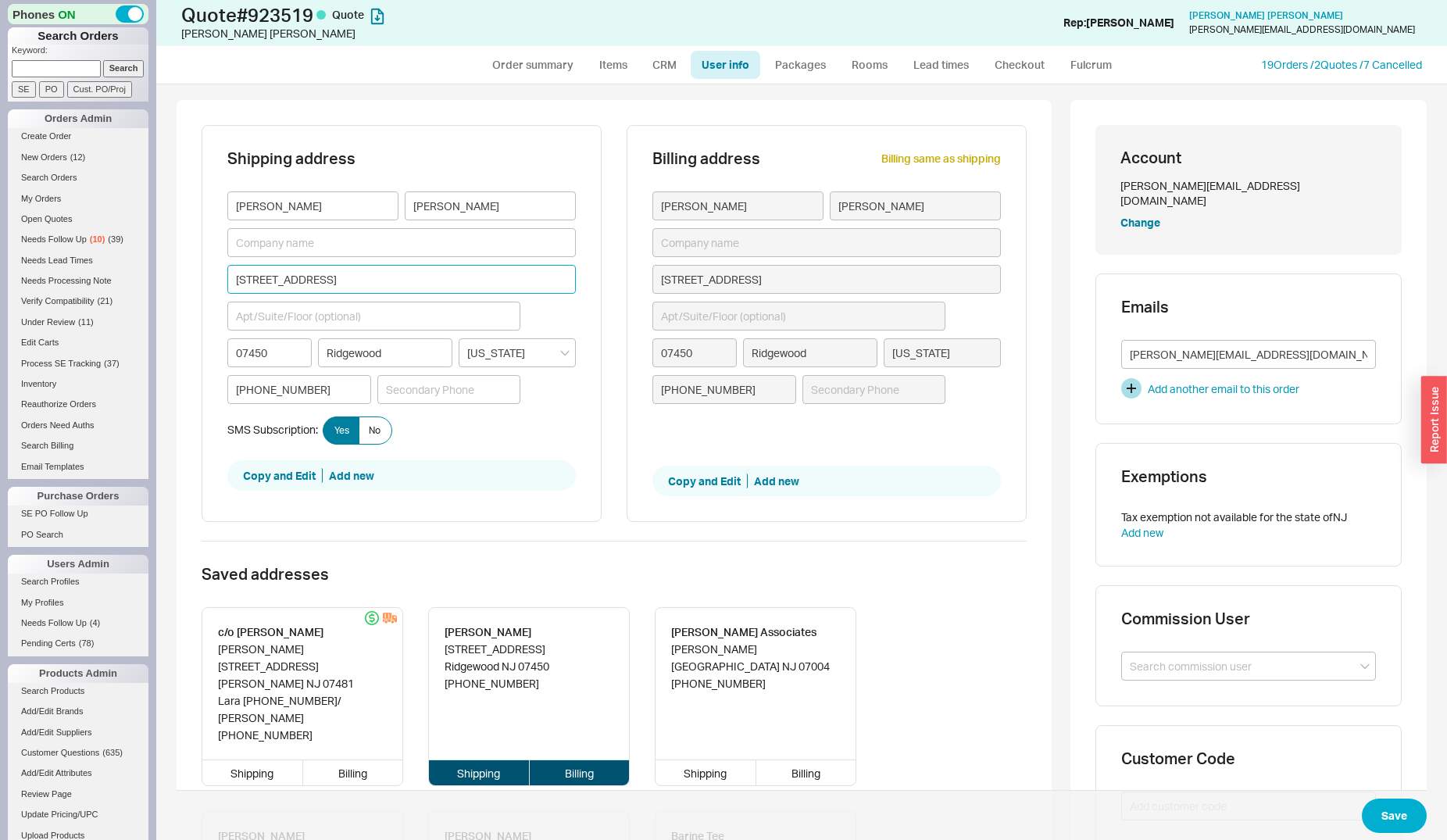
click at [287, 266] on input "344 Highland Avenue" at bounding box center [402, 279] width 349 height 29
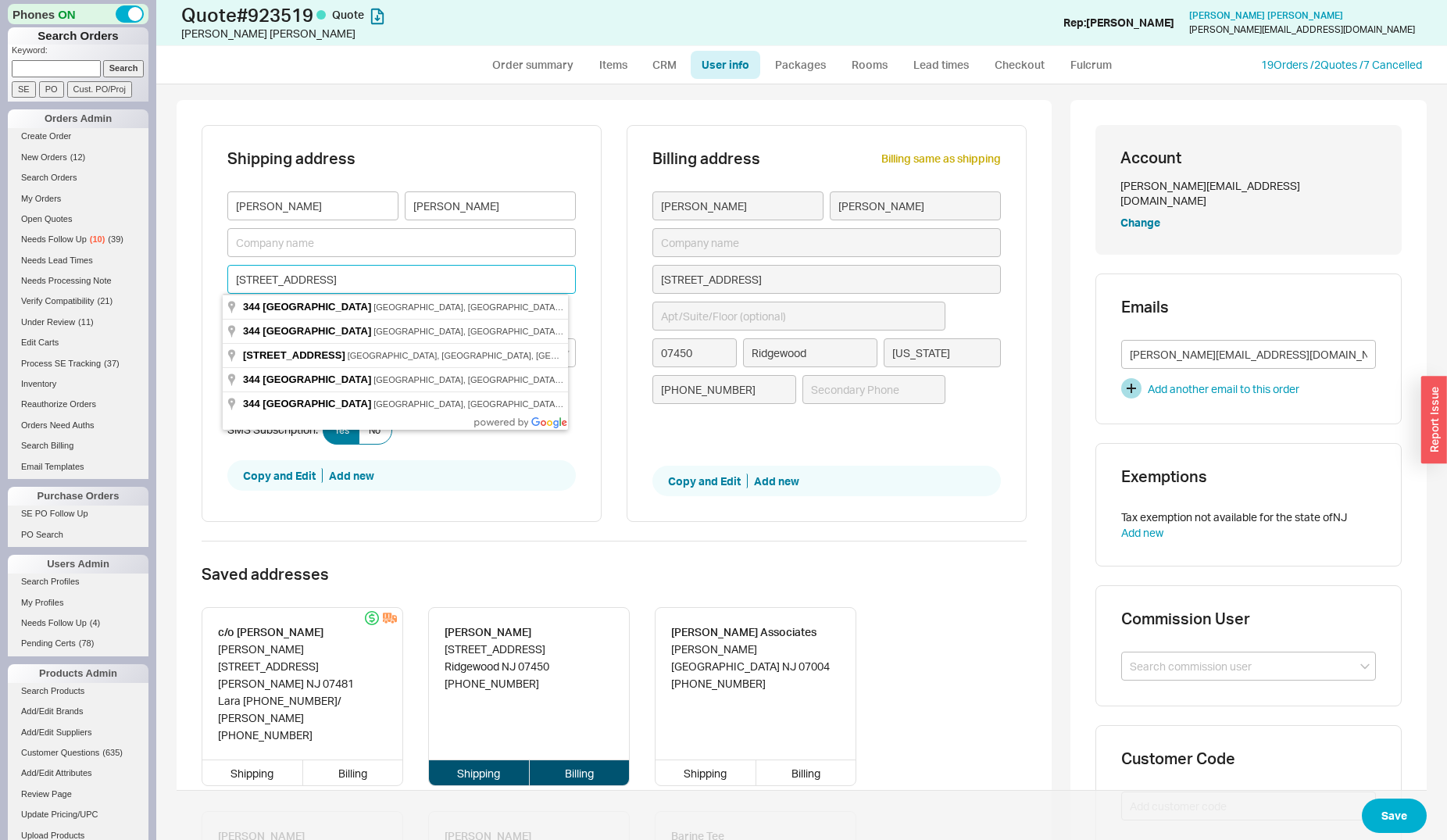
click at [288, 274] on input "344 Highland Avenue" at bounding box center [402, 279] width 349 height 29
type input "2"
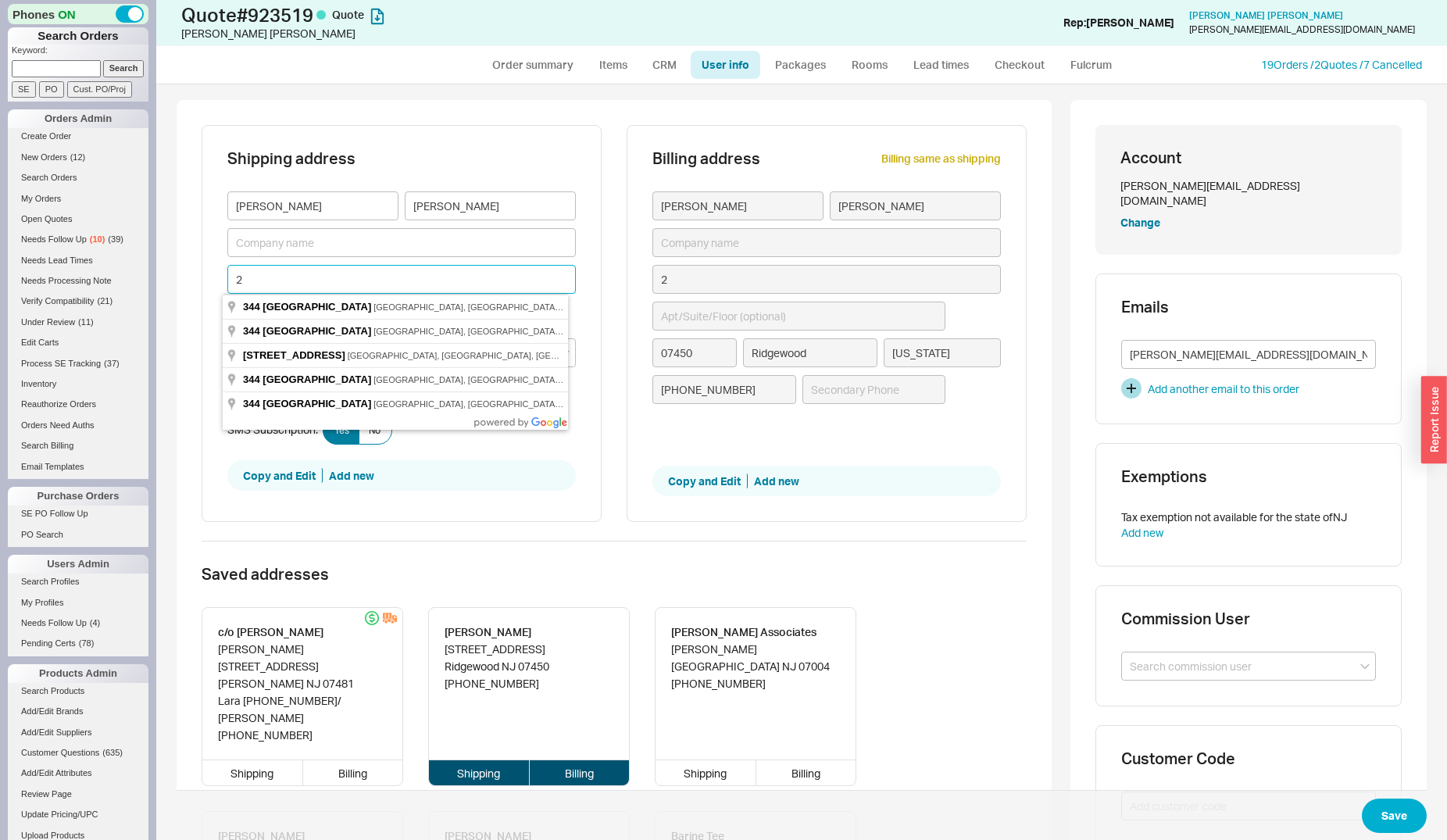
type input "28"
type input "281"
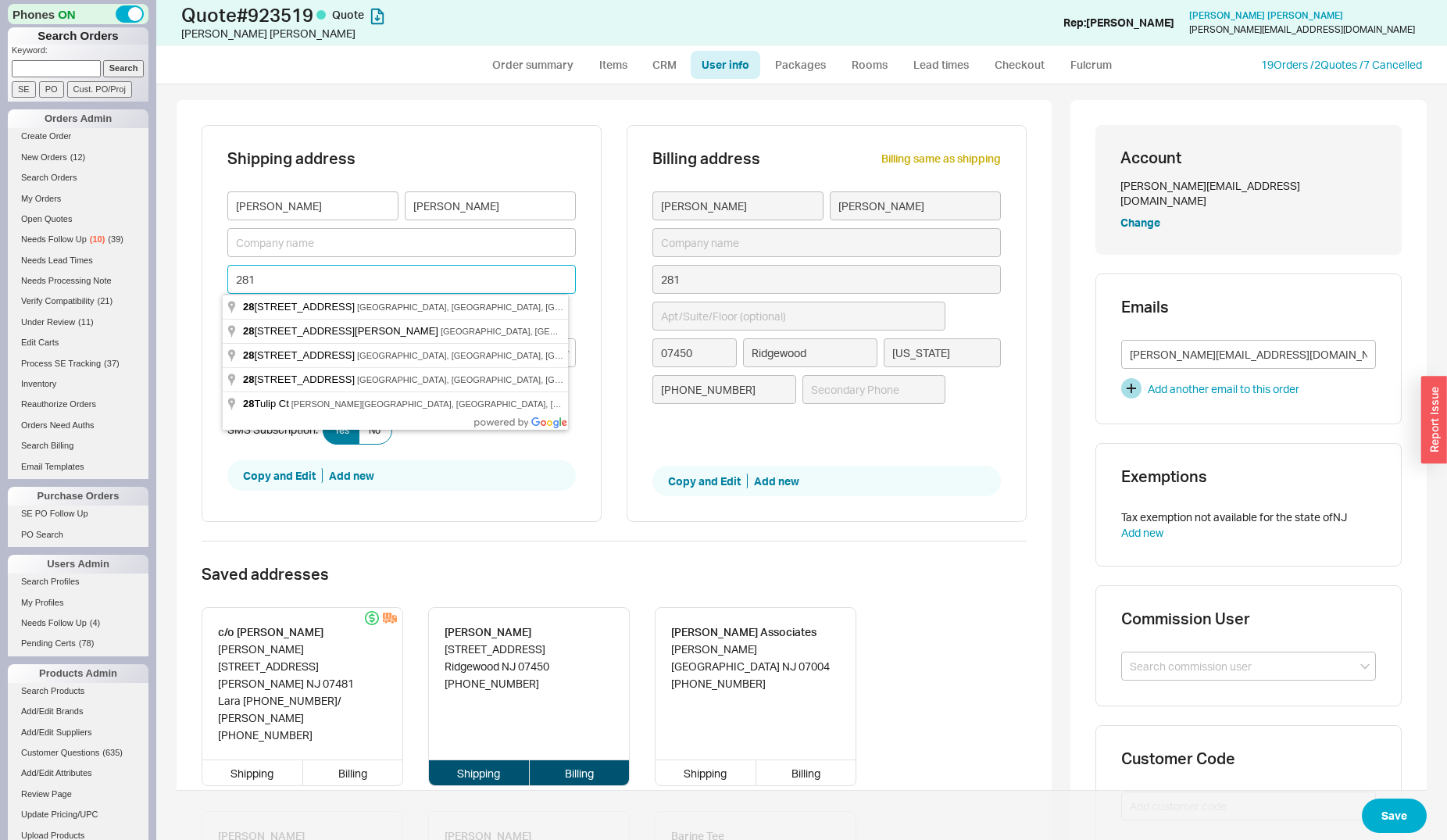
type input "281"
type input "281 L"
type input "281 Lo"
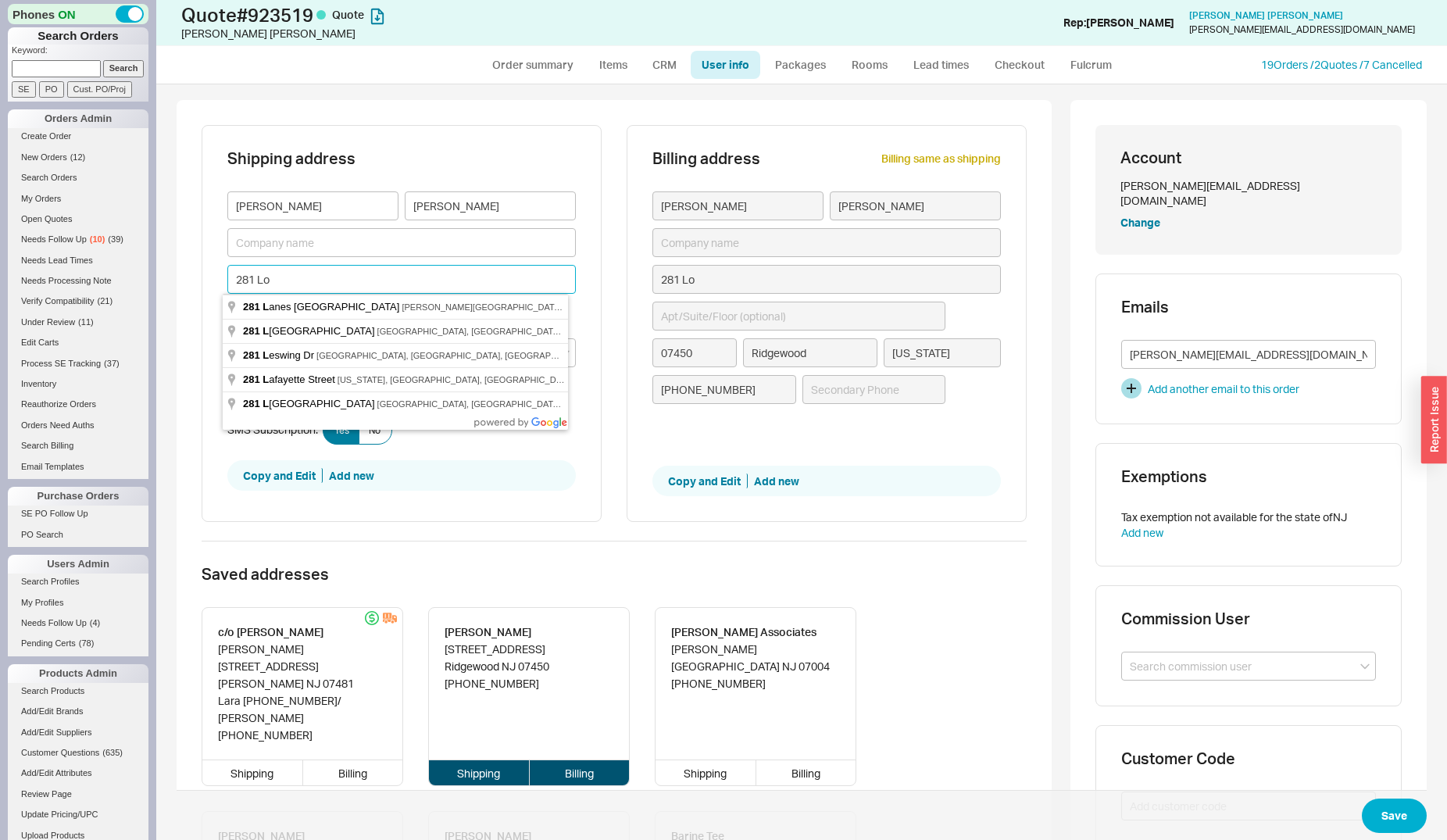
type input "281 Lon"
type input "281 Long"
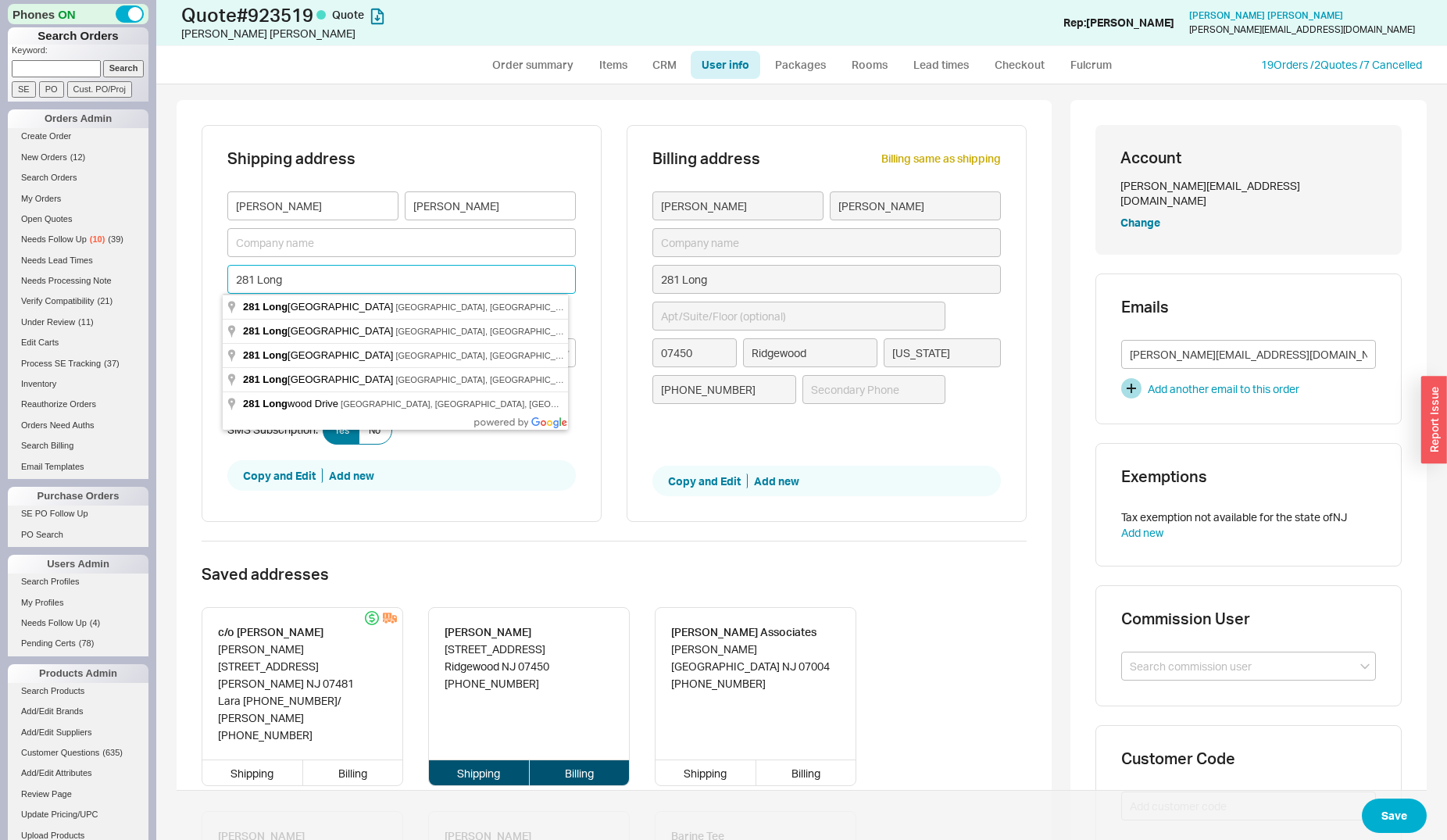
type input "281 Long"
type input "281 Long M"
type input "281 Long Me"
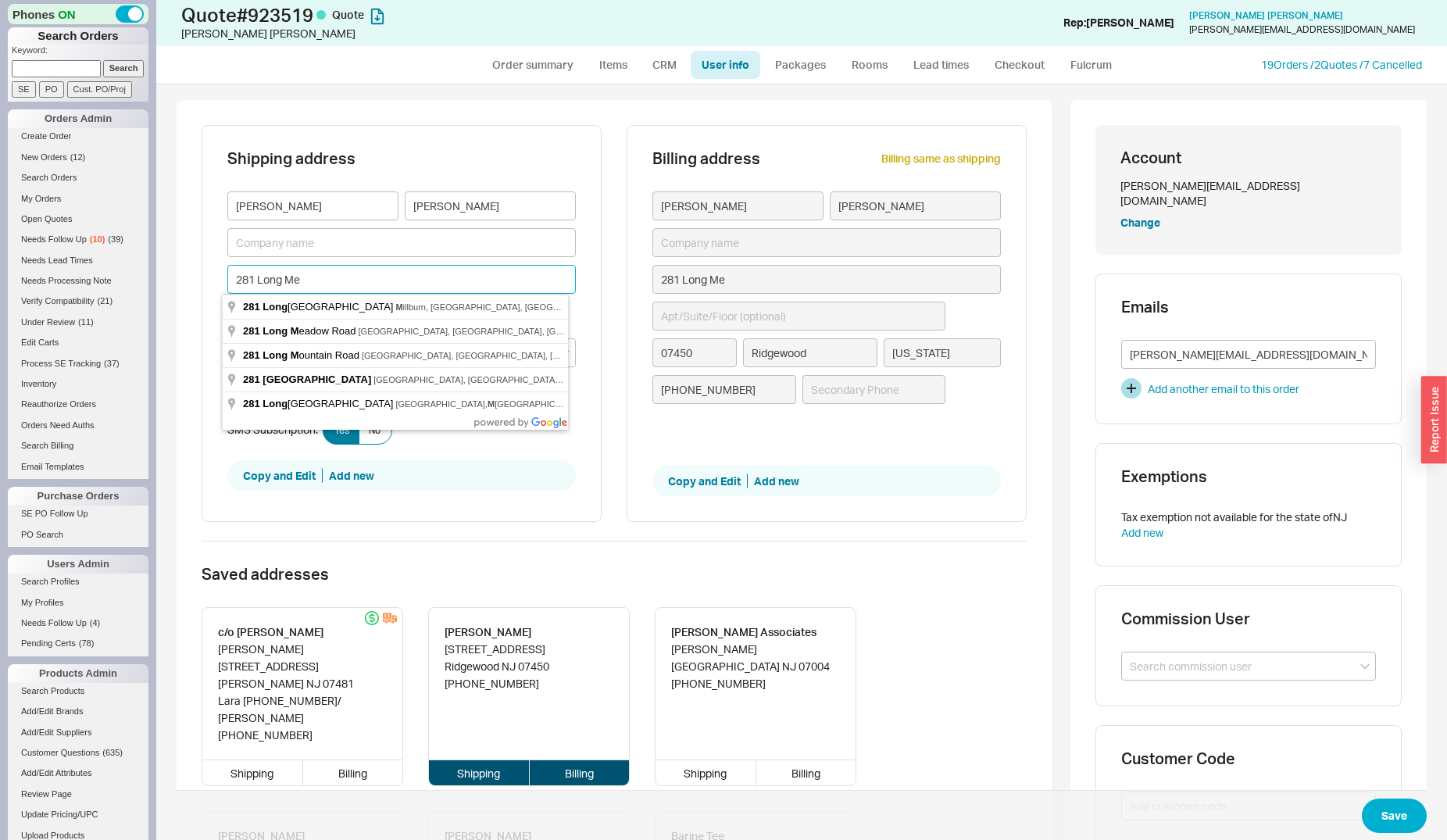
type input "281 Long Mea"
type input "281 Long Mead"
type input "281 Long Meado"
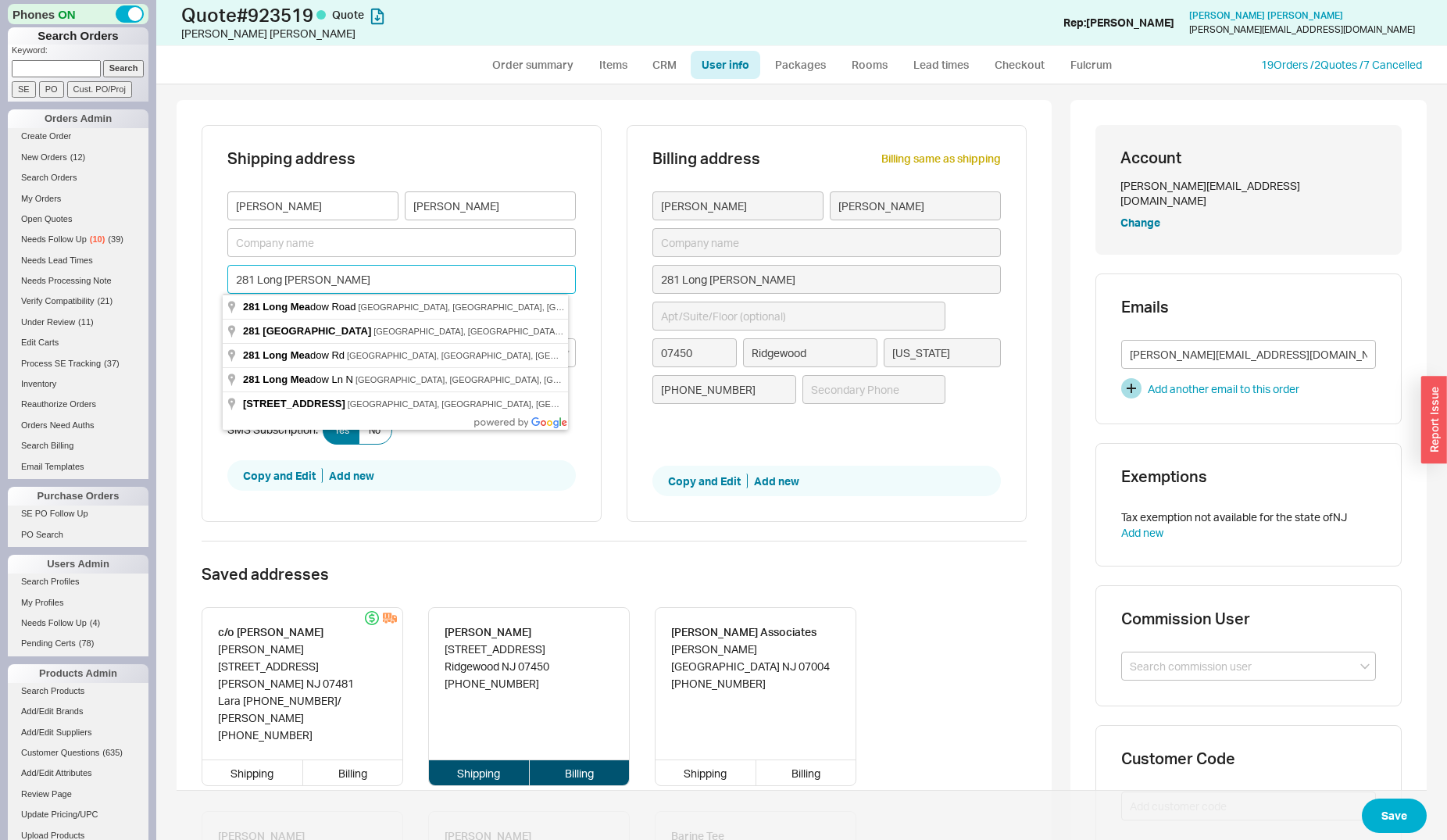
type input "281 Long Meado"
type input "281 Long Meadow"
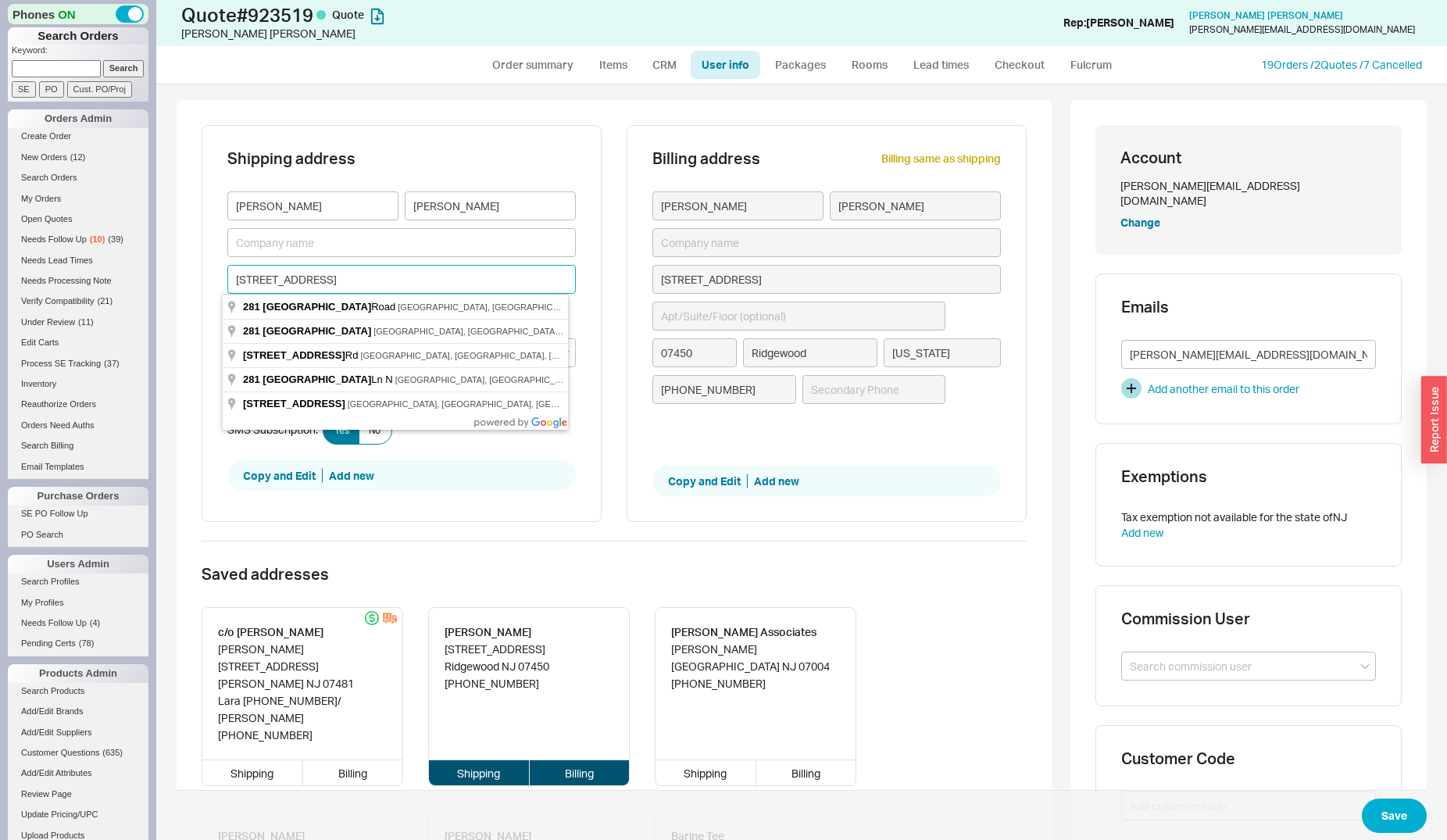
type input "281 Long Meadow R"
type input "281 Long Meadow Ro"
type input "281 Long Meadow Roa"
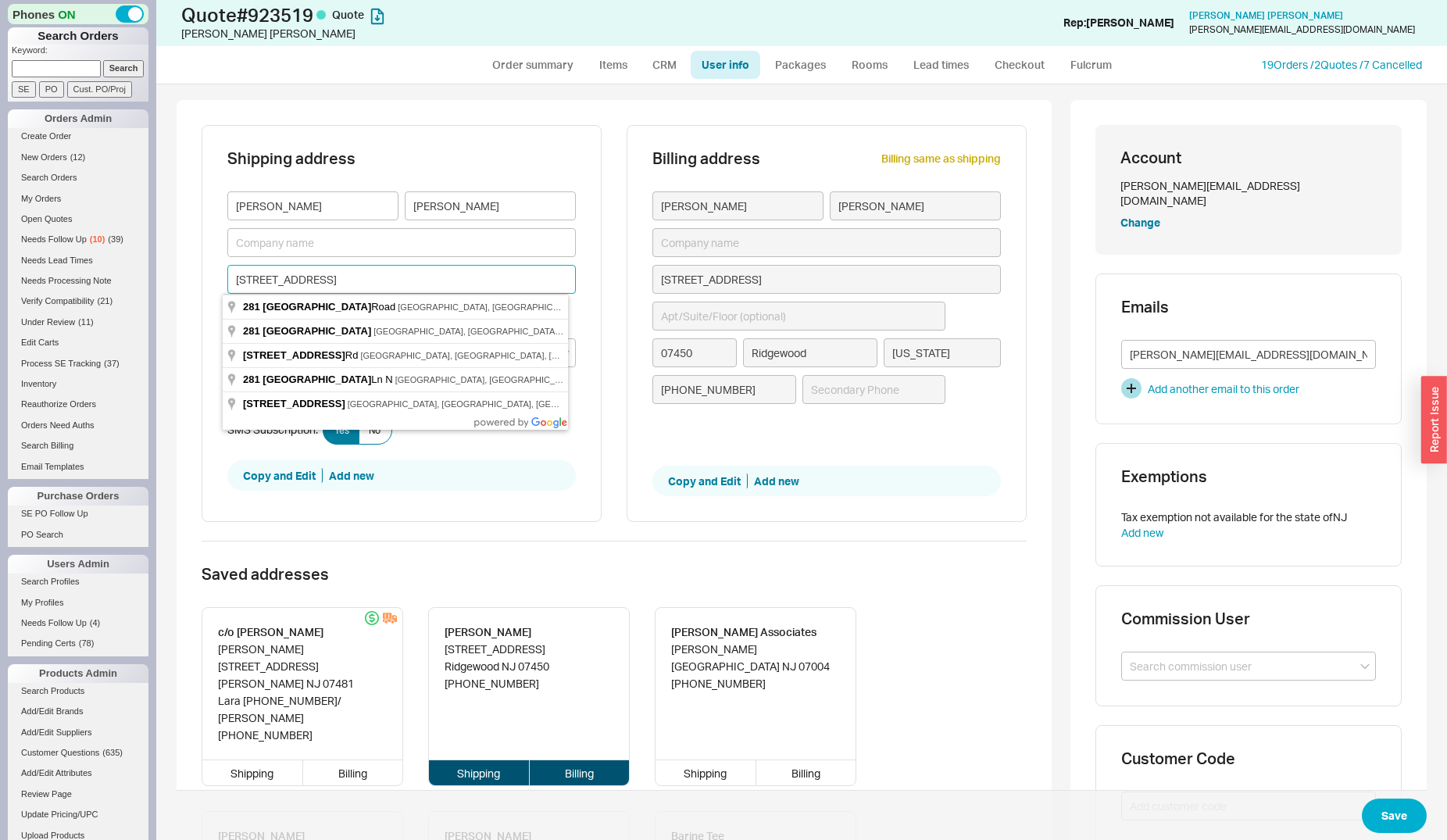
type input "281 Long Meadow Roa"
type input "281 Long Meadow Road"
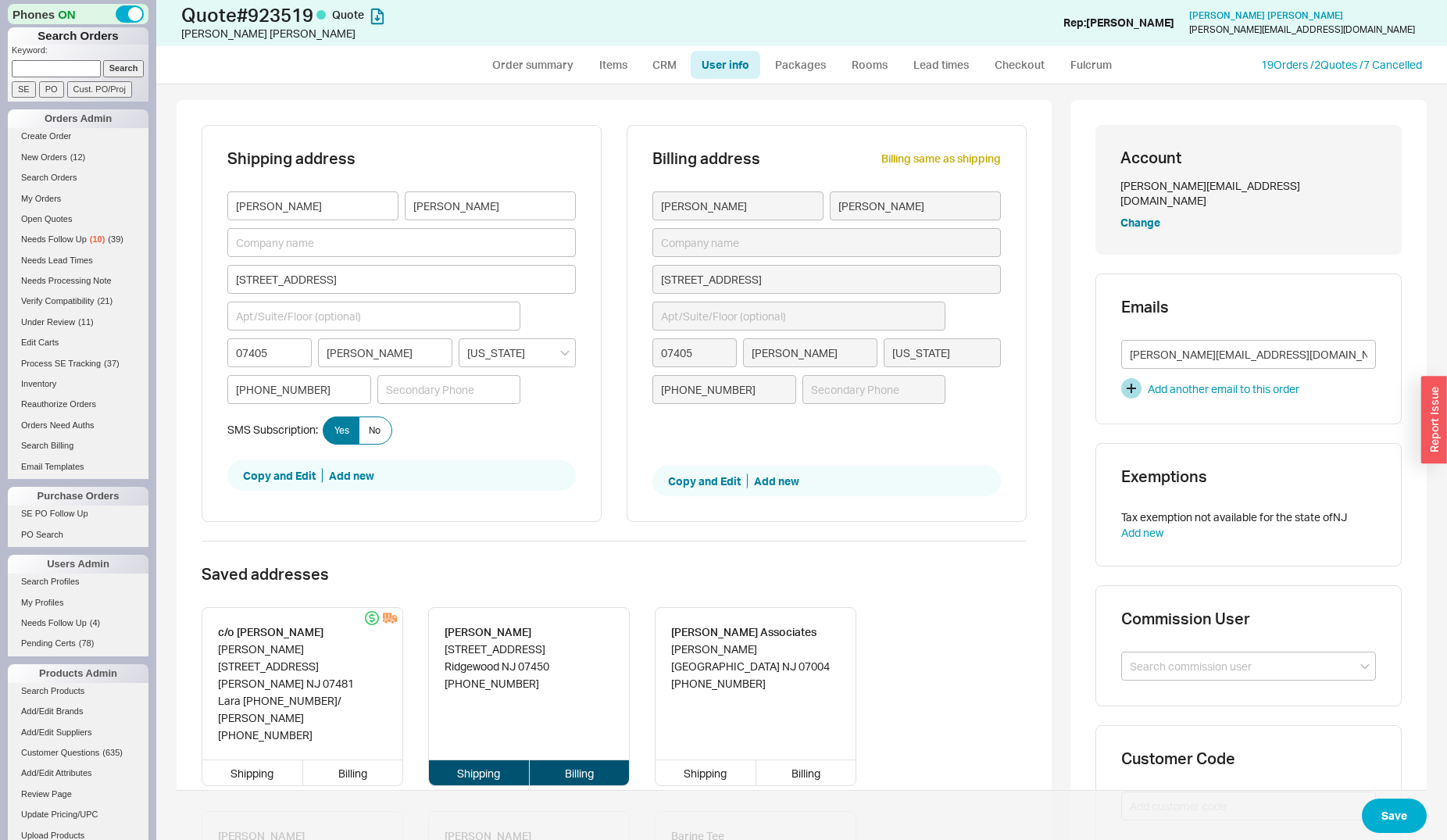
type input "07405"
type input "Butler"
type input "07405"
type input "Butler"
click at [379, 274] on input "281 Long Meadow Road" at bounding box center [402, 279] width 349 height 29
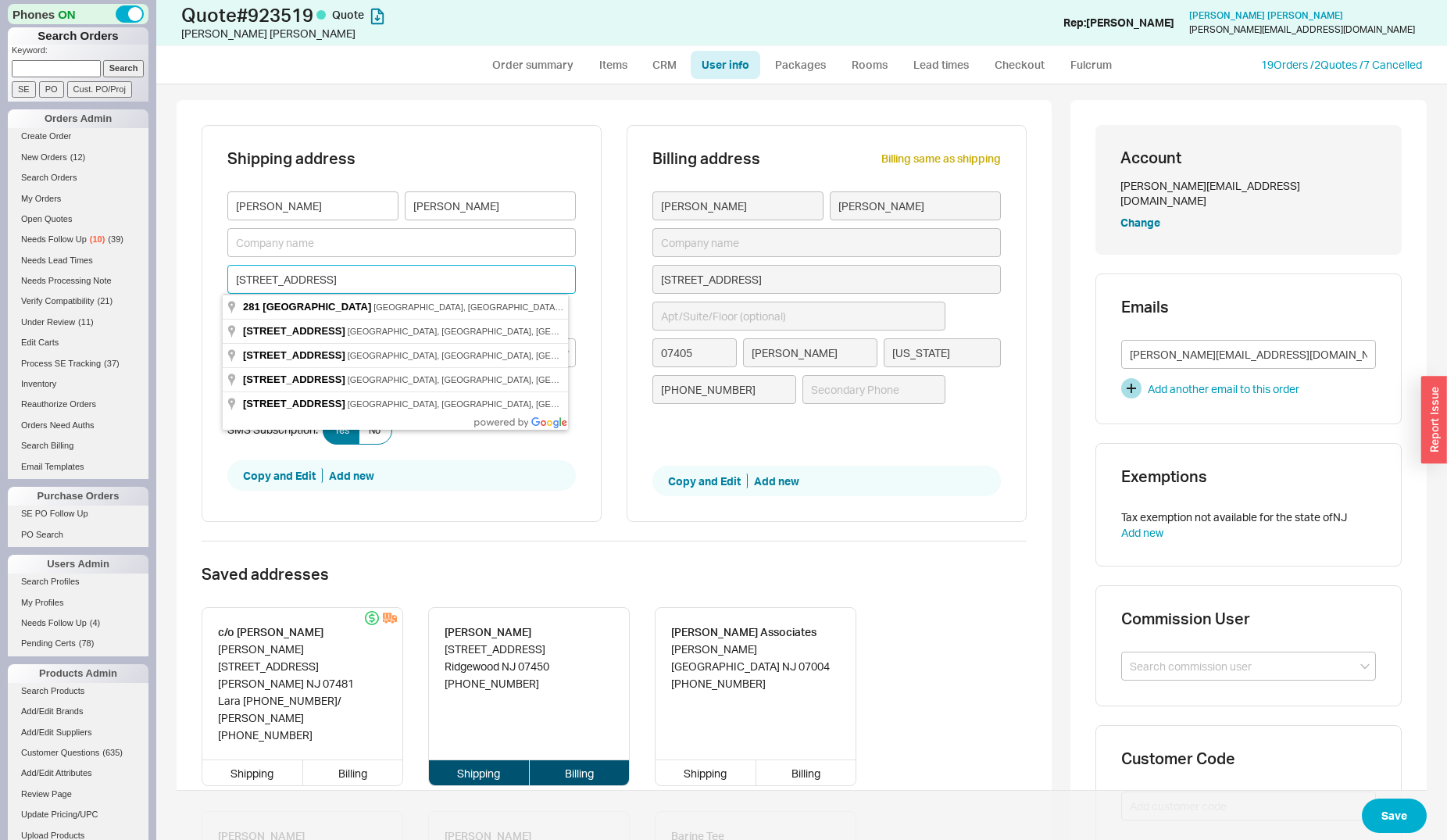
click at [379, 274] on input "281 Long Meadow Road" at bounding box center [402, 279] width 349 height 29
click at [477, 274] on input "281 Long Meadow Road" at bounding box center [402, 279] width 349 height 29
click at [597, 315] on div "Shipping address Joe Laumbach 281 Long Meadow Road 07405 Butler New Jersey 201-…" at bounding box center [614, 332] width 825 height 416
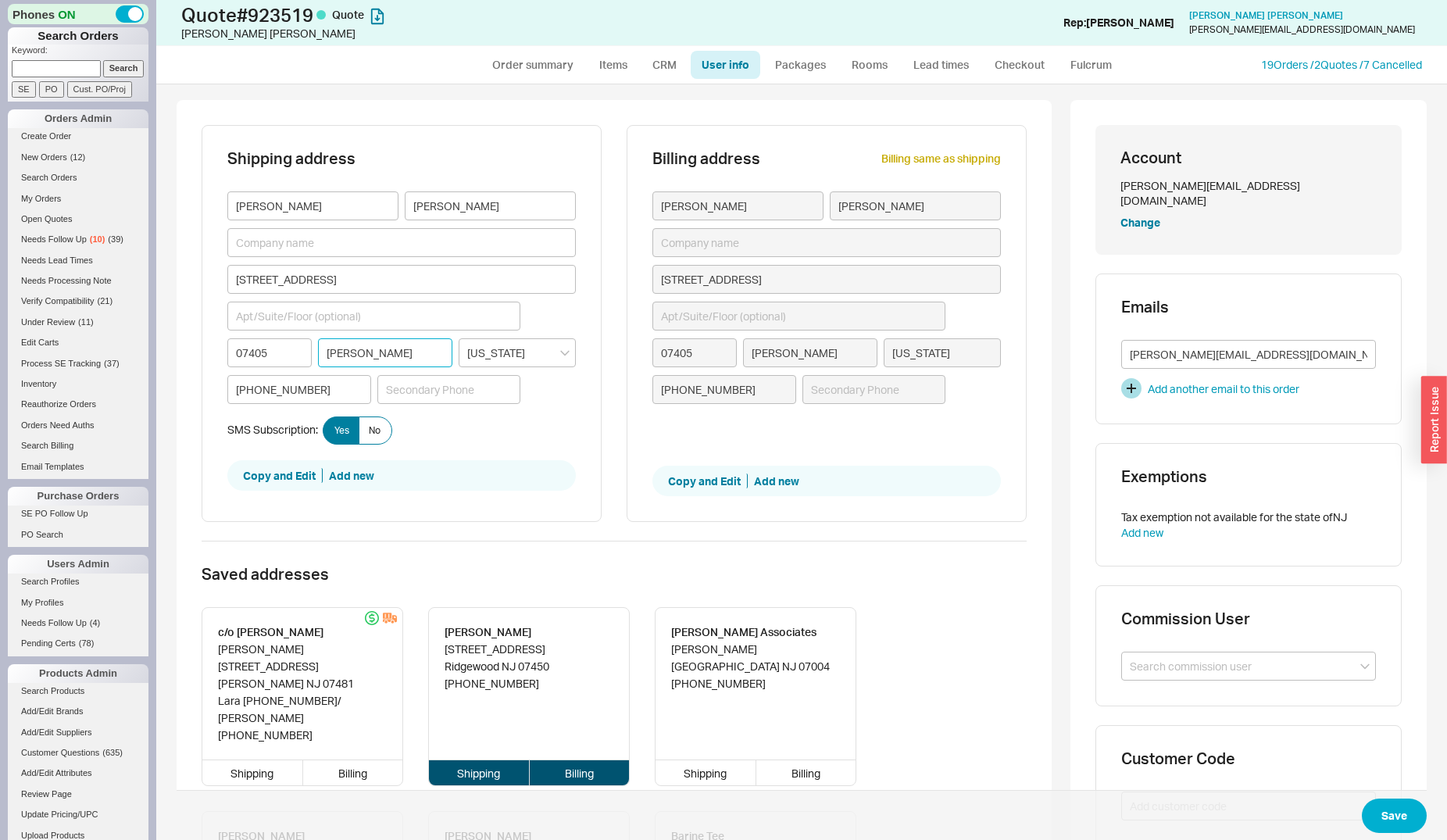
click at [372, 358] on input "Butler" at bounding box center [386, 352] width 134 height 29
type input "K"
type input "Ki"
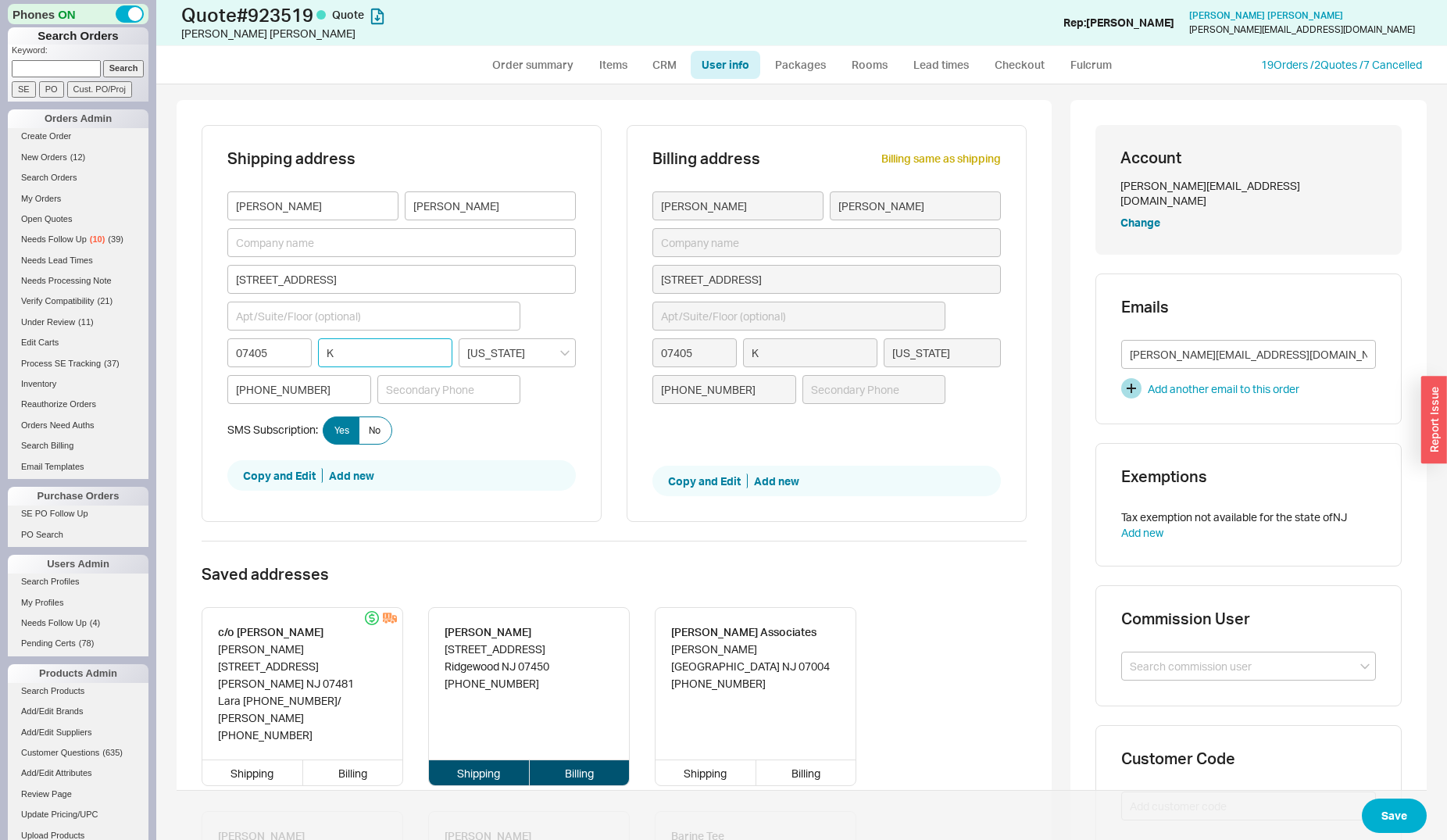
type input "Ki"
type input "Kin"
type input "Kinn"
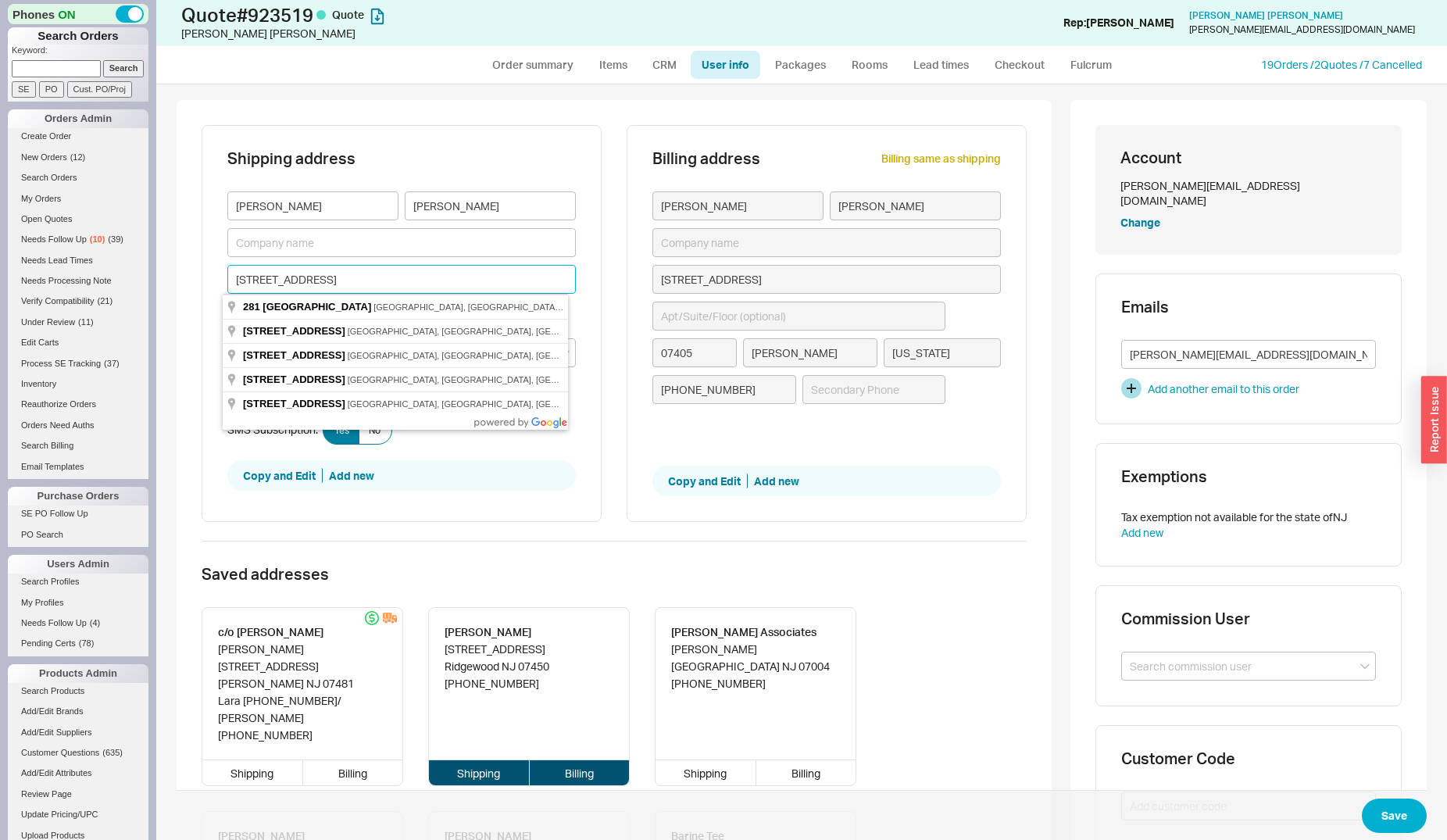
click at [395, 278] on input "281 Long Meadow Road" at bounding box center [402, 279] width 349 height 29
click at [425, 277] on input "281 Long Meadow Road" at bounding box center [402, 279] width 349 height 29
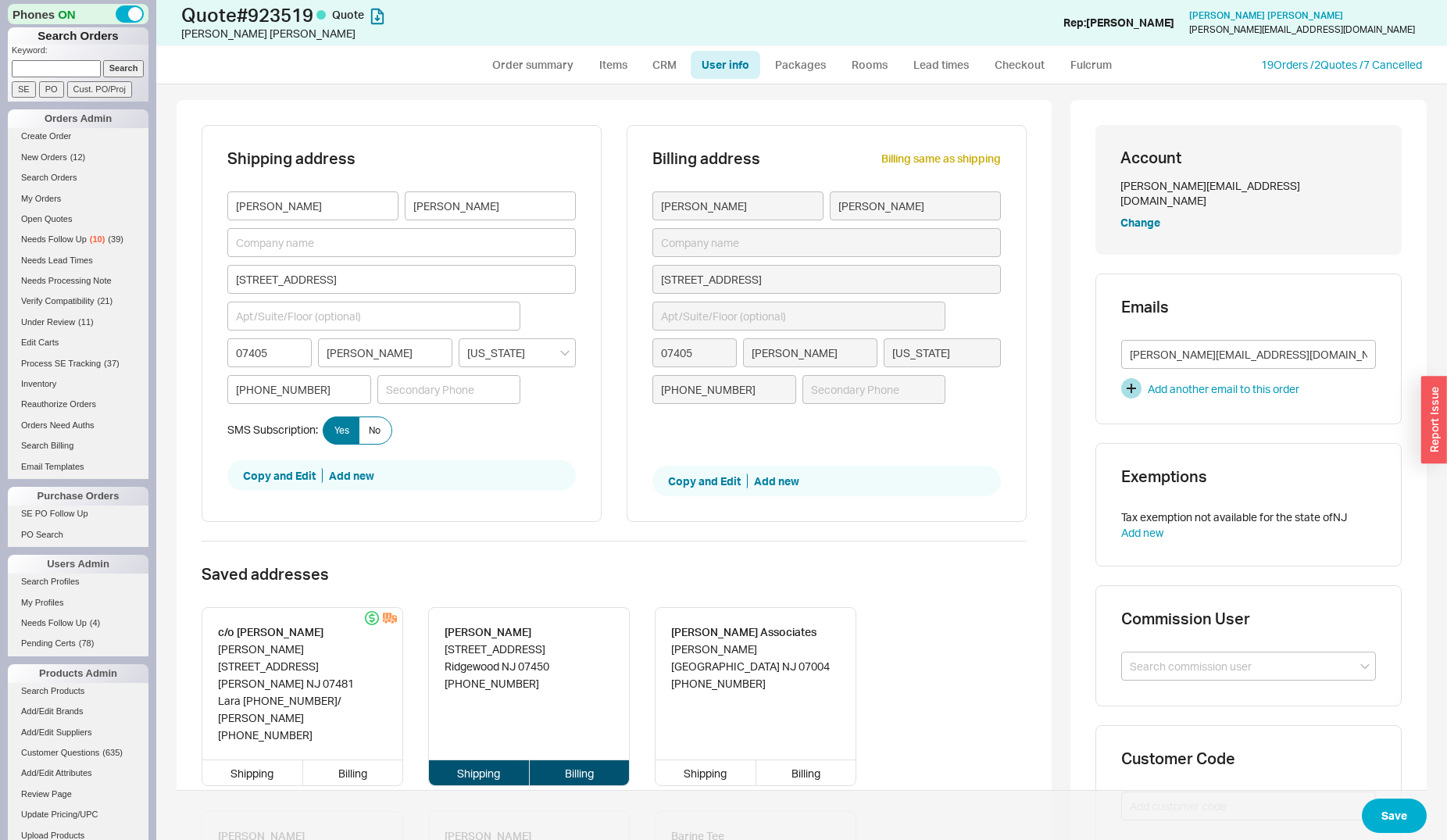
click at [590, 289] on div "Shipping address Joe Laumbach 281 Long Meadow Road 07405 Kinn New Jersey 201-74…" at bounding box center [401, 324] width 400 height 398
click at [383, 351] on input "Kinn" at bounding box center [386, 352] width 134 height 29
paste input "kinnelo"
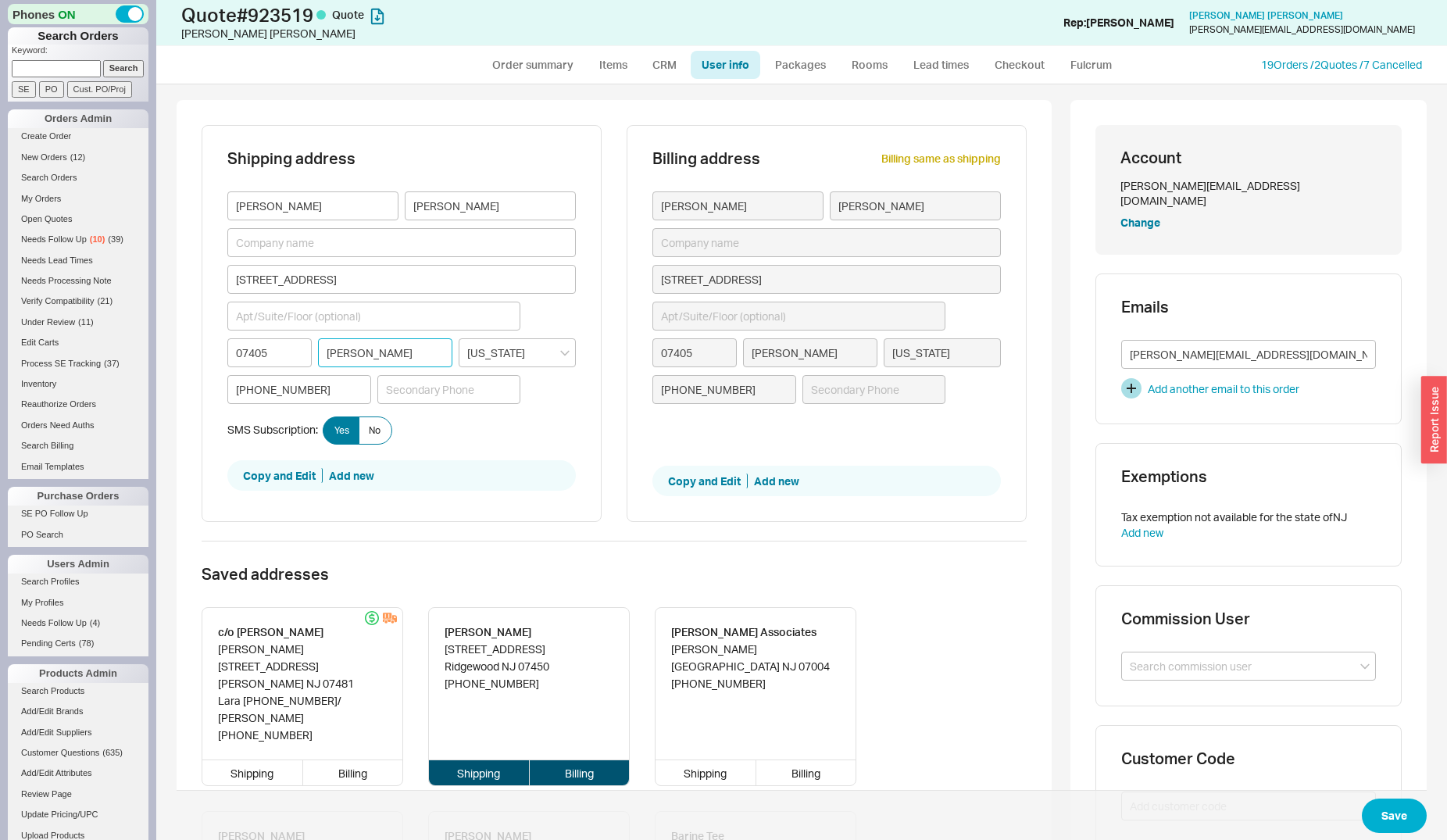
type input "kinnelo"
type input "kinnelon"
click at [328, 350] on input "kinnelon" at bounding box center [386, 352] width 134 height 29
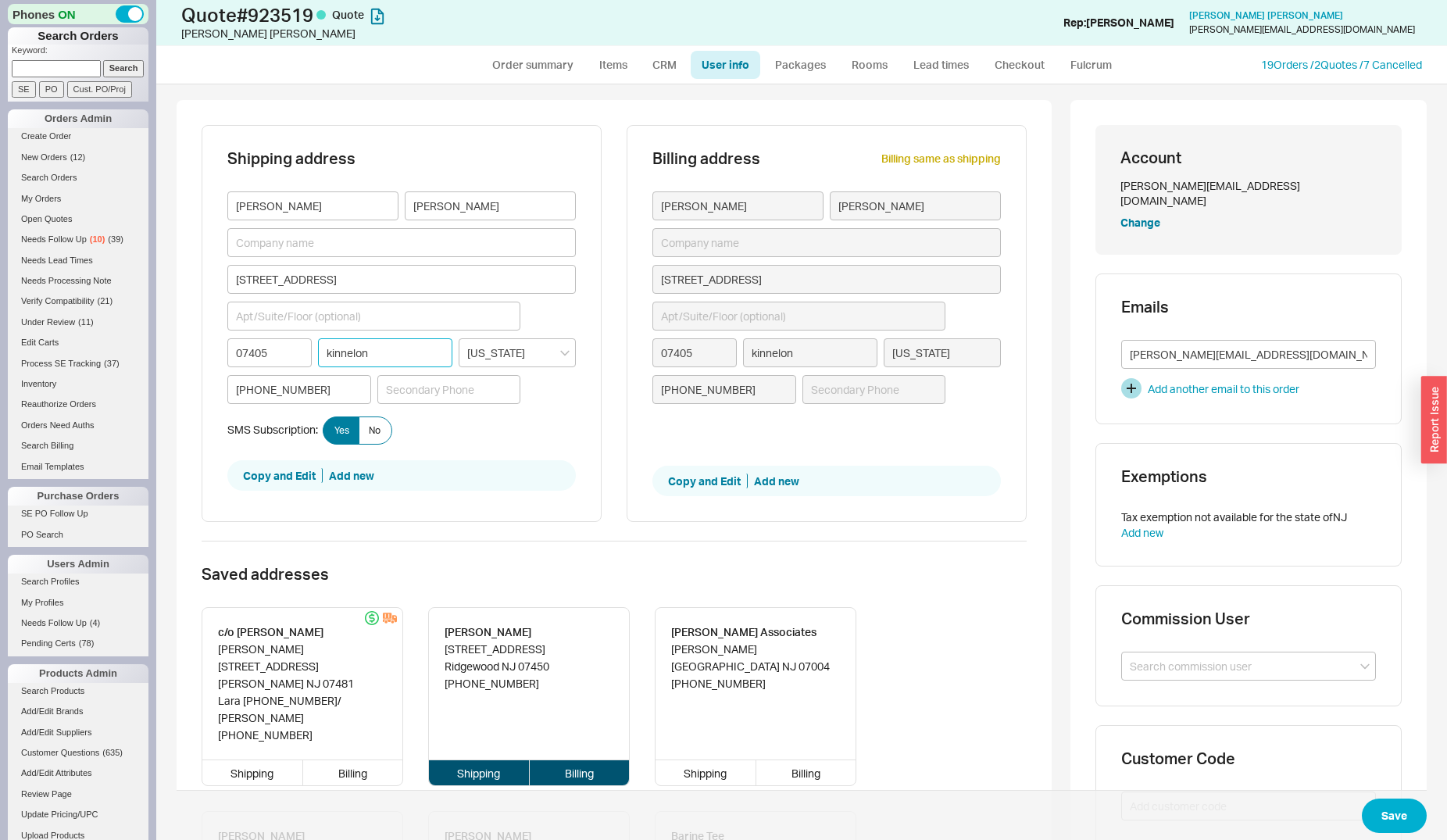
type input "knnelon"
type input "nnelon"
type input "Knnelon"
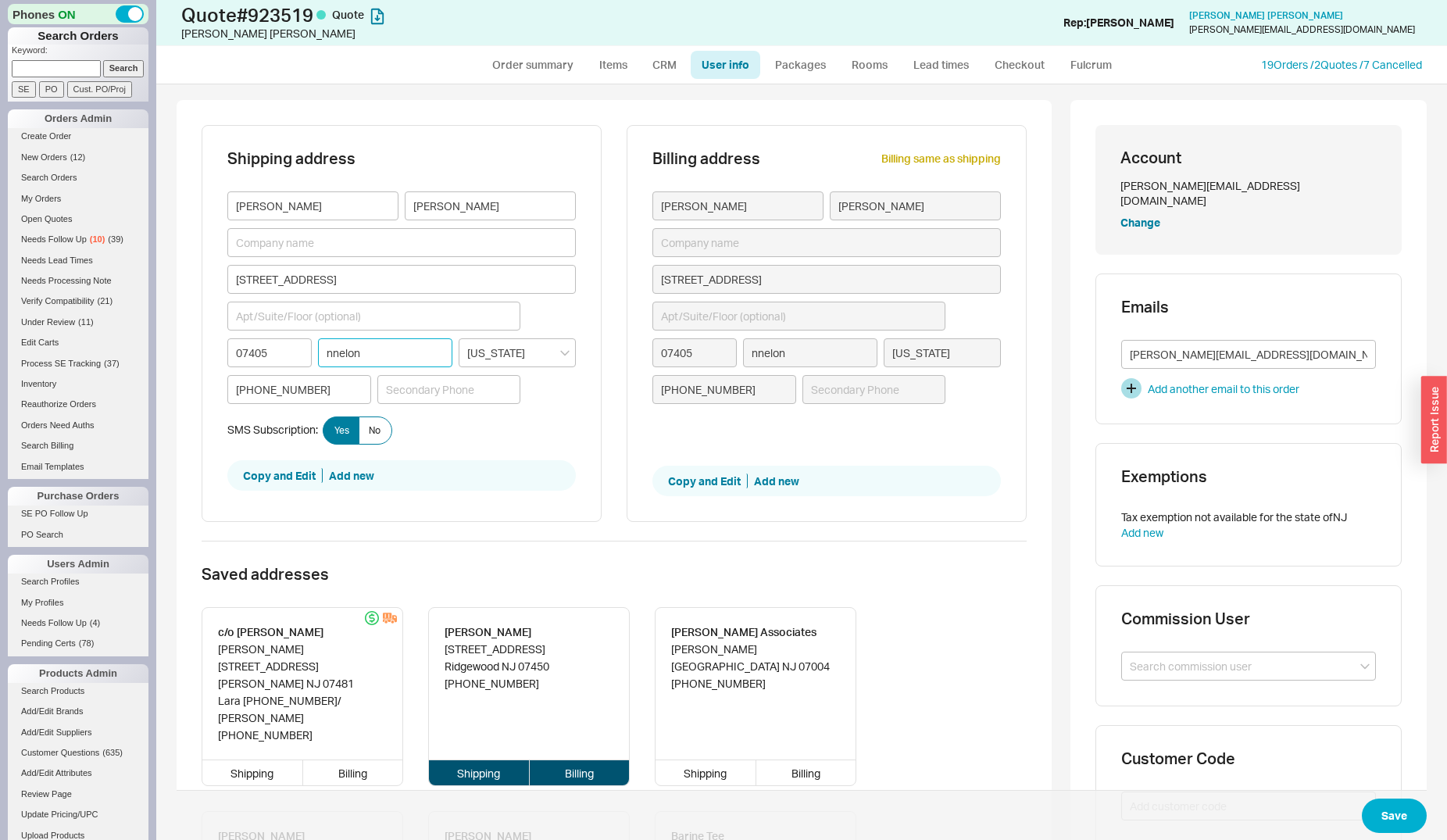
type input "Knnelon"
type input "KInnelon"
type input "Knnelon"
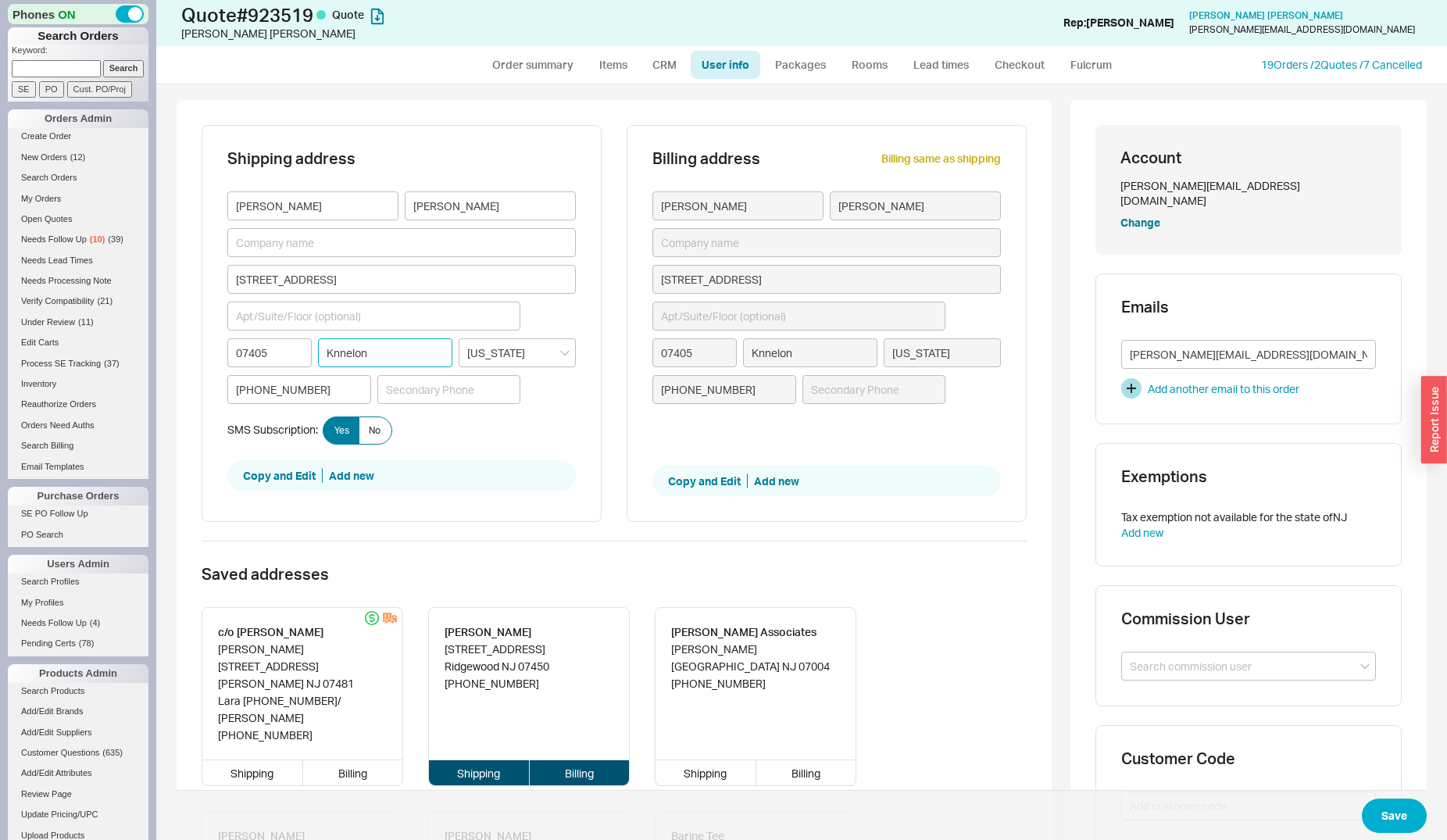
type input "Kinnelon"
click at [1399, 819] on button "Save" at bounding box center [1394, 816] width 65 height 34
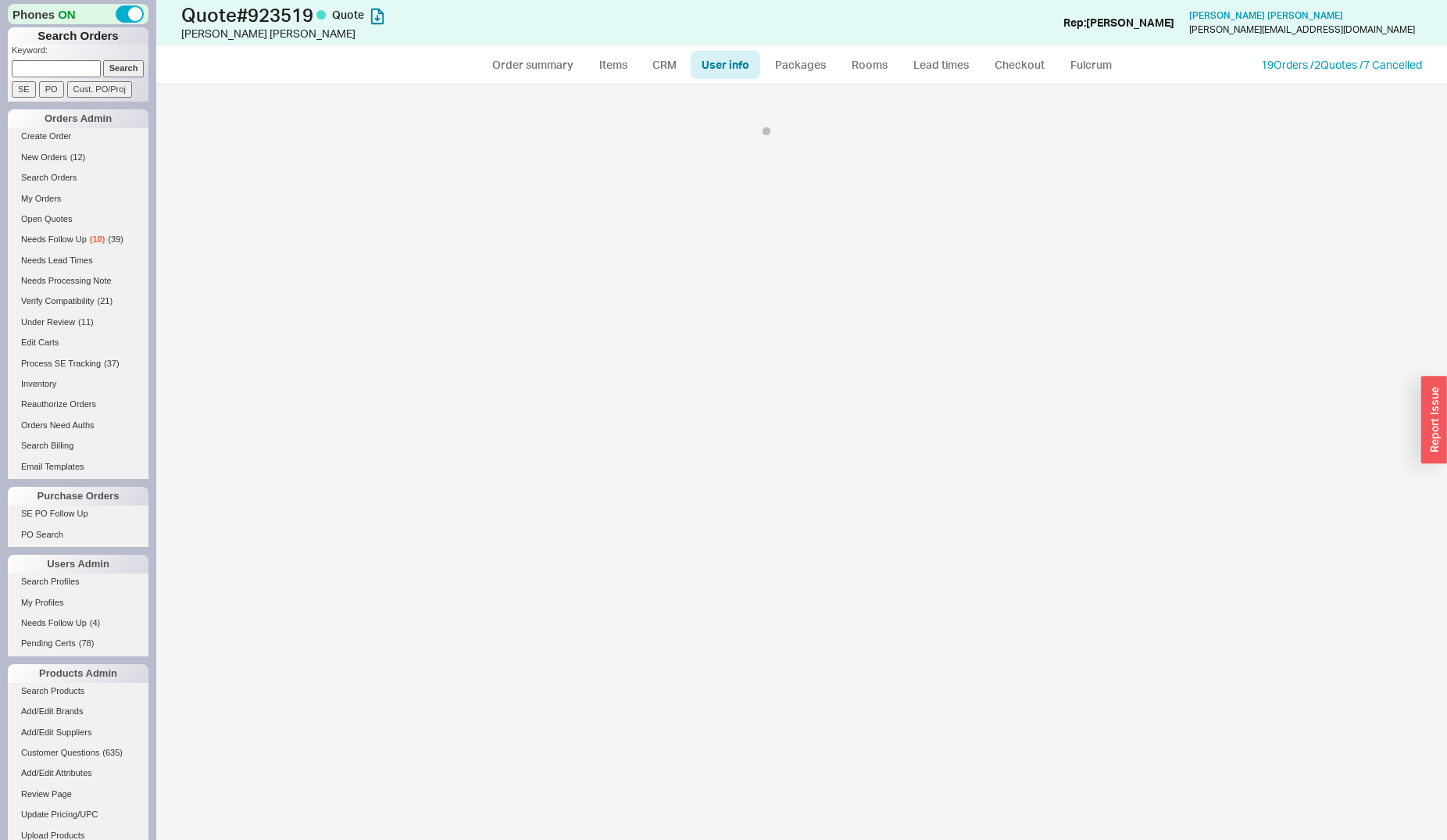
select select "*"
select select "LOW"
select select "3"
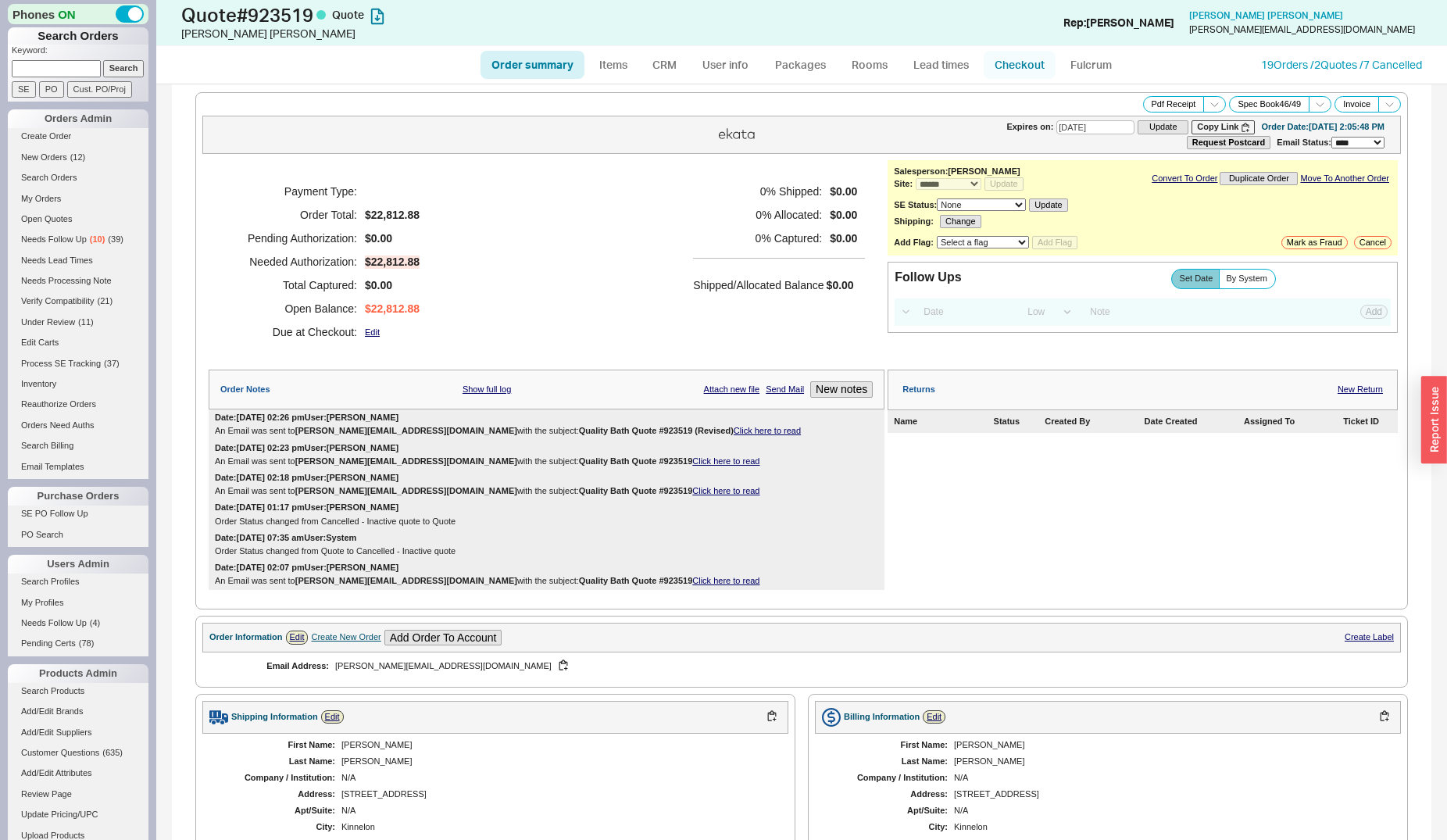
click at [1014, 66] on link "Checkout" at bounding box center [1020, 65] width 72 height 28
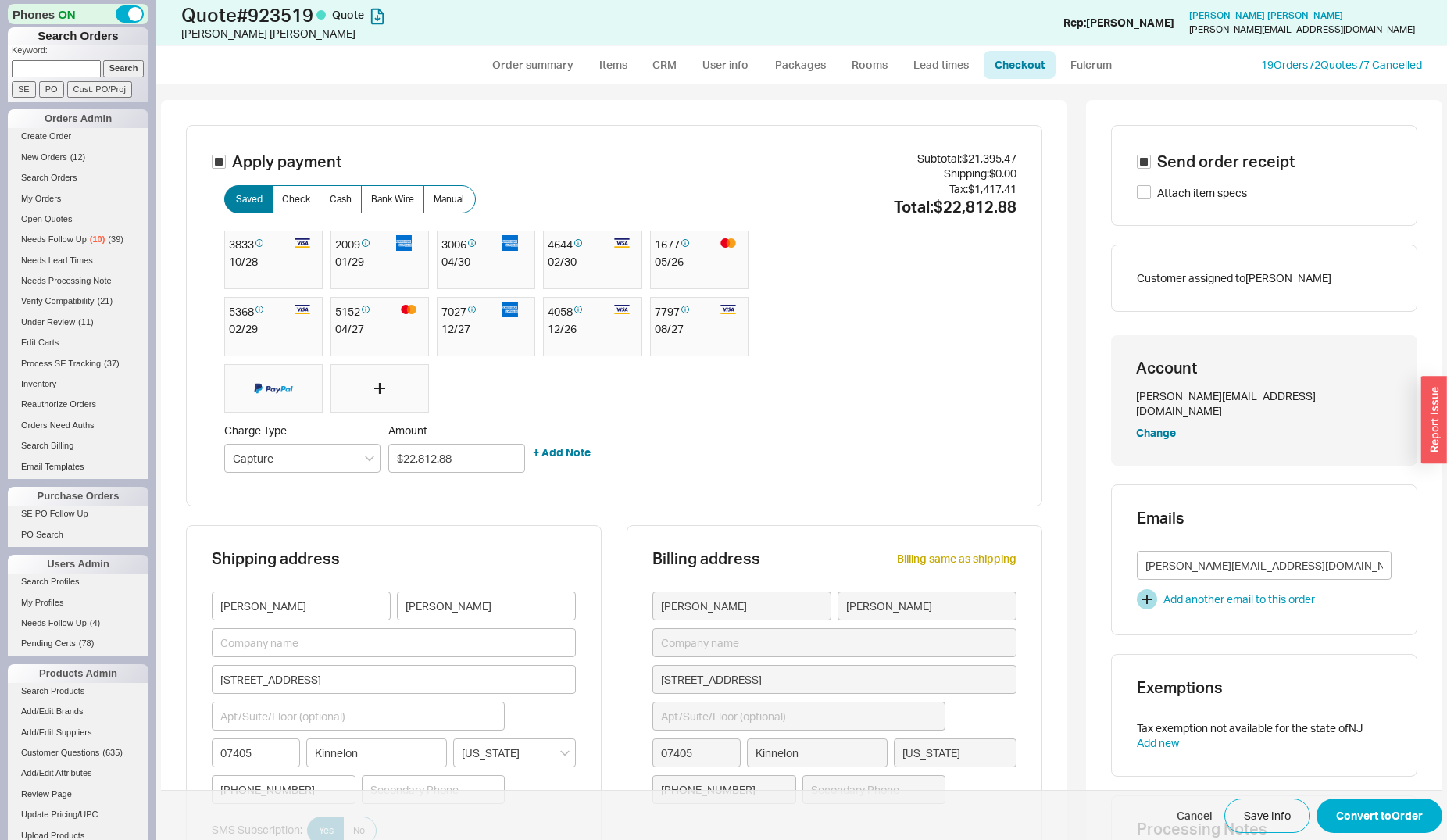
click at [374, 393] on icon at bounding box center [379, 388] width 11 height 11
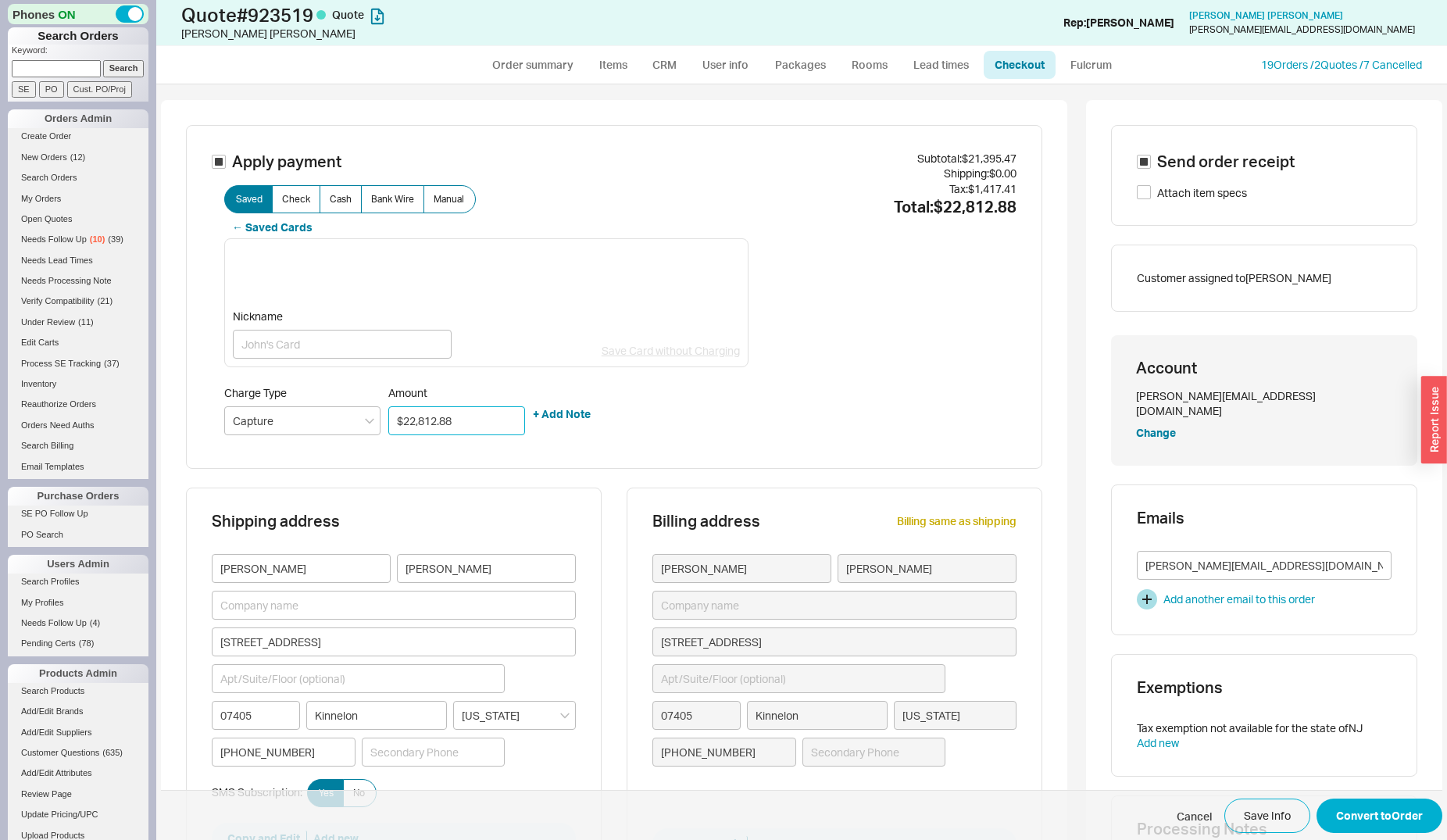
drag, startPoint x: 480, startPoint y: 422, endPoint x: 379, endPoint y: 416, distance: 101.2
click at [388, 416] on input "$22,812.88" at bounding box center [456, 420] width 137 height 29
type input "$10,000.00"
click at [1157, 167] on span "Send order receipt" at bounding box center [1226, 161] width 138 height 22
click at [1151, 167] on input "Send order receipt" at bounding box center [1143, 161] width 14 height 14
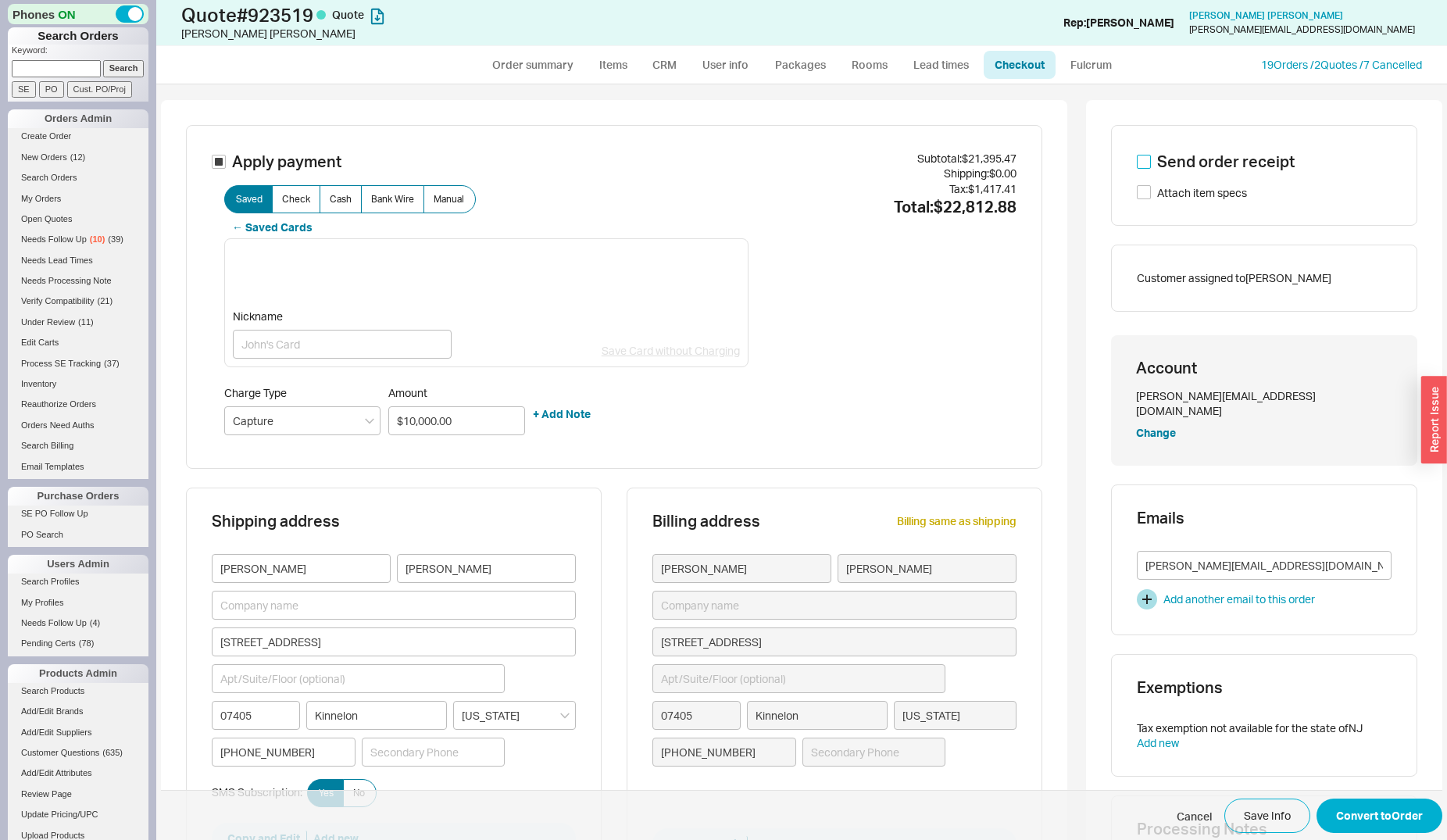
checkbox input "false"
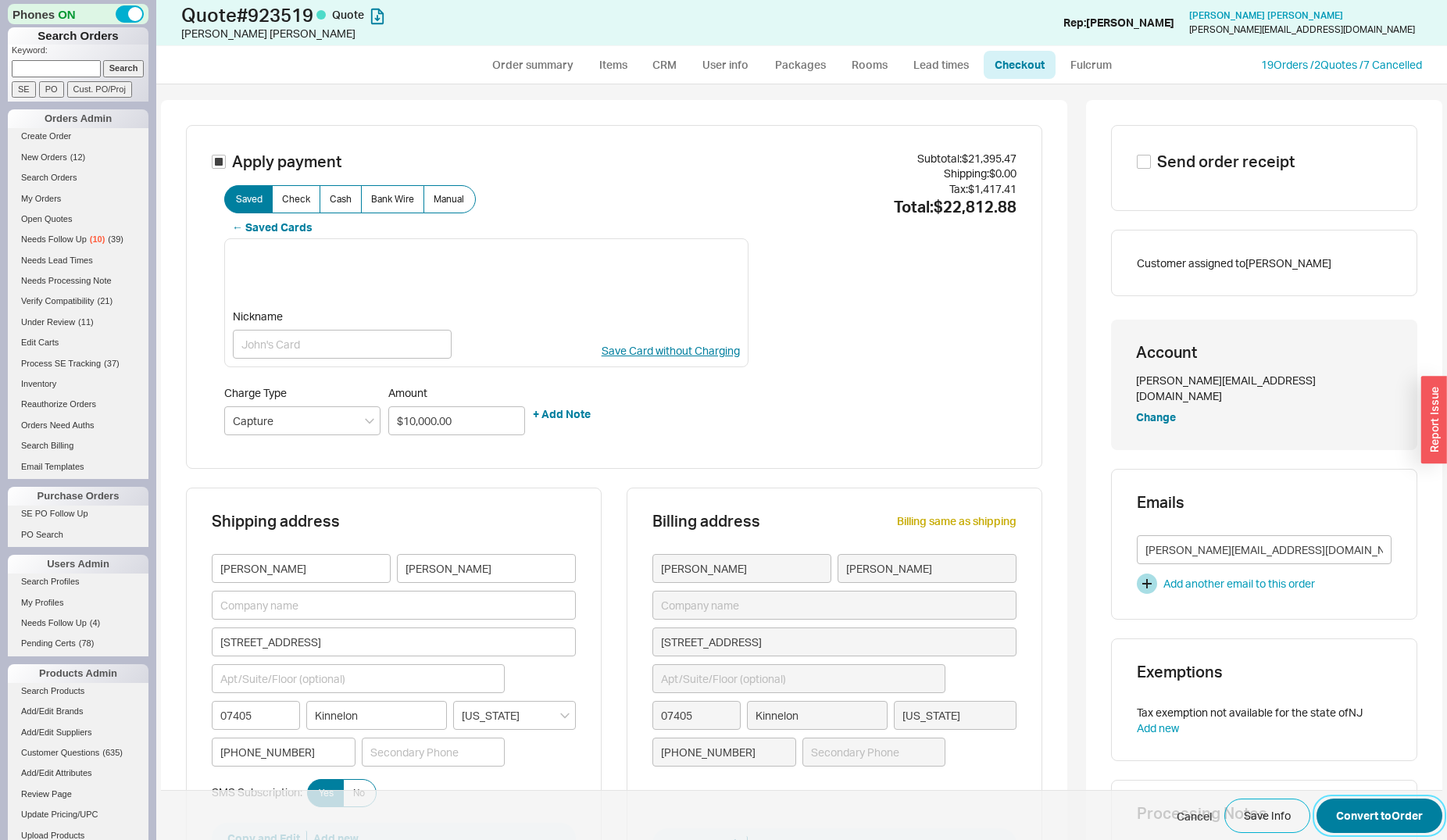
click at [1336, 801] on button "Convert to Order" at bounding box center [1379, 816] width 126 height 34
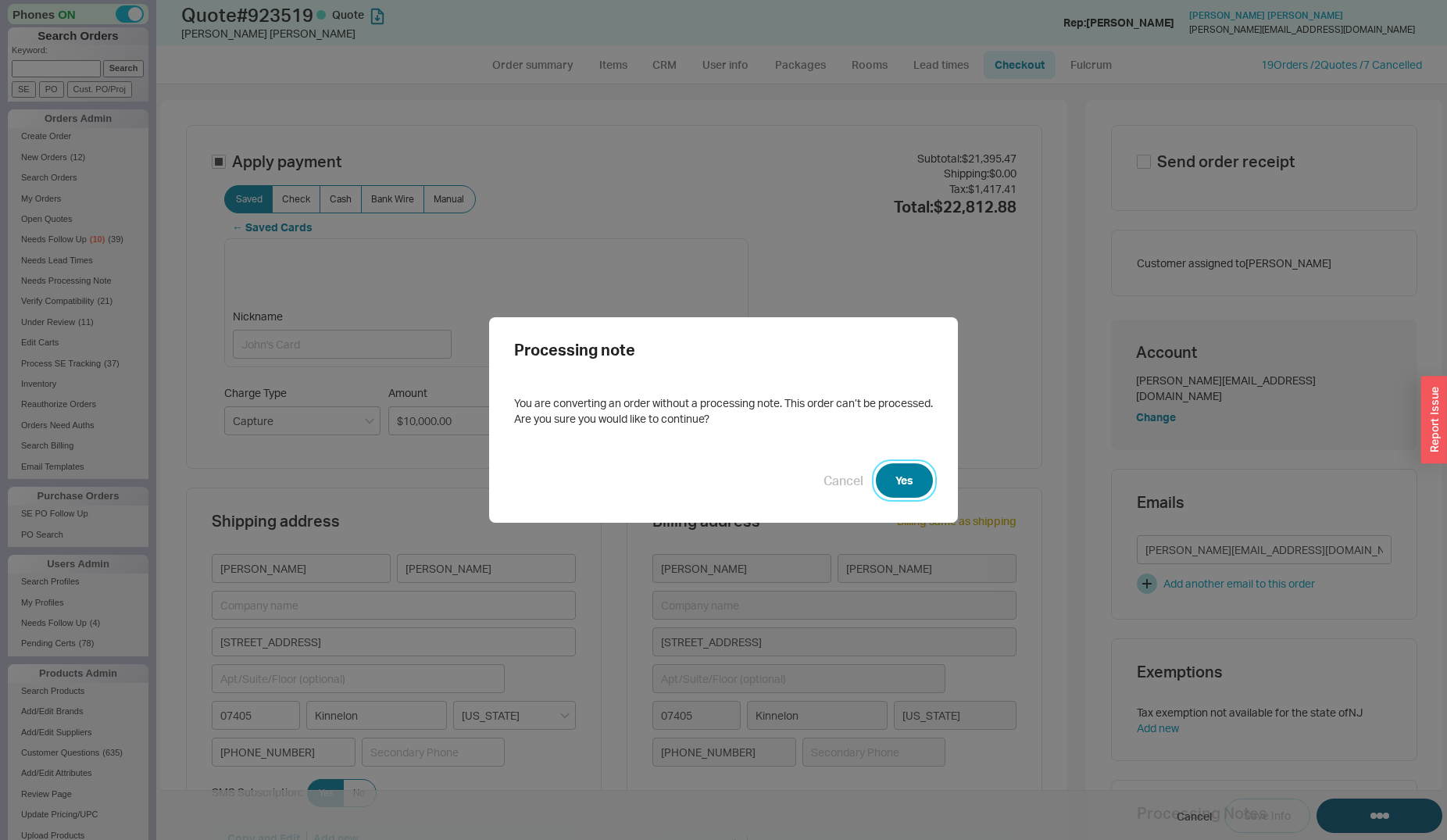
click at [884, 480] on button "Yes" at bounding box center [904, 480] width 57 height 34
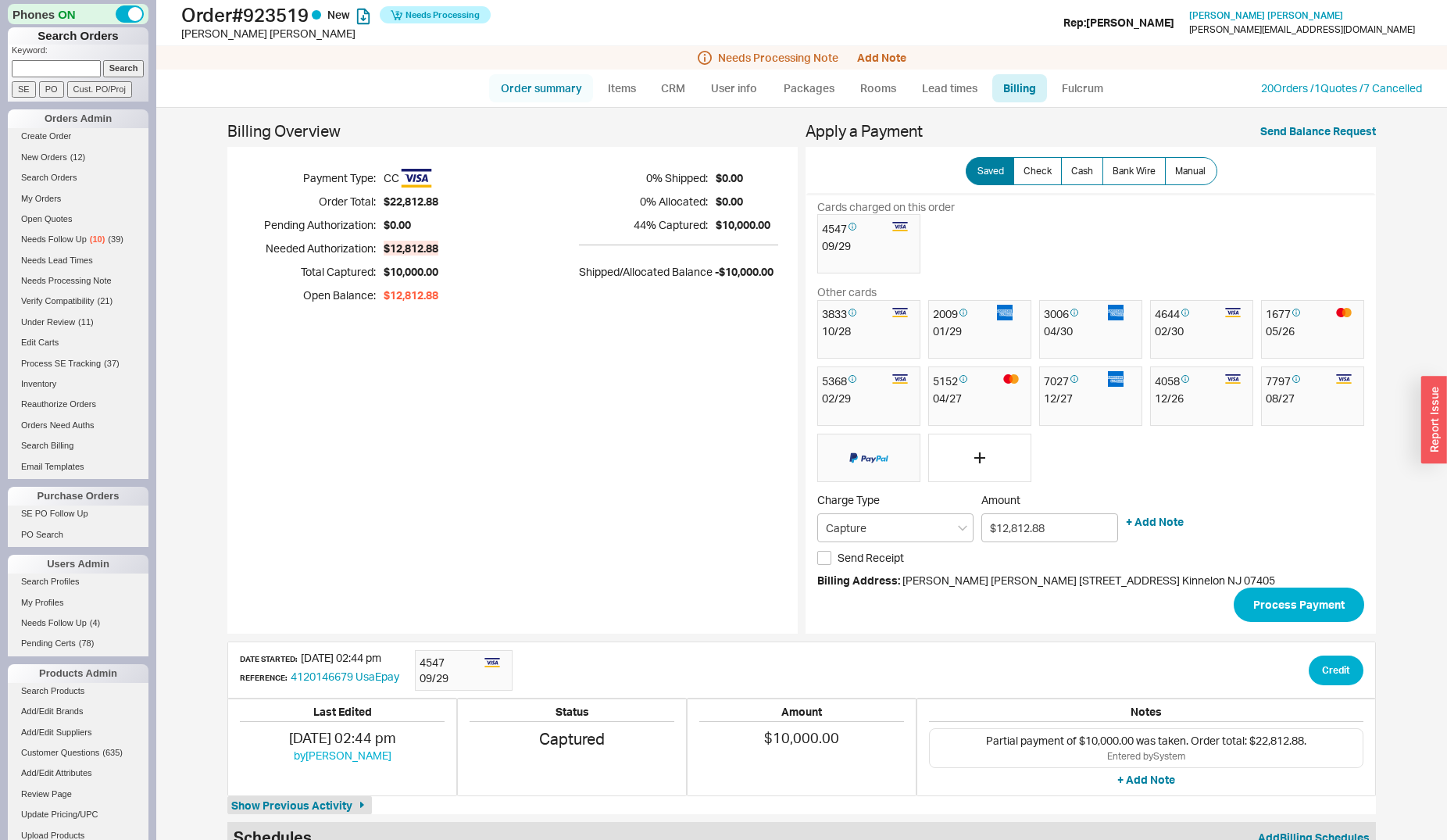
click at [546, 76] on link "Order summary" at bounding box center [541, 88] width 104 height 28
select select "*"
select select "LOW"
select select "3"
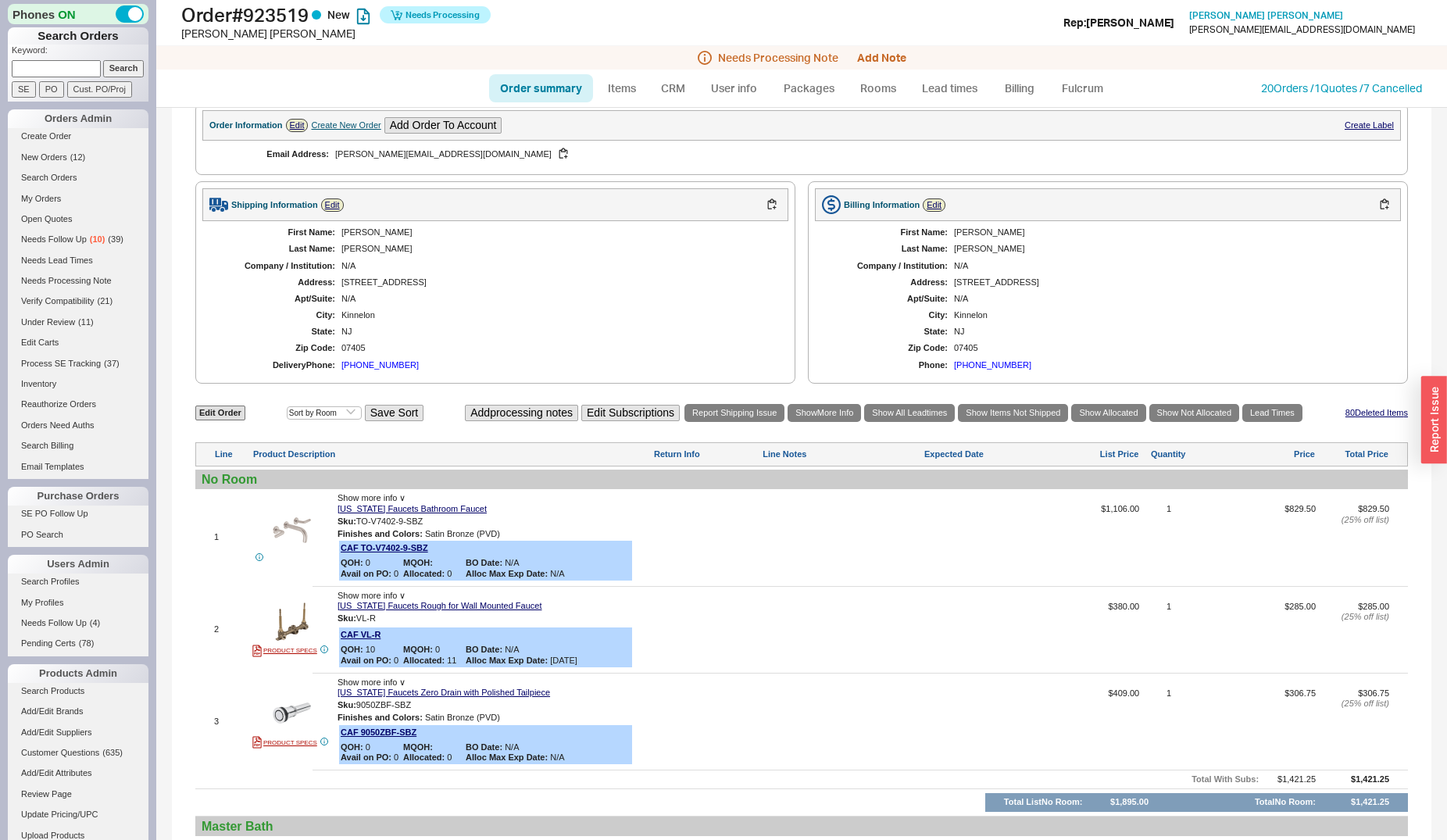
scroll to position [717, 0]
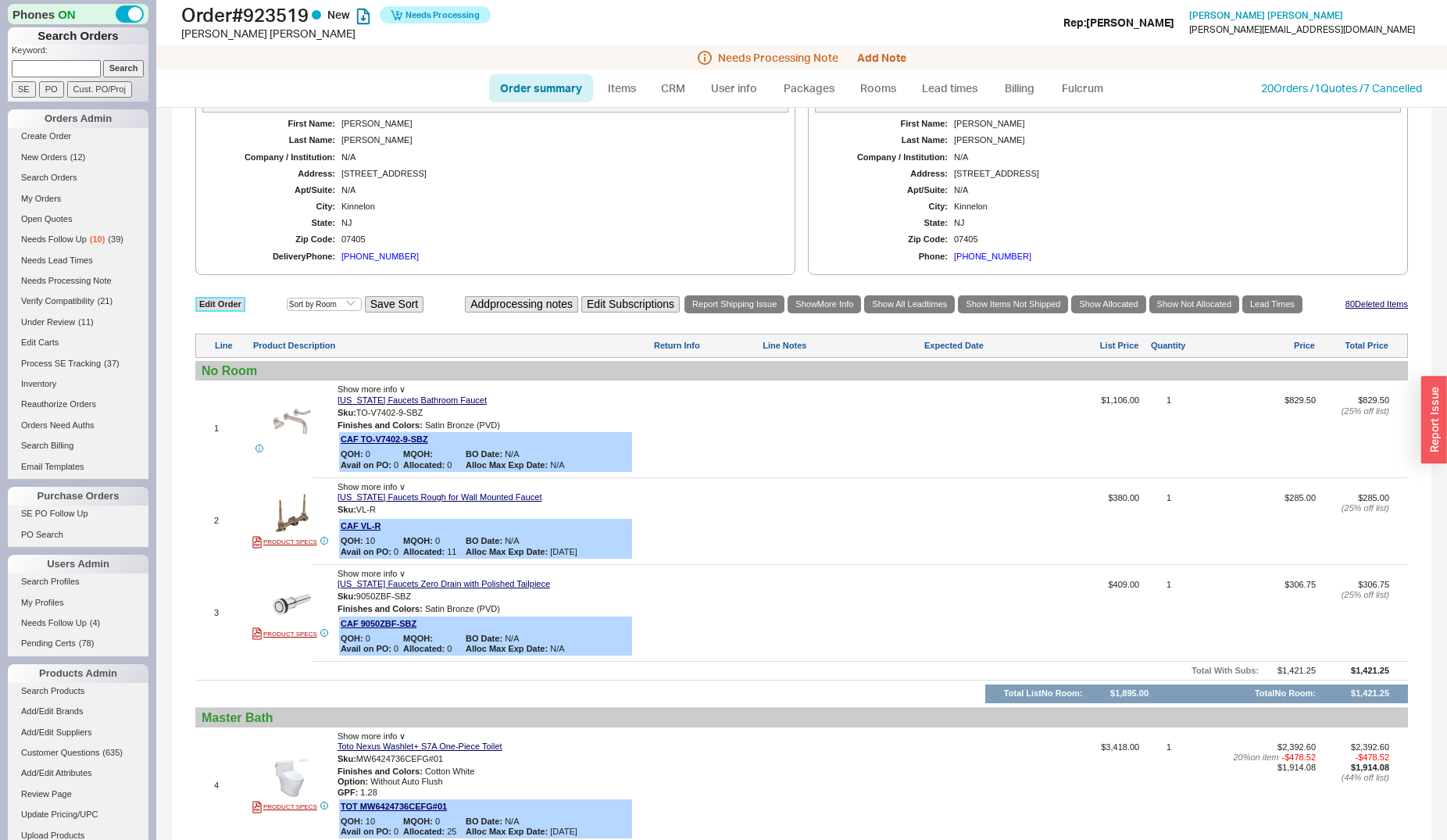
click at [224, 304] on link "Edit Order" at bounding box center [220, 304] width 50 height 15
select select "3"
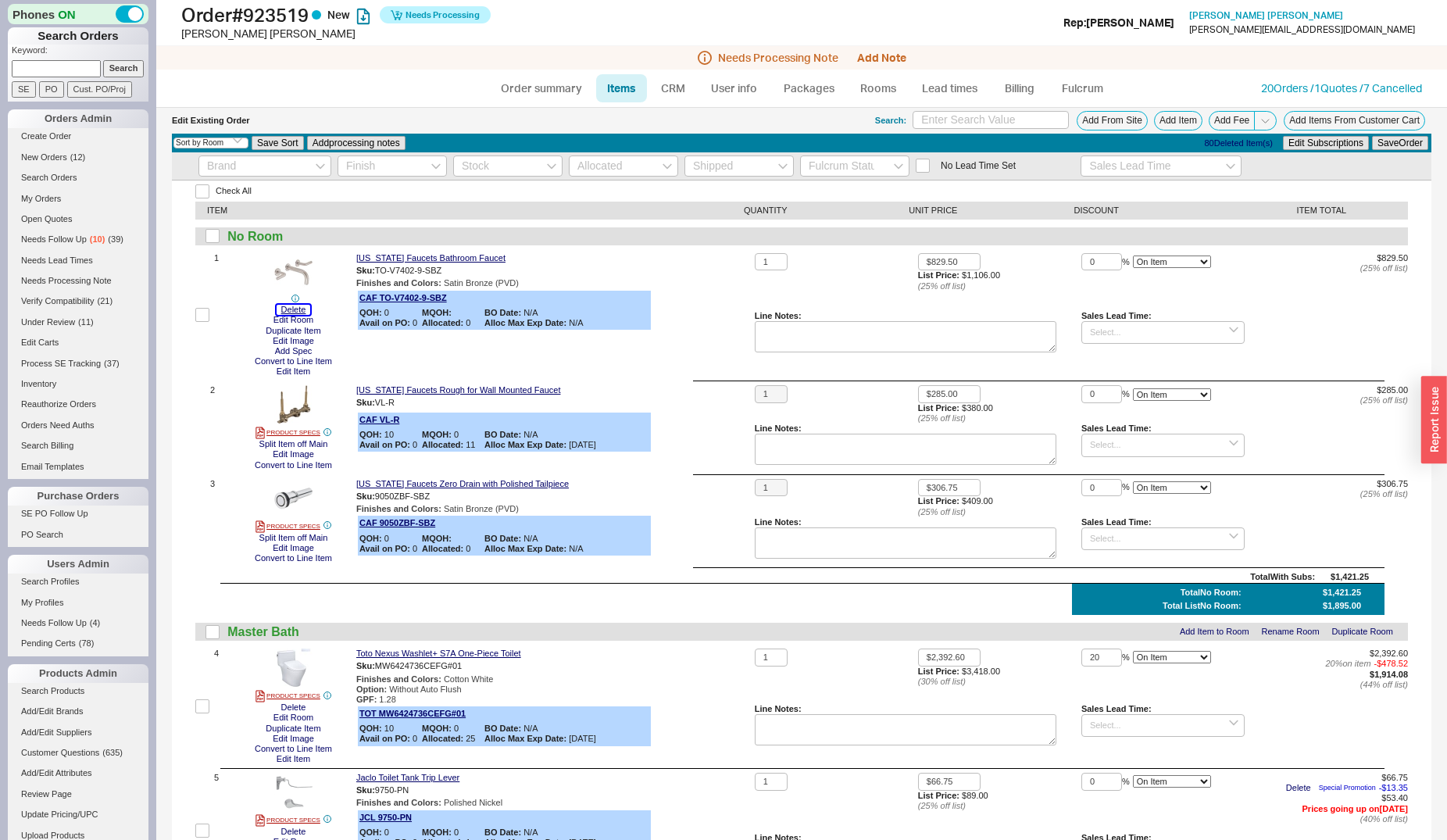
click at [293, 311] on button "Delete" at bounding box center [293, 310] width 34 height 10
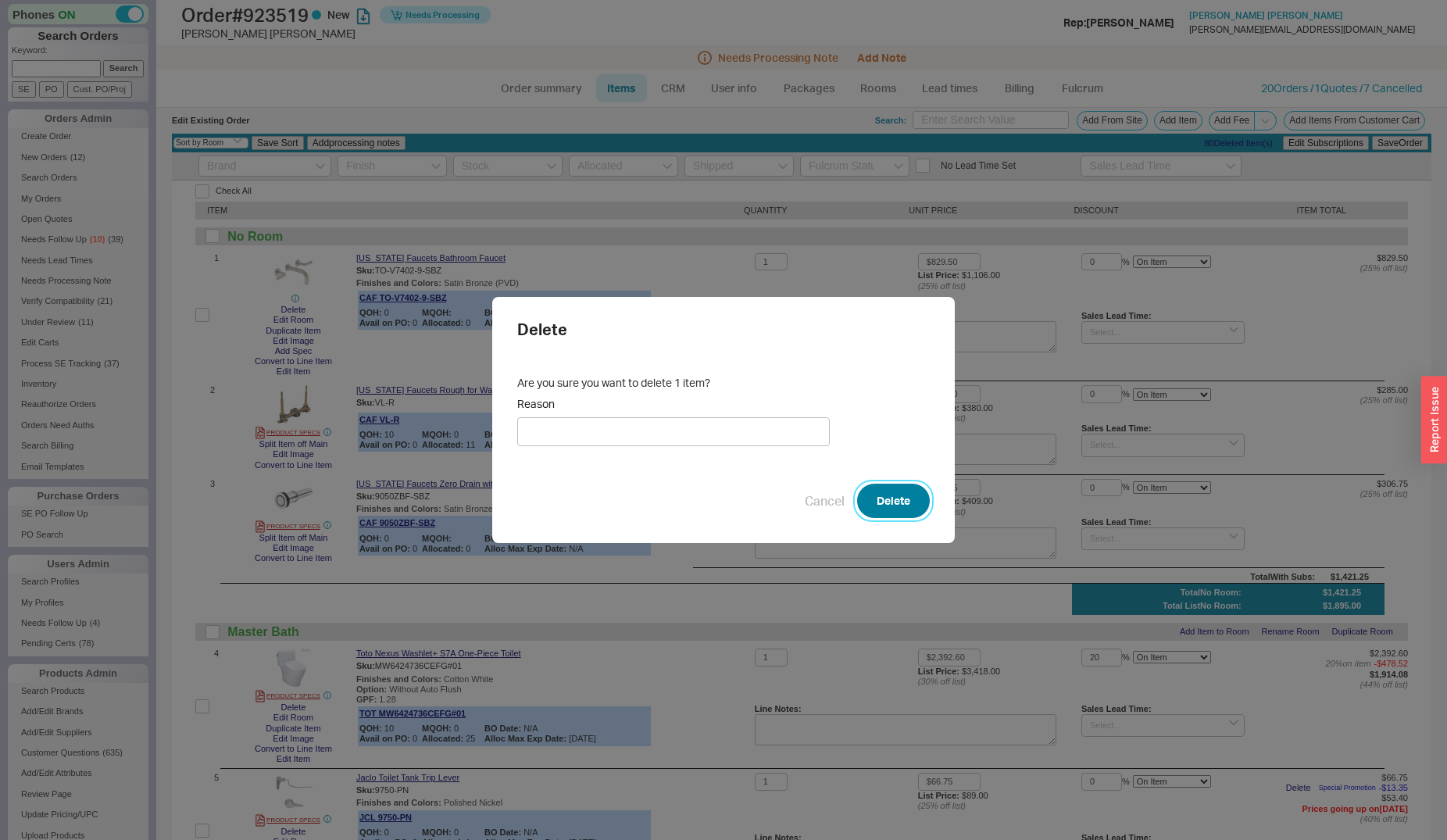
click at [877, 502] on button "Delete" at bounding box center [893, 501] width 72 height 34
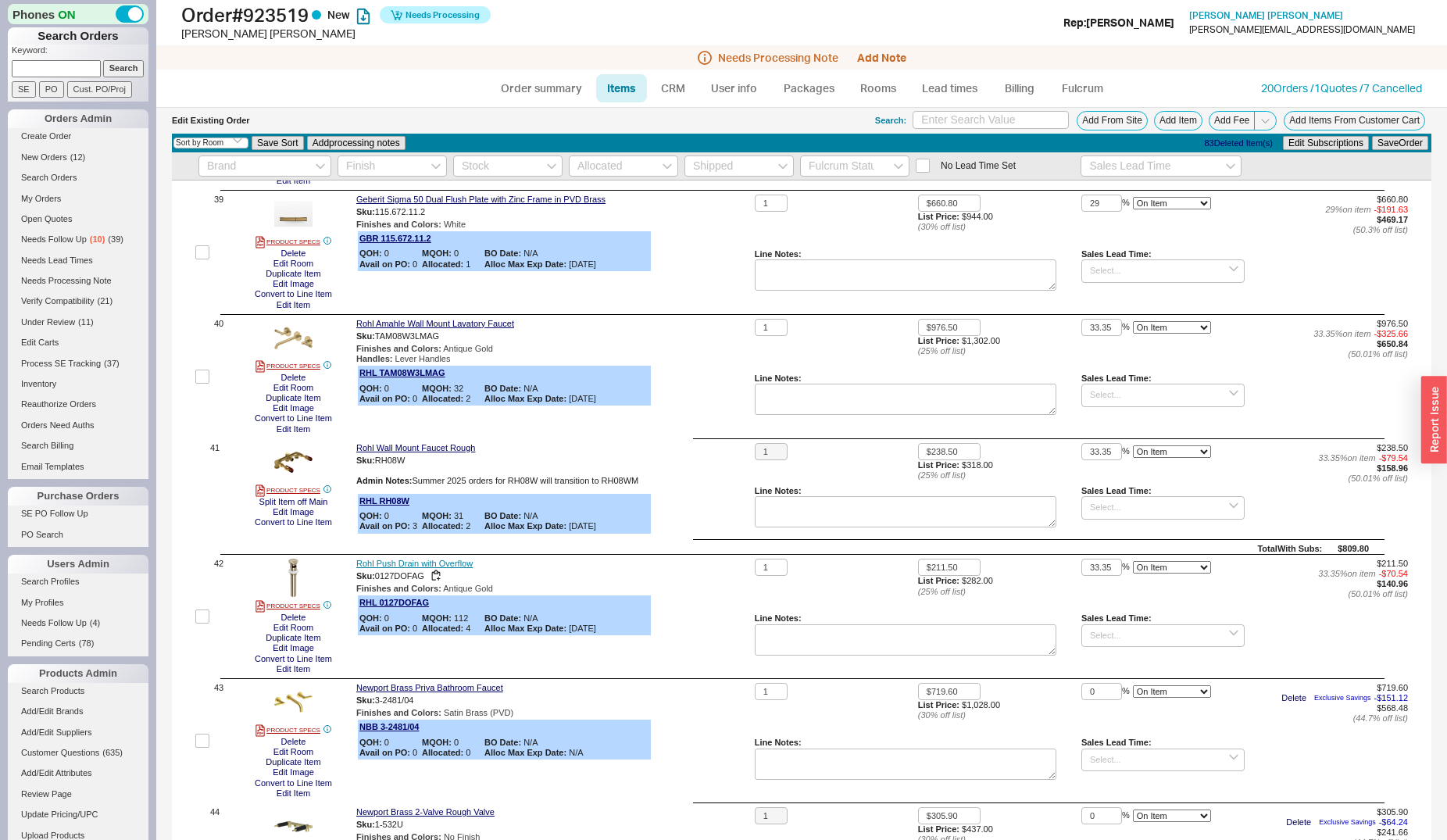
scroll to position [4862, 0]
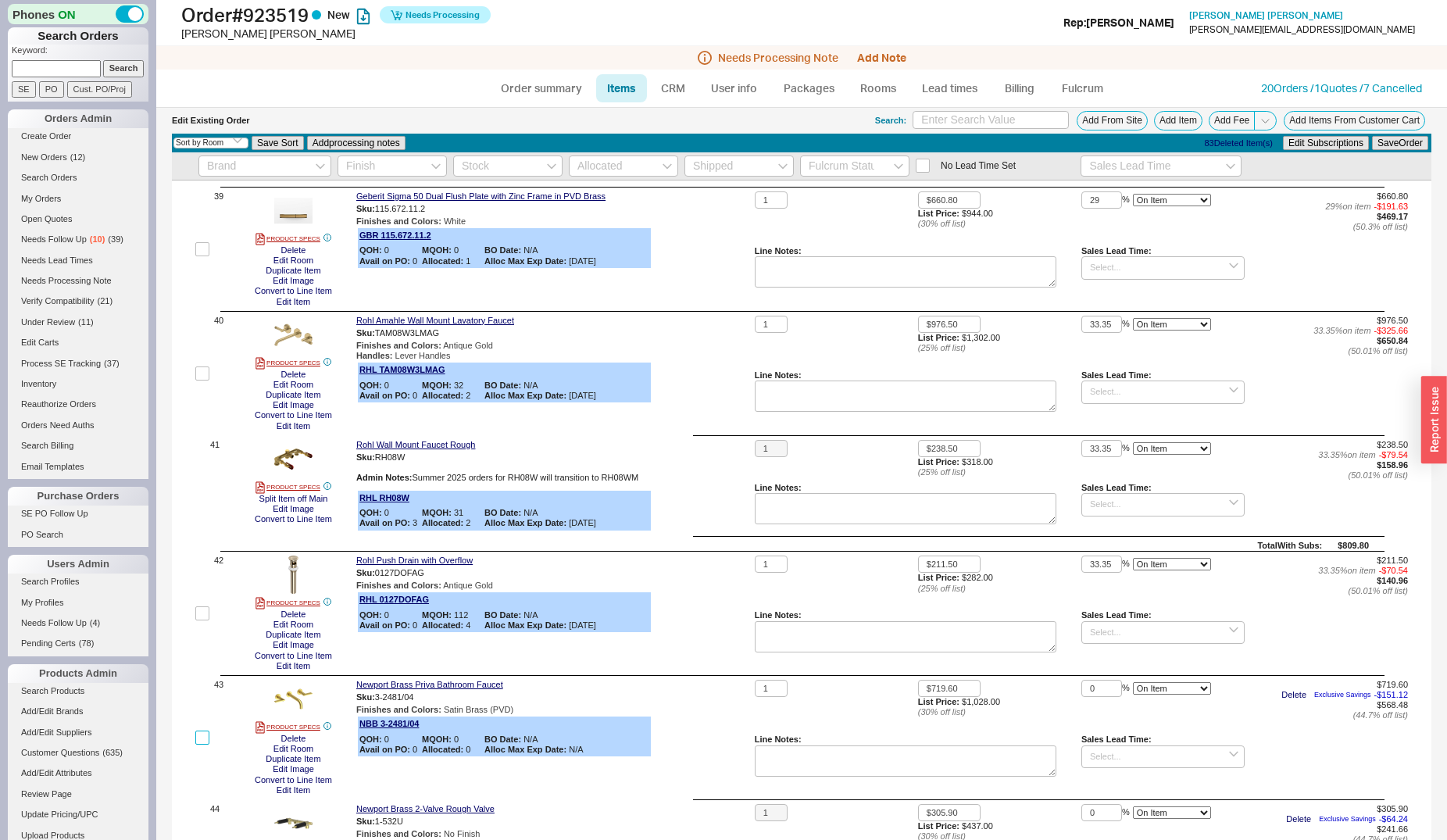
drag, startPoint x: 201, startPoint y: 736, endPoint x: 232, endPoint y: 716, distance: 36.9
click at [201, 736] on input "checkbox" at bounding box center [202, 738] width 14 height 14
checkbox input "true"
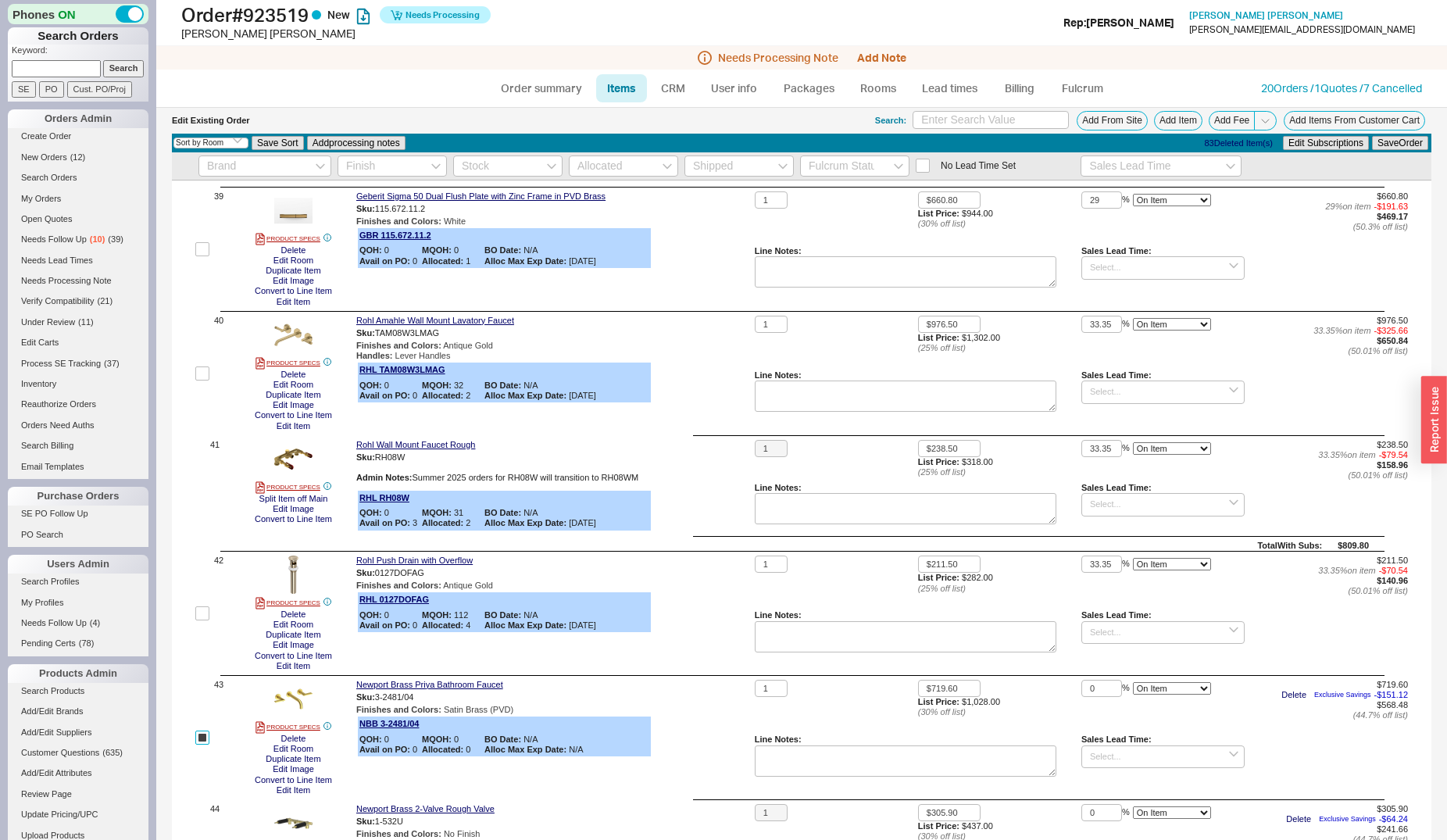
scroll to position [4878, 0]
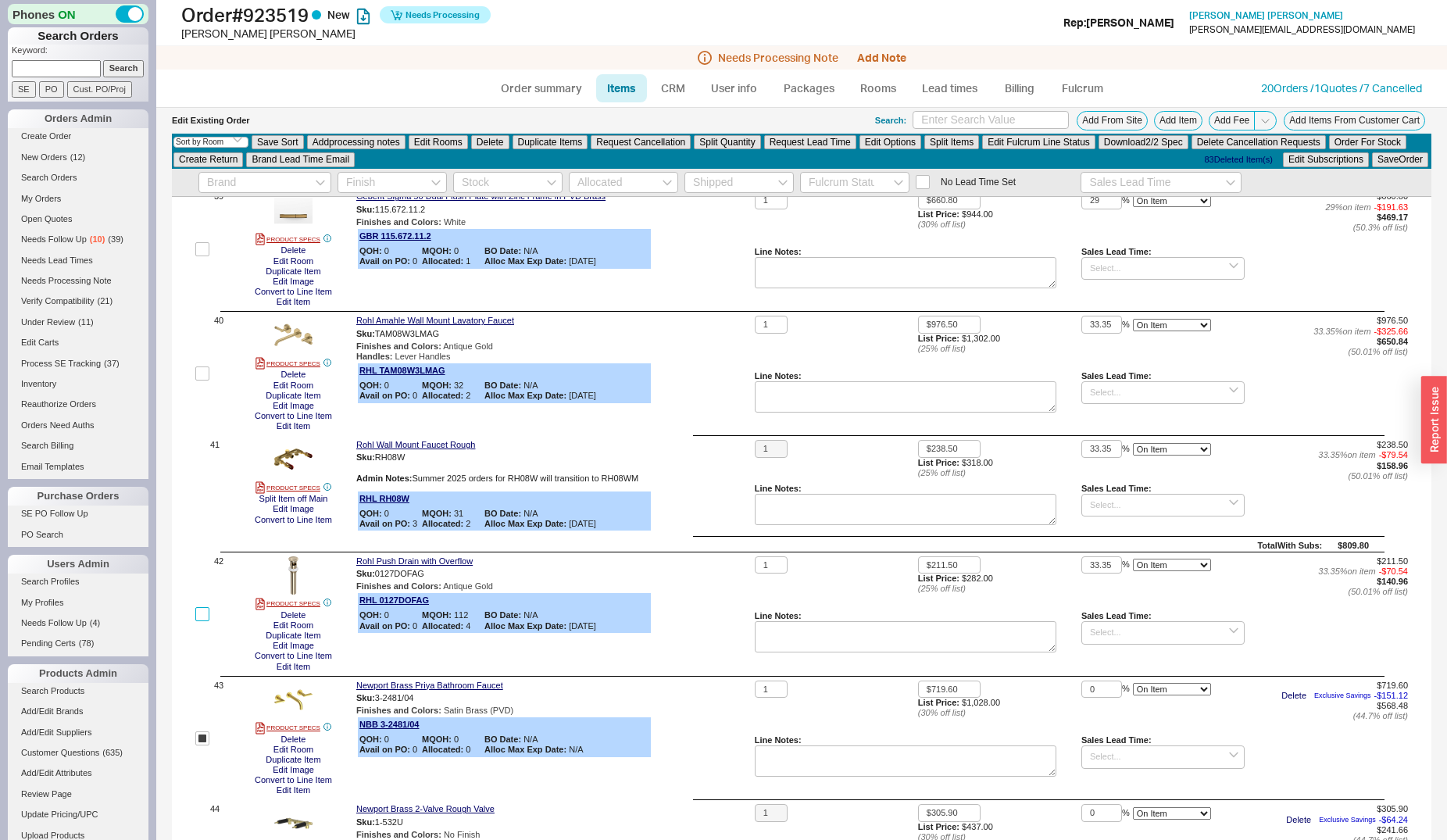
click at [203, 608] on input "checkbox" at bounding box center [202, 614] width 14 height 14
checkbox input "true"
click at [201, 372] on input "checkbox" at bounding box center [202, 373] width 14 height 14
checkbox input "true"
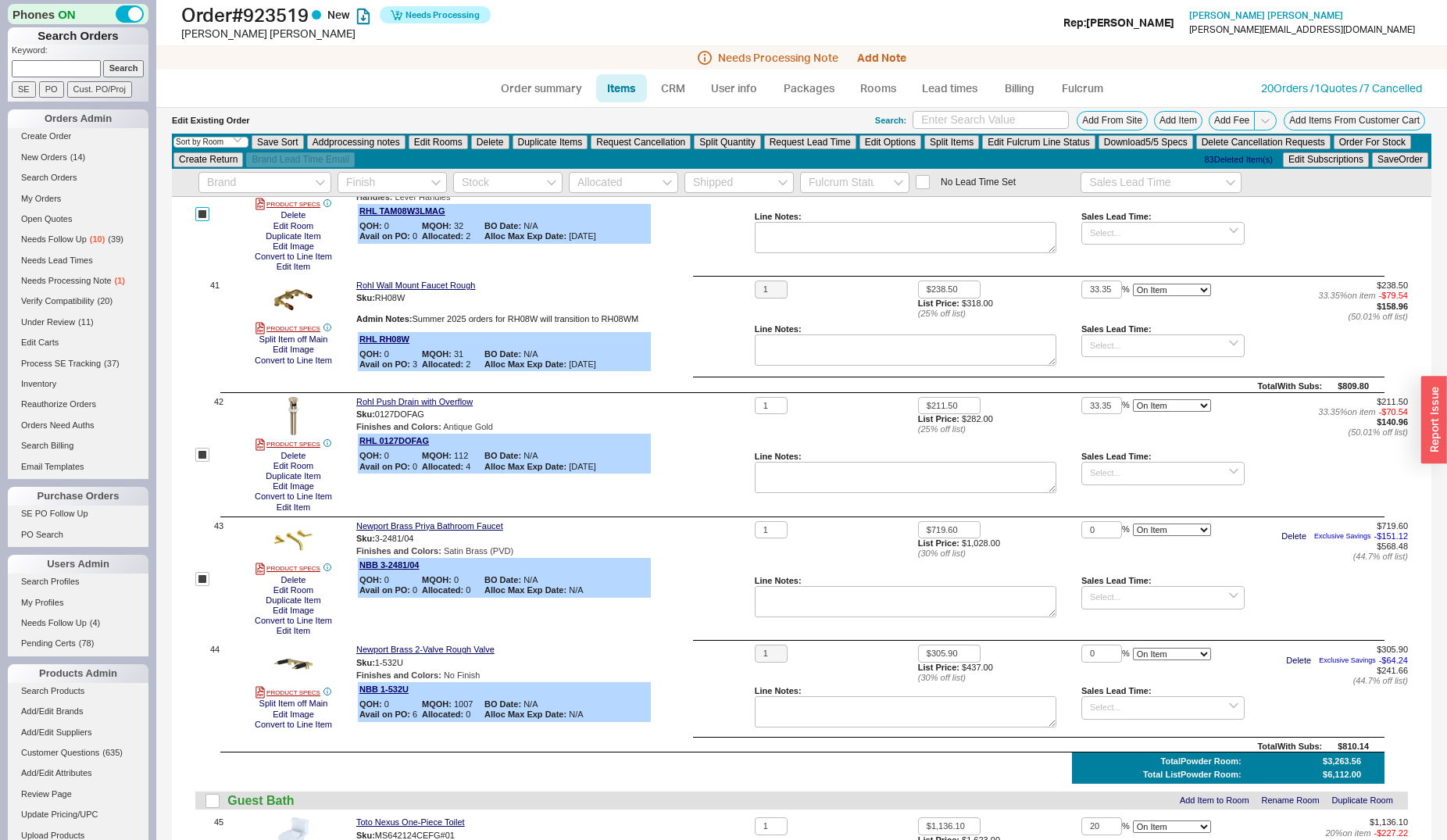
scroll to position [4957, 0]
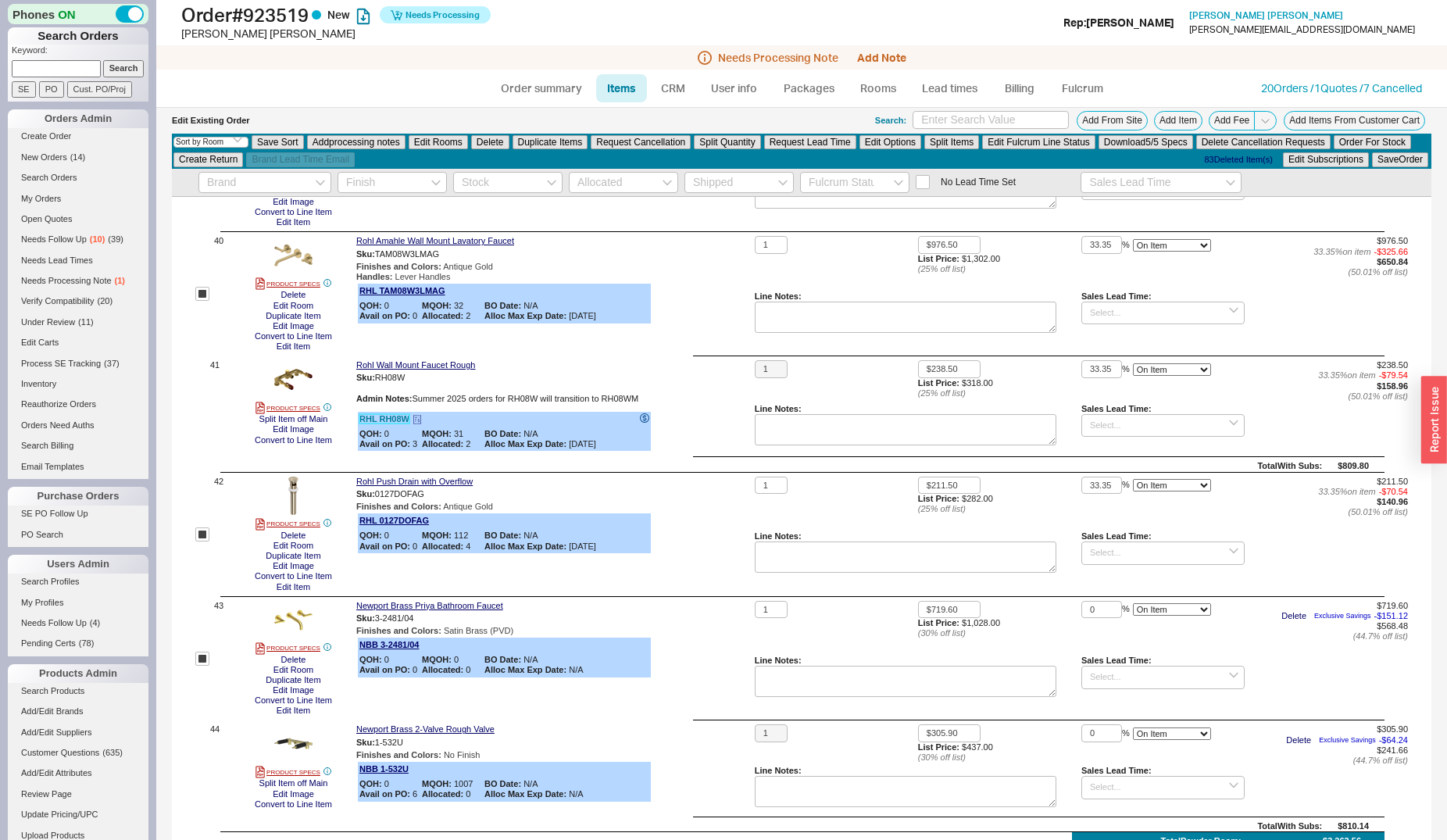
click at [385, 417] on link "RHL RH08W" at bounding box center [384, 419] width 50 height 10
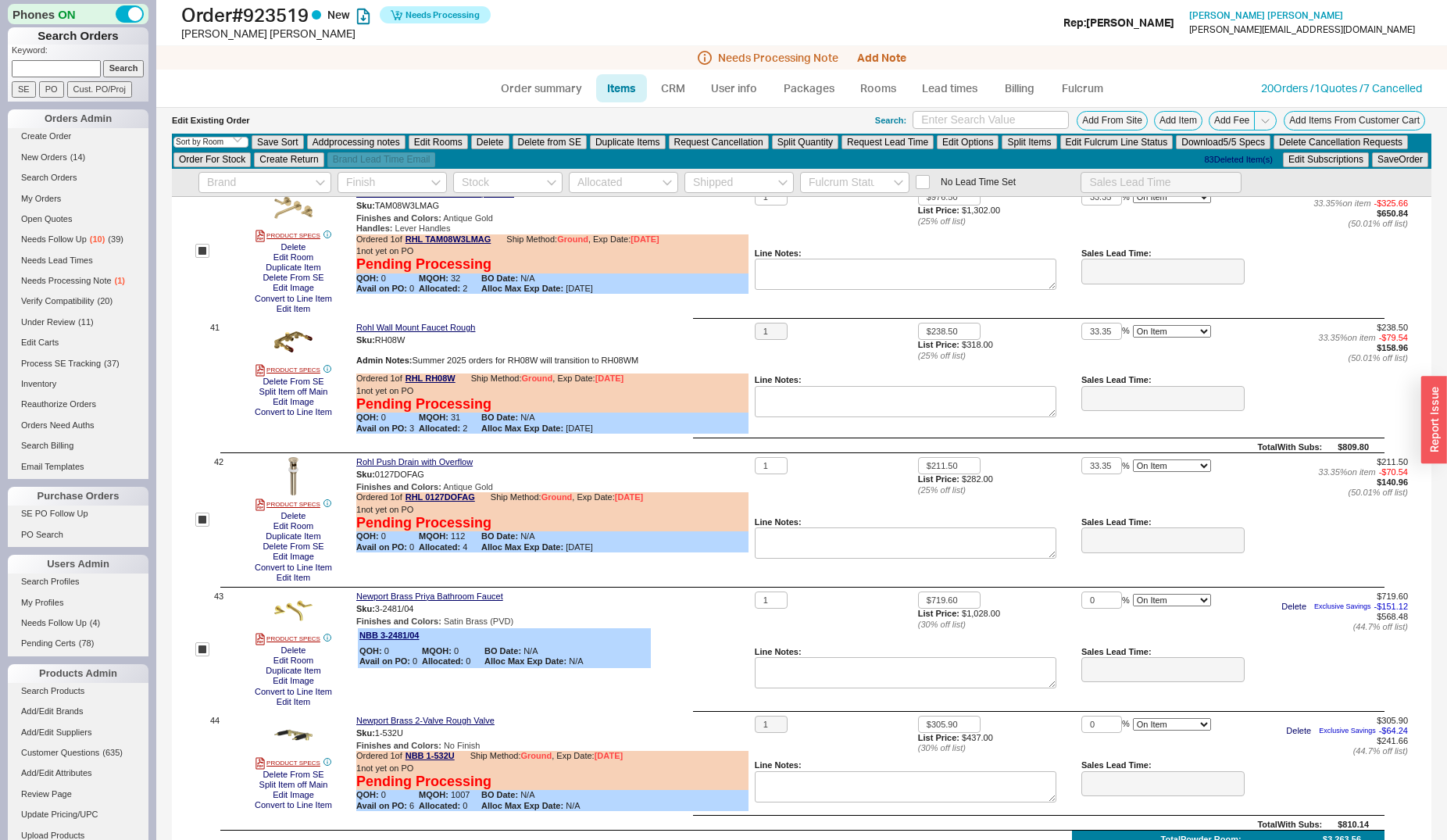
scroll to position [5296, 0]
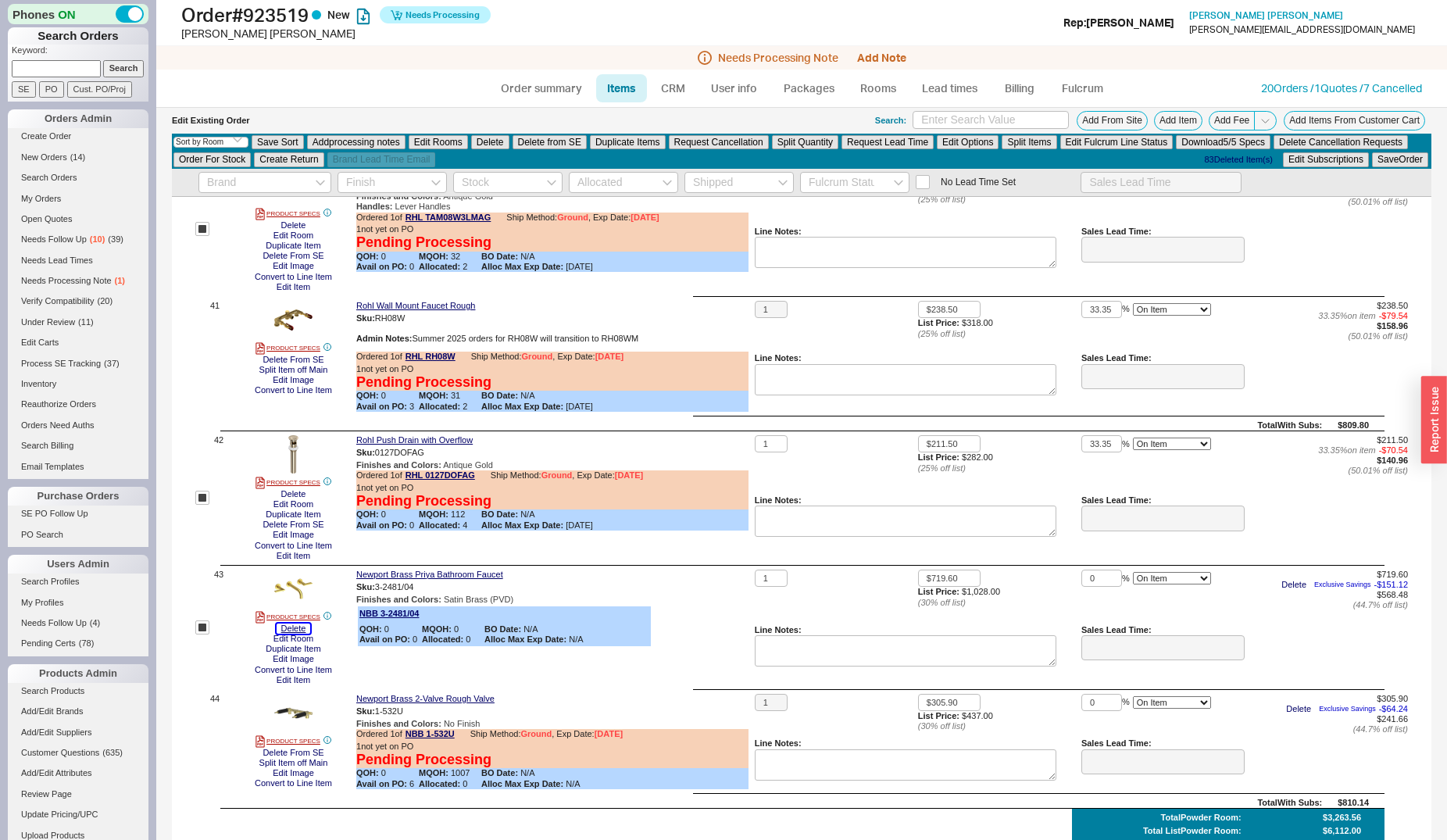
click at [301, 626] on button "Delete" at bounding box center [293, 629] width 34 height 10
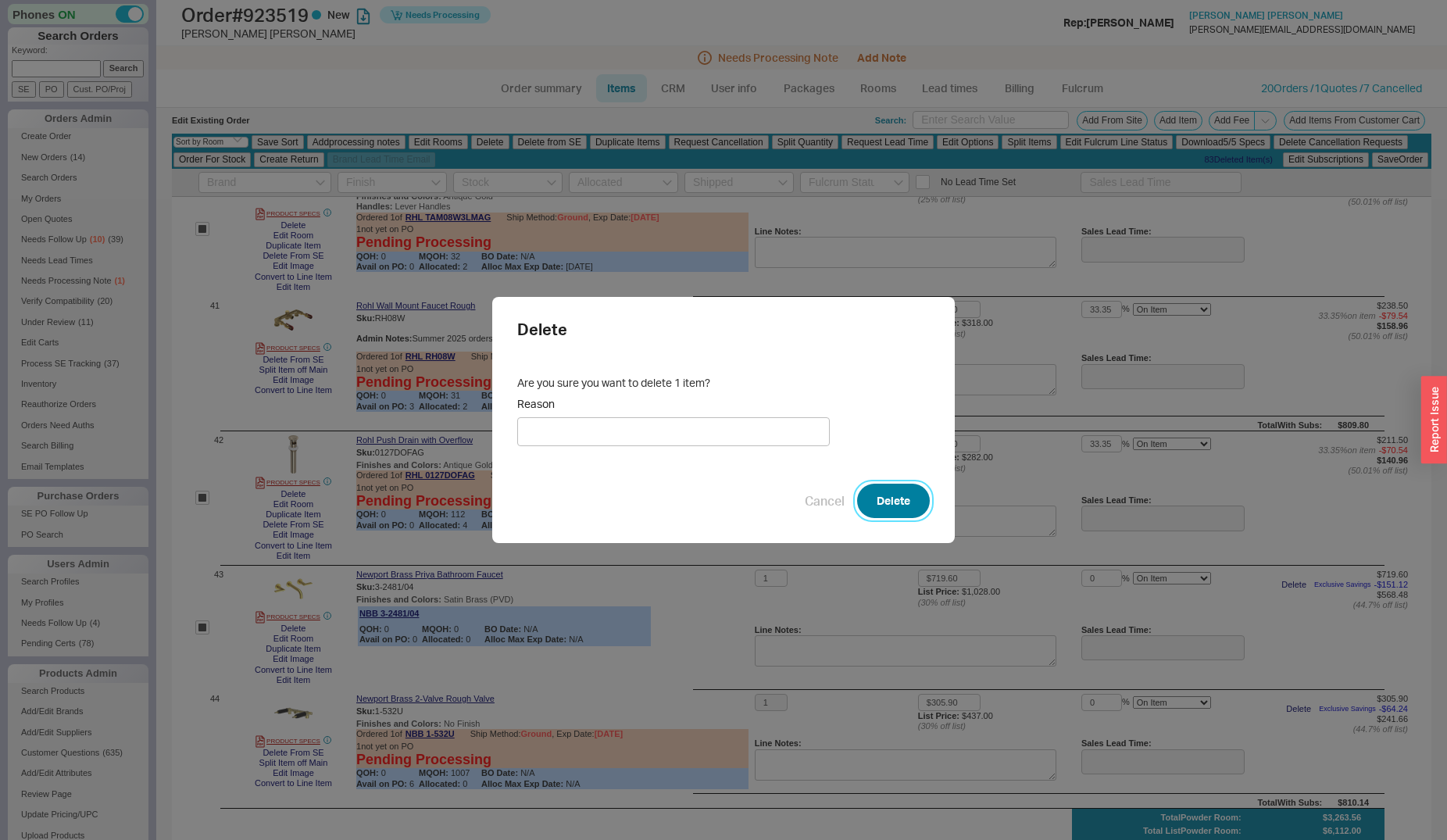
click at [875, 494] on button "Delete" at bounding box center [893, 501] width 72 height 34
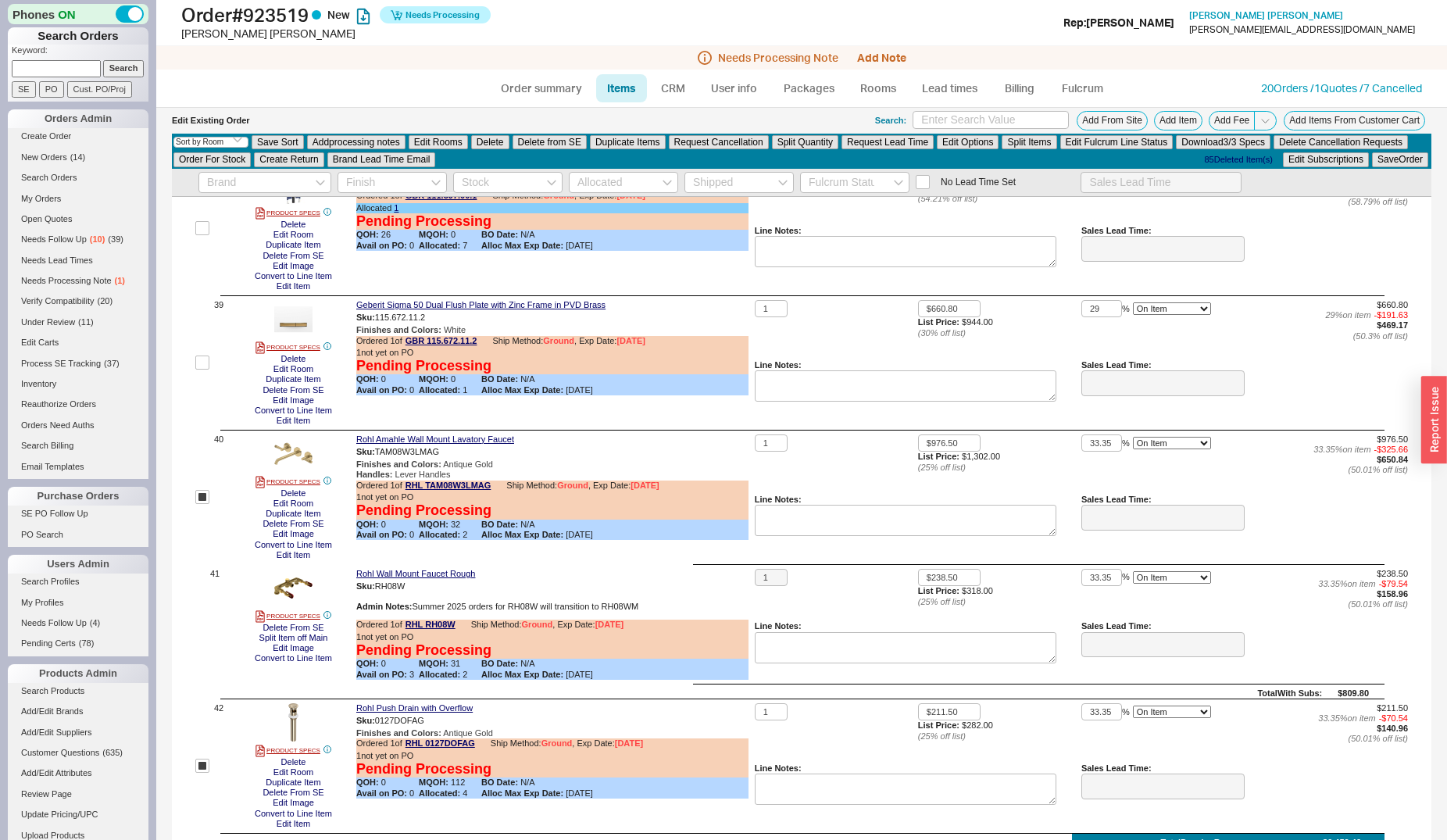
scroll to position [4976, 0]
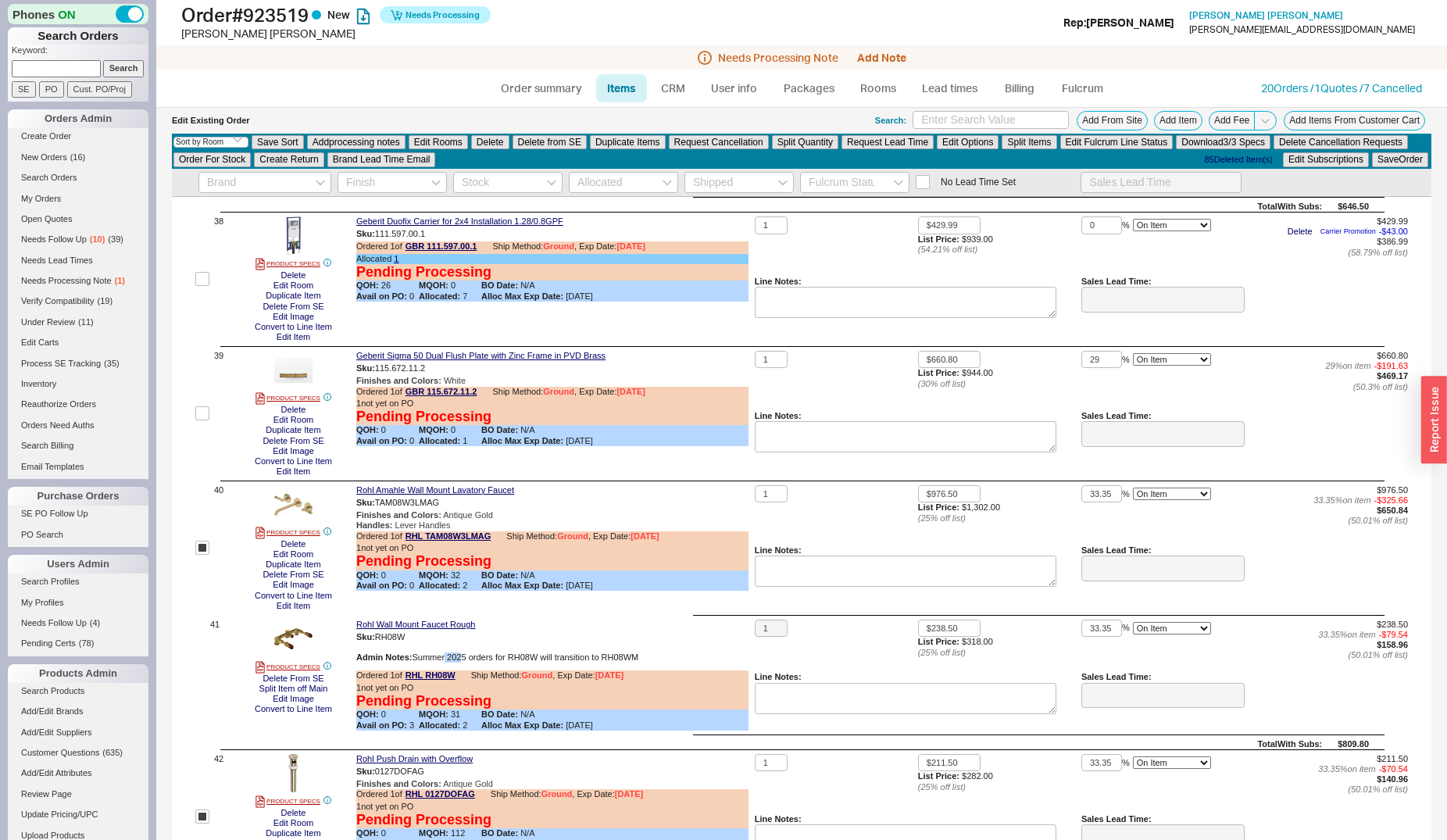
drag, startPoint x: 447, startPoint y: 653, endPoint x: 465, endPoint y: 654, distance: 18.0
click at [465, 654] on div "Admin Notes: Summer 2025 orders for RH08W will transition to RH08WM" at bounding box center [552, 658] width 392 height 10
drag, startPoint x: 643, startPoint y: 655, endPoint x: 603, endPoint y: 652, distance: 40.1
click at [603, 652] on div "Admin Notes: Summer 2025 orders for RH08W will transition to RH08WM" at bounding box center [552, 658] width 392 height 10
click at [607, 652] on div "Admin Notes: Summer 2025 orders for RH08W will transition to RH08WM" at bounding box center [552, 658] width 392 height 10
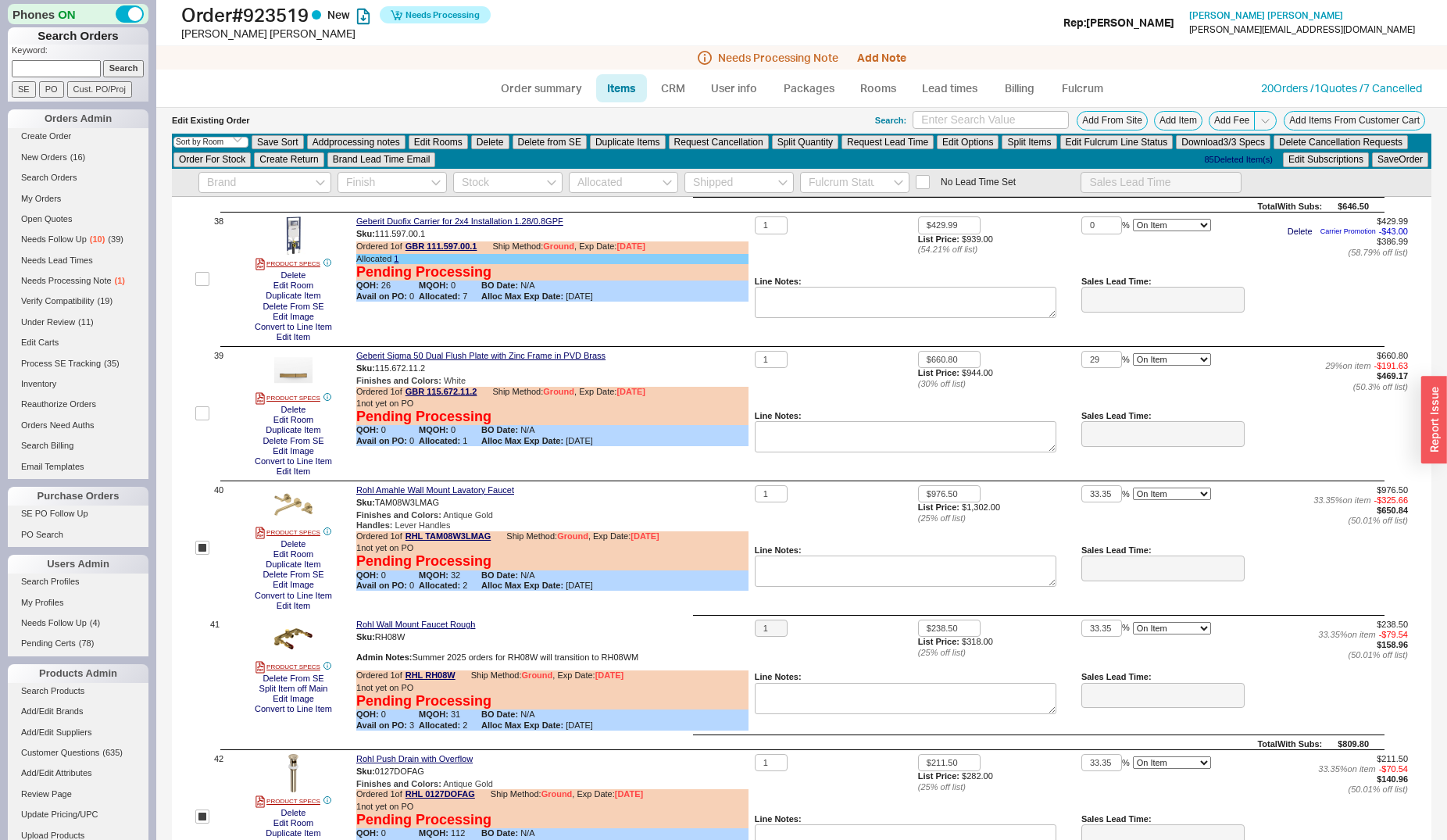
click at [607, 652] on div "Admin Notes: Summer 2025 orders for RH08W will transition to RH08WM" at bounding box center [552, 658] width 392 height 10
copy div "RH08WM"
click at [306, 631] on img at bounding box center [293, 639] width 38 height 38
click at [289, 639] on img at bounding box center [293, 639] width 38 height 38
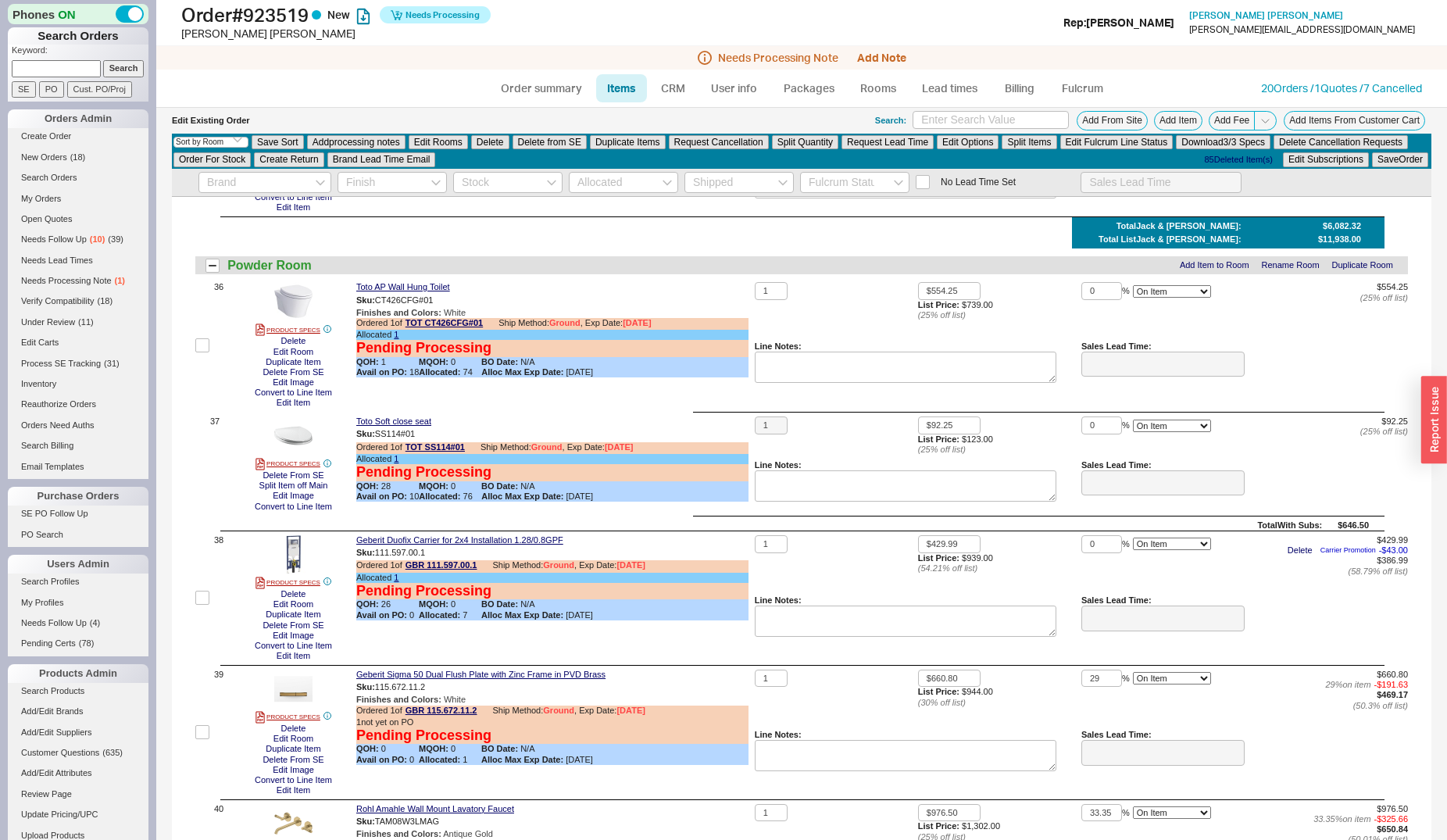
scroll to position [4100, 0]
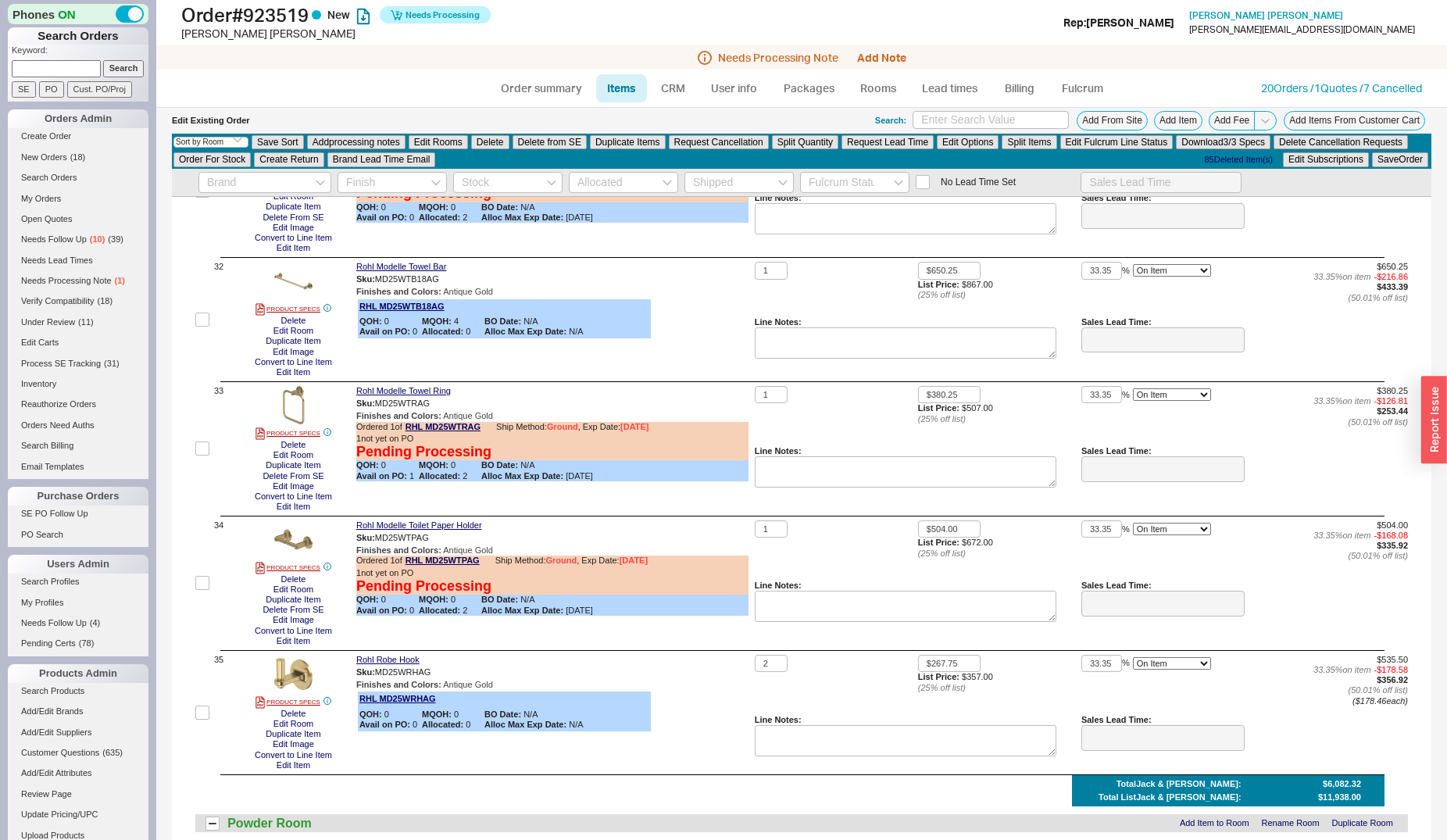
click at [1061, 117] on div "Search: Add From Site Add Item Add Fee Add Items From Customer Cart" at bounding box center [1153, 120] width 556 height 19
click at [1063, 122] on div "Search: Add From Site Add Item Add Fee Add Items From Customer Cart" at bounding box center [1153, 120] width 556 height 19
click at [1076, 121] on button "Add From Site" at bounding box center [1112, 120] width 72 height 19
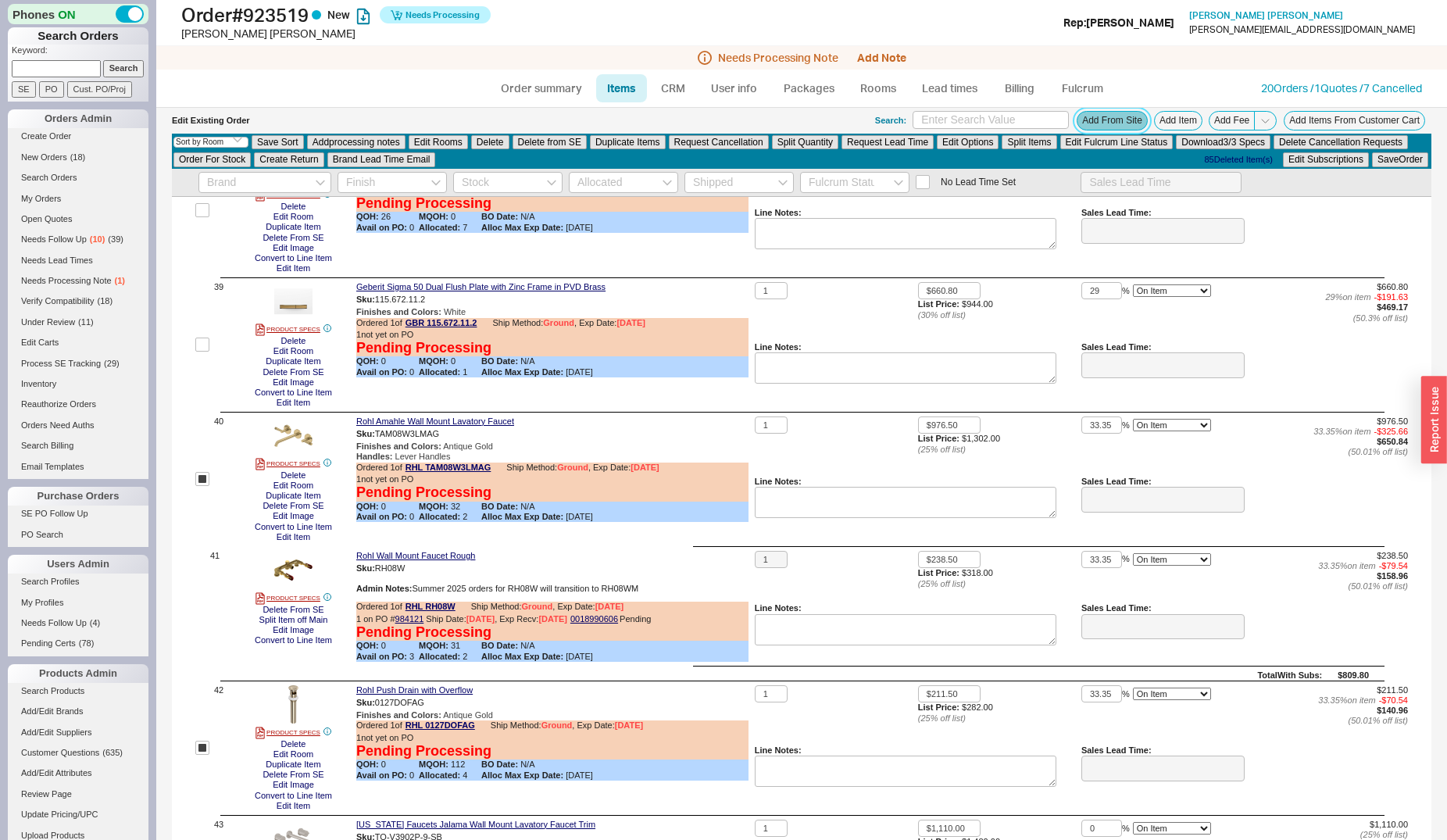
scroll to position [5216, 0]
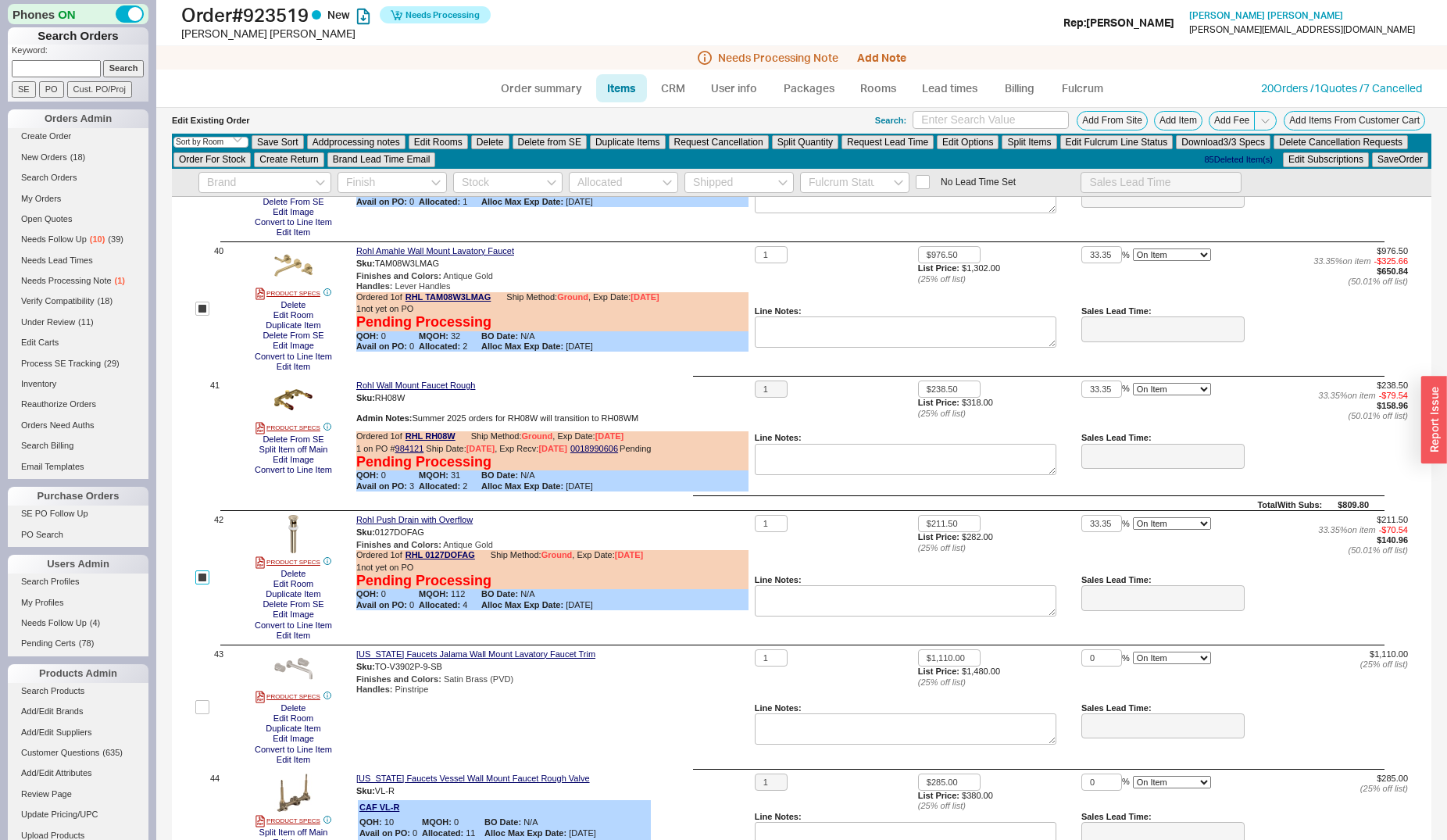
click at [206, 573] on input "checkbox" at bounding box center [202, 577] width 14 height 14
click at [206, 572] on input "checkbox" at bounding box center [202, 577] width 14 height 14
checkbox input "true"
click at [493, 143] on button "Delete" at bounding box center [490, 142] width 38 height 14
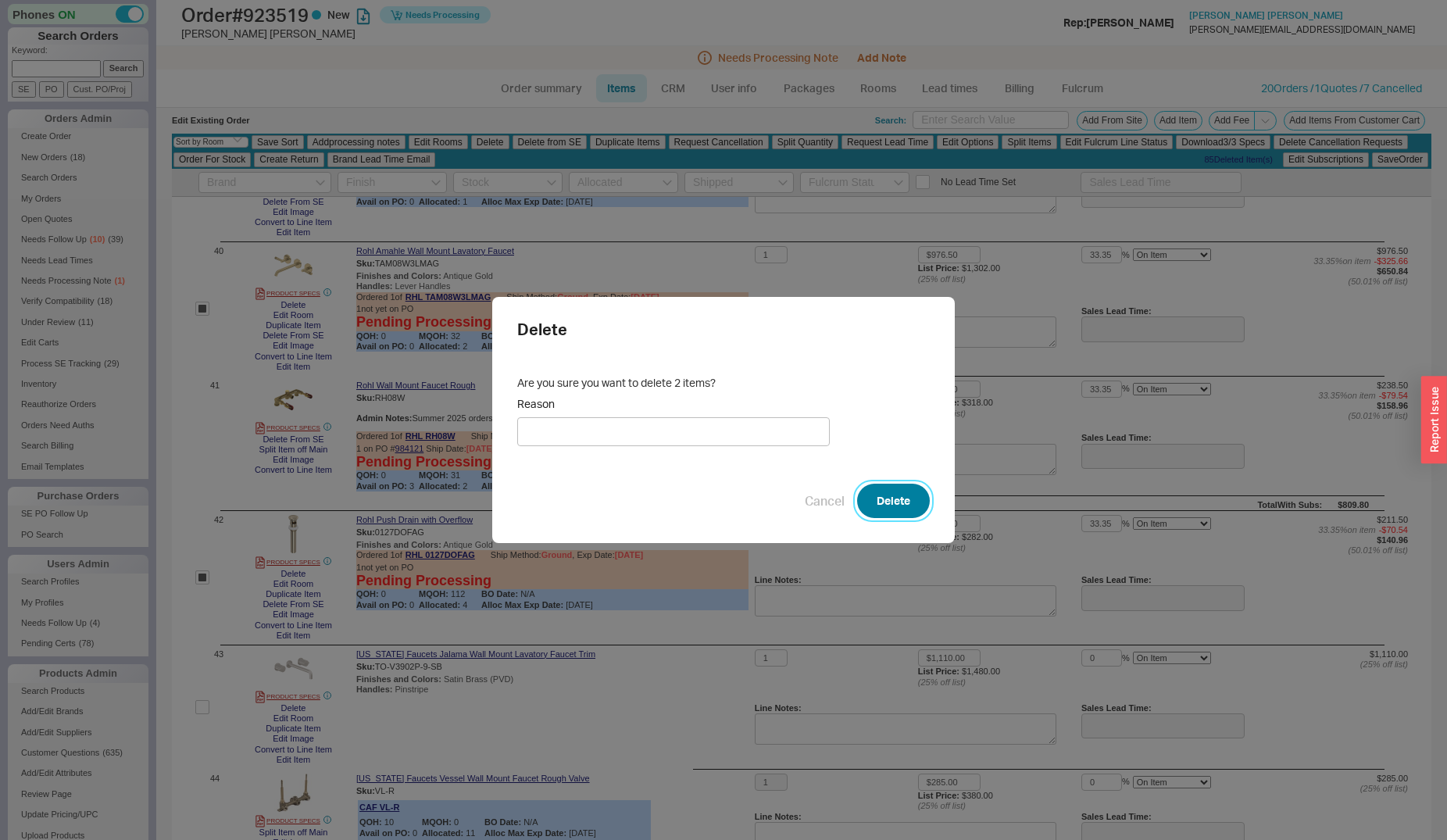
click at [866, 495] on button "Delete" at bounding box center [893, 501] width 72 height 34
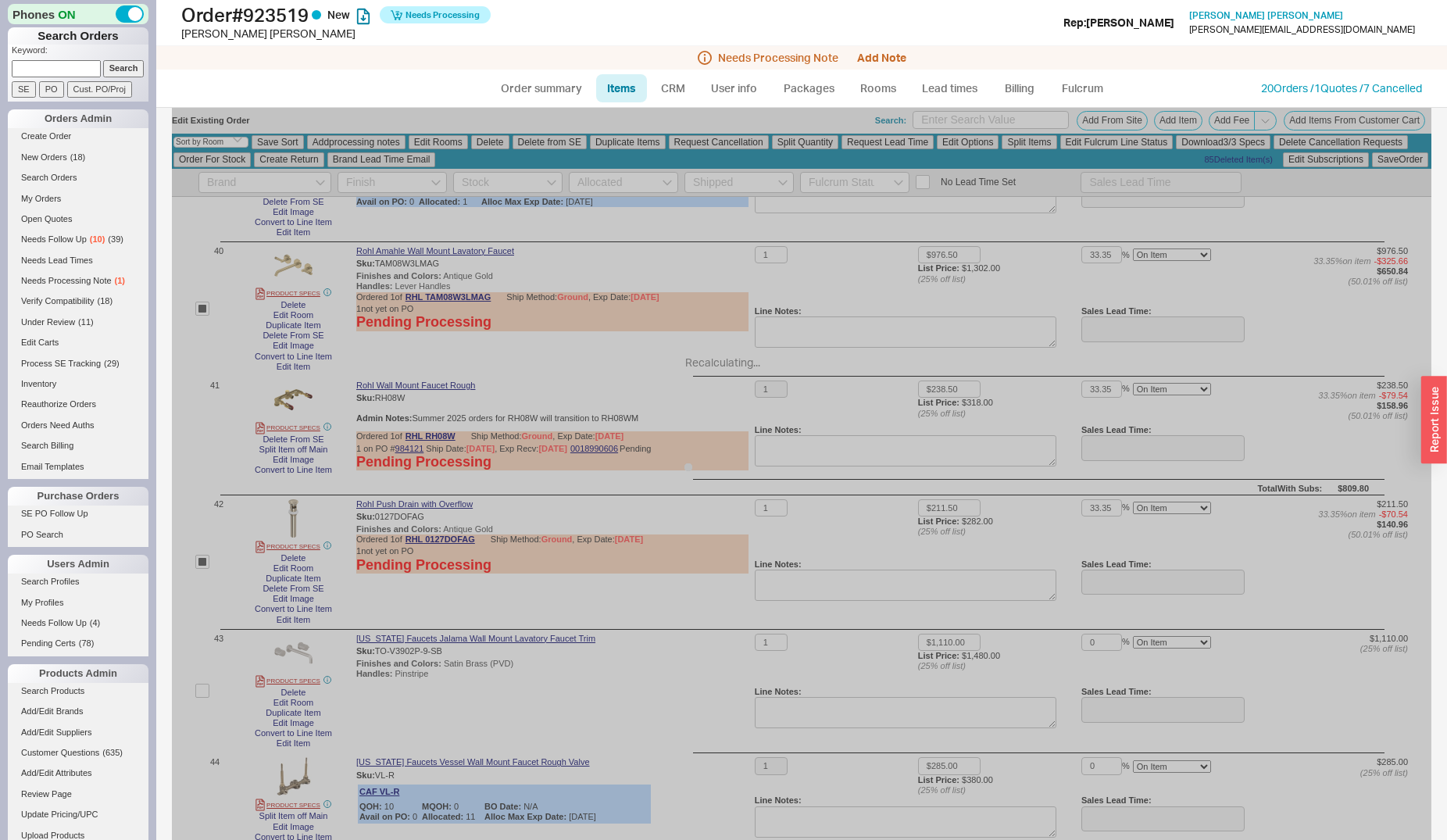
checkbox input "false"
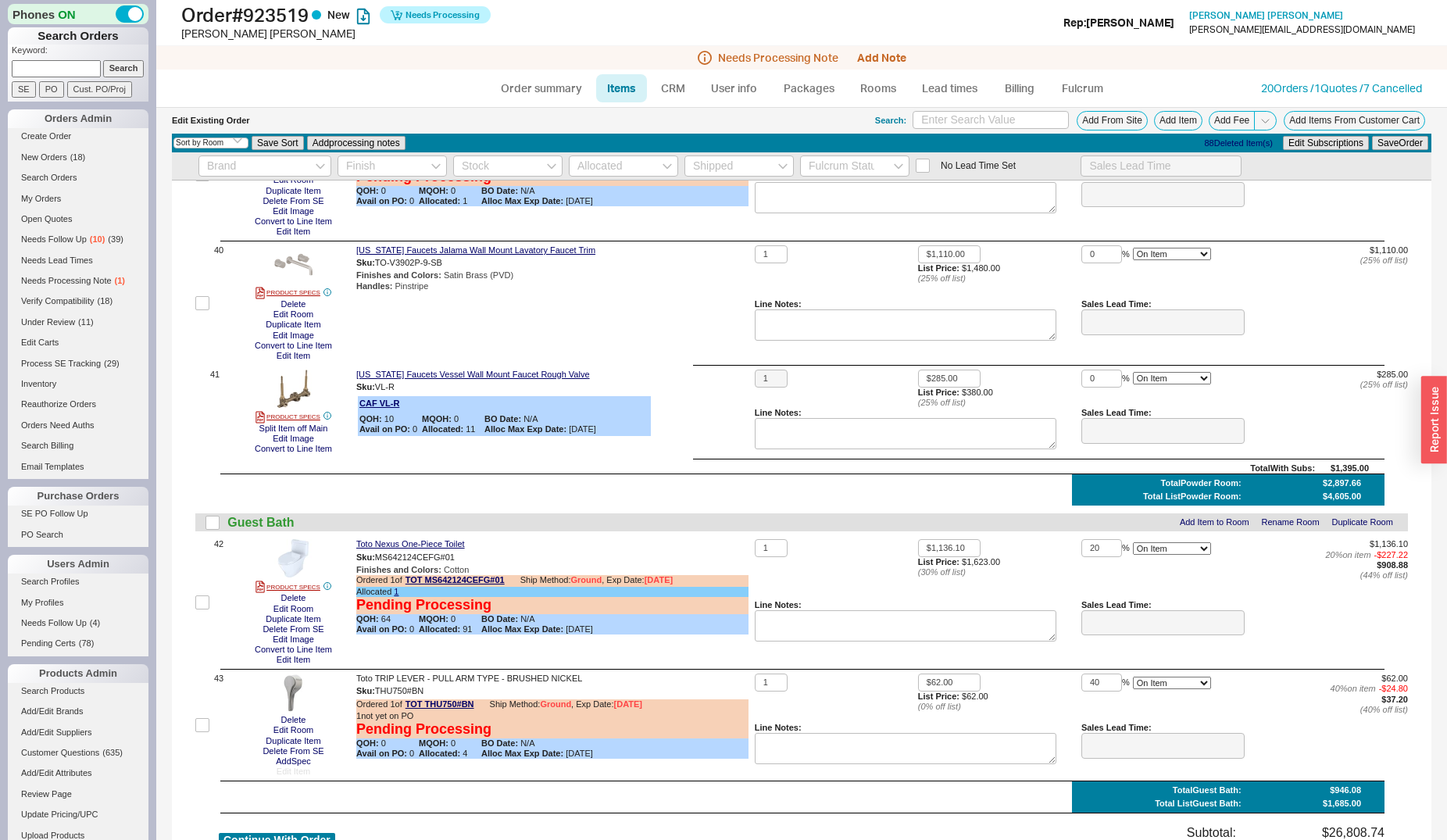
scroll to position [5041, 0]
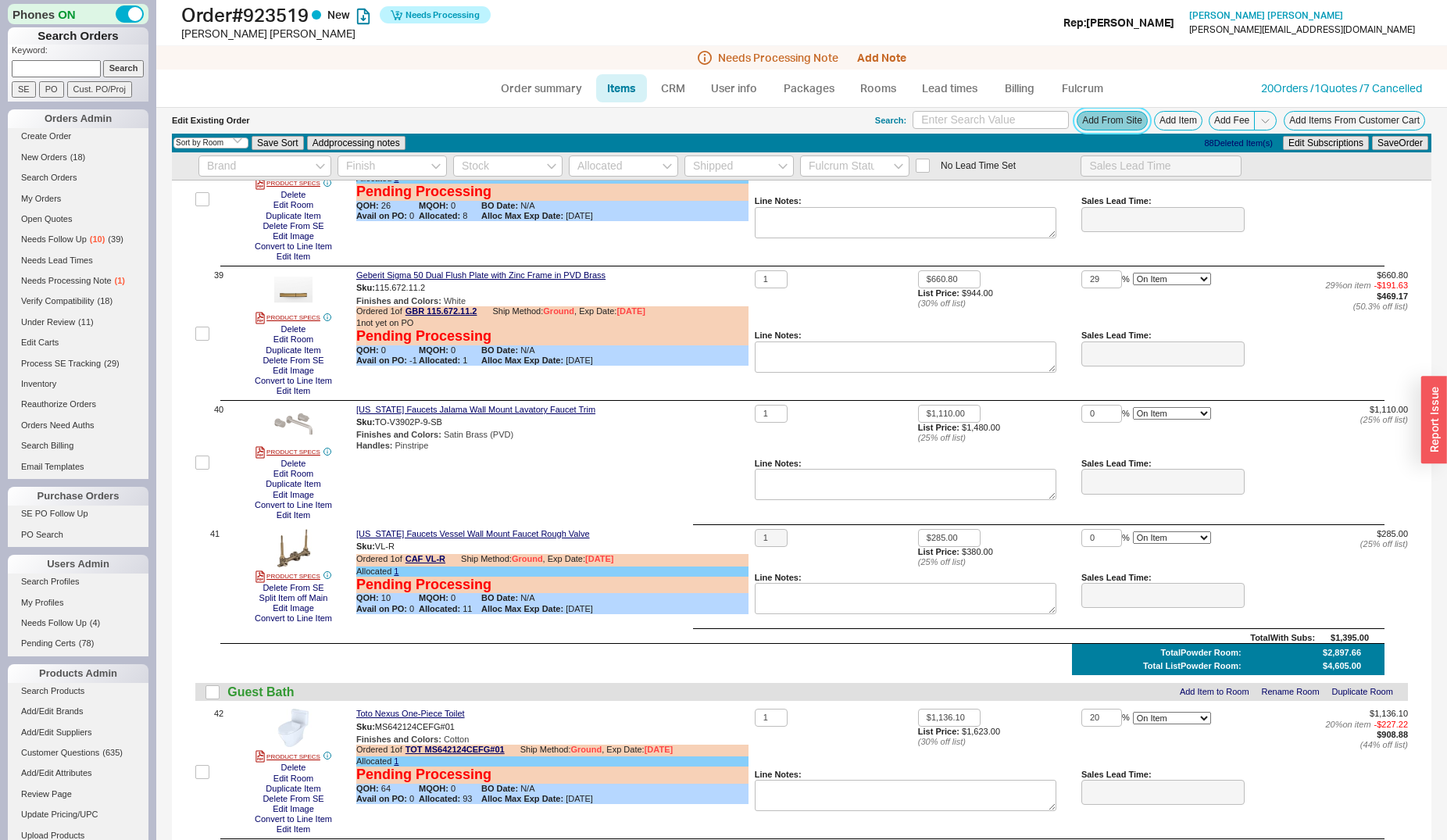
drag, startPoint x: 1098, startPoint y: 120, endPoint x: 1068, endPoint y: 126, distance: 30.6
click at [1099, 120] on button "Add From Site" at bounding box center [1112, 120] width 72 height 19
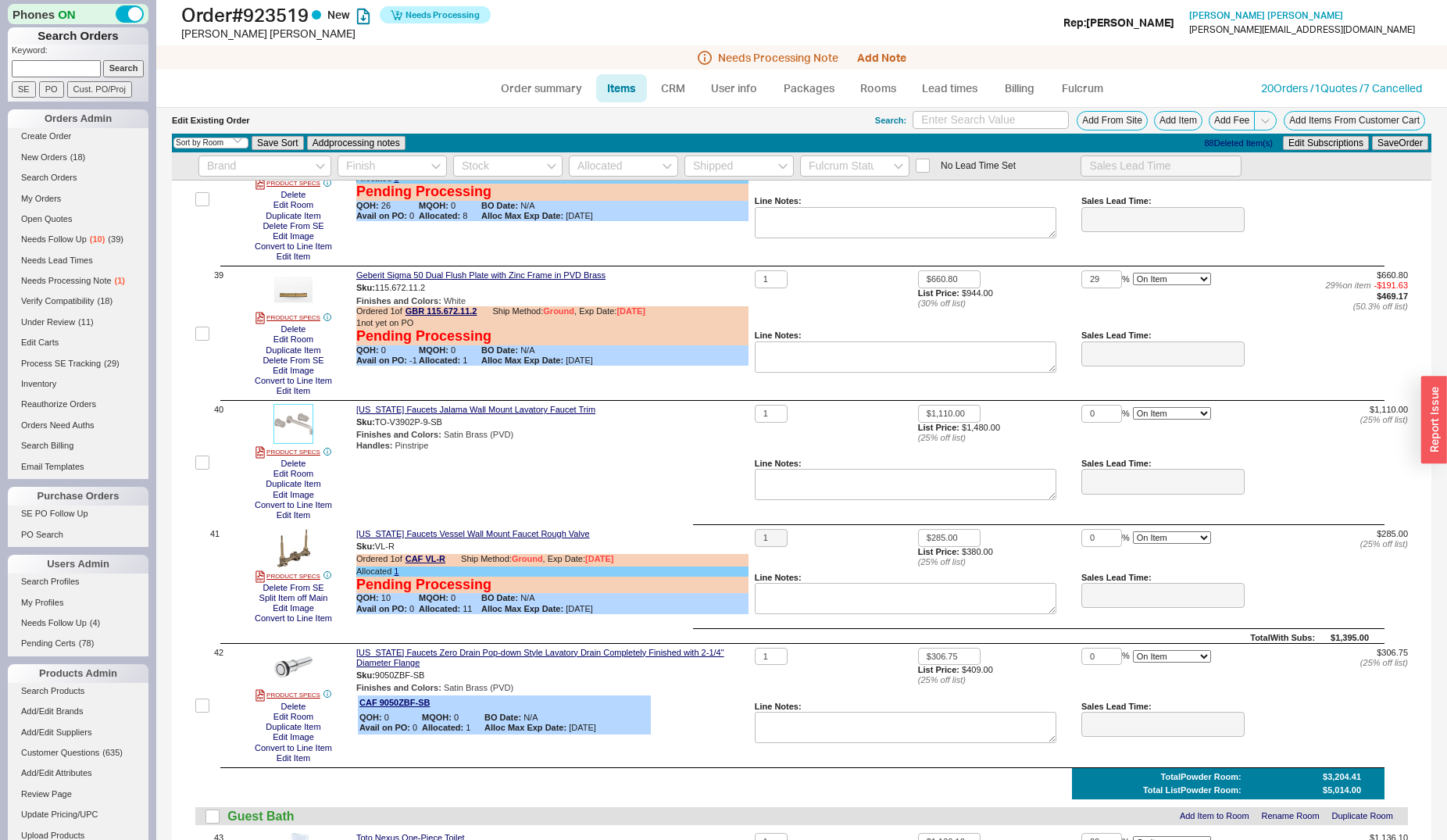
click at [304, 425] on img at bounding box center [293, 424] width 38 height 38
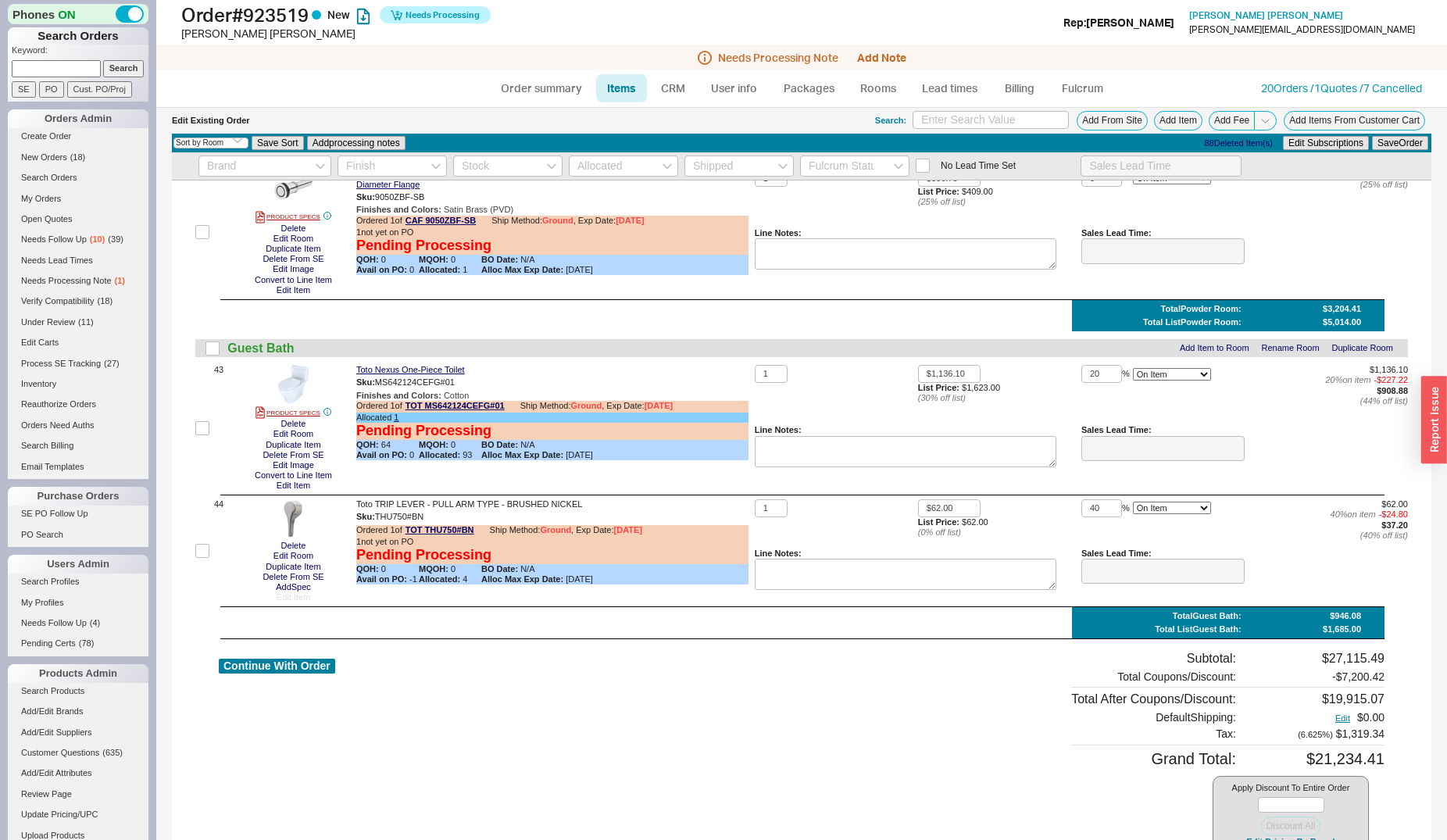
scroll to position [5679, 0]
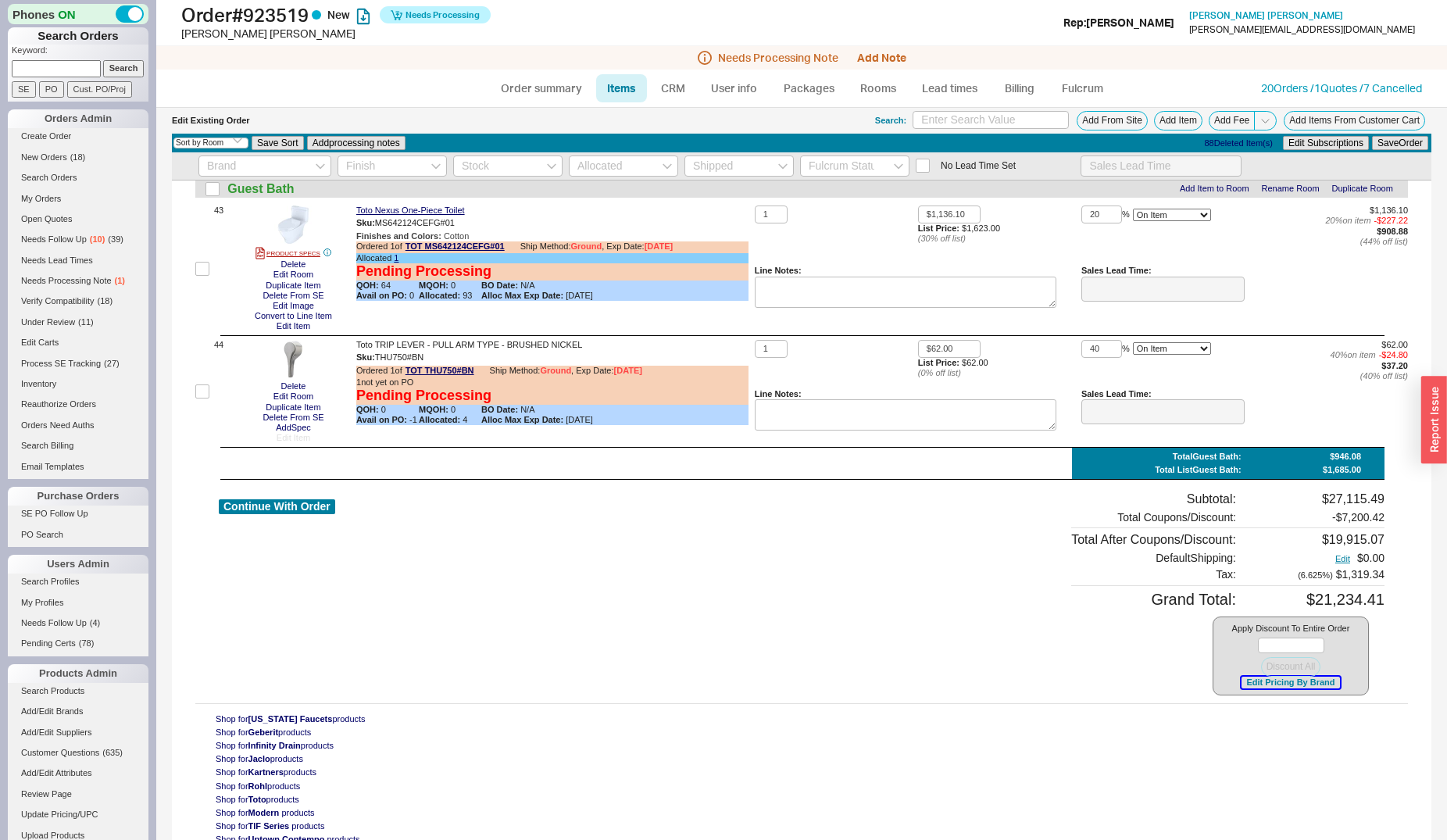
click at [1249, 680] on button "Edit Pricing By Brand" at bounding box center [1290, 682] width 98 height 11
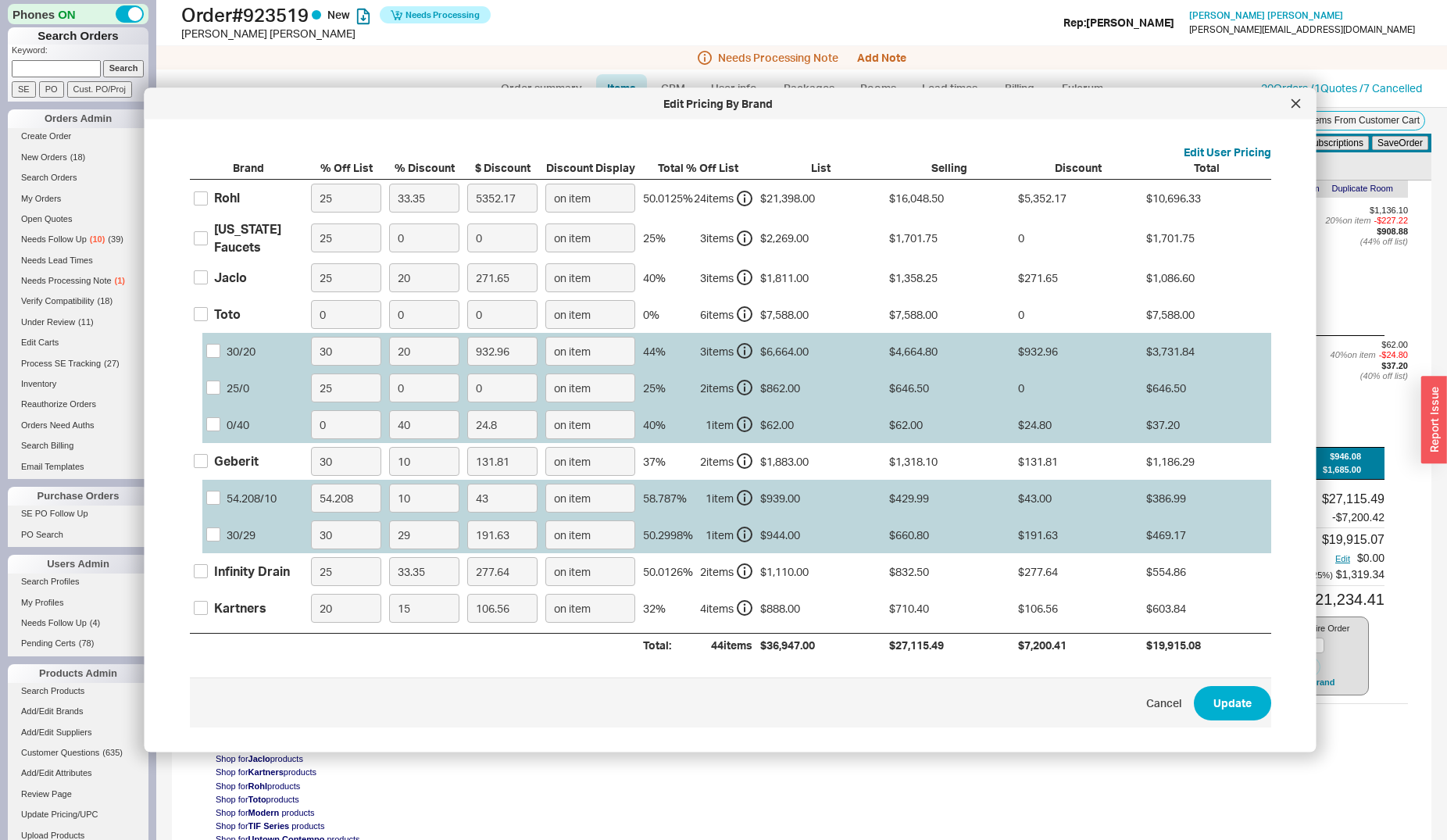
click at [266, 231] on div "California Faucets" at bounding box center [258, 238] width 89 height 35
click at [208, 231] on input "California Faucets" at bounding box center [201, 237] width 14 height 14
checkbox input "true"
drag, startPoint x: 399, startPoint y: 243, endPoint x: 392, endPoint y: 242, distance: 7.1
click at [392, 242] on input "0" at bounding box center [424, 237] width 71 height 29
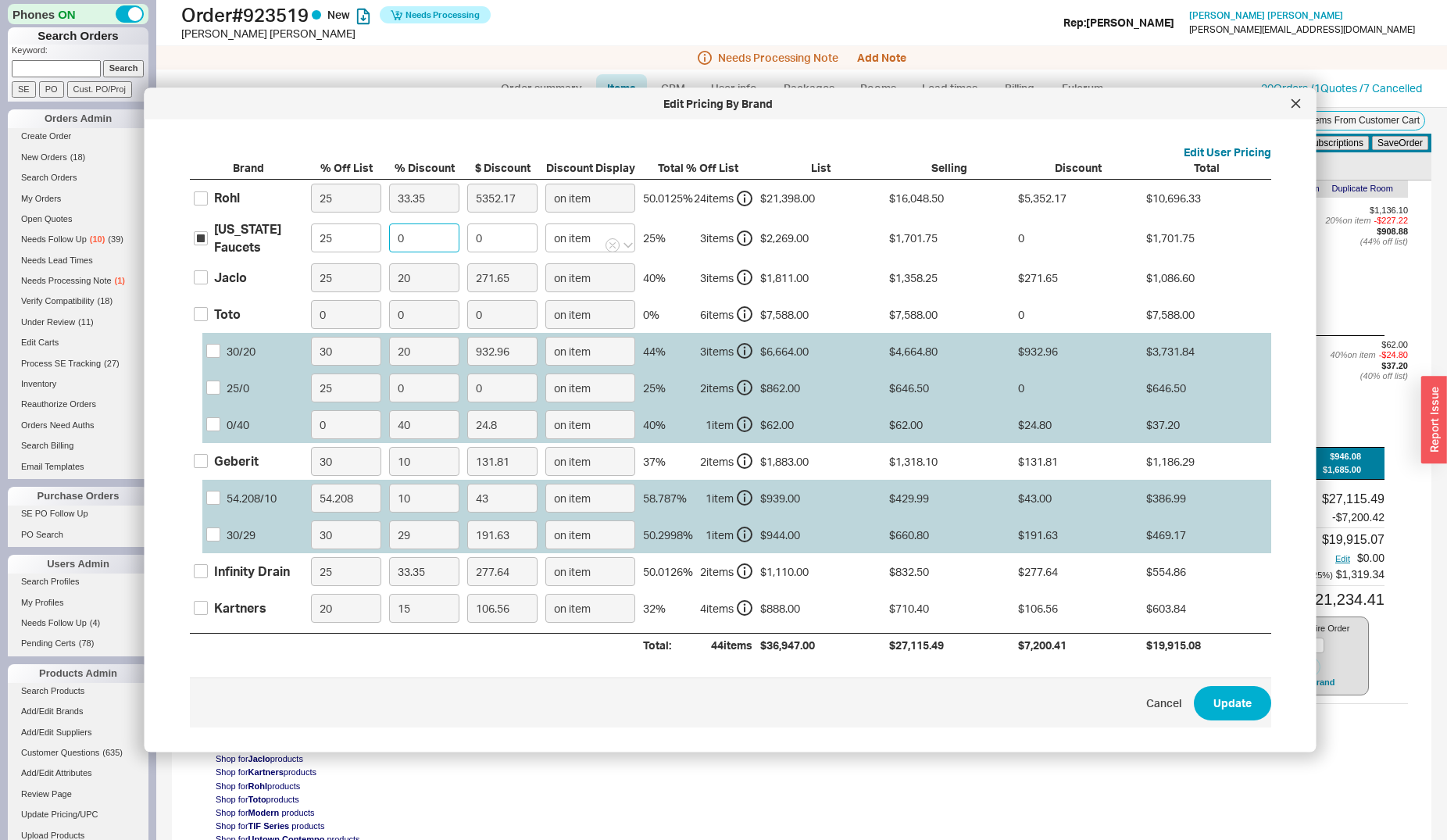
type input "3"
type input "51.05"
type input "30"
type input "510.52"
type input "30"
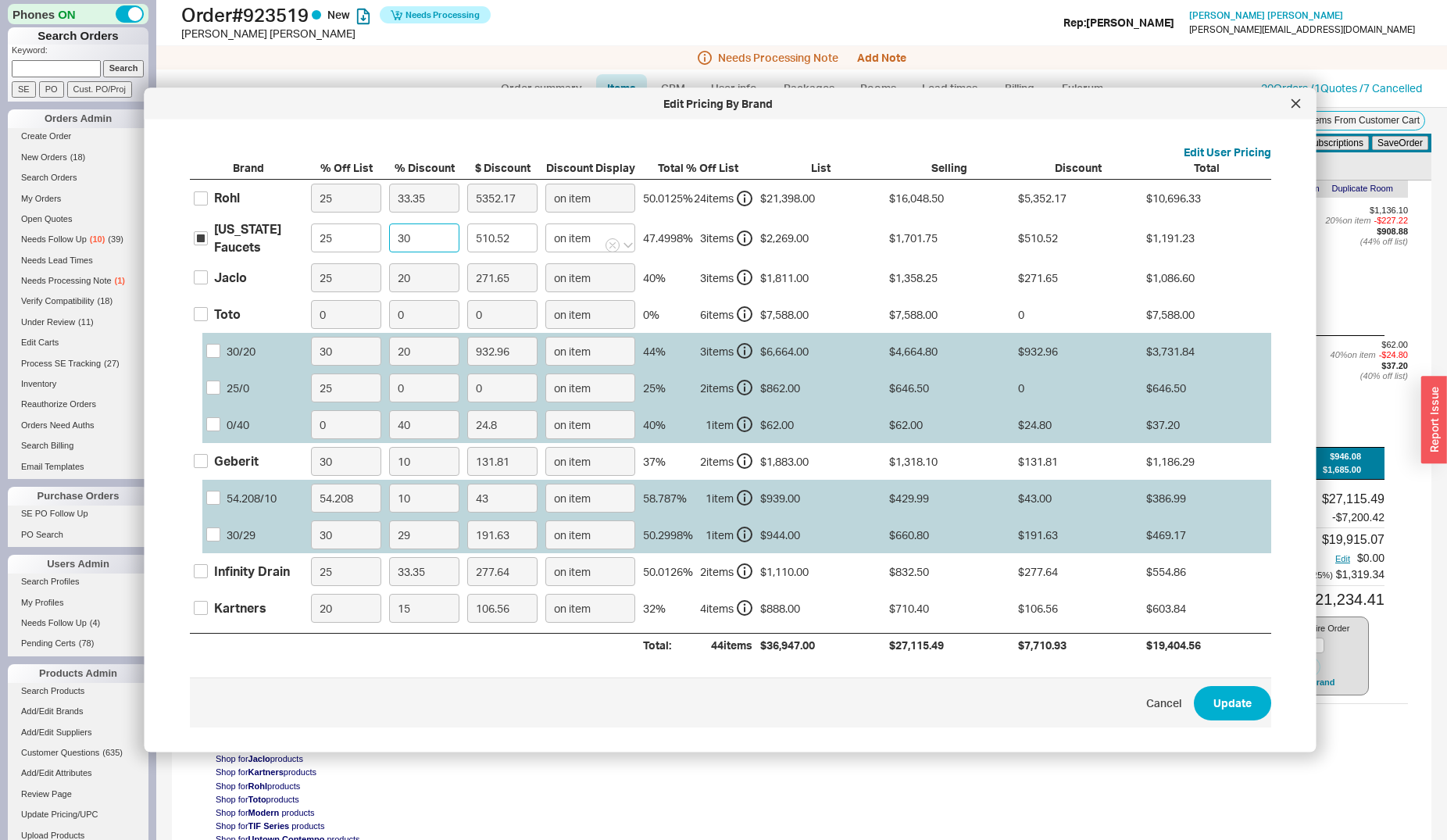
click at [1194, 686] on button "Update" at bounding box center [1232, 703] width 78 height 34
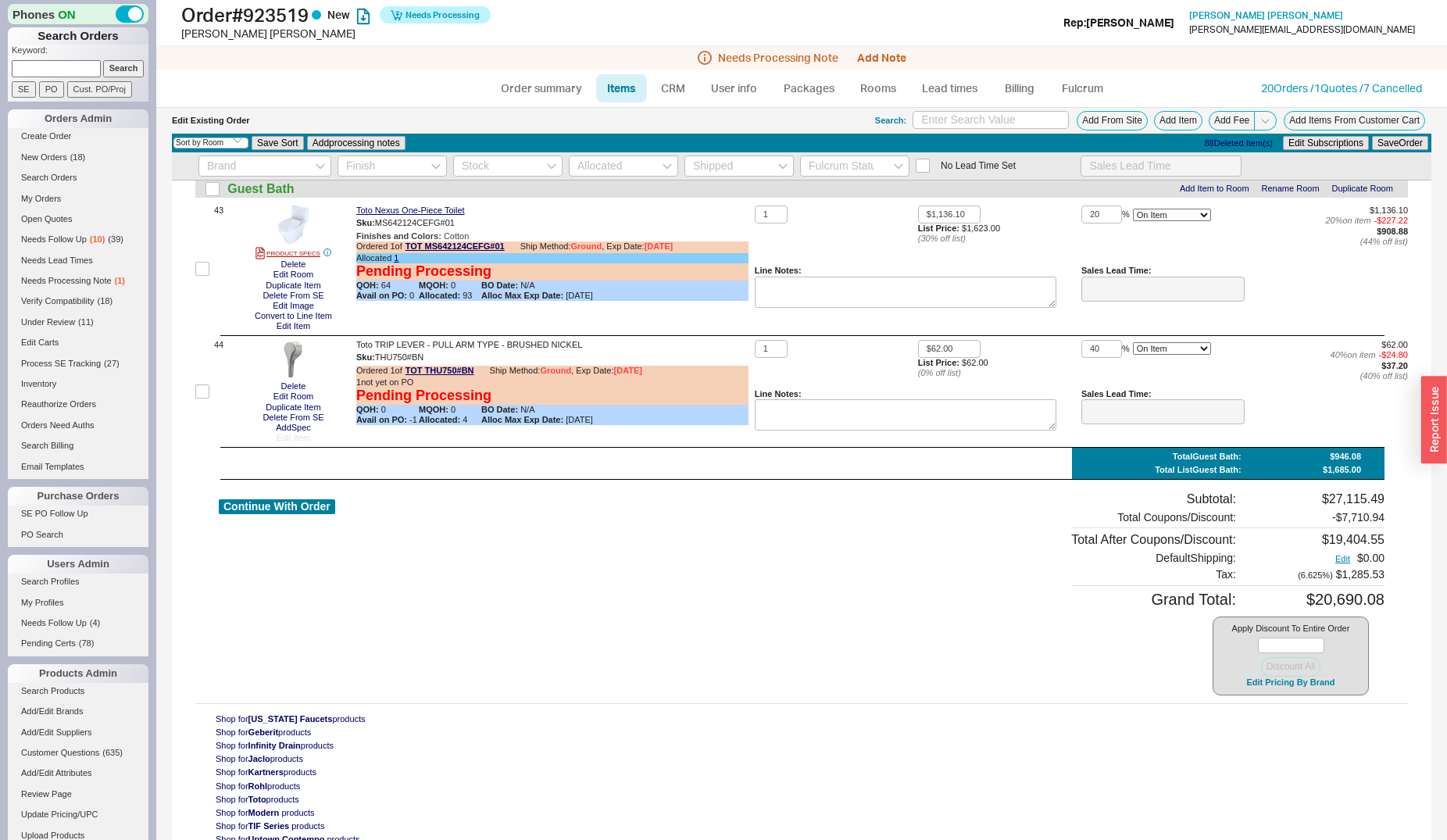
type input "30"
click at [311, 506] on button "Continue With Order" at bounding box center [276, 506] width 116 height 15
select select "*"
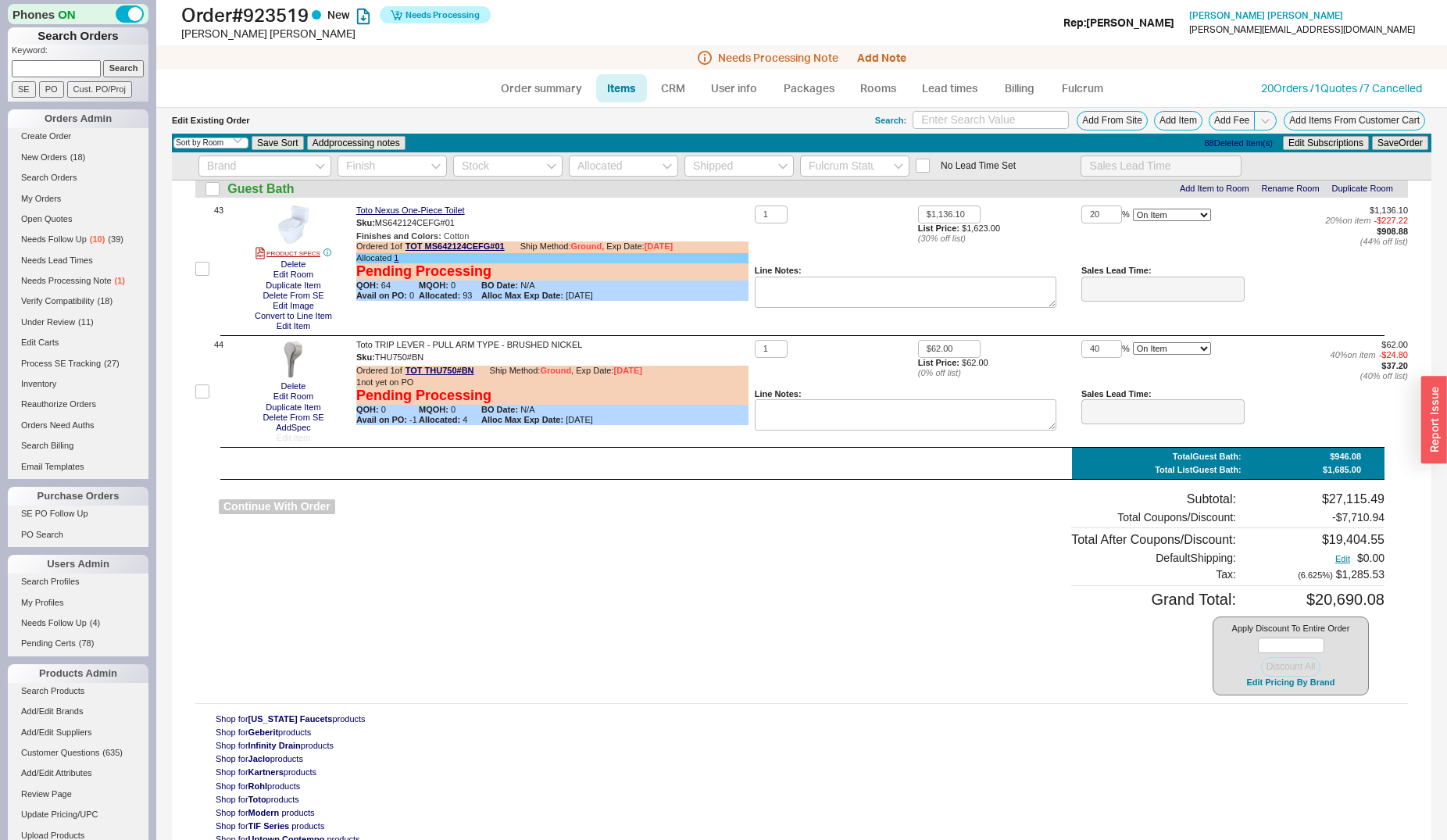
select select "*"
select select "LOW"
select select "3"
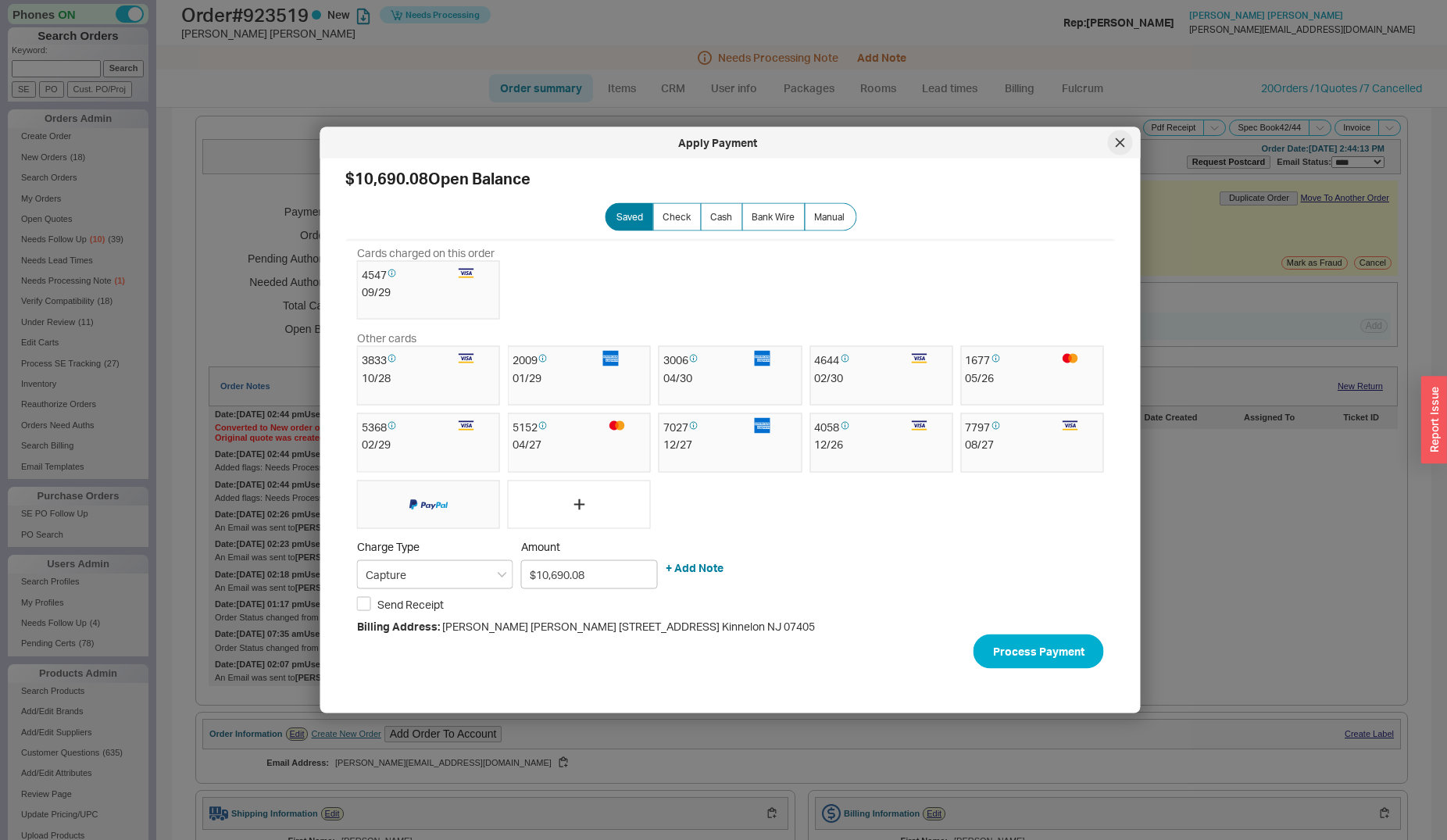
click at [1116, 141] on icon at bounding box center [1120, 143] width 10 height 10
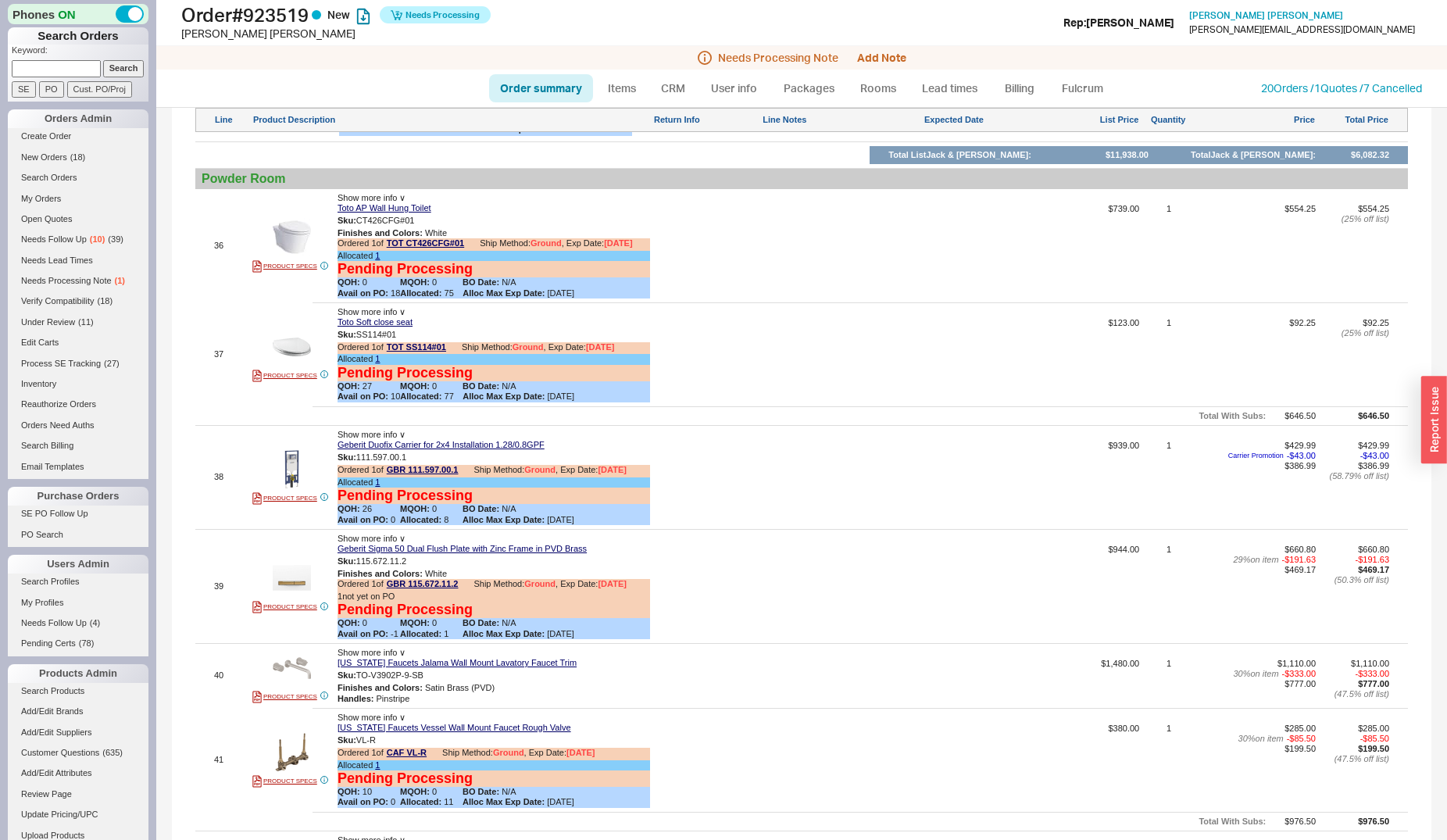
scroll to position [5101, 0]
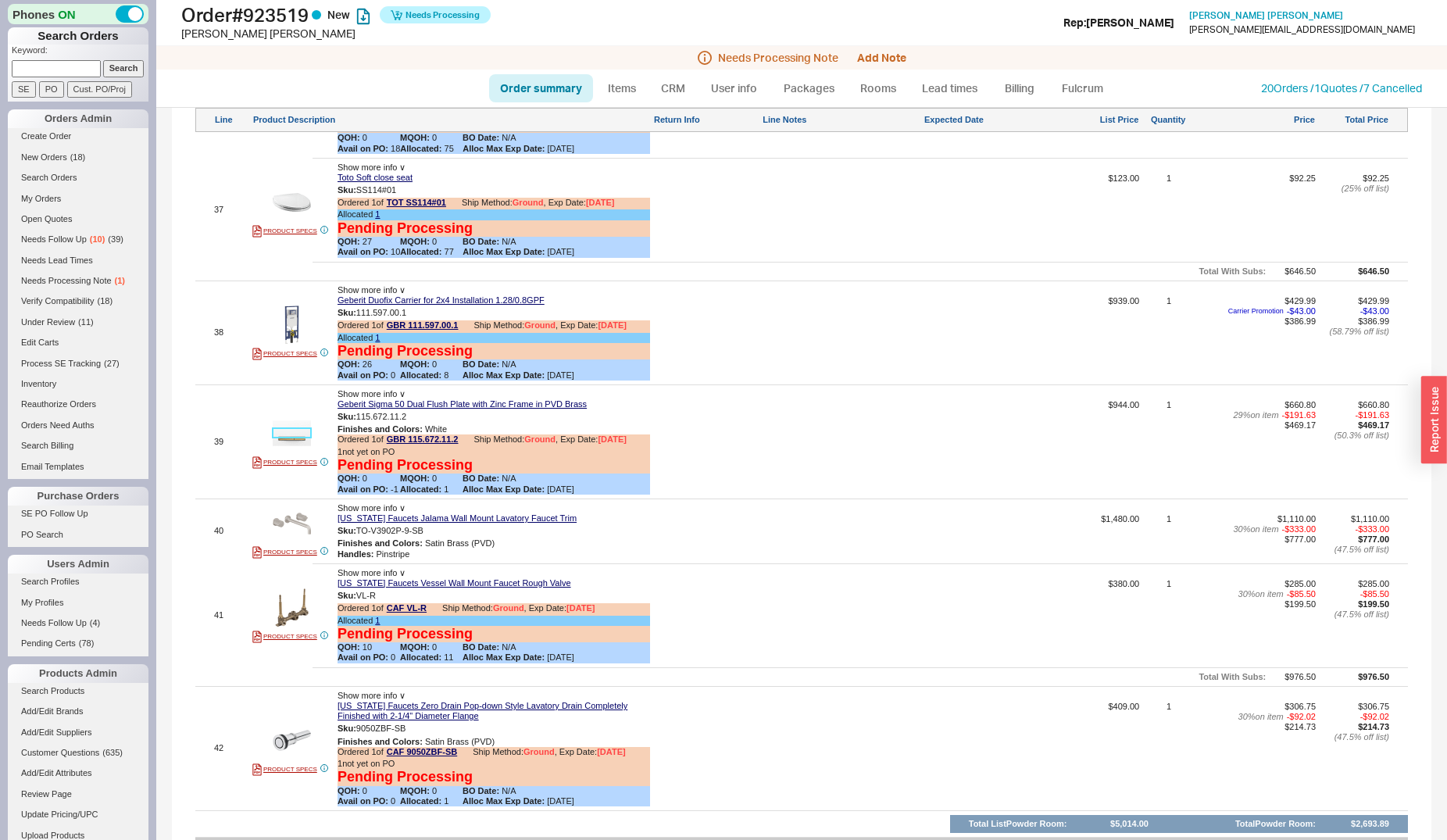
click at [302, 414] on img at bounding box center [292, 434] width 38 height 38
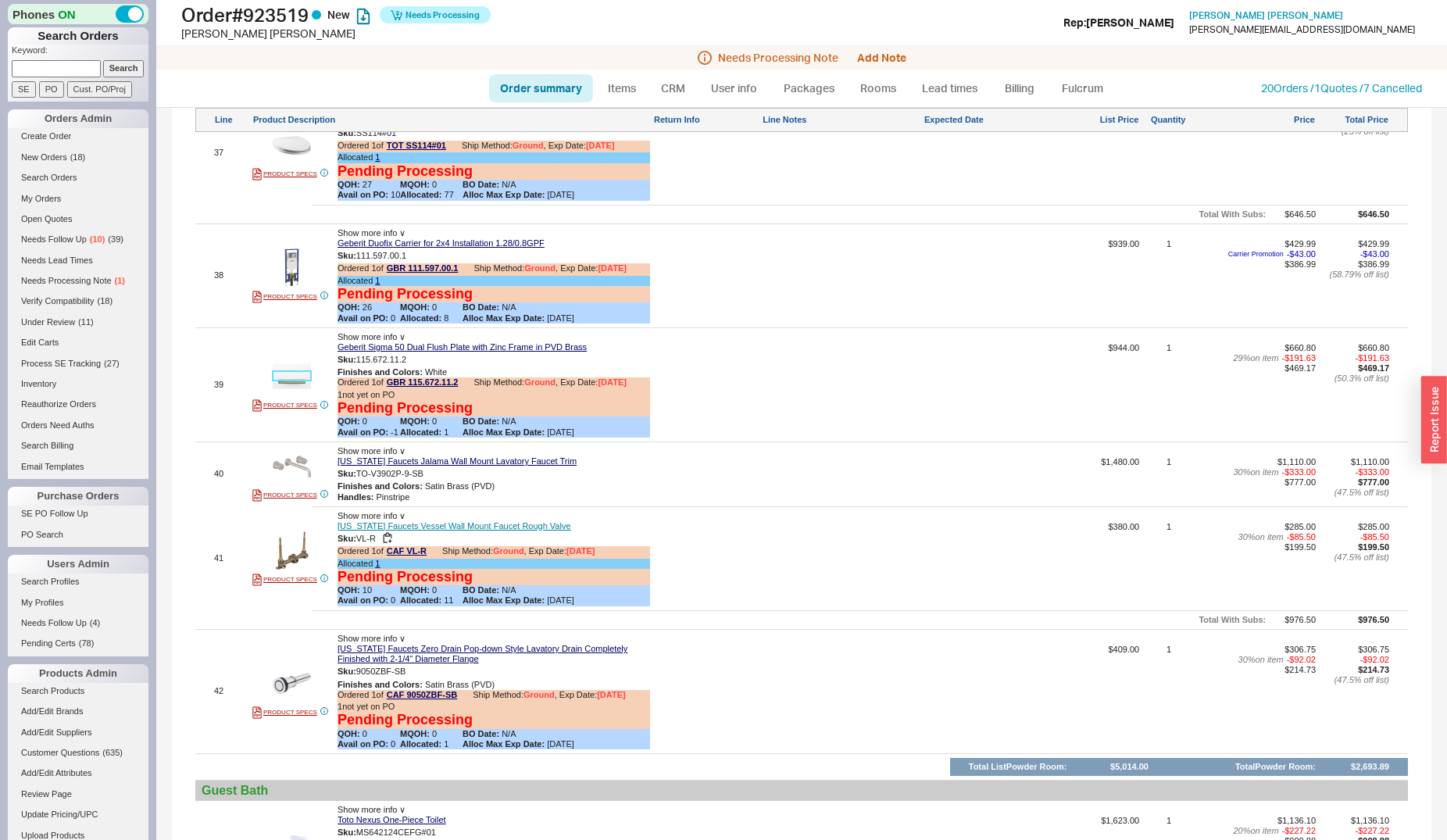
scroll to position [5261, 0]
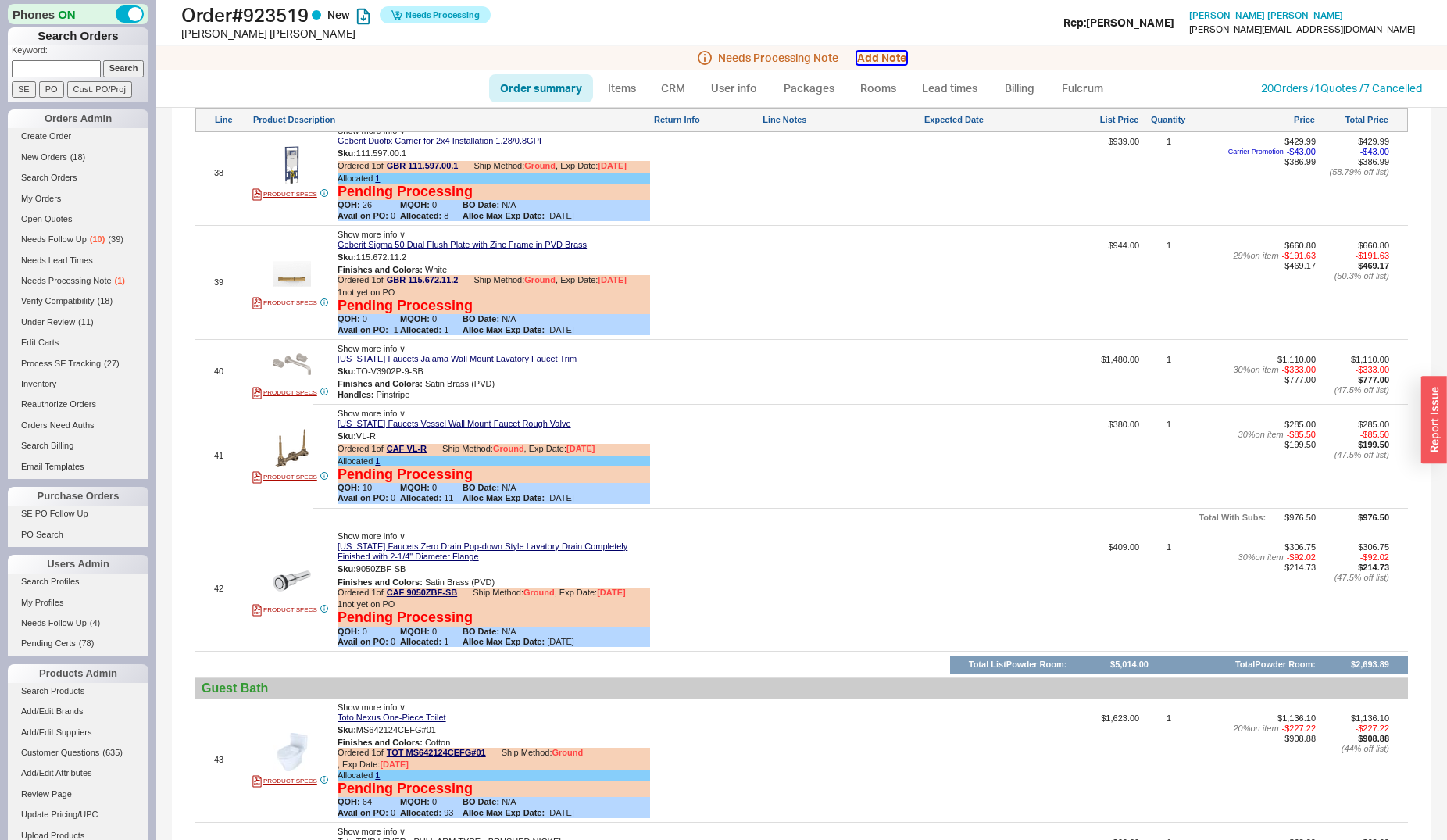
click at [881, 51] on button "Add Note" at bounding box center [882, 58] width 49 height 12
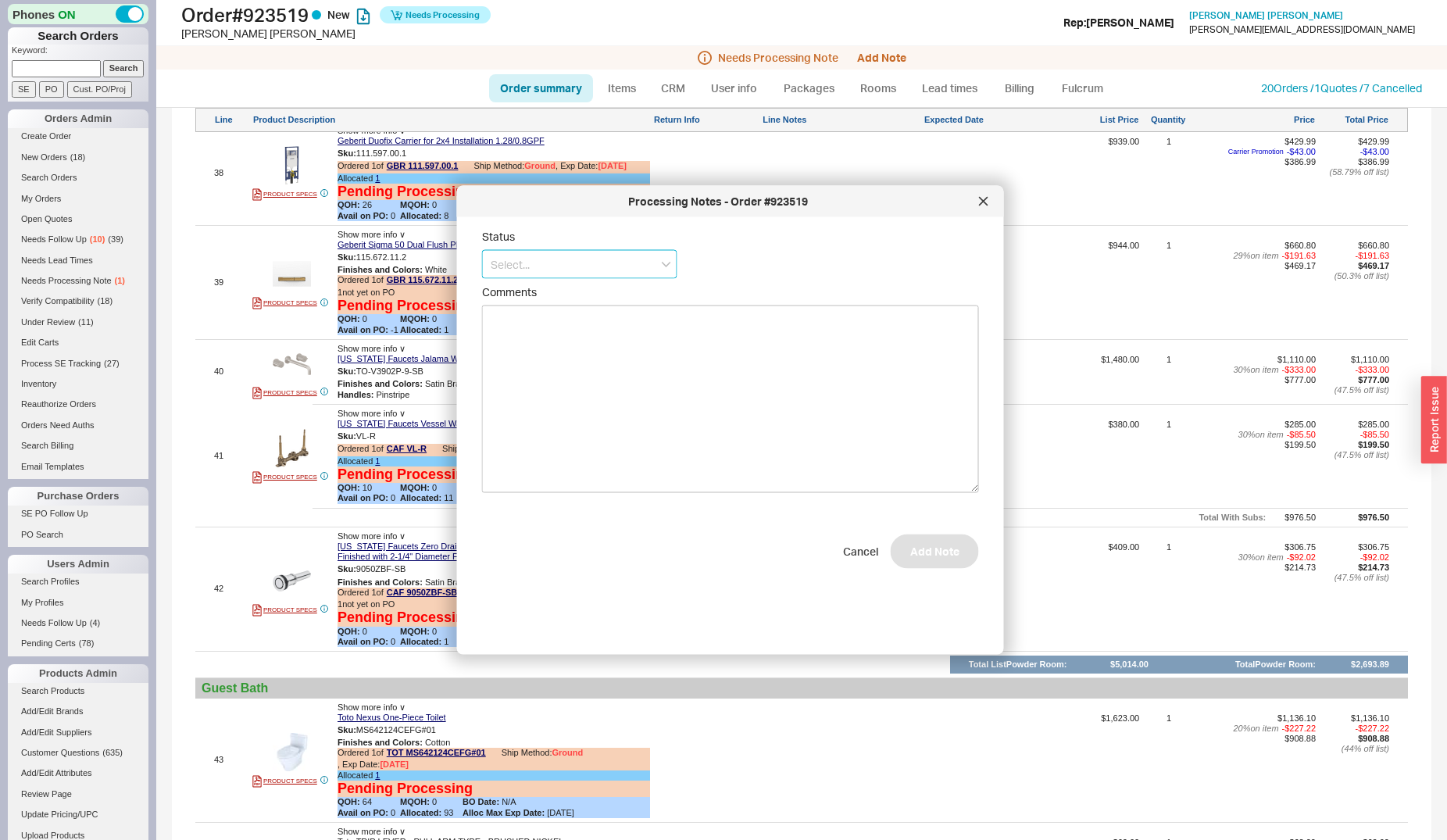
click at [601, 267] on input at bounding box center [580, 264] width 195 height 29
click at [586, 298] on div "Call Before Ship" at bounding box center [580, 297] width 194 height 28
type input "Call Before Ship"
click at [565, 301] on span "Ship Roughs Ahead" at bounding box center [550, 295] width 96 height 16
click at [496, 301] on input "Ship Roughs Ahead" at bounding box center [489, 294] width 14 height 14
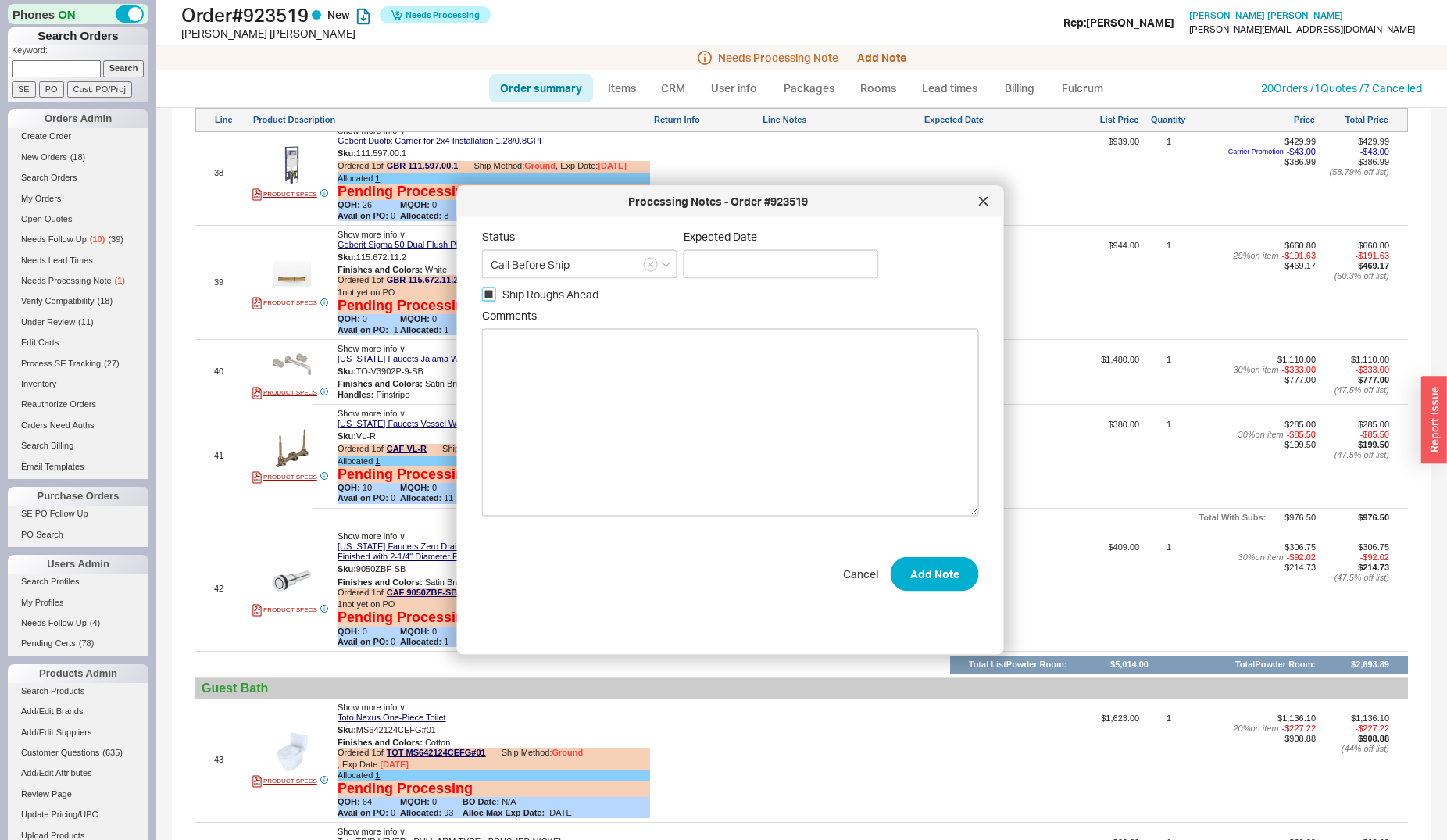
checkbox input "true"
click at [687, 259] on input at bounding box center [782, 264] width 195 height 29
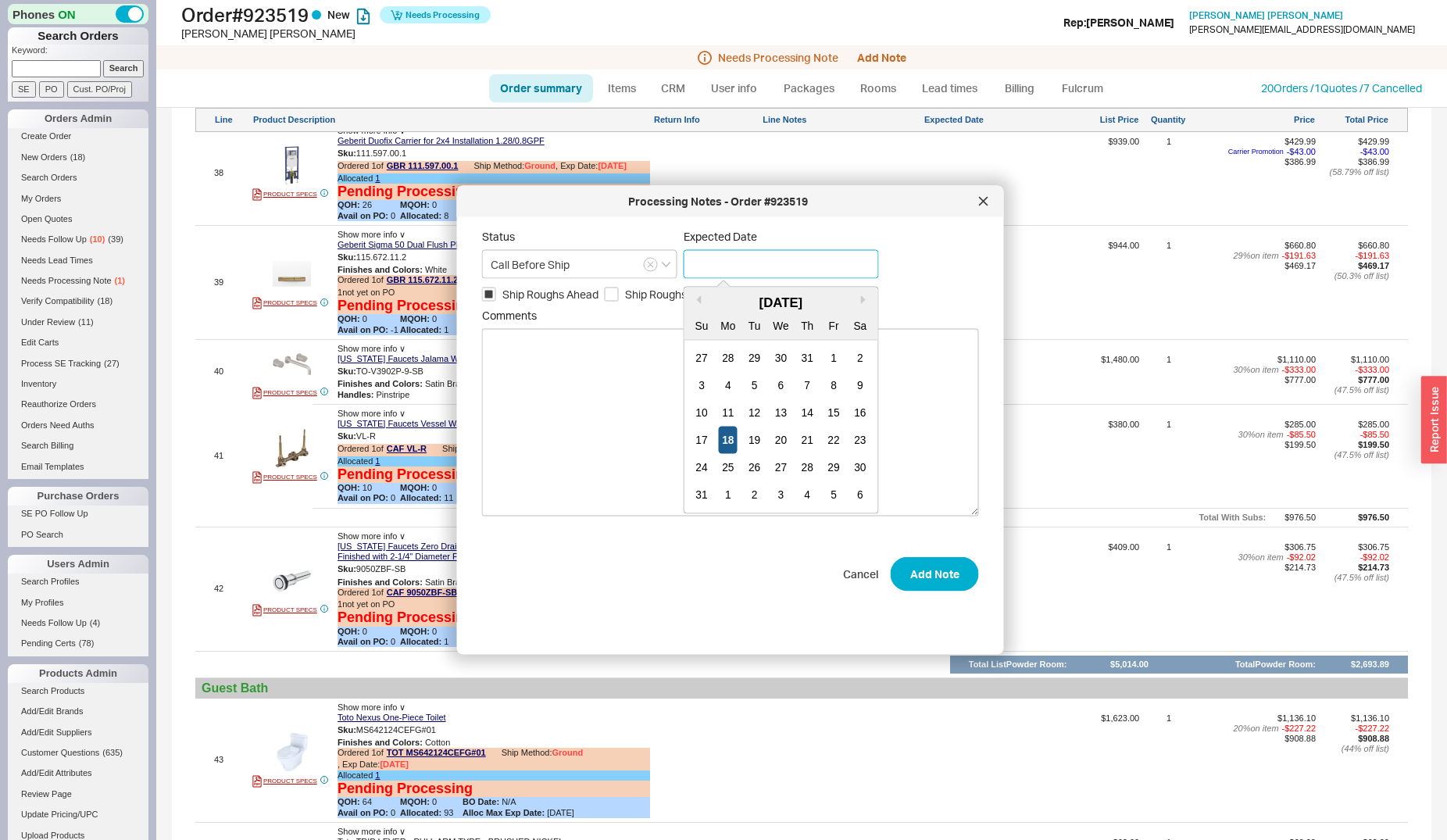
click at [735, 440] on div "18" at bounding box center [727, 440] width 18 height 27
type input "08/18/2025"
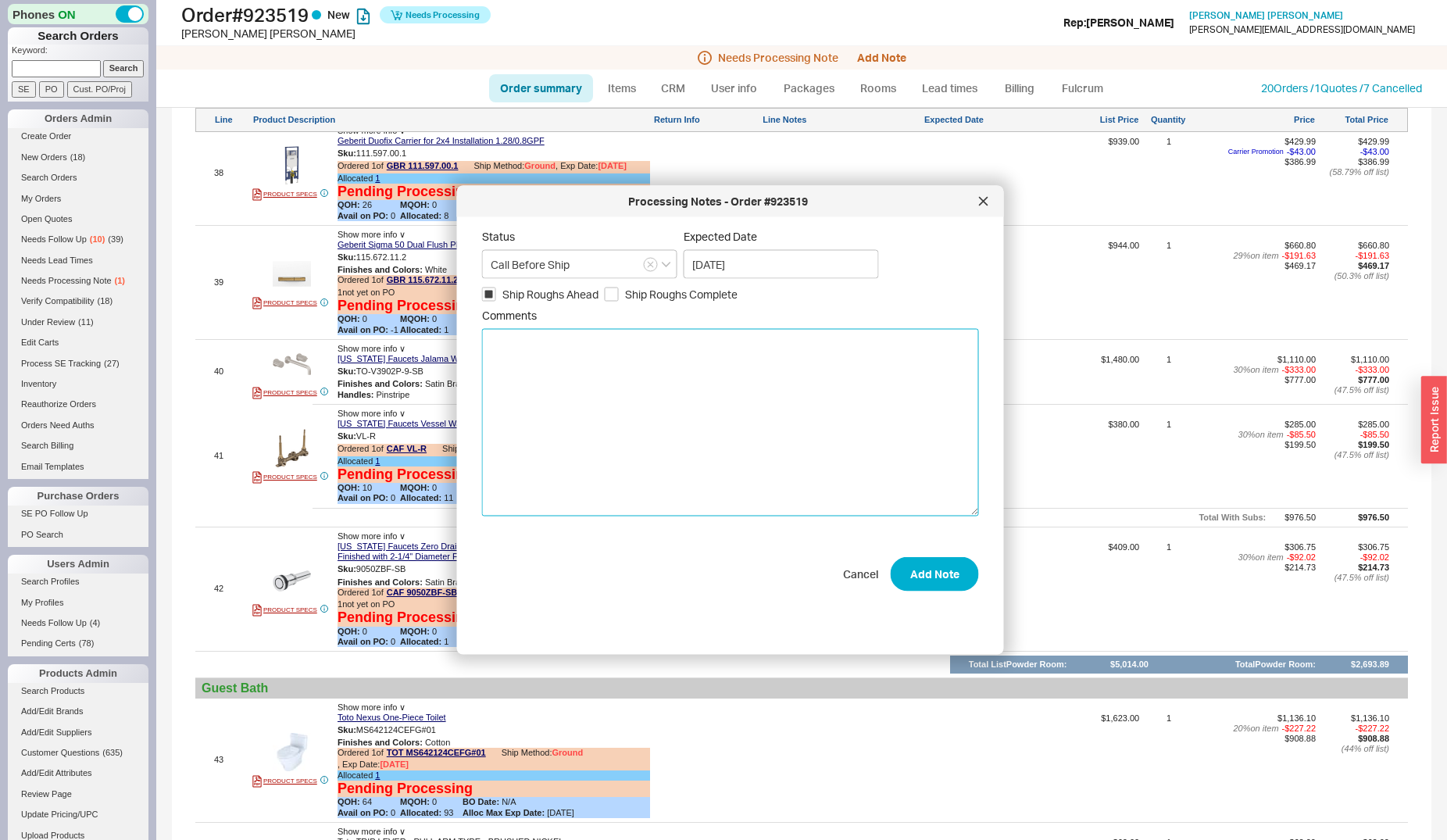
click at [638, 379] on textarea "Comments" at bounding box center [731, 421] width 497 height 188
type textarea "Please ship roughs asap, Infinity drain rough can ship direct"
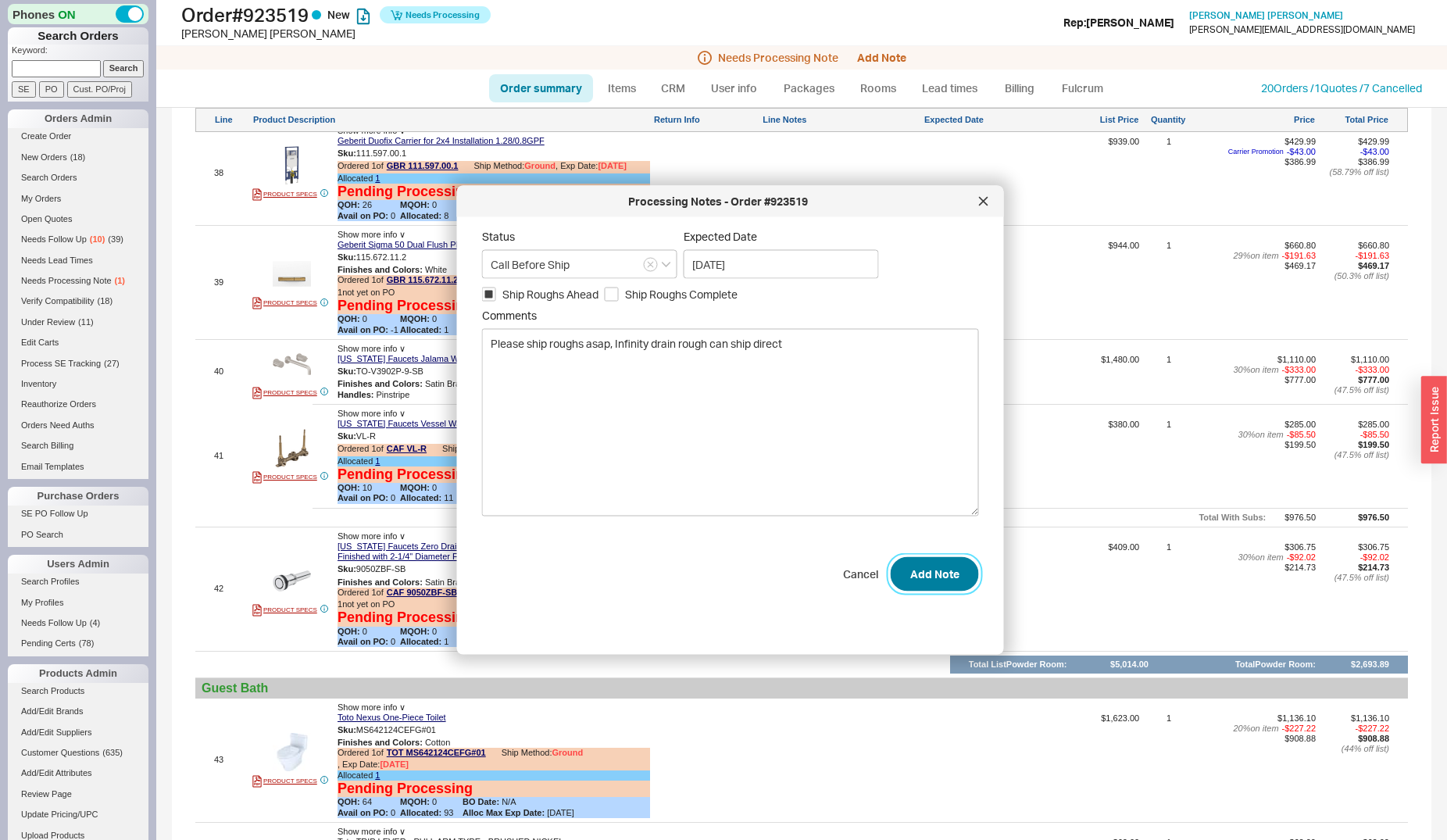
click at [912, 581] on button "Add Note" at bounding box center [934, 574] width 88 height 34
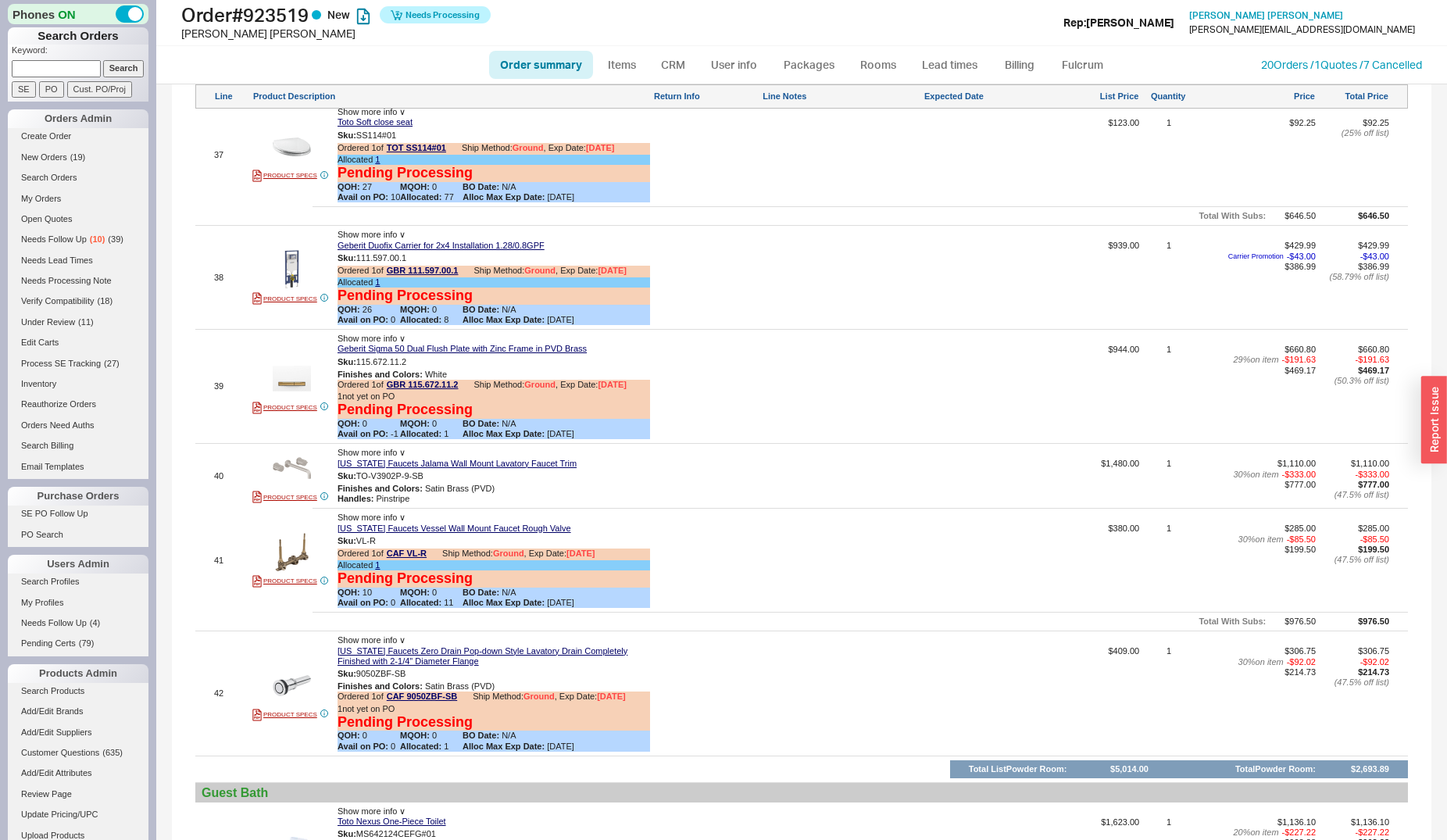
scroll to position [5165, 0]
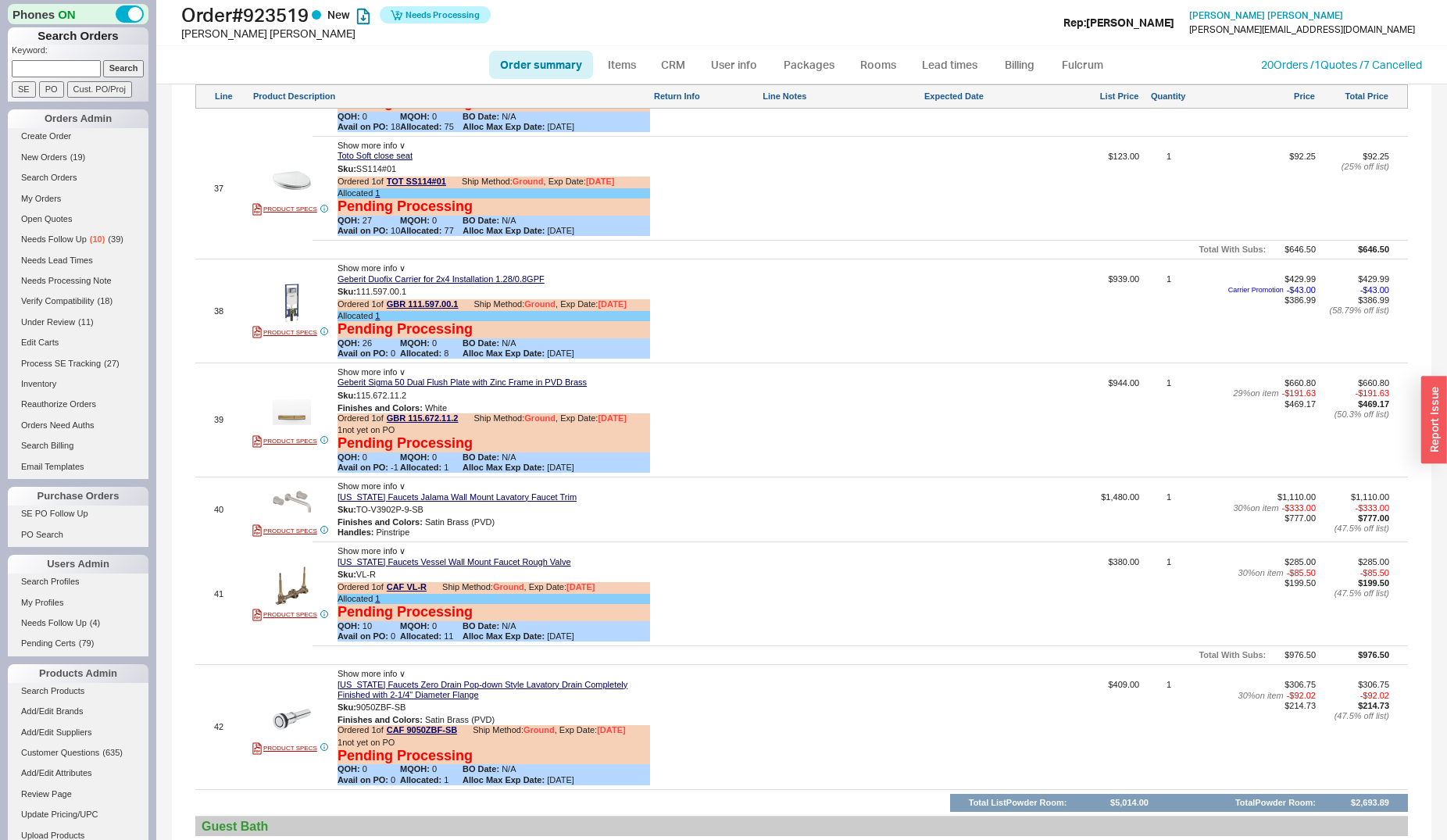
click at [315, 482] on div at bounding box center [291, 502] width 78 height 38
click at [304, 482] on img at bounding box center [292, 502] width 38 height 38
click at [609, 59] on link "Items" at bounding box center [622, 65] width 51 height 28
select select "3"
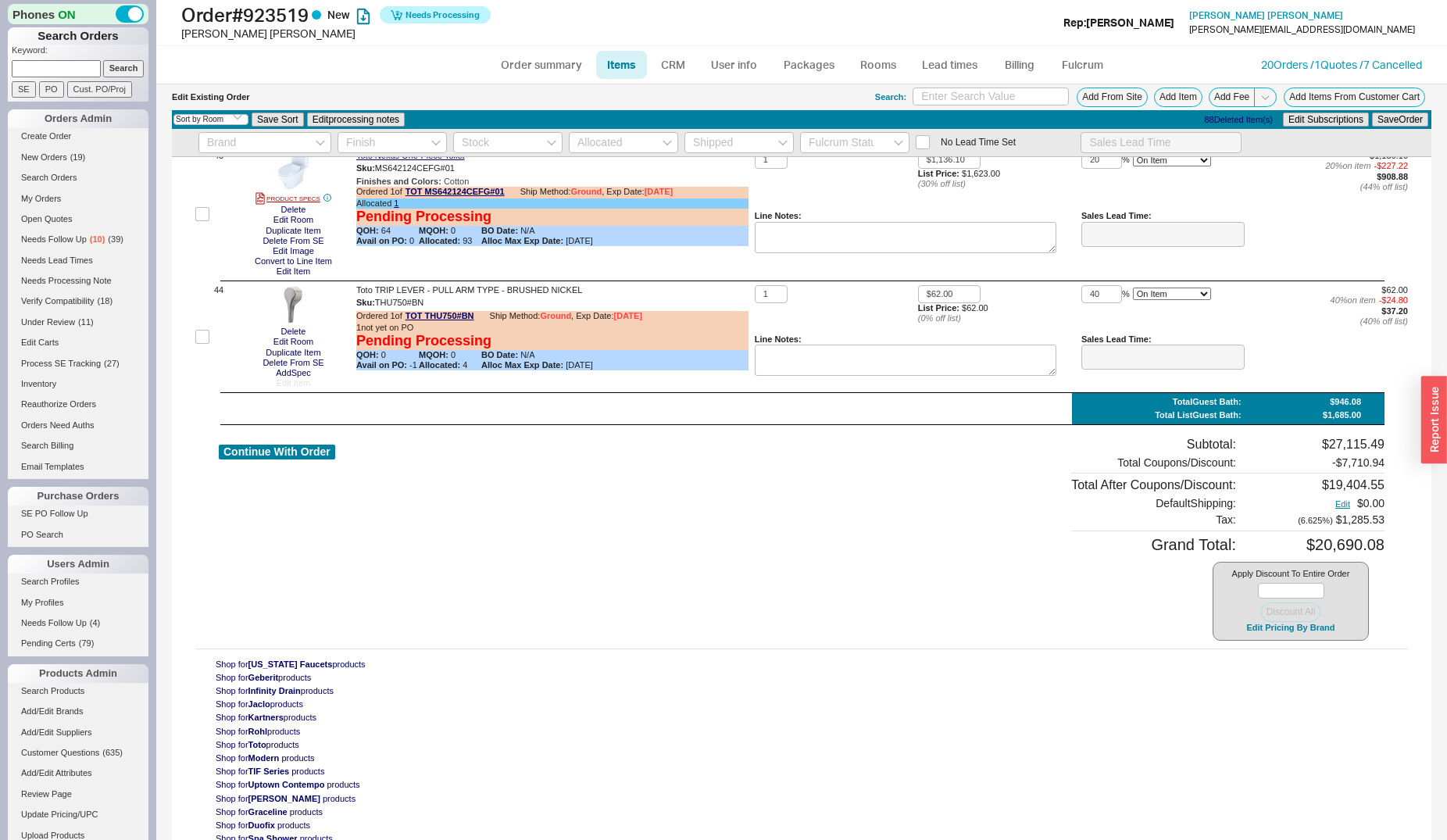
scroll to position [5783, 0]
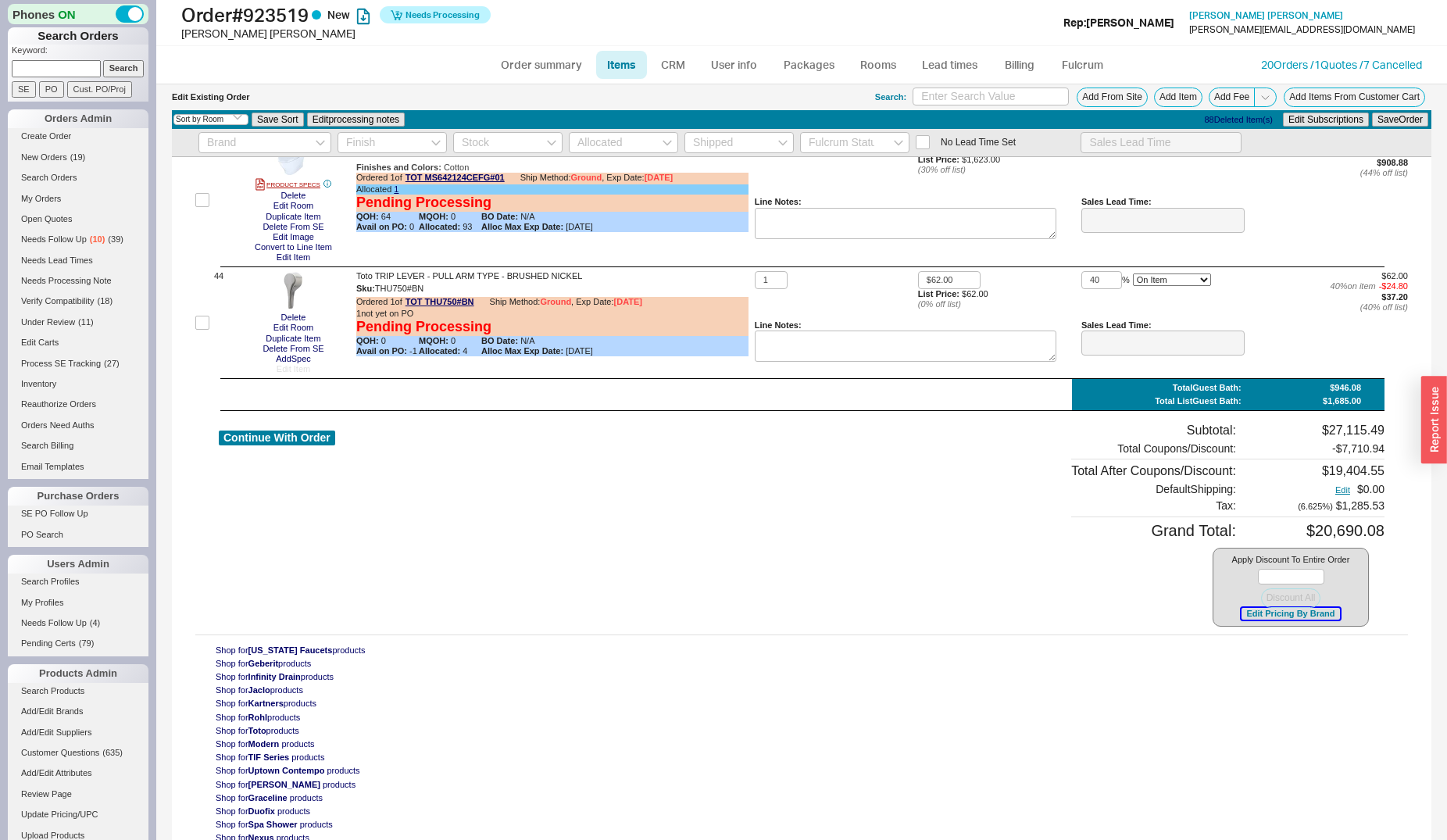
click at [1314, 613] on button "Edit Pricing By Brand" at bounding box center [1290, 613] width 98 height 11
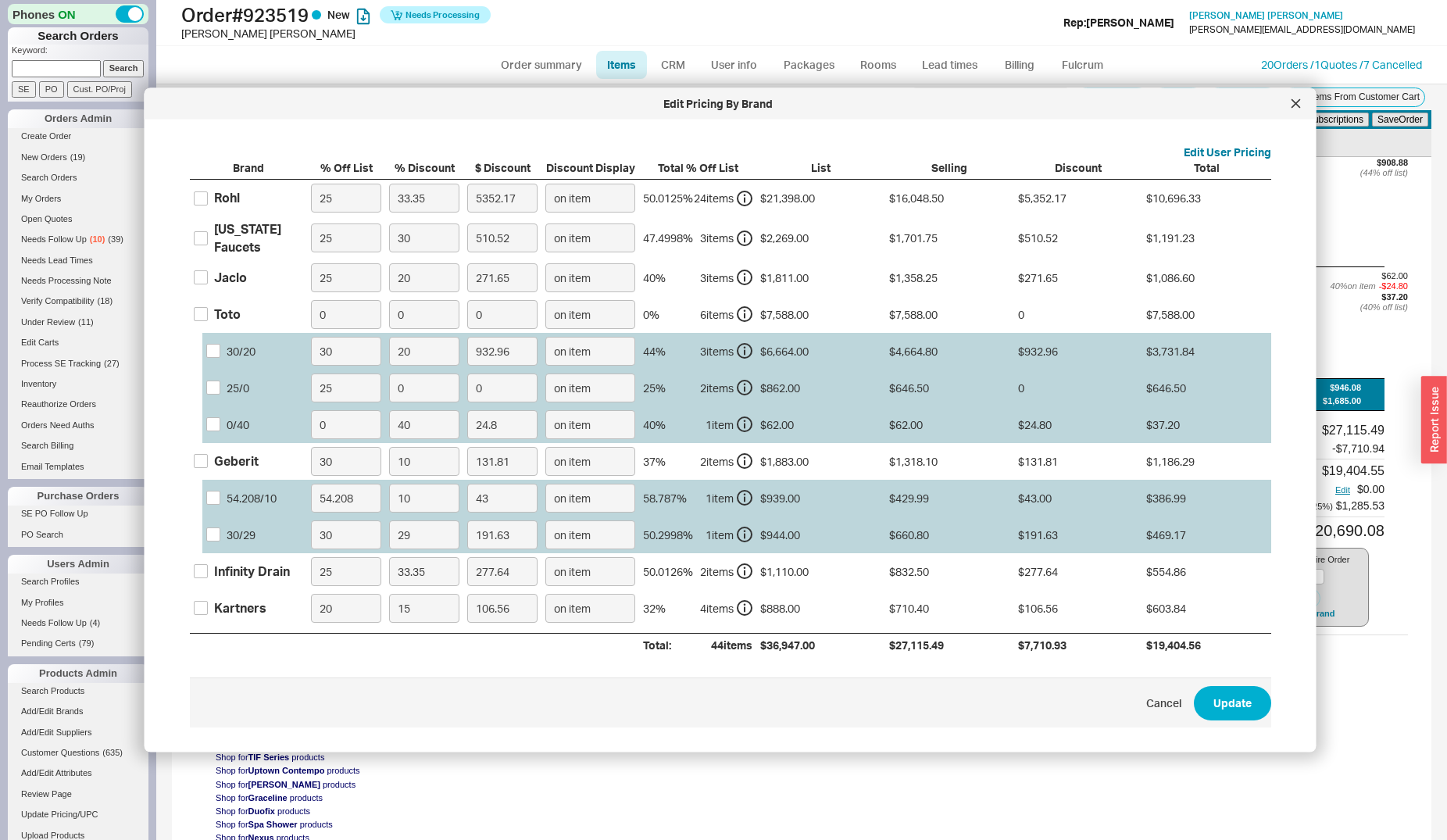
click at [210, 235] on label "California Faucets" at bounding box center [248, 238] width 109 height 35
click at [208, 235] on input "California Faucets" at bounding box center [201, 237] width 14 height 14
checkbox input "true"
drag, startPoint x: 416, startPoint y: 242, endPoint x: 384, endPoint y: 231, distance: 33.8
click at [389, 232] on input "30" at bounding box center [424, 237] width 71 height 29
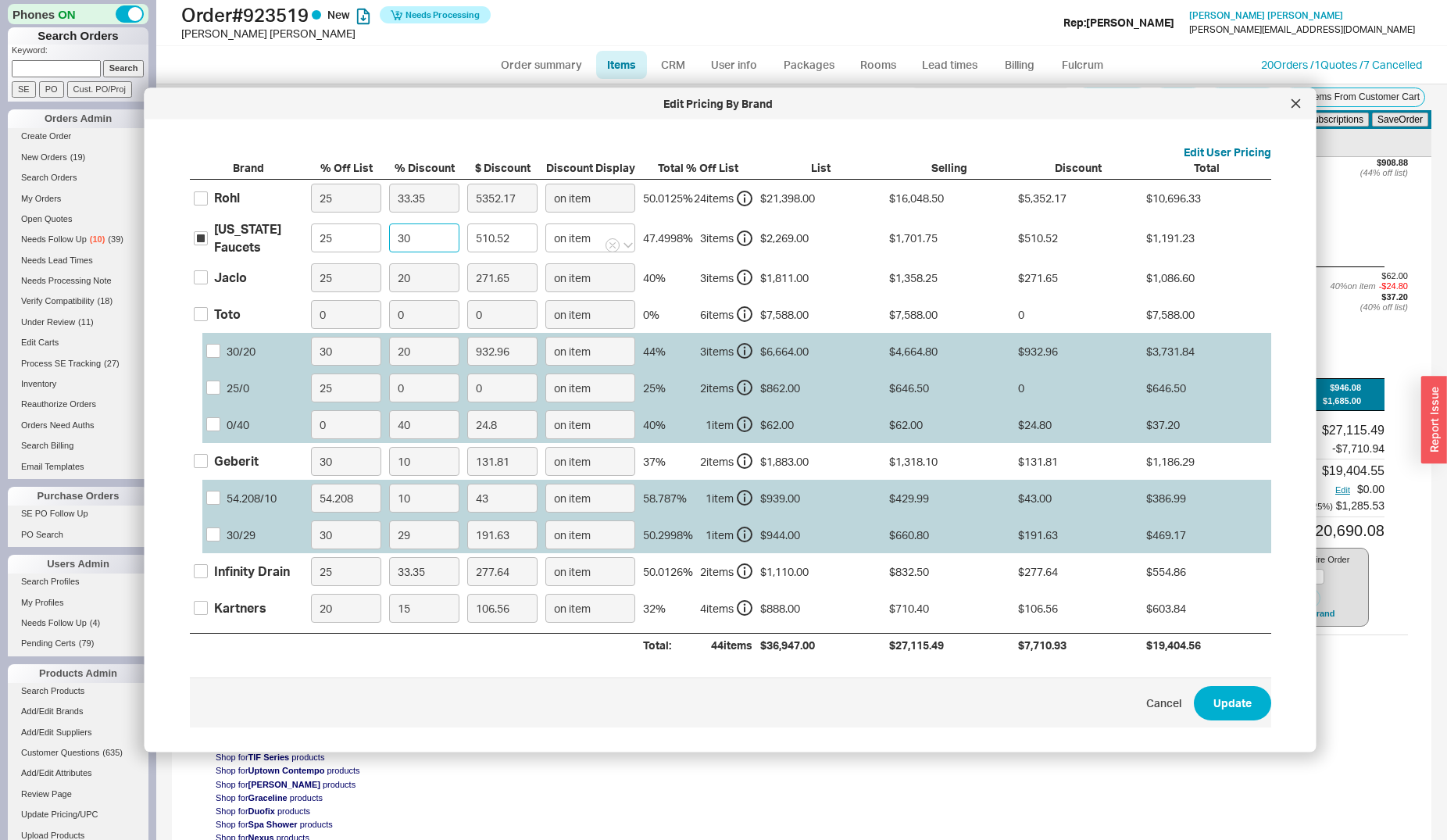
click at [442, 246] on input "30" at bounding box center [424, 237] width 71 height 29
type input "3"
type input "51.05"
type input "33"
type input "561.58"
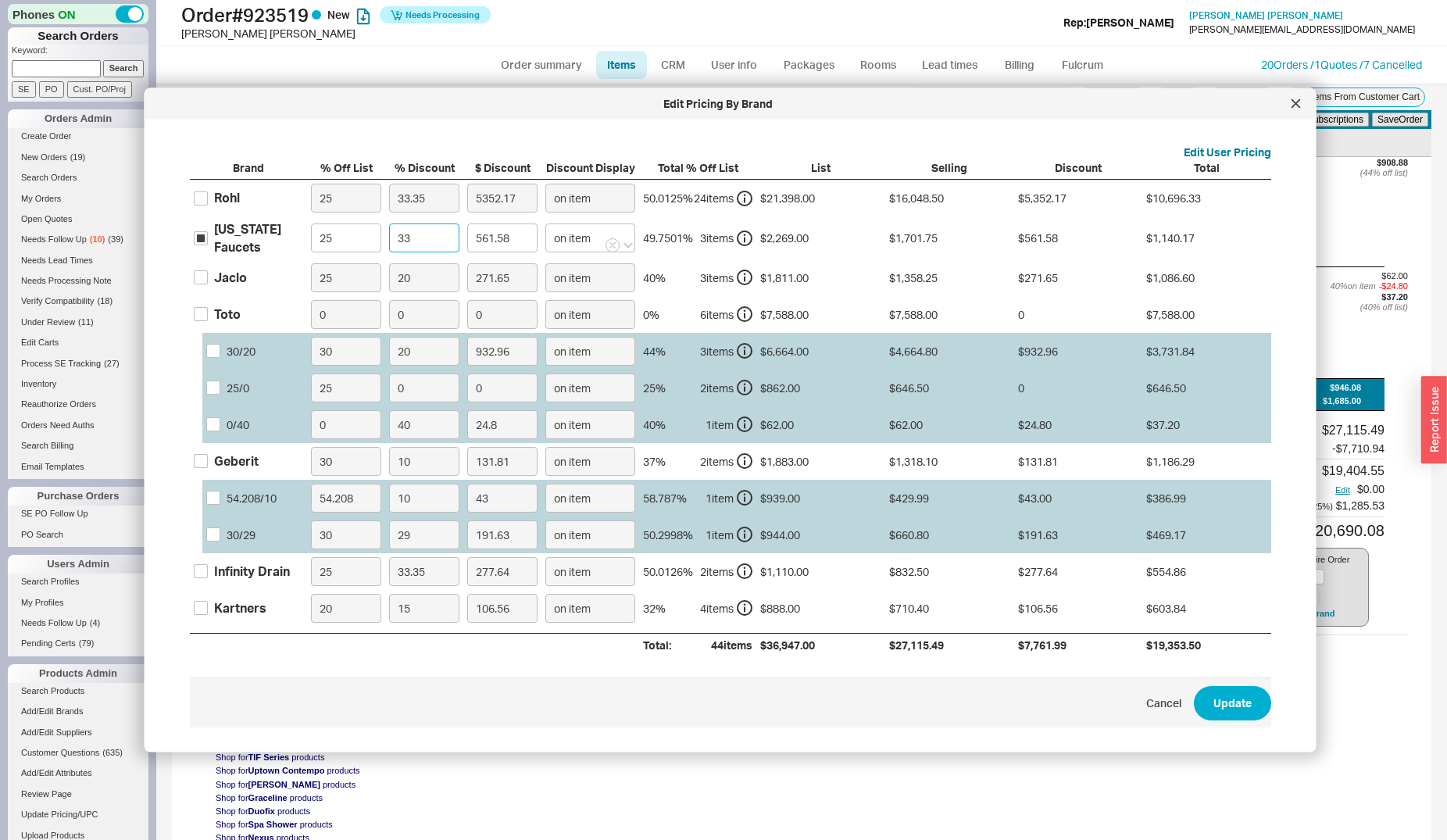
type input "33"
click at [1194, 686] on button "Update" at bounding box center [1232, 703] width 78 height 34
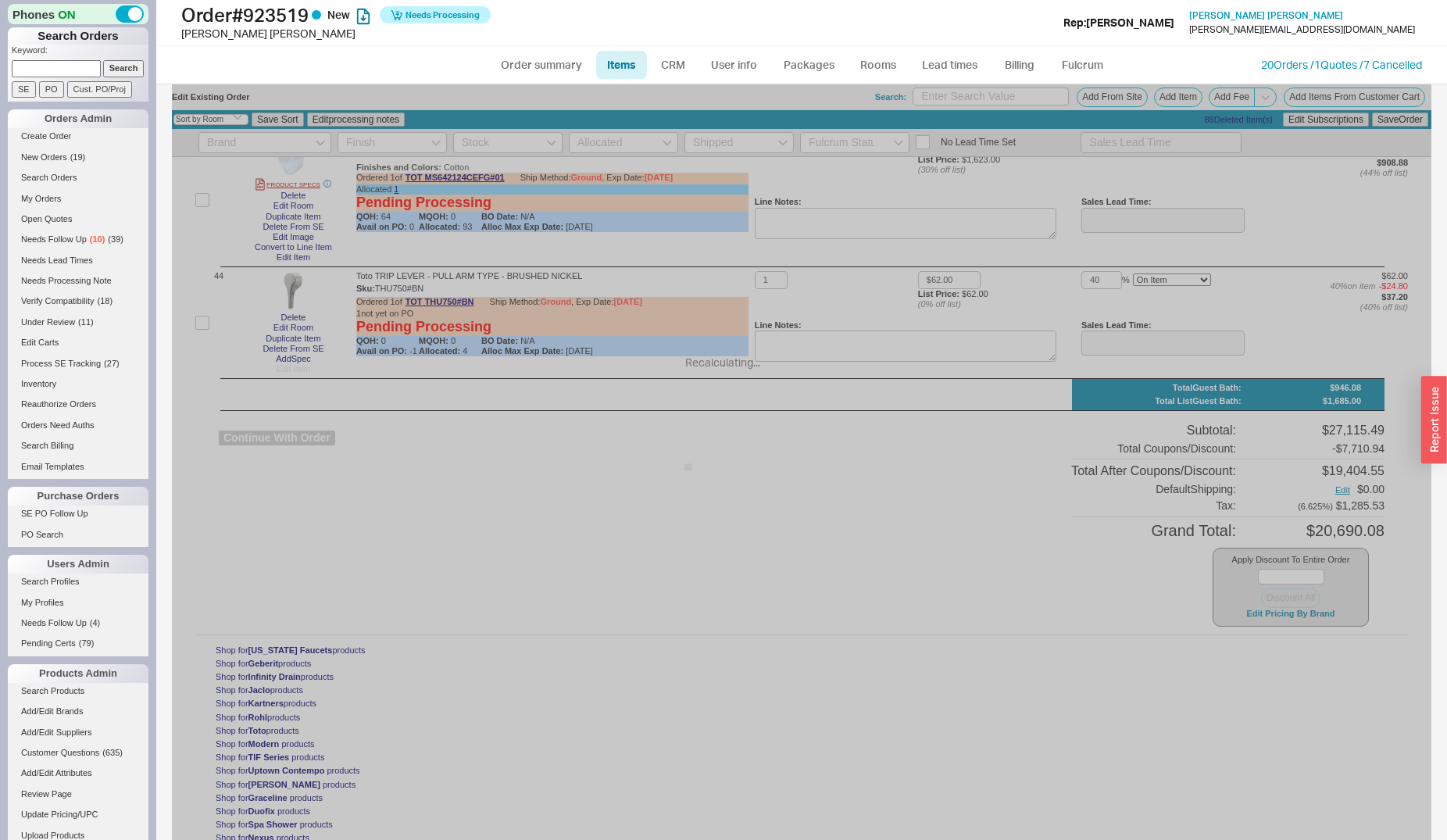
type input "33"
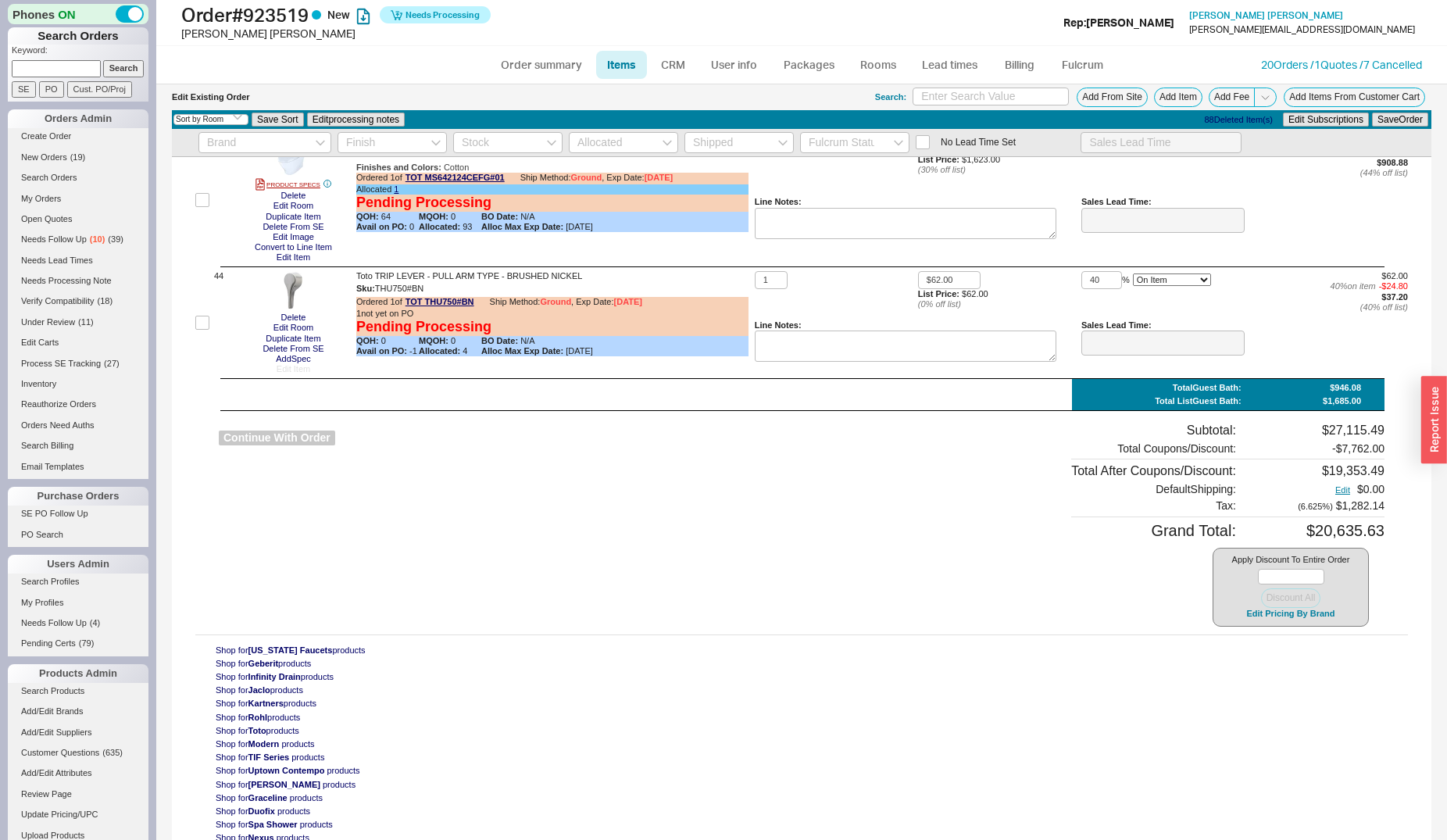
click at [258, 438] on button "Continue With Order" at bounding box center [276, 438] width 116 height 15
select select "*"
select select "LOW"
select select "3"
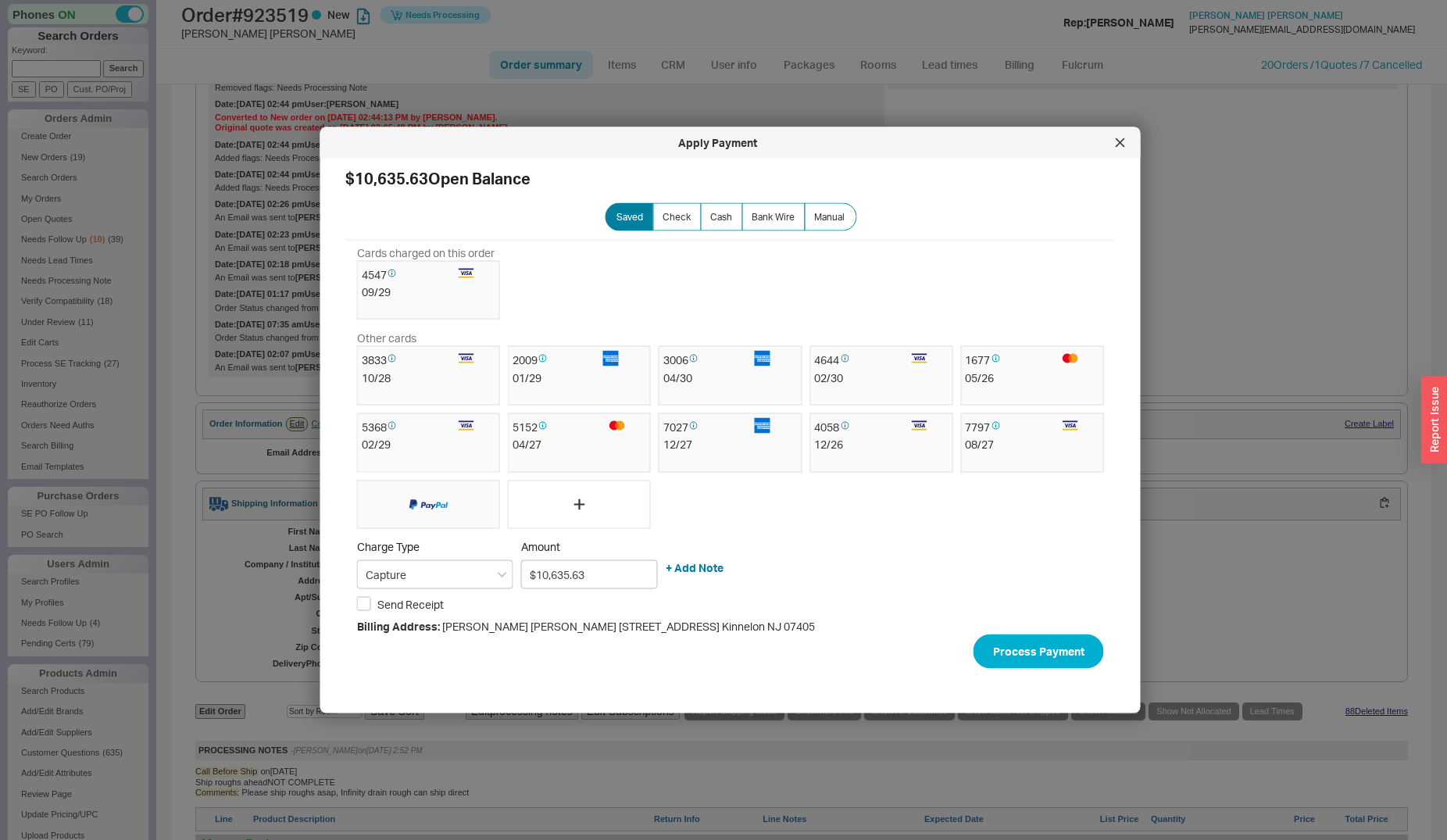
scroll to position [478, 0]
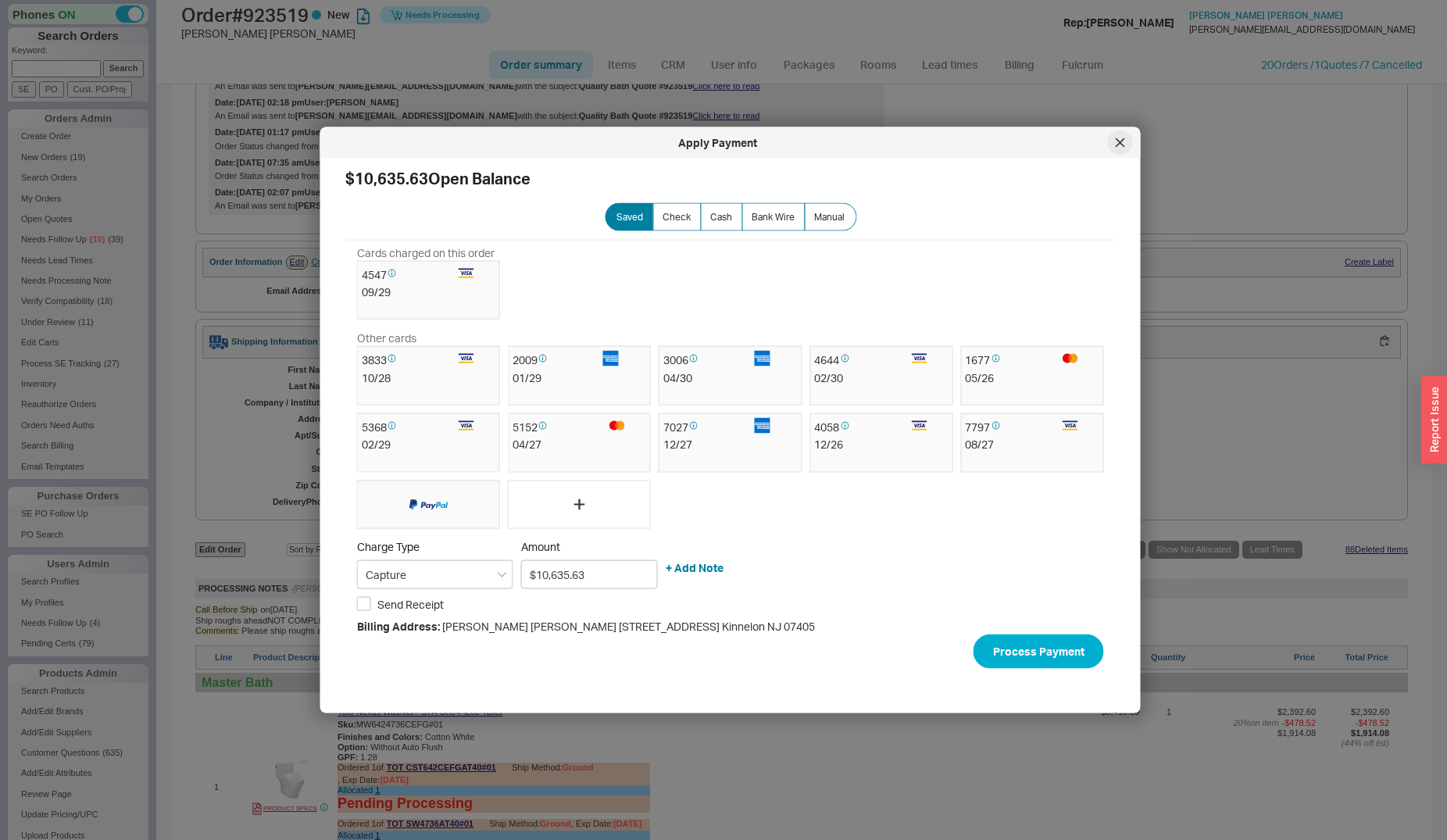
click at [1126, 147] on div at bounding box center [1120, 143] width 25 height 25
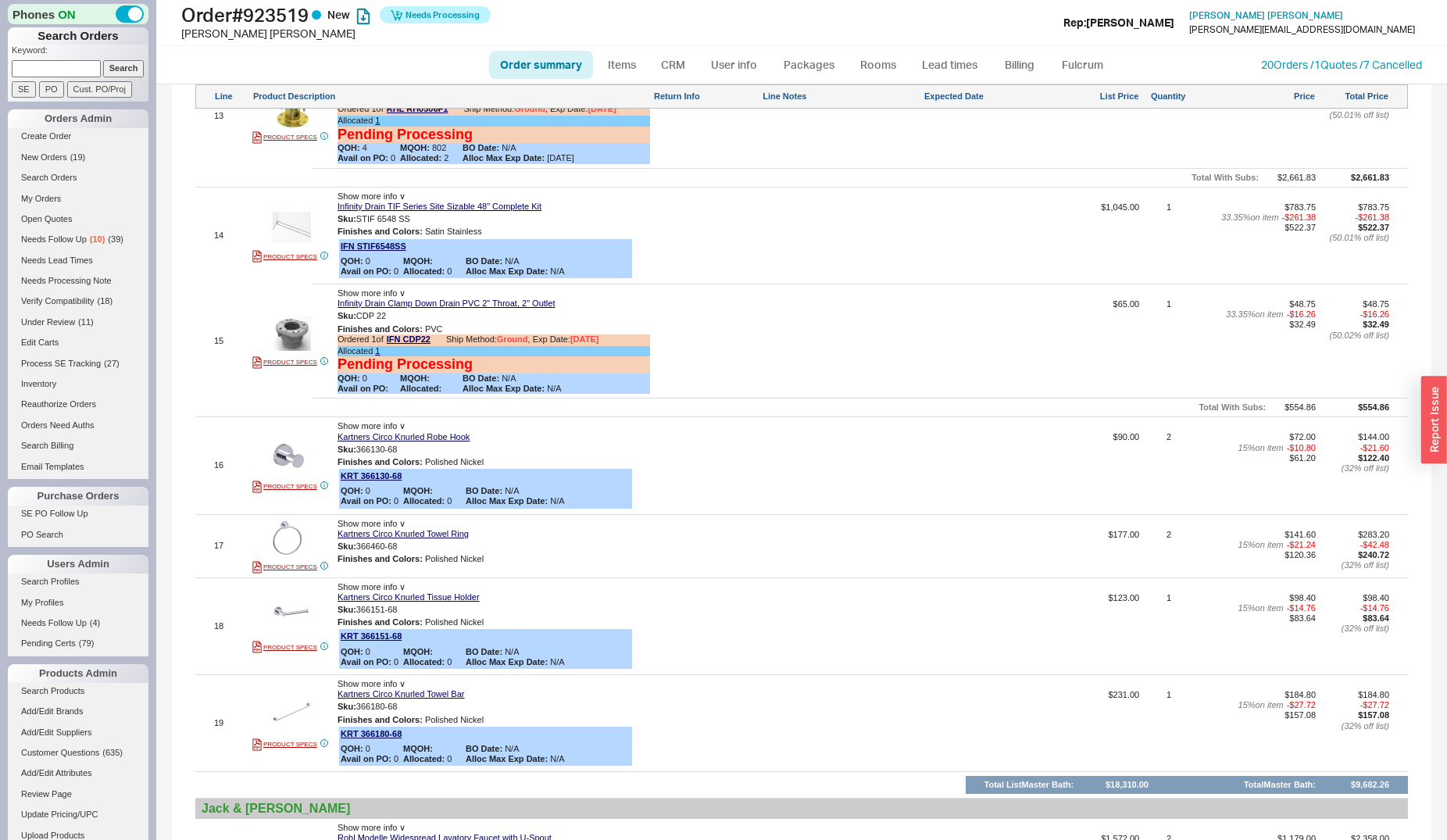
scroll to position [2152, 0]
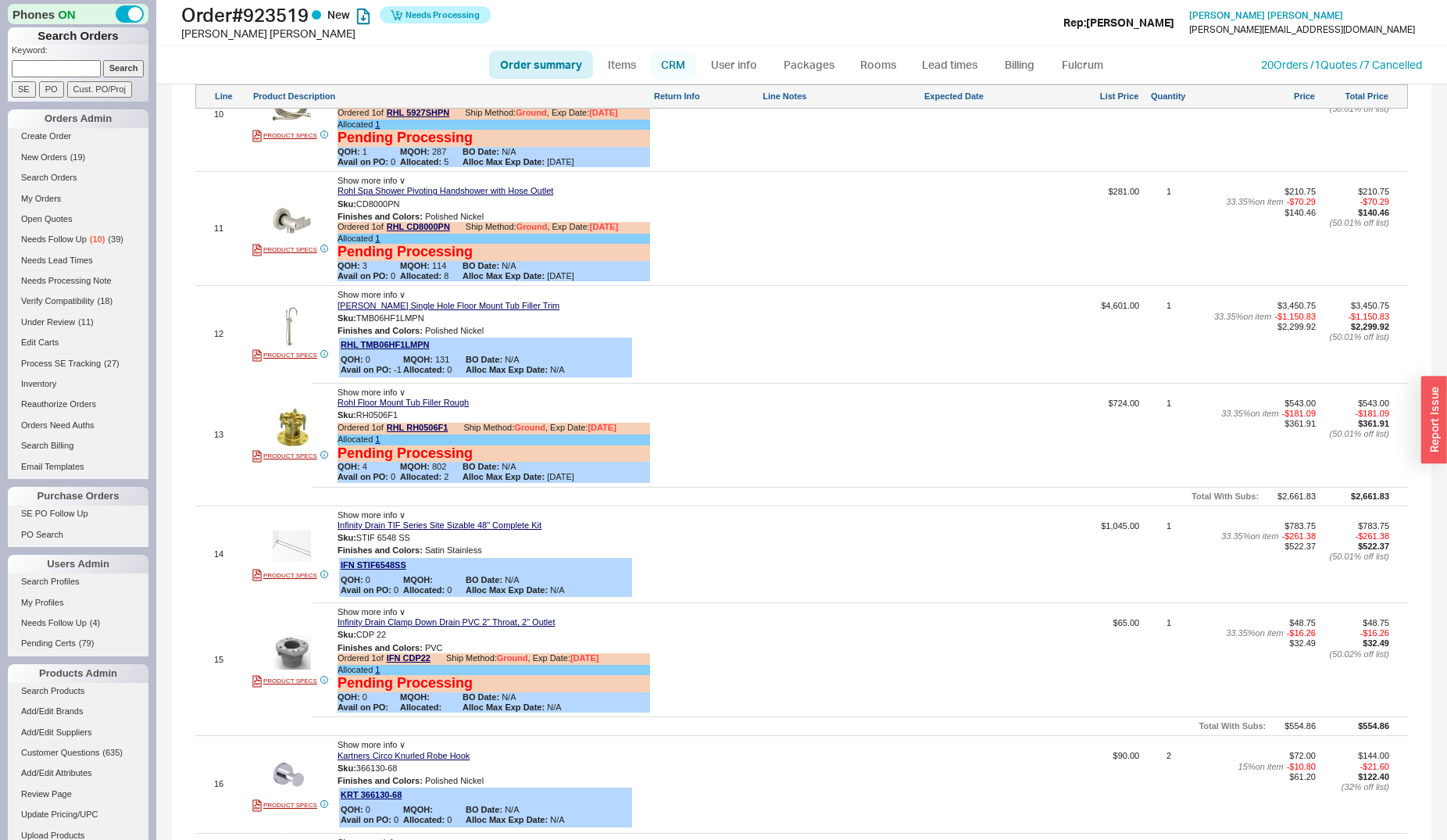
click at [684, 68] on link "CRM" at bounding box center [672, 65] width 46 height 28
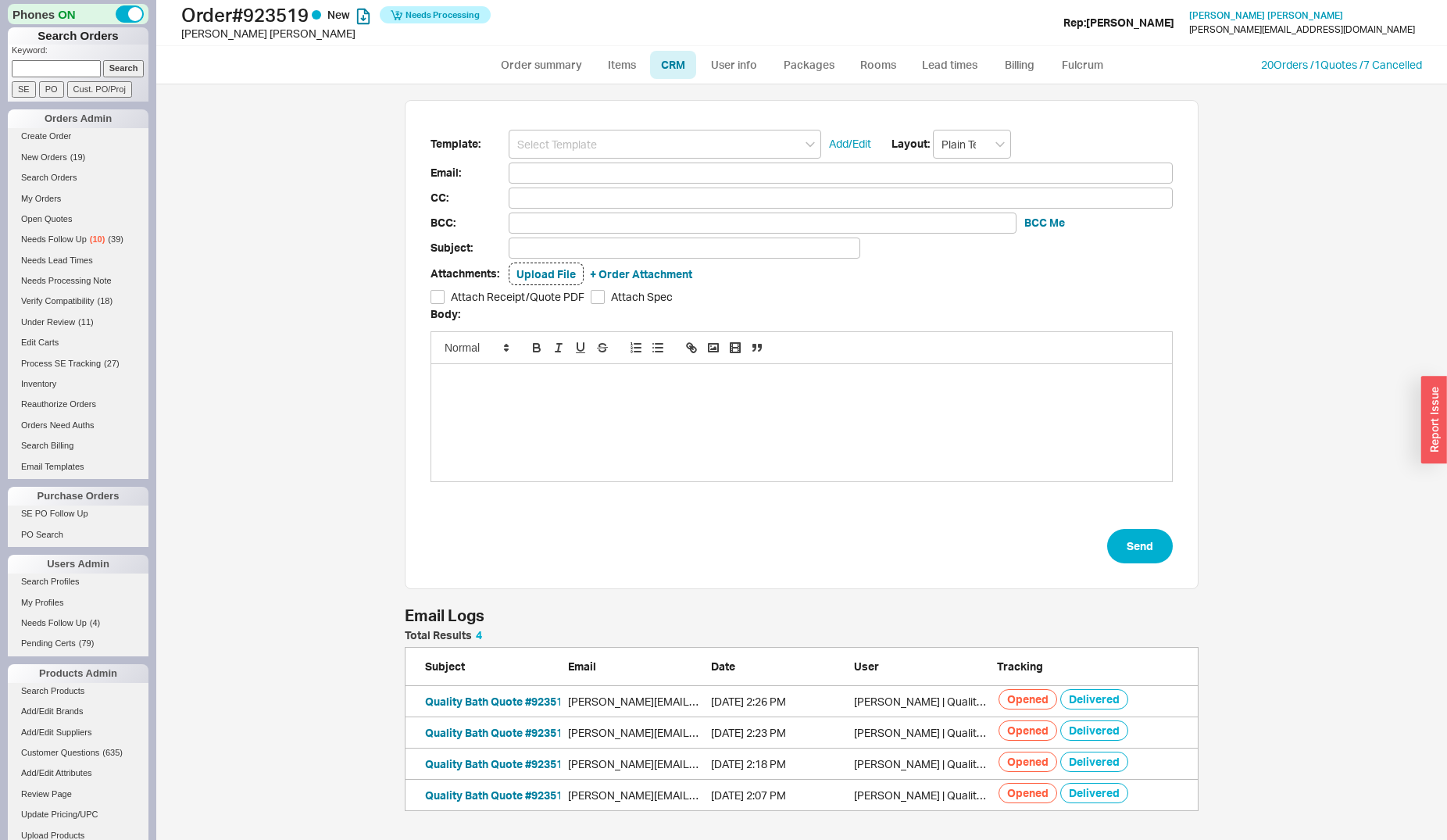
scroll to position [168, 781]
click at [503, 699] on button "Quality Bath Quote #923519 (Revised)" at bounding box center [522, 701] width 195 height 16
click at [551, 64] on link "Order summary" at bounding box center [541, 65] width 104 height 28
select select "*"
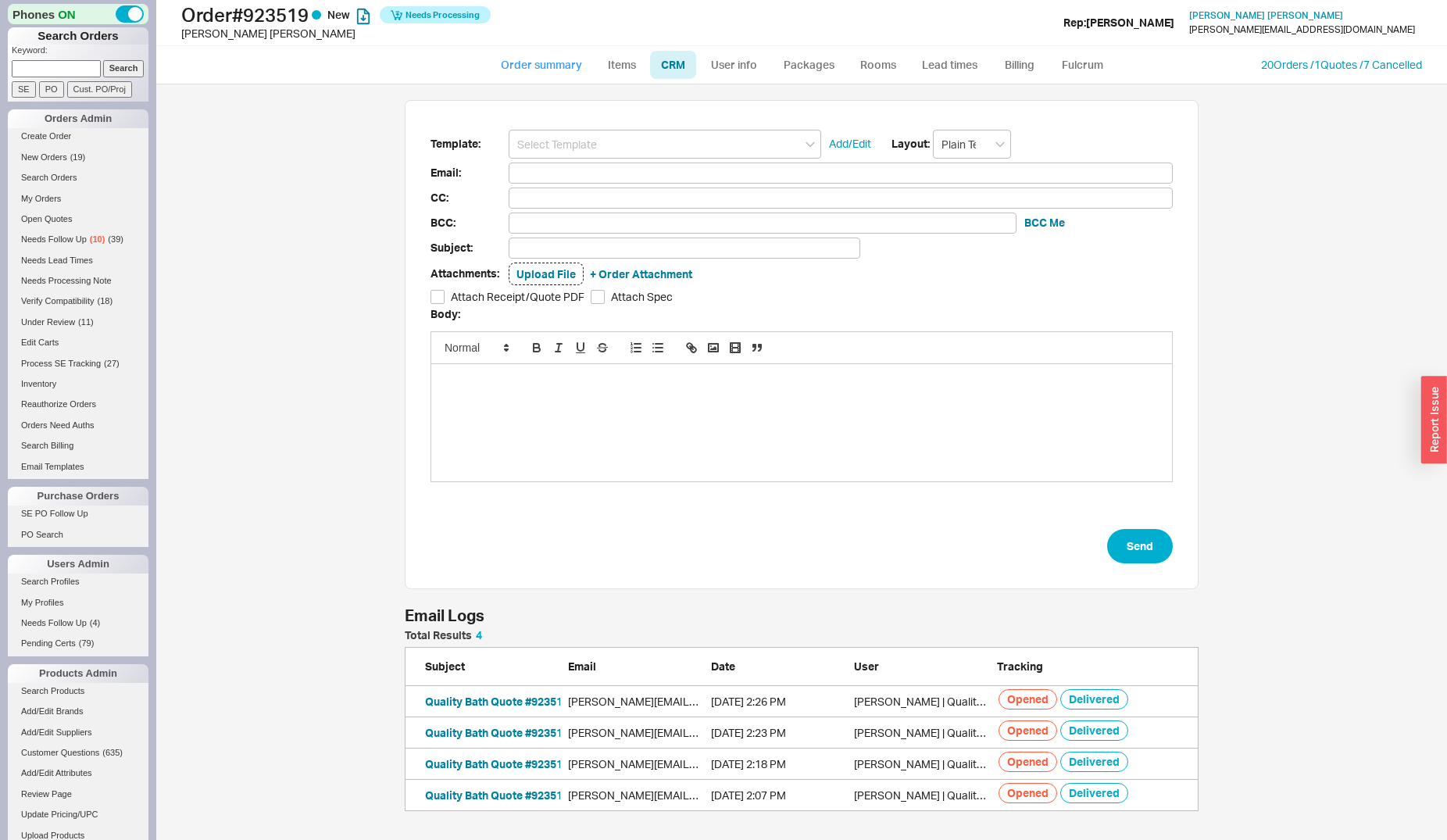
select select "LOW"
select select "3"
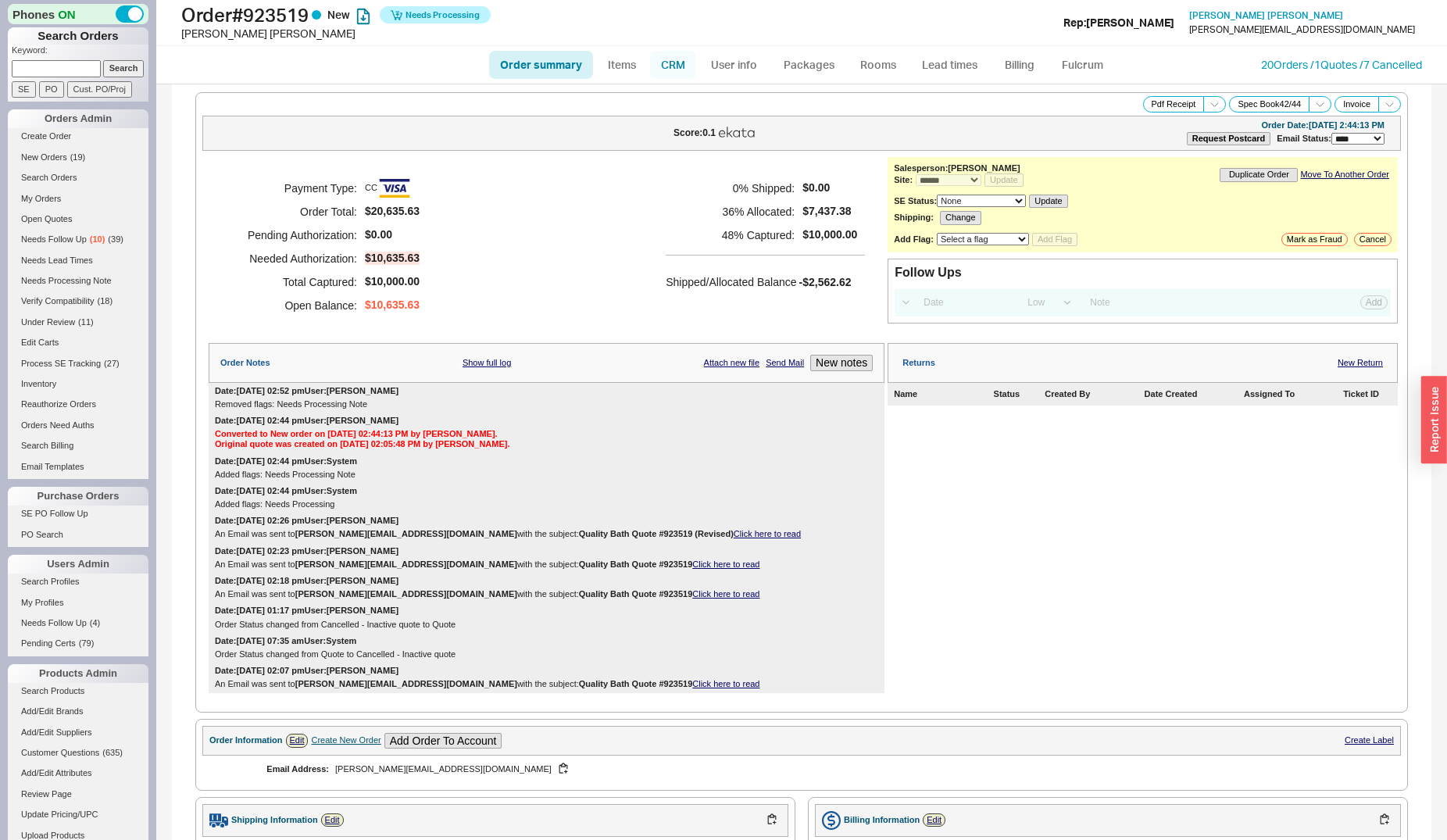
click at [666, 65] on link "CRM" at bounding box center [672, 65] width 46 height 28
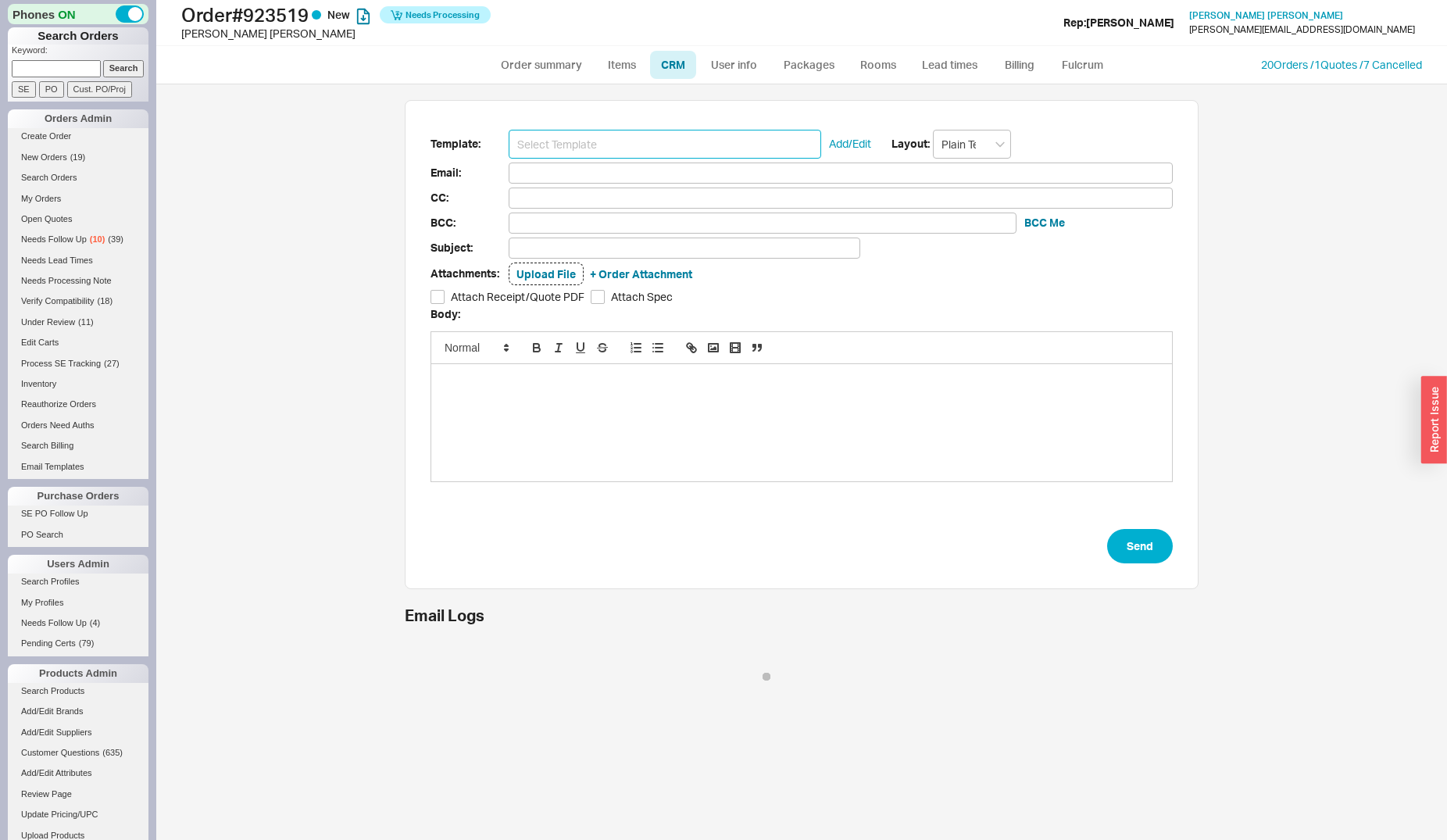
click at [654, 143] on input at bounding box center [665, 144] width 312 height 29
click at [658, 134] on input at bounding box center [665, 144] width 312 height 29
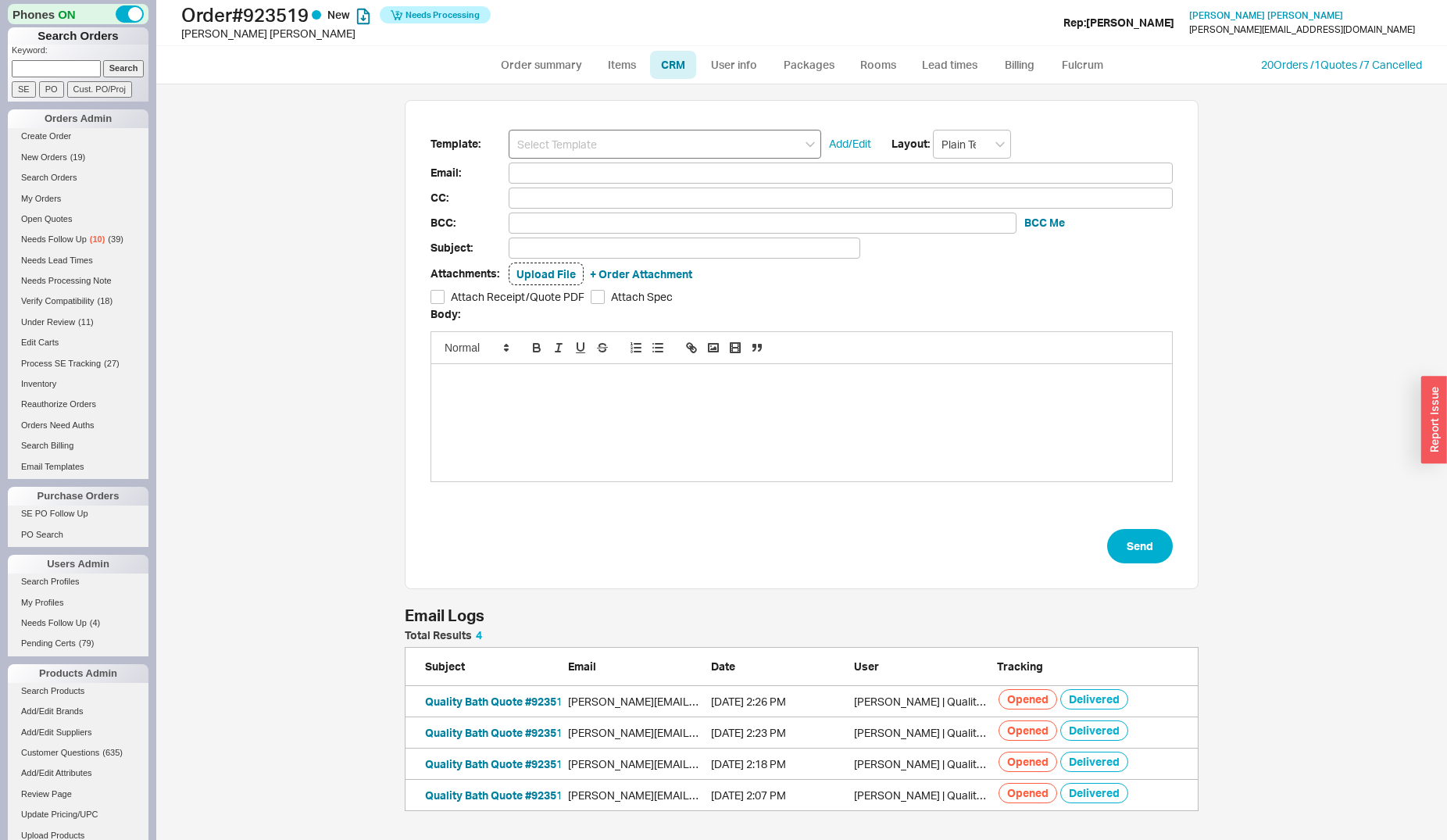
scroll to position [168, 781]
click at [776, 140] on input at bounding box center [665, 144] width 312 height 29
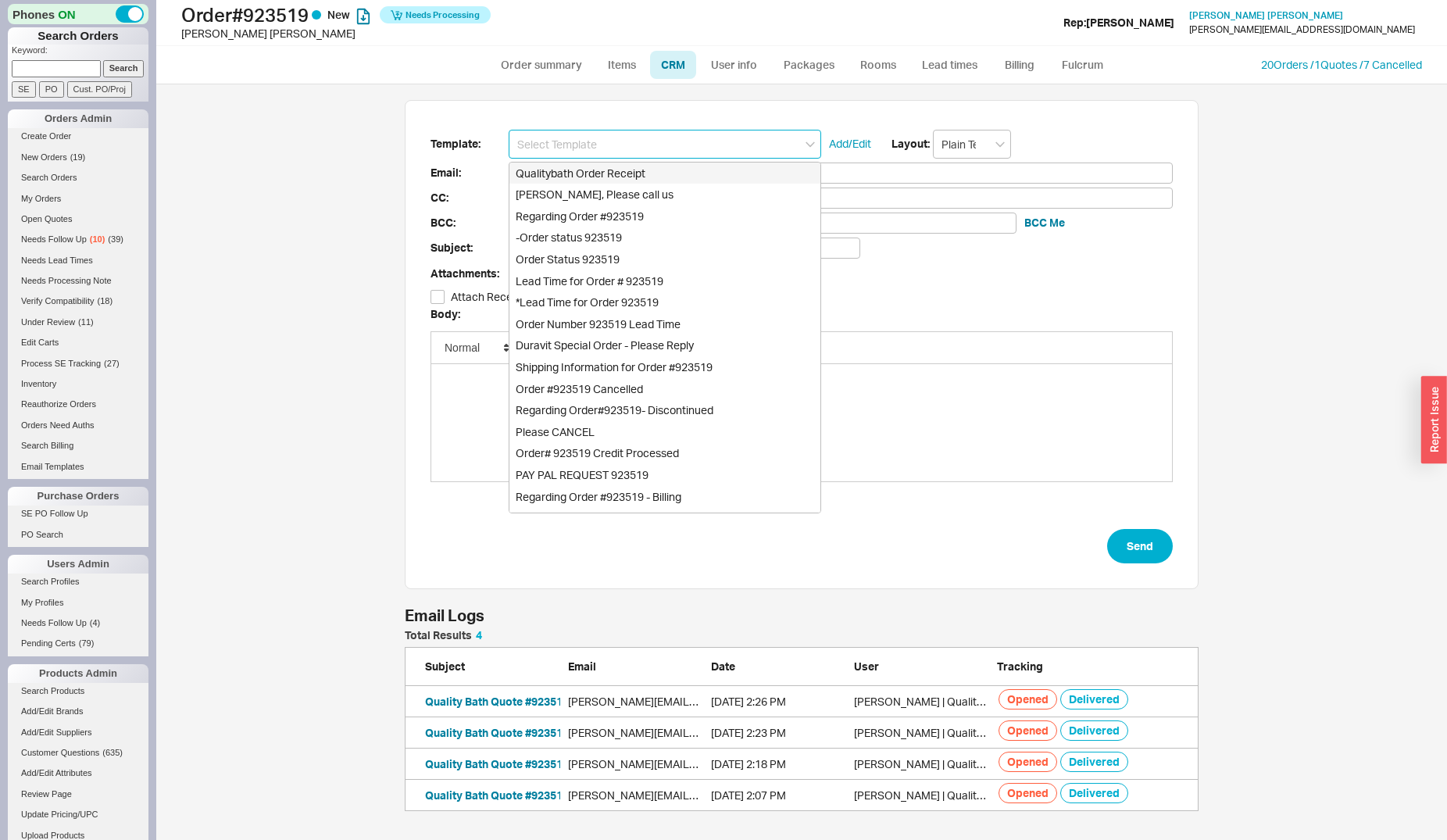
click at [687, 176] on div "Qualitybath Order Receipt" at bounding box center [665, 173] width 311 height 22
type input "Receipt"
type input "joe@parkhillnj.com"
type input "Quality Bath Order # 923519 Receipt"
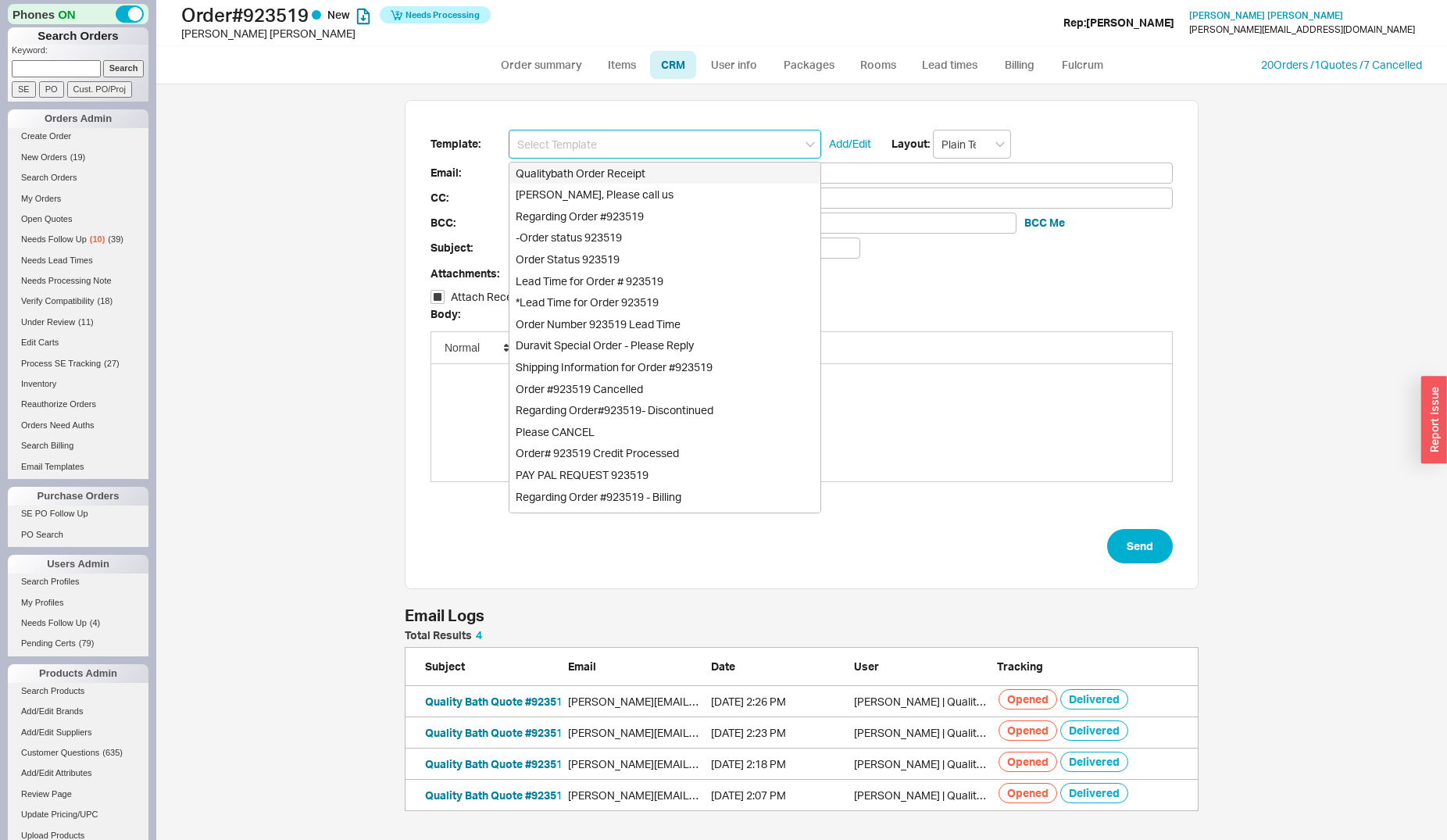
checkbox input "true"
type input "Qualitybath Order Receipt"
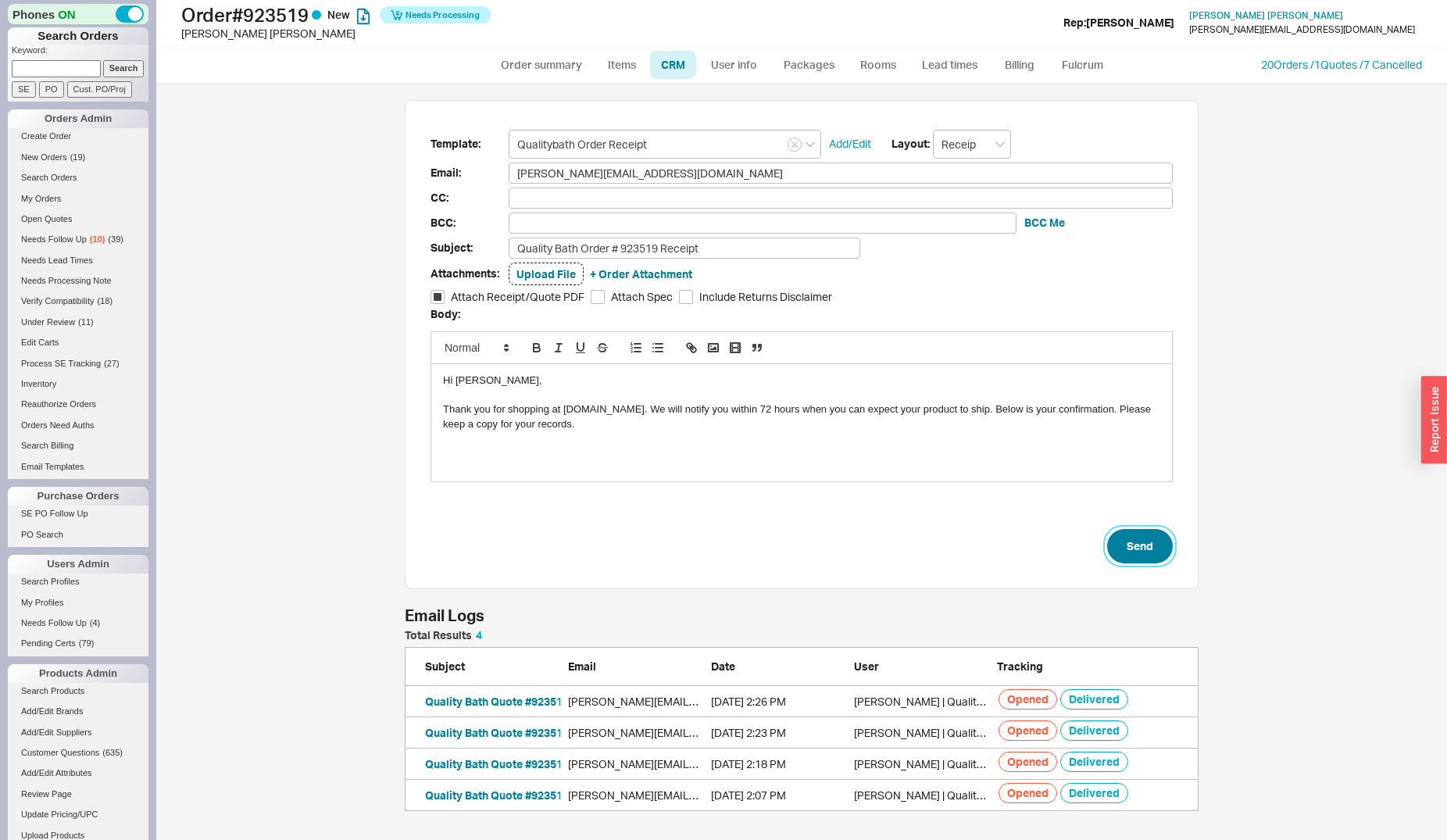
click at [1137, 547] on button "Send" at bounding box center [1139, 545] width 65 height 34
select select "*"
select select "LOW"
select select "3"
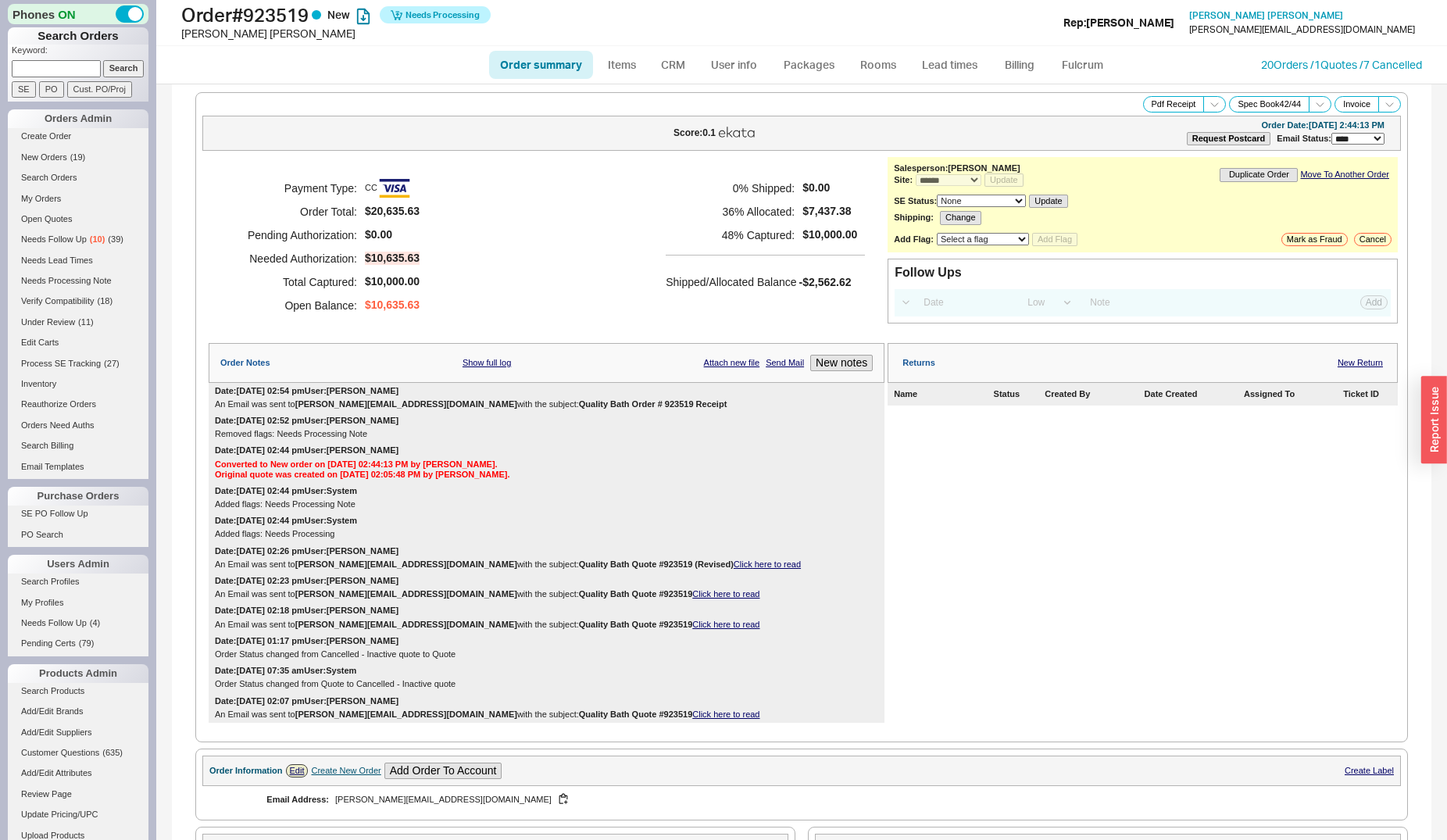
click at [51, 68] on input at bounding box center [56, 68] width 89 height 17
type input "kappel"
click at [103, 60] on input "Search" at bounding box center [123, 68] width 41 height 17
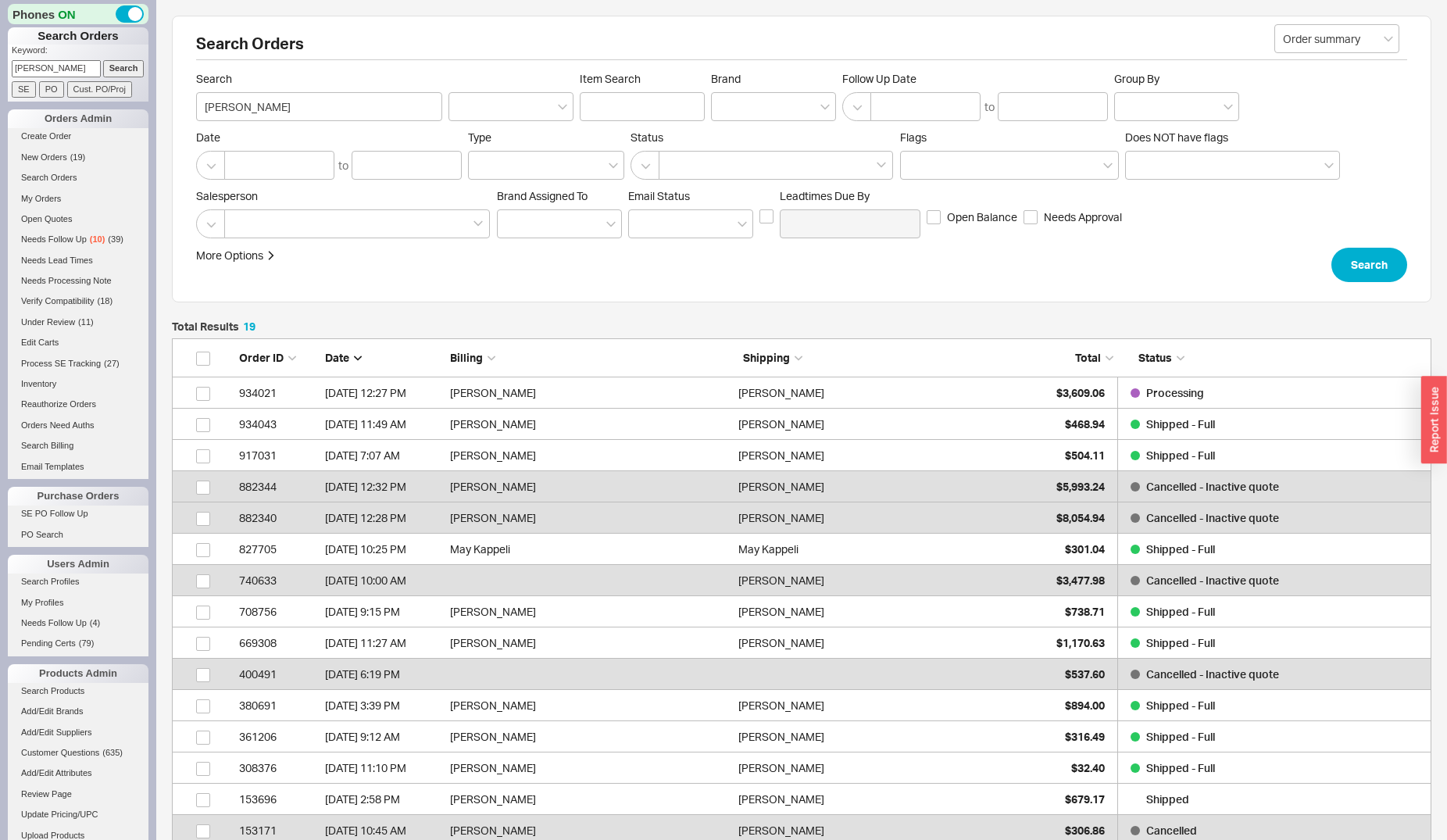
scroll to position [619, 1246]
click at [1135, 394] on div "grid" at bounding box center [1135, 393] width 10 height 10
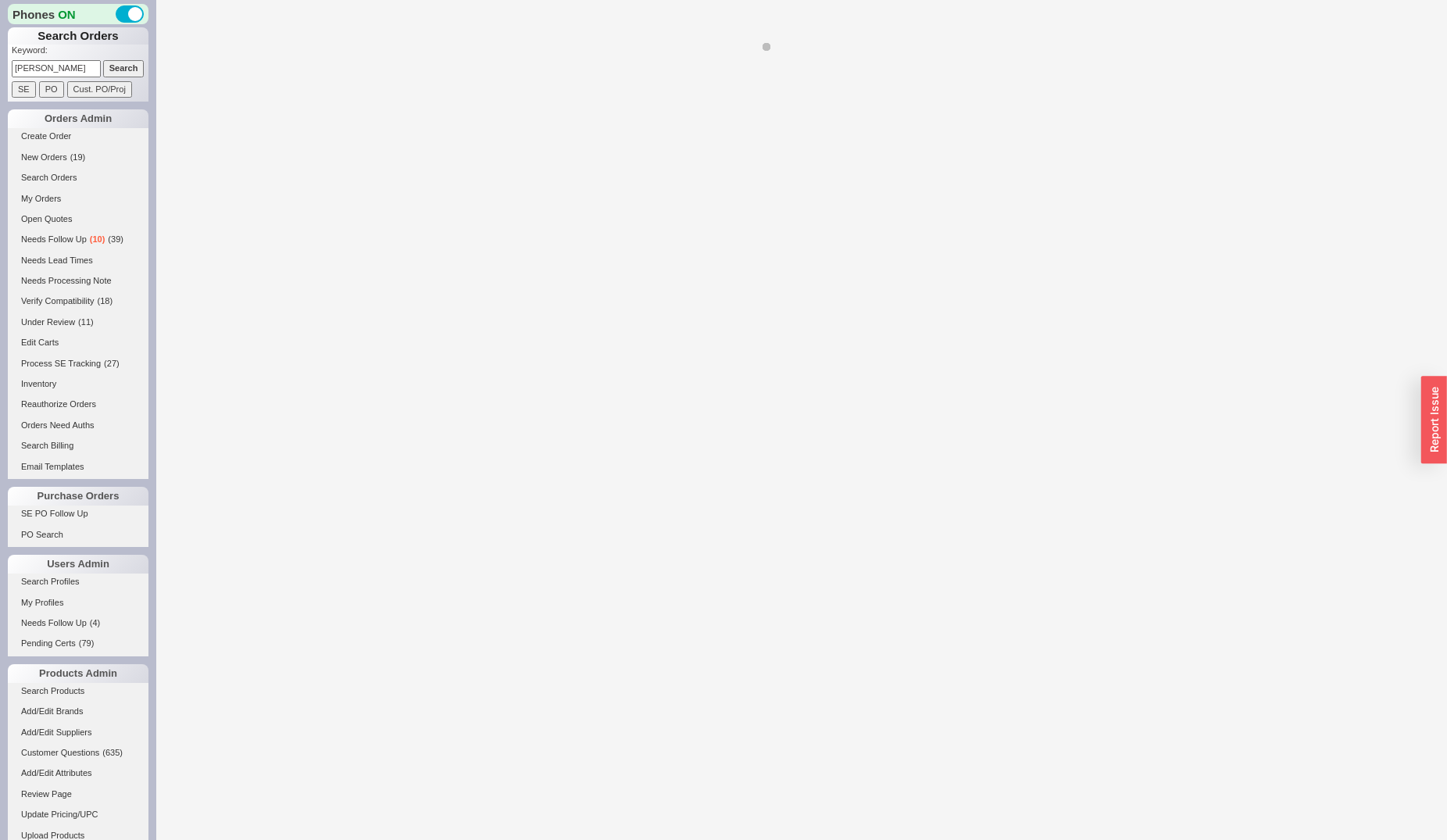
select select "*"
select select "LOW"
select select "3"
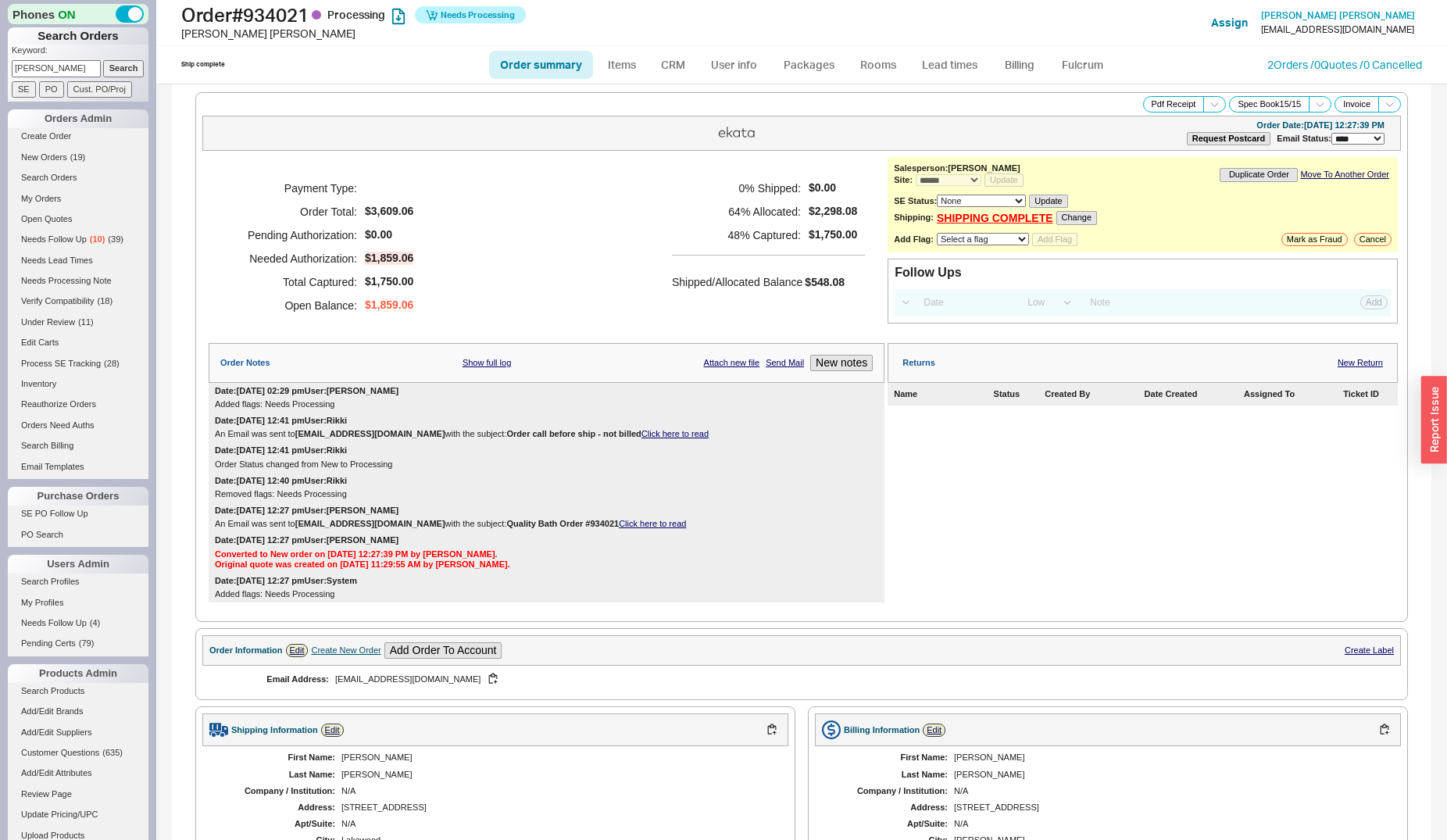
click at [508, 76] on link "Order summary" at bounding box center [541, 65] width 104 height 28
select select "*"
select select "LOW"
select select "3"
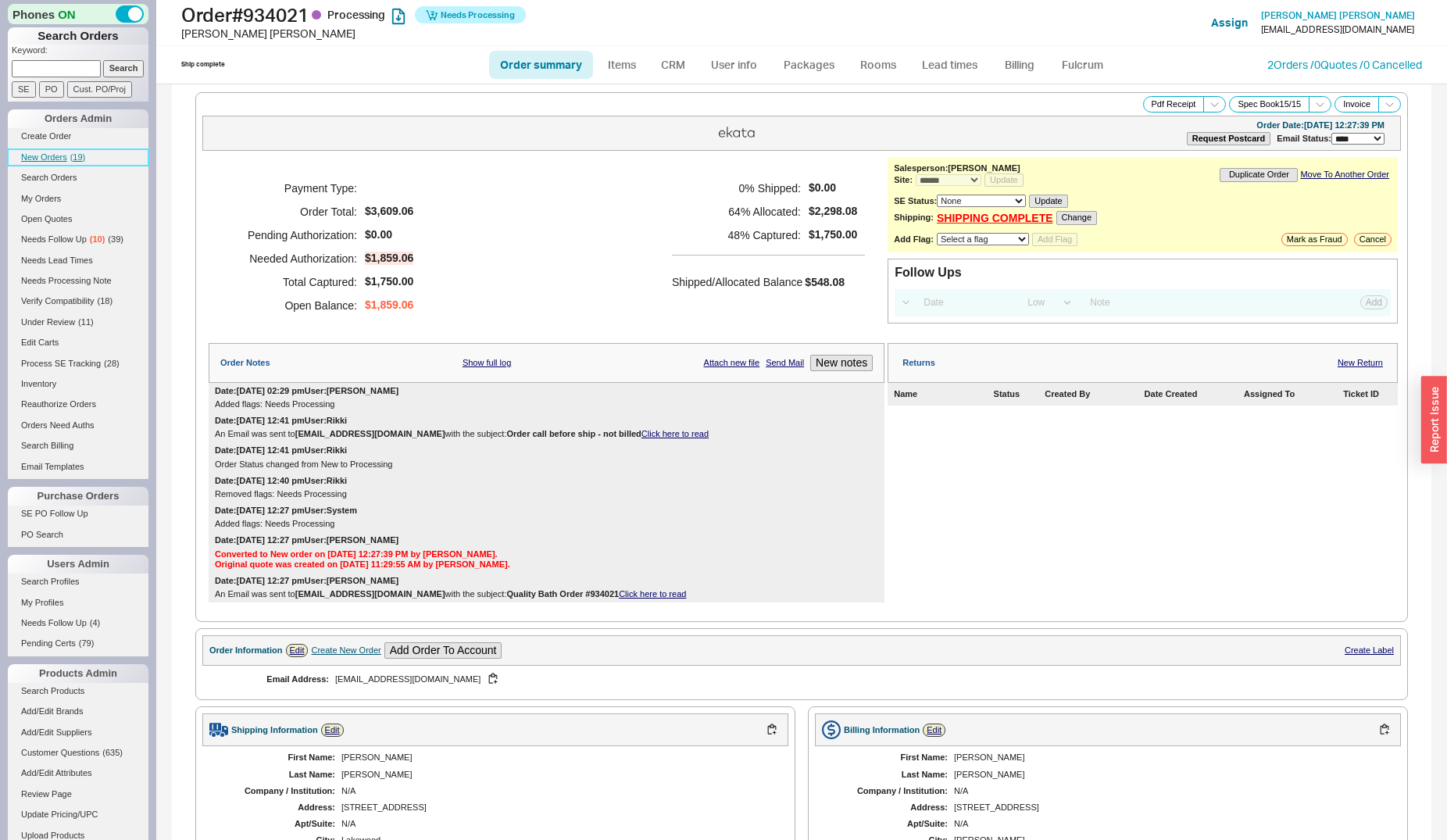
click at [38, 153] on link "New Orders ( 19 )" at bounding box center [78, 157] width 140 height 17
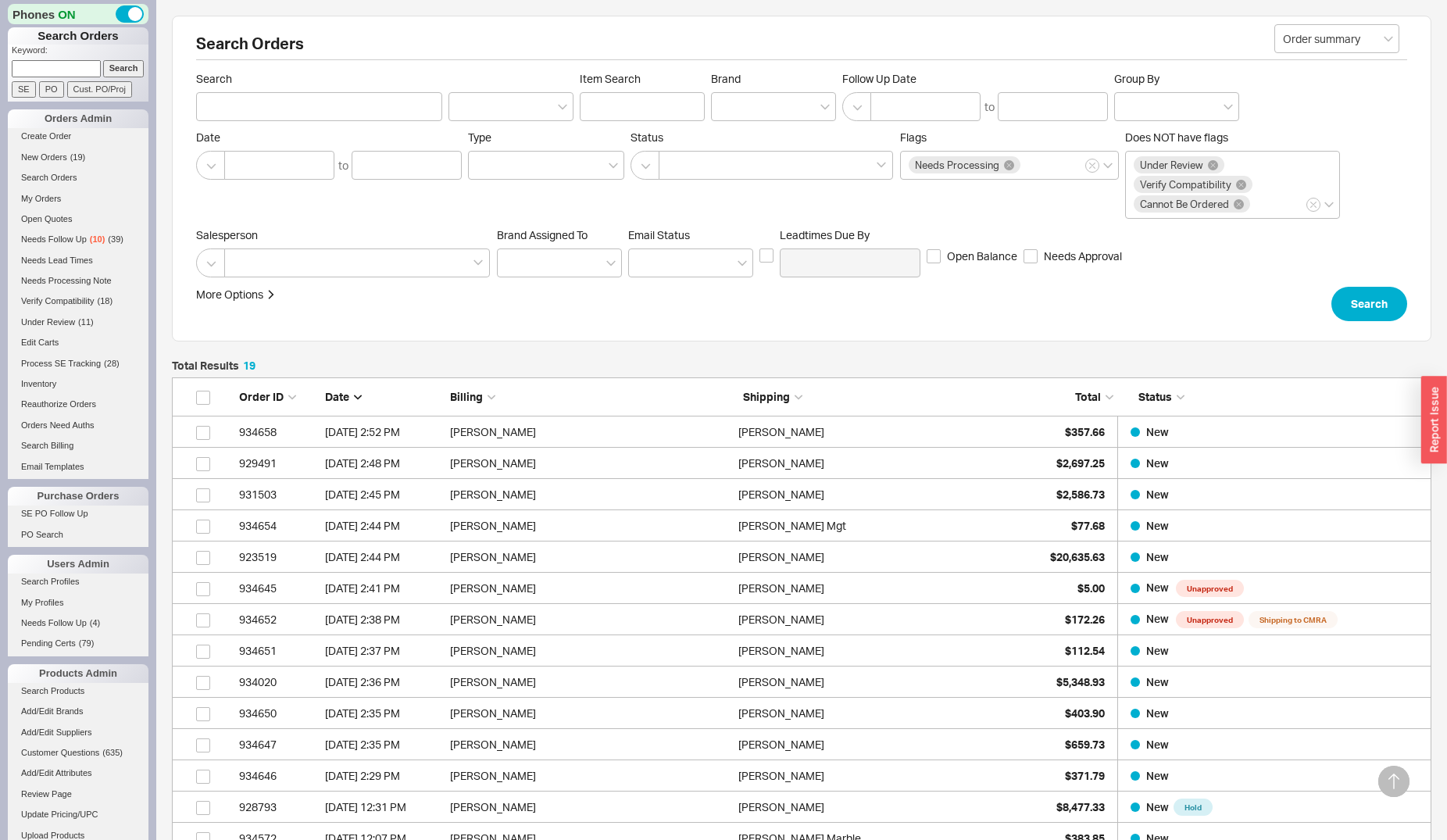
scroll to position [351, 0]
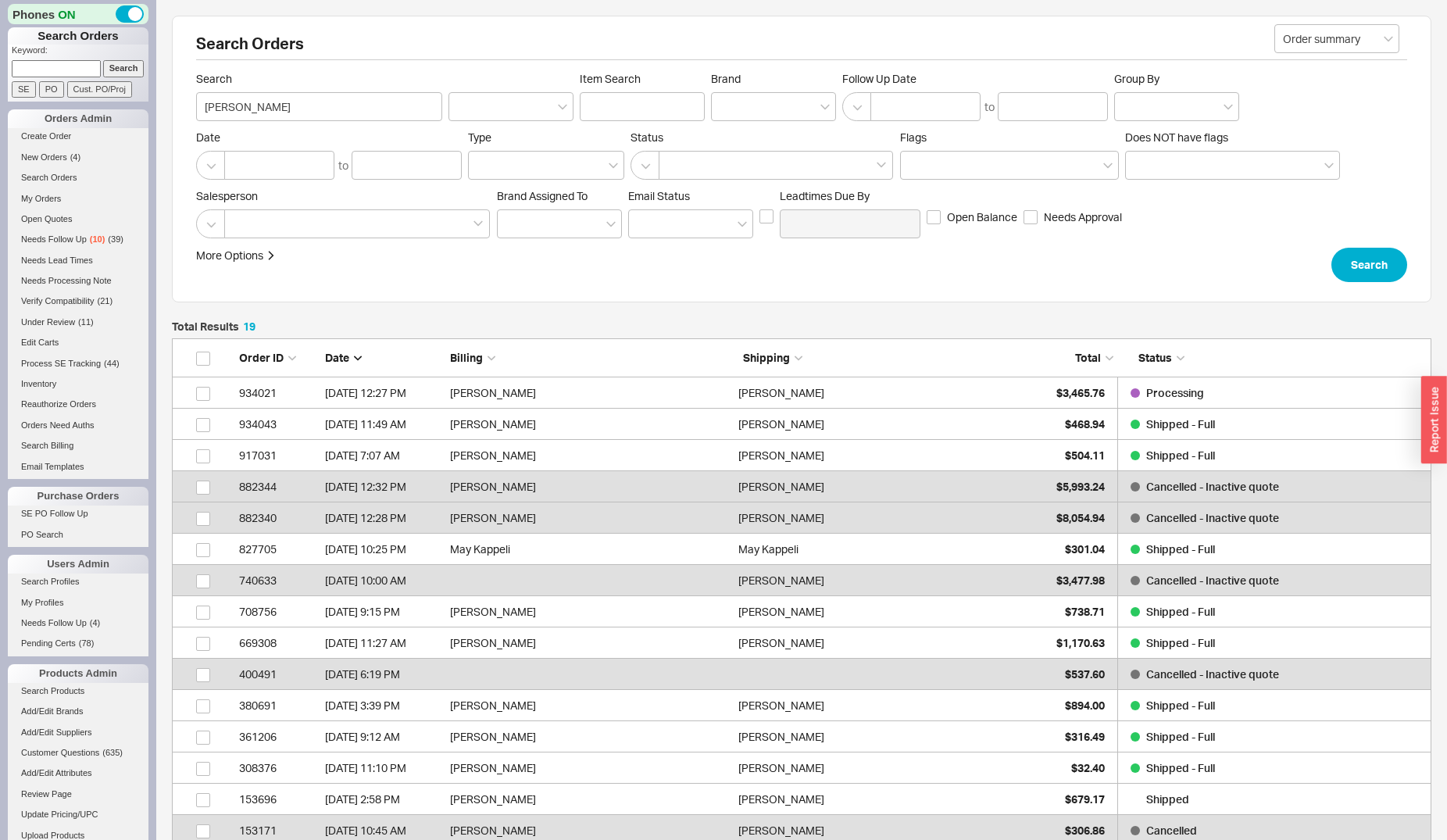
scroll to position [619, 1246]
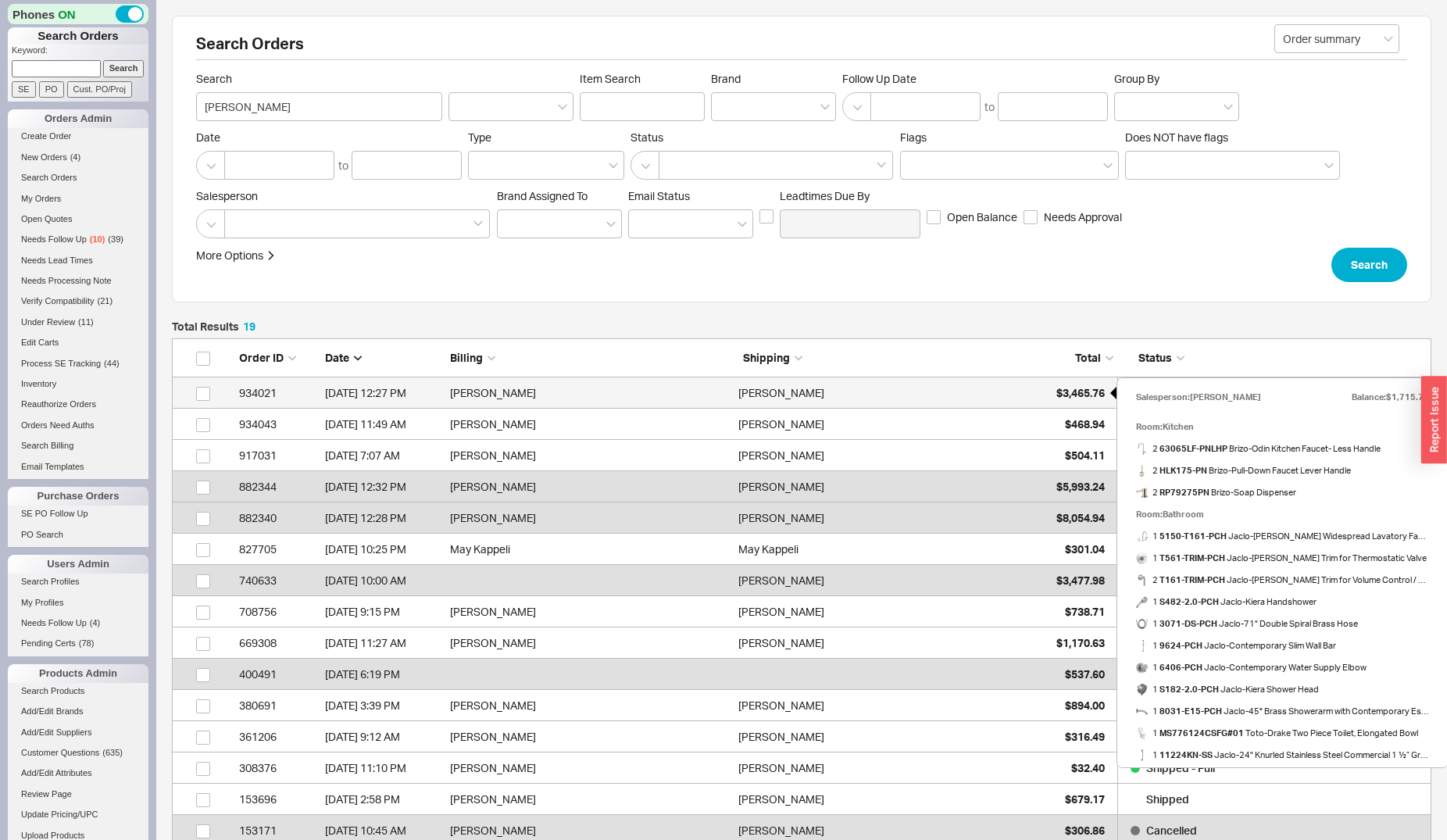
click at [1086, 388] on span "$3,465.76" at bounding box center [1081, 393] width 49 height 13
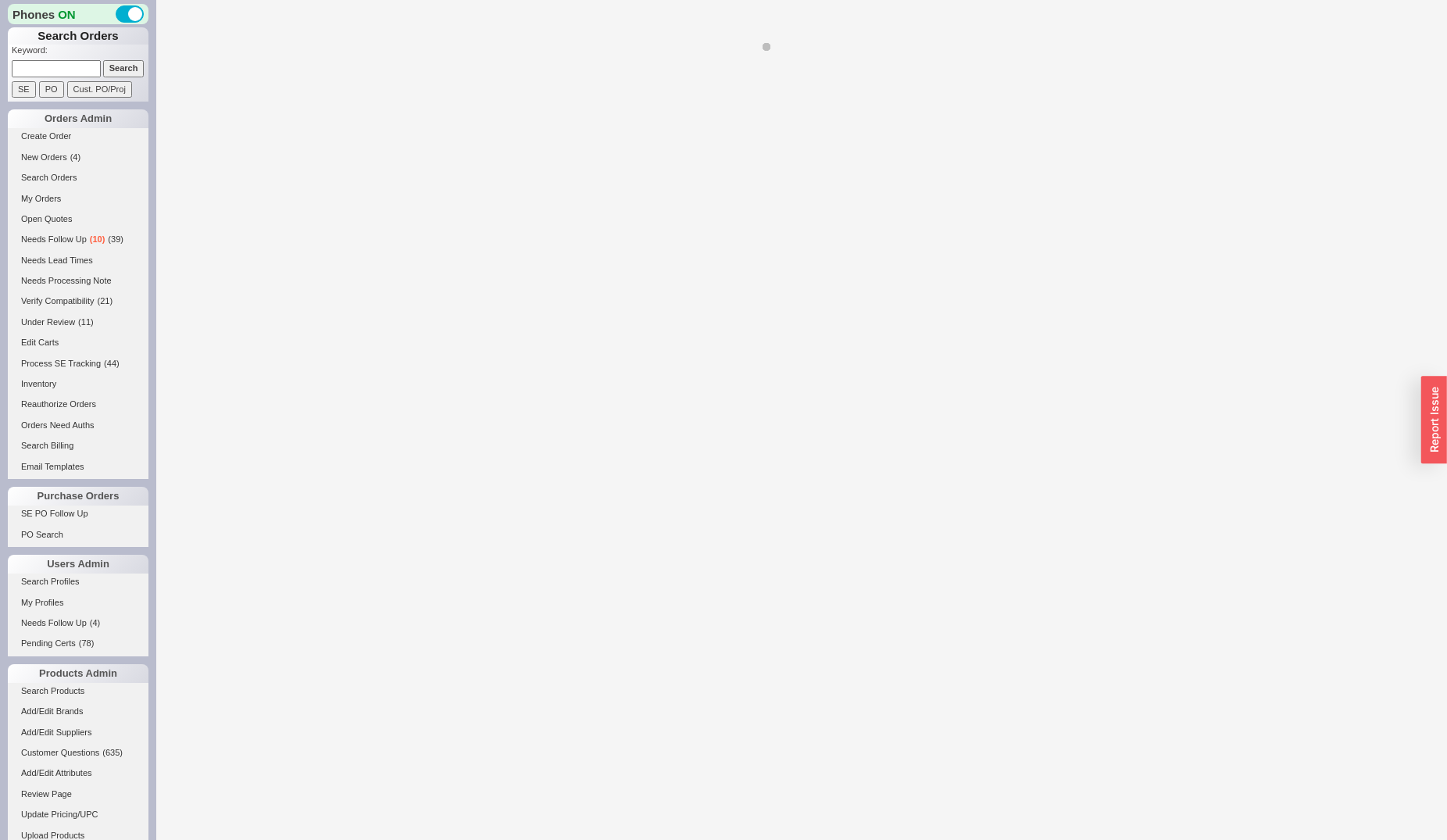
select select "*"
select select "LOW"
select select "3"
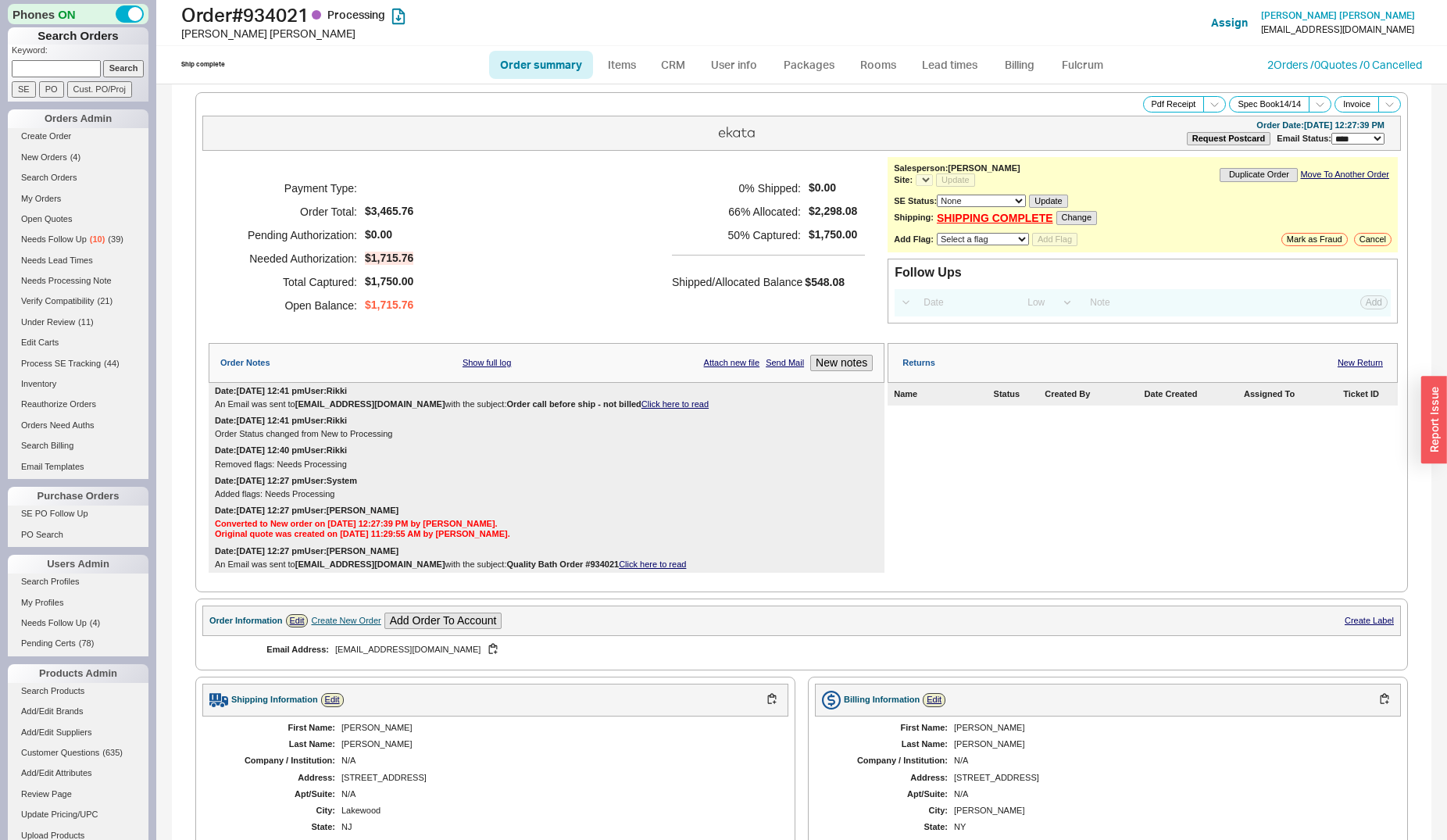
select select "*"
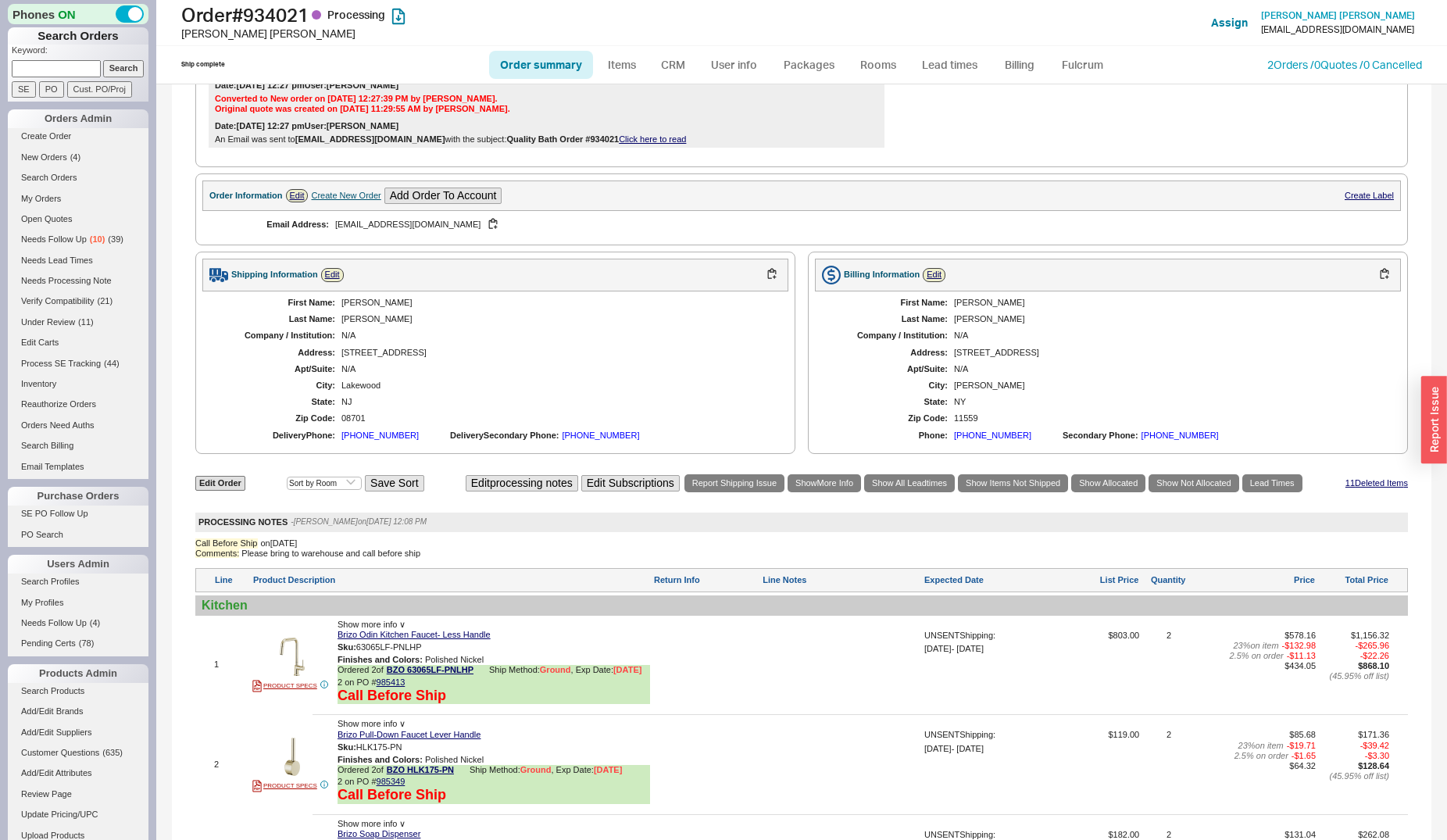
scroll to position [478, 0]
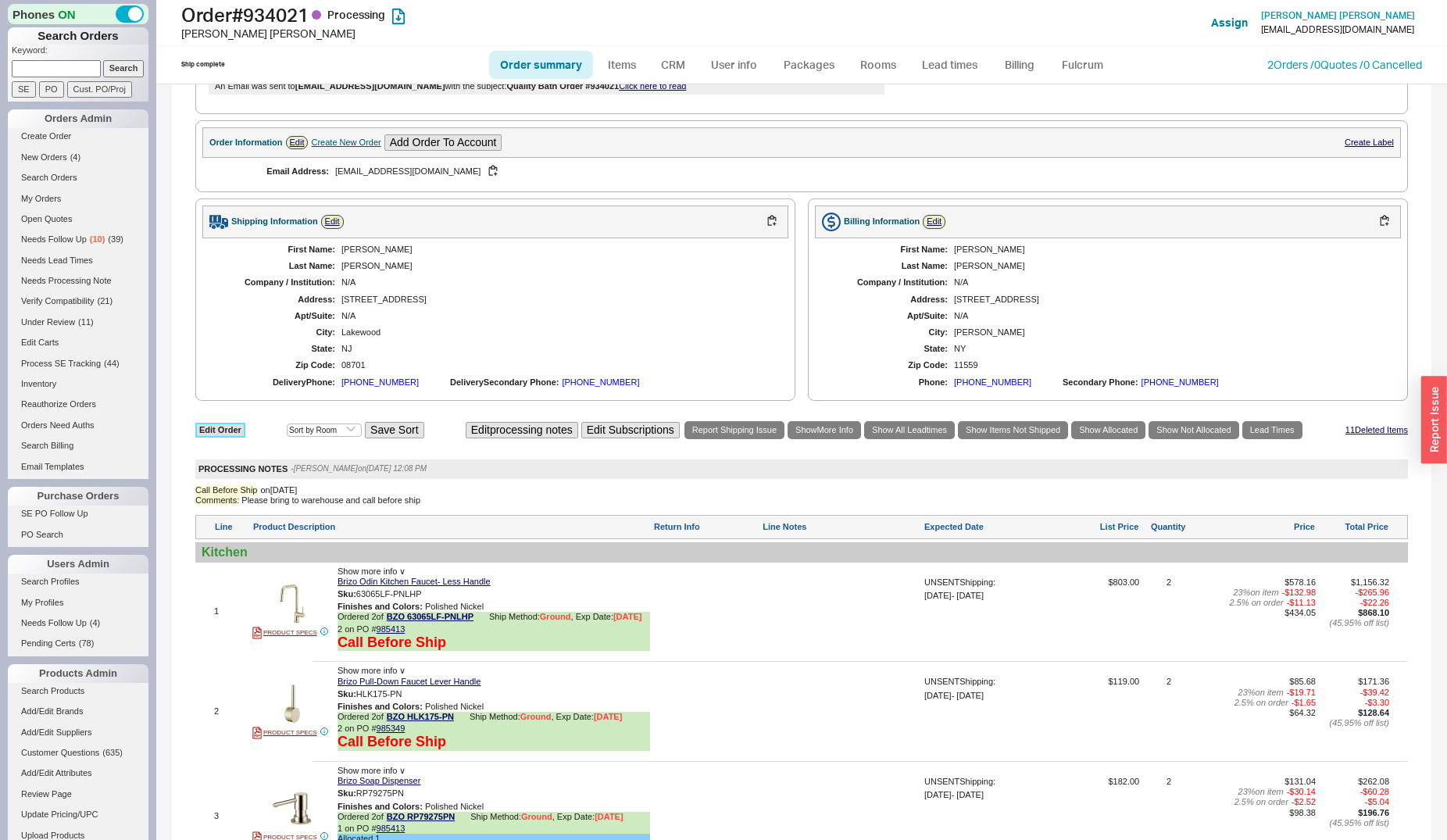
click at [236, 434] on link "Edit Order" at bounding box center [220, 430] width 50 height 15
select select "3"
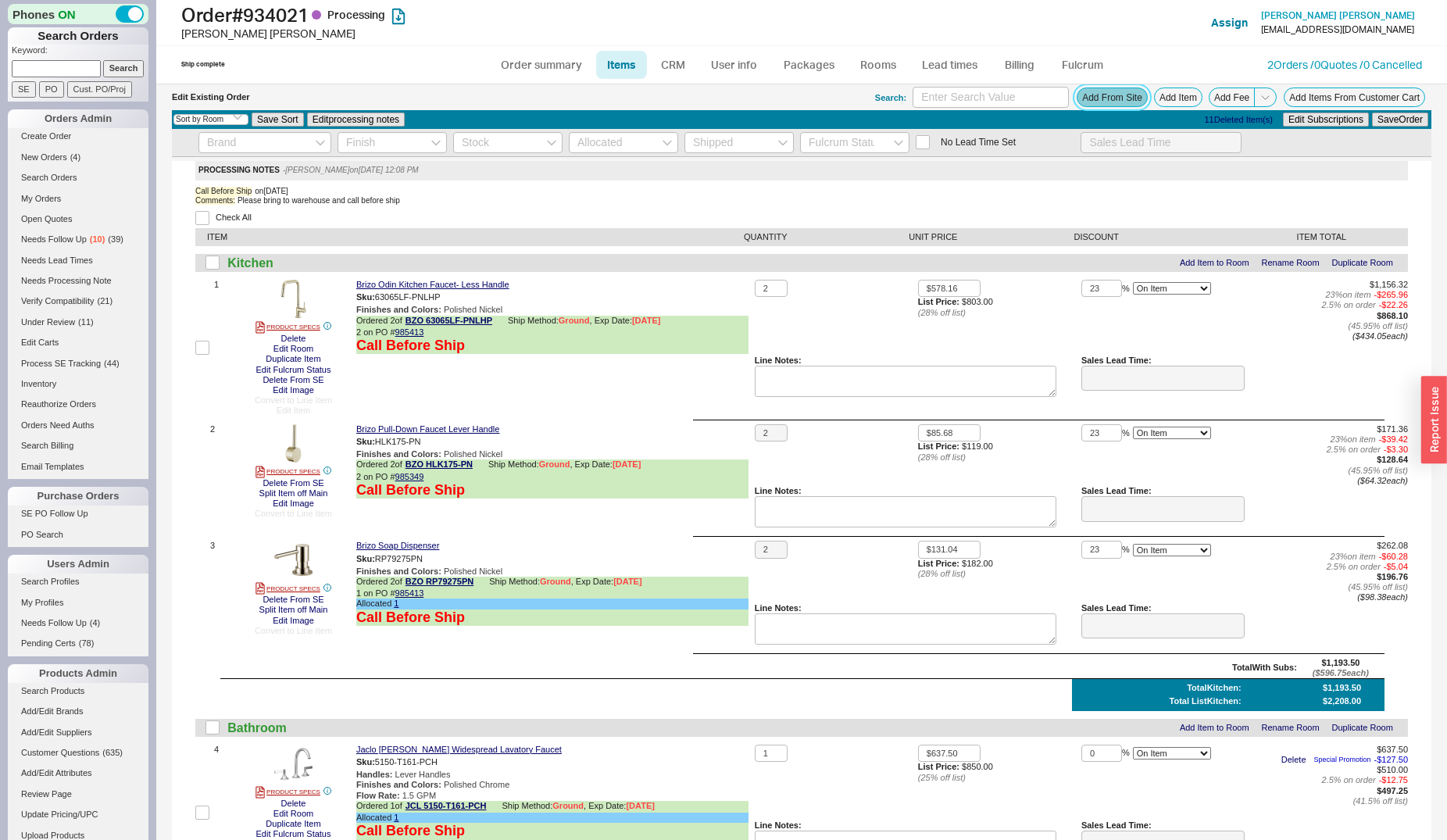
click at [1116, 99] on button "Add From Site" at bounding box center [1112, 97] width 72 height 19
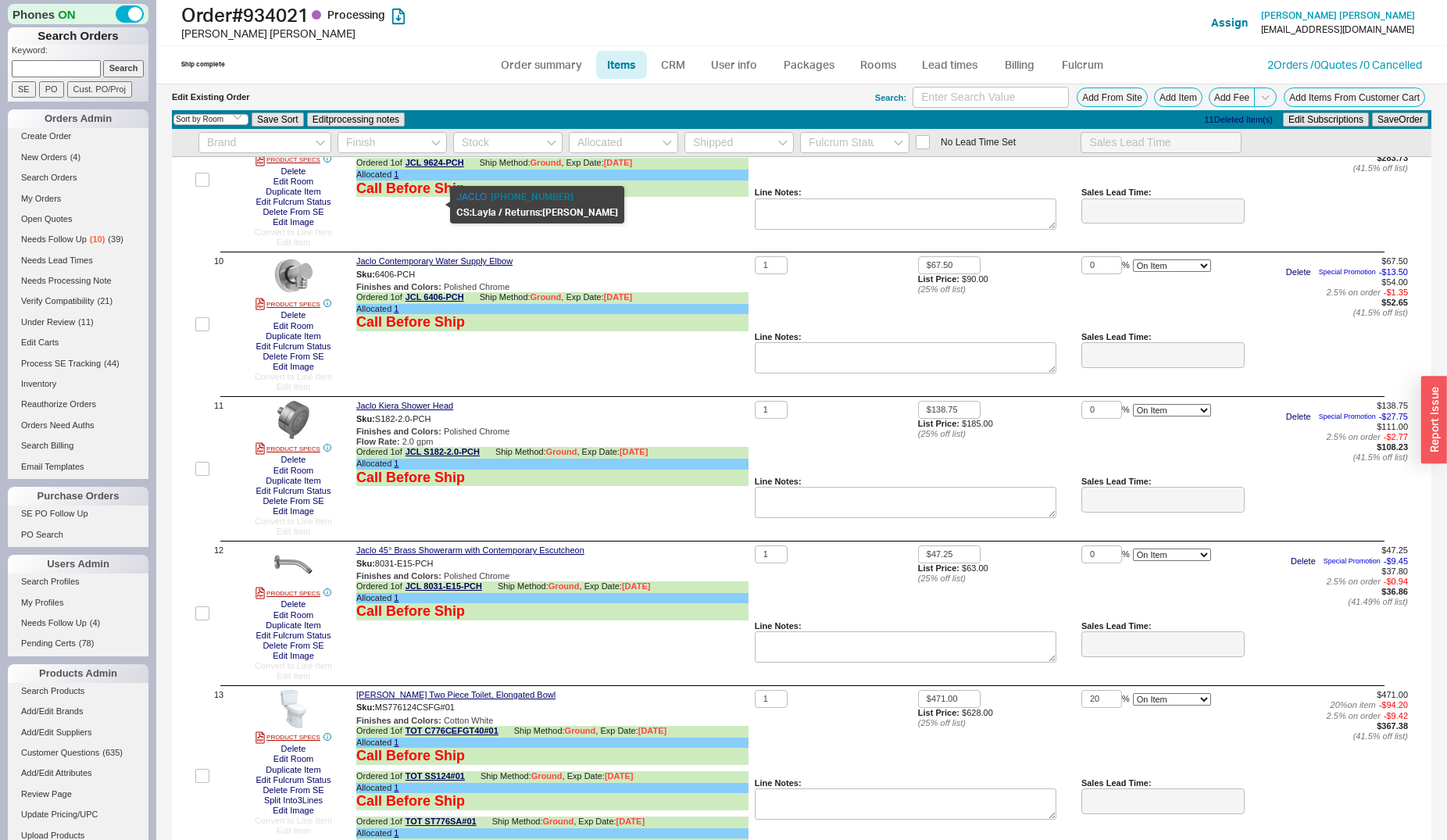
scroll to position [2109, 0]
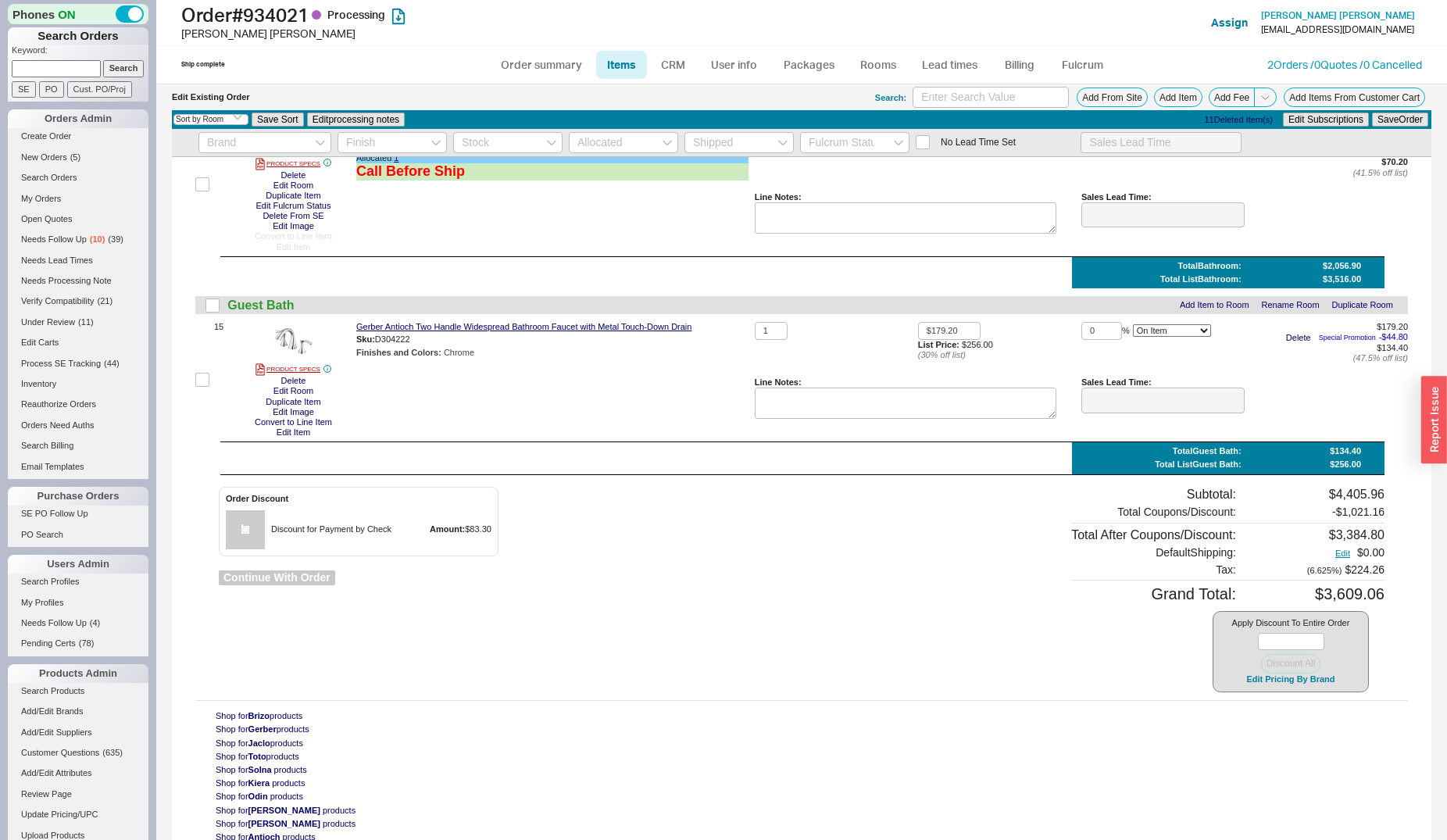
click at [244, 574] on button "Continue With Order" at bounding box center [276, 577] width 116 height 15
select select "*"
select select "LOW"
select select "3"
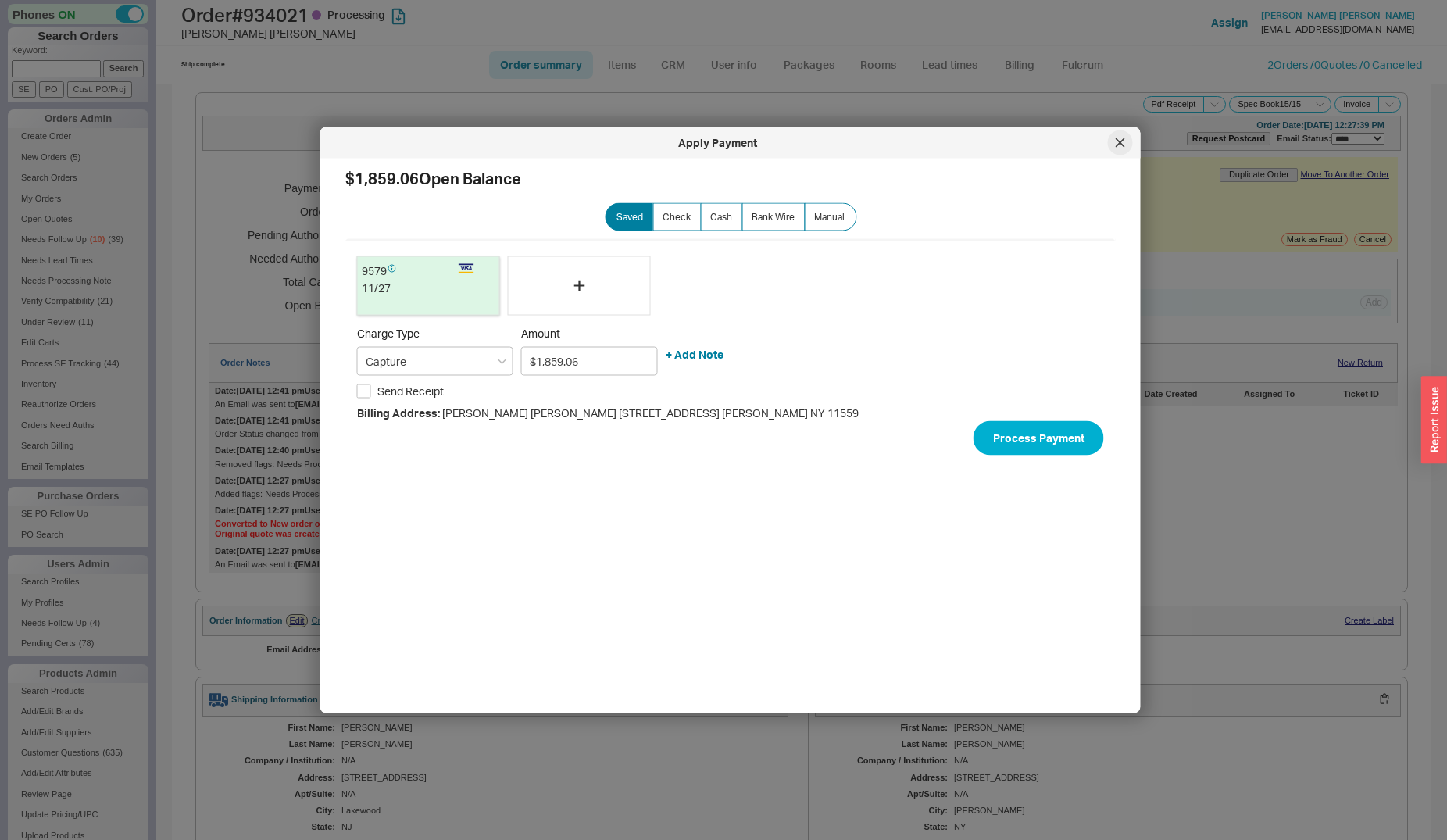
click at [1115, 144] on div at bounding box center [1120, 143] width 25 height 25
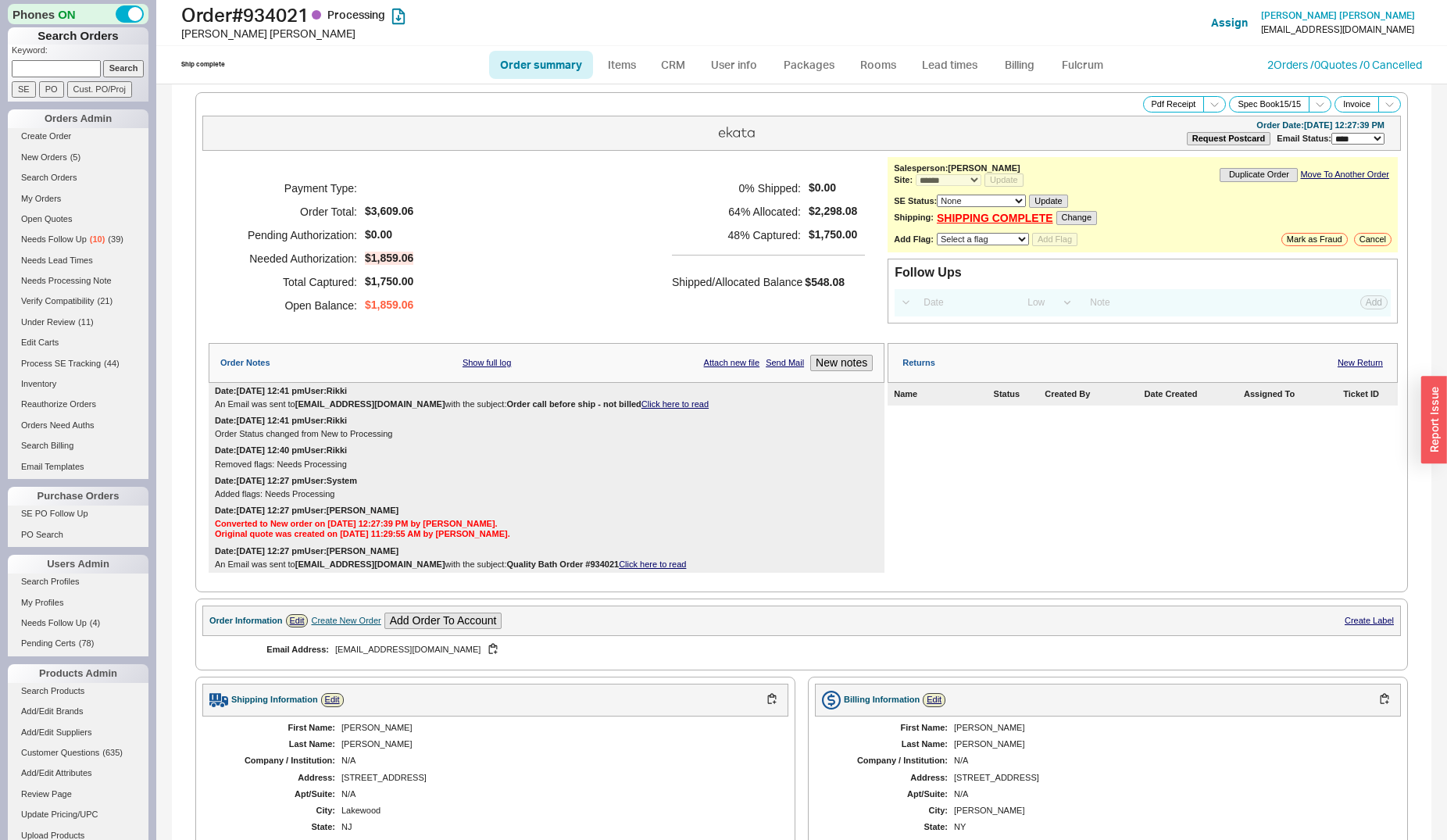
scroll to position [79, 0]
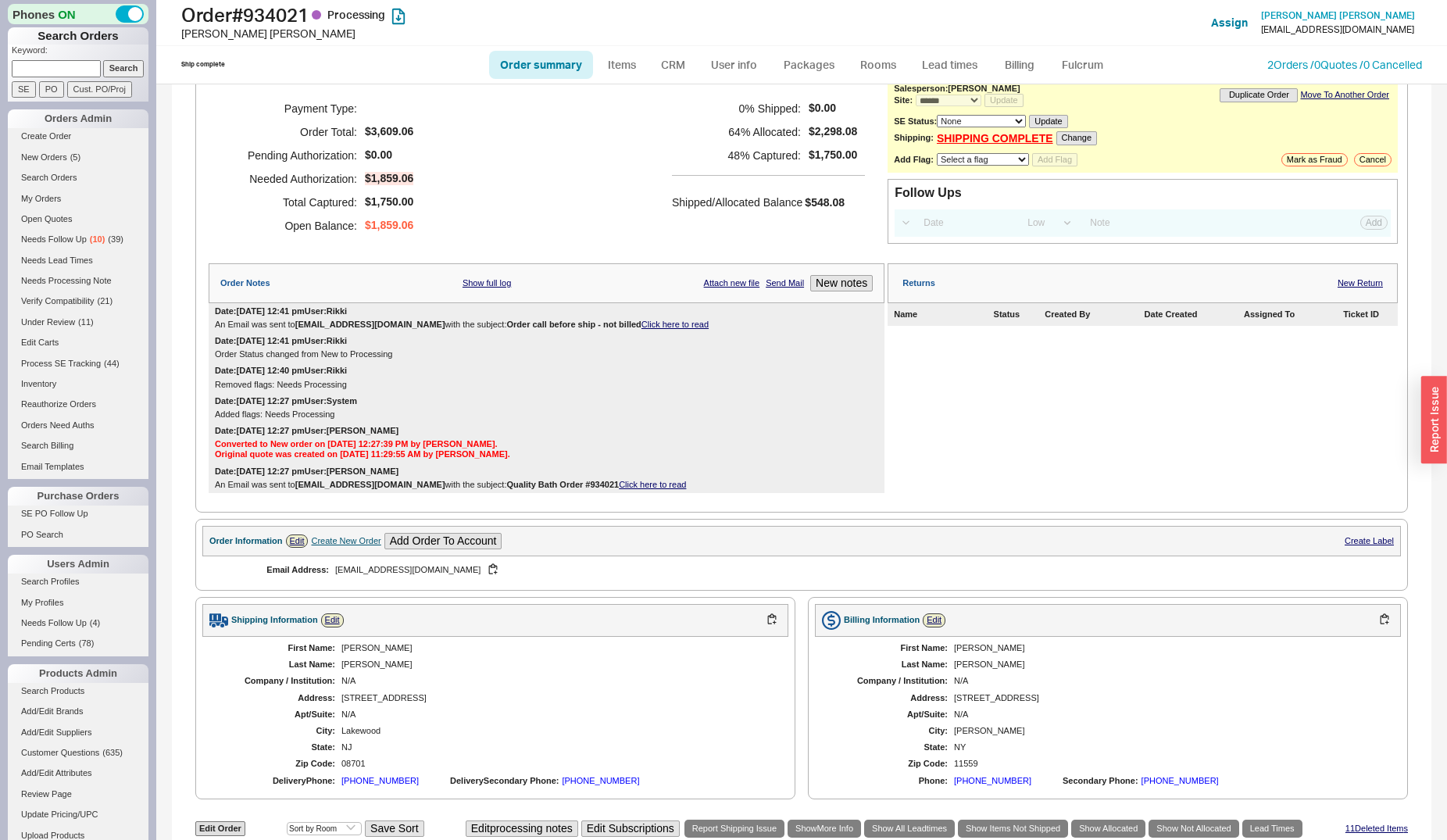
click at [937, 154] on select "Select a flag Under Review Hold Verify Compatibility Needs Processing Cannot Be…" at bounding box center [983, 160] width 92 height 12
select select "11"
click option "Needs Processing" at bounding box center [0, 0] width 0 height 0
click at [1057, 161] on button "Add Flag" at bounding box center [1055, 160] width 45 height 13
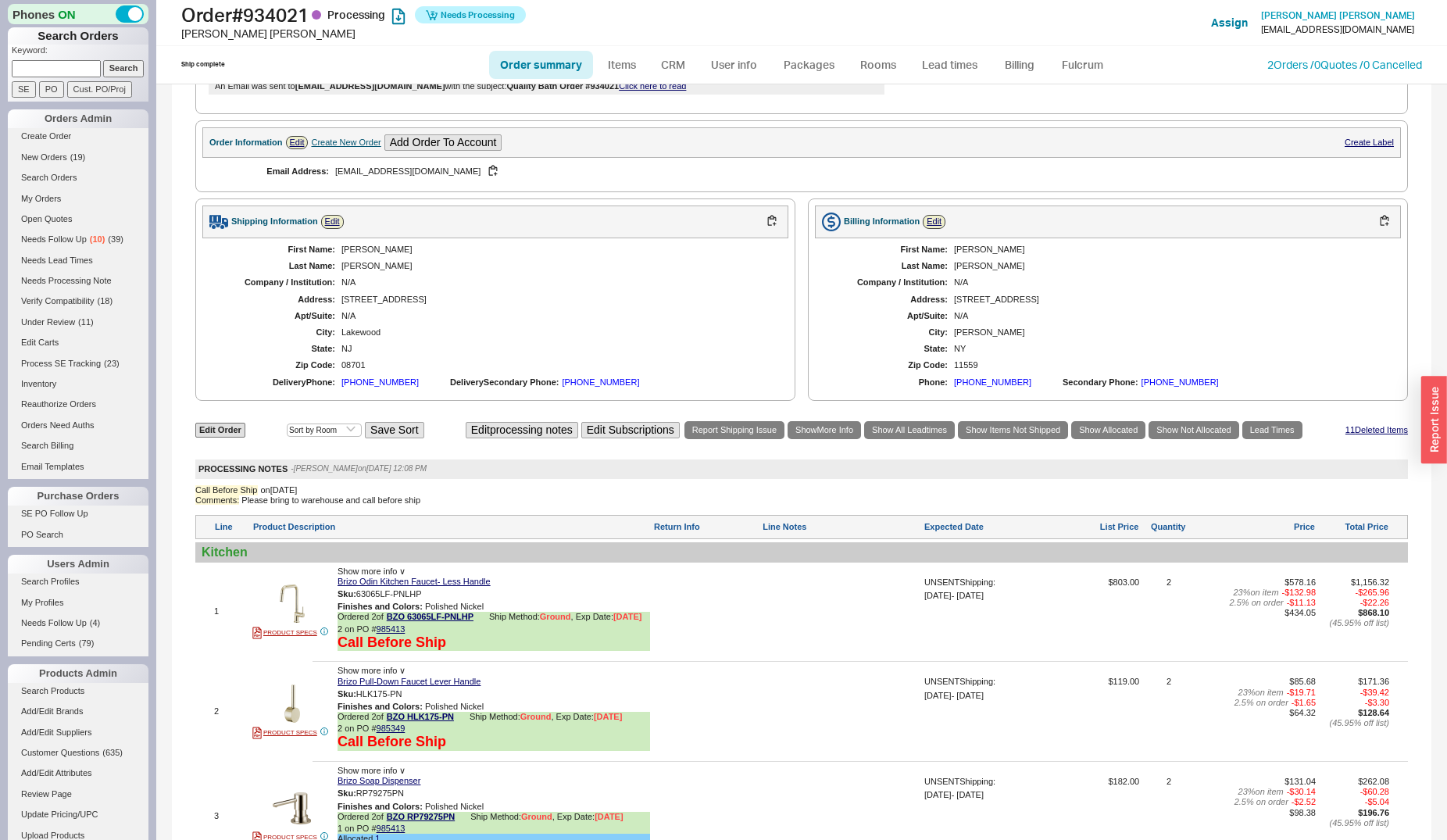
scroll to position [877, 0]
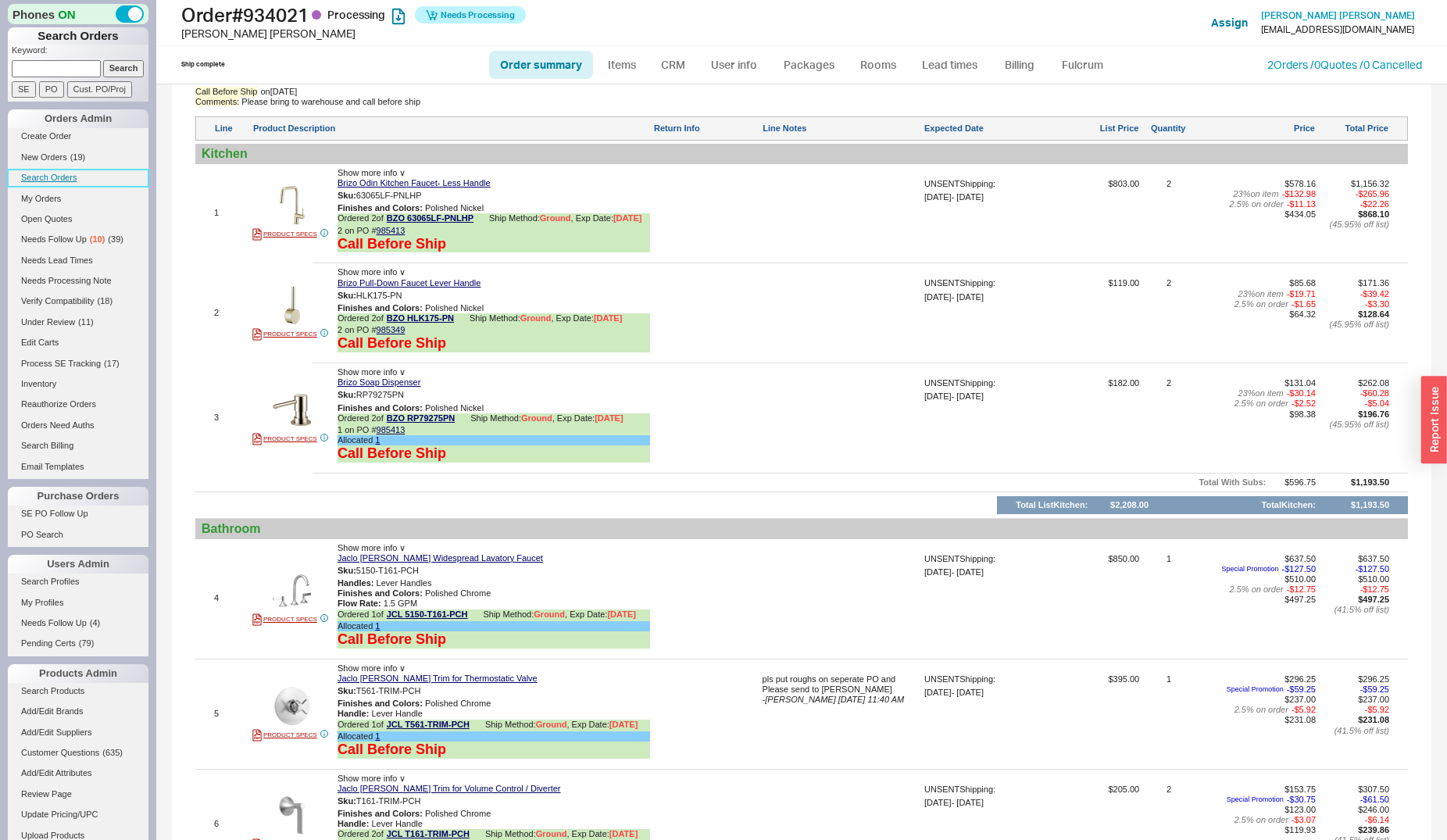
click at [55, 181] on link "Search Orders" at bounding box center [78, 177] width 140 height 17
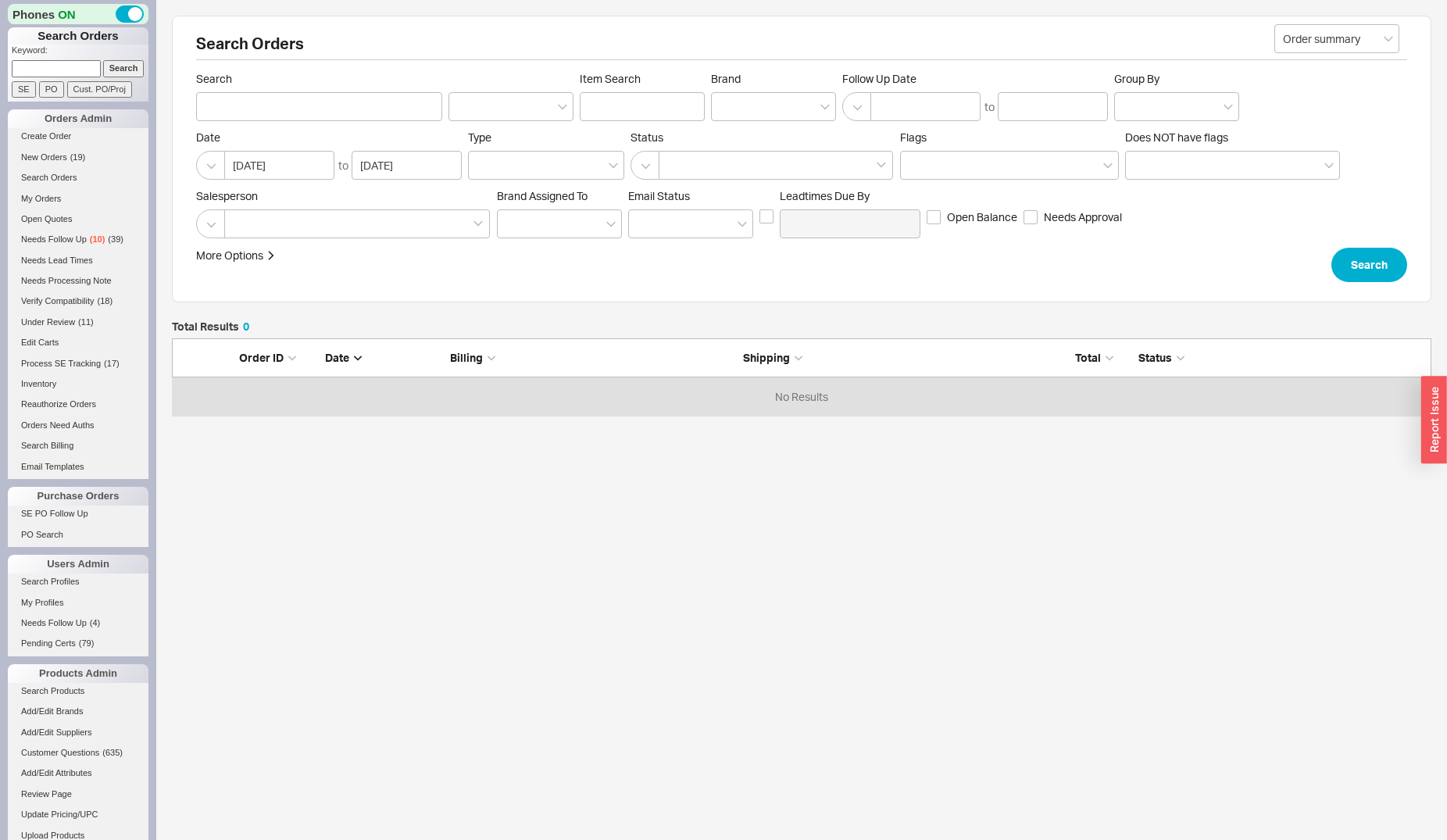
scroll to position [64, 1246]
click at [645, 109] on input "Item Search" at bounding box center [642, 106] width 125 height 29
type input "s"
click at [256, 115] on input "Search" at bounding box center [319, 106] width 246 height 29
click at [733, 110] on div at bounding box center [773, 106] width 125 height 29
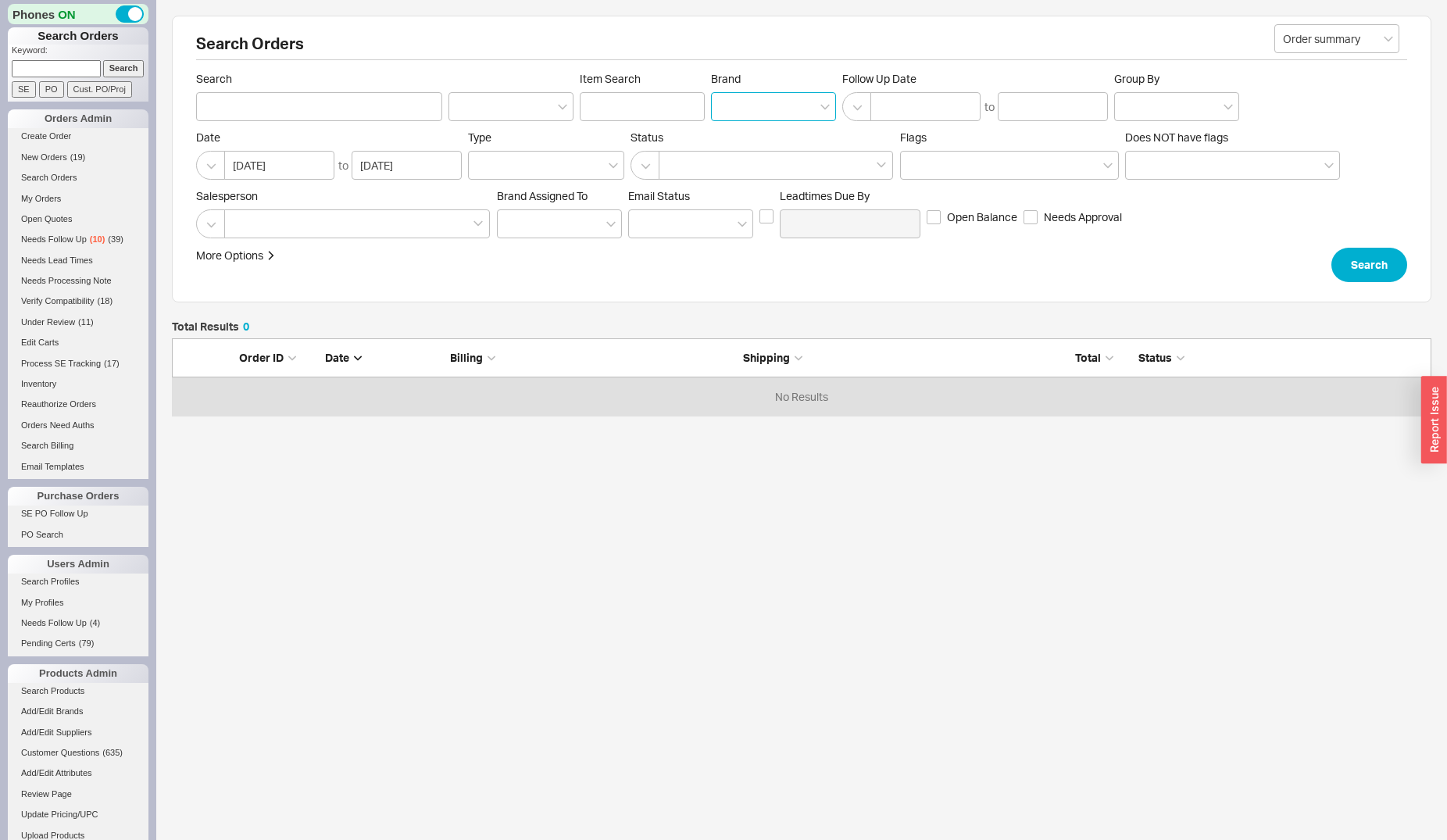
click at [731, 110] on input "Brand" at bounding box center [725, 106] width 11 height 18
type input "samu"
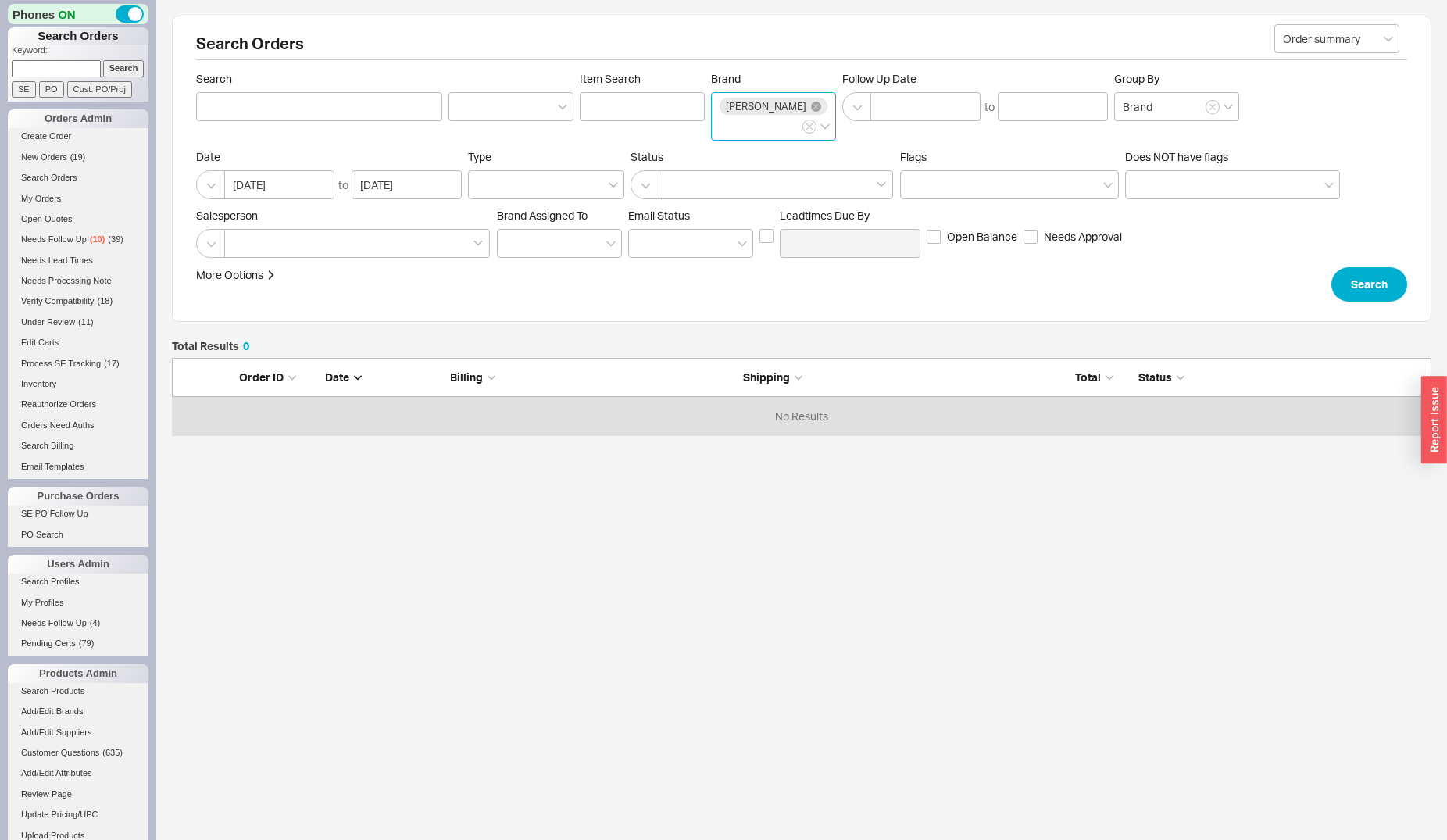
type input "Brand"
click at [1339, 302] on button "Search" at bounding box center [1369, 283] width 76 height 34
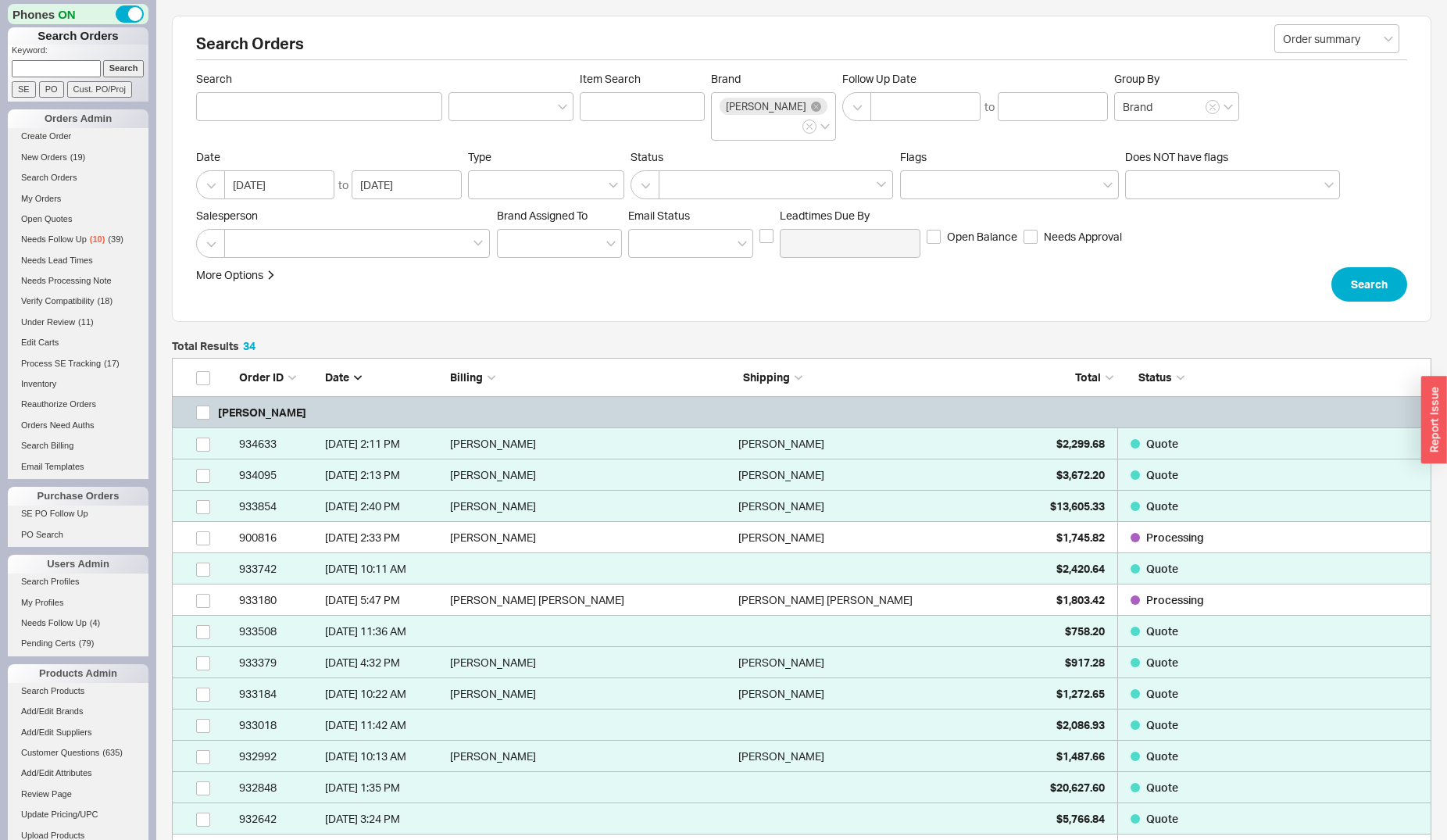
scroll to position [1120, 1246]
click at [325, 251] on div at bounding box center [357, 242] width 266 height 29
click at [243, 251] on input at bounding box center [238, 243] width 11 height 18
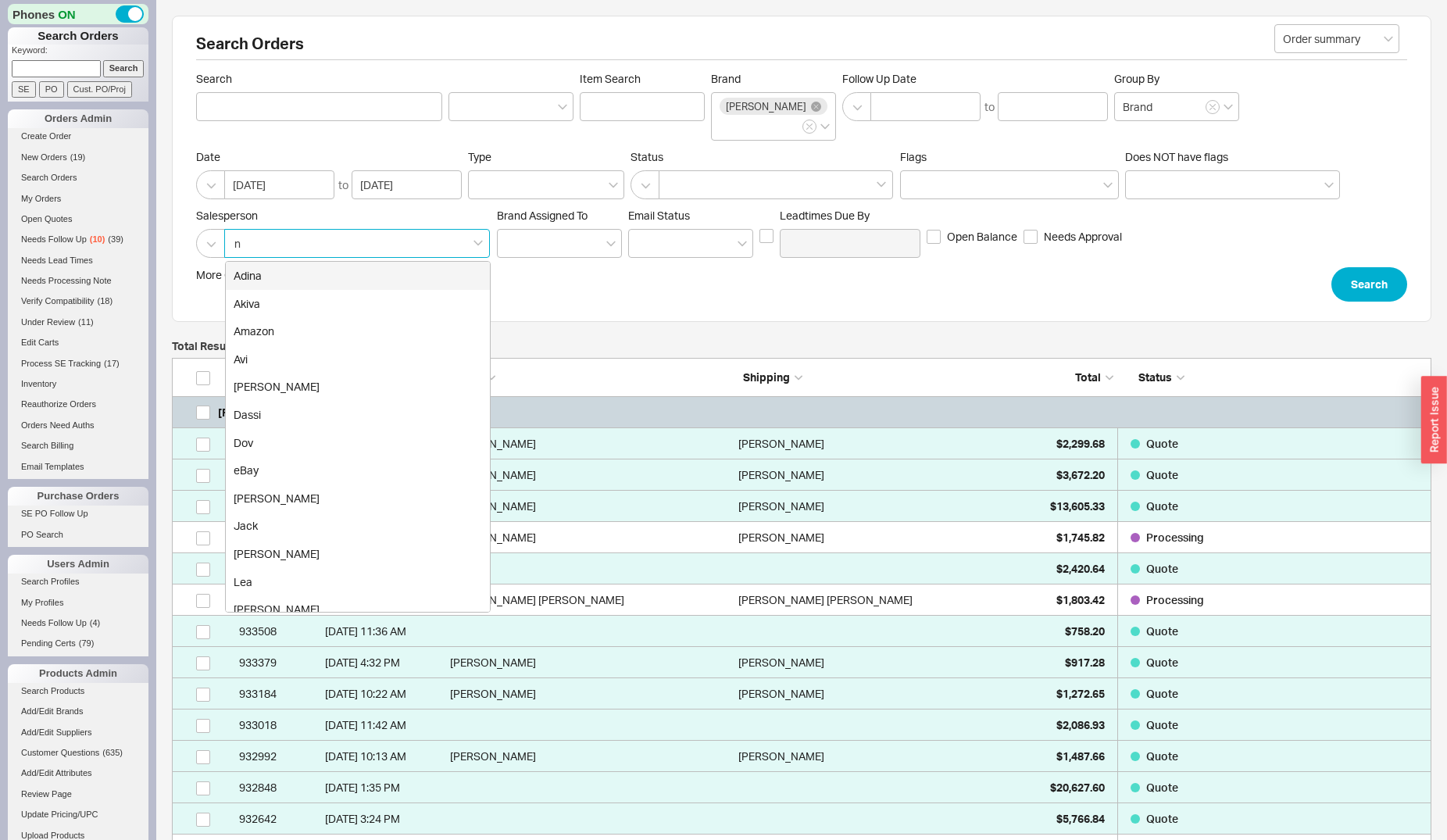
type input "na"
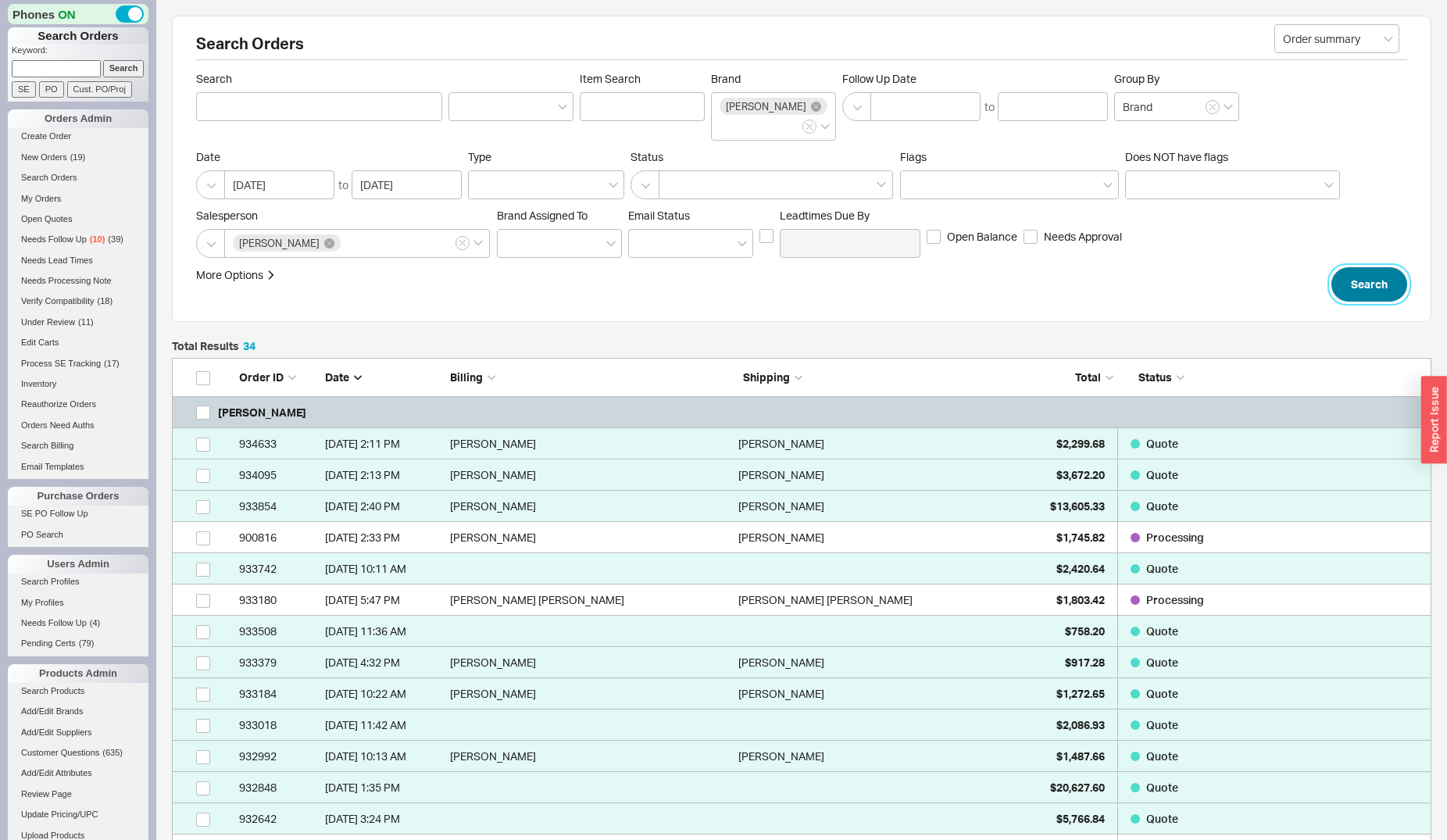
click at [1380, 295] on button "Search" at bounding box center [1369, 283] width 76 height 34
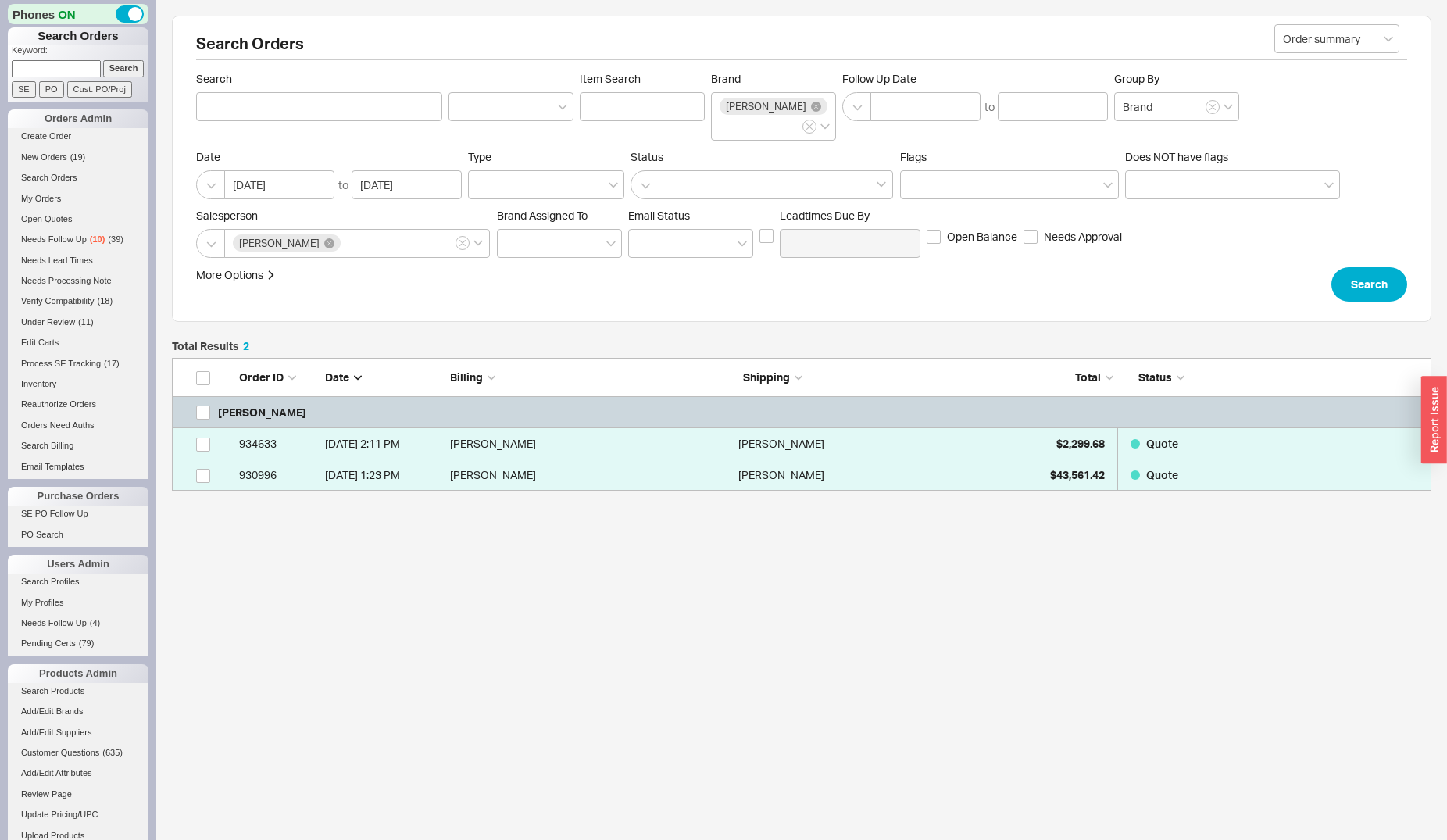
scroll to position [120, 1246]
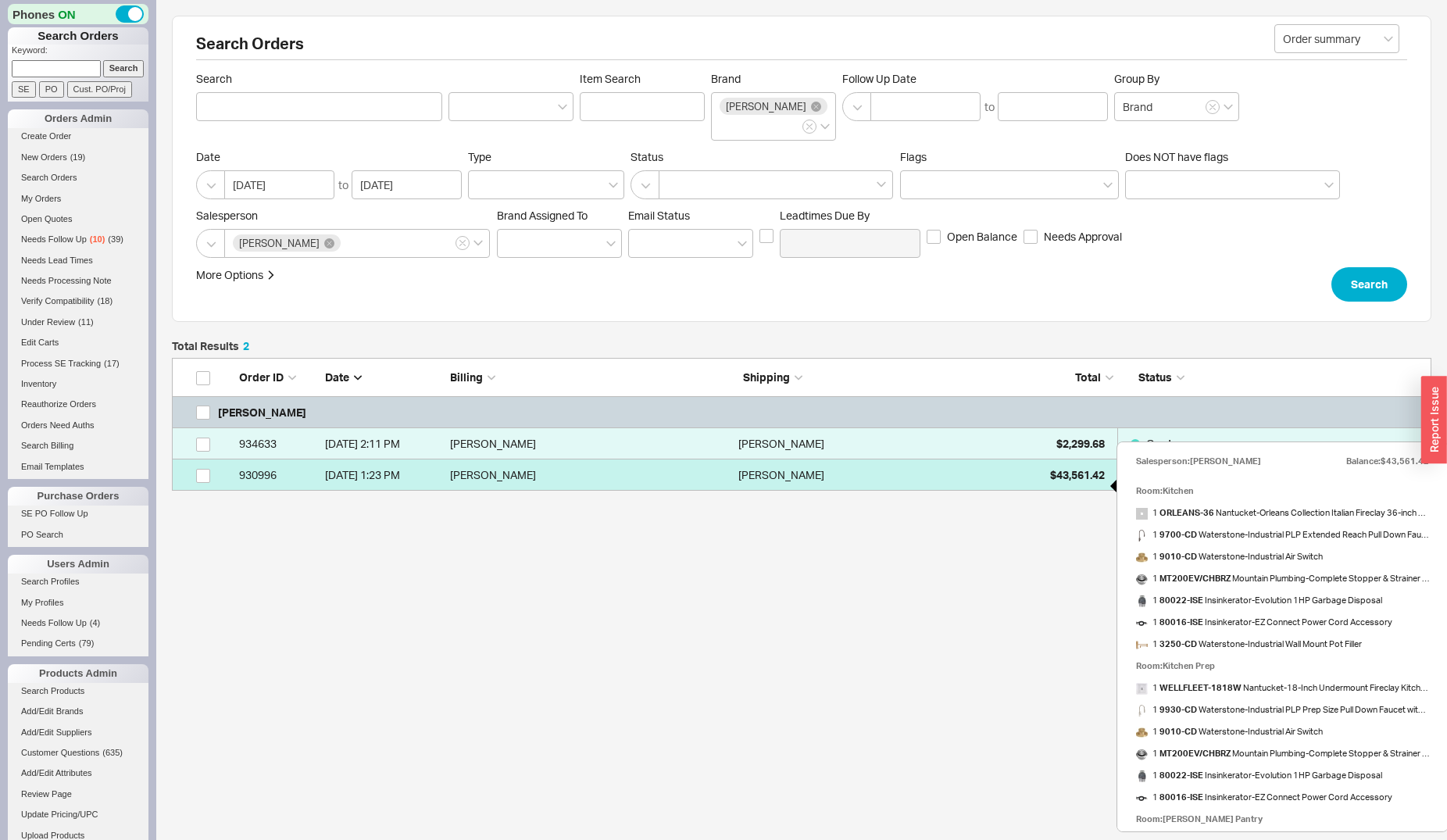
click at [1058, 479] on span "$43,561.42" at bounding box center [1077, 475] width 55 height 13
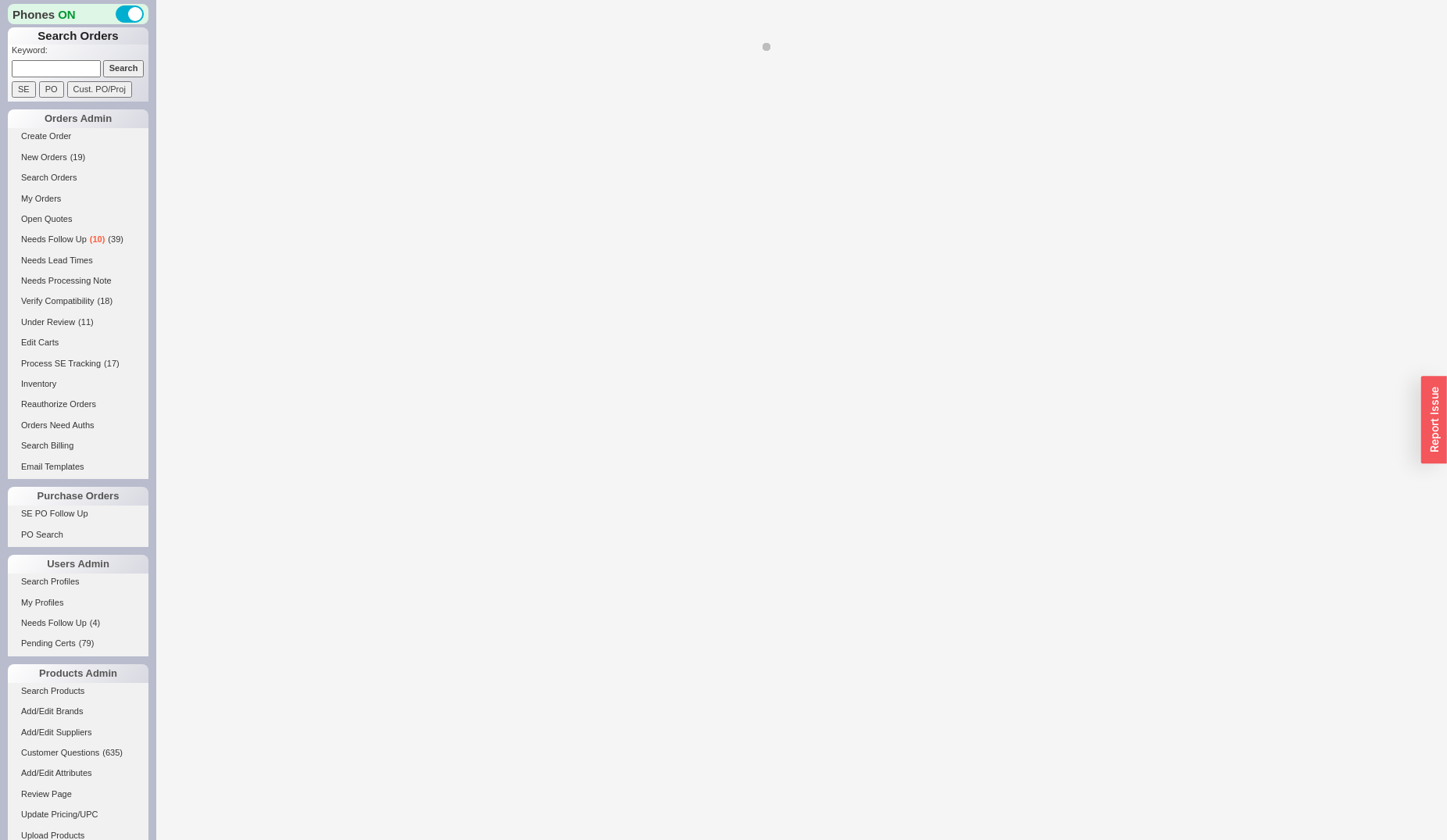
select select "*"
select select "LOW"
select select "3"
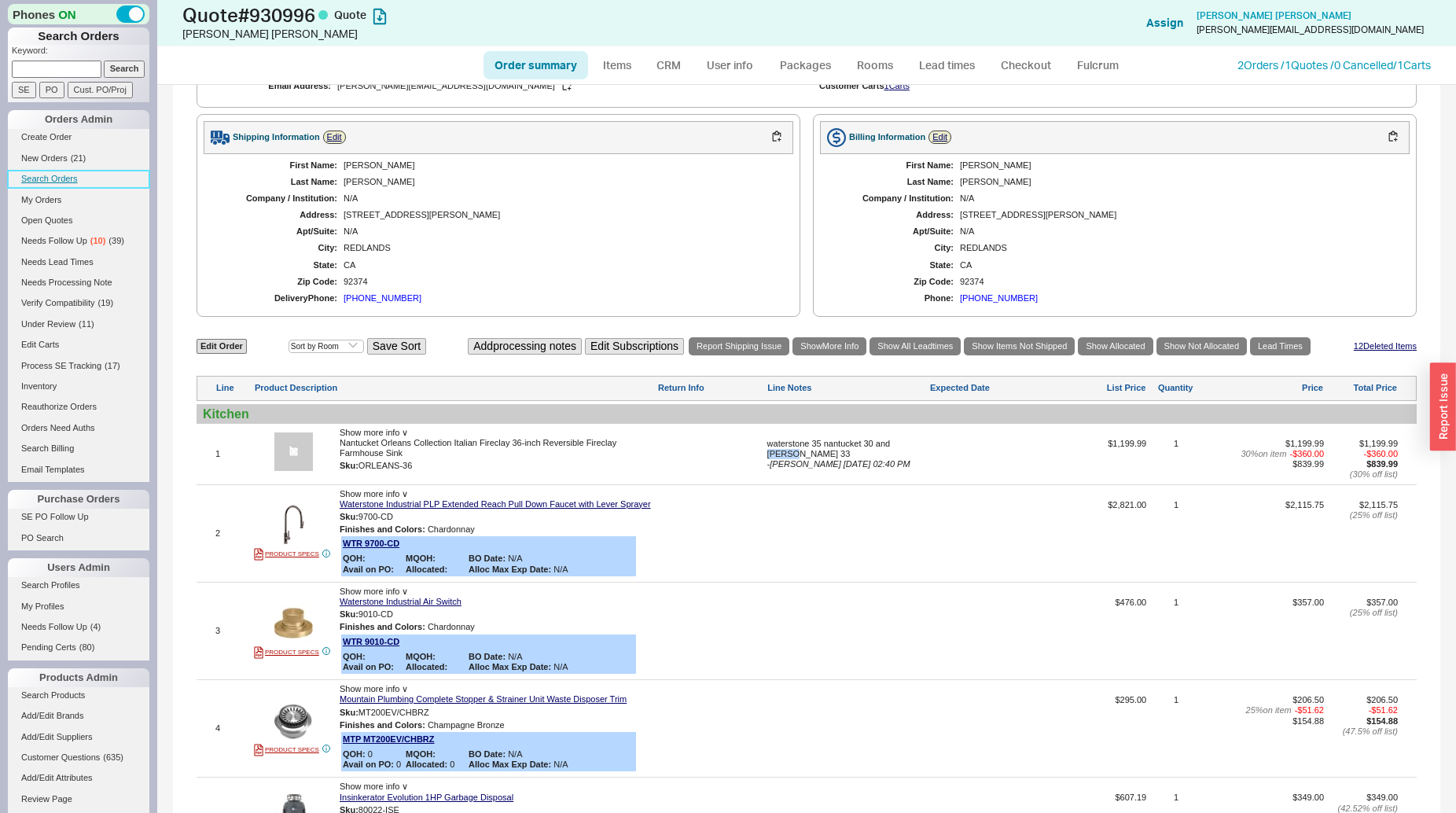
click at [55, 180] on link "Search Orders" at bounding box center [78, 178] width 141 height 17
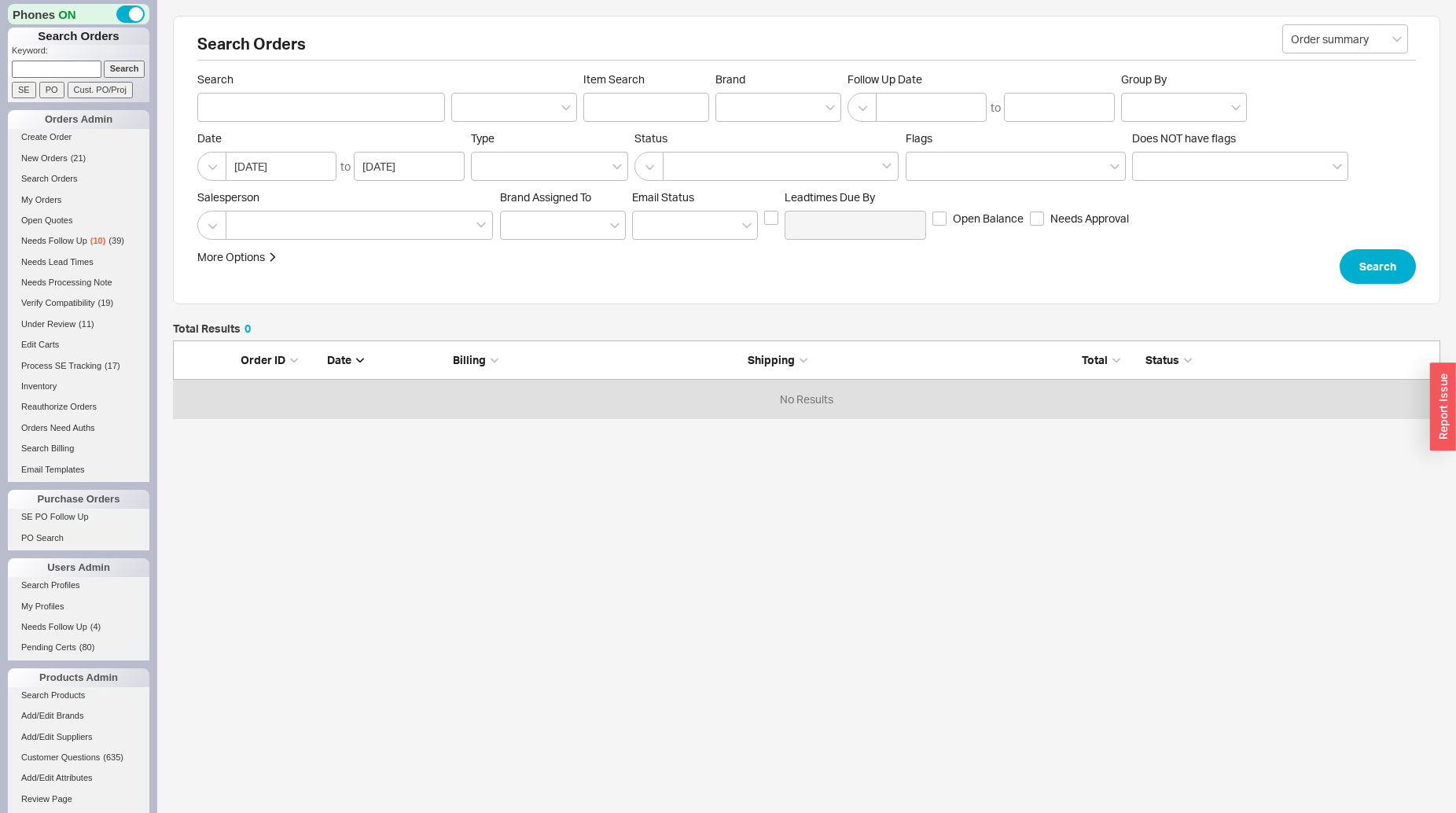
scroll to position [14, 14]
click at [743, 116] on div at bounding box center [778, 107] width 126 height 29
click at [735, 116] on input "Brand" at bounding box center [729, 107] width 11 height 18
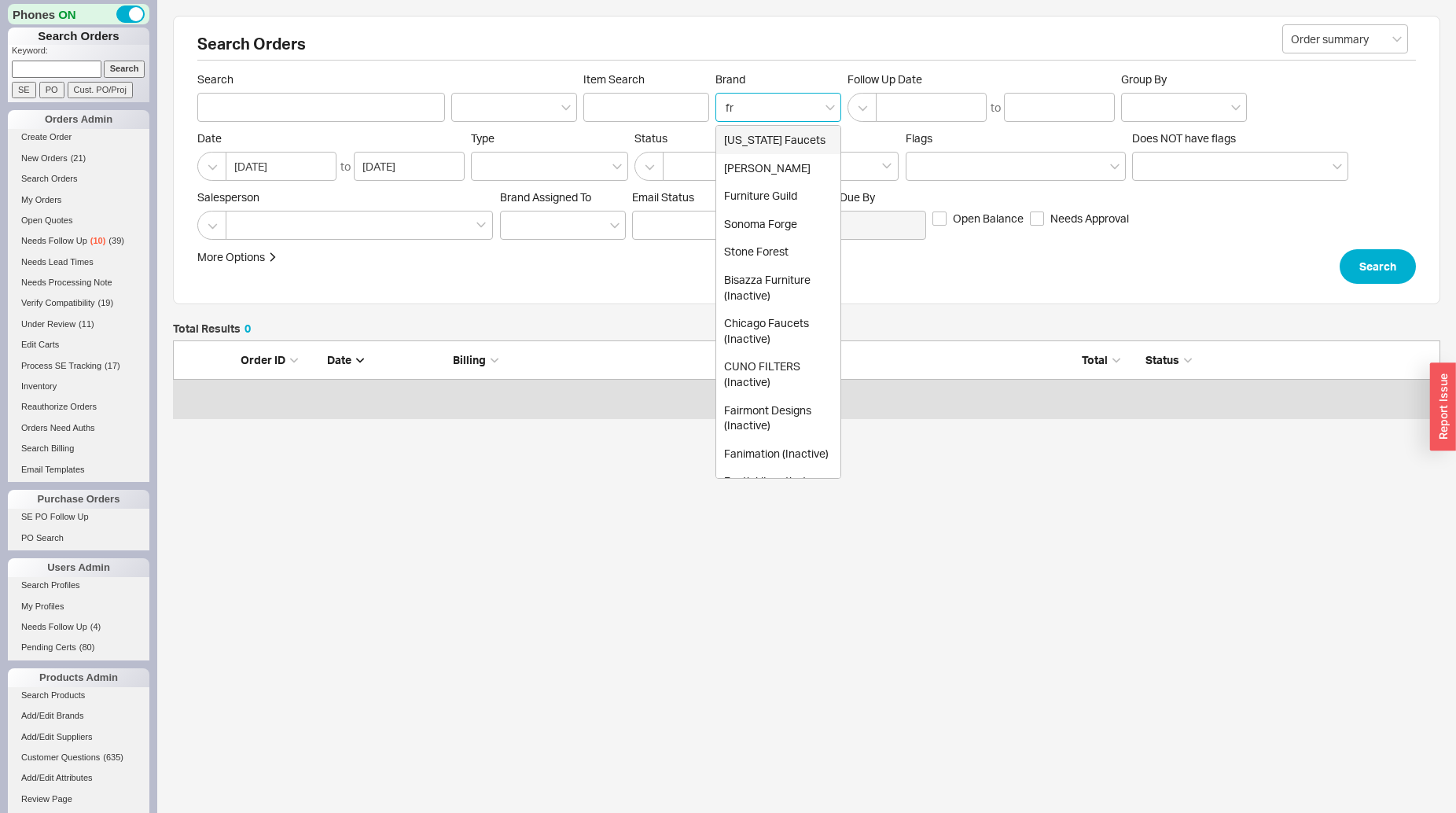
type input "fra"
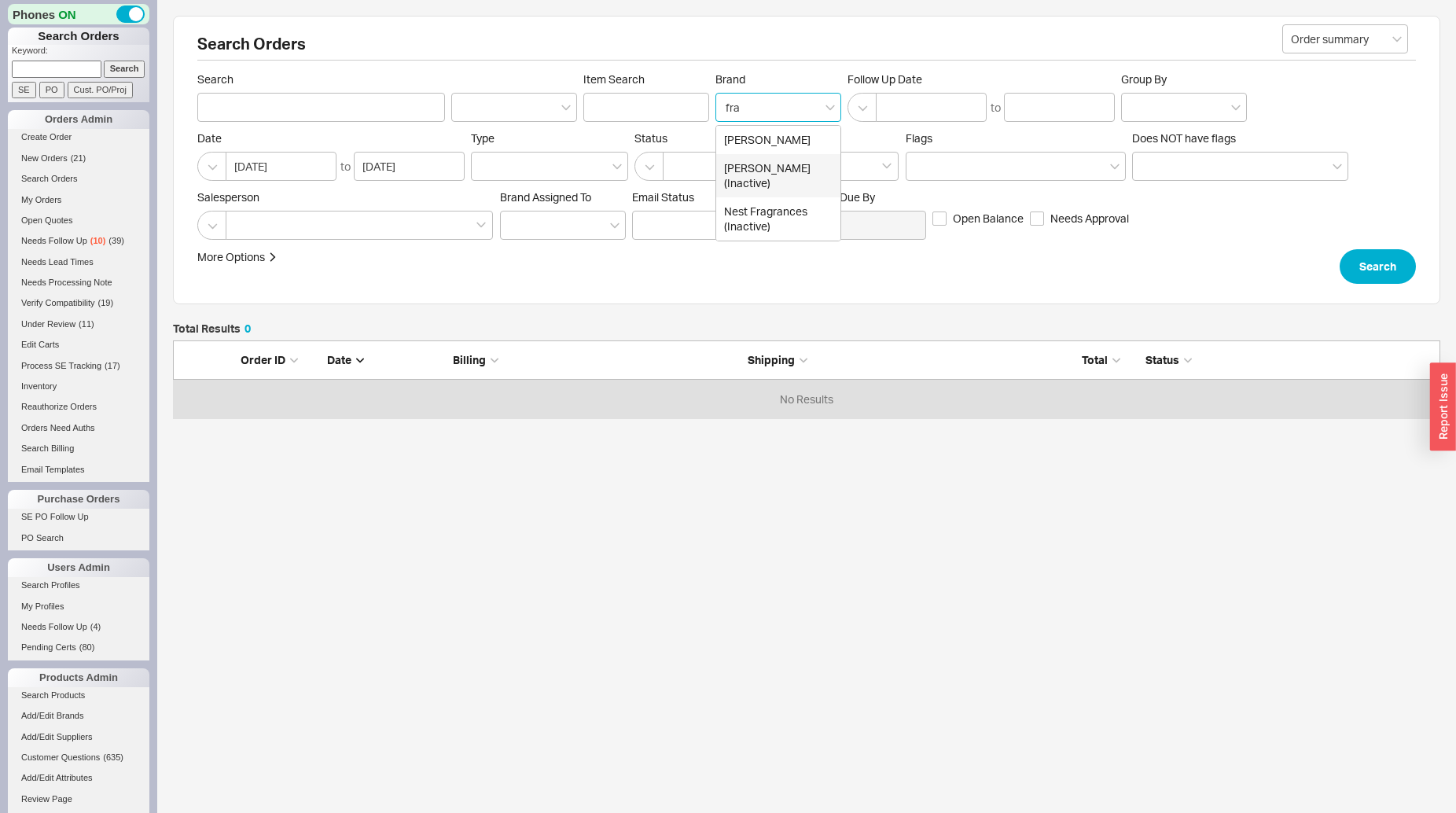
click at [735, 172] on div "[PERSON_NAME] (Inactive)" at bounding box center [778, 176] width 125 height 43
type input "Brand"
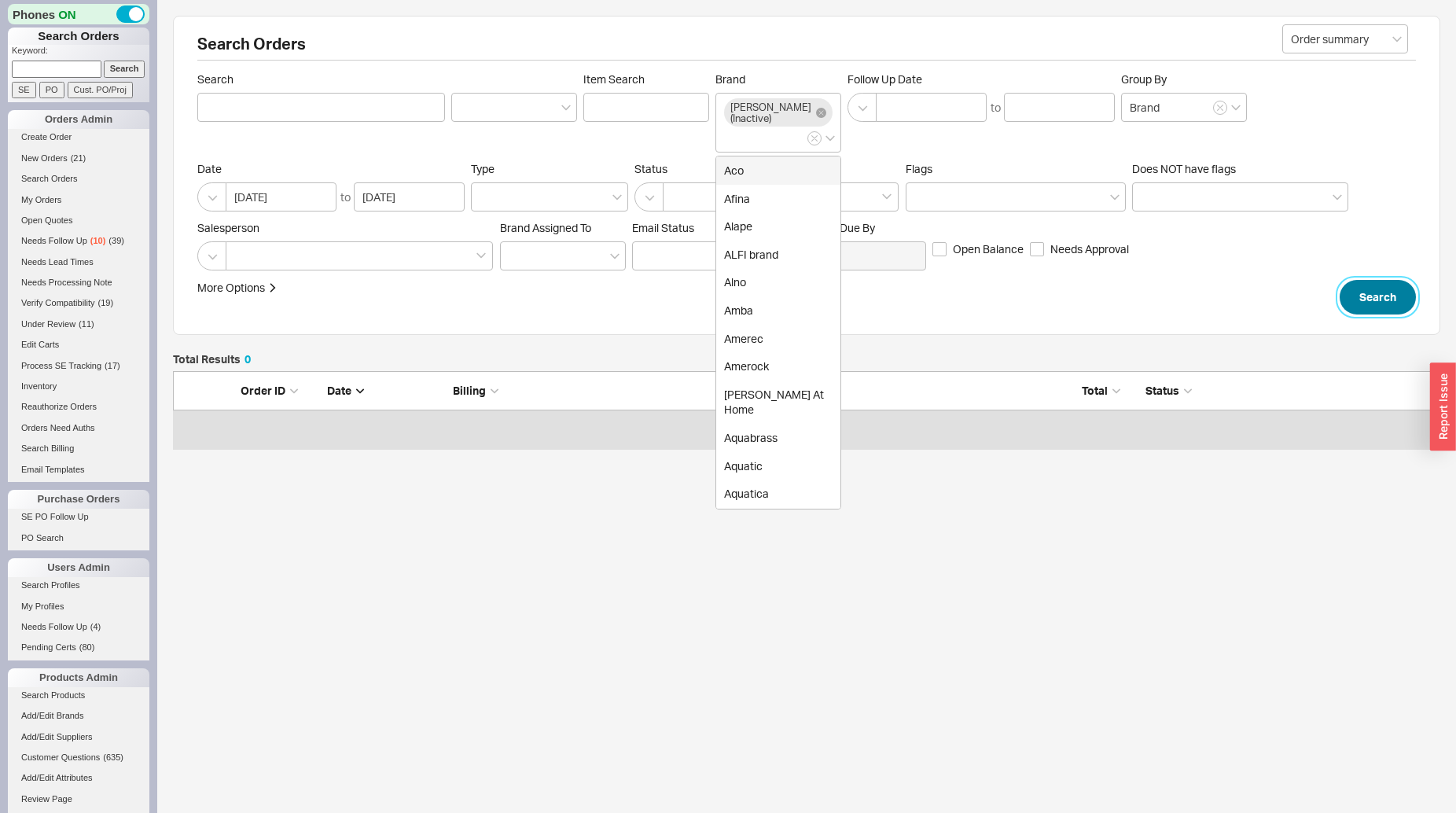
click at [1376, 305] on button "Search" at bounding box center [1377, 297] width 76 height 34
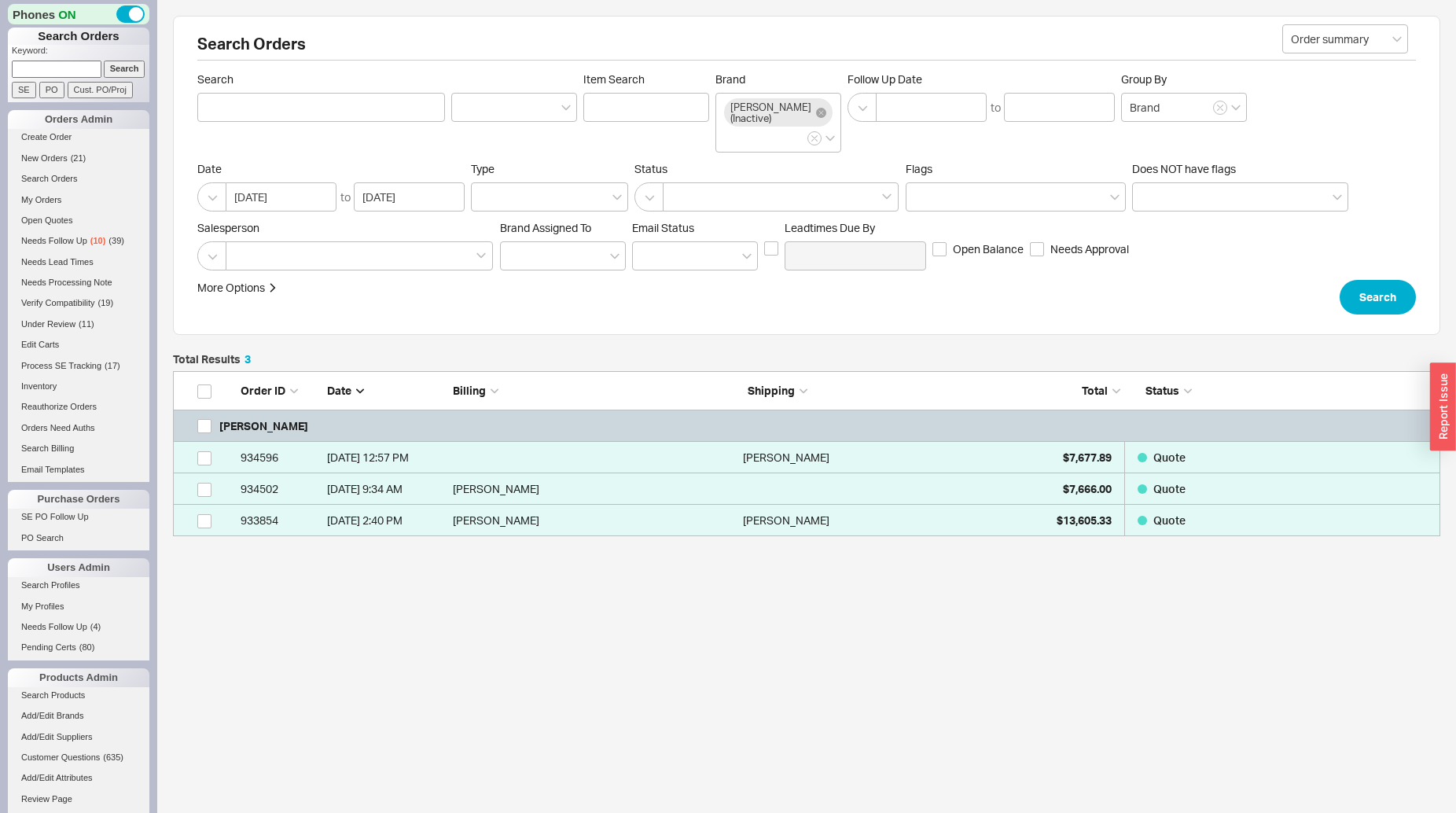
scroll to position [152, 1254]
click at [260, 208] on input "[DATE]" at bounding box center [281, 197] width 111 height 29
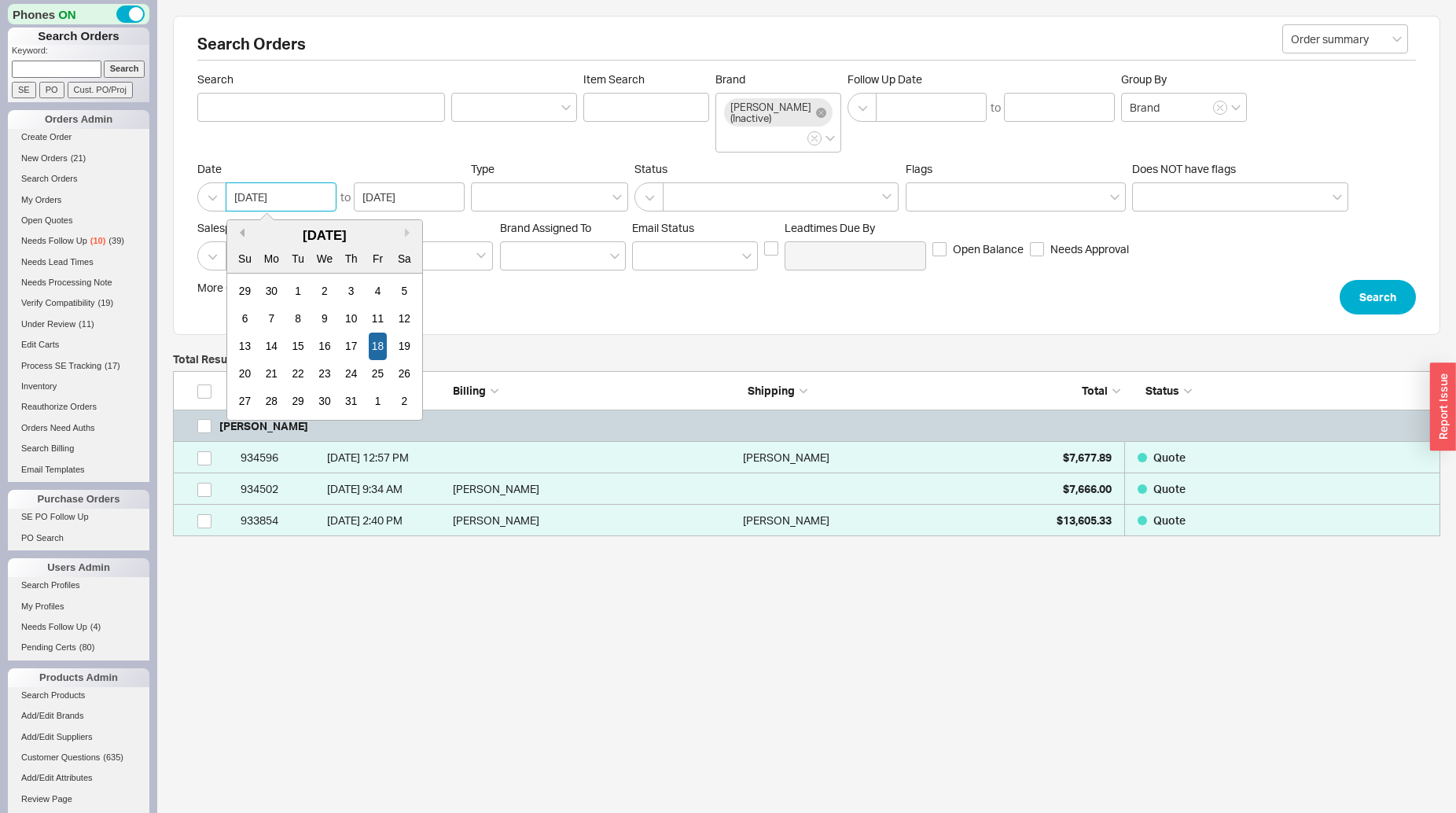
click at [240, 238] on button "Previous Month" at bounding box center [240, 233] width 10 height 10
click at [255, 320] on div "6 7 8 9 10 11 12" at bounding box center [325, 319] width 186 height 27
click at [267, 304] on div "31" at bounding box center [270, 291] width 18 height 27
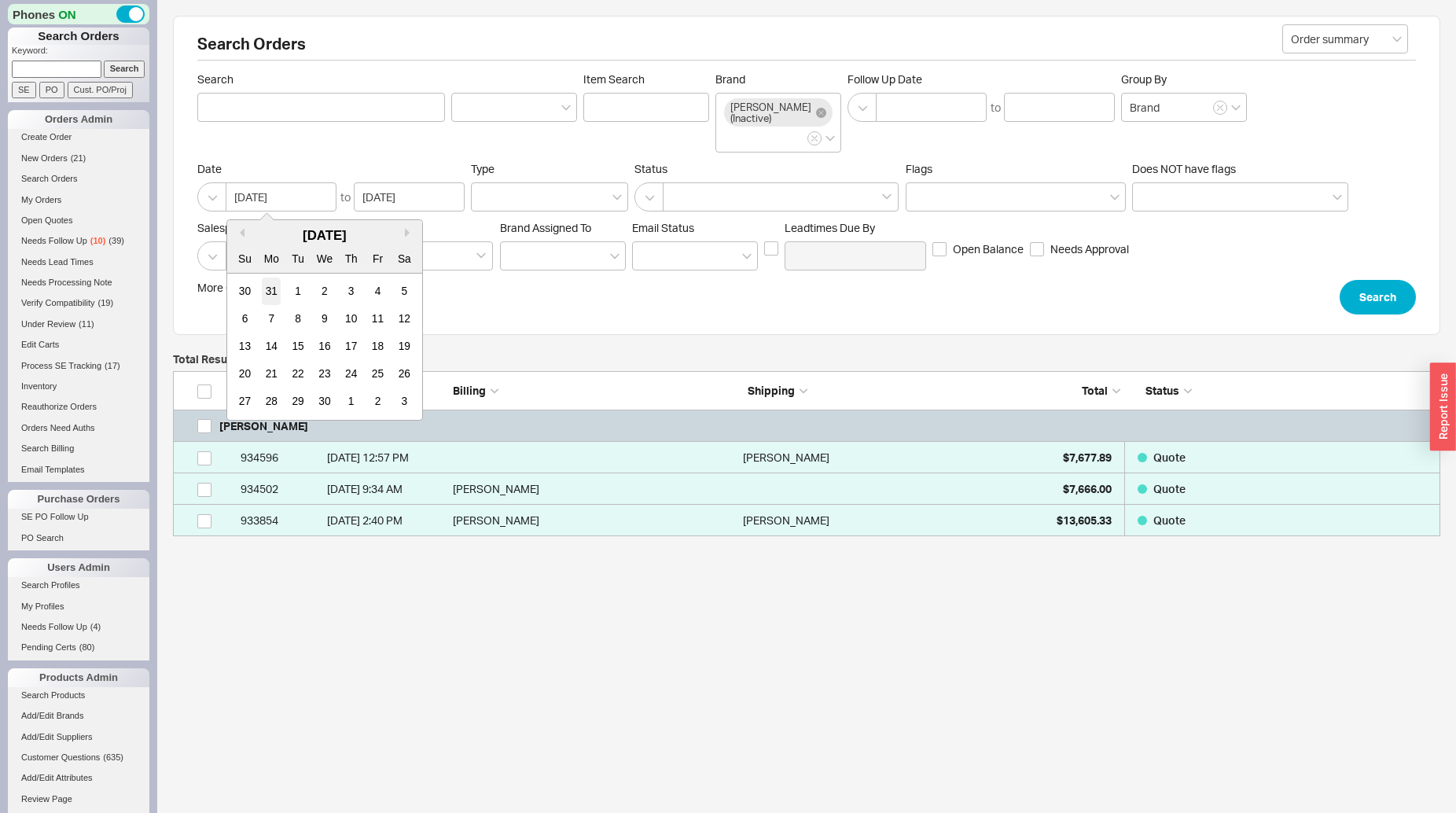
type input "03/31/2025"
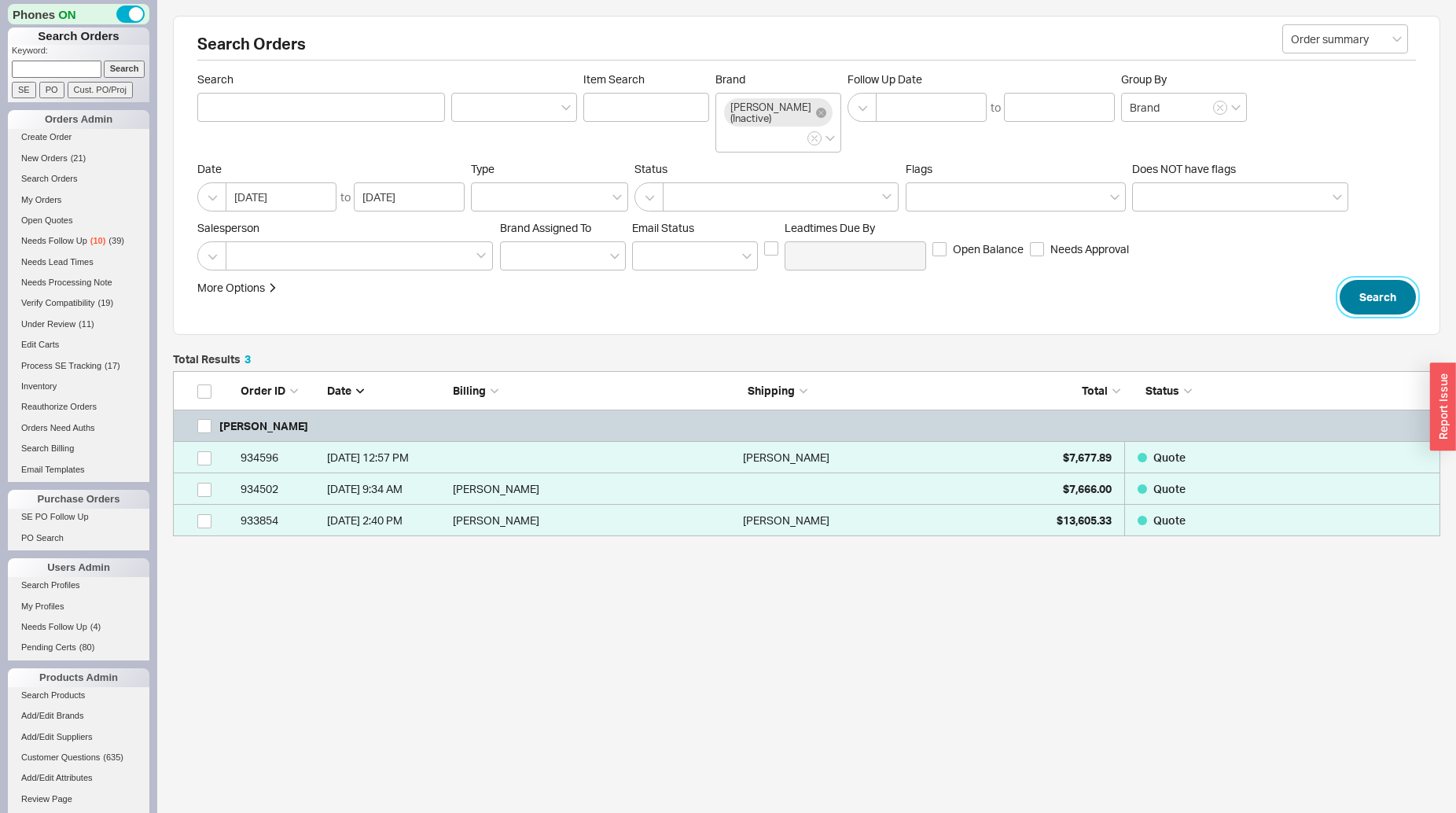
click at [1351, 303] on button "Search" at bounding box center [1377, 297] width 76 height 34
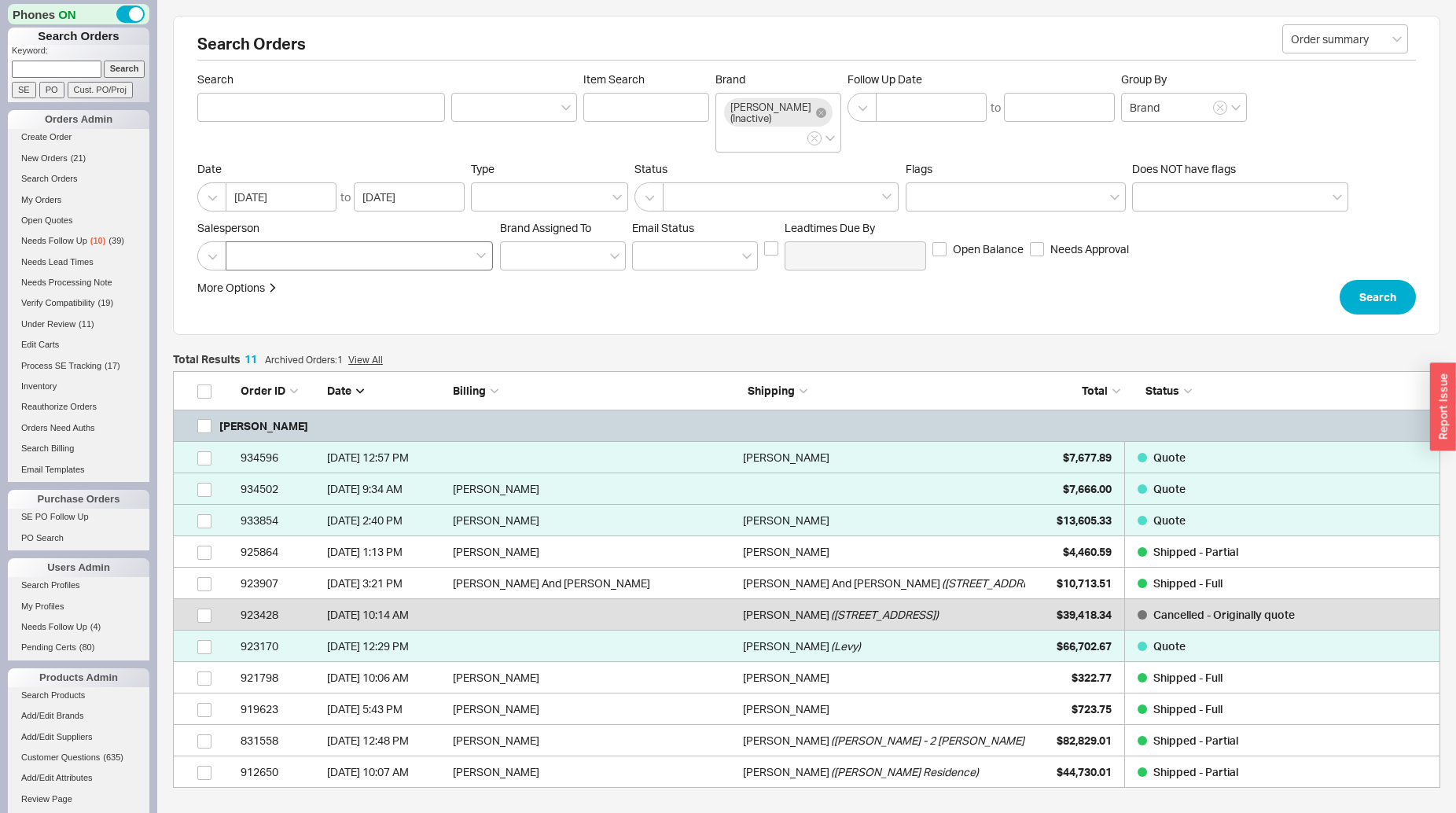
scroll to position [404, 1254]
click at [327, 270] on div at bounding box center [359, 255] width 268 height 29
click at [245, 265] on input at bounding box center [240, 255] width 11 height 18
type input "na"
click at [320, 299] on div "[PERSON_NAME]" at bounding box center [360, 289] width 266 height 28
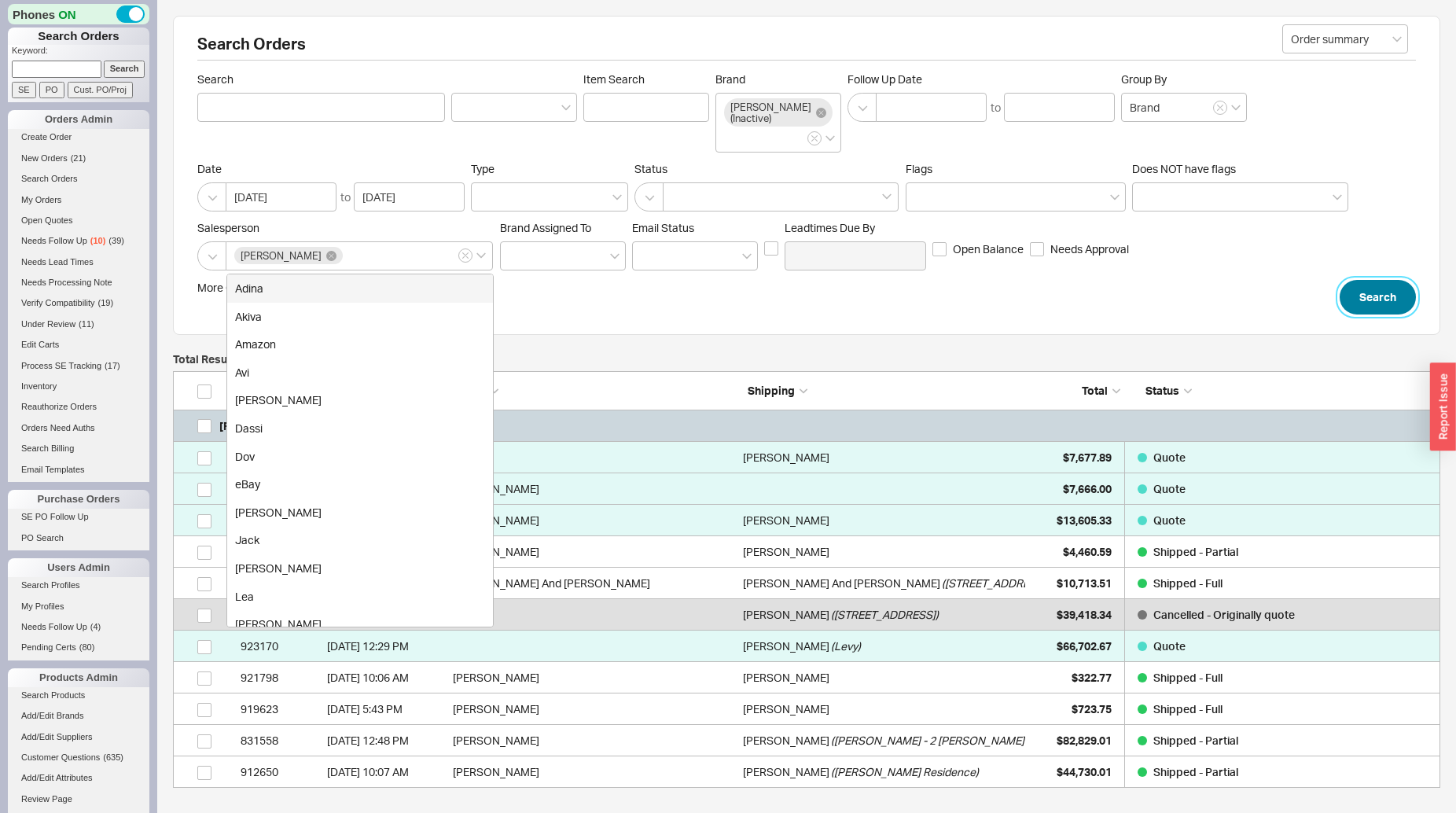
click at [1374, 314] on button "Search" at bounding box center [1377, 297] width 76 height 34
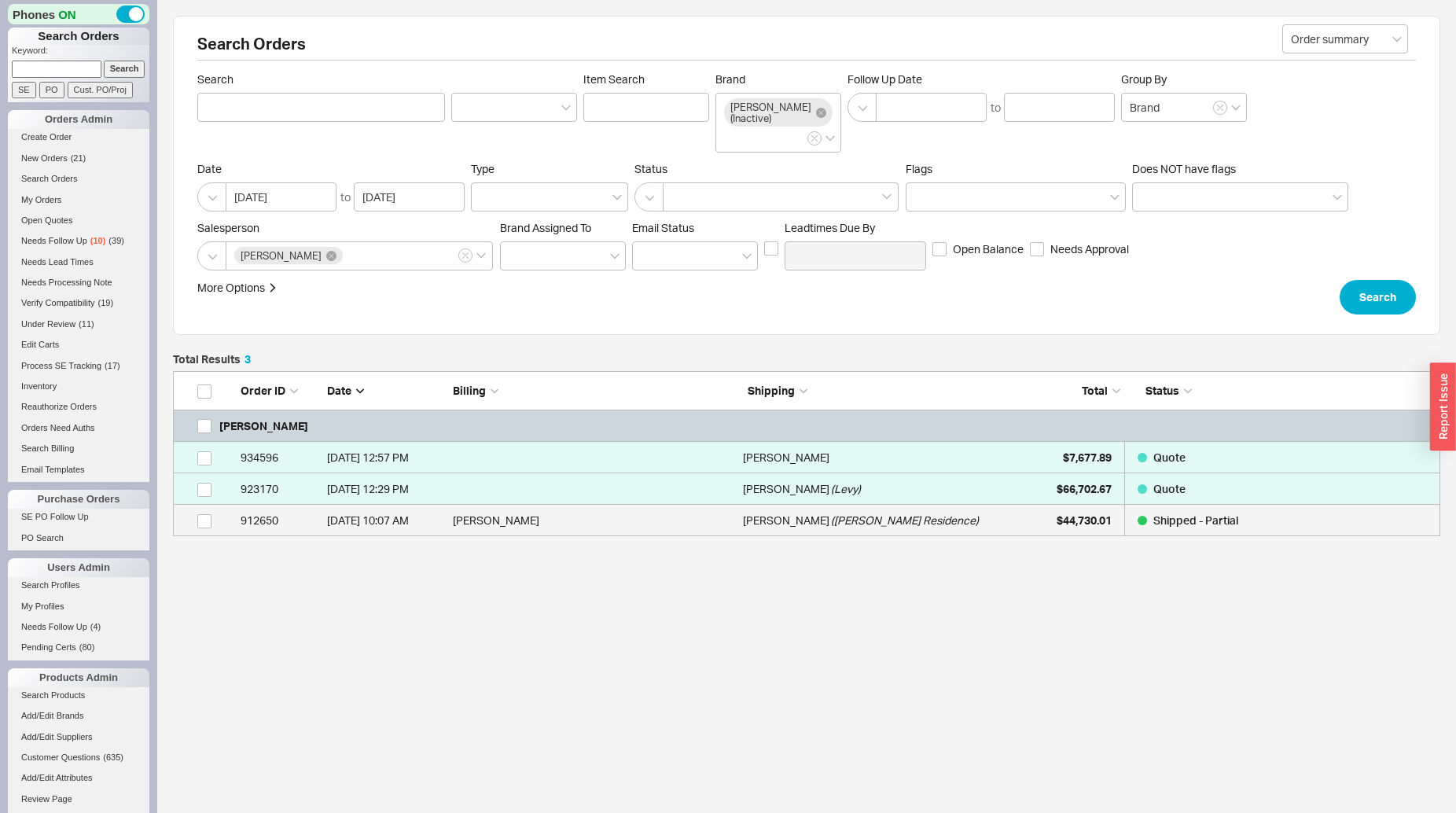
scroll to position [152, 1254]
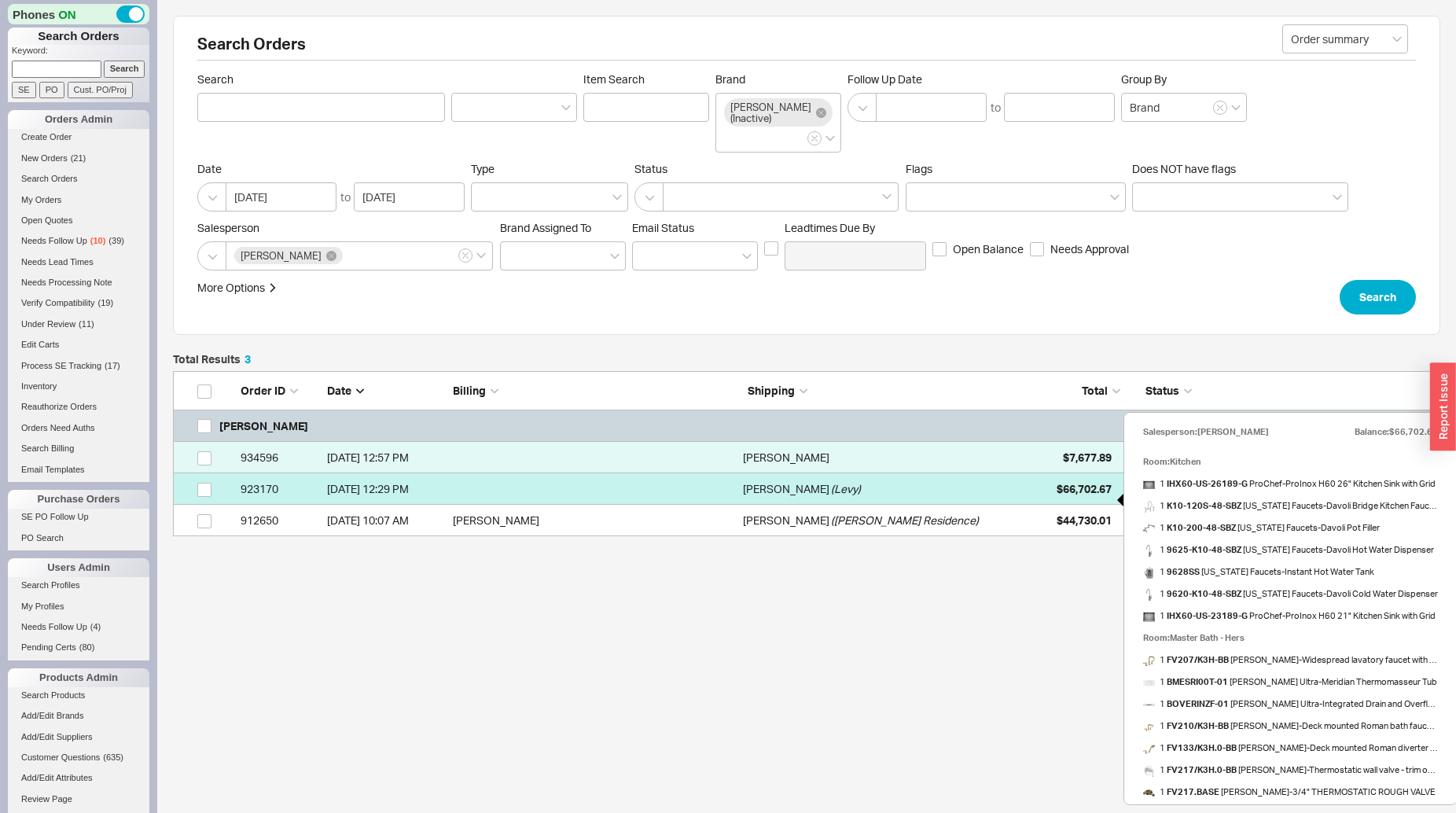
click at [1045, 486] on div "$66,702.67" at bounding box center [1072, 489] width 79 height 32
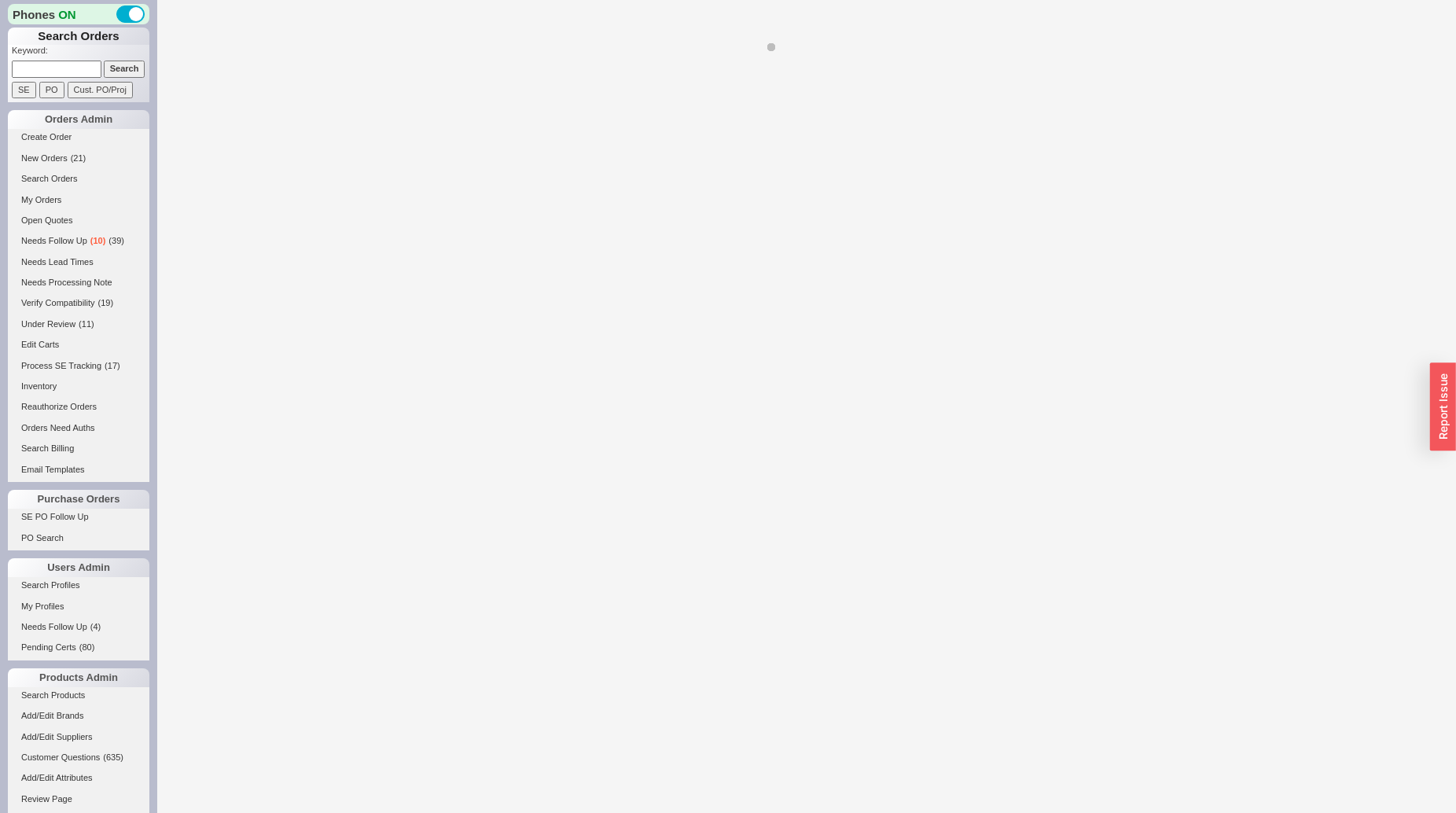
select select "*"
select select "LOW"
select select "3"
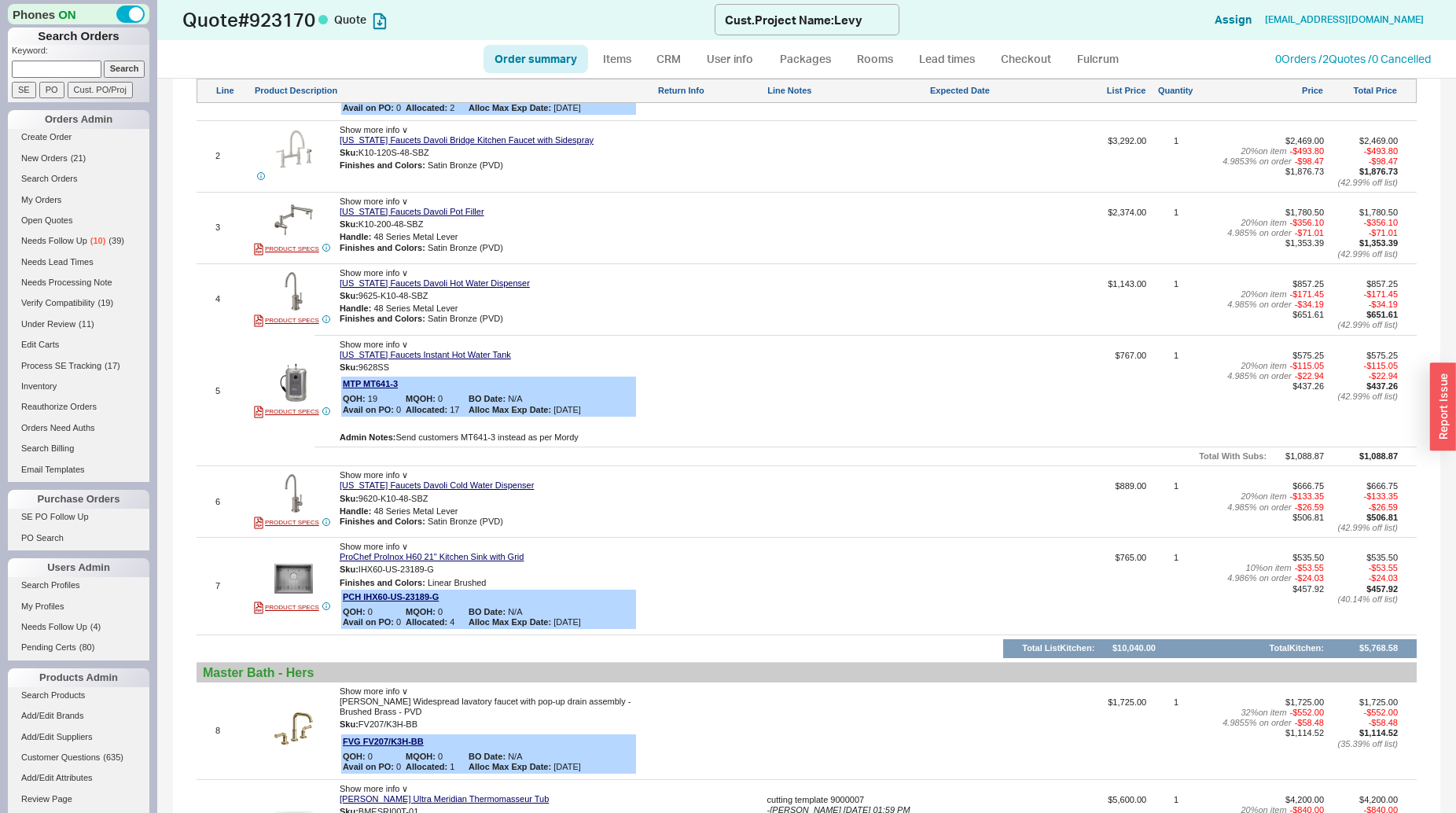
scroll to position [401, 0]
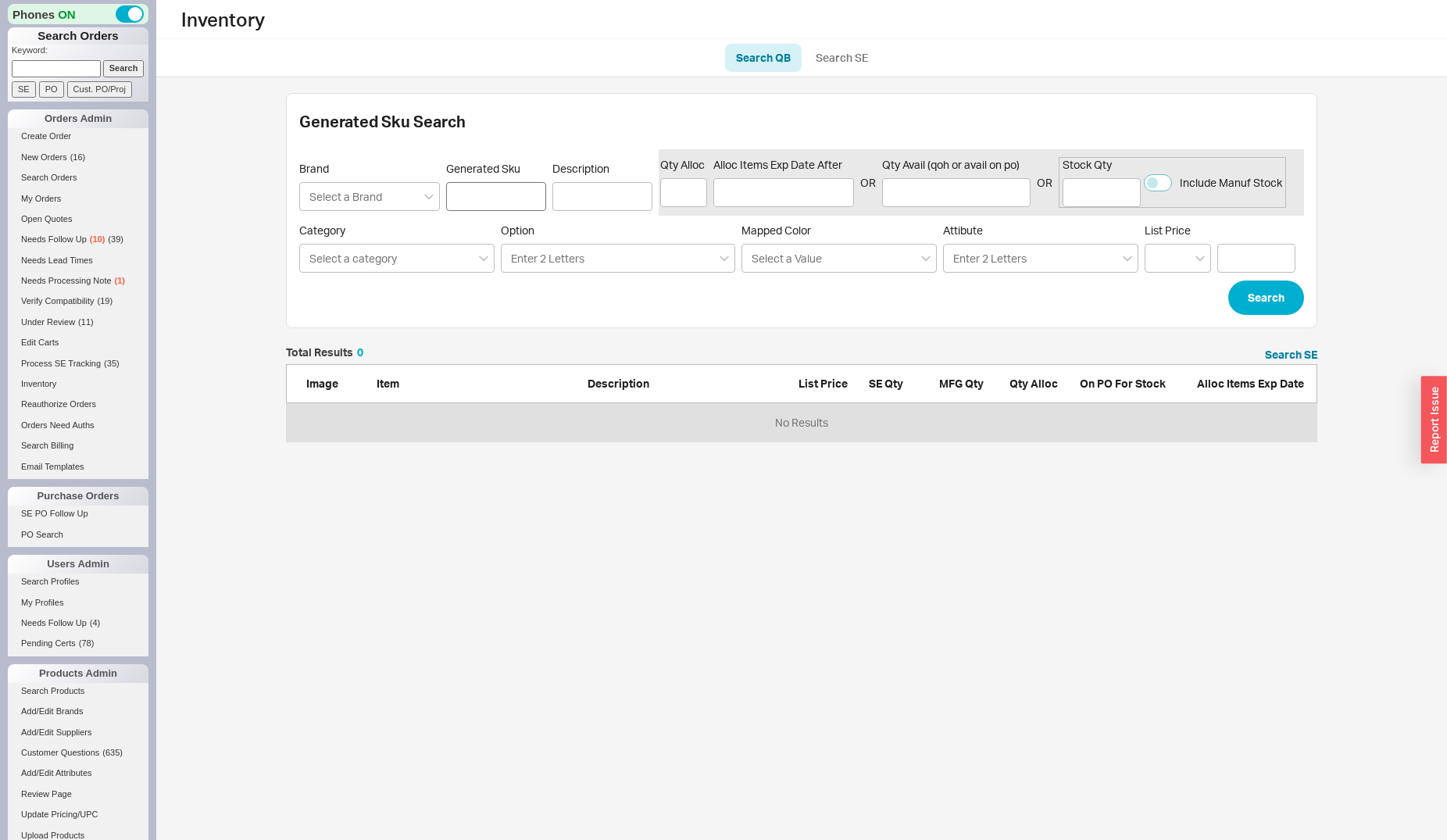
scroll to position [81, 1018]
paste input "RH08WM"
type input "RH08WM"
click at [1256, 318] on div "Generated Sku Search Brand Select a Brand Generated Sku RH08WM Description Qty …" at bounding box center [802, 211] width 1031 height 236
click at [1255, 301] on button "Search" at bounding box center [1266, 297] width 76 height 34
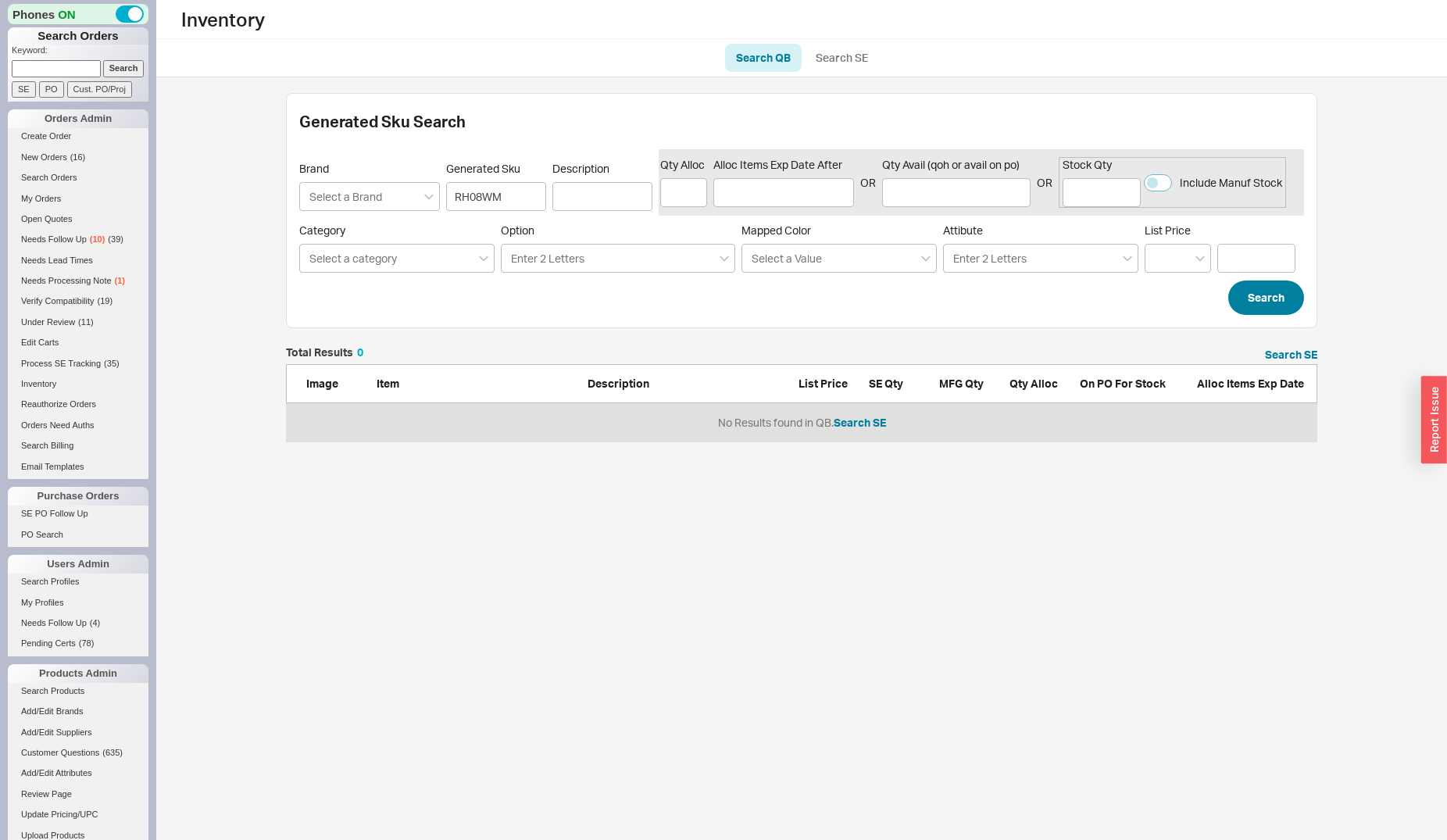
scroll to position [81, 1018]
click at [859, 423] on button "Search SE" at bounding box center [860, 423] width 52 height 16
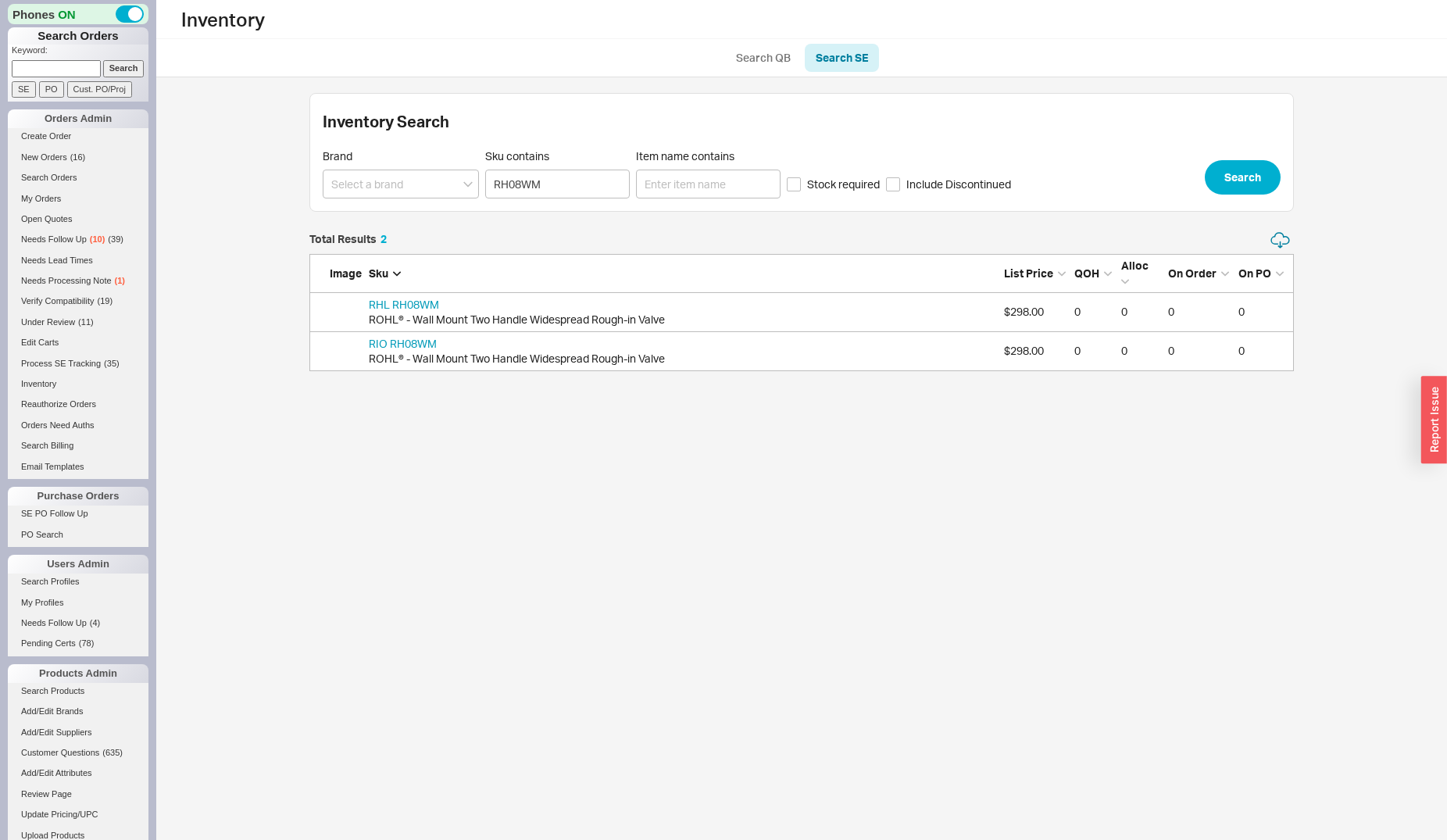
scroll to position [127, 971]
click at [41, 154] on span "New Orders" at bounding box center [44, 157] width 46 height 10
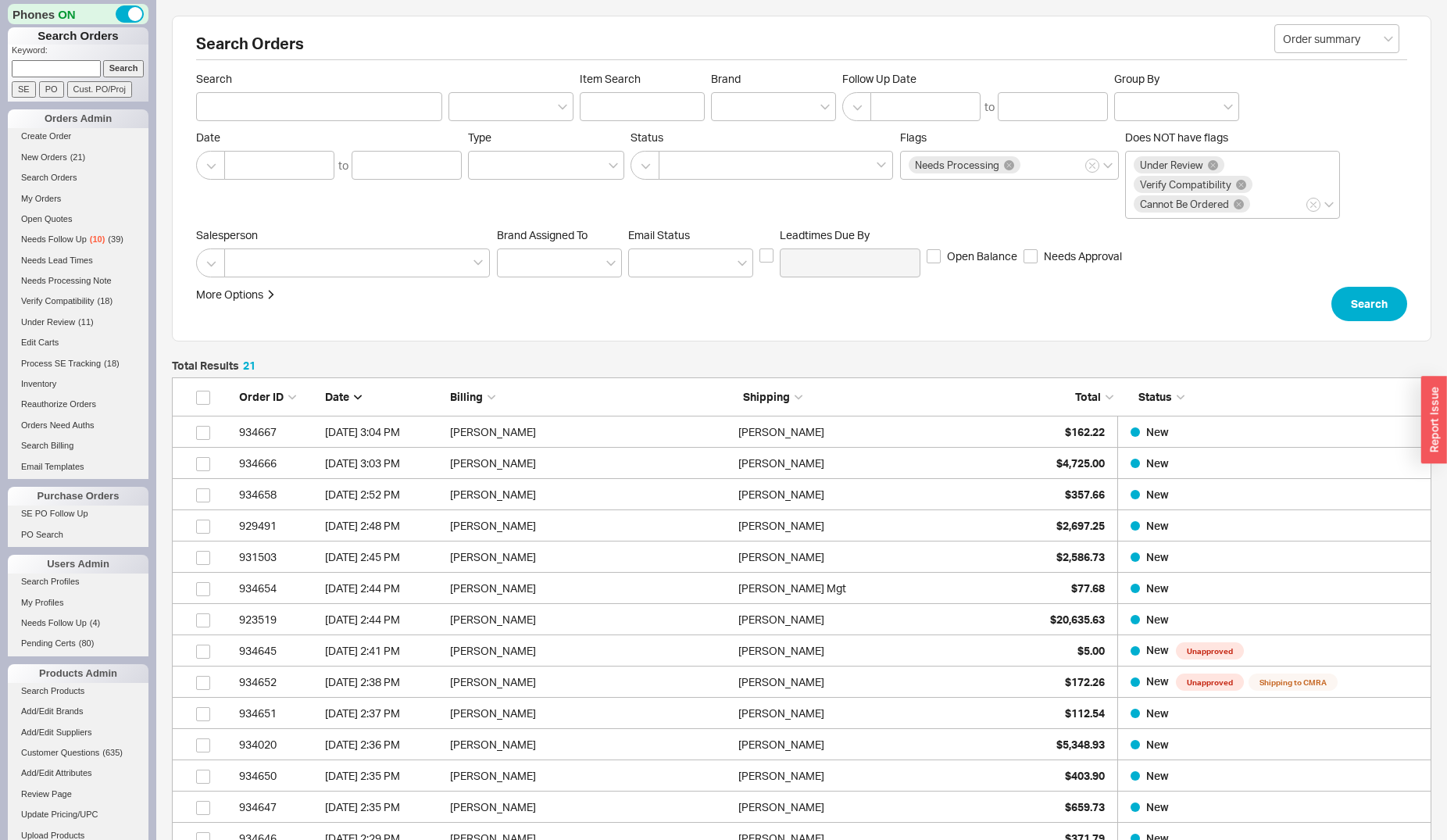
scroll to position [682, 1246]
click at [988, 615] on div "[PERSON_NAME]" at bounding box center [879, 619] width 281 height 31
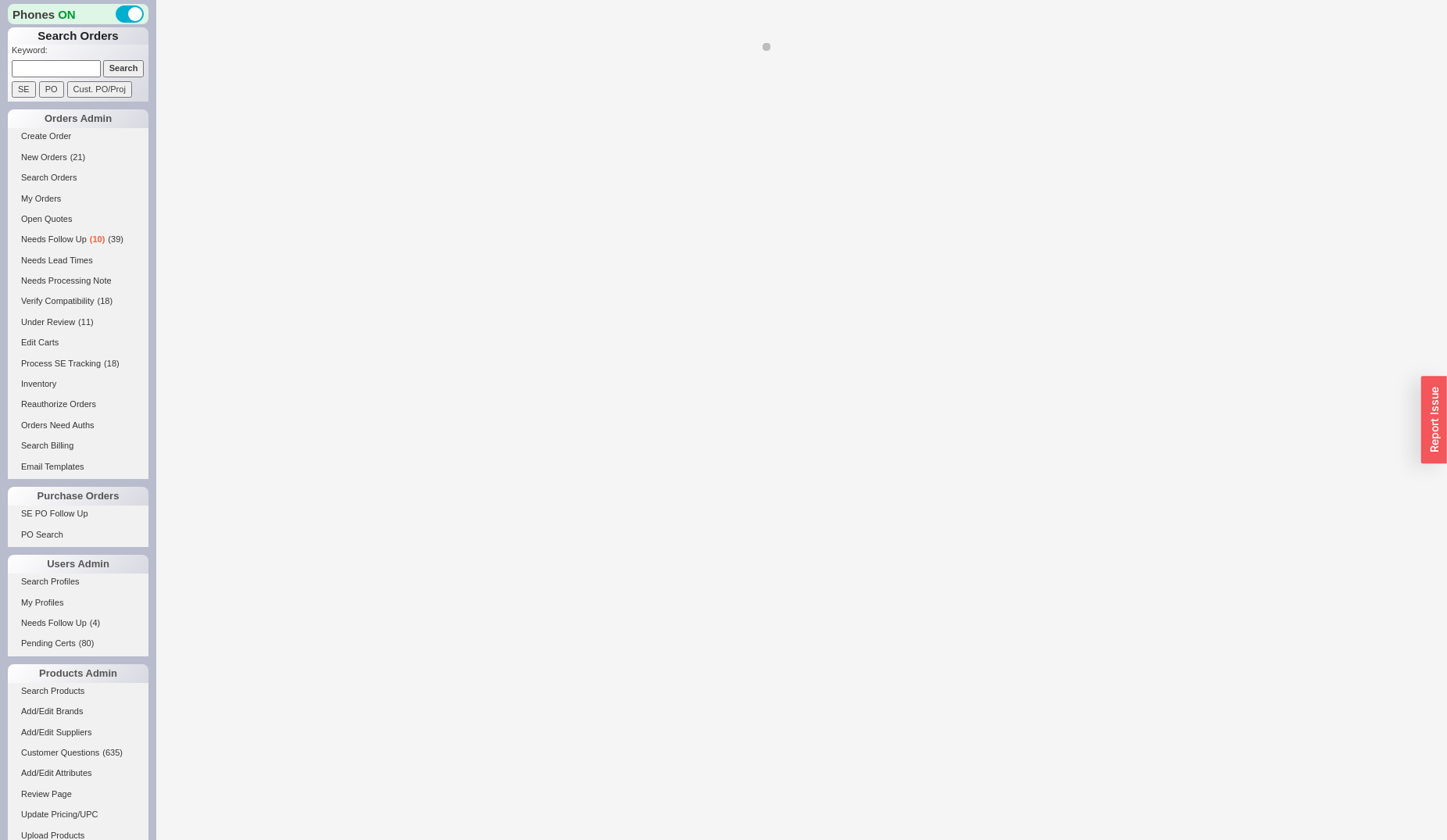
select select "*"
select select "LOW"
select select "3"
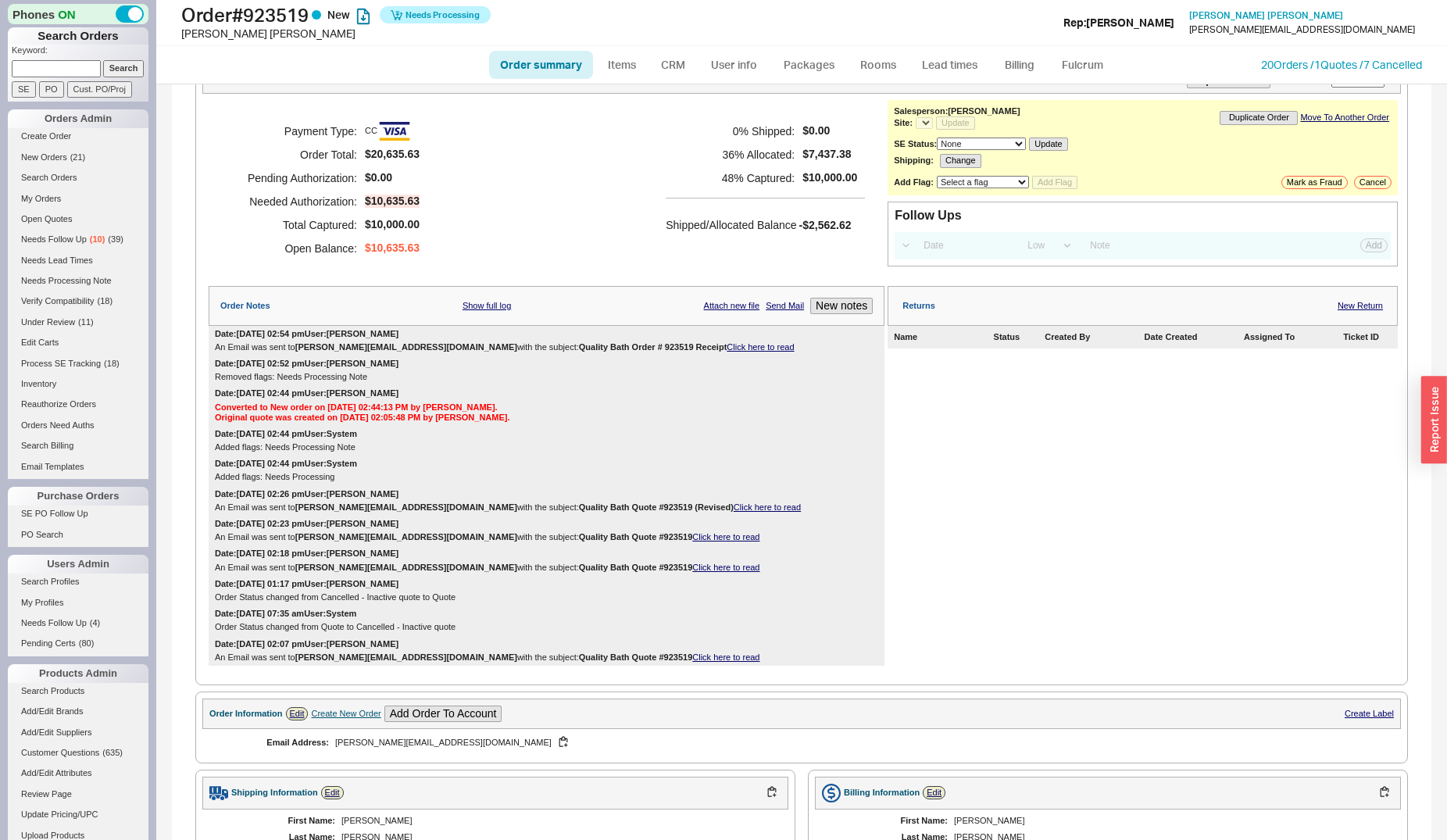
select select "*"
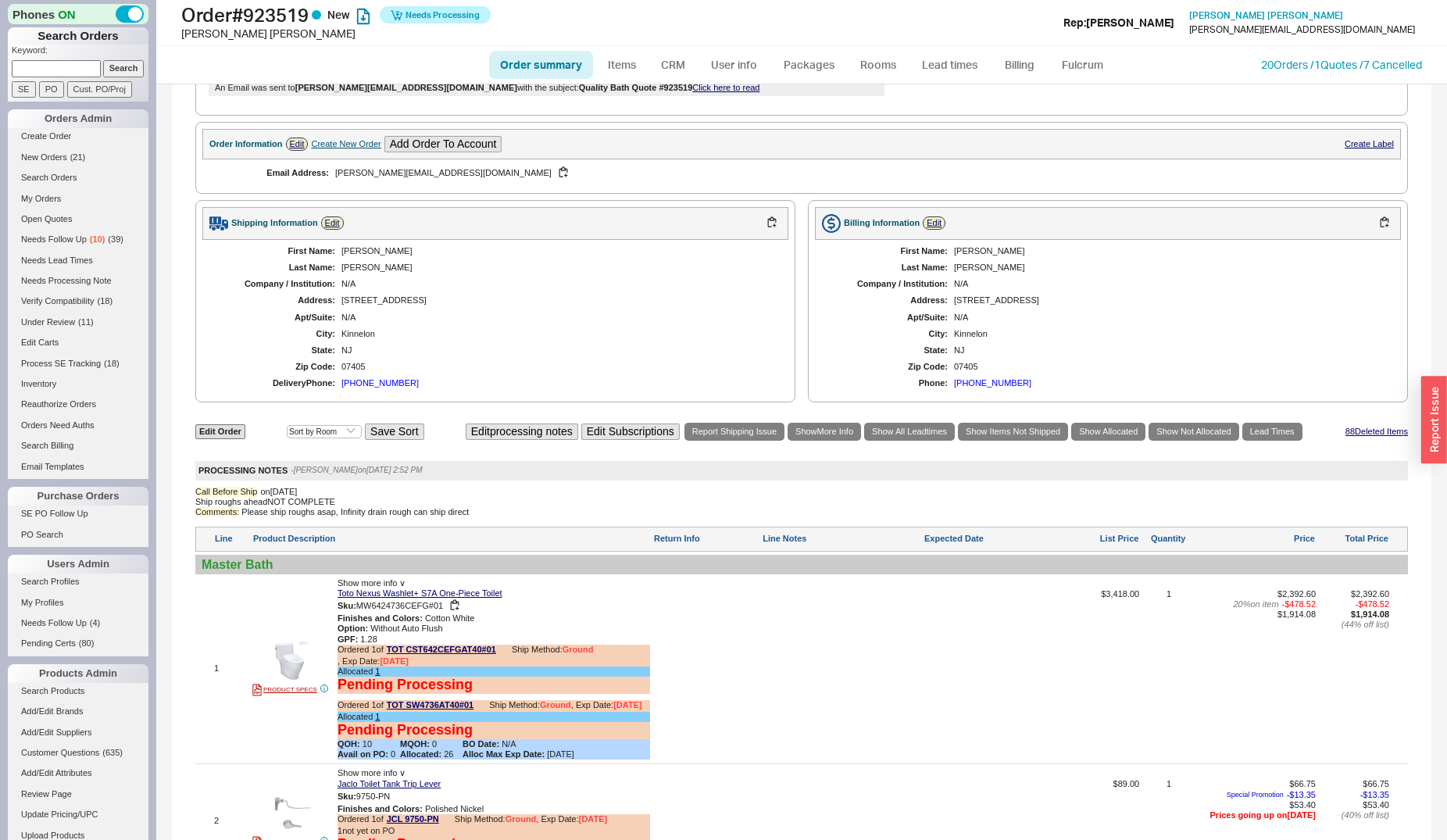
scroll to position [717, 0]
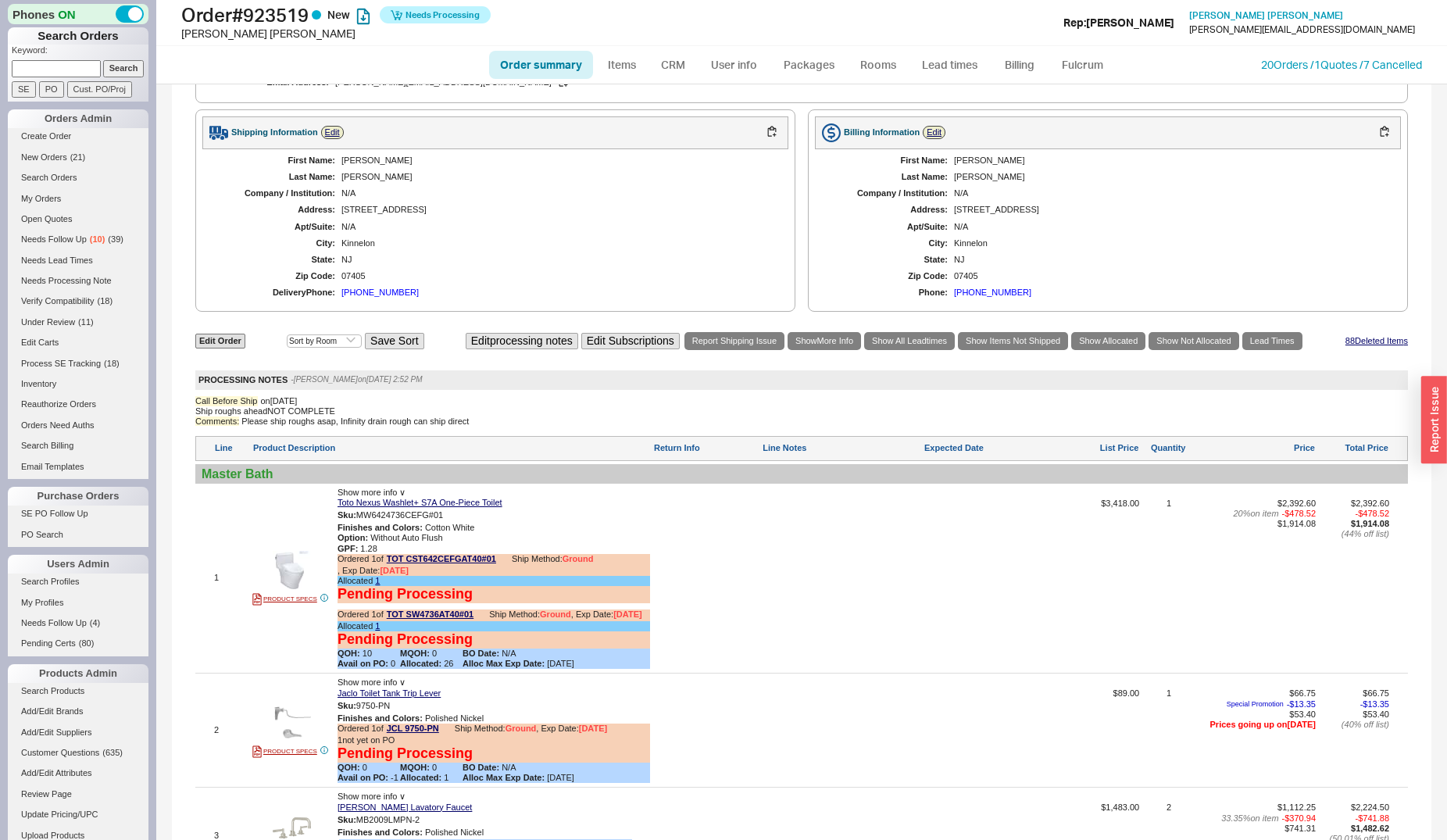
click at [352, 293] on div "[PHONE_NUMBER]" at bounding box center [379, 293] width 78 height 10
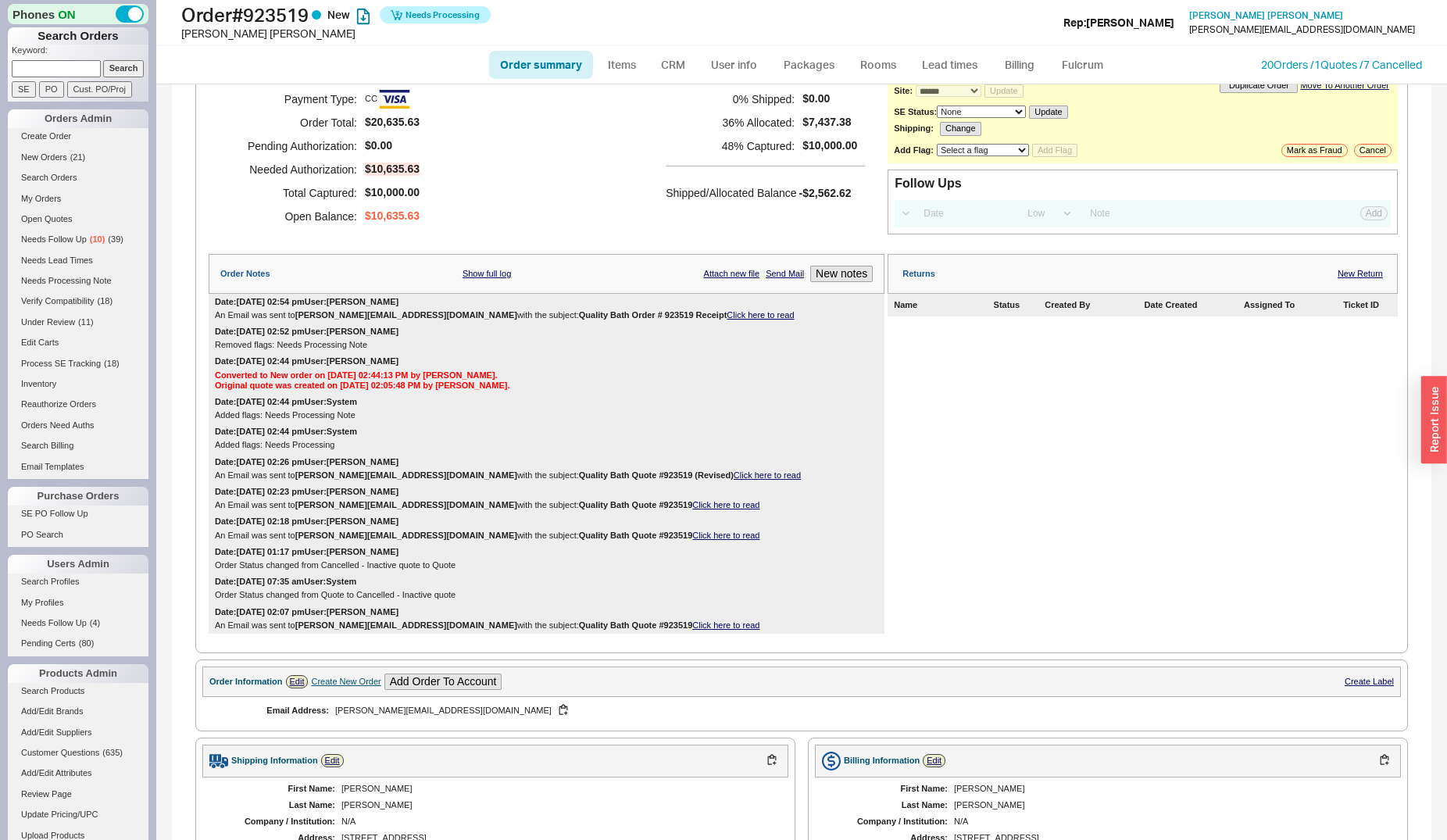
scroll to position [0, 0]
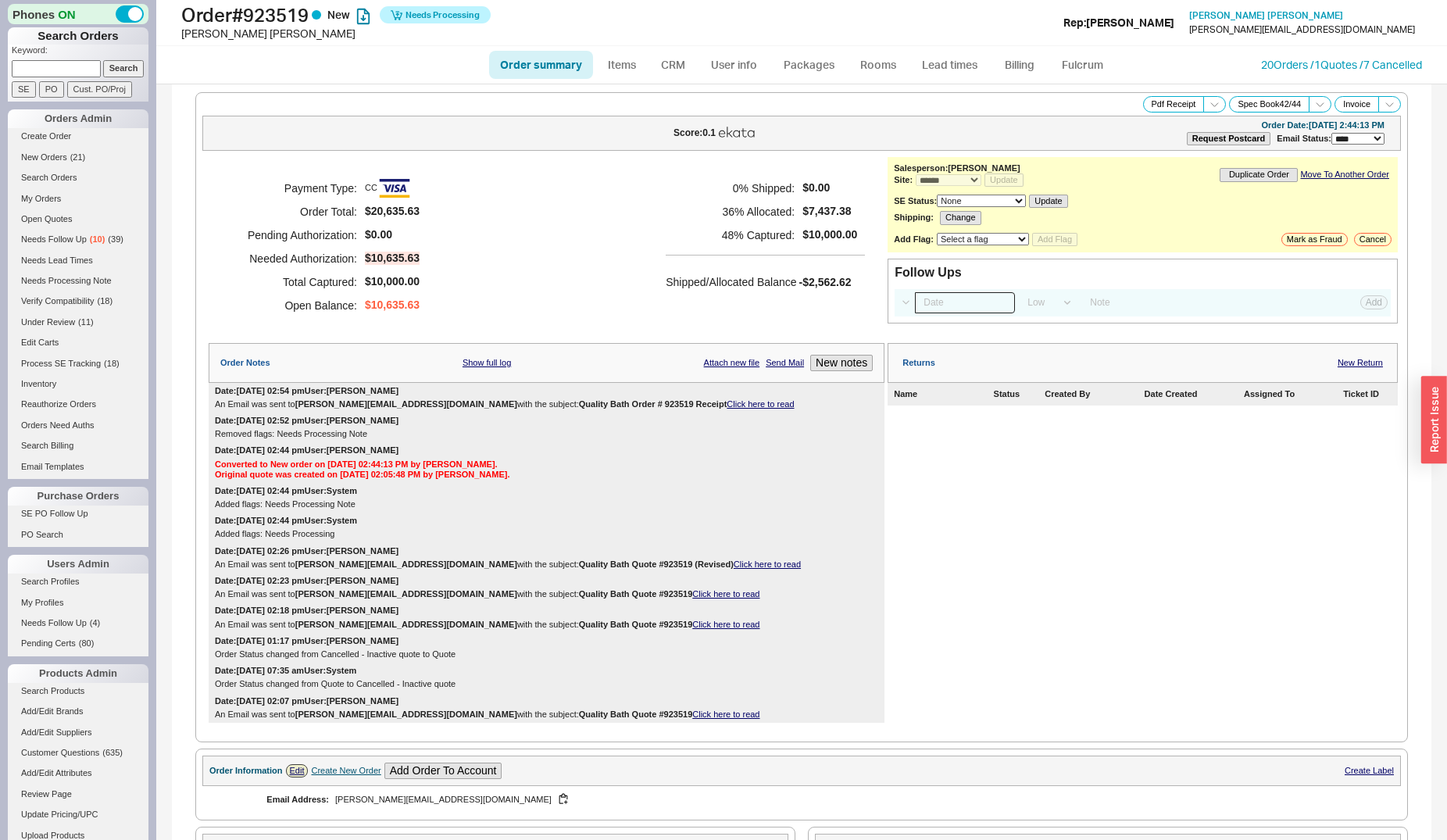
click at [939, 312] on input at bounding box center [965, 303] width 100 height 21
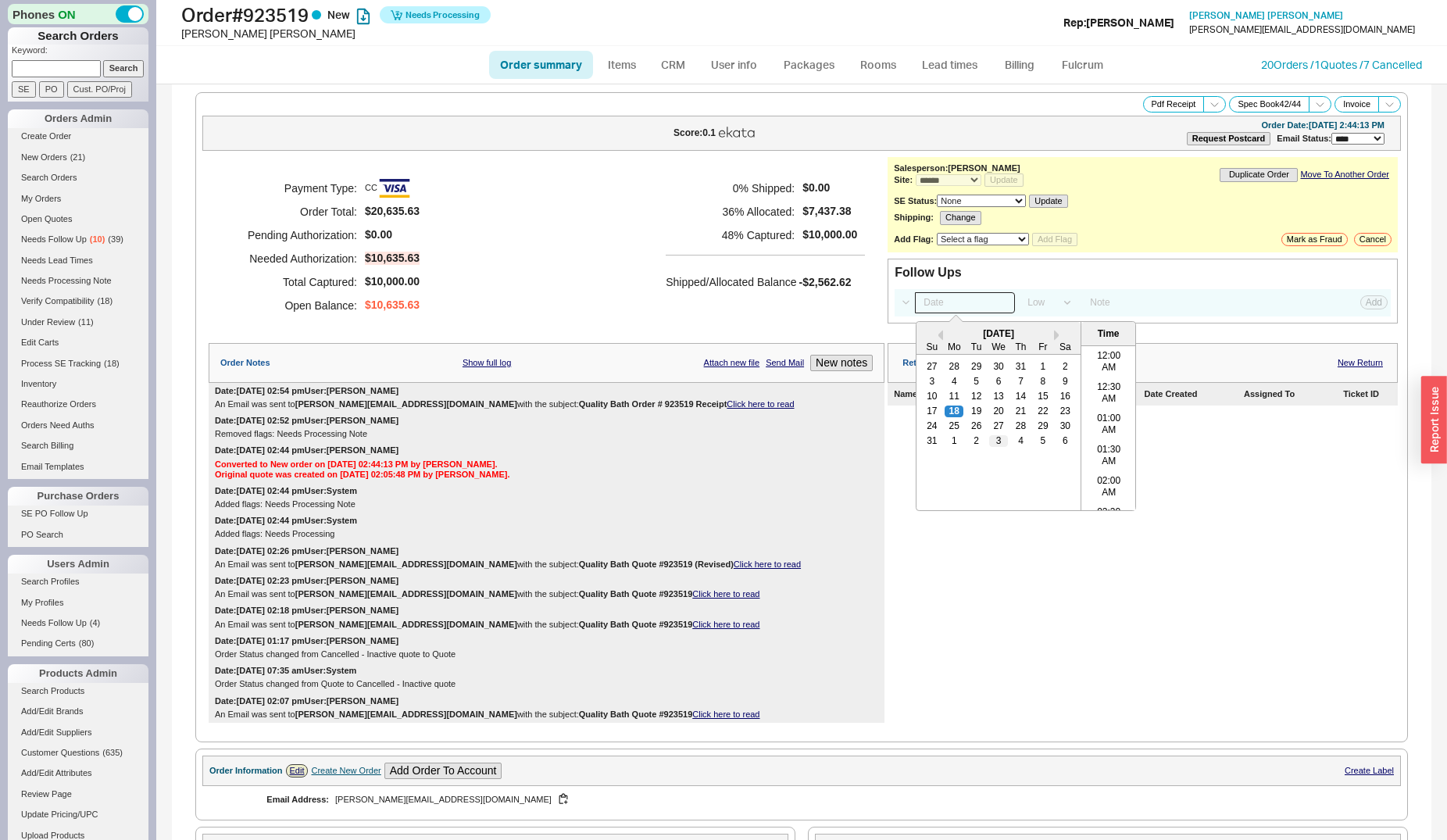
scroll to position [872, 0]
click at [967, 416] on div "19" at bounding box center [976, 411] width 18 height 11
type input "[DATE] 12:00 am"
click at [1019, 292] on select "High Medium Low" at bounding box center [1048, 303] width 59 height 21
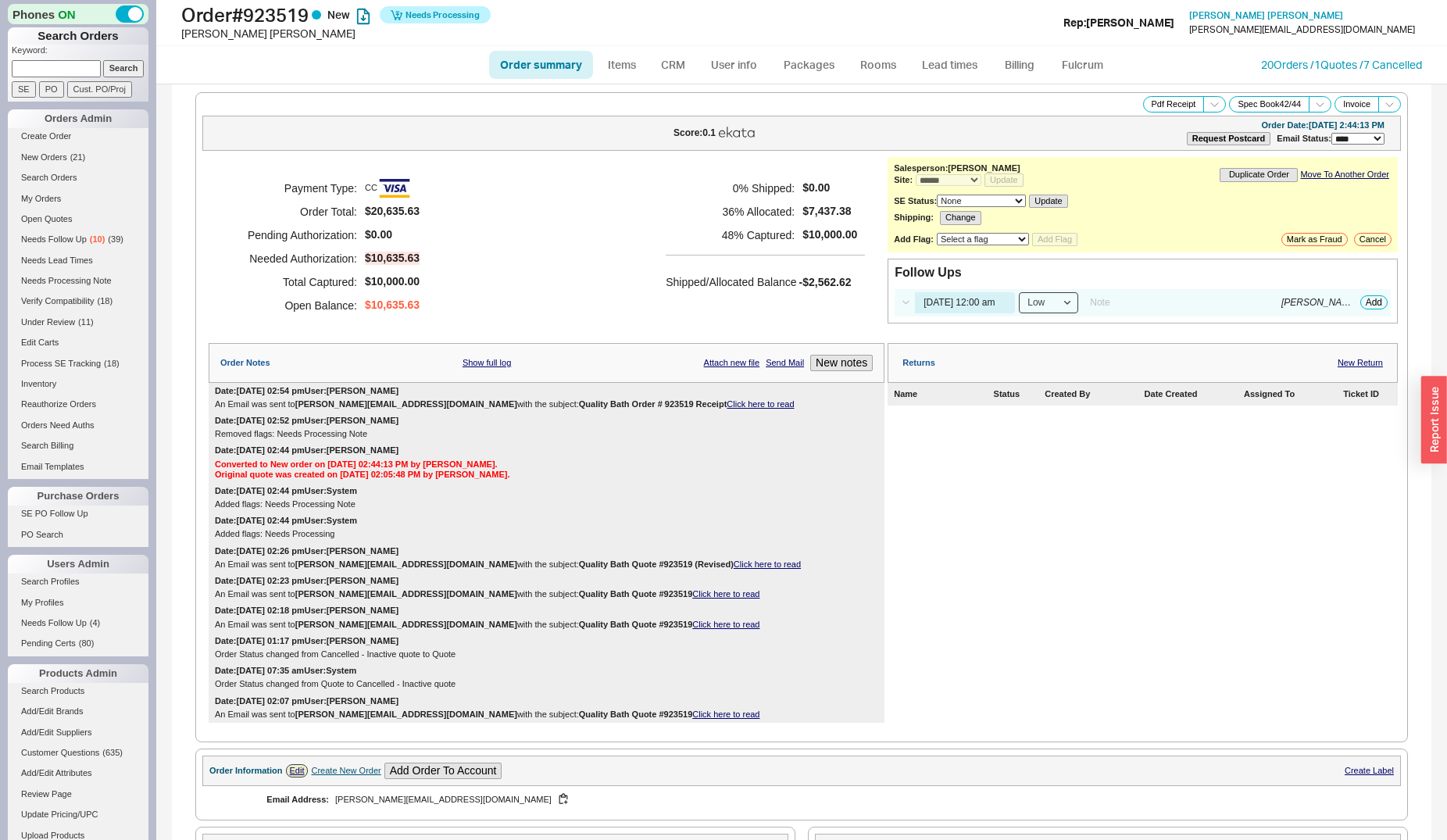
select select "HIGH"
click option "High" at bounding box center [0, 0] width 0 height 0
click at [1364, 309] on button "Add" at bounding box center [1374, 303] width 27 height 14
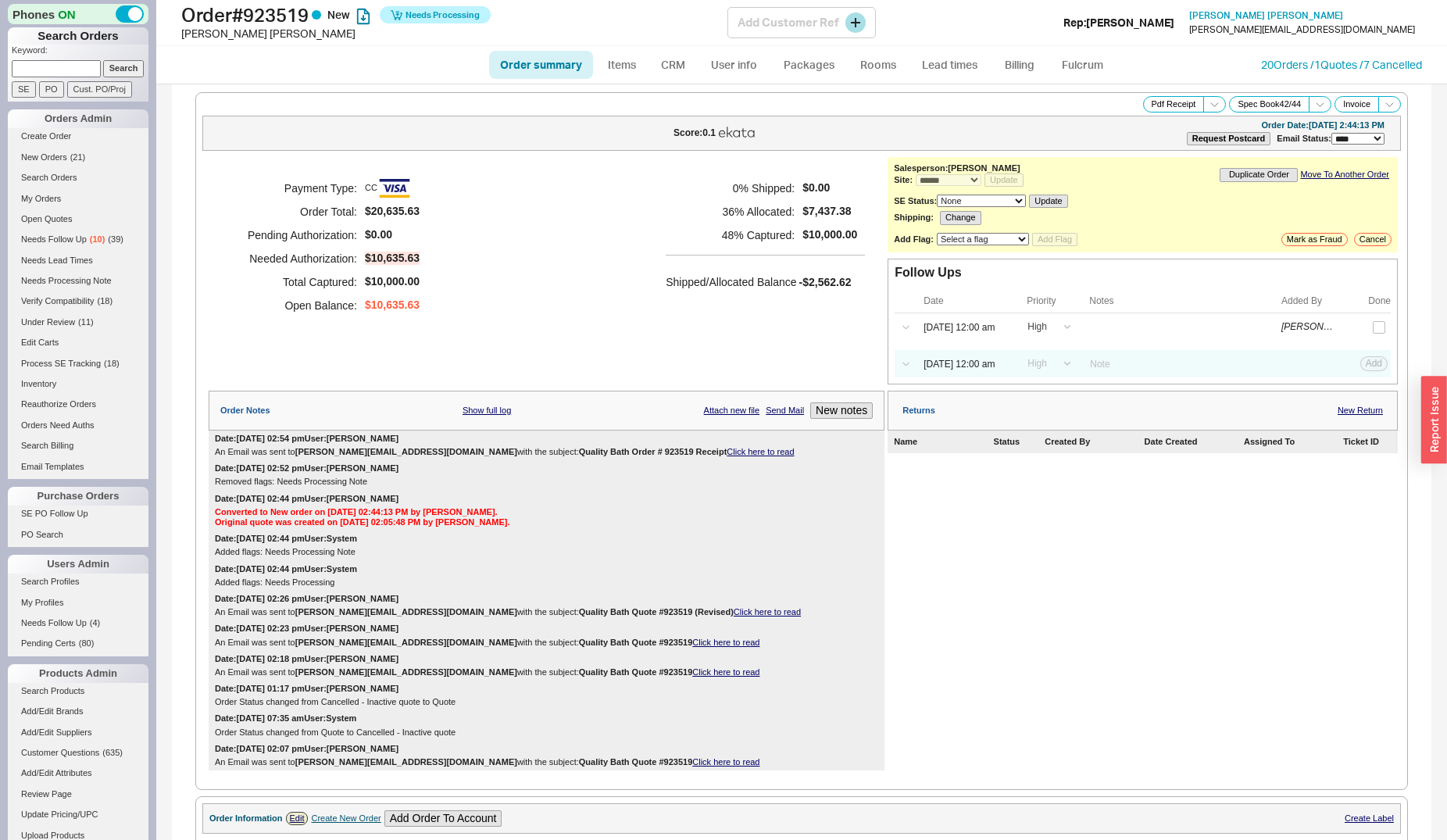
select select "LOW"
click at [78, 71] on input at bounding box center [56, 68] width 89 height 17
type input "[PERSON_NAME]"
click at [103, 60] on input "Search" at bounding box center [123, 68] width 41 height 17
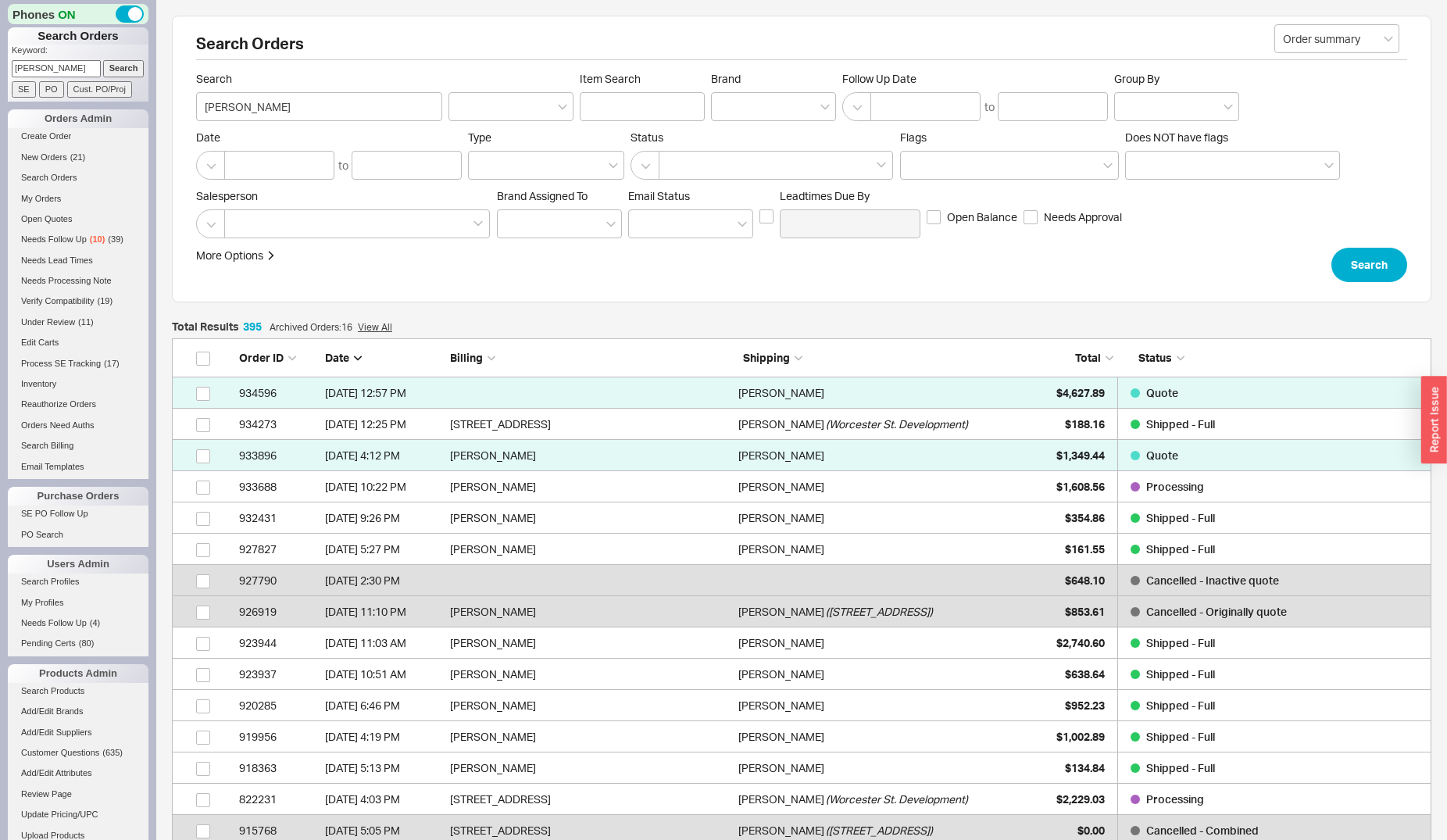
scroll to position [12371, 1246]
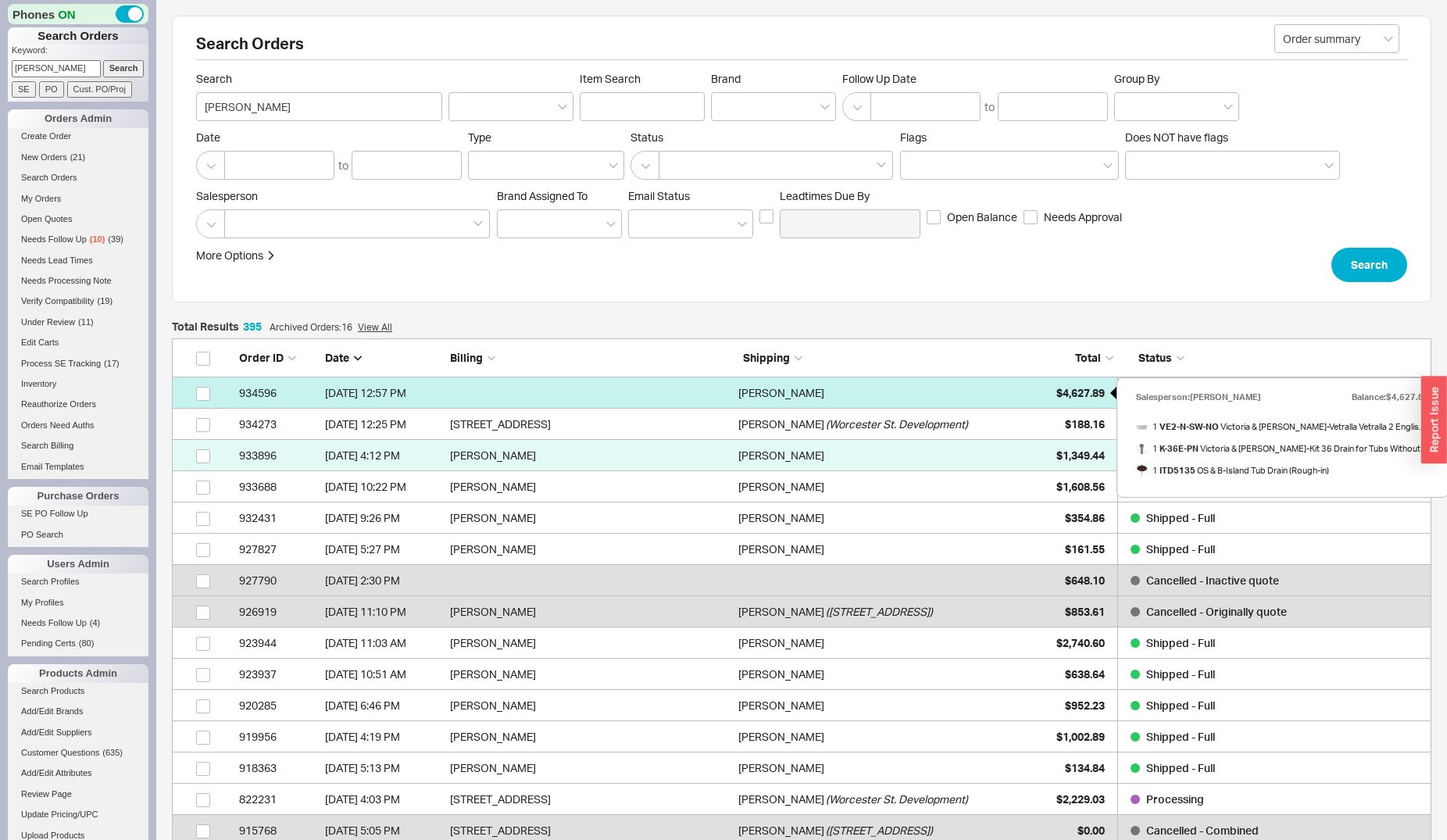
click at [1062, 392] on span "$4,627.89" at bounding box center [1081, 393] width 49 height 13
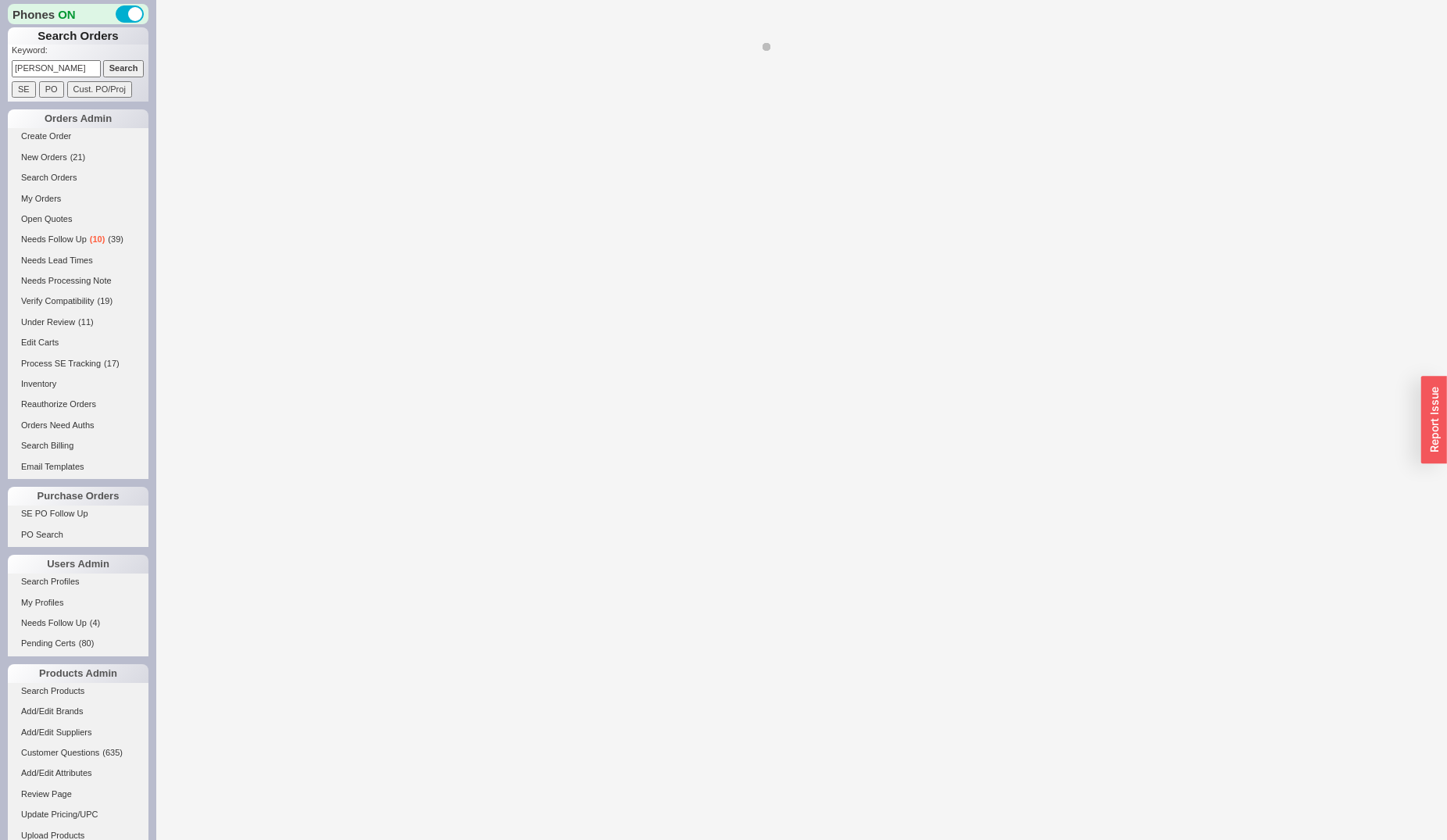
select select "*"
select select "LOW"
select select "3"
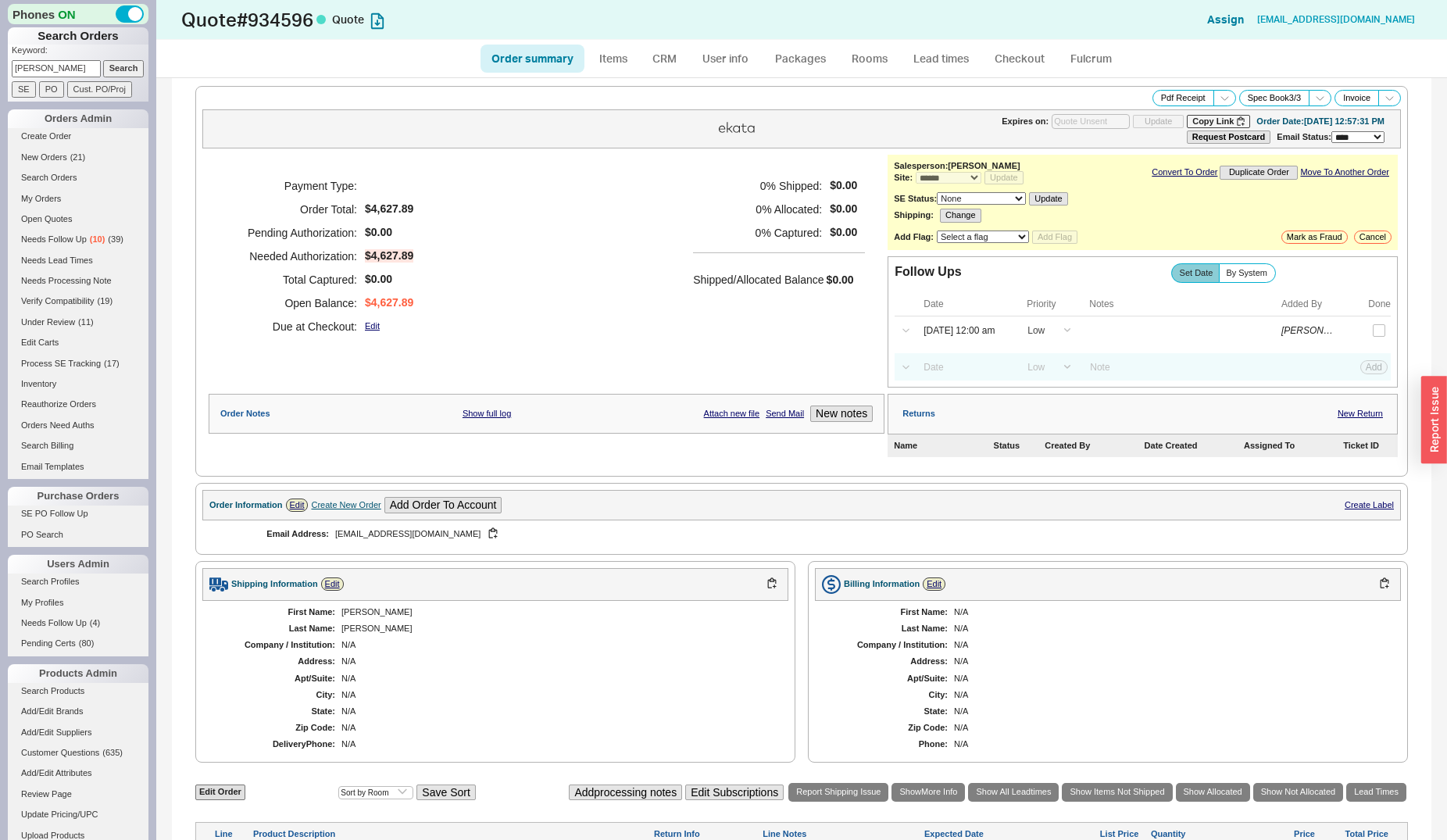
scroll to position [478, 0]
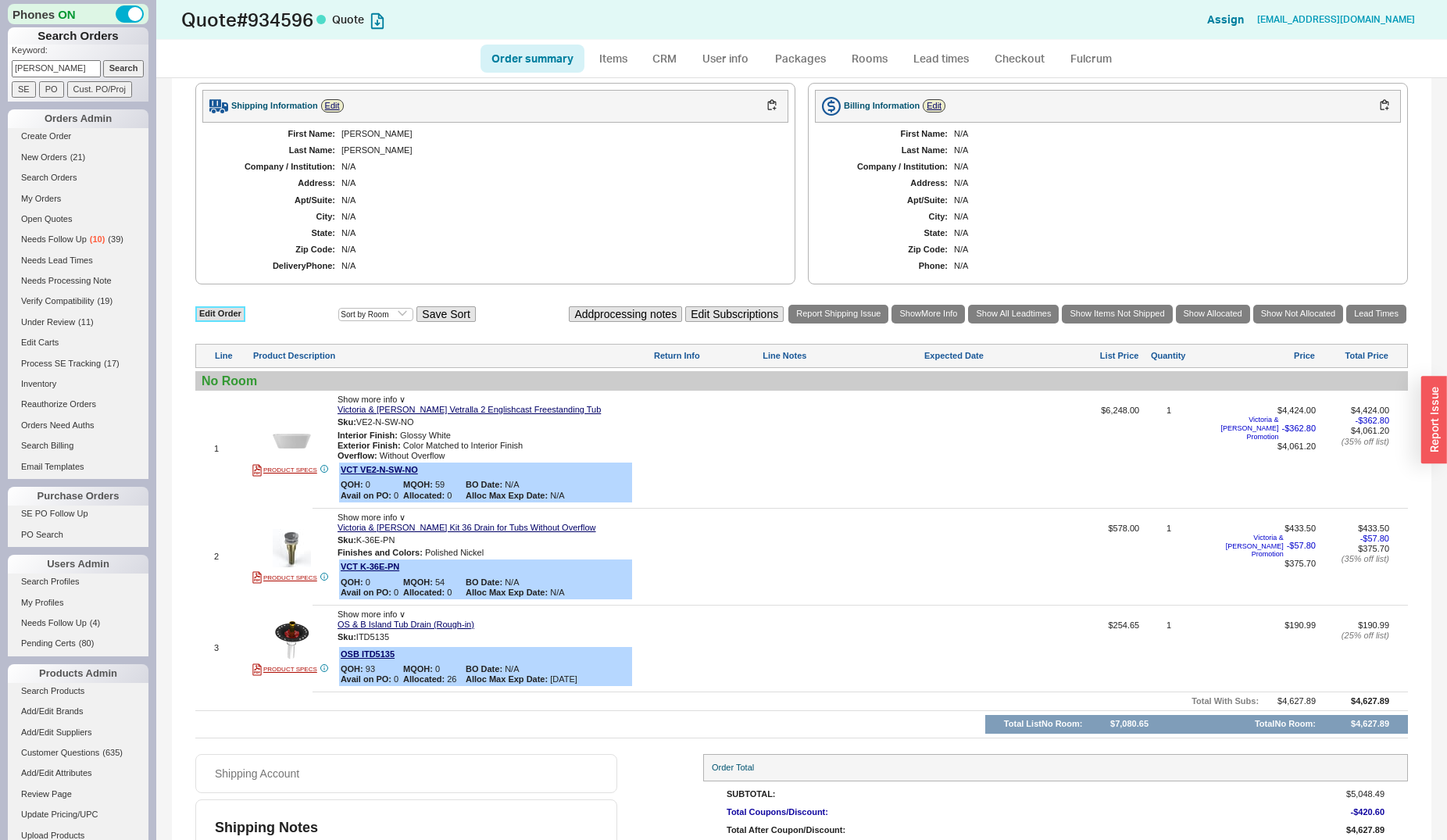
click at [238, 321] on link "Edit Order" at bounding box center [220, 313] width 50 height 15
select select "3"
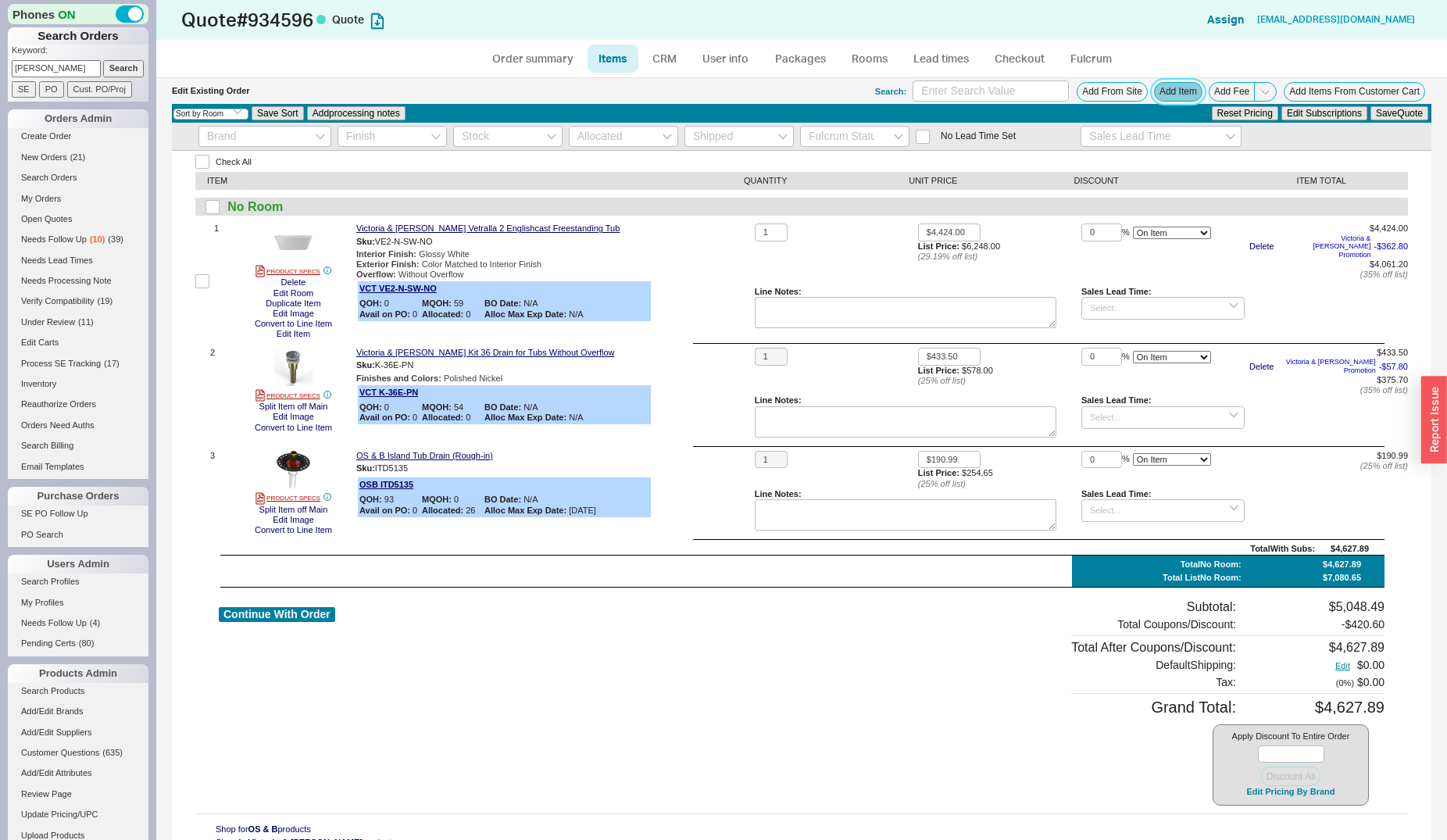
click at [1157, 89] on button "Add Item" at bounding box center [1178, 92] width 49 height 19
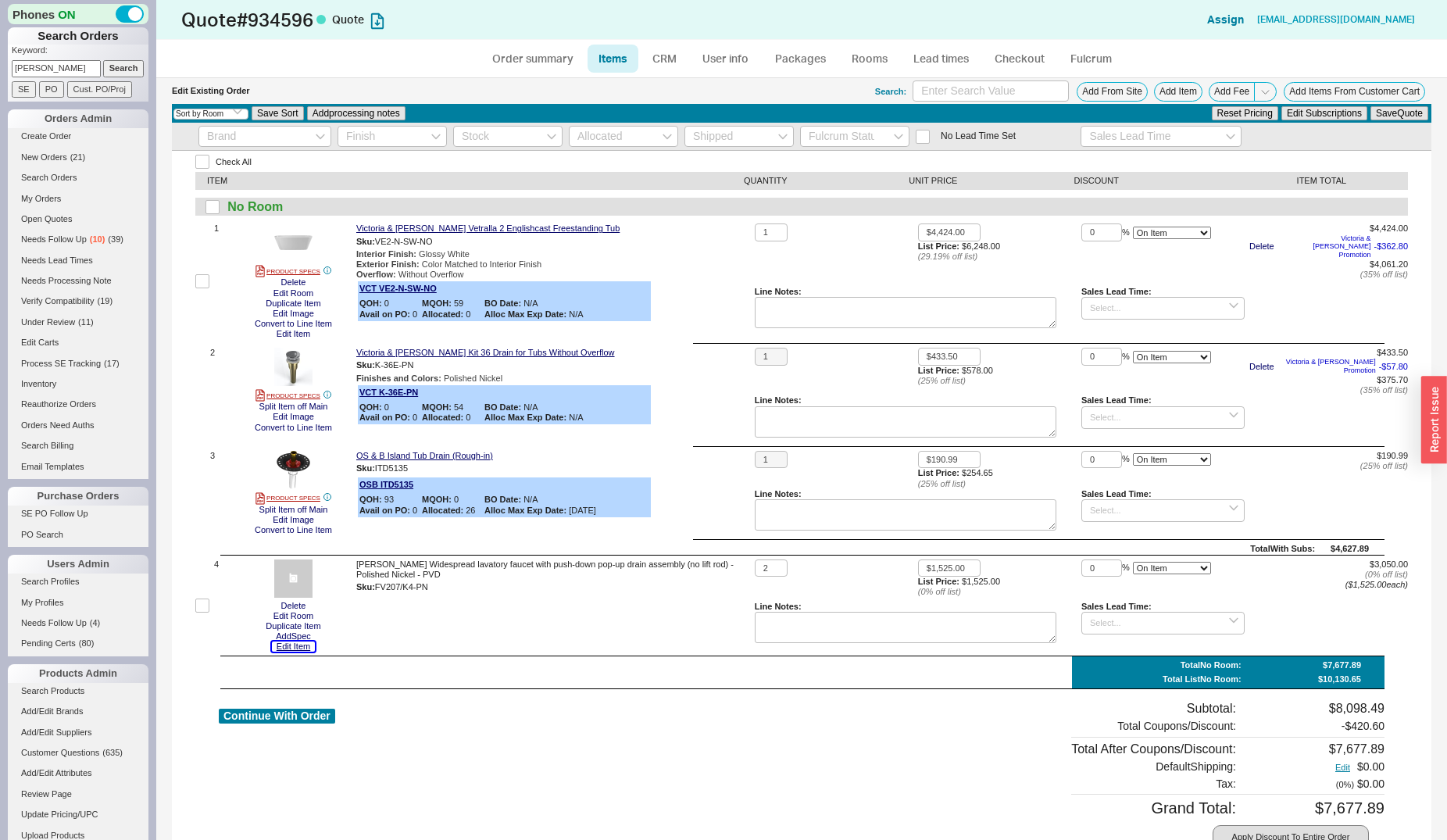
click at [295, 644] on button "Edit Item" at bounding box center [293, 646] width 43 height 10
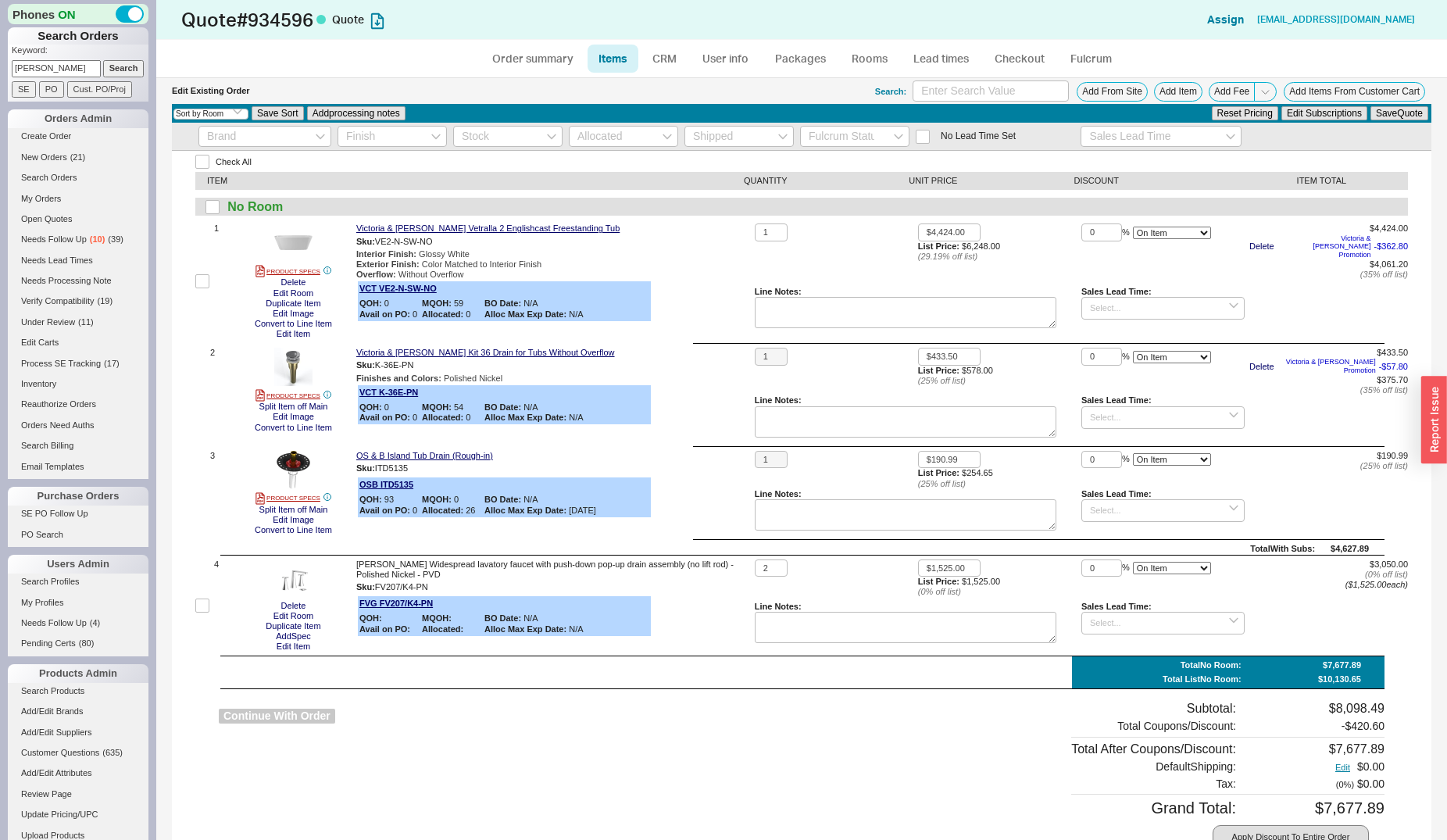
click at [272, 709] on button "Continue With Order" at bounding box center [276, 716] width 116 height 15
select select "*"
select select "LOW"
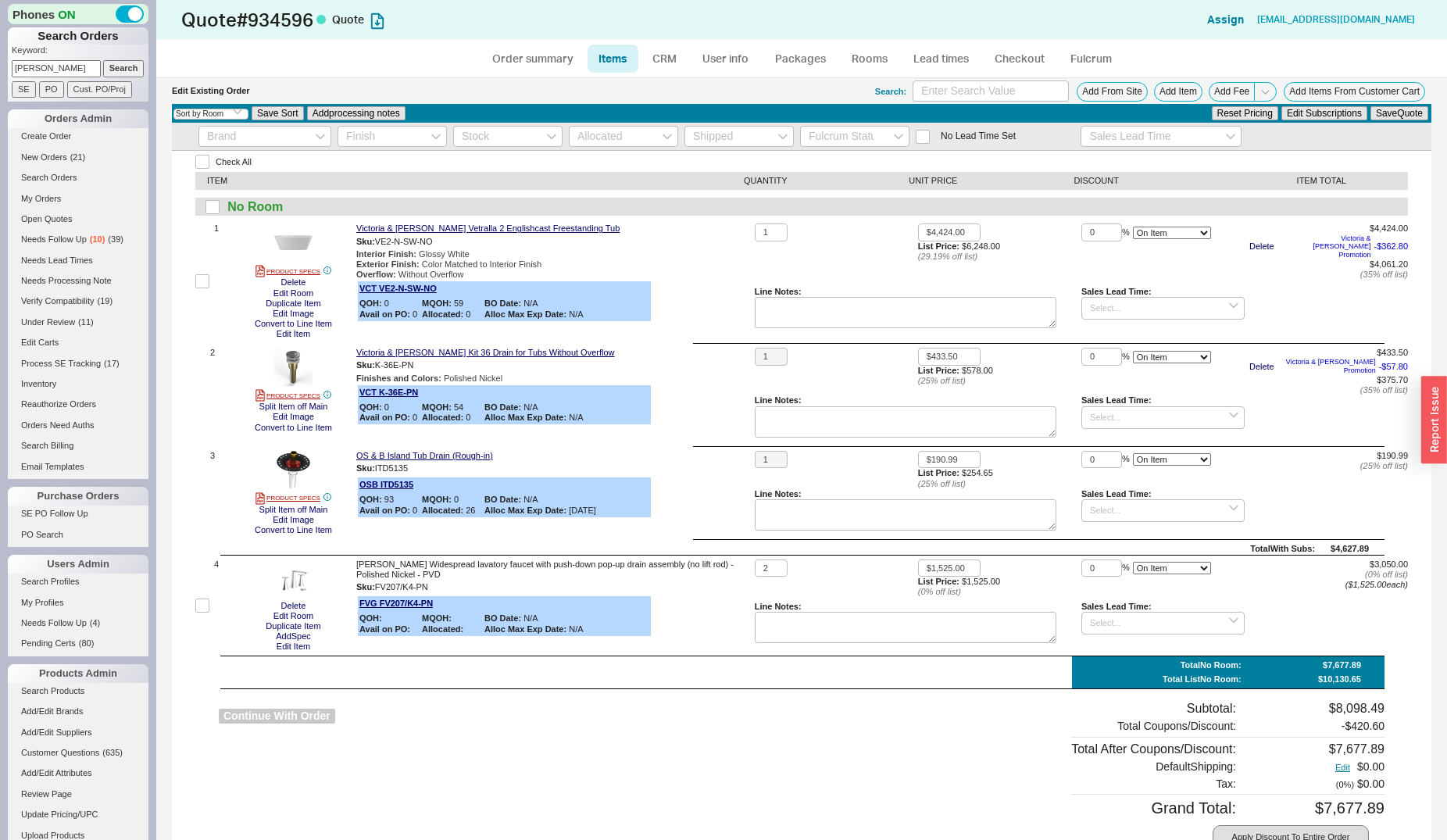
select select "3"
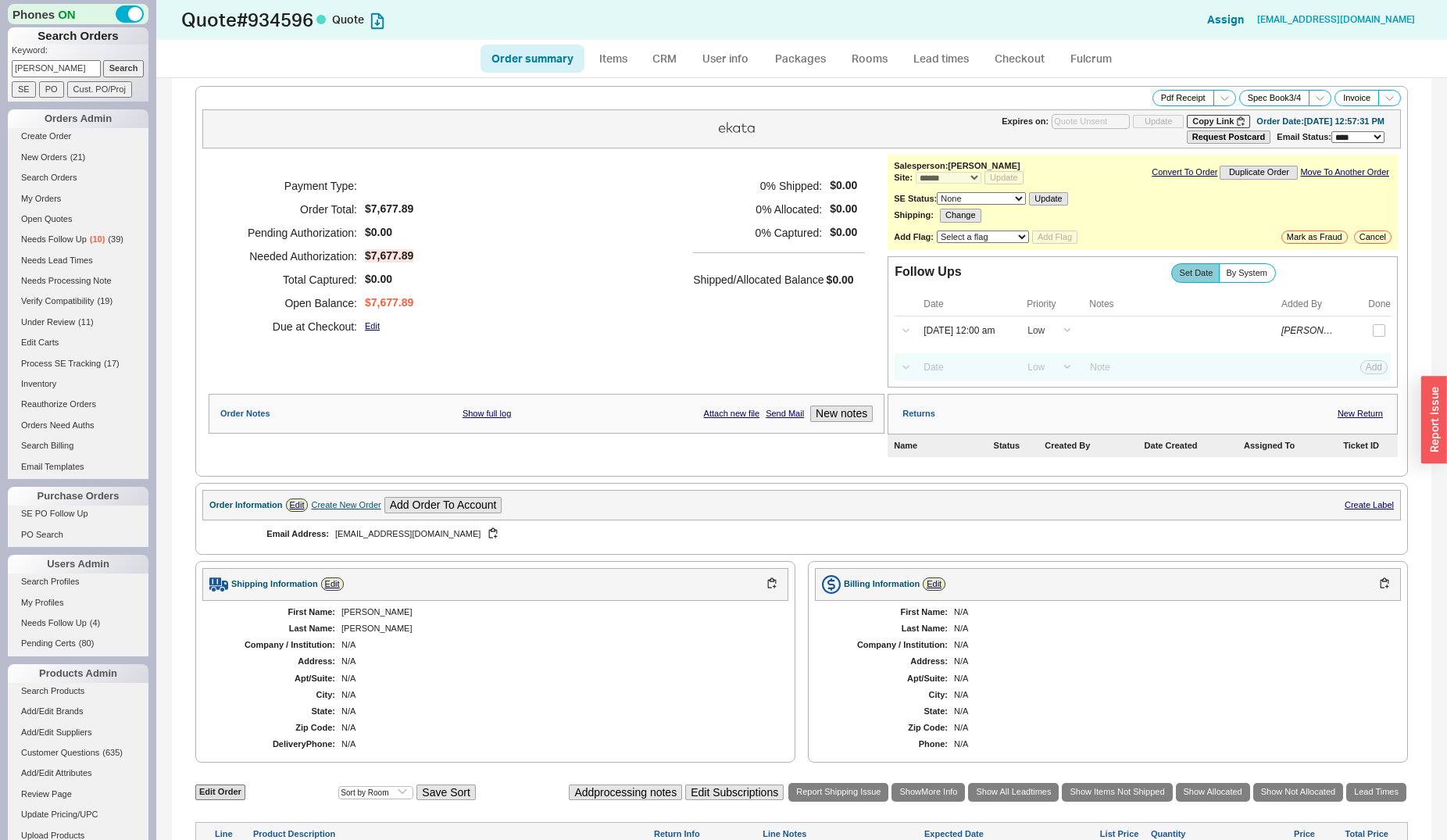
scroll to position [318, 0]
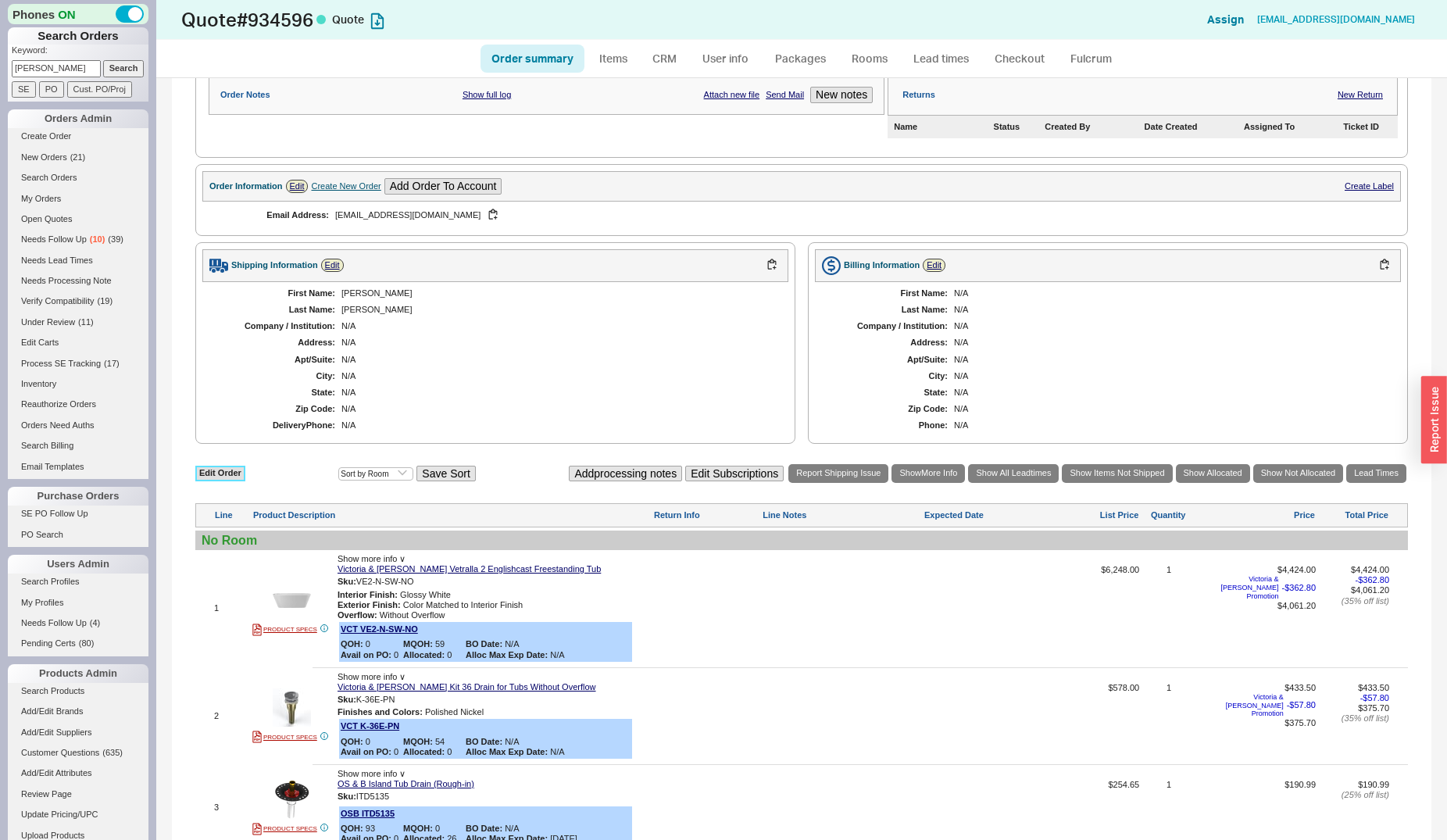
click at [229, 477] on link "Edit Order" at bounding box center [220, 473] width 50 height 15
select select "3"
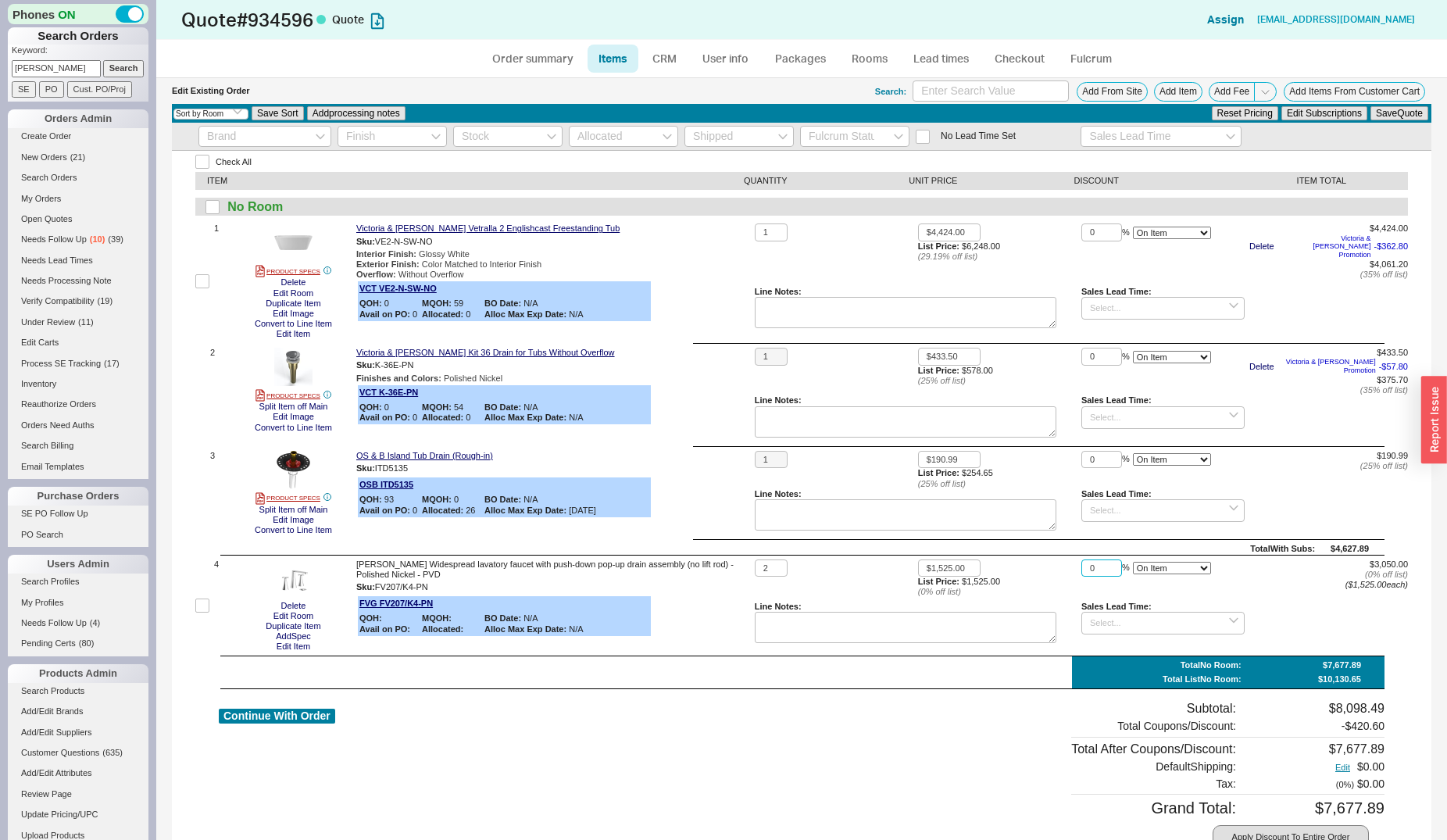
drag, startPoint x: 1089, startPoint y: 563, endPoint x: 1073, endPoint y: 553, distance: 18.9
click at [1082, 559] on input "0" at bounding box center [1102, 568] width 41 height 18
type input "32"
click at [1370, 106] on button "Save Quote" at bounding box center [1399, 113] width 58 height 14
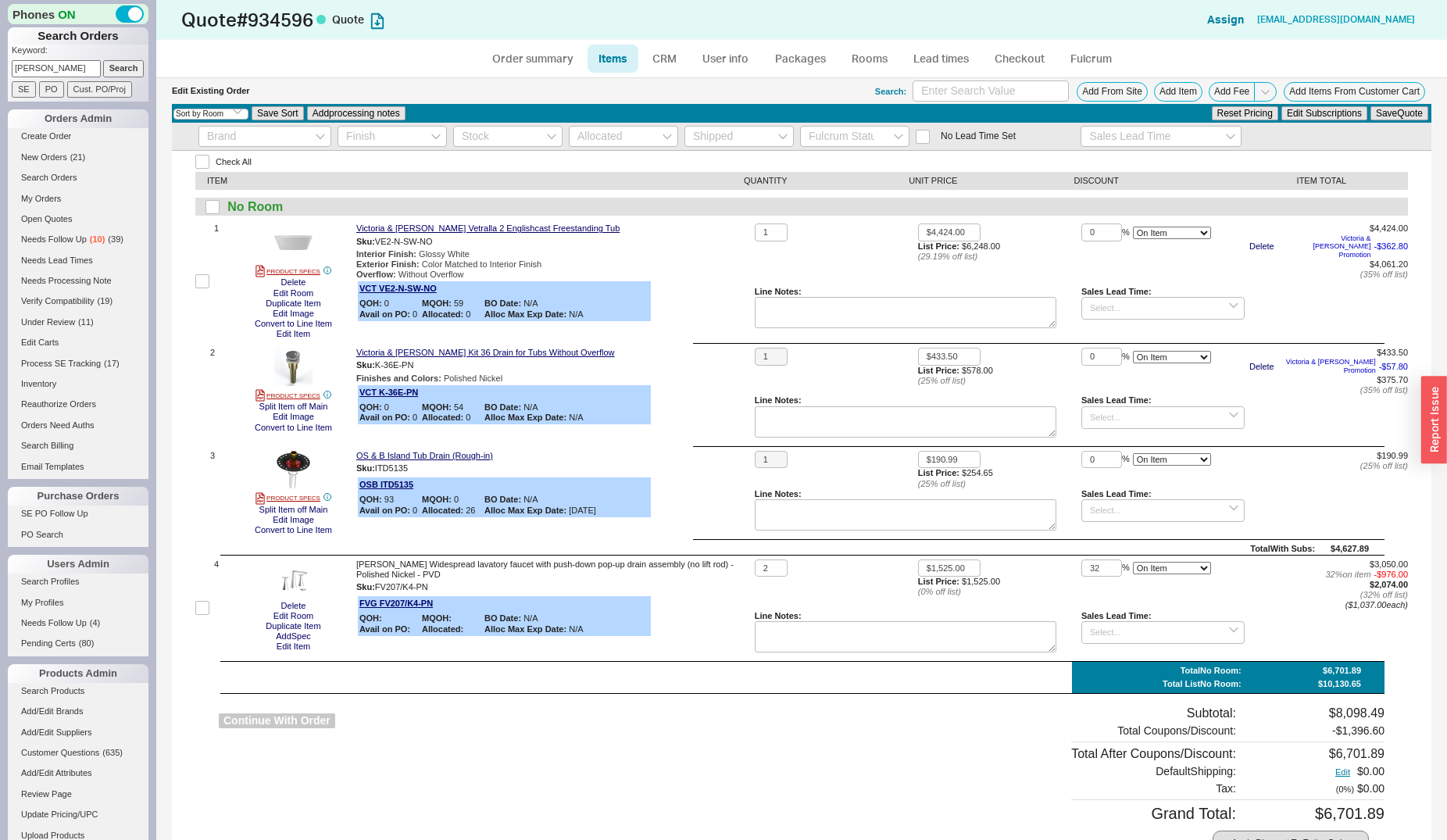
click at [287, 714] on button "Continue With Order" at bounding box center [276, 720] width 116 height 15
select select "*"
select select "LOW"
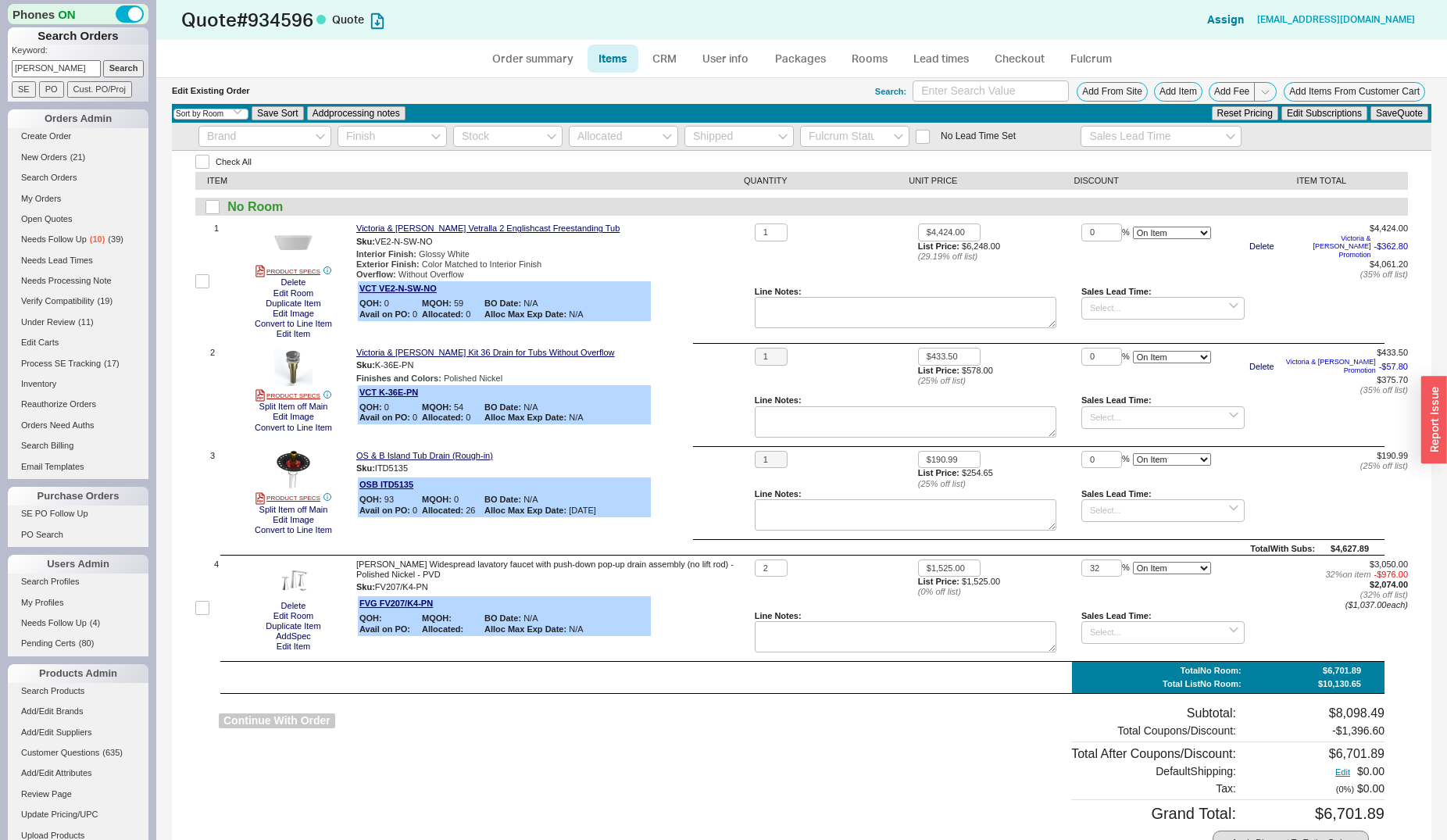
select select "3"
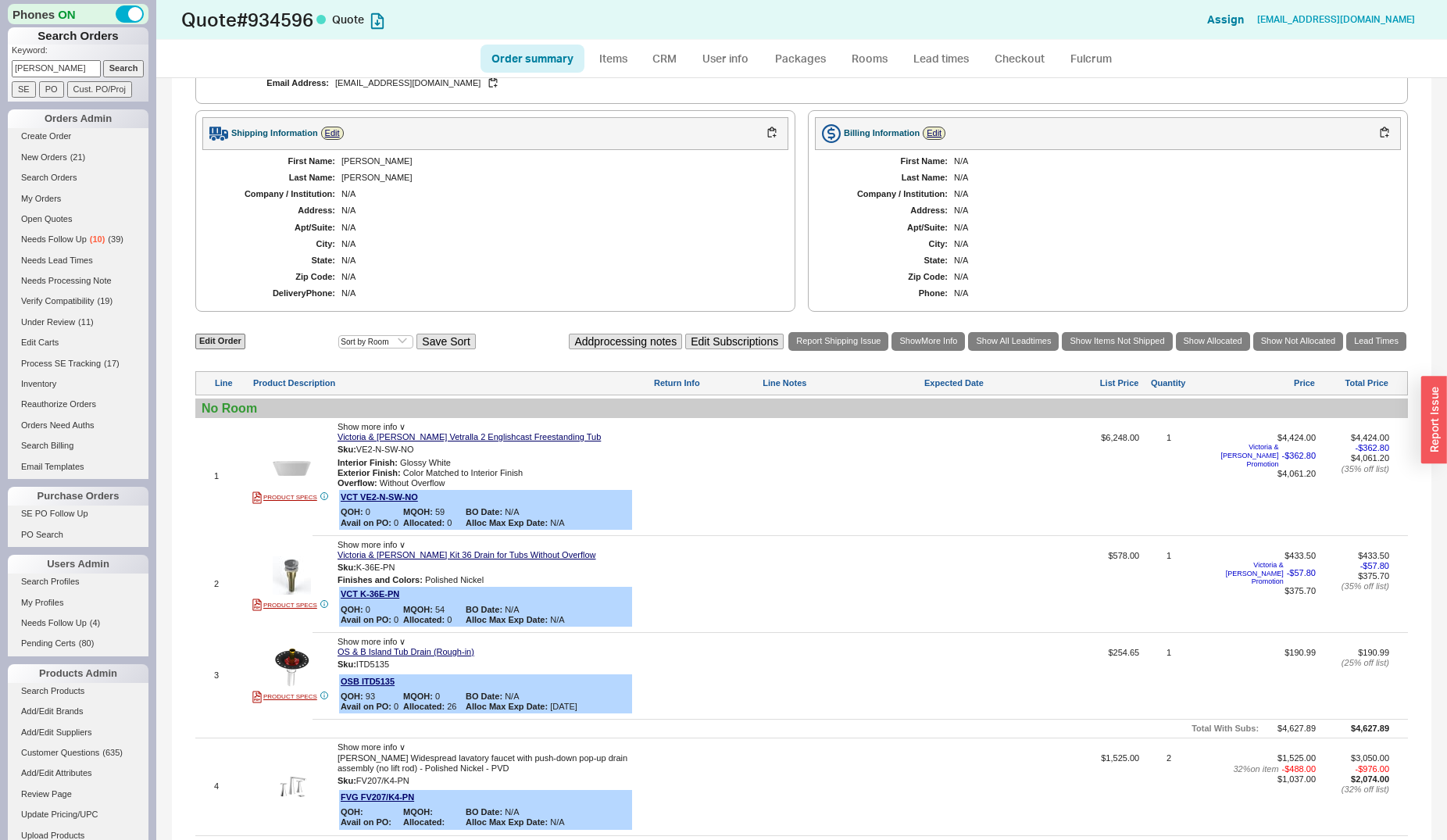
scroll to position [478, 0]
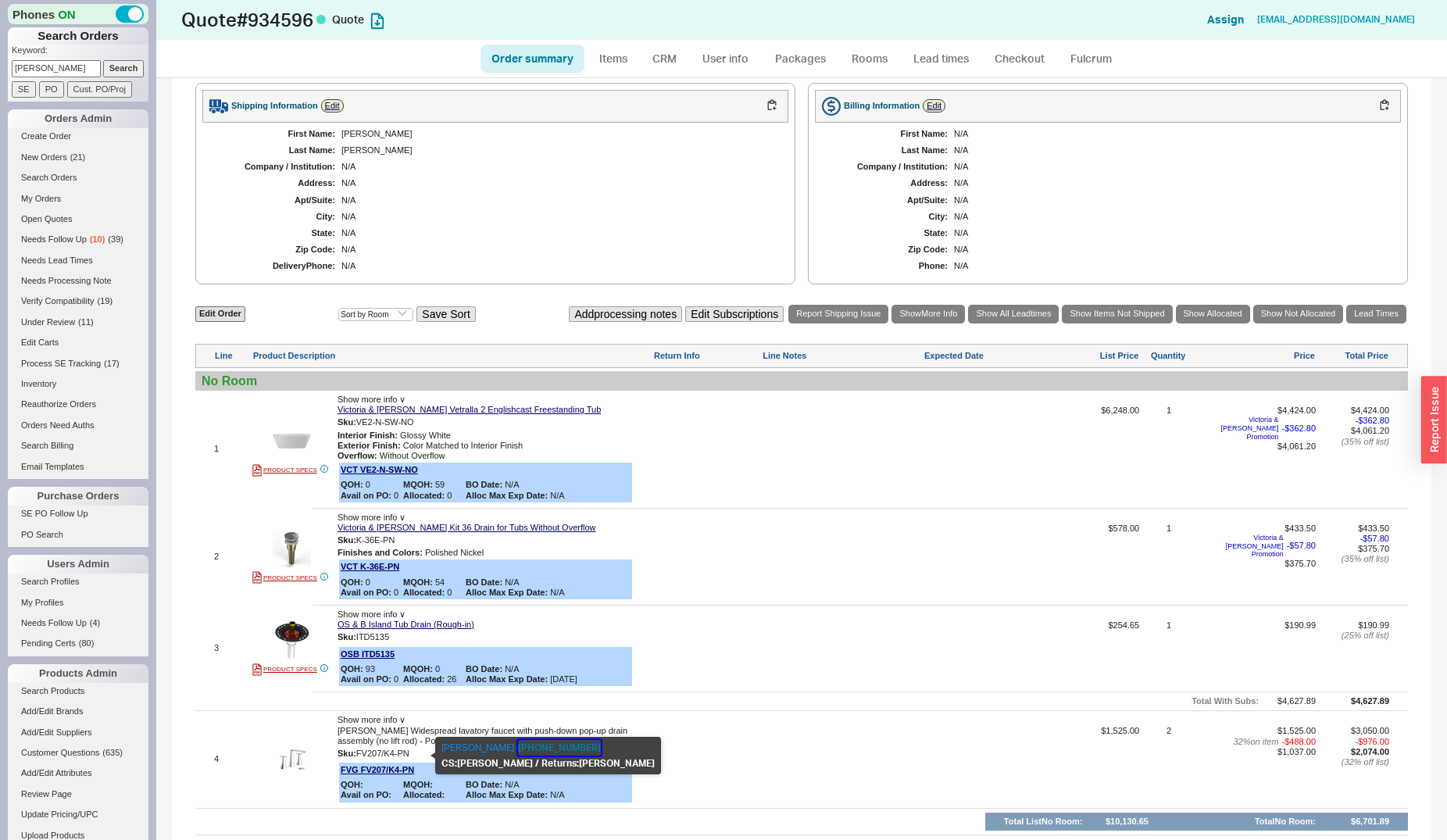
click at [519, 742] on button "847-244-3837" at bounding box center [559, 748] width 83 height 16
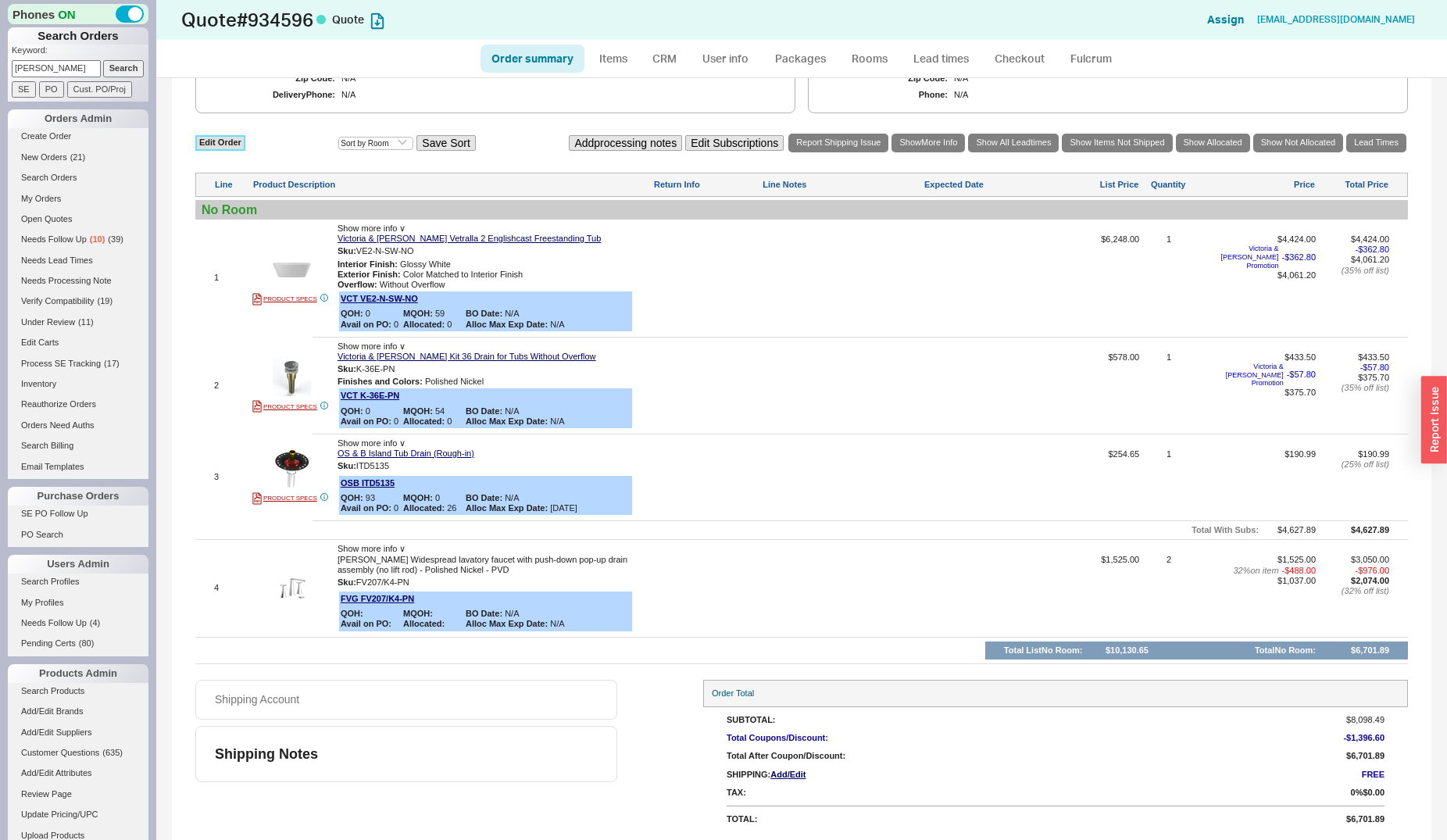
click at [228, 150] on link "Edit Order" at bounding box center [220, 142] width 50 height 15
select select "3"
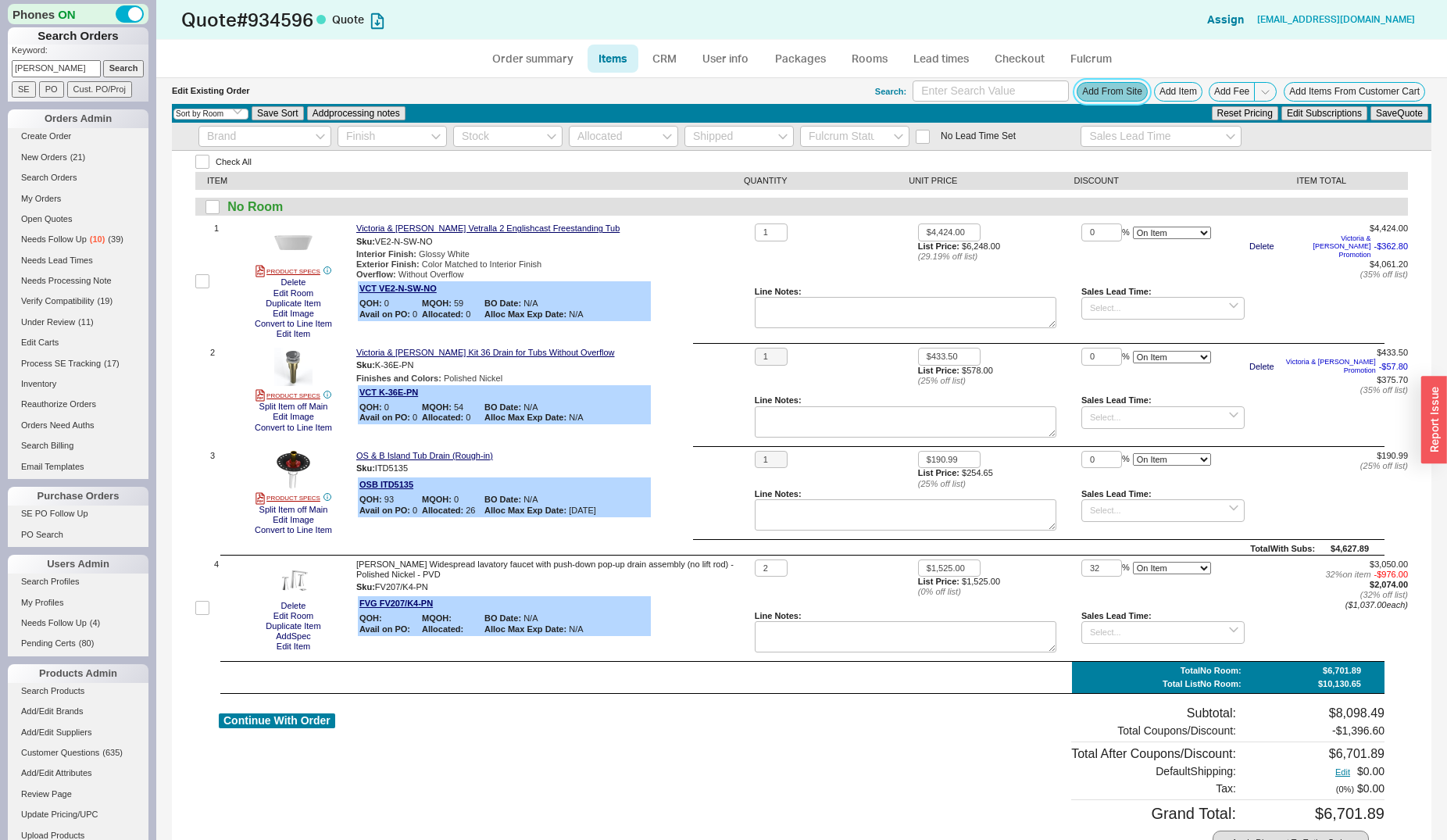
click at [1081, 96] on button "Add From Site" at bounding box center [1112, 92] width 72 height 19
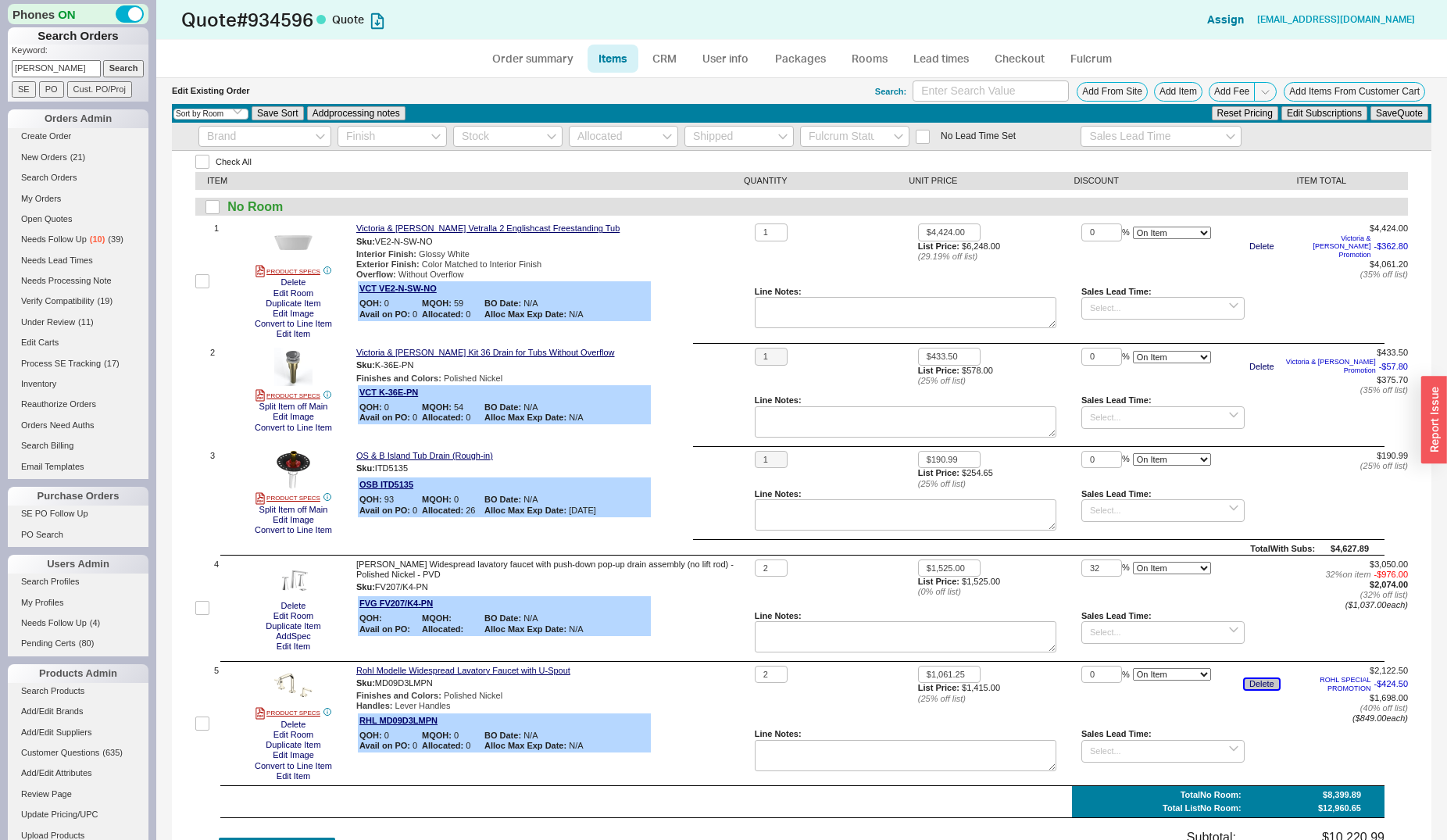
click at [1246, 679] on button "Delete" at bounding box center [1261, 684] width 34 height 10
drag, startPoint x: 1094, startPoint y: 664, endPoint x: 1031, endPoint y: 659, distance: 63.2
click at [1082, 666] on input "0" at bounding box center [1102, 674] width 41 height 18
click at [1370, 106] on button "Save Quote" at bounding box center [1399, 113] width 58 height 14
type input "25"
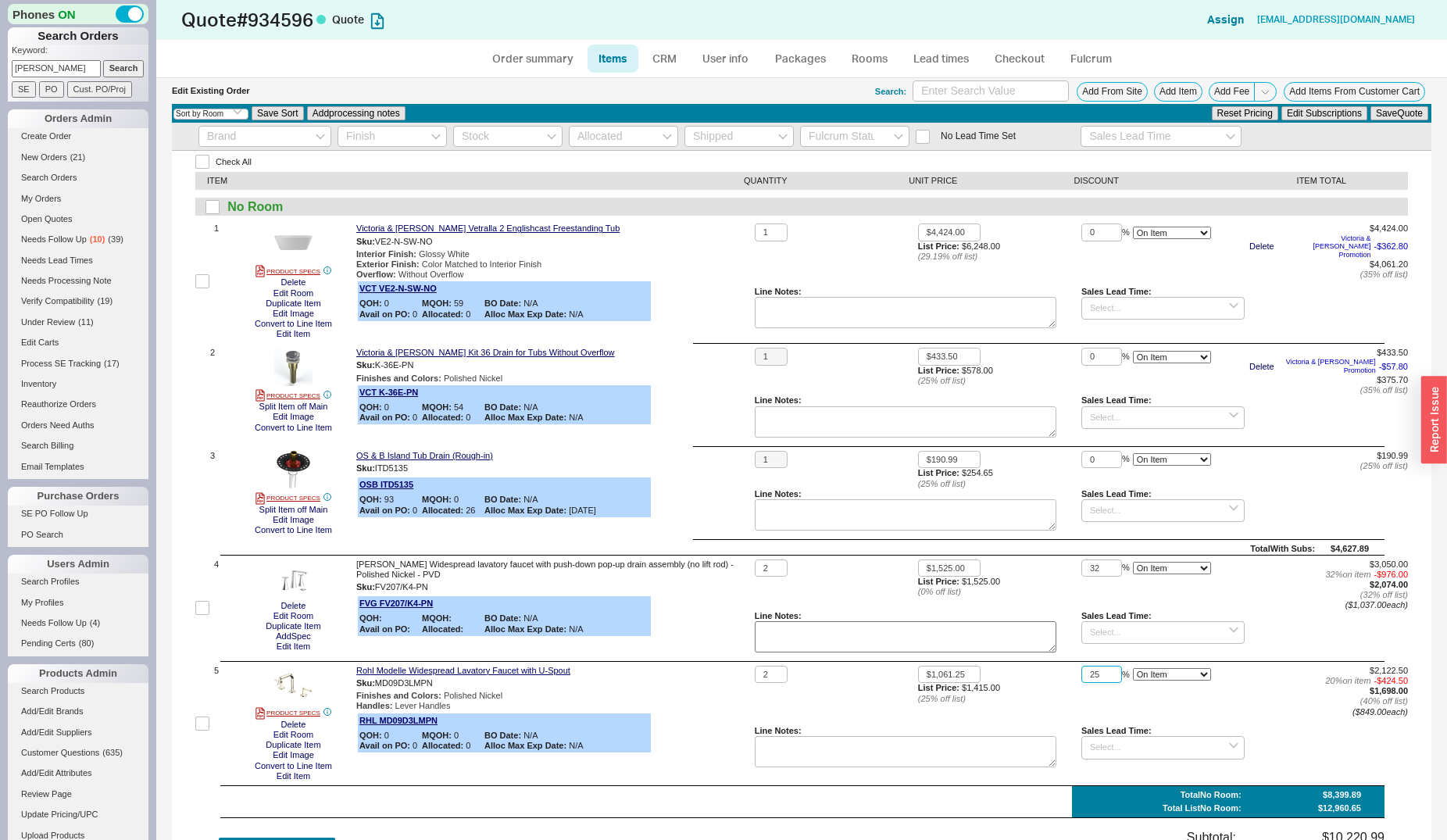
click at [1370, 106] on button "Save Quote" at bounding box center [1399, 113] width 58 height 14
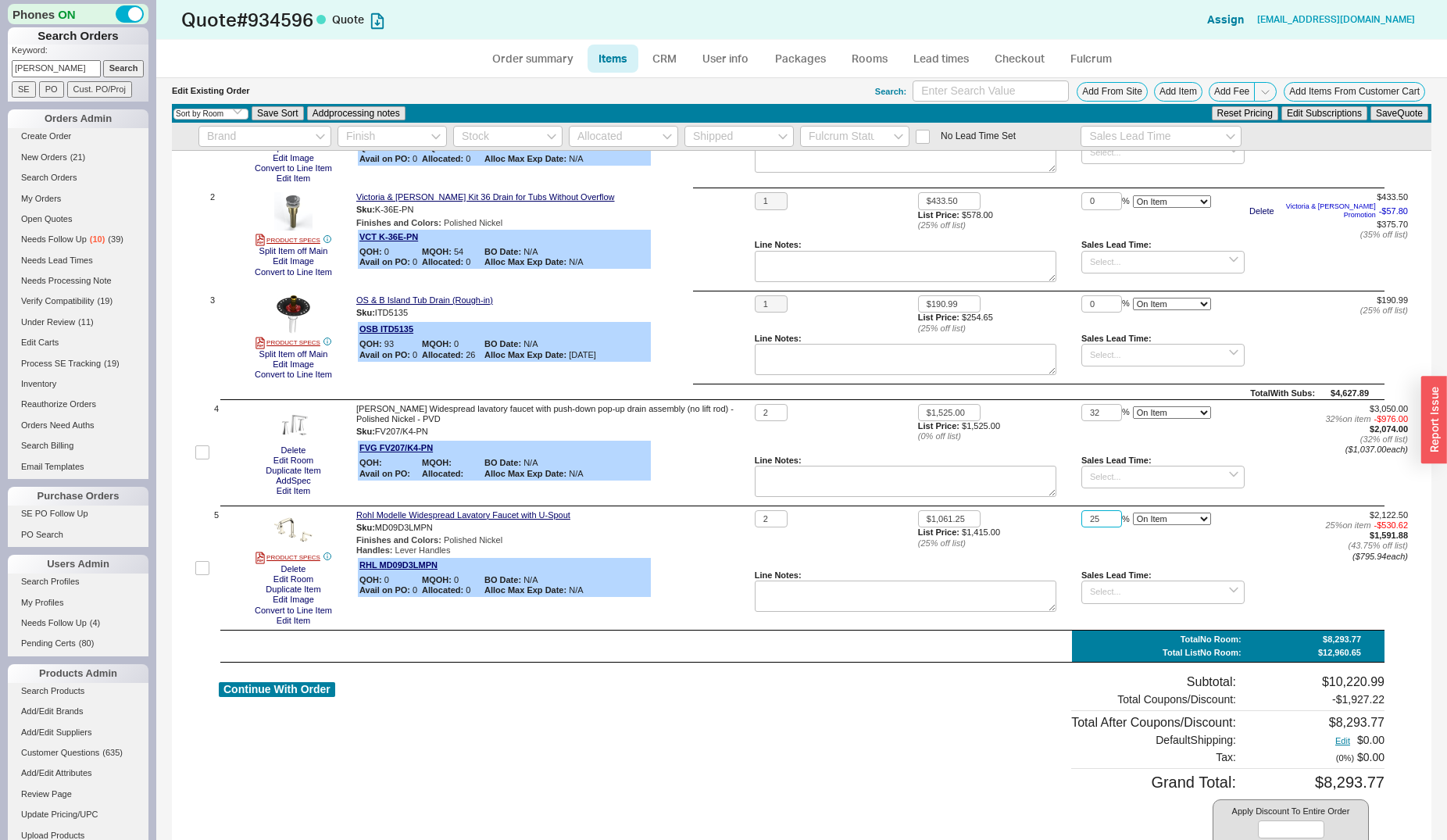
scroll to position [160, 0]
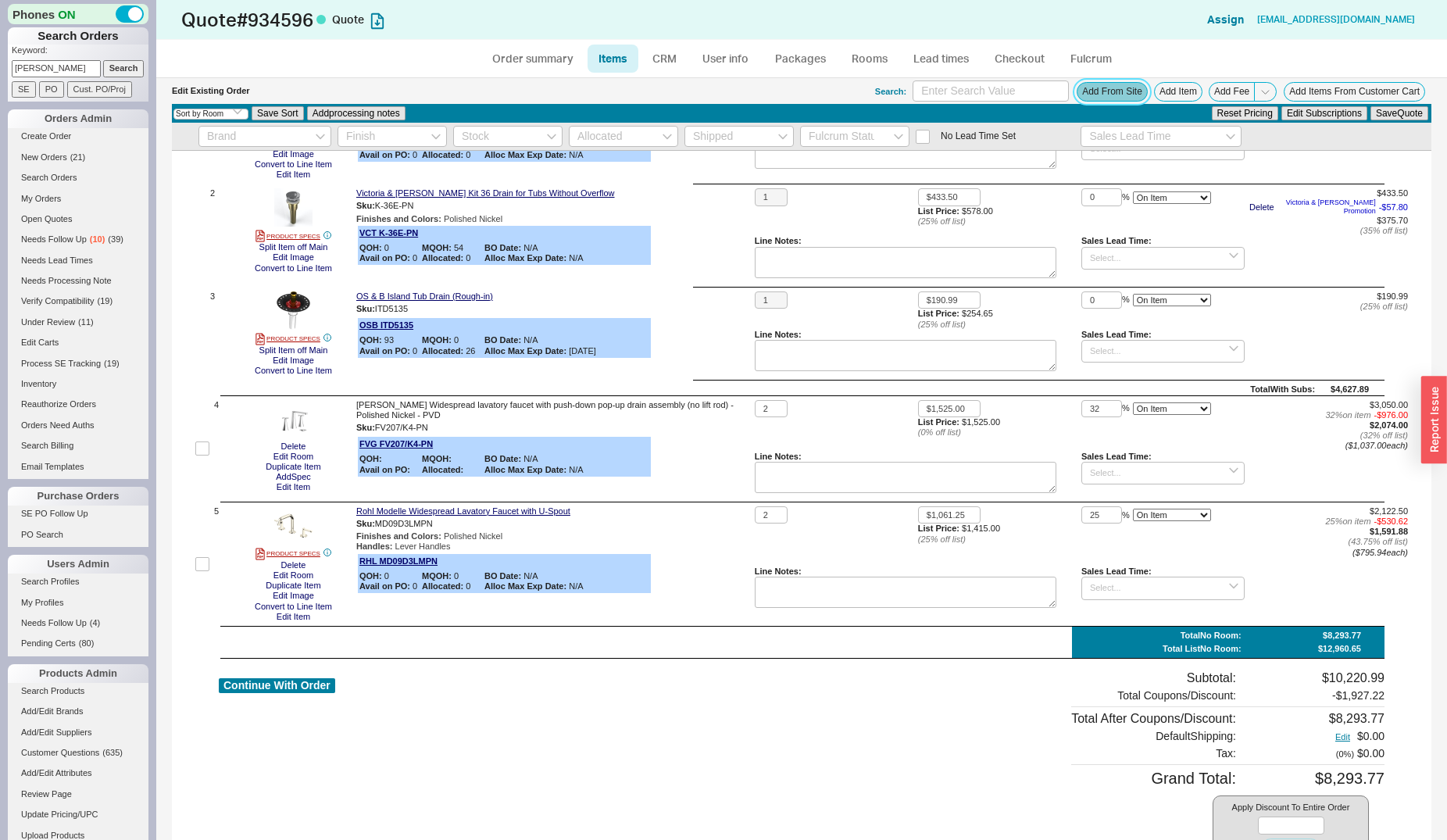
click at [1081, 93] on button "Add From Site" at bounding box center [1112, 92] width 72 height 19
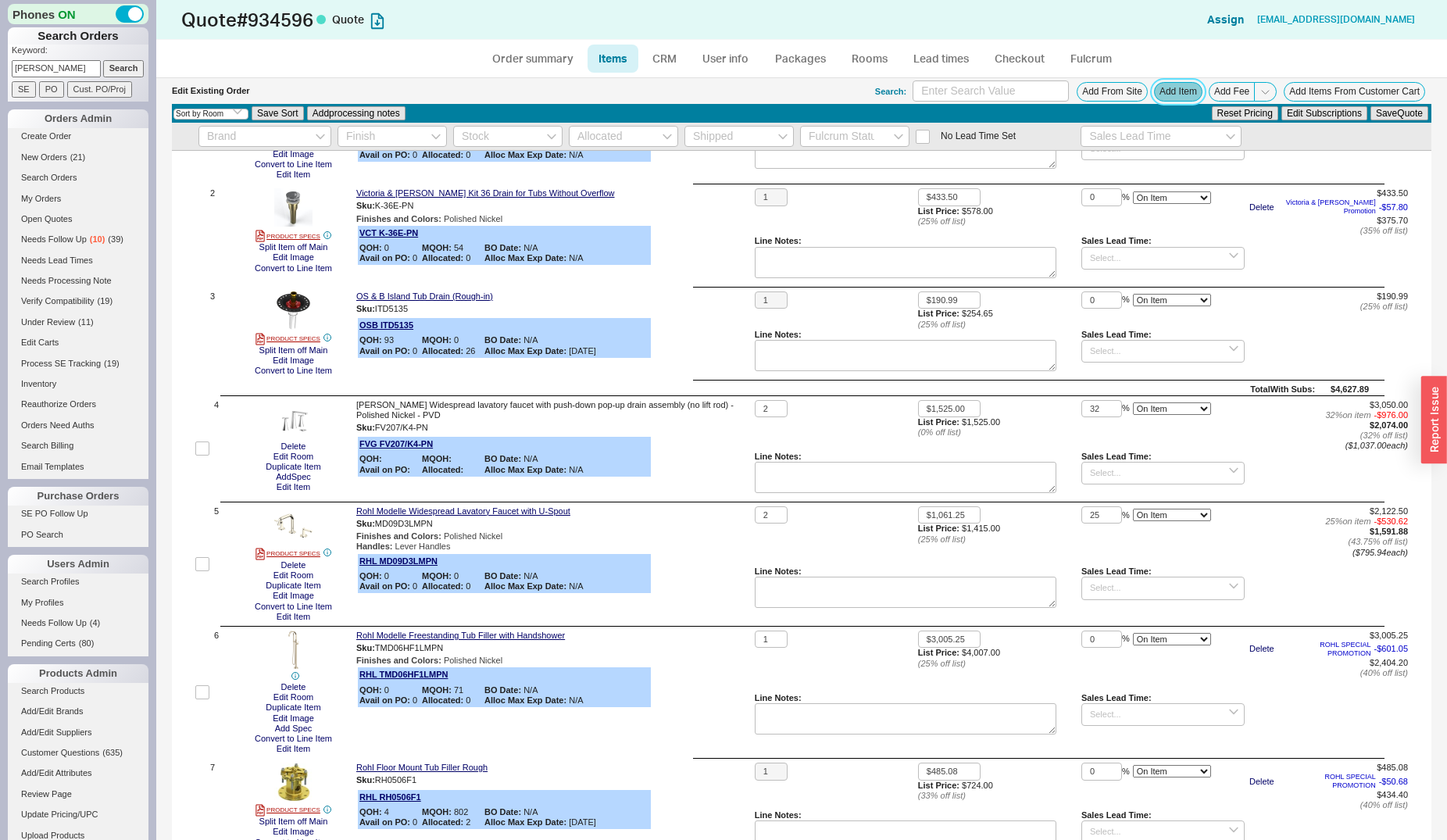
click at [1166, 92] on button "Add Item" at bounding box center [1178, 92] width 49 height 19
click at [302, 484] on button "Edit Item" at bounding box center [293, 488] width 43 height 10
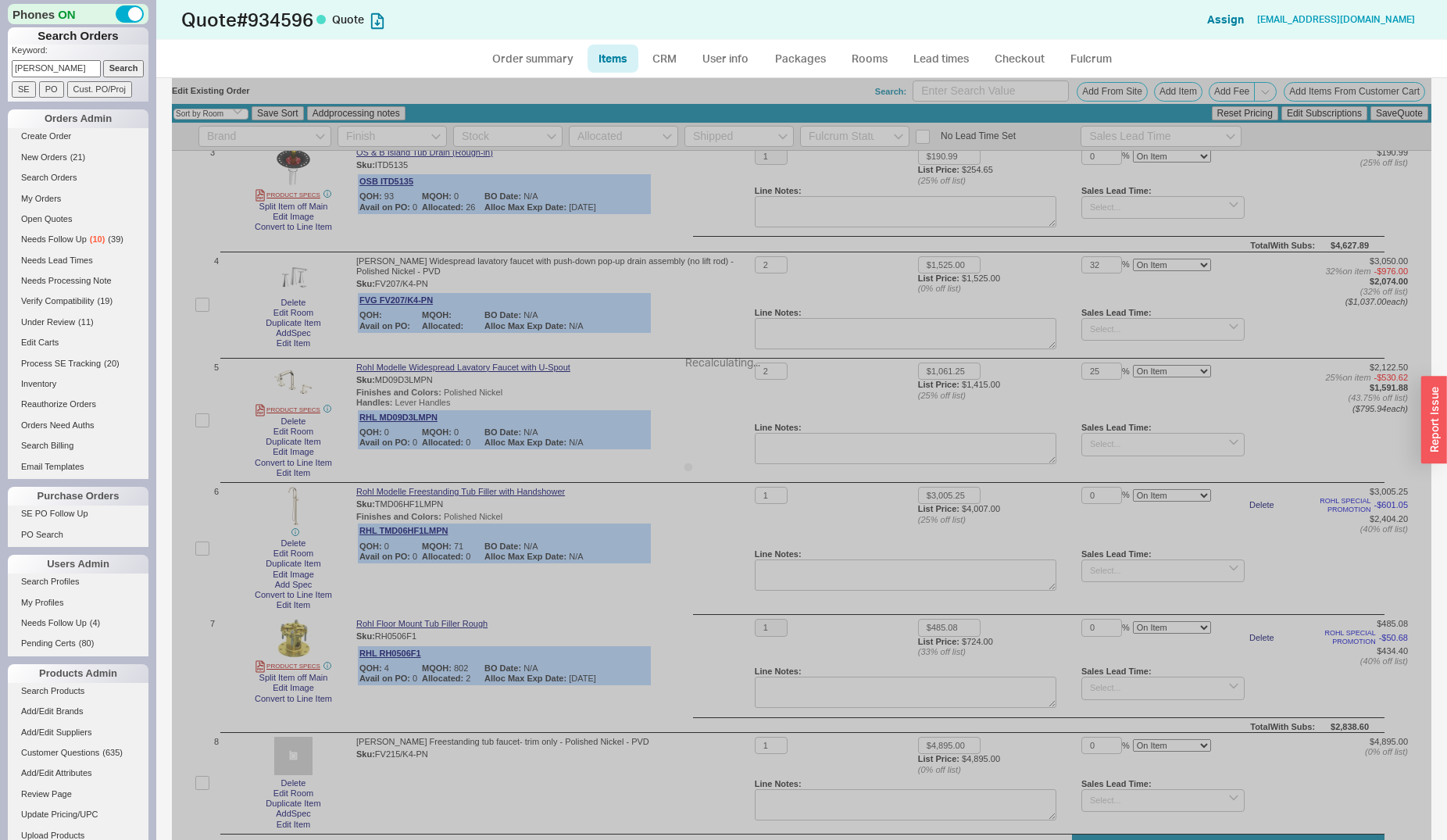
scroll to position [399, 0]
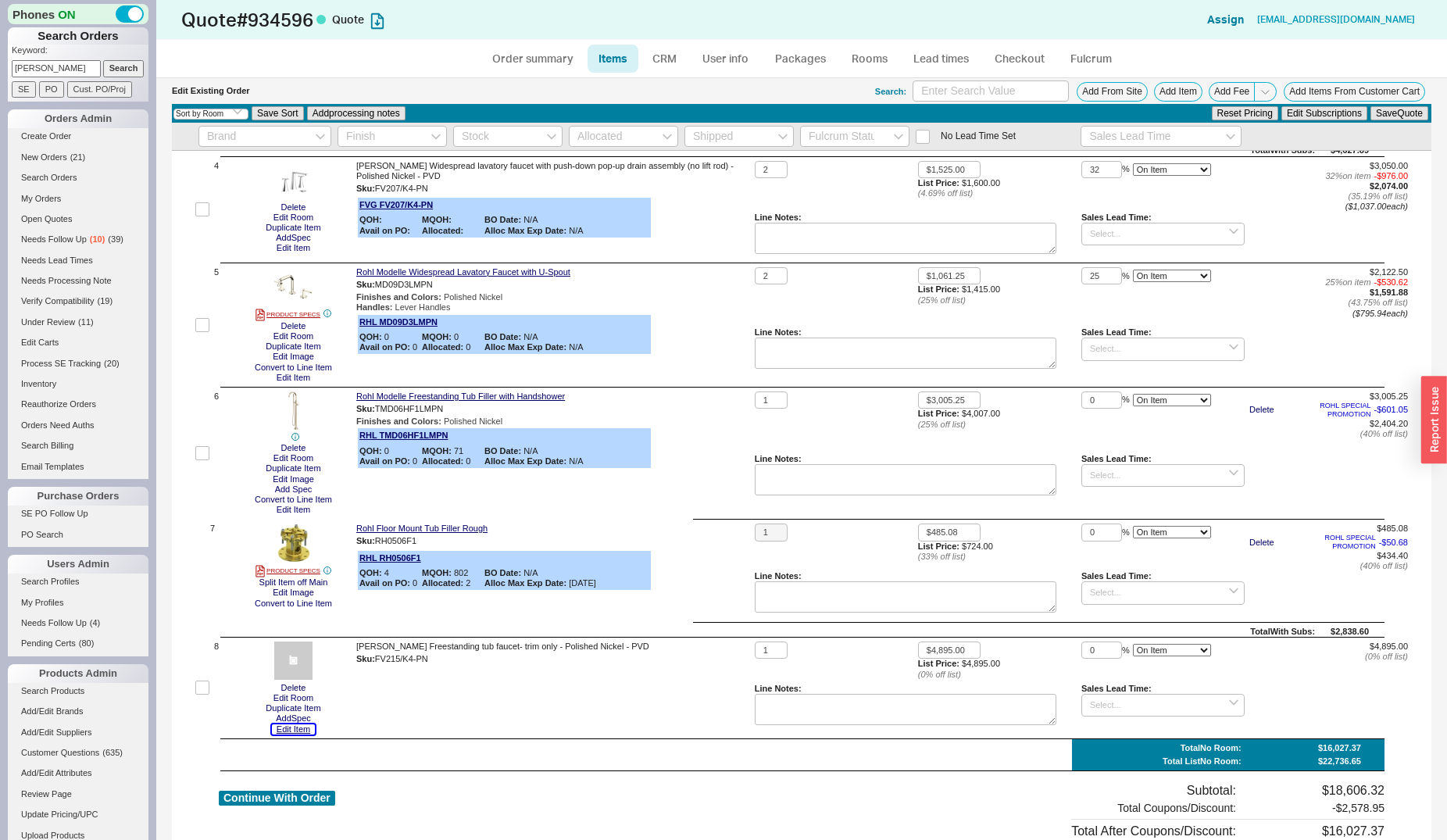
click at [288, 724] on button "Edit Item" at bounding box center [293, 729] width 43 height 10
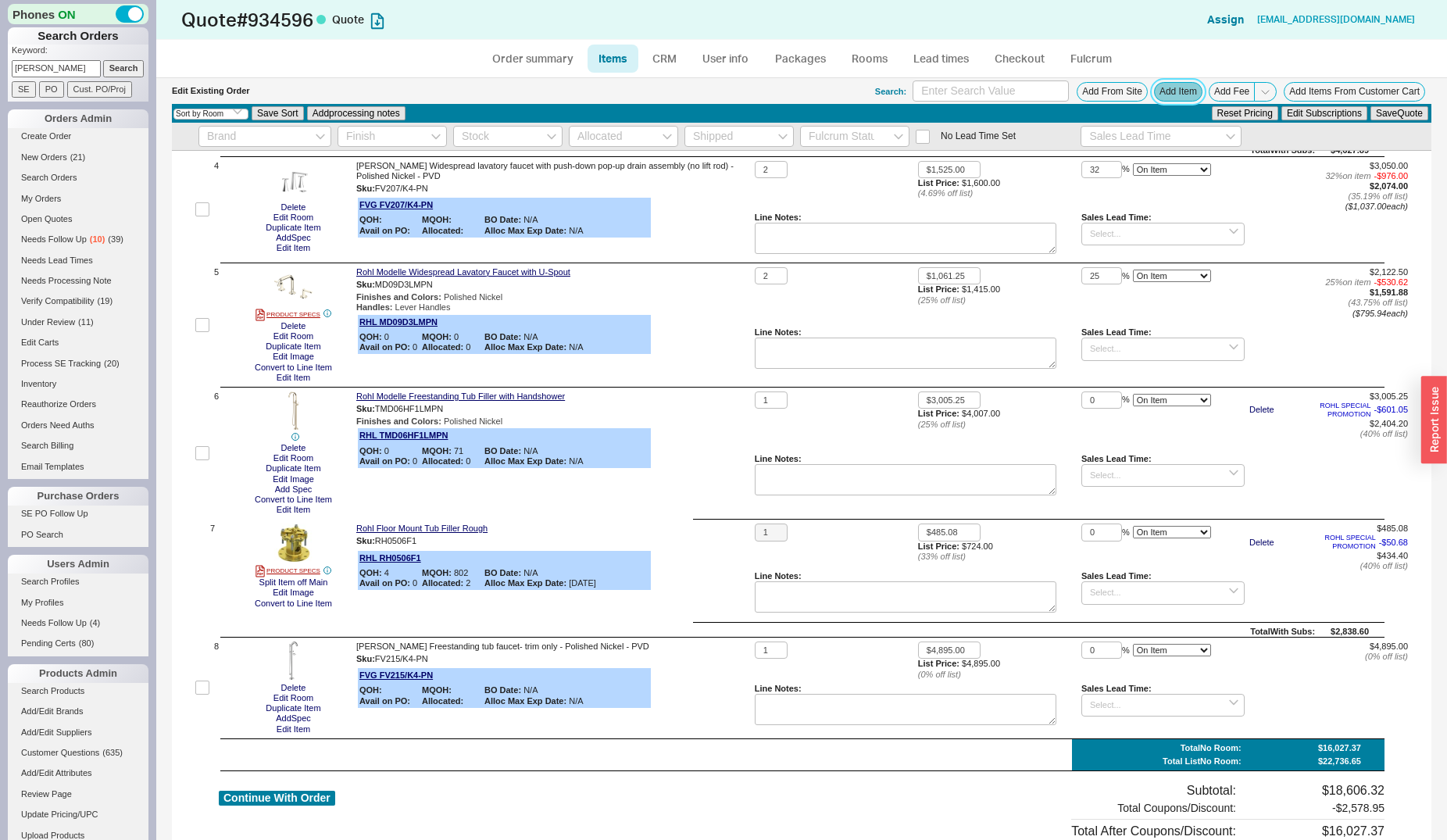
click at [1161, 86] on button "Add Item" at bounding box center [1178, 92] width 49 height 19
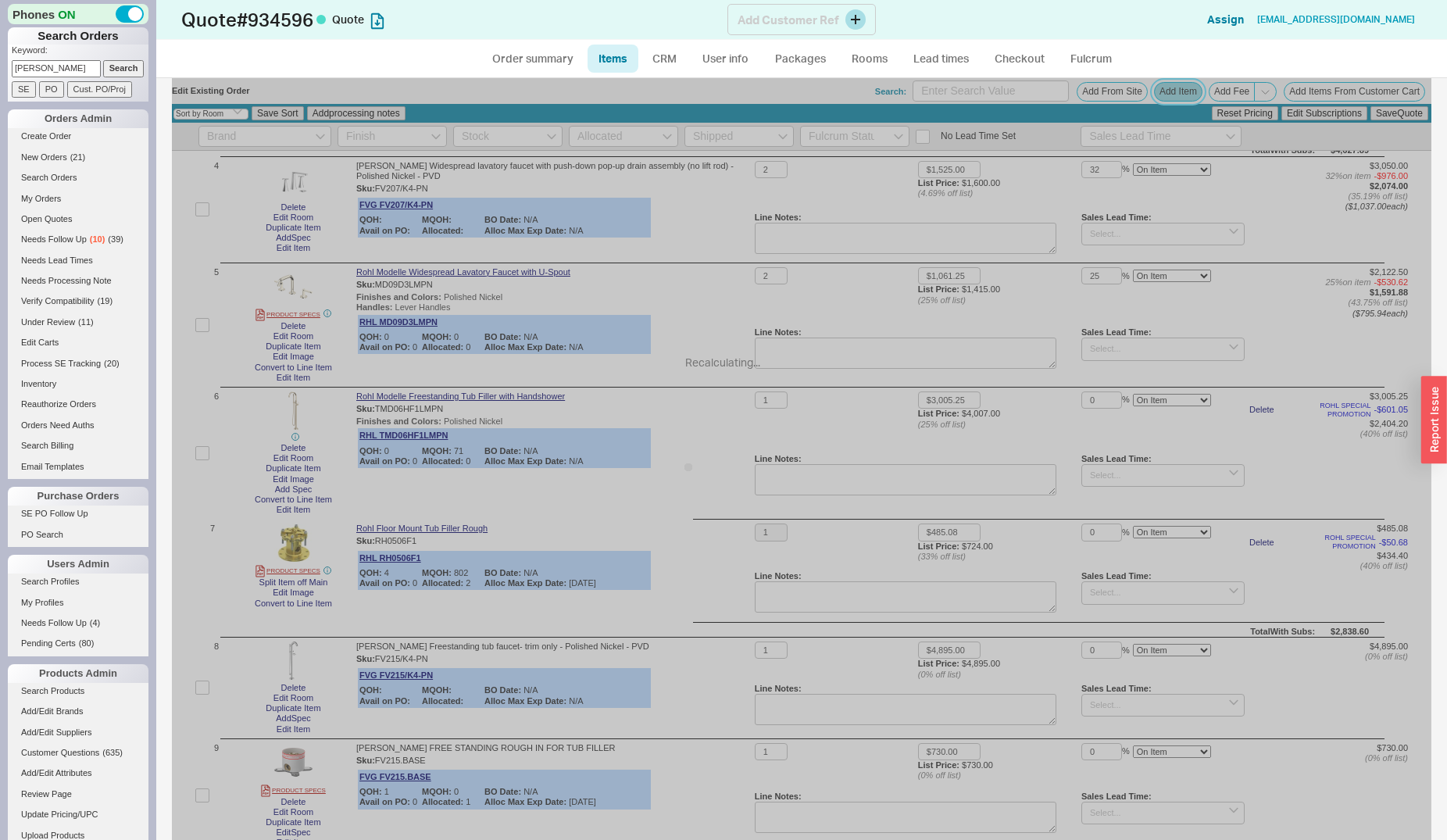
scroll to position [717, 0]
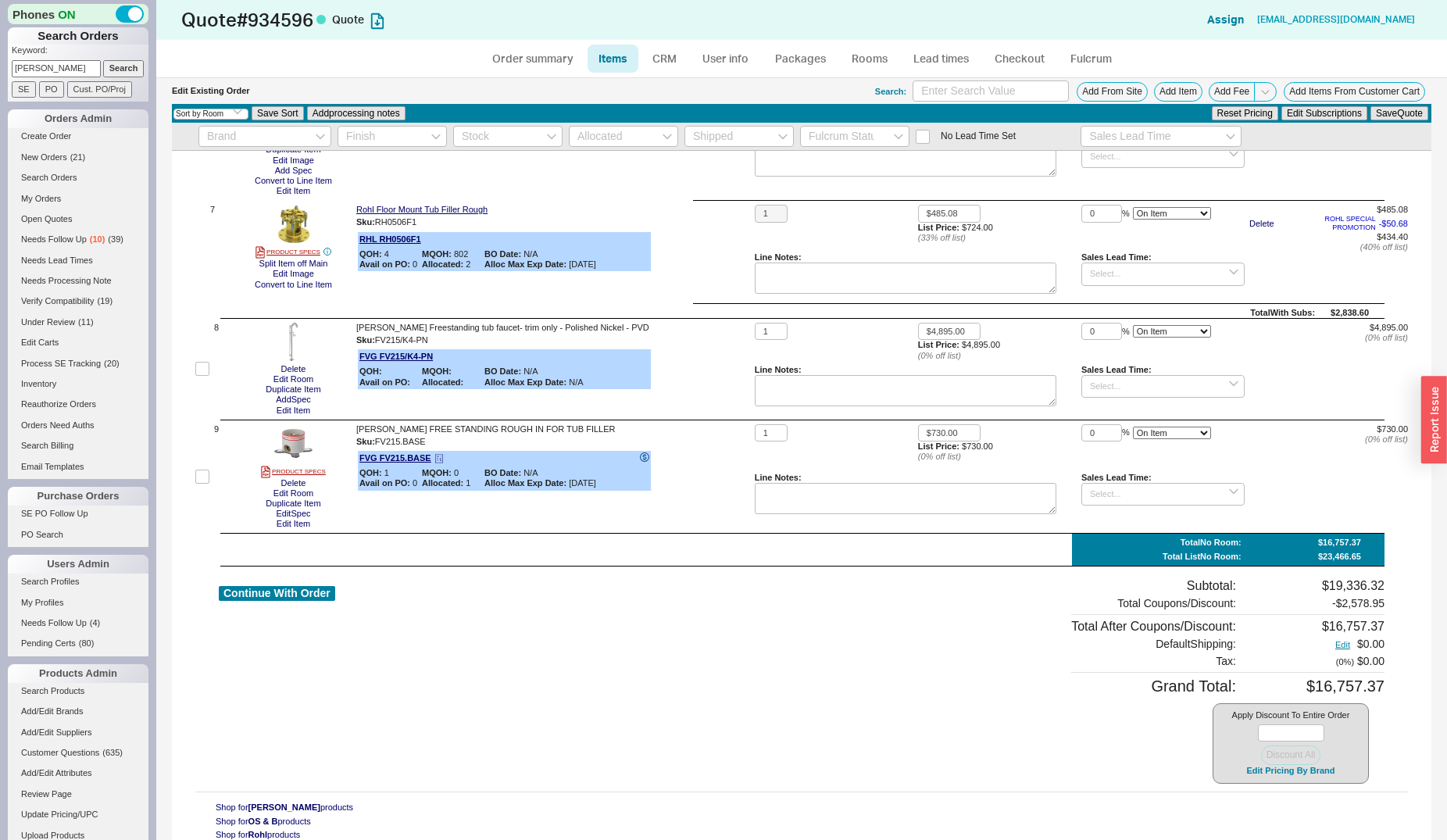
click at [646, 454] on icon at bounding box center [644, 456] width 3 height 6
click at [647, 349] on div "FVG FV215/K4-PN QOH: MQOH: BO Date: N/A Avail on PO: Allocated: Alloc Max Exp D…" at bounding box center [504, 369] width 293 height 40
click at [642, 351] on icon at bounding box center [645, 355] width 10 height 10
click at [302, 406] on button "Edit Item" at bounding box center [293, 411] width 43 height 10
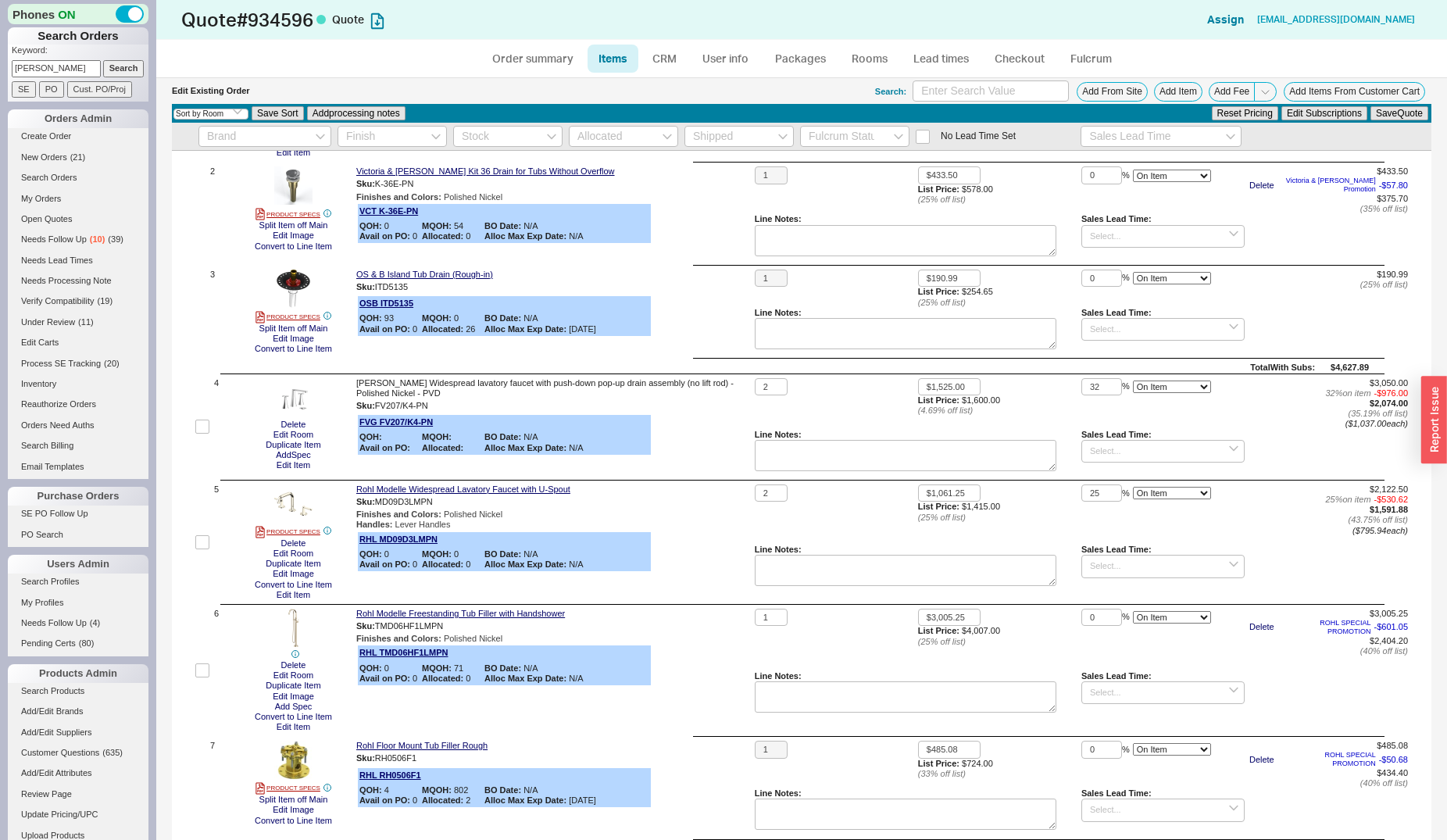
scroll to position [160, 0]
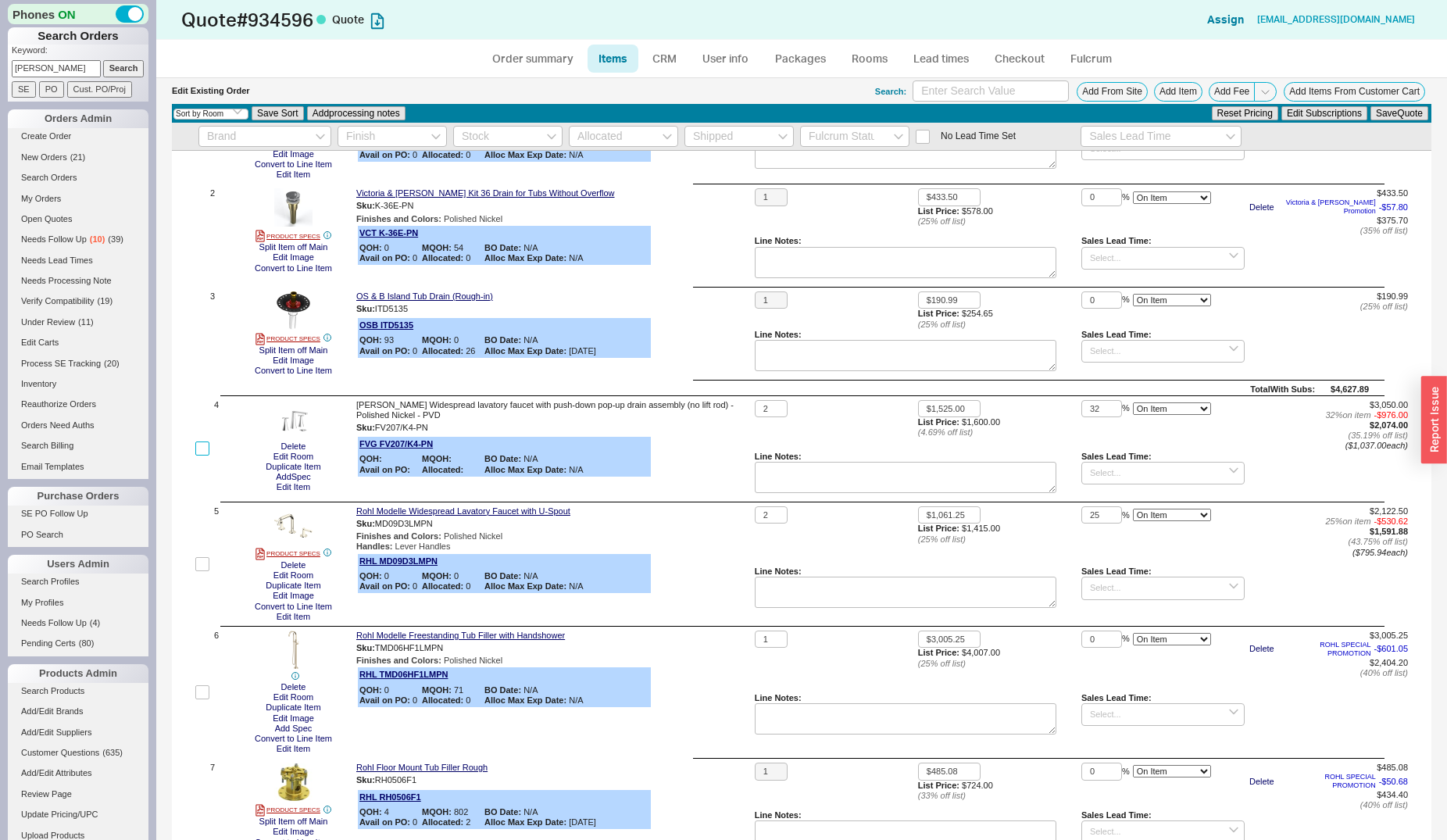
click at [200, 446] on input "checkbox" at bounding box center [202, 448] width 14 height 14
checkbox input "true"
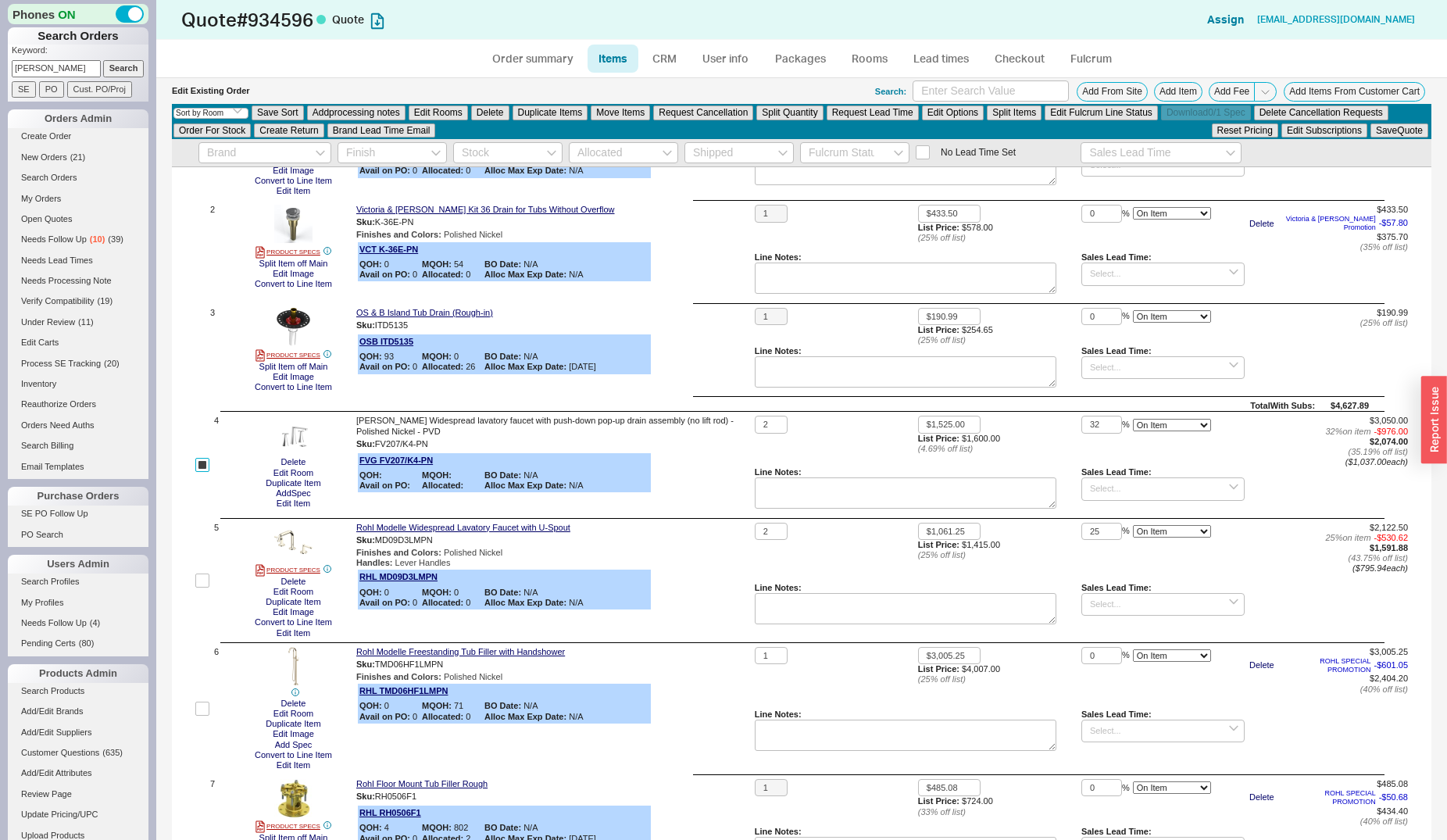
checkbox input "true"
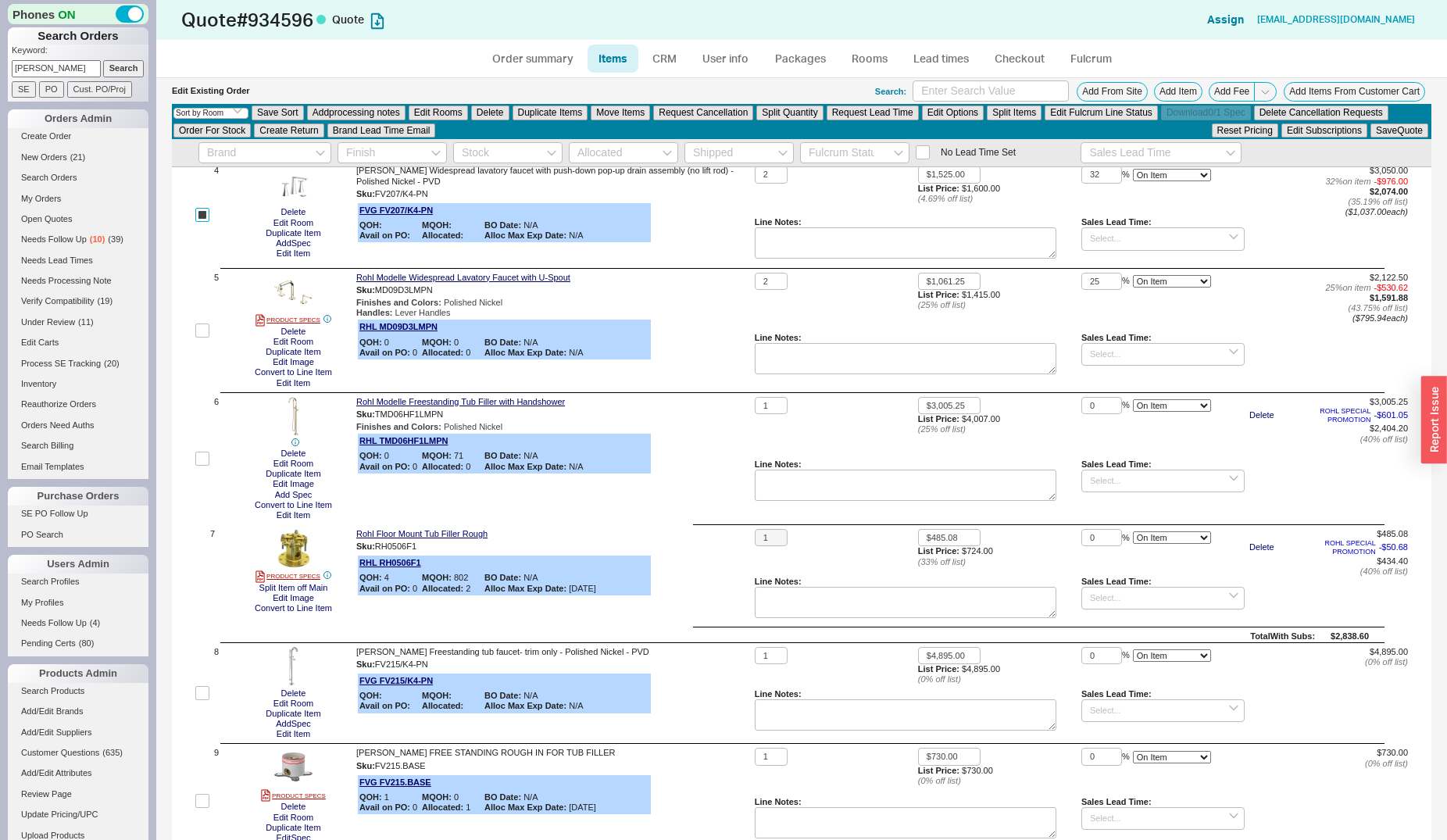
scroll to position [414, 0]
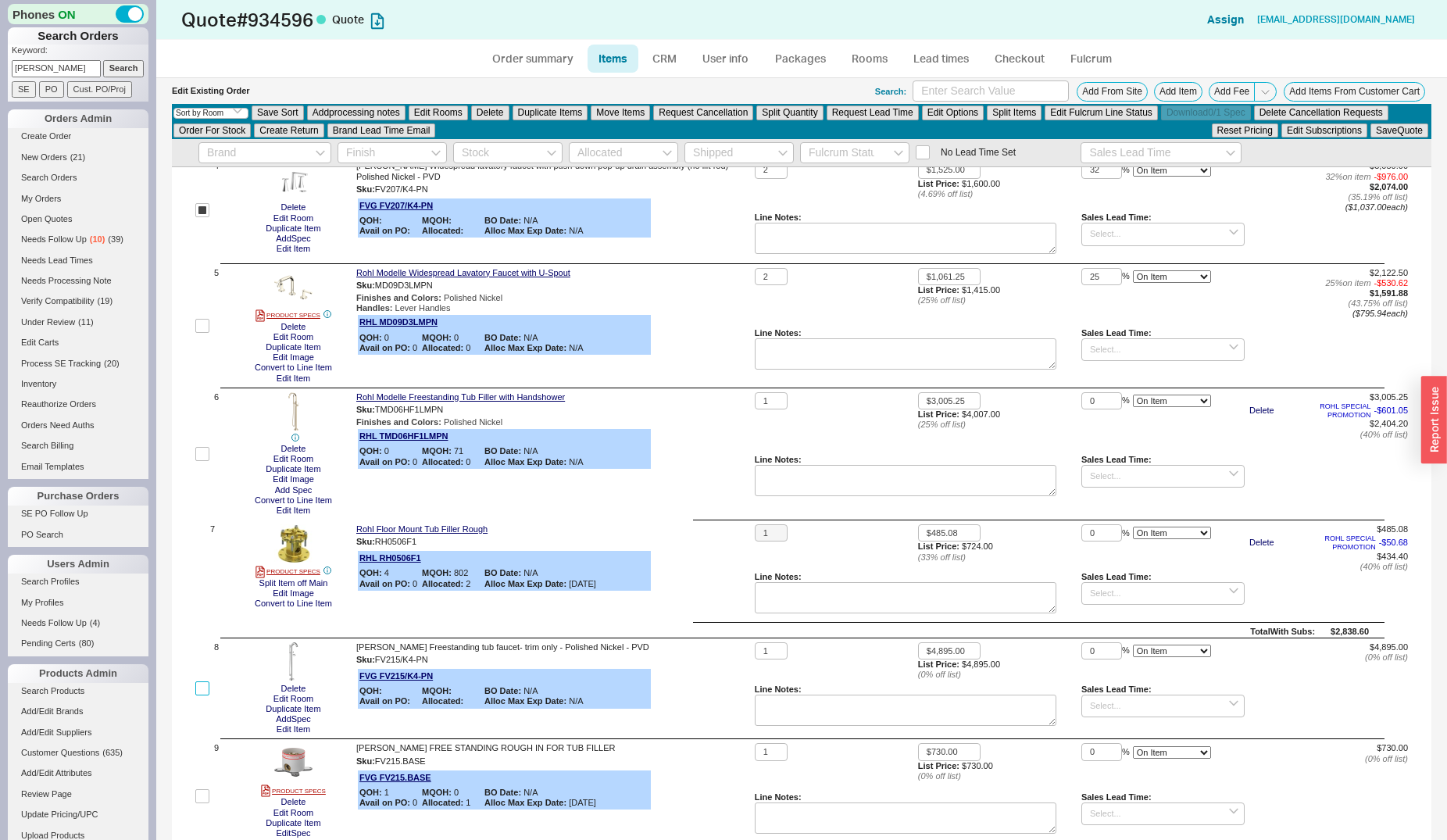
click at [201, 686] on input "checkbox" at bounding box center [202, 688] width 14 height 14
checkbox input "true"
drag, startPoint x: 201, startPoint y: 793, endPoint x: 320, endPoint y: 608, distance: 220.0
click at [201, 792] on input "checkbox" at bounding box center [202, 796] width 14 height 14
checkbox input "true"
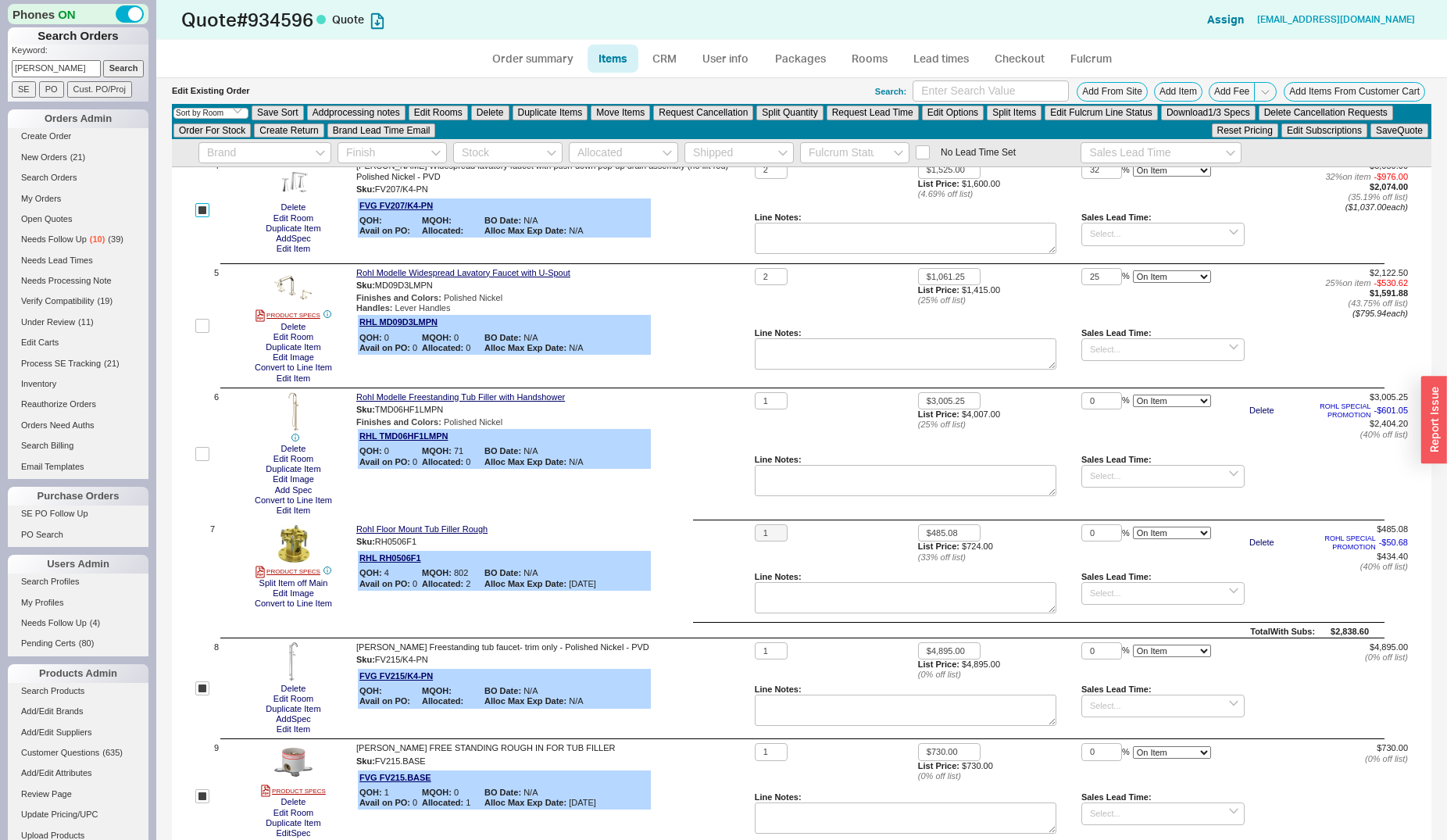
click at [204, 203] on input "checkbox" at bounding box center [202, 210] width 14 height 14
checkbox input "false"
click at [199, 685] on input "checkbox" at bounding box center [202, 688] width 14 height 14
checkbox input "false"
click at [203, 783] on label at bounding box center [202, 796] width 14 height 106
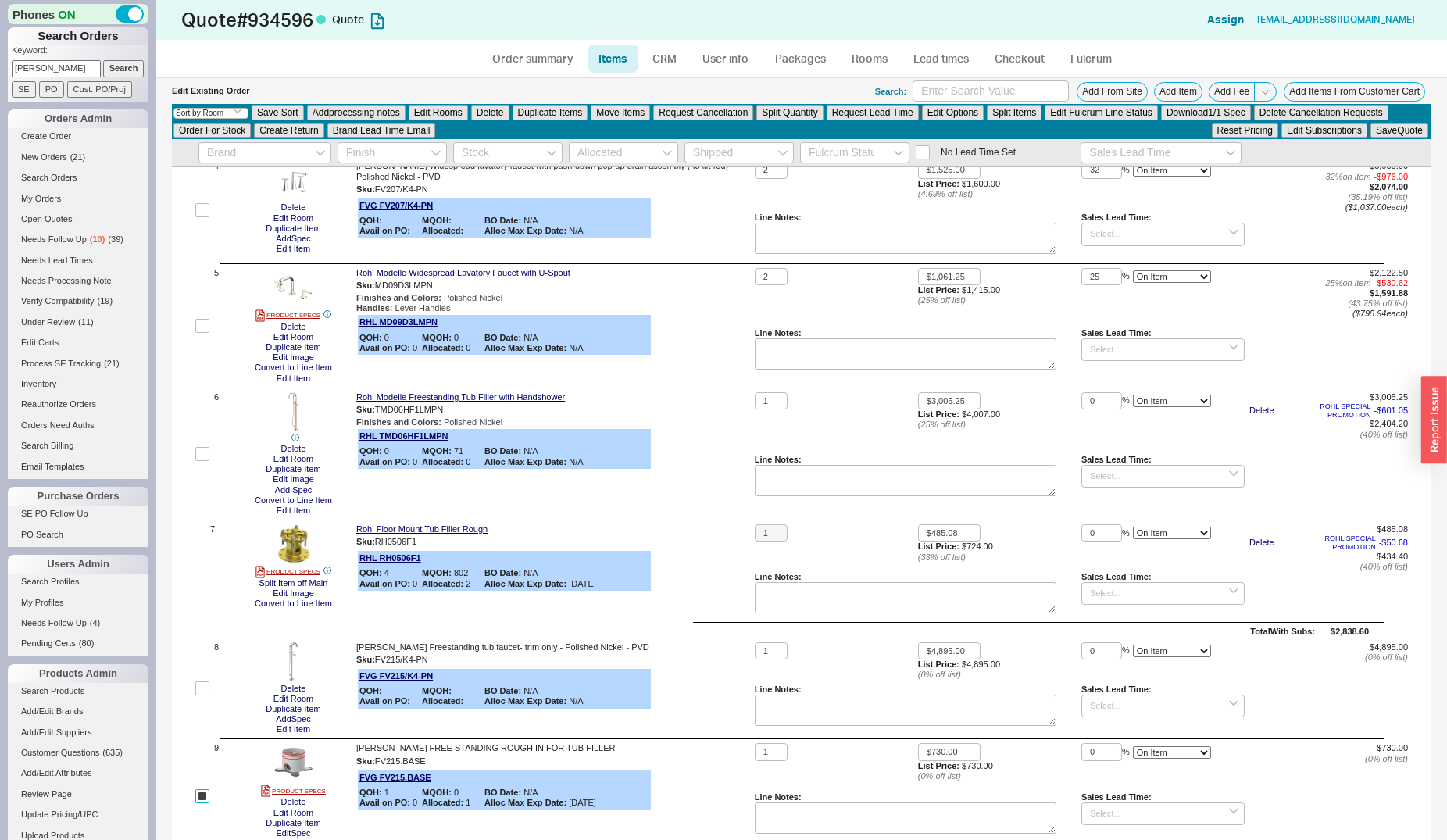
click at [203, 789] on input "checkbox" at bounding box center [202, 796] width 14 height 14
checkbox input "false"
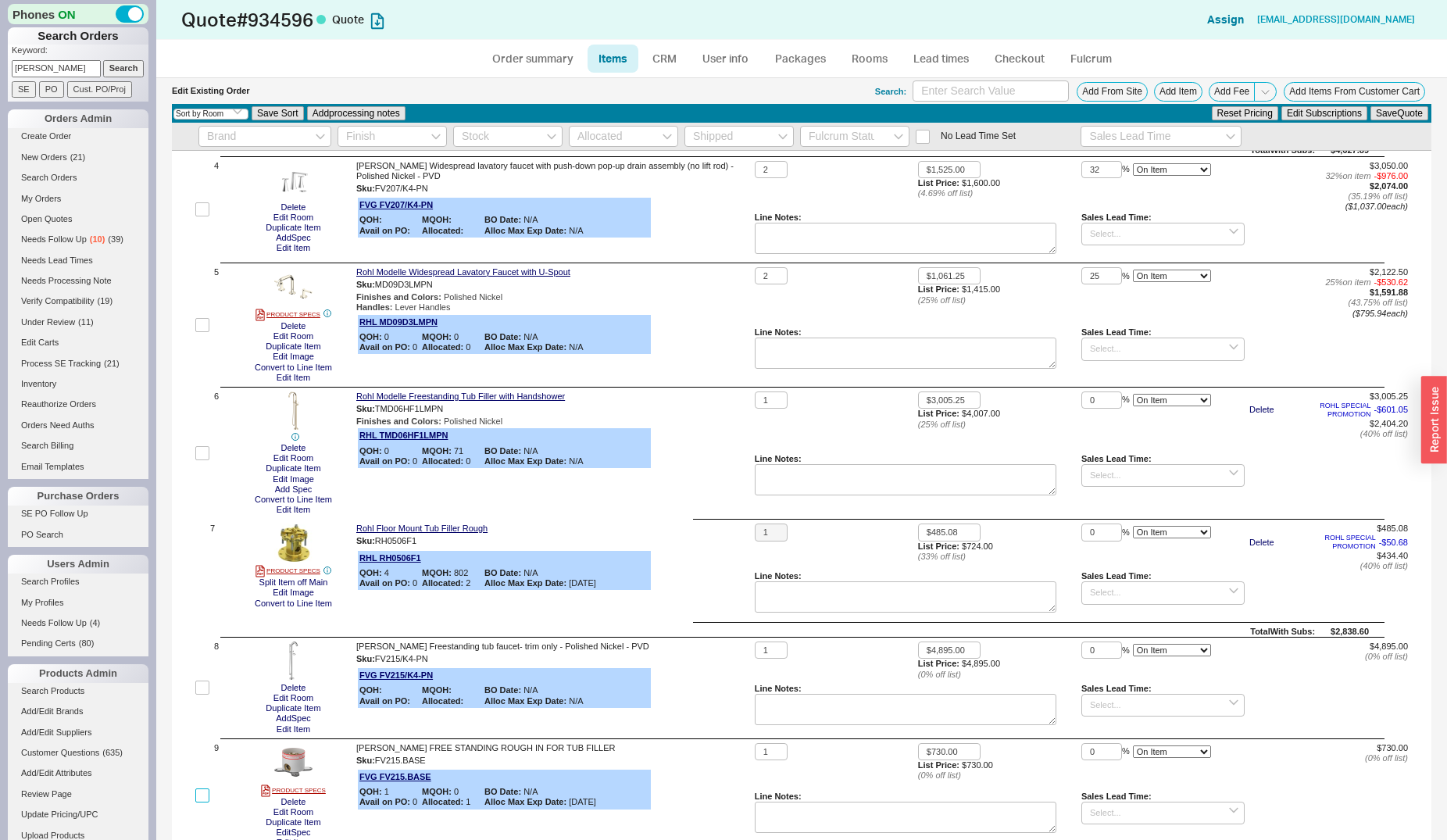
scroll to position [754, 0]
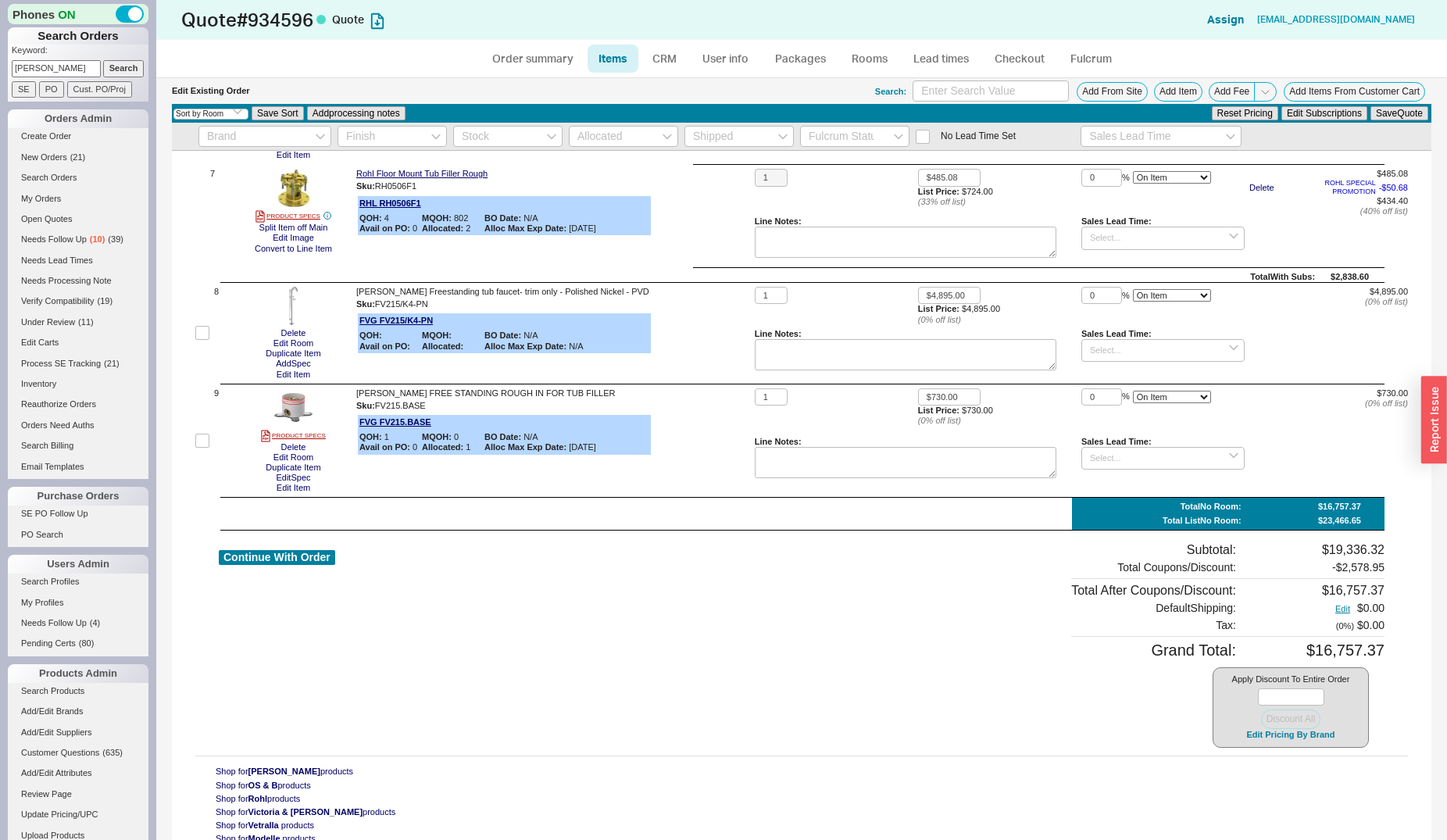
click at [304, 563] on div "Continue With Order" at bounding box center [276, 645] width 116 height 206
click at [304, 557] on button "Continue With Order" at bounding box center [276, 557] width 116 height 15
select select "*"
select select "LOW"
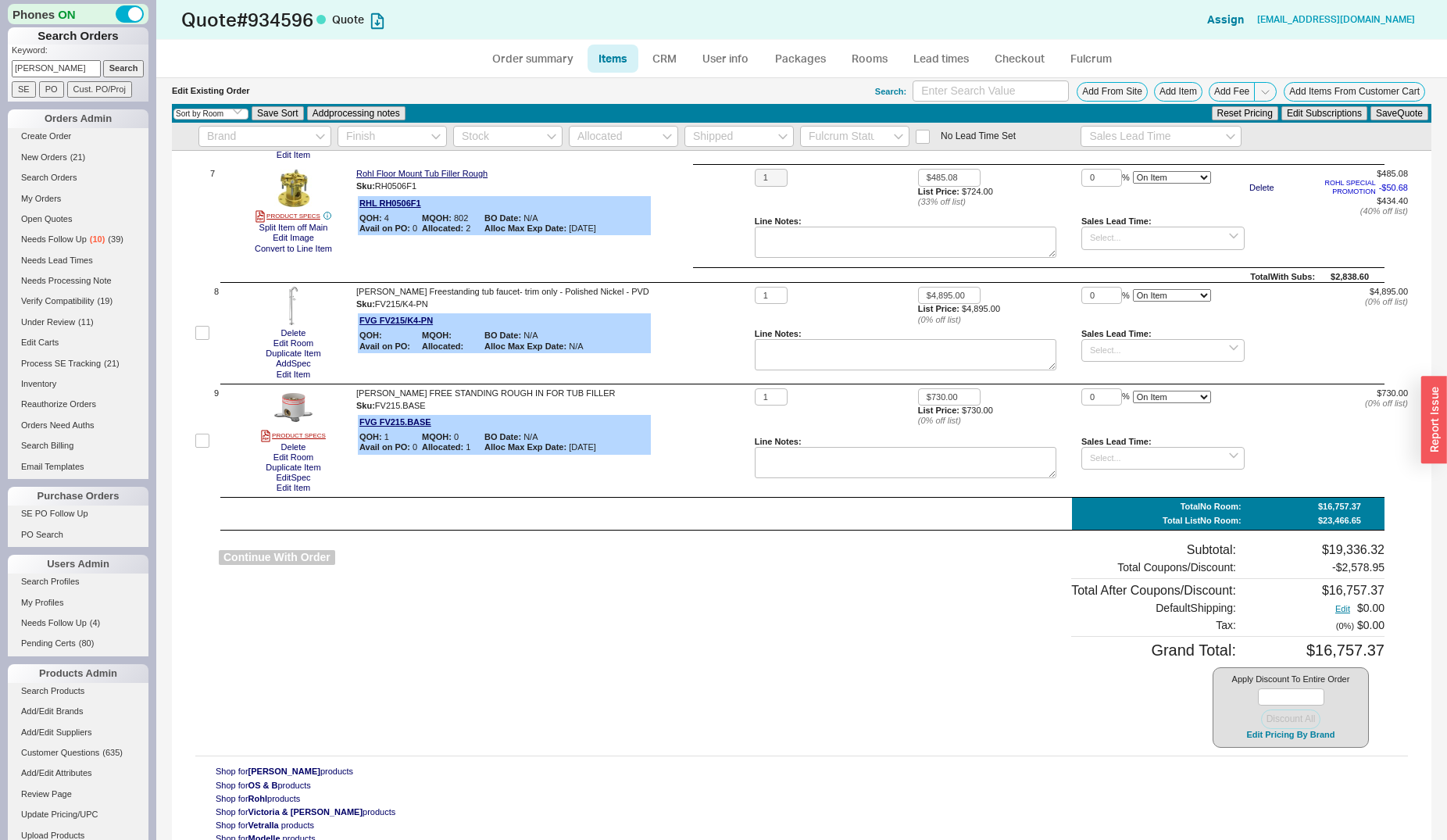
select select "LOW"
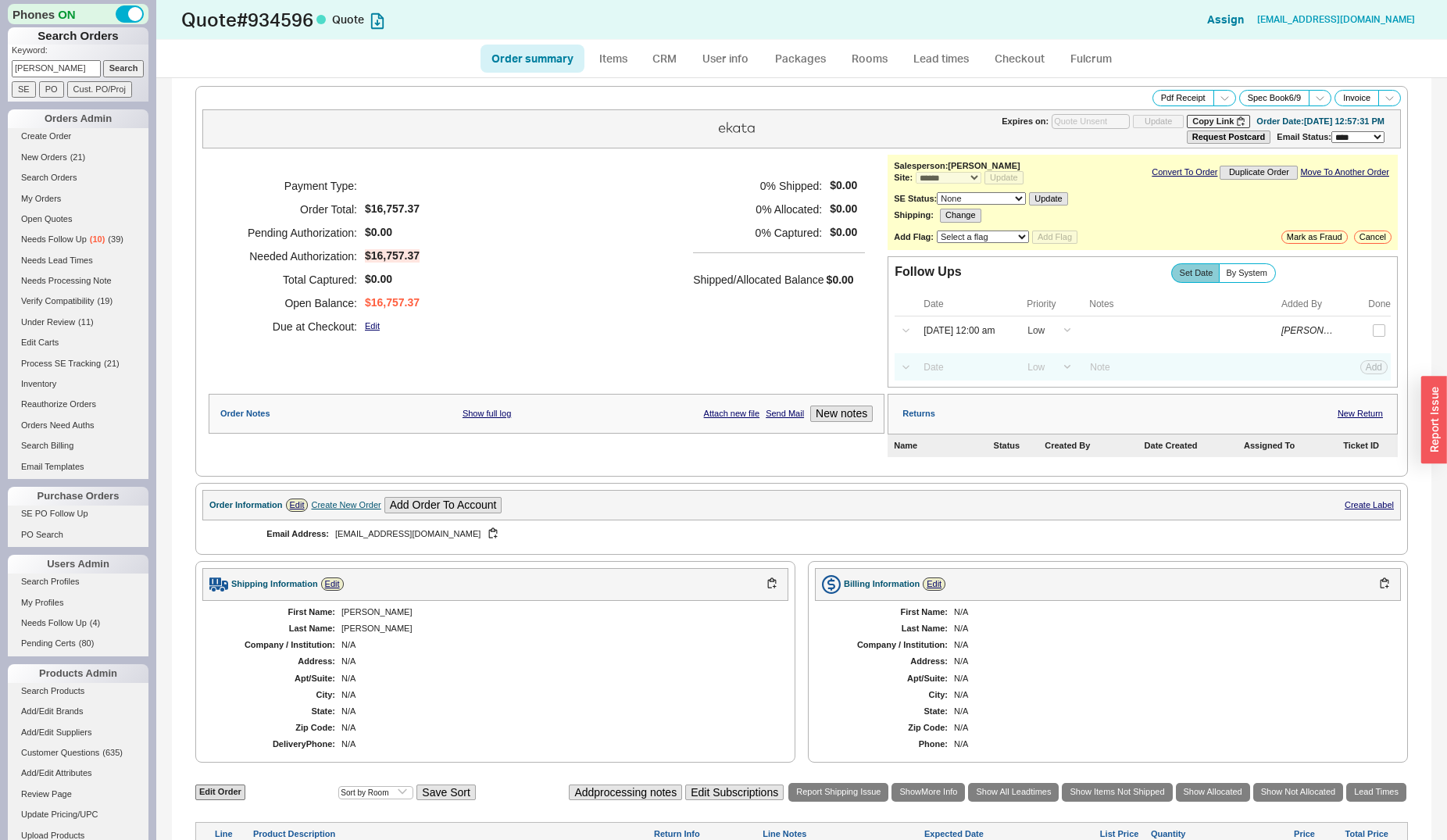
scroll to position [399, 0]
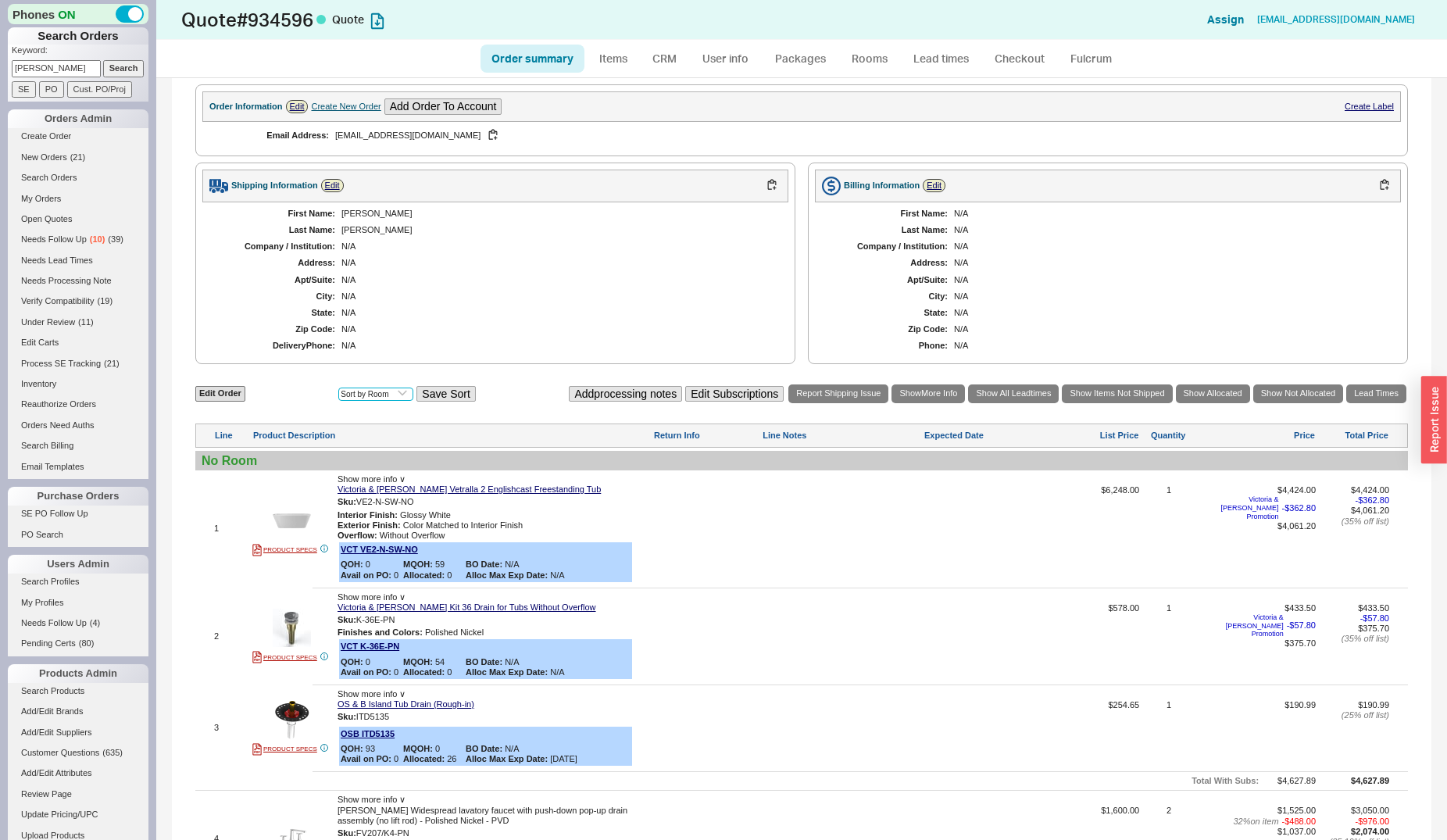
select select "2"
click option "Sort by Brand" at bounding box center [0, 0] width 0 height 0
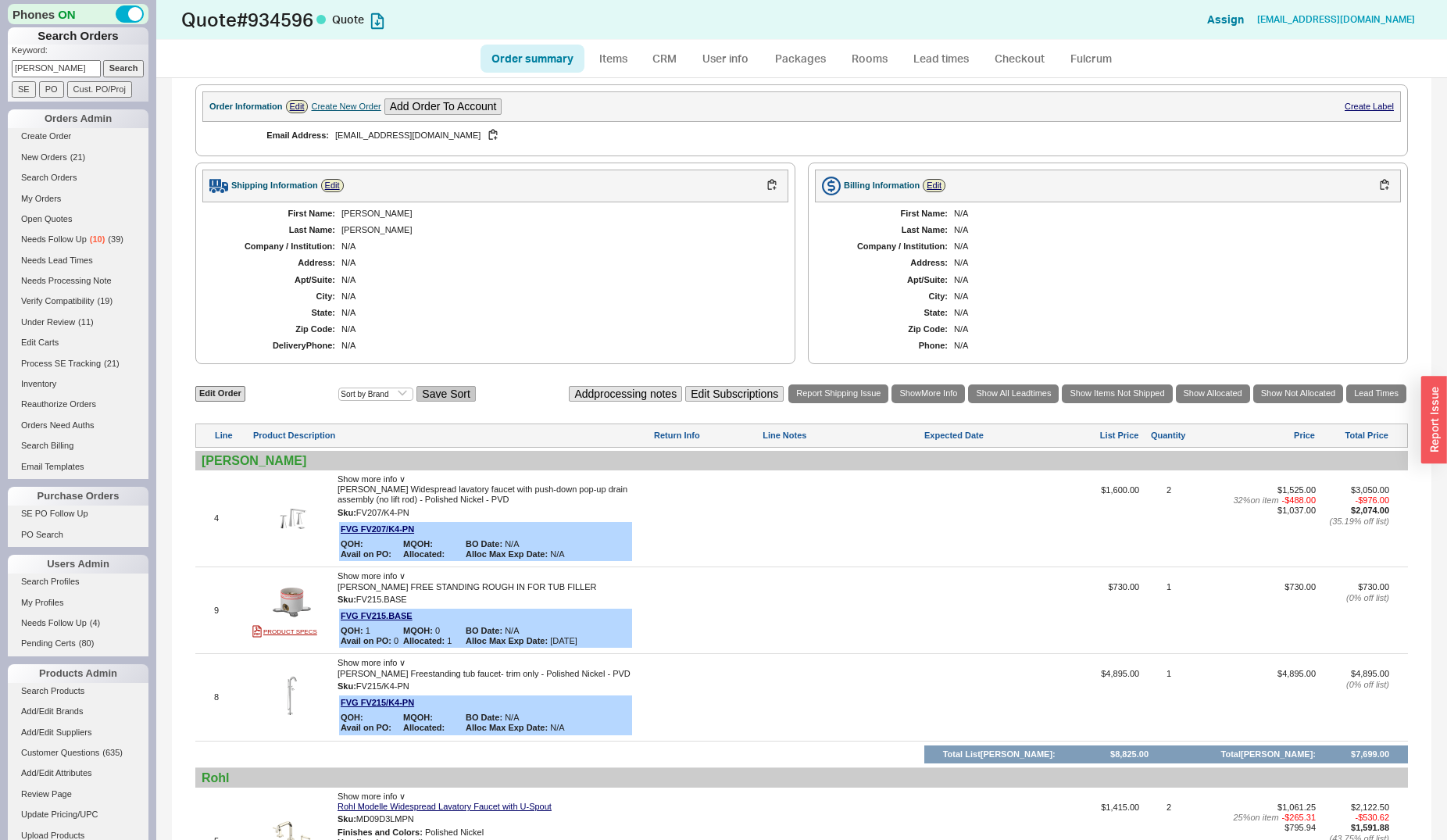
click at [429, 393] on button "Save Sort" at bounding box center [445, 394] width 58 height 17
click at [223, 401] on link "Edit Order" at bounding box center [220, 393] width 50 height 15
select select "3"
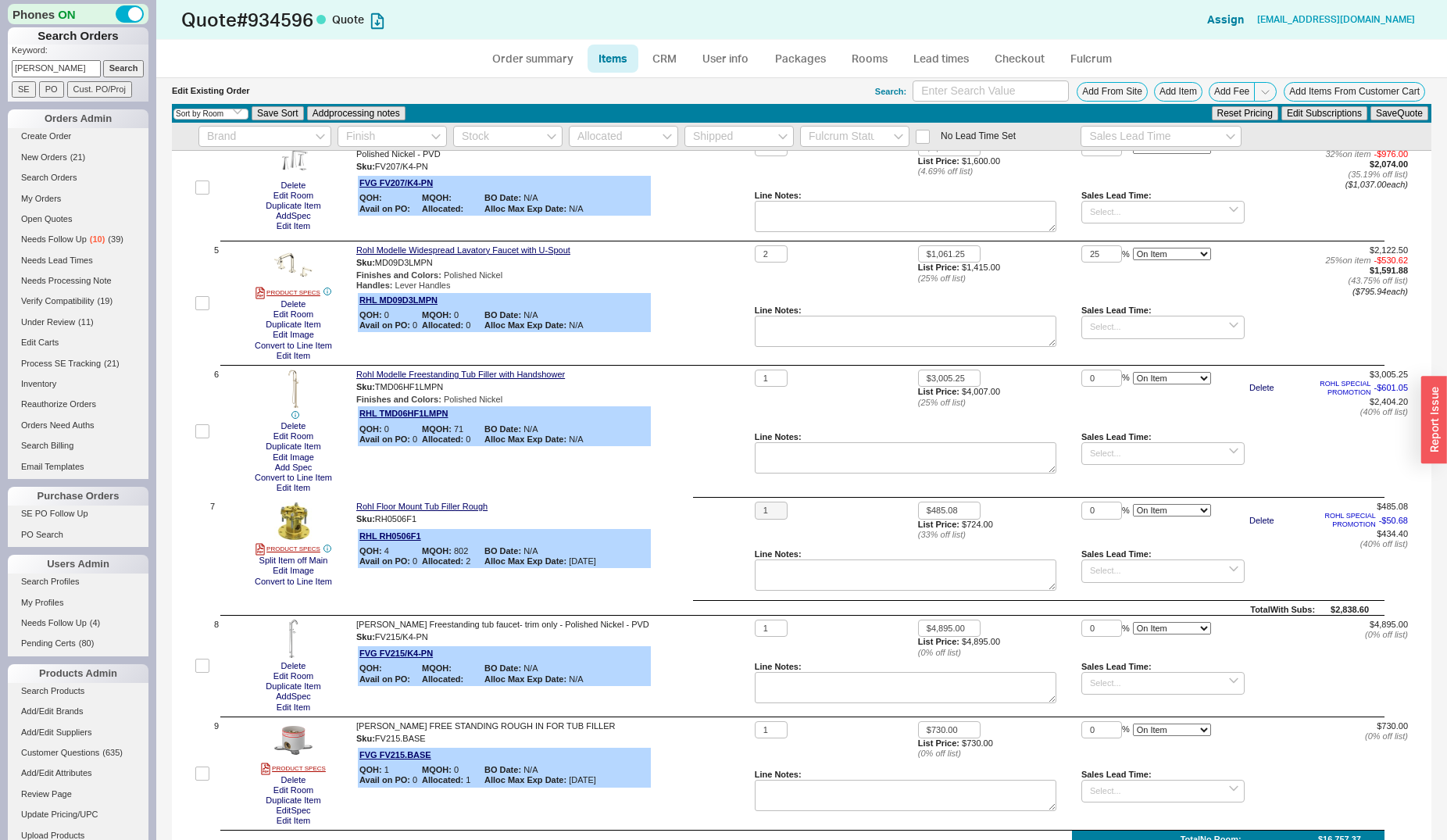
scroll to position [558, 0]
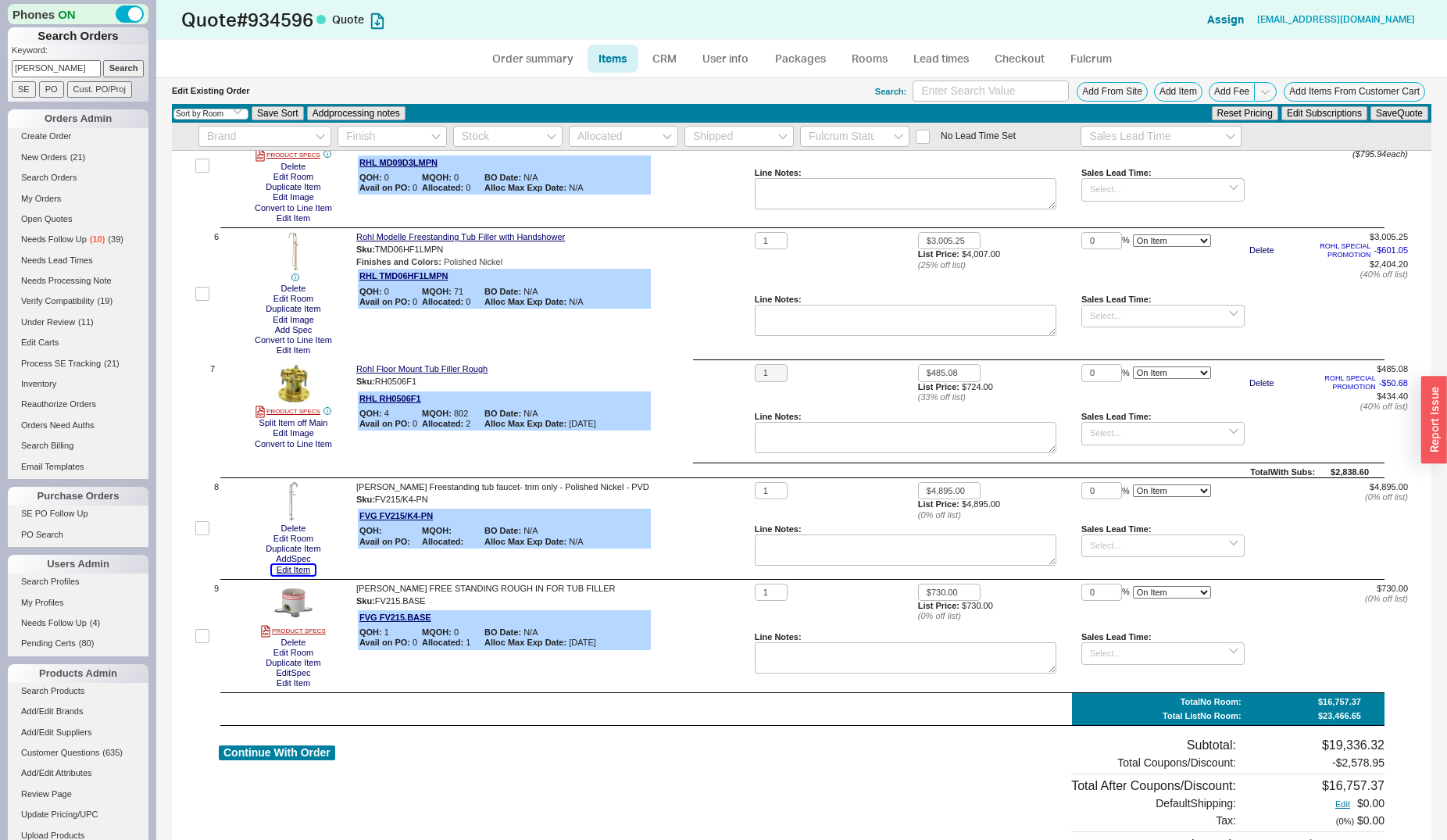
click at [299, 565] on button "Edit Item" at bounding box center [293, 570] width 43 height 10
drag, startPoint x: 1092, startPoint y: 587, endPoint x: 1068, endPoint y: 587, distance: 24.0
click at [1082, 587] on input "0" at bounding box center [1102, 592] width 41 height 18
type input "32"
click at [1370, 106] on button "Save Quote" at bounding box center [1399, 113] width 58 height 14
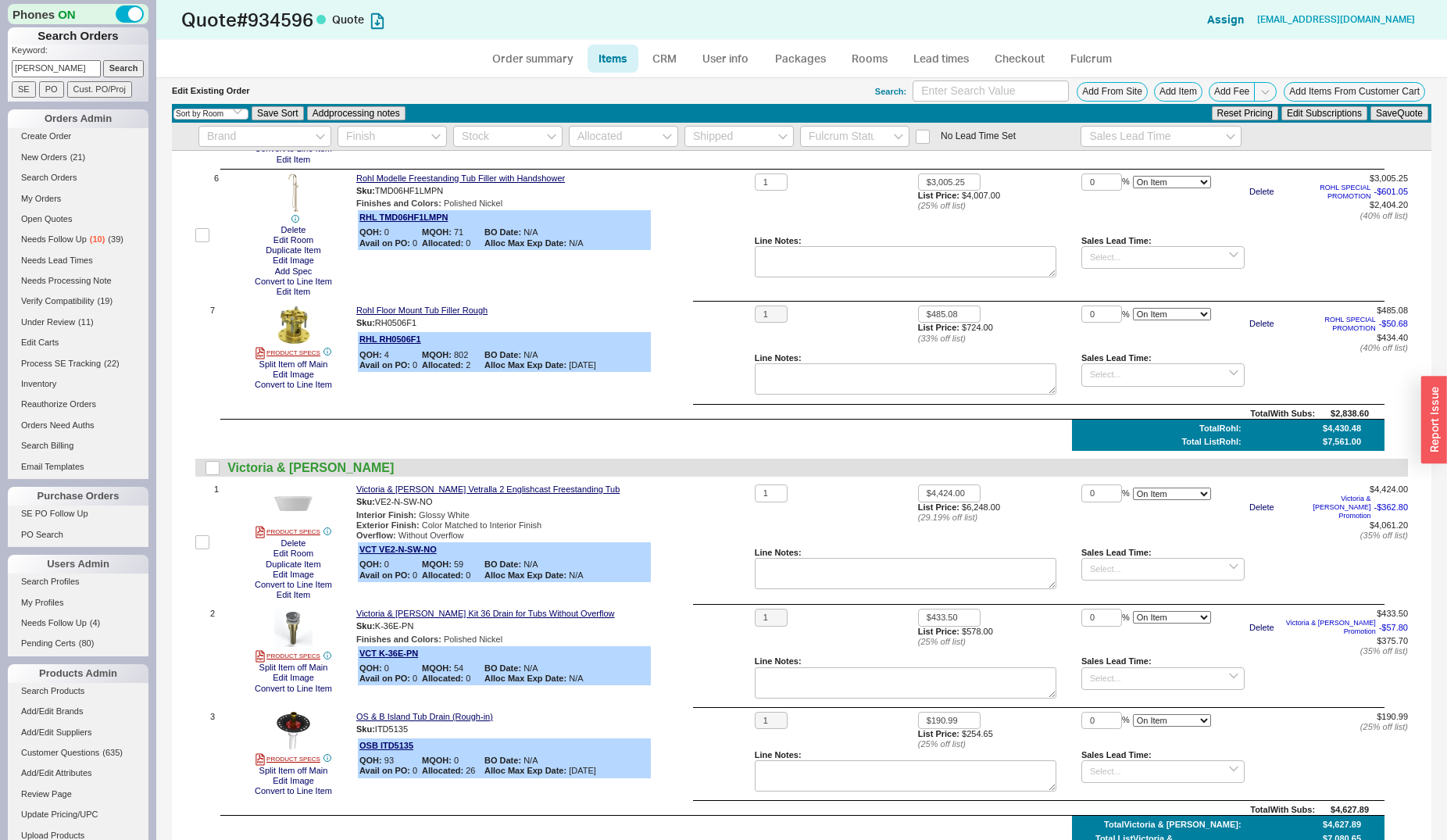
select select "2"
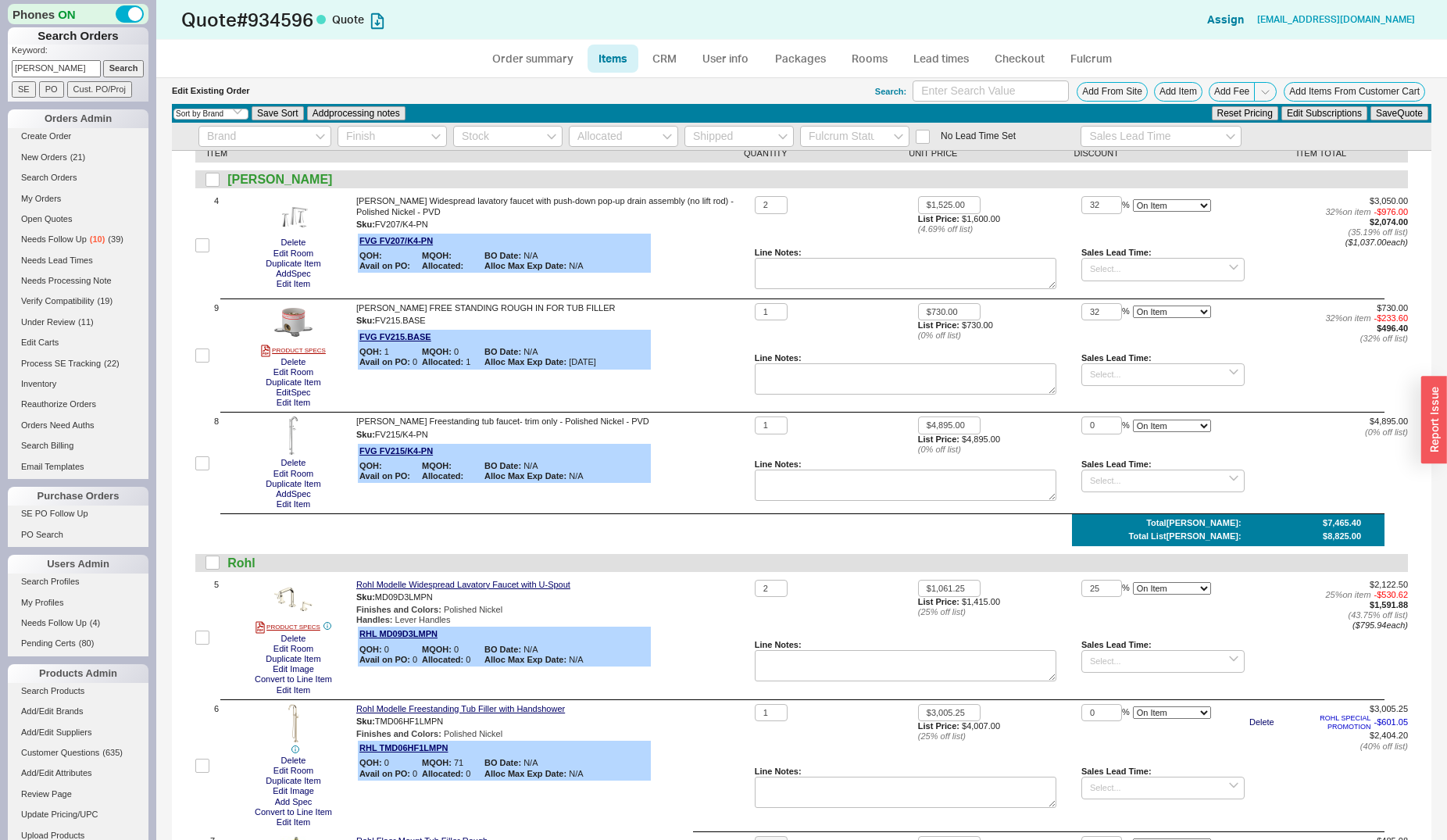
scroll to position [0, 0]
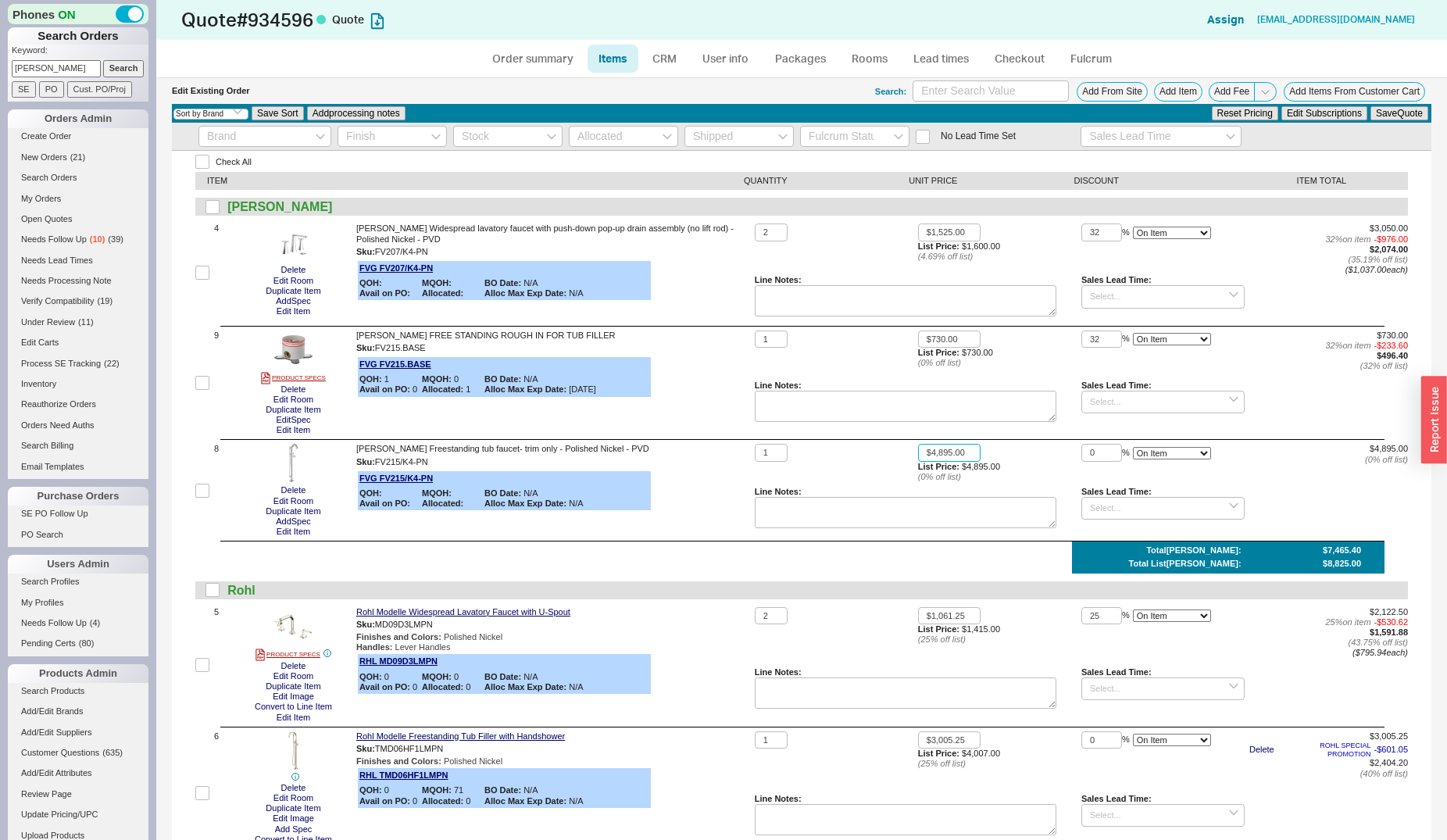
drag, startPoint x: 962, startPoint y: 450, endPoint x: 902, endPoint y: 454, distance: 60.1
click at [918, 454] on input "$4,895.00" at bounding box center [950, 453] width 63 height 18
click at [955, 461] on input "$4,895.00" at bounding box center [950, 453] width 63 height 18
click at [967, 458] on input "$4,895.00" at bounding box center [950, 453] width 63 height 18
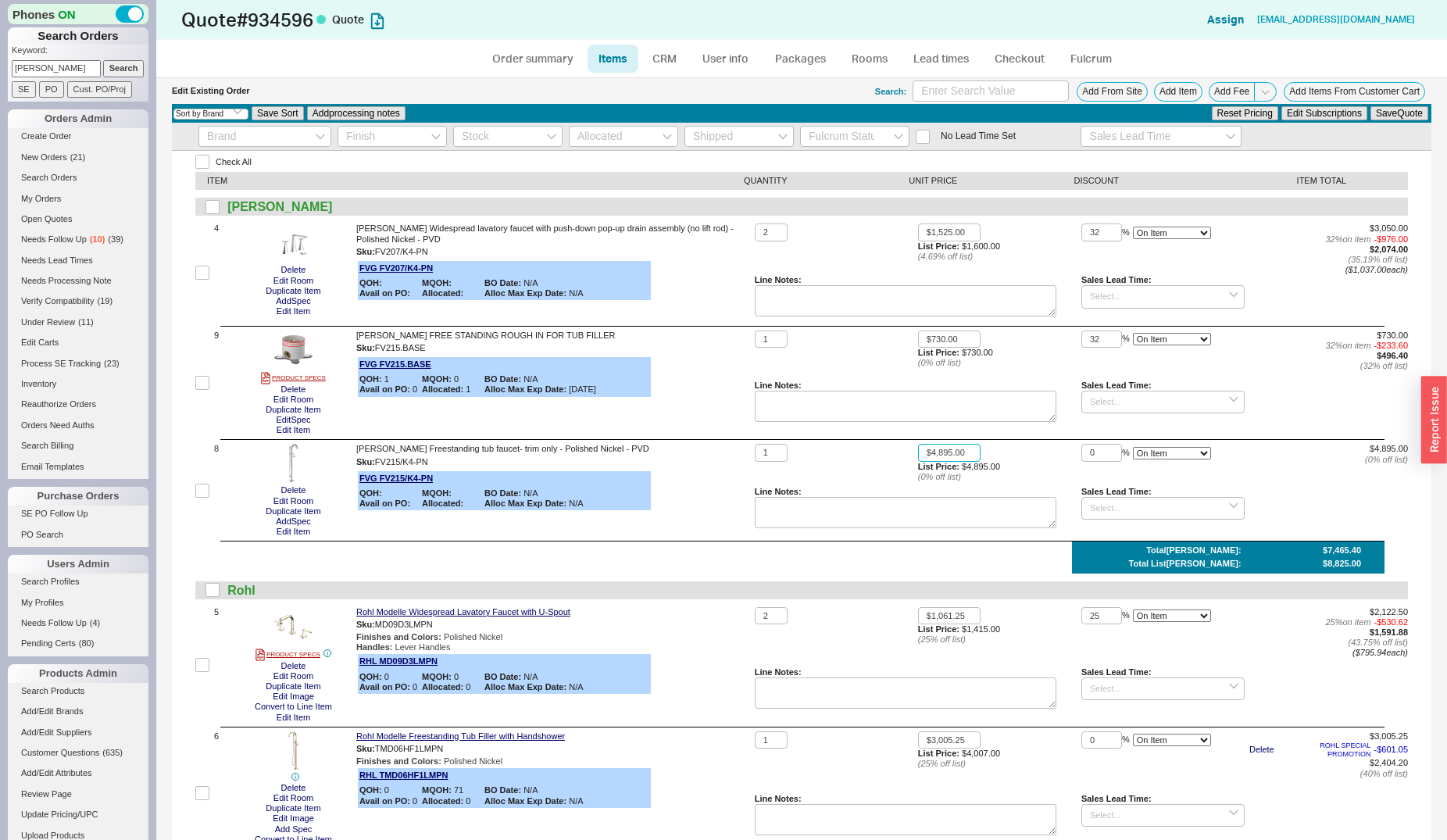
click at [967, 458] on input "$4,895.00" at bounding box center [950, 453] width 63 height 18
drag, startPoint x: 959, startPoint y: 453, endPoint x: 906, endPoint y: 458, distance: 53.2
click at [918, 458] on input "$4,895.00" at bounding box center [950, 453] width 63 height 18
type input "$5,140.00"
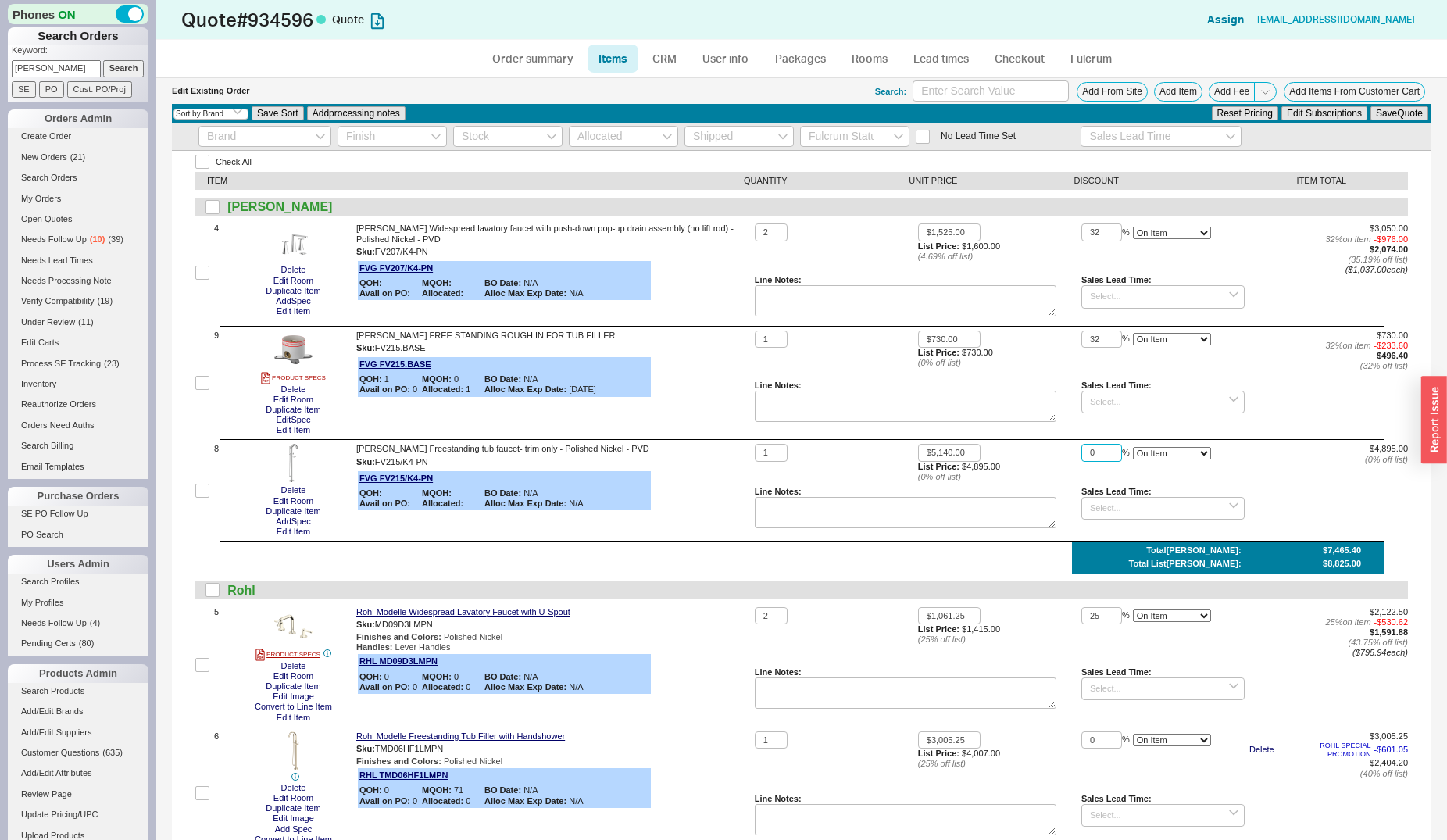
drag, startPoint x: 1099, startPoint y: 454, endPoint x: 1078, endPoint y: 447, distance: 22.1
click at [1082, 447] on input "0" at bounding box center [1102, 453] width 41 height 18
type input "32"
click at [1370, 106] on button "Save Quote" at bounding box center [1399, 113] width 58 height 14
drag, startPoint x: 959, startPoint y: 337, endPoint x: 886, endPoint y: 330, distance: 73.3
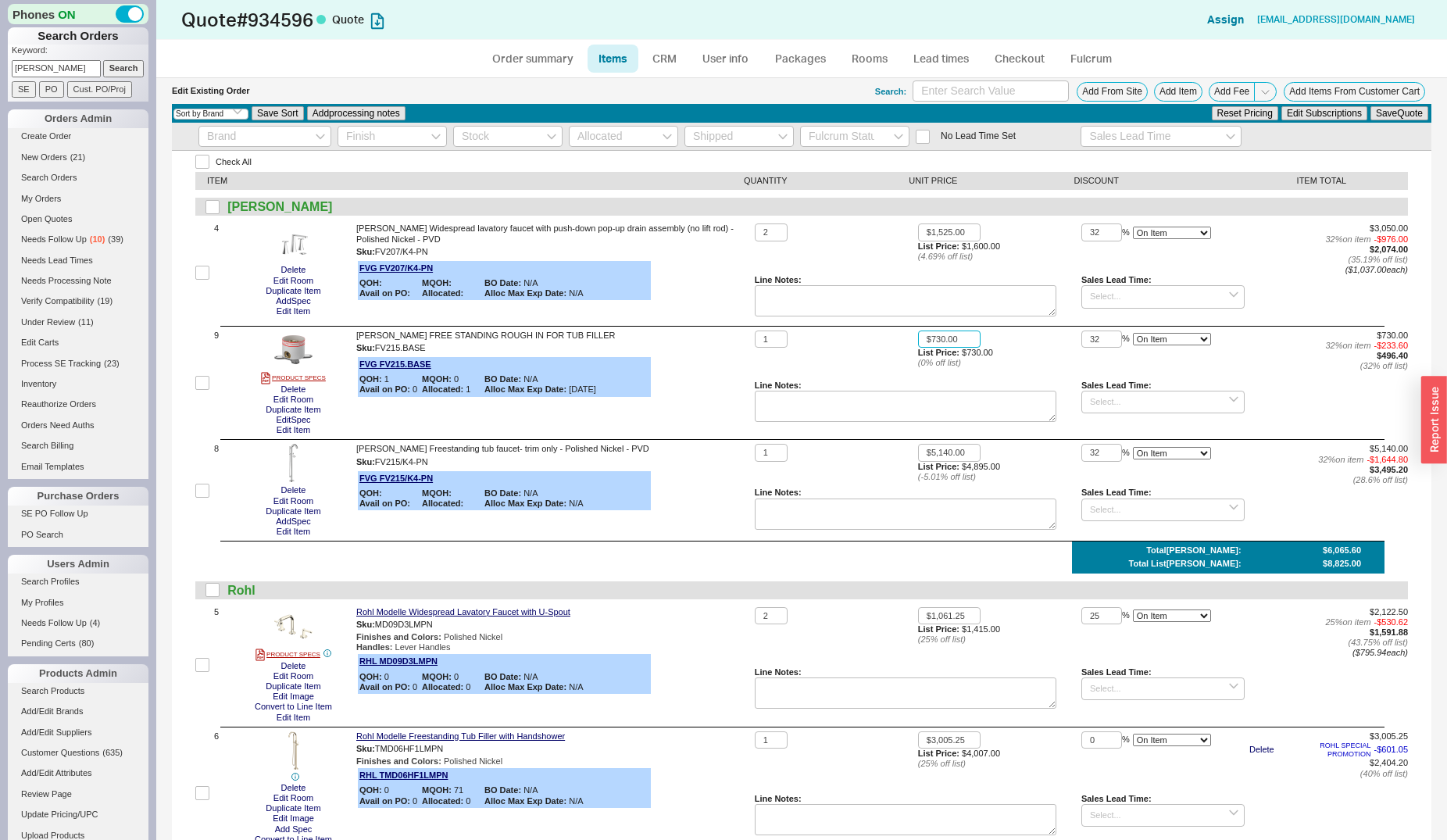
click at [918, 331] on input "$730.00" at bounding box center [950, 339] width 63 height 18
drag, startPoint x: 866, startPoint y: 58, endPoint x: 863, endPoint y: 79, distance: 21.2
click at [866, 58] on link "Rooms" at bounding box center [869, 58] width 58 height 28
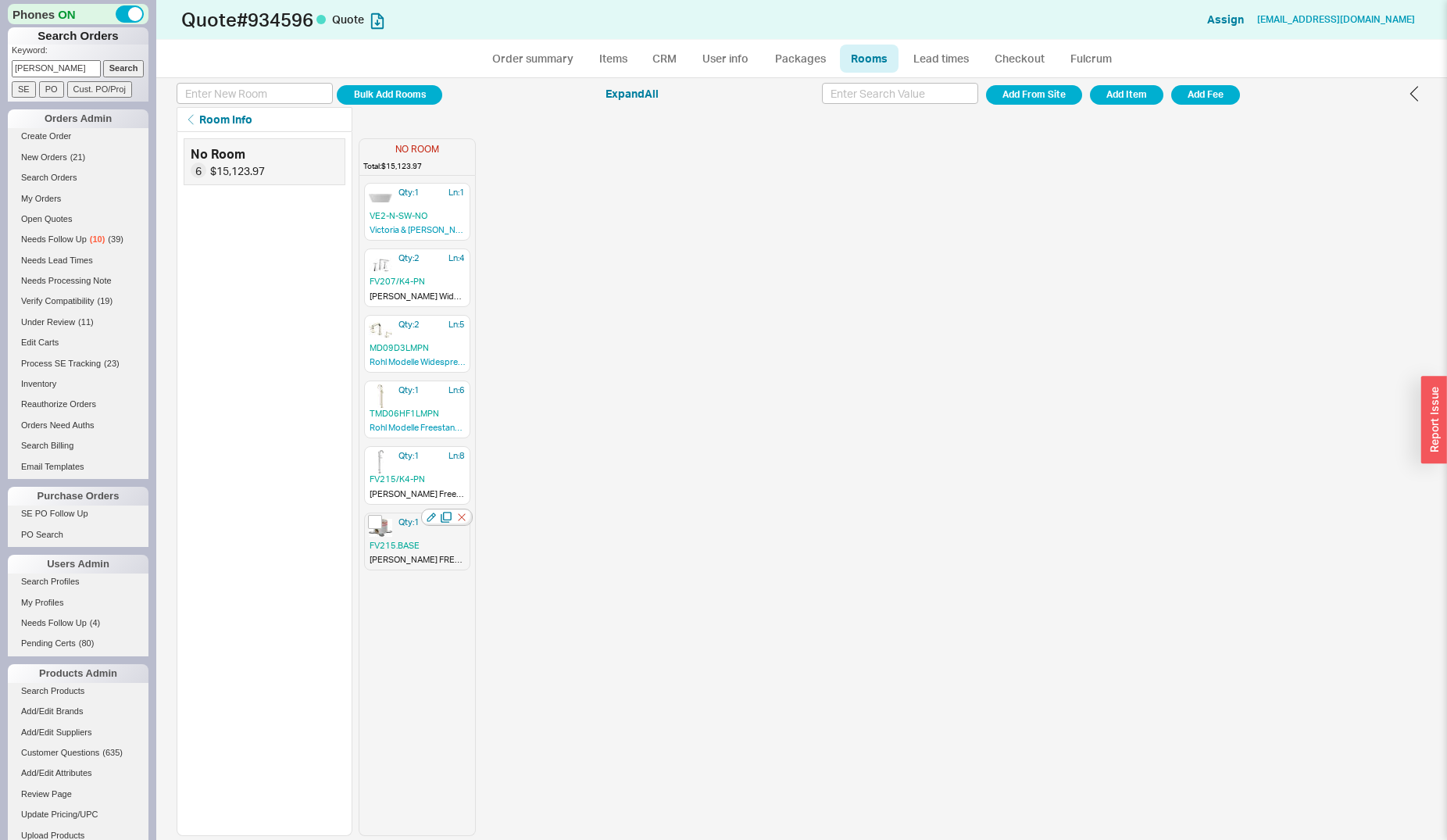
click at [399, 553] on div "Qty: 1 Ln: 9 FV215.BASE Franz Viegener FREE STANDING ROUGH IN FOR TUB FILLER" at bounding box center [417, 542] width 106 height 58
click at [522, 56] on link "Order summary" at bounding box center [532, 58] width 104 height 28
select select "*"
select select "LOW"
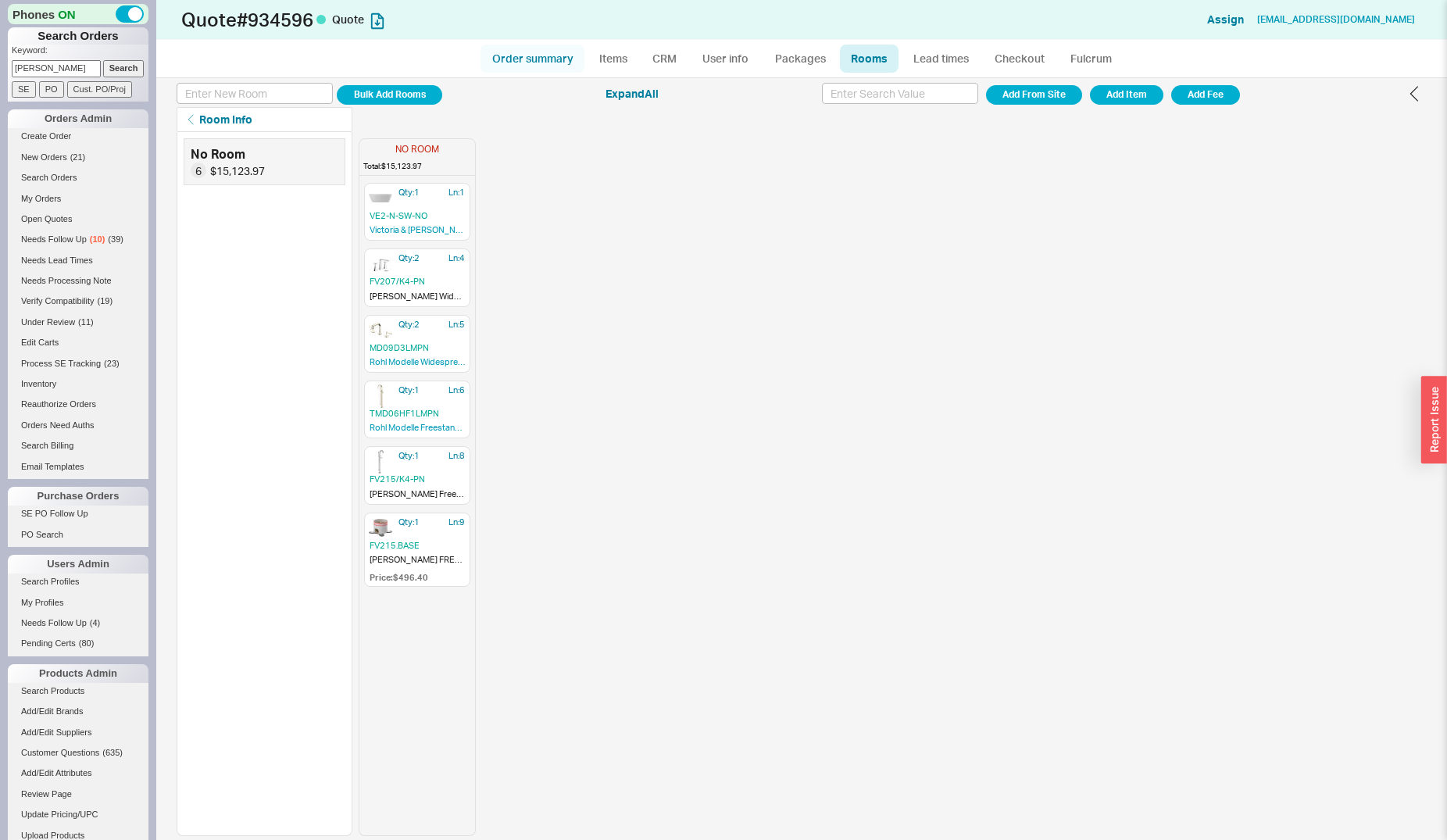
select select "LOW"
select select "2"
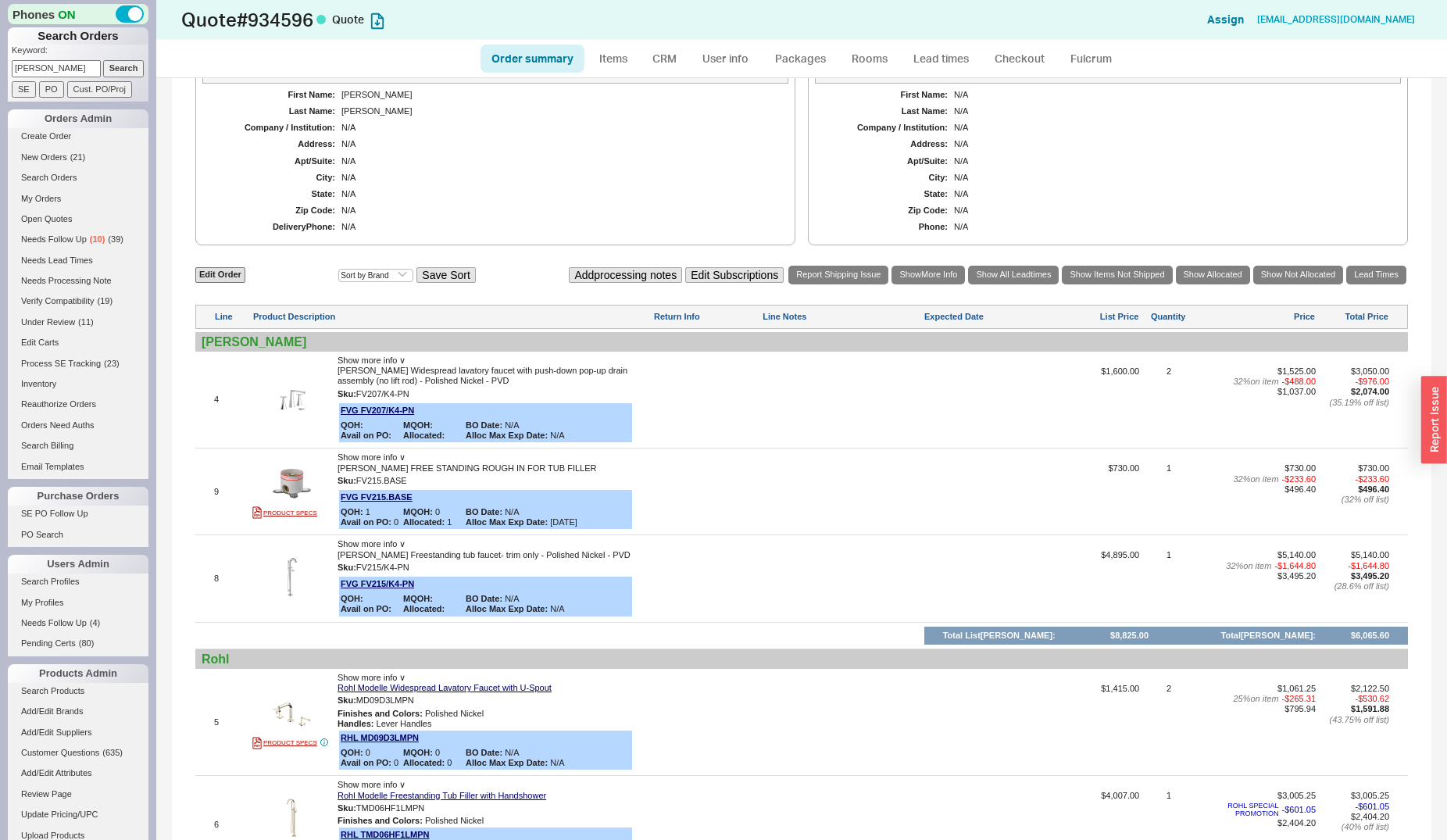
scroll to position [558, 0]
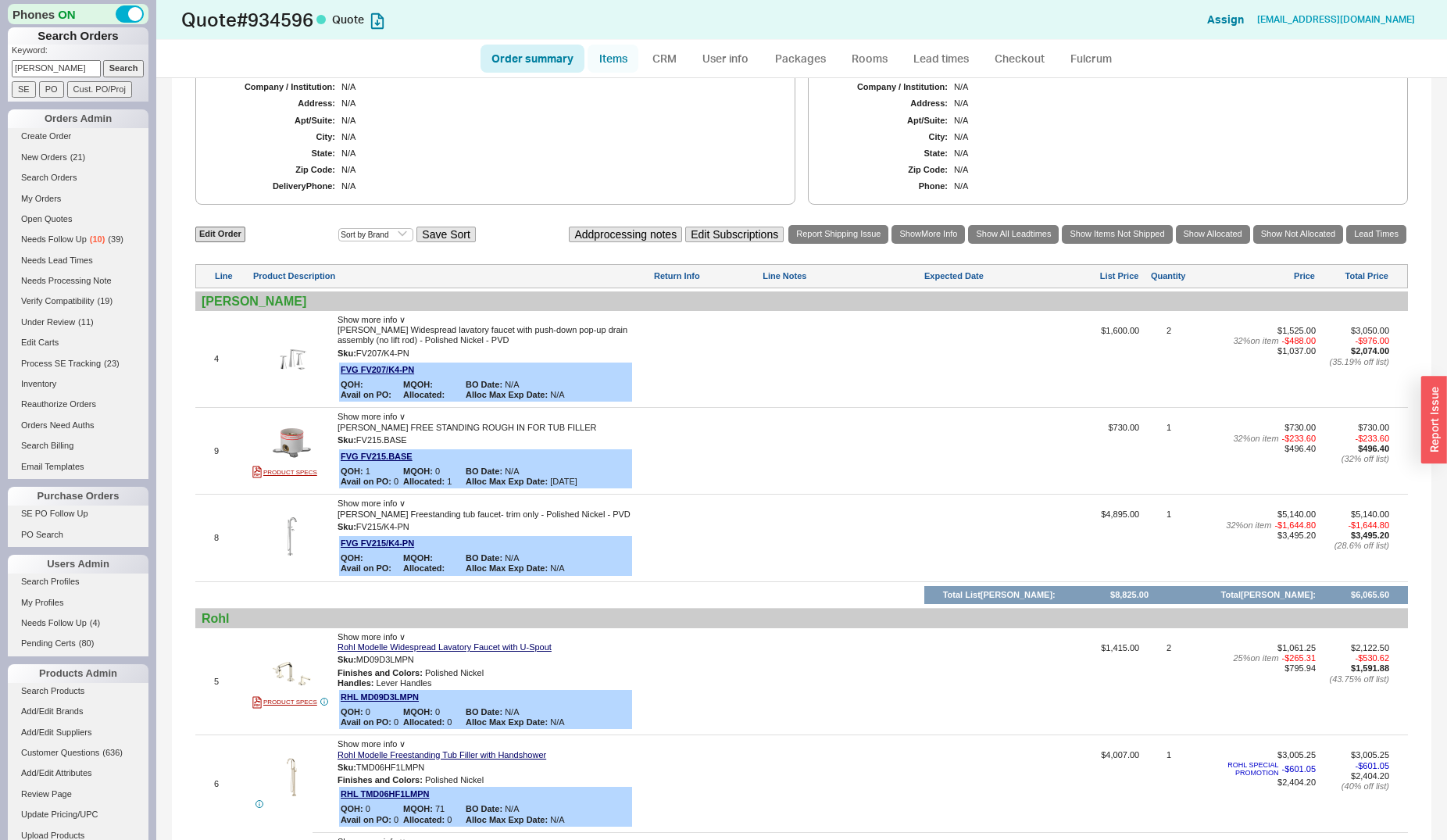
click at [610, 64] on link "Items" at bounding box center [613, 58] width 51 height 28
select select "2"
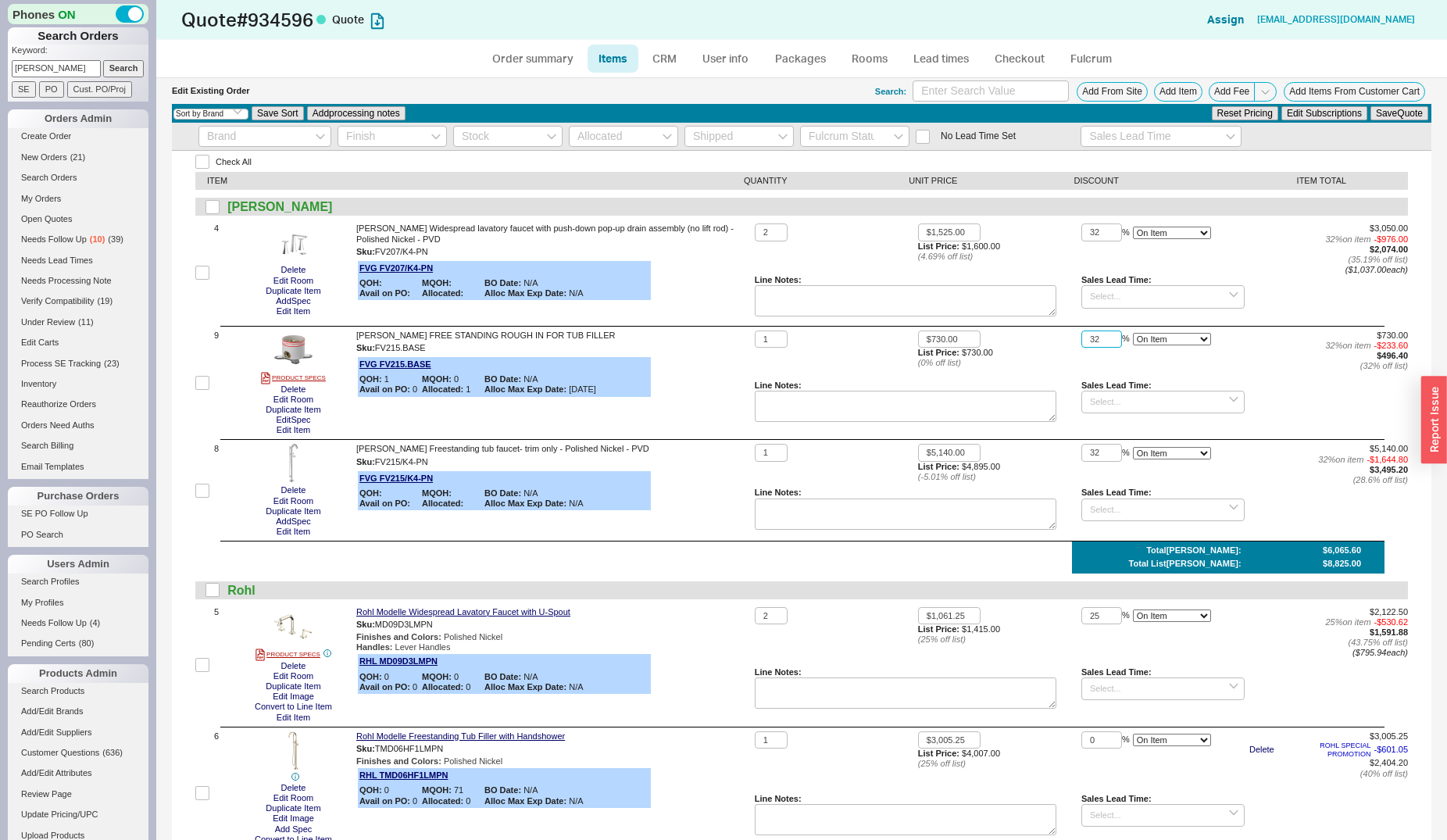
drag, startPoint x: 1090, startPoint y: 338, endPoint x: 1073, endPoint y: 338, distance: 17.0
click at [1082, 338] on input "32" at bounding box center [1102, 339] width 41 height 18
click at [1002, 341] on div "$730.00 List Price: $730.00 ( 0 % off list)" at bounding box center [1000, 355] width 163 height 50
click at [288, 529] on button "Edit Item" at bounding box center [293, 532] width 43 height 10
click at [499, 69] on link "Order summary" at bounding box center [532, 58] width 104 height 28
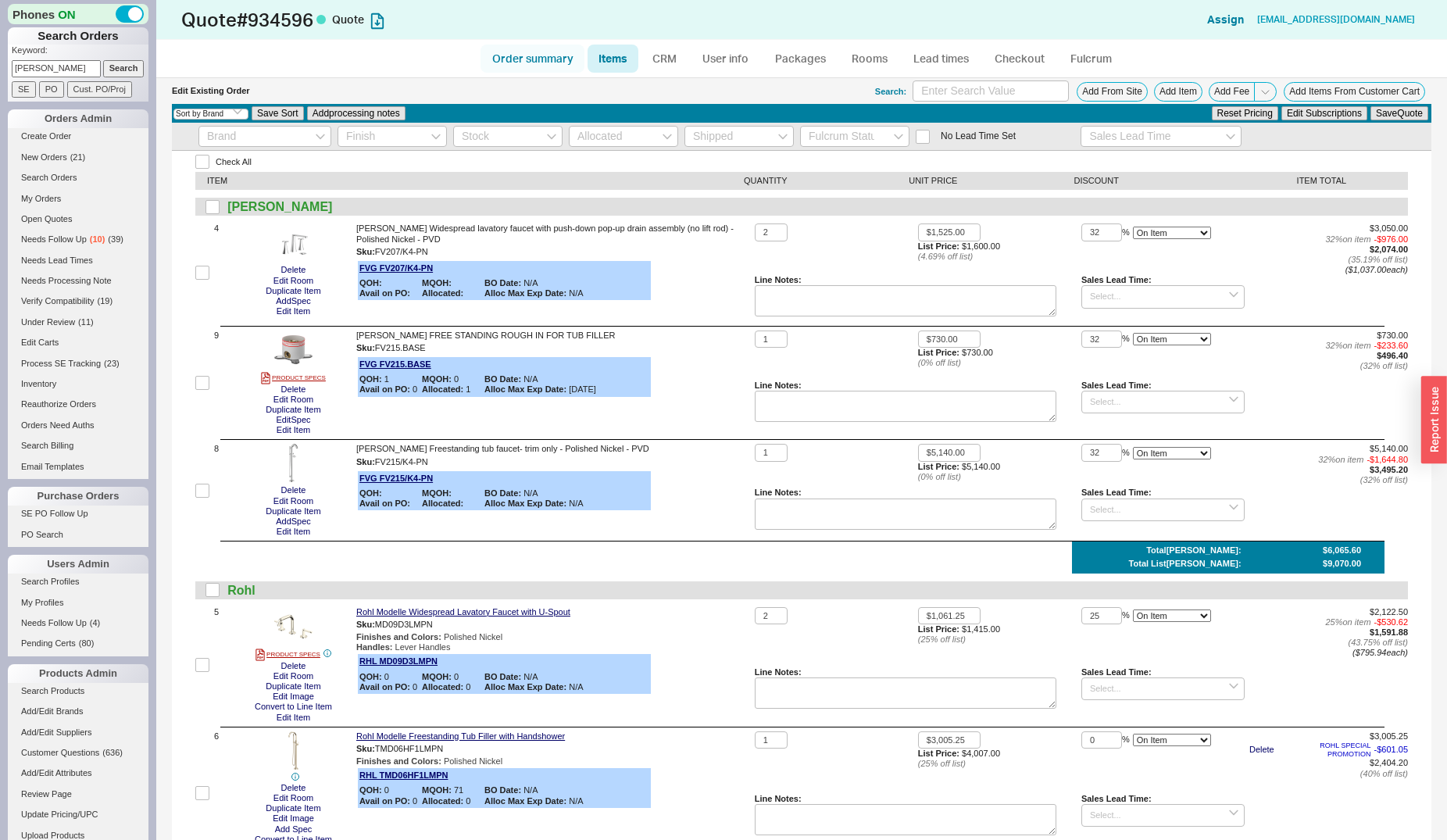
select select "*"
select select "LOW"
select select "2"
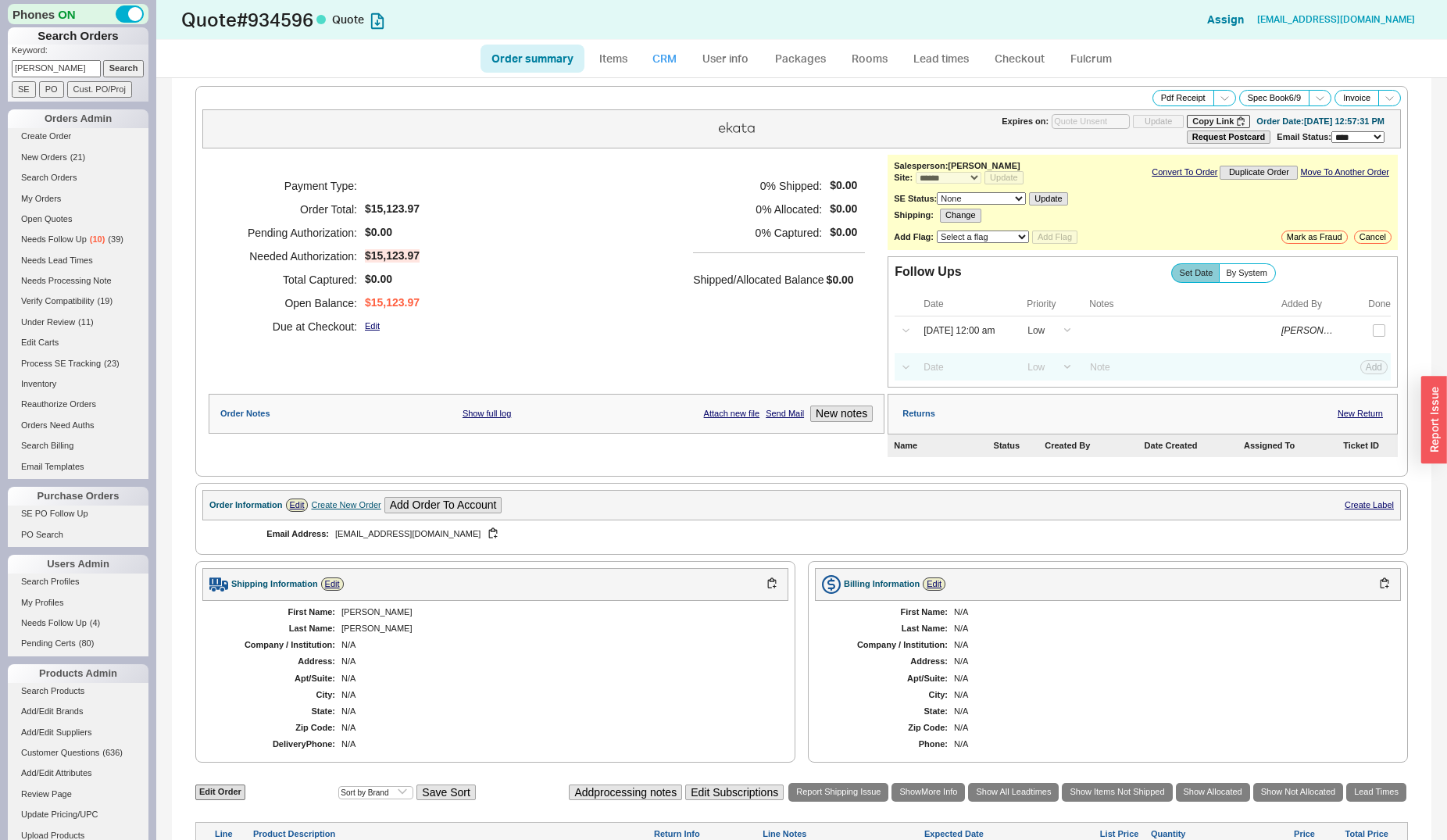
click at [657, 56] on link "CRM" at bounding box center [664, 58] width 46 height 28
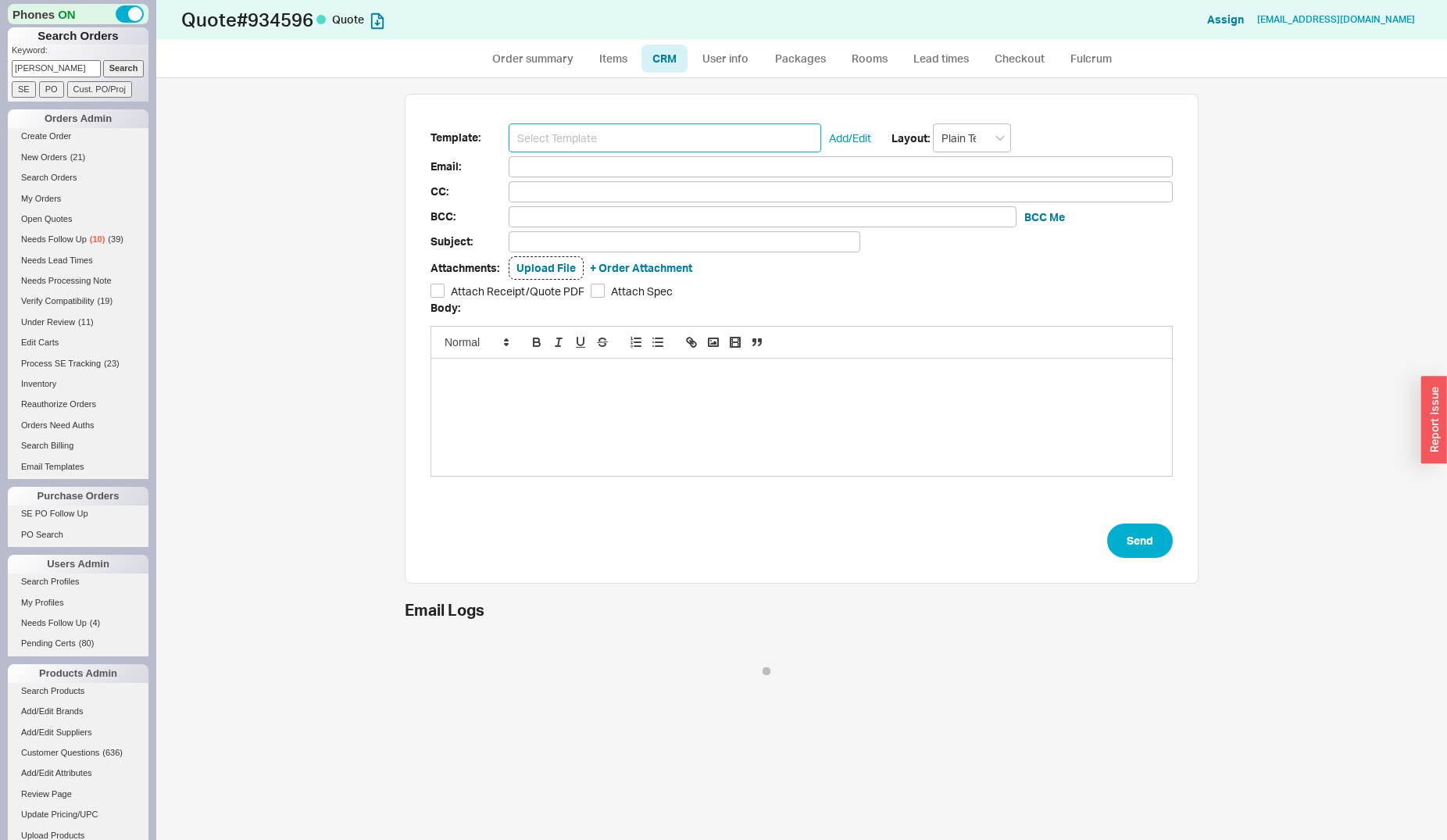
click at [672, 134] on input at bounding box center [665, 138] width 312 height 29
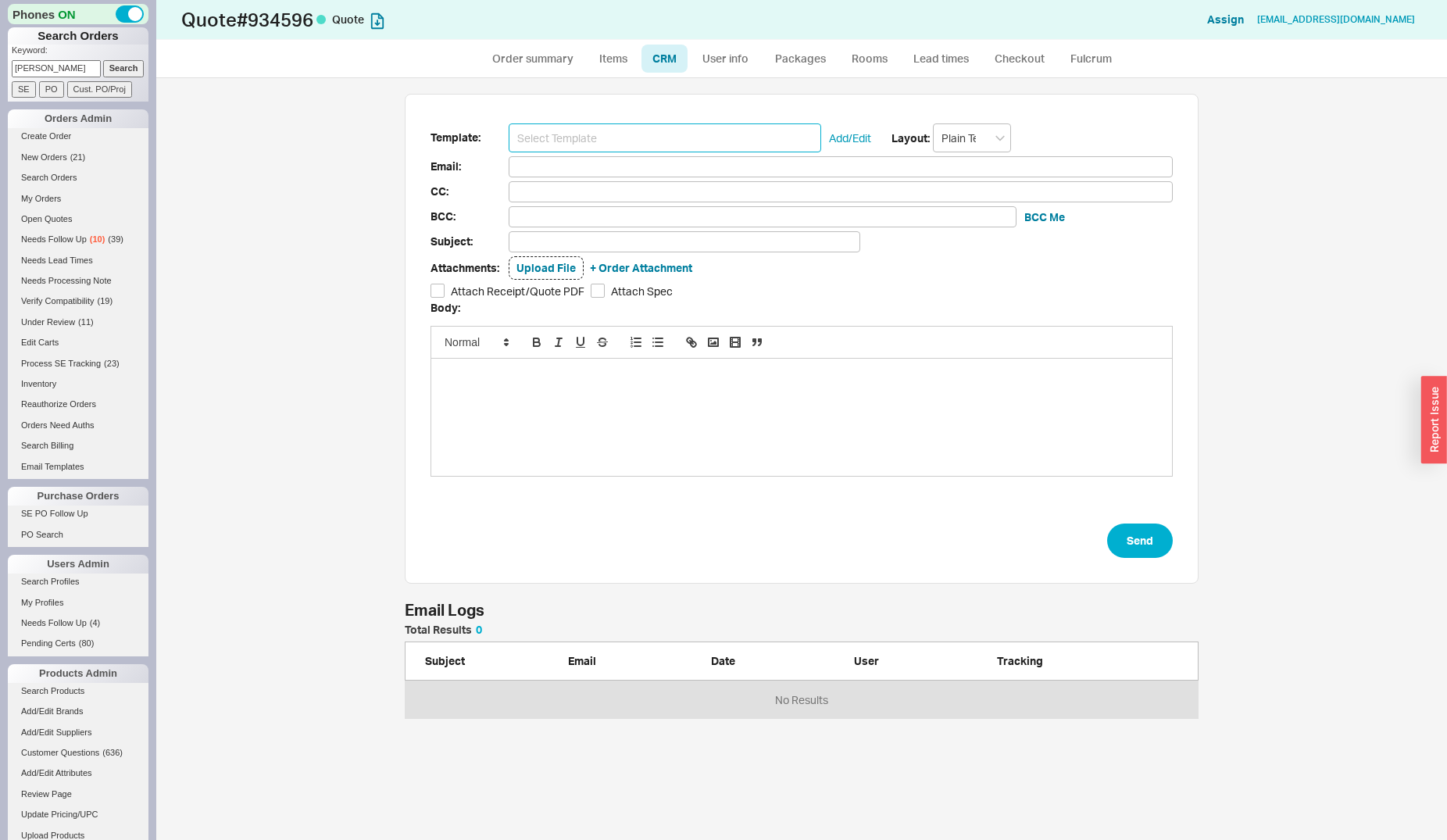
scroll to position [82, 781]
click at [575, 147] on input at bounding box center [665, 138] width 312 height 29
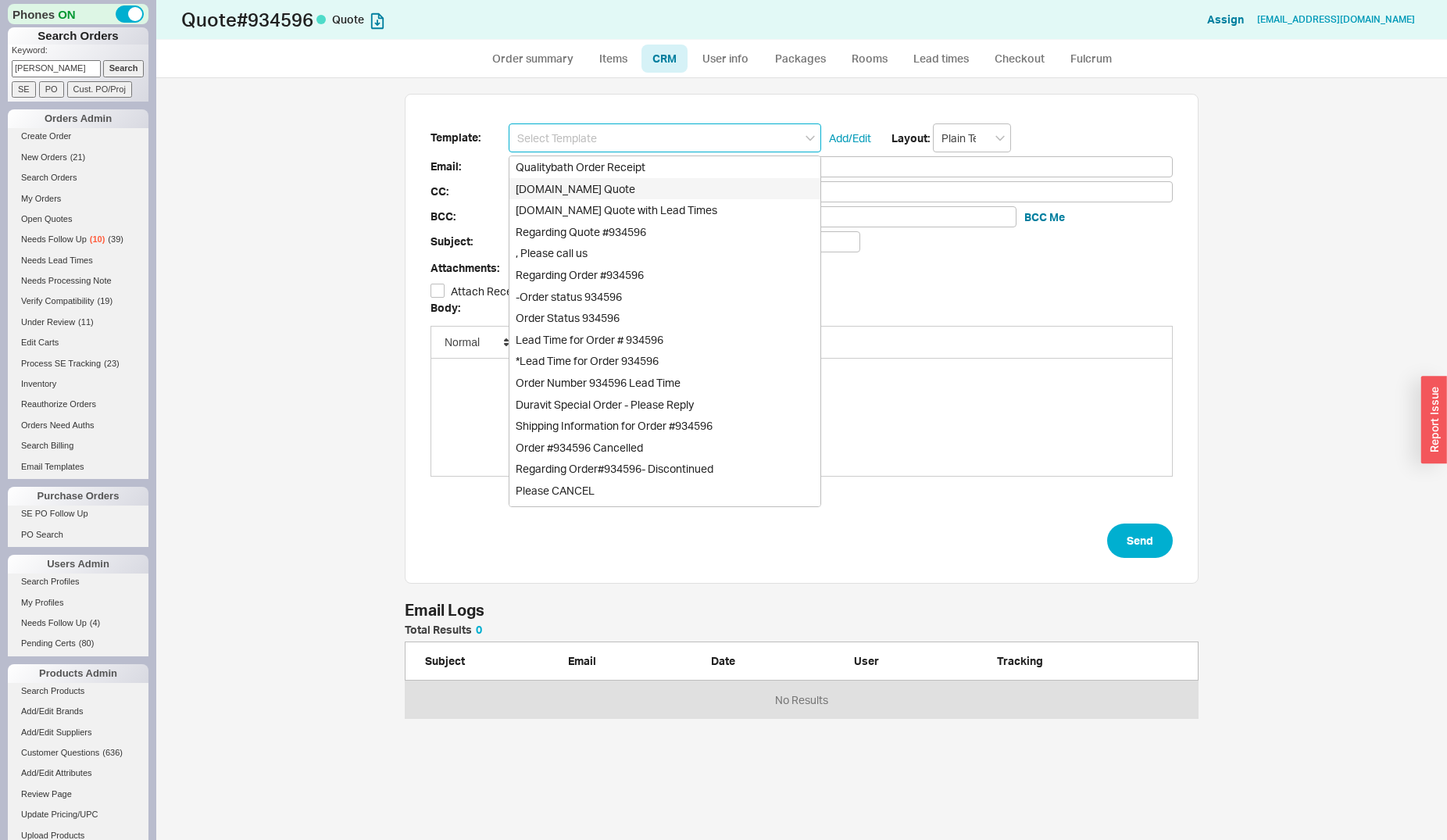
click at [577, 195] on div "[DOMAIN_NAME] Quote" at bounding box center [665, 188] width 311 height 22
type input "Receipt"
type input "assaadhage@gmail.com"
type input "Quality Bath Quote #934596"
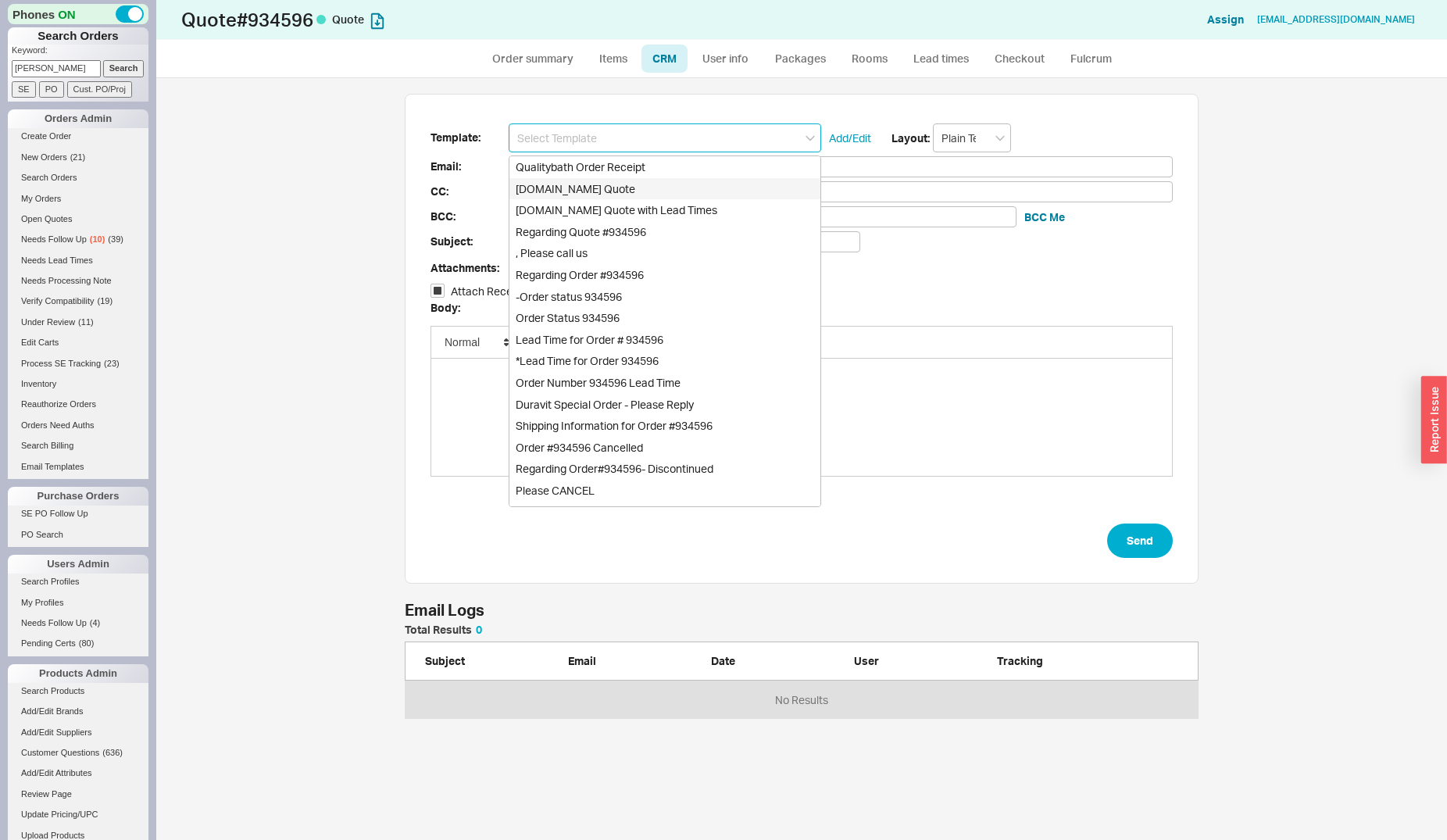
checkbox input "true"
type input "[DOMAIN_NAME] Quote"
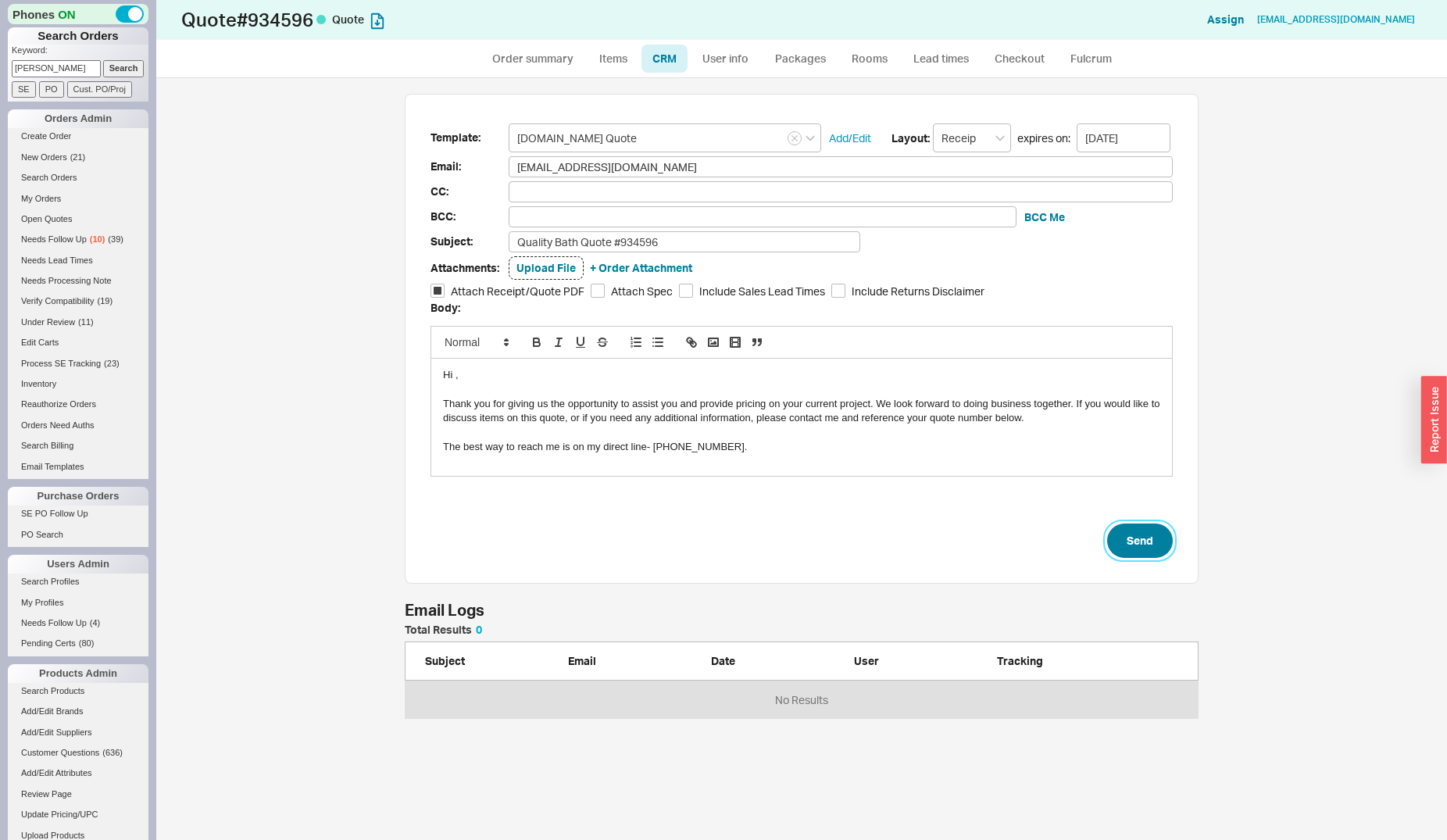
click at [1147, 543] on button "Send" at bounding box center [1139, 540] width 65 height 34
select select "*"
select select "LOW"
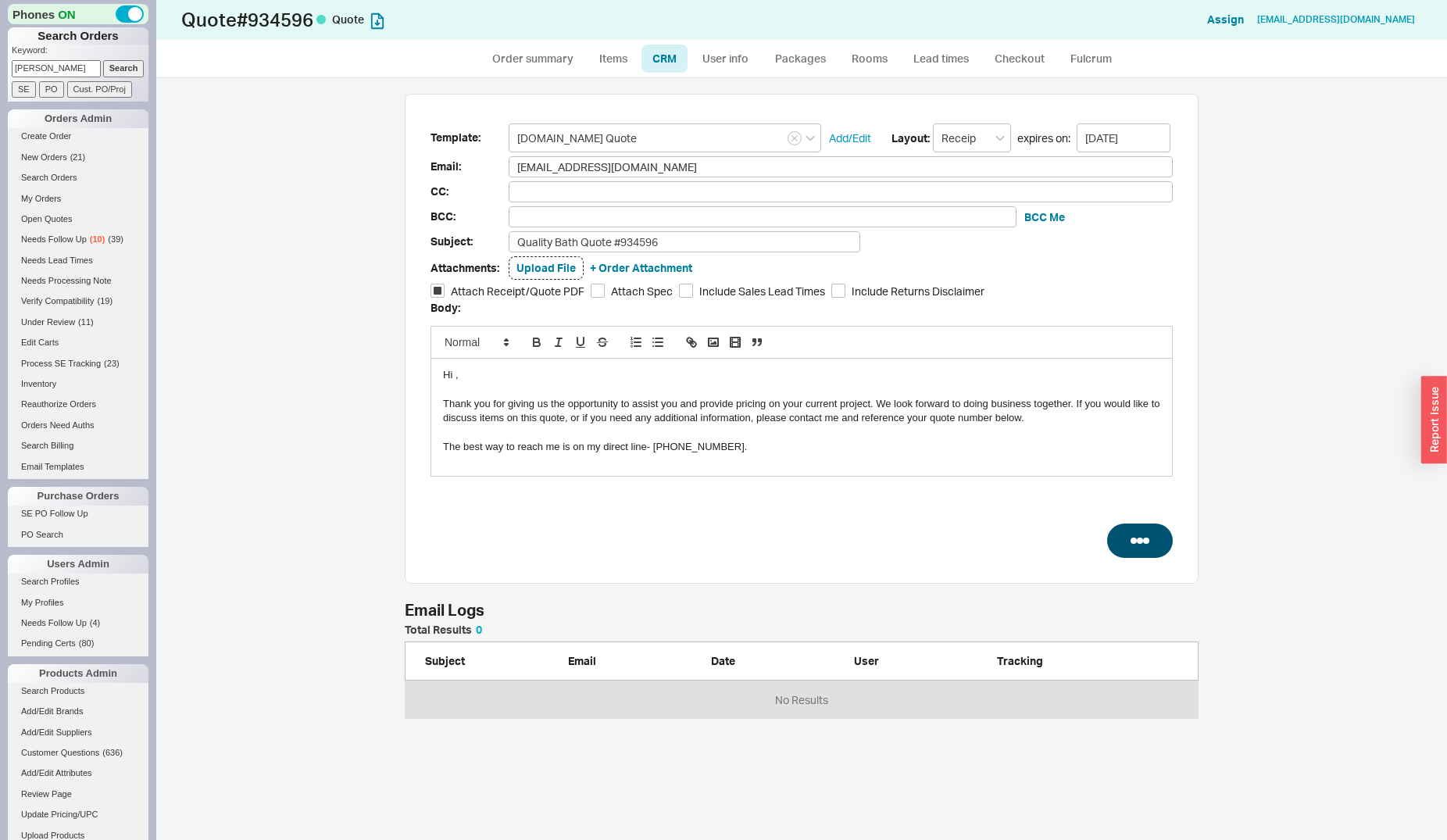
select select "2"
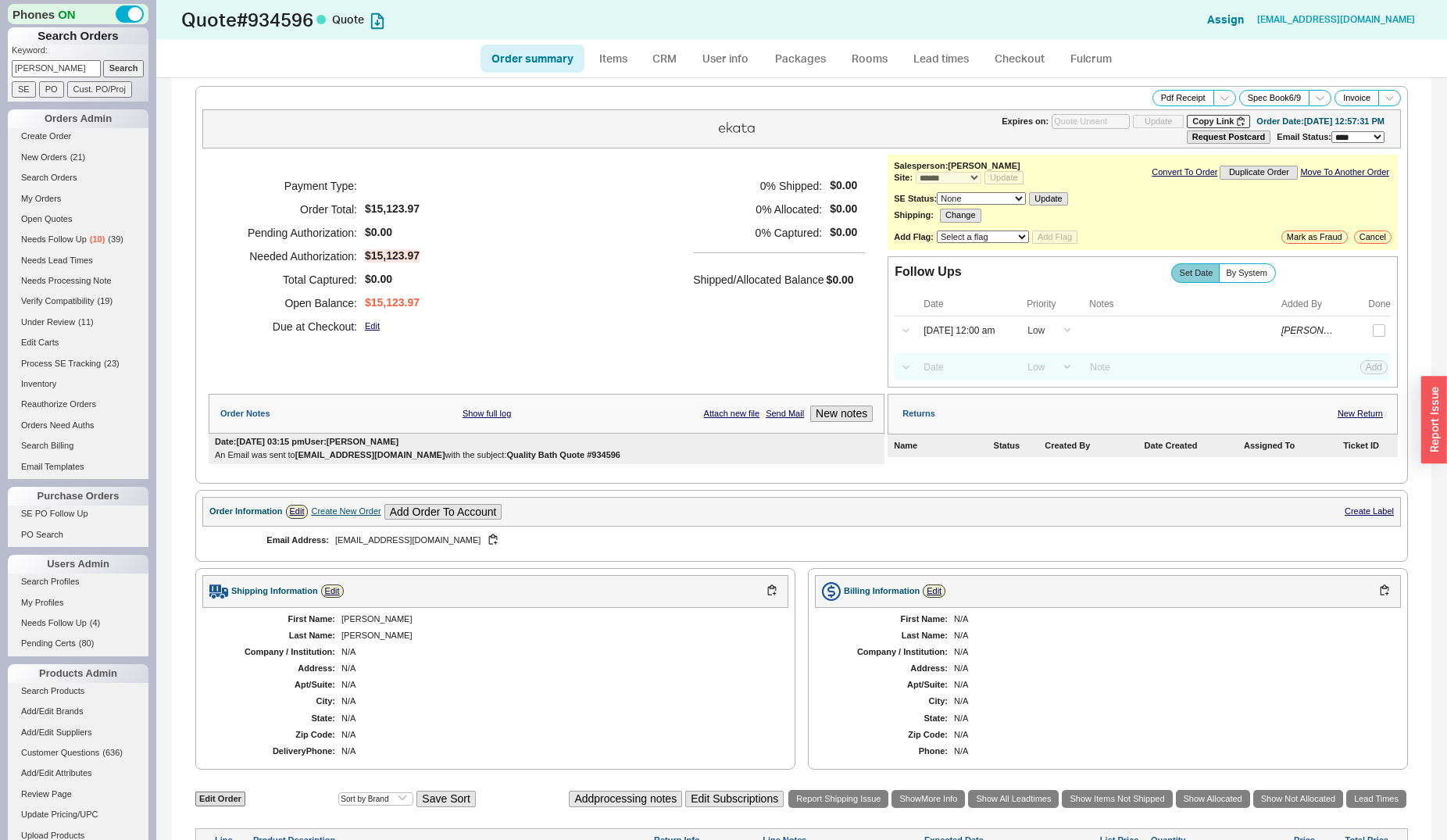
type input "[DATE]"
click at [1204, 86] on div "**********" at bounding box center [802, 285] width 1212 height 398
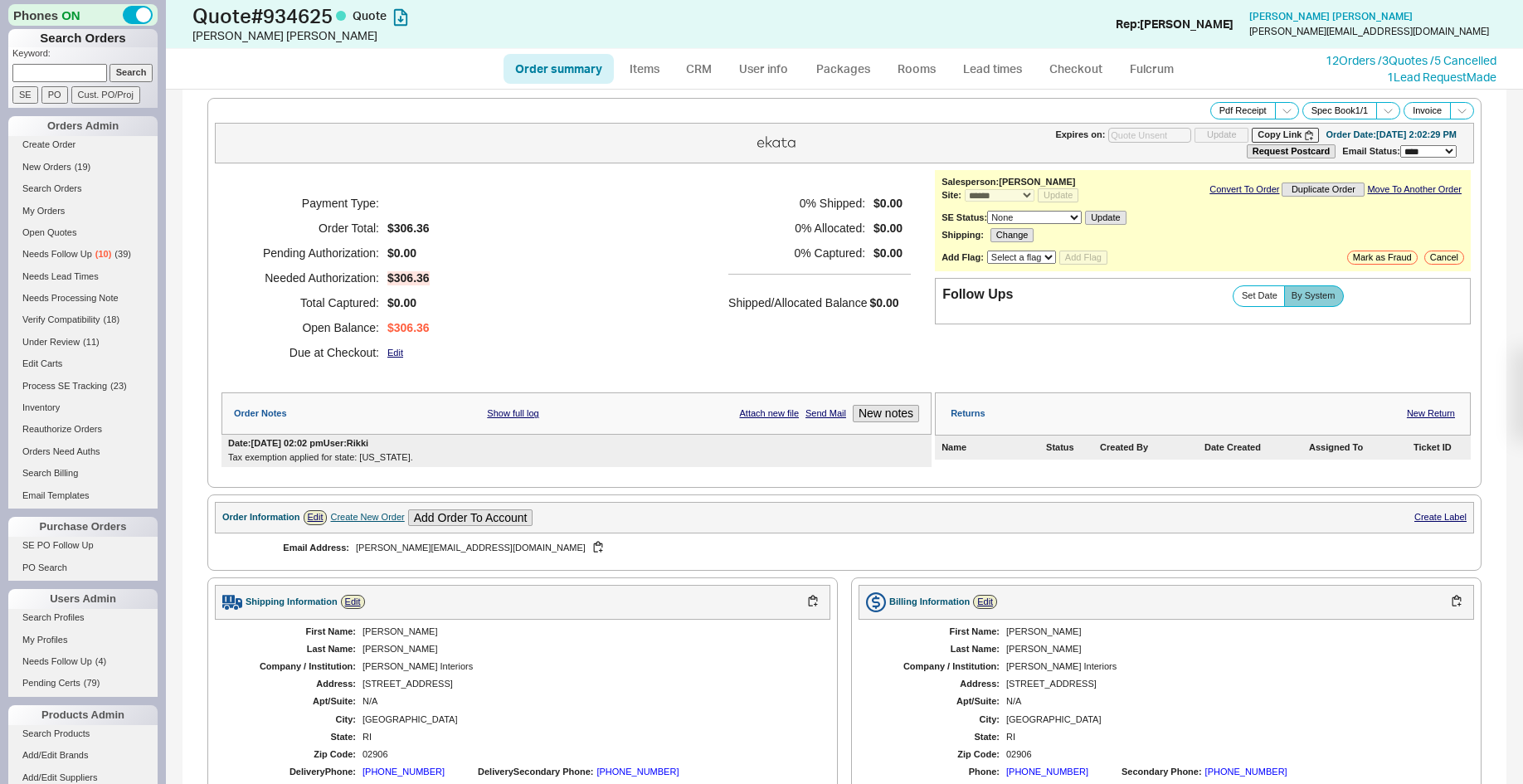
select select "*"
select select "3"
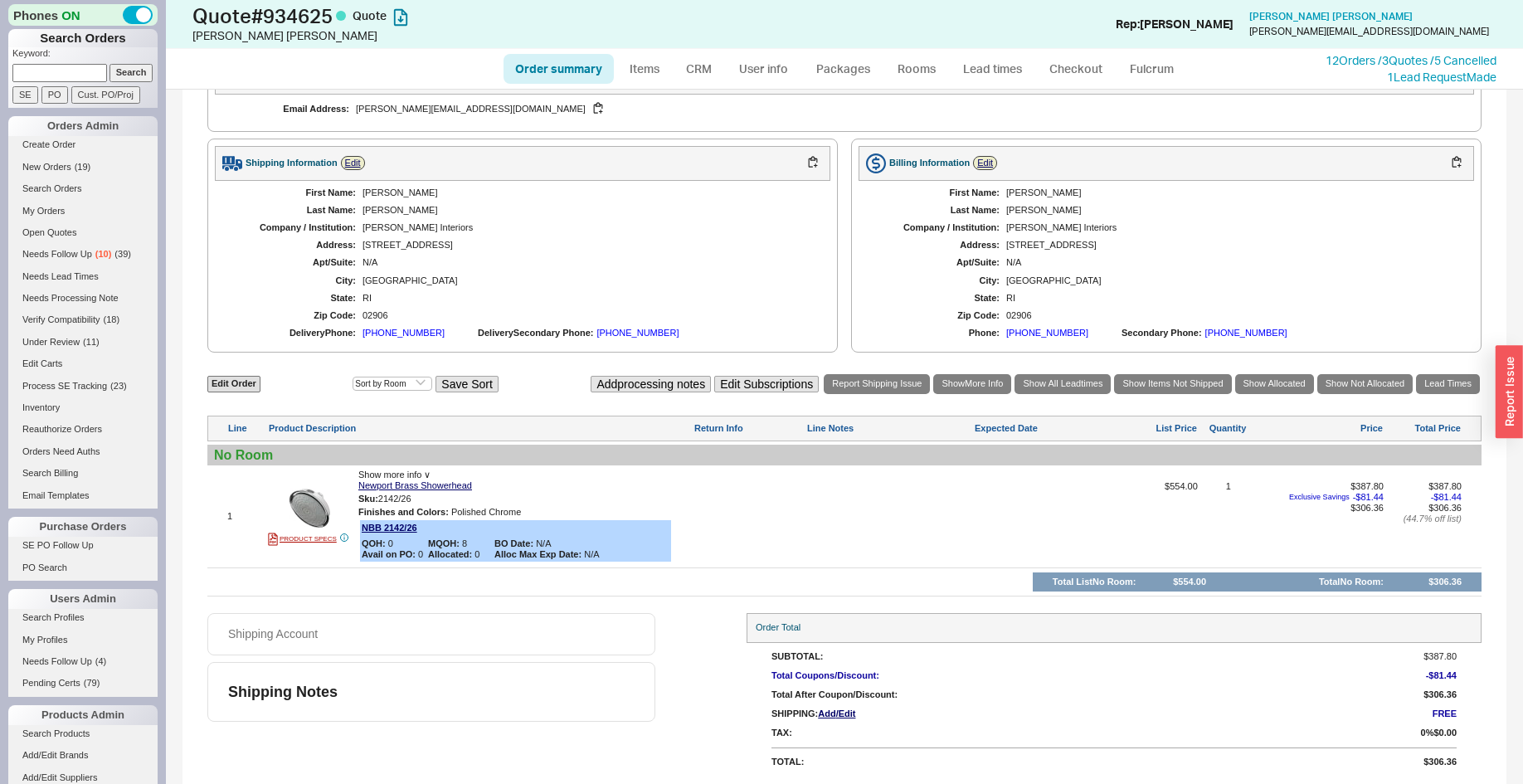
click at [204, 378] on div "**********" at bounding box center [844, 218] width 1324 height 1133
click at [224, 378] on link "Edit Order" at bounding box center [233, 383] width 53 height 16
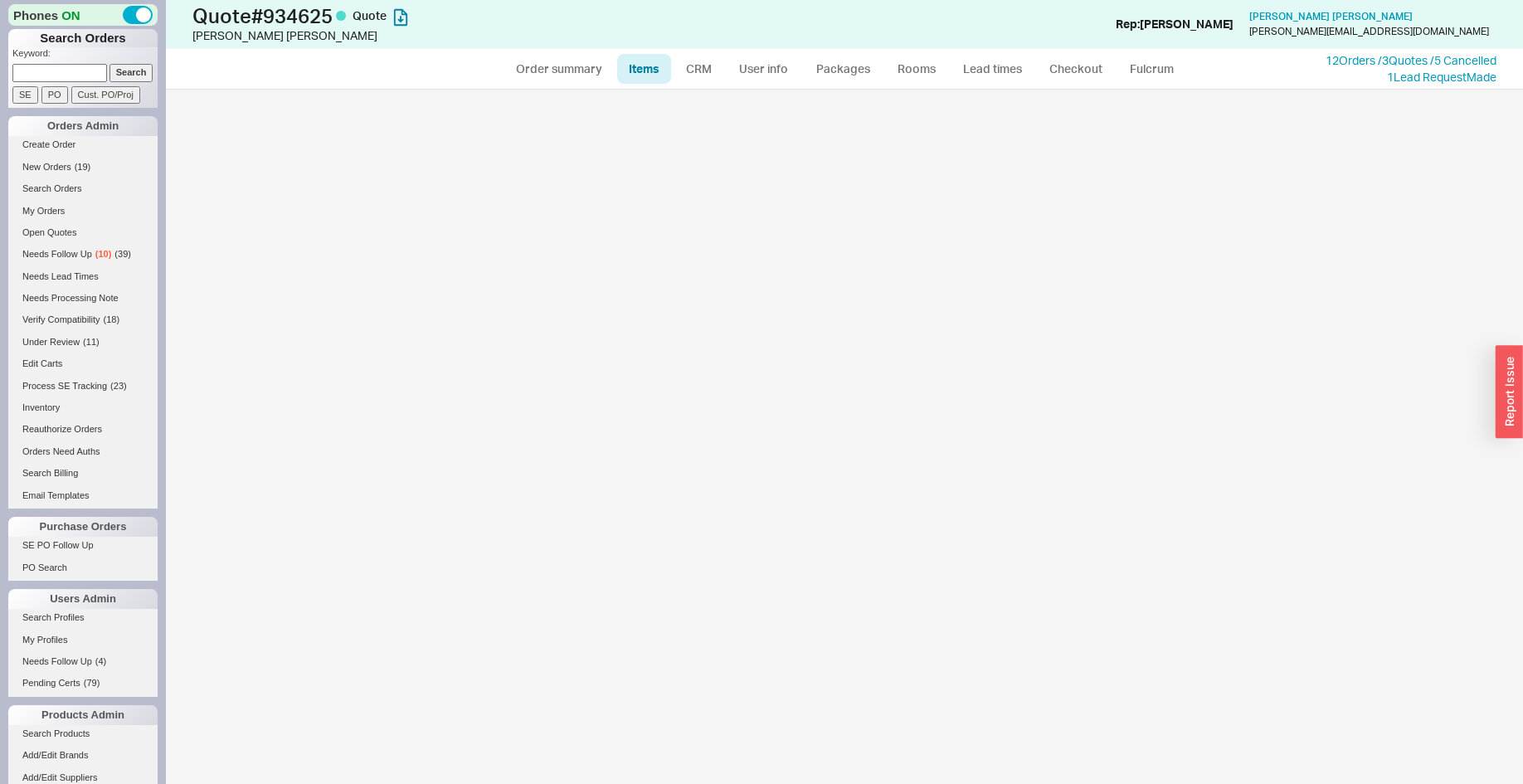
select select "3"
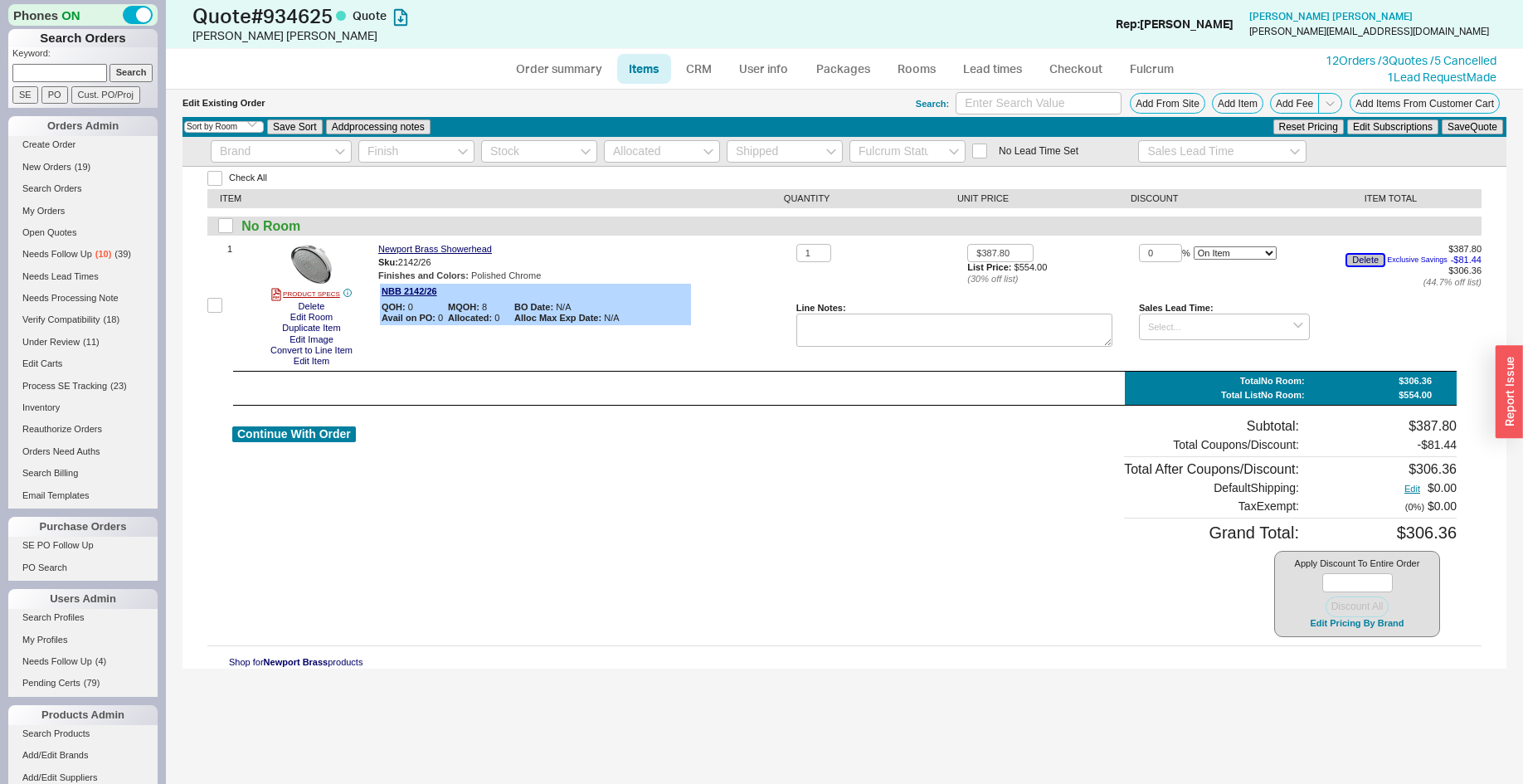
click at [1371, 261] on button "Delete" at bounding box center [1365, 260] width 36 height 11
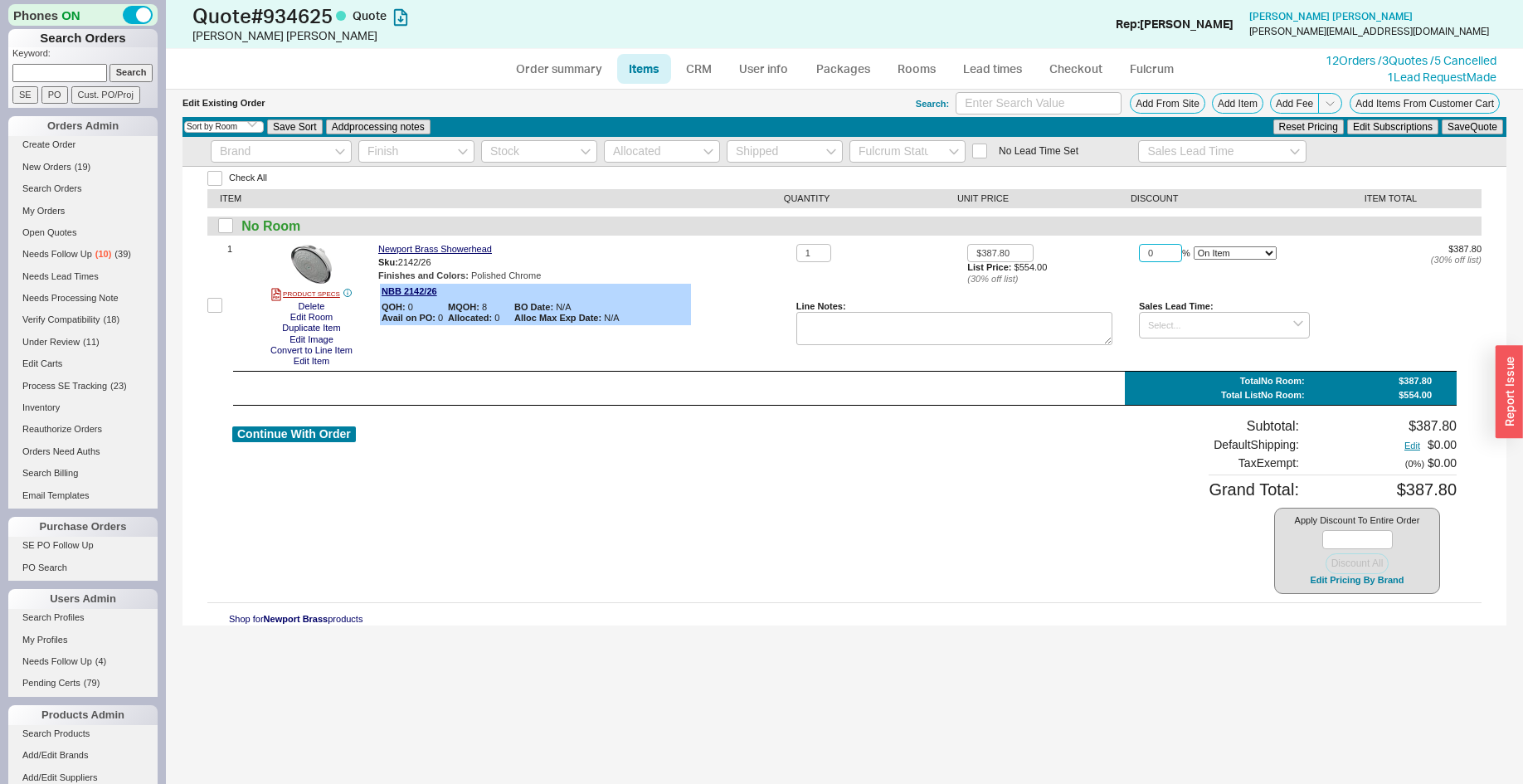
drag, startPoint x: 1155, startPoint y: 247, endPoint x: 1113, endPoint y: 248, distance: 42.0
click at [1139, 248] on input "0" at bounding box center [1160, 253] width 44 height 19
type input "22"
click at [1442, 119] on button "Save Quote" at bounding box center [1472, 127] width 61 height 15
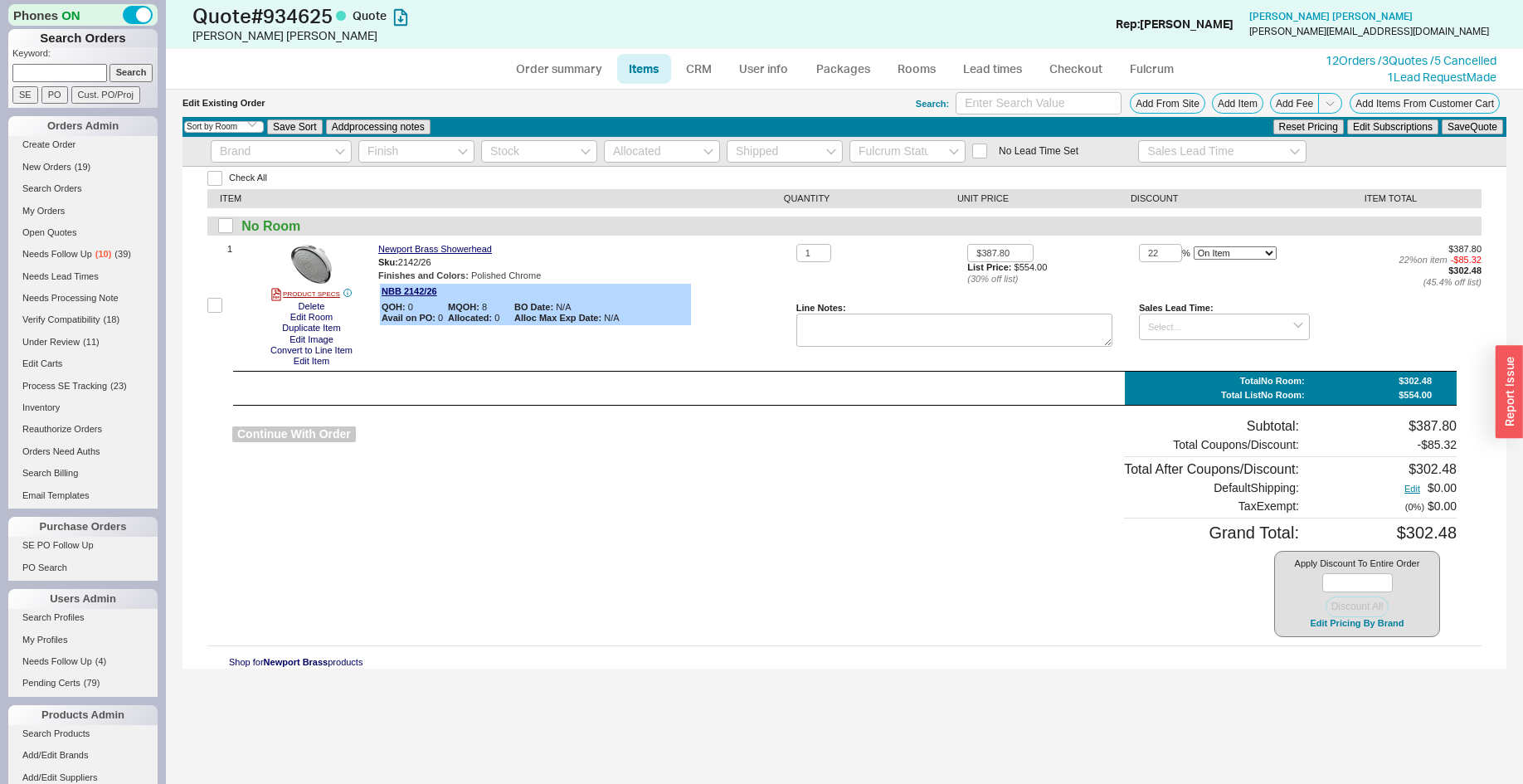
click at [292, 435] on button "Continue With Order" at bounding box center [293, 433] width 123 height 16
select select "*"
select select "3"
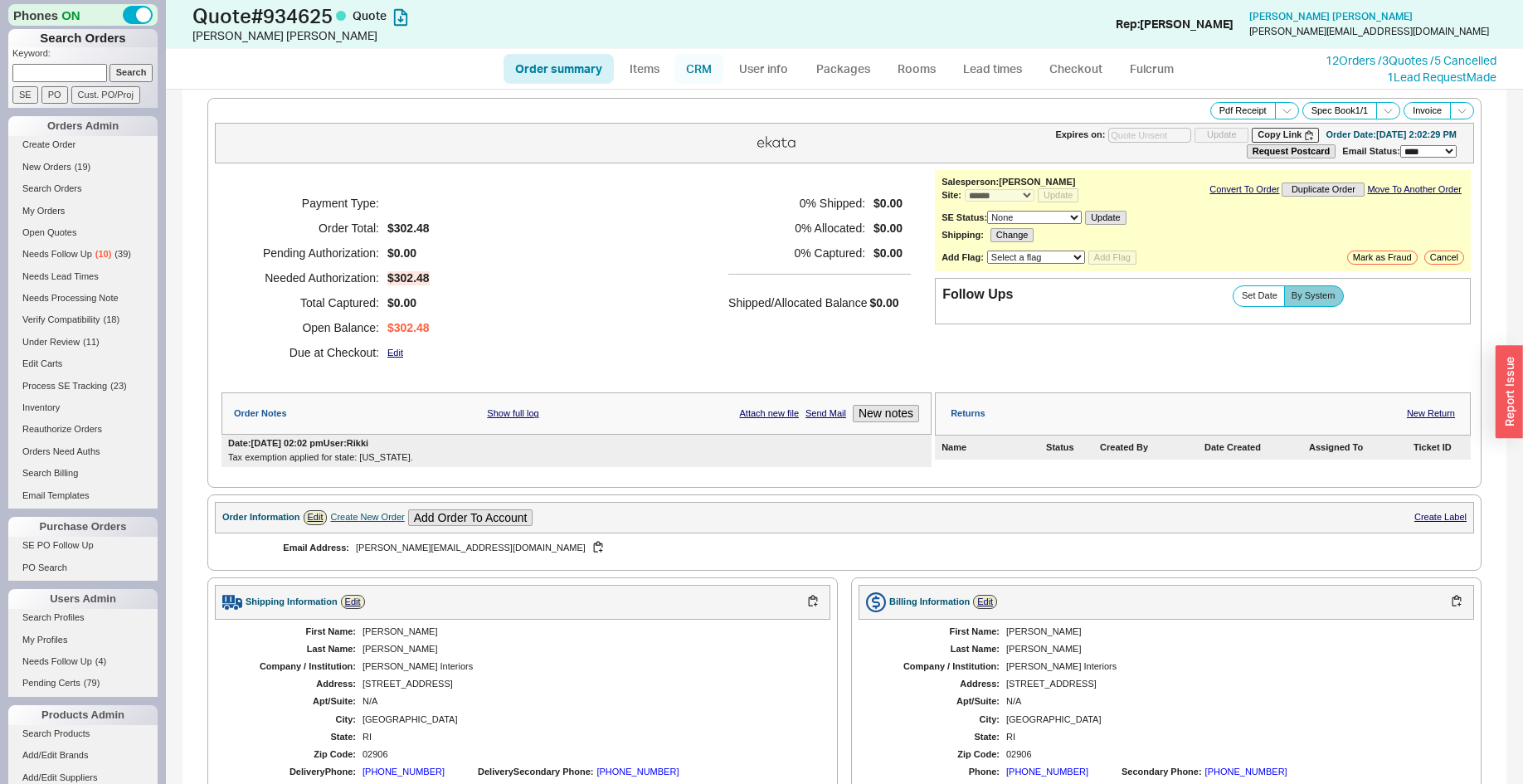
click at [707, 68] on link "CRM" at bounding box center [698, 68] width 49 height 30
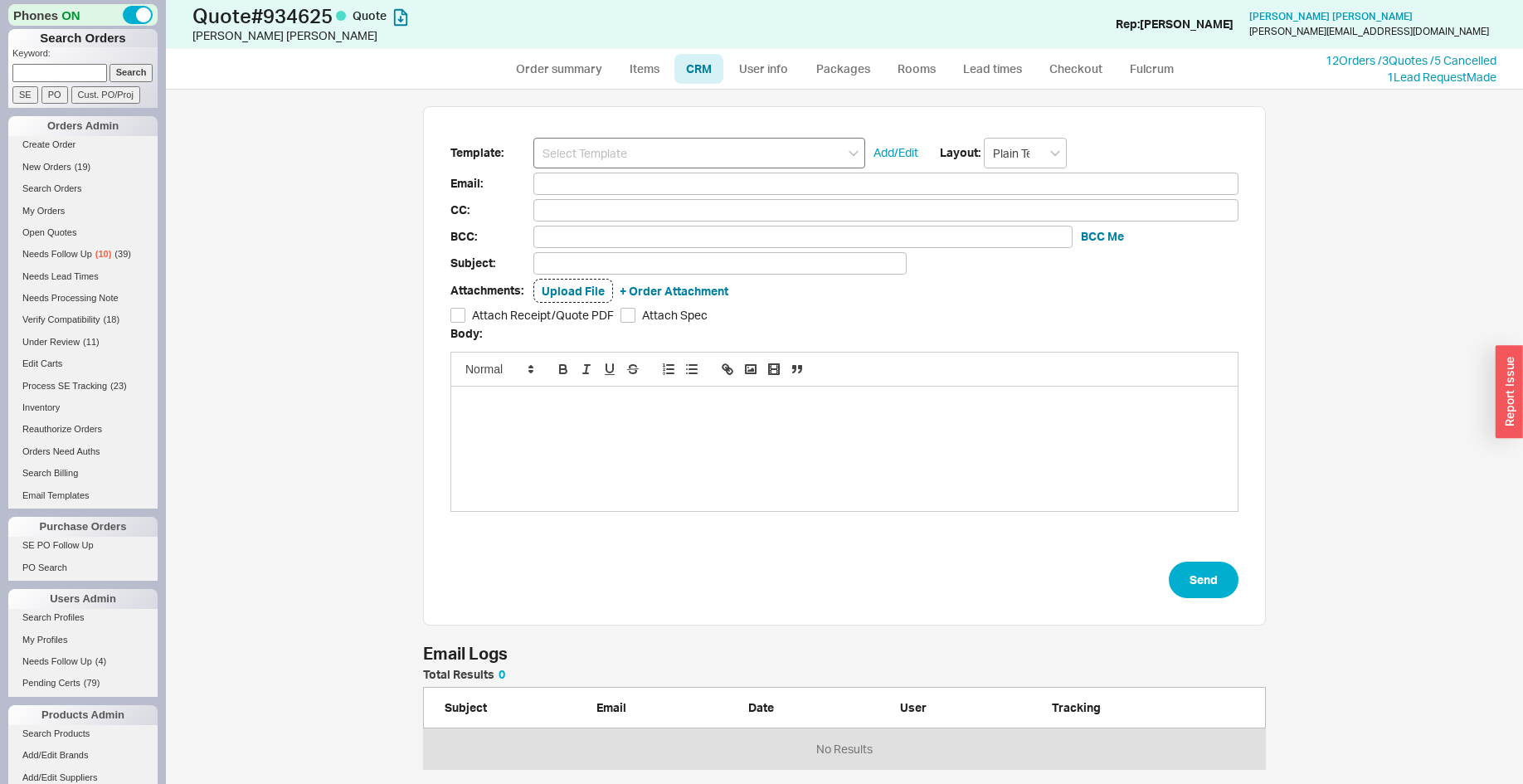
scroll to position [680, 1329]
click at [697, 150] on input at bounding box center [699, 153] width 331 height 31
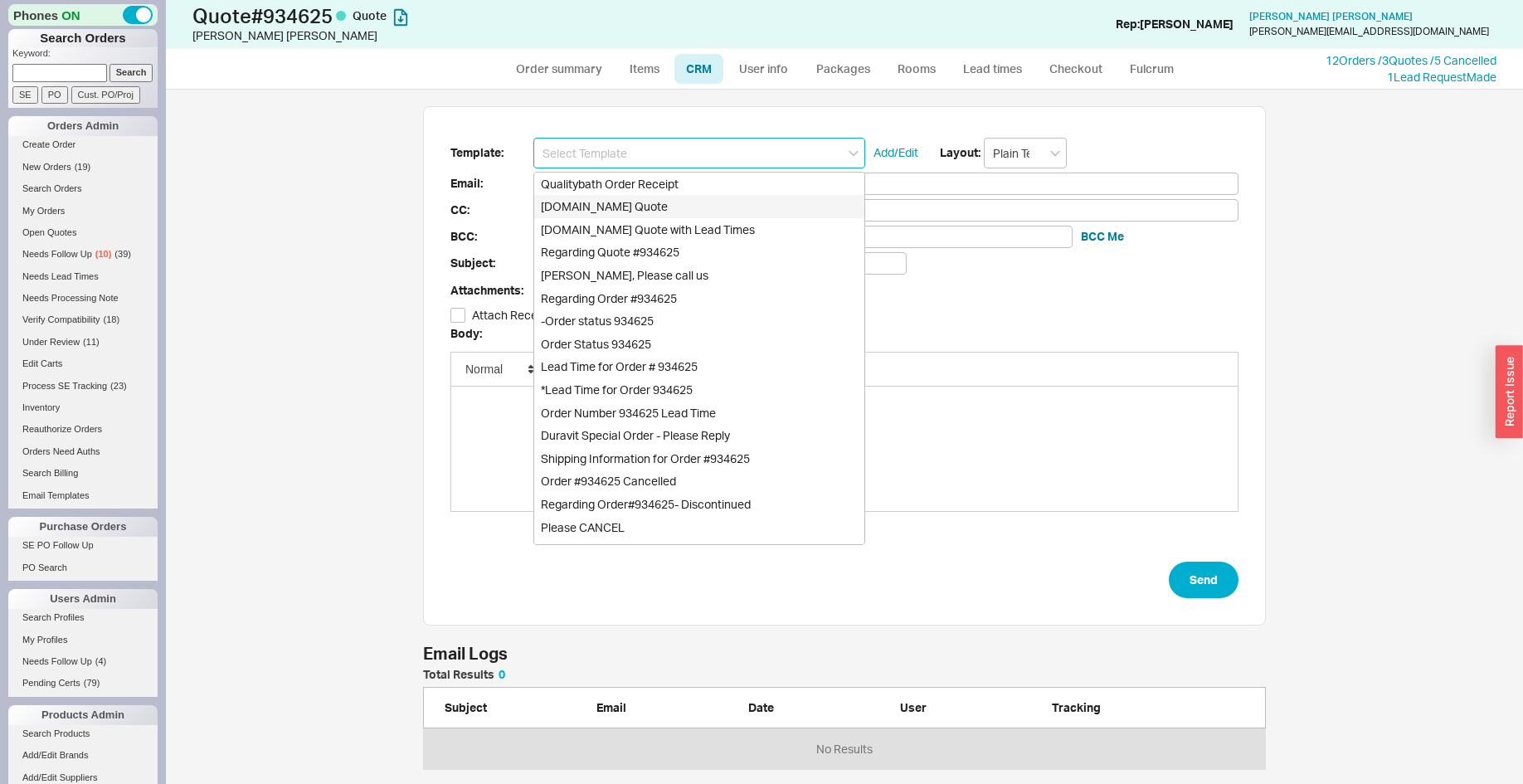
click at [690, 203] on div "[DOMAIN_NAME] Quote" at bounding box center [699, 206] width 331 height 23
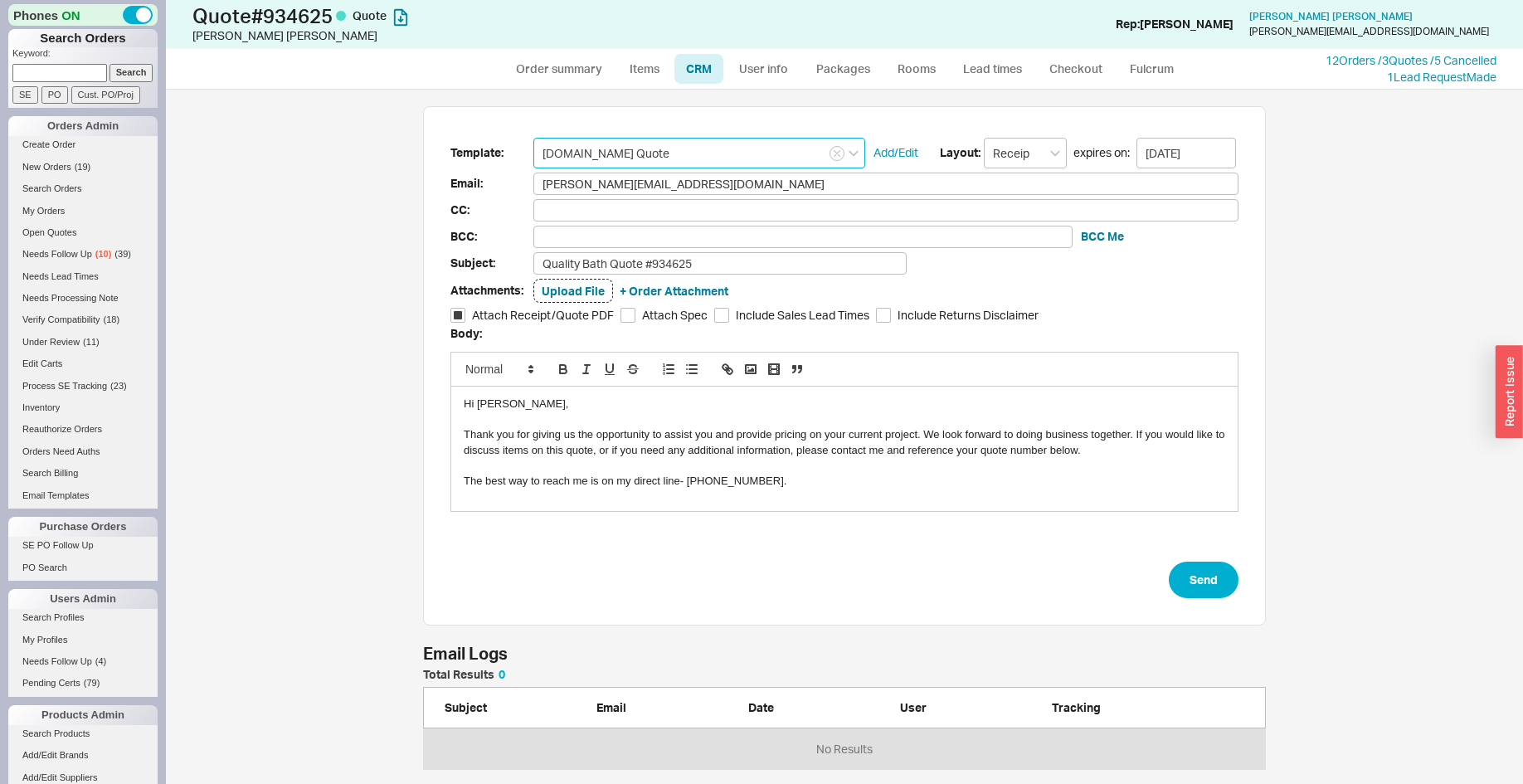
type input "[DOMAIN_NAME] Quote"
type input "Receipt"
type input "[PERSON_NAME][EMAIL_ADDRESS][DOMAIN_NAME]"
type input "Quality Bath Quote #934625"
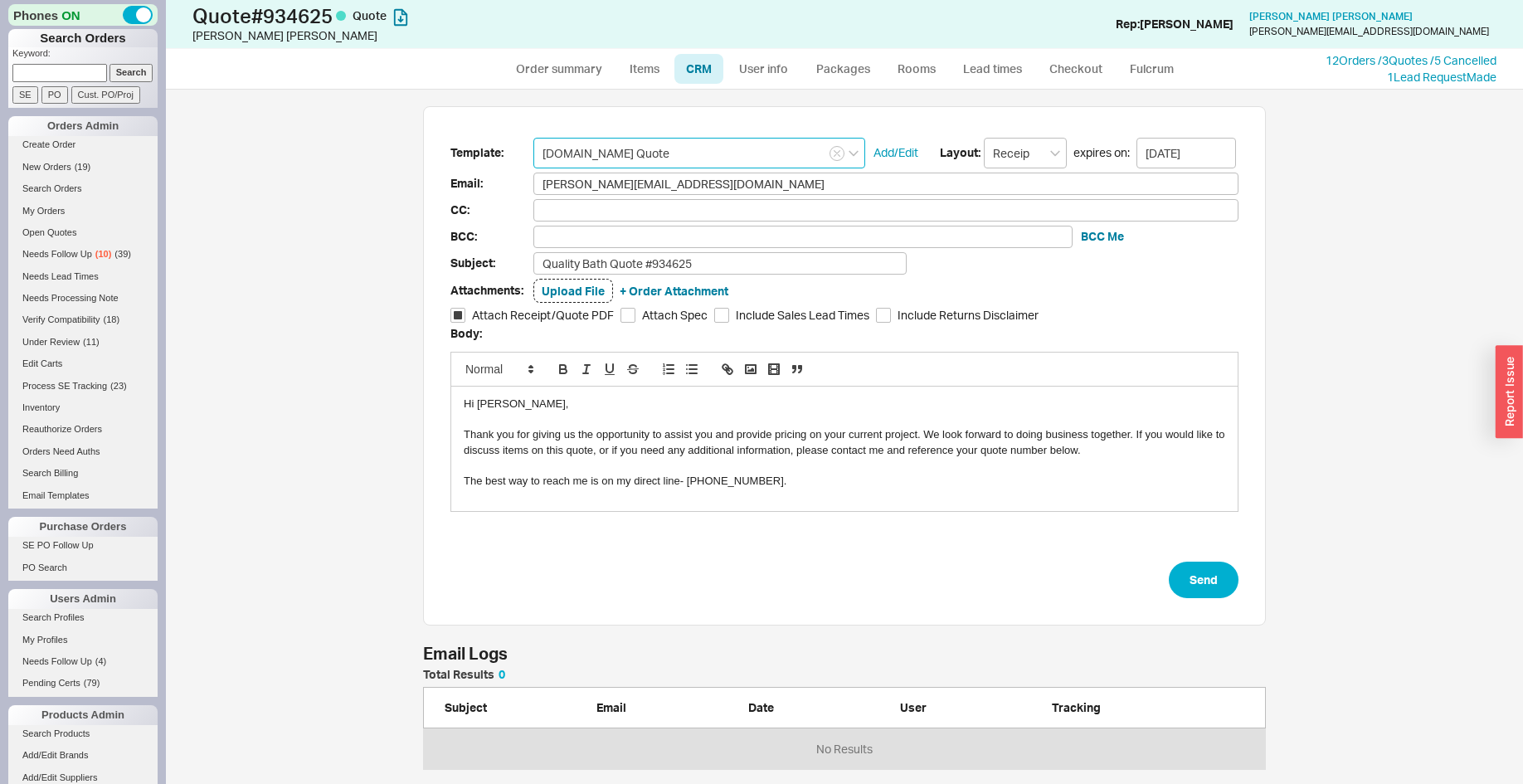
checkbox input "true"
click at [705, 267] on input "Quality Bath Quote #934625" at bounding box center [719, 263] width 373 height 22
click at [708, 260] on input "Quality Bath Quote #934625" at bounding box center [719, 261] width 373 height 22
type input "Quality Bath Quote #934625"
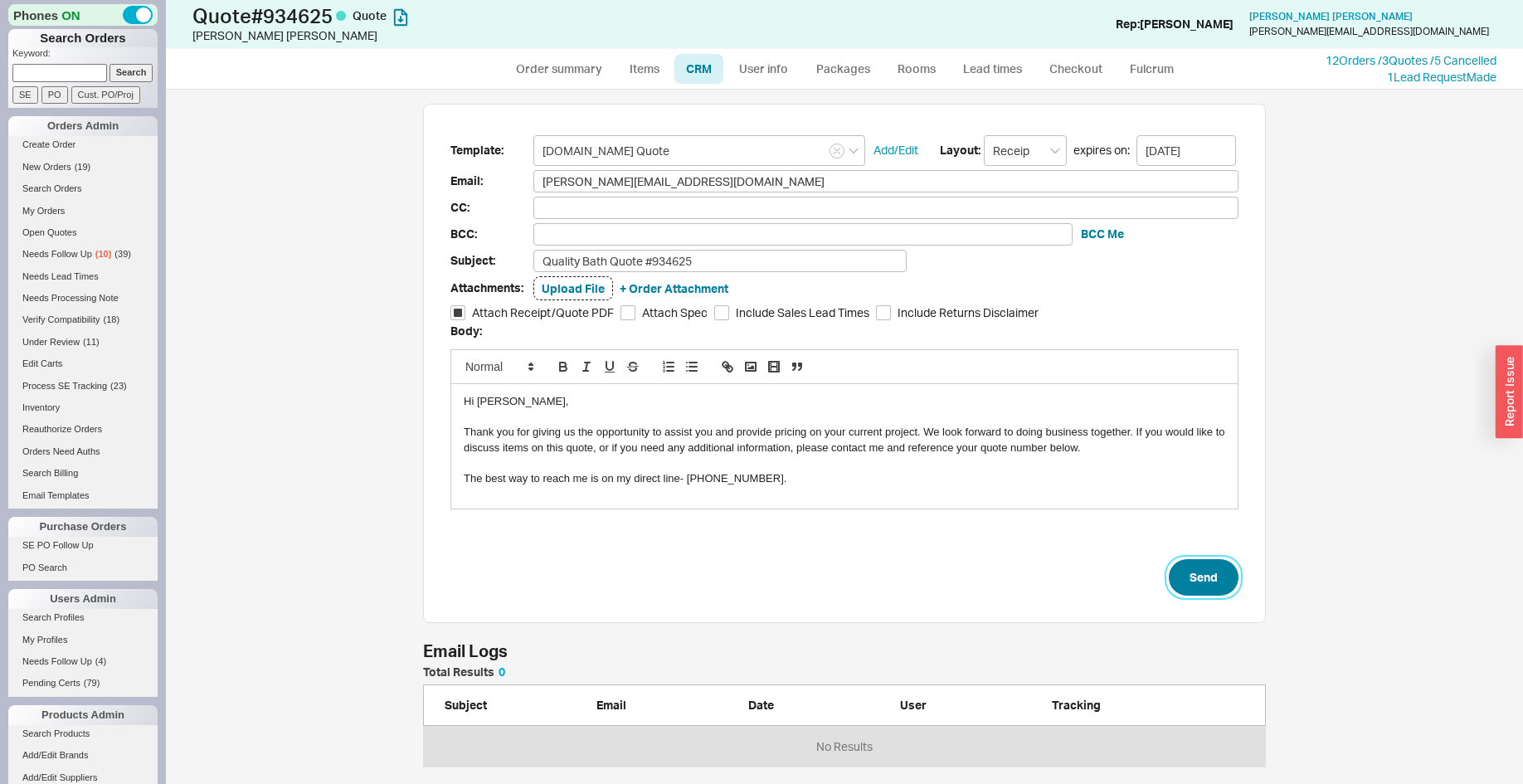
click at [1217, 570] on button "Send" at bounding box center [1203, 577] width 69 height 36
select select "*"
select select "3"
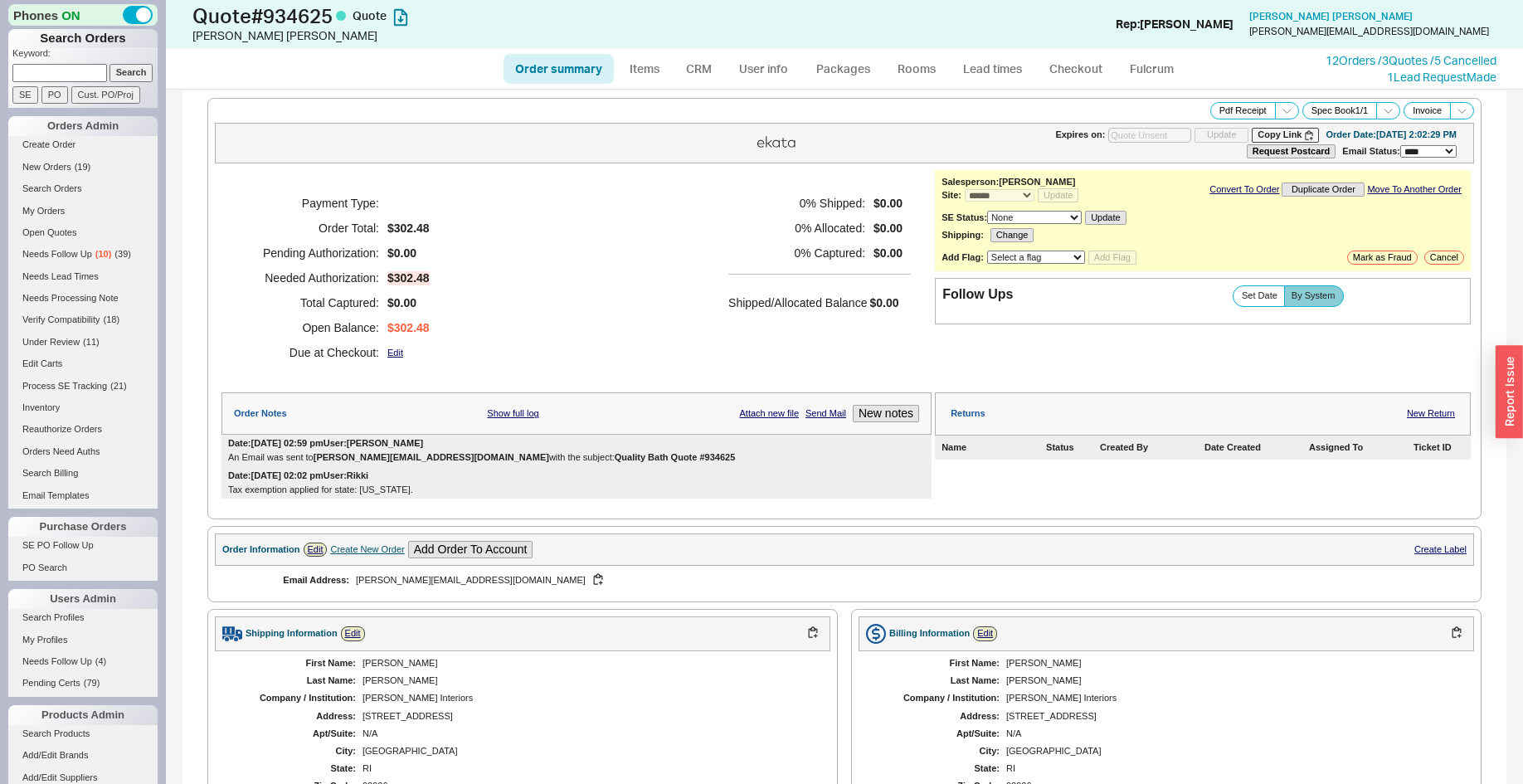
type input "[DATE]"
click at [1357, 64] on link "12 Orders / 3 Quotes / 5 Cancelled" at bounding box center [1411, 59] width 171 height 14
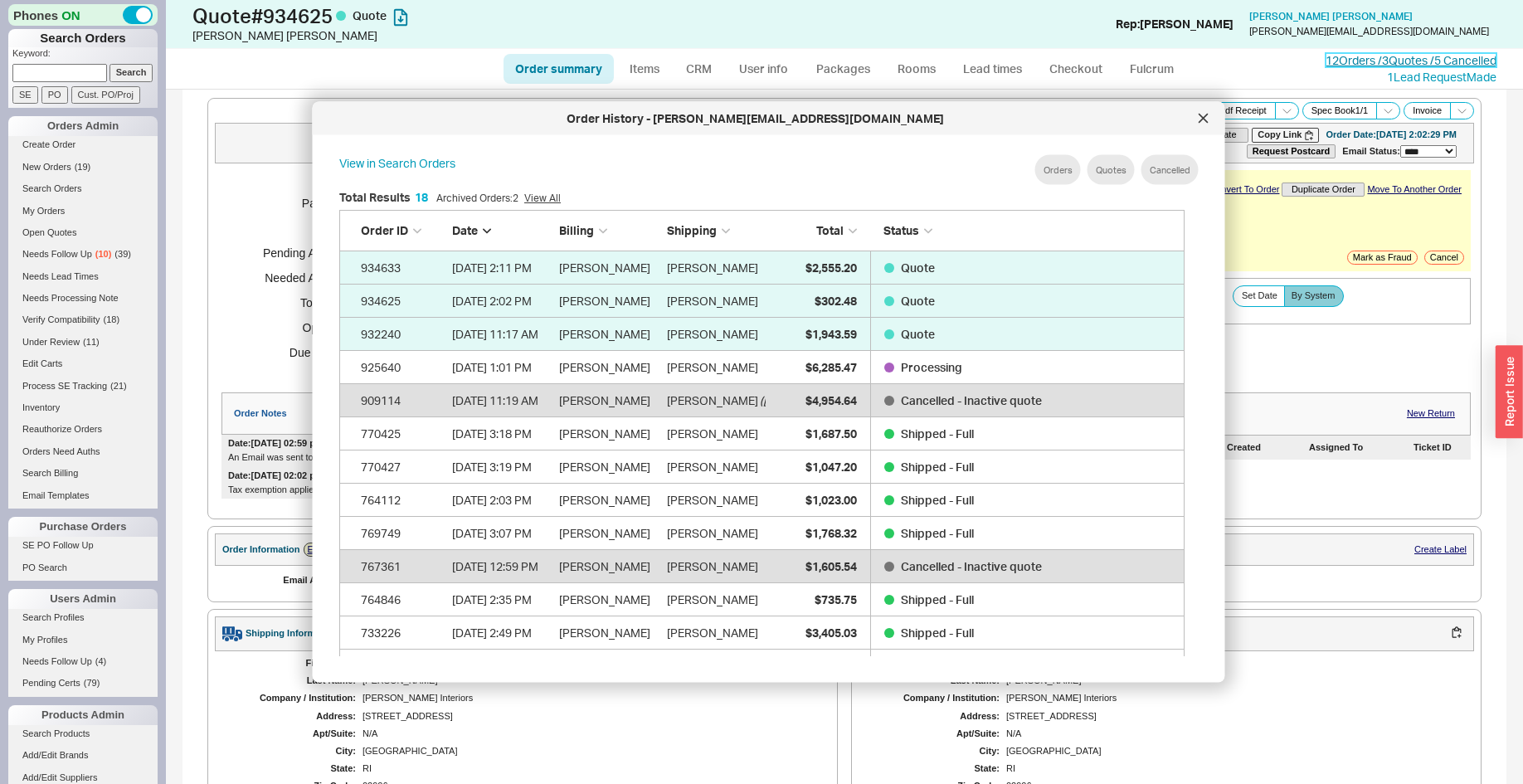
scroll to position [625, 831]
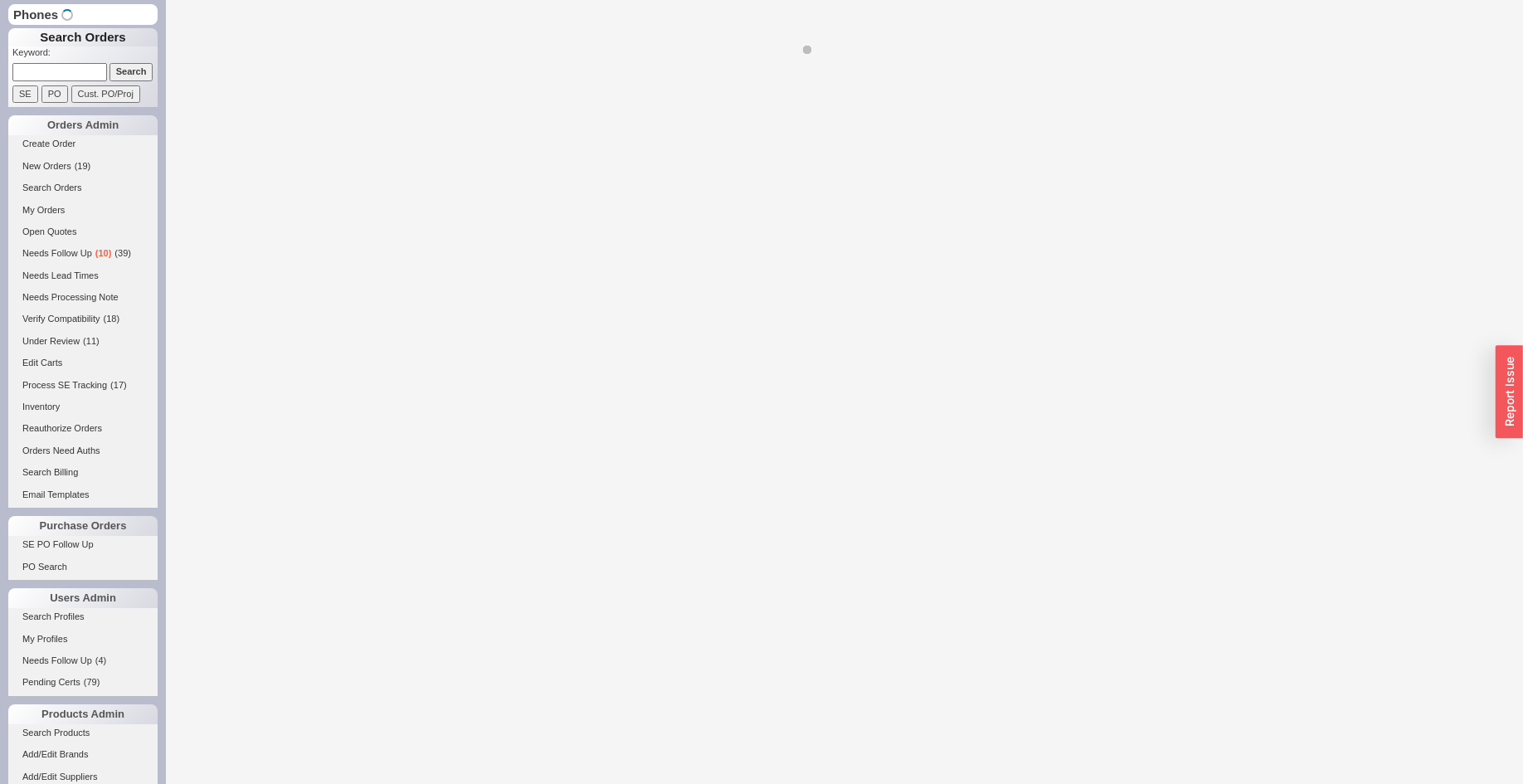
select select "*"
select select "3"
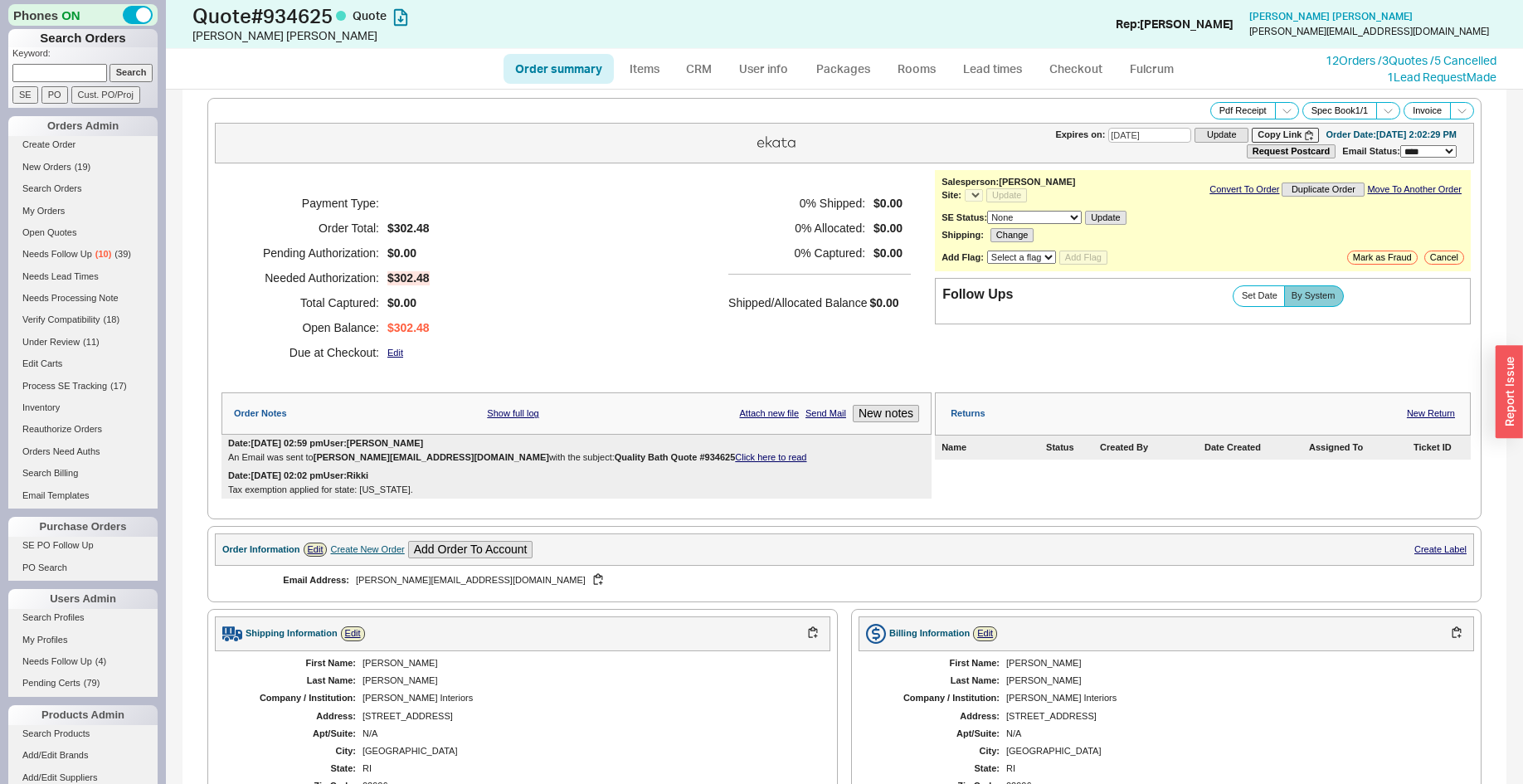
select select "*"
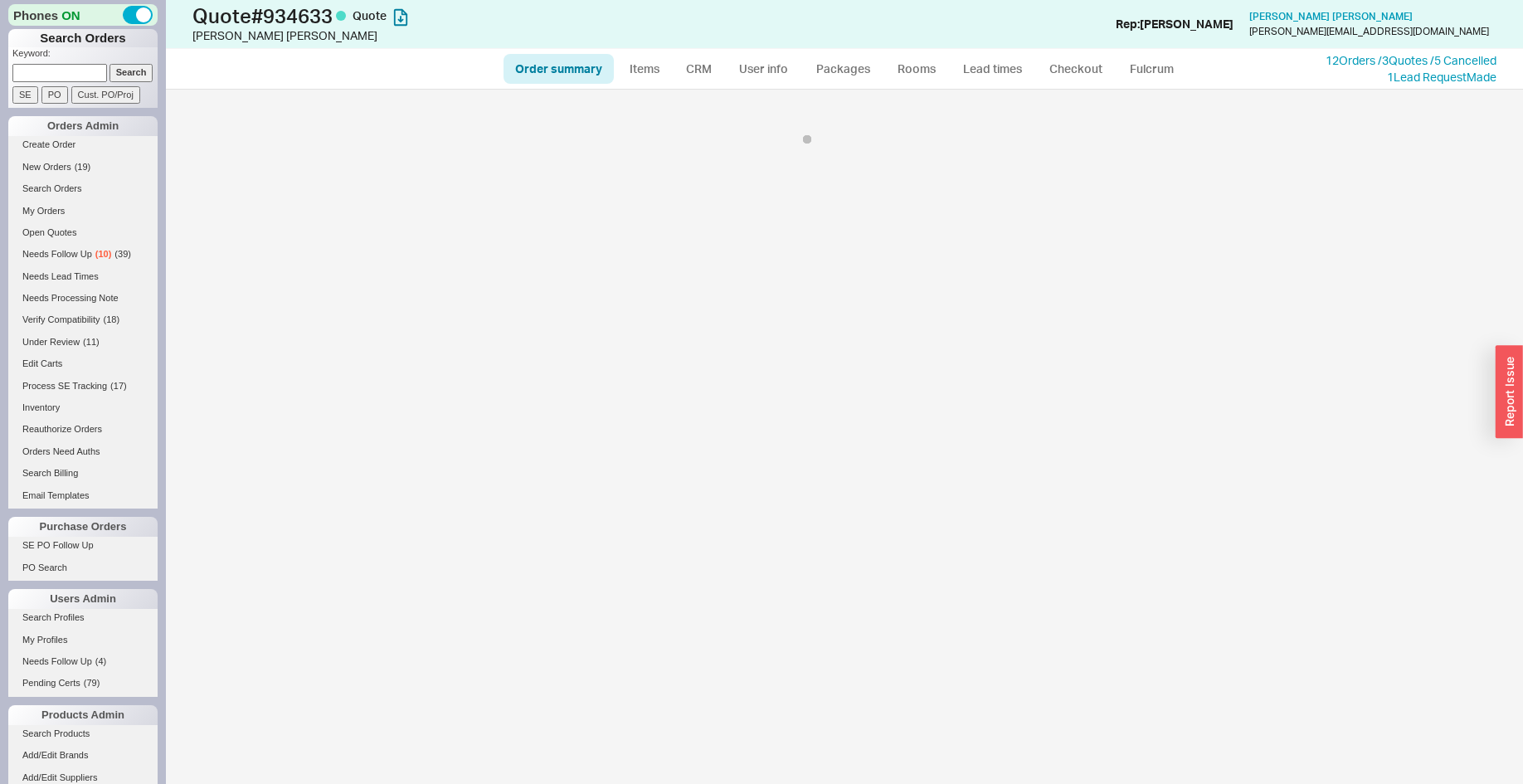
select select "*"
select select "LOW"
select select "3"
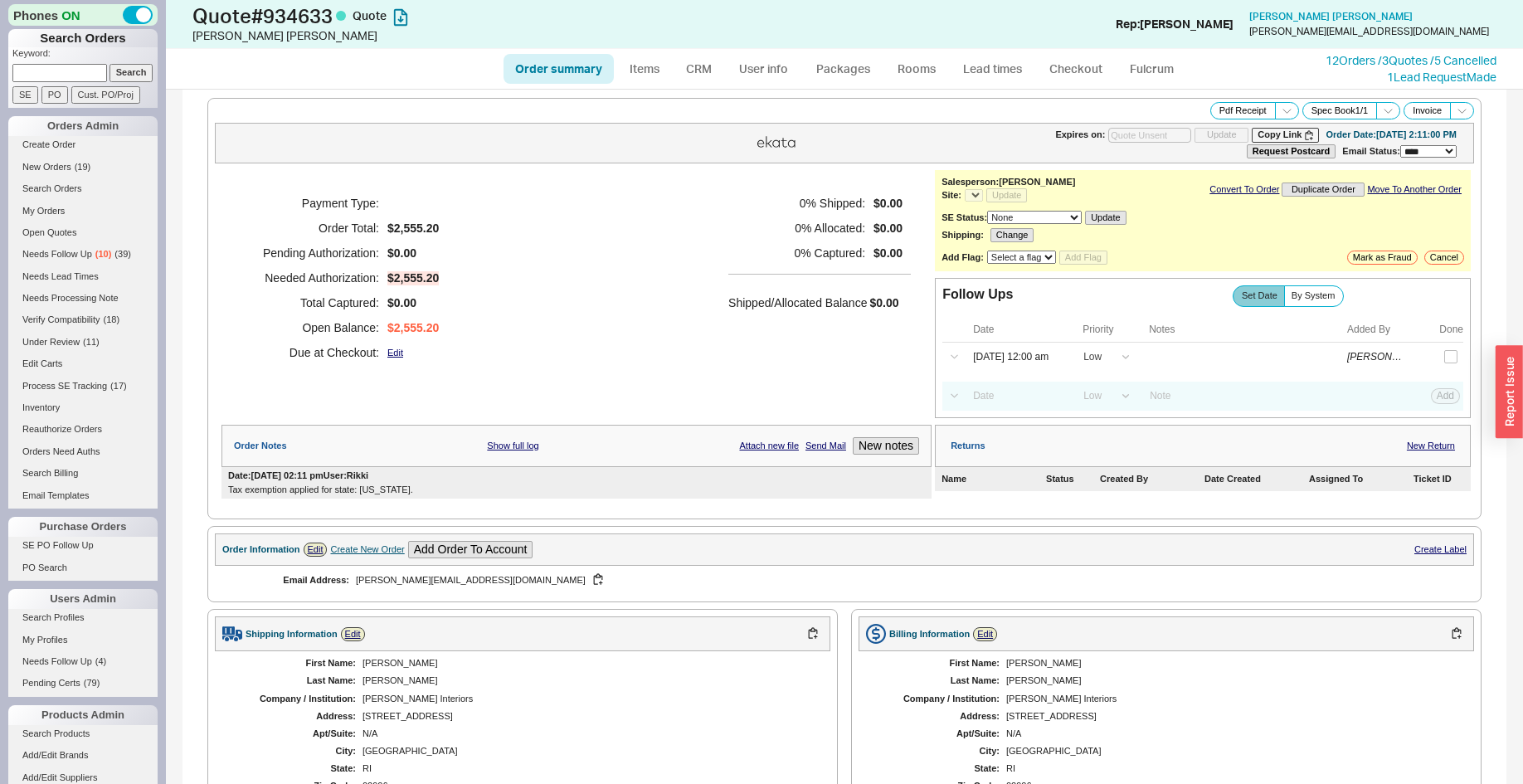
select select "*"
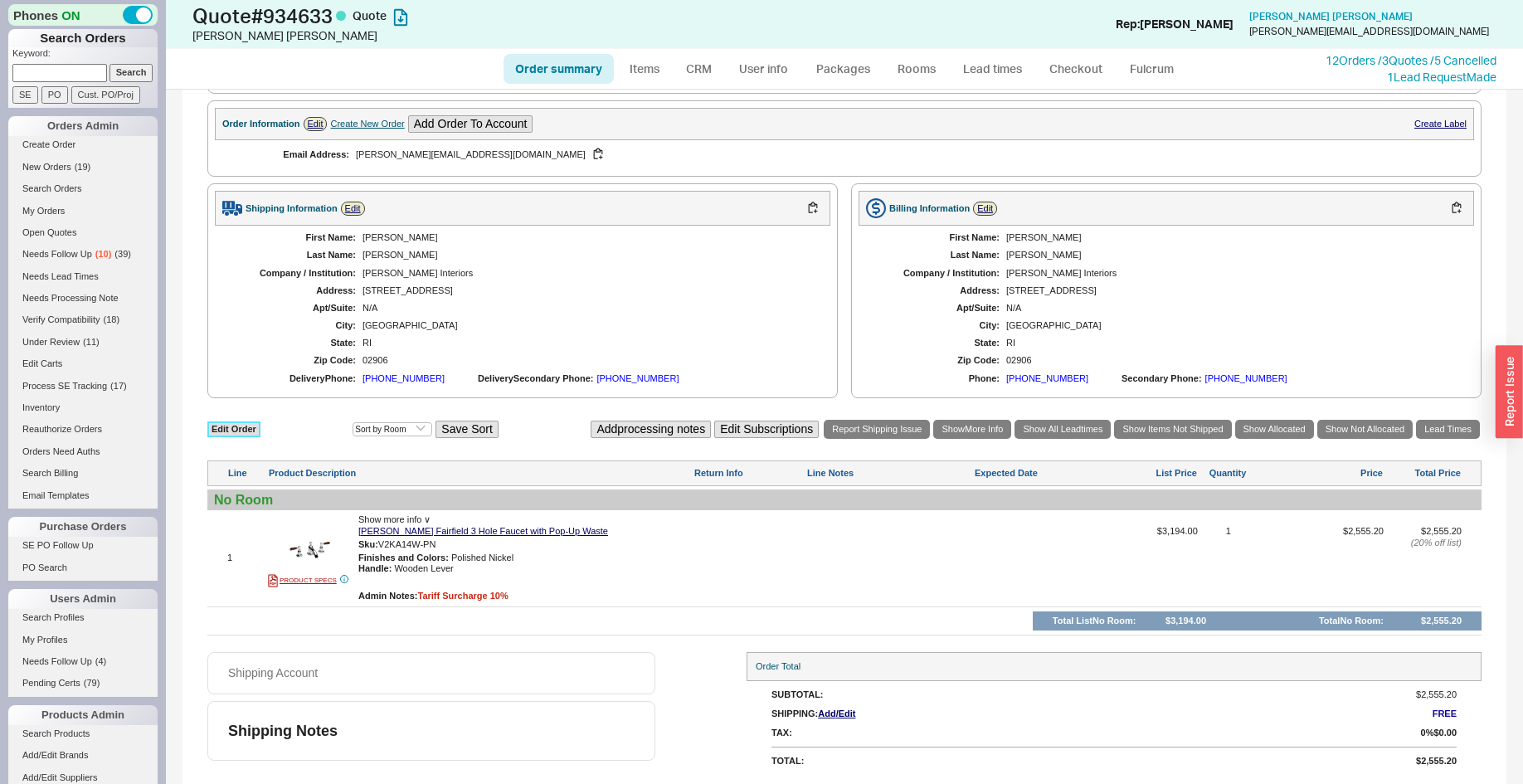
click at [241, 434] on link "Edit Order" at bounding box center [233, 429] width 53 height 16
select select "3"
select select "ON_CHECKOUT_AGGREGATED"
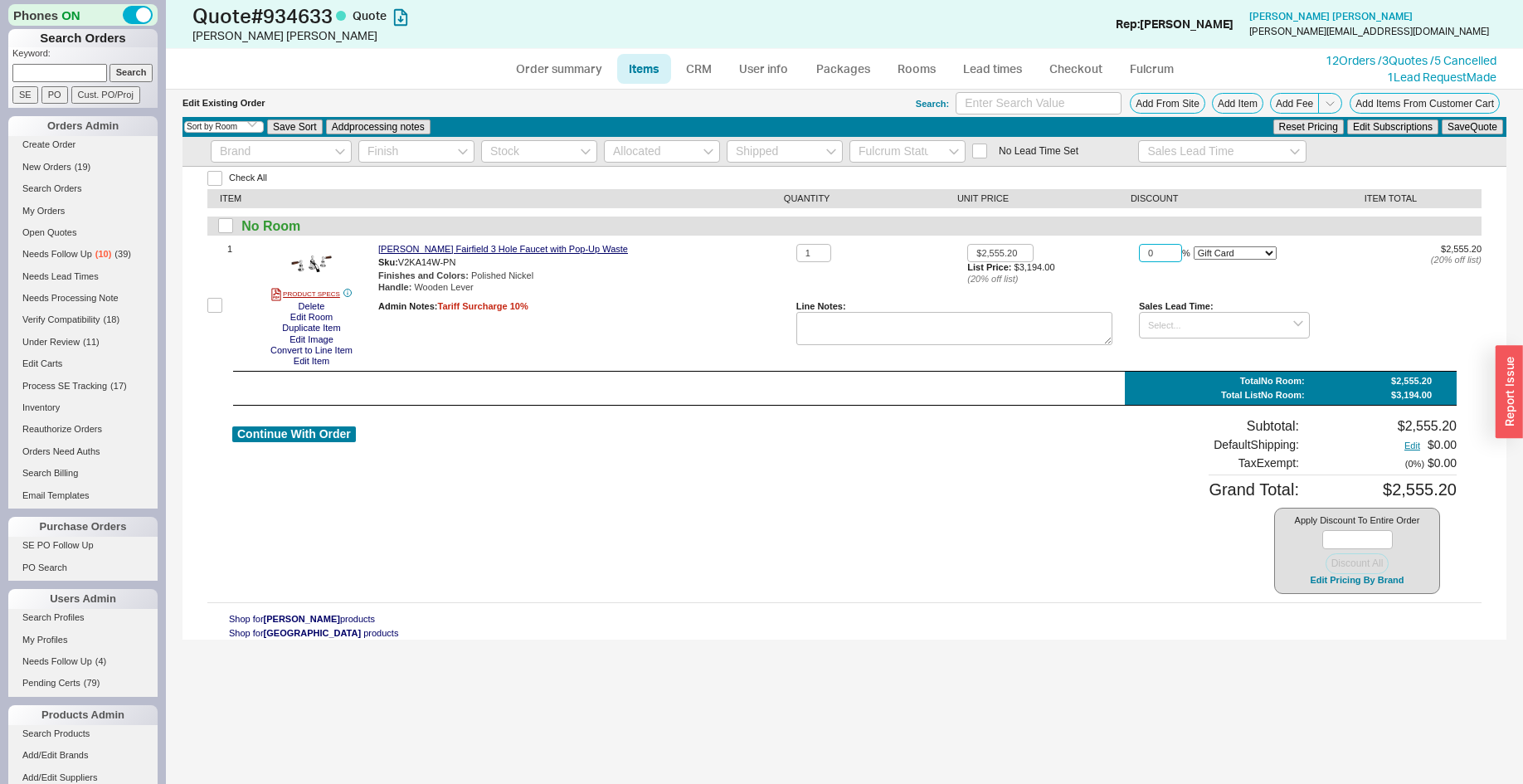
drag, startPoint x: 1157, startPoint y: 252, endPoint x: 1140, endPoint y: 243, distance: 19.2
click at [1139, 251] on input "0" at bounding box center [1160, 253] width 44 height 19
type input "10"
click at [1266, 242] on div "Check All ITEM QUANTITY UNIT PRICE DISCOUNT ITEM TOTAL No Room 1 PRODUCT SPECS …" at bounding box center [844, 404] width 1324 height 474
click at [1193, 246] on select "On Item On Bottom Gift Card" at bounding box center [1235, 253] width 83 height 13
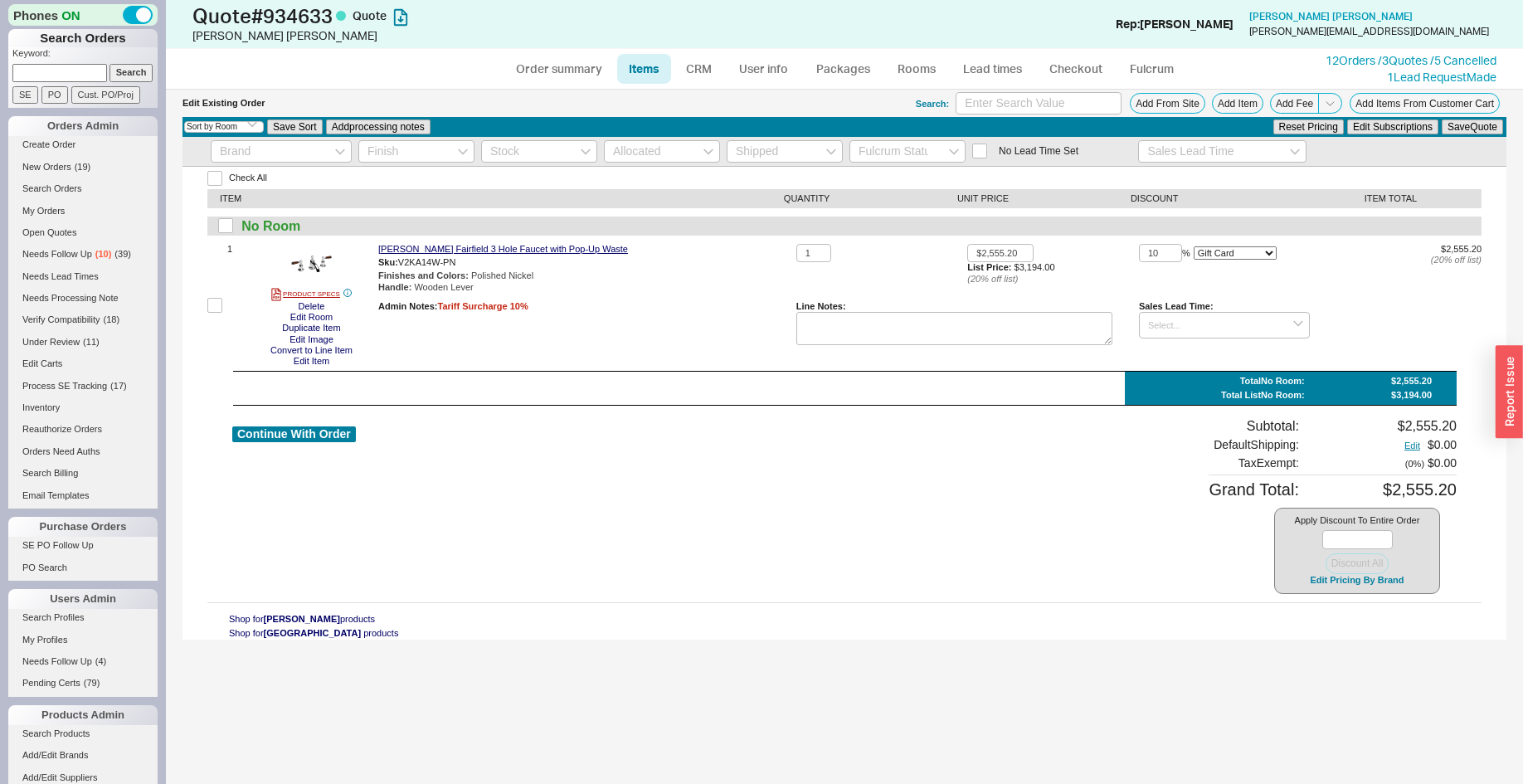
select select "ON_ITEM"
click option "On Item" at bounding box center [0, 0] width 0 height 0
click at [1193, 246] on select "On Item On Bottom Gift Card" at bounding box center [1235, 253] width 83 height 13
click at [1477, 122] on button "Save Quote" at bounding box center [1472, 127] width 61 height 15
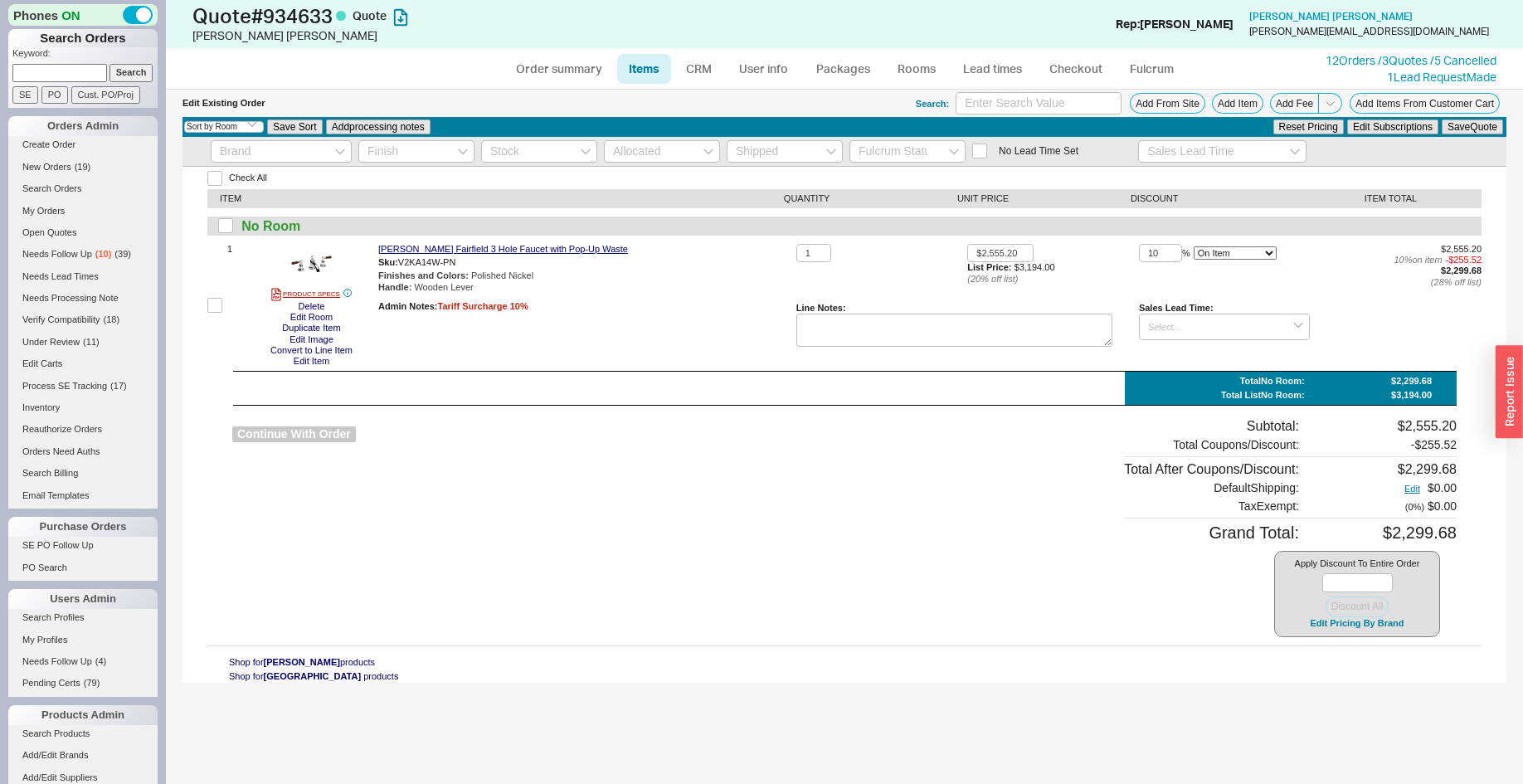
click at [324, 437] on button "Continue With Order" at bounding box center [293, 433] width 123 height 16
select select "*"
select select "LOW"
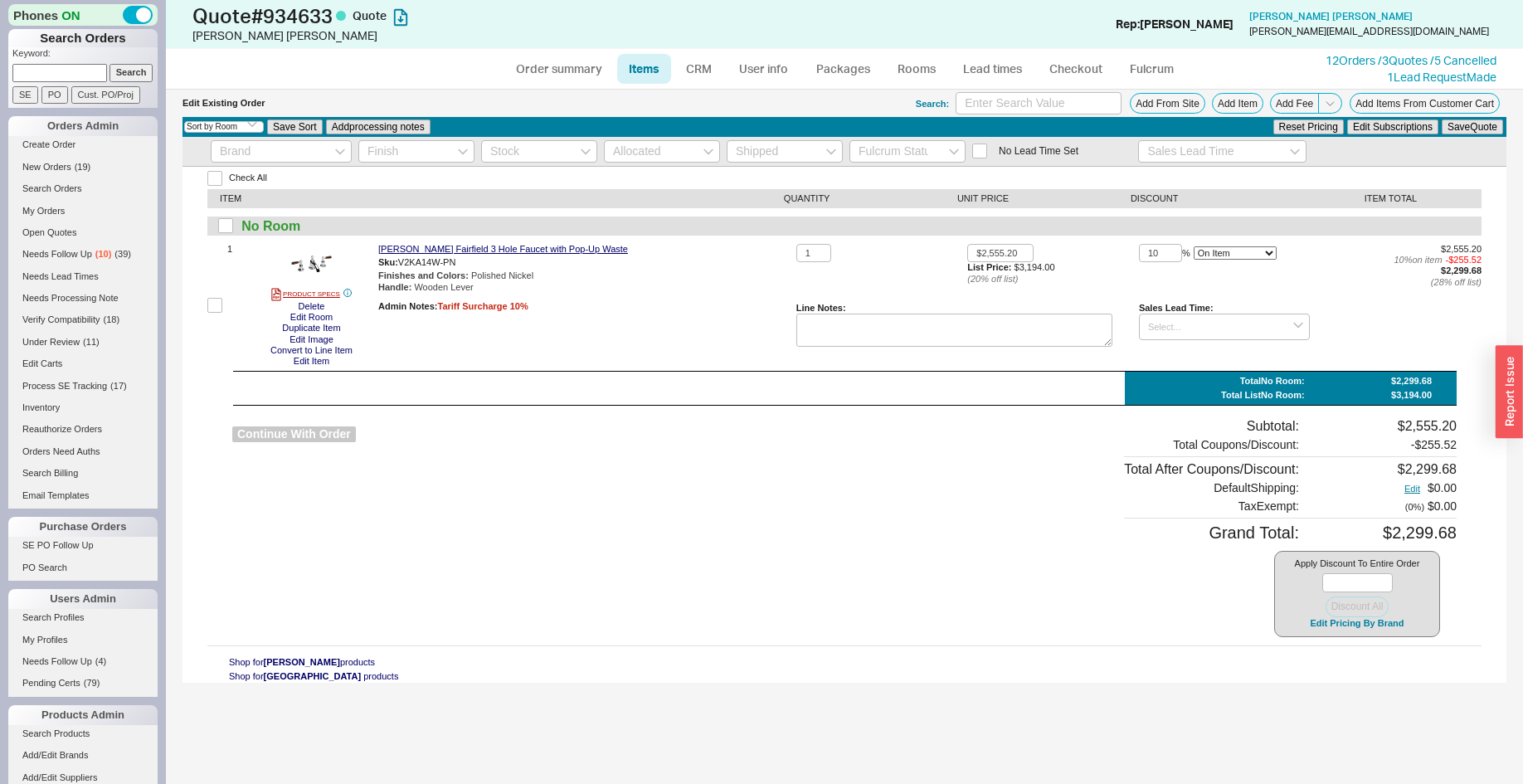
select select "3"
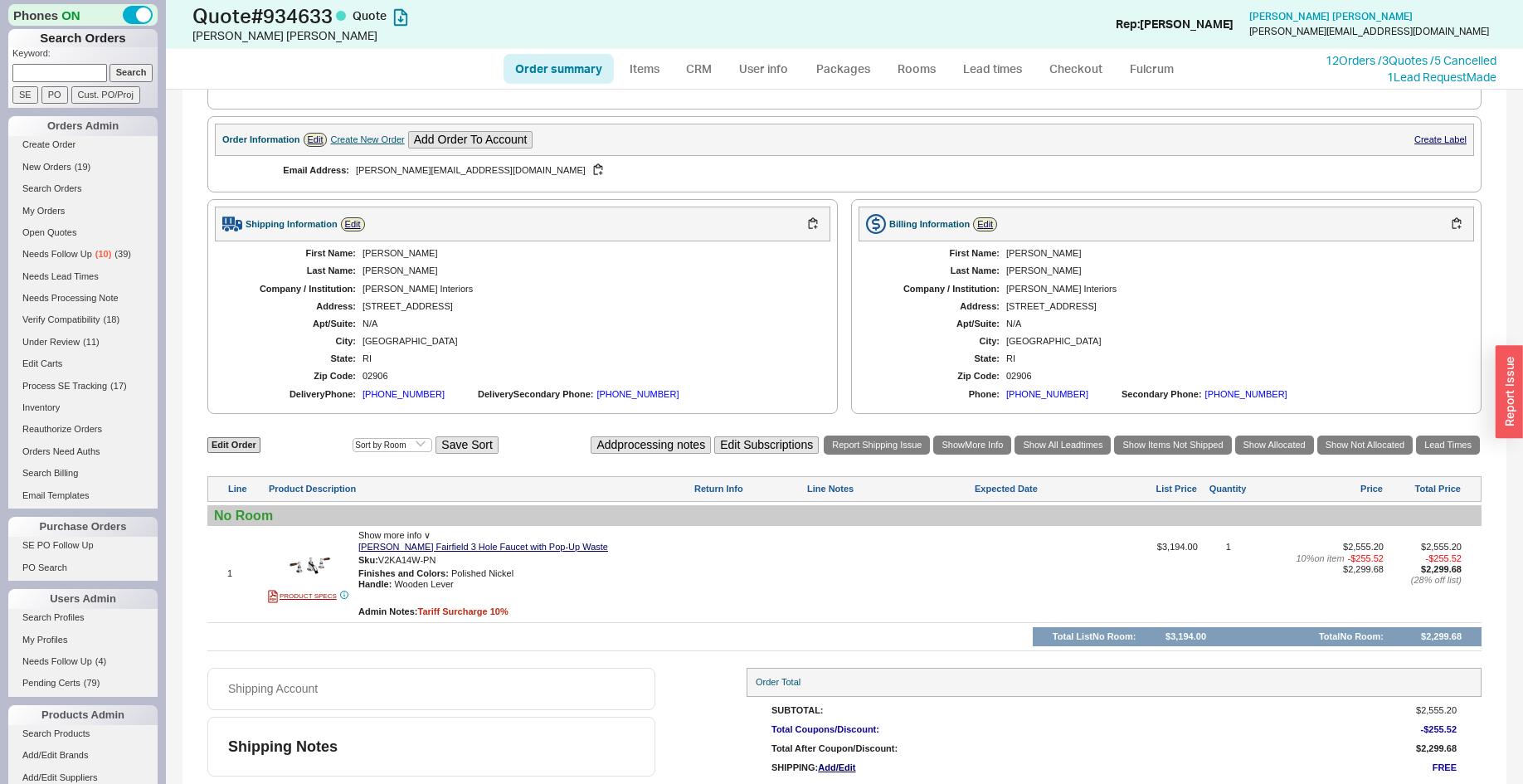
scroll to position [423, 0]
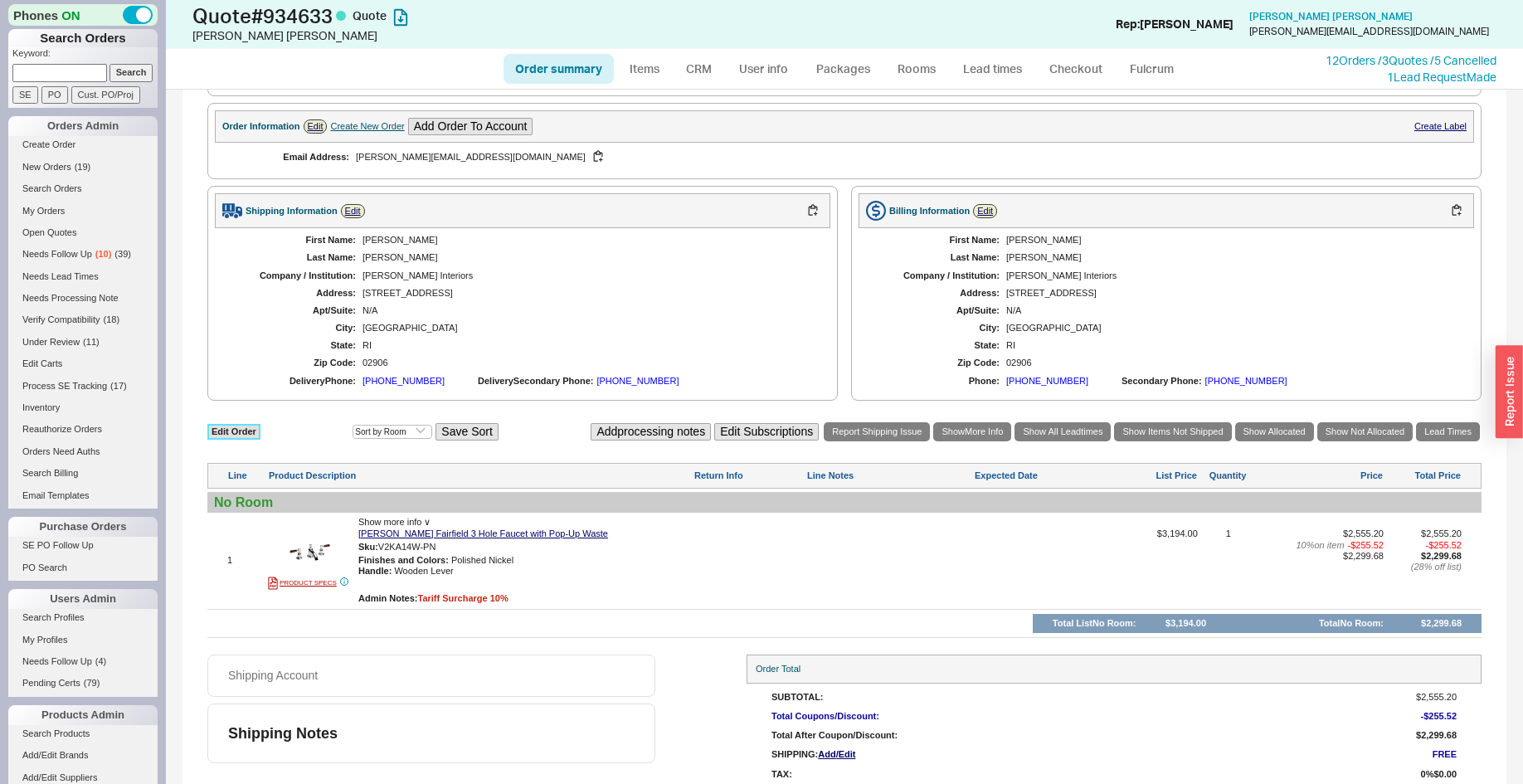
click at [243, 439] on link "Edit Order" at bounding box center [233, 431] width 53 height 16
select select "3"
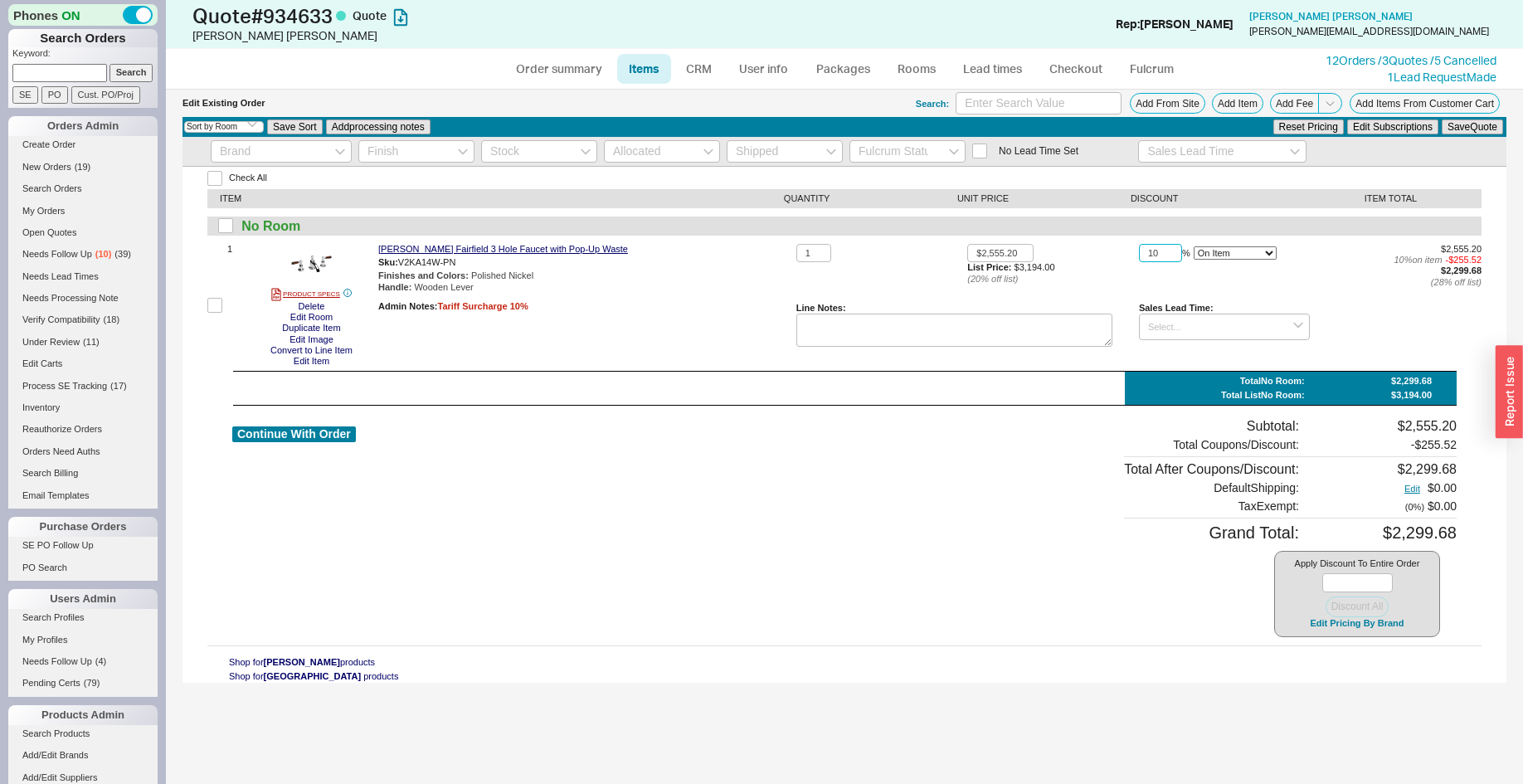
click at [1146, 254] on input "10" at bounding box center [1160, 253] width 44 height 19
type input "15"
click at [1442, 119] on button "Save Quote" at bounding box center [1472, 127] width 61 height 15
click at [316, 431] on button "Continue With Order" at bounding box center [293, 433] width 123 height 16
select select "*"
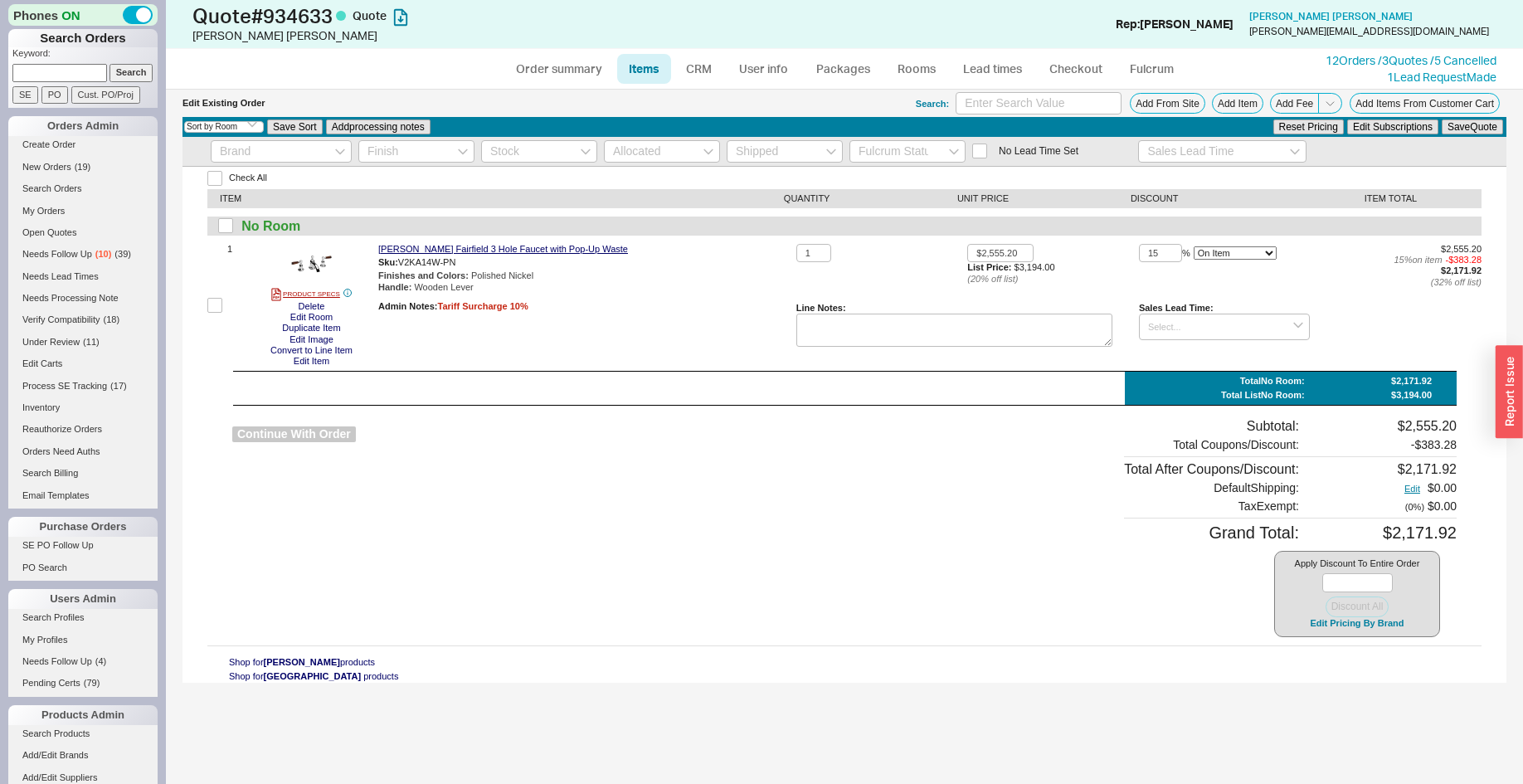
select select "*"
select select "LOW"
select select "3"
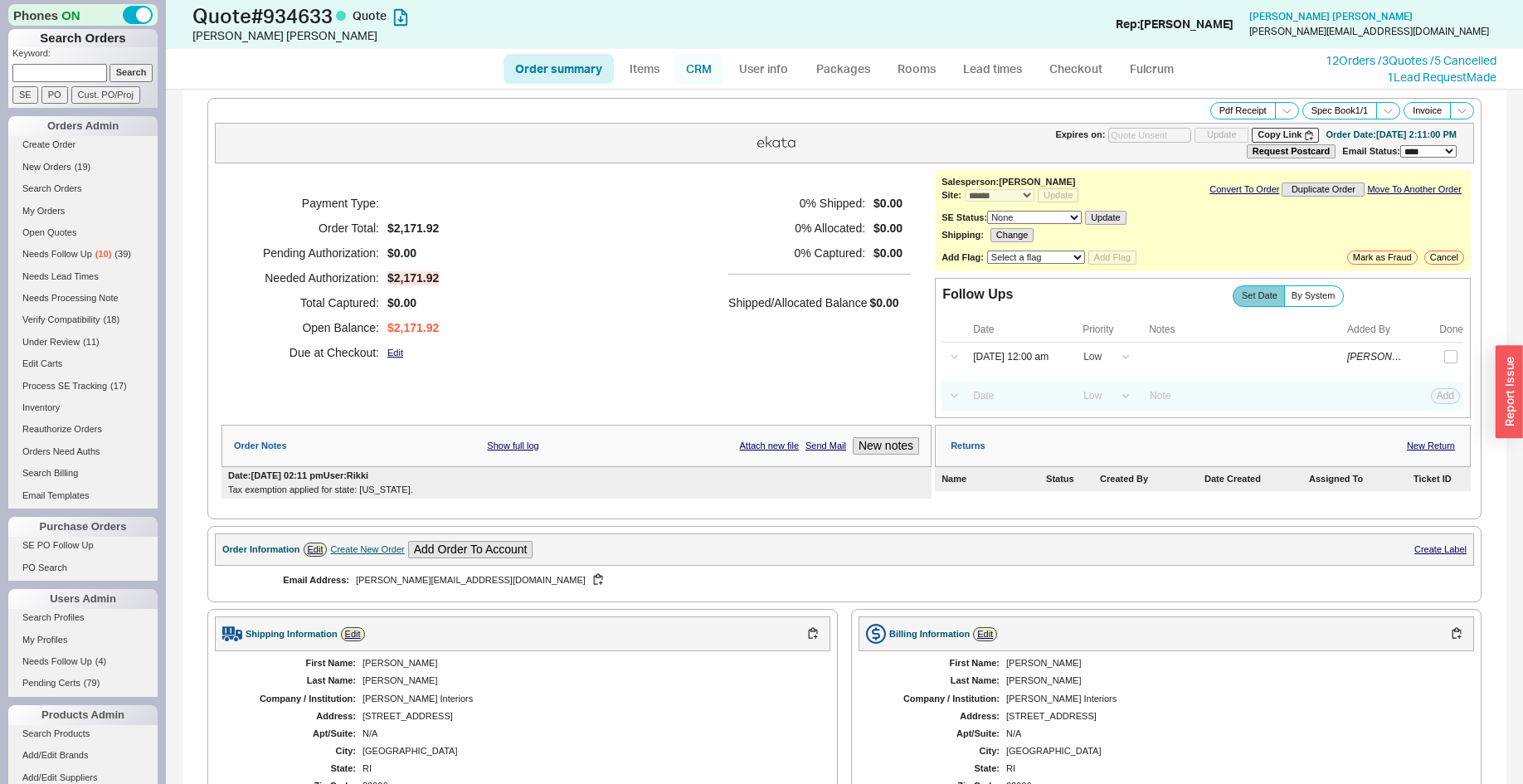
click at [694, 72] on link "CRM" at bounding box center [698, 68] width 49 height 30
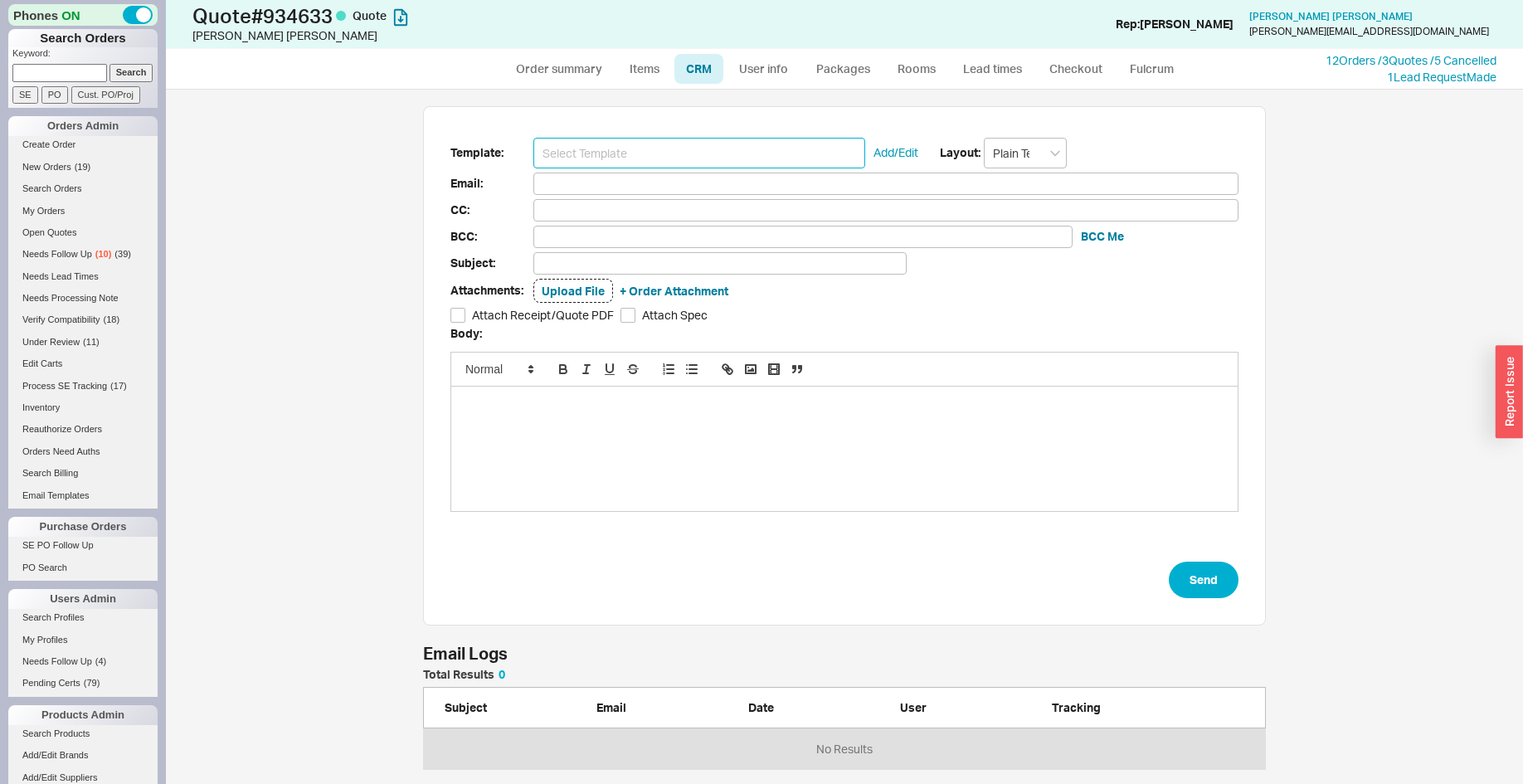
scroll to position [87, 829]
click at [689, 159] on input at bounding box center [699, 153] width 331 height 31
click at [688, 126] on div "Template: Add/Edit Layout: Plain Text Email: CC: BCC: BCC Me Subject: Attachmen…" at bounding box center [844, 367] width 843 height 520
click at [690, 149] on input at bounding box center [699, 153] width 331 height 31
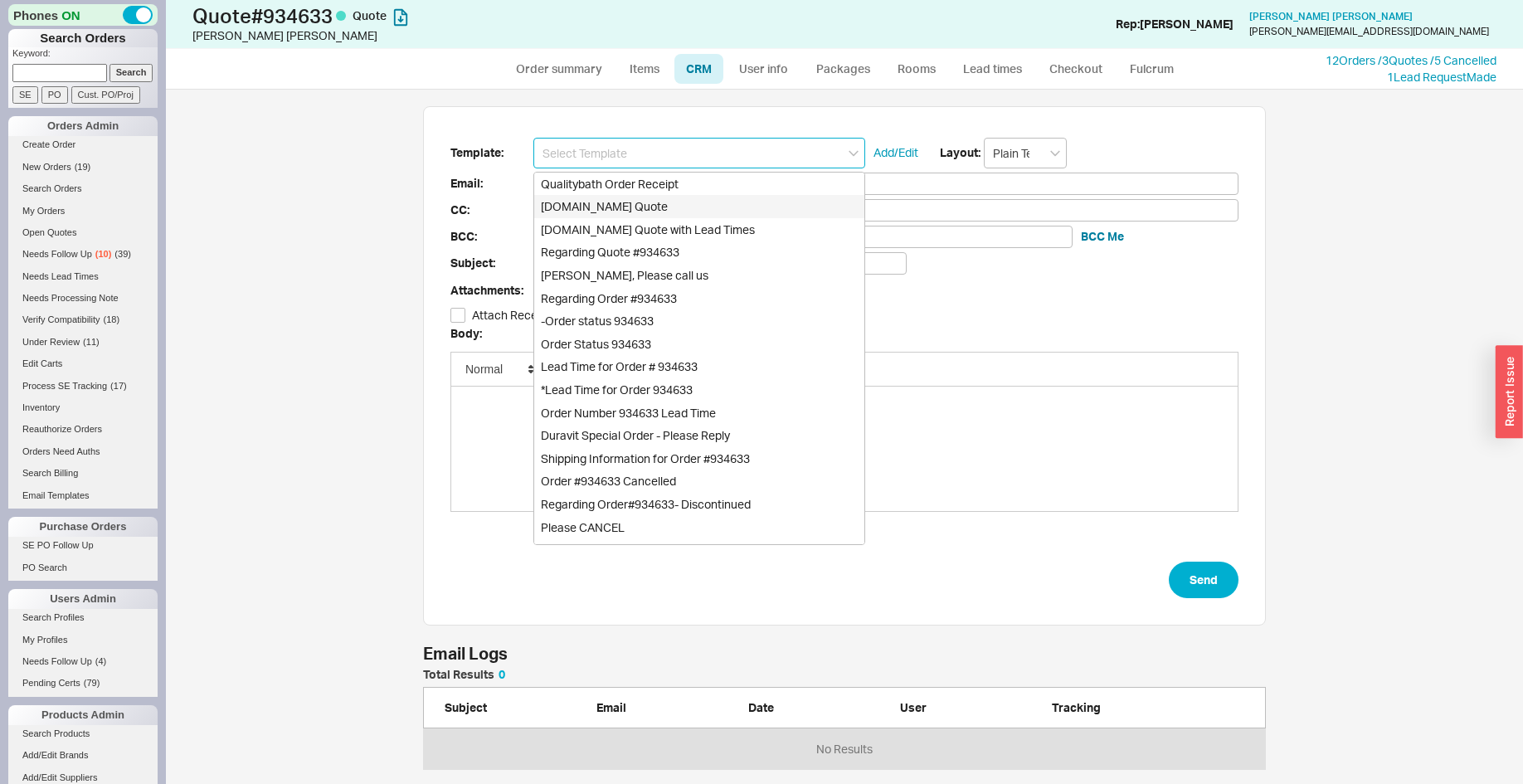
click at [681, 202] on div "[DOMAIN_NAME] Quote" at bounding box center [699, 206] width 331 height 23
type input "Receipt"
type input "[PERSON_NAME][EMAIL_ADDRESS][DOMAIN_NAME]"
type input "Quality Bath Quote #934633"
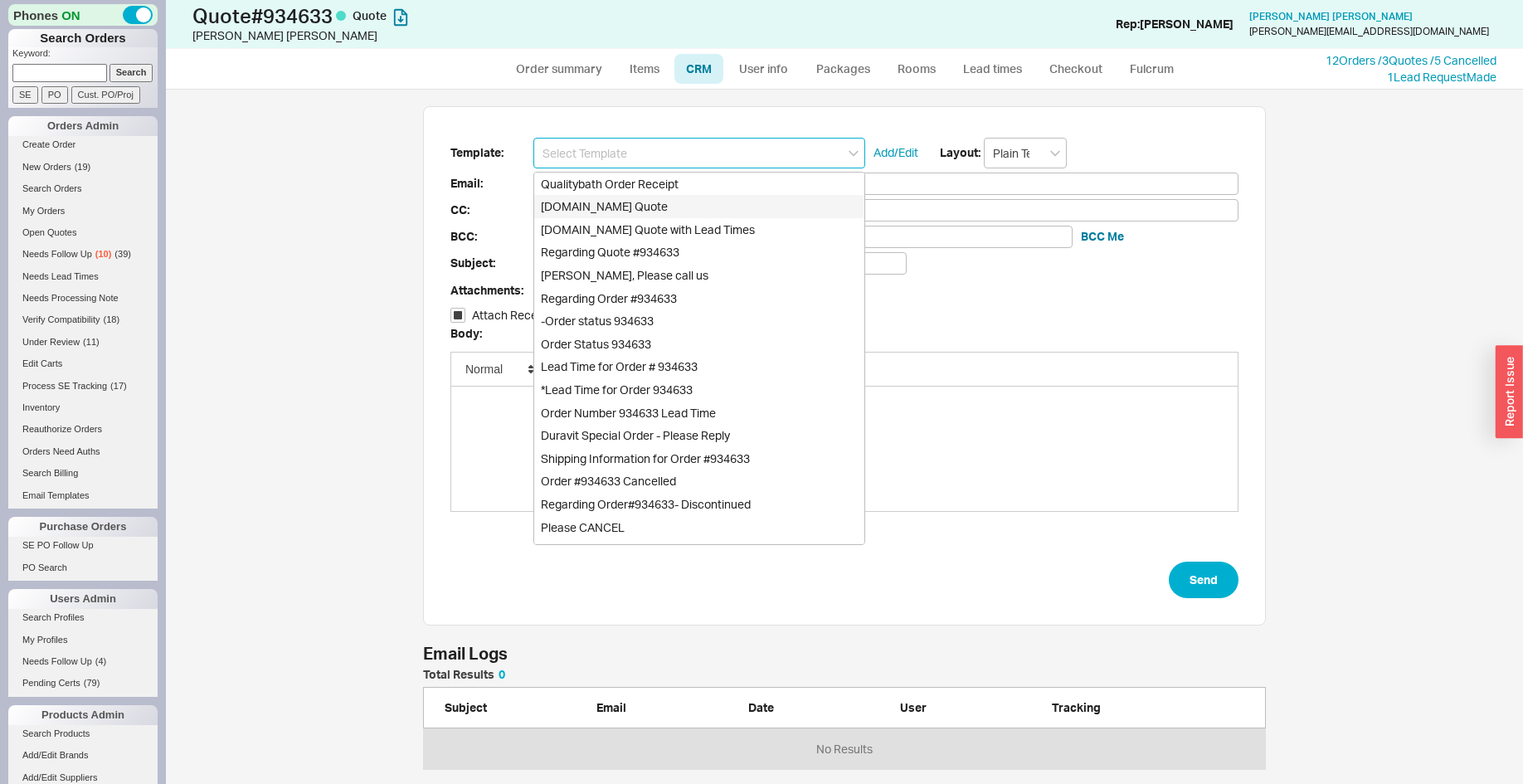
checkbox input "true"
type input "[DOMAIN_NAME] Quote"
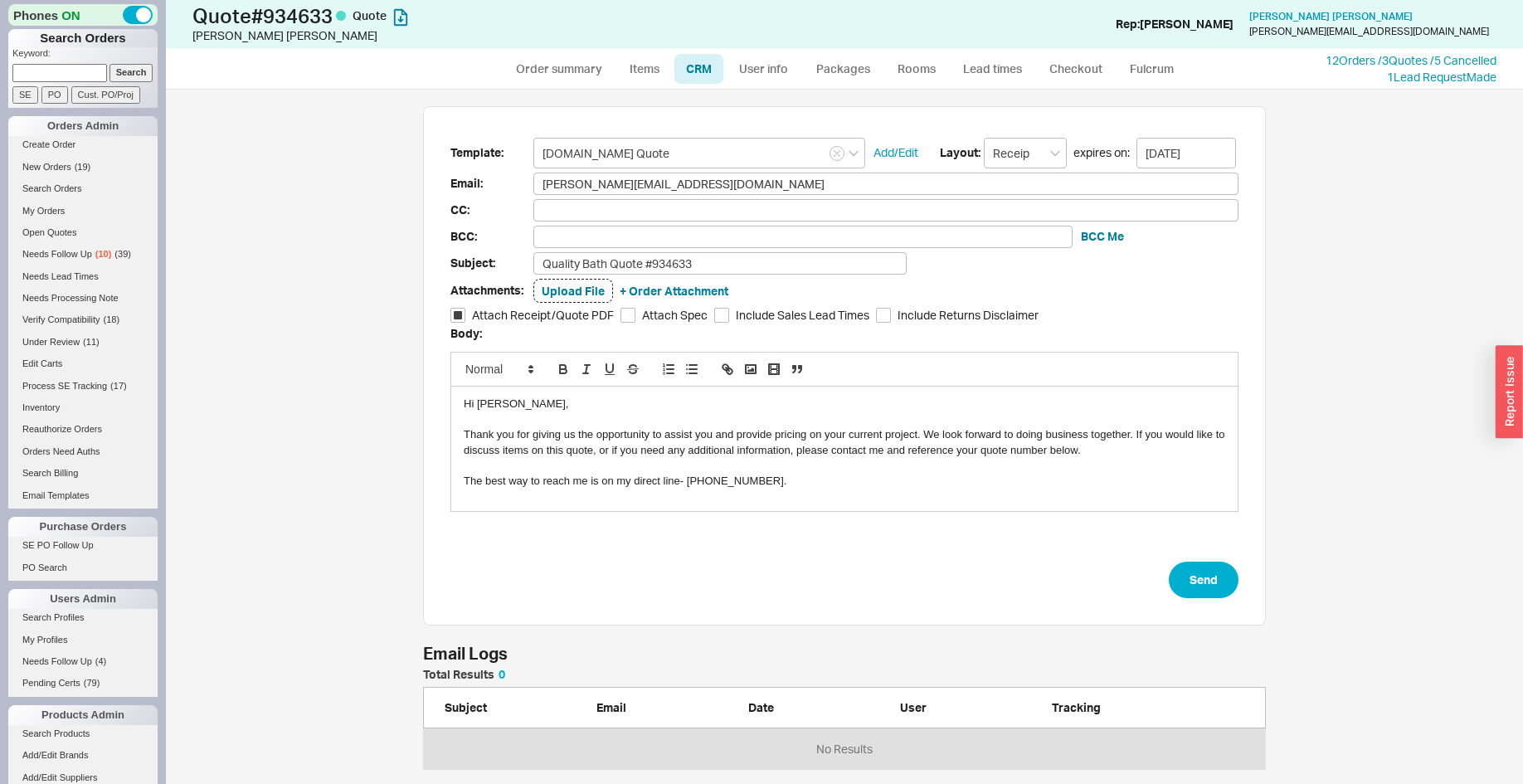
click at [1195, 601] on div "Template: [DOMAIN_NAME] Quote Add/Edit Layout: Receipt expires on: [DATE] Email…" at bounding box center [844, 367] width 843 height 520
click at [1194, 586] on button "Send" at bounding box center [1203, 579] width 69 height 36
select select "*"
select select "LOW"
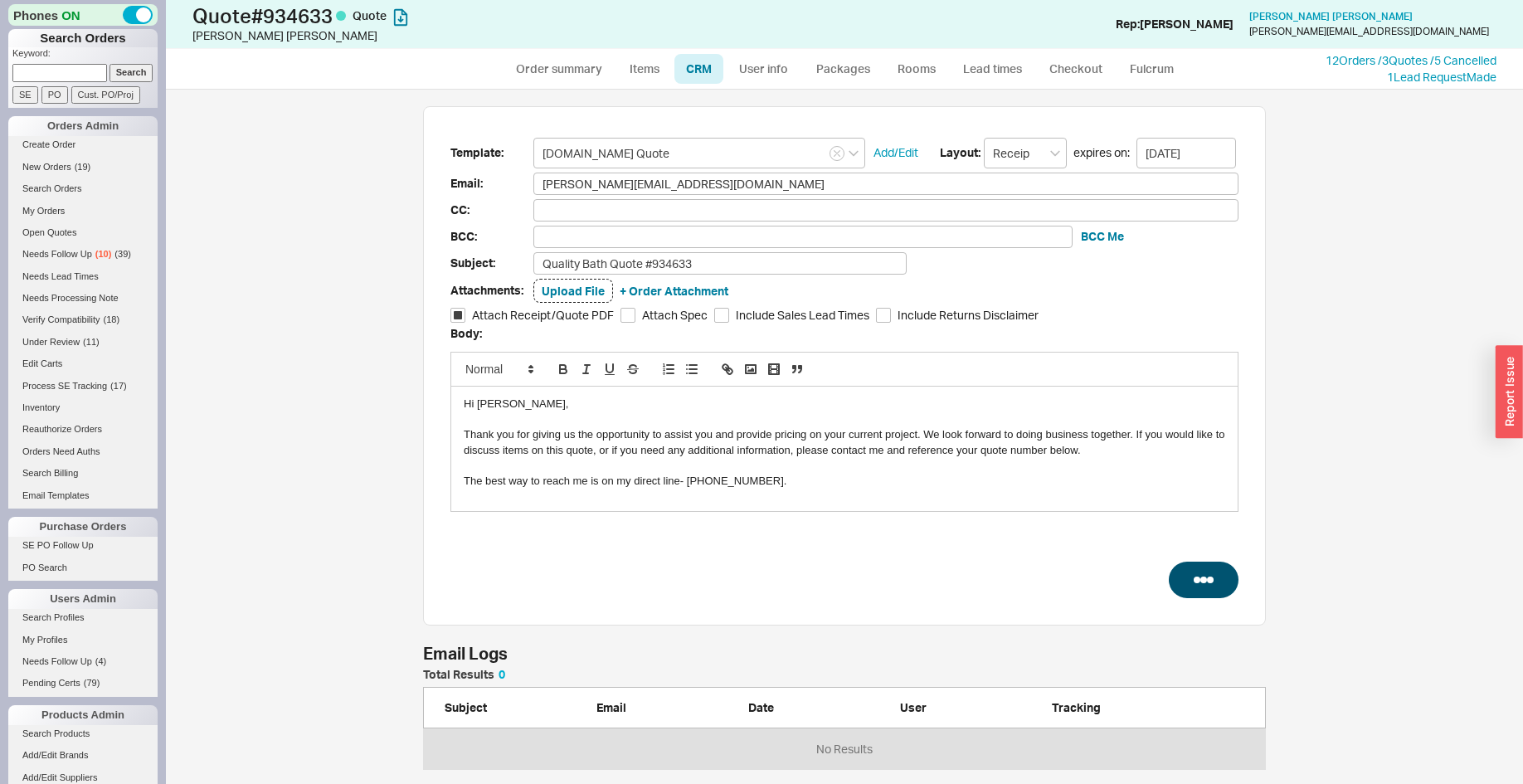
select select "LOW"
select select "3"
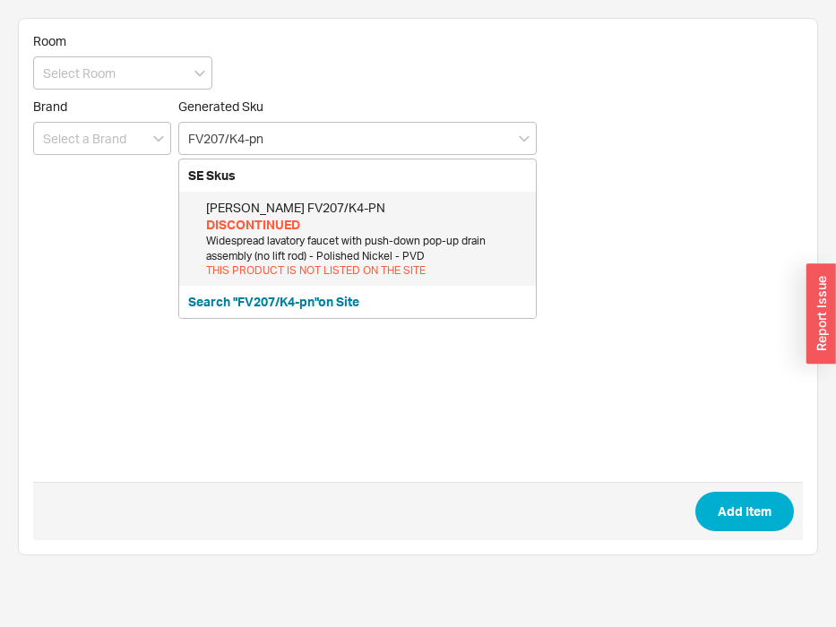
click at [413, 241] on div "Widespread lavatory faucet with push-down pop-up drain assembly (no lift rod) -…" at bounding box center [366, 249] width 321 height 30
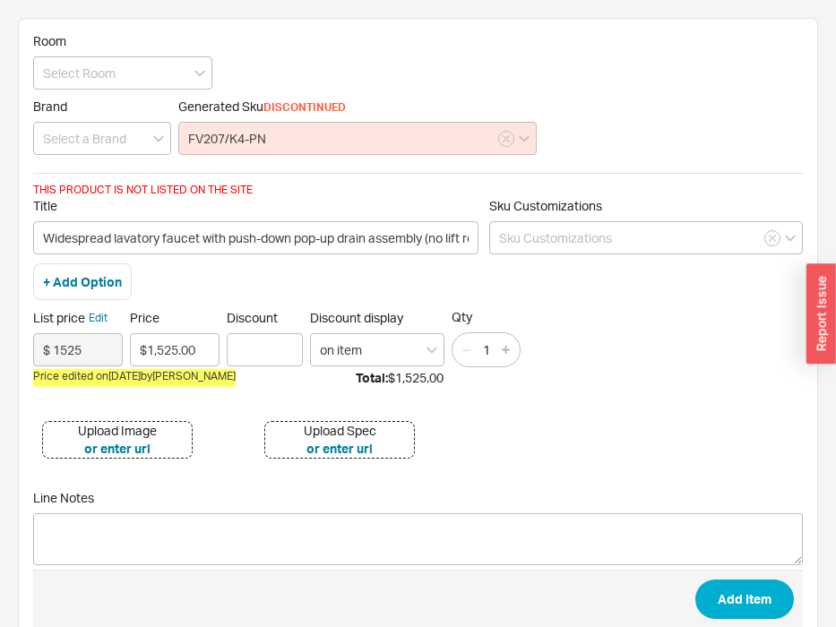
type input "FV207/K4-PN"
click at [514, 345] on div "1" at bounding box center [485, 349] width 69 height 35
click at [511, 345] on button "button" at bounding box center [506, 350] width 20 height 20
type input "2"
click at [731, 587] on button "Add Item" at bounding box center [744, 599] width 99 height 39
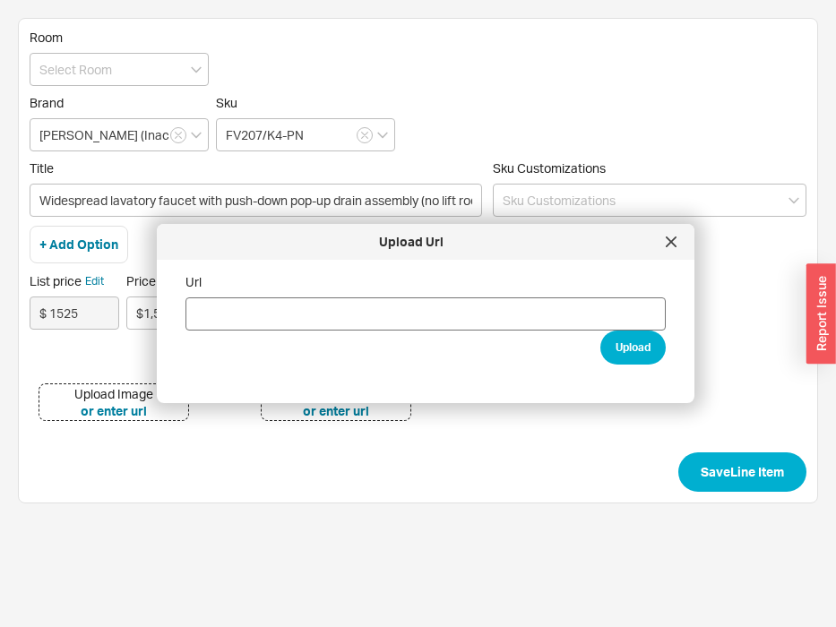
type input "https://franzviegener.com/assets/productos/1736771351_fv207-k4.png"
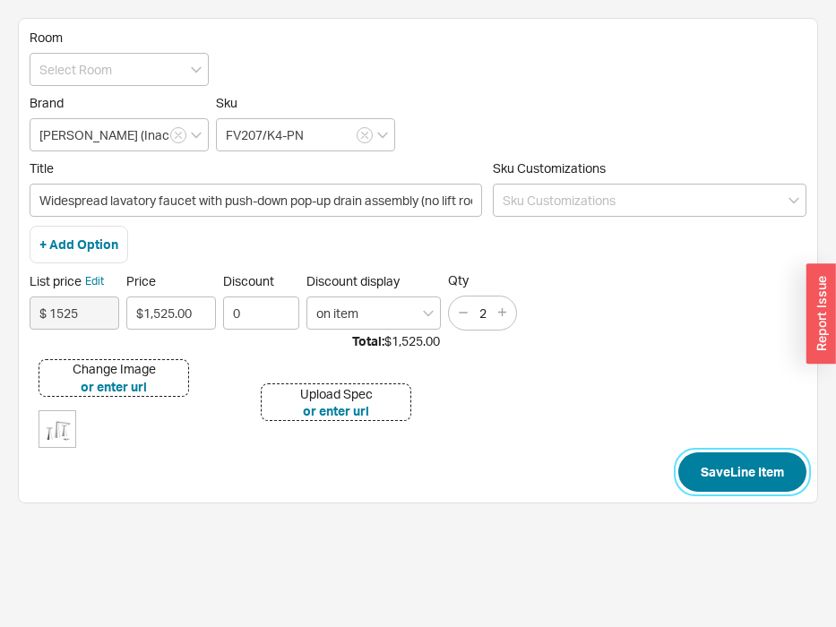
click at [725, 477] on button "Save Line Item" at bounding box center [742, 471] width 128 height 39
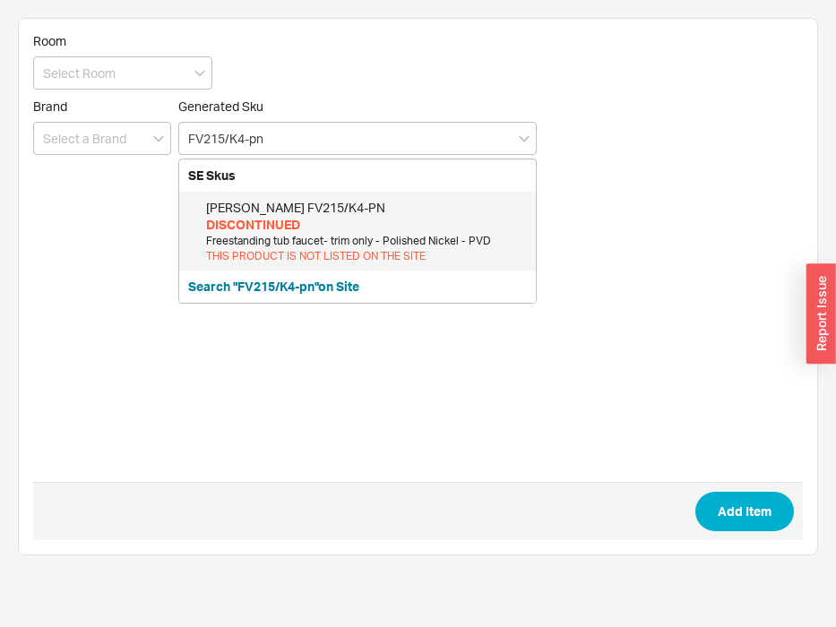
click at [391, 210] on div "[PERSON_NAME] FV215/K4-PN" at bounding box center [366, 208] width 321 height 18
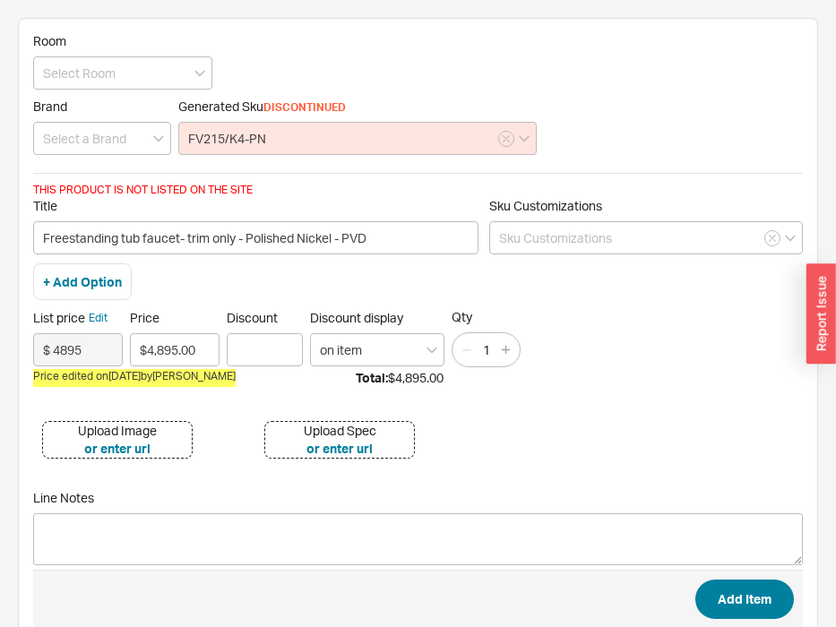
type input "FV215/K4-PN"
click at [735, 598] on button "Add Item" at bounding box center [744, 599] width 99 height 39
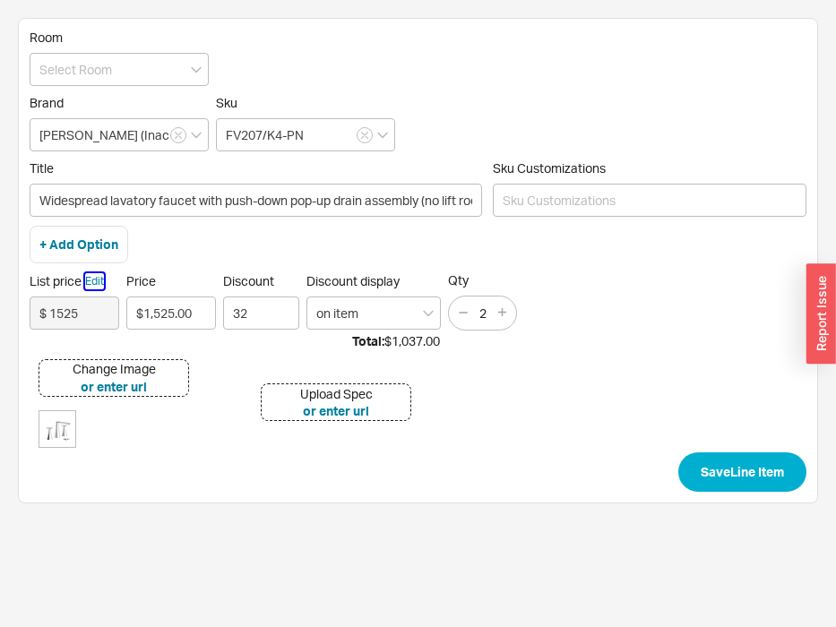
click at [104, 281] on button "Edit" at bounding box center [94, 281] width 19 height 16
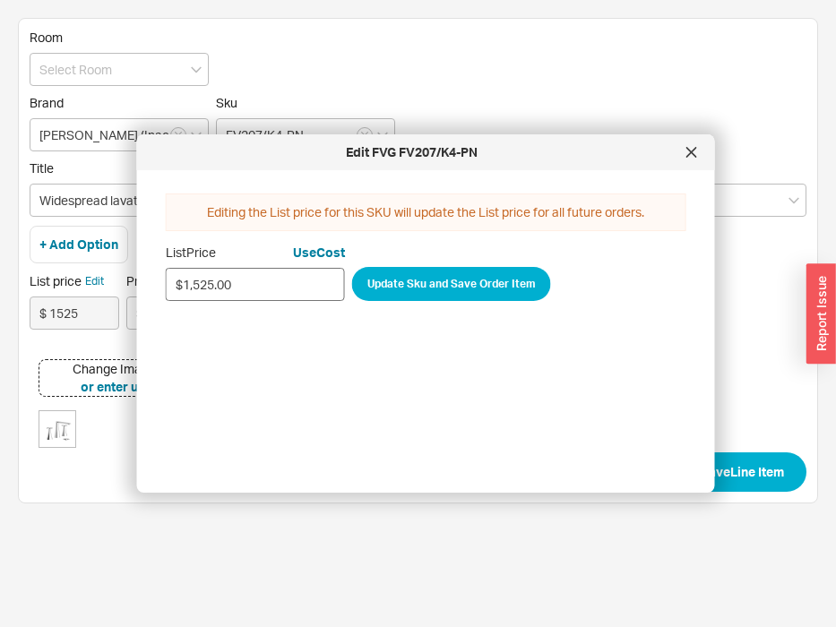
drag, startPoint x: 246, startPoint y: 280, endPoint x: 139, endPoint y: 255, distance: 110.4
click at [166, 268] on input "$1,525.00" at bounding box center [255, 284] width 179 height 33
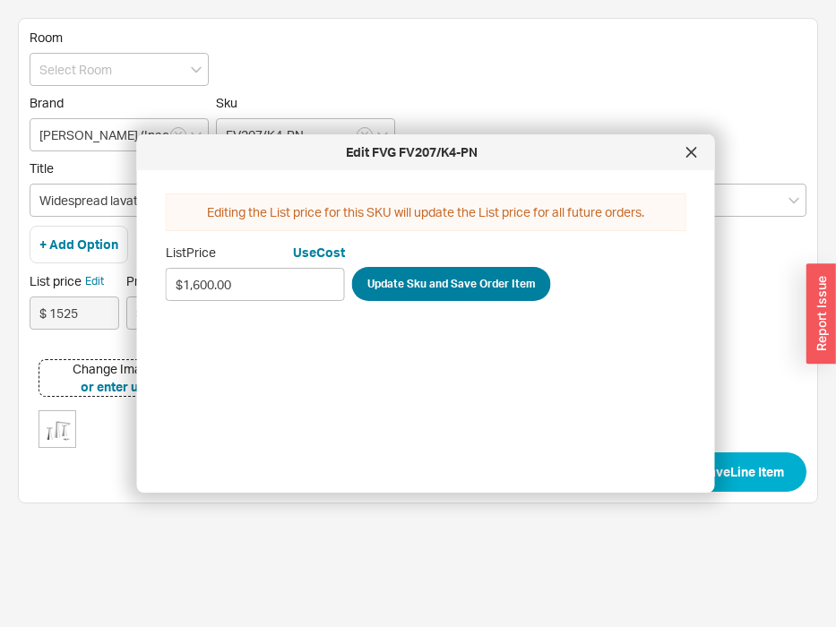
type input "$1,600.00"
click at [488, 289] on button "Update Sku and Save Order Item" at bounding box center [451, 284] width 199 height 34
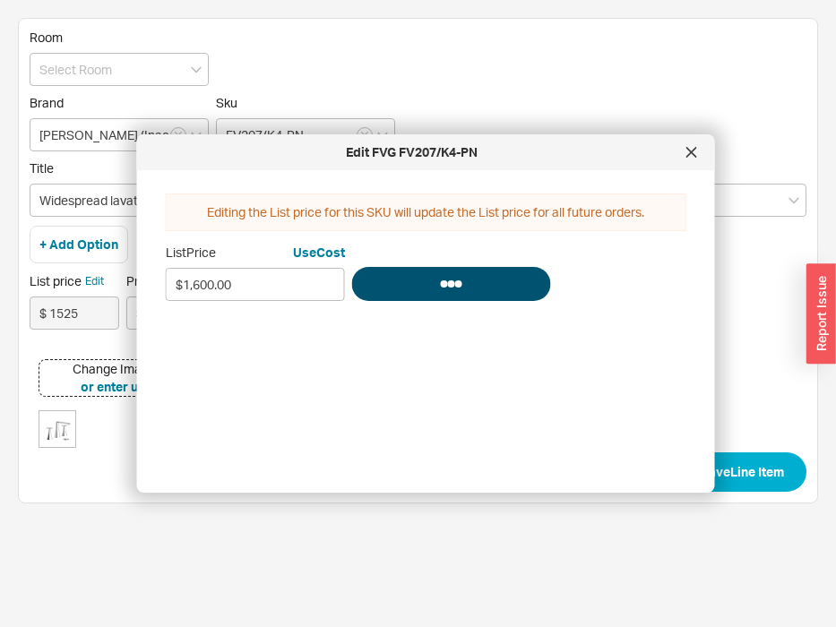
type input "$ 1600"
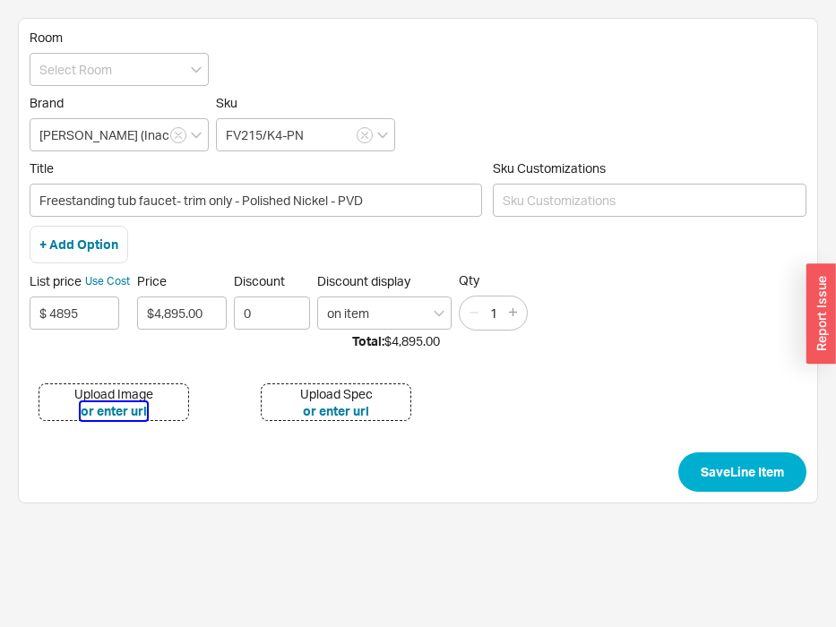
click at [125, 409] on button "or enter url" at bounding box center [114, 411] width 66 height 18
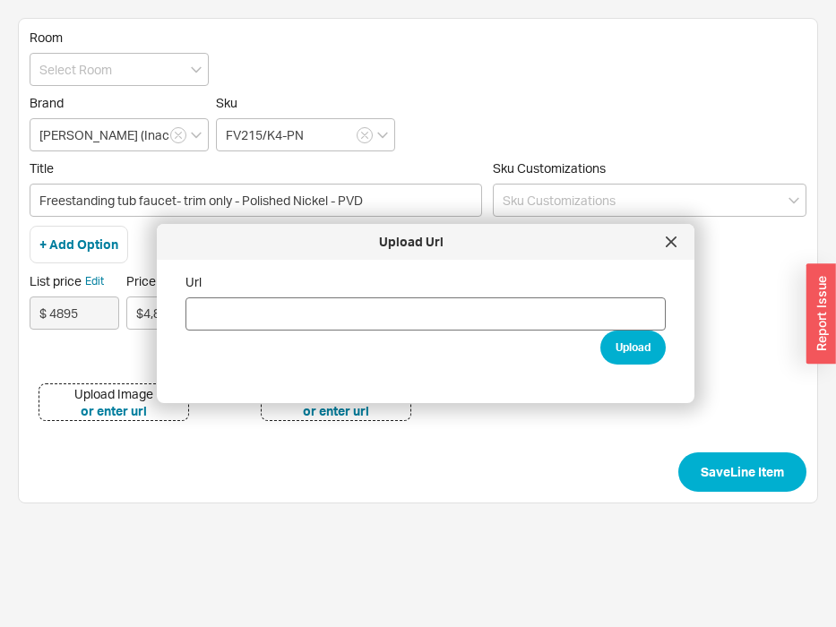
type input "https://franzviegener.com/assets/productos/1736773811_fv215-k4-0.png"
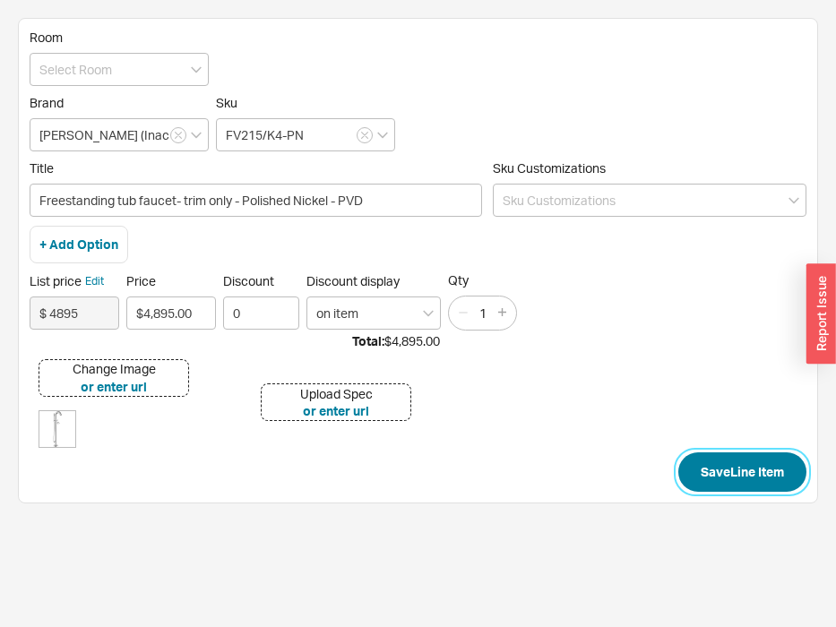
click at [701, 462] on button "Save Line Item" at bounding box center [742, 471] width 128 height 39
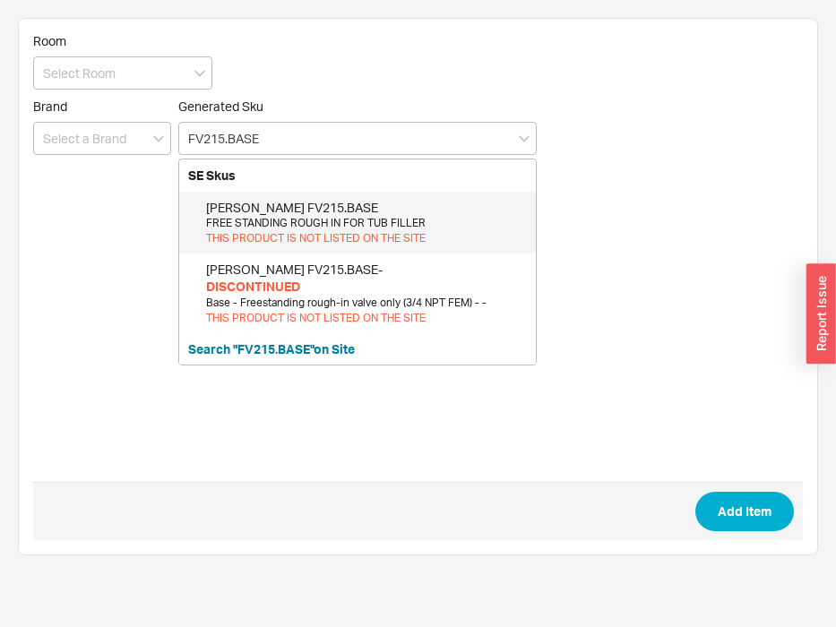
click at [384, 234] on div "THIS PRODUCT IS NOT LISTED ON THE SITE" at bounding box center [366, 238] width 321 height 15
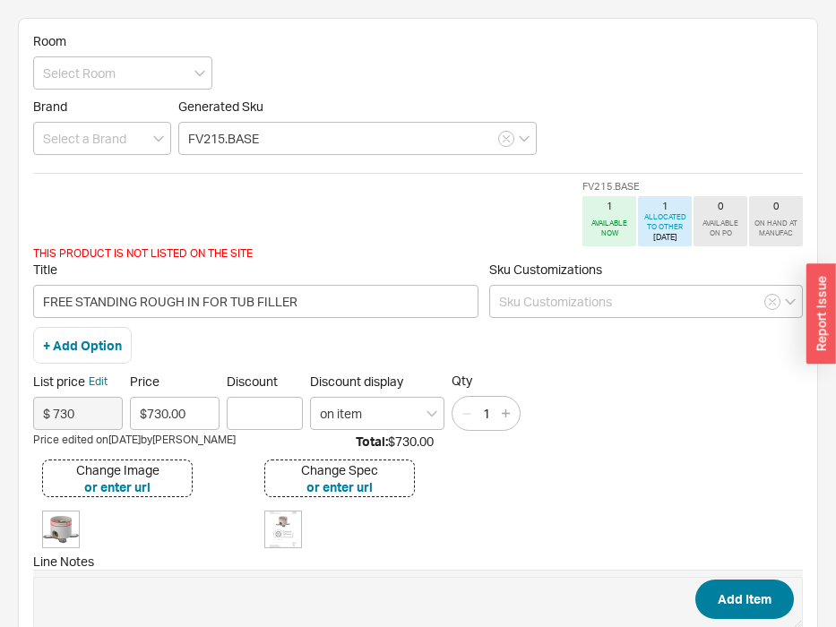
type input "FV215.BASE"
click at [729, 593] on button "Add Item" at bounding box center [744, 599] width 99 height 39
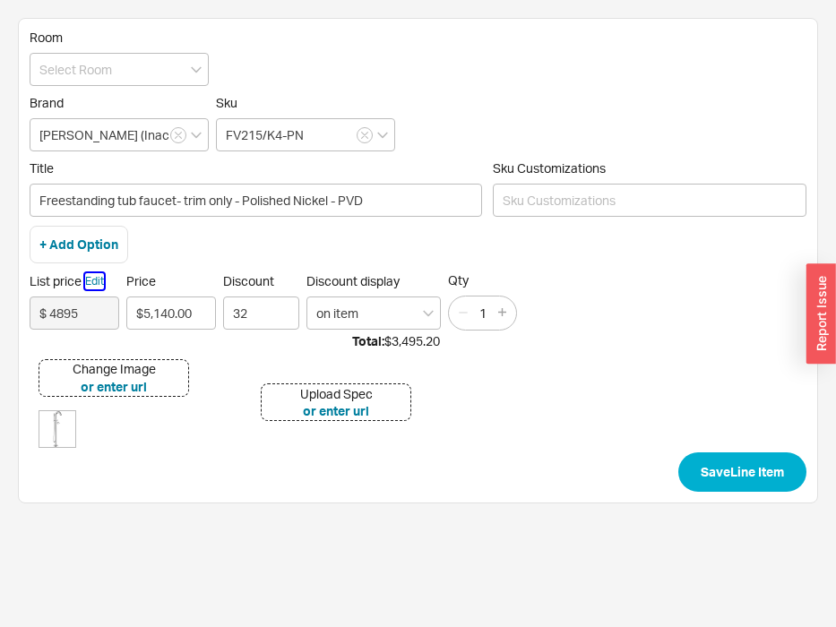
click at [94, 288] on button "Edit" at bounding box center [94, 281] width 19 height 16
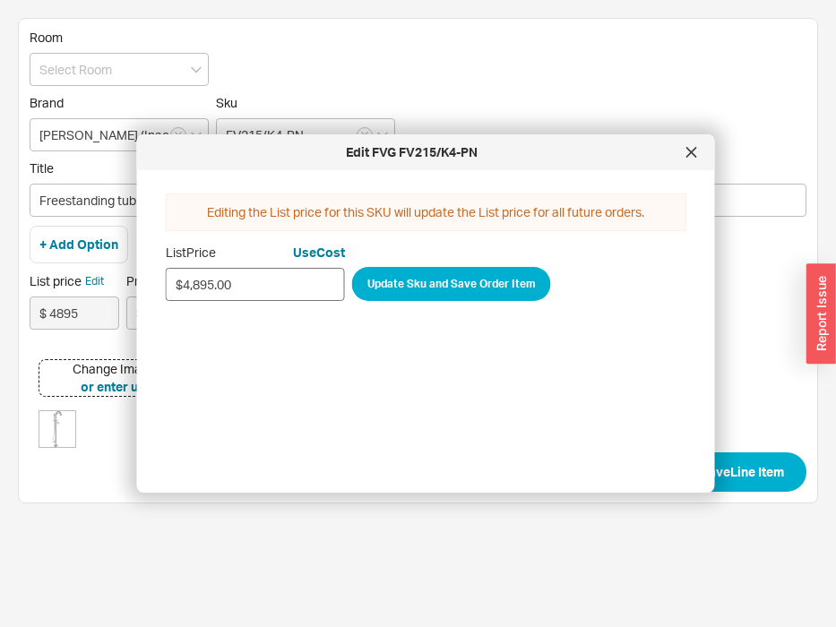
click at [235, 286] on input "$4,895.00" at bounding box center [255, 284] width 179 height 33
drag, startPoint x: 239, startPoint y: 285, endPoint x: 183, endPoint y: 283, distance: 56.5
click at [183, 283] on input "$4,895.00" at bounding box center [255, 284] width 179 height 33
type input "$5,140.00"
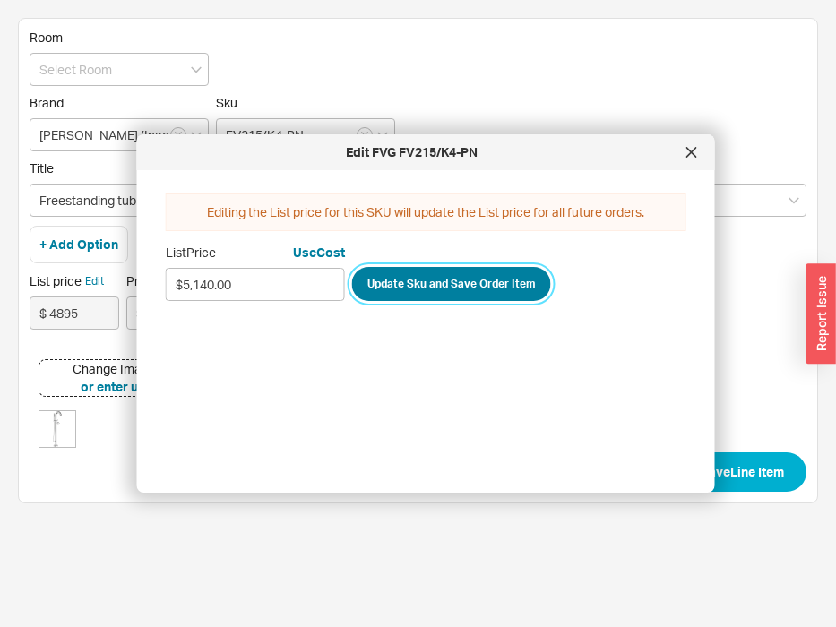
click at [443, 296] on button "Update Sku and Save Order Item" at bounding box center [451, 284] width 199 height 34
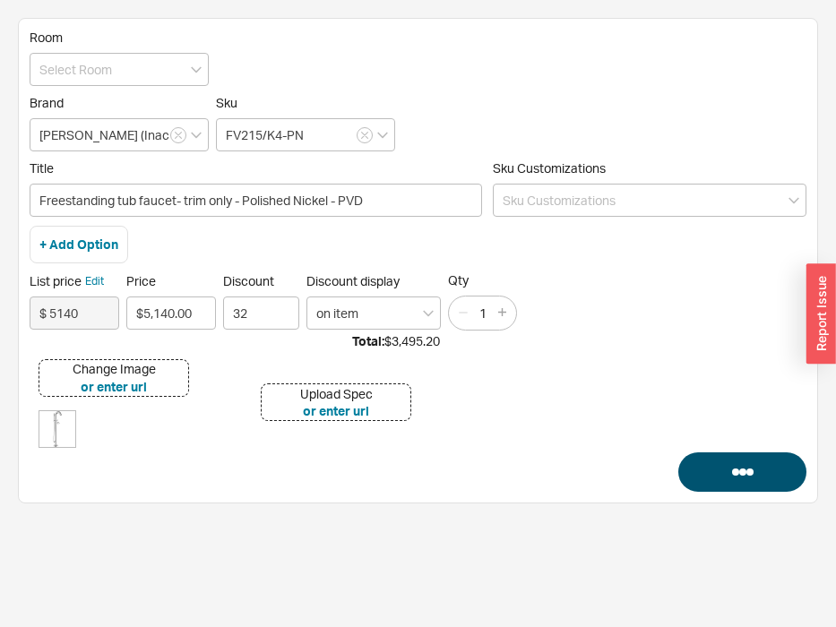
type input "$ 5140"
